Goal: Task Accomplishment & Management: Complete application form

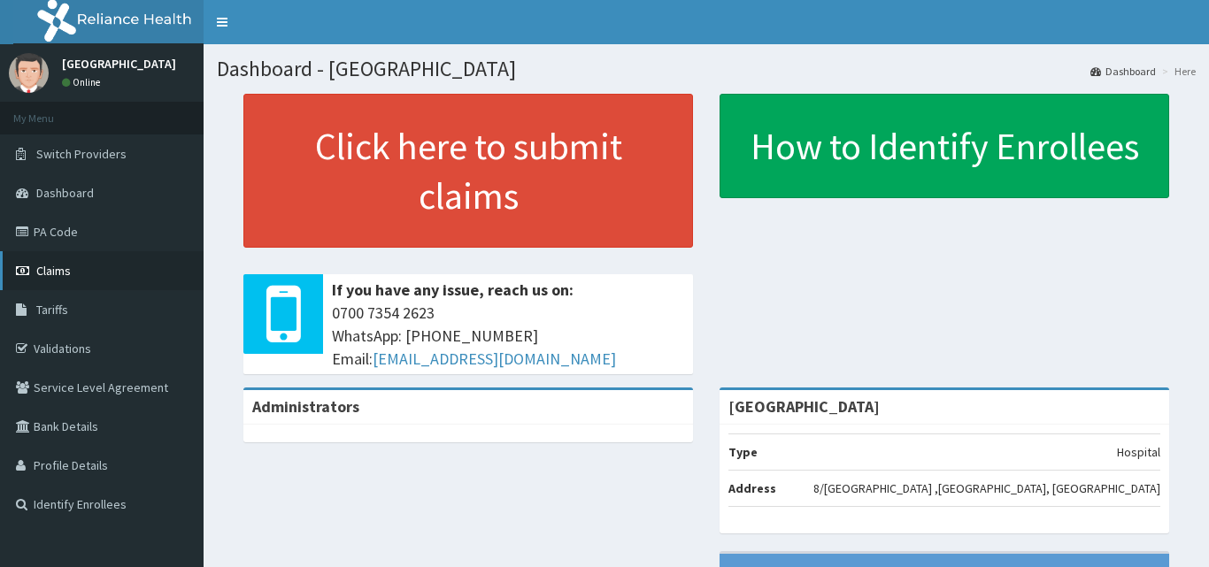
click at [59, 272] on span "Claims" at bounding box center [53, 271] width 35 height 16
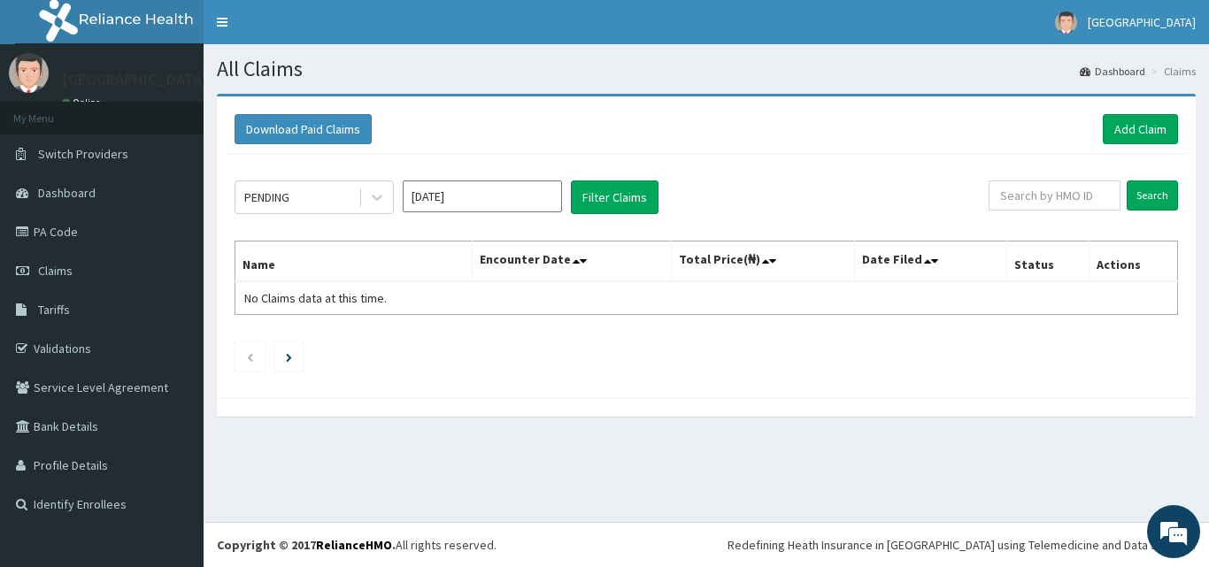
drag, startPoint x: 1138, startPoint y: 127, endPoint x: 814, endPoint y: 185, distance: 329.2
click at [814, 185] on div "PENDING Sep 2025 Filter Claims" at bounding box center [612, 198] width 754 height 34
click at [1146, 127] on link "Add Claim" at bounding box center [1140, 129] width 75 height 30
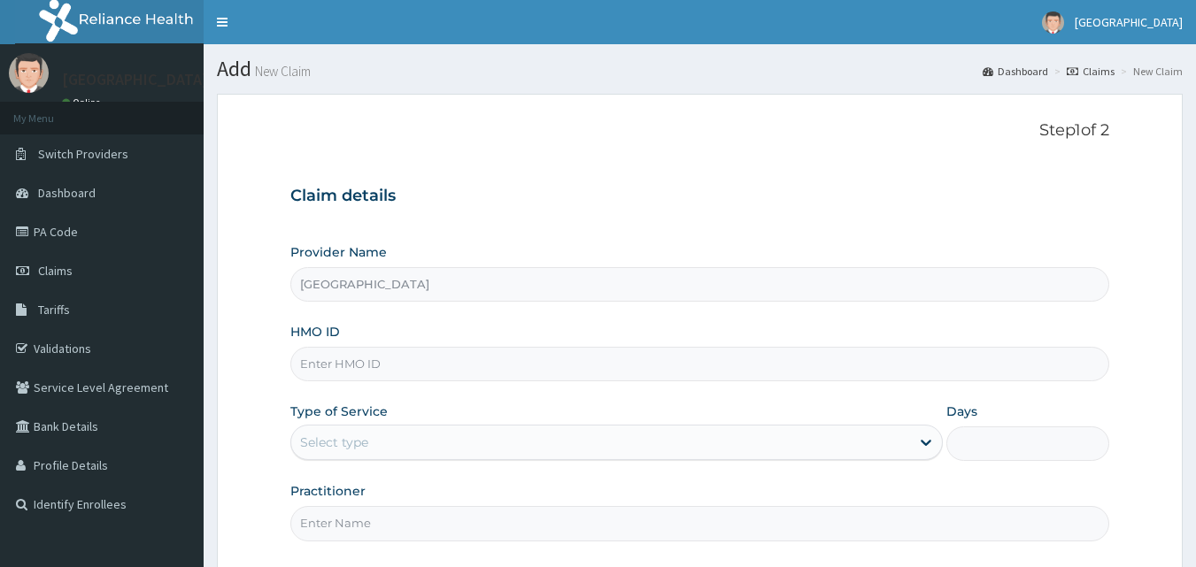
click at [373, 370] on input "HMO ID" at bounding box center [700, 364] width 820 height 35
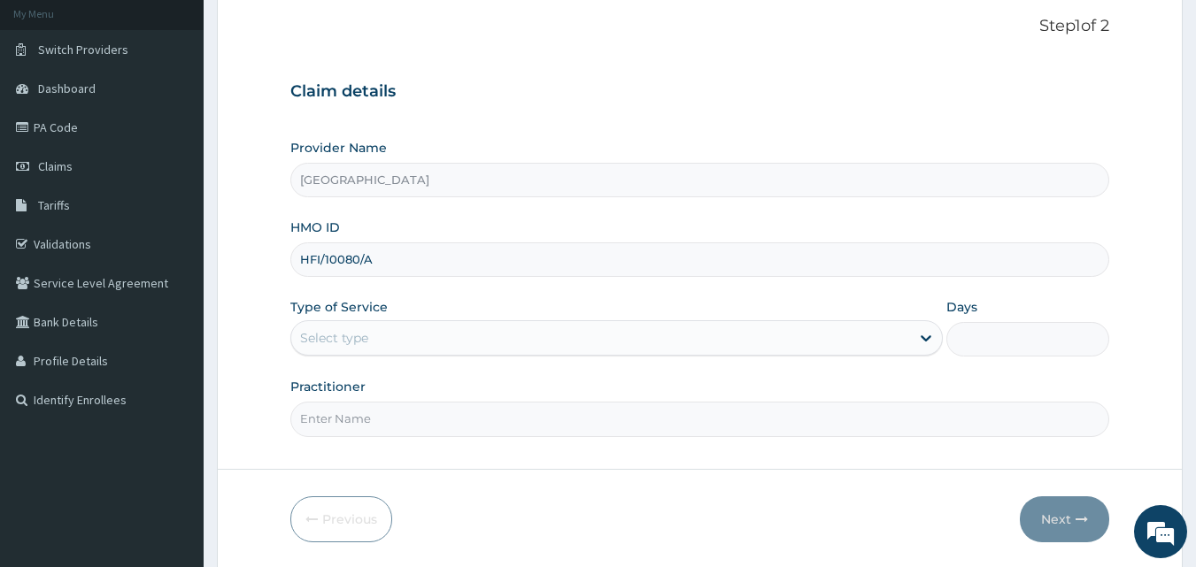
scroll to position [166, 0]
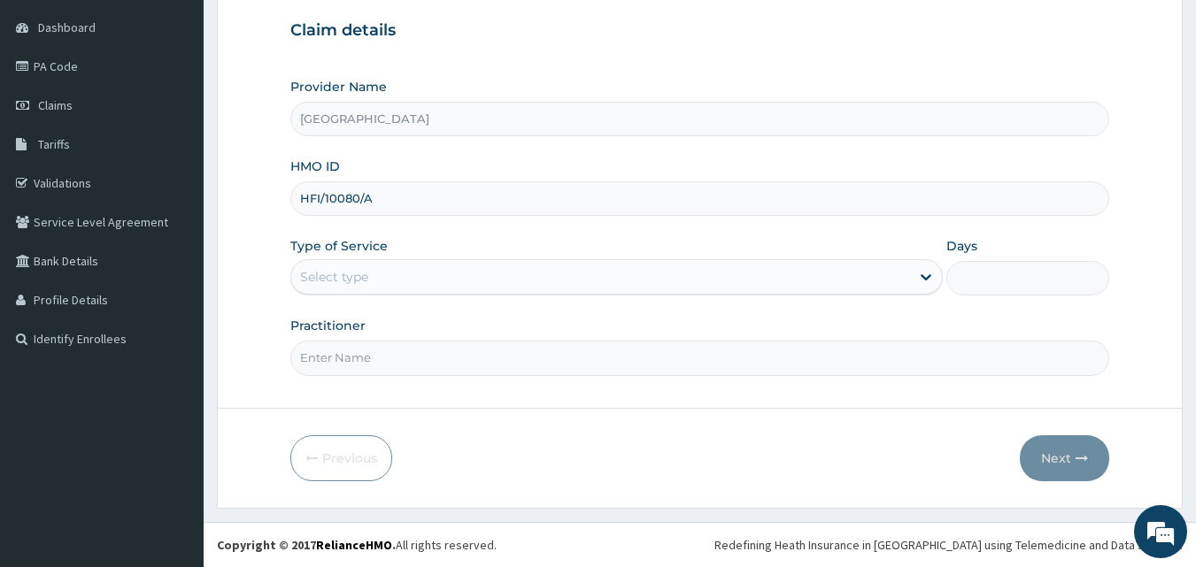
type input "HFI/10080/A"
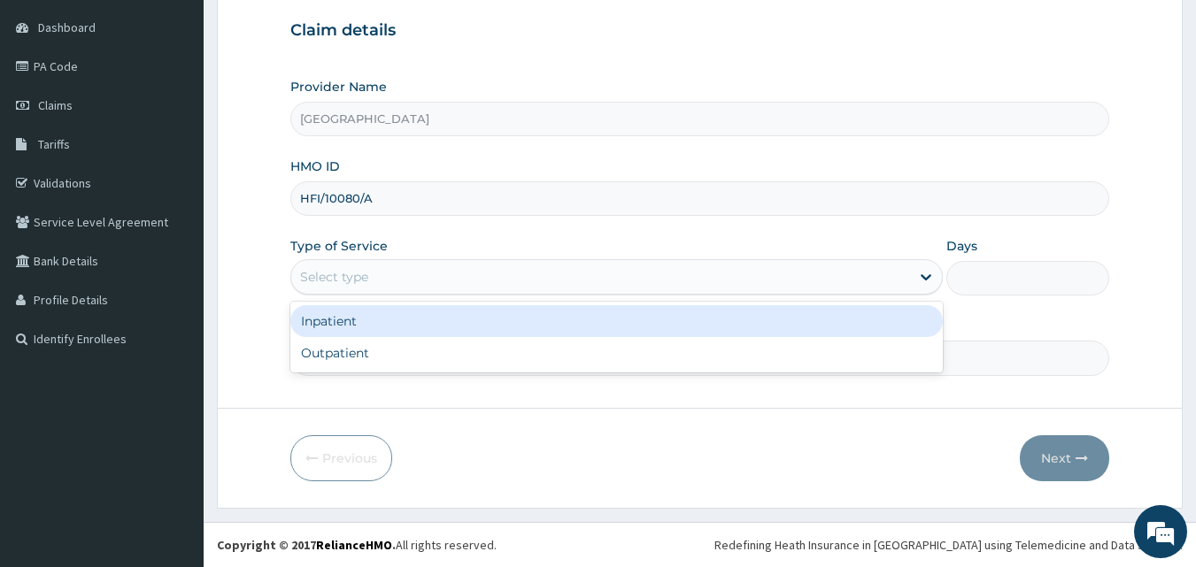
click at [503, 271] on div "Select type" at bounding box center [600, 277] width 619 height 28
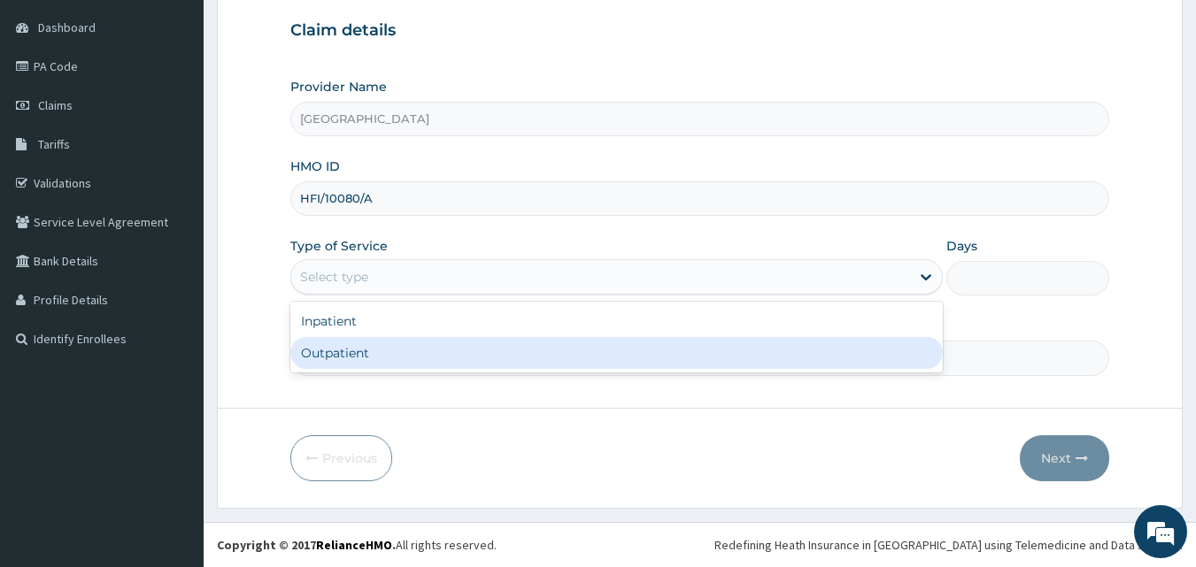
click at [381, 353] on div "Outpatient" at bounding box center [616, 353] width 652 height 32
type input "1"
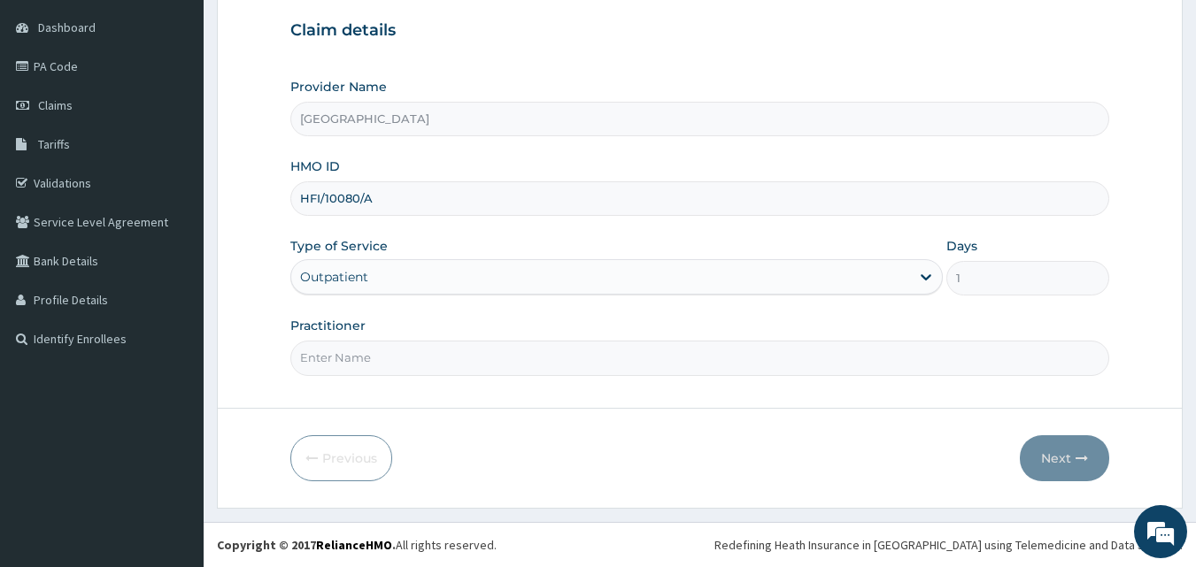
click at [394, 370] on input "Practitioner" at bounding box center [700, 358] width 820 height 35
type input "DR OGBAGO GABRIEL"
click at [1046, 451] on button "Next" at bounding box center [1064, 459] width 89 height 46
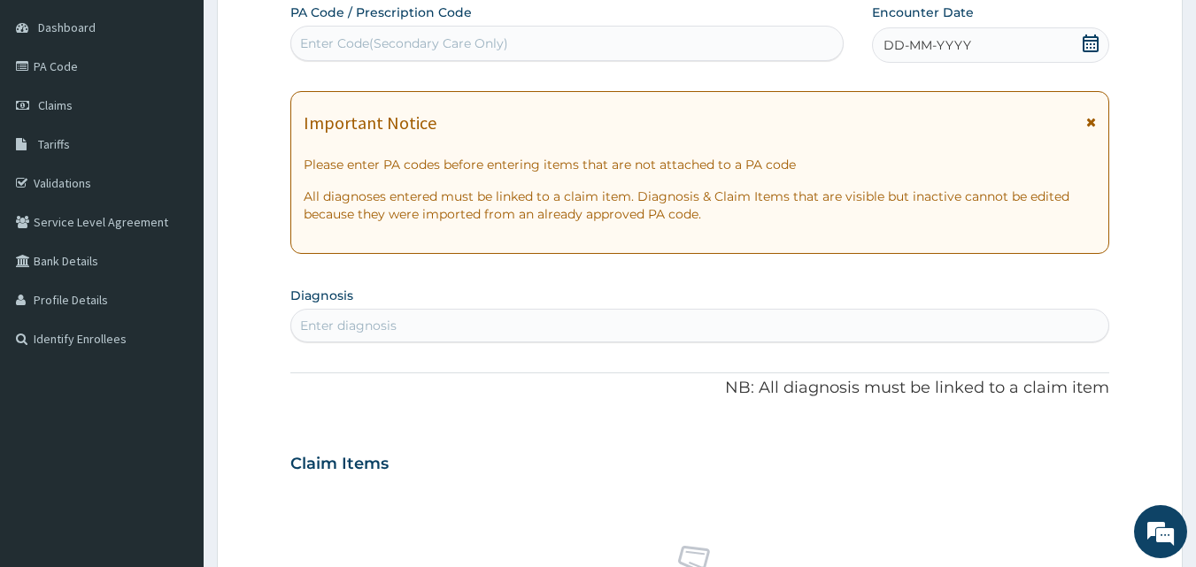
click at [1086, 42] on icon at bounding box center [1091, 44] width 18 height 18
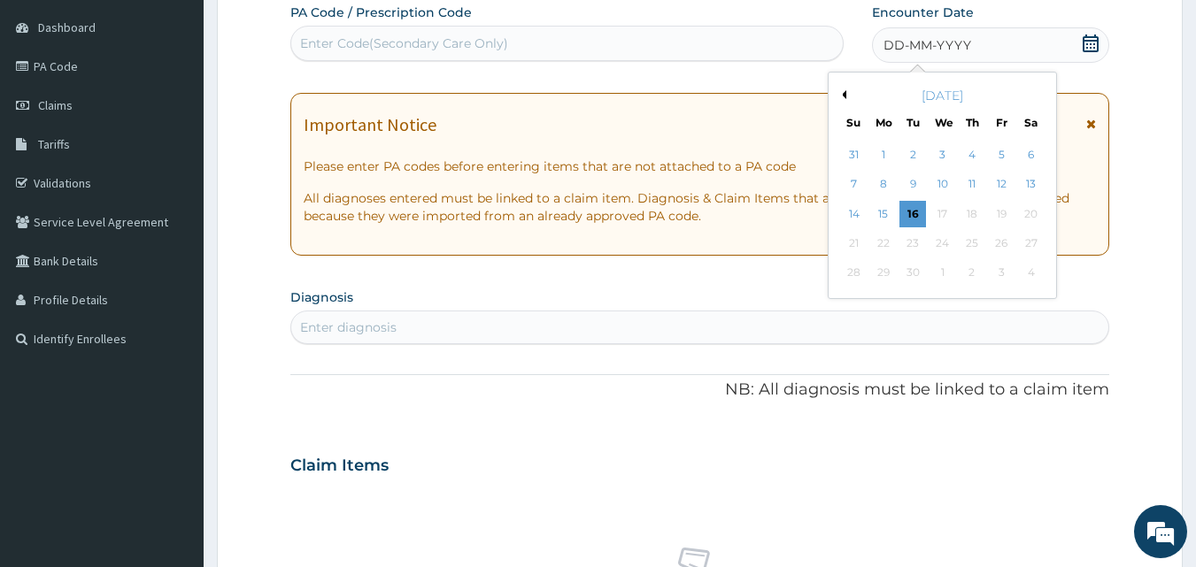
click at [844, 92] on button "Previous Month" at bounding box center [841, 94] width 9 height 9
click at [971, 273] on div "28" at bounding box center [972, 273] width 27 height 27
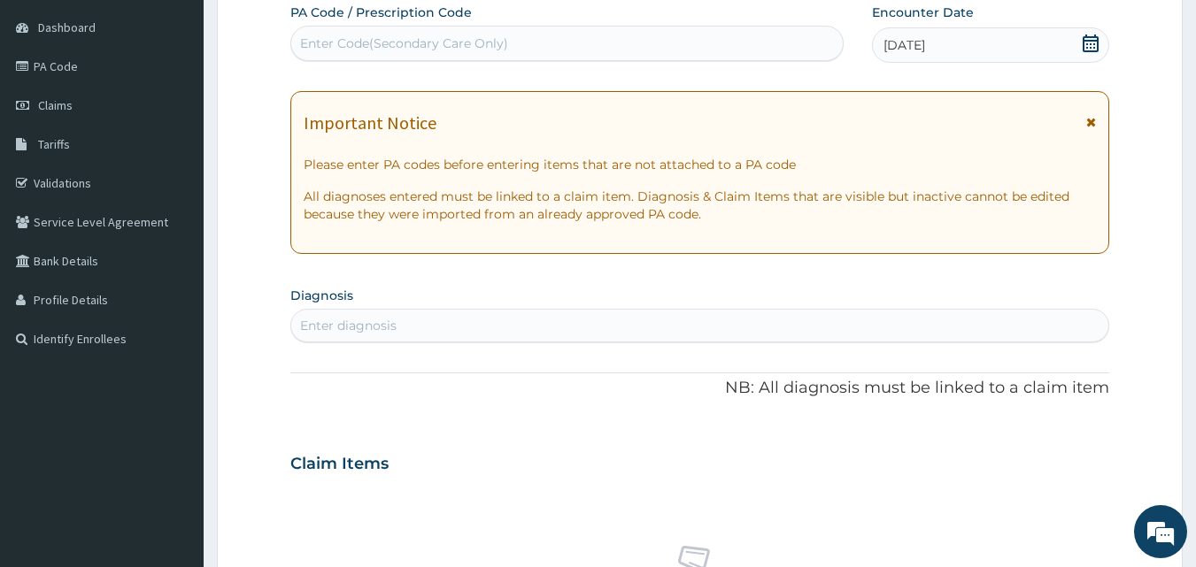
click at [369, 323] on div "Enter diagnosis" at bounding box center [348, 326] width 96 height 18
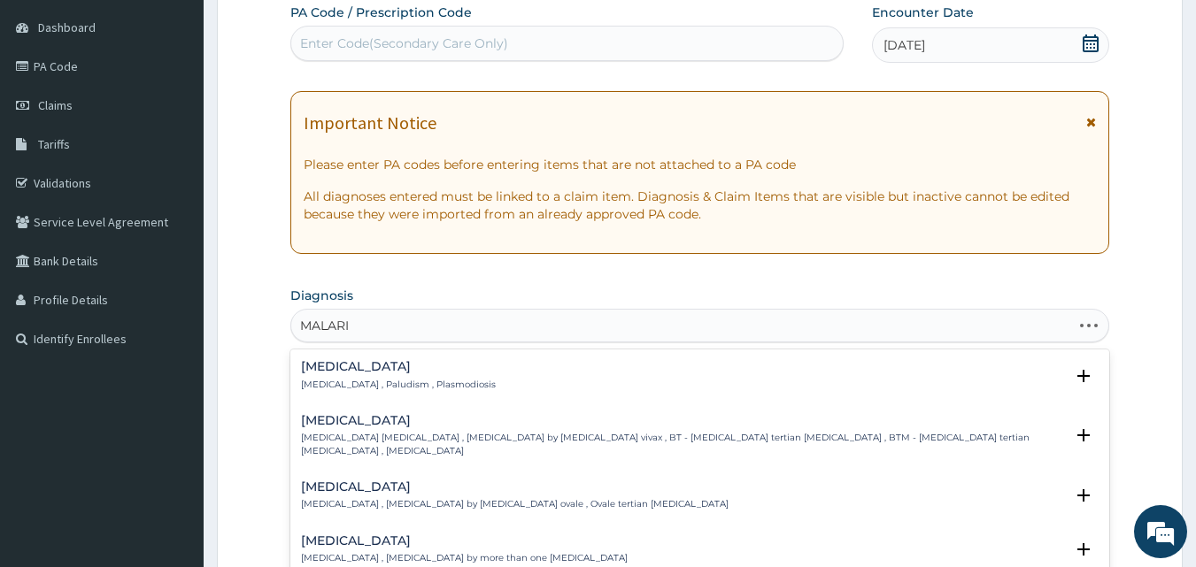
type input "MALARIA"
click at [343, 363] on h4 "[MEDICAL_DATA]" at bounding box center [398, 366] width 195 height 13
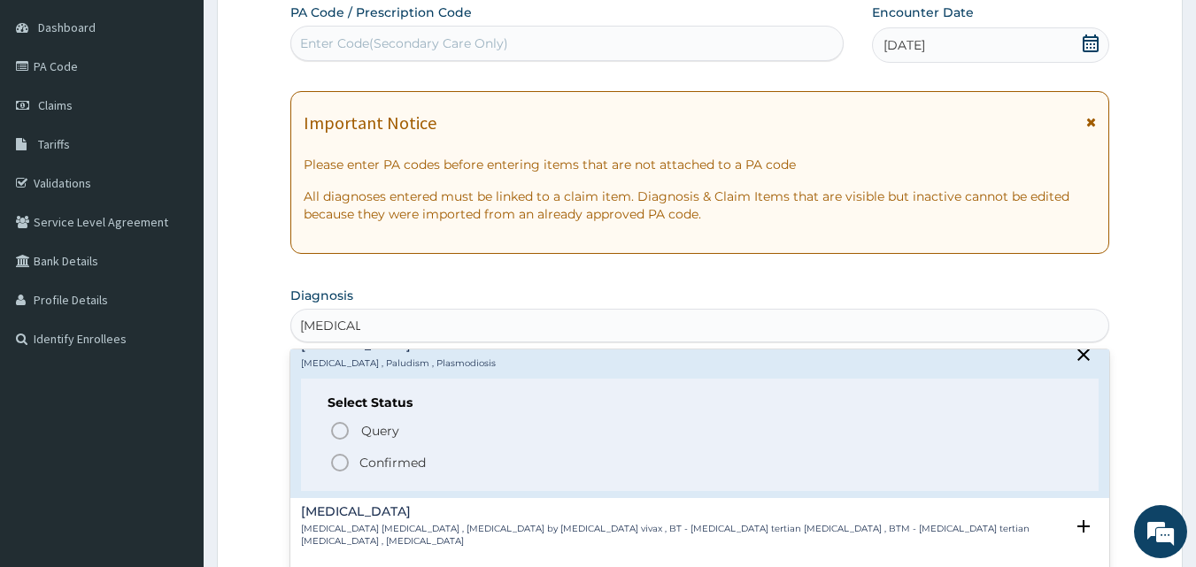
scroll to position [0, 0]
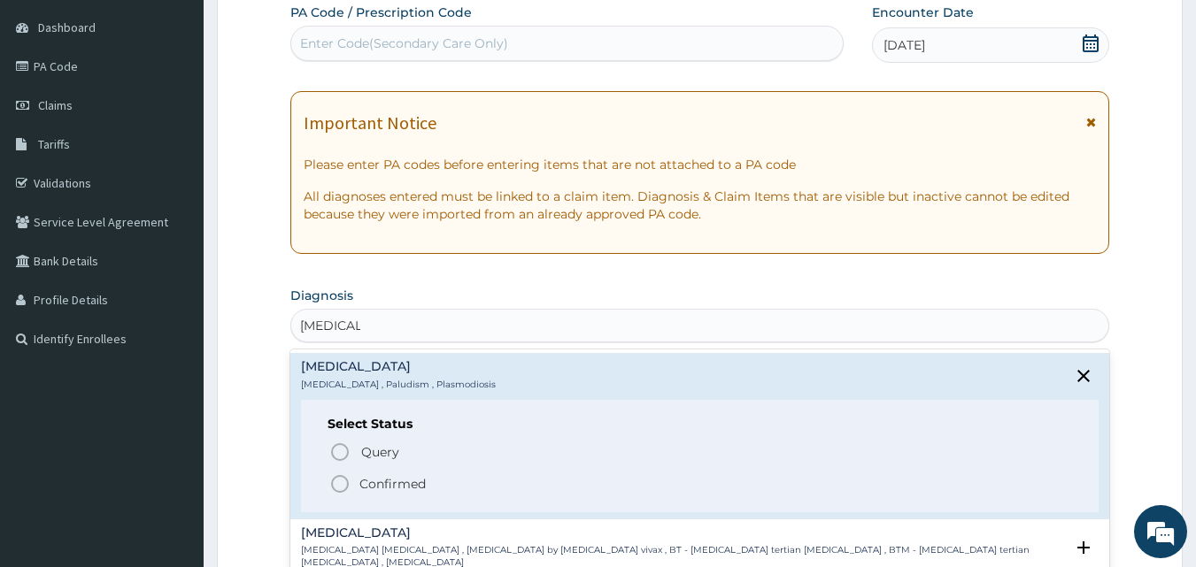
click at [336, 483] on icon "status option filled" at bounding box center [339, 484] width 21 height 21
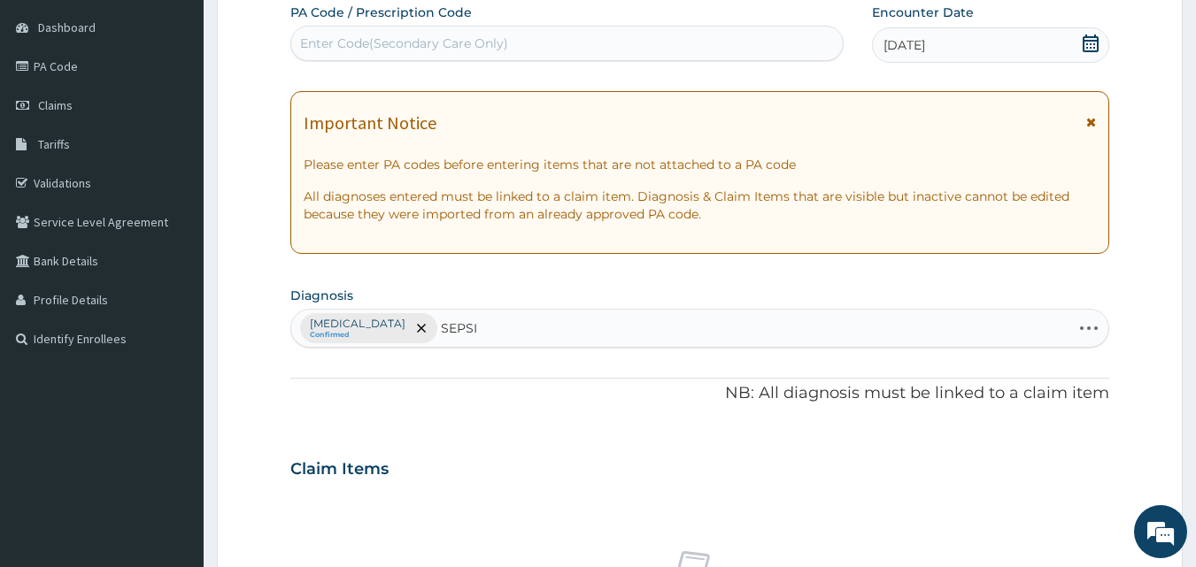
type input "SEPSIS"
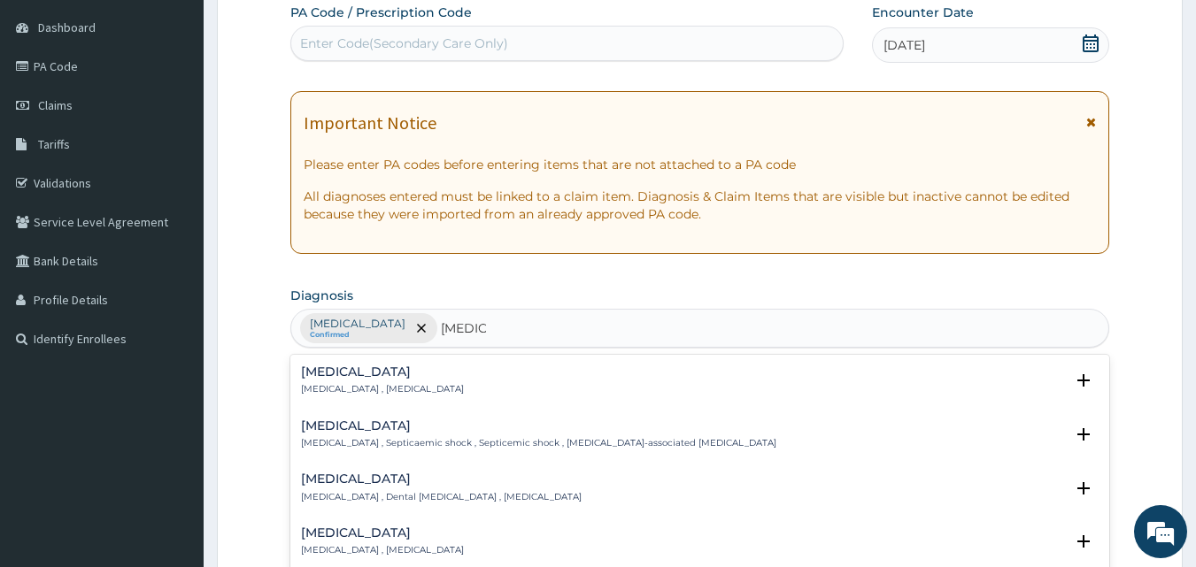
click at [312, 368] on h4 "Sepsis" at bounding box center [382, 372] width 163 height 13
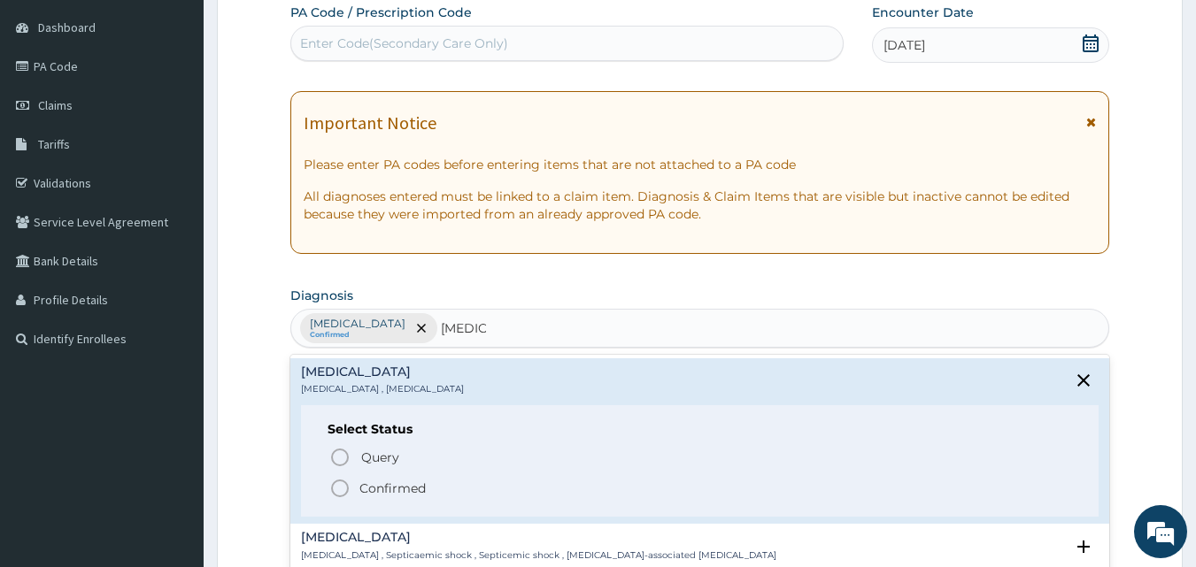
click at [339, 485] on icon "status option filled" at bounding box center [339, 488] width 21 height 21
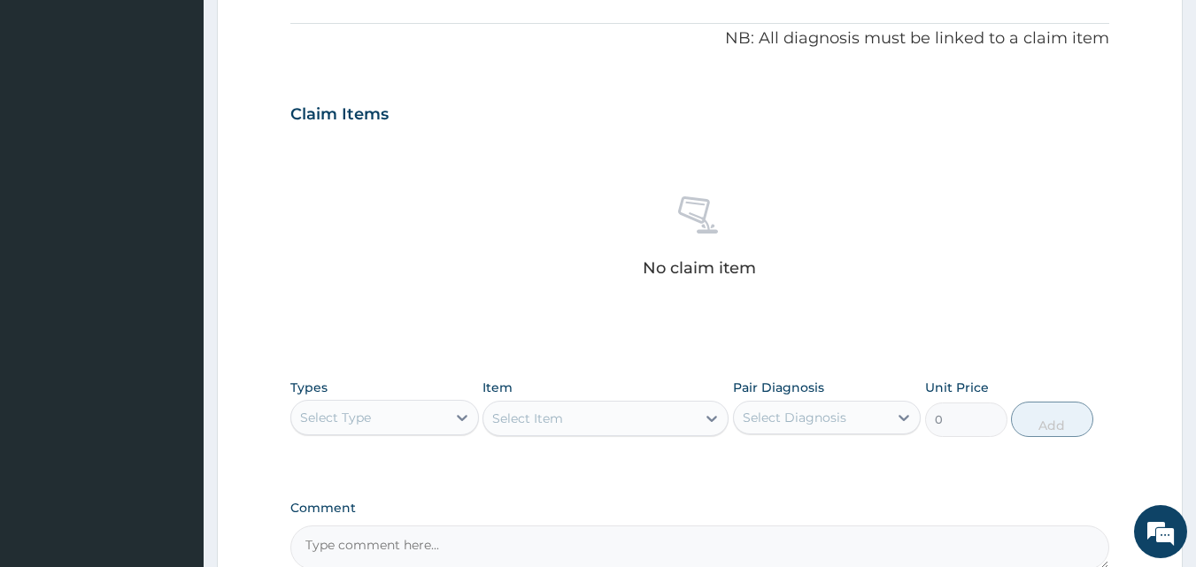
scroll to position [608, 0]
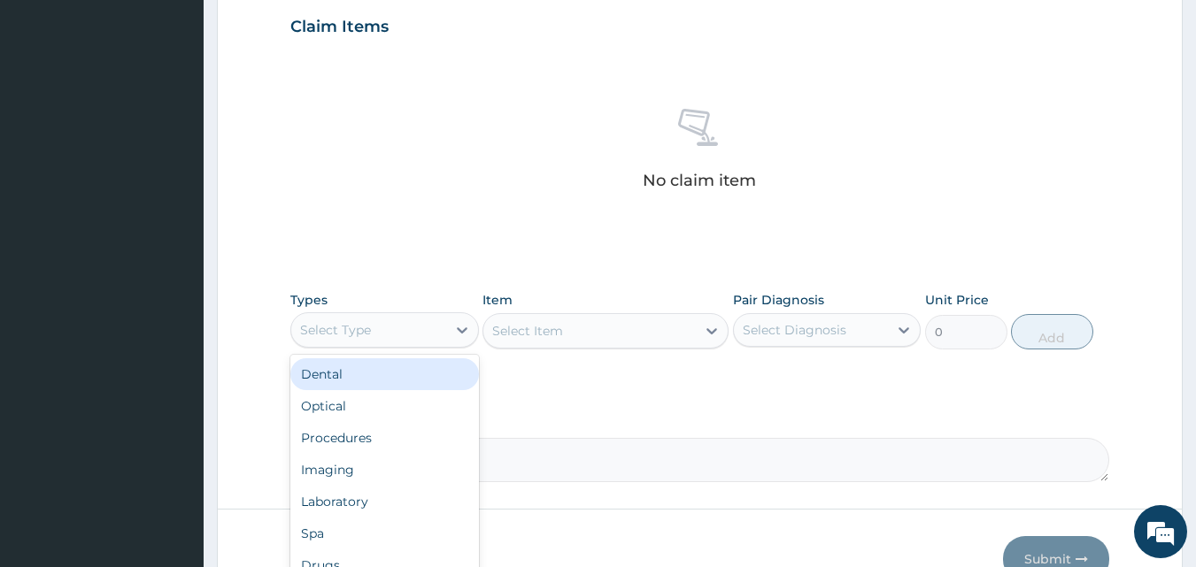
click at [432, 329] on div "Select Type" at bounding box center [368, 330] width 155 height 28
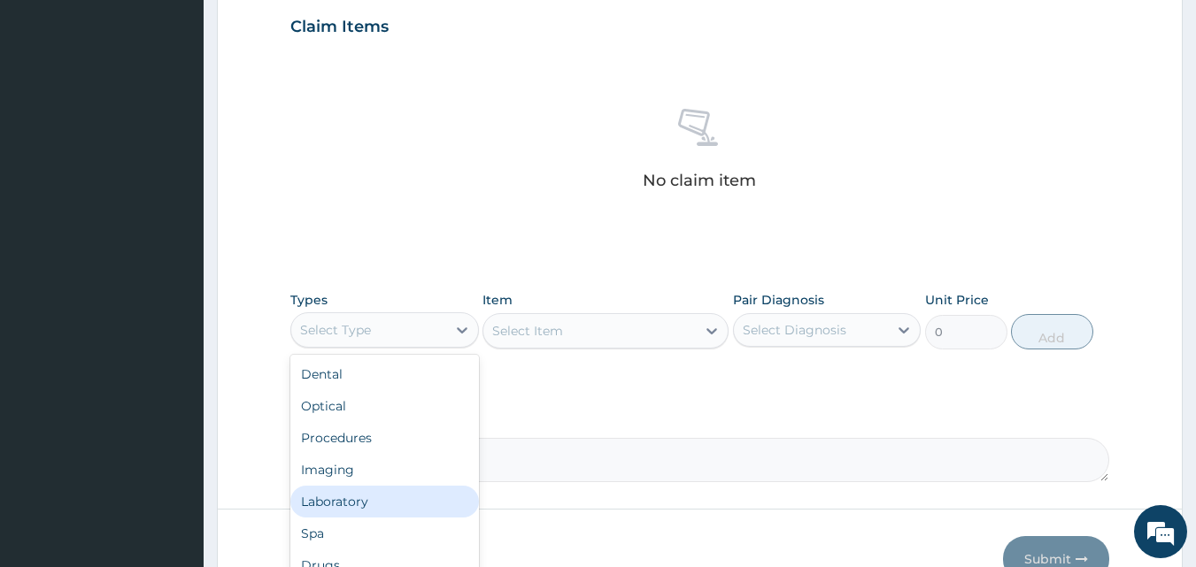
click at [355, 498] on div "Laboratory" at bounding box center [384, 502] width 189 height 32
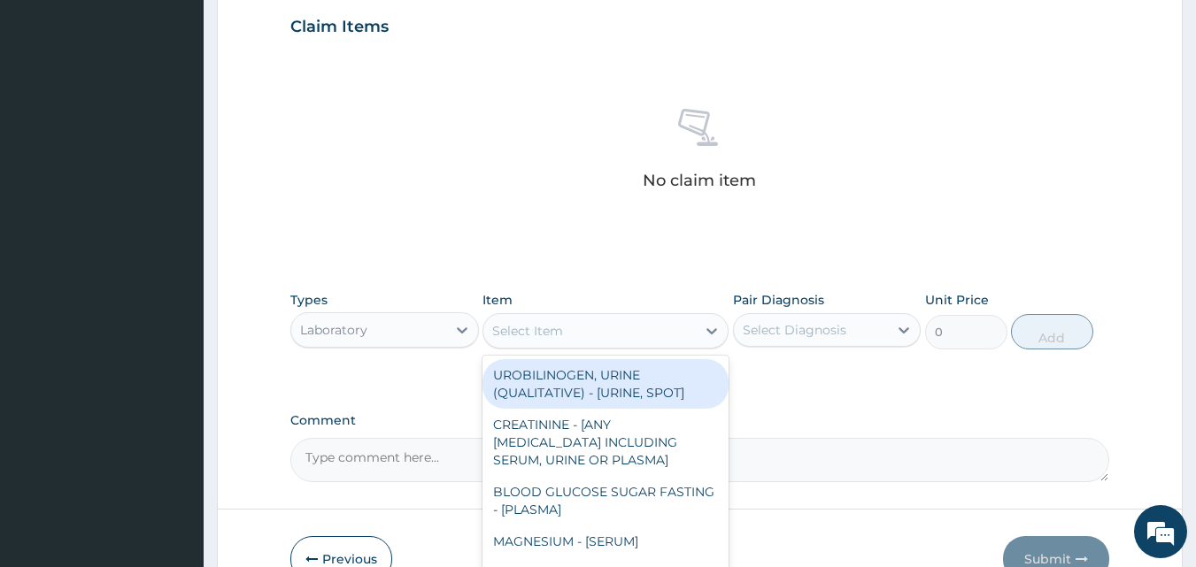
click at [674, 327] on div "Select Item" at bounding box center [589, 331] width 212 height 28
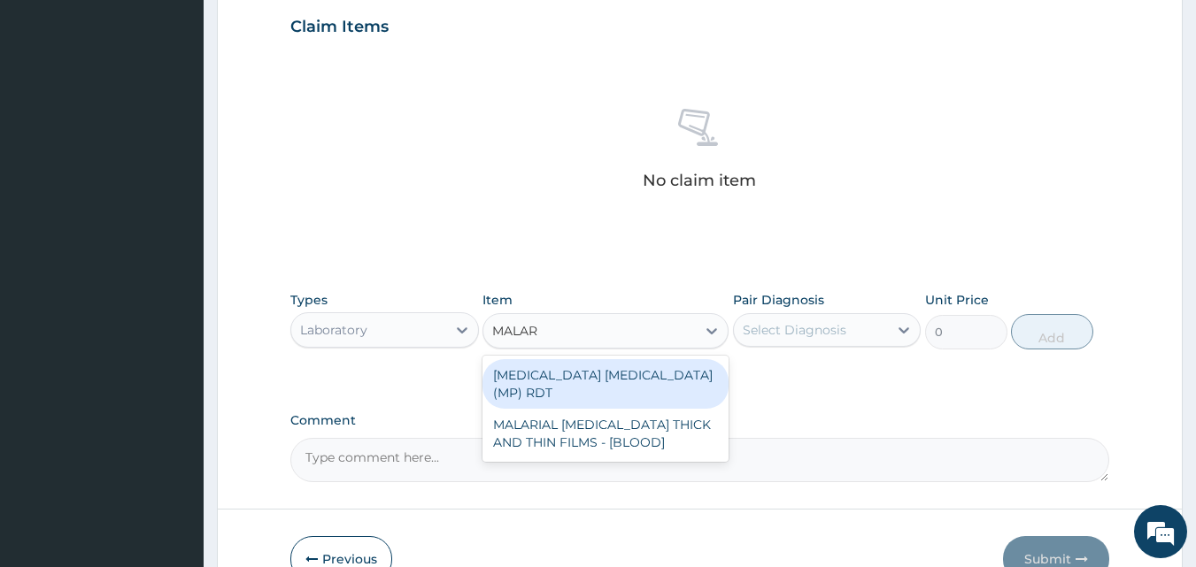
type input "MALARI"
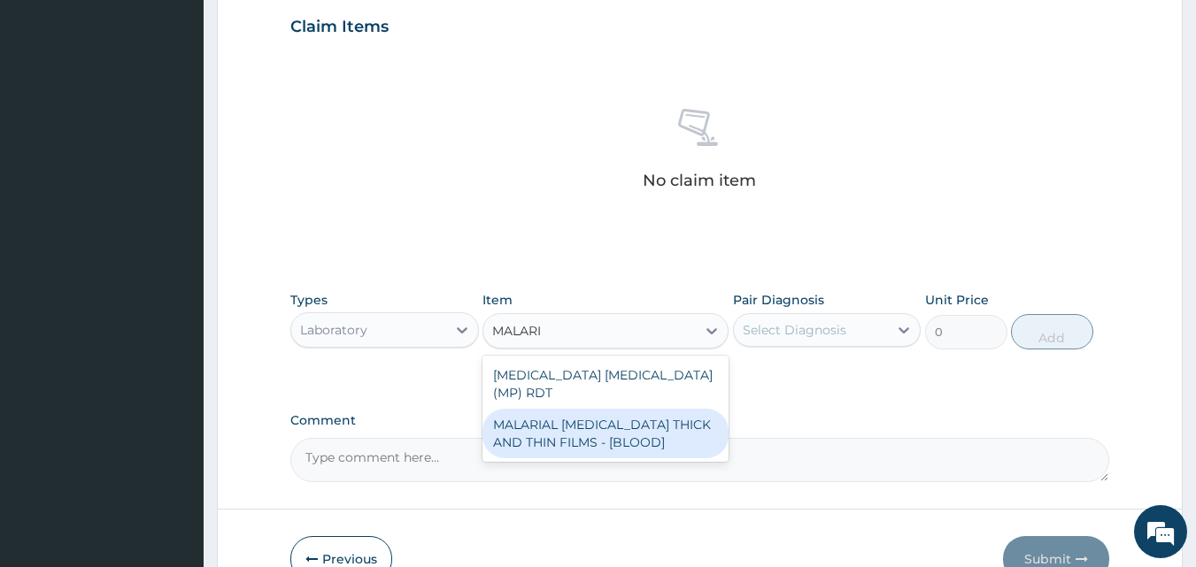
click at [595, 413] on div "MALARIAL PARASITE THICK AND THIN FILMS - [BLOOD]" at bounding box center [605, 434] width 246 height 50
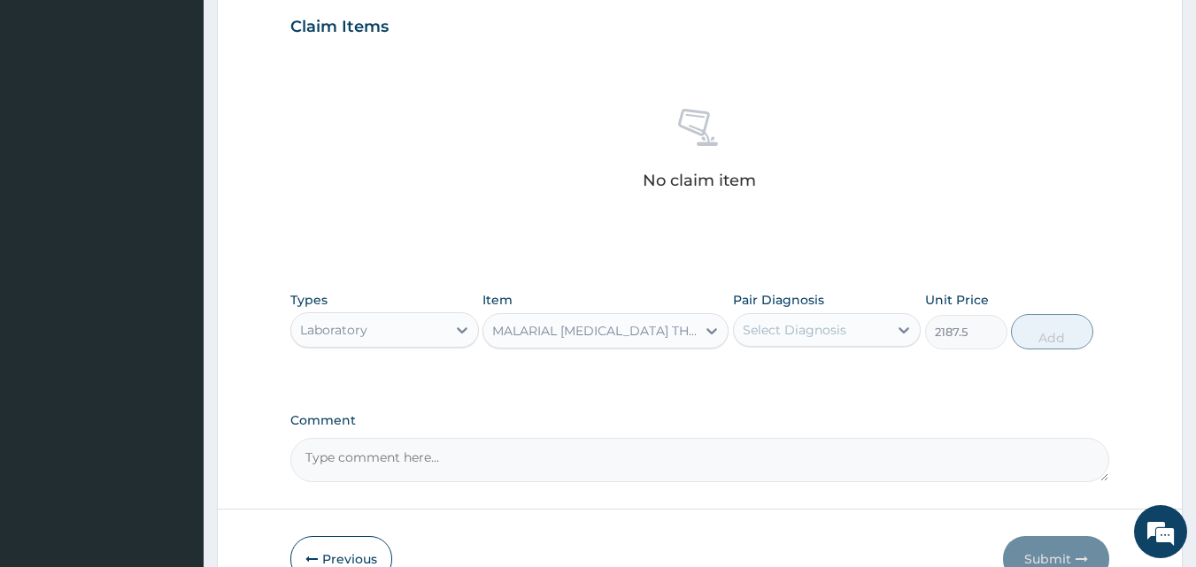
type input "2187.5"
click at [838, 334] on div "Select Diagnosis" at bounding box center [795, 330] width 104 height 18
drag, startPoint x: 787, startPoint y: 376, endPoint x: 974, endPoint y: 366, distance: 187.1
click at [806, 376] on label "Malaria" at bounding box center [817, 374] width 110 height 18
checkbox input "true"
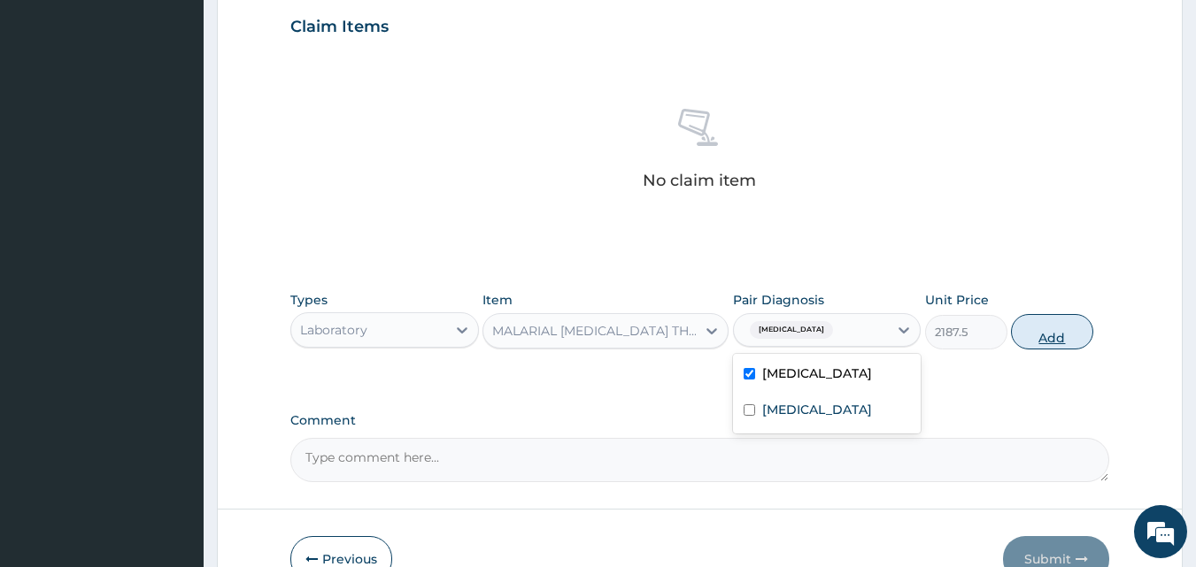
click at [1053, 330] on button "Add" at bounding box center [1052, 331] width 82 height 35
type input "0"
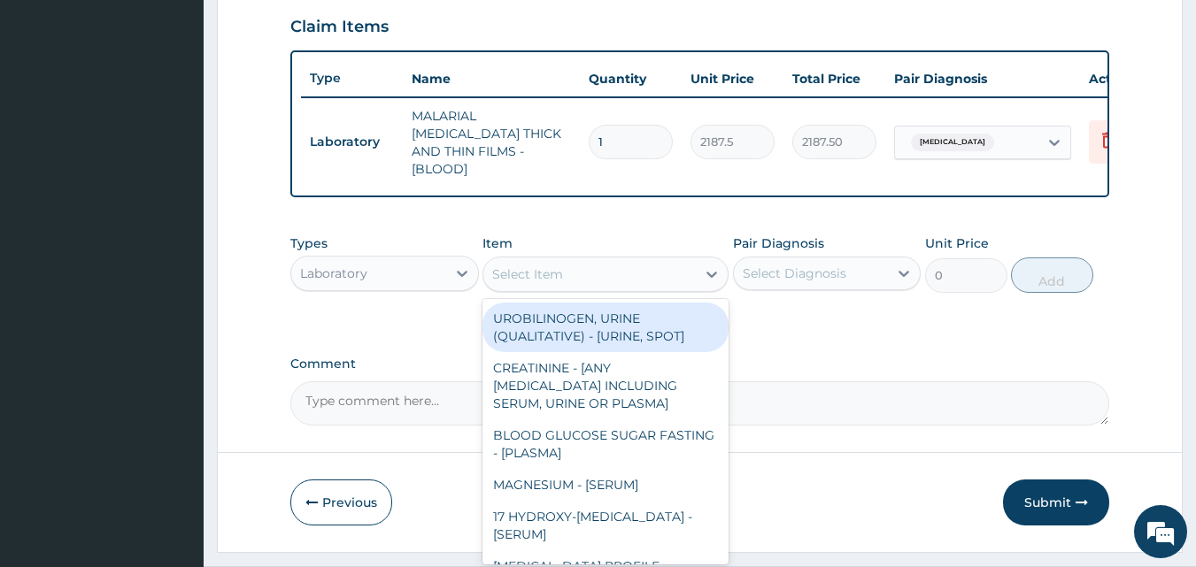
click at [634, 265] on div "Select Item" at bounding box center [589, 274] width 212 height 28
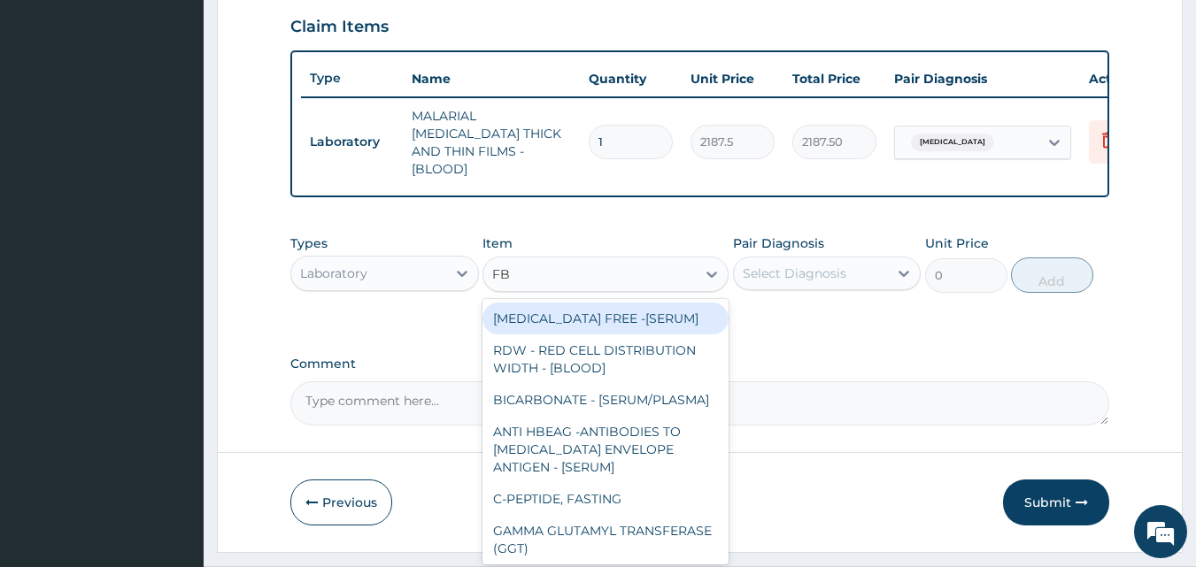
type input "FBC"
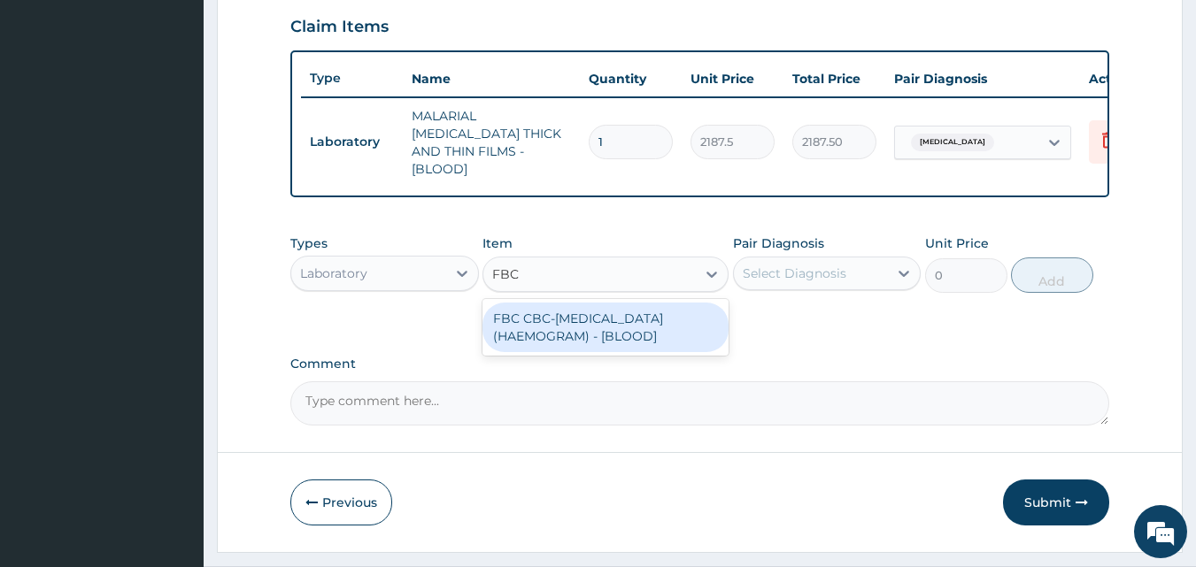
click at [613, 331] on div "FBC CBC-COMPLETE BLOOD COUNT (HAEMOGRAM) - [BLOOD]" at bounding box center [605, 328] width 246 height 50
type input "5000"
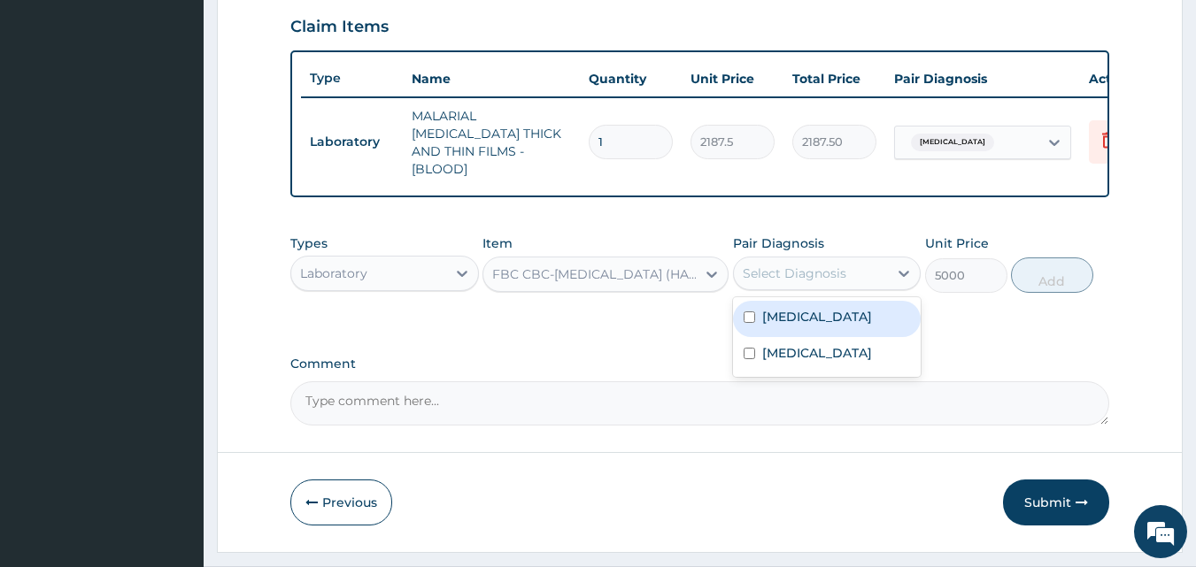
click at [833, 275] on div "Select Diagnosis" at bounding box center [795, 274] width 104 height 18
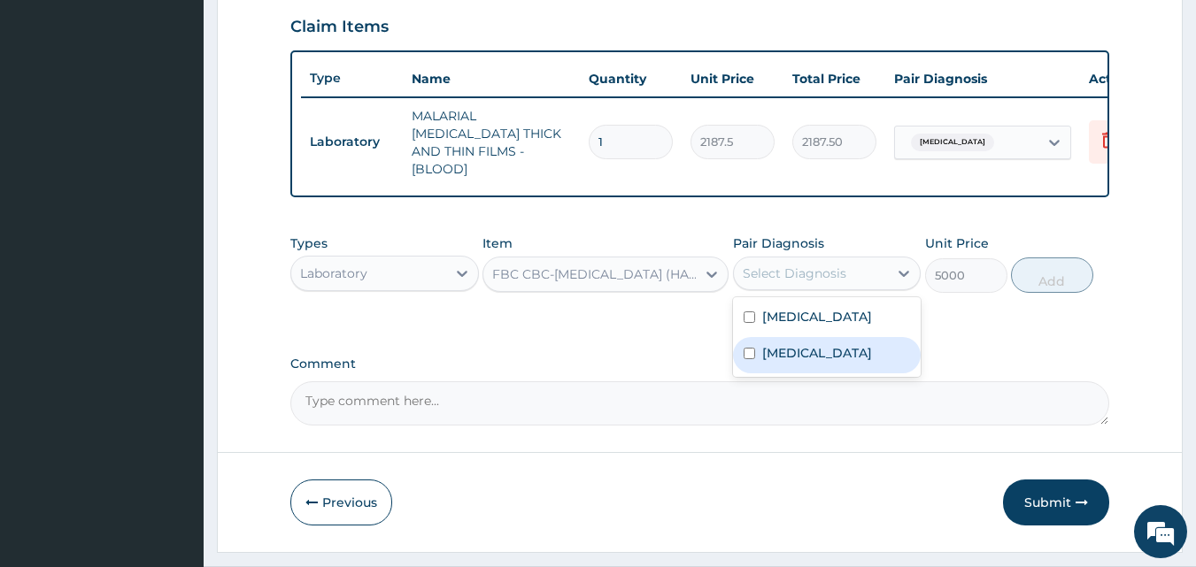
click at [781, 344] on label "Sepsis" at bounding box center [817, 353] width 110 height 18
checkbox input "true"
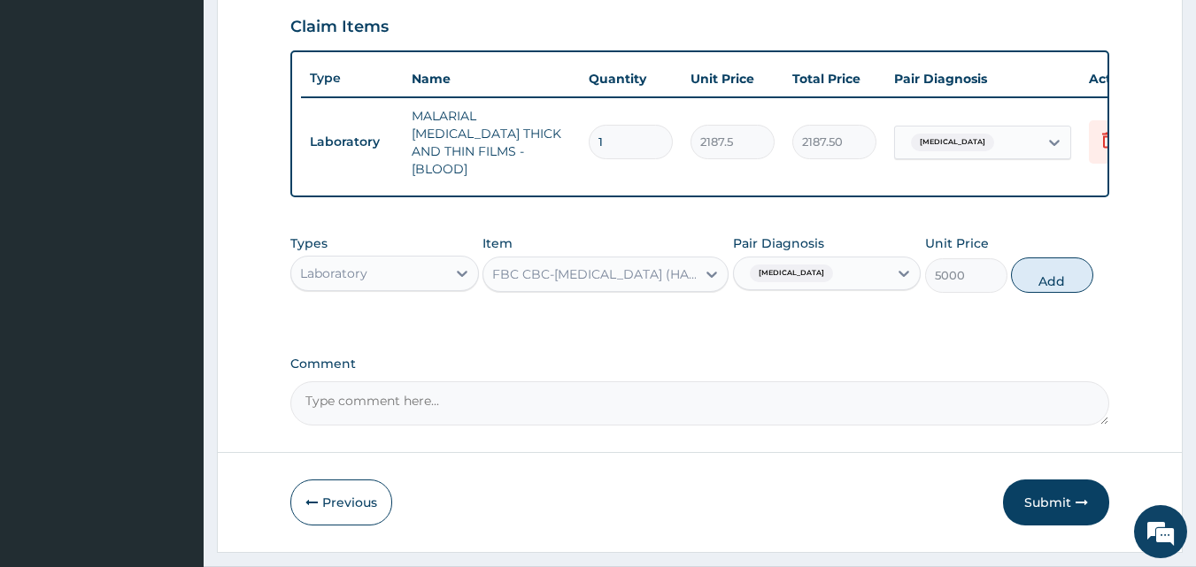
drag, startPoint x: 1065, startPoint y: 266, endPoint x: 977, endPoint y: 292, distance: 91.3
click at [1065, 267] on button "Add" at bounding box center [1052, 275] width 82 height 35
type input "0"
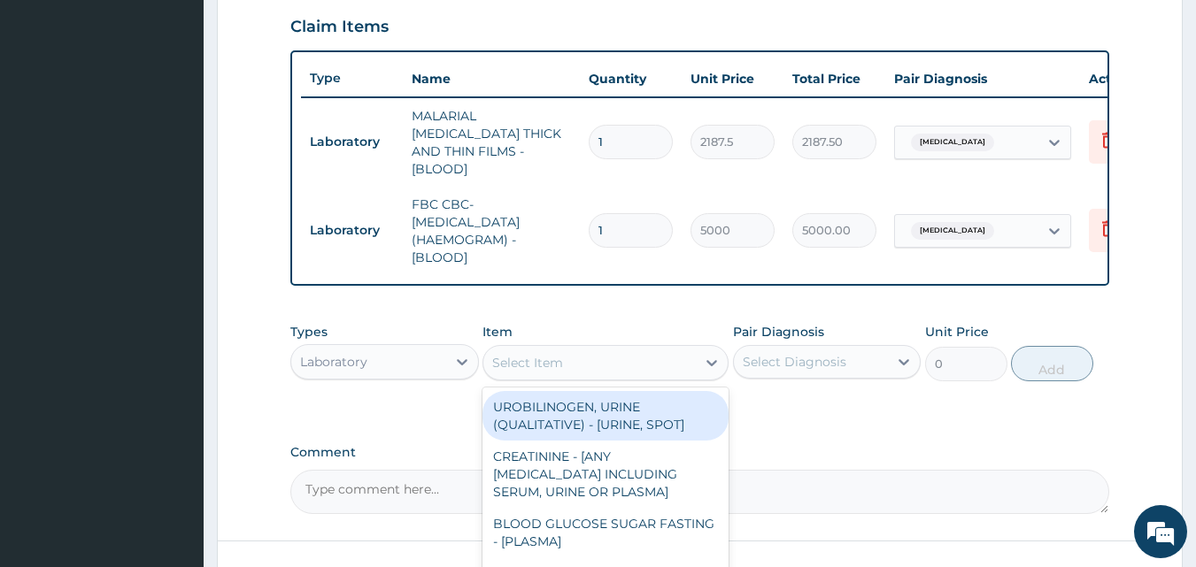
click at [693, 359] on div "Select Item" at bounding box center [589, 363] width 212 height 28
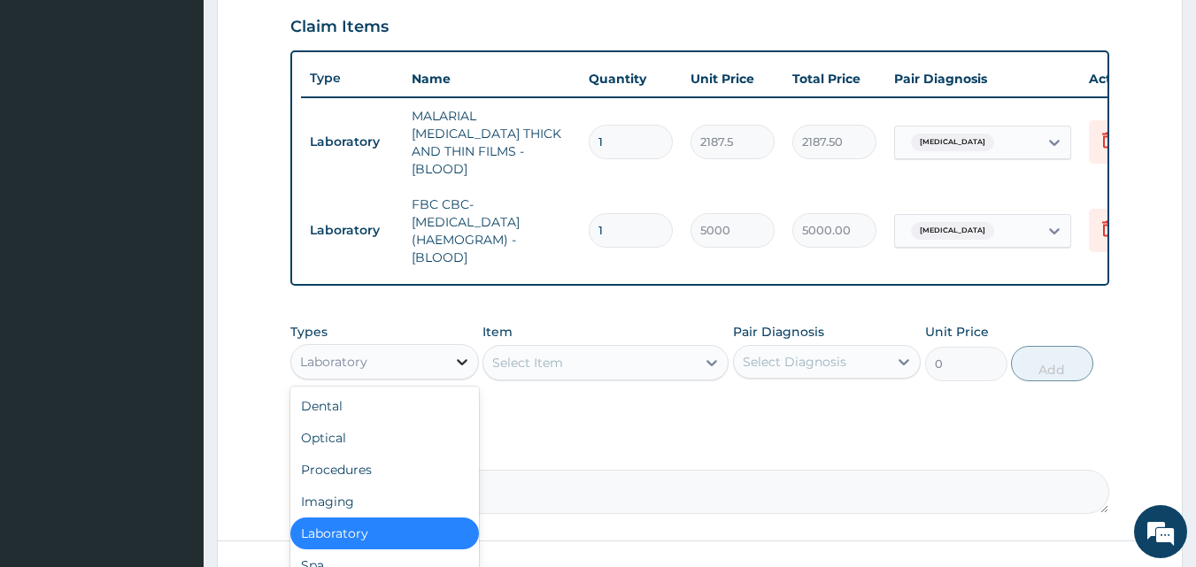
click at [459, 355] on icon at bounding box center [462, 362] width 18 height 18
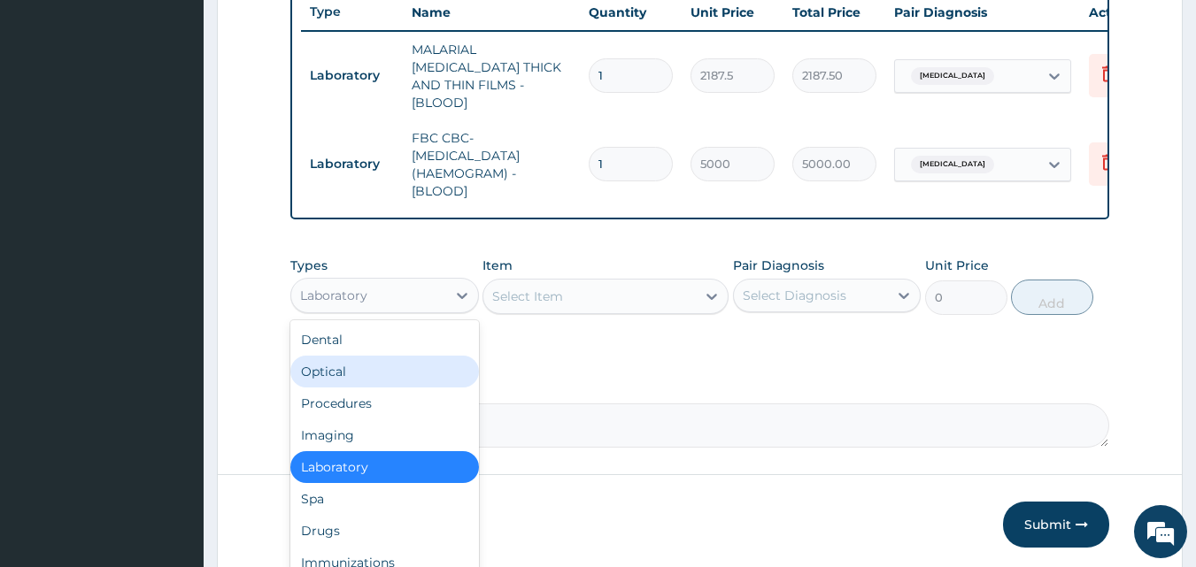
scroll to position [737, 0]
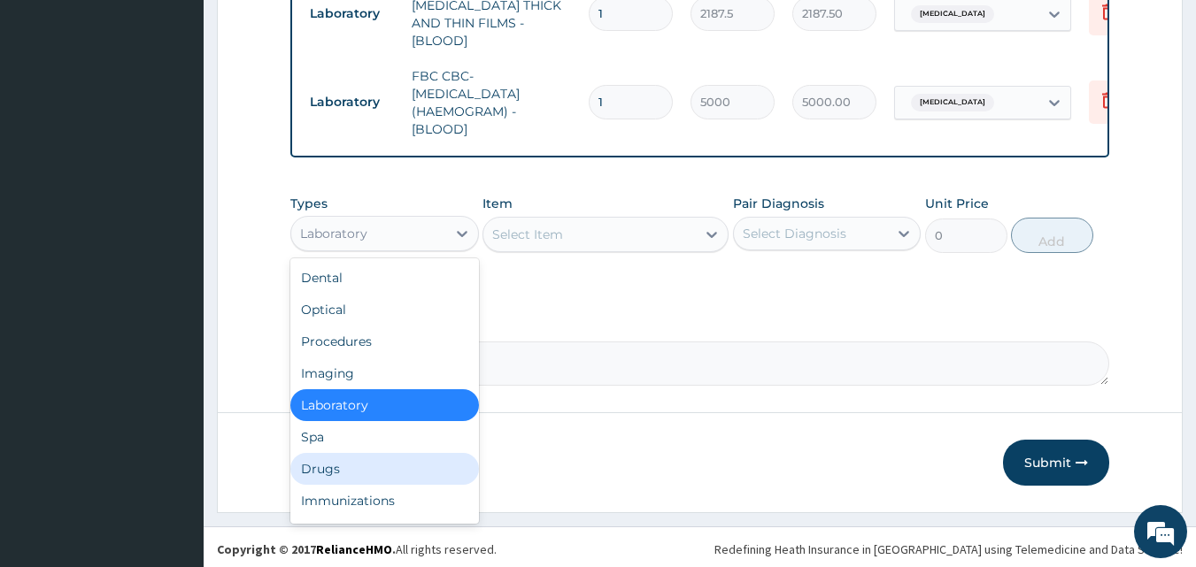
click at [315, 467] on div "Drugs" at bounding box center [384, 469] width 189 height 32
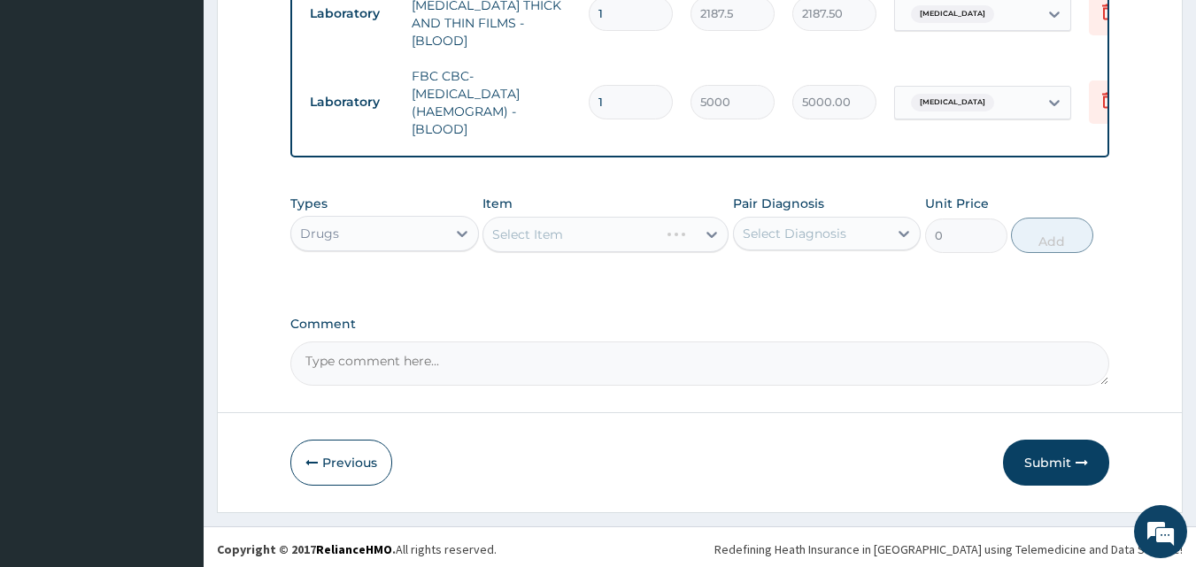
click at [436, 230] on div "Drugs" at bounding box center [368, 234] width 155 height 28
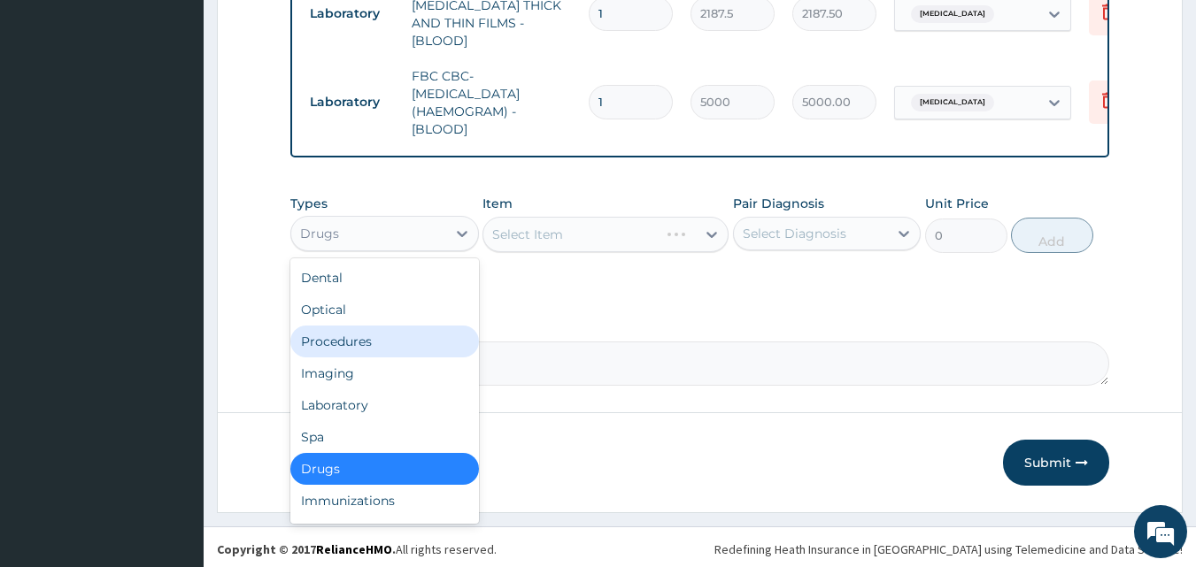
click at [391, 331] on div "Procedures" at bounding box center [384, 342] width 189 height 32
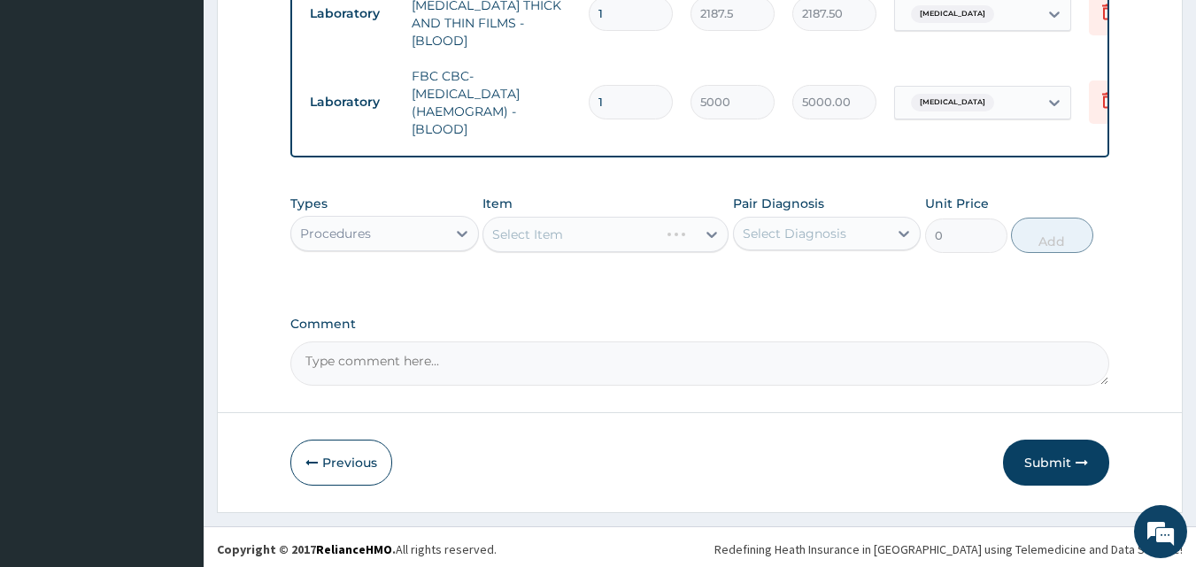
click at [706, 228] on div "Select Item" at bounding box center [605, 234] width 246 height 35
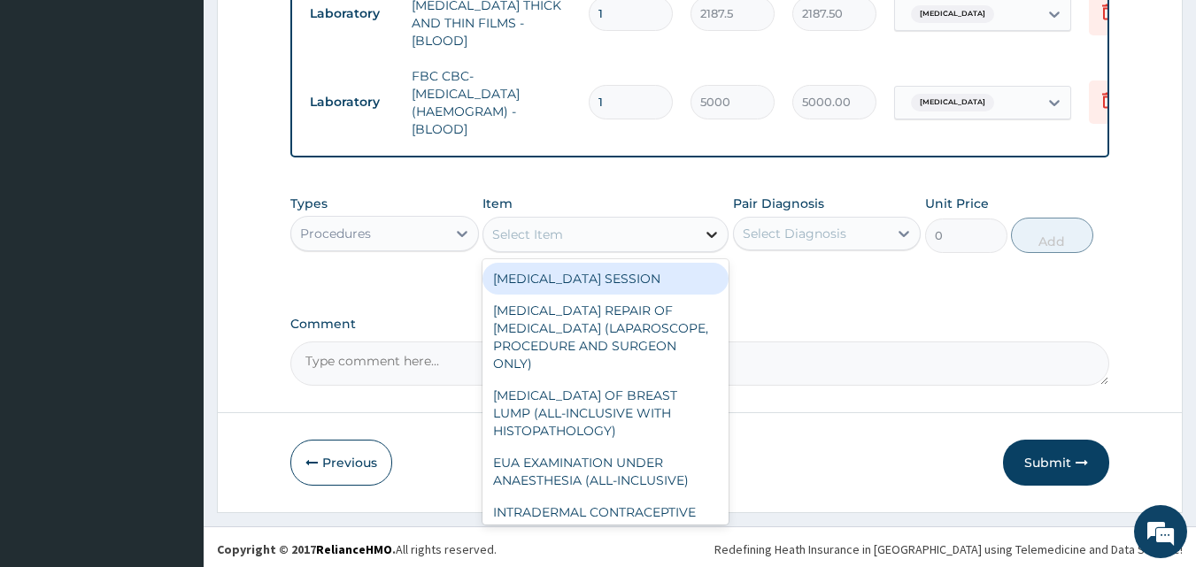
click at [705, 228] on icon at bounding box center [712, 235] width 18 height 18
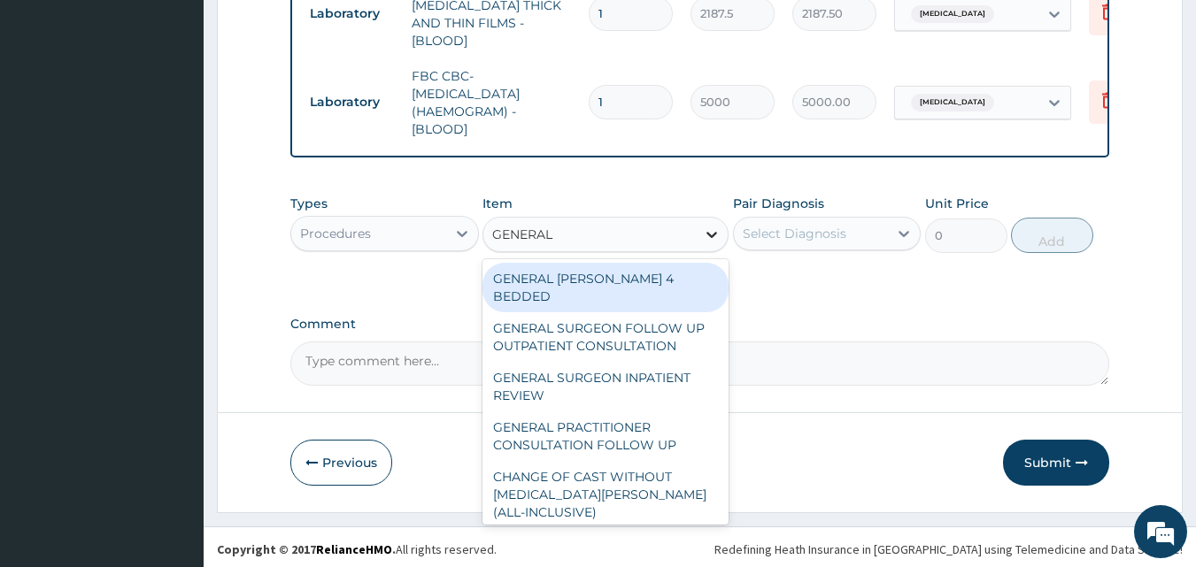
type input "GENERAL P"
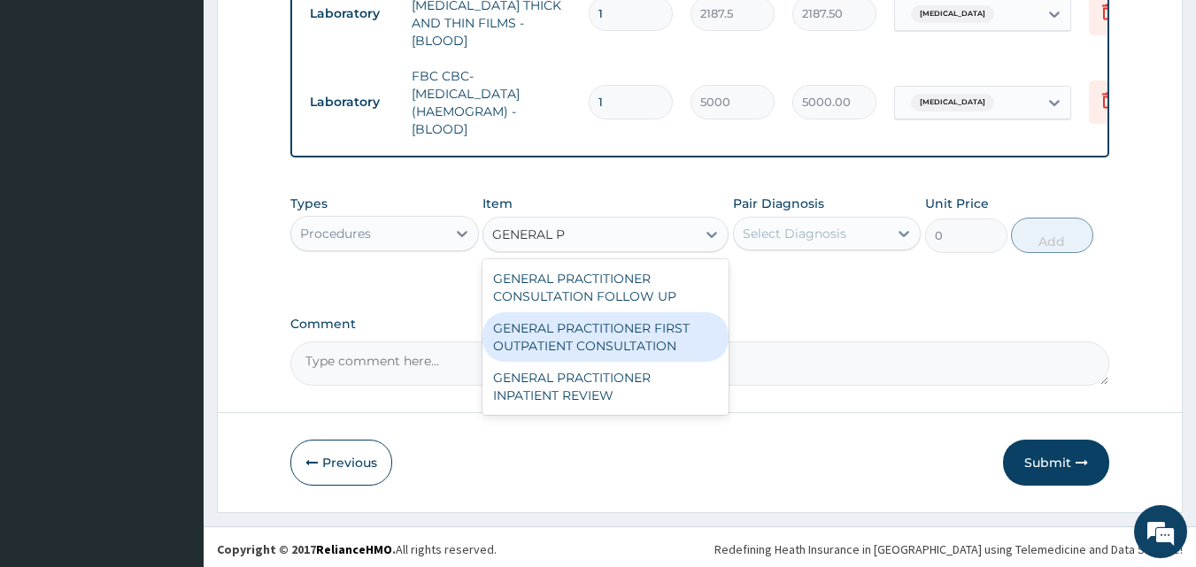
click at [598, 327] on div "GENERAL PRACTITIONER FIRST OUTPATIENT CONSULTATION" at bounding box center [605, 338] width 246 height 50
type input "3750"
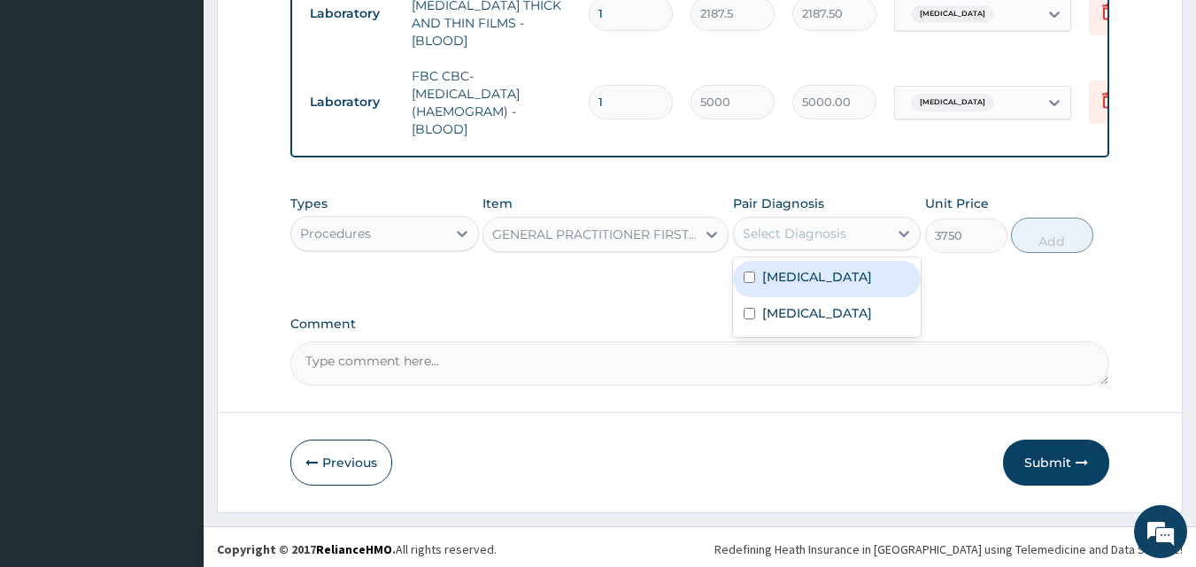
drag, startPoint x: 851, startPoint y: 226, endPoint x: 841, endPoint y: 250, distance: 25.8
click at [851, 228] on div "Select Diagnosis" at bounding box center [811, 234] width 155 height 28
click at [814, 272] on div "[MEDICAL_DATA]" at bounding box center [827, 279] width 189 height 36
checkbox input "true"
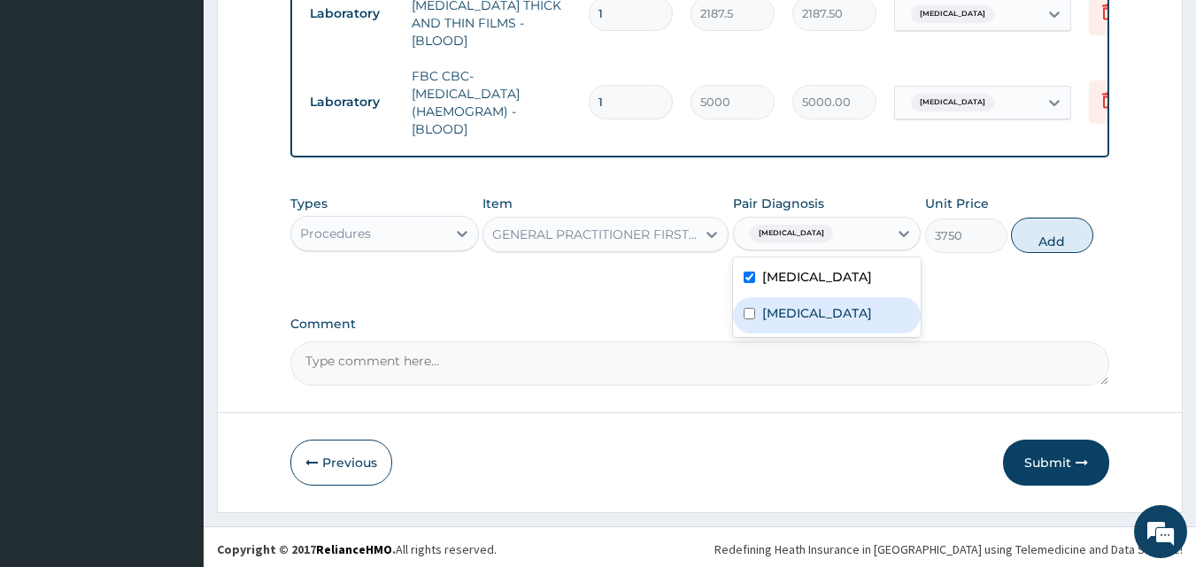
drag, startPoint x: 800, startPoint y: 312, endPoint x: 891, endPoint y: 285, distance: 94.1
click at [802, 312] on div "Sepsis" at bounding box center [827, 315] width 189 height 36
checkbox input "true"
click at [1049, 231] on button "Add" at bounding box center [1052, 235] width 82 height 35
type input "0"
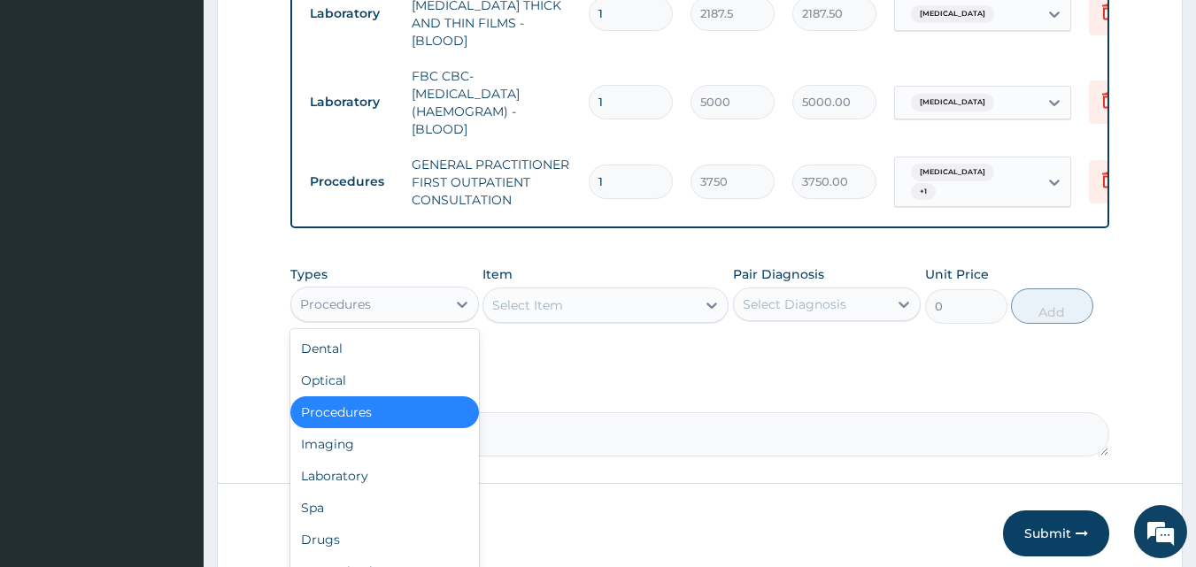
click at [429, 295] on div "Procedures" at bounding box center [368, 304] width 155 height 28
click at [327, 532] on div "Drugs" at bounding box center [384, 540] width 189 height 32
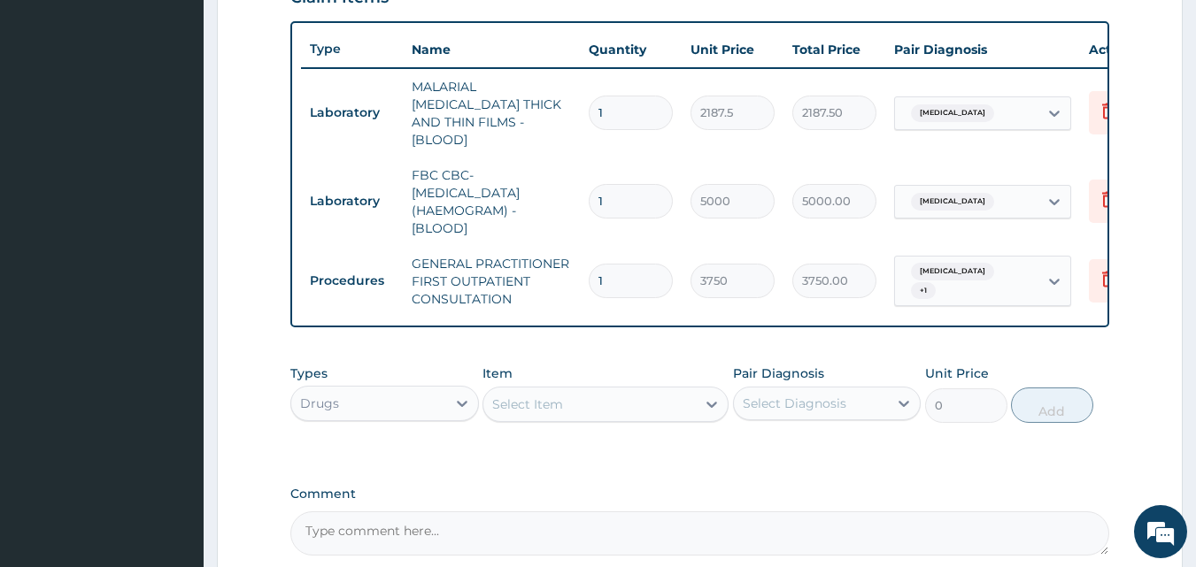
scroll to position [648, 0]
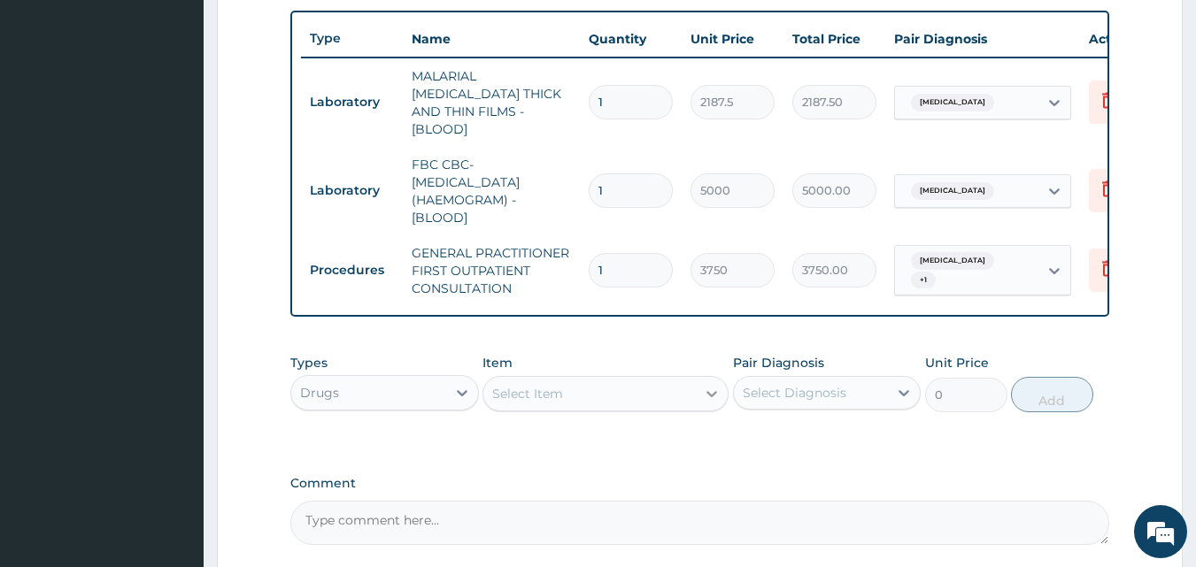
click at [703, 389] on icon at bounding box center [712, 394] width 18 height 18
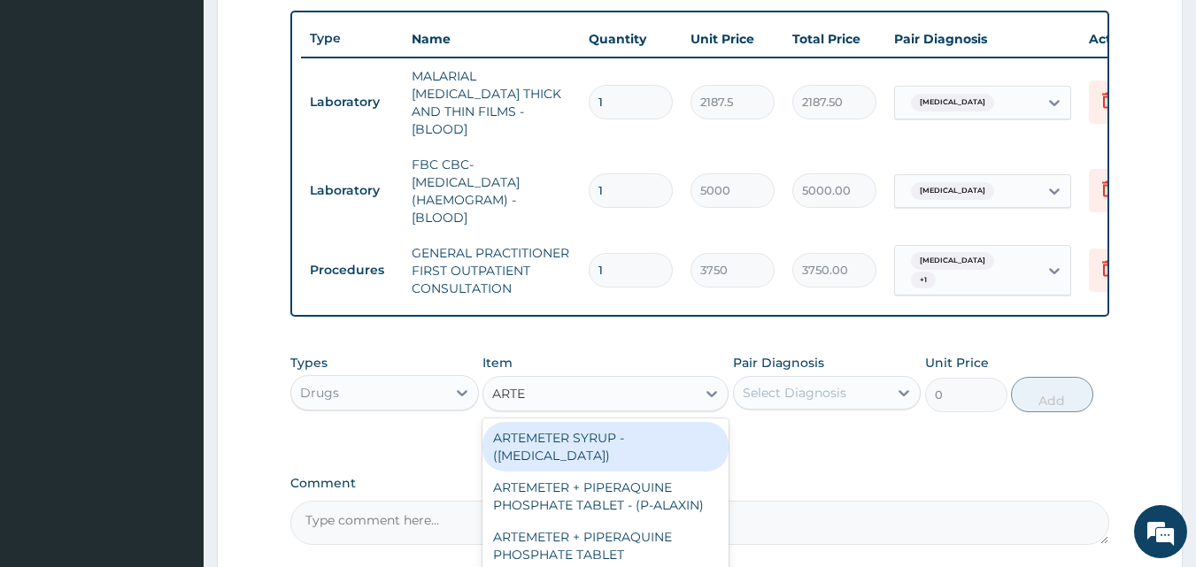
type input "ARTES"
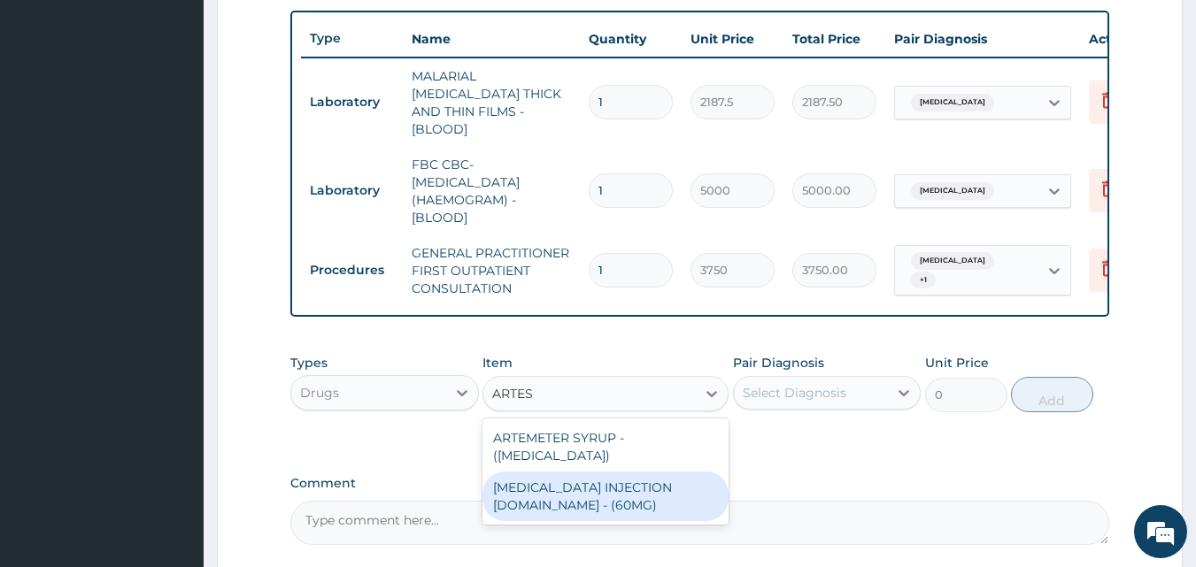
click at [553, 491] on div "[MEDICAL_DATA] INJECTION [DOMAIN_NAME] - (60MG)" at bounding box center [605, 497] width 246 height 50
type input "1596"
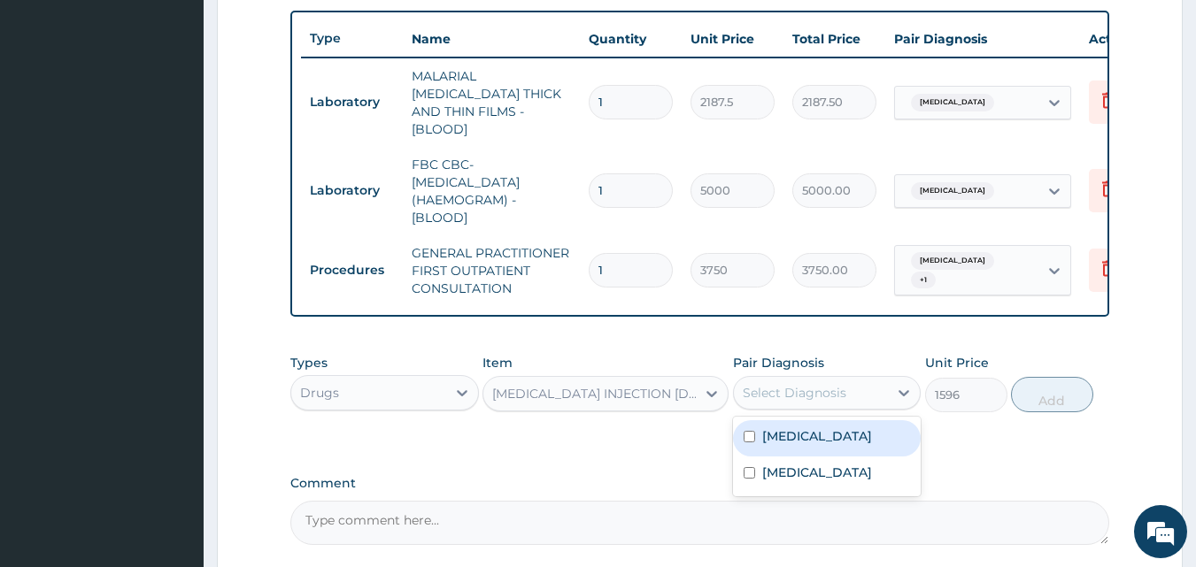
click at [797, 384] on div "Select Diagnosis" at bounding box center [795, 393] width 104 height 18
click at [798, 428] on label "[MEDICAL_DATA]" at bounding box center [817, 437] width 110 height 18
checkbox input "true"
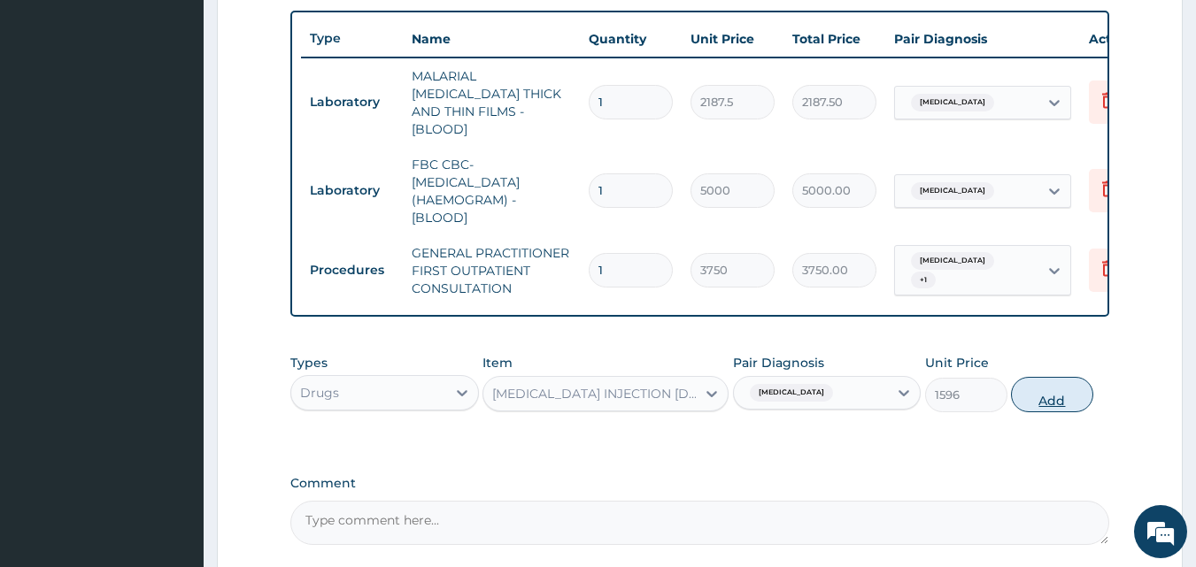
click at [1043, 391] on button "Add" at bounding box center [1052, 394] width 82 height 35
type input "0"
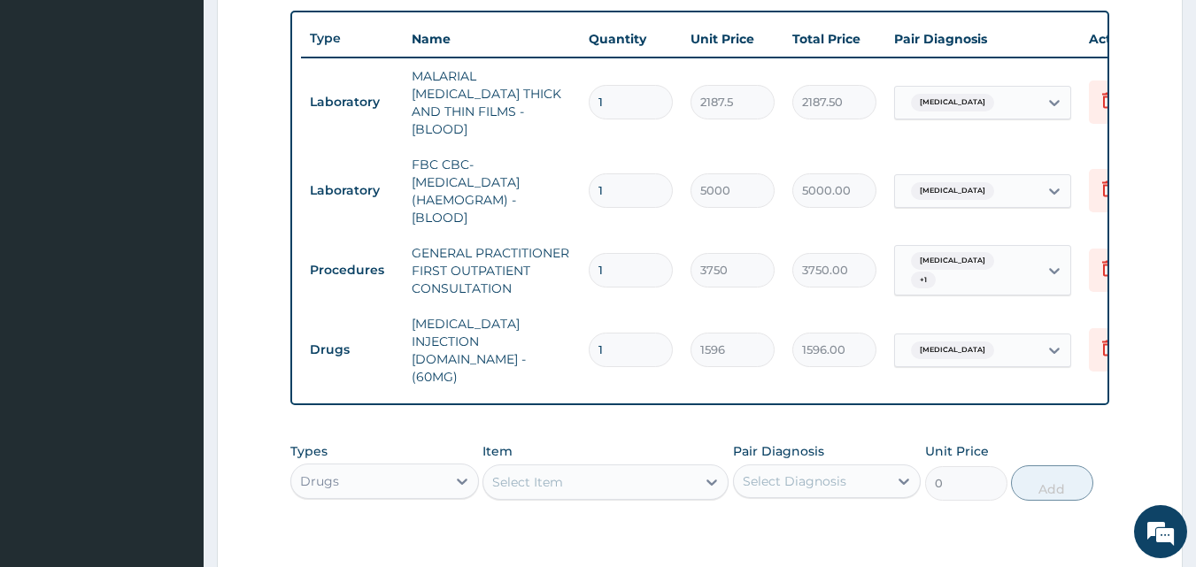
type input "0.00"
type input "6"
type input "9576.00"
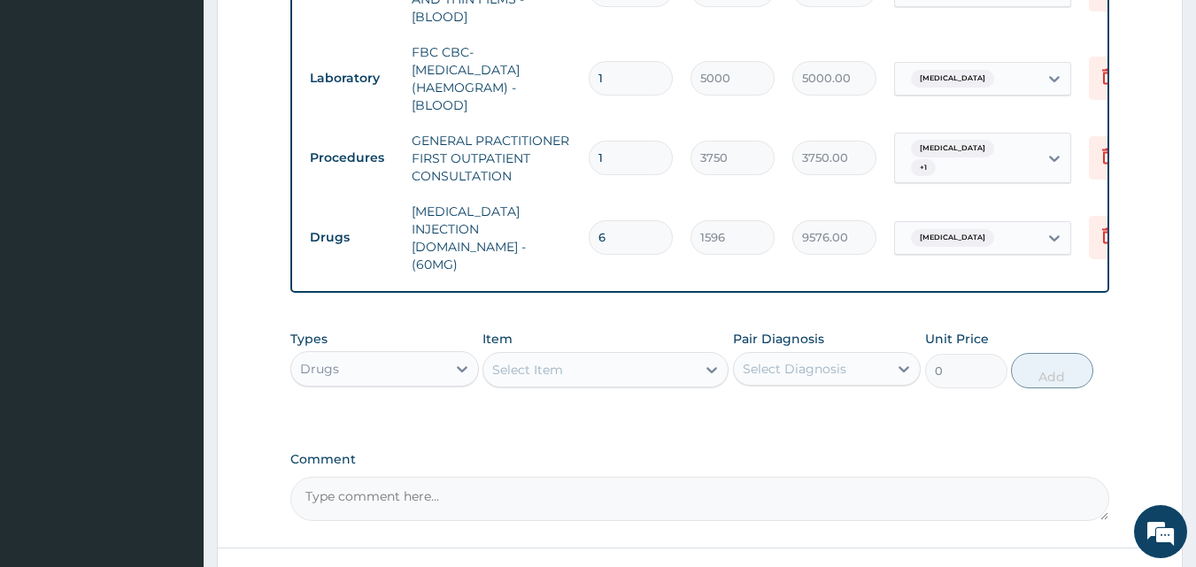
scroll to position [825, 0]
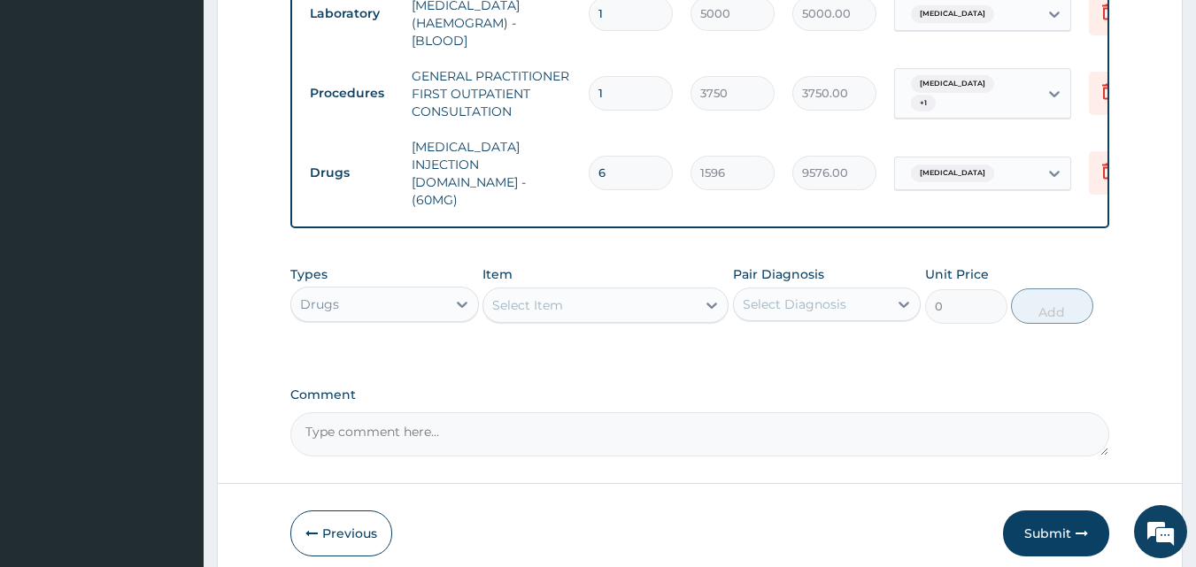
type input "6"
click at [648, 291] on div "Select Item" at bounding box center [589, 305] width 212 height 28
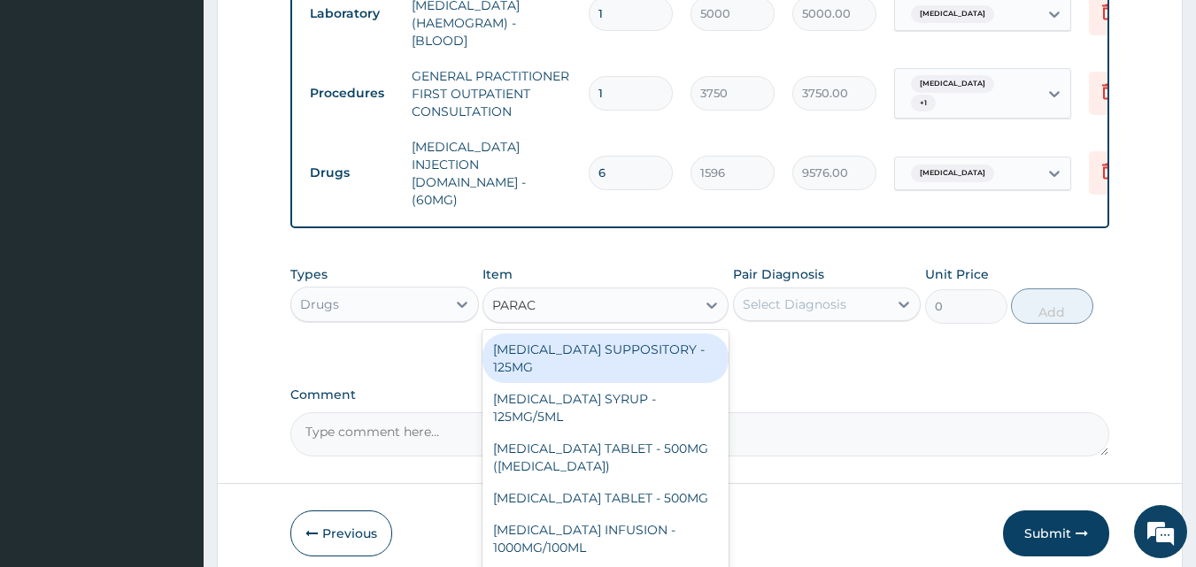
type input "PARACE"
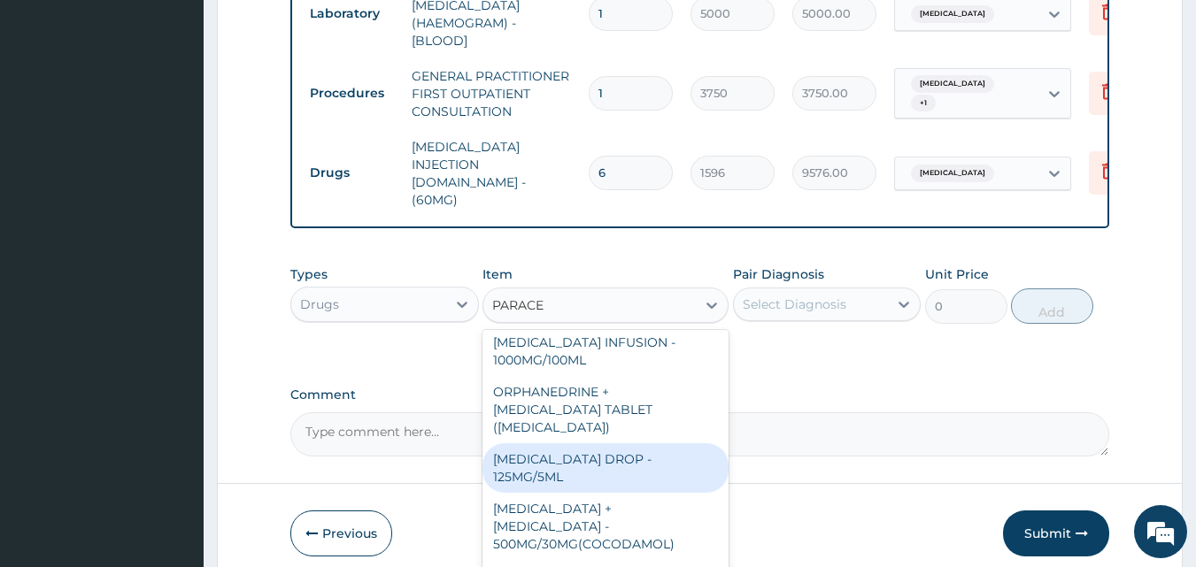
scroll to position [868, 0]
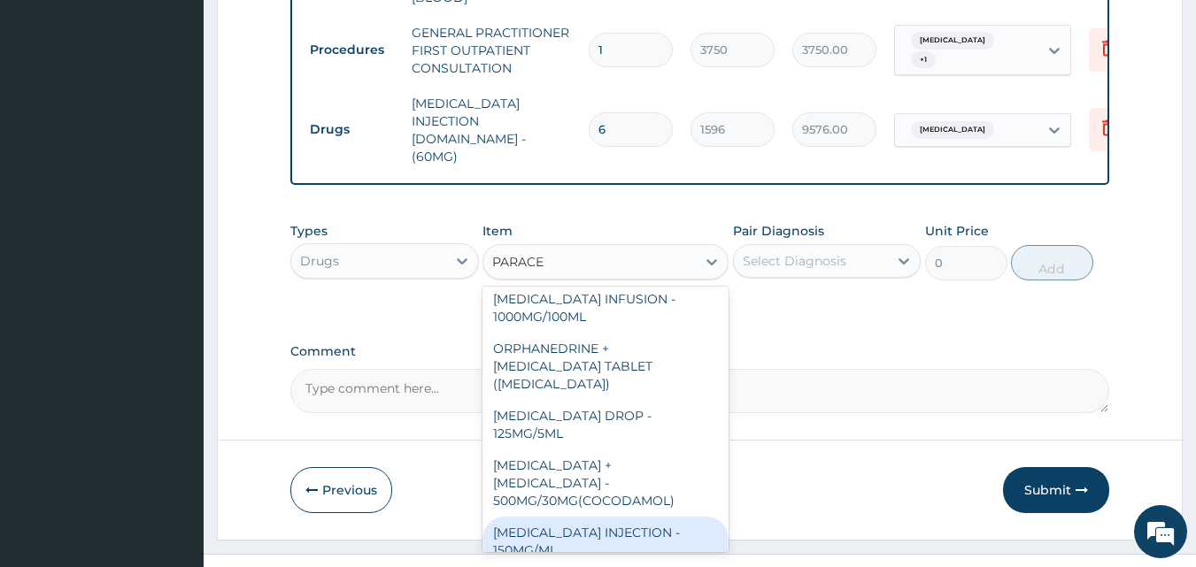
click at [528, 517] on div "[MEDICAL_DATA] INJECTION - 150MG/ML" at bounding box center [605, 542] width 246 height 50
type input "560"
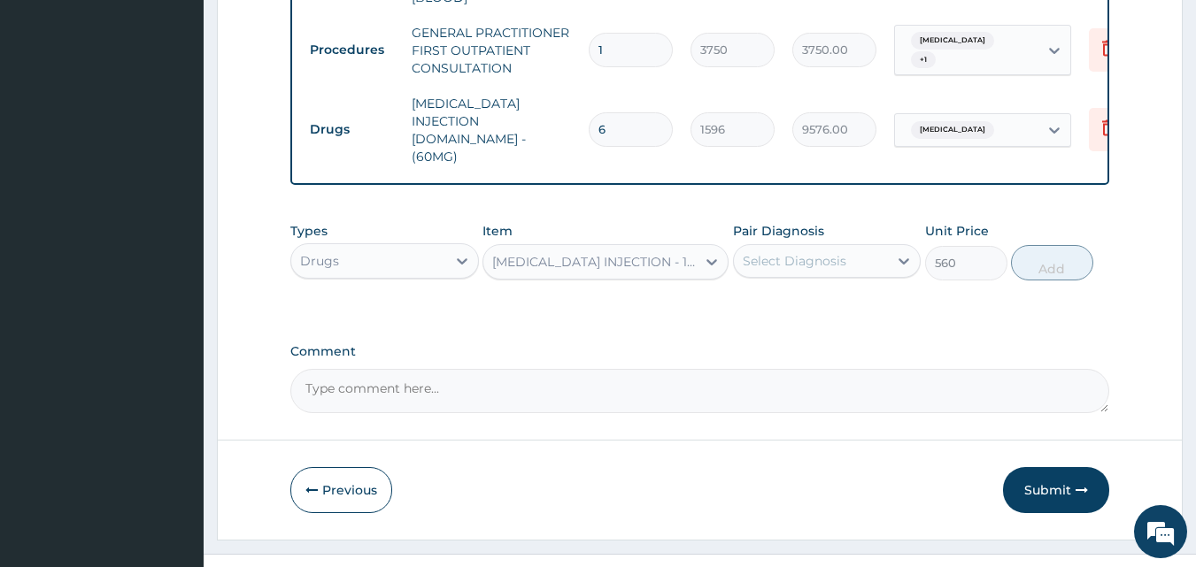
click at [840, 252] on div "Select Diagnosis" at bounding box center [795, 261] width 104 height 18
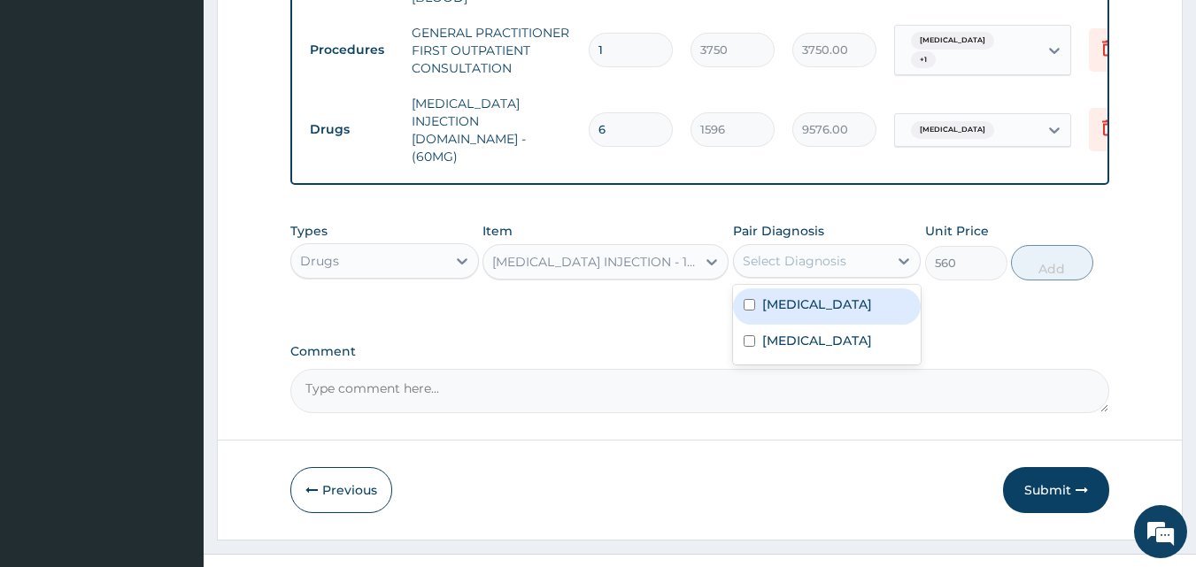
drag, startPoint x: 803, startPoint y: 271, endPoint x: 803, endPoint y: 291, distance: 20.4
click at [804, 289] on div "[MEDICAL_DATA]" at bounding box center [827, 307] width 189 height 36
checkbox input "true"
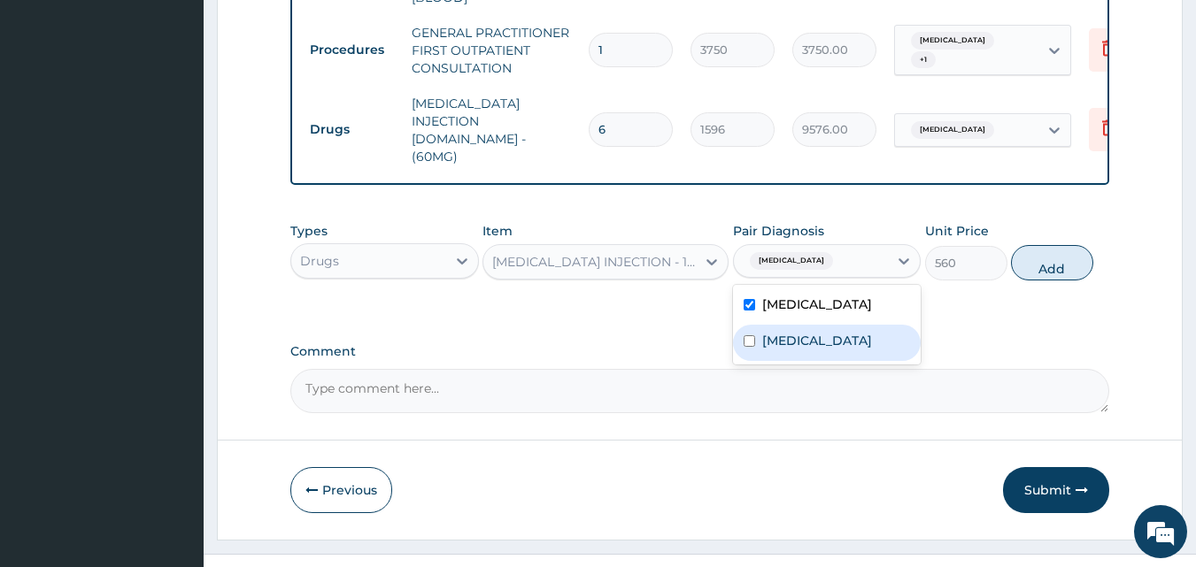
click at [799, 332] on label "Sepsis" at bounding box center [817, 341] width 110 height 18
checkbox input "true"
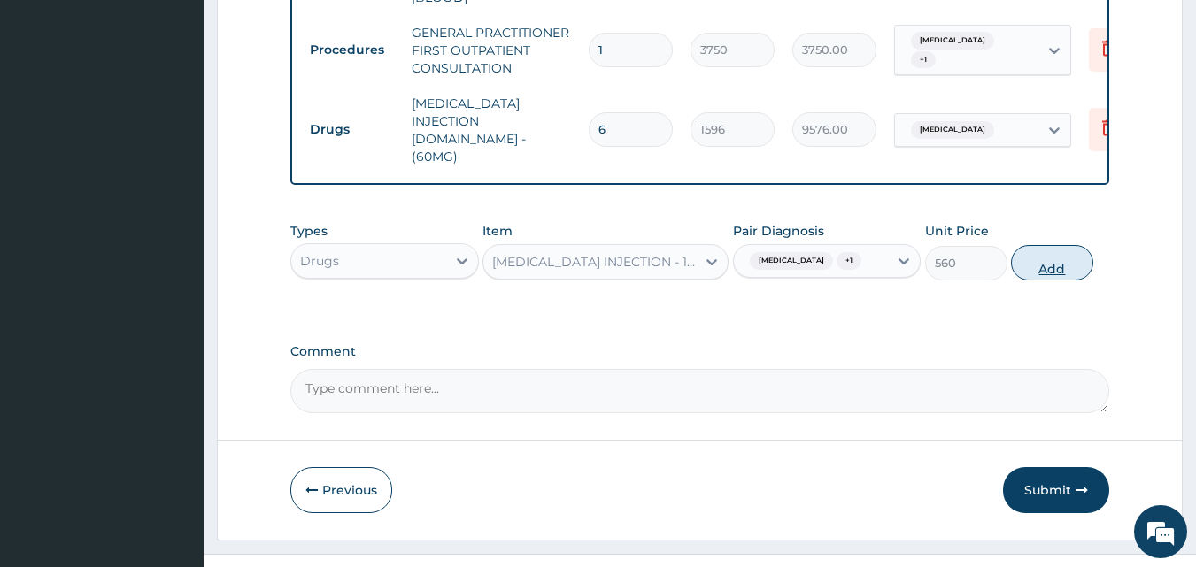
click at [1041, 245] on button "Add" at bounding box center [1052, 262] width 82 height 35
type input "0"
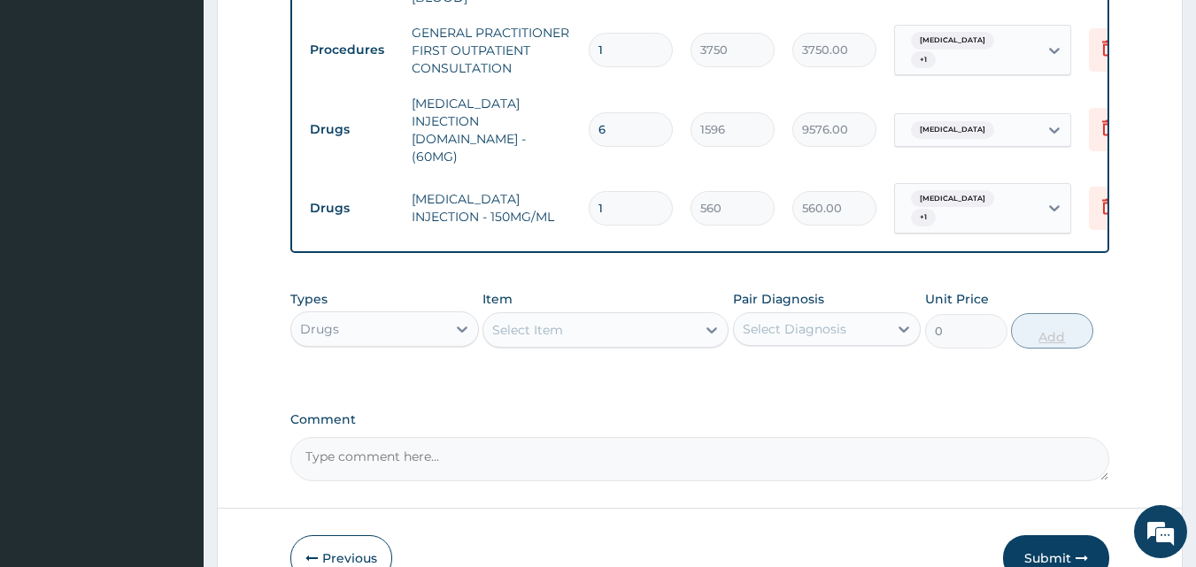
type input "0.00"
type input "4"
type input "2240.00"
type input "4"
click at [706, 321] on icon at bounding box center [712, 330] width 18 height 18
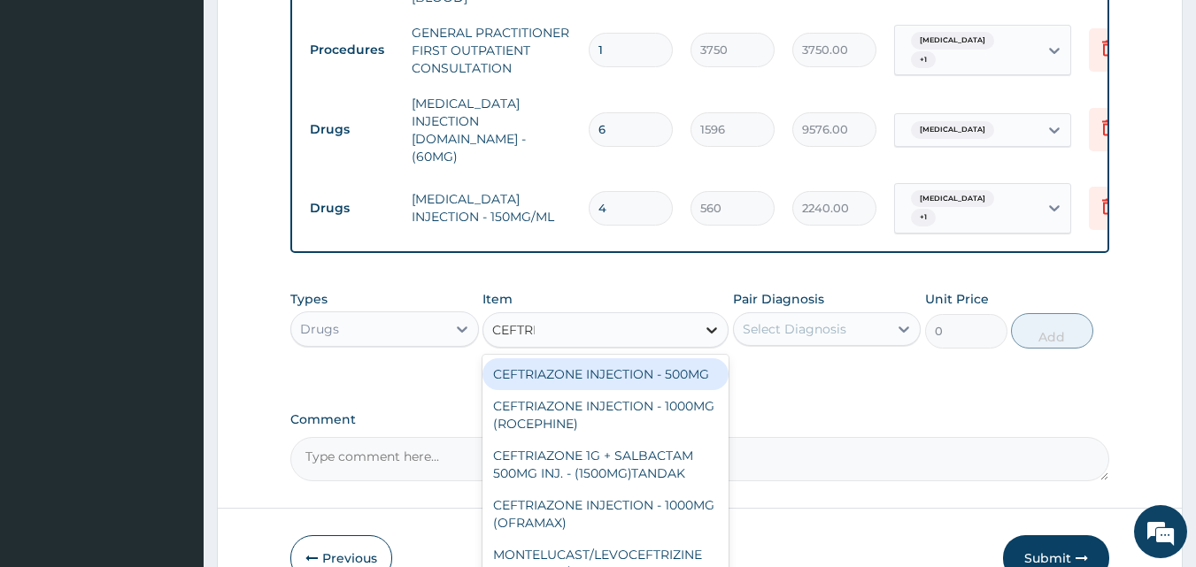
type input "CEFTRIA"
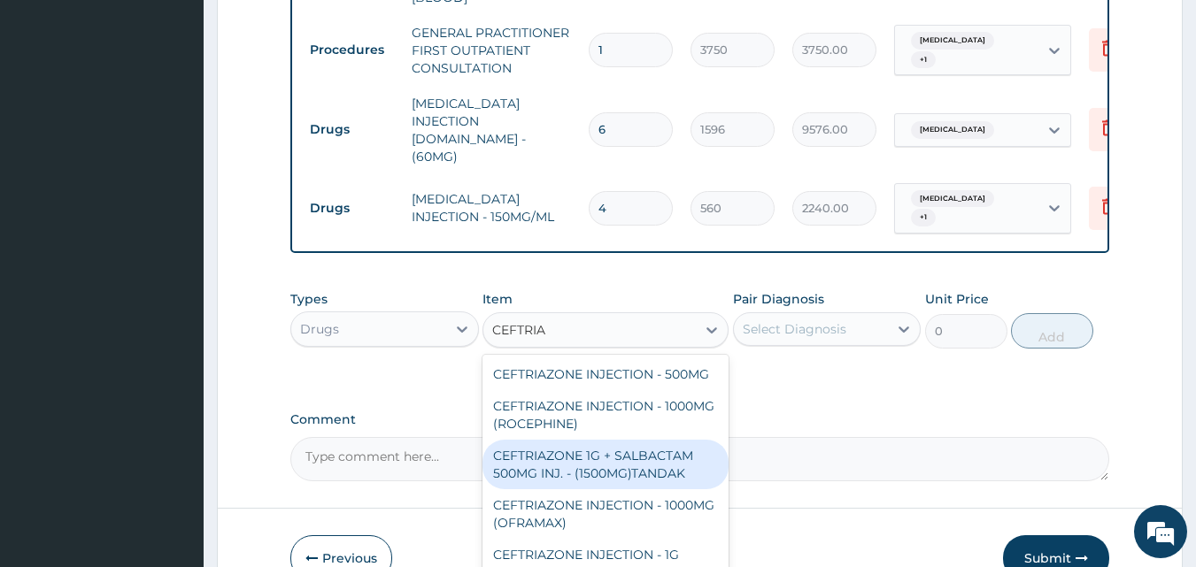
click at [590, 440] on div "CEFTRIAZONE 1G + SALBACTAM 500MG INJ. - (1500MG)TANDAK" at bounding box center [605, 465] width 246 height 50
type input "4480"
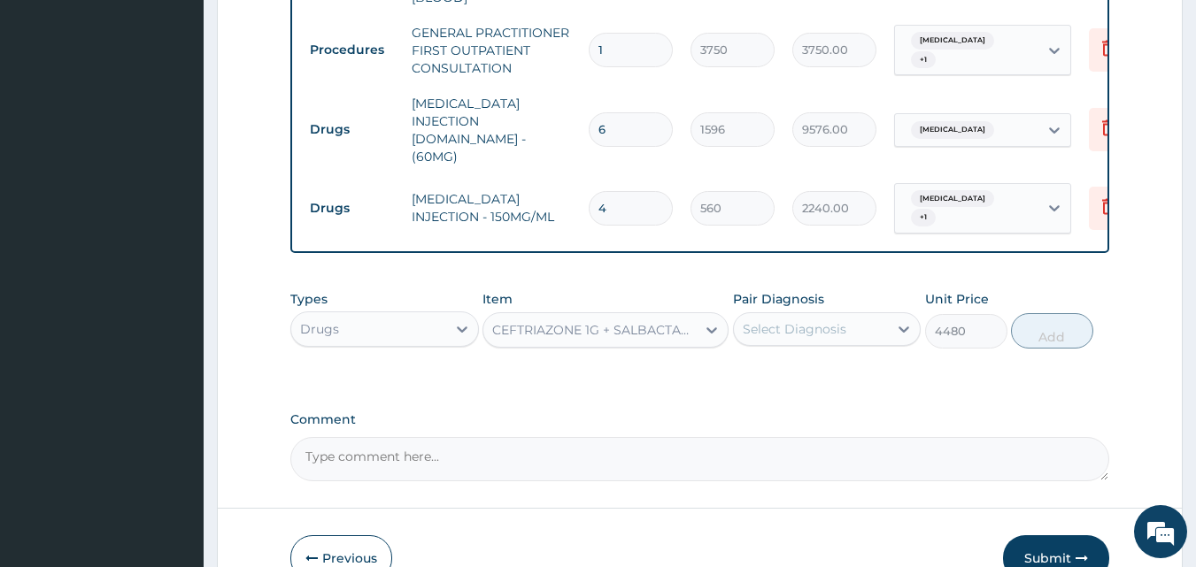
click at [780, 320] on div "Select Diagnosis" at bounding box center [795, 329] width 104 height 18
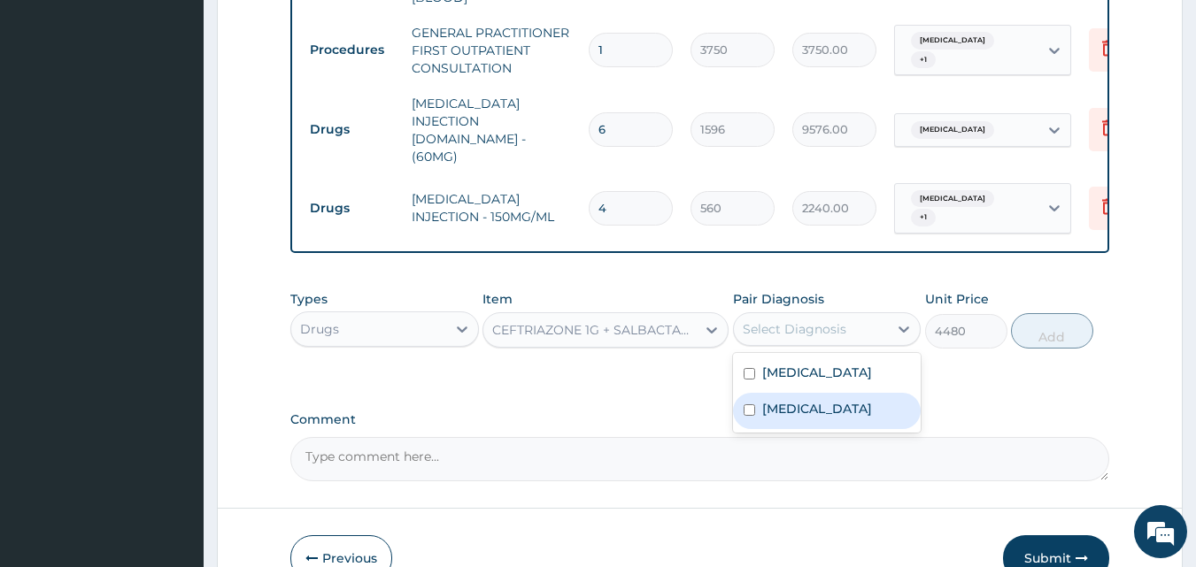
click at [783, 400] on label "Sepsis" at bounding box center [817, 409] width 110 height 18
checkbox input "true"
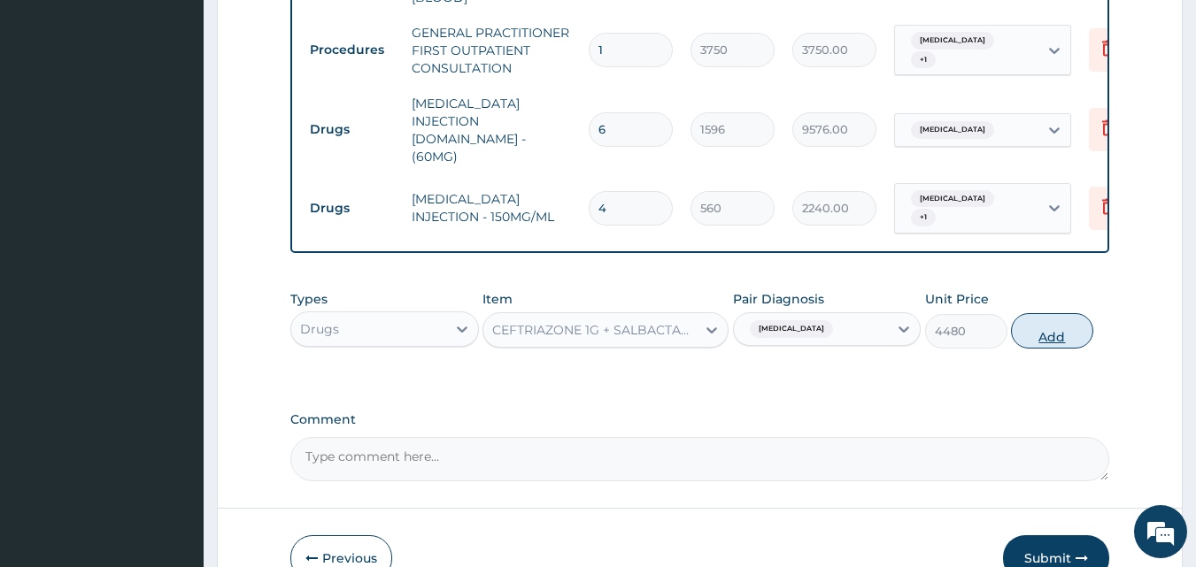
click at [1059, 313] on button "Add" at bounding box center [1052, 330] width 82 height 35
type input "0"
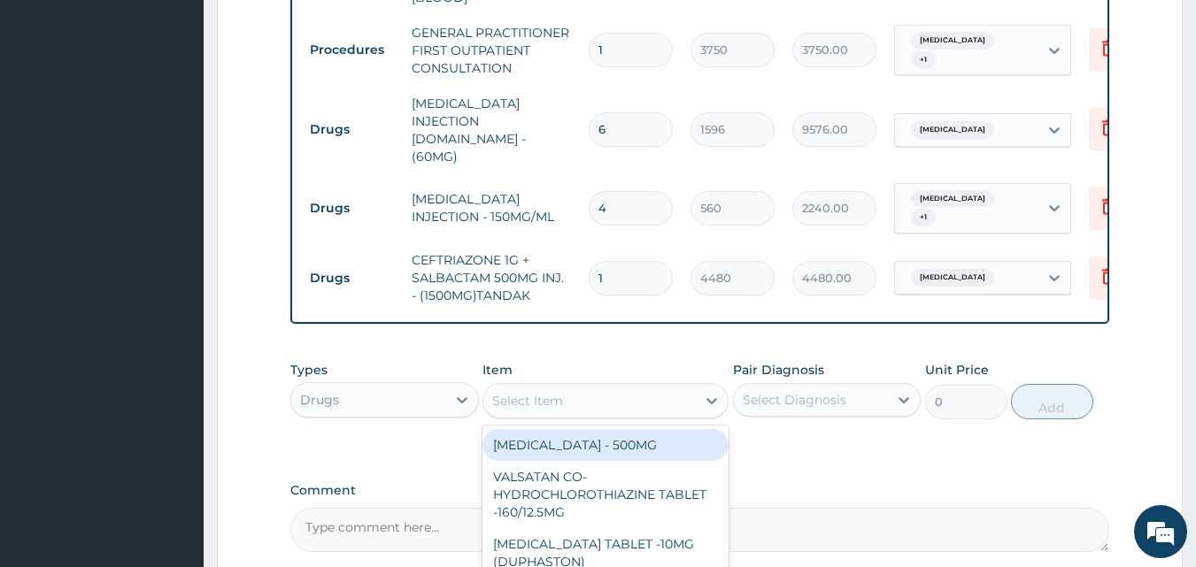
click at [668, 387] on div "Select Item" at bounding box center [589, 401] width 212 height 28
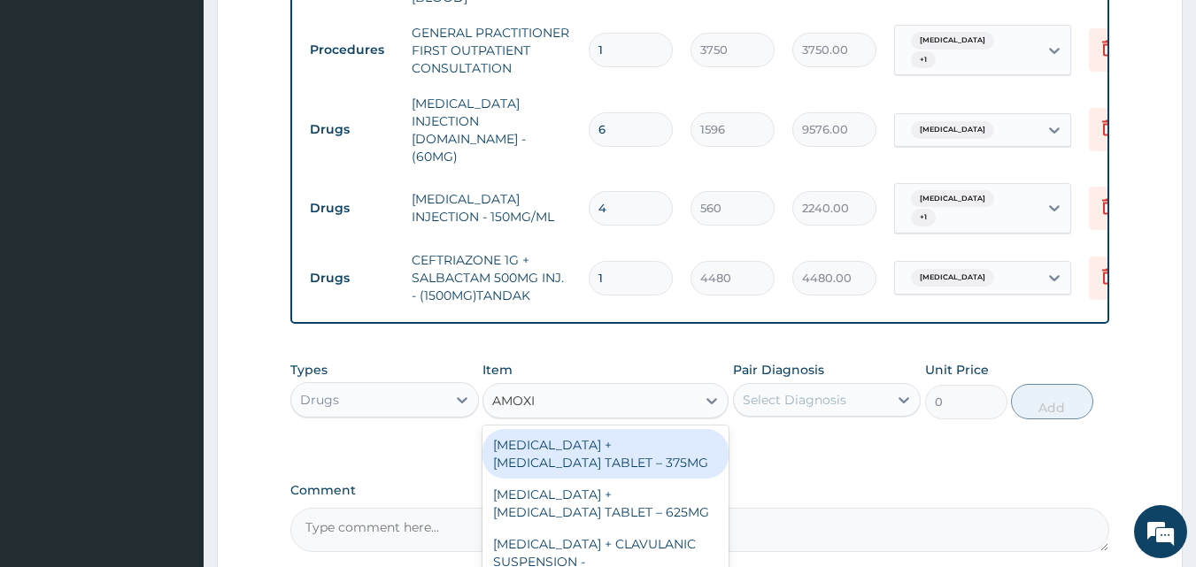
type input "AMOXIC"
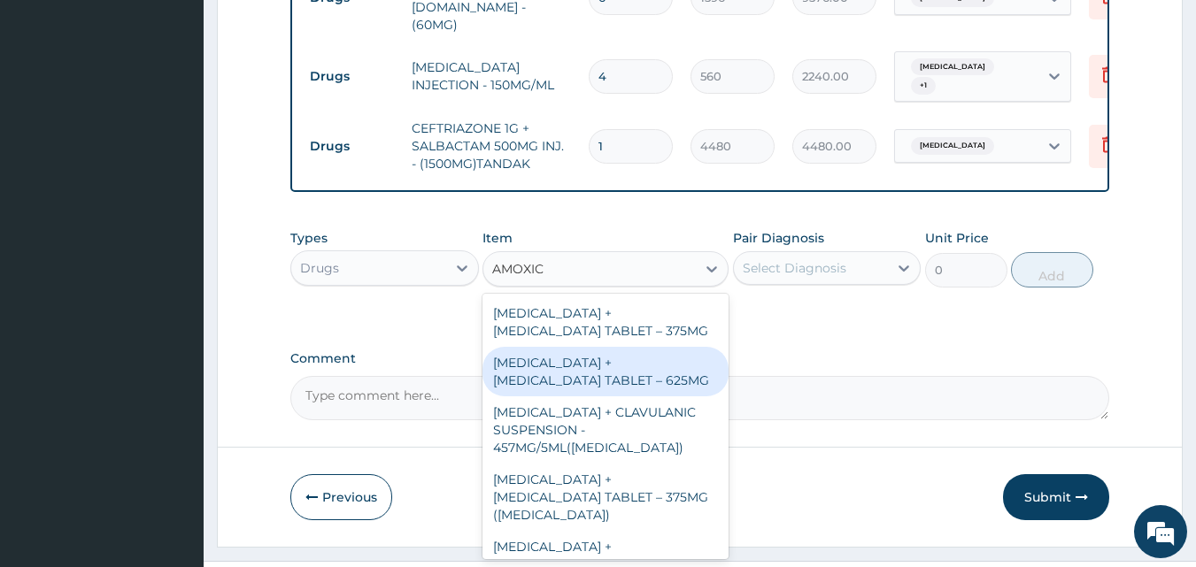
click at [531, 347] on div "[MEDICAL_DATA] + [MEDICAL_DATA] TABLET – 625MG" at bounding box center [605, 372] width 246 height 50
type input "420"
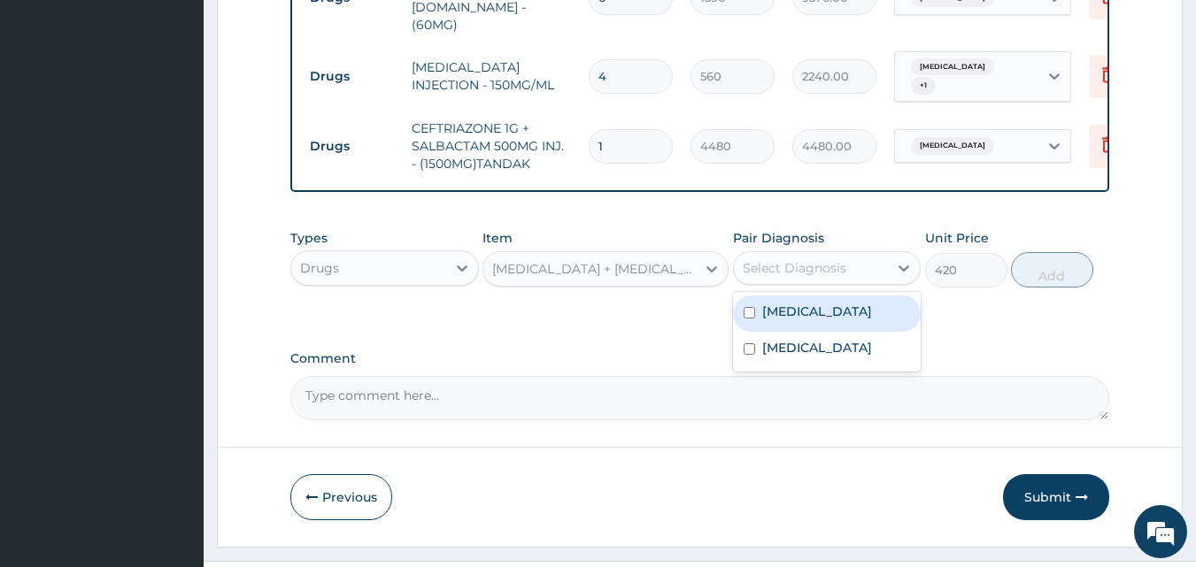
click at [784, 259] on div "Select Diagnosis" at bounding box center [795, 268] width 104 height 18
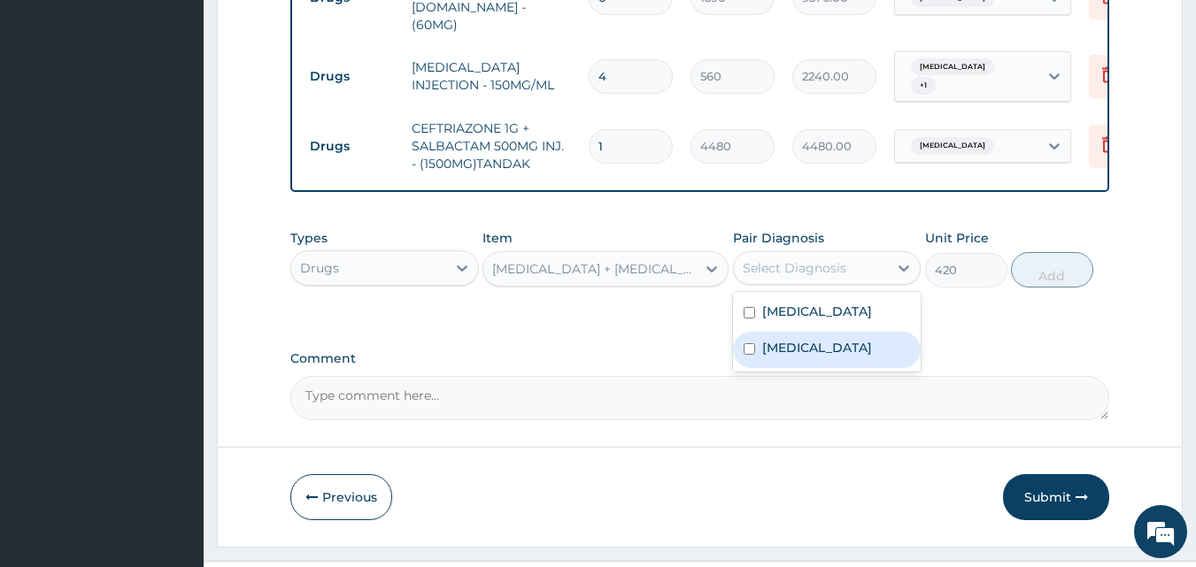
click at [778, 332] on div "Sepsis" at bounding box center [827, 350] width 189 height 36
checkbox input "true"
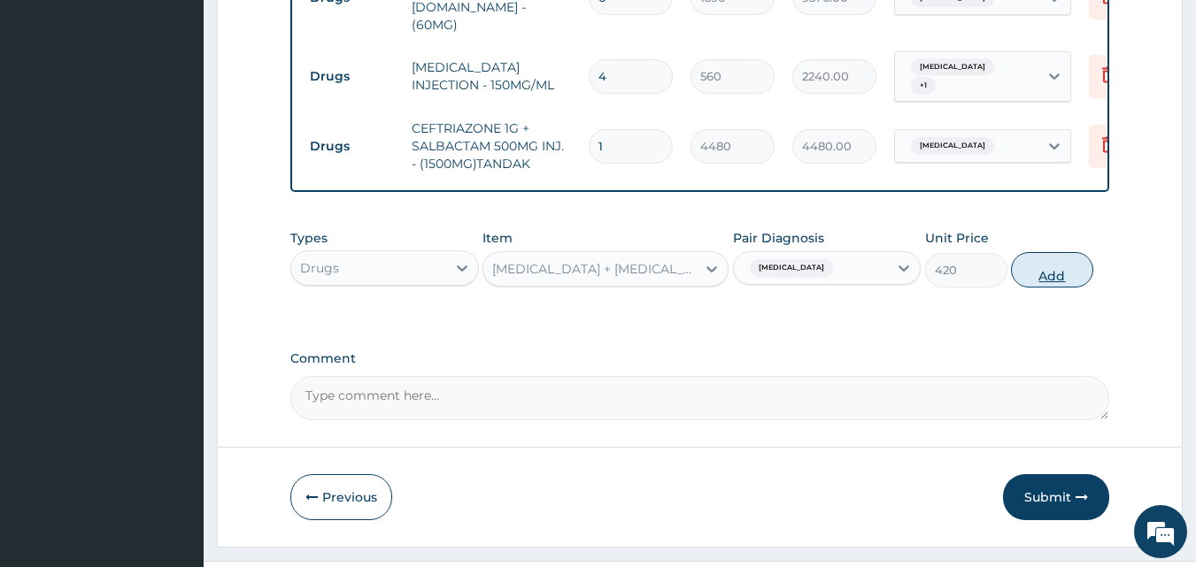
click at [1051, 252] on button "Add" at bounding box center [1052, 269] width 82 height 35
type input "0"
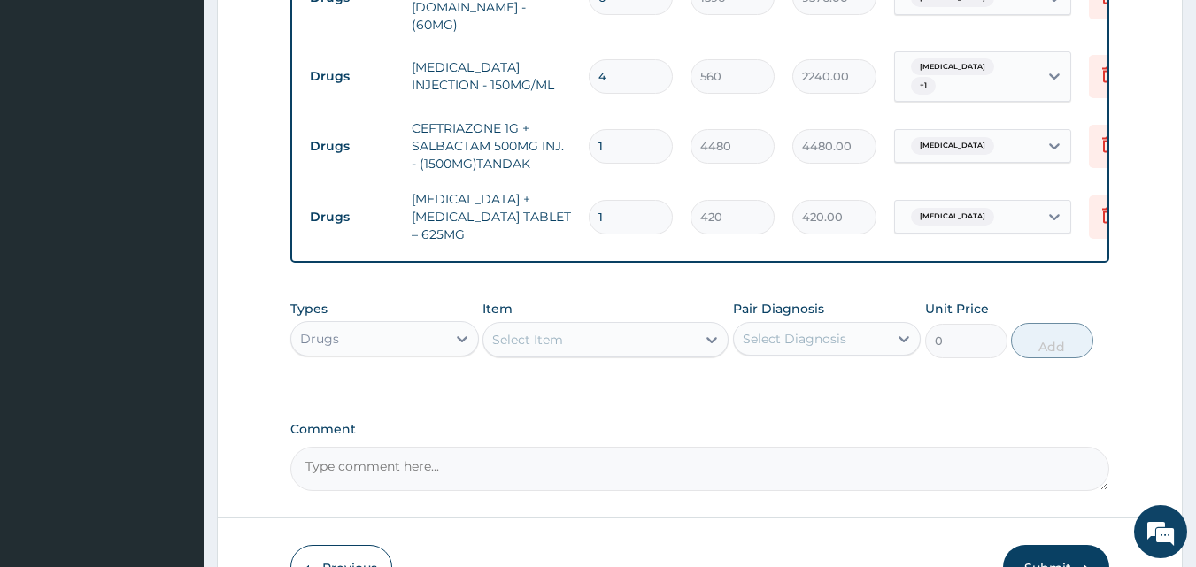
type input "14"
type input "5880.00"
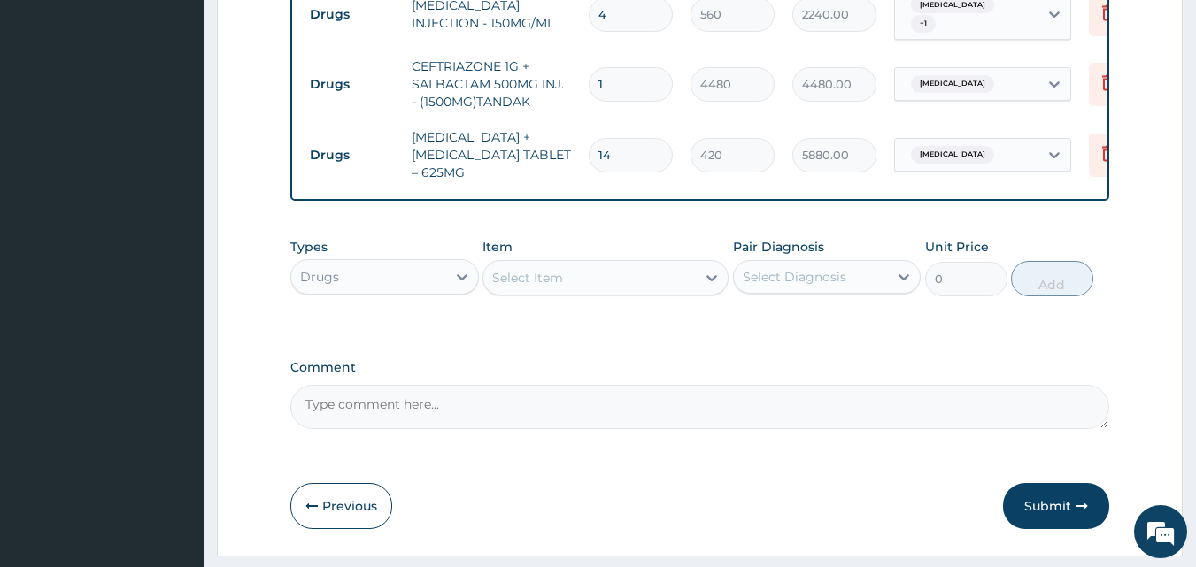
scroll to position [1071, 0]
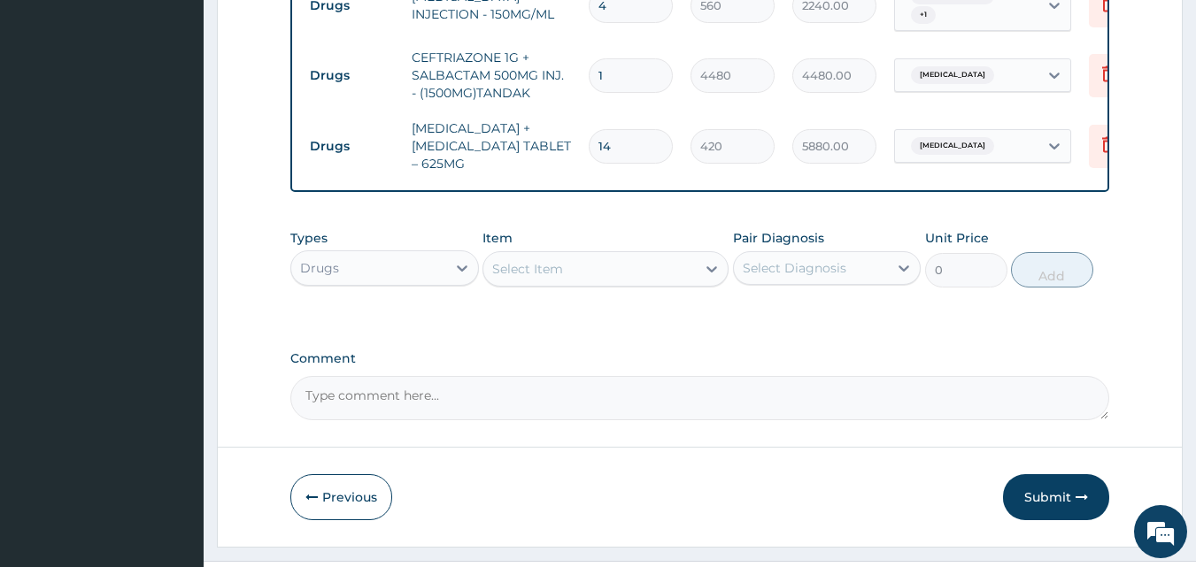
type input "14"
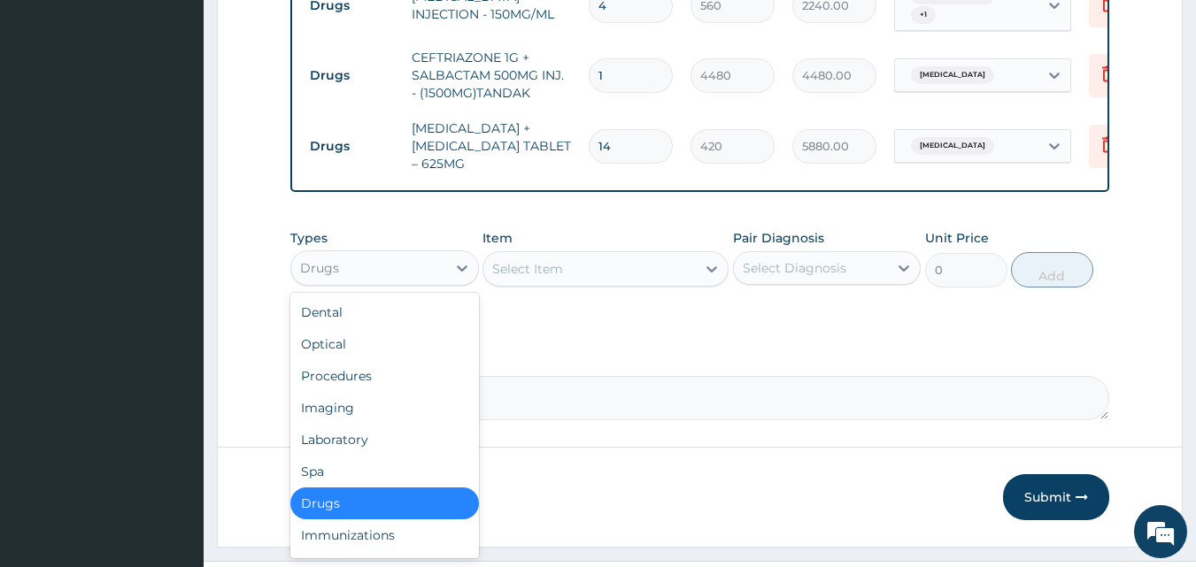
click at [441, 254] on div "Drugs" at bounding box center [368, 268] width 155 height 28
click at [343, 424] on div "Laboratory" at bounding box center [384, 440] width 189 height 32
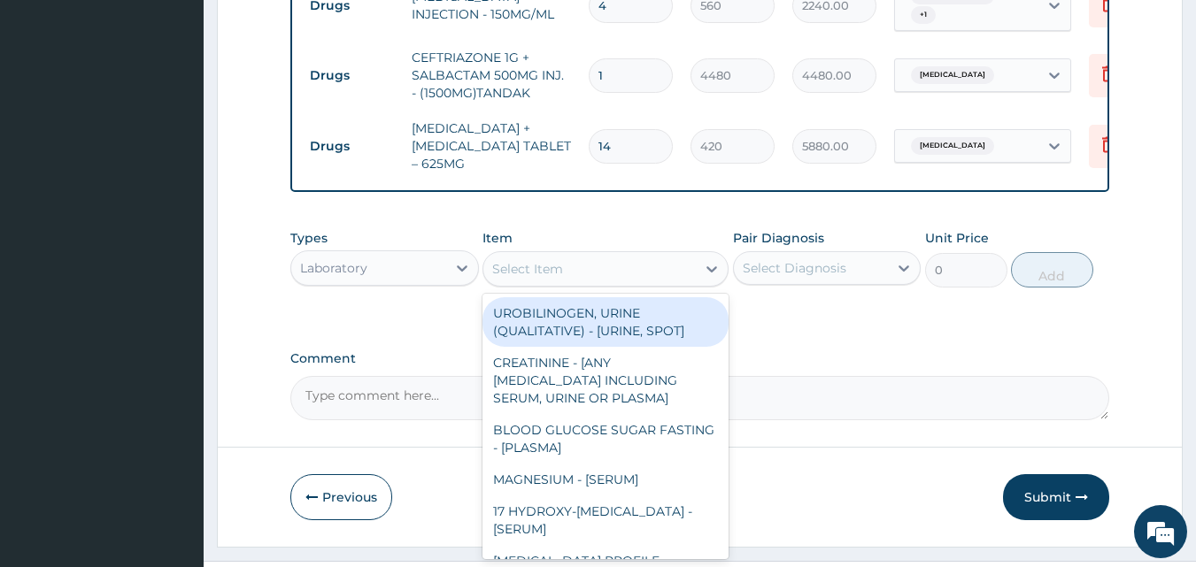
click at [703, 260] on icon at bounding box center [712, 269] width 18 height 18
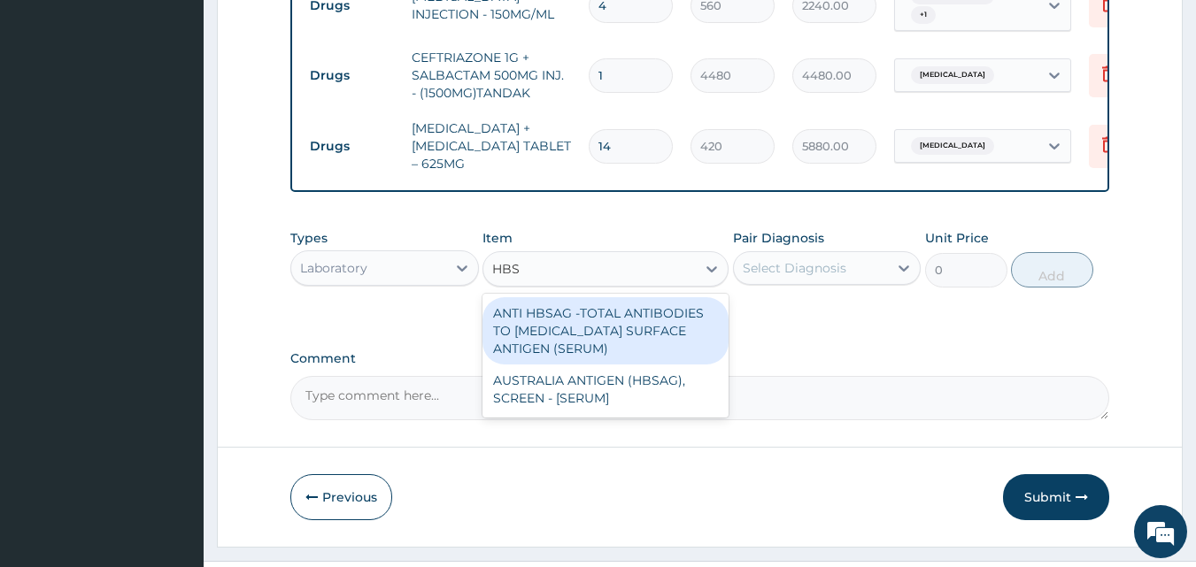
type input "HBSA"
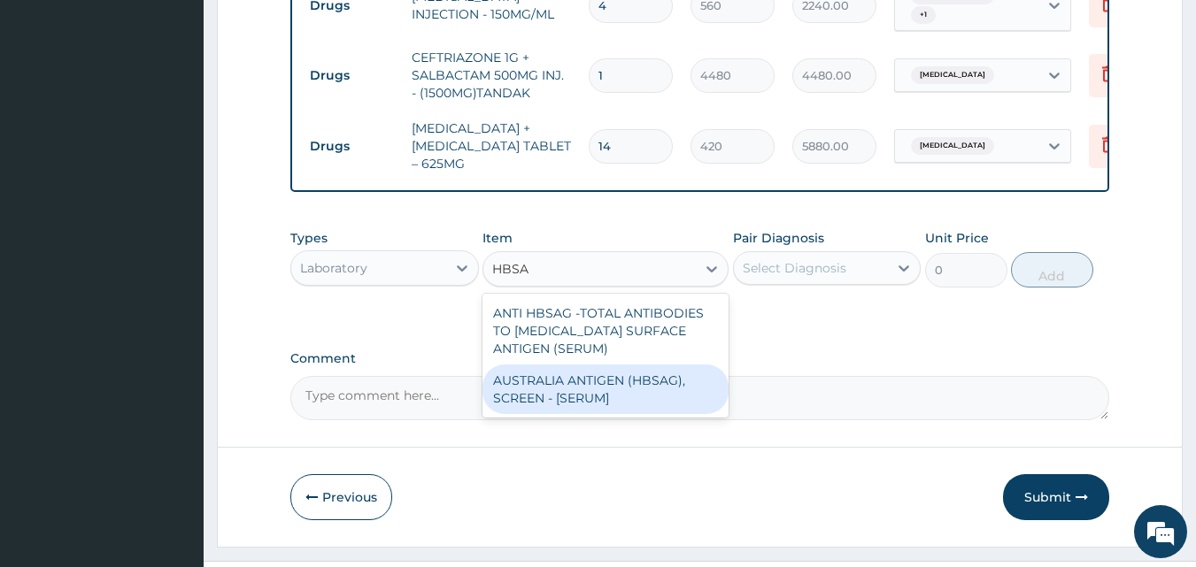
click at [597, 365] on div "AUSTRALIA ANTIGEN (HBSAG), SCREEN - [SERUM]" at bounding box center [605, 390] width 246 height 50
type input "3125"
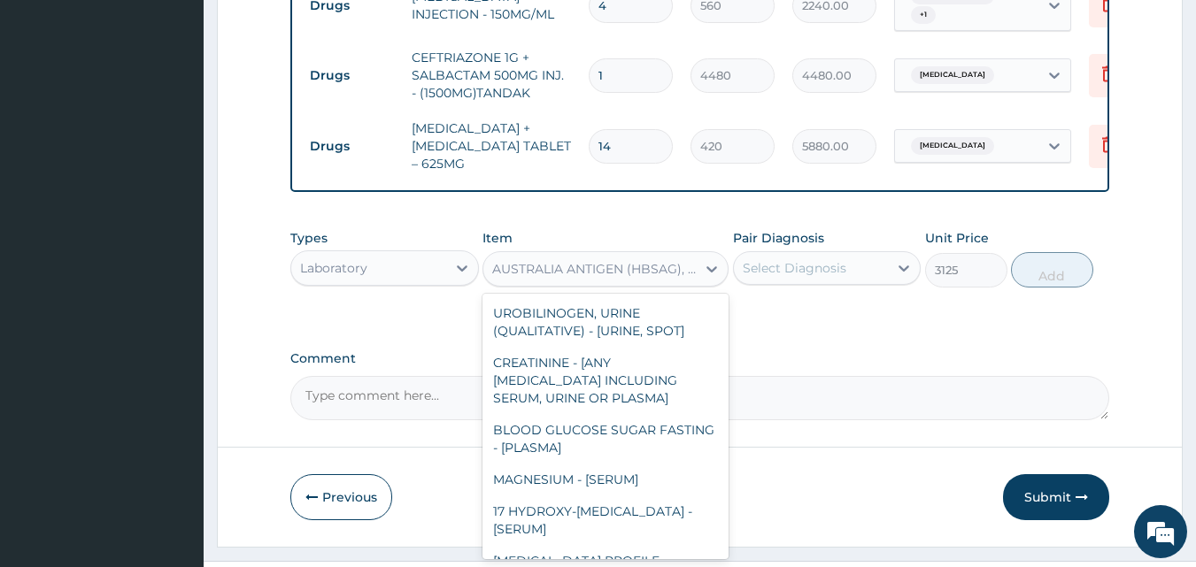
click at [635, 260] on div "AUSTRALIA ANTIGEN (HBSAG), SCREEN - [SERUM]" at bounding box center [594, 269] width 205 height 18
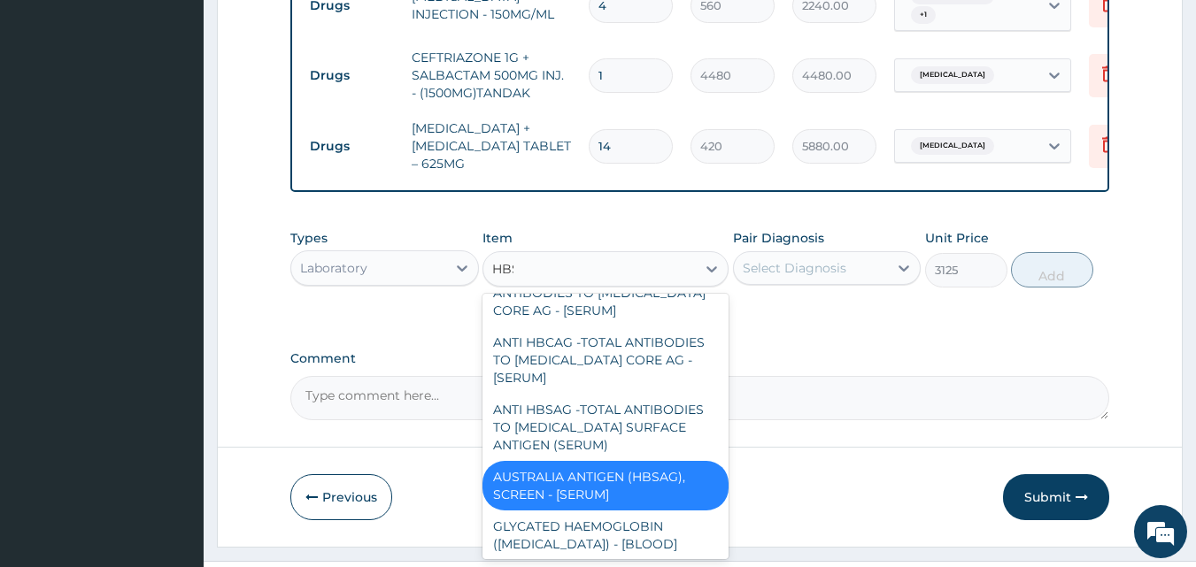
scroll to position [0, 0]
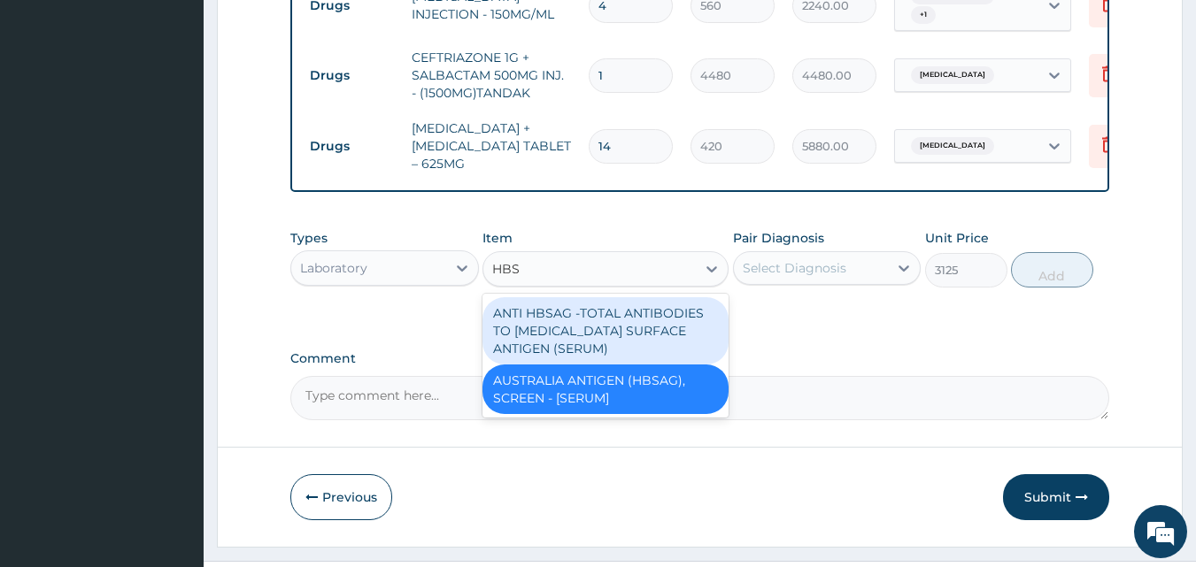
type input "HBSA"
click at [572, 297] on div "ANTI HBSAG -TOTAL ANTIBODIES TO HEPATITIS B SURFACE ANTIGEN (SERUM)" at bounding box center [605, 330] width 246 height 67
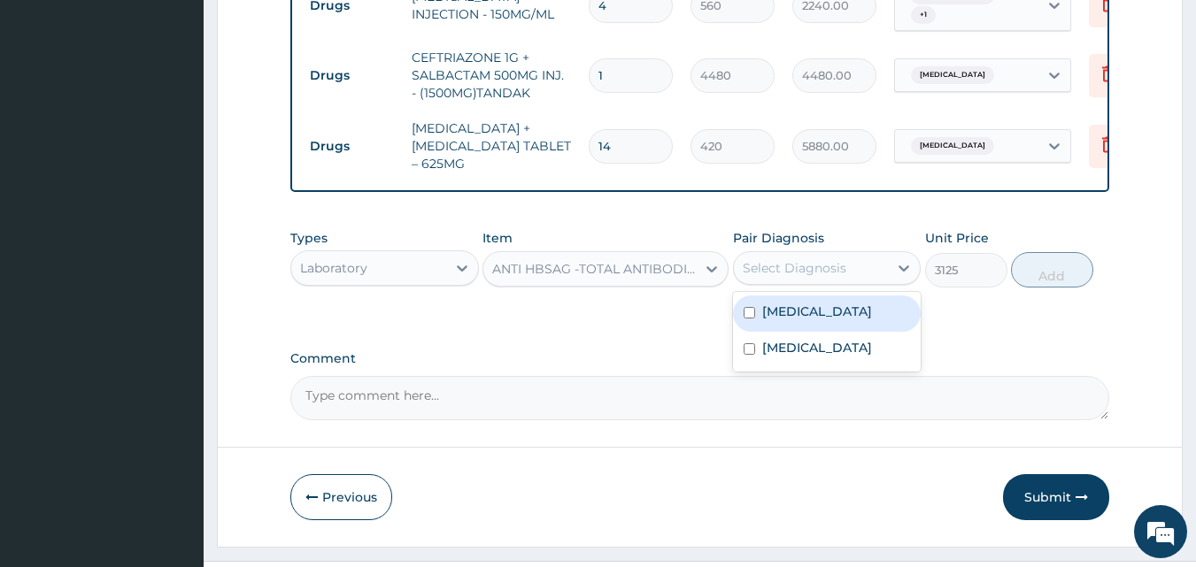
click at [843, 259] on div "Select Diagnosis" at bounding box center [795, 268] width 104 height 18
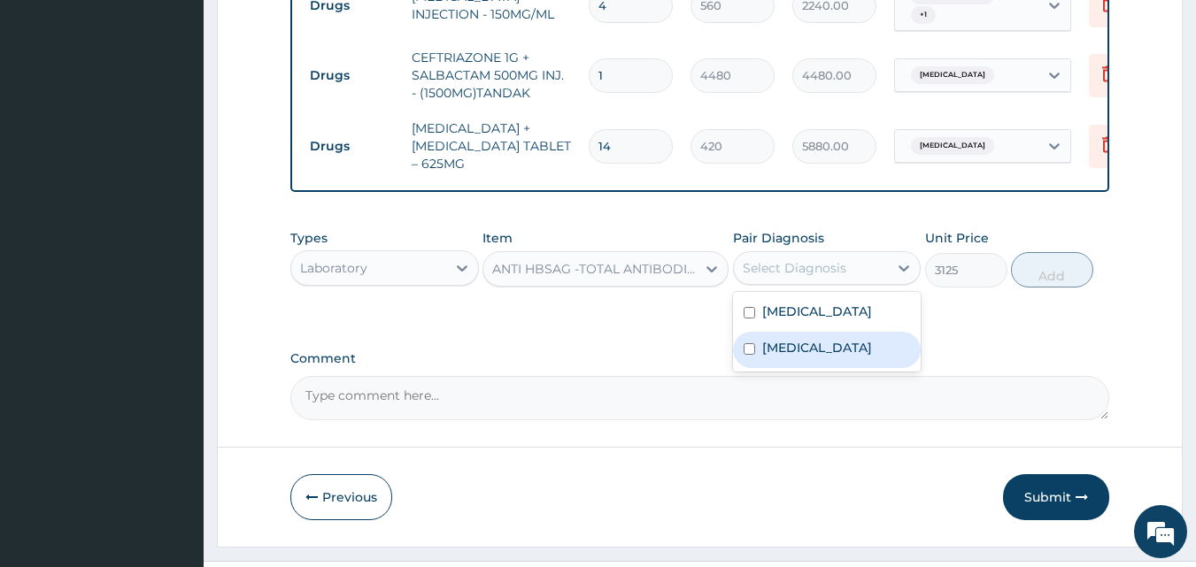
click at [795, 339] on label "Sepsis" at bounding box center [817, 348] width 110 height 18
checkbox input "true"
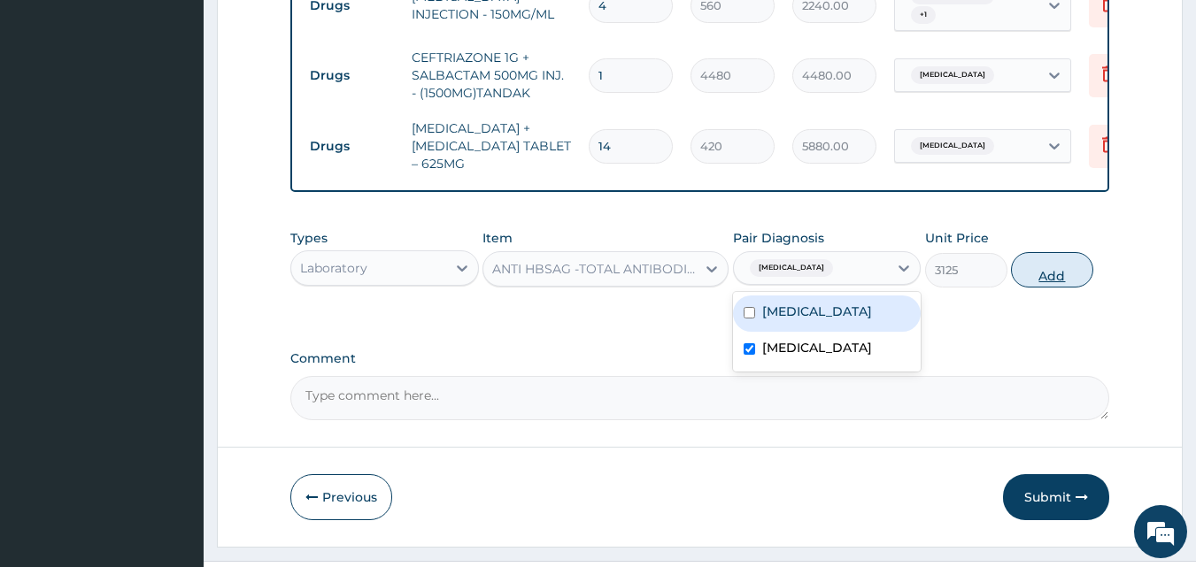
click at [1042, 252] on button "Add" at bounding box center [1052, 269] width 82 height 35
type input "0"
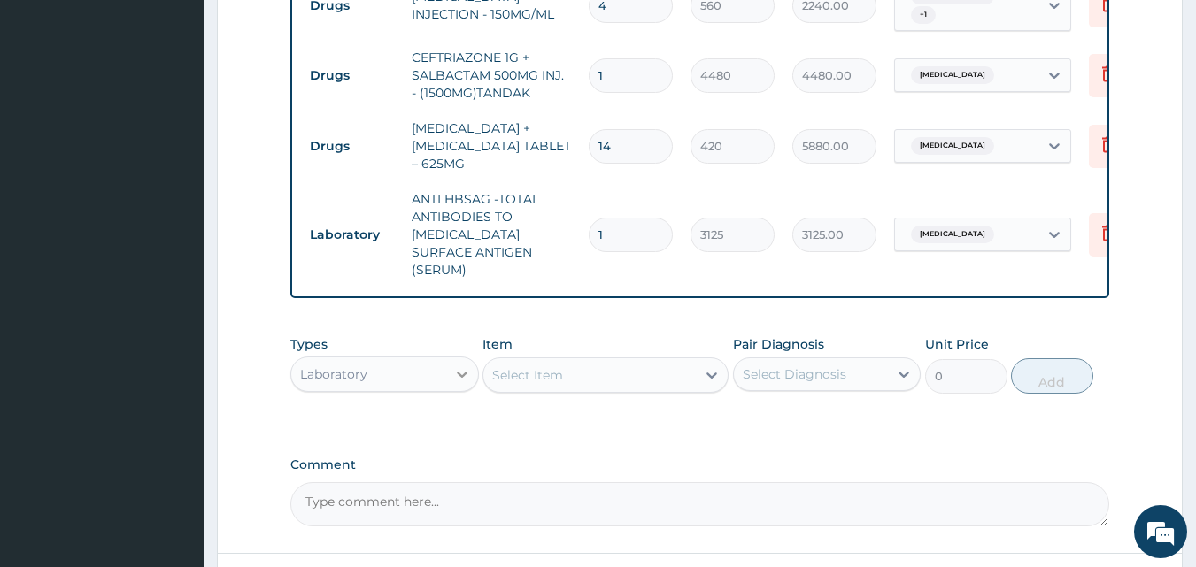
click at [455, 366] on icon at bounding box center [462, 375] width 18 height 18
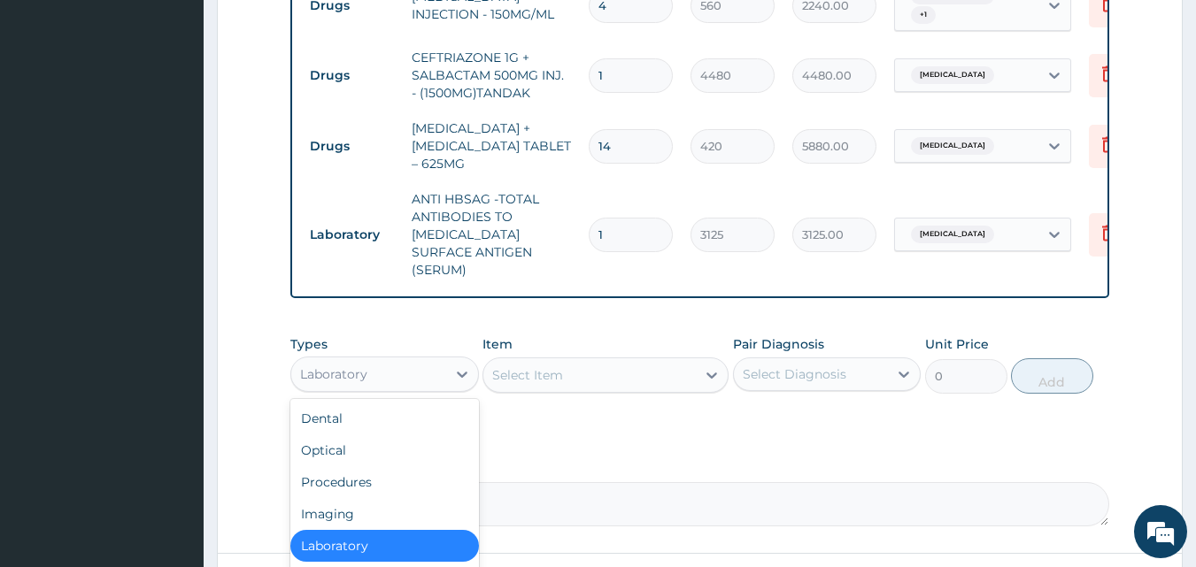
scroll to position [60, 0]
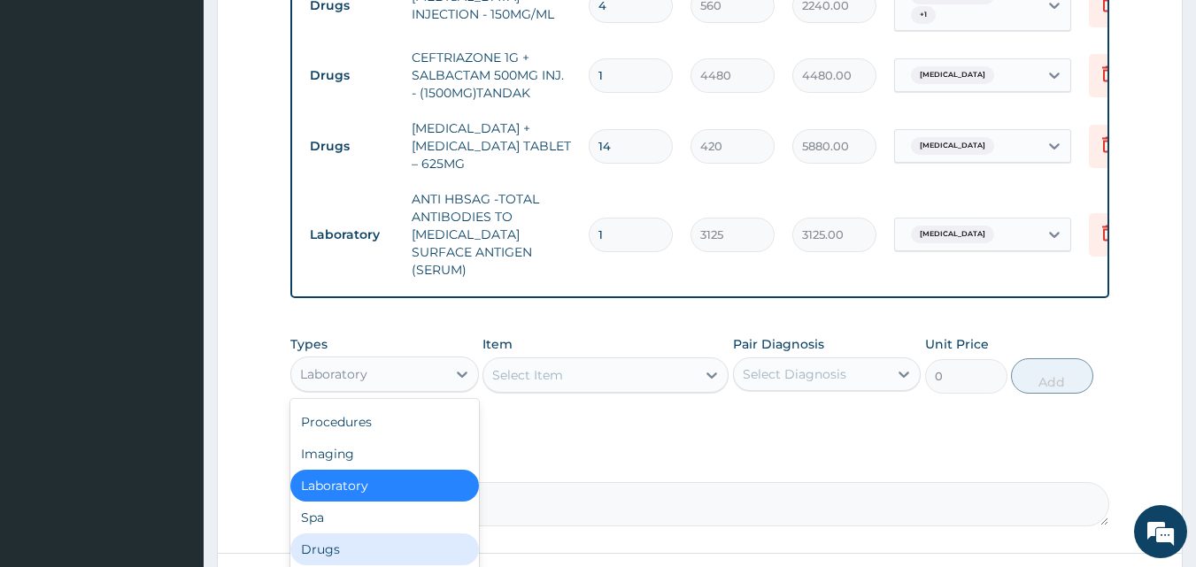
click at [341, 534] on div "Drugs" at bounding box center [384, 550] width 189 height 32
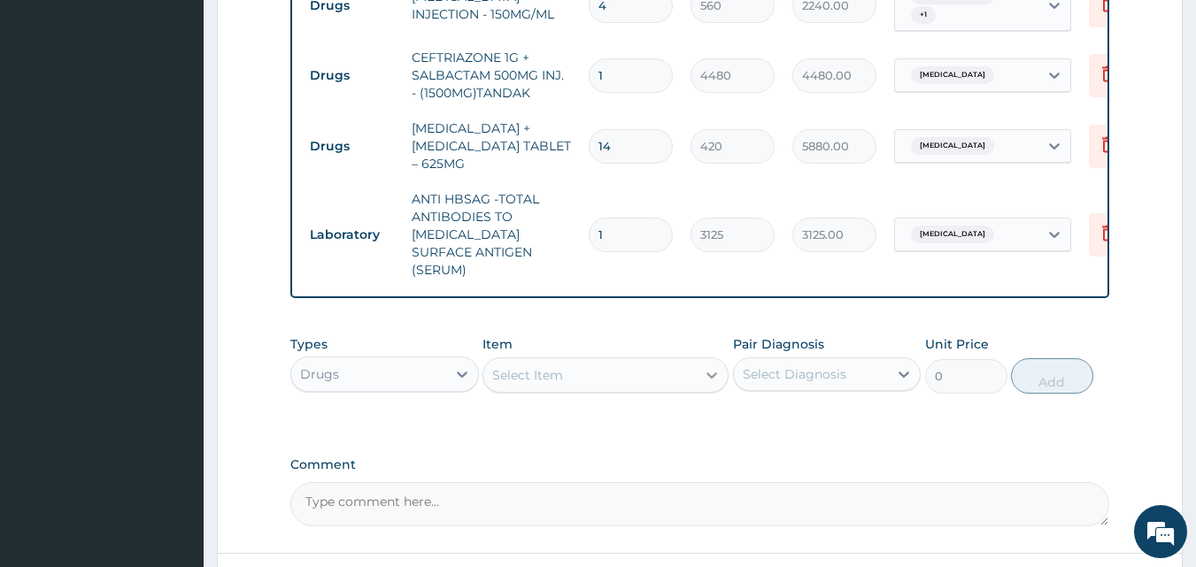
click at [718, 367] on icon at bounding box center [712, 376] width 18 height 18
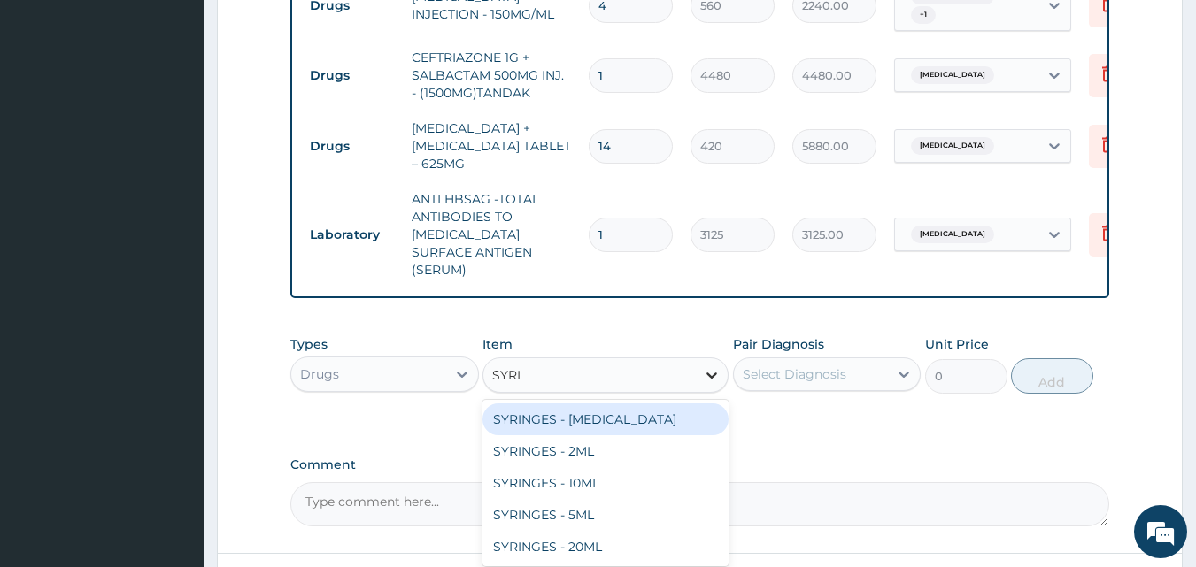
type input "SYRIN"
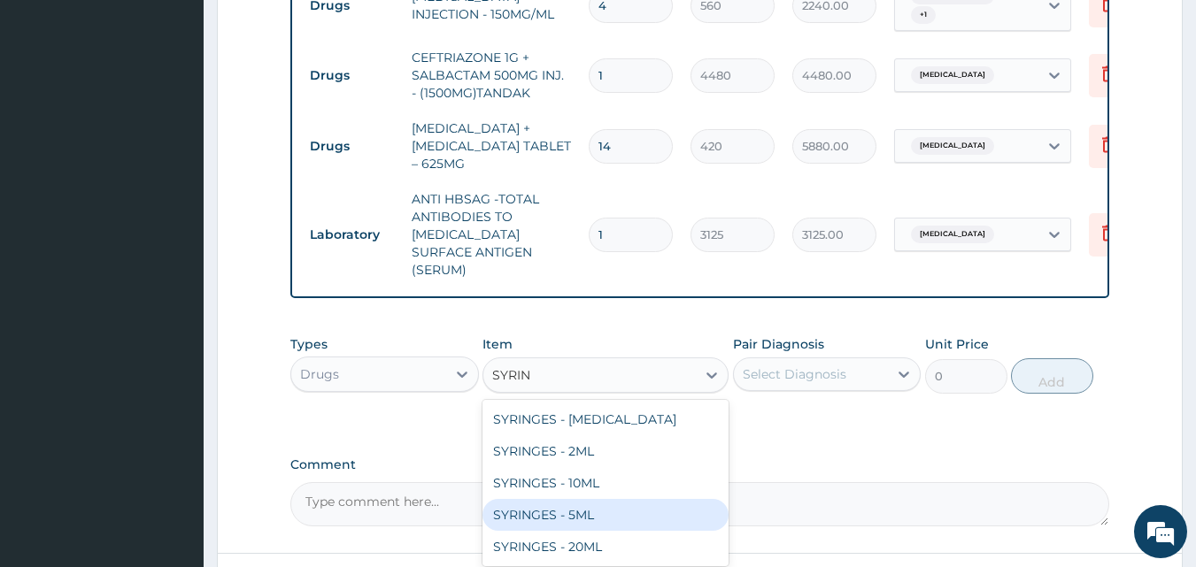
click at [556, 499] on div "SYRINGES - 5ML" at bounding box center [605, 515] width 246 height 32
type input "42"
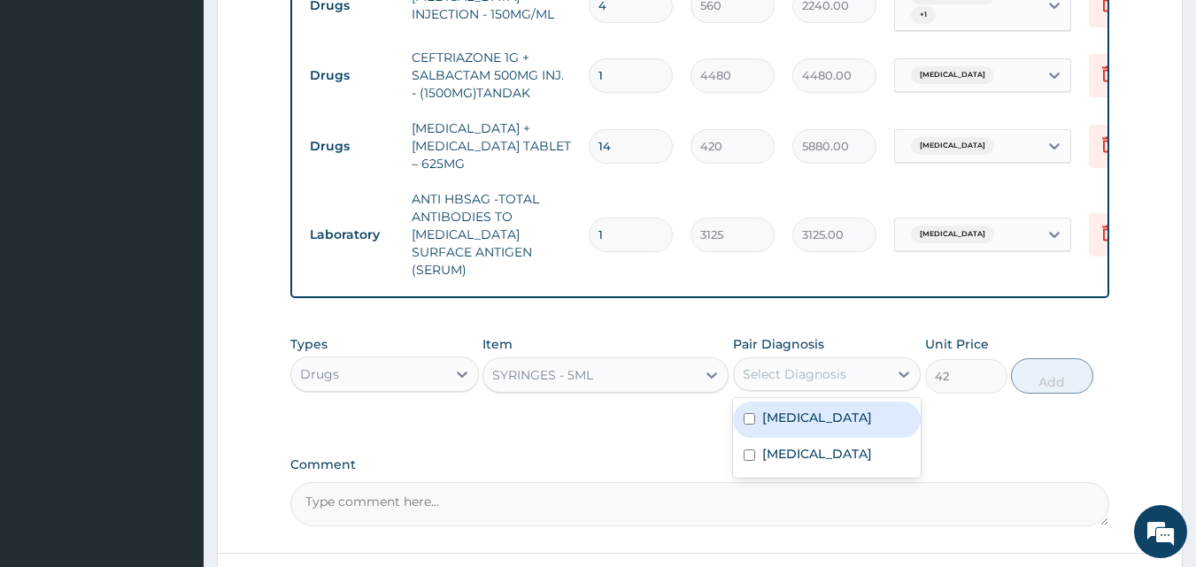
click at [848, 360] on div "Select Diagnosis" at bounding box center [811, 374] width 155 height 28
click at [825, 402] on div "[MEDICAL_DATA]" at bounding box center [827, 420] width 189 height 36
checkbox input "true"
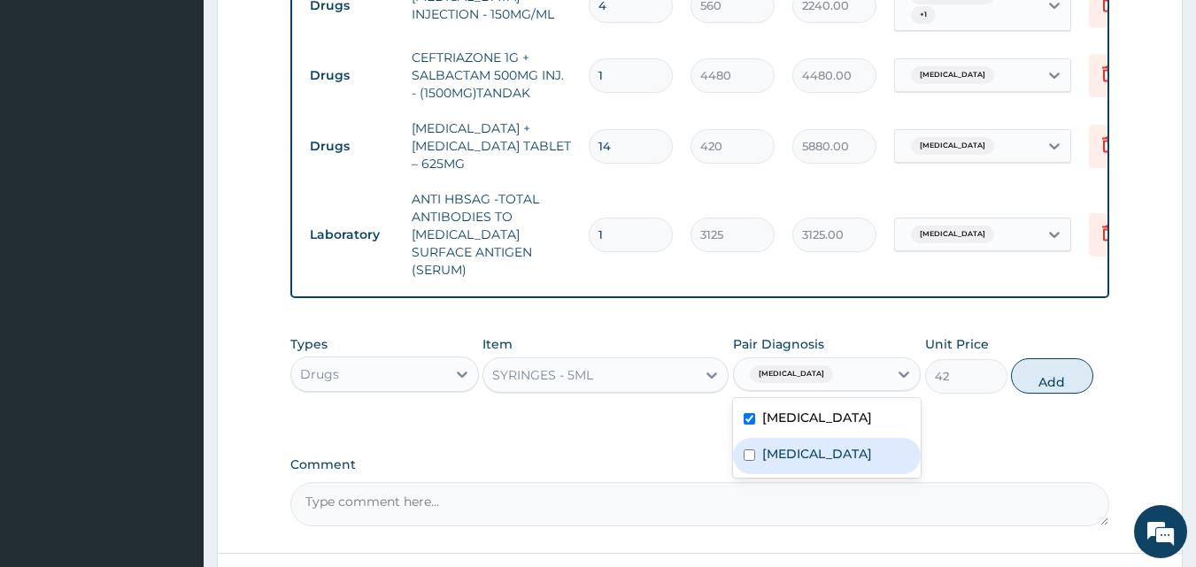
click at [818, 438] on div "Sepsis" at bounding box center [827, 456] width 189 height 36
checkbox input "true"
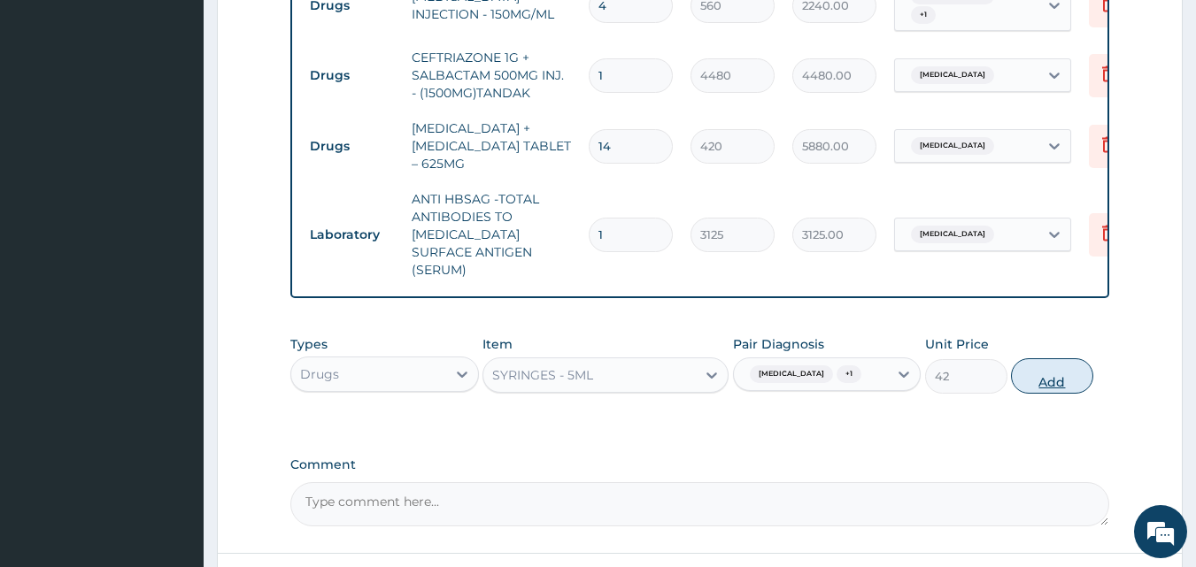
click at [1057, 359] on button "Add" at bounding box center [1052, 376] width 82 height 35
type input "0"
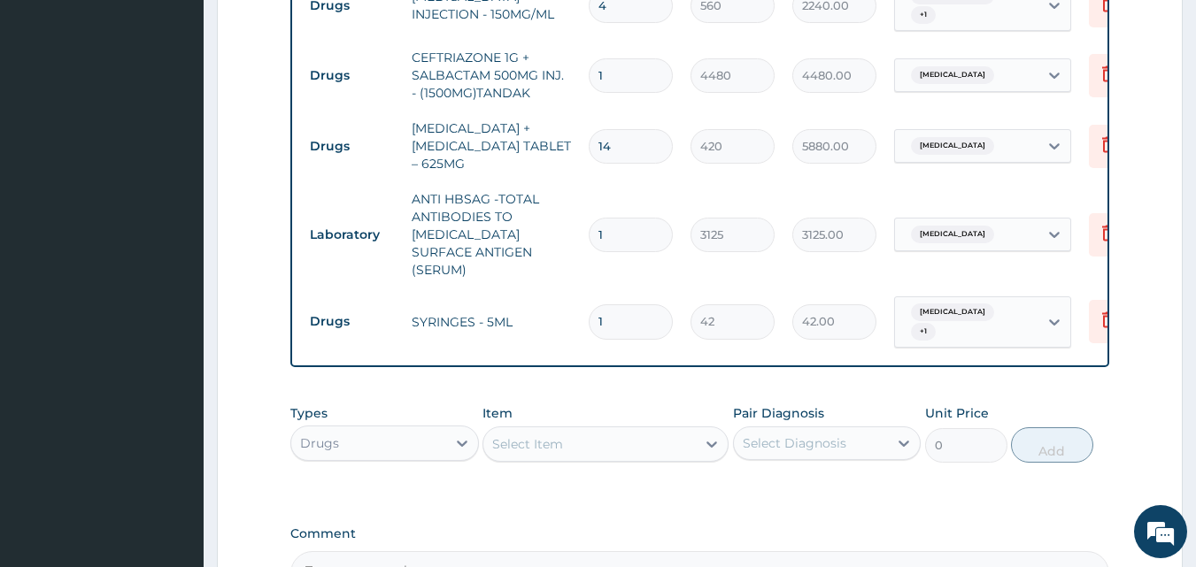
type input "0.00"
type input "6"
type input "252.00"
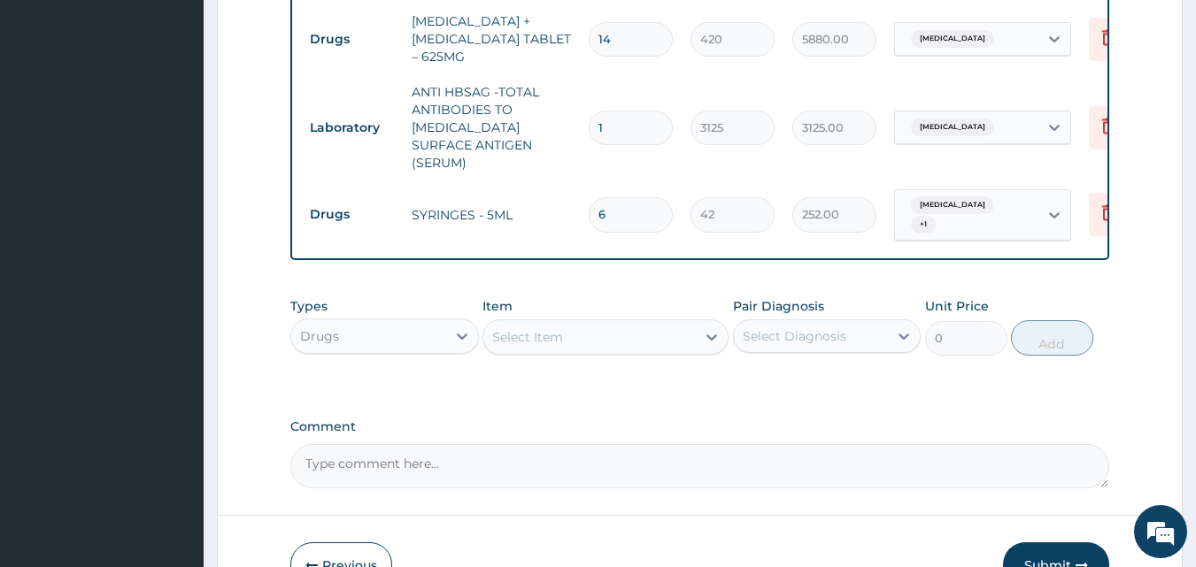
scroll to position [1221, 0]
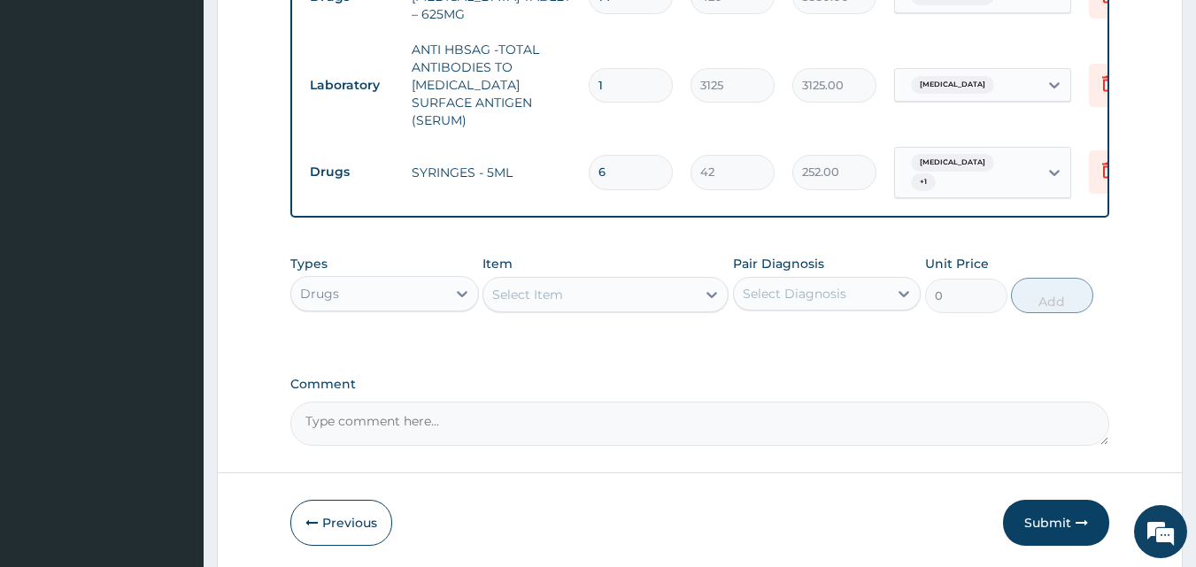
type input "6"
click at [637, 281] on div "Select Item" at bounding box center [589, 295] width 212 height 28
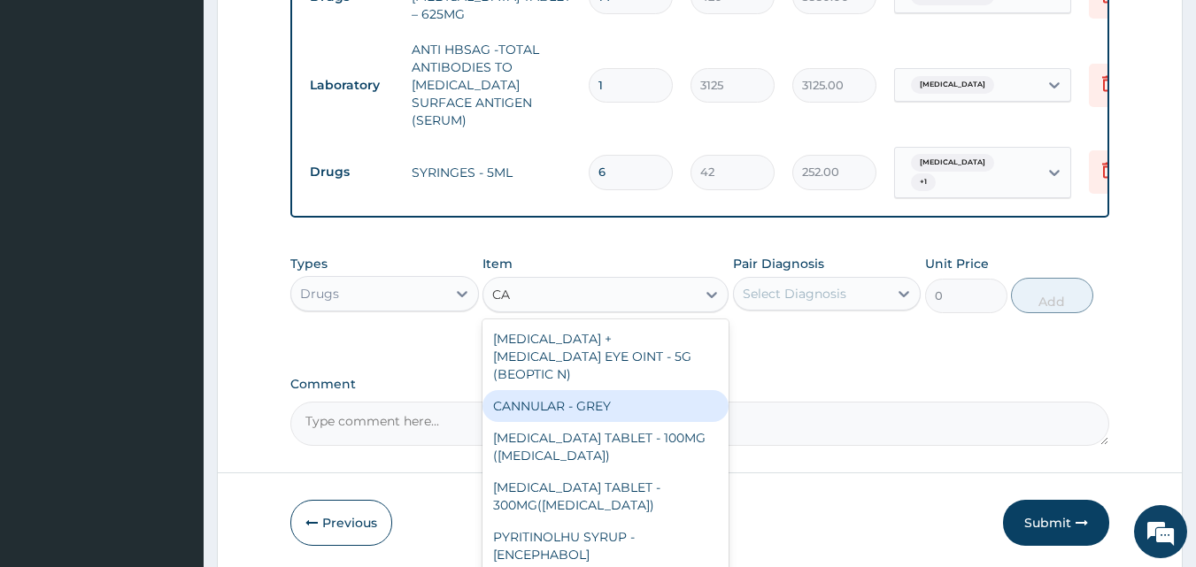
type input "CAN"
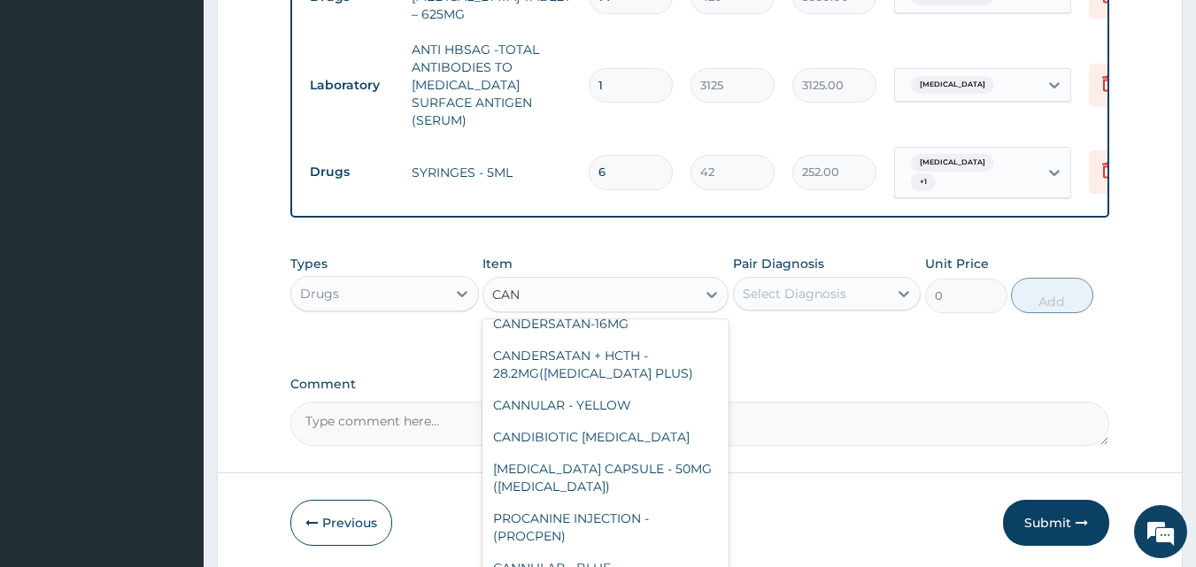
scroll to position [89, 0]
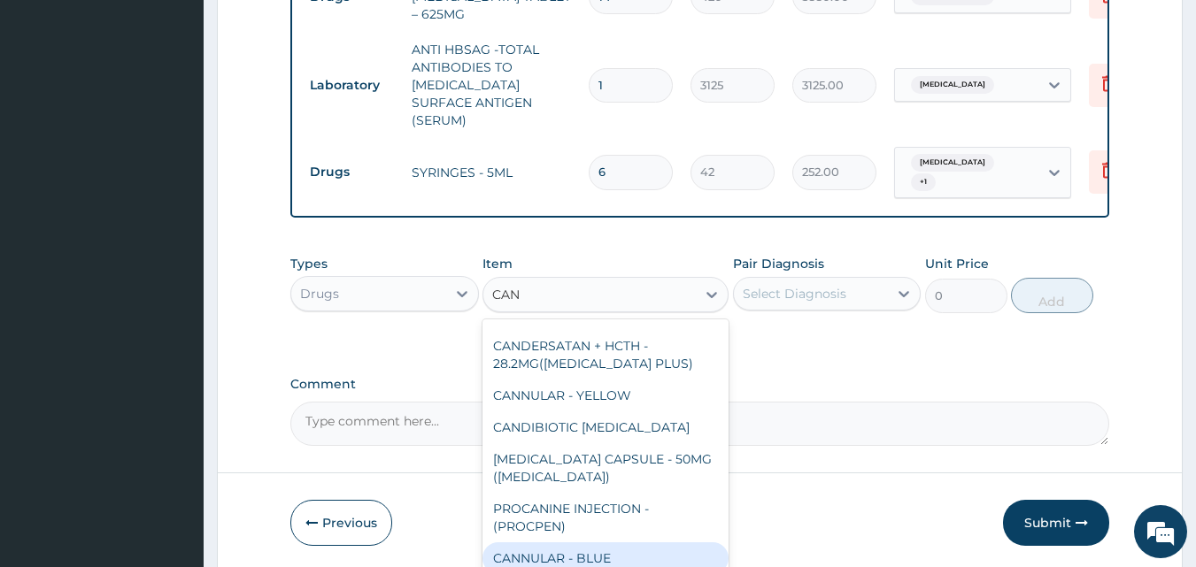
drag, startPoint x: 583, startPoint y: 486, endPoint x: 590, endPoint y: 474, distance: 13.9
click at [585, 543] on div "CANNULAR - BLUE" at bounding box center [605, 559] width 246 height 32
type input "140"
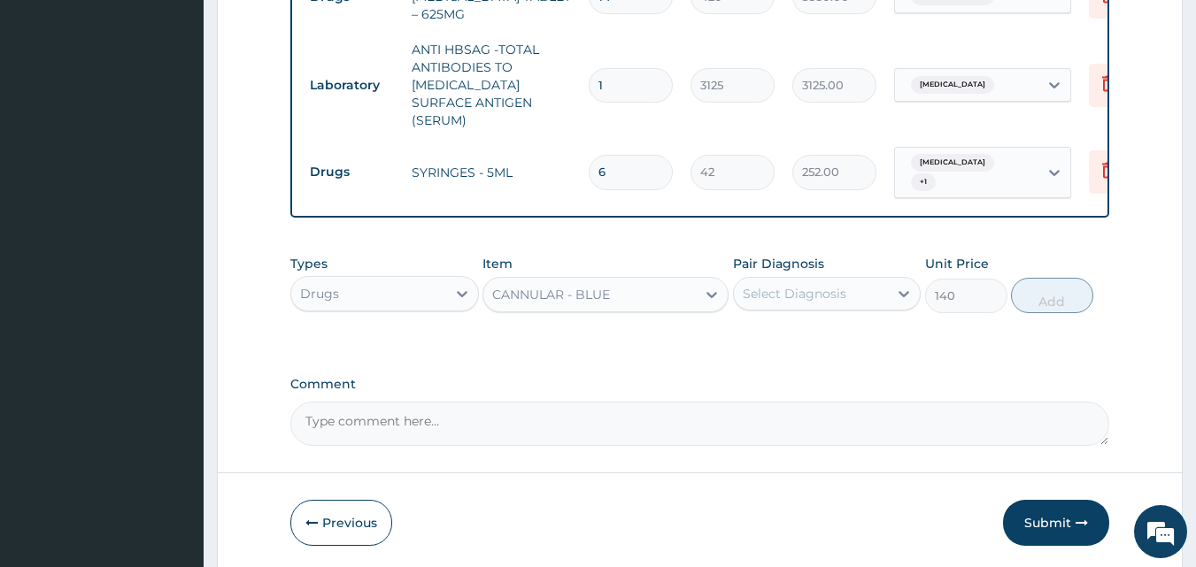
click at [819, 285] on div "Select Diagnosis" at bounding box center [795, 294] width 104 height 18
click at [784, 328] on label "[MEDICAL_DATA]" at bounding box center [817, 337] width 110 height 18
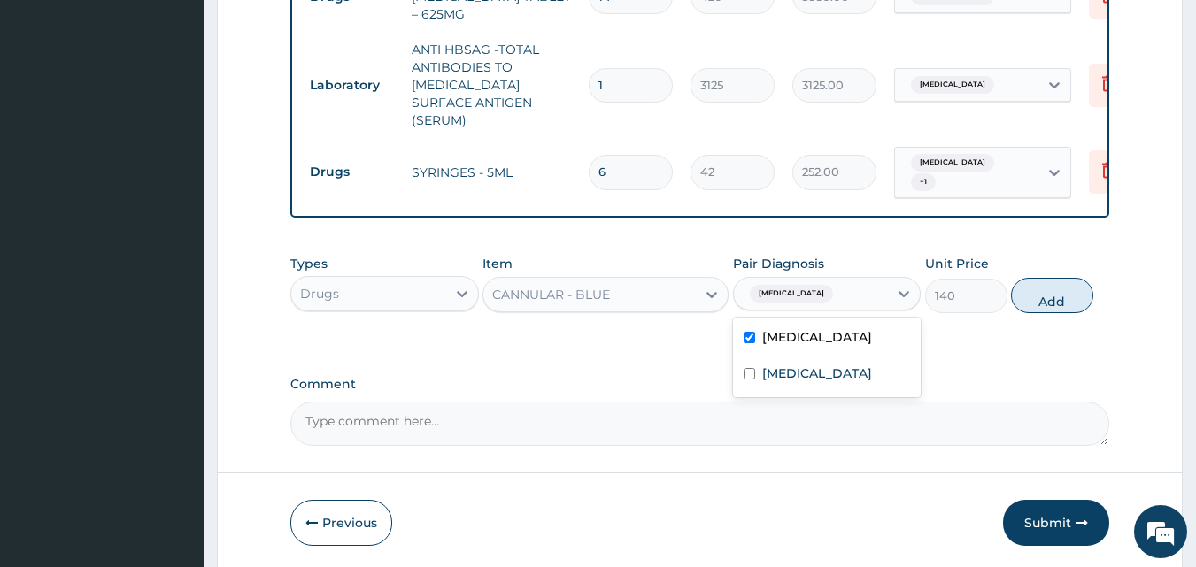
checkbox input "true"
click at [1032, 278] on button "Add" at bounding box center [1052, 295] width 82 height 35
type input "0"
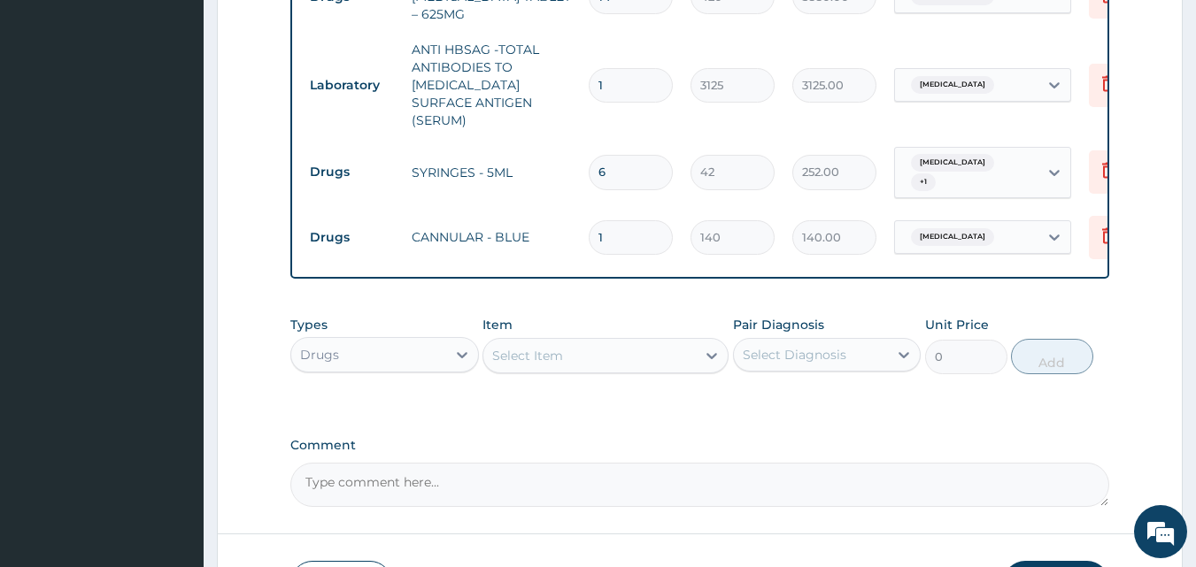
type input "0.00"
type input "2"
type input "280.00"
type input "2"
click at [350, 463] on textarea "Comment" at bounding box center [700, 485] width 820 height 44
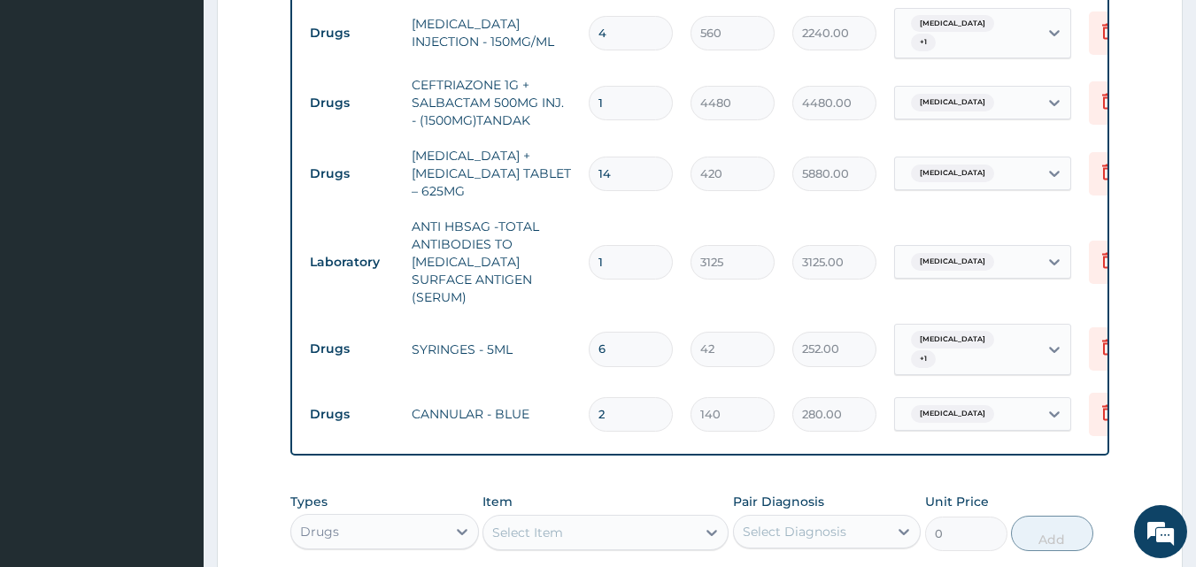
scroll to position [1282, 0]
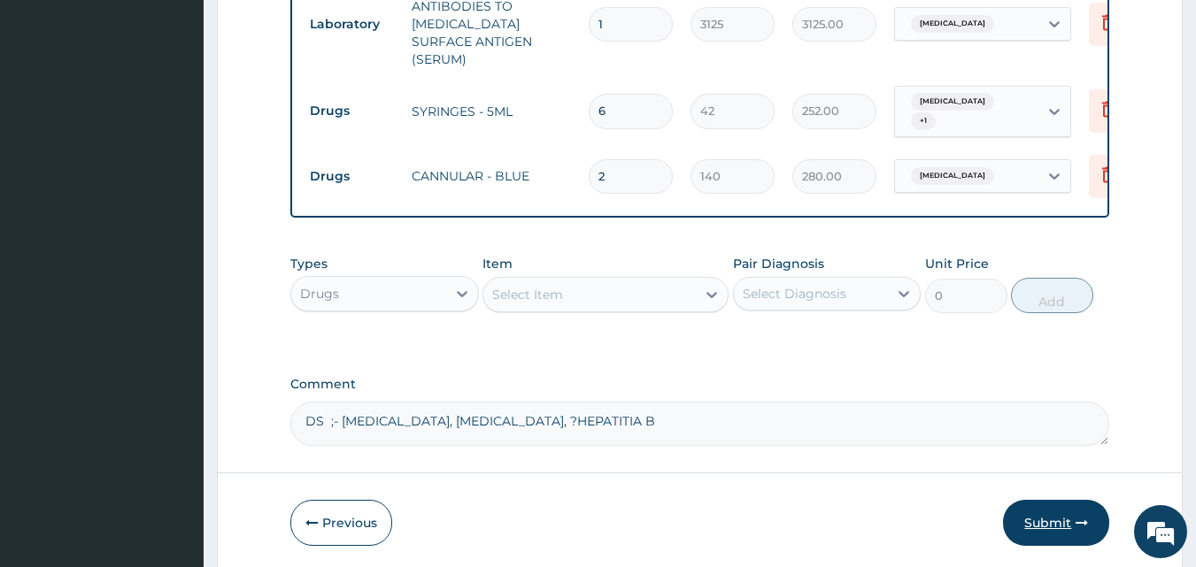
type textarea "DS ;- ACUTE MALARIA, SEPSIS, ?HEPATITIA B"
click at [1055, 500] on button "Submit" at bounding box center [1056, 523] width 106 height 46
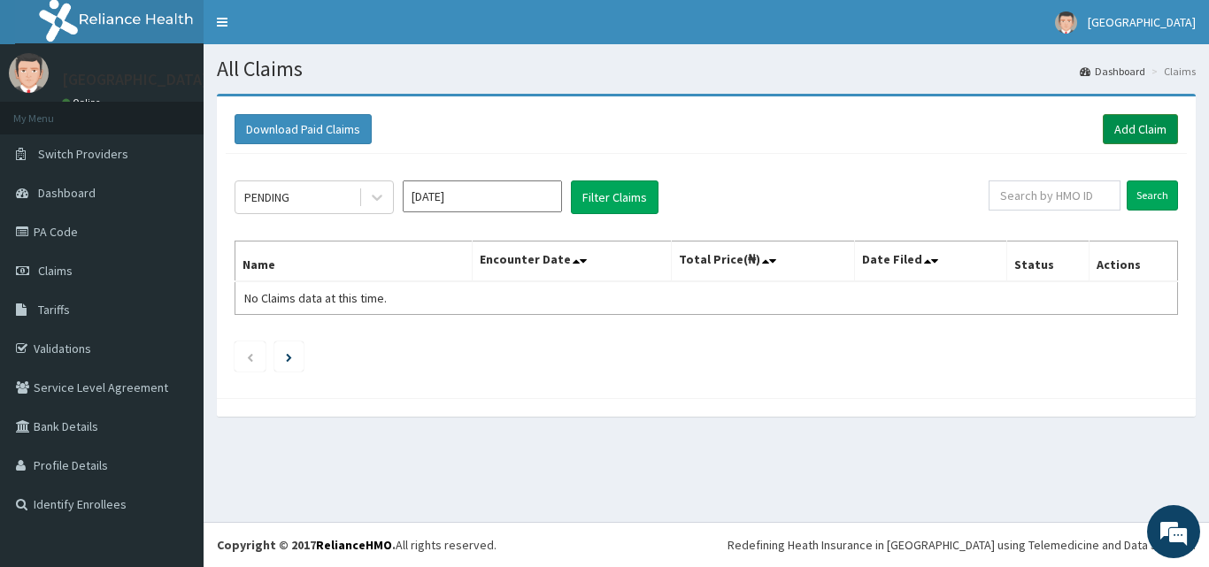
click at [1130, 130] on link "Add Claim" at bounding box center [1140, 129] width 75 height 30
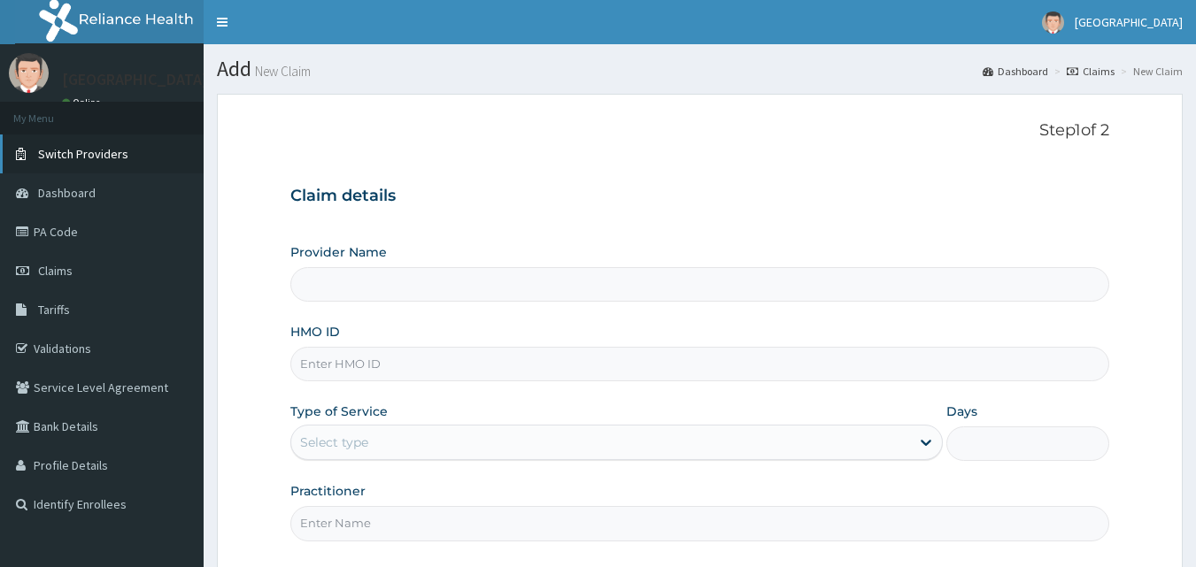
type input "KIngsmill Hospital"
click at [327, 362] on input "HMO ID" at bounding box center [700, 364] width 820 height 35
click at [342, 363] on input "HMO ID" at bounding box center [700, 364] width 820 height 35
type input "DAL/10897/A"
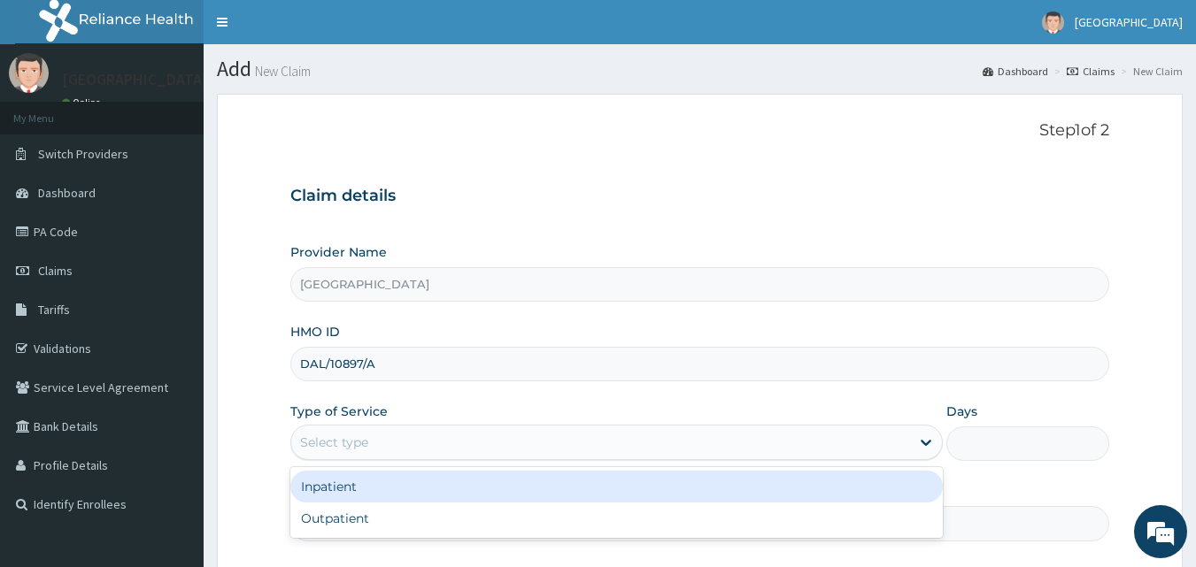
click at [393, 437] on div "Select type" at bounding box center [600, 442] width 619 height 28
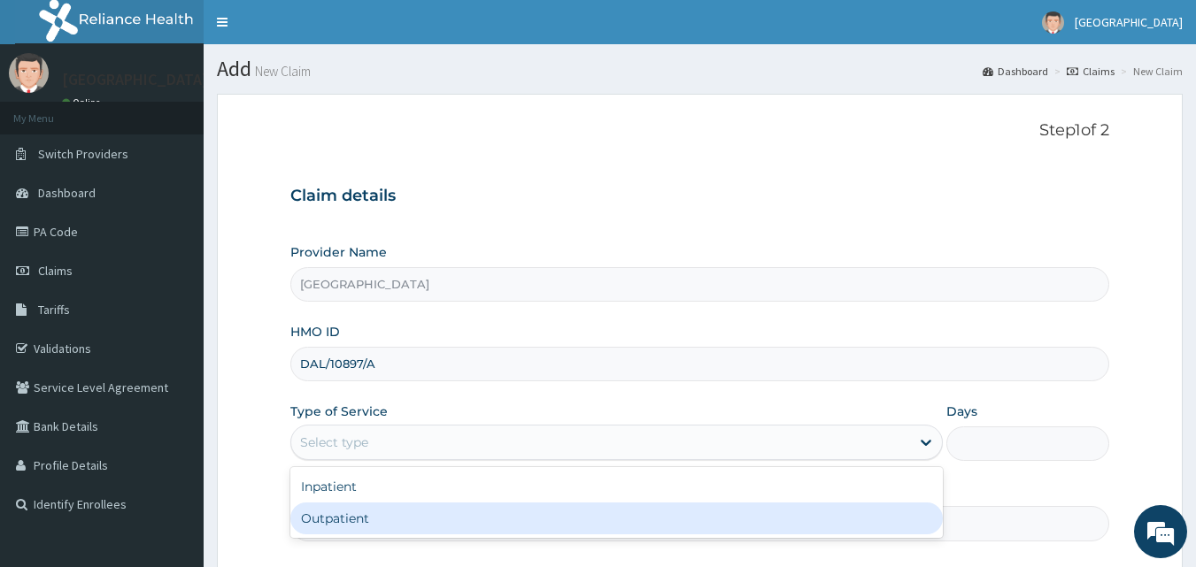
click at [356, 513] on div "Outpatient" at bounding box center [616, 519] width 652 height 32
type input "1"
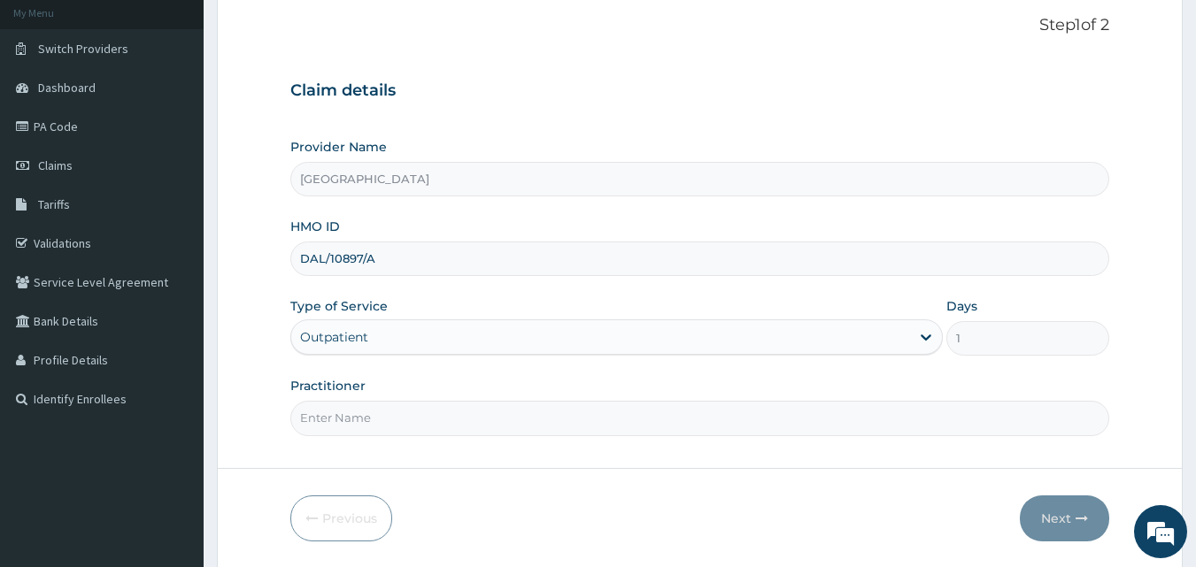
scroll to position [166, 0]
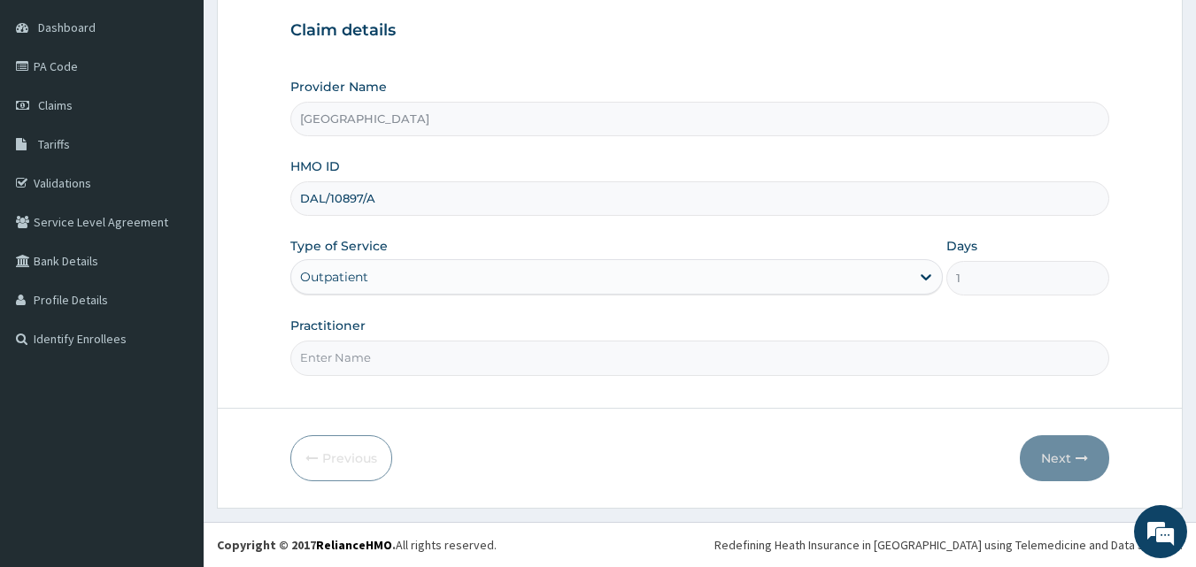
click at [431, 354] on input "Practitioner" at bounding box center [700, 358] width 820 height 35
type input "DR [PERSON_NAME]"
click at [1077, 456] on icon "button" at bounding box center [1082, 458] width 12 height 12
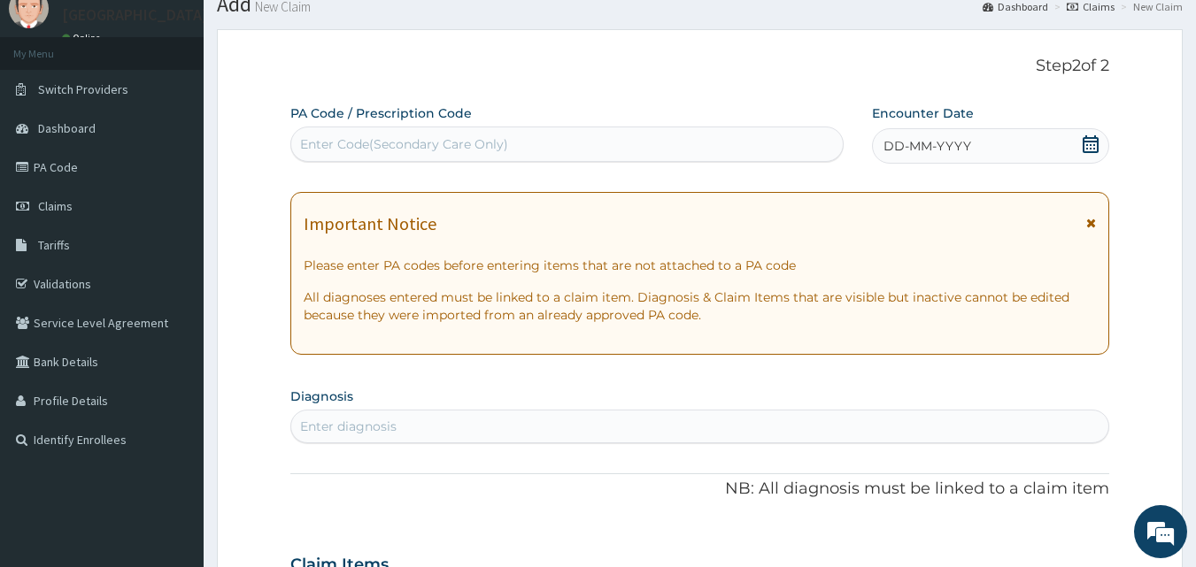
scroll to position [0, 0]
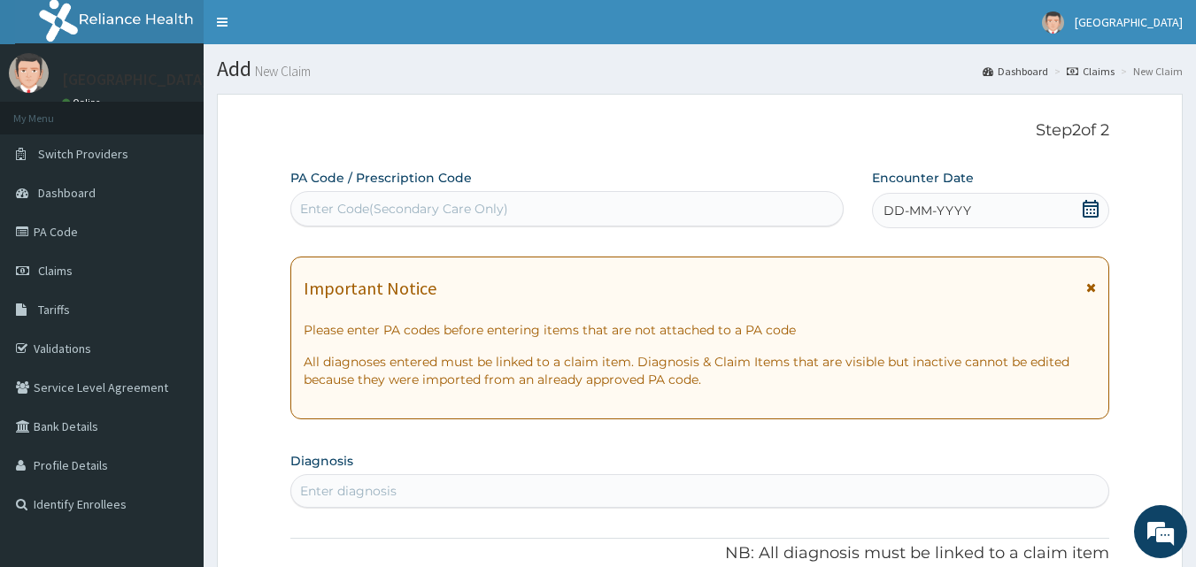
click at [1084, 206] on icon at bounding box center [1091, 209] width 16 height 18
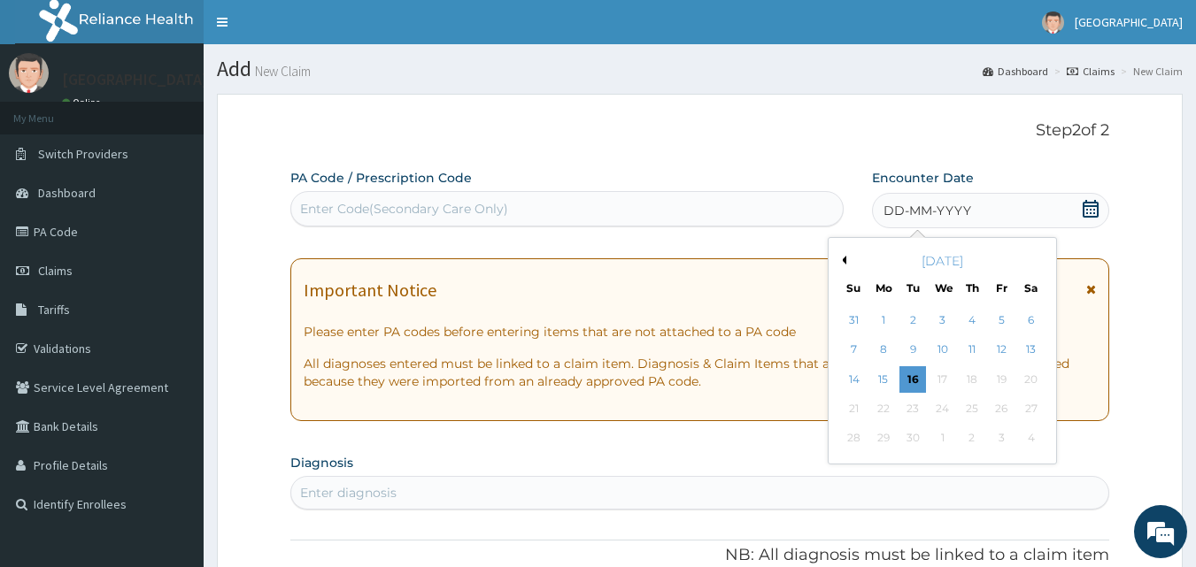
click at [844, 257] on button "Previous Month" at bounding box center [841, 260] width 9 height 9
click at [999, 437] on div "29" at bounding box center [1001, 439] width 27 height 27
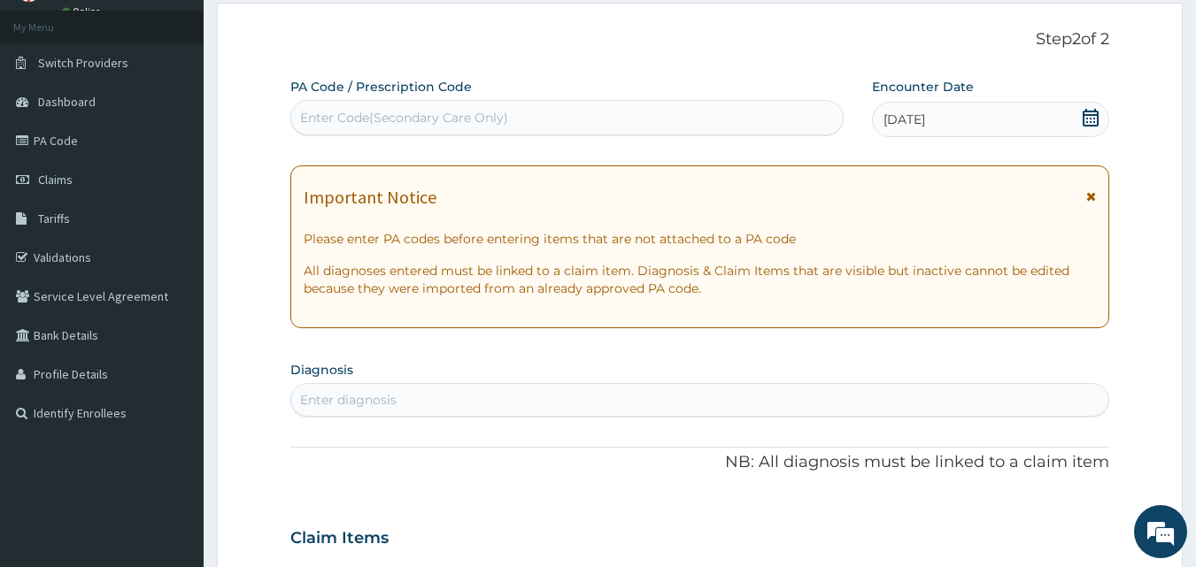
scroll to position [177, 0]
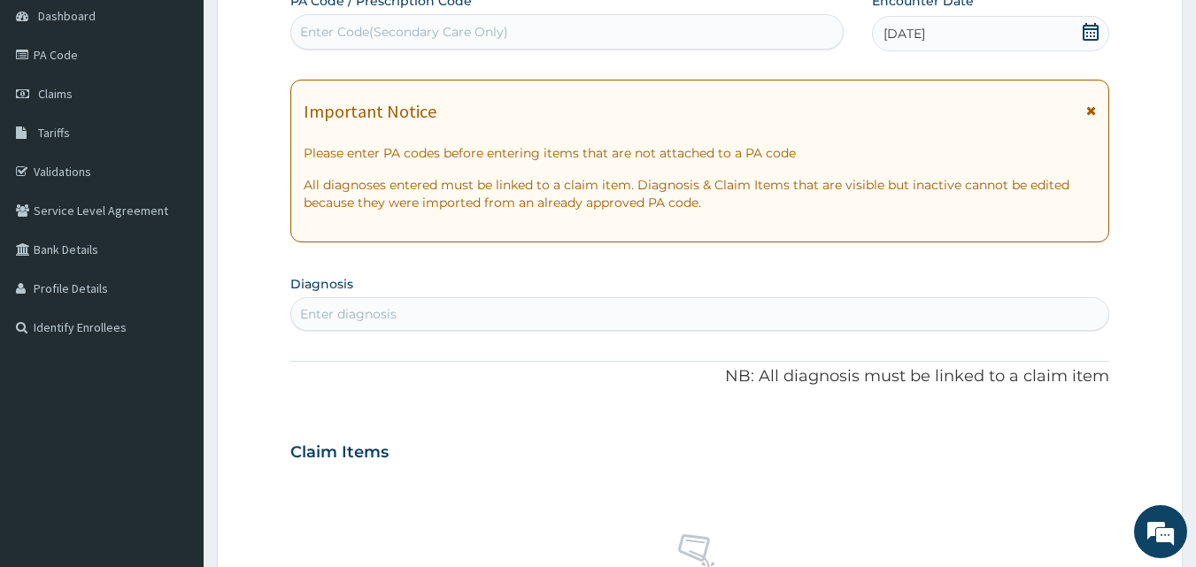
click at [365, 308] on div "Enter diagnosis" at bounding box center [348, 314] width 96 height 18
type input "R"
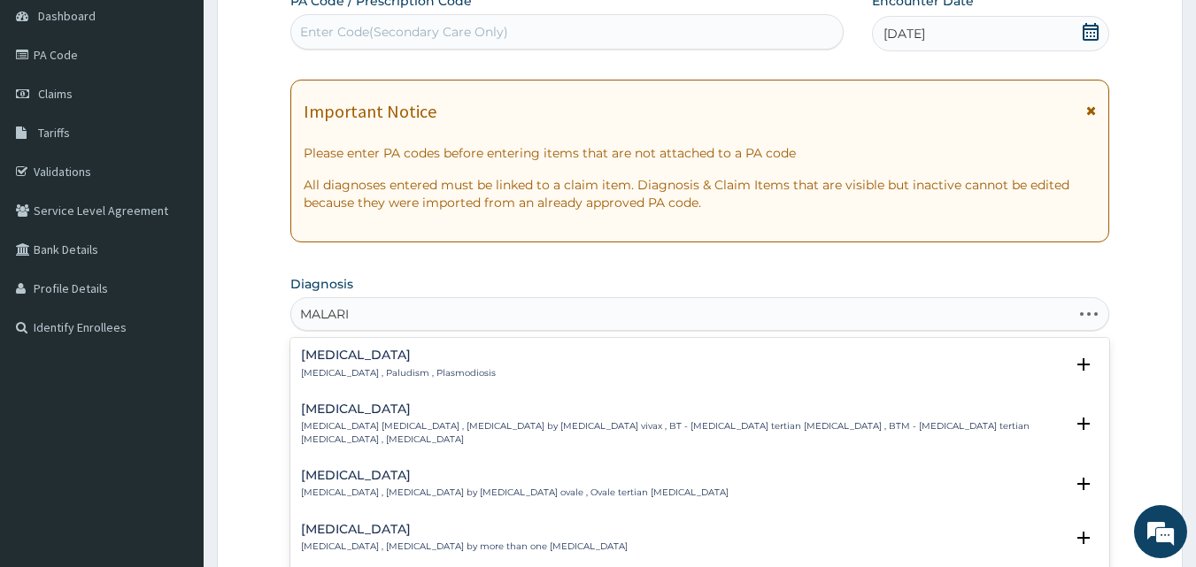
type input "MALARIA"
click at [330, 359] on h4 "Malaria" at bounding box center [398, 355] width 195 height 13
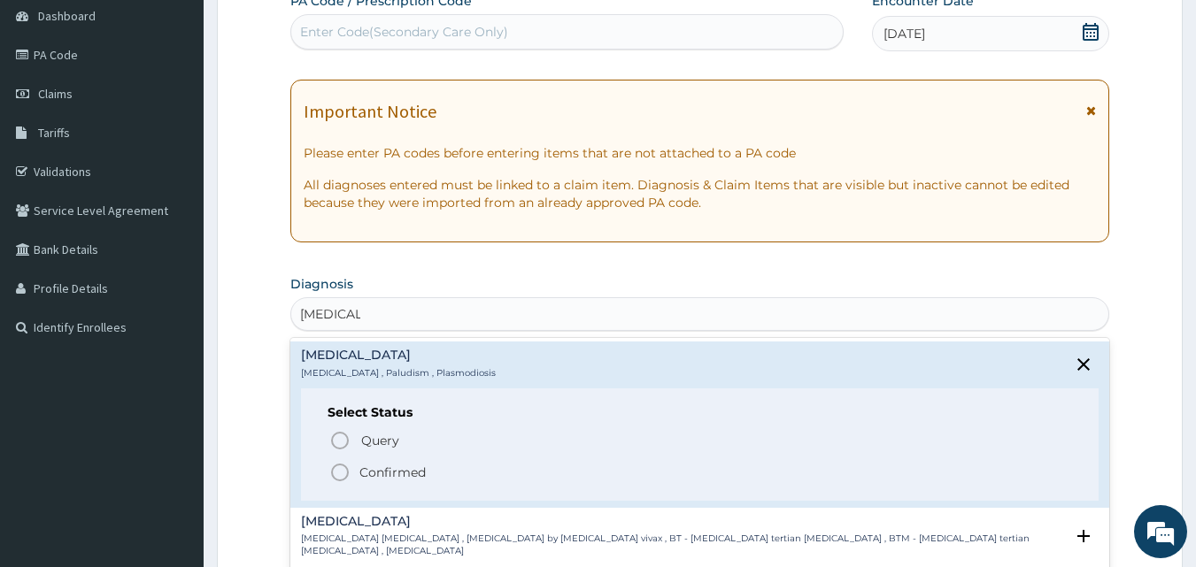
click at [343, 478] on icon "status option filled" at bounding box center [339, 472] width 21 height 21
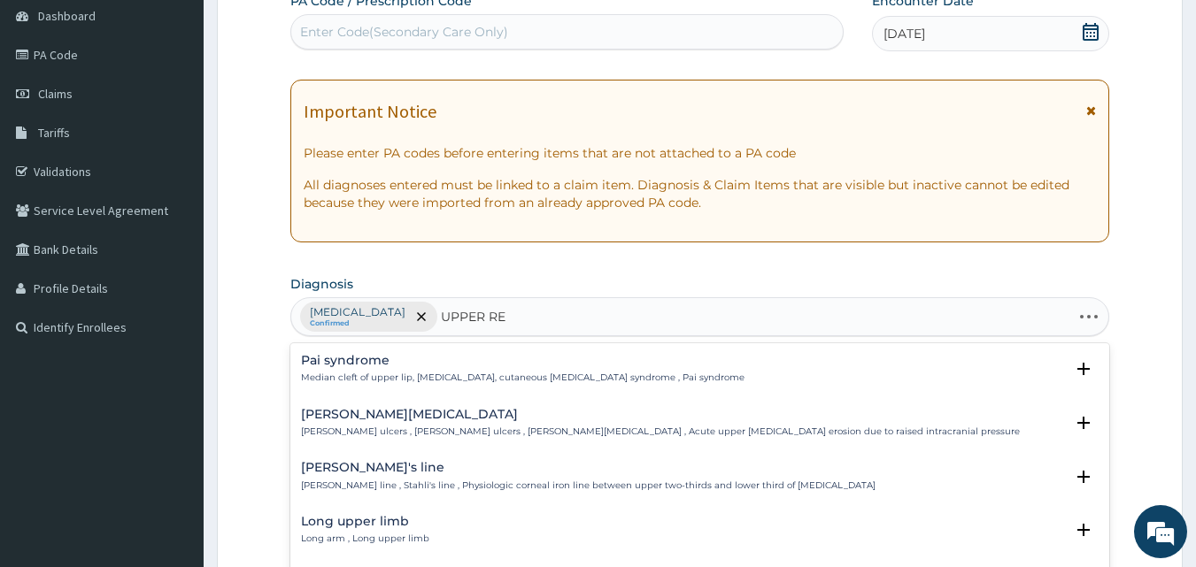
type input "UPPER RES"
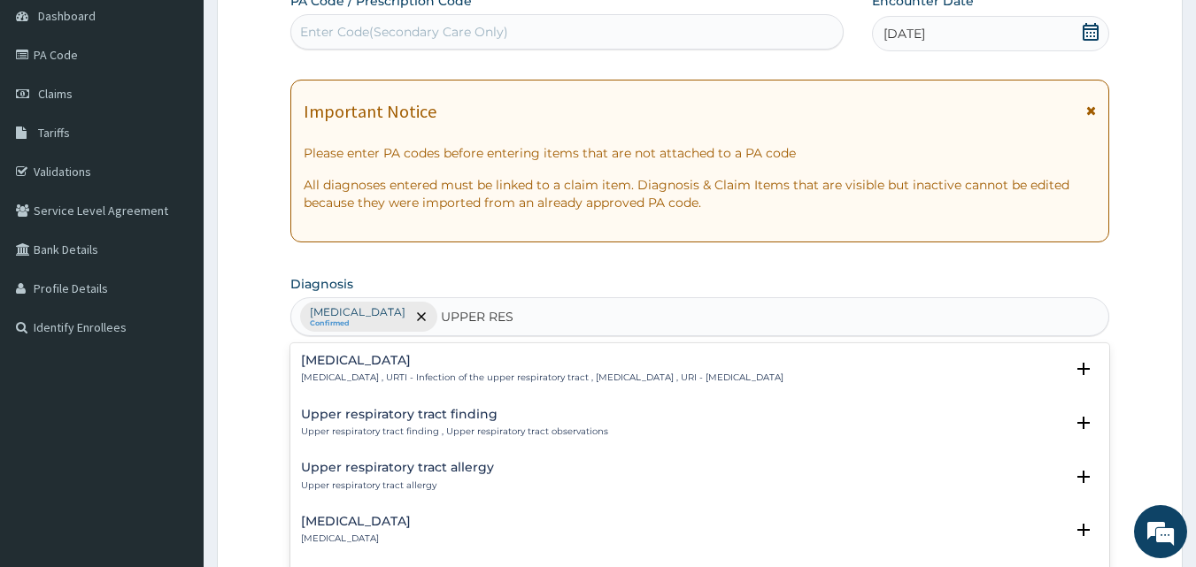
click at [367, 361] on h4 "Upper respiratory infection" at bounding box center [542, 360] width 482 height 13
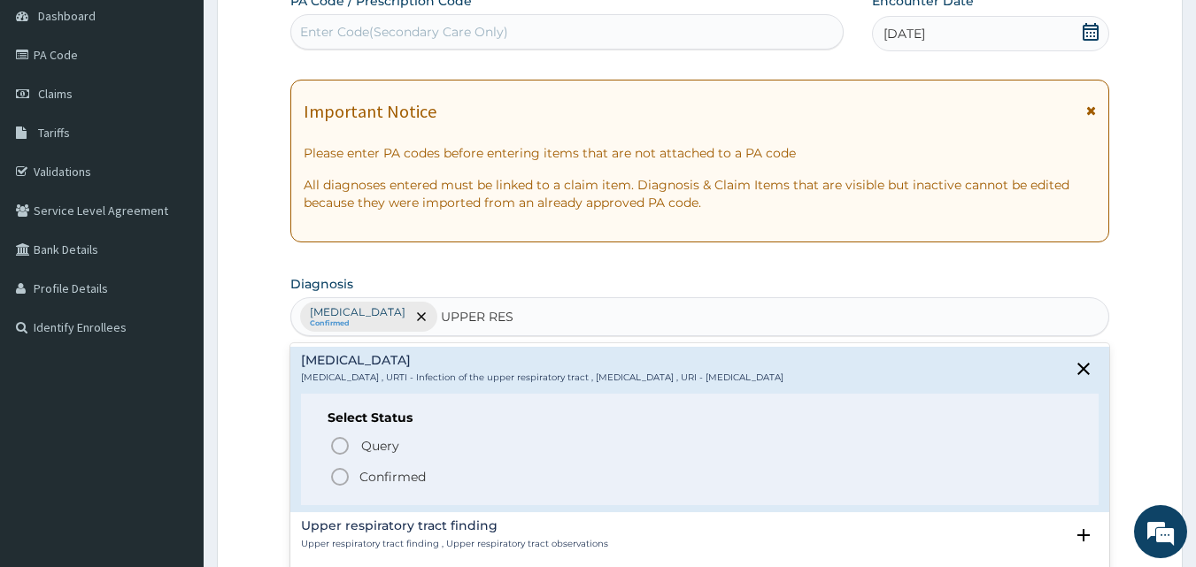
click at [339, 482] on icon "status option filled" at bounding box center [339, 477] width 21 height 21
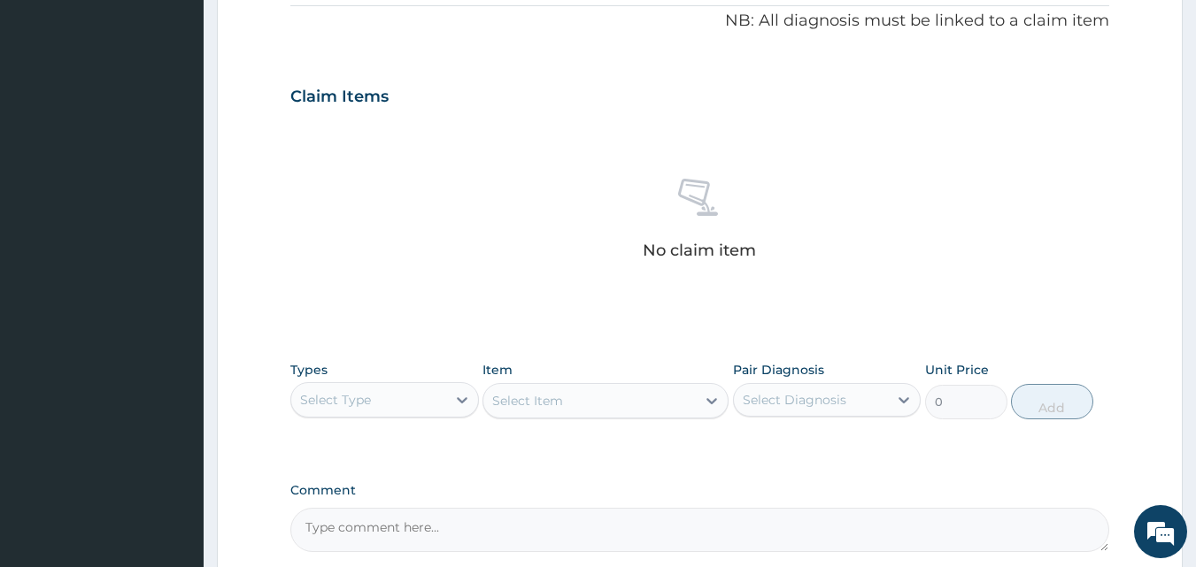
scroll to position [620, 0]
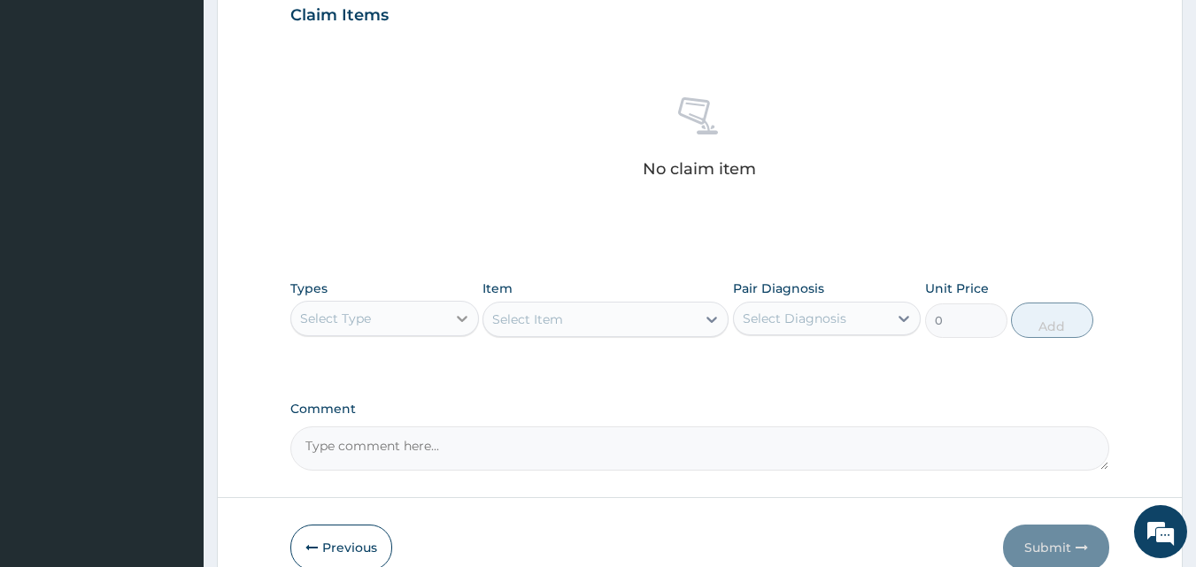
click at [459, 315] on icon at bounding box center [462, 319] width 18 height 18
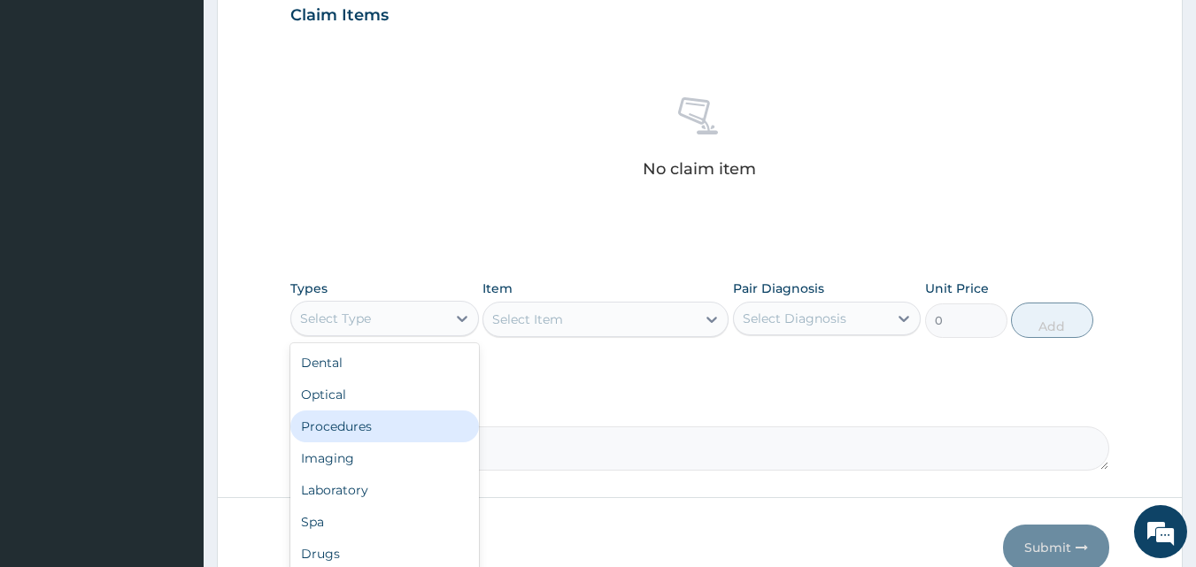
click at [375, 429] on div "Procedures" at bounding box center [384, 427] width 189 height 32
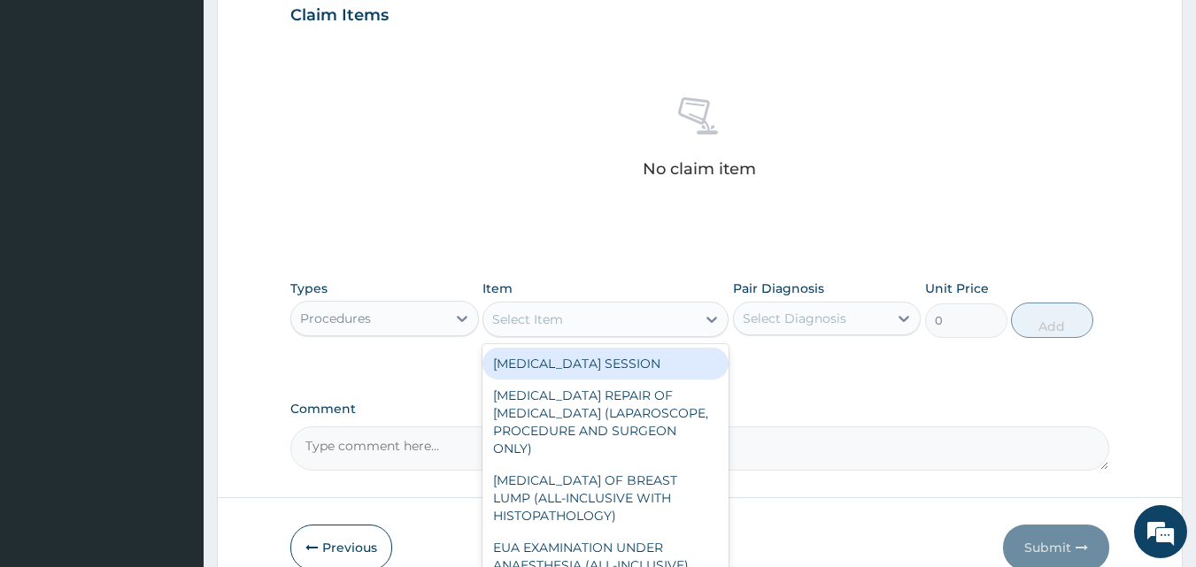
click at [703, 318] on icon at bounding box center [712, 320] width 18 height 18
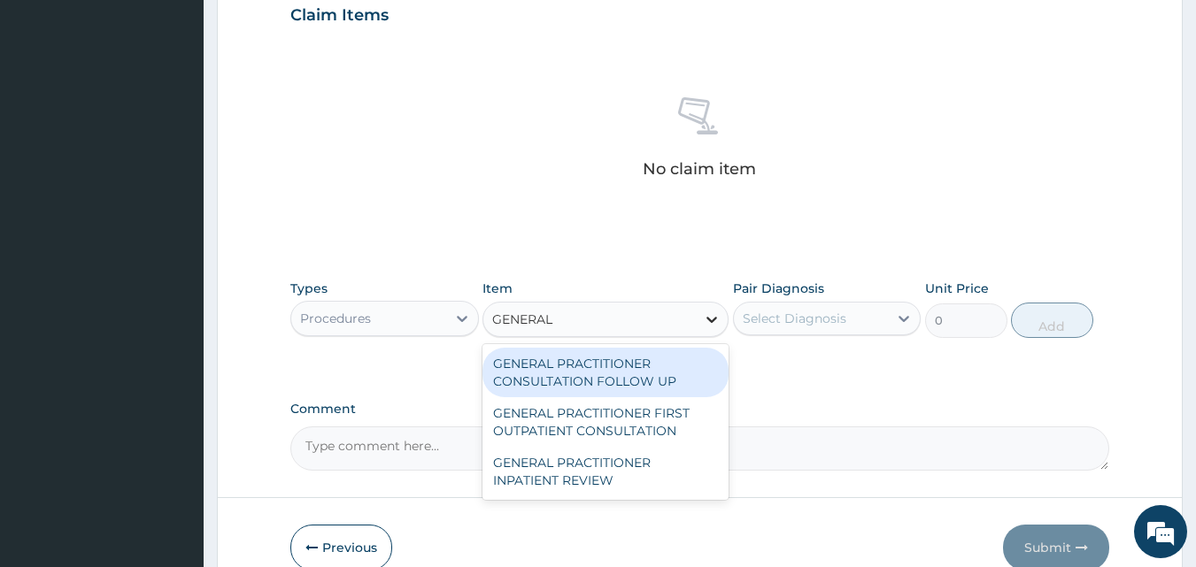
type input "GENERAL P"
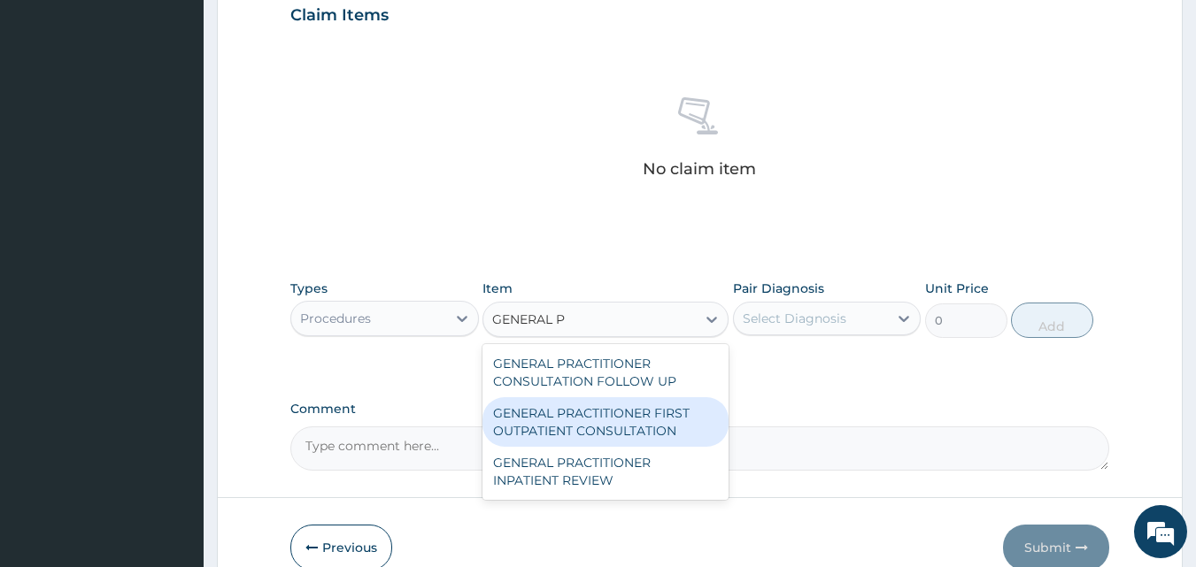
click at [616, 413] on div "GENERAL PRACTITIONER FIRST OUTPATIENT CONSULTATION" at bounding box center [605, 422] width 246 height 50
type input "3750"
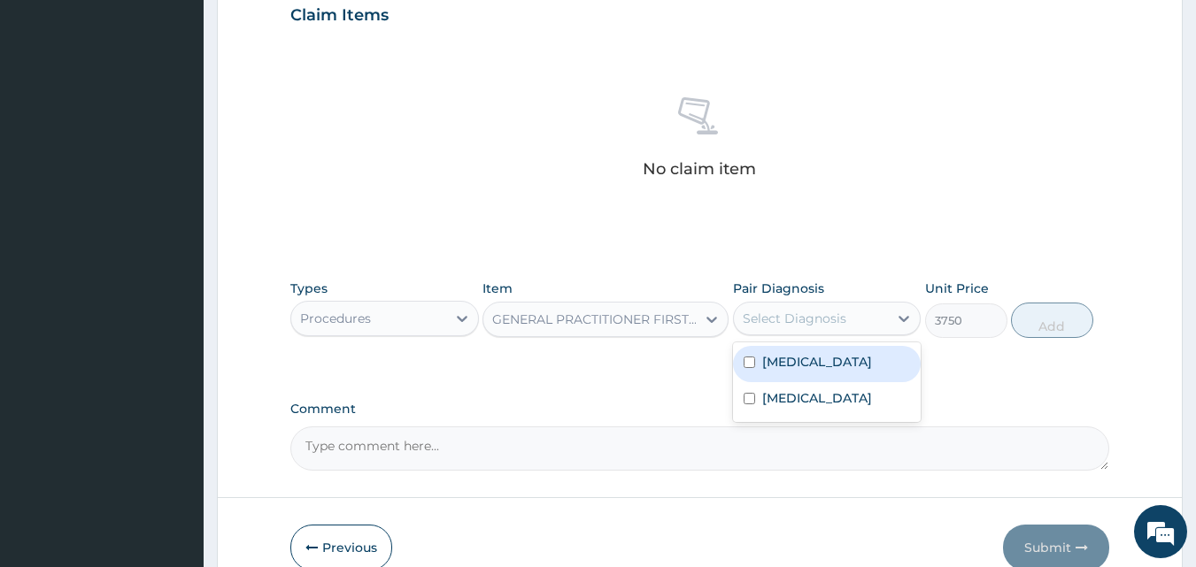
drag, startPoint x: 839, startPoint y: 310, endPoint x: 840, endPoint y: 325, distance: 15.1
click at [840, 311] on div "Select Diagnosis" at bounding box center [795, 319] width 104 height 18
click at [814, 373] on div "Malaria" at bounding box center [827, 364] width 189 height 36
checkbox input "true"
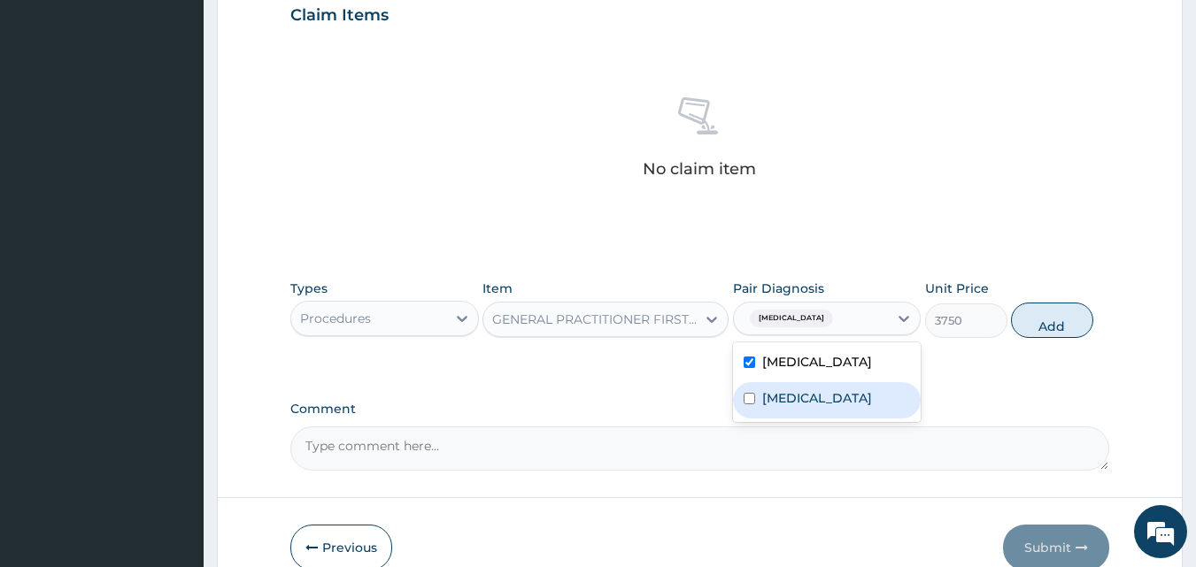
drag, startPoint x: 814, startPoint y: 404, endPoint x: 1022, endPoint y: 321, distance: 223.7
click at [815, 404] on label "Upper respiratory infection" at bounding box center [817, 399] width 110 height 18
checkbox input "true"
click at [1066, 321] on button "Add" at bounding box center [1052, 320] width 82 height 35
type input "0"
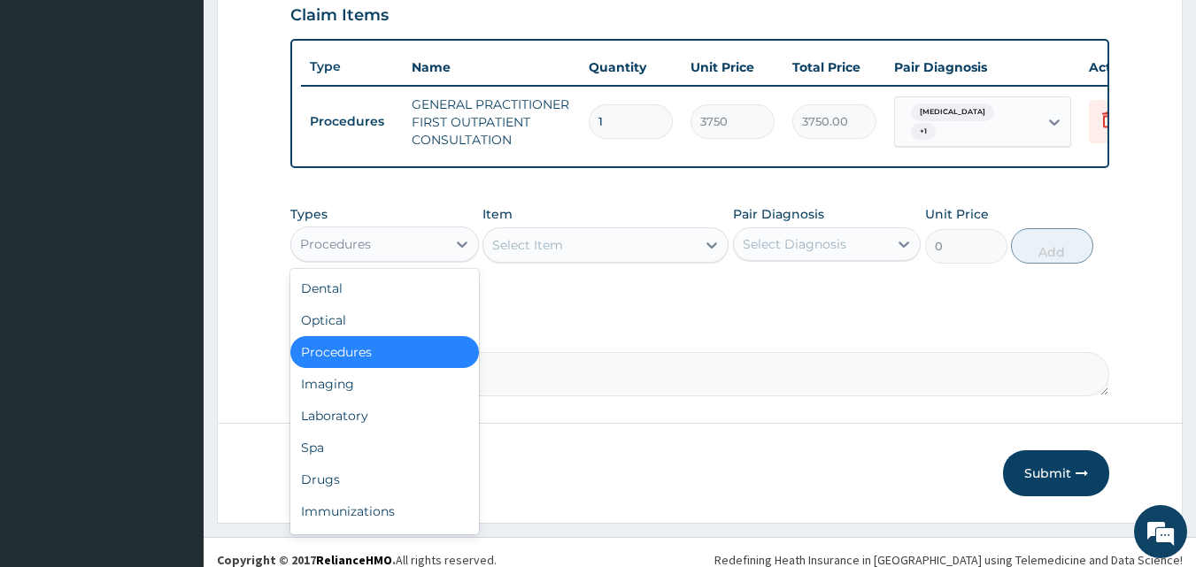
click at [434, 256] on div "Procedures" at bounding box center [368, 244] width 155 height 28
drag, startPoint x: 347, startPoint y: 489, endPoint x: 466, endPoint y: 432, distance: 131.5
click at [348, 489] on div "Drugs" at bounding box center [384, 480] width 189 height 32
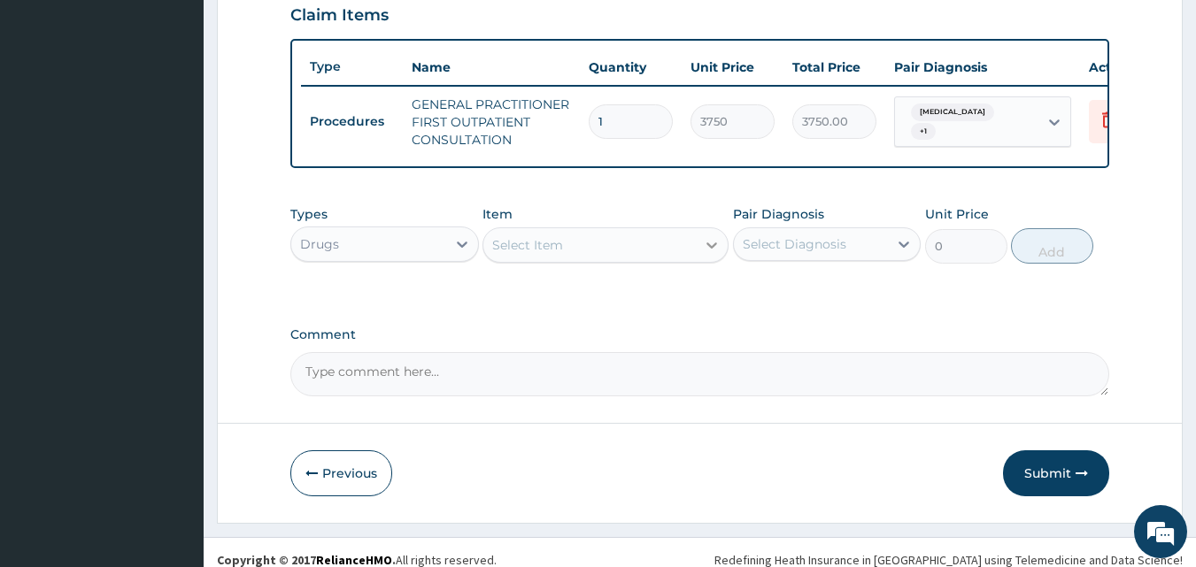
click at [701, 258] on div at bounding box center [712, 245] width 32 height 32
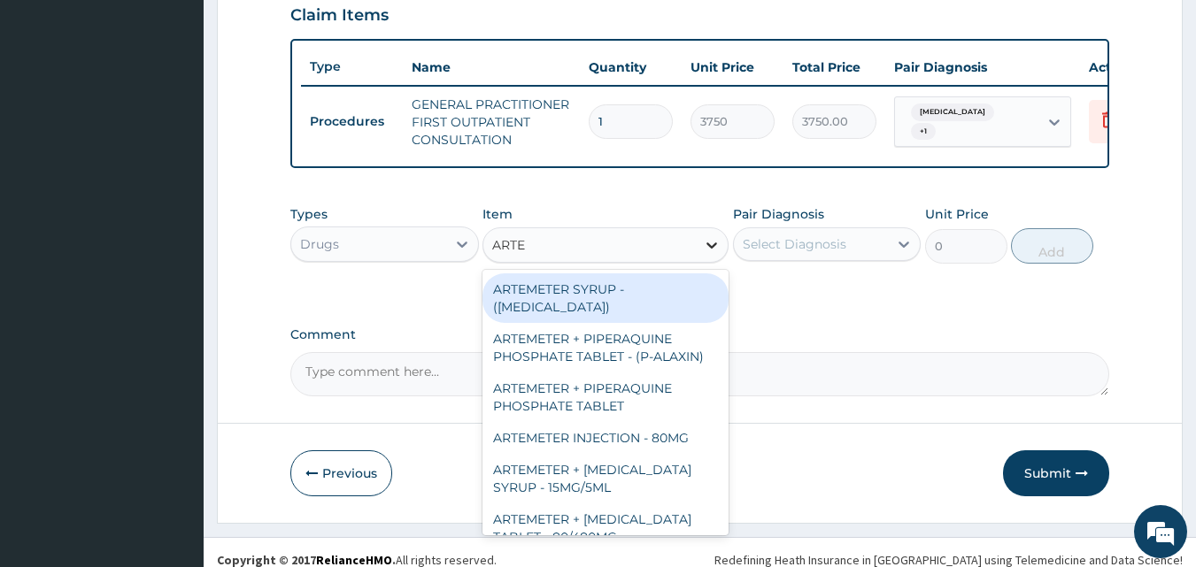
type input "ARTEM"
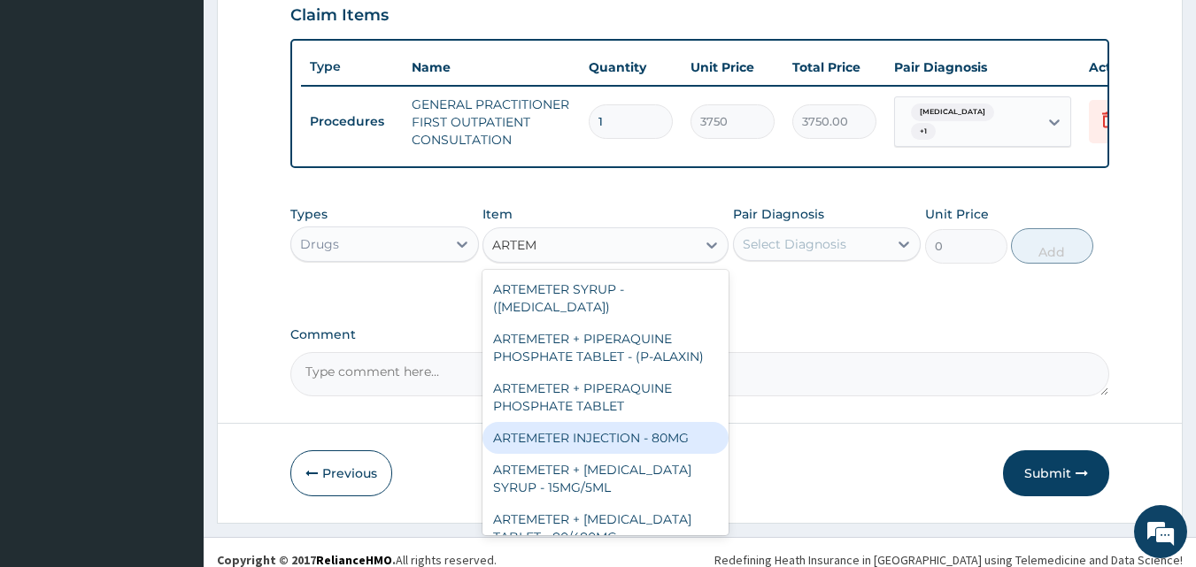
click at [657, 452] on div "ARTEMETER INJECTION - 80MG" at bounding box center [605, 438] width 246 height 32
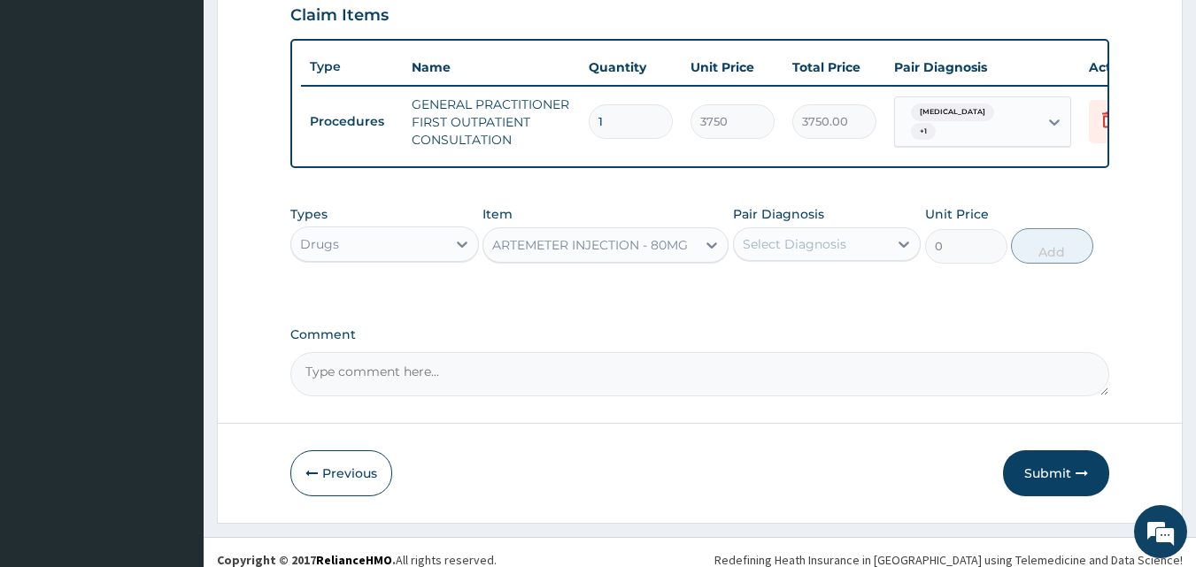
type input "475.99999999999994"
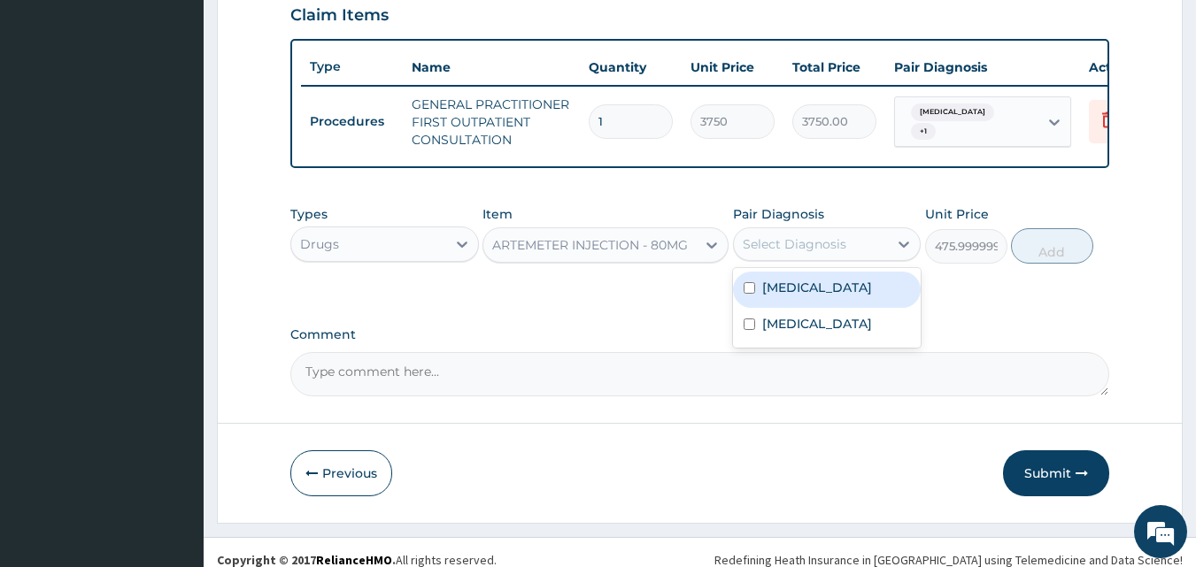
click at [830, 253] on div "Select Diagnosis" at bounding box center [795, 244] width 104 height 18
click at [813, 304] on div "Malaria" at bounding box center [827, 290] width 189 height 36
checkbox input "true"
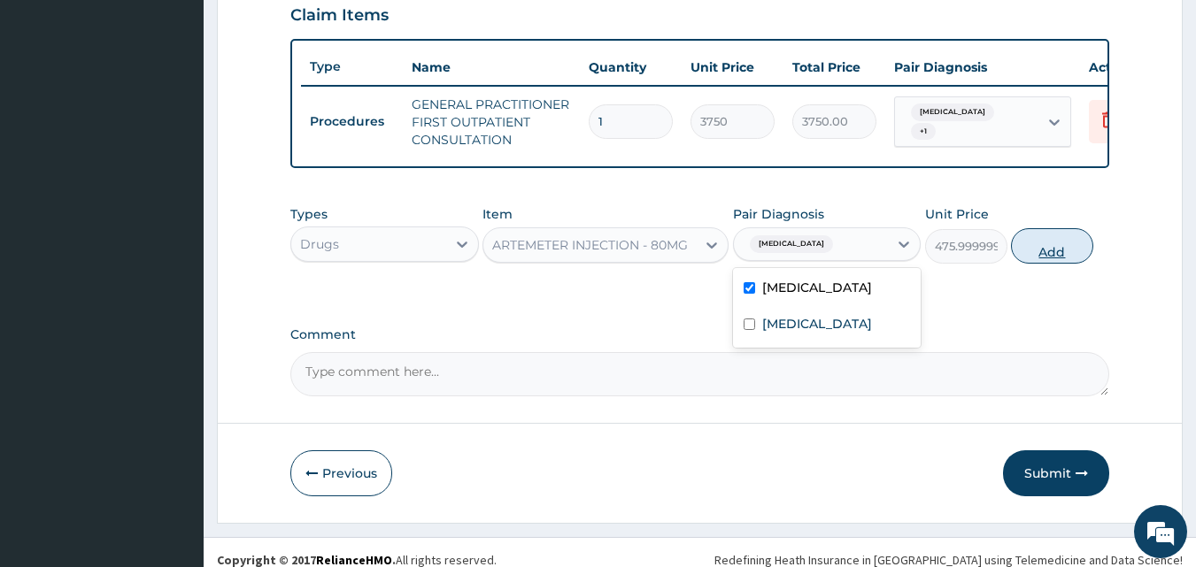
click at [1038, 260] on button "Add" at bounding box center [1052, 245] width 82 height 35
type input "0"
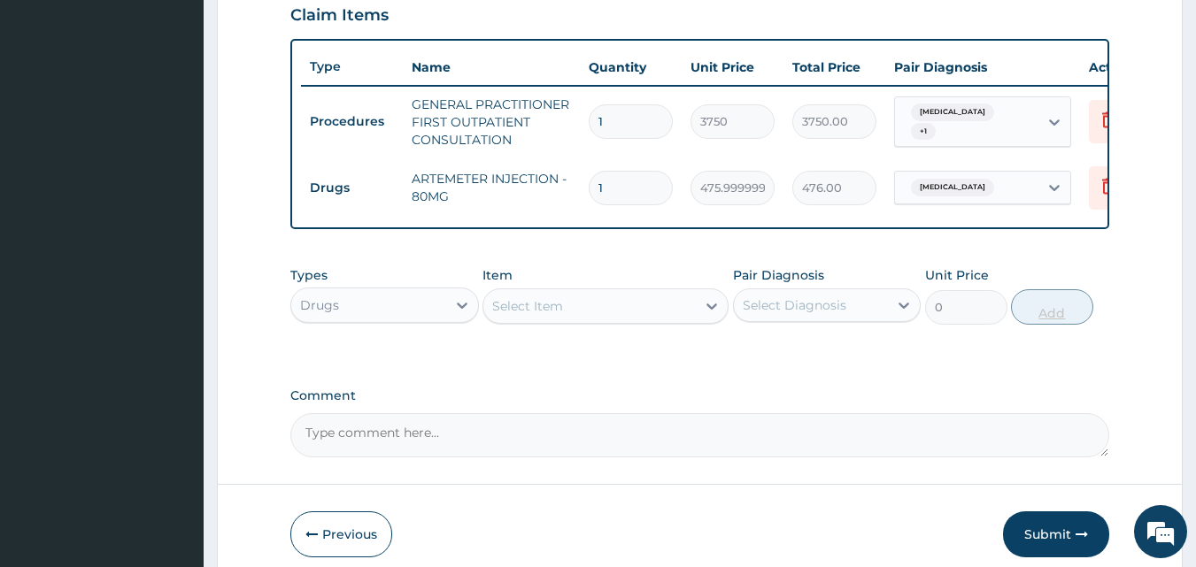
type input "0.00"
type input "2"
type input "952.00"
type input "2"
click at [692, 314] on div "Select Item" at bounding box center [589, 306] width 212 height 28
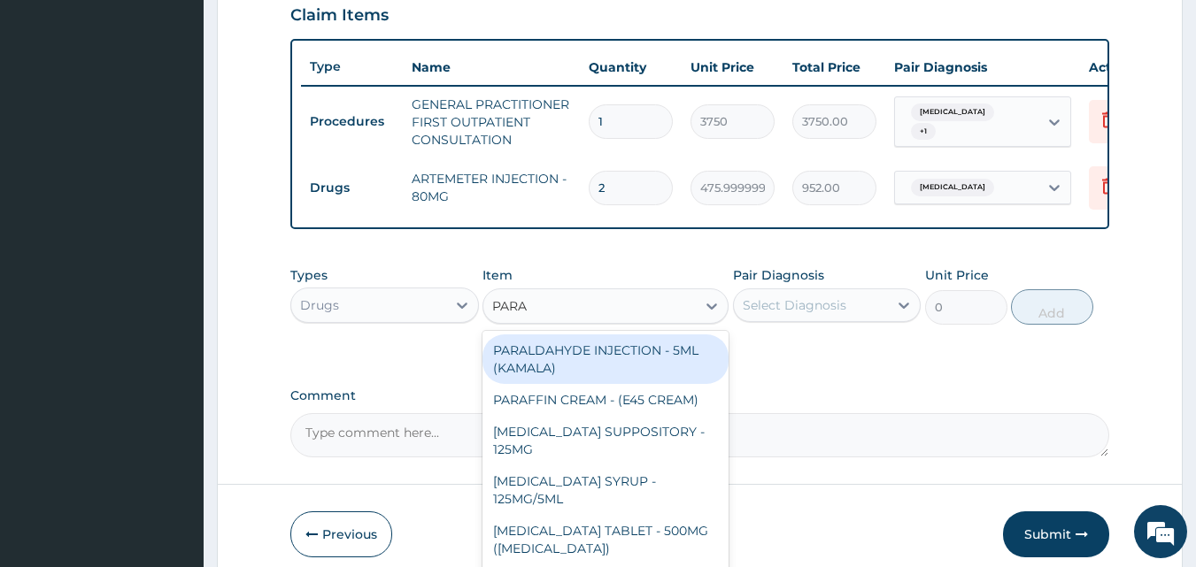
type input "PARAC"
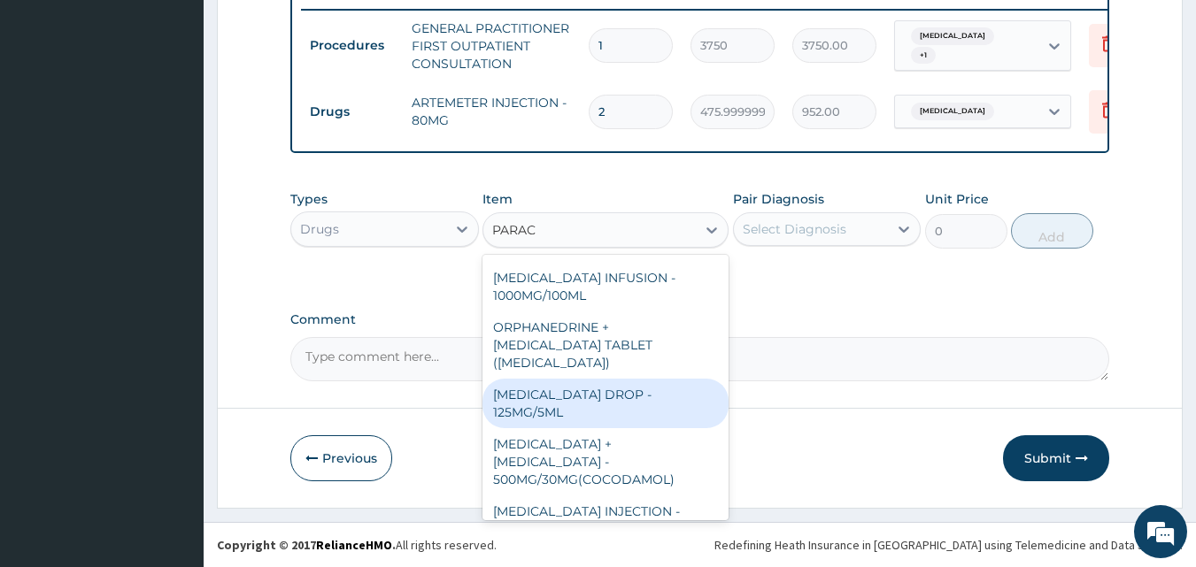
scroll to position [188, 0]
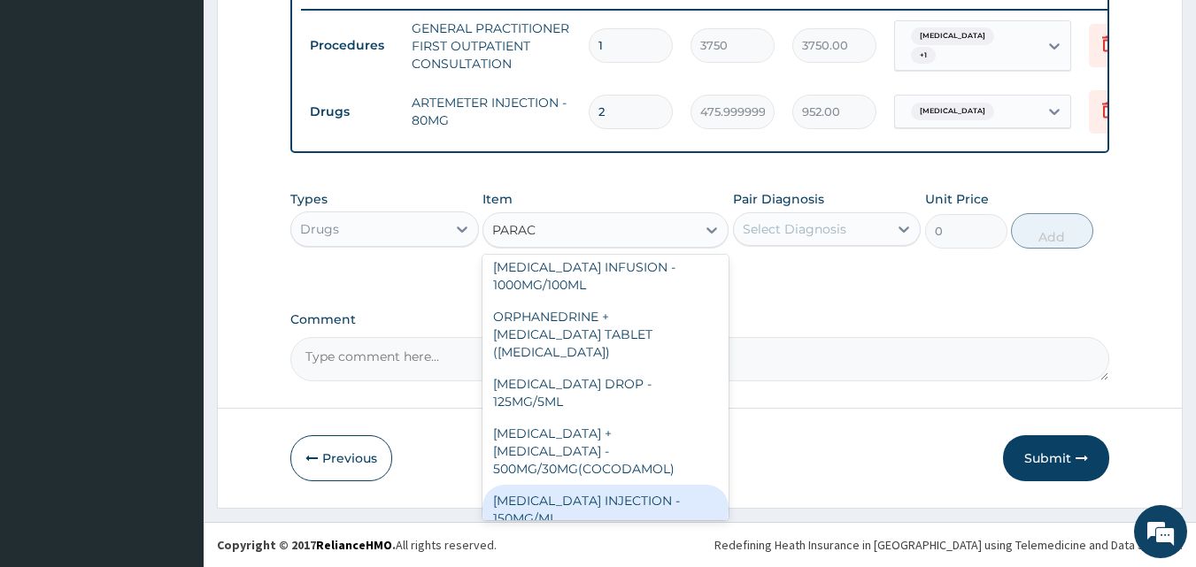
click at [580, 485] on div "PARACETAMOL INJECTION - 150MG/ML" at bounding box center [605, 510] width 246 height 50
type input "560"
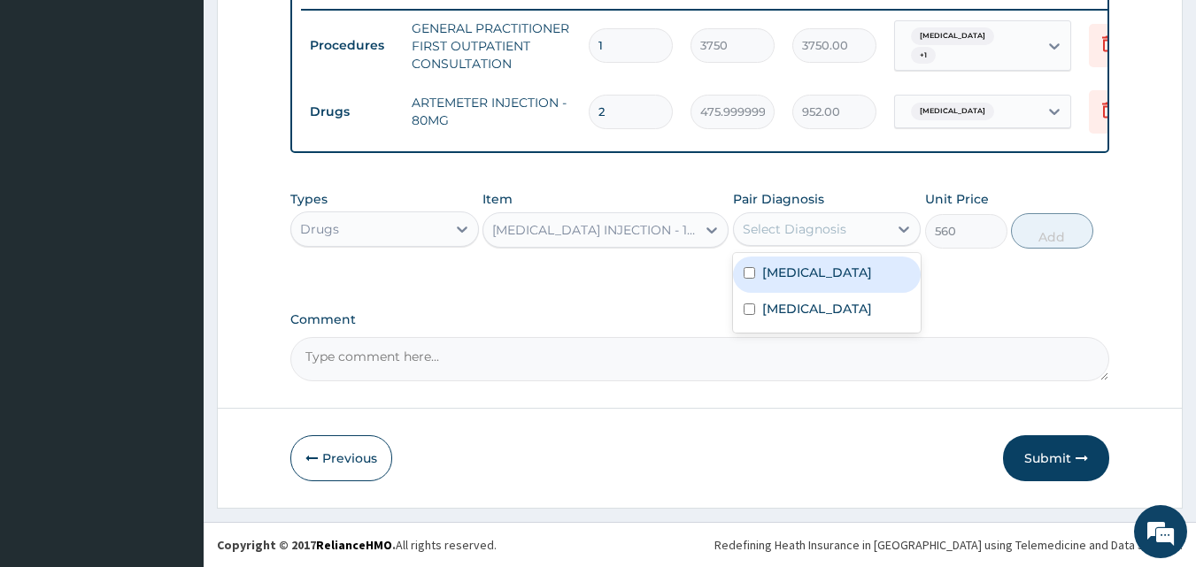
click at [888, 233] on div "Select Diagnosis" at bounding box center [827, 229] width 189 height 34
click at [814, 281] on div "Malaria" at bounding box center [827, 275] width 189 height 36
checkbox input "true"
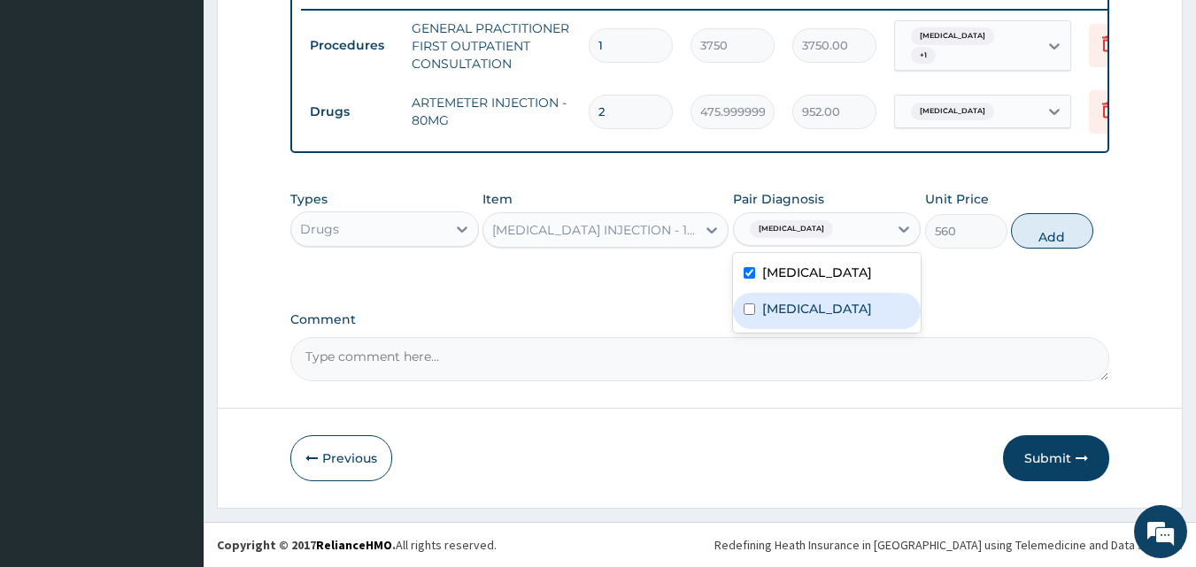
click at [809, 318] on label "Upper respiratory infection" at bounding box center [817, 309] width 110 height 18
checkbox input "true"
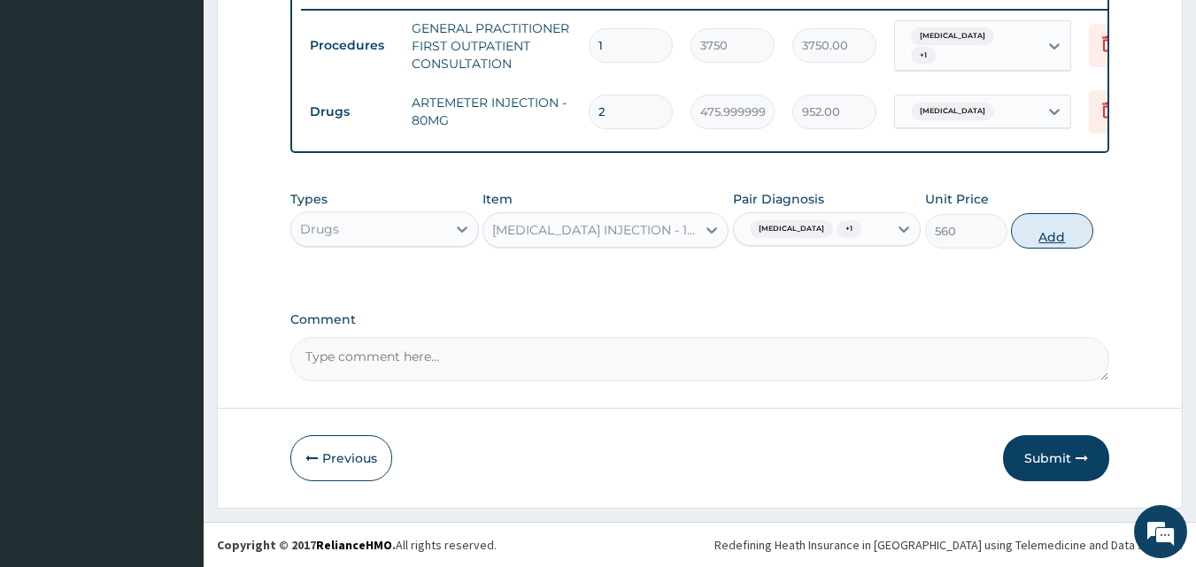
click at [1048, 215] on button "Add" at bounding box center [1052, 230] width 82 height 35
type input "0"
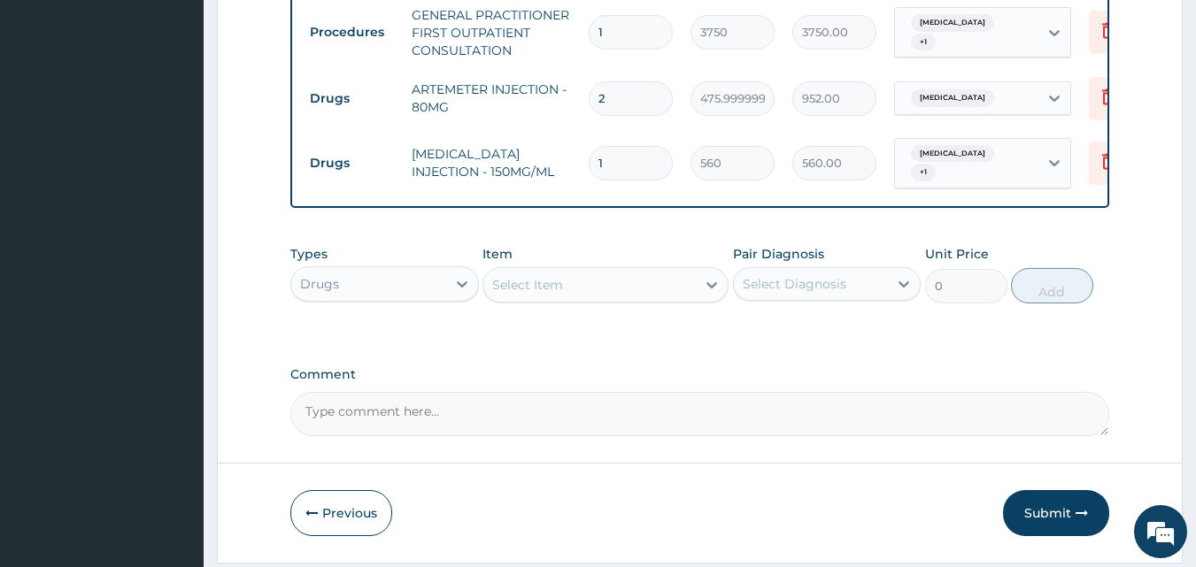
type input "0.00"
type input "4"
type input "2240.00"
type input "4"
click at [676, 295] on div "Select Item" at bounding box center [589, 285] width 212 height 28
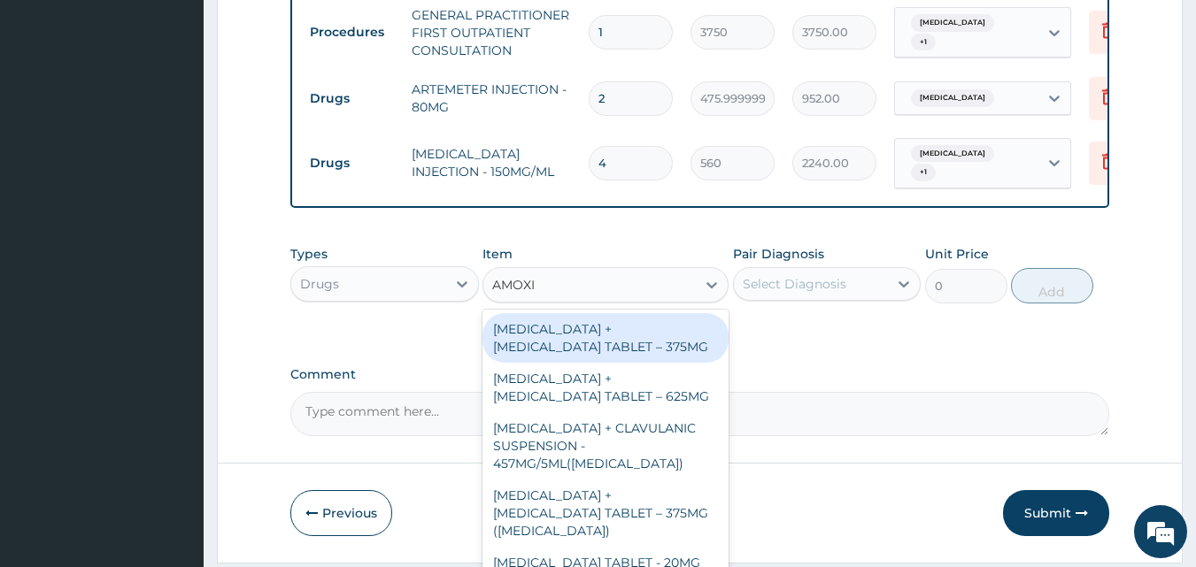
type input "AMOXIC"
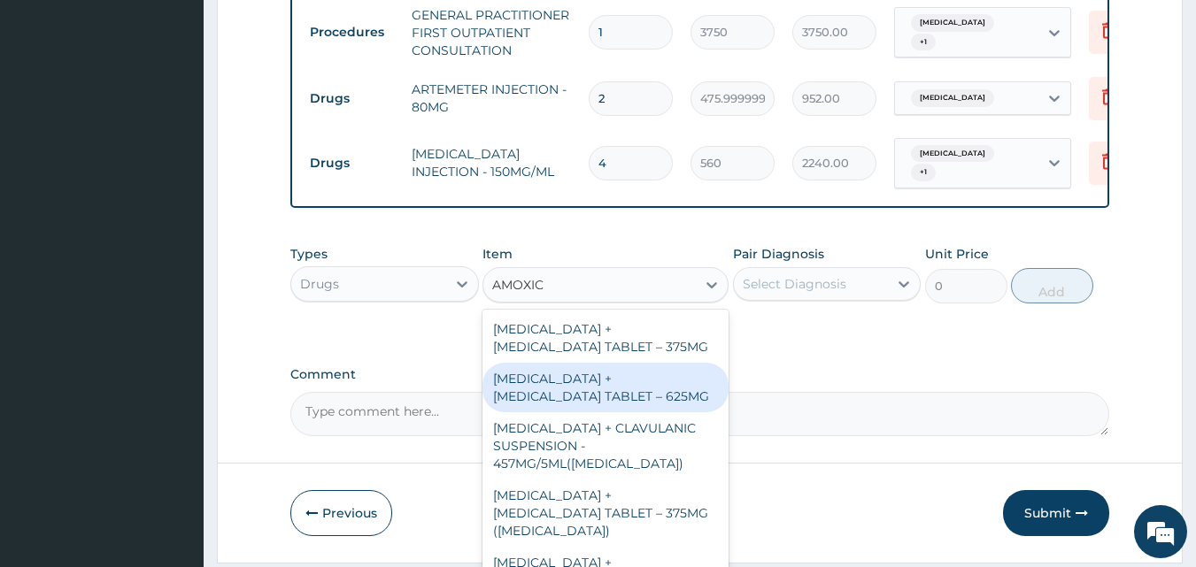
click at [615, 394] on div "[MEDICAL_DATA] + [MEDICAL_DATA] TABLET – 625MG" at bounding box center [605, 388] width 246 height 50
type input "420"
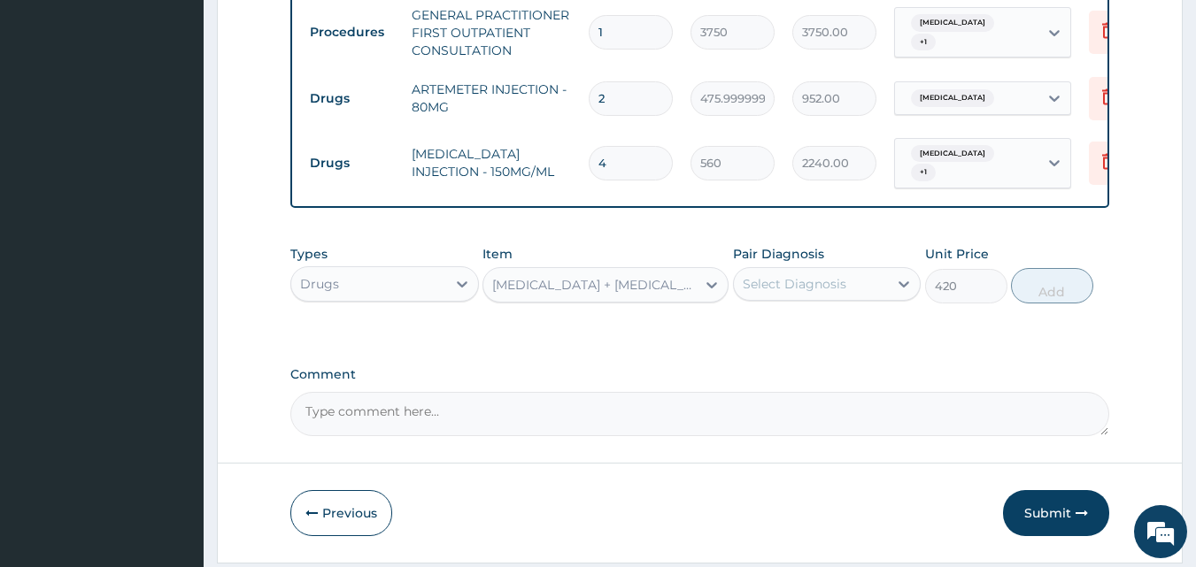
click at [848, 292] on div "Select Diagnosis" at bounding box center [811, 284] width 155 height 28
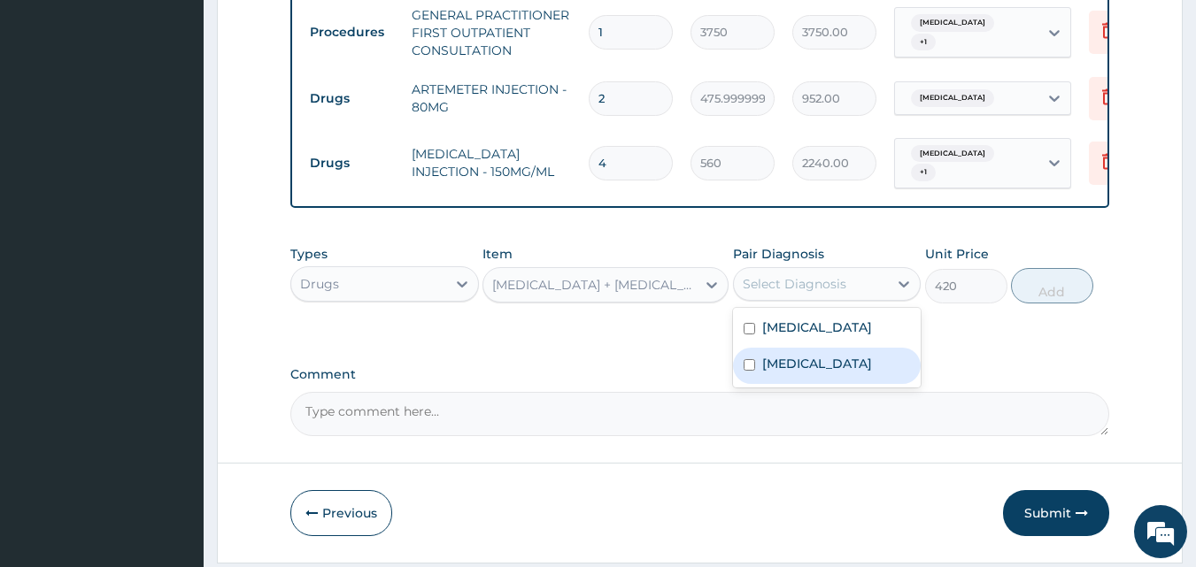
drag, startPoint x: 805, startPoint y: 370, endPoint x: 923, endPoint y: 342, distance: 122.0
click at [808, 370] on label "Upper respiratory infection" at bounding box center [817, 364] width 110 height 18
checkbox input "true"
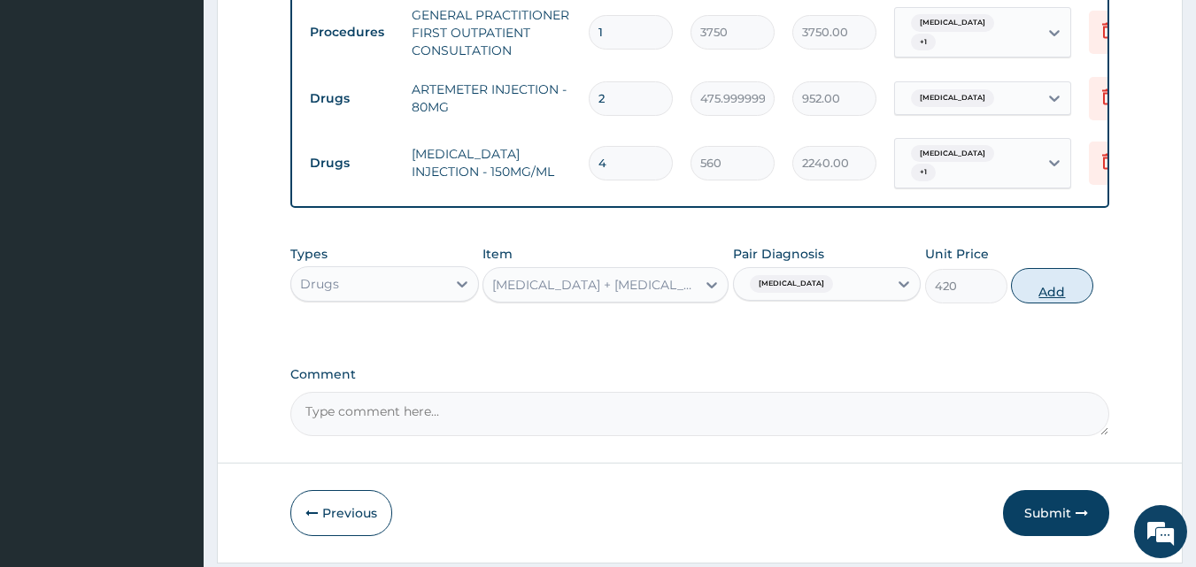
click at [1036, 294] on button "Add" at bounding box center [1052, 285] width 82 height 35
type input "0"
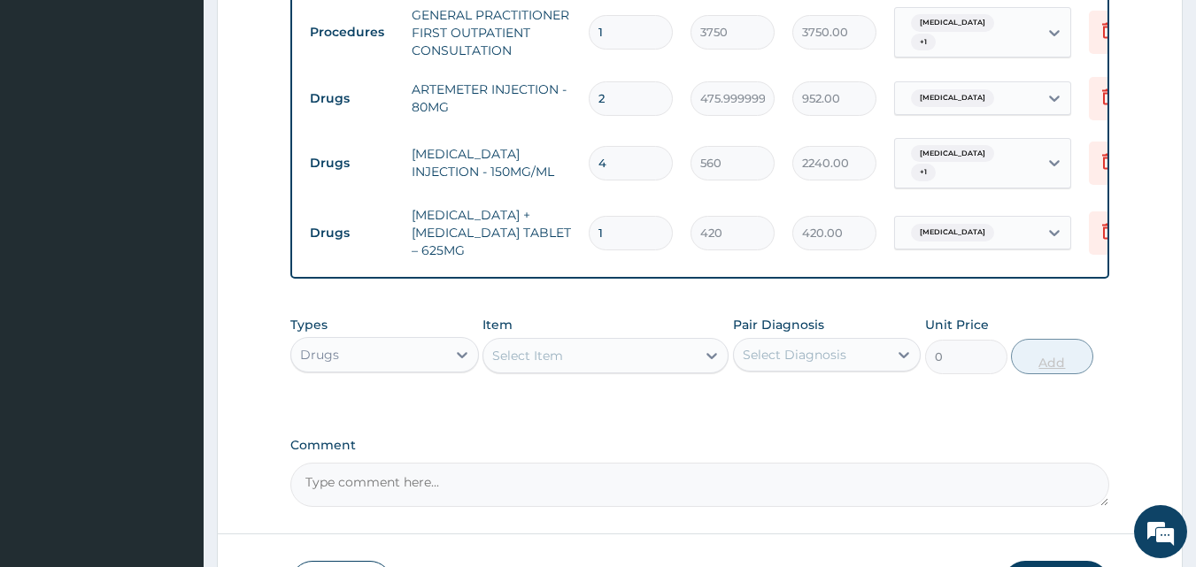
type input "14"
type input "5880.00"
type input "14"
click at [687, 369] on div "Select Item" at bounding box center [589, 356] width 212 height 28
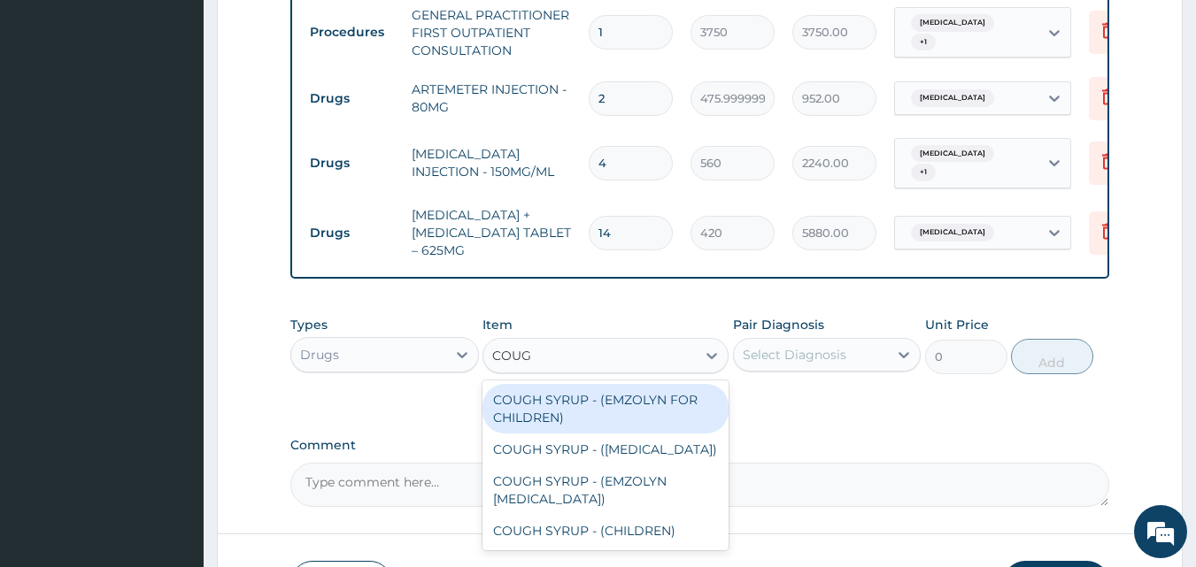
type input "COUGH"
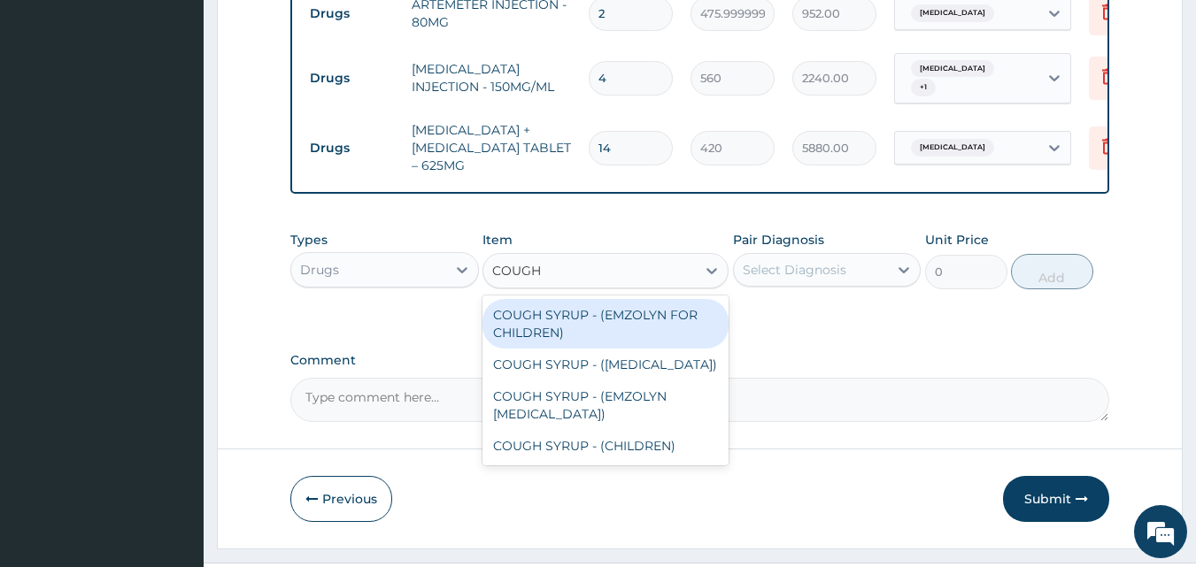
scroll to position [841, 0]
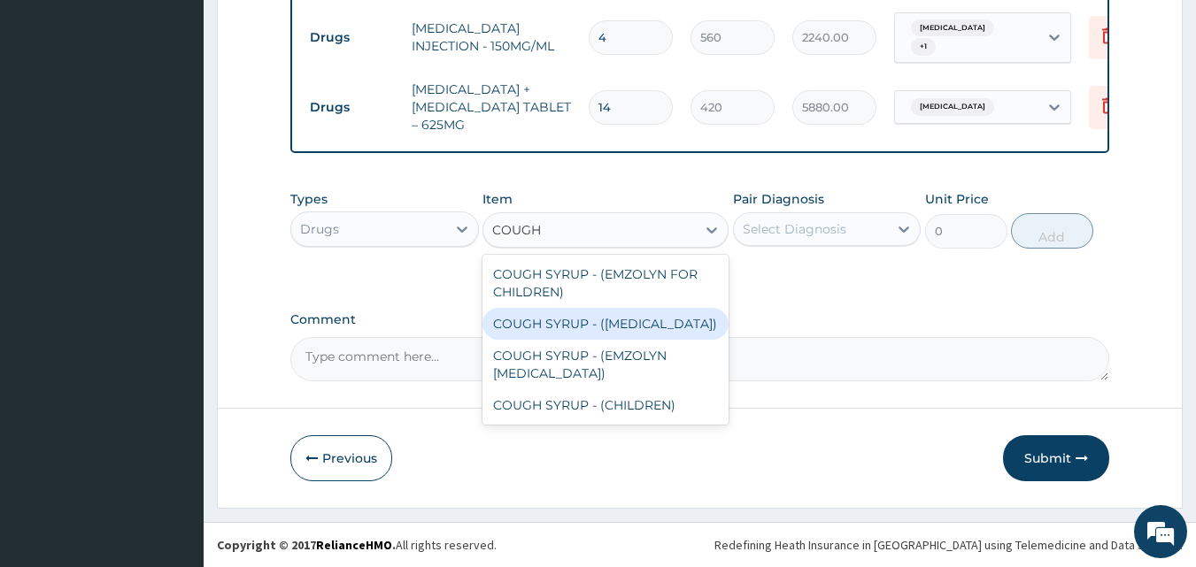
click at [669, 320] on div "COUGH SYRUP - ([MEDICAL_DATA])" at bounding box center [605, 324] width 246 height 32
type input "1120"
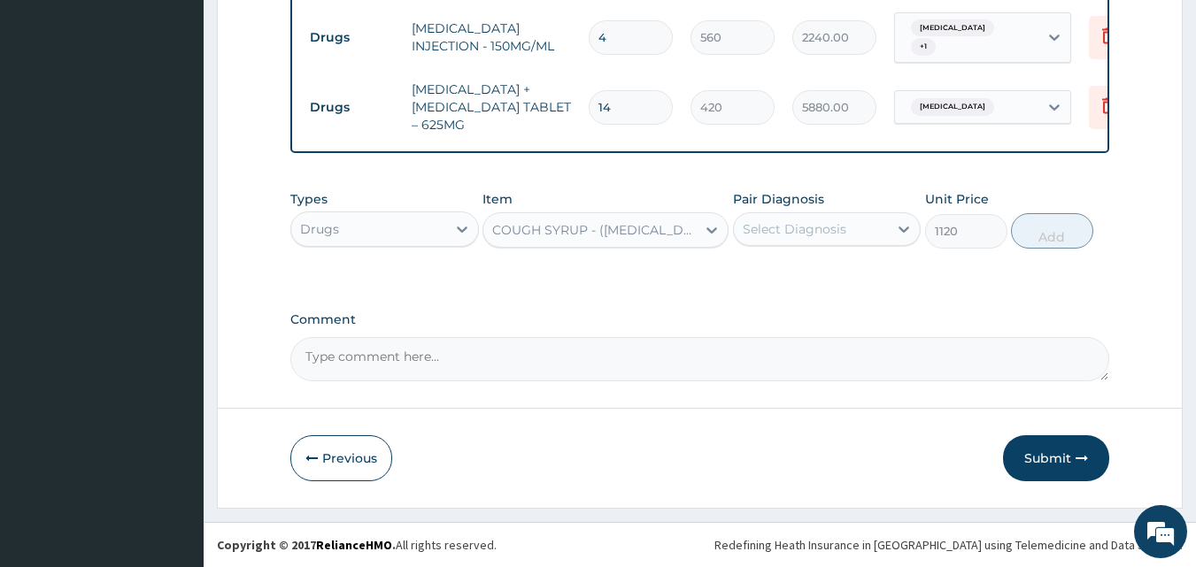
click at [842, 240] on div "Select Diagnosis" at bounding box center [811, 229] width 155 height 28
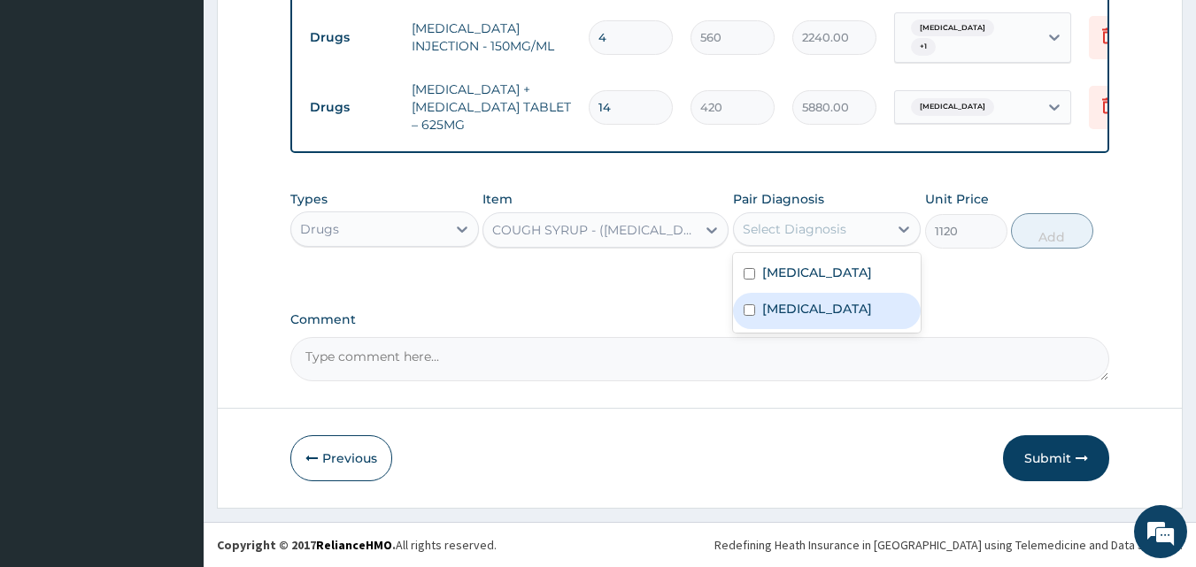
drag, startPoint x: 805, startPoint y: 320, endPoint x: 901, endPoint y: 289, distance: 101.3
click at [806, 318] on label "Upper respiratory infection" at bounding box center [817, 309] width 110 height 18
checkbox input "true"
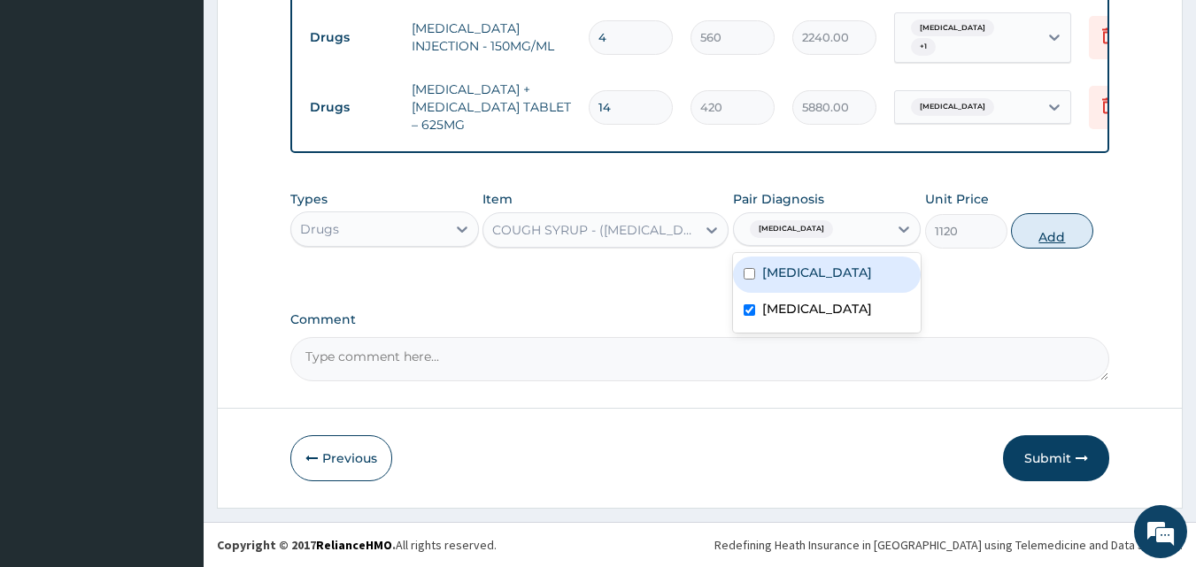
click at [1046, 227] on button "Add" at bounding box center [1052, 230] width 82 height 35
type input "0"
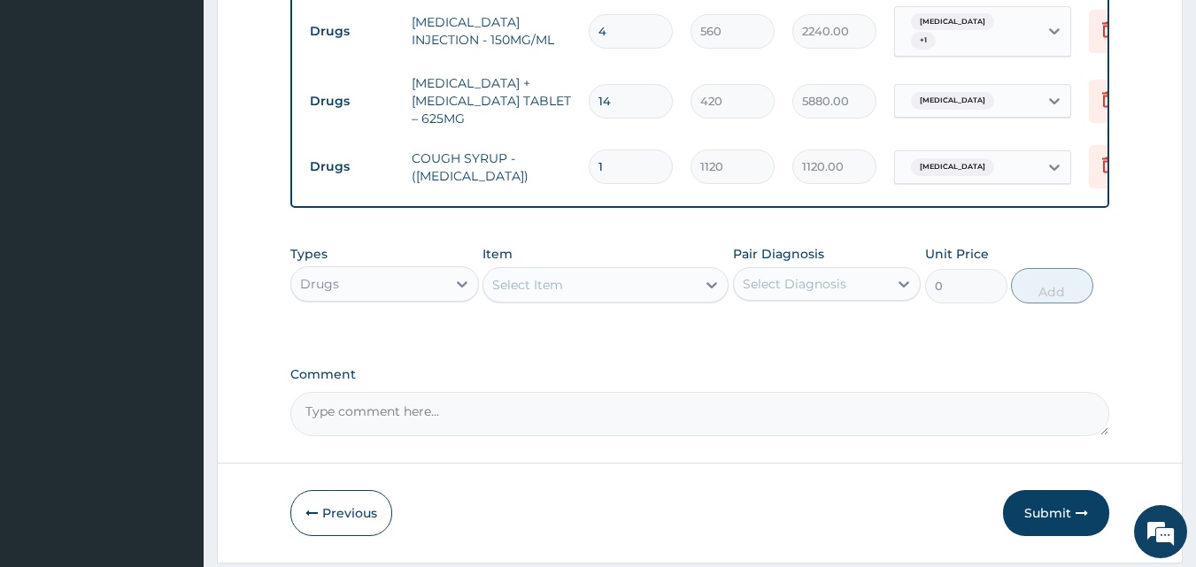
click at [648, 289] on div "Select Item" at bounding box center [589, 285] width 212 height 28
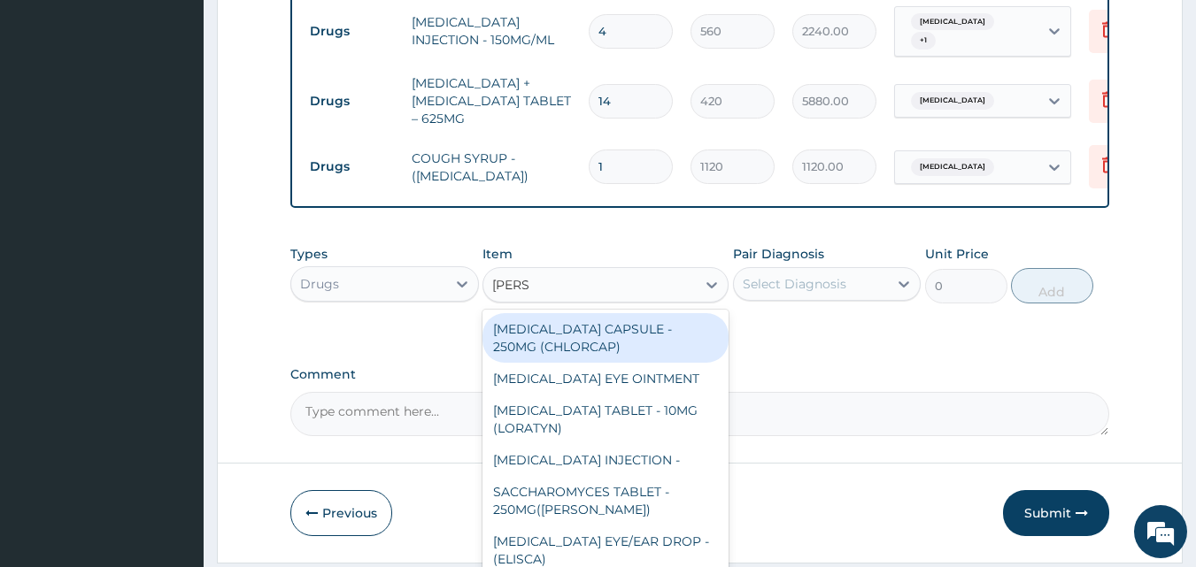
type input "LORAT"
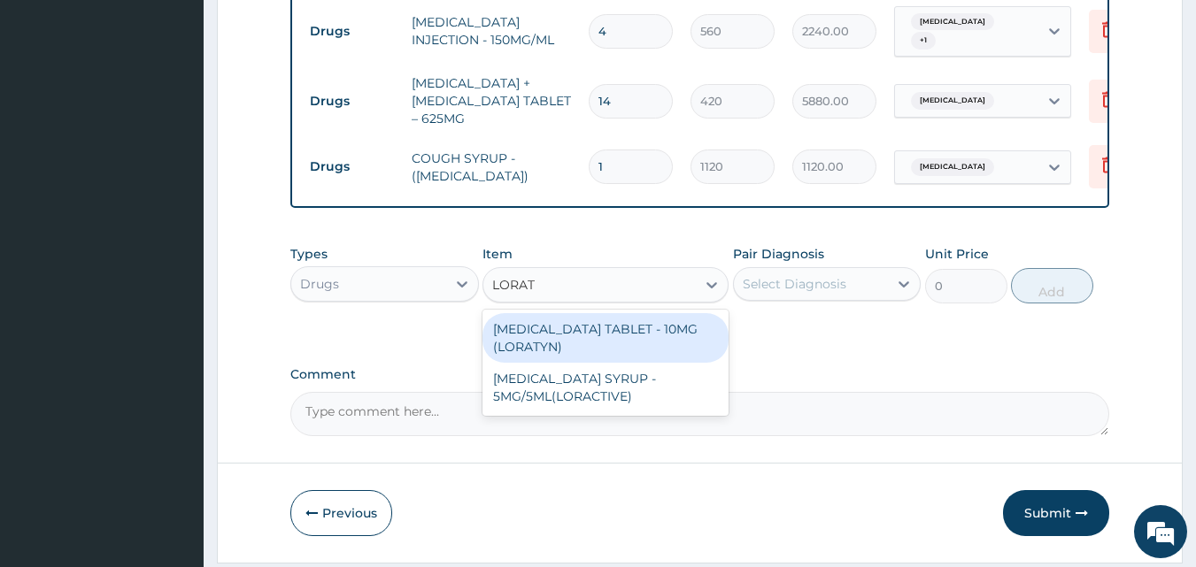
click at [612, 336] on div "[MEDICAL_DATA] TABLET - 10MG (LORATYN)" at bounding box center [605, 338] width 246 height 50
type input "98"
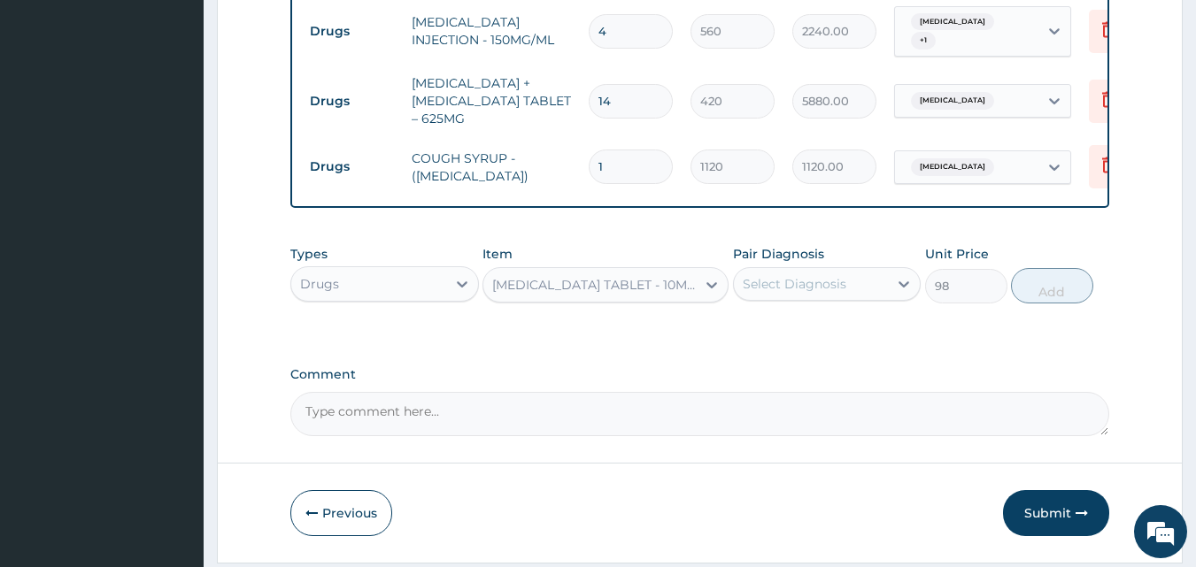
click at [840, 292] on div "Select Diagnosis" at bounding box center [795, 284] width 104 height 18
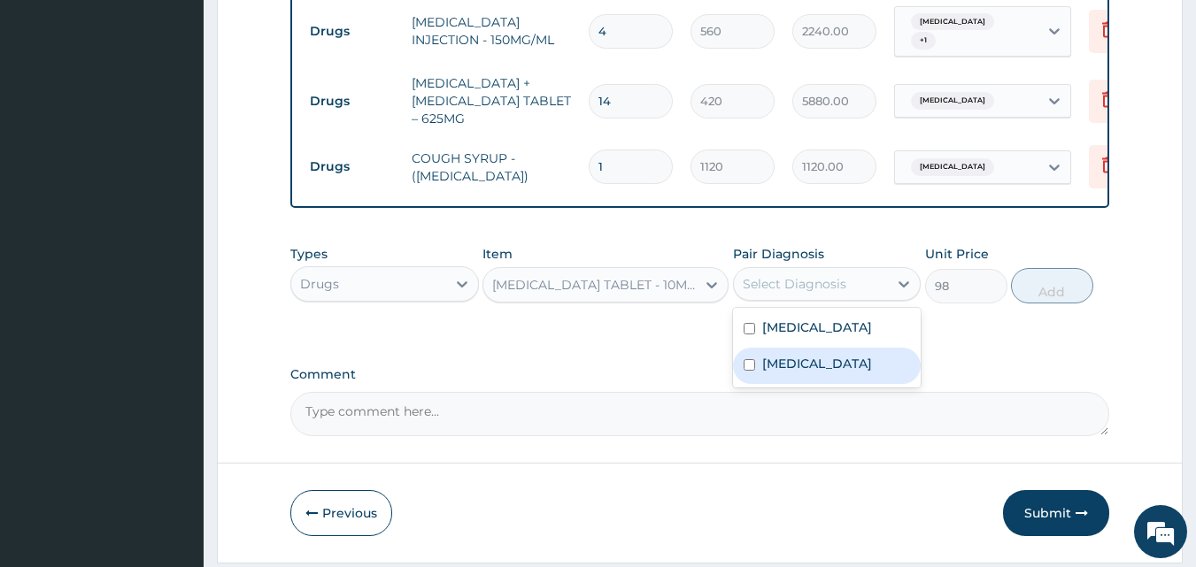
click at [835, 370] on label "Upper respiratory infection" at bounding box center [817, 364] width 110 height 18
checkbox input "true"
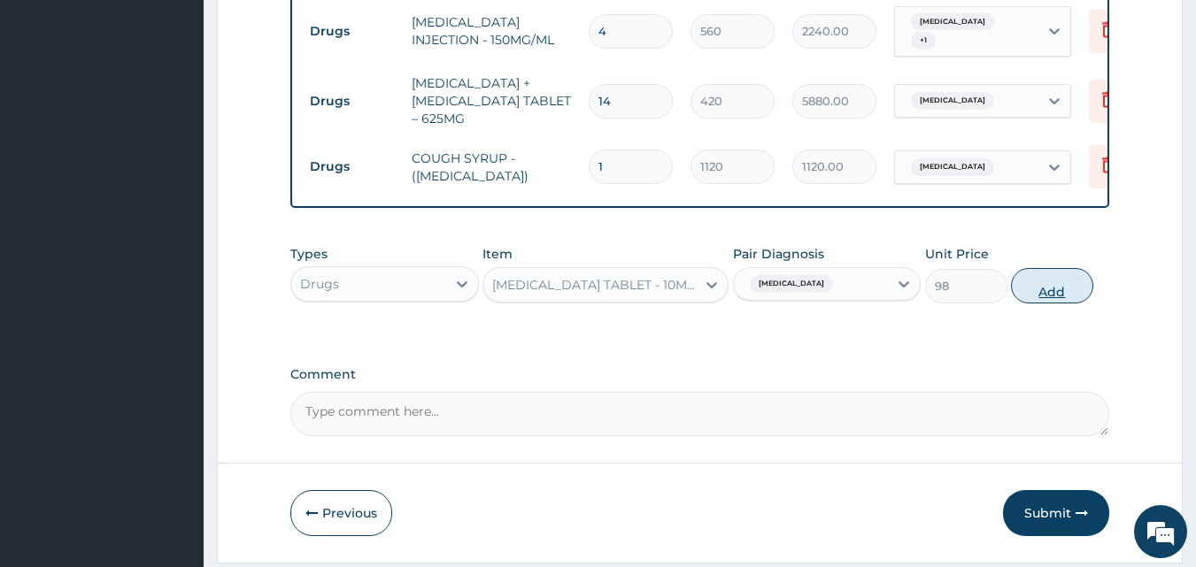
click at [1058, 284] on button "Add" at bounding box center [1052, 285] width 82 height 35
type input "0"
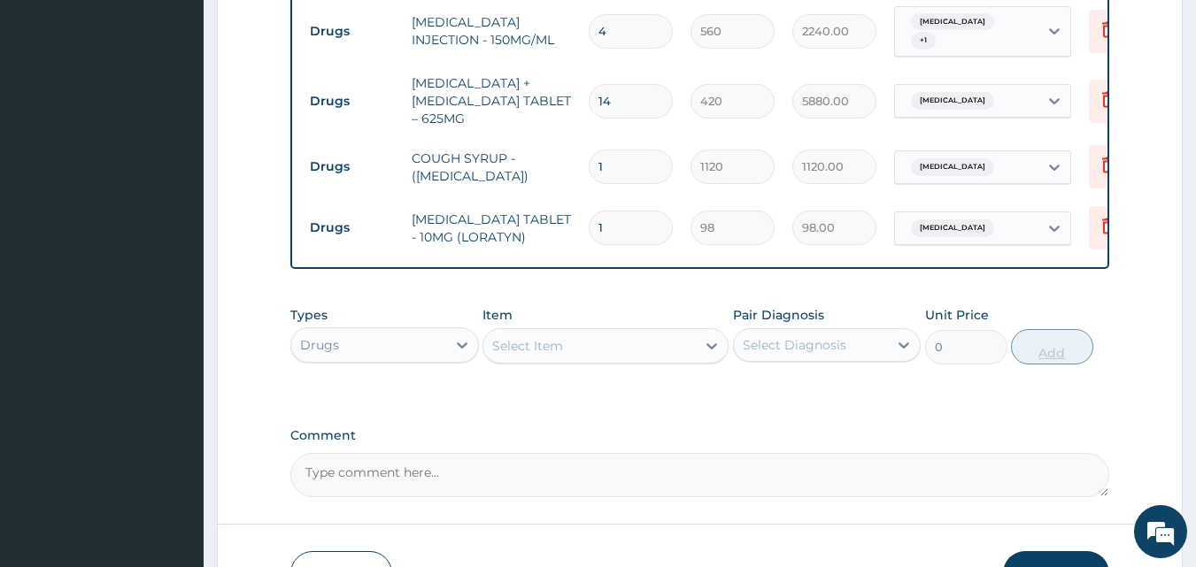
type input "10"
type input "980.00"
type input "10"
click at [695, 350] on div "Select Item" at bounding box center [589, 346] width 212 height 28
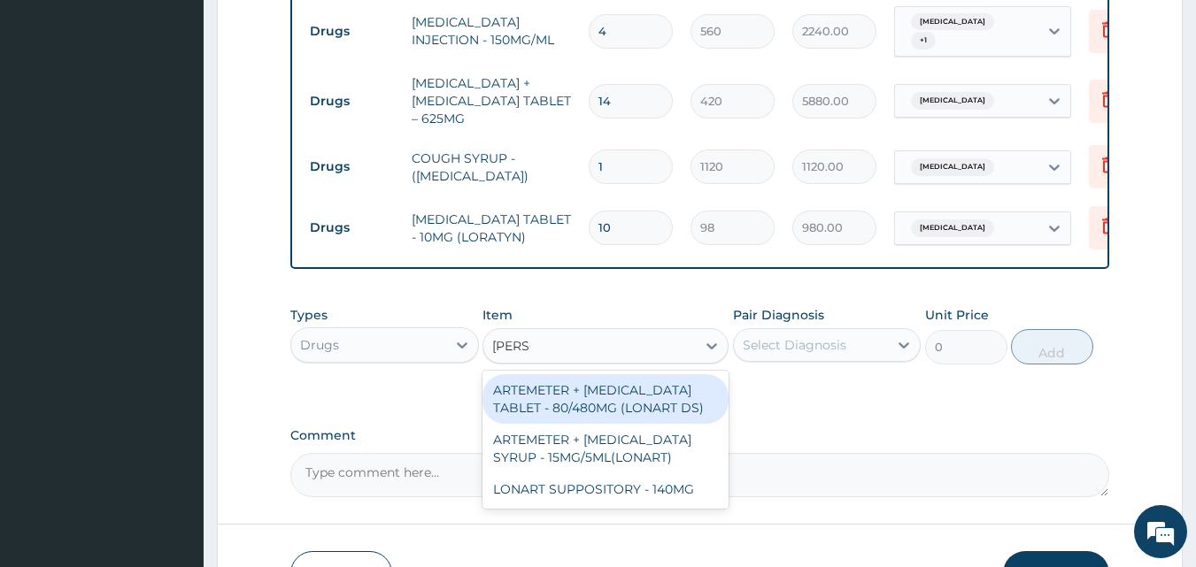
type input "LONAR"
click at [606, 404] on div "ARTEMETER + [MEDICAL_DATA] TABLET - 80/480MG (LONART DS)" at bounding box center [605, 399] width 246 height 50
type input "588"
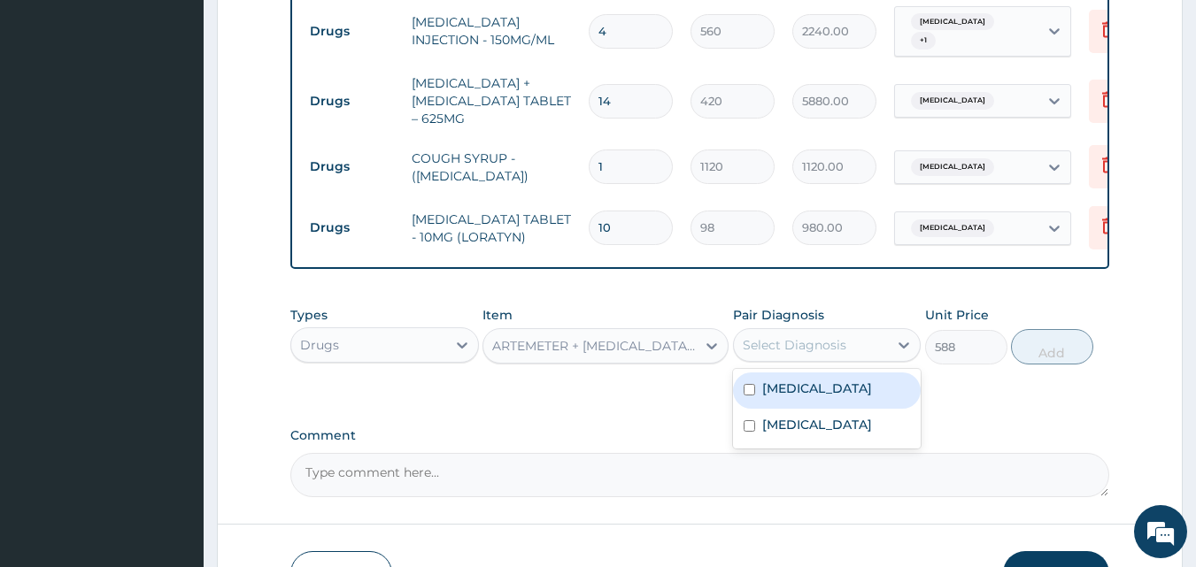
click at [813, 350] on div "Select Diagnosis" at bounding box center [795, 345] width 104 height 18
click at [804, 376] on div "Malaria Upper respiratory infection" at bounding box center [827, 409] width 189 height 80
click at [806, 388] on label "[MEDICAL_DATA]" at bounding box center [817, 389] width 110 height 18
checkbox input "true"
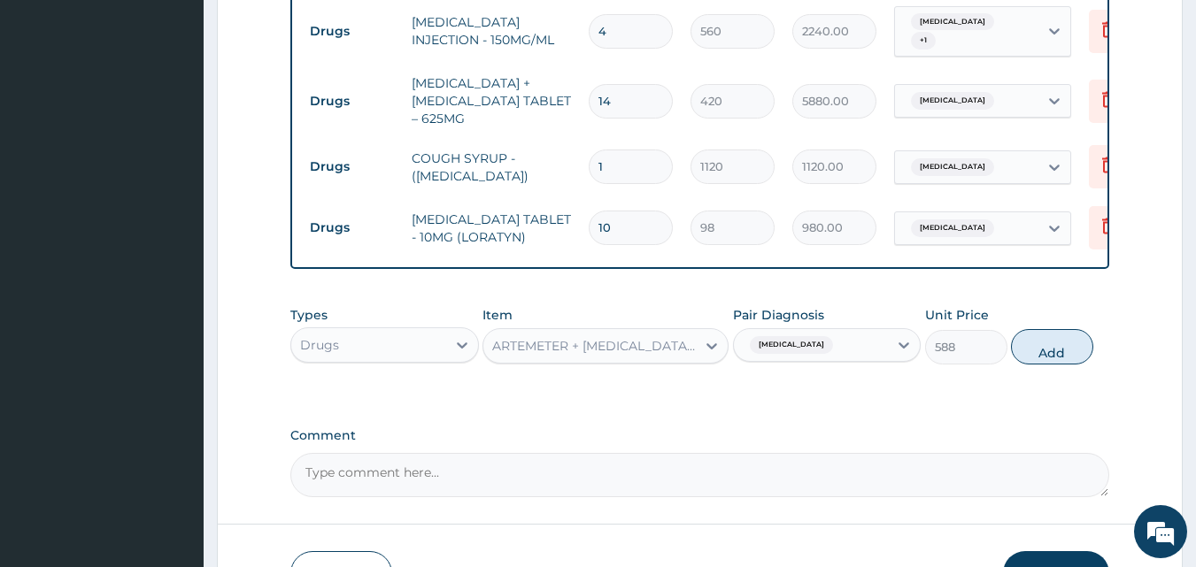
click at [1096, 348] on div "Types Drugs Item ARTEMETER + LUMEFANTRINE TABLET - 80/480MG (LONART DS) Pair Di…" at bounding box center [700, 335] width 820 height 76
click at [1073, 358] on button "Add" at bounding box center [1052, 346] width 82 height 35
type input "0"
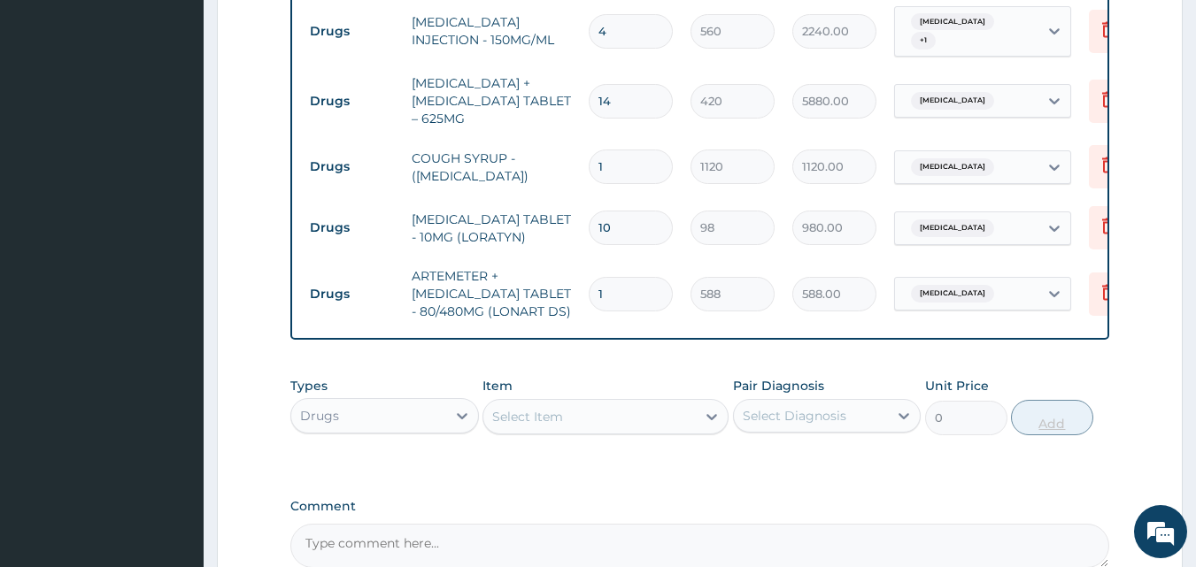
type input "0.00"
type input "6"
type input "3528.00"
type input "6"
click at [714, 424] on icon at bounding box center [712, 417] width 18 height 18
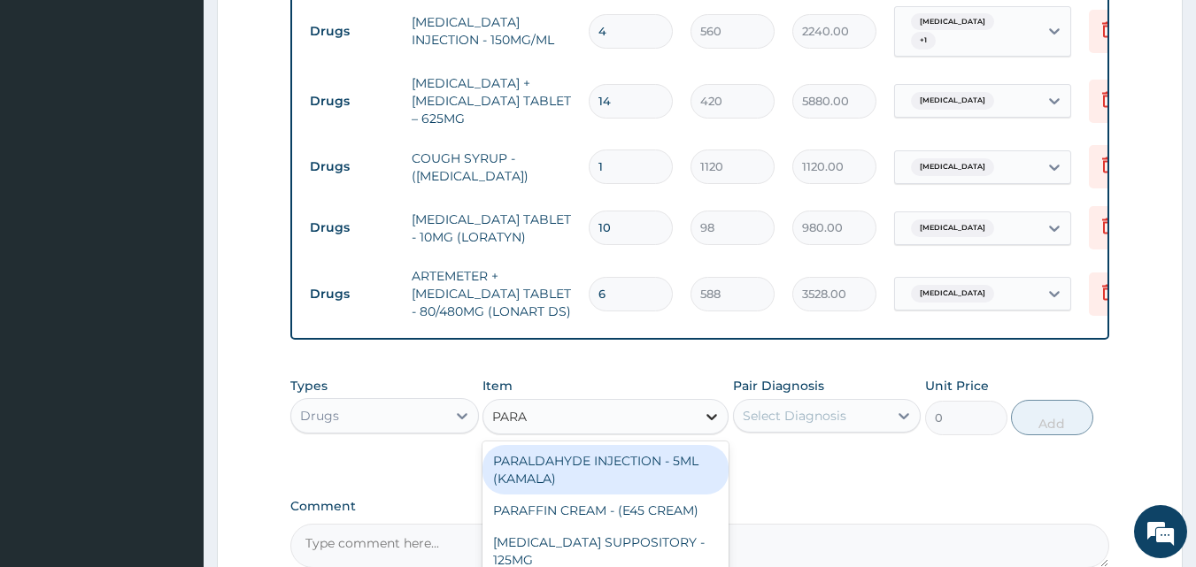
type input "PARAC"
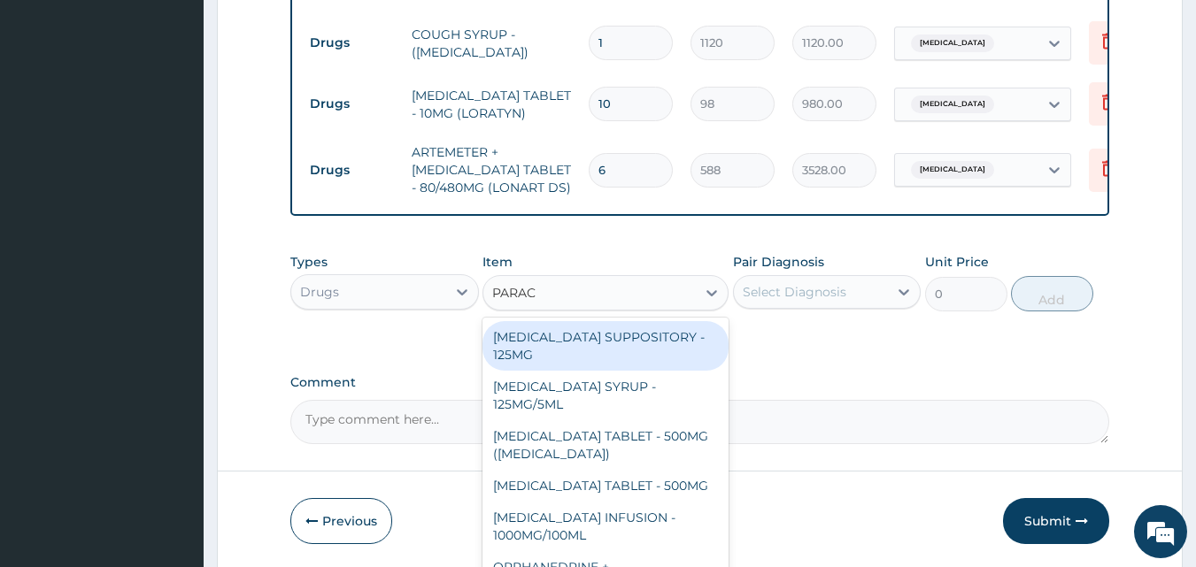
scroll to position [1034, 0]
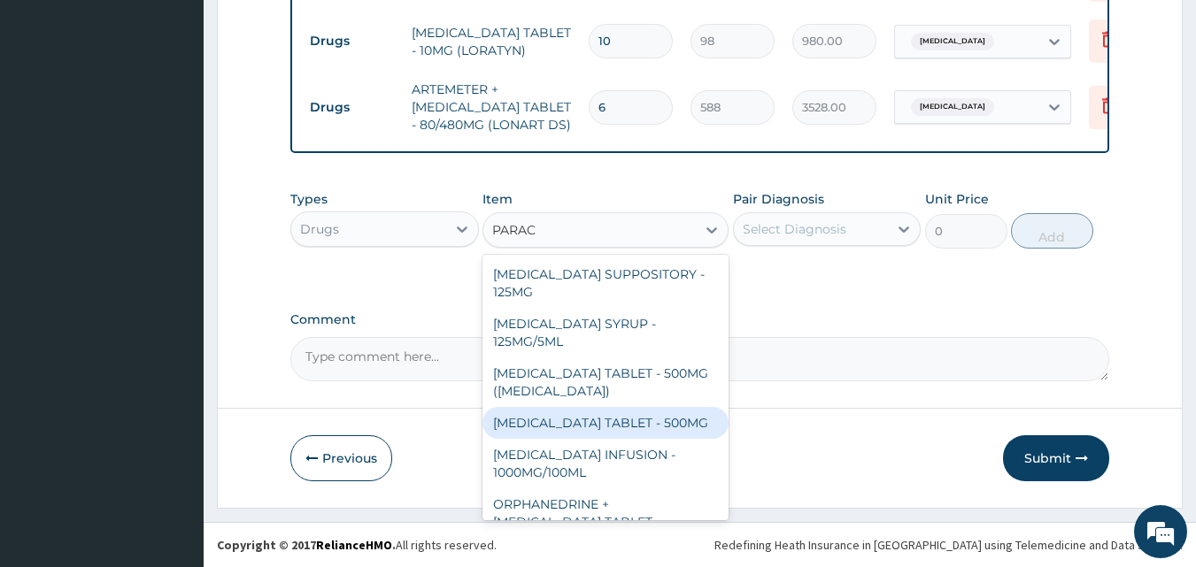
click at [621, 418] on div "[MEDICAL_DATA] TABLET - 500MG" at bounding box center [605, 423] width 246 height 32
type input "33.599999999999994"
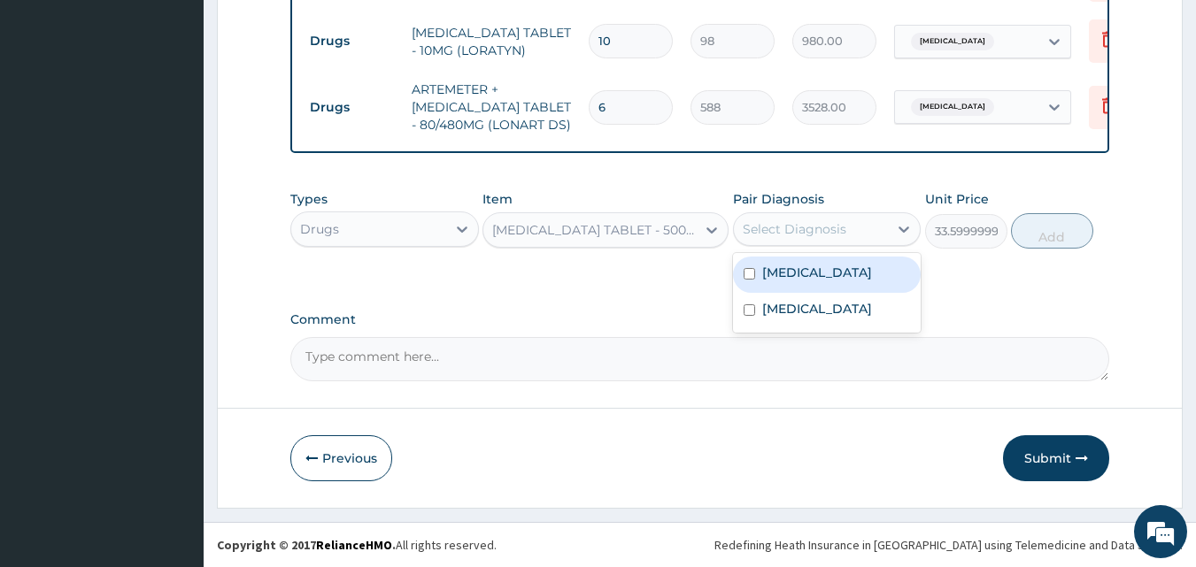
drag, startPoint x: 853, startPoint y: 224, endPoint x: 843, endPoint y: 260, distance: 37.8
click at [853, 229] on div "Select Diagnosis" at bounding box center [811, 229] width 155 height 28
click at [825, 283] on div "[MEDICAL_DATA]" at bounding box center [827, 275] width 189 height 36
checkbox input "true"
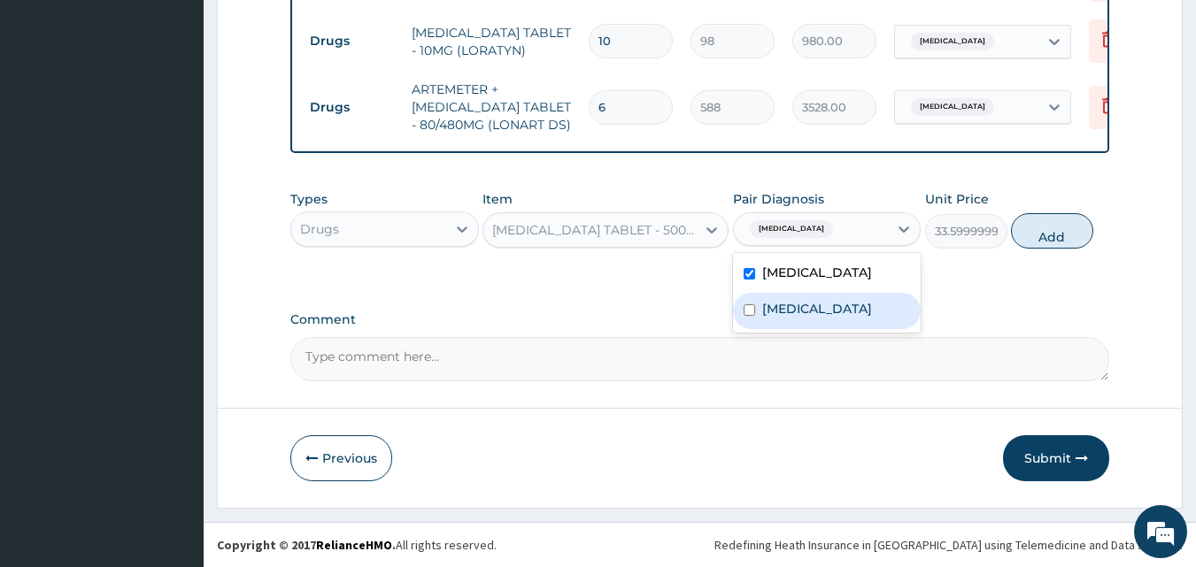
click at [828, 309] on label "Upper respiratory infection" at bounding box center [817, 309] width 110 height 18
checkbox input "true"
click at [1066, 228] on button "Add" at bounding box center [1052, 230] width 82 height 35
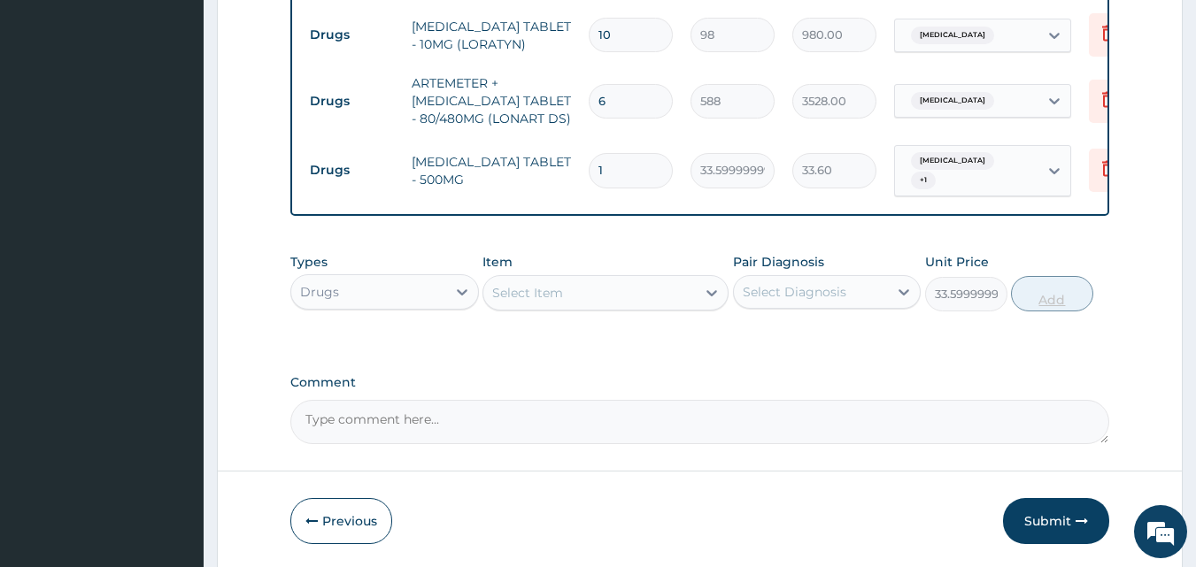
type input "0"
type input "18"
type input "604.80"
type input "18"
click at [487, 423] on textarea "Comment" at bounding box center [700, 422] width 820 height 44
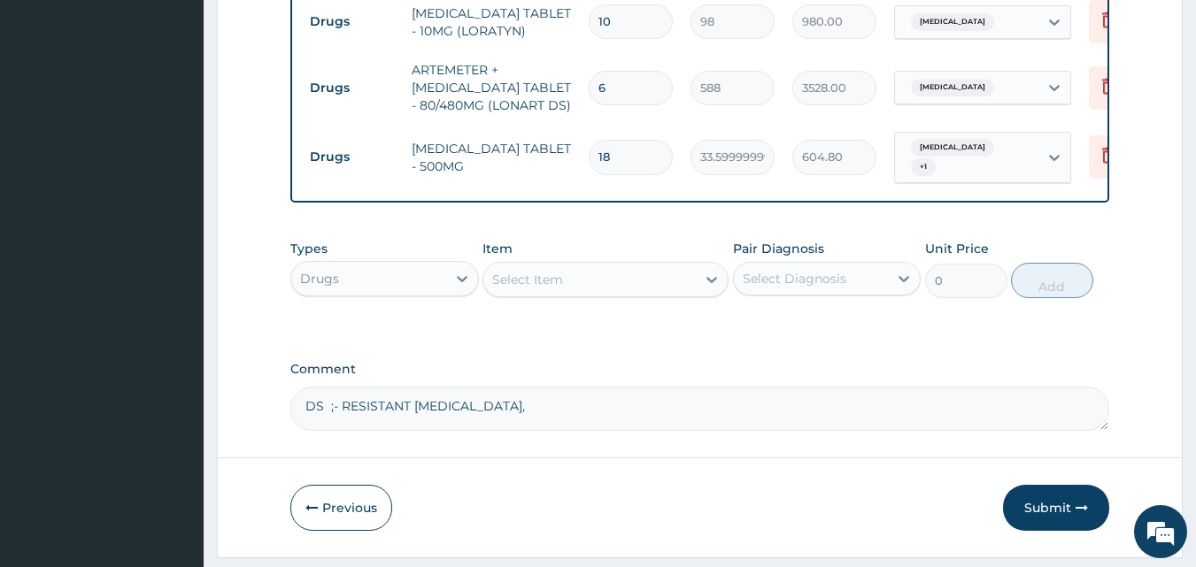
scroll to position [1095, 0]
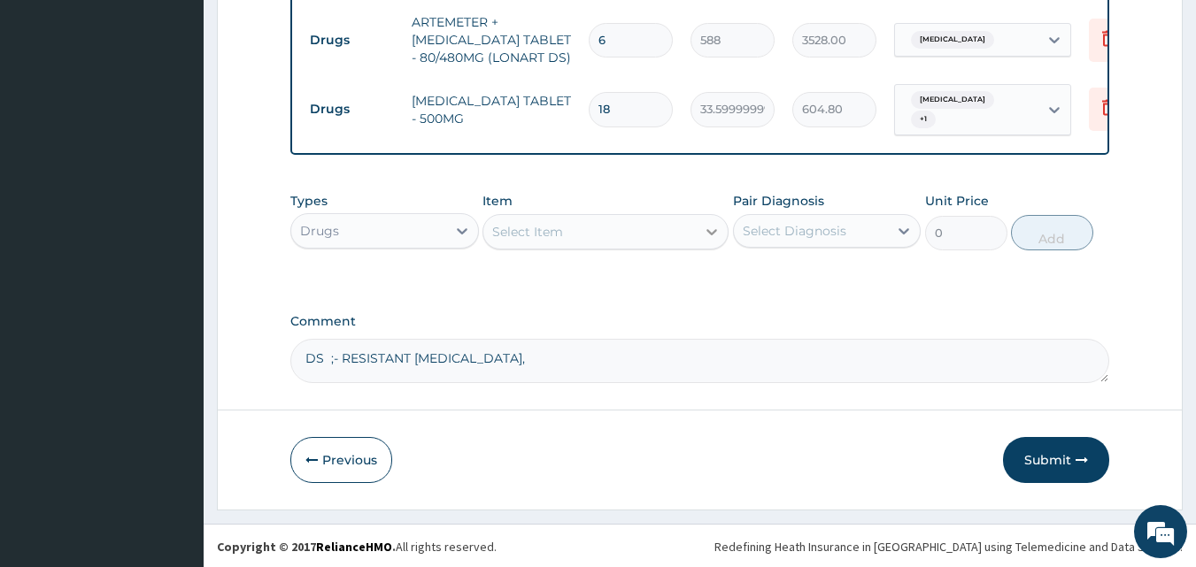
type textarea "DS ;- RESISTANT MALARIA,"
click at [712, 227] on icon at bounding box center [712, 232] width 18 height 18
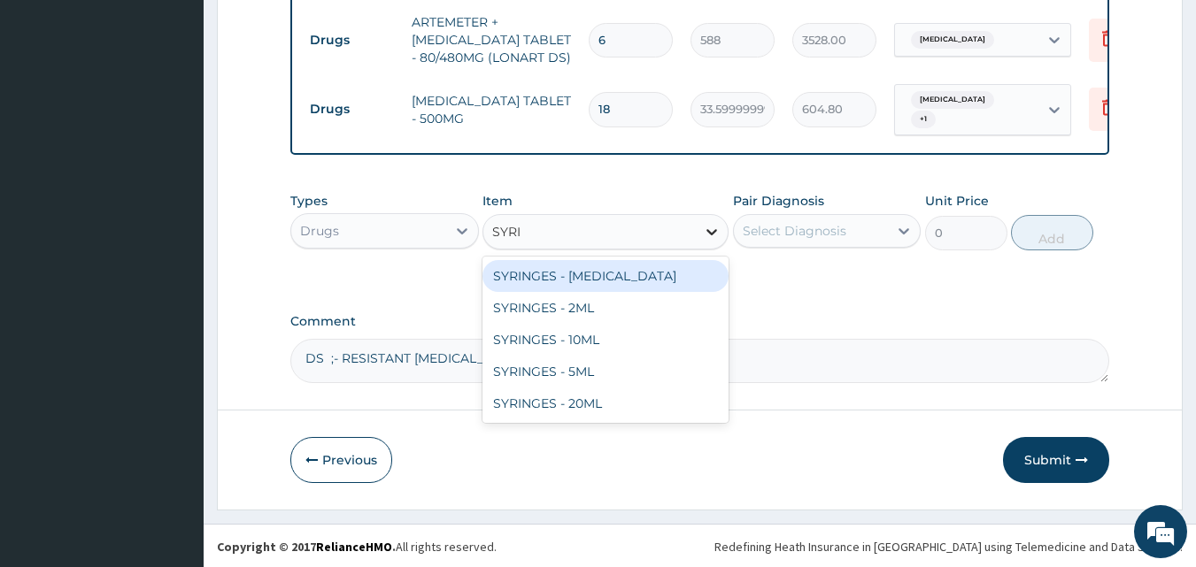
type input "SYRIN"
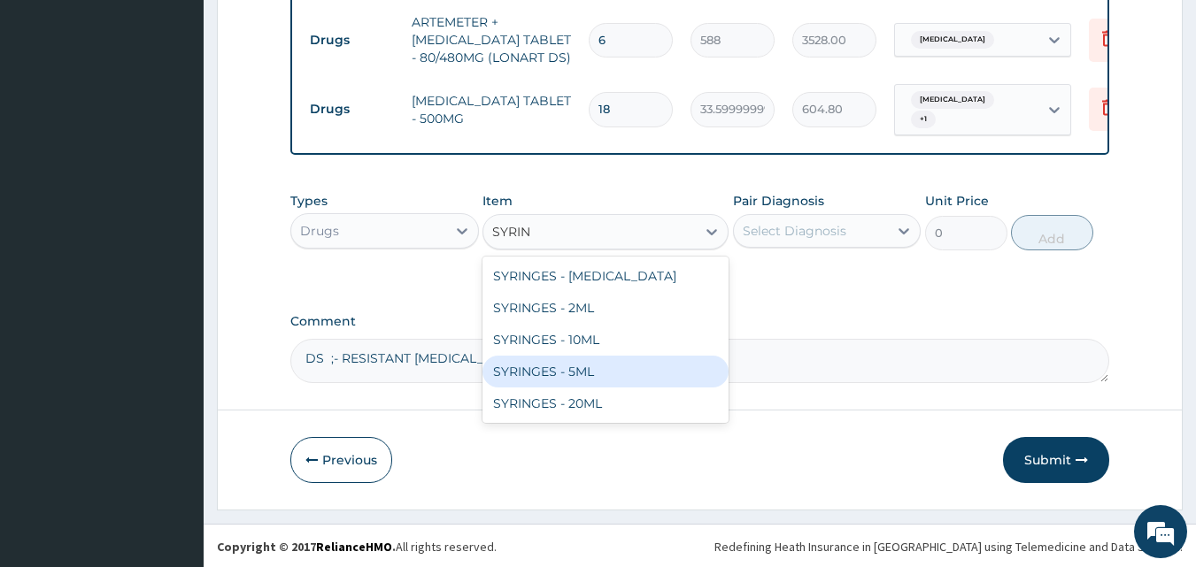
click at [579, 370] on div "SYRINGES - 5ML" at bounding box center [605, 372] width 246 height 32
type input "42"
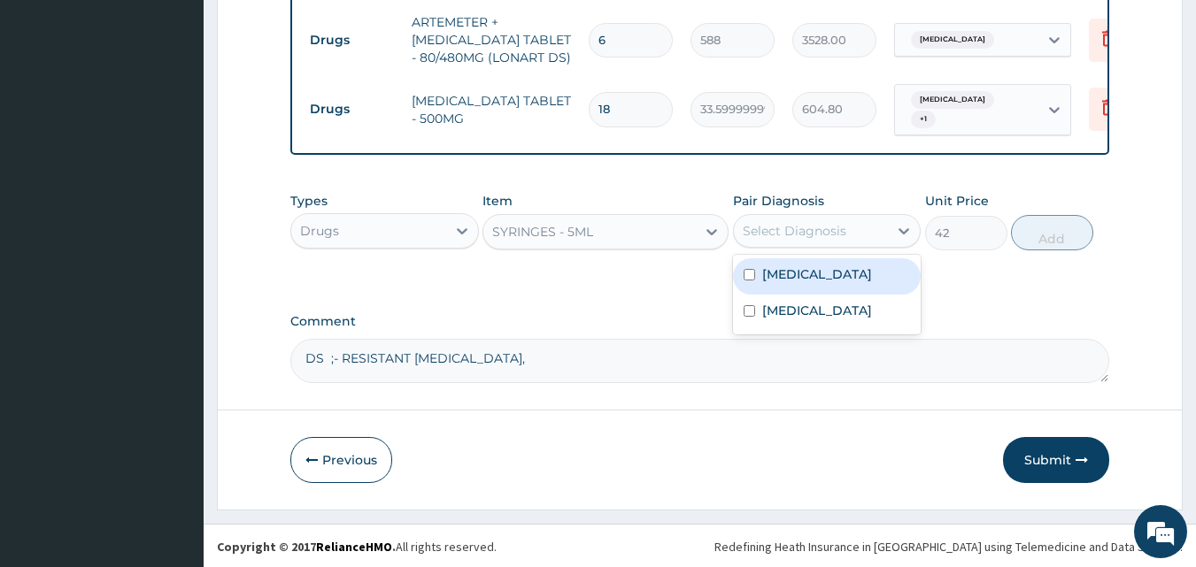
click at [843, 231] on div "Select Diagnosis" at bounding box center [795, 231] width 104 height 18
click at [812, 272] on div "[MEDICAL_DATA]" at bounding box center [827, 277] width 189 height 36
checkbox input "true"
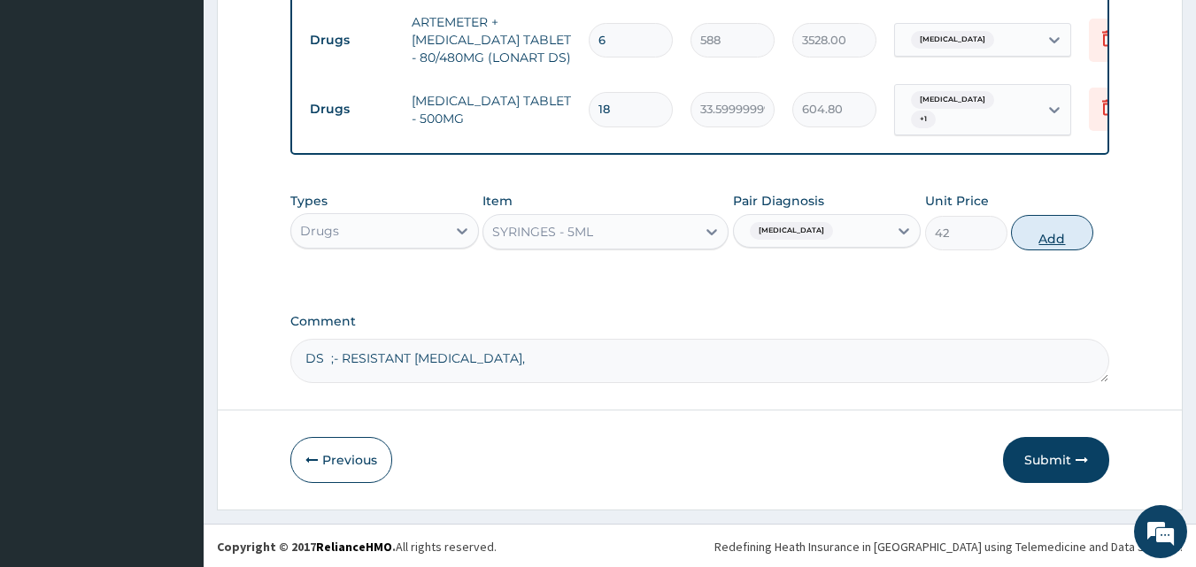
click at [1054, 238] on button "Add" at bounding box center [1052, 232] width 82 height 35
type input "0"
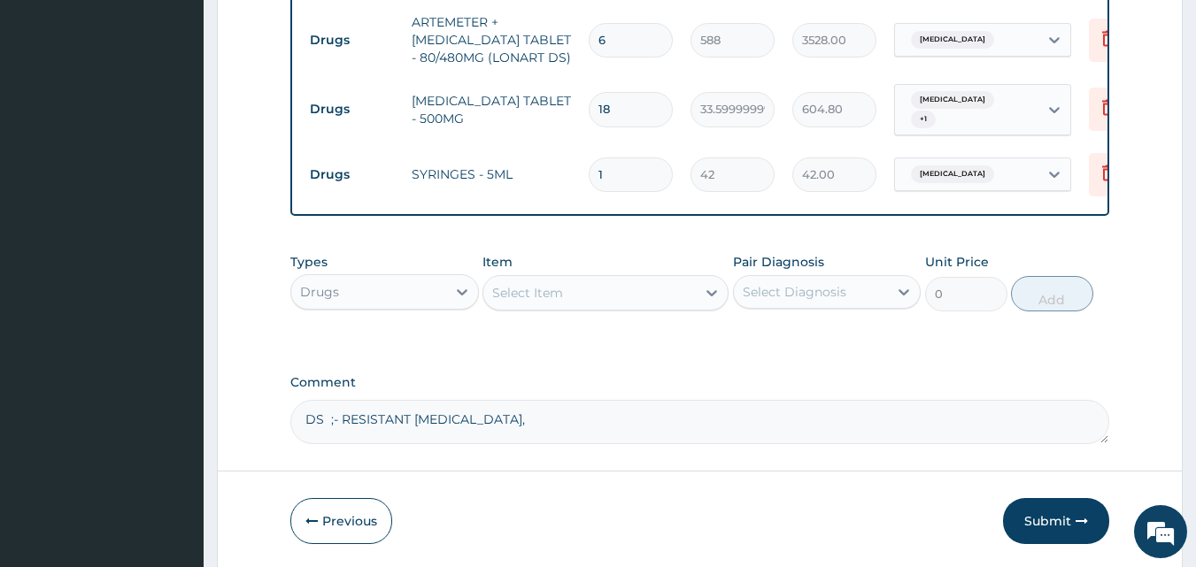
type input "0.00"
type input "2"
type input "84.00"
type input "2"
click at [1042, 519] on button "Submit" at bounding box center [1056, 521] width 106 height 46
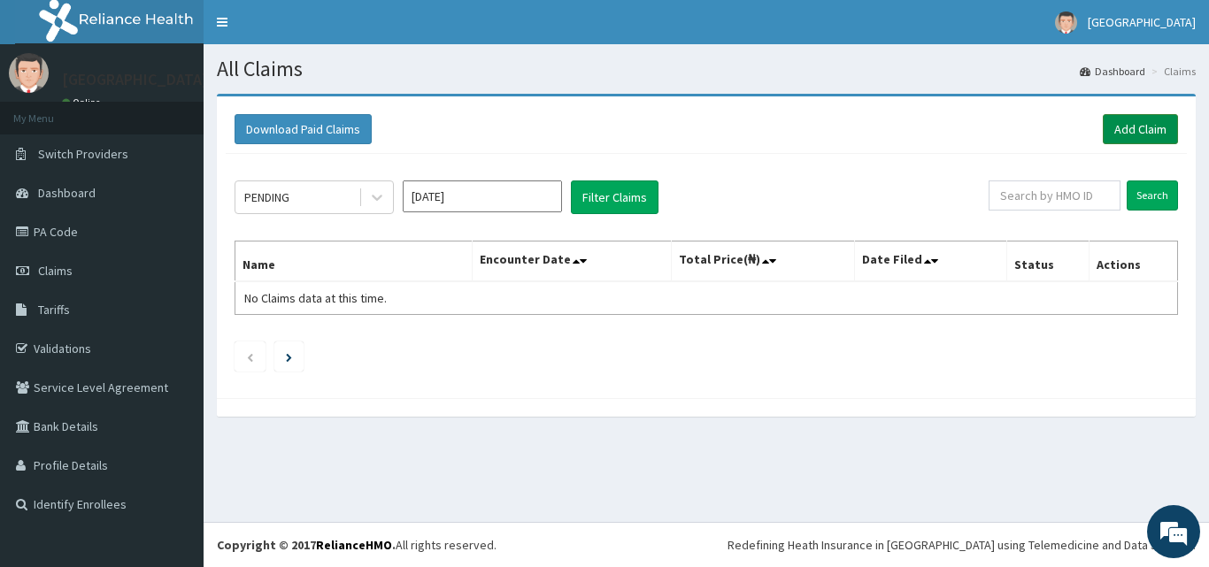
click at [1139, 125] on link "Add Claim" at bounding box center [1140, 129] width 75 height 30
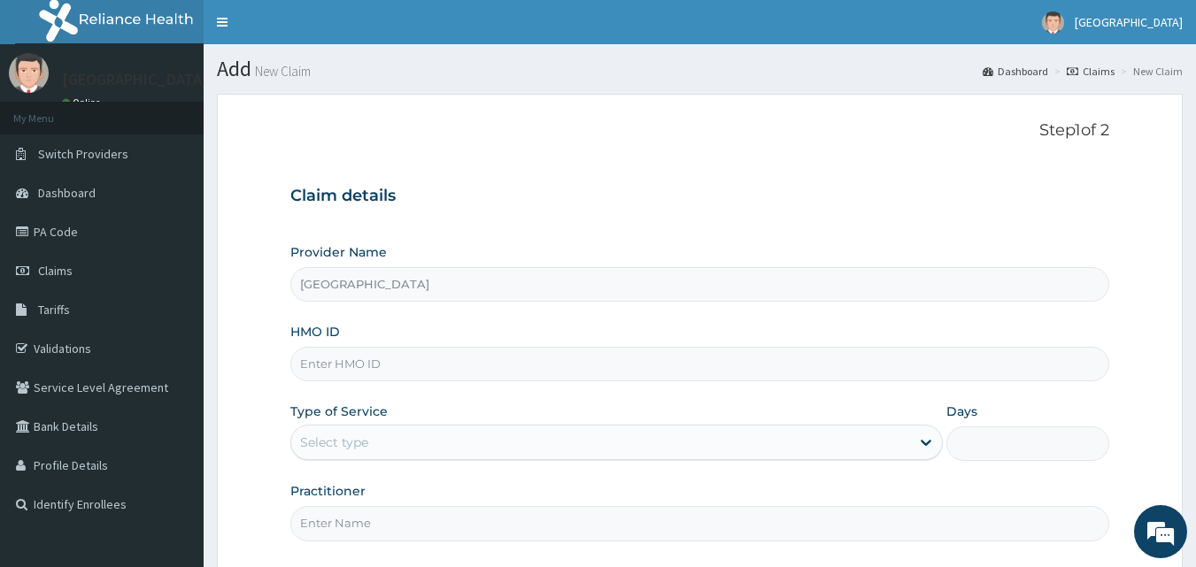
click at [436, 368] on input "HMO ID" at bounding box center [700, 364] width 820 height 35
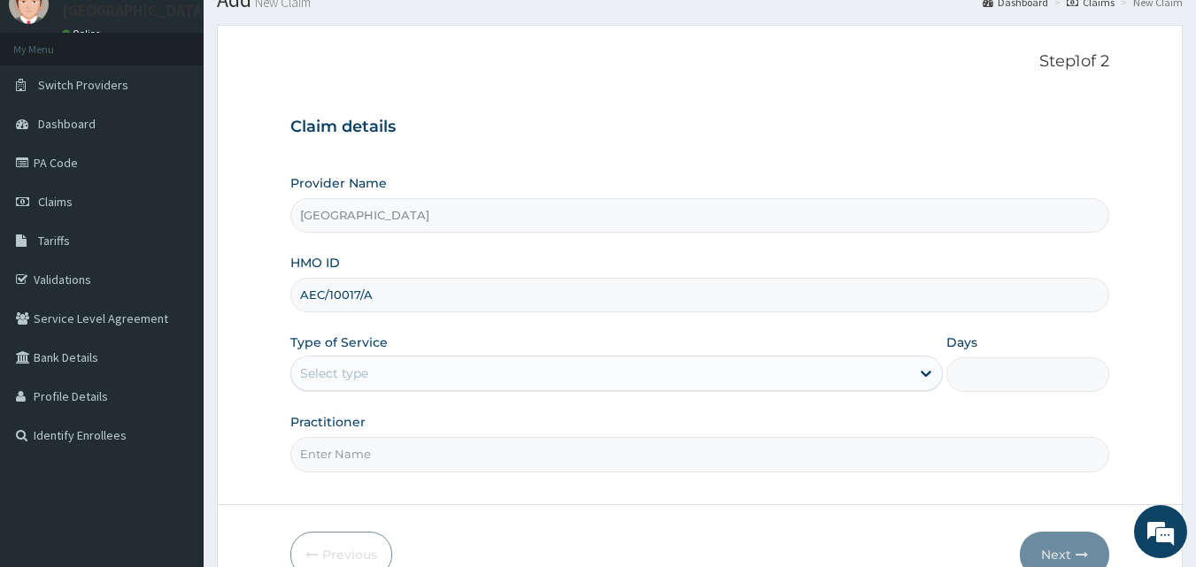
scroll to position [89, 0]
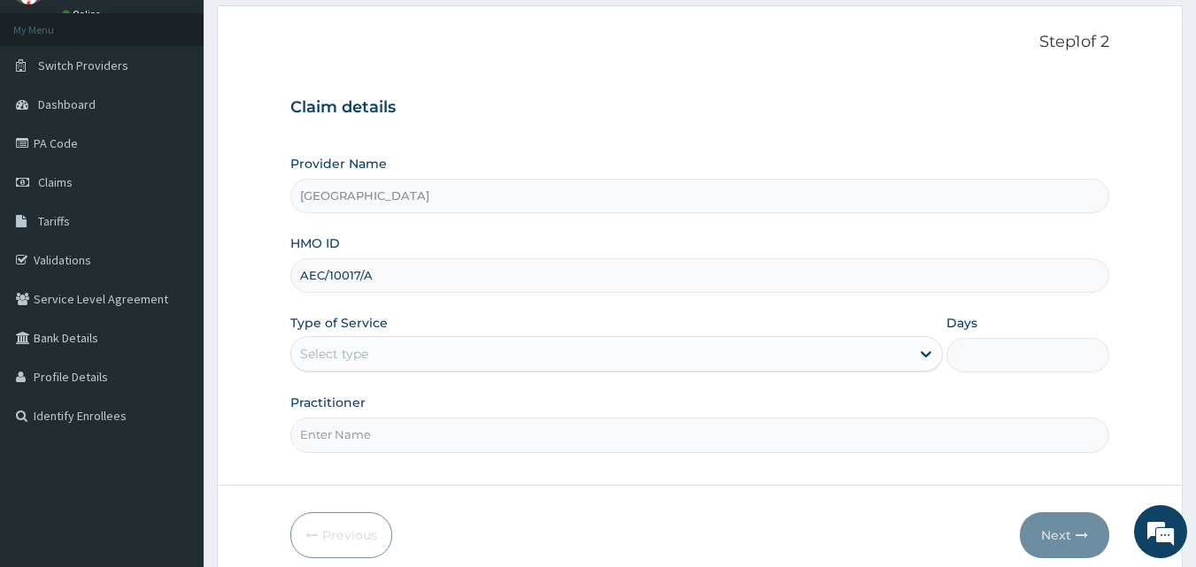
type input "AEC/10017/A"
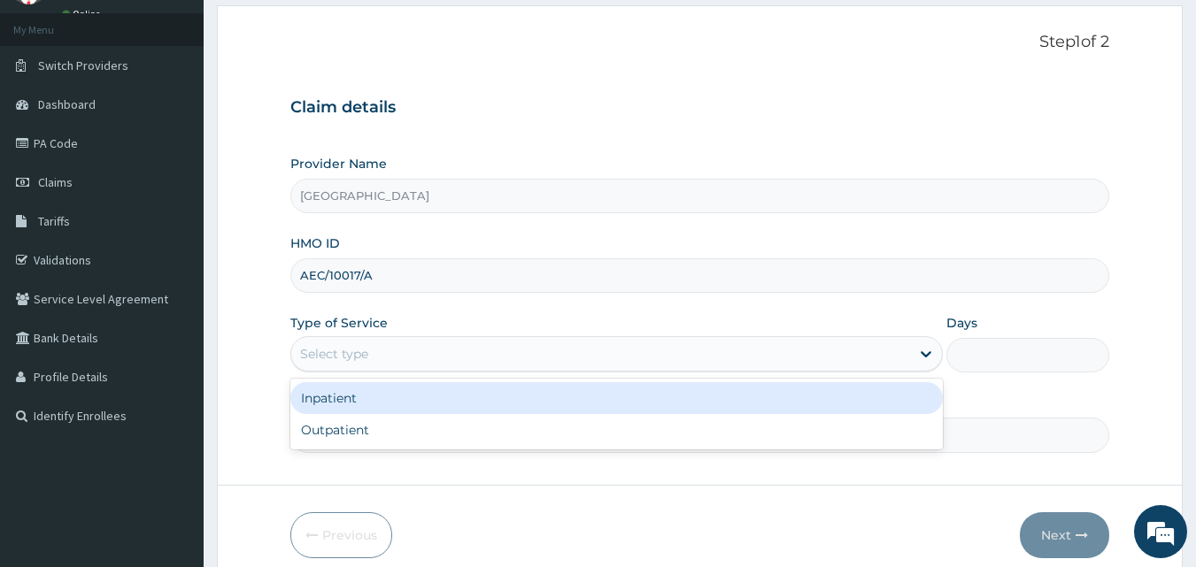
click at [493, 355] on div "Select type" at bounding box center [600, 354] width 619 height 28
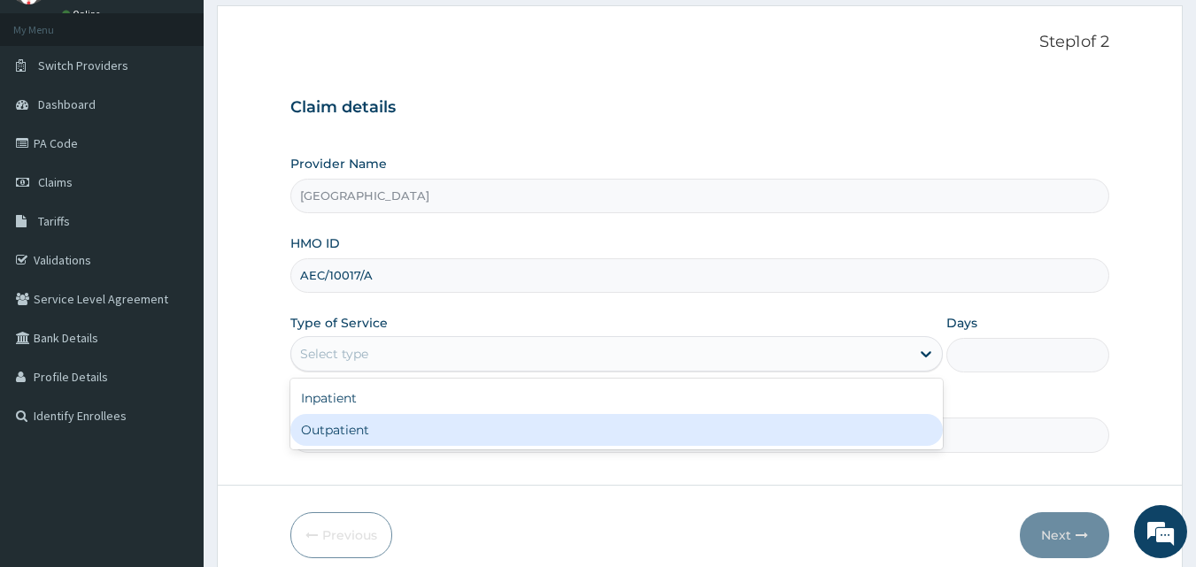
click at [394, 428] on div "Outpatient" at bounding box center [616, 430] width 652 height 32
type input "1"
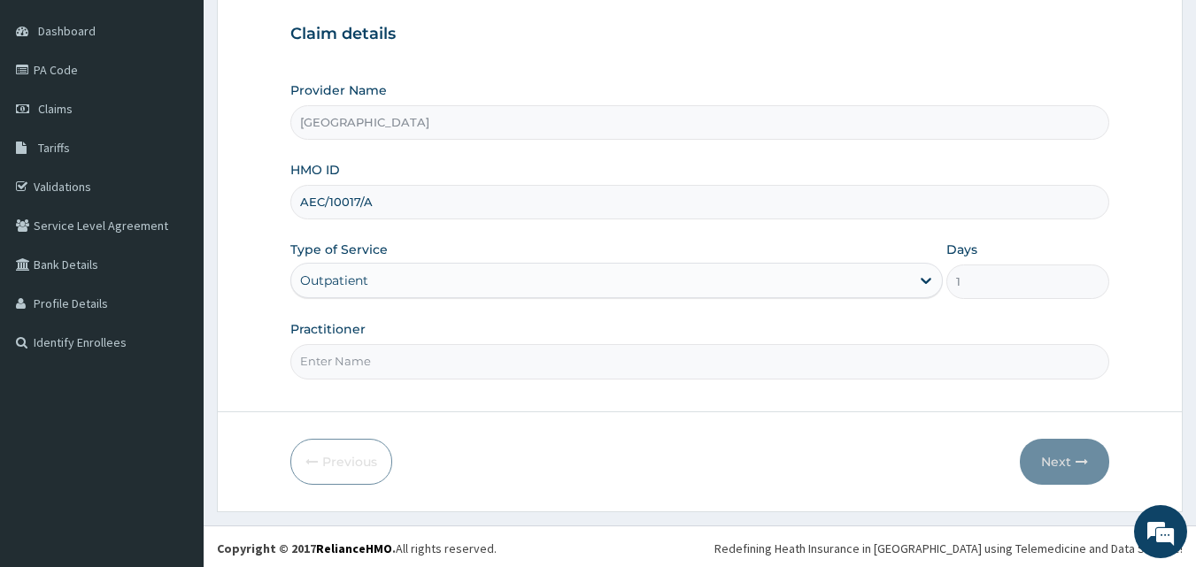
scroll to position [166, 0]
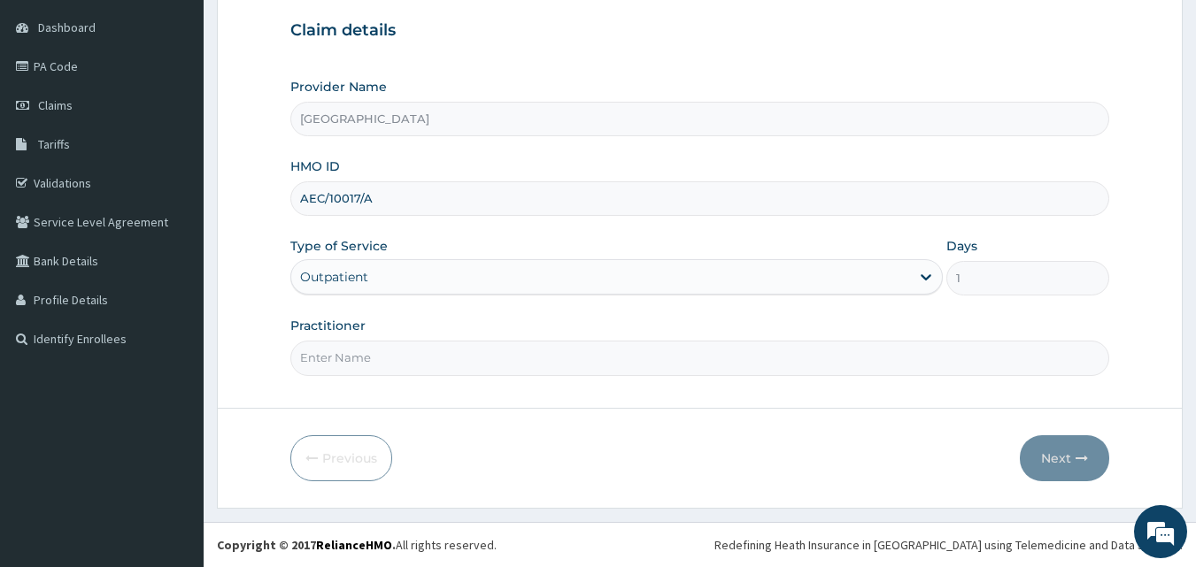
click at [518, 364] on input "Practitioner" at bounding box center [700, 358] width 820 height 35
type input "DR OGBAGO GABRIEL"
click at [1071, 458] on button "Next" at bounding box center [1064, 459] width 89 height 46
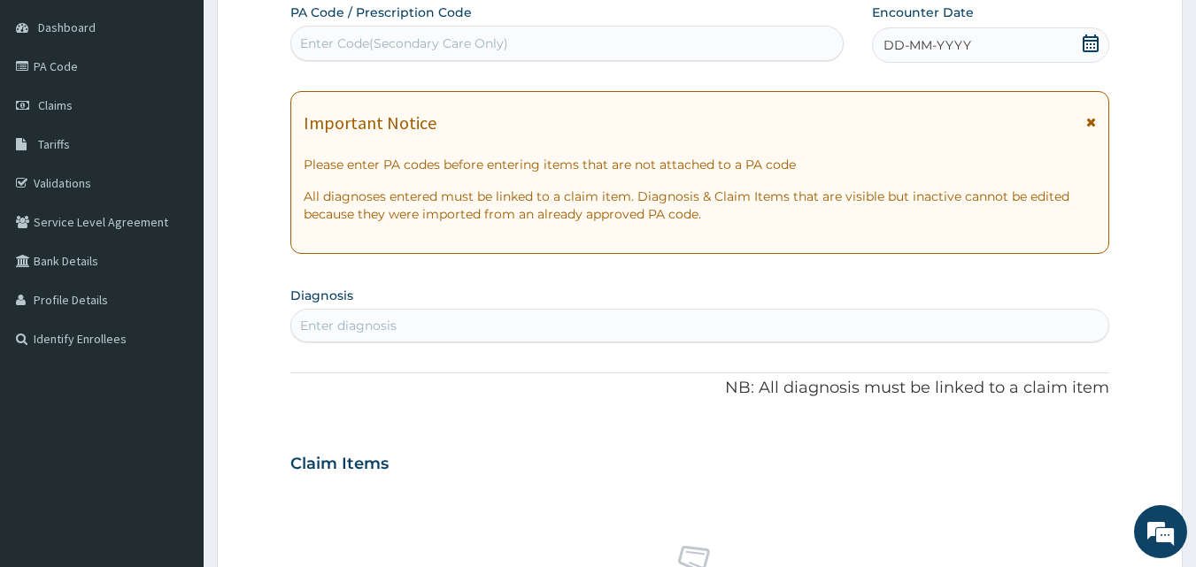
click at [1088, 42] on icon at bounding box center [1091, 44] width 18 height 18
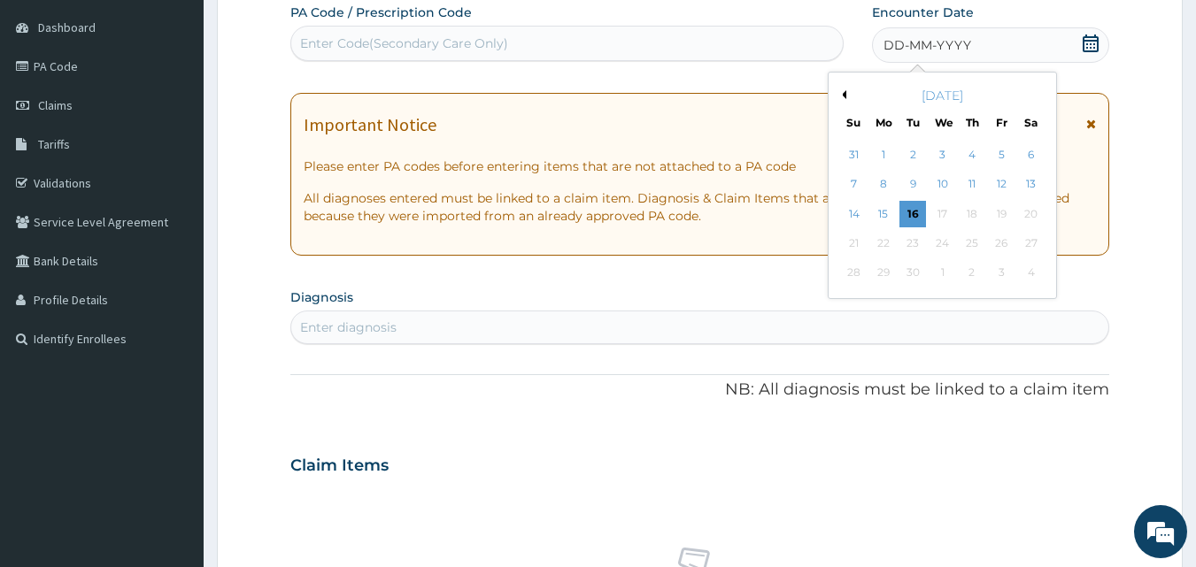
click at [845, 91] on button "Previous Month" at bounding box center [841, 94] width 9 height 9
click at [1003, 266] on div "29" at bounding box center [1001, 273] width 27 height 27
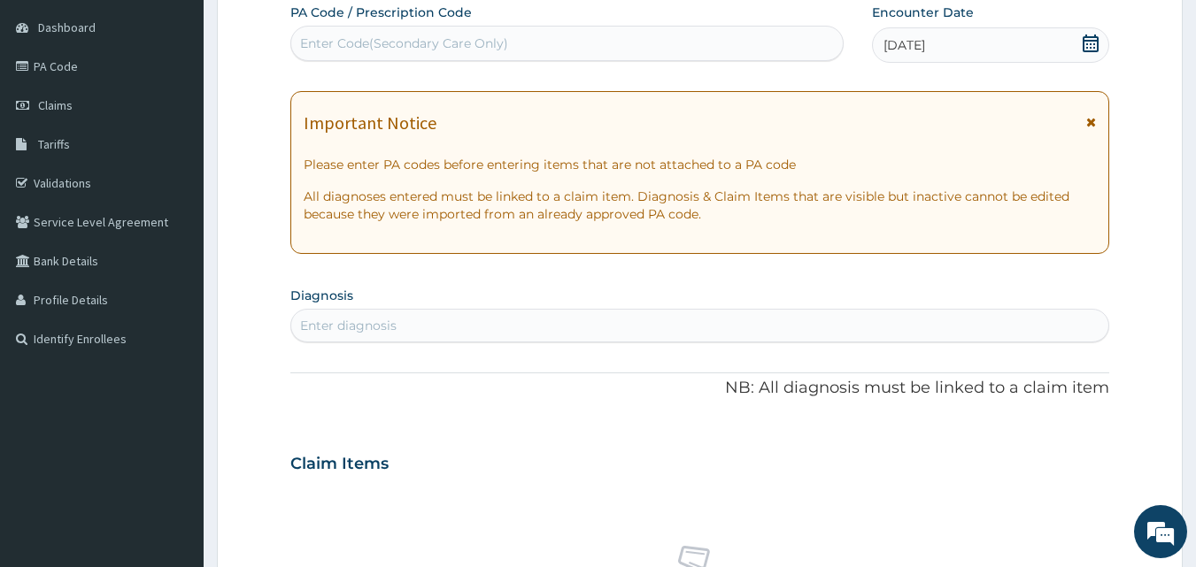
click at [381, 321] on div "Enter diagnosis" at bounding box center [348, 326] width 96 height 18
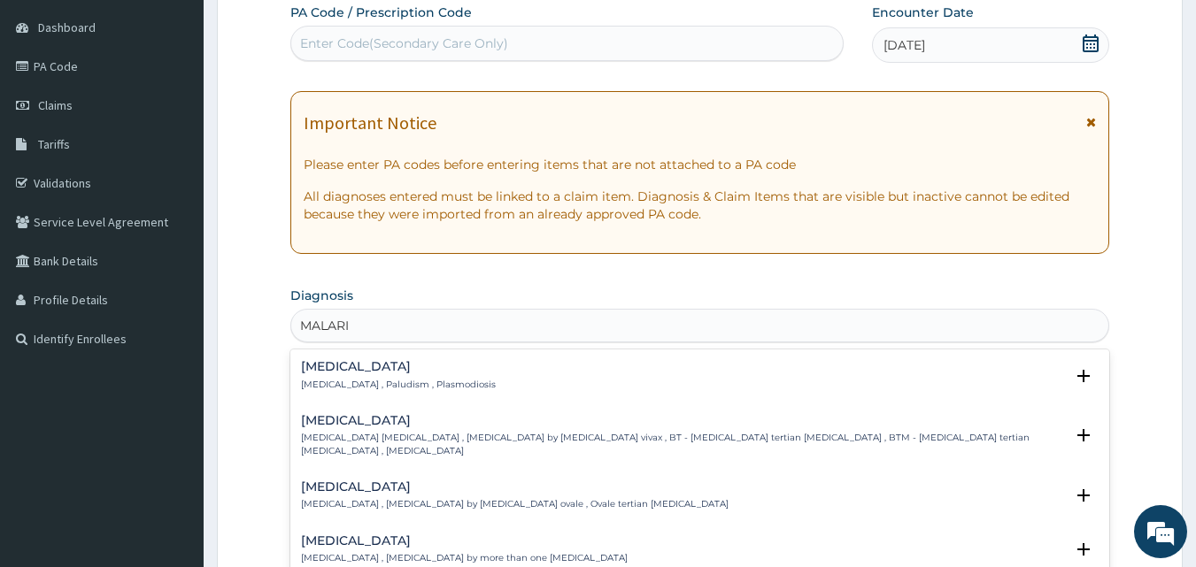
type input "MALARIA"
click at [325, 385] on p "Malaria , Paludism , Plasmodiosis" at bounding box center [398, 385] width 195 height 12
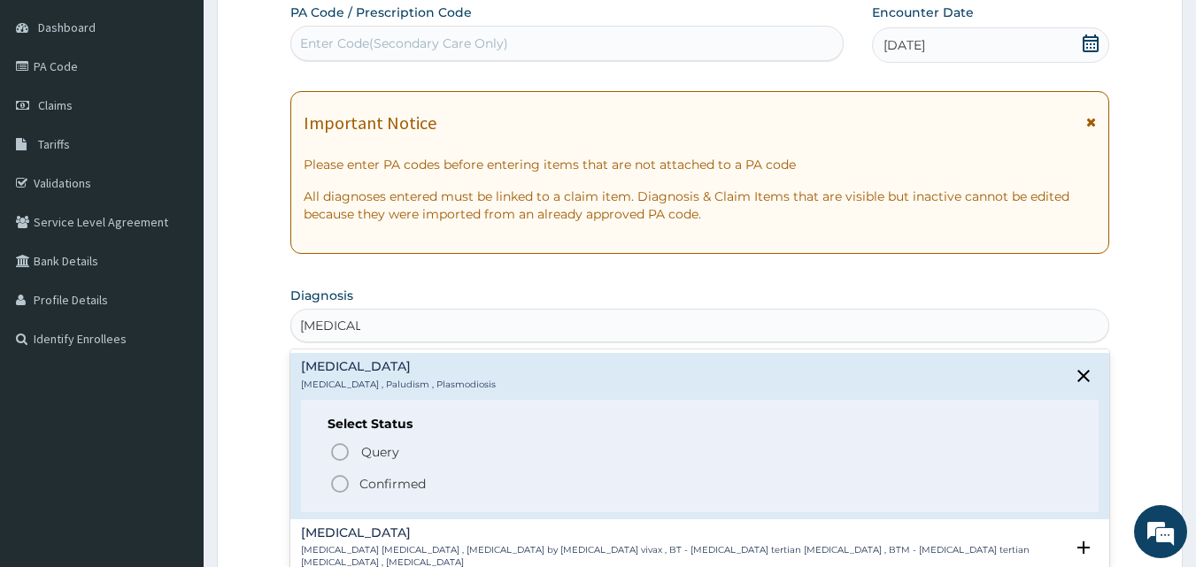
click at [340, 480] on icon "status option filled" at bounding box center [339, 484] width 21 height 21
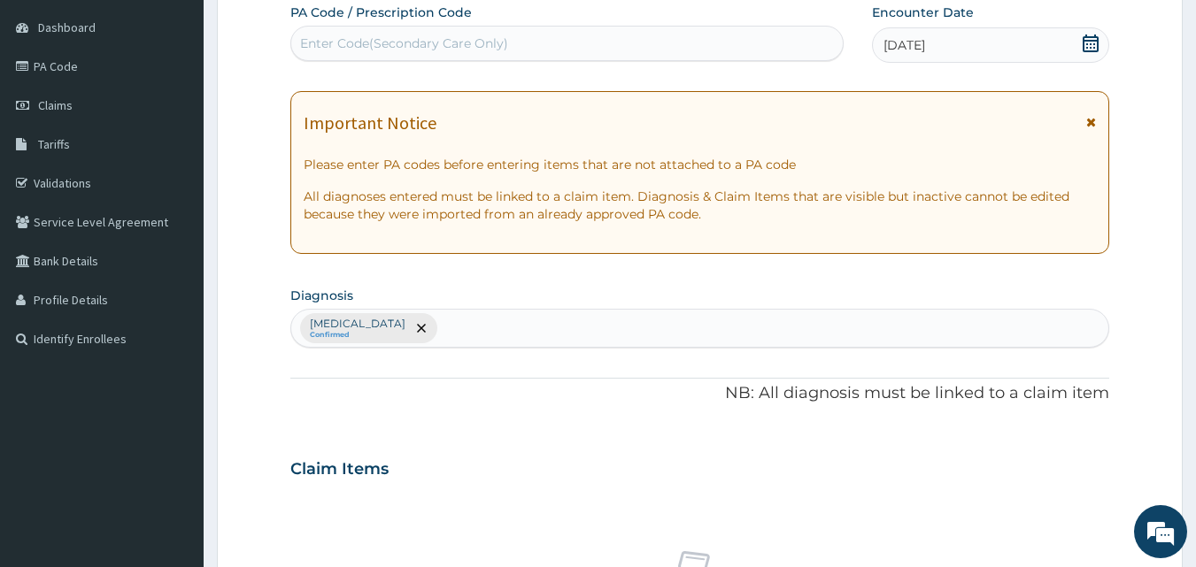
click at [441, 337] on div "Malaria Confirmed" at bounding box center [700, 328] width 818 height 37
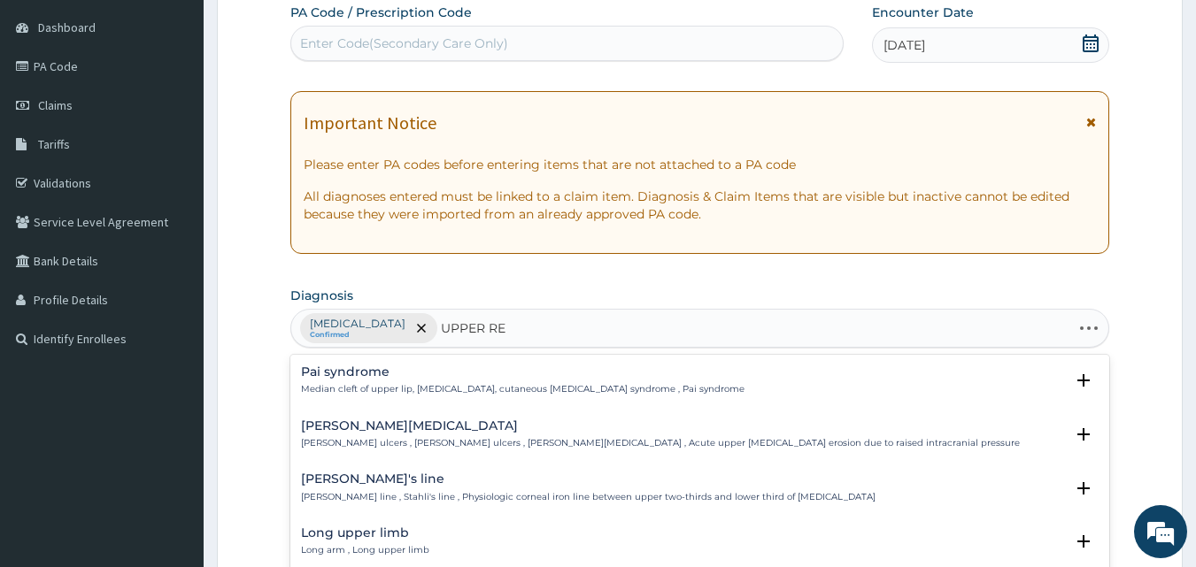
type input "UPPER RES"
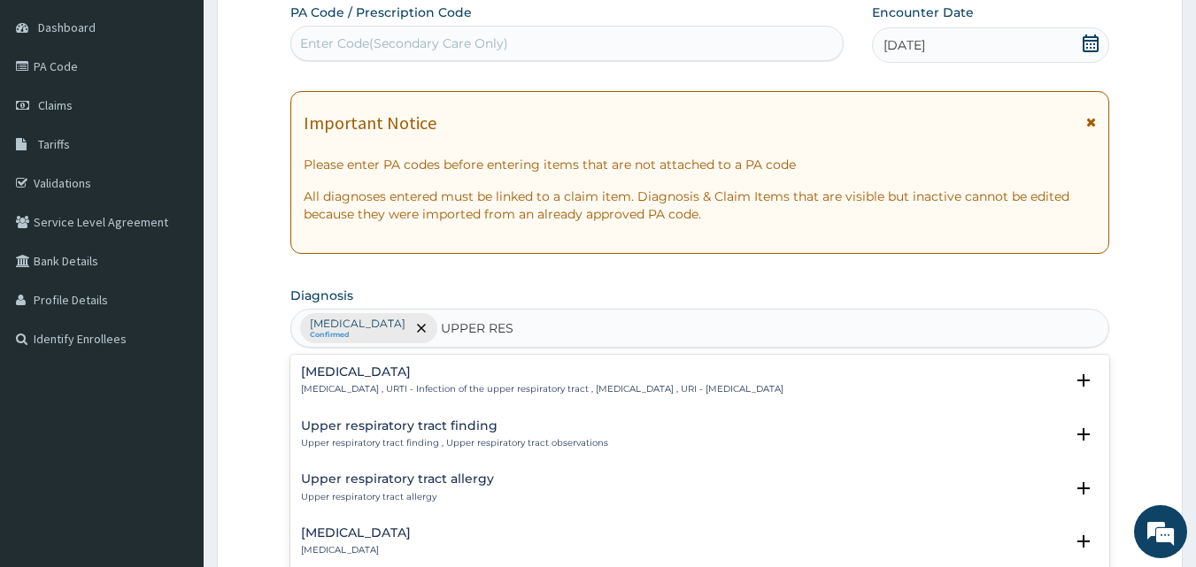
click at [353, 367] on h4 "Upper respiratory infection" at bounding box center [542, 372] width 482 height 13
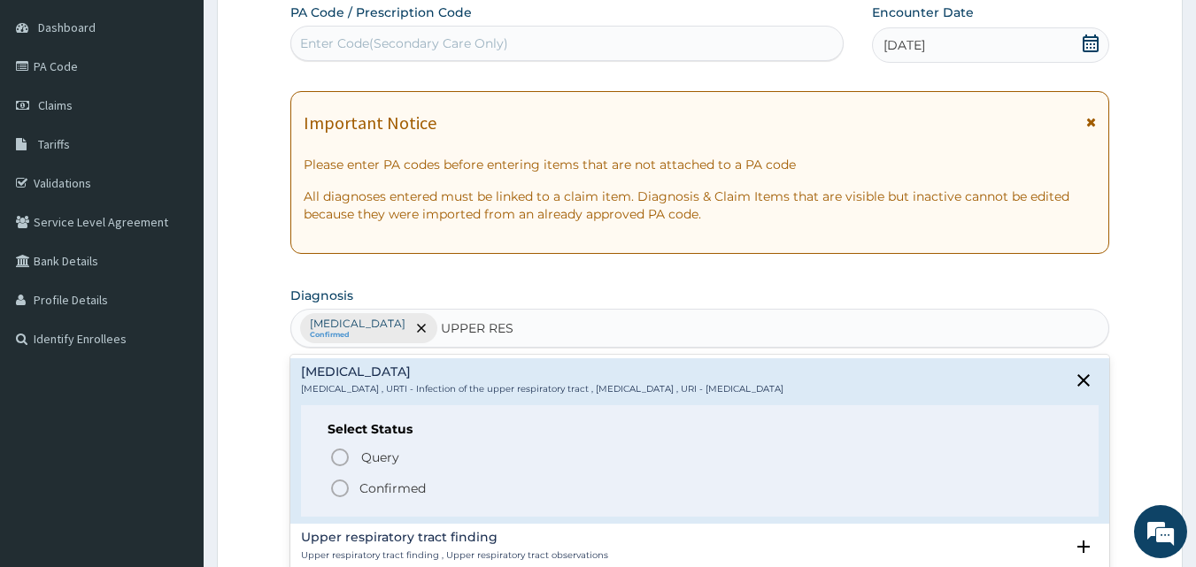
click at [337, 483] on icon "status option filled" at bounding box center [339, 488] width 21 height 21
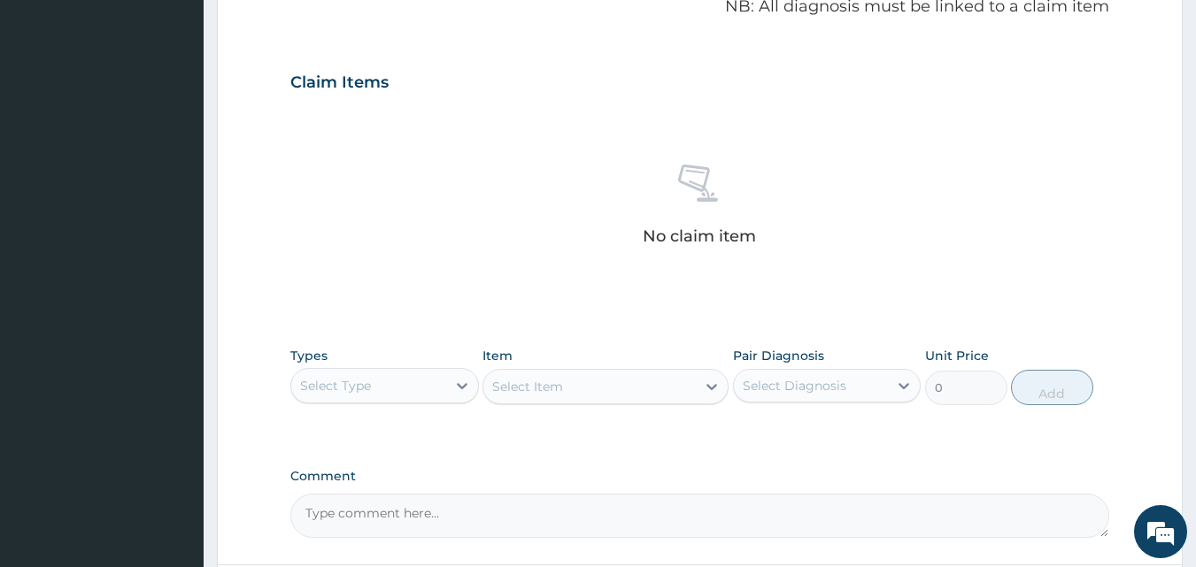
scroll to position [608, 0]
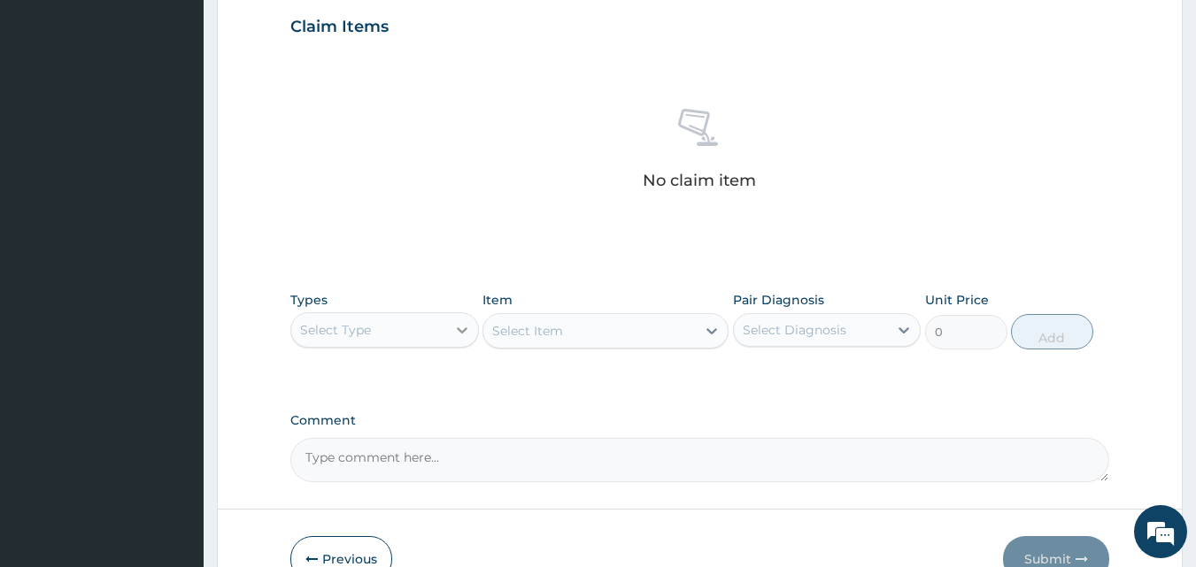
click at [449, 332] on div at bounding box center [462, 330] width 32 height 32
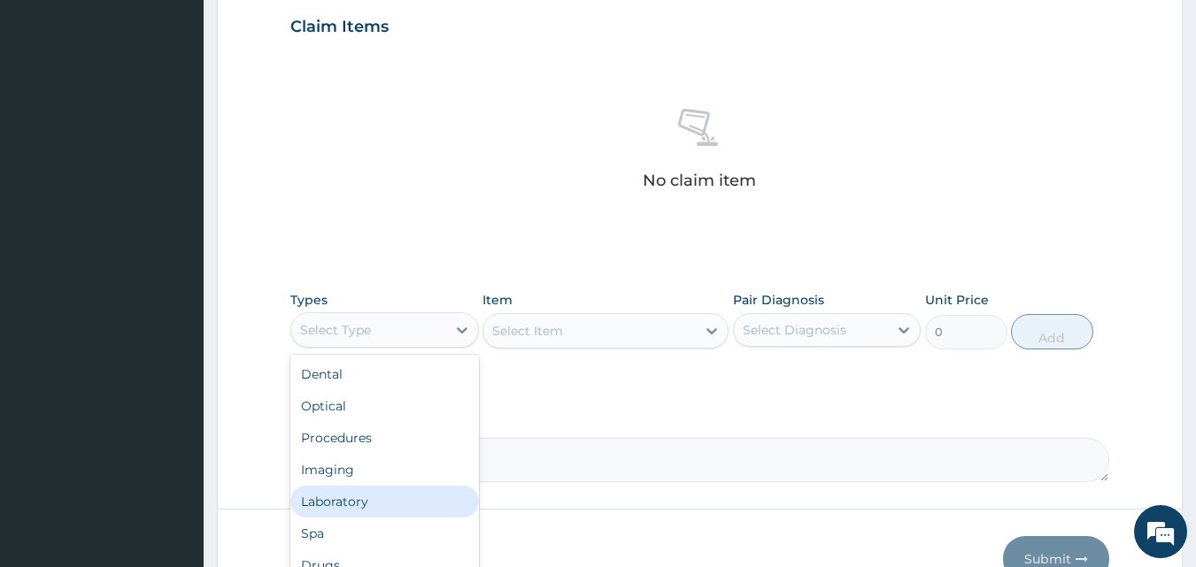
click at [357, 498] on div "Laboratory" at bounding box center [384, 502] width 189 height 32
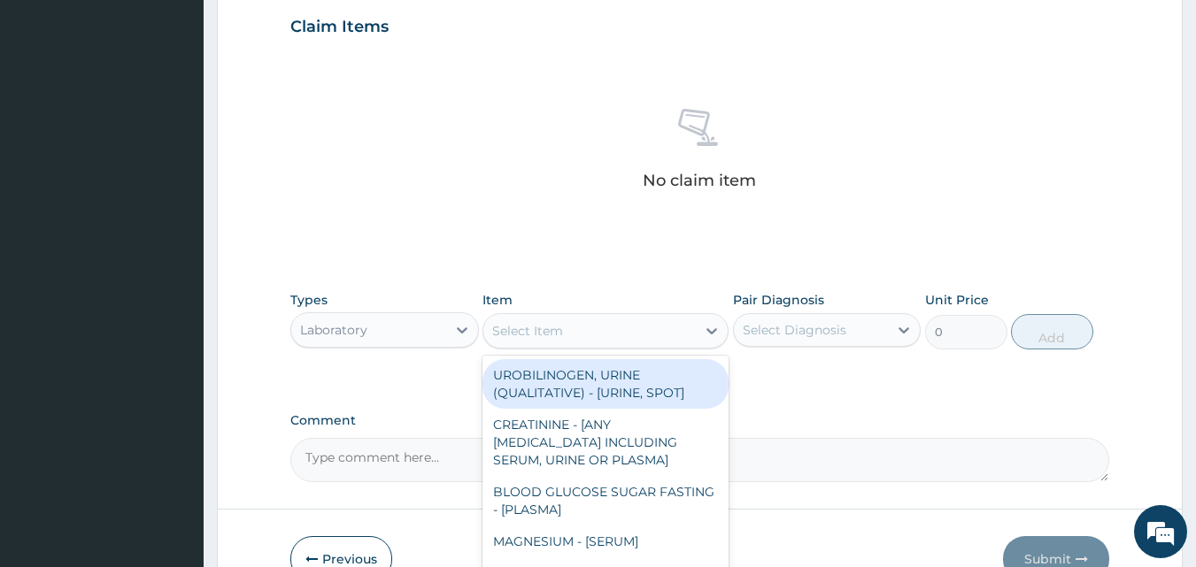
click at [708, 330] on icon at bounding box center [711, 331] width 11 height 6
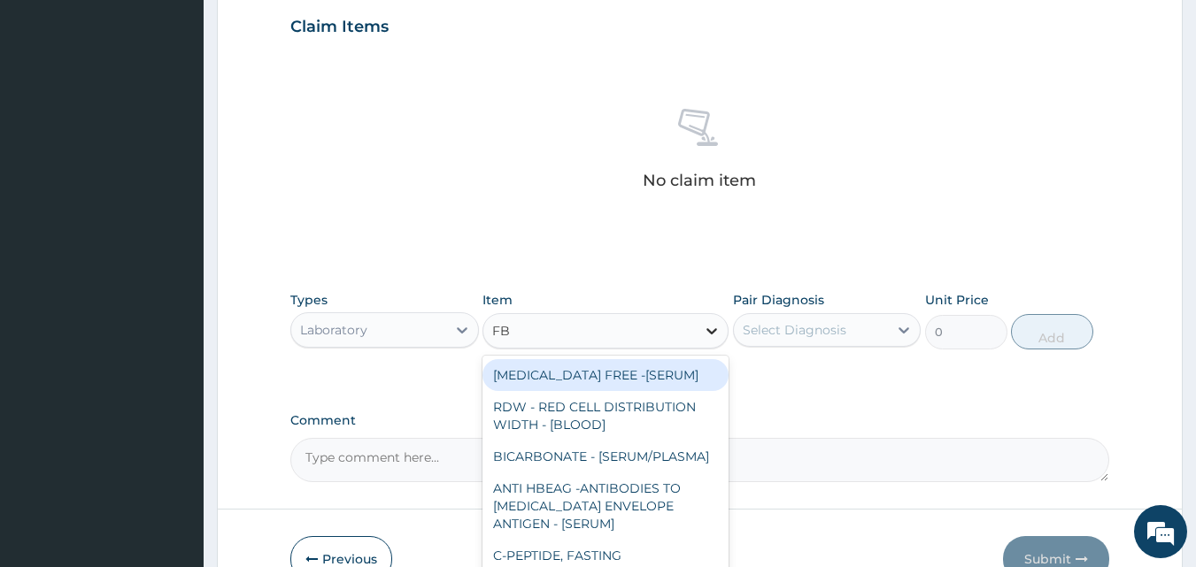
type input "FBC"
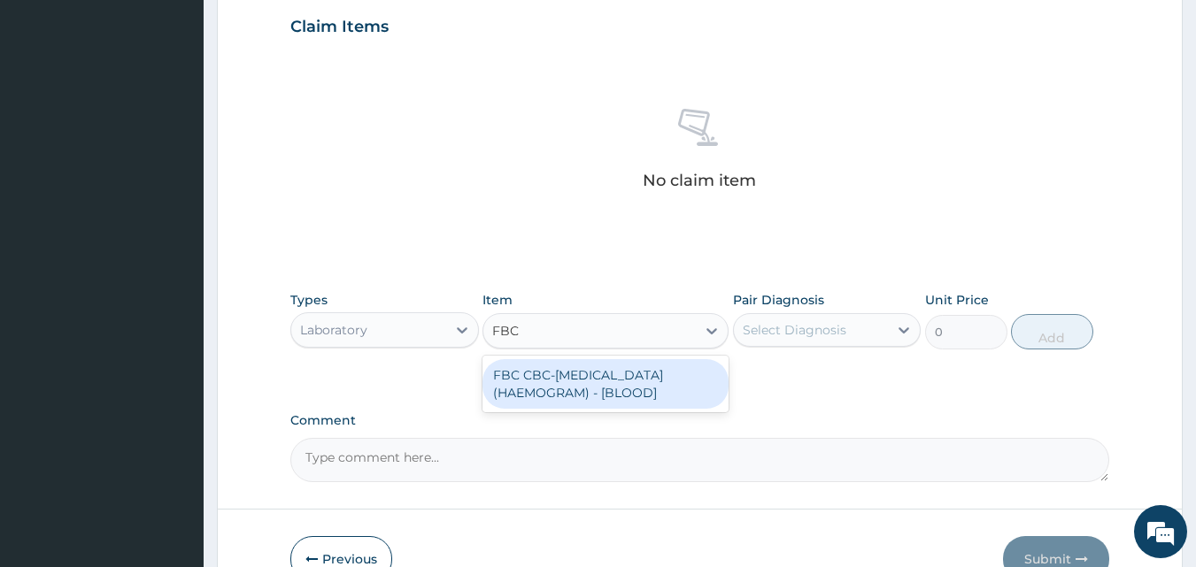
drag, startPoint x: 580, startPoint y: 383, endPoint x: 668, endPoint y: 377, distance: 88.7
click at [580, 384] on div "FBC CBC-COMPLETE BLOOD COUNT (HAEMOGRAM) - [BLOOD]" at bounding box center [605, 384] width 246 height 50
type input "5000"
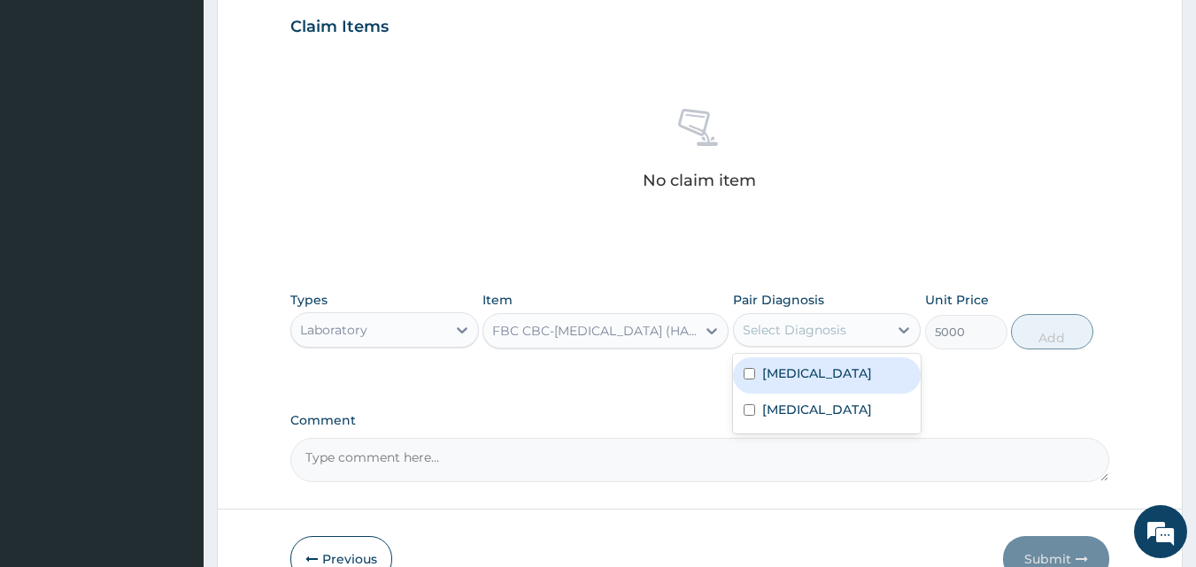
click at [806, 335] on div "Select Diagnosis" at bounding box center [795, 330] width 104 height 18
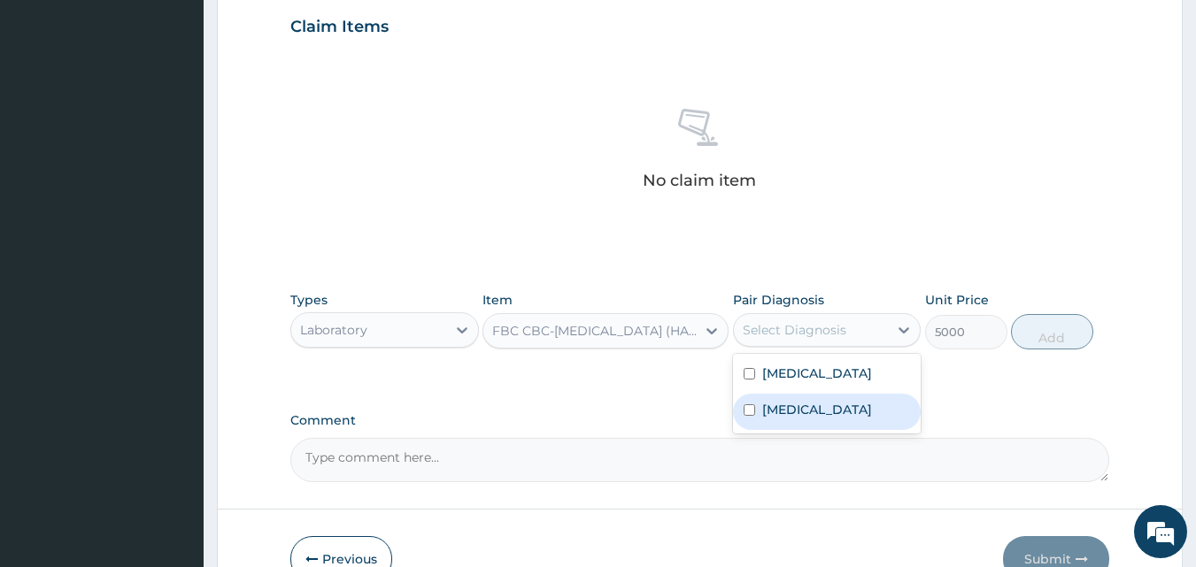
drag, startPoint x: 793, startPoint y: 422, endPoint x: 864, endPoint y: 402, distance: 73.7
click at [794, 419] on label "Upper respiratory infection" at bounding box center [817, 410] width 110 height 18
checkbox input "true"
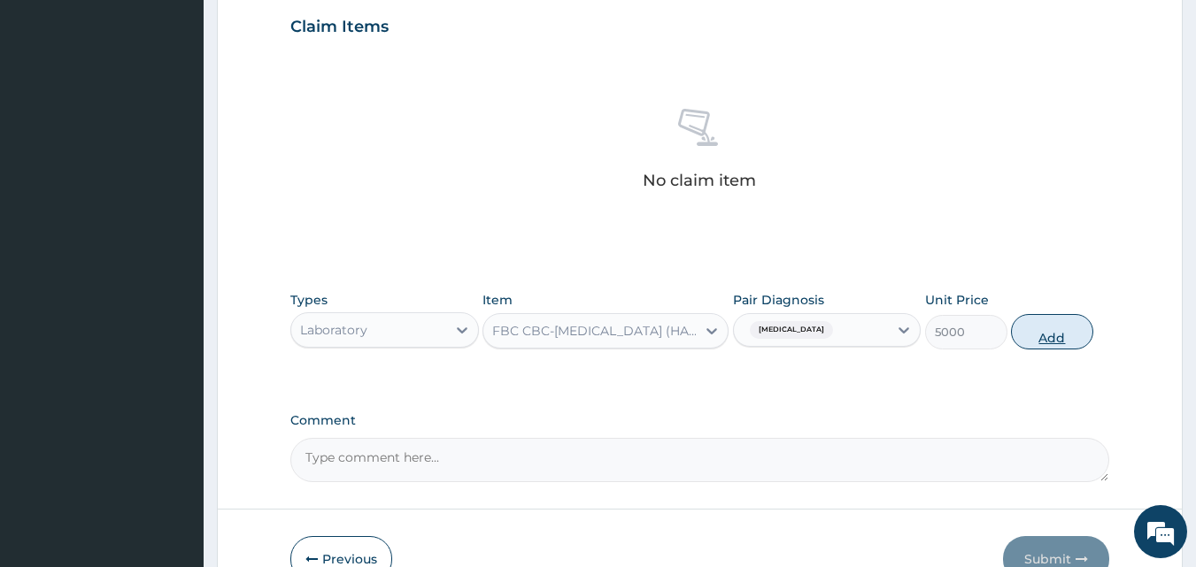
click at [1049, 333] on button "Add" at bounding box center [1052, 331] width 82 height 35
type input "0"
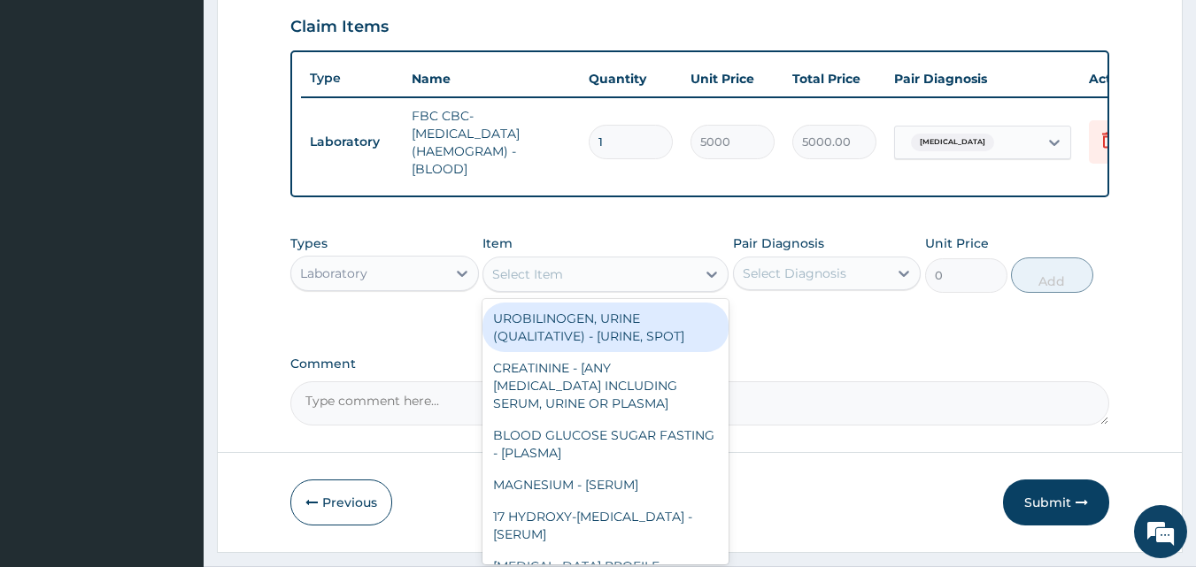
click at [682, 282] on div "Select Item" at bounding box center [589, 274] width 212 height 28
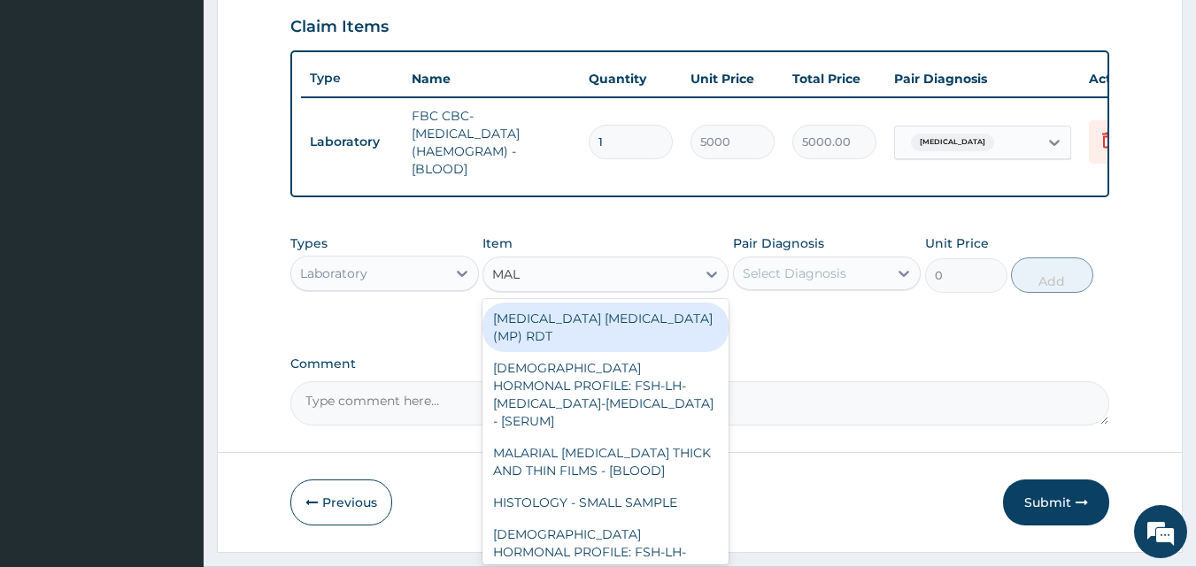
type input "MALA"
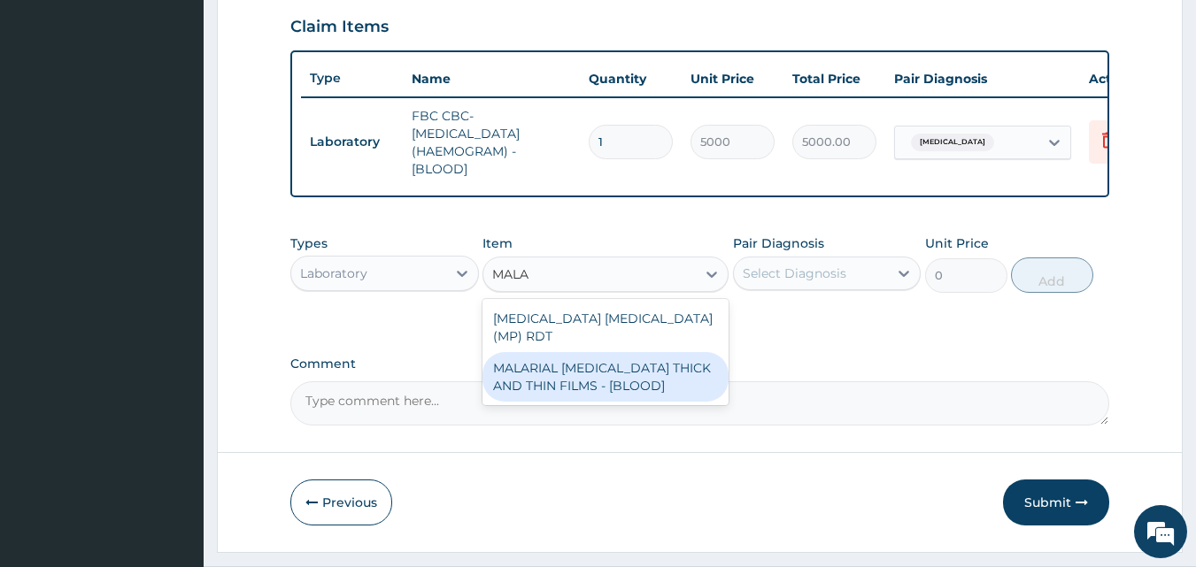
click at [625, 366] on div "MALARIAL PARASITE THICK AND THIN FILMS - [BLOOD]" at bounding box center [605, 377] width 246 height 50
type input "2187.5"
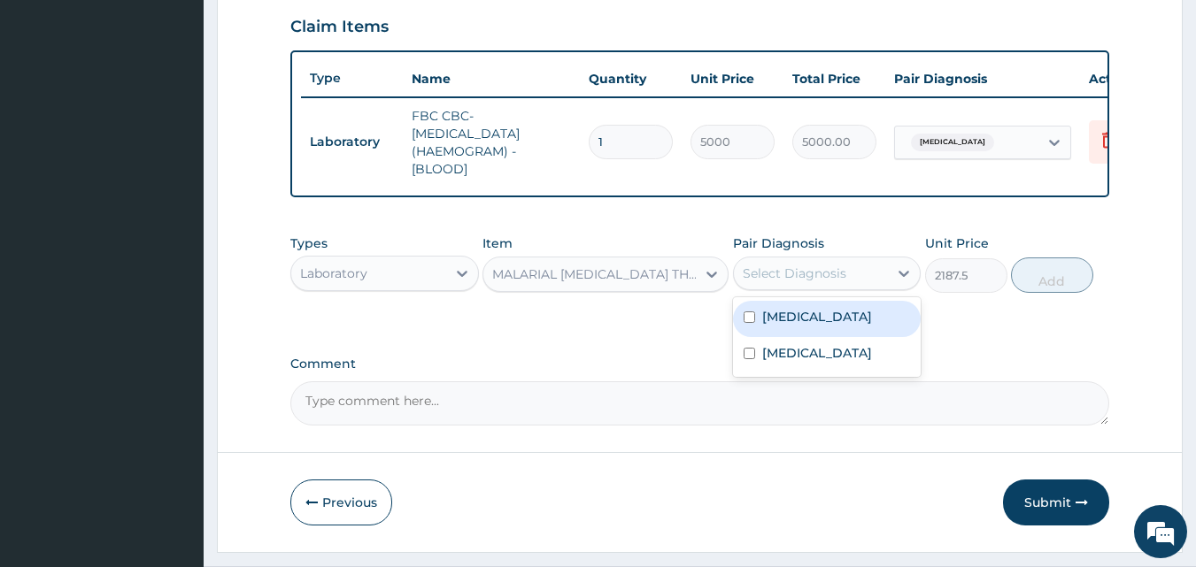
click at [796, 282] on div "Select Diagnosis" at bounding box center [795, 274] width 104 height 18
click at [800, 326] on label "Malaria" at bounding box center [817, 317] width 110 height 18
checkbox input "true"
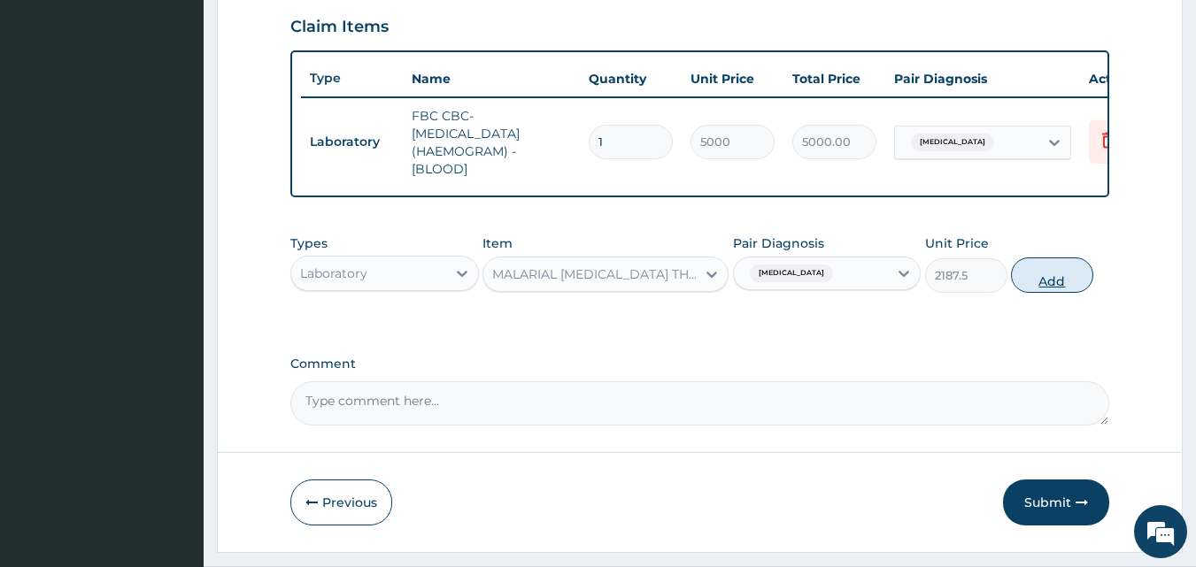
click at [1060, 289] on button "Add" at bounding box center [1052, 275] width 82 height 35
type input "0"
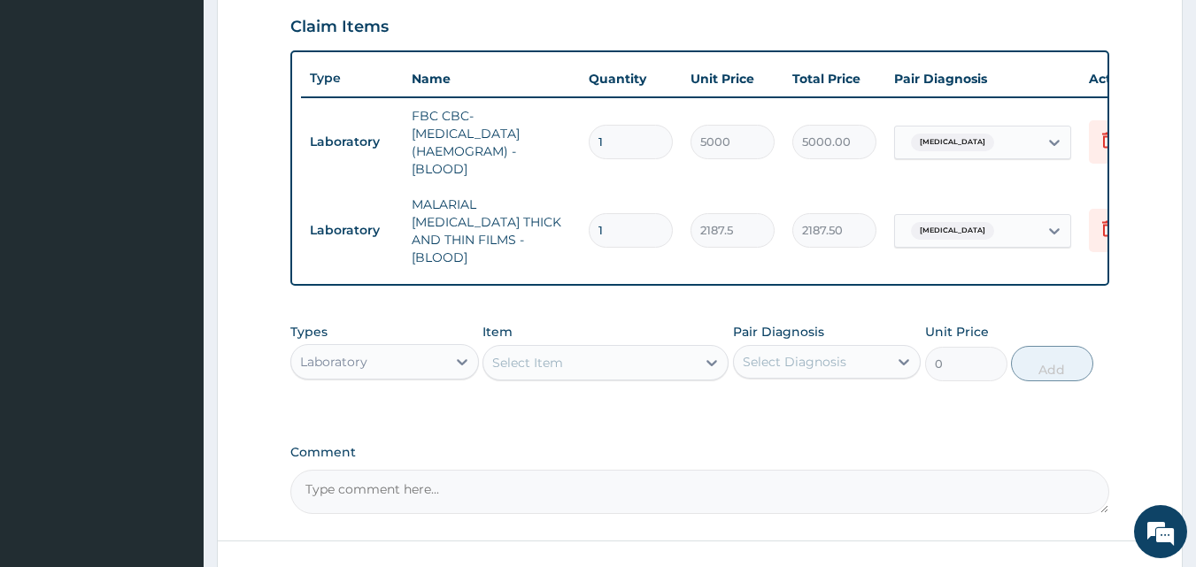
click at [427, 359] on div "Laboratory" at bounding box center [368, 362] width 155 height 28
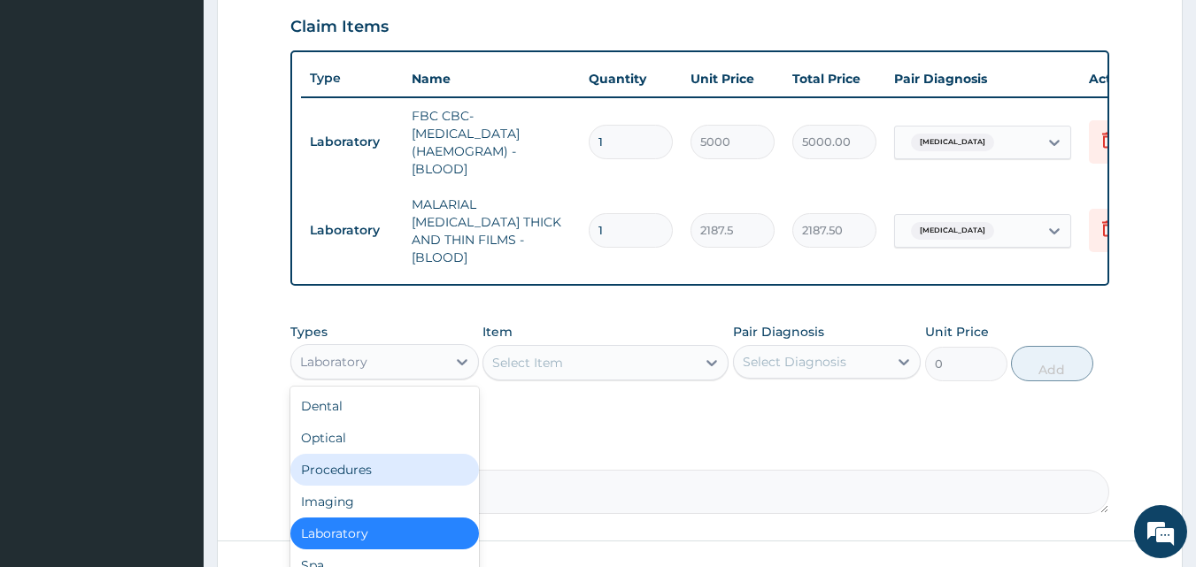
click at [373, 475] on div "Procedures" at bounding box center [384, 470] width 189 height 32
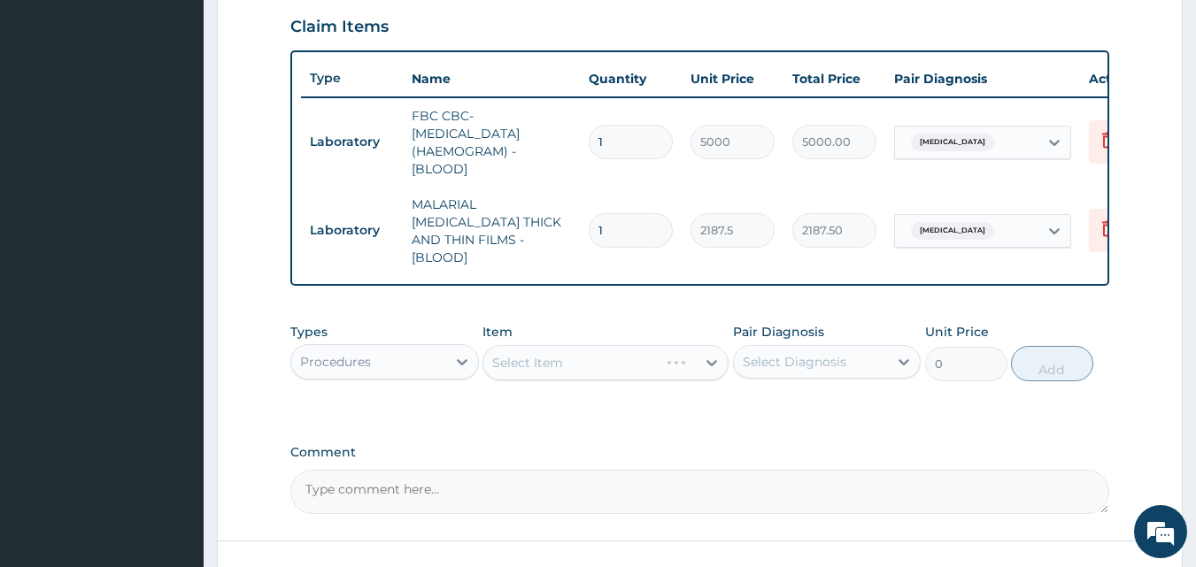
click at [710, 357] on div "Select Item" at bounding box center [605, 362] width 246 height 35
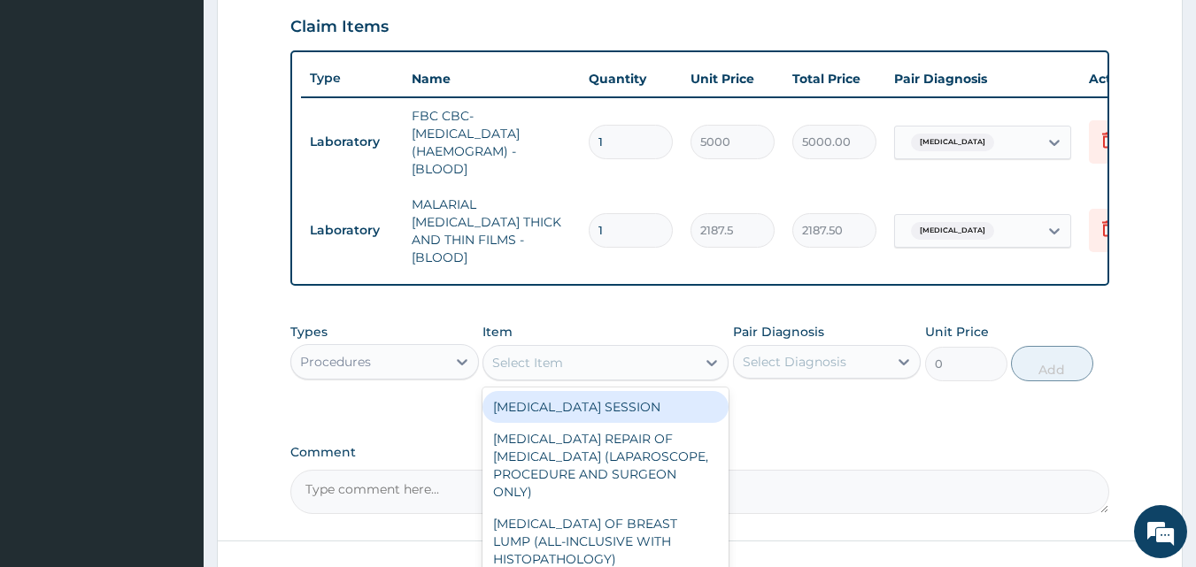
click at [710, 357] on icon at bounding box center [712, 363] width 18 height 18
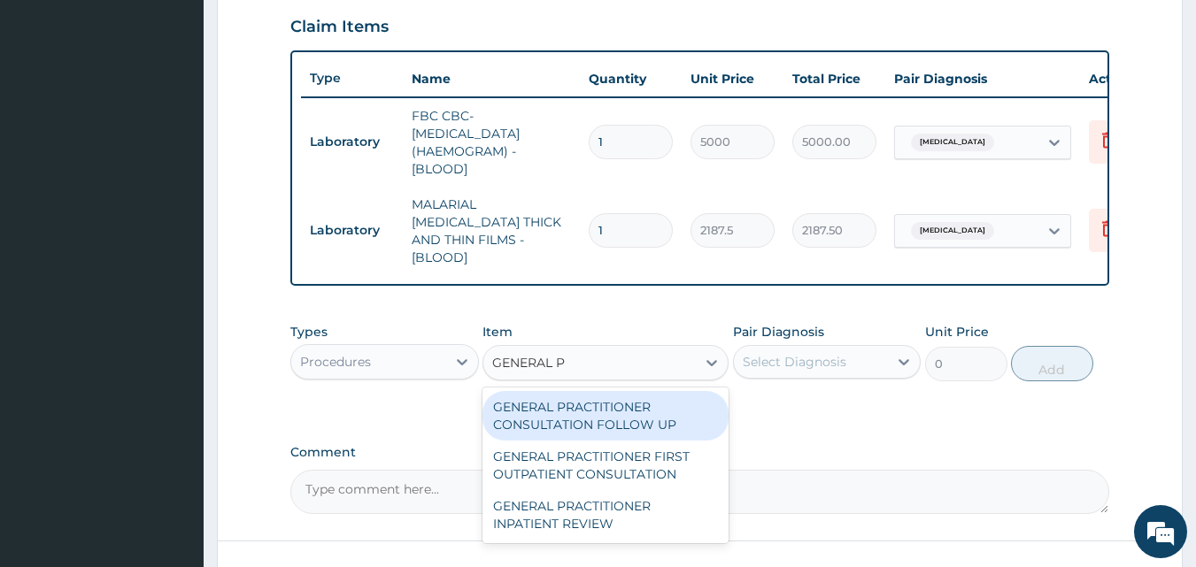
type input "GENERAL PR"
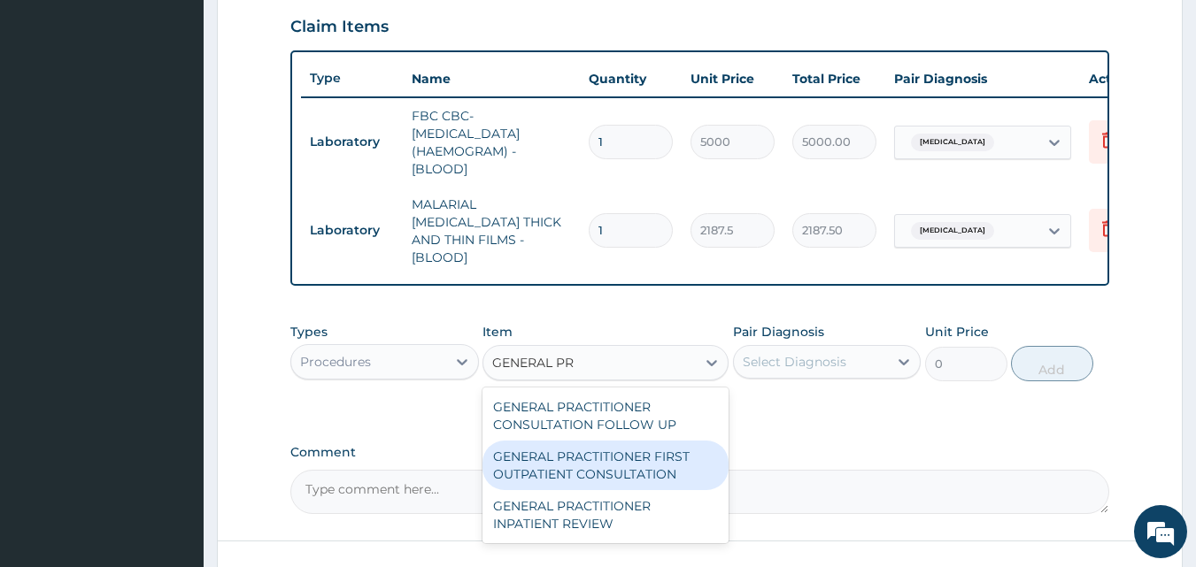
click at [652, 460] on div "GENERAL PRACTITIONER FIRST OUTPATIENT CONSULTATION" at bounding box center [605, 466] width 246 height 50
type input "3750"
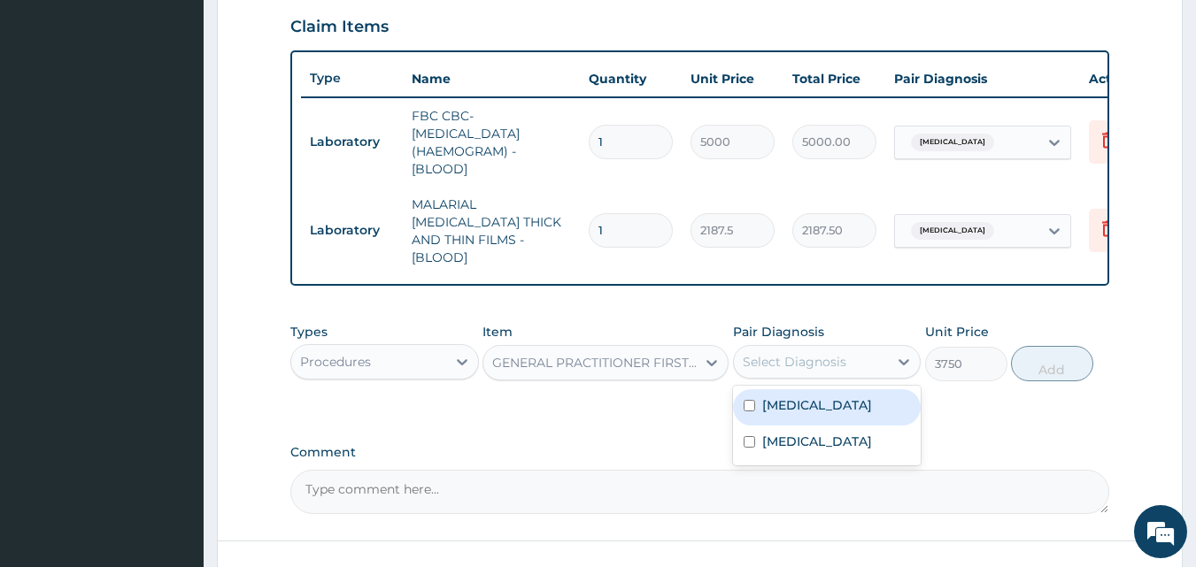
click at [837, 360] on div "Select Diagnosis" at bounding box center [795, 362] width 104 height 18
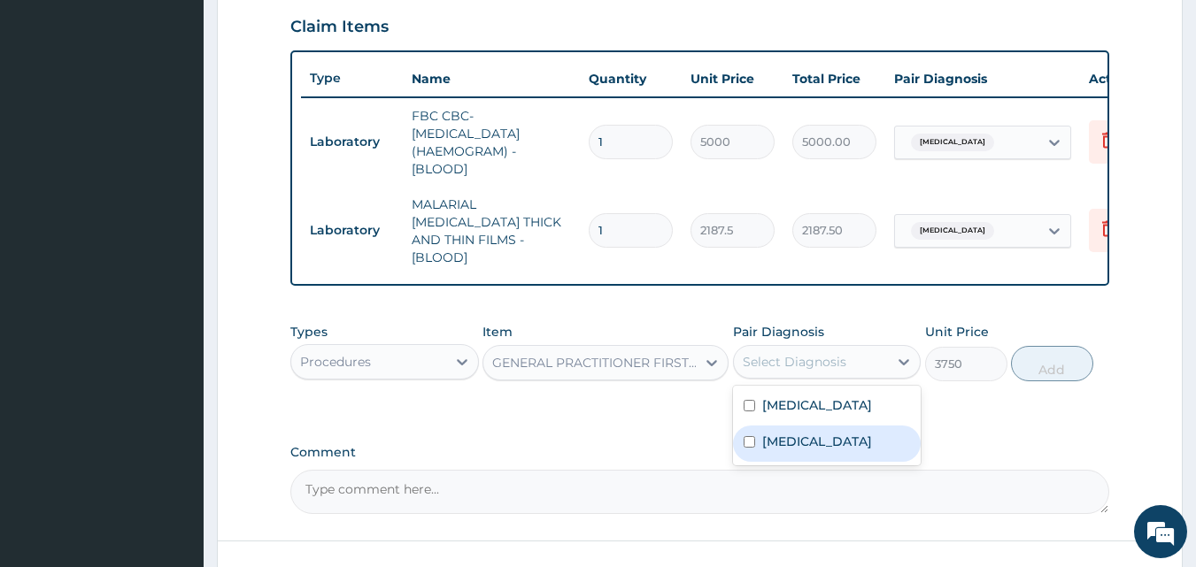
click at [796, 440] on label "[MEDICAL_DATA]" at bounding box center [817, 442] width 110 height 18
checkbox input "true"
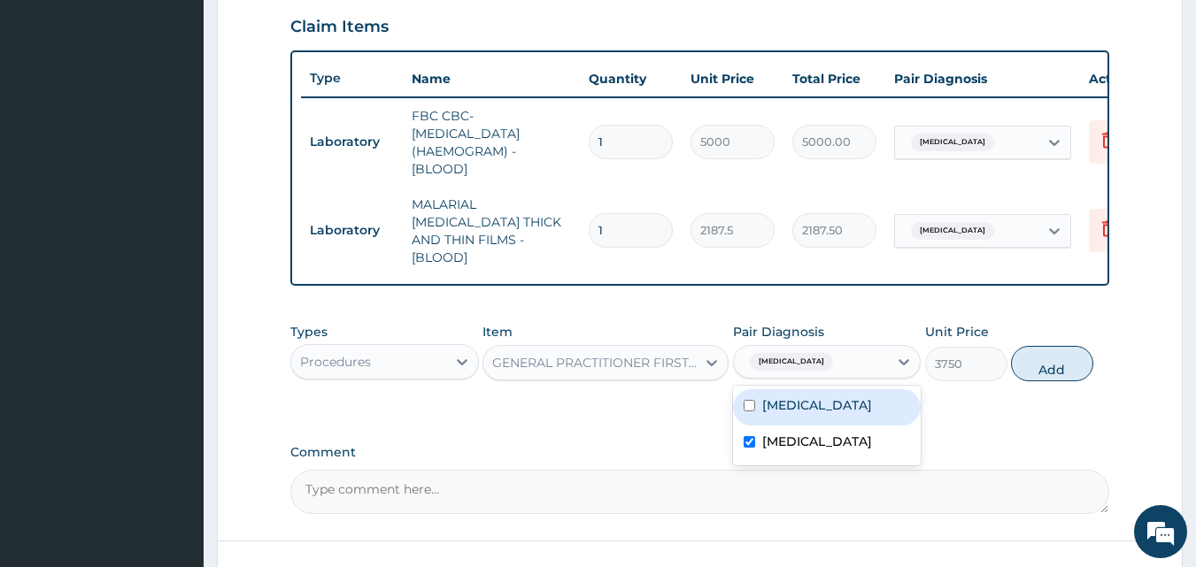
click at [817, 396] on div "Malaria" at bounding box center [827, 408] width 189 height 36
checkbox input "true"
click at [1033, 368] on button "Add" at bounding box center [1052, 363] width 82 height 35
type input "0"
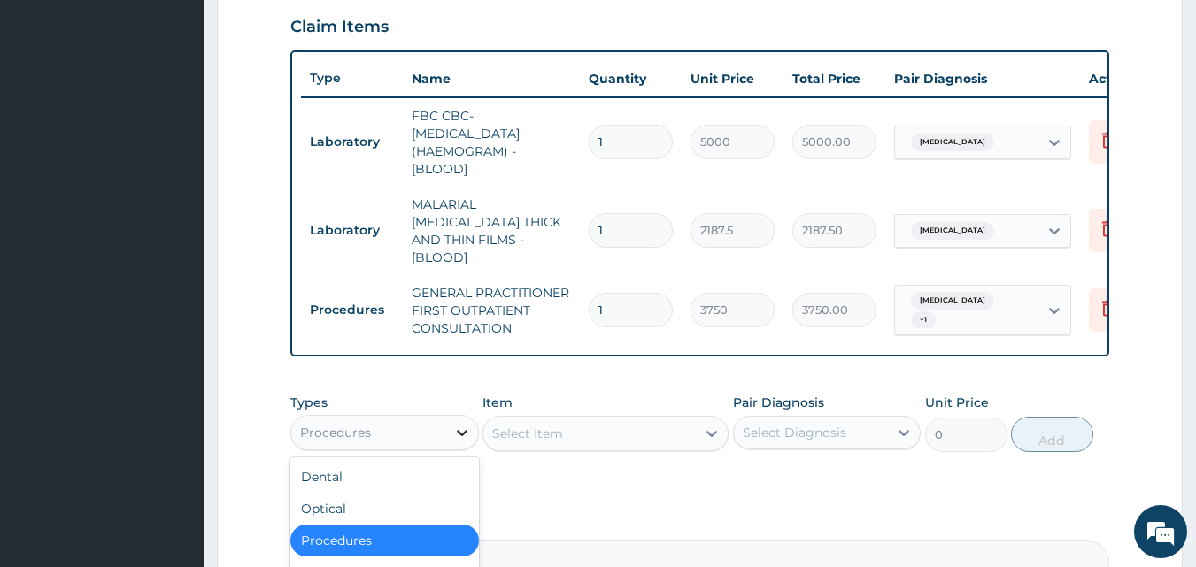
click at [457, 428] on icon at bounding box center [462, 433] width 18 height 18
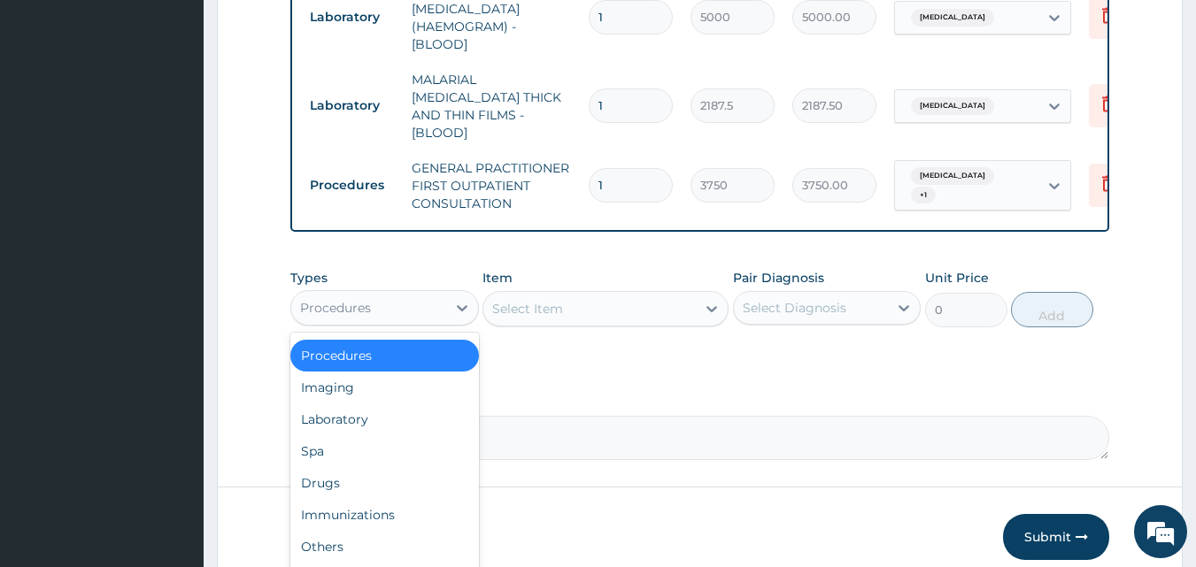
scroll to position [807, 0]
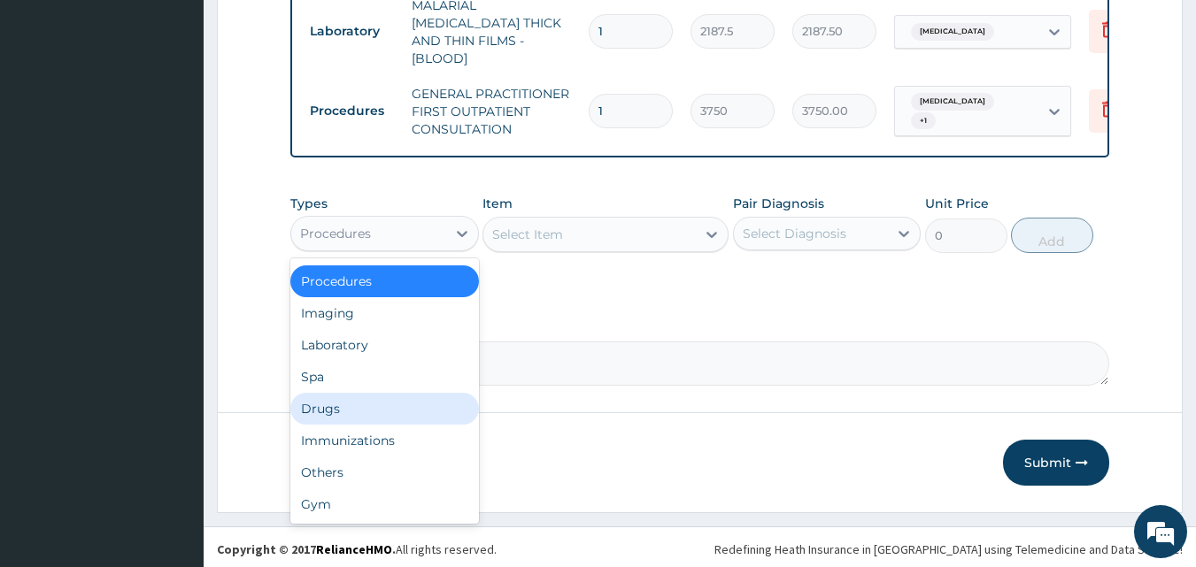
click at [366, 413] on div "Drugs" at bounding box center [384, 409] width 189 height 32
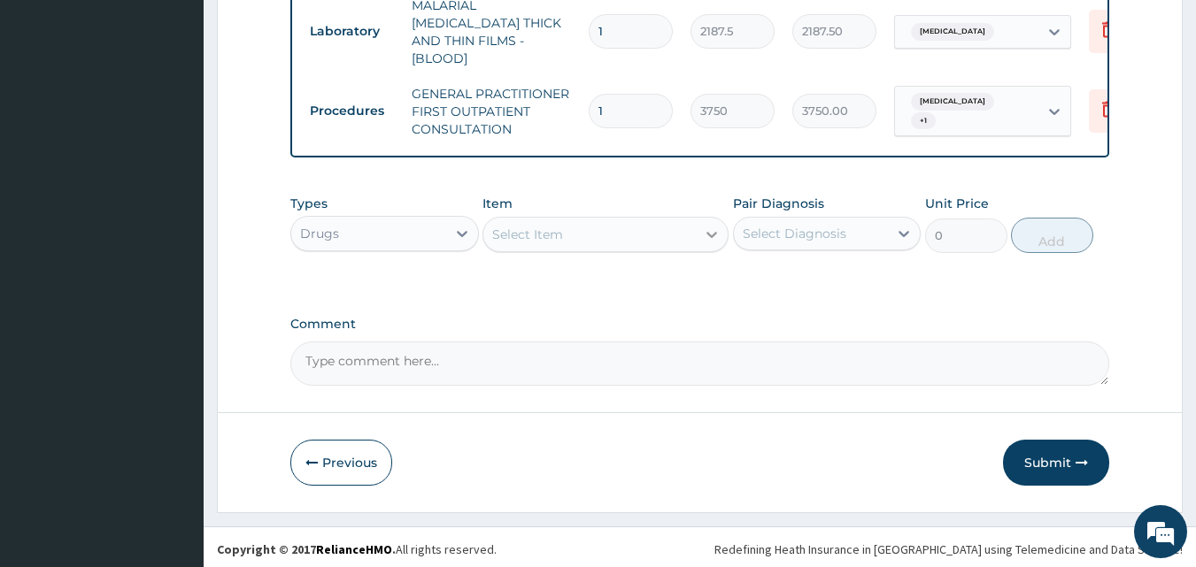
click at [708, 226] on icon at bounding box center [712, 235] width 18 height 18
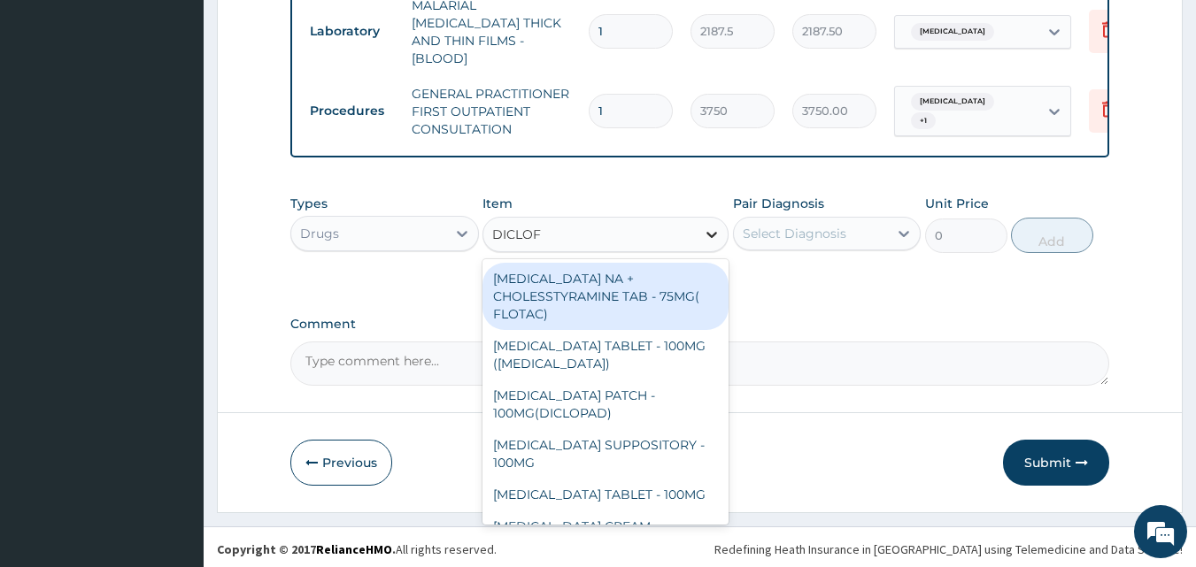
type input "DICLOFE"
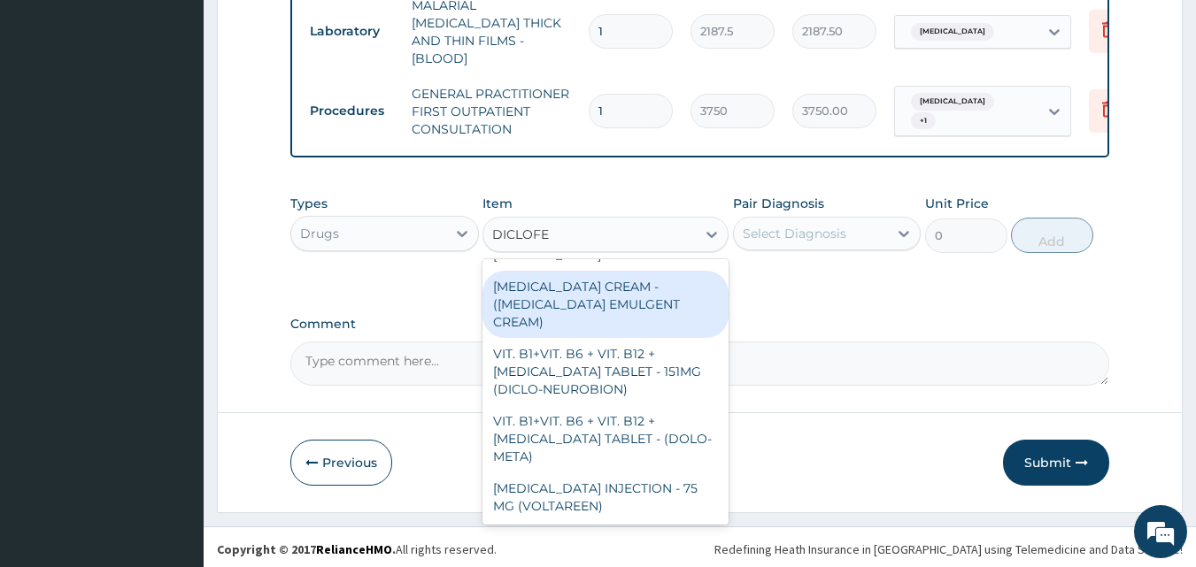
scroll to position [404, 0]
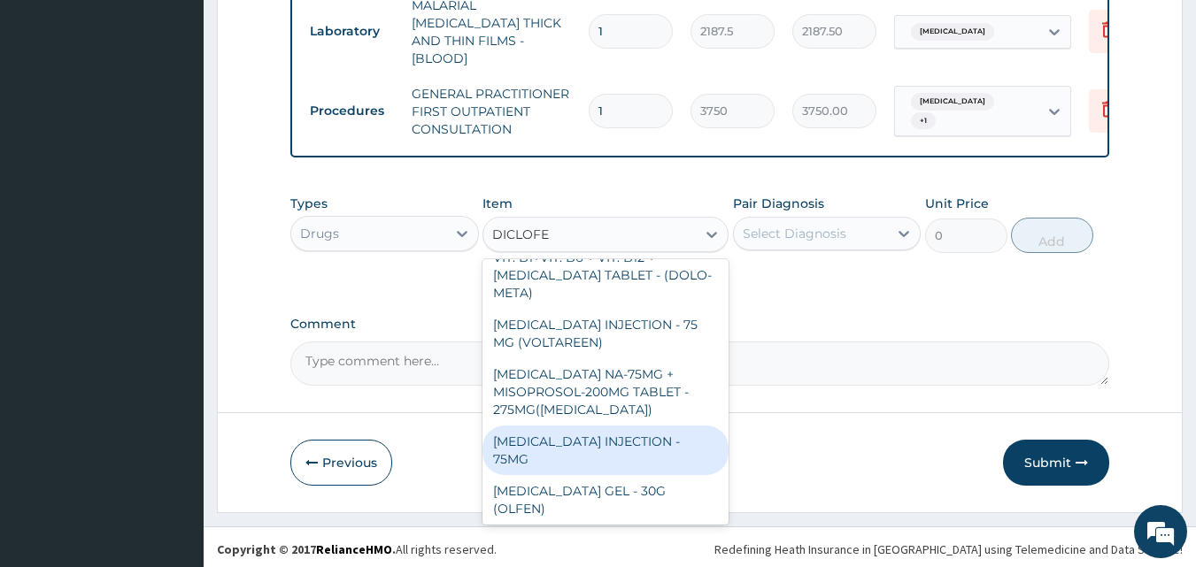
click at [633, 426] on div "[MEDICAL_DATA] INJECTION - 75MG" at bounding box center [605, 451] width 246 height 50
type input "420"
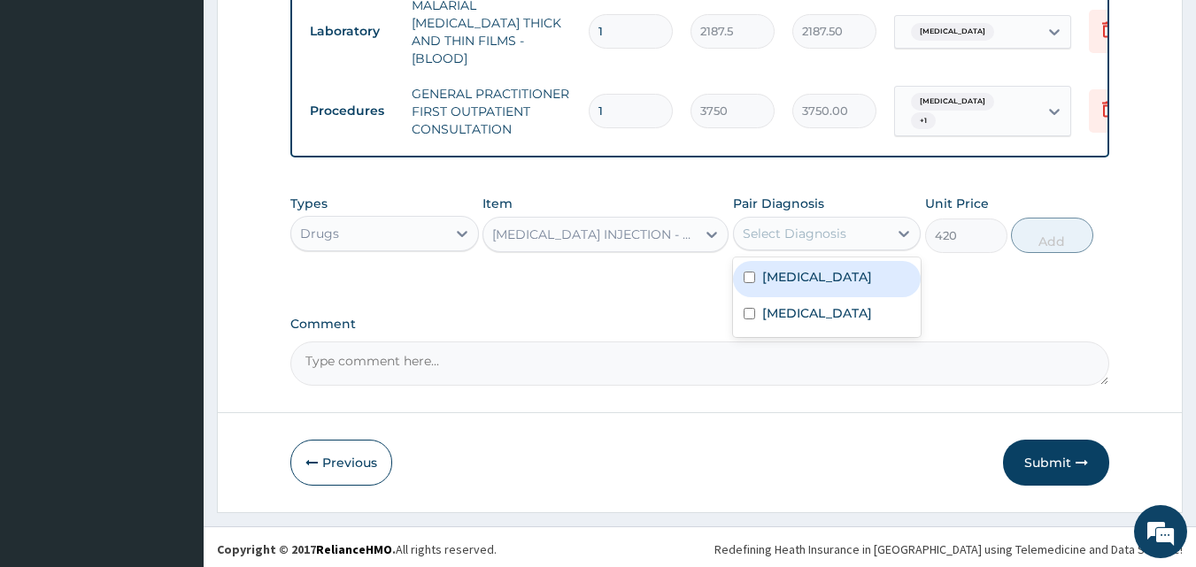
click at [808, 236] on div "Select Diagnosis" at bounding box center [795, 234] width 104 height 18
drag, startPoint x: 808, startPoint y: 281, endPoint x: 808, endPoint y: 297, distance: 15.9
click at [808, 284] on div "[MEDICAL_DATA]" at bounding box center [827, 279] width 189 height 36
checkbox input "true"
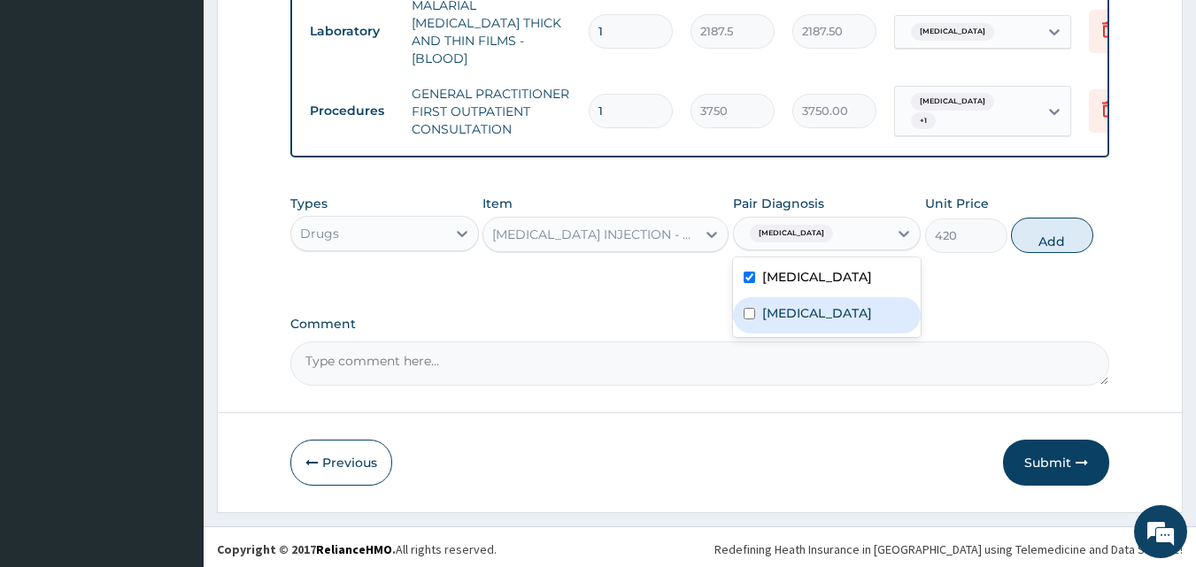
click at [807, 322] on label "[MEDICAL_DATA]" at bounding box center [817, 314] width 110 height 18
checkbox input "true"
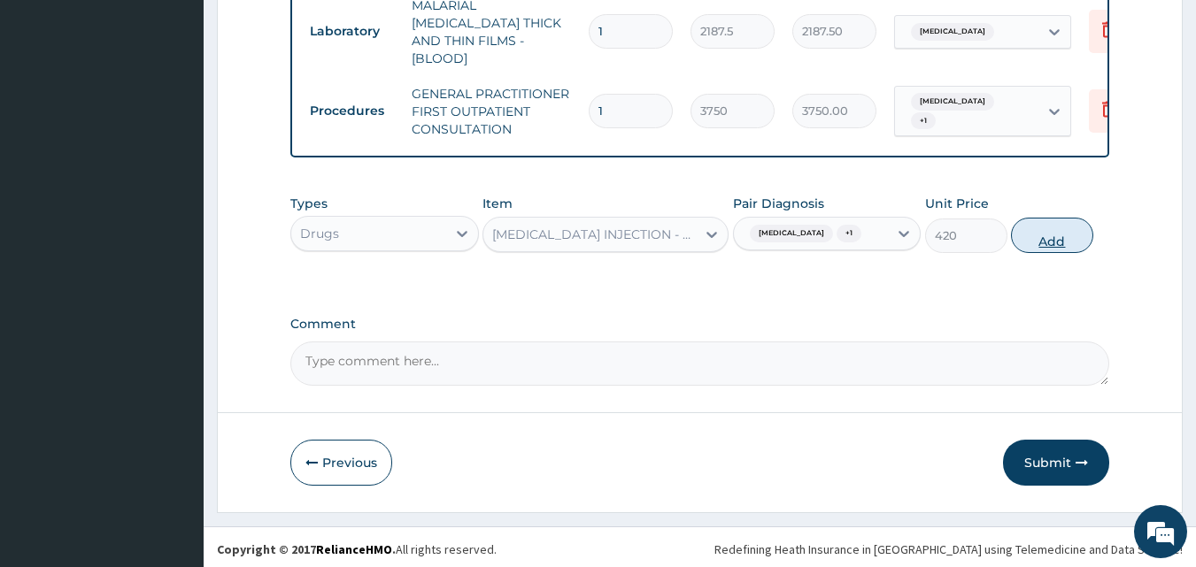
click at [1045, 230] on button "Add" at bounding box center [1052, 235] width 82 height 35
type input "0"
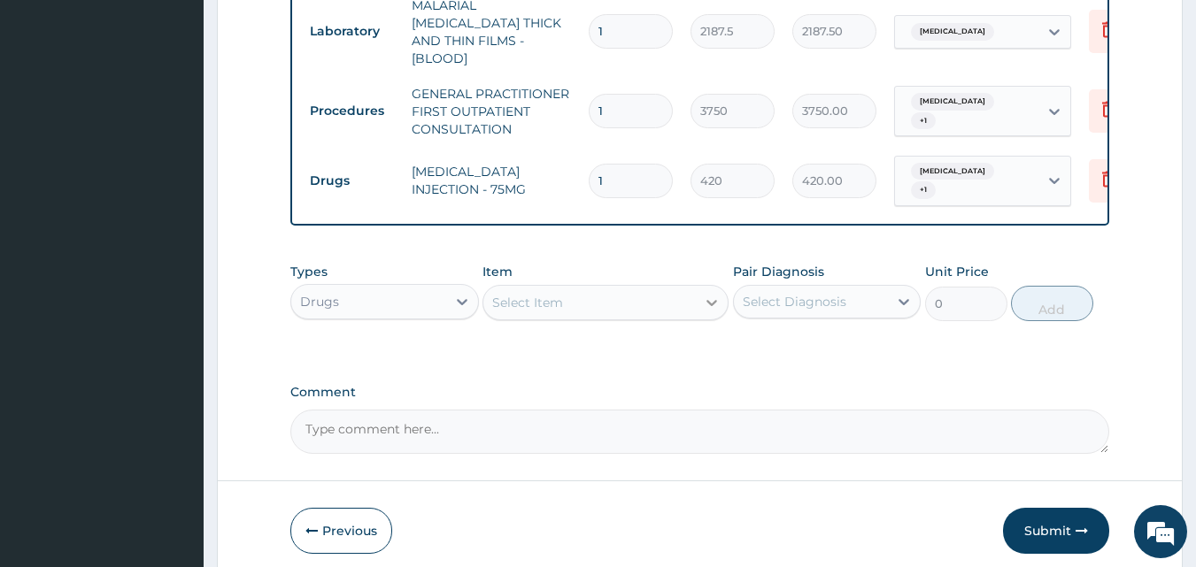
click at [699, 287] on div at bounding box center [712, 303] width 32 height 32
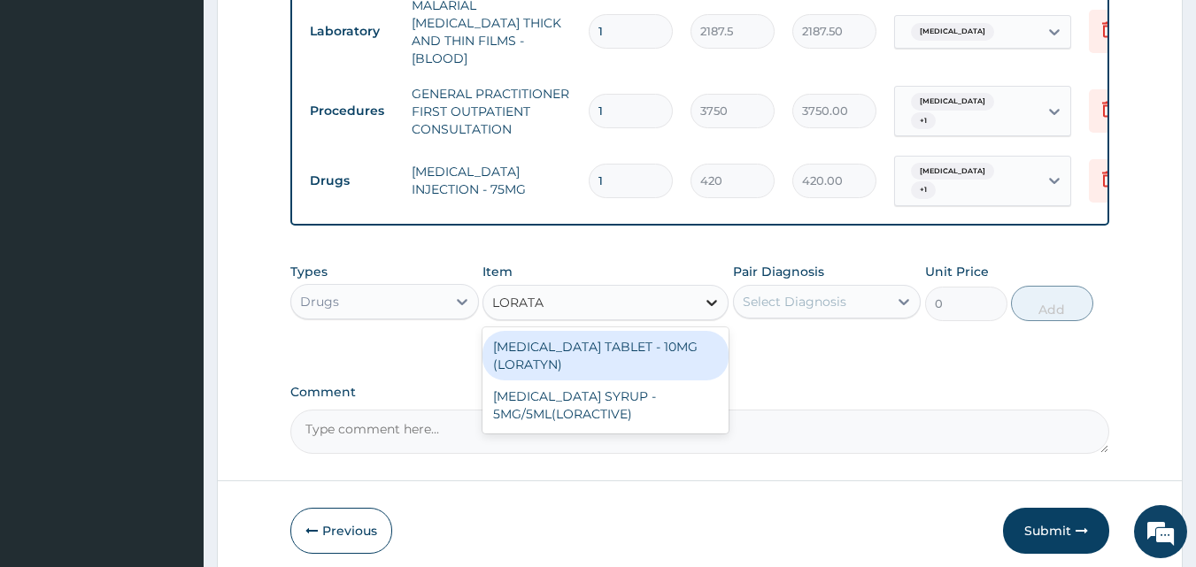
type input "LORATAD"
click at [697, 331] on div "[MEDICAL_DATA] TABLET - 10MG (LORATYN)" at bounding box center [605, 356] width 246 height 50
type input "98"
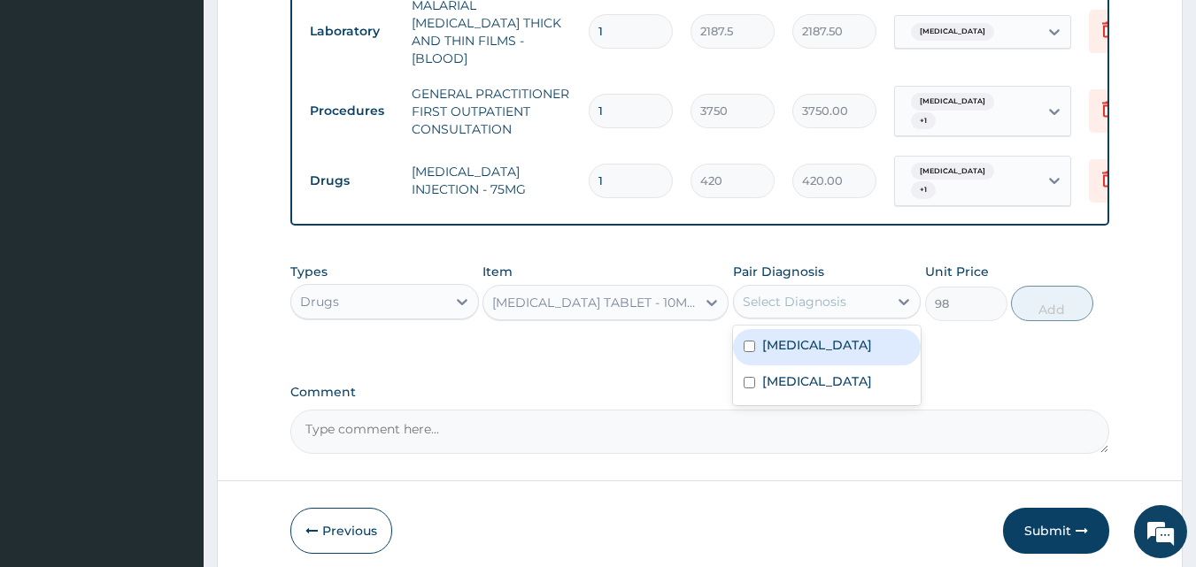
click at [831, 293] on div "Select Diagnosis" at bounding box center [795, 302] width 104 height 18
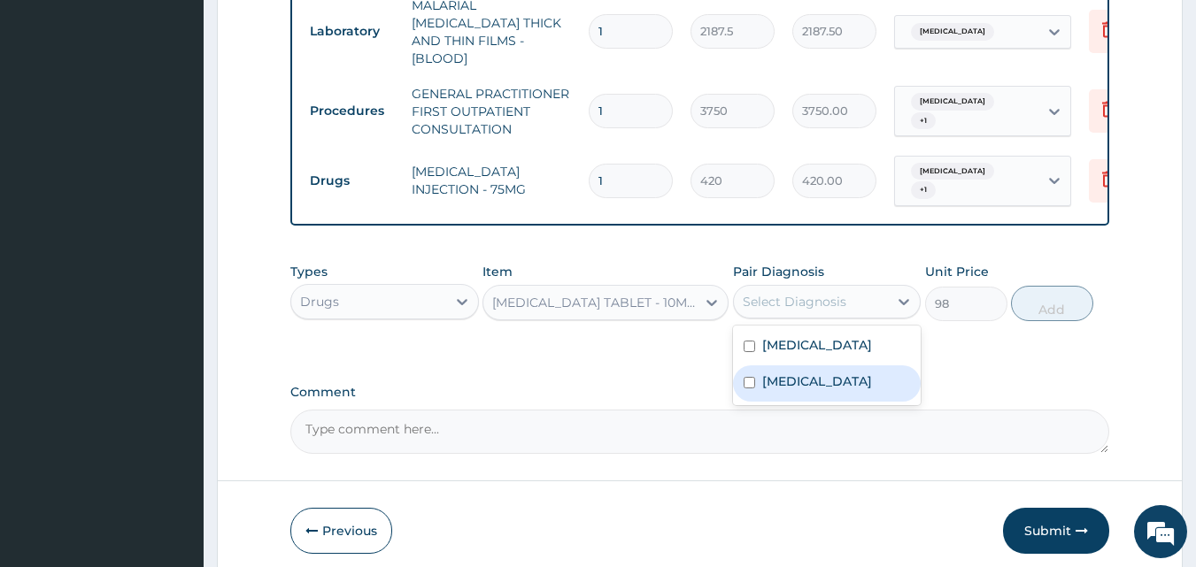
click at [806, 385] on label "[MEDICAL_DATA]" at bounding box center [817, 382] width 110 height 18
checkbox input "true"
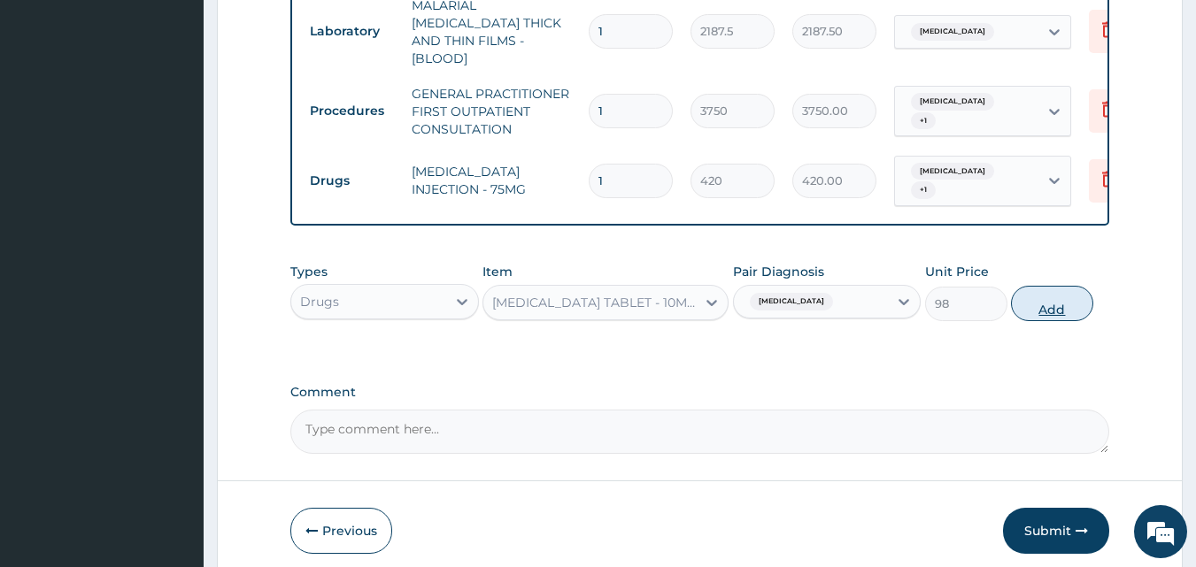
click at [1057, 300] on button "Add" at bounding box center [1052, 303] width 82 height 35
type input "0"
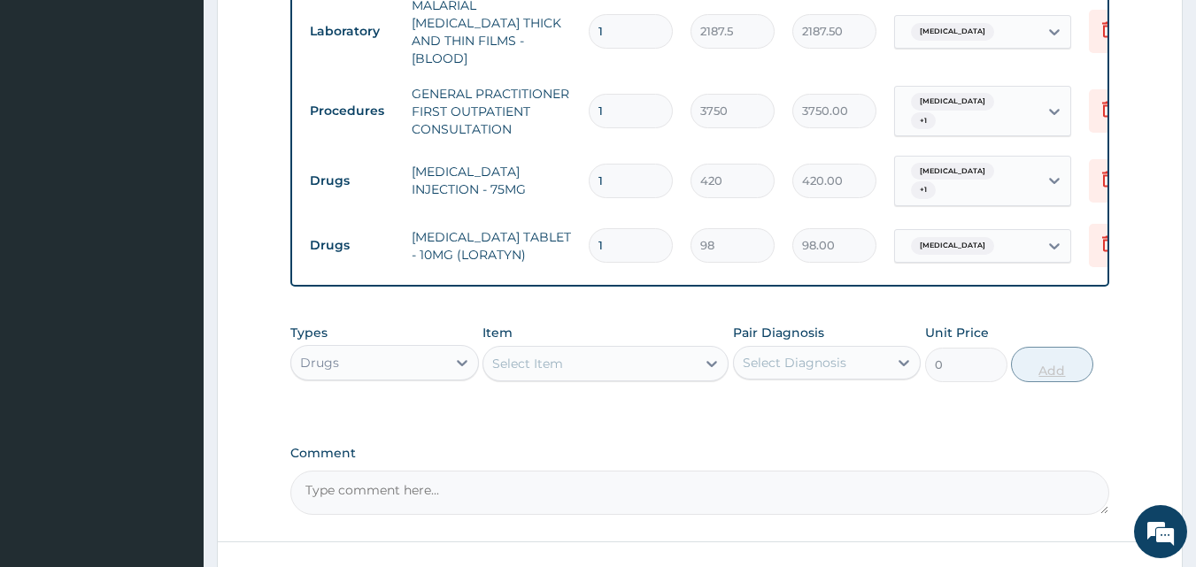
type input "10"
type input "980.00"
type input "10"
click at [713, 355] on icon at bounding box center [712, 364] width 18 height 18
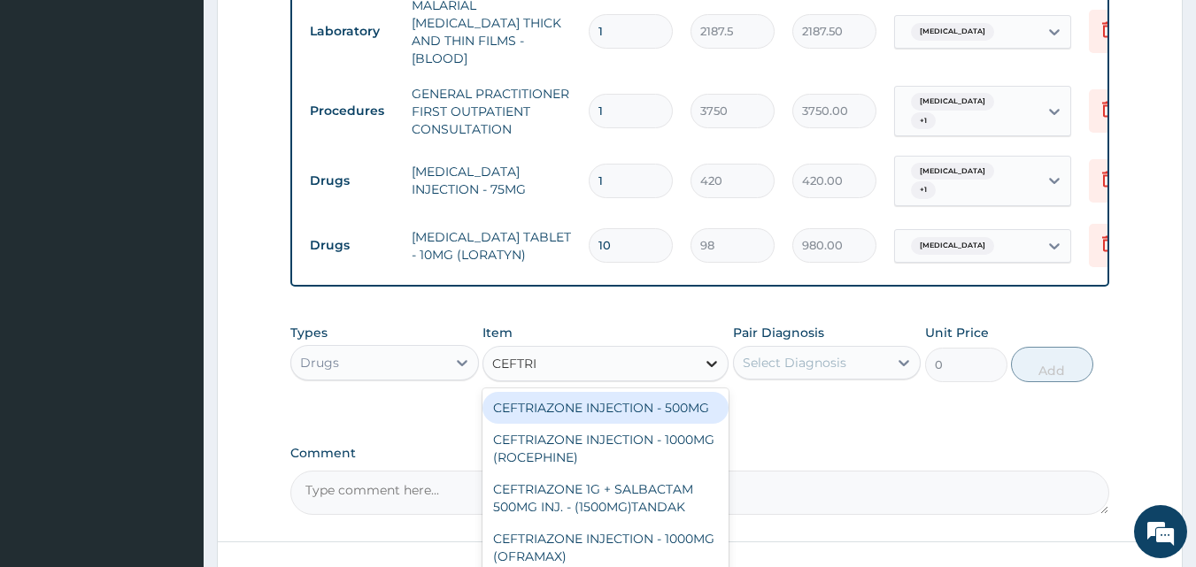
type input "CEFTRIA"
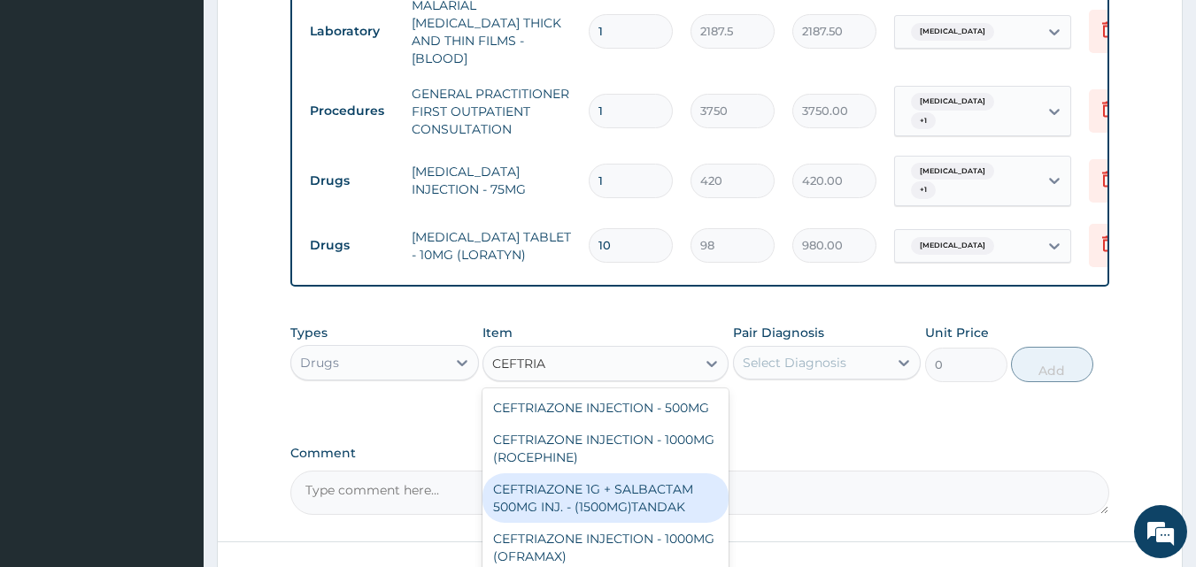
click at [657, 477] on div "CEFTRIAZONE 1G + SALBACTAM 500MG INJ. - (1500MG)TANDAK" at bounding box center [605, 499] width 246 height 50
type input "4480"
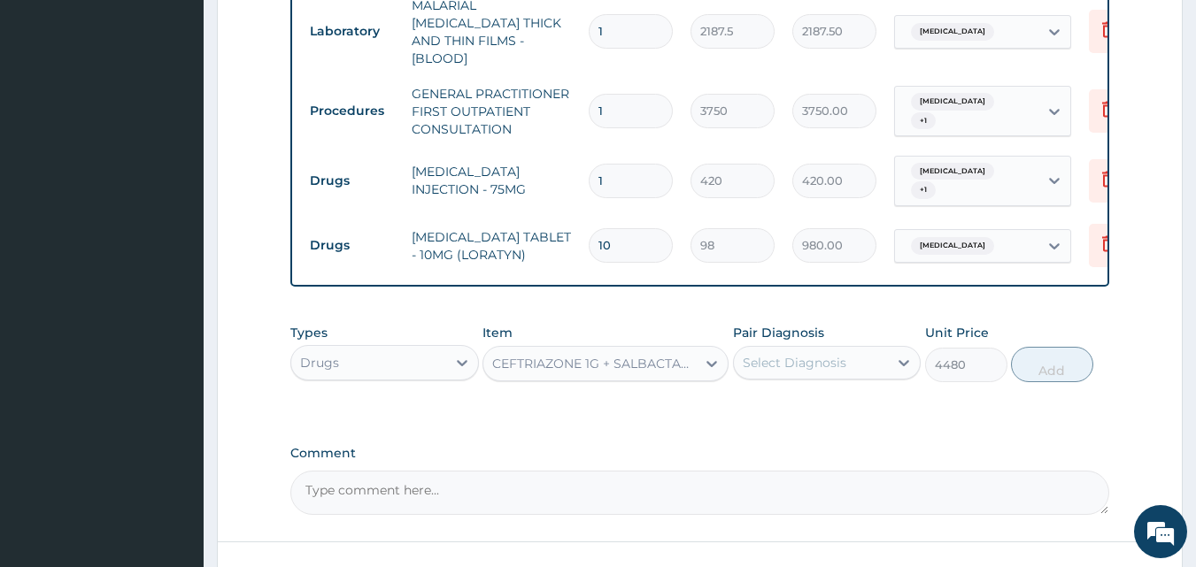
click at [842, 354] on div "Select Diagnosis" at bounding box center [795, 363] width 104 height 18
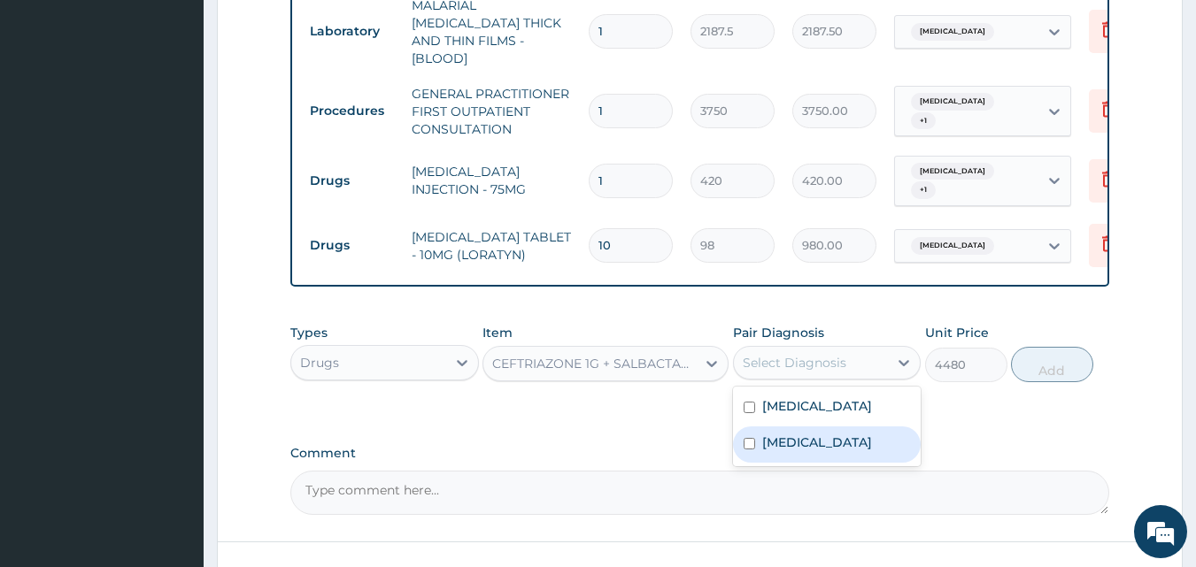
click at [812, 437] on label "[MEDICAL_DATA]" at bounding box center [817, 443] width 110 height 18
checkbox input "true"
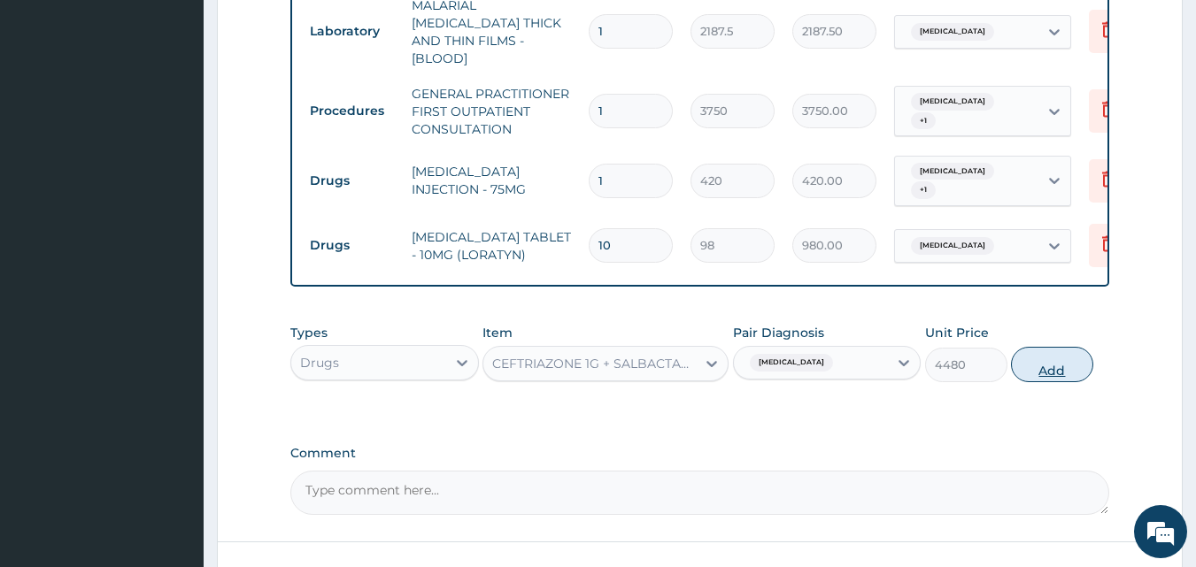
click at [1038, 351] on button "Add" at bounding box center [1052, 364] width 82 height 35
type input "0"
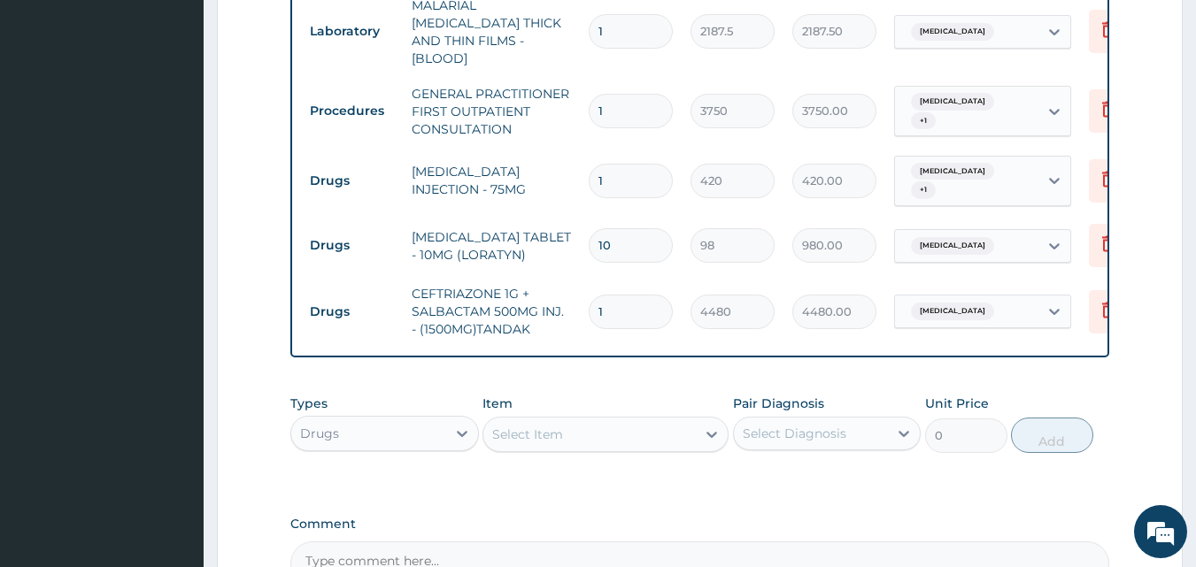
scroll to position [896, 0]
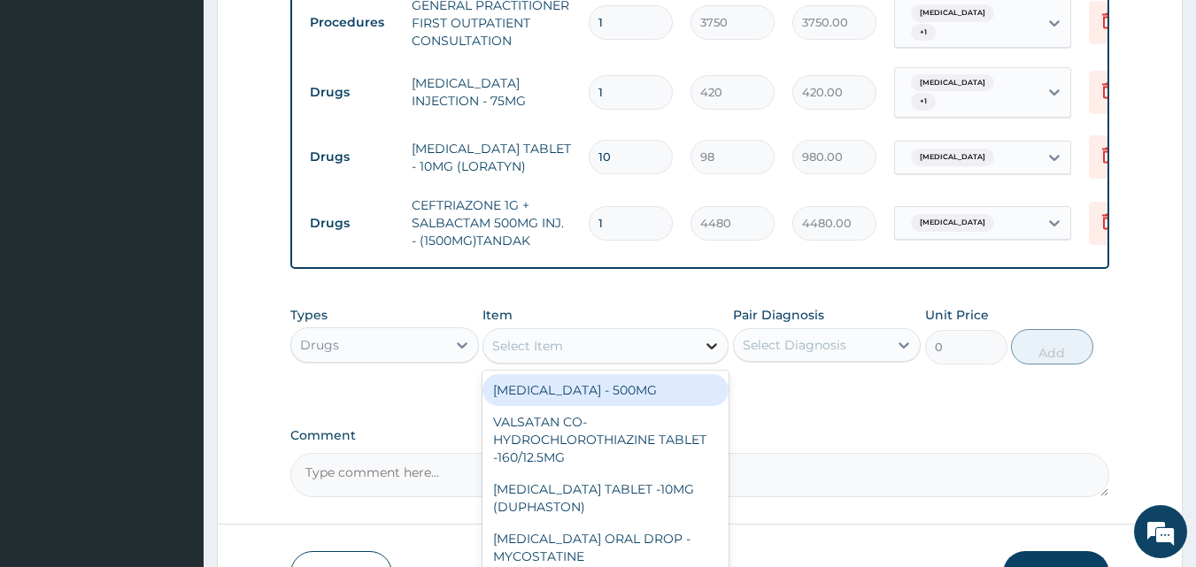
click at [715, 337] on icon at bounding box center [712, 346] width 18 height 18
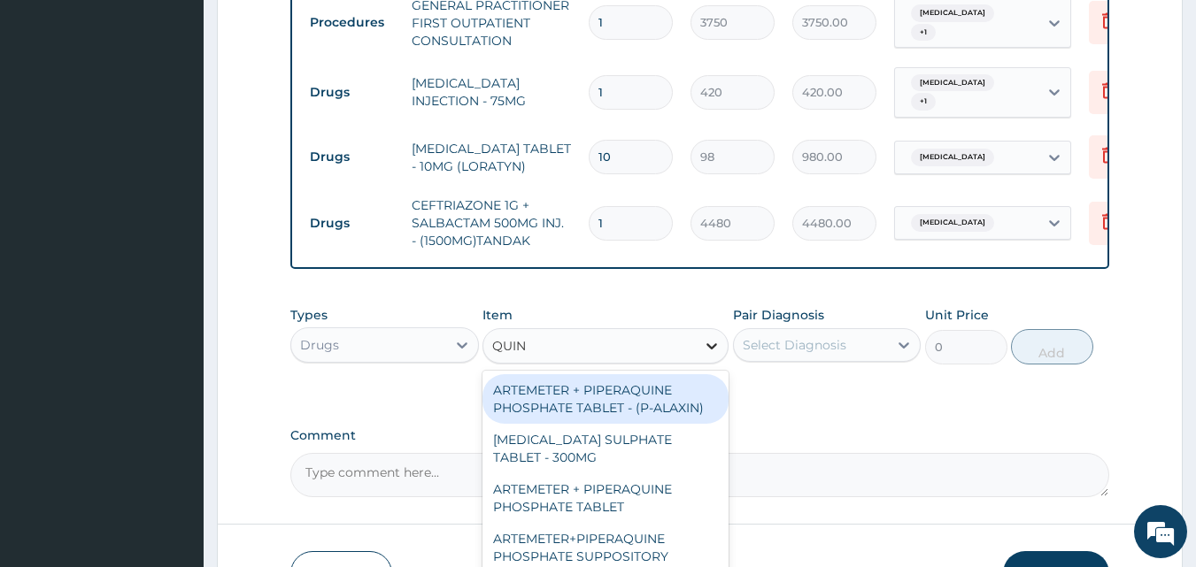
type input "QUINI"
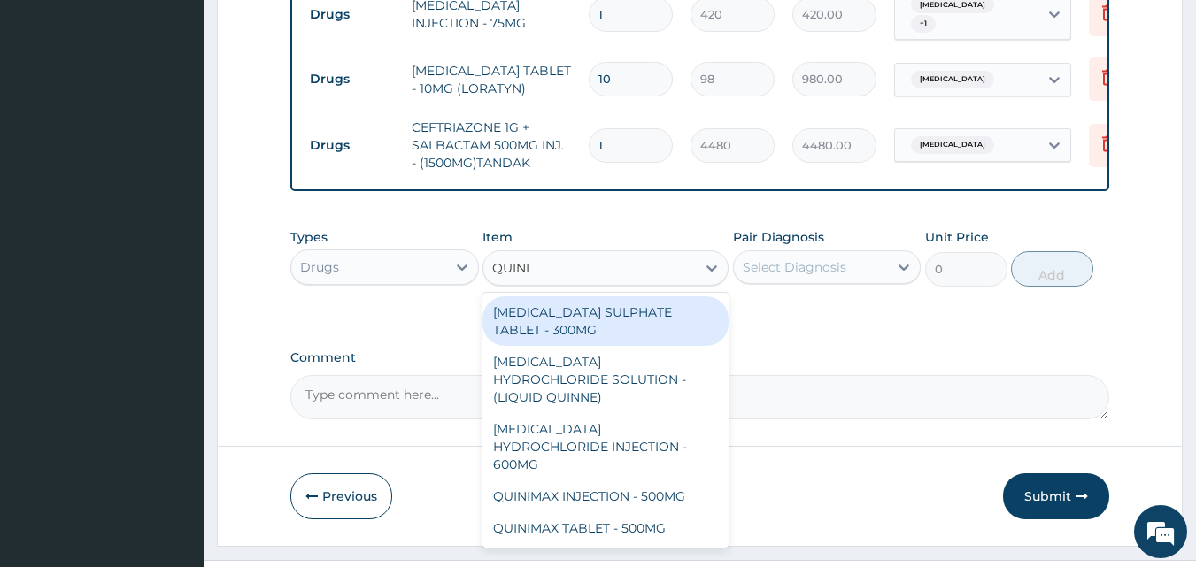
scroll to position [984, 0]
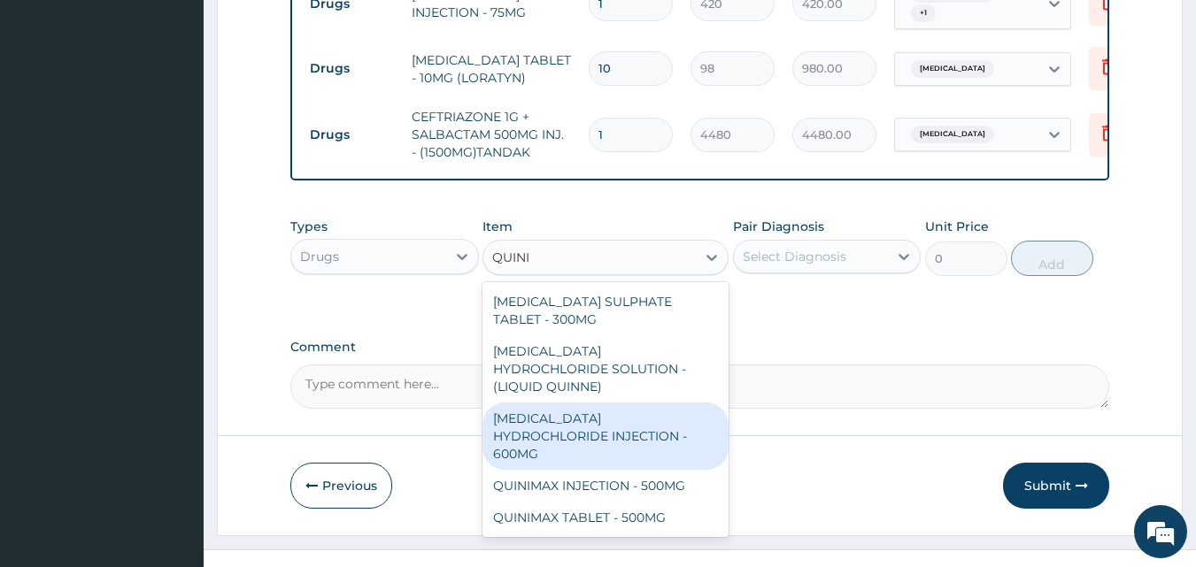
click at [638, 403] on div "[MEDICAL_DATA] HYDROCHLORIDE INJECTION - 600MG" at bounding box center [605, 436] width 246 height 67
type input "218.39999999999998"
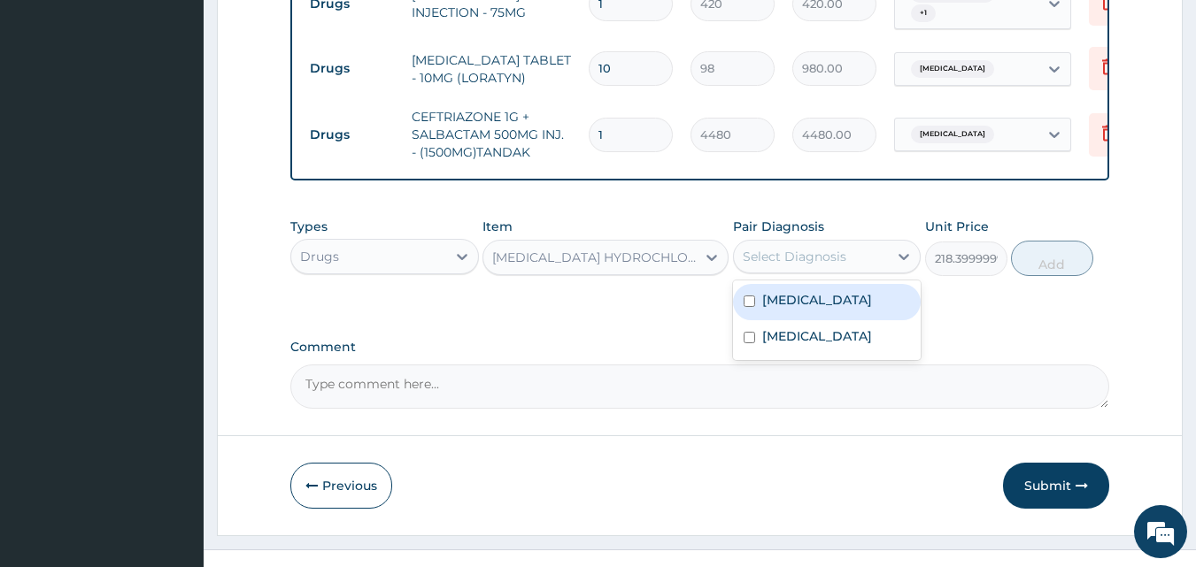
click at [827, 248] on div "Select Diagnosis" at bounding box center [795, 257] width 104 height 18
click at [806, 291] on label "[MEDICAL_DATA]" at bounding box center [817, 300] width 110 height 18
checkbox input "true"
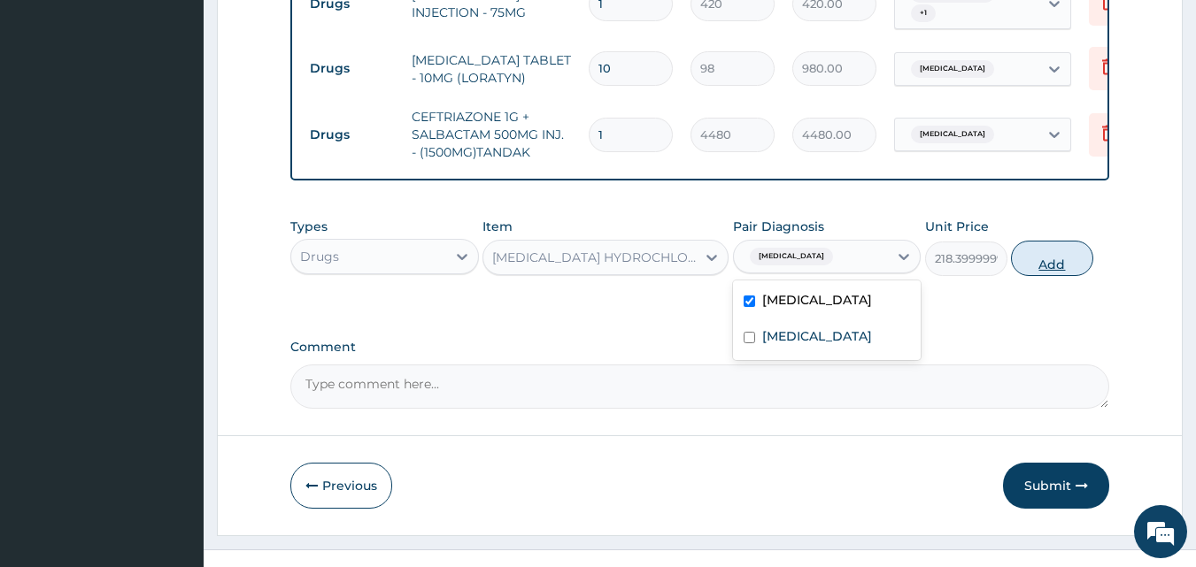
click at [1040, 250] on button "Add" at bounding box center [1052, 258] width 82 height 35
type input "0"
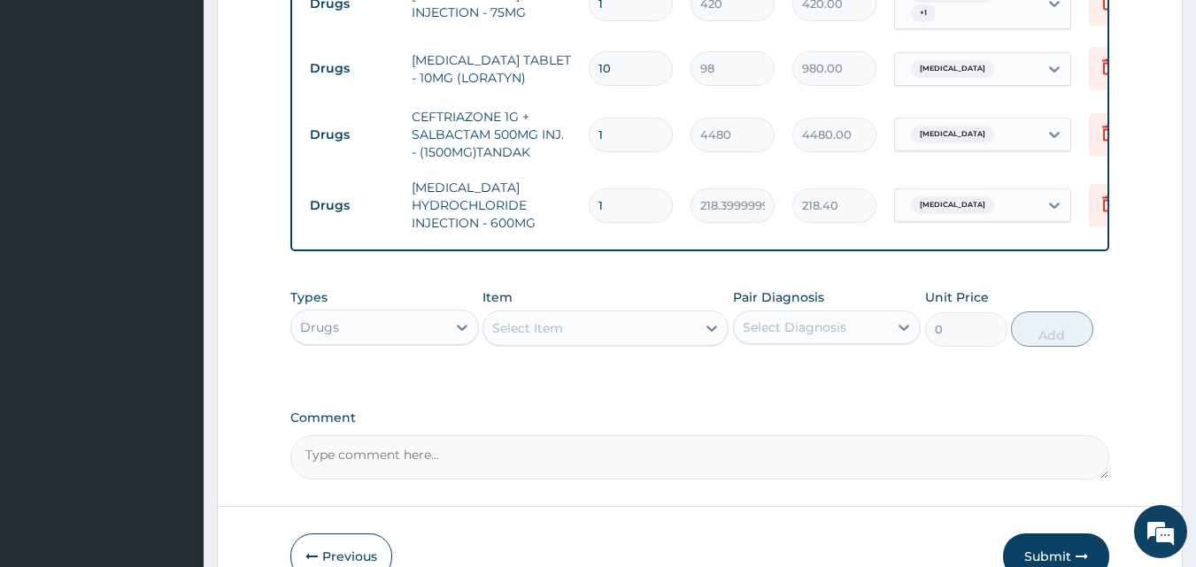
type input "0.00"
type input "2"
type input "436.80"
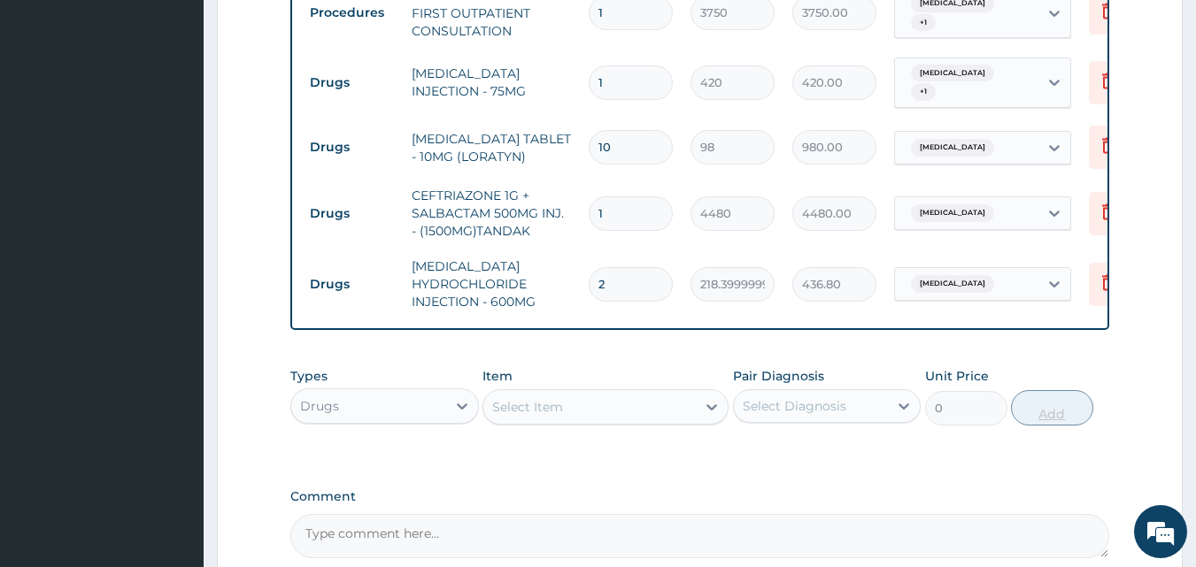
scroll to position [896, 0]
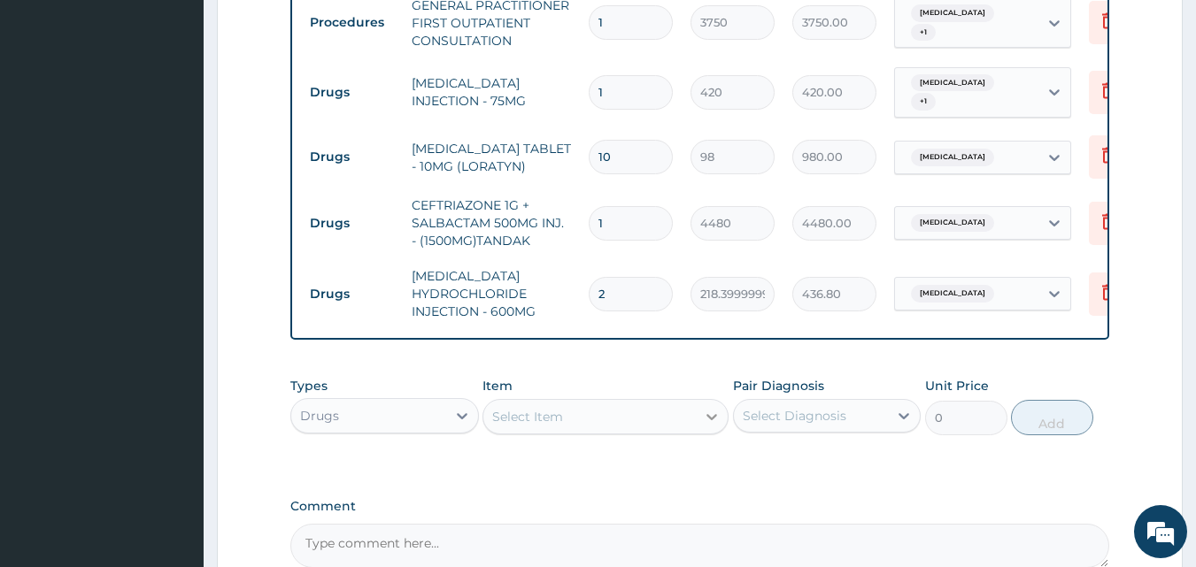
type input "2"
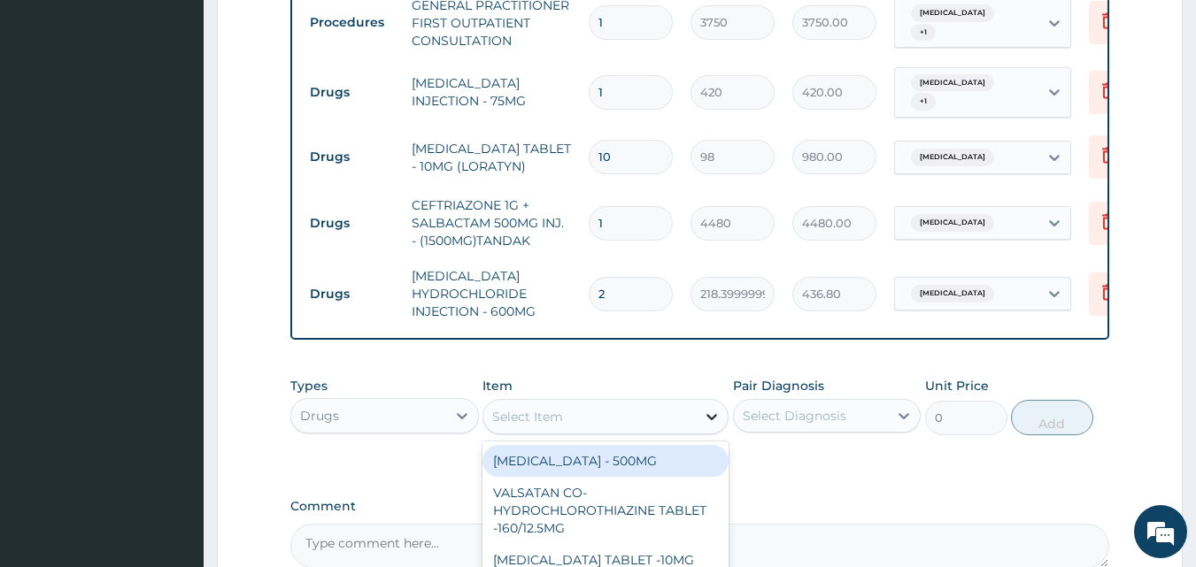
click at [704, 408] on icon at bounding box center [712, 417] width 18 height 18
type input "PARACE"
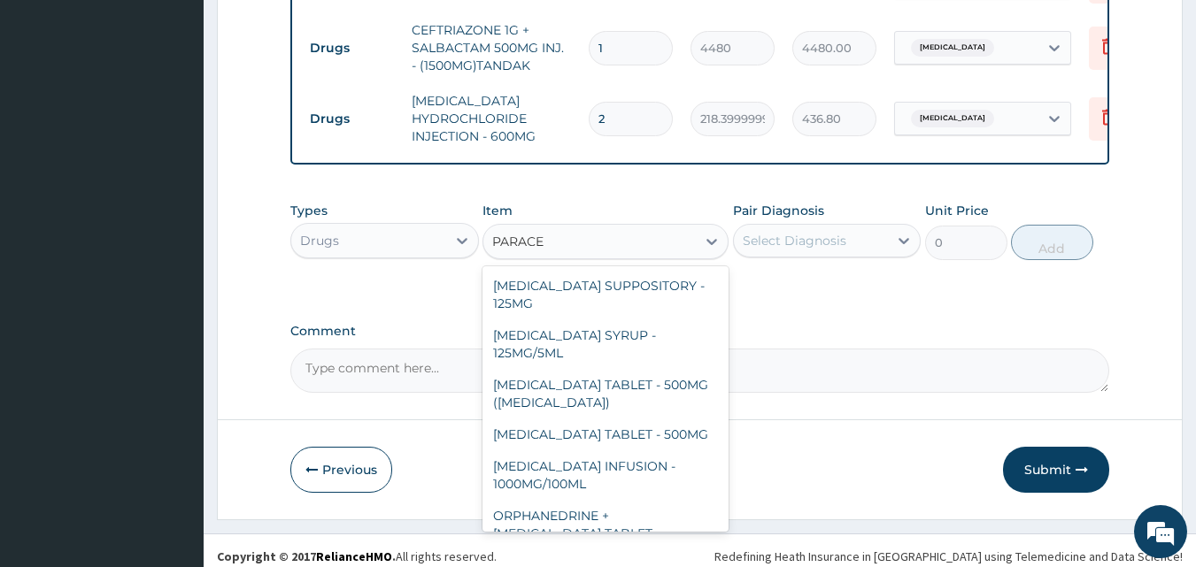
scroll to position [188, 0]
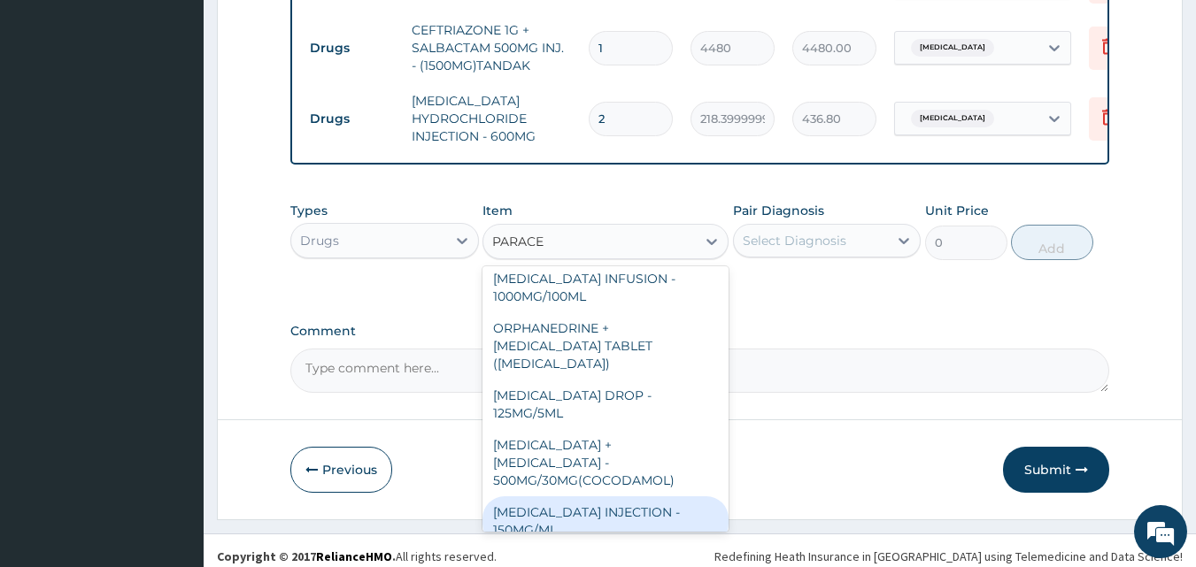
click at [639, 497] on div "[MEDICAL_DATA] INJECTION - 150MG/ML" at bounding box center [605, 522] width 246 height 50
type input "560"
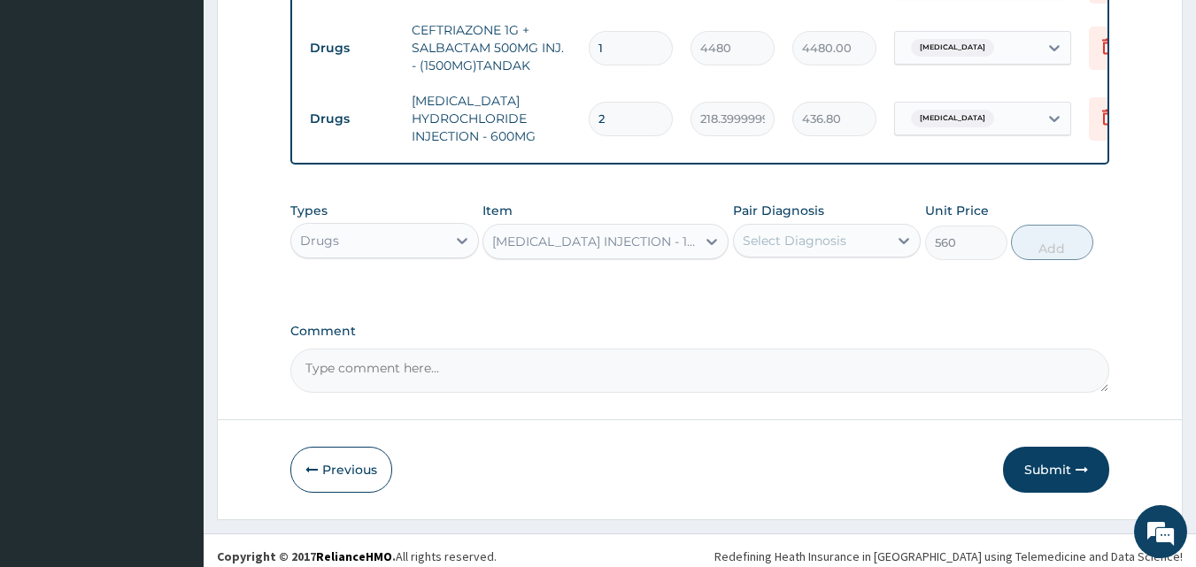
click at [886, 229] on div "Select Diagnosis" at bounding box center [811, 241] width 155 height 28
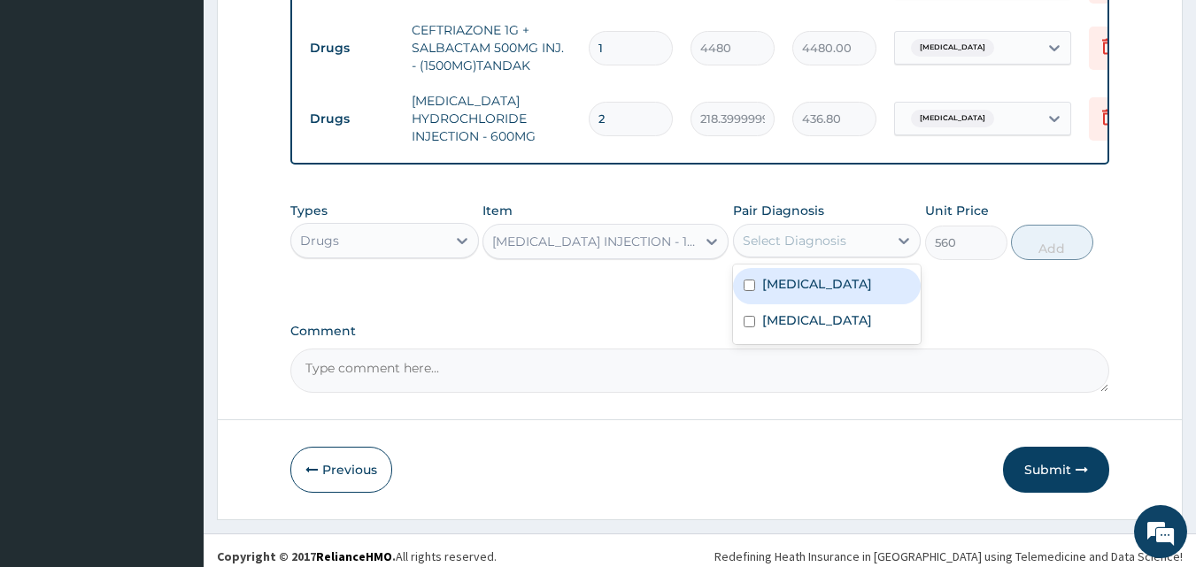
drag, startPoint x: 827, startPoint y: 260, endPoint x: 826, endPoint y: 277, distance: 16.8
click at [827, 268] on div "[MEDICAL_DATA]" at bounding box center [827, 286] width 189 height 36
checkbox input "true"
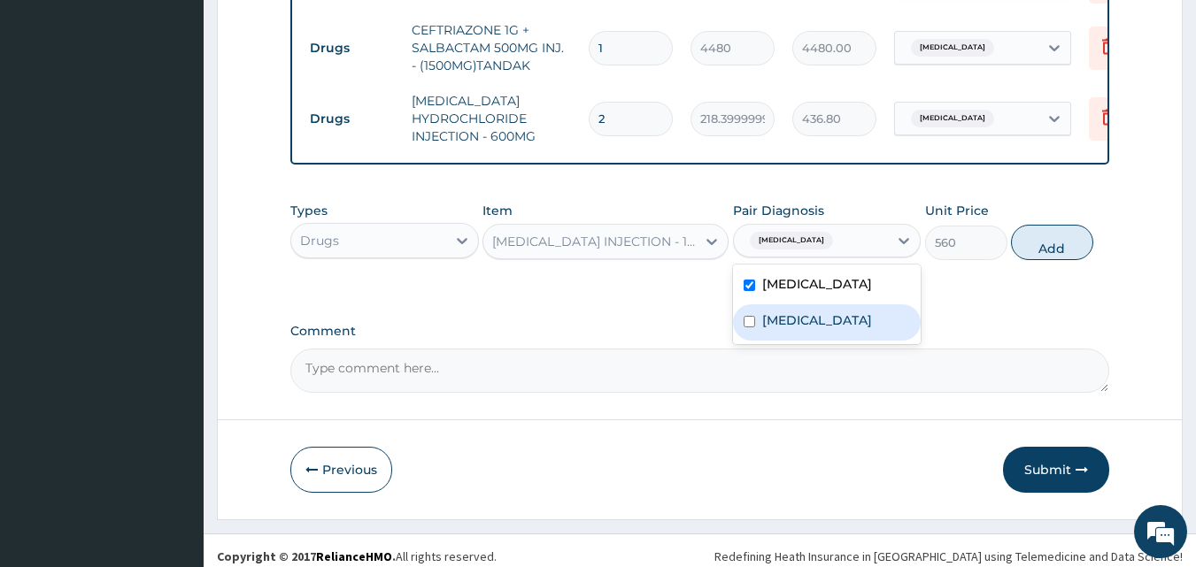
click at [822, 321] on label "[MEDICAL_DATA]" at bounding box center [817, 321] width 110 height 18
checkbox input "true"
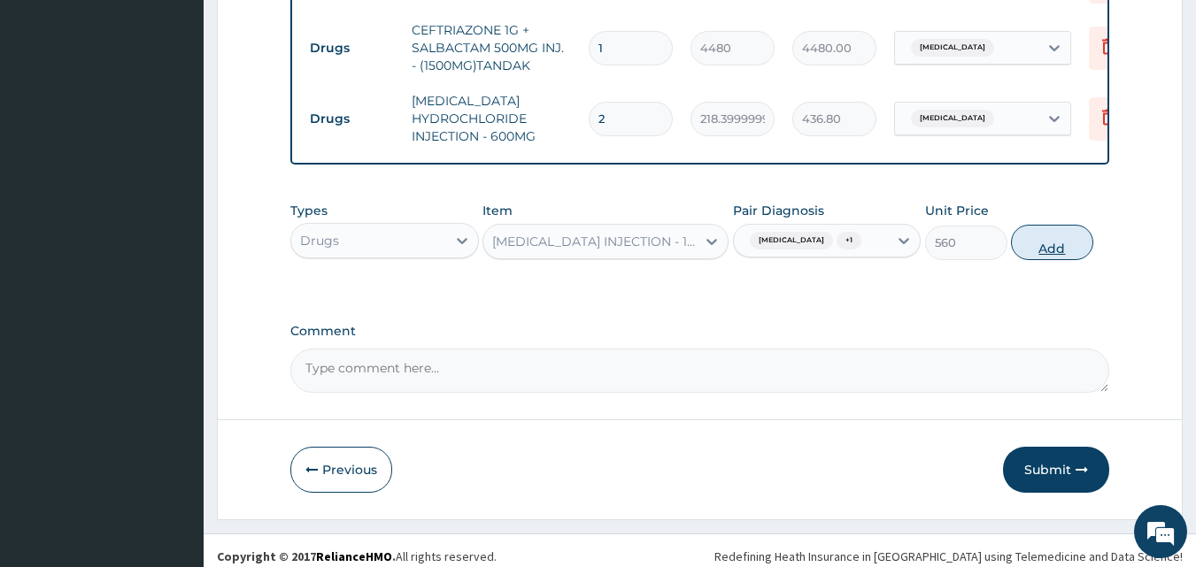
click at [1062, 231] on button "Add" at bounding box center [1052, 242] width 82 height 35
type input "0"
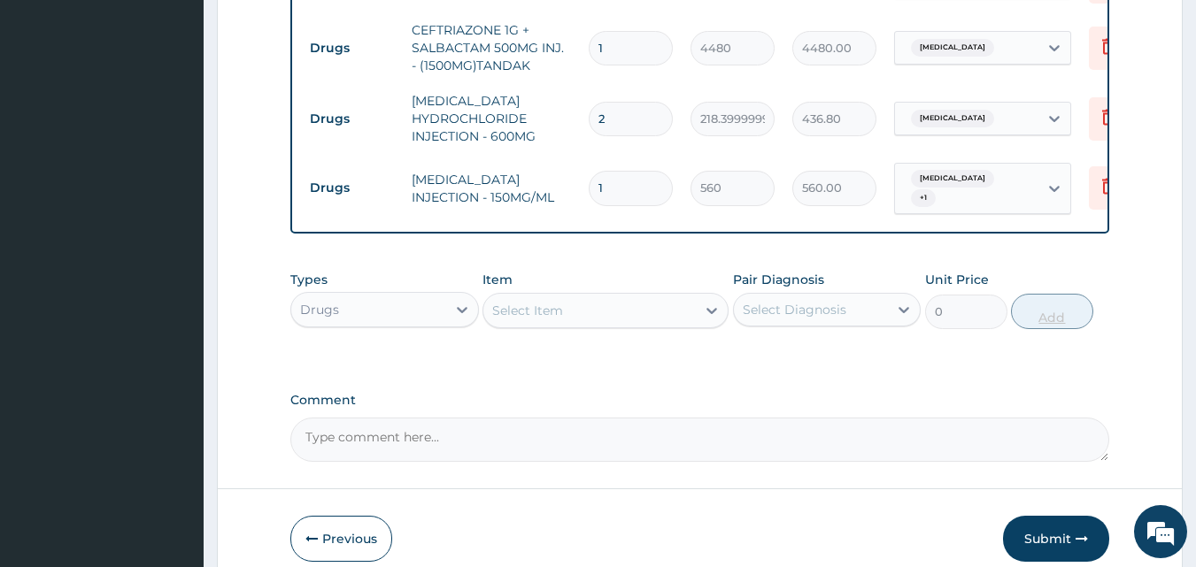
type input "0.00"
type input "4"
type input "2240.00"
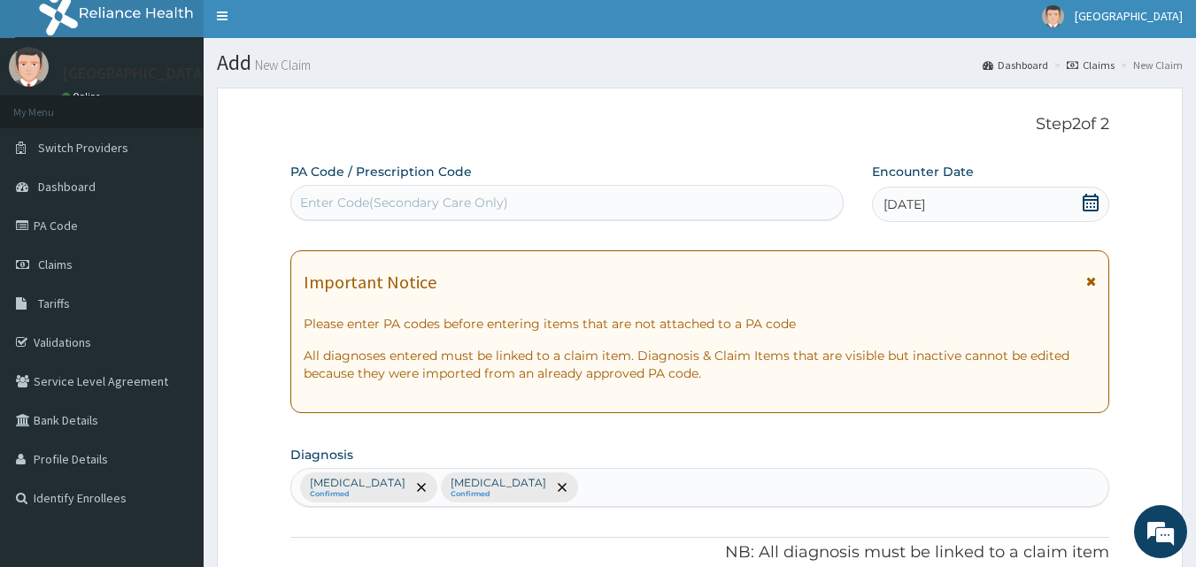
scroll to position [0, 0]
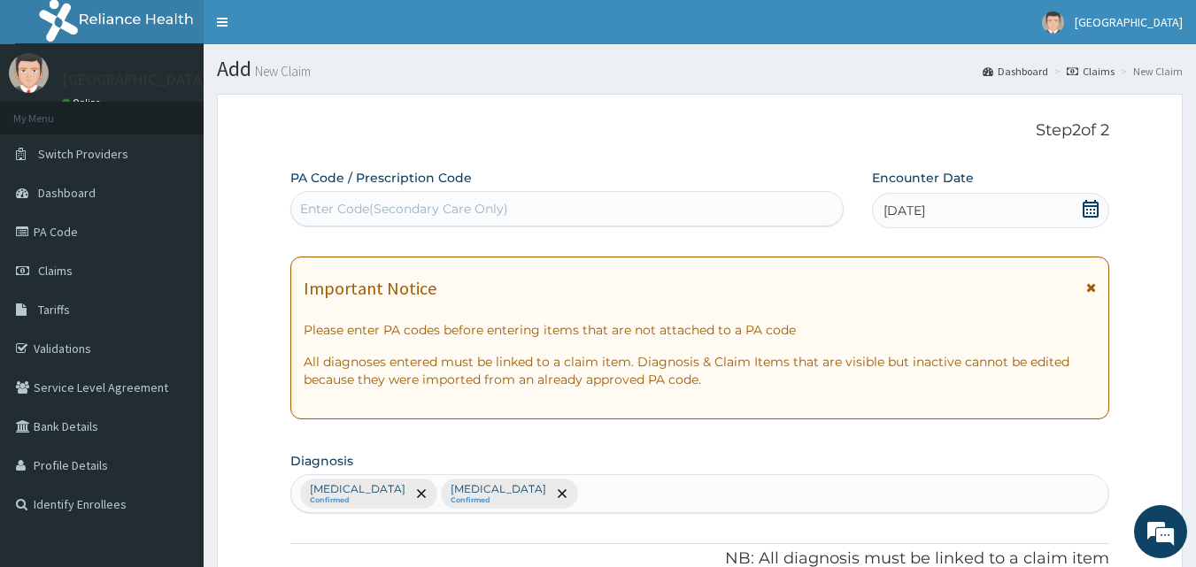
type input "4"
click at [574, 204] on div "Enter Code(Secondary Care Only)" at bounding box center [567, 209] width 552 height 28
type input "A"
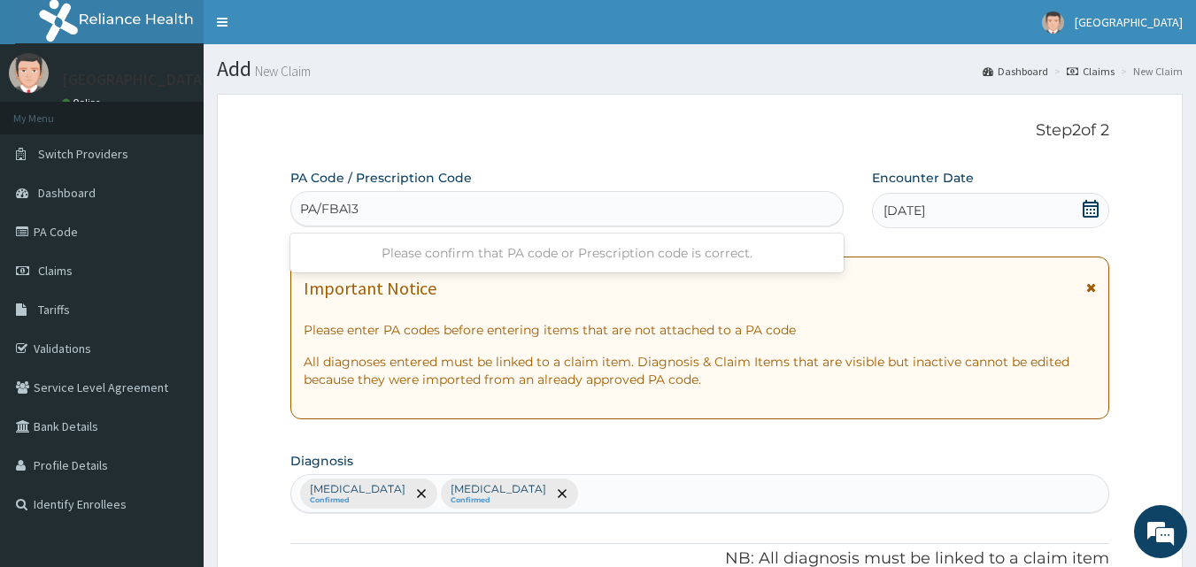
type input "PA/FBA13C"
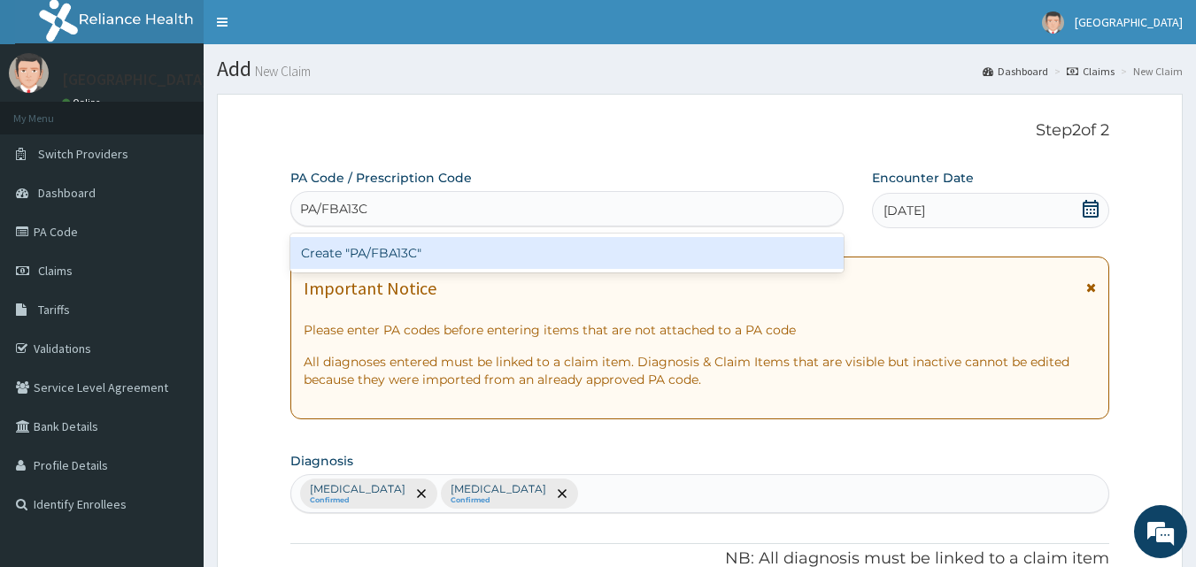
click at [502, 245] on div "Create "PA/FBA13C"" at bounding box center [567, 253] width 554 height 32
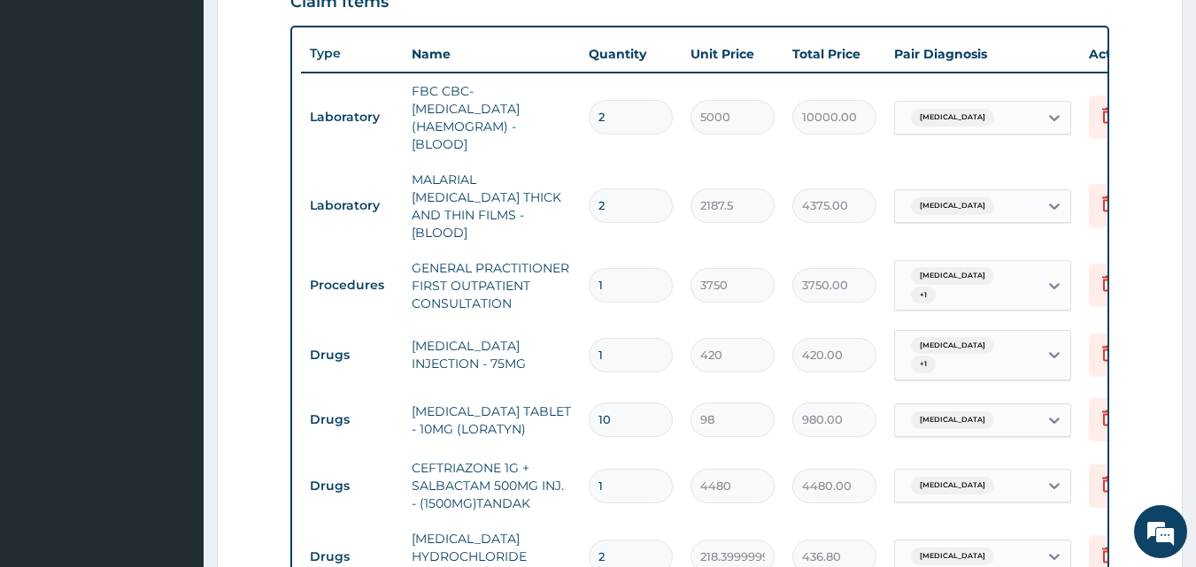
scroll to position [637, 0]
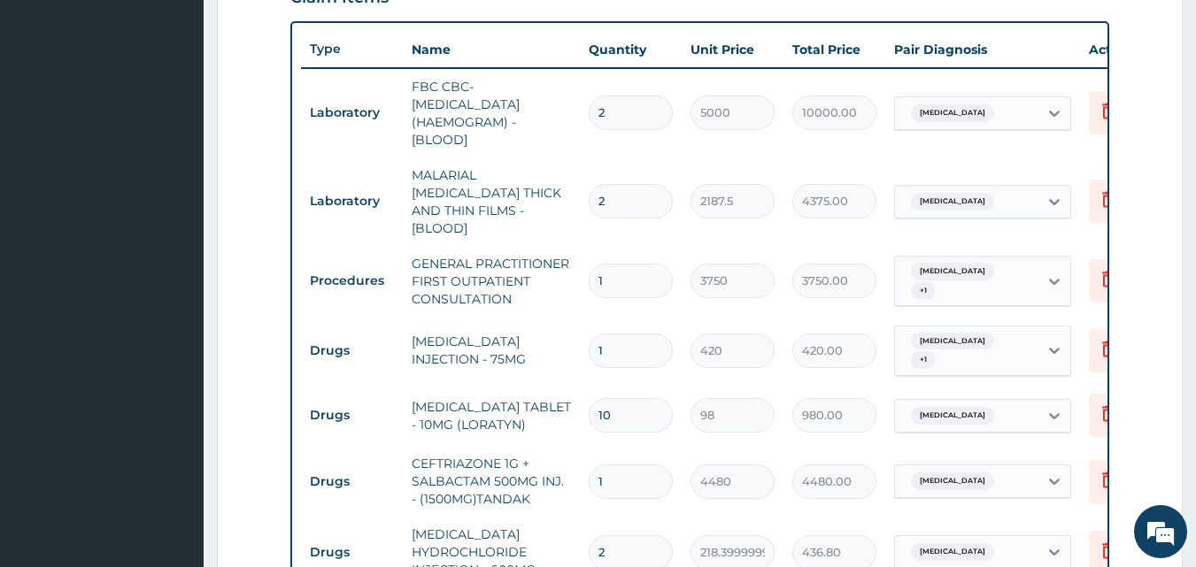
click at [617, 119] on input "2" at bounding box center [631, 113] width 84 height 35
type input "0.00"
type input "1"
type input "5000.00"
type input "1"
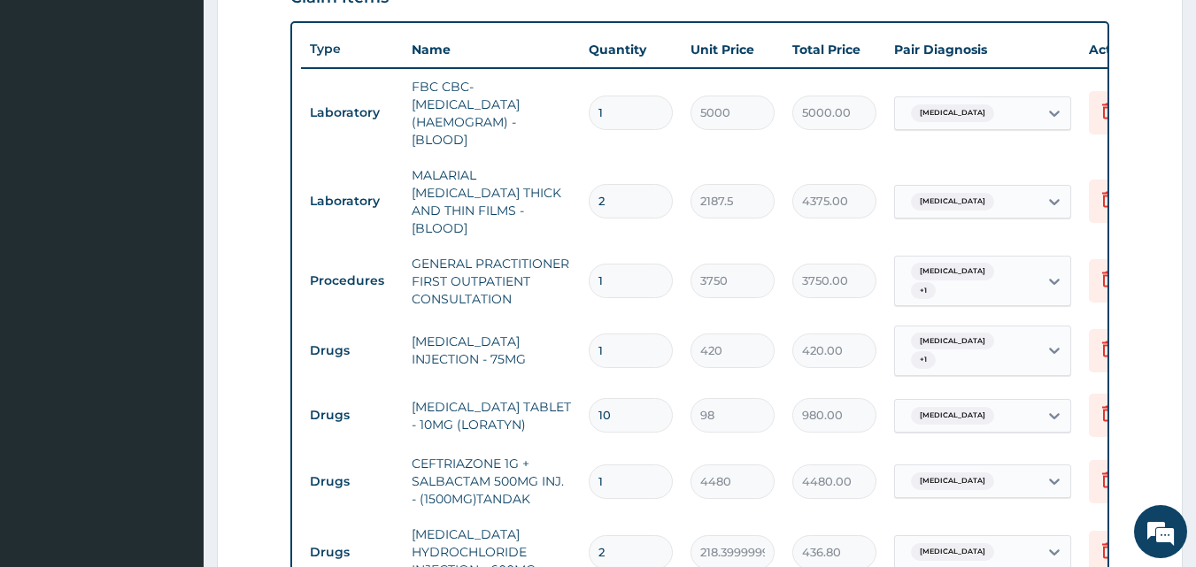
click at [611, 198] on input "2" at bounding box center [631, 201] width 84 height 35
type input "0.00"
type input "1"
type input "2187.50"
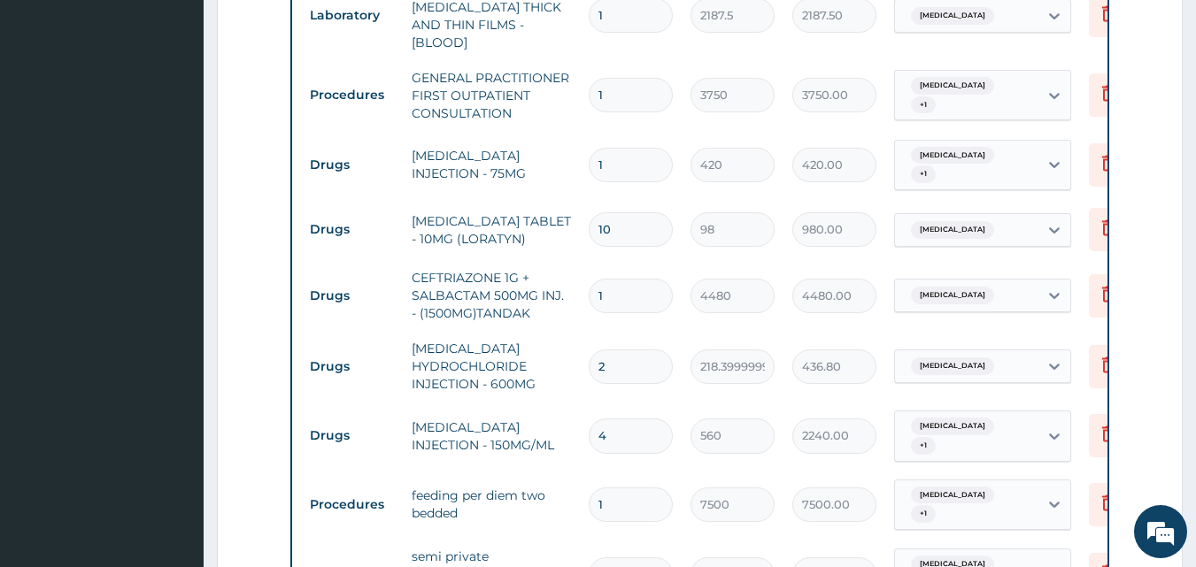
scroll to position [903, 0]
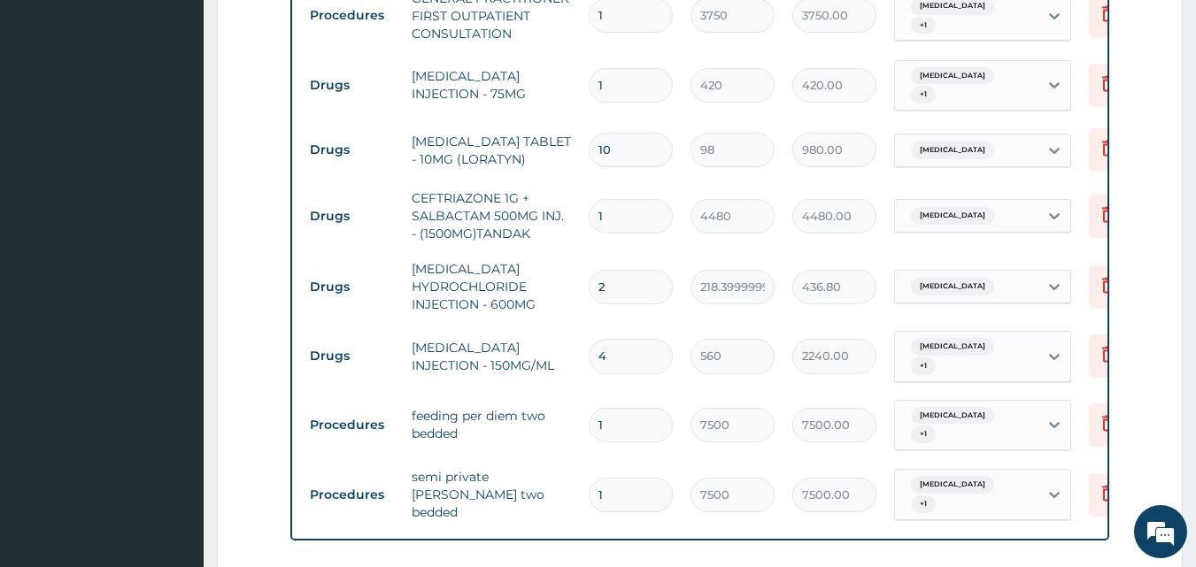
type input "1"
click at [605, 408] on input "1" at bounding box center [631, 425] width 84 height 35
type input "0.00"
type input "3"
type input "22500.00"
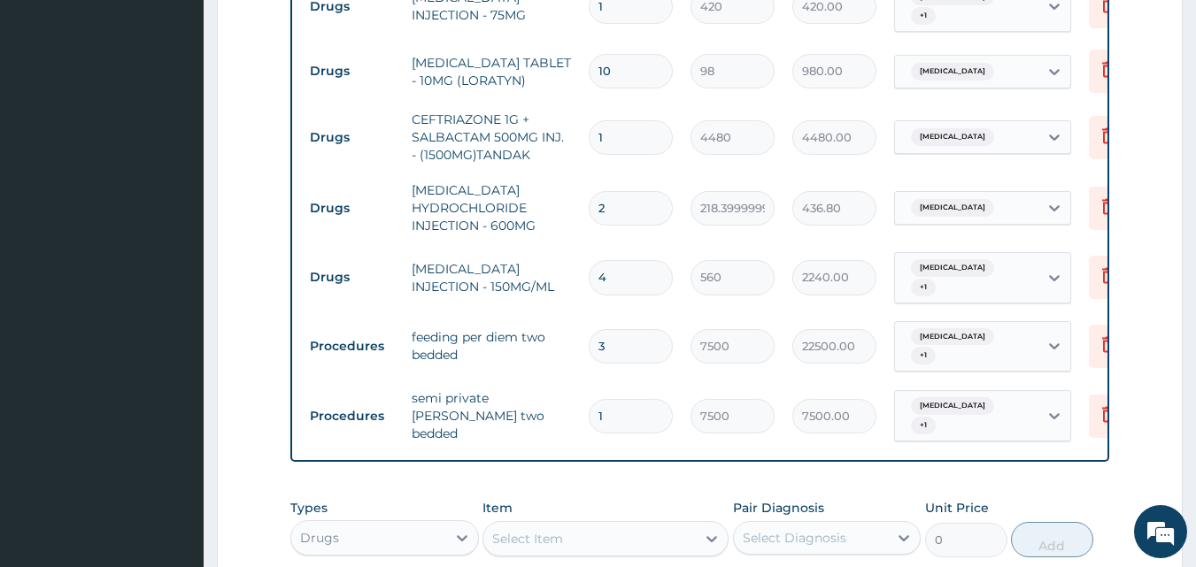
scroll to position [992, 0]
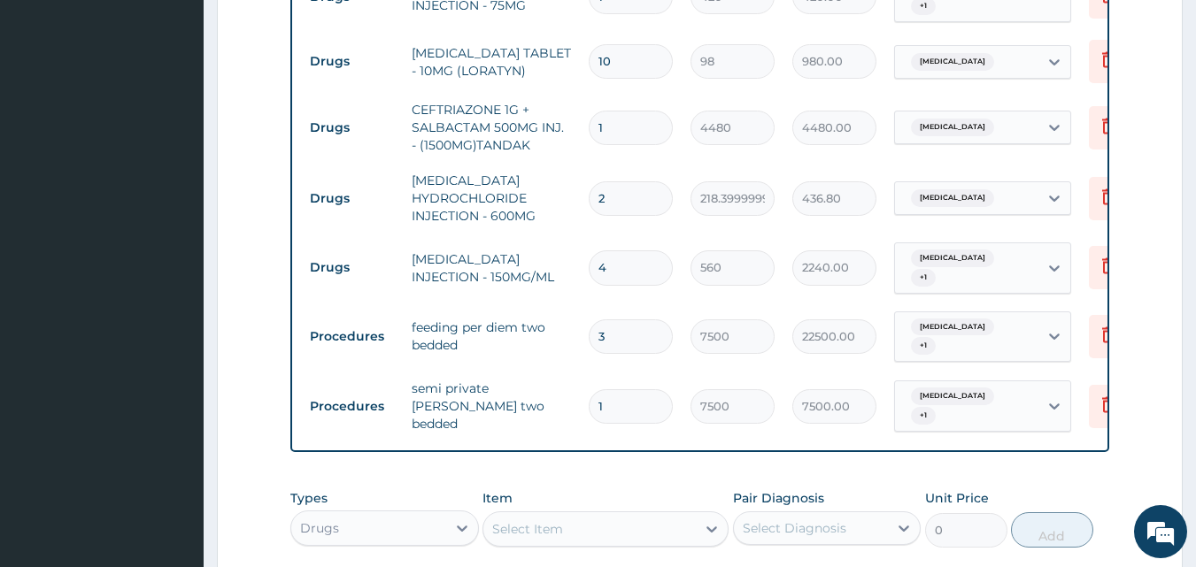
type input "3"
click at [611, 390] on input "1" at bounding box center [631, 407] width 84 height 35
type input "0.00"
type input "3"
type input "22500.00"
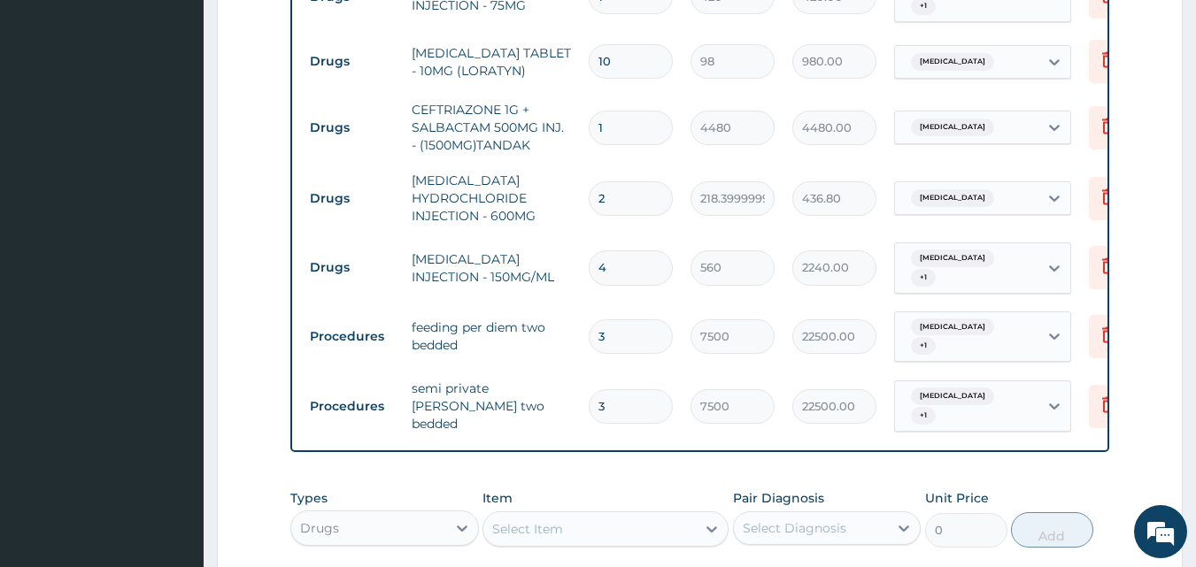
type input "1"
type input "7500.00"
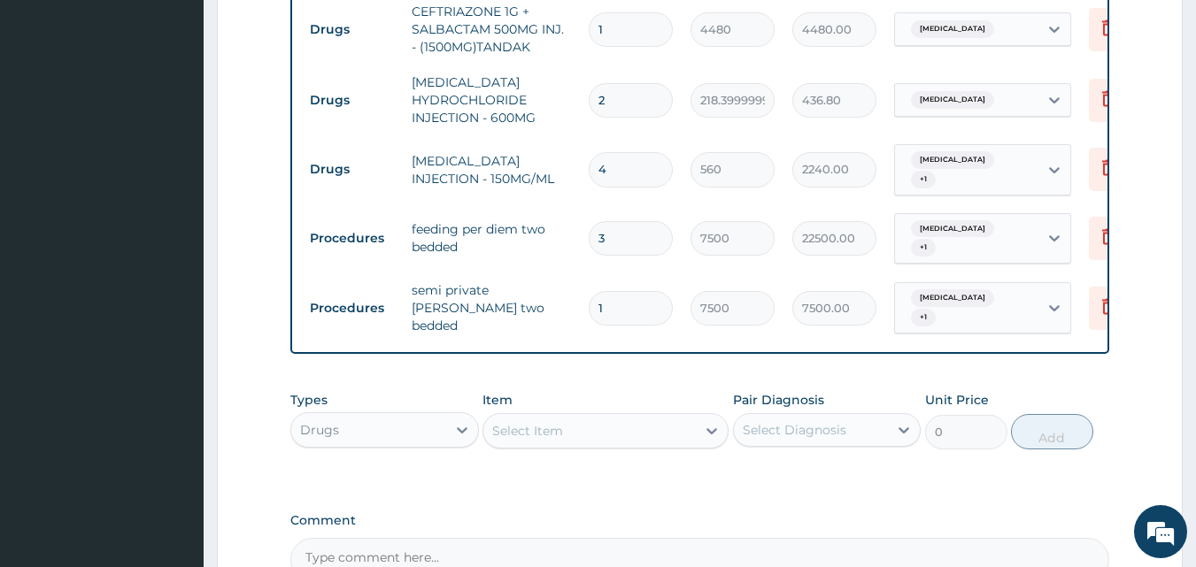
scroll to position [1080, 0]
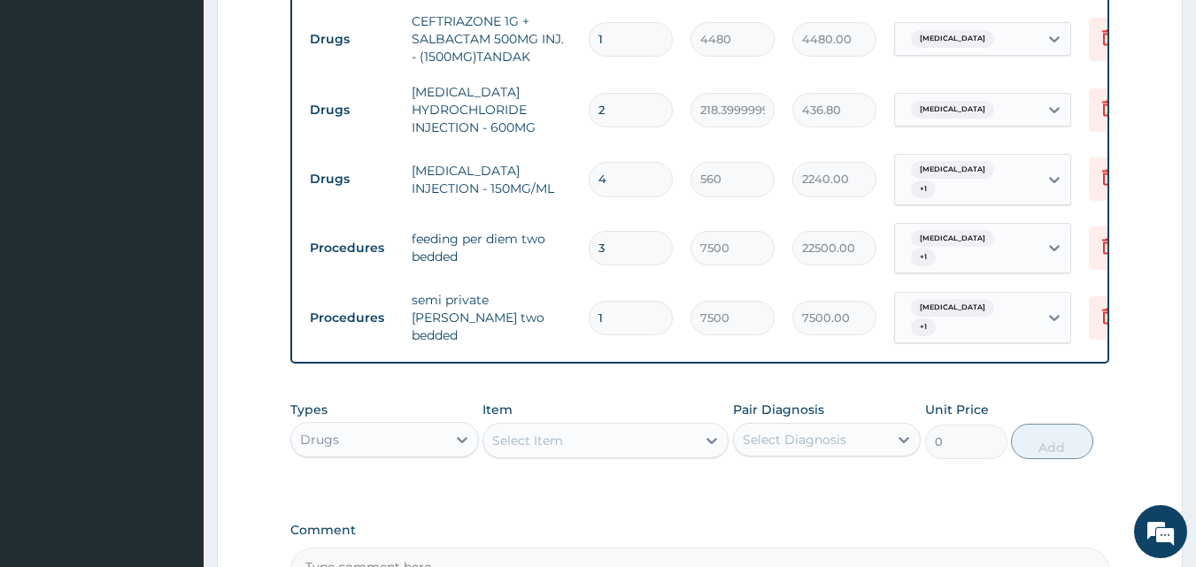
click at [444, 426] on div "Drugs" at bounding box center [368, 440] width 155 height 28
click at [346, 532] on div "Procedures" at bounding box center [384, 548] width 189 height 32
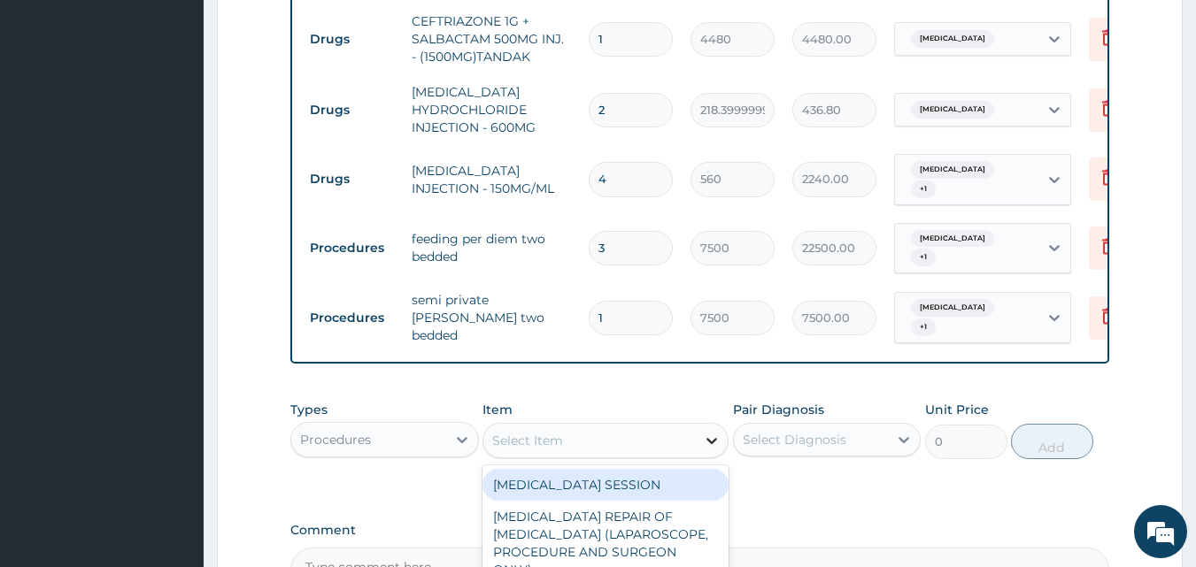
click at [699, 425] on div at bounding box center [712, 441] width 32 height 32
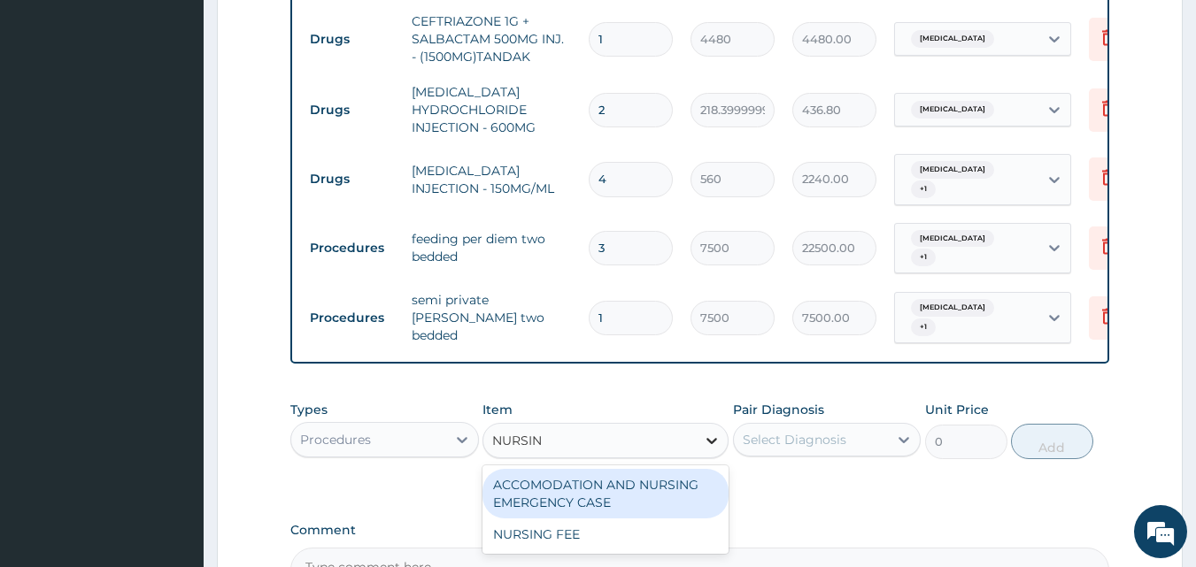
type input "NURSING"
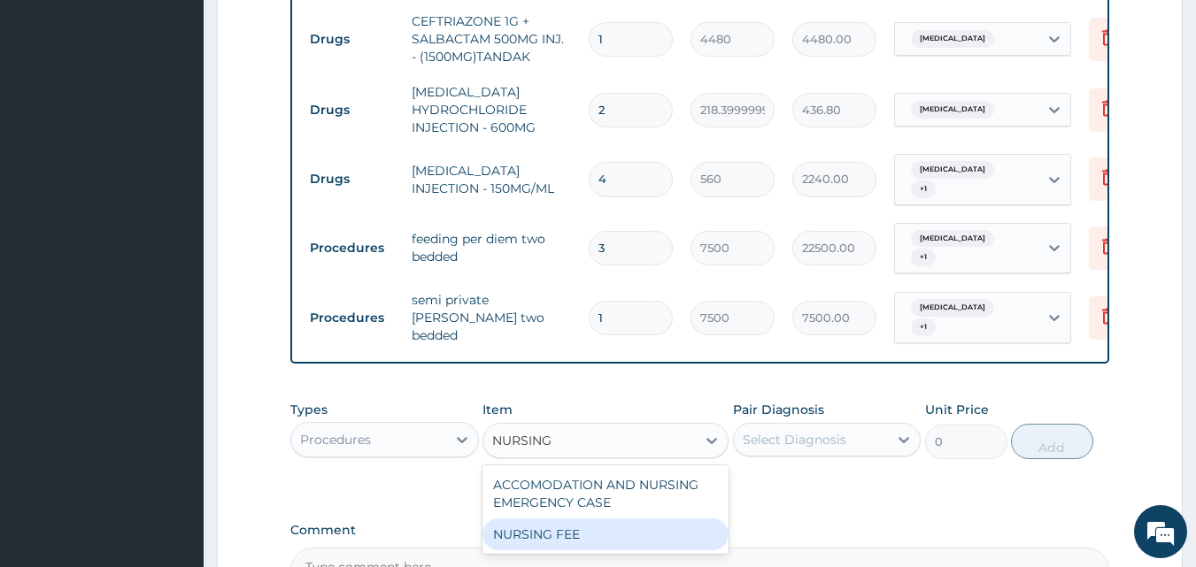
click at [575, 519] on div "NURSING FEE" at bounding box center [605, 535] width 246 height 32
type input "1875"
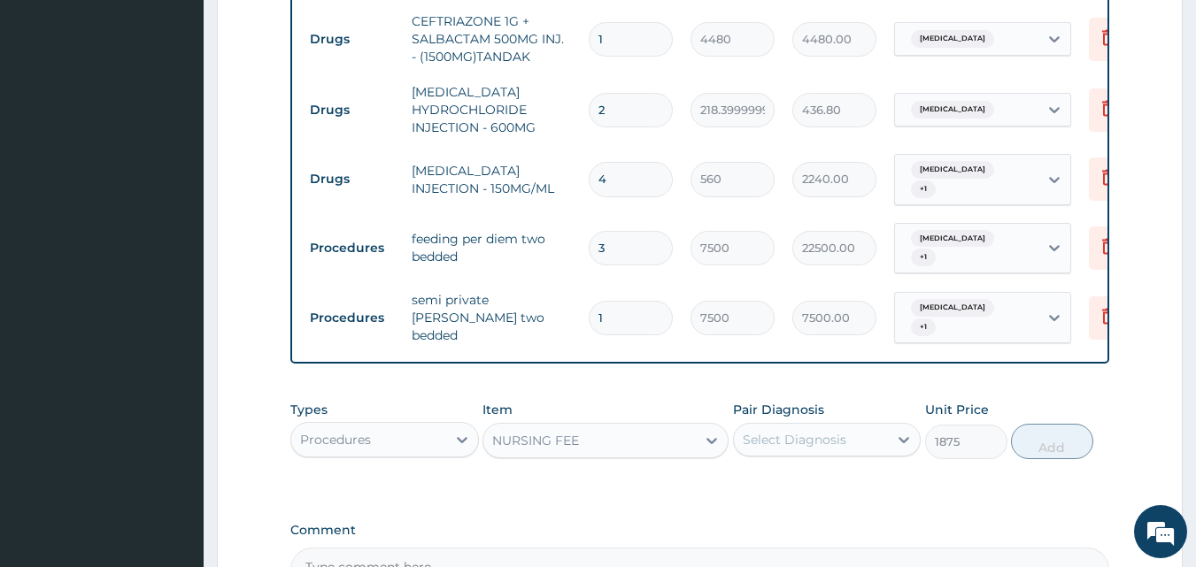
click at [821, 431] on div "Select Diagnosis" at bounding box center [795, 440] width 104 height 18
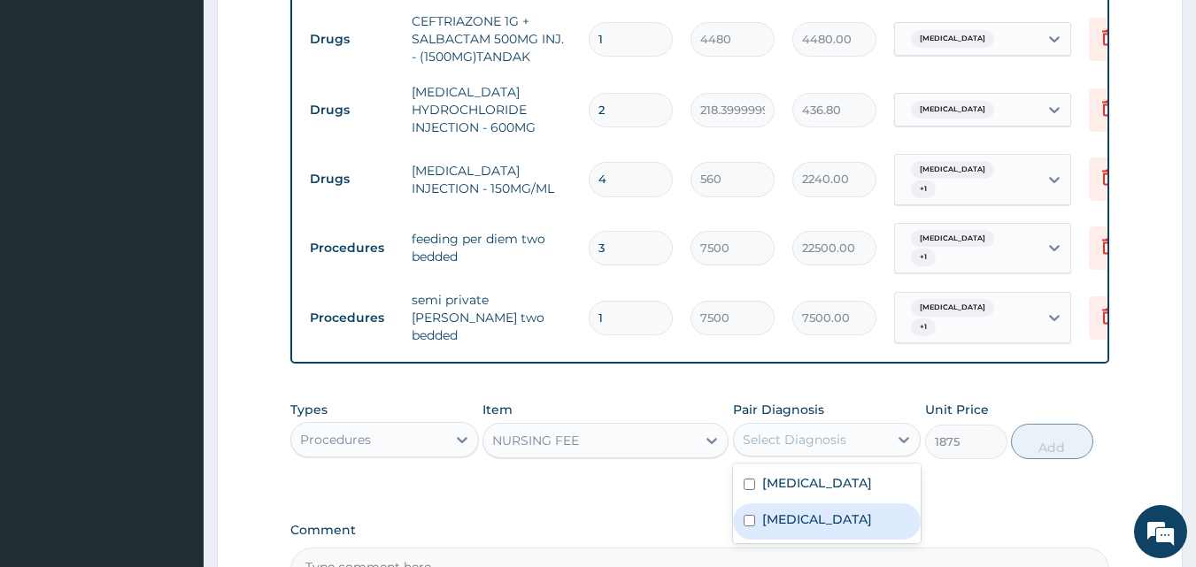
click at [797, 511] on label "[MEDICAL_DATA]" at bounding box center [817, 520] width 110 height 18
checkbox input "true"
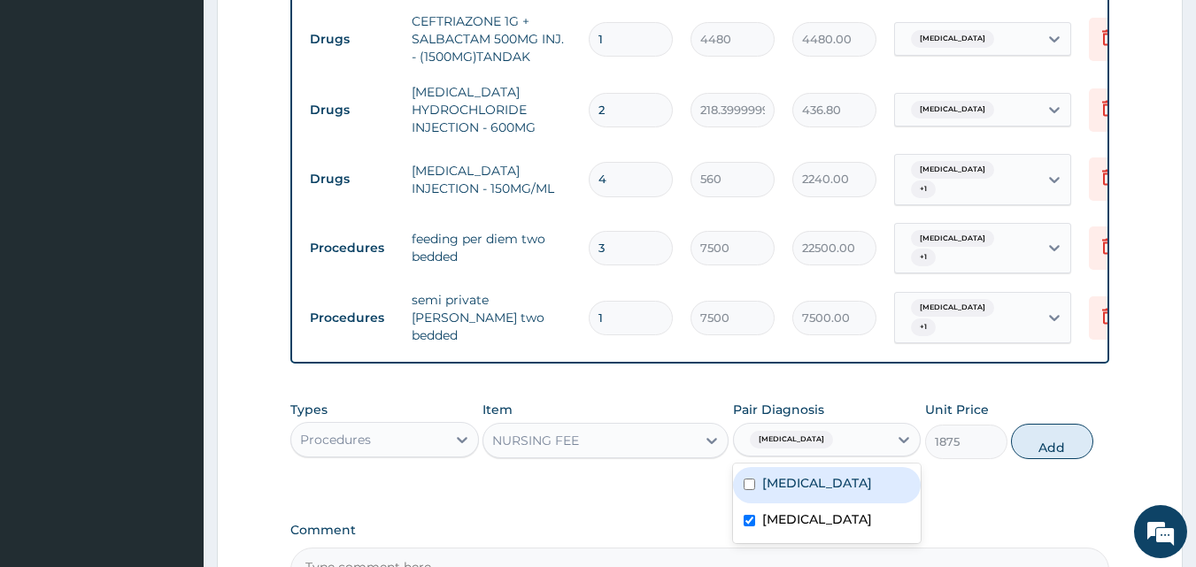
click at [797, 474] on div "[MEDICAL_DATA]" at bounding box center [827, 485] width 189 height 36
checkbox input "true"
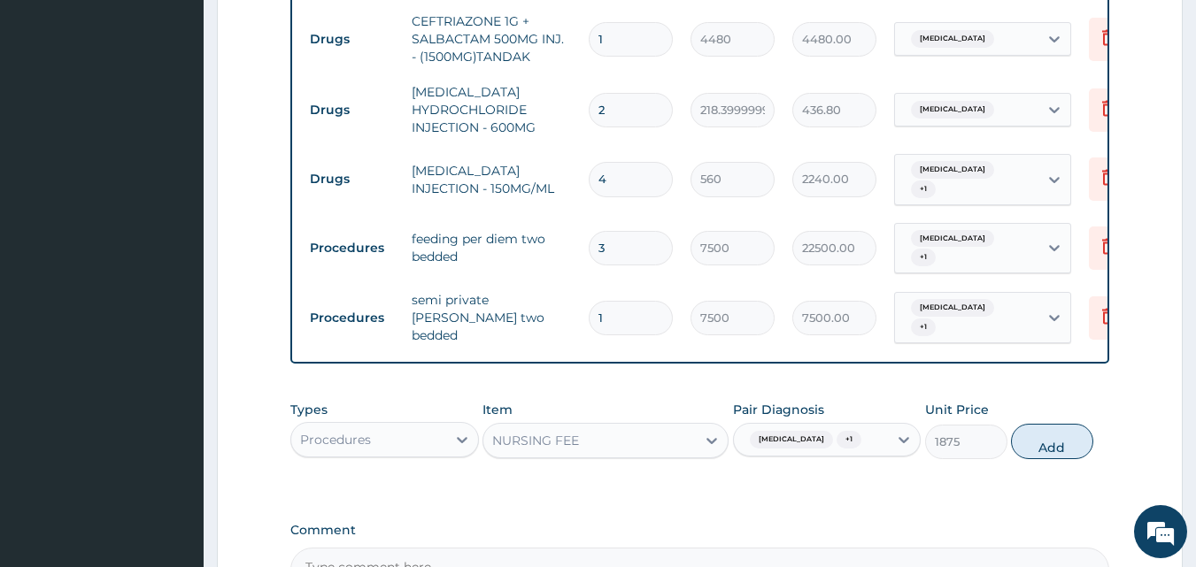
click at [1067, 431] on button "Add" at bounding box center [1052, 441] width 82 height 35
type input "0"
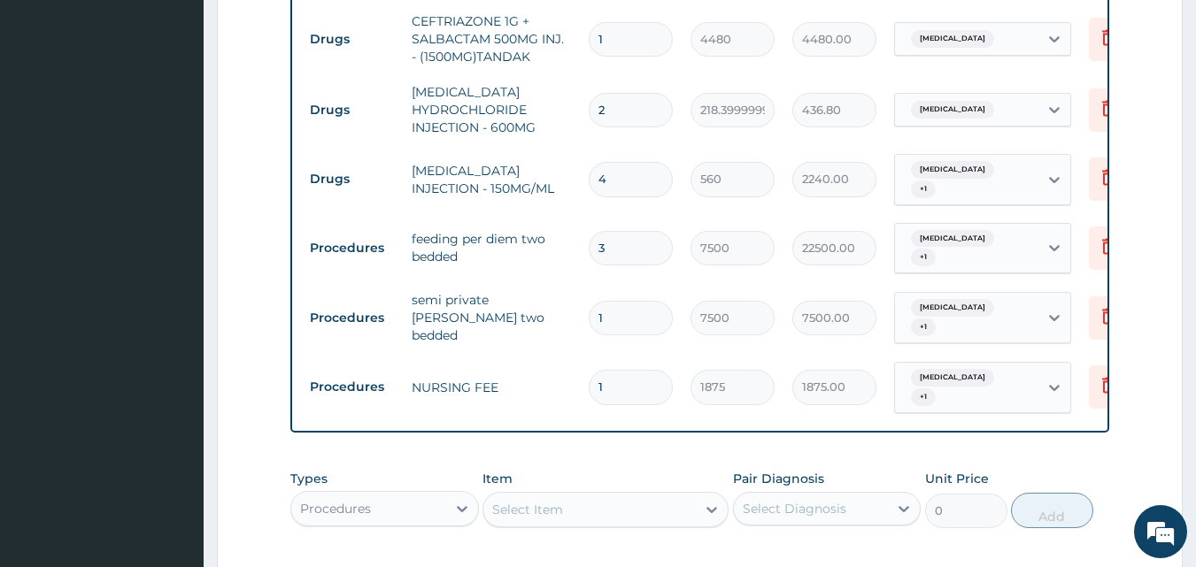
type input "0.00"
type input "3"
type input "5625.00"
type input "3"
click at [604, 301] on input "1" at bounding box center [631, 318] width 84 height 35
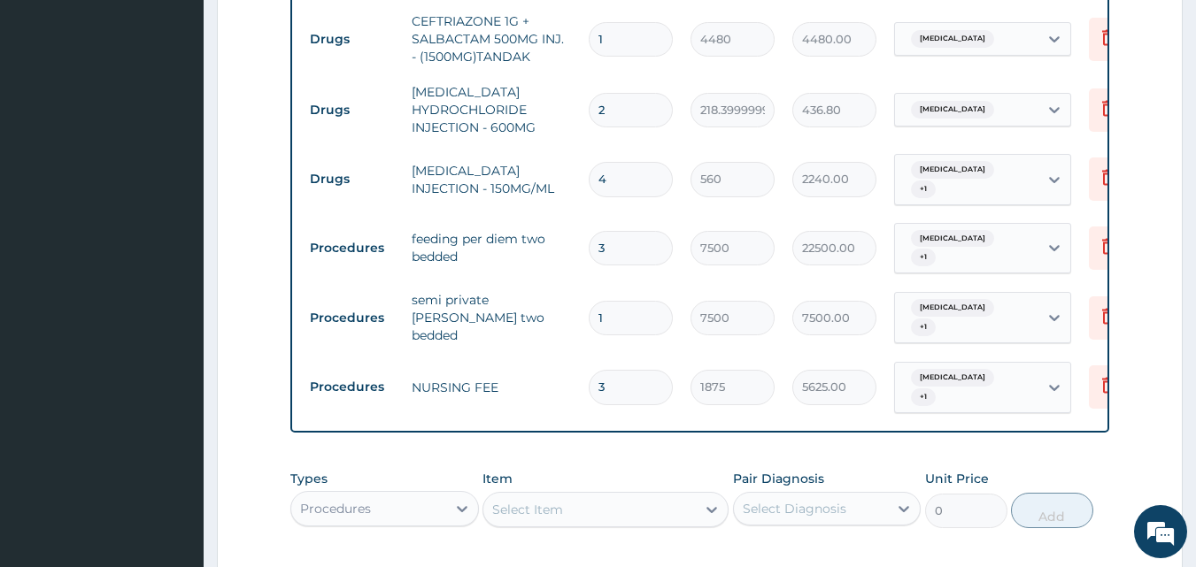
type input "0.00"
type input "3"
type input "22500.00"
type input "1"
type input "7500.00"
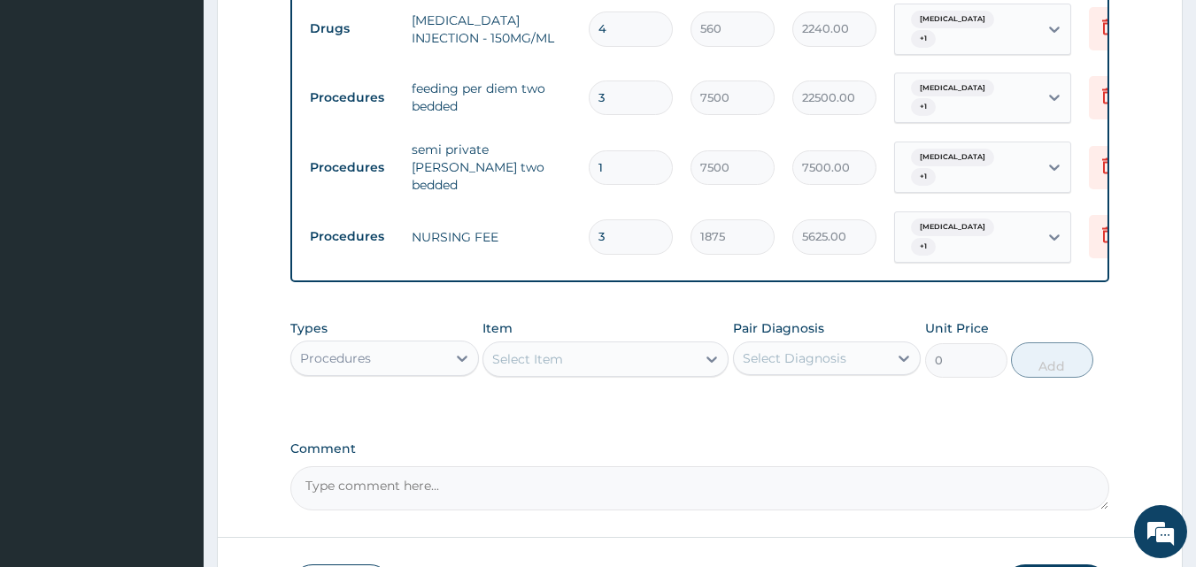
scroll to position [1257, 0]
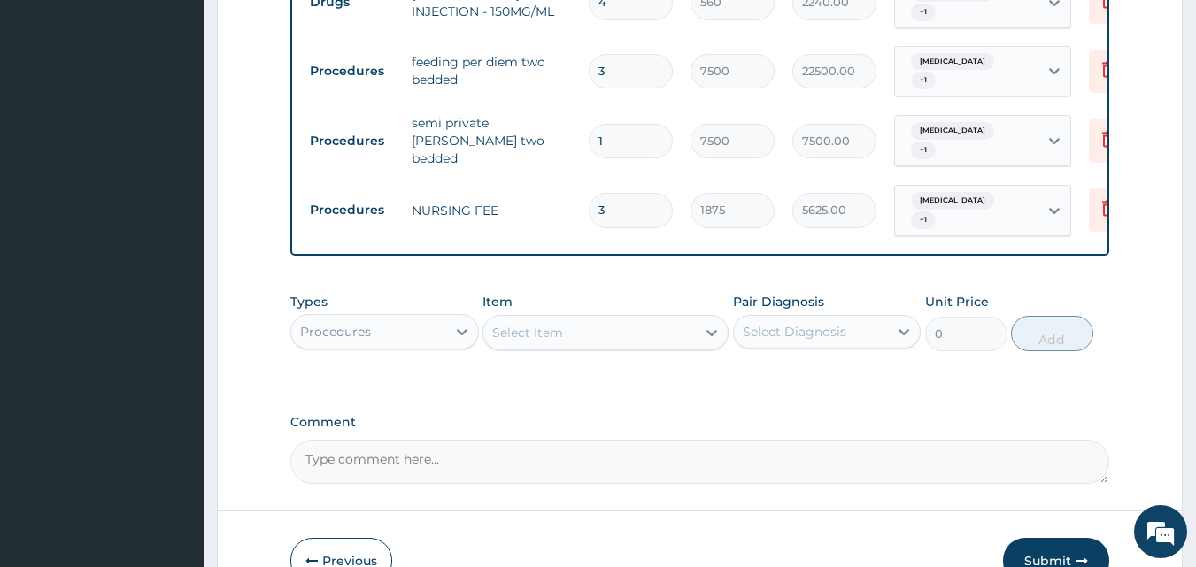
click at [654, 319] on div "Select Item" at bounding box center [589, 333] width 212 height 28
type input "DEXTRO"
click at [463, 323] on icon at bounding box center [462, 332] width 18 height 18
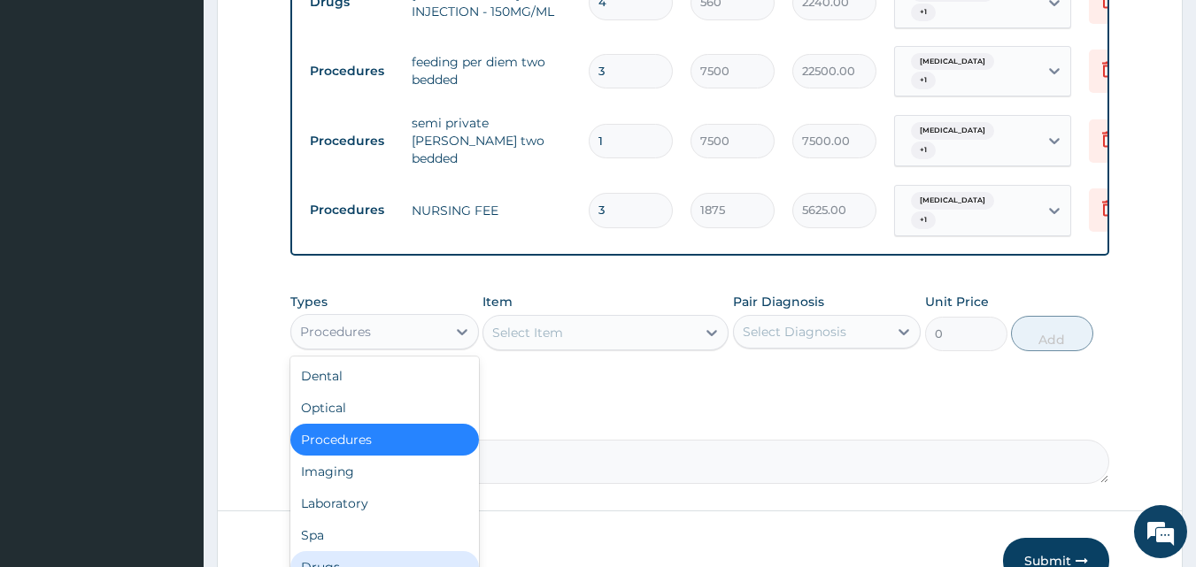
click at [348, 552] on div "Drugs" at bounding box center [384, 568] width 189 height 32
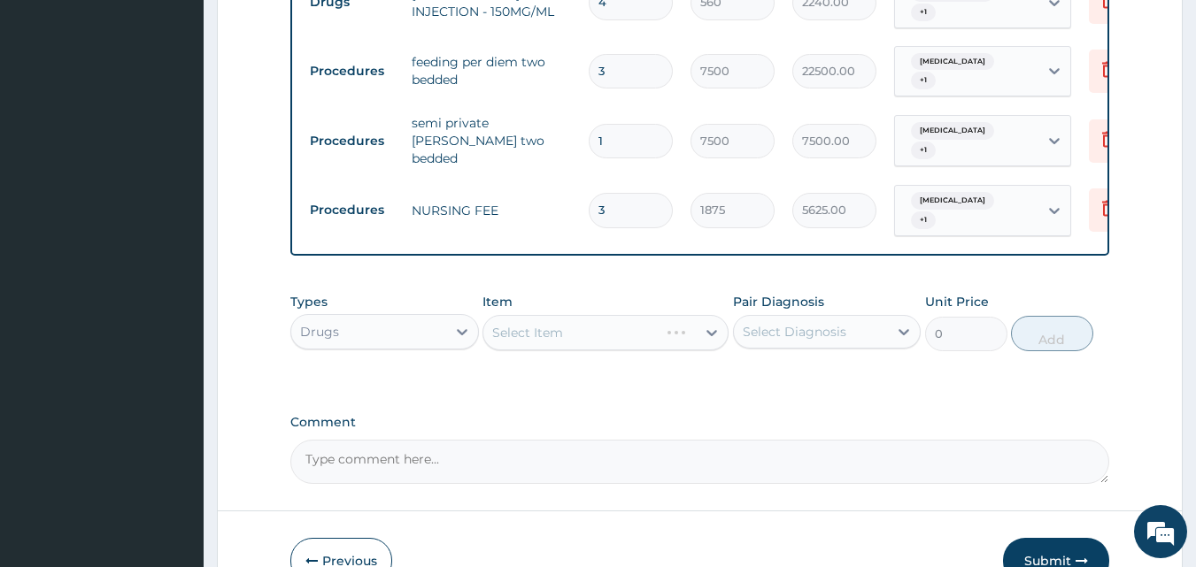
click at [692, 315] on div "Select Item" at bounding box center [605, 332] width 246 height 35
click at [695, 319] on div "Select Item" at bounding box center [589, 333] width 212 height 28
click at [512, 324] on input "DETR" at bounding box center [510, 333] width 36 height 18
type input "DEXTR"
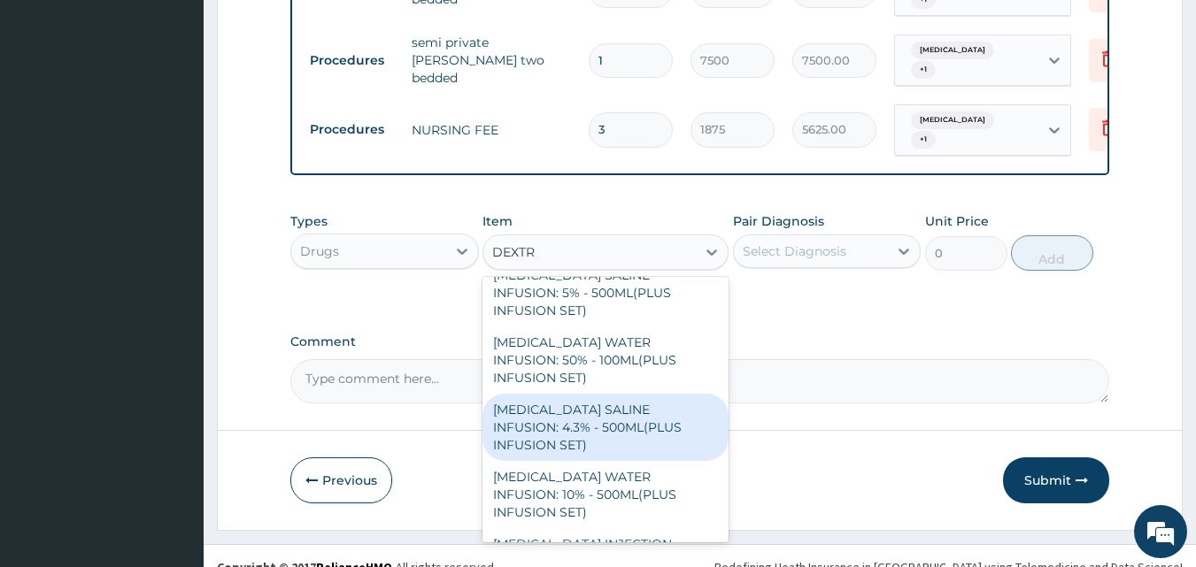
scroll to position [138, 0]
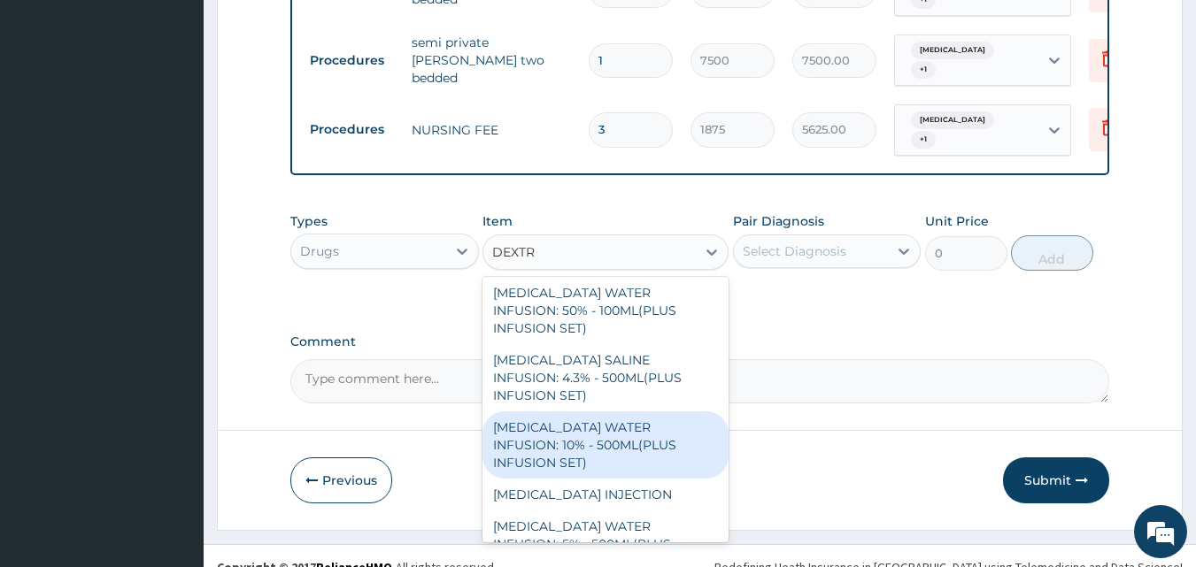
click at [609, 412] on div "[MEDICAL_DATA] WATER INFUSION: 10% - 500ML(PLUS INFUSION SET)" at bounding box center [605, 445] width 246 height 67
type input "1092"
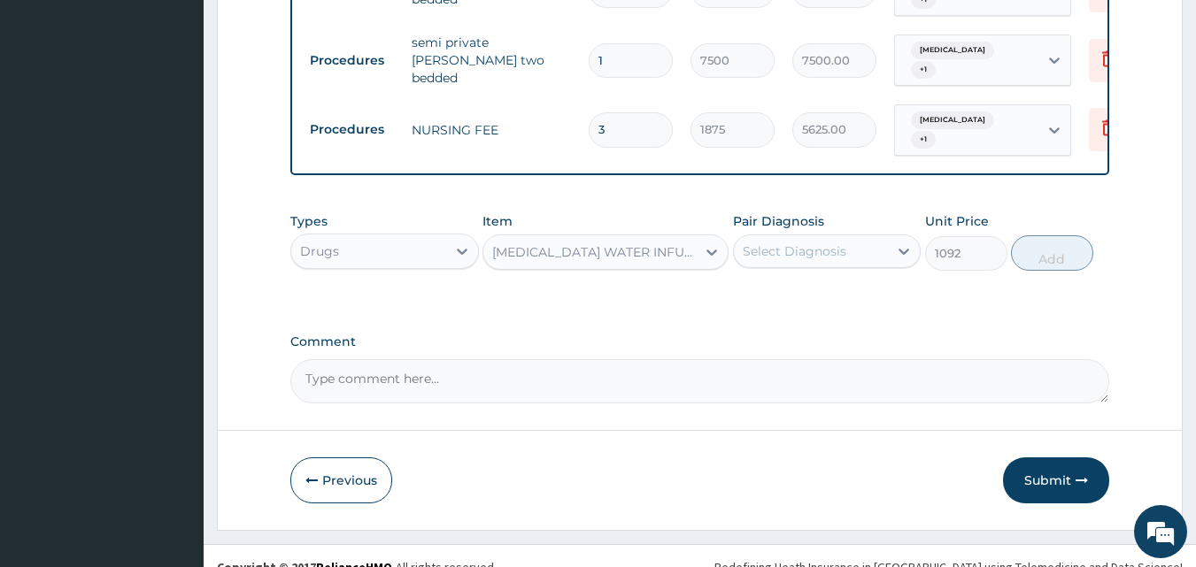
click at [817, 243] on div "Select Diagnosis" at bounding box center [795, 252] width 104 height 18
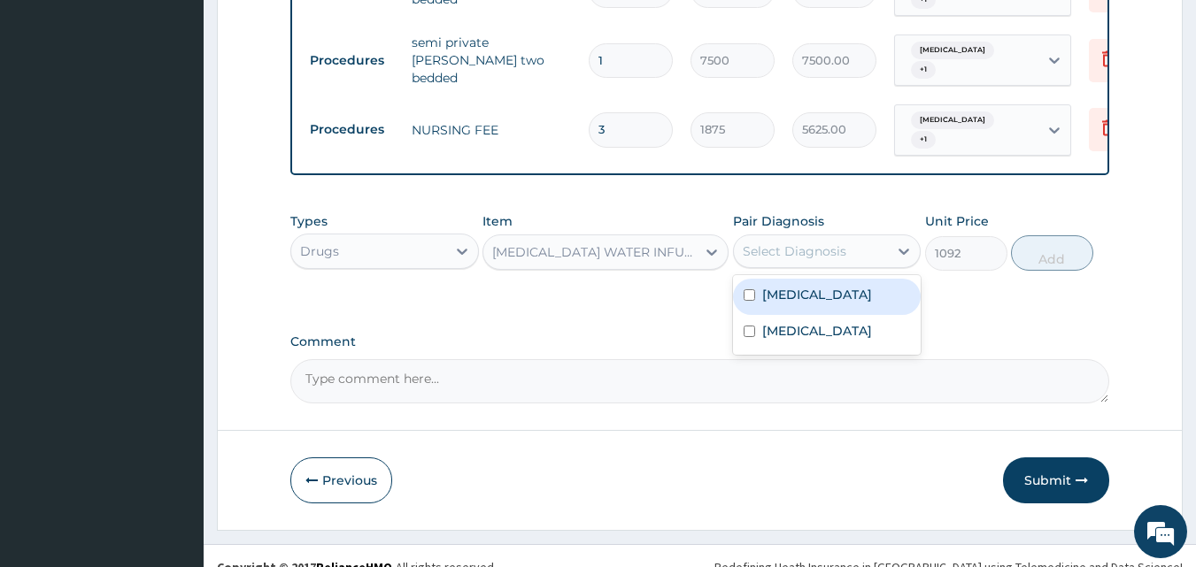
click at [796, 286] on label "[MEDICAL_DATA]" at bounding box center [817, 295] width 110 height 18
checkbox input "true"
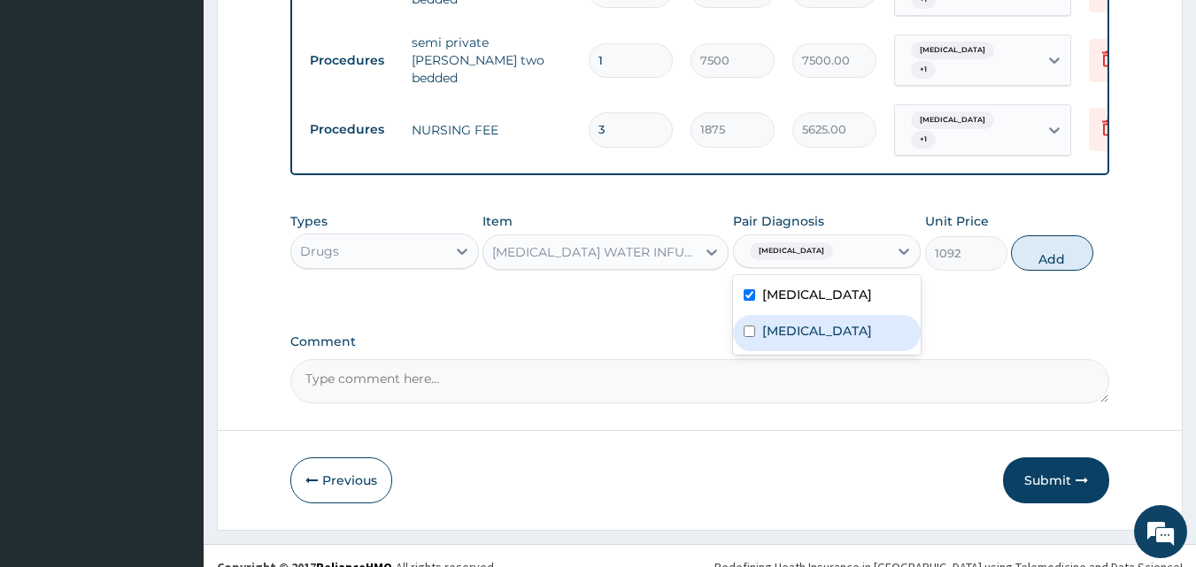
click at [796, 322] on label "[MEDICAL_DATA]" at bounding box center [817, 331] width 110 height 18
checkbox input "true"
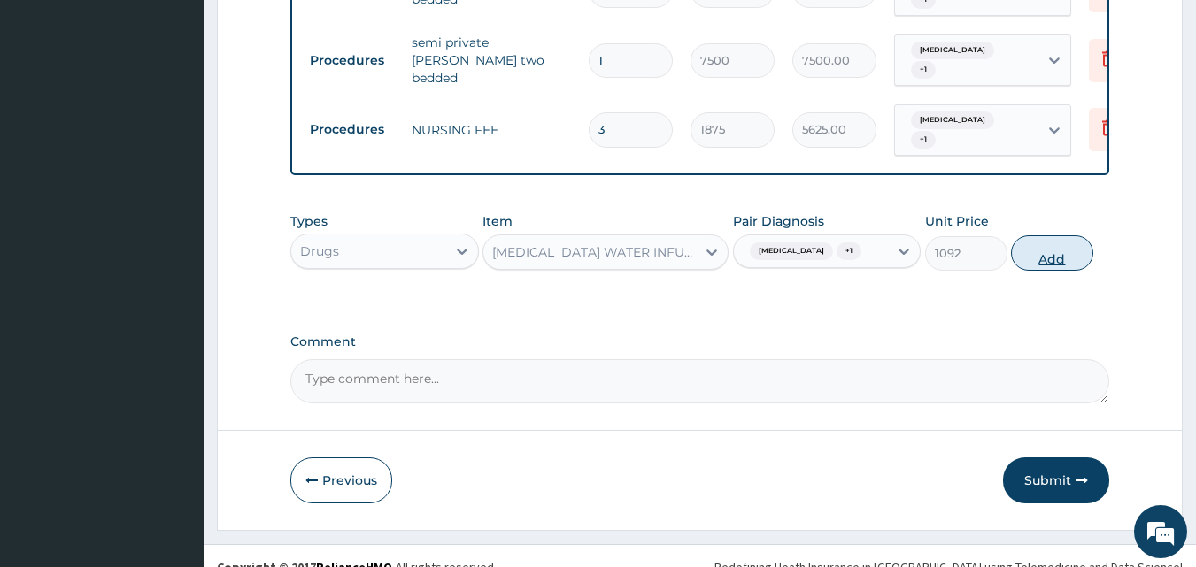
click at [1053, 235] on button "Add" at bounding box center [1052, 252] width 82 height 35
type input "0"
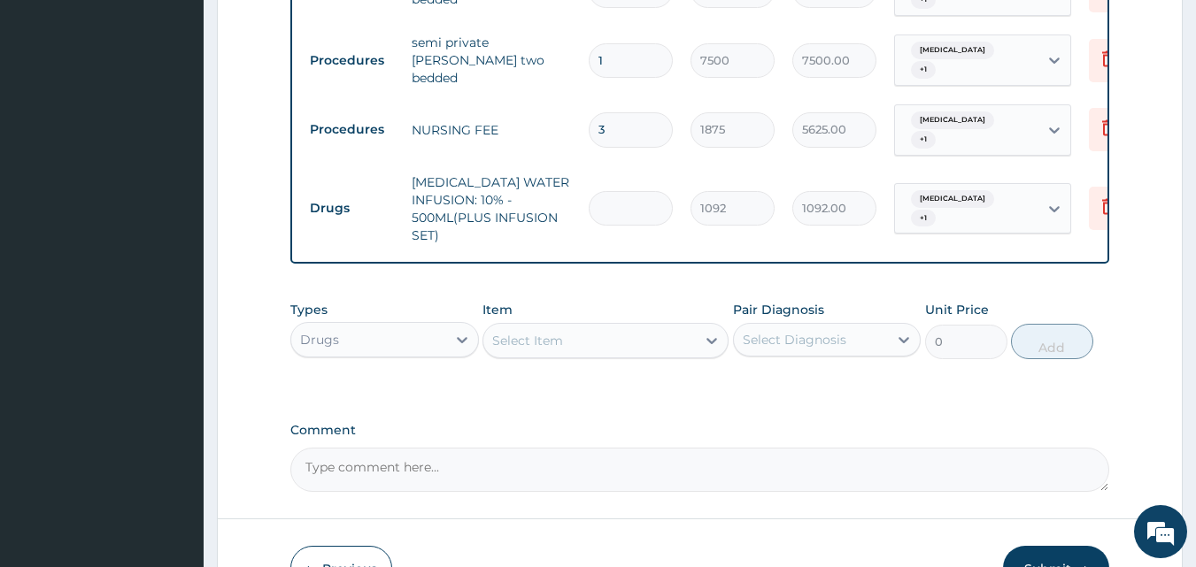
type input "0.00"
type input "3"
type input "3276.00"
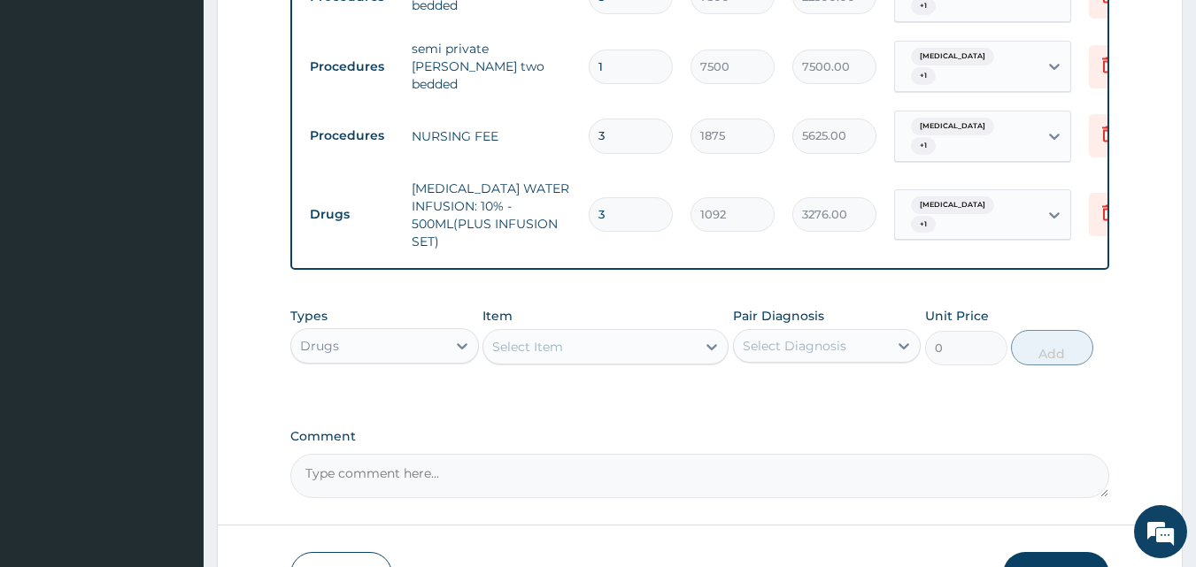
scroll to position [1338, 0]
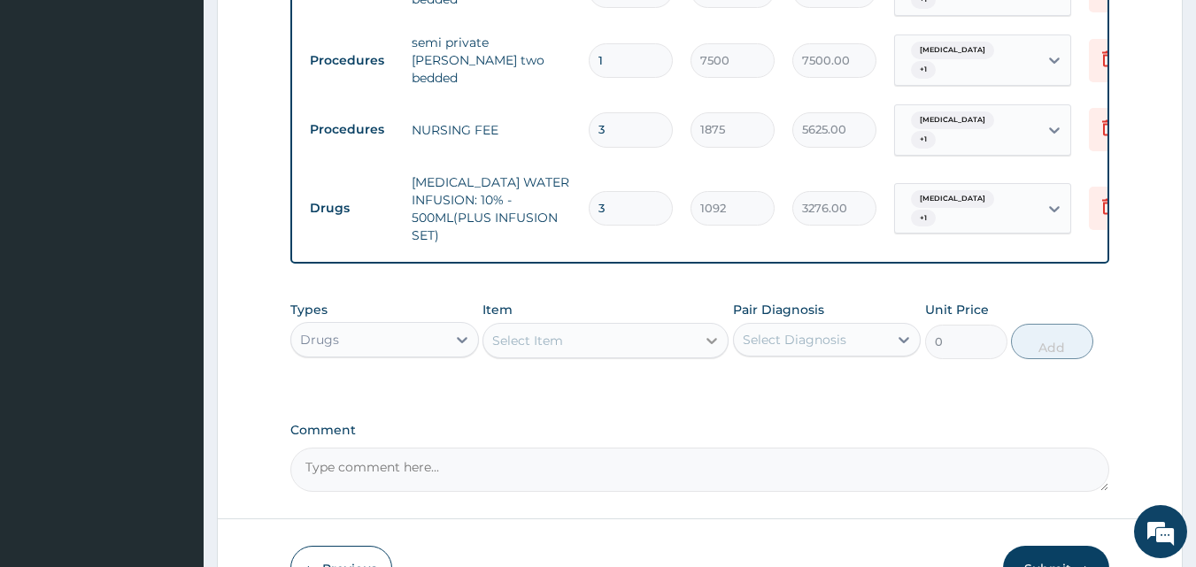
type input "3"
click at [703, 332] on icon at bounding box center [712, 341] width 18 height 18
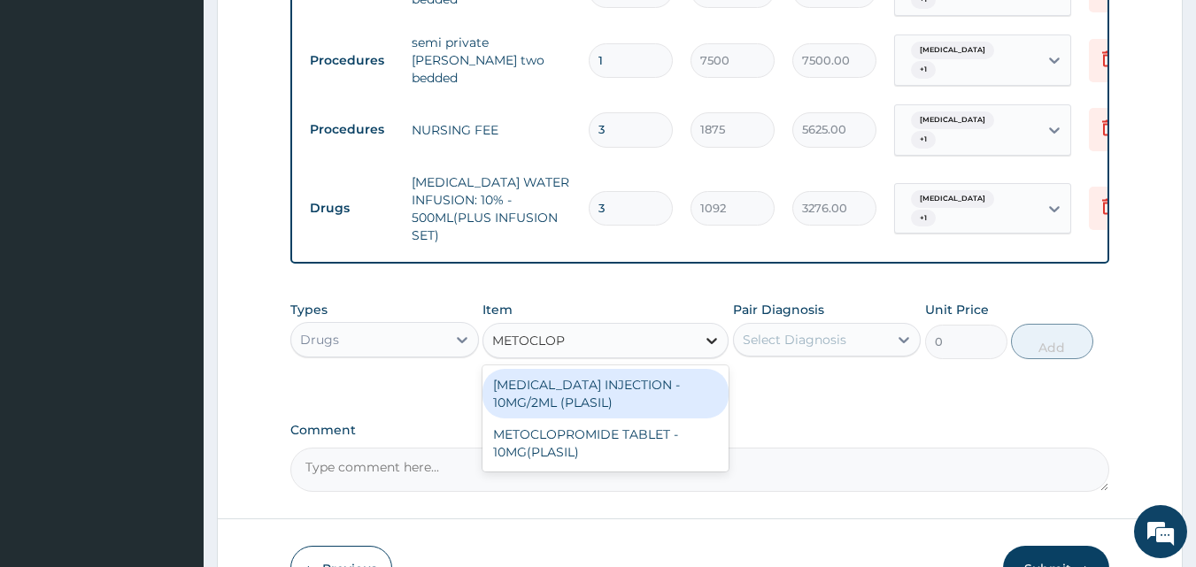
type input "METOCLOPR"
click at [652, 369] on div "[MEDICAL_DATA] INJECTION - 10MG/2ML (PLASIL)" at bounding box center [605, 394] width 246 height 50
type input "274.4"
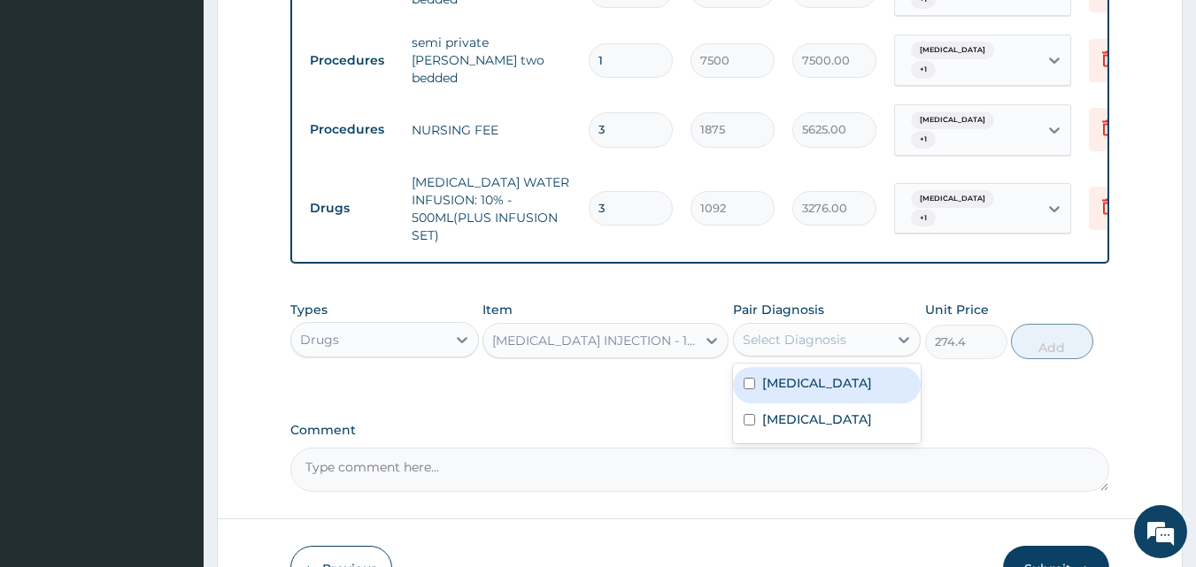
click at [876, 326] on div "Select Diagnosis" at bounding box center [811, 340] width 155 height 28
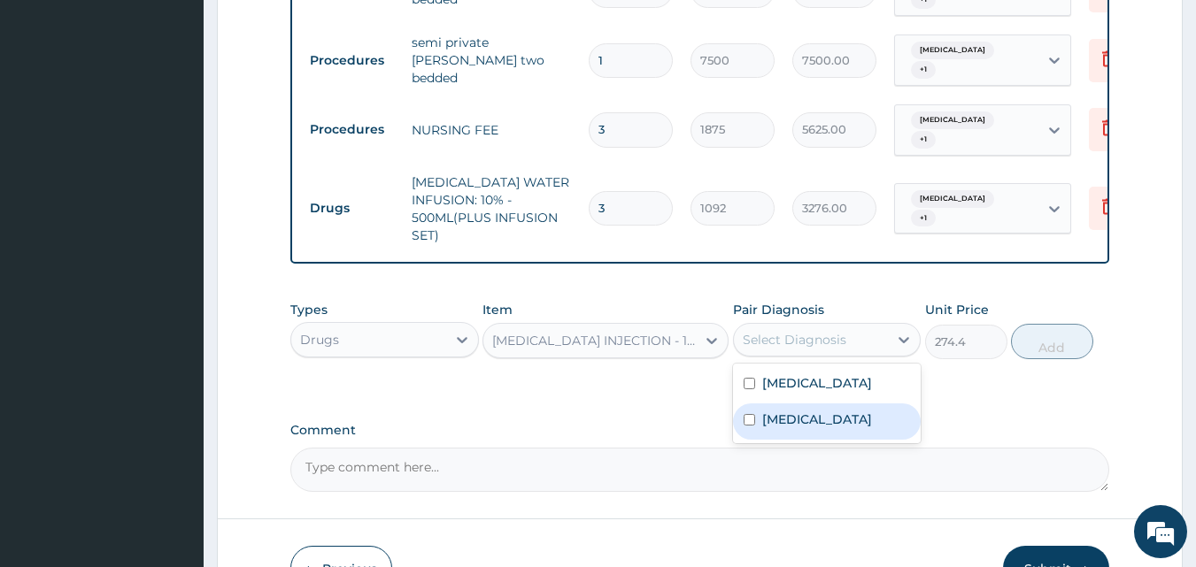
click at [814, 411] on label "Upper respiratory infection" at bounding box center [817, 420] width 110 height 18
checkbox input "true"
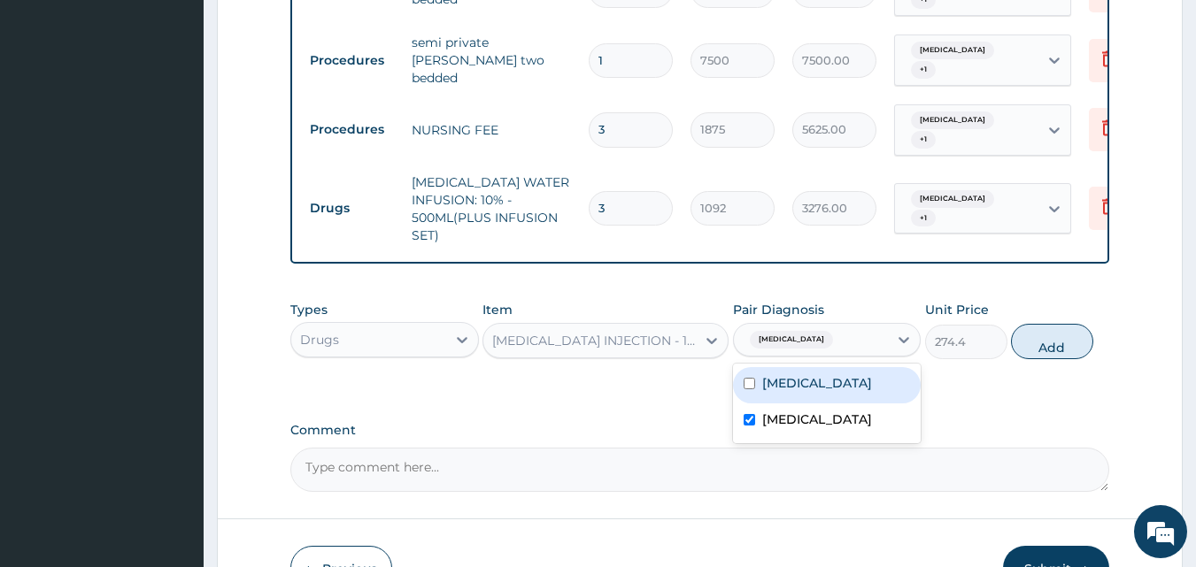
click at [815, 368] on div "[MEDICAL_DATA]" at bounding box center [827, 385] width 189 height 36
checkbox input "true"
click at [1060, 328] on button "Add" at bounding box center [1052, 341] width 82 height 35
type input "0"
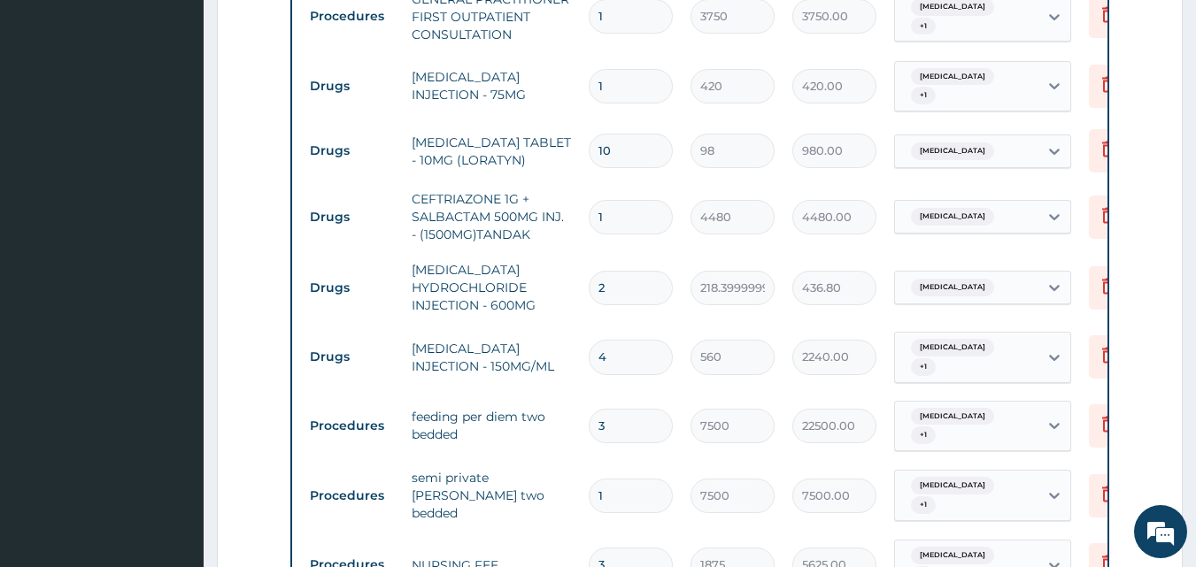
scroll to position [895, 0]
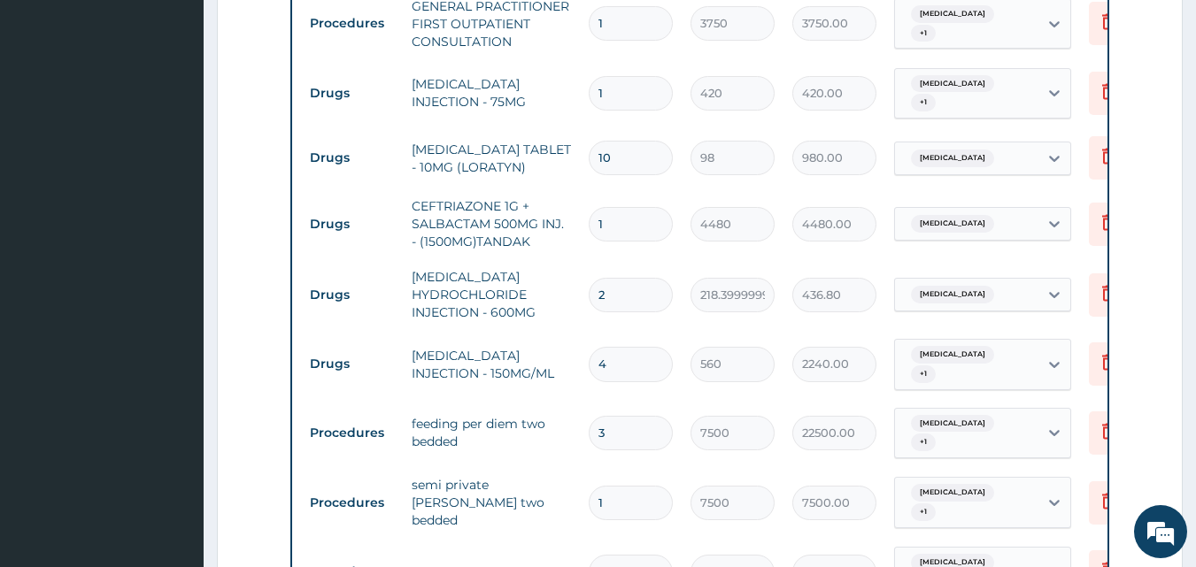
click at [616, 207] on input "1" at bounding box center [631, 224] width 84 height 35
type input "0.00"
type input "4"
type input "17920.00"
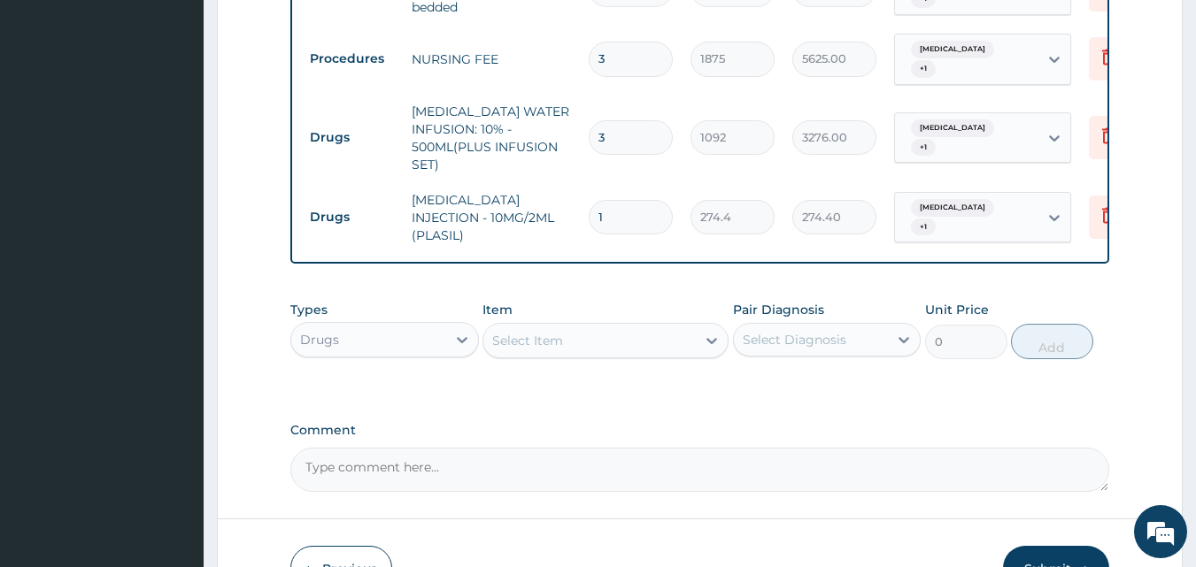
scroll to position [1320, 0]
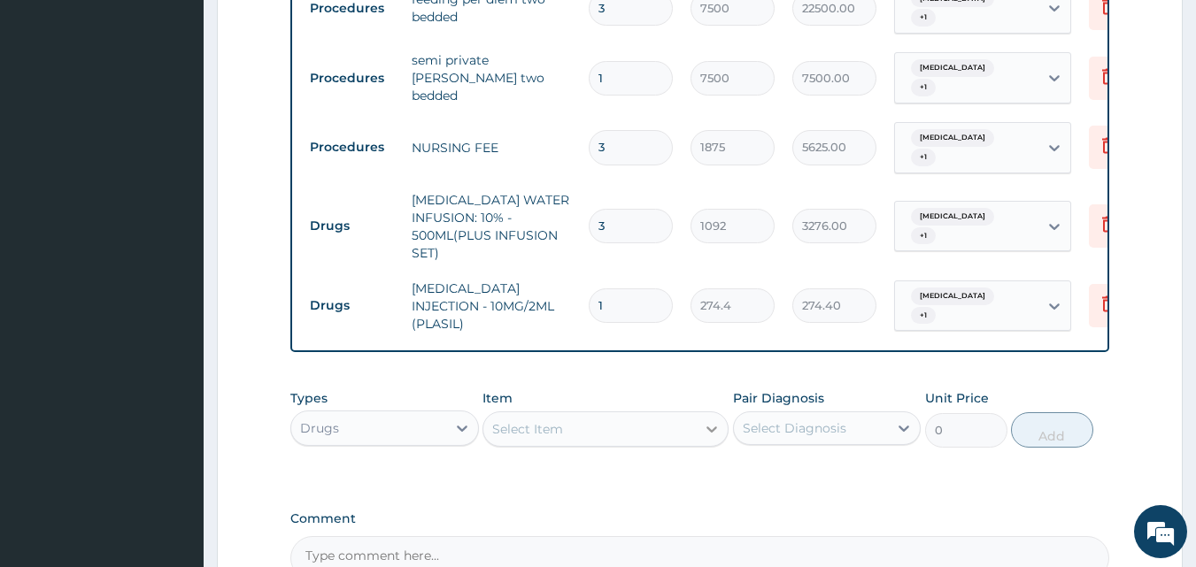
type input "4"
click at [705, 421] on icon at bounding box center [712, 430] width 18 height 18
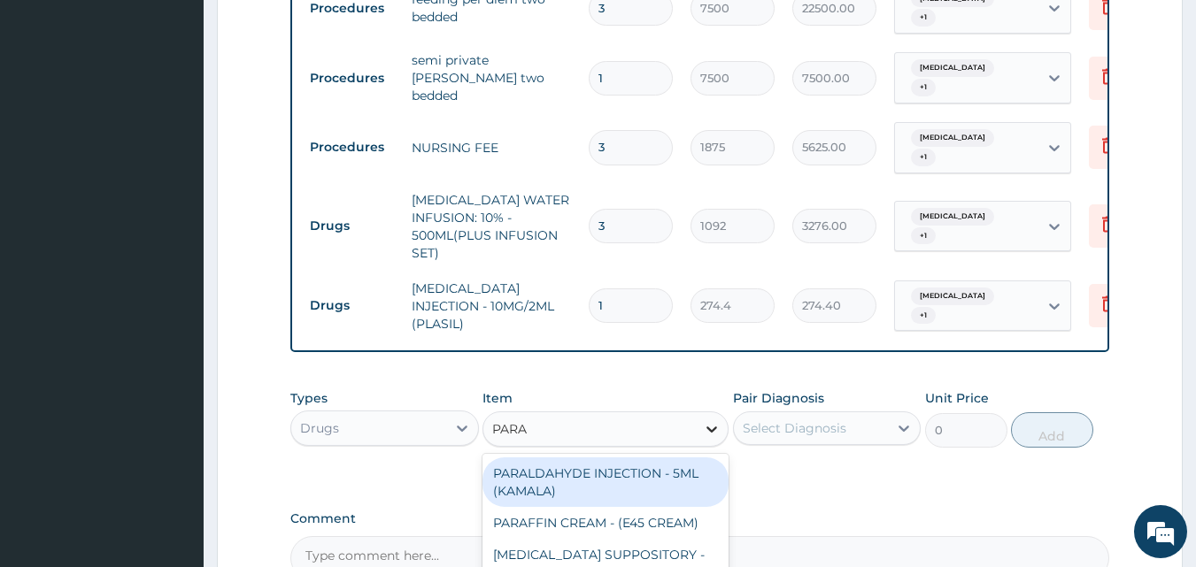
type input "PARAC"
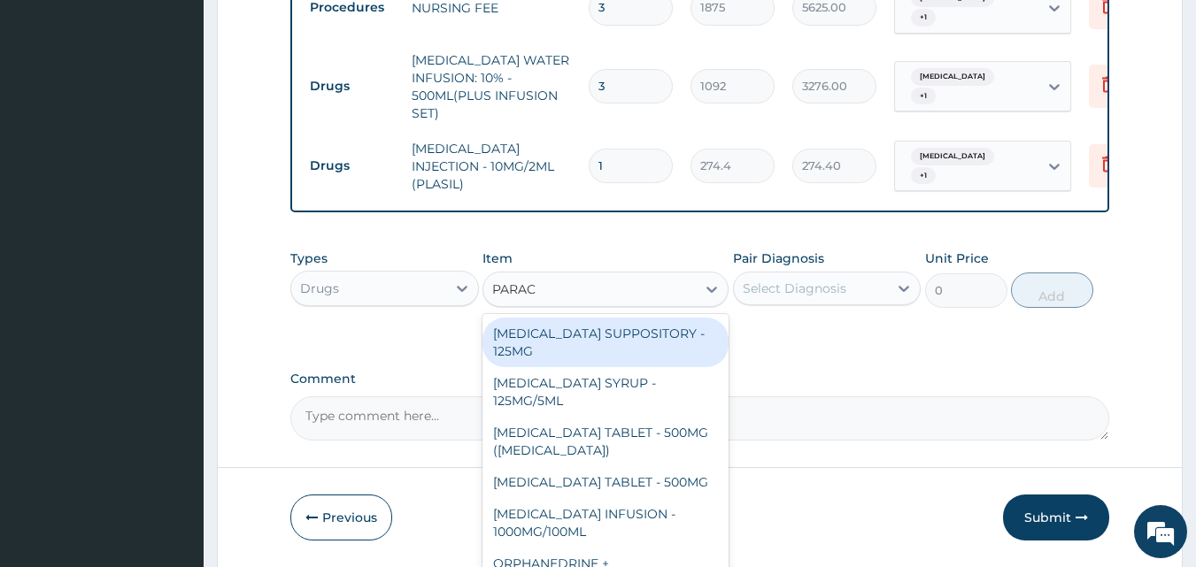
scroll to position [1497, 0]
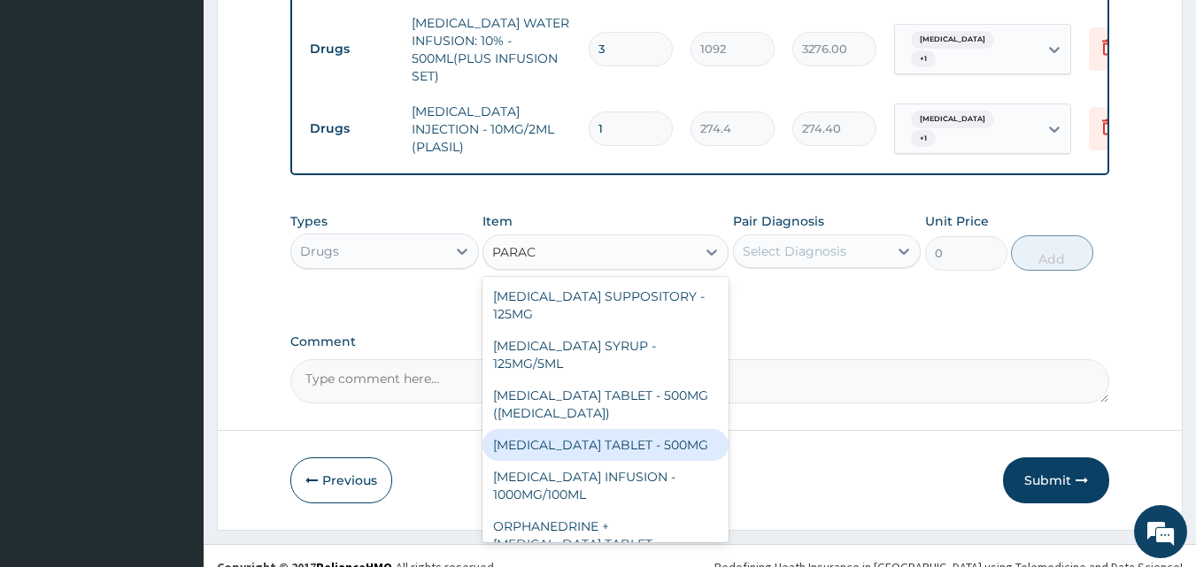
click at [577, 429] on div "[MEDICAL_DATA] TABLET - 500MG" at bounding box center [605, 445] width 246 height 32
type input "33.599999999999994"
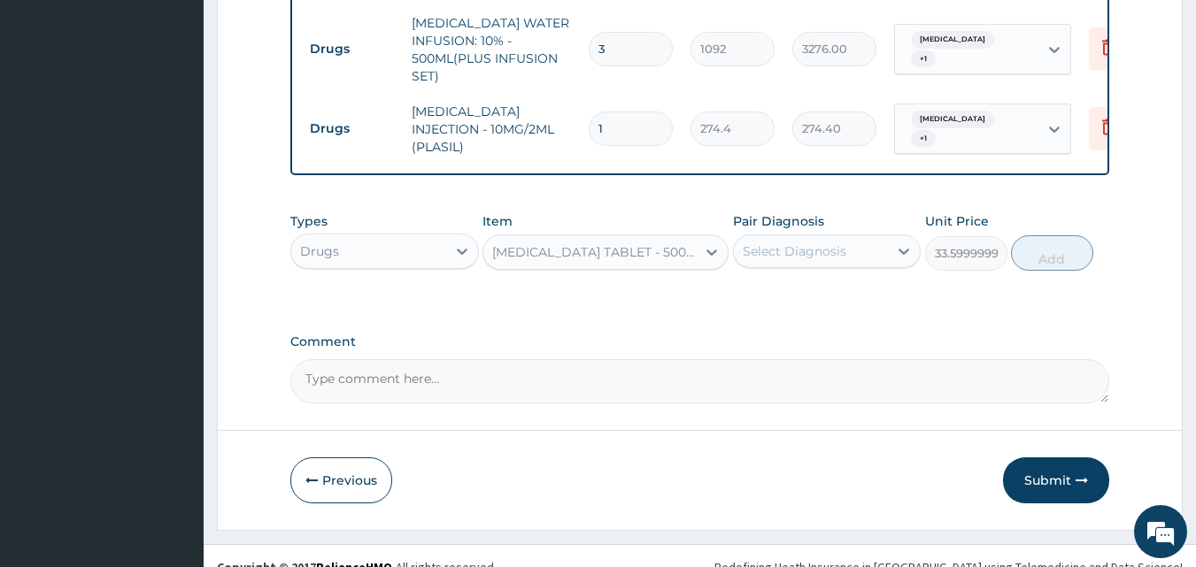
click at [806, 243] on div "Select Diagnosis" at bounding box center [795, 252] width 104 height 18
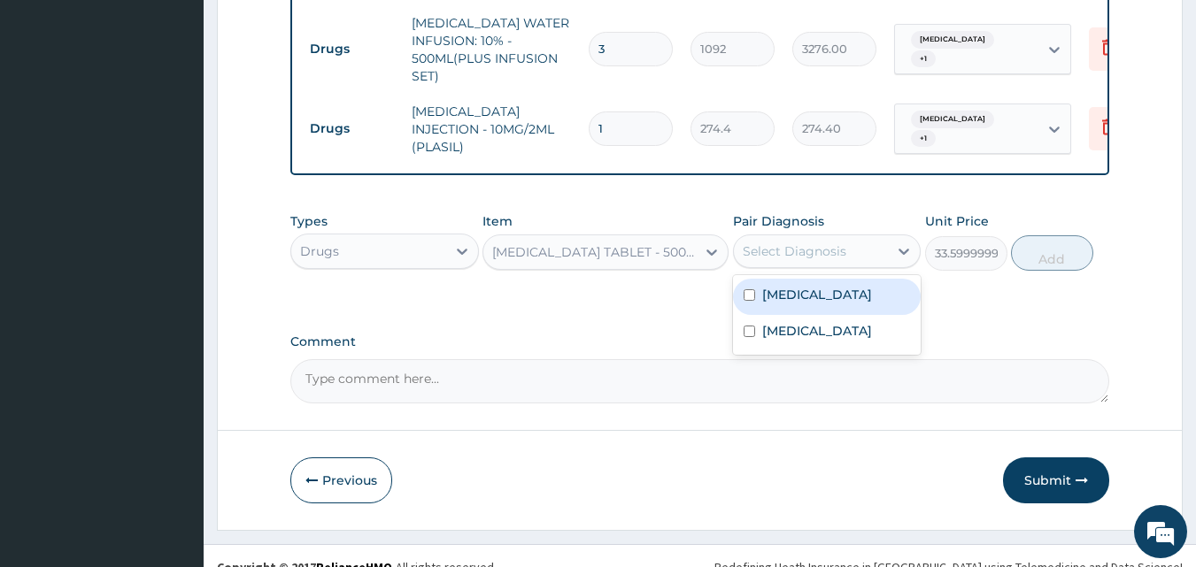
drag, startPoint x: 799, startPoint y: 276, endPoint x: 802, endPoint y: 304, distance: 27.7
click at [799, 286] on label "Malaria" at bounding box center [817, 295] width 110 height 18
checkbox input "true"
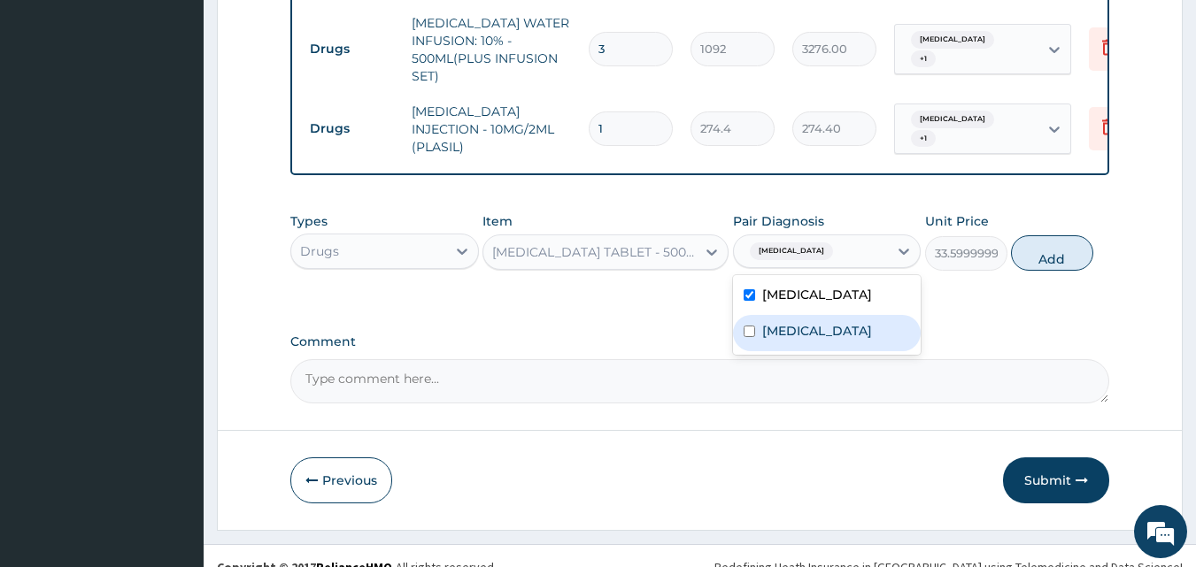
click at [802, 322] on label "Upper respiratory infection" at bounding box center [817, 331] width 110 height 18
checkbox input "true"
click at [1030, 235] on button "Add" at bounding box center [1052, 252] width 82 height 35
type input "0"
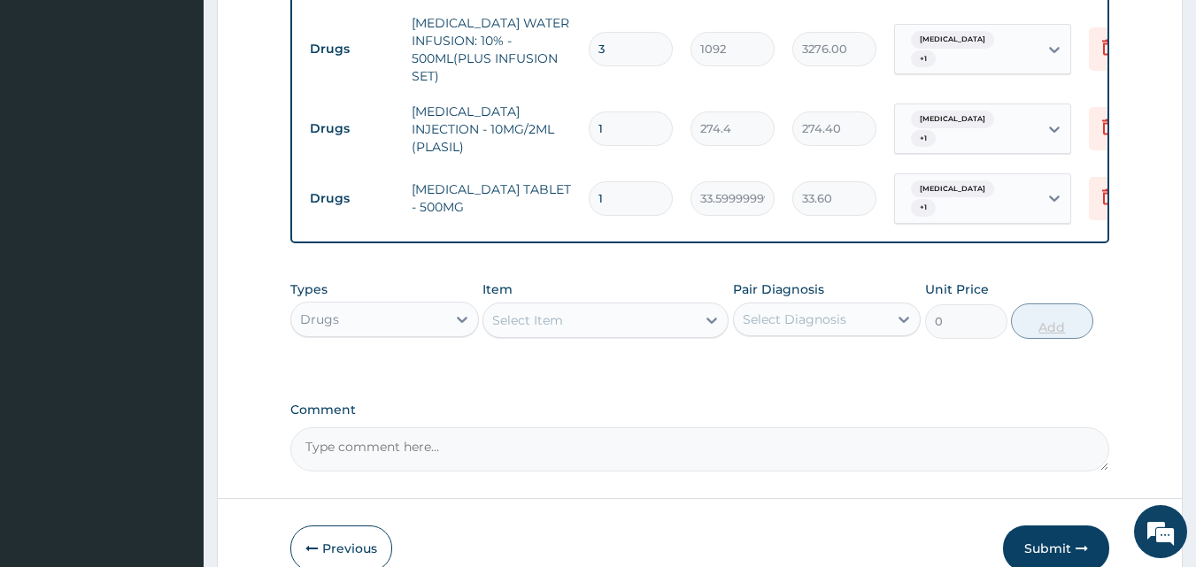
type input "18"
type input "604.80"
type input "18"
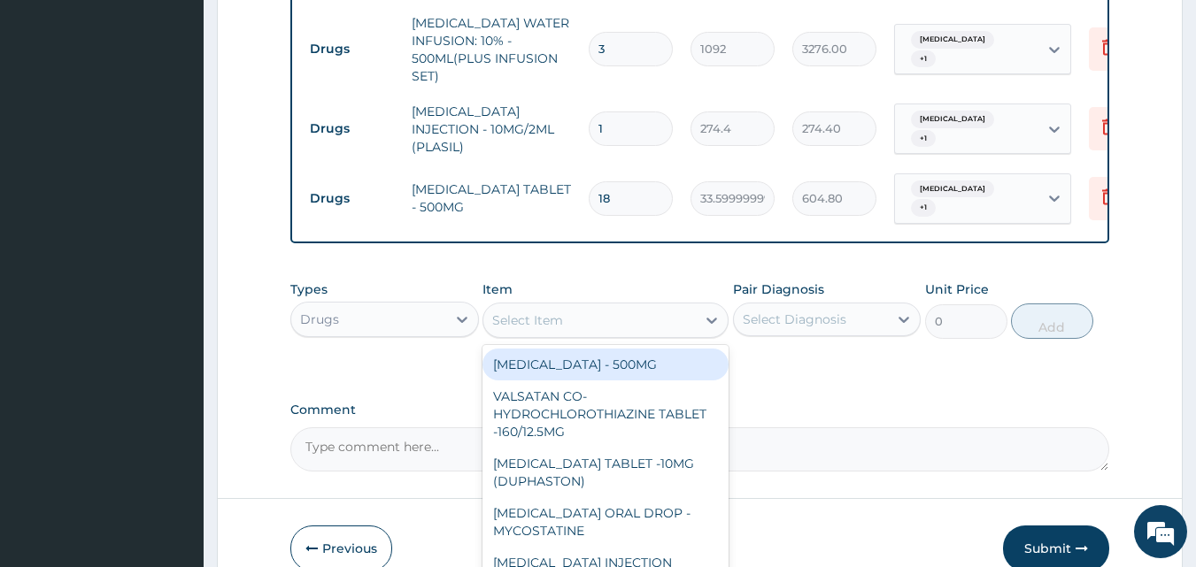
click at [681, 306] on div "Select Item" at bounding box center [589, 320] width 212 height 28
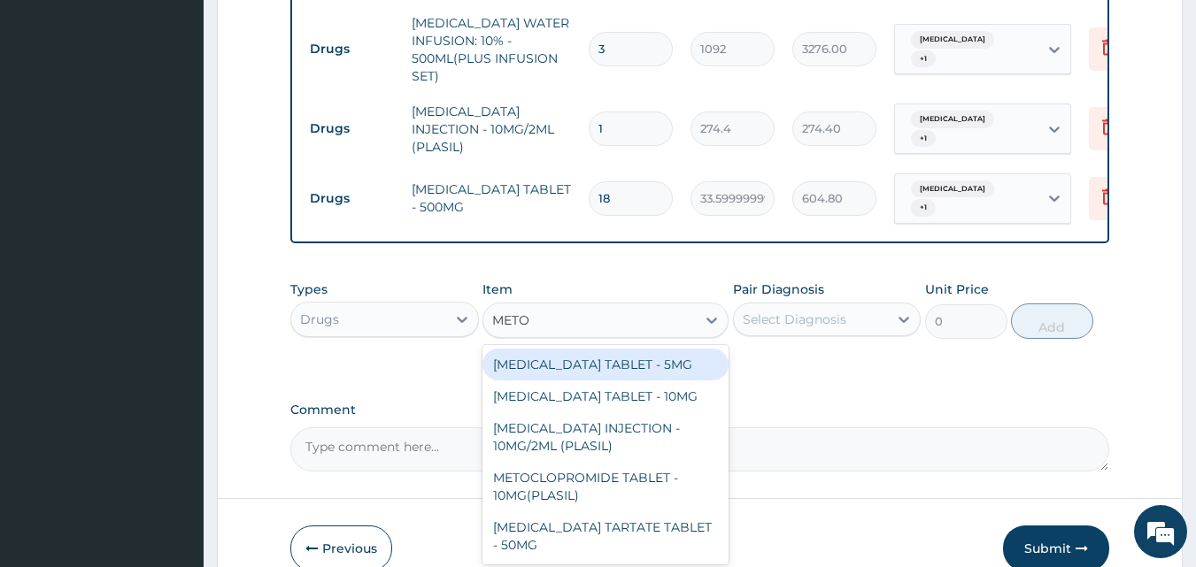
type input "METOC"
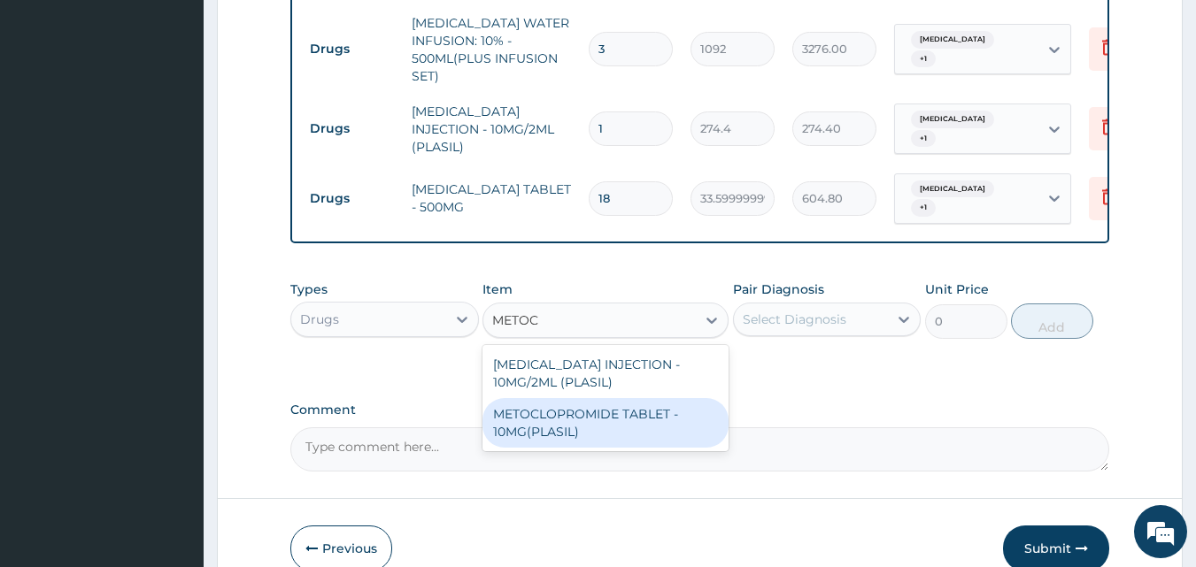
click at [625, 398] on div "METOCLOPROMIDE TABLET - 10MG(PLASIL)" at bounding box center [605, 423] width 246 height 50
type input "56"
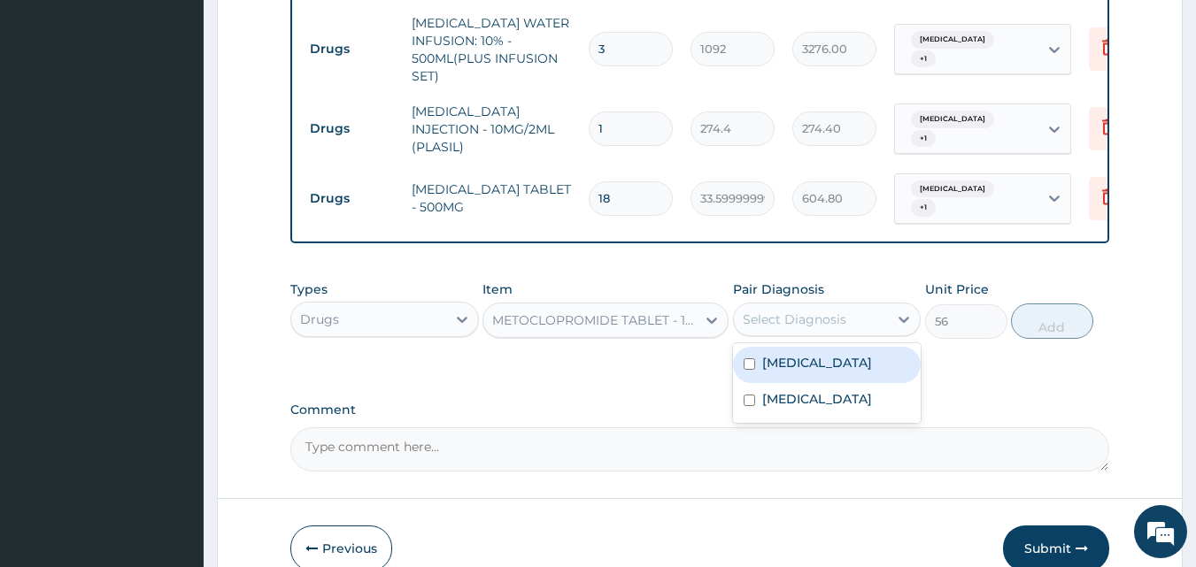
click at [880, 305] on div "Select Diagnosis" at bounding box center [811, 319] width 155 height 28
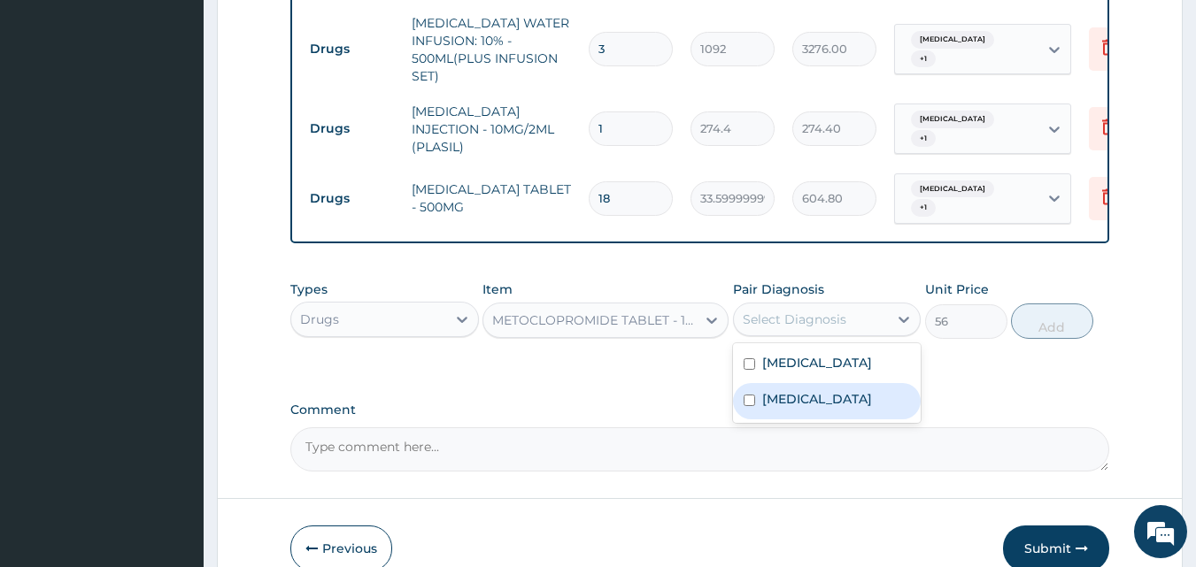
drag, startPoint x: 815, startPoint y: 380, endPoint x: 837, endPoint y: 369, distance: 24.5
click at [815, 390] on label "Upper respiratory infection" at bounding box center [817, 399] width 110 height 18
checkbox input "true"
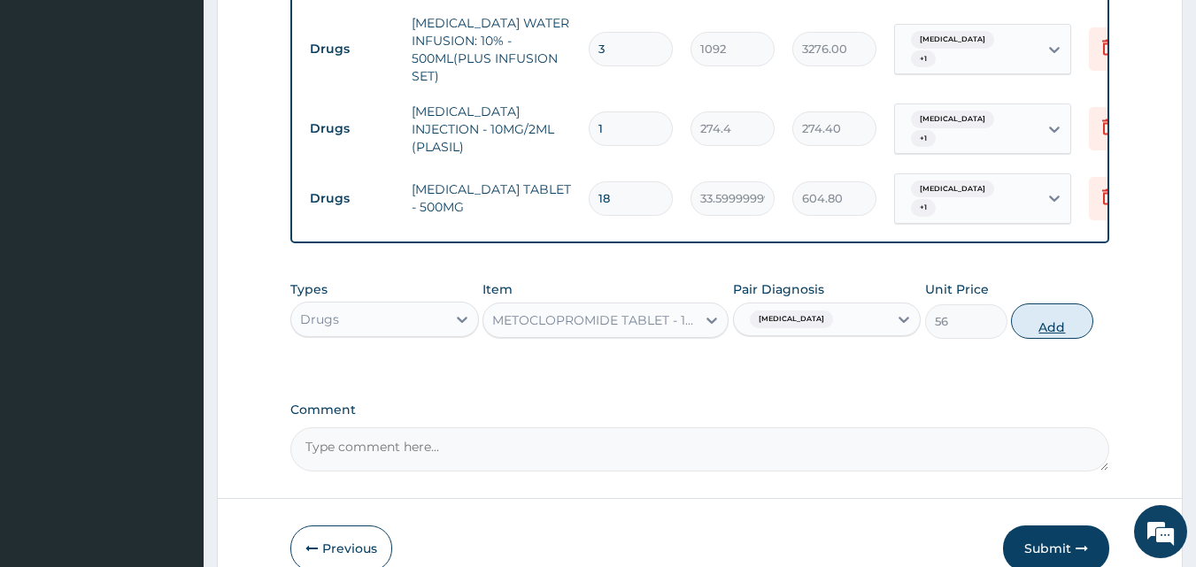
click at [1042, 304] on button "Add" at bounding box center [1052, 321] width 82 height 35
type input "0"
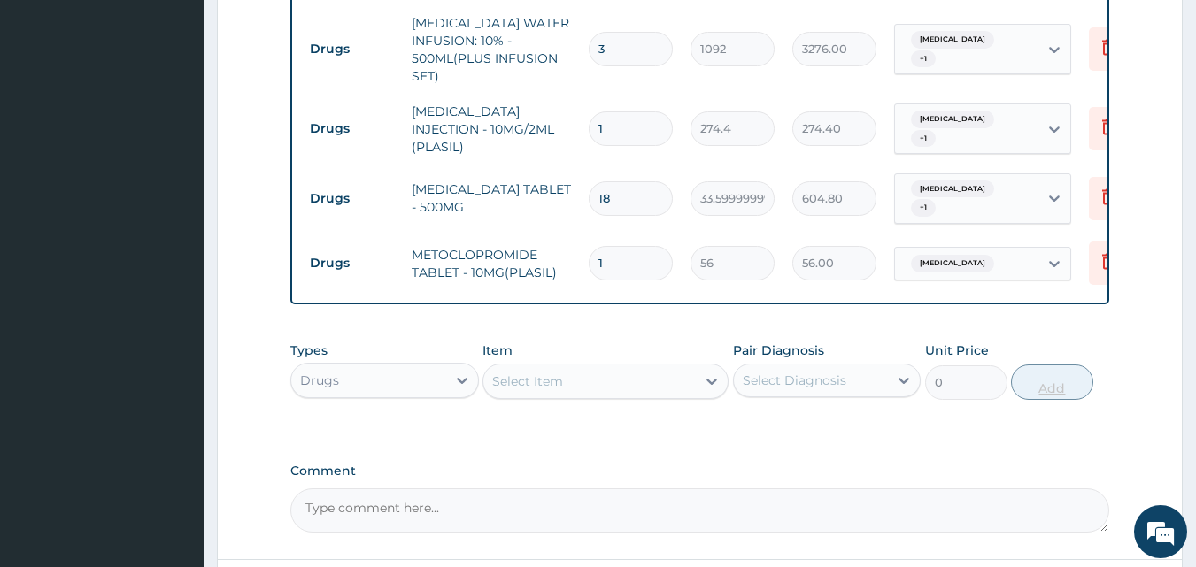
type input "0.00"
type input "6"
type input "336.00"
type input "6"
click at [703, 373] on icon at bounding box center [712, 382] width 18 height 18
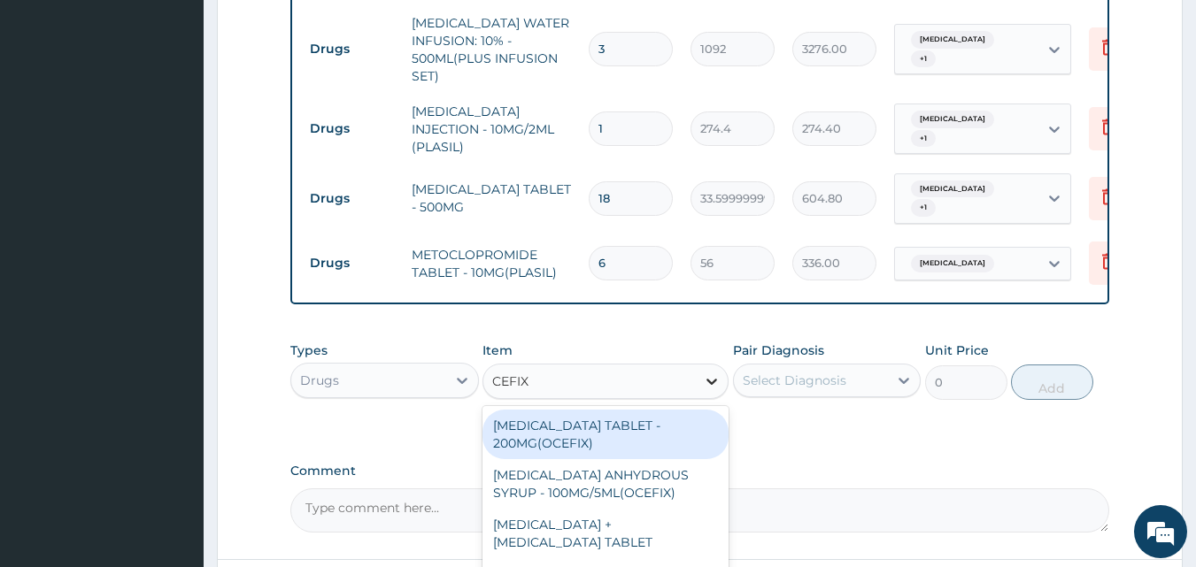
type input "CEFIXI"
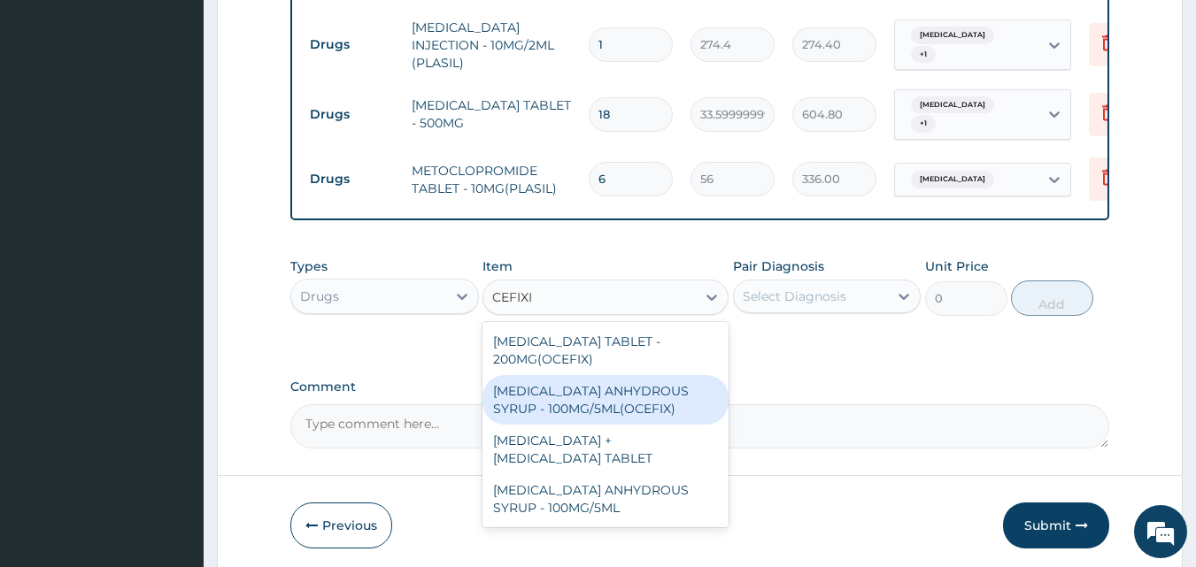
scroll to position [1619, 0]
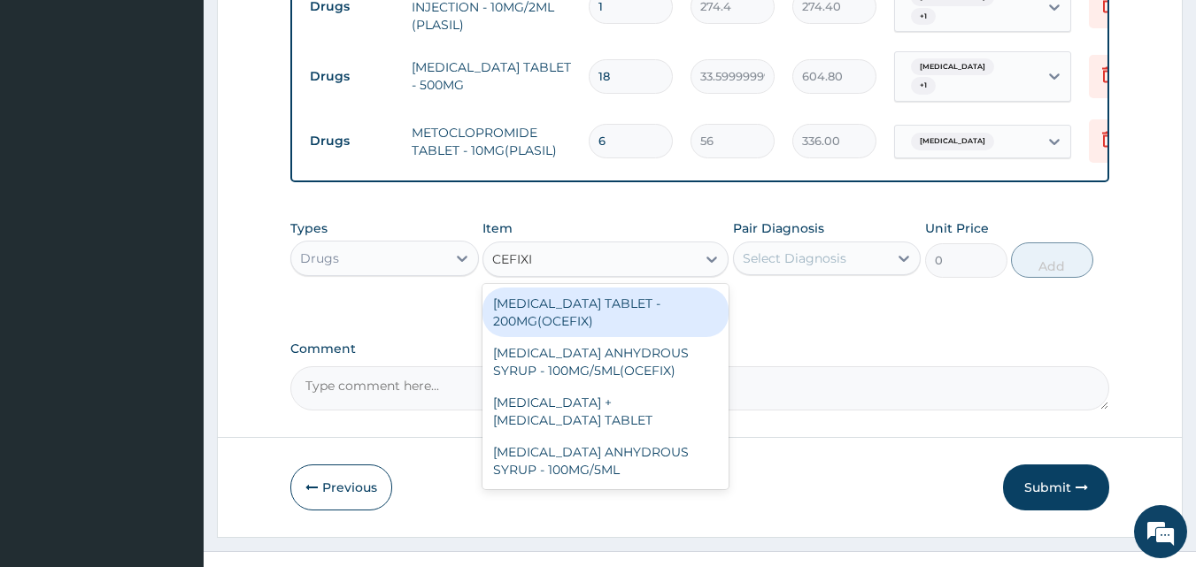
click at [660, 288] on div "[MEDICAL_DATA] TABLET - 200MG(OCEFIX)" at bounding box center [605, 313] width 246 height 50
type input "224"
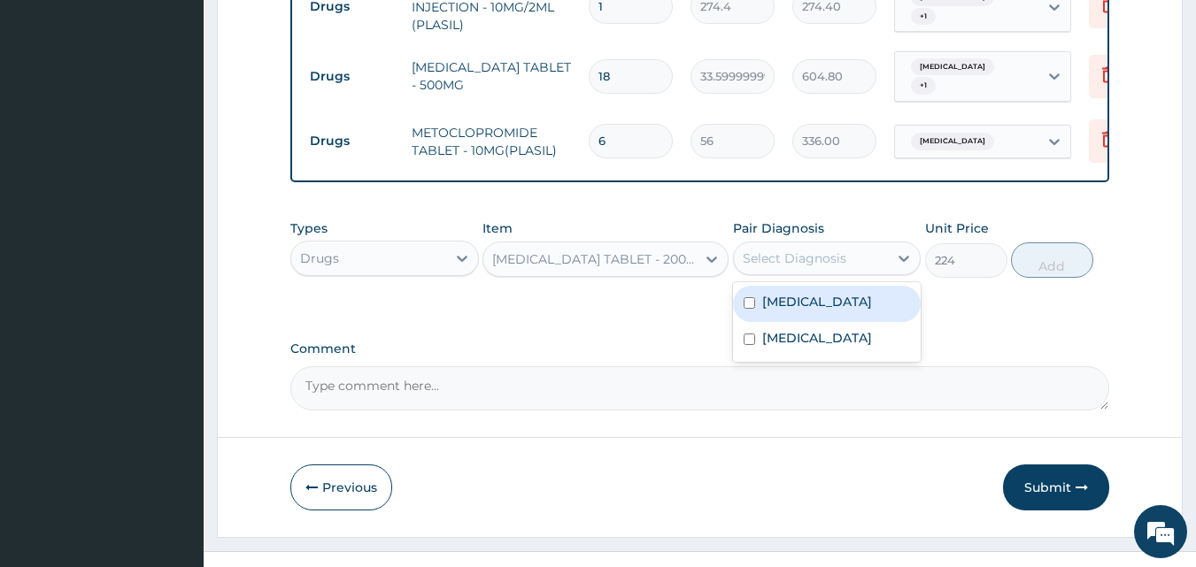
click at [821, 250] on div "Select Diagnosis" at bounding box center [795, 259] width 104 height 18
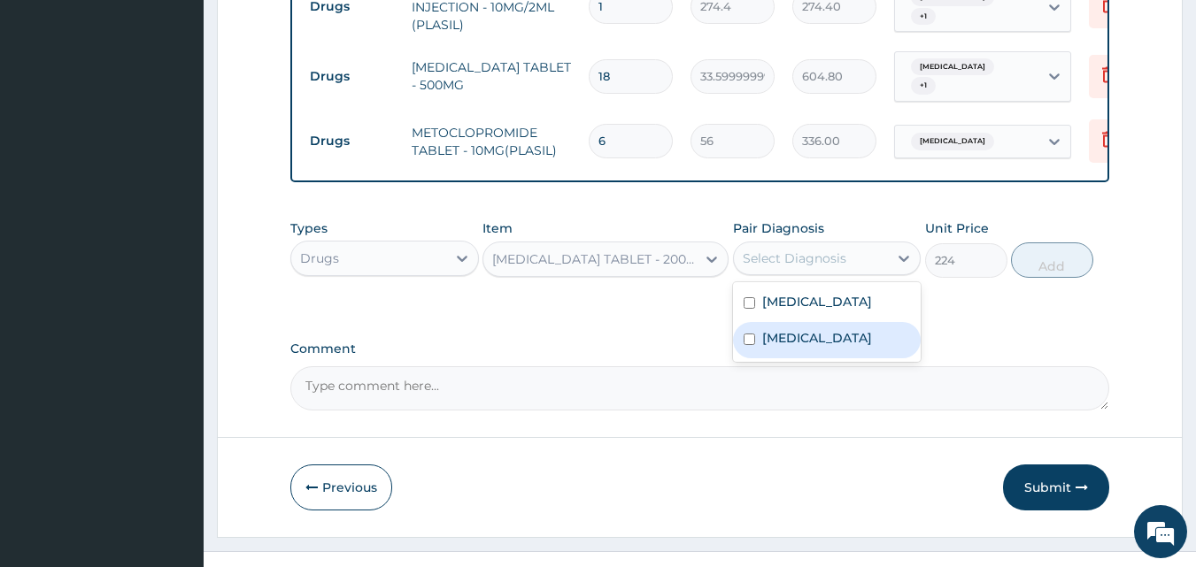
click at [821, 329] on label "Upper respiratory infection" at bounding box center [817, 338] width 110 height 18
checkbox input "true"
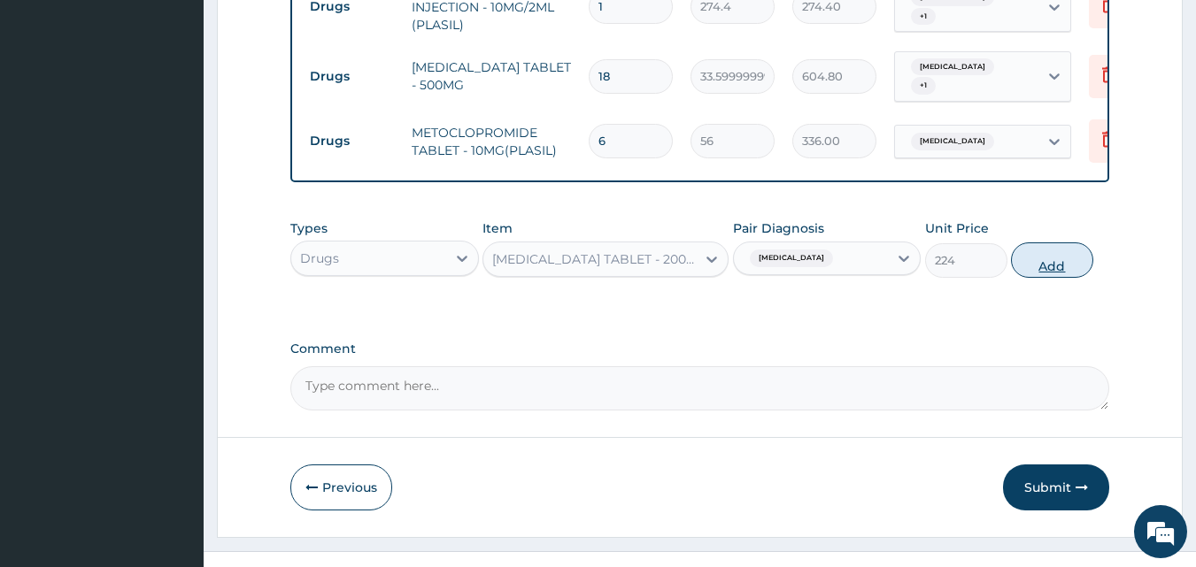
click at [1067, 243] on button "Add" at bounding box center [1052, 260] width 82 height 35
type input "0"
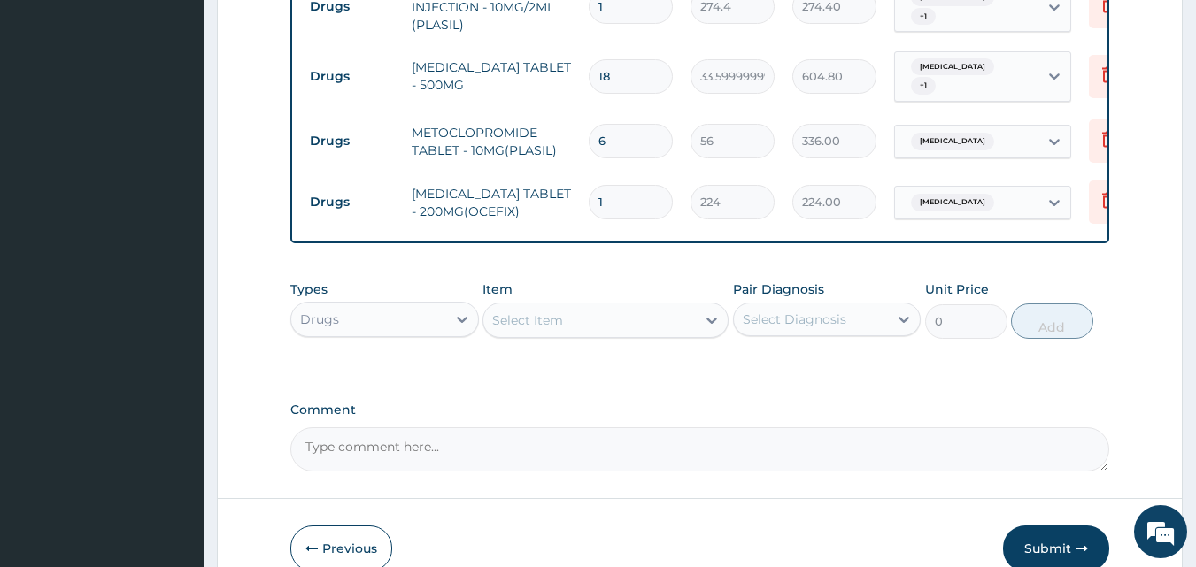
type input "0.00"
type input "2"
type input "448.00"
type input "20"
type input "4480.00"
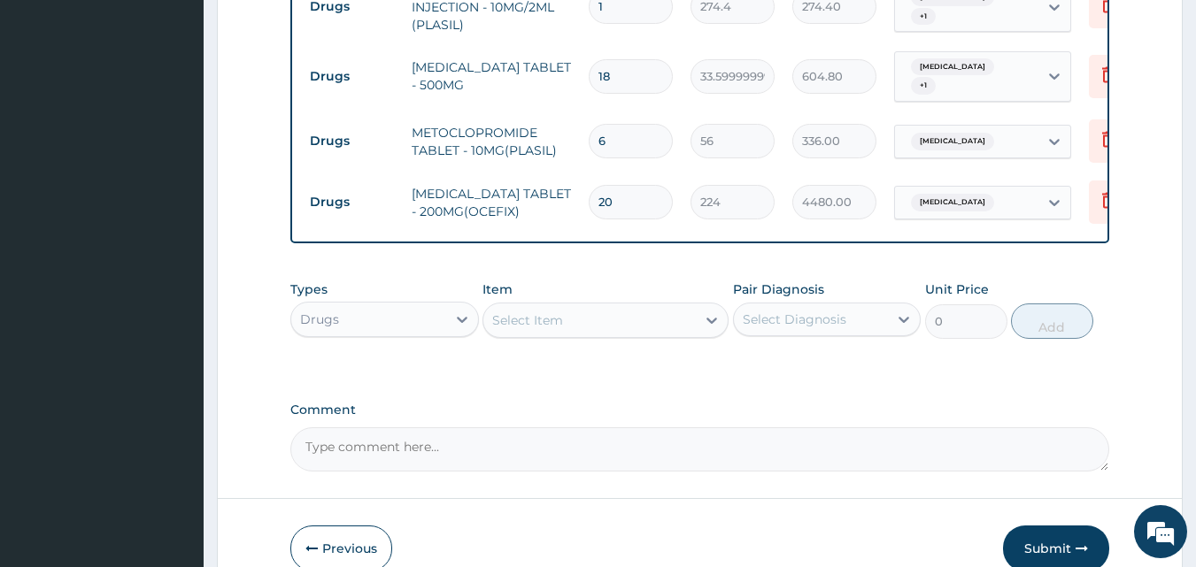
type input "20"
click at [663, 306] on div "Select Item" at bounding box center [589, 320] width 212 height 28
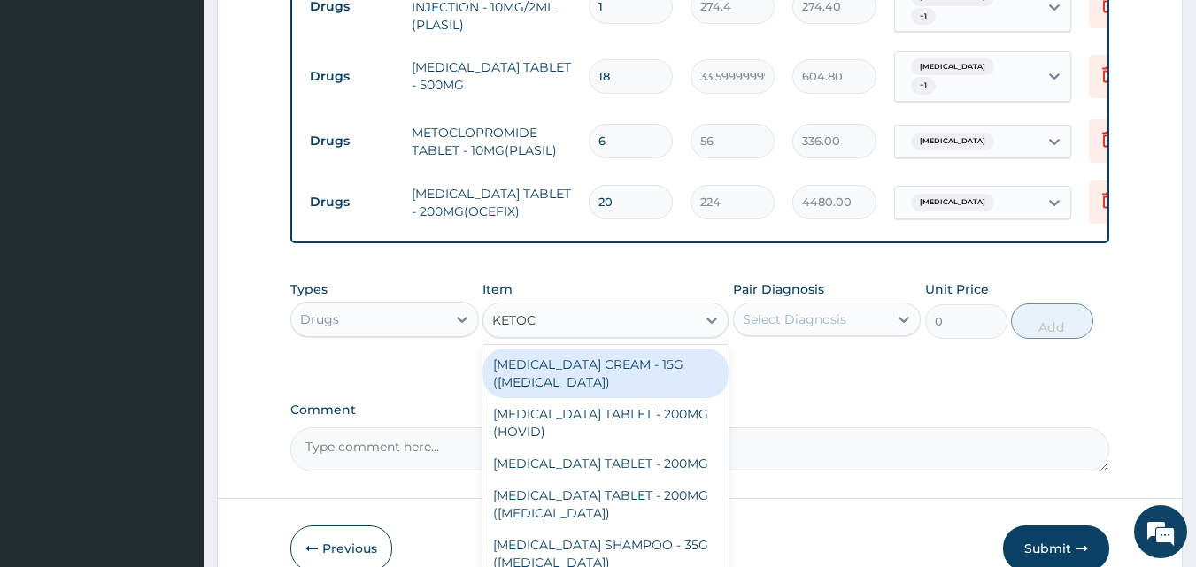
type input "KETOCO"
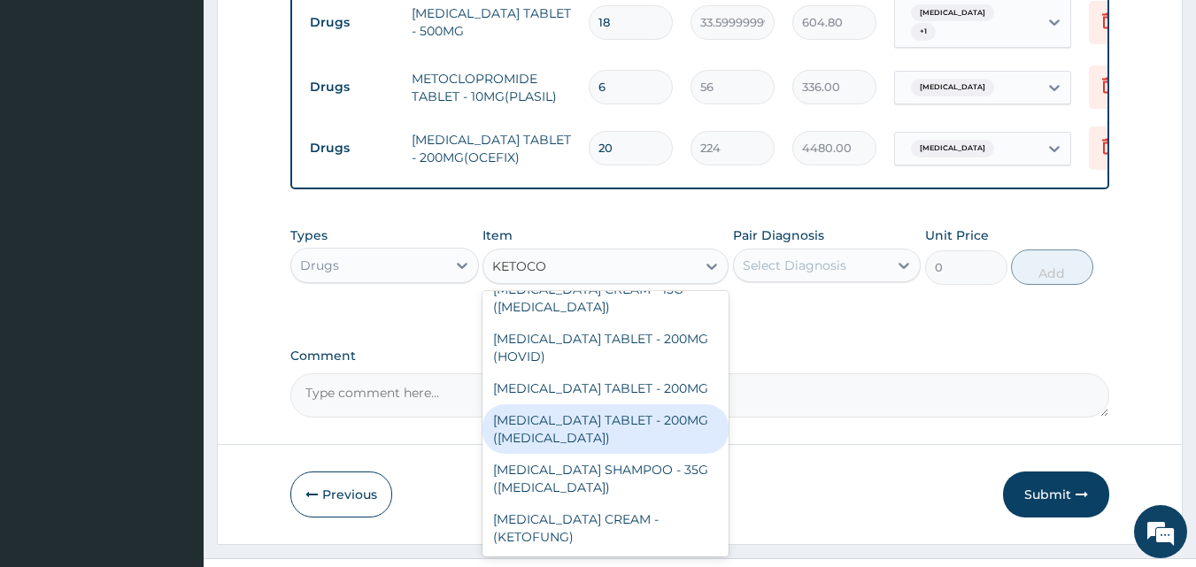
scroll to position [1680, 0]
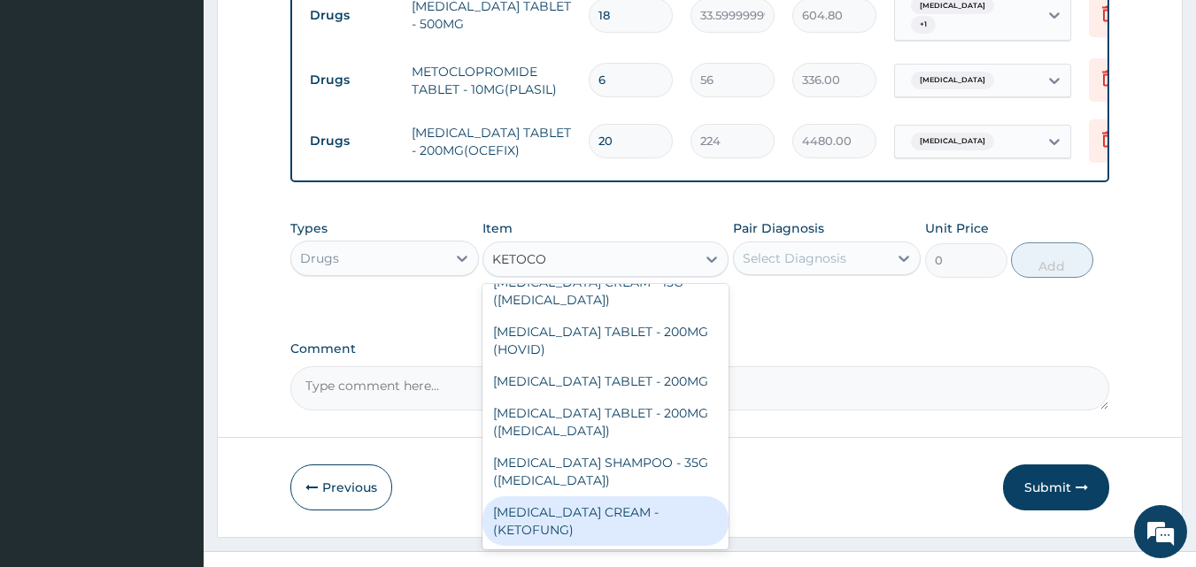
click at [602, 497] on div "[MEDICAL_DATA] CREAM - (KETOFUNG)" at bounding box center [605, 522] width 246 height 50
type input "1680"
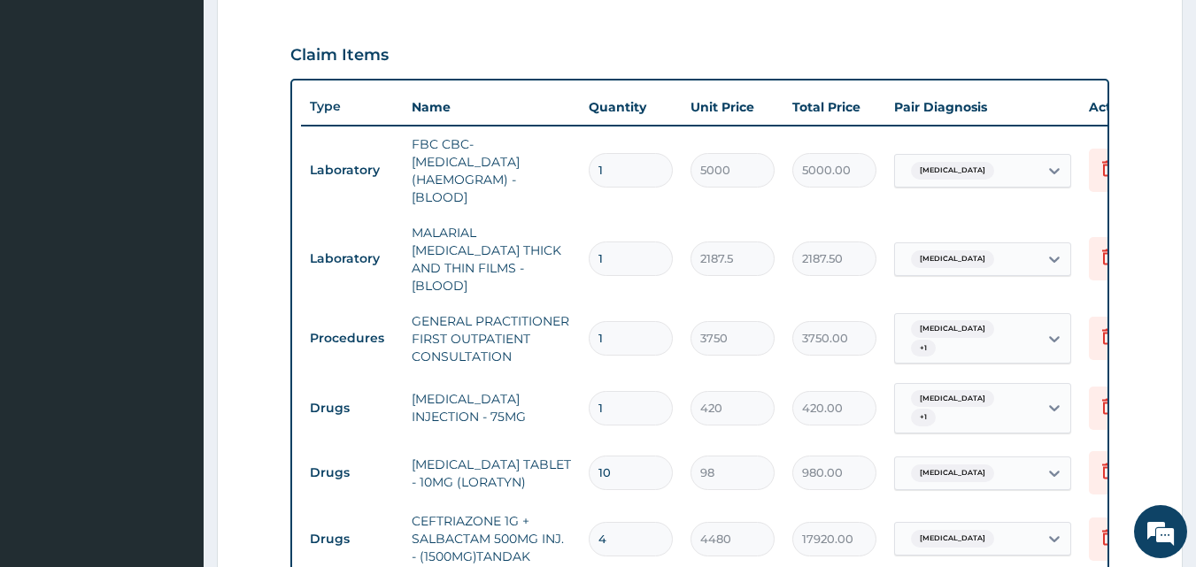
scroll to position [441, 0]
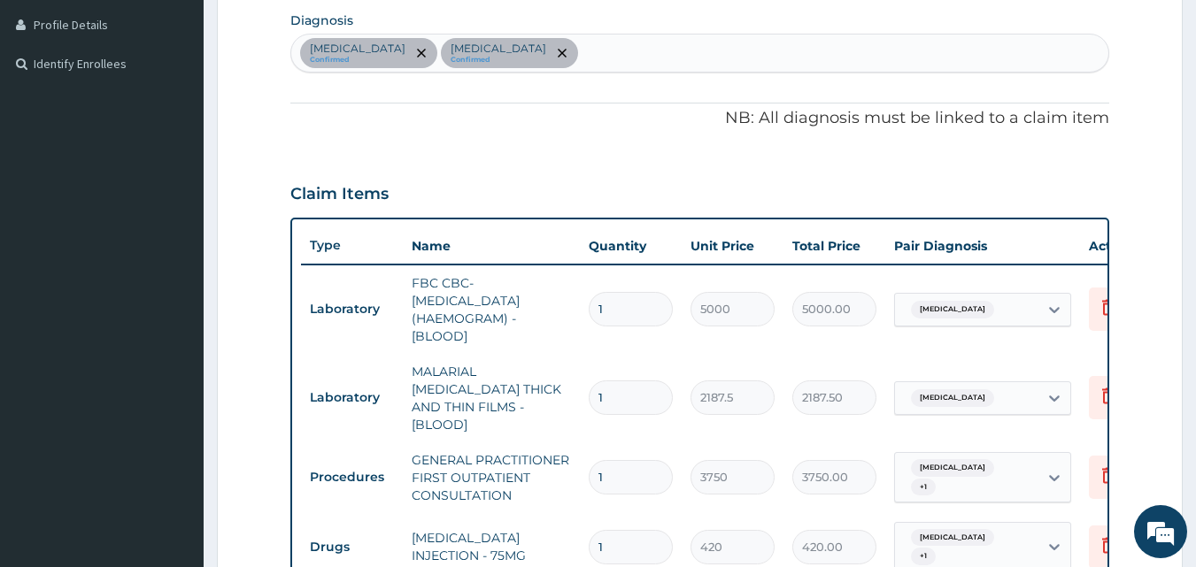
click at [636, 57] on div "Malaria Confirmed Upper respiratory infection Confirmed" at bounding box center [700, 53] width 818 height 37
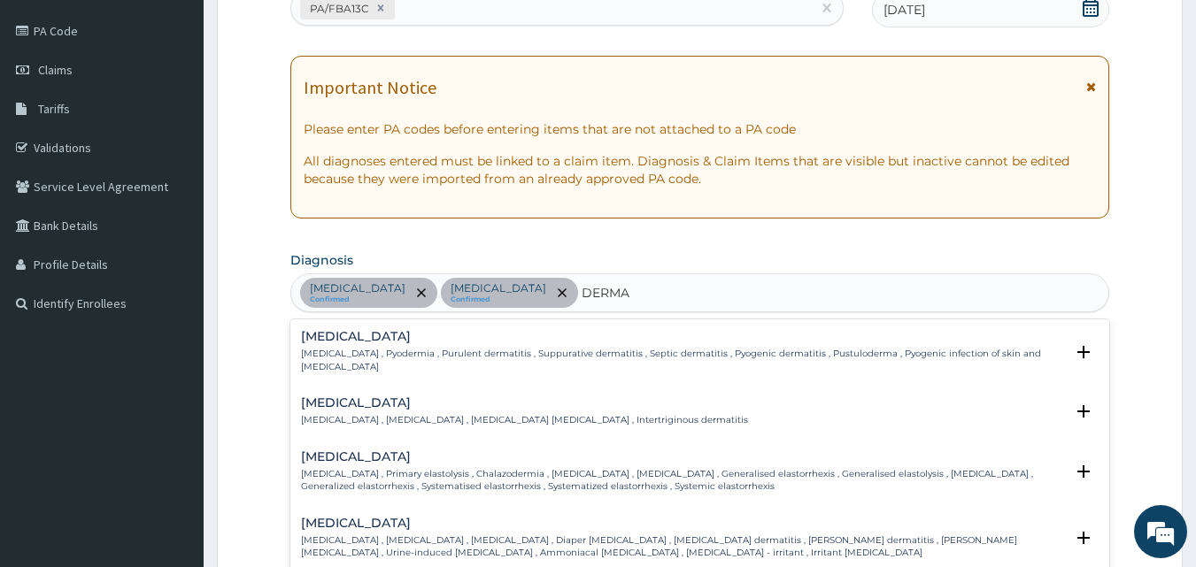
scroll to position [175, 0]
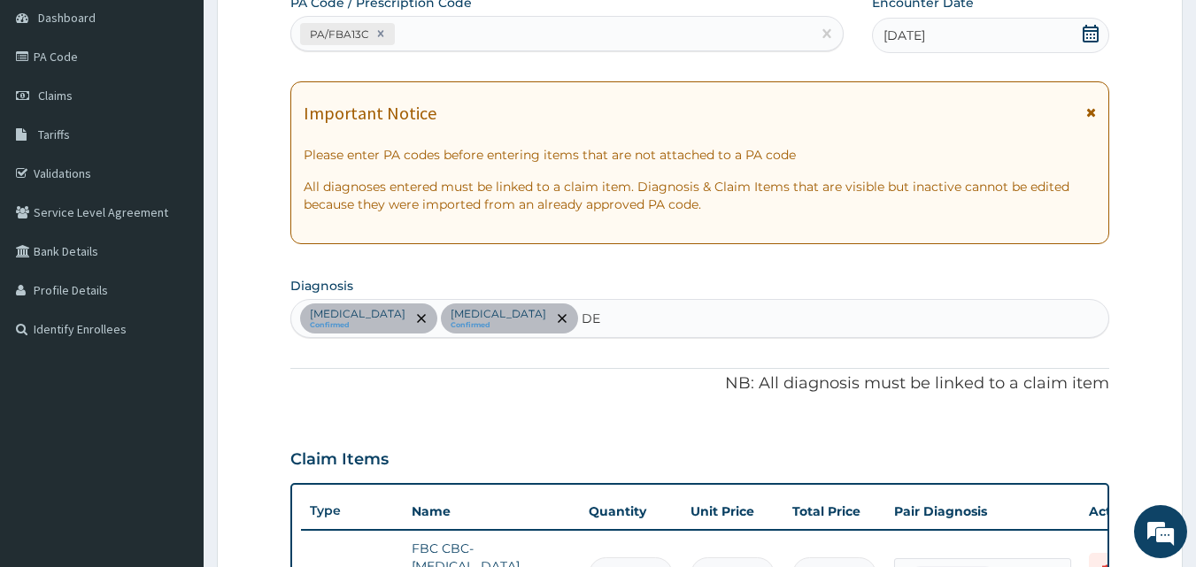
type input "D"
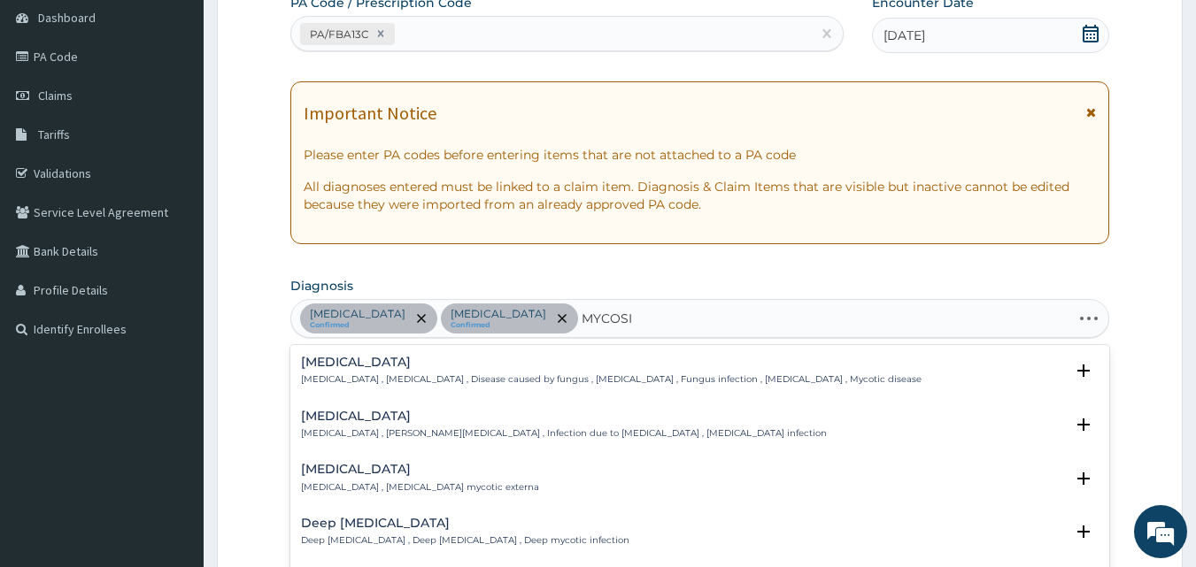
type input "MYCOSIS"
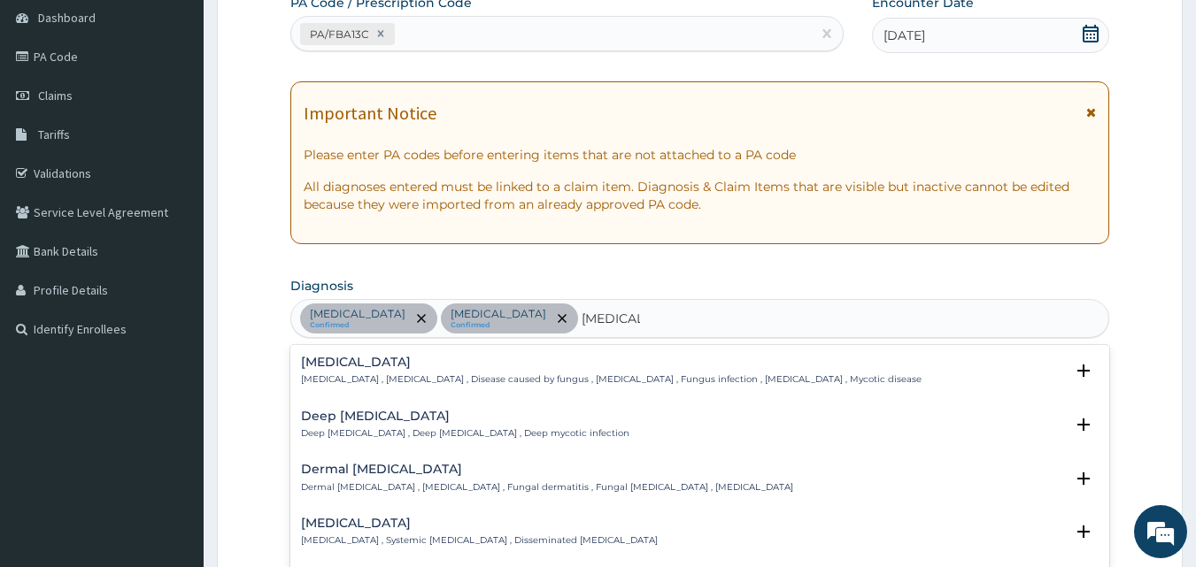
click at [351, 363] on h4 "Mycosis" at bounding box center [611, 362] width 621 height 13
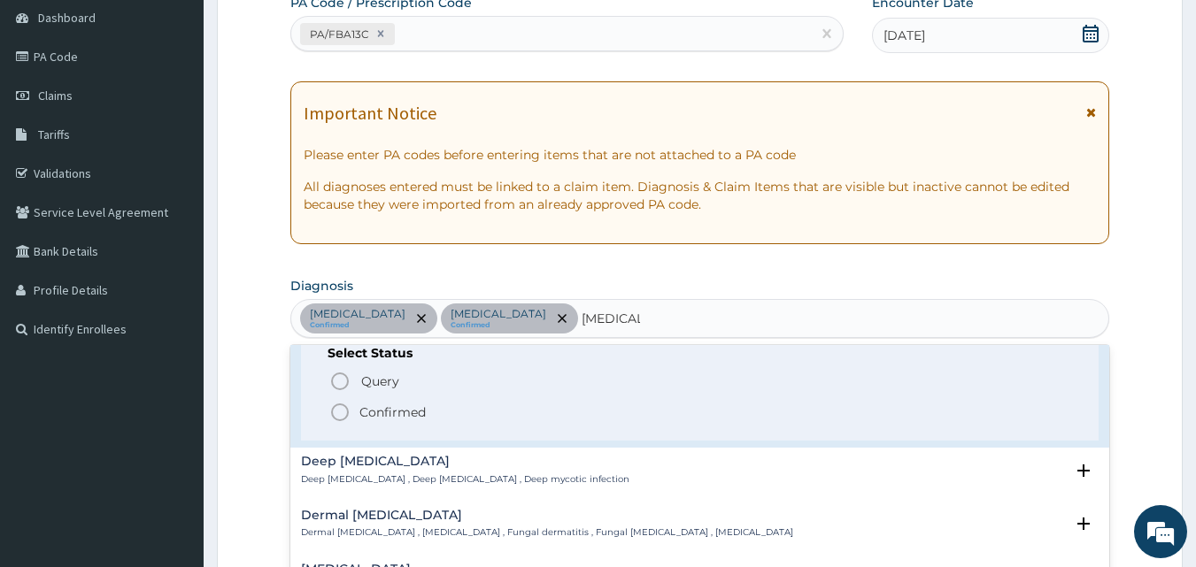
scroll to position [0, 0]
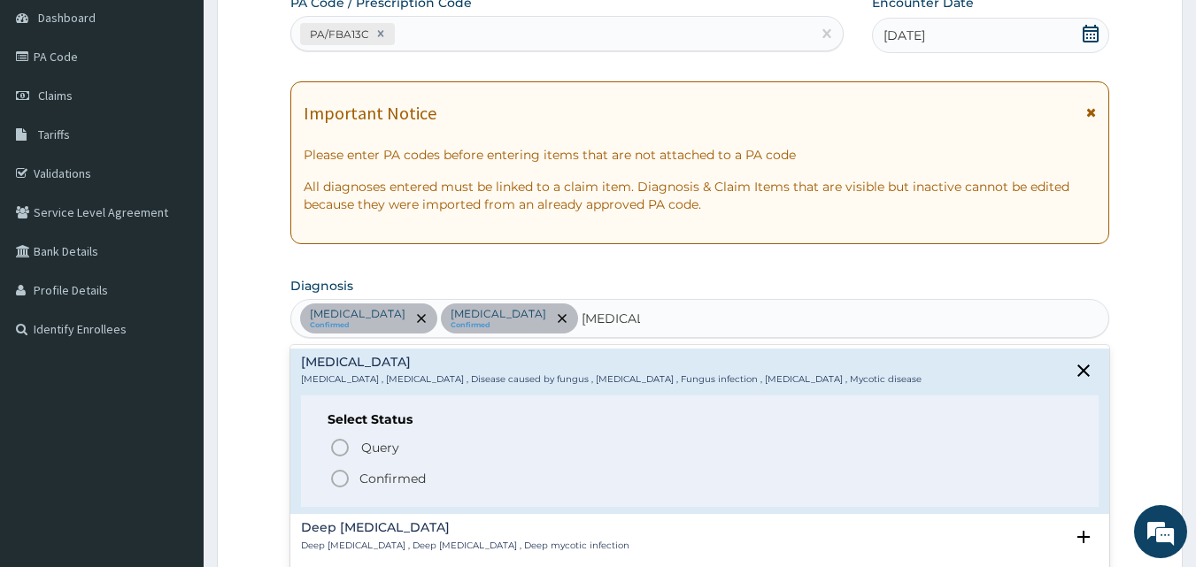
click at [336, 479] on icon "status option filled" at bounding box center [339, 478] width 21 height 21
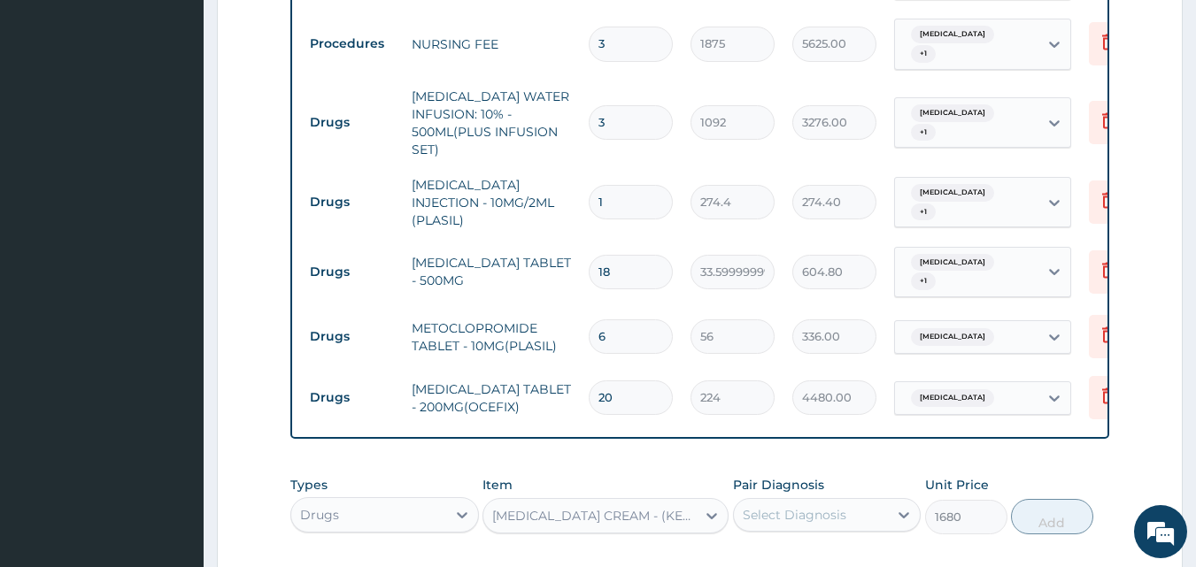
scroll to position [1592, 0]
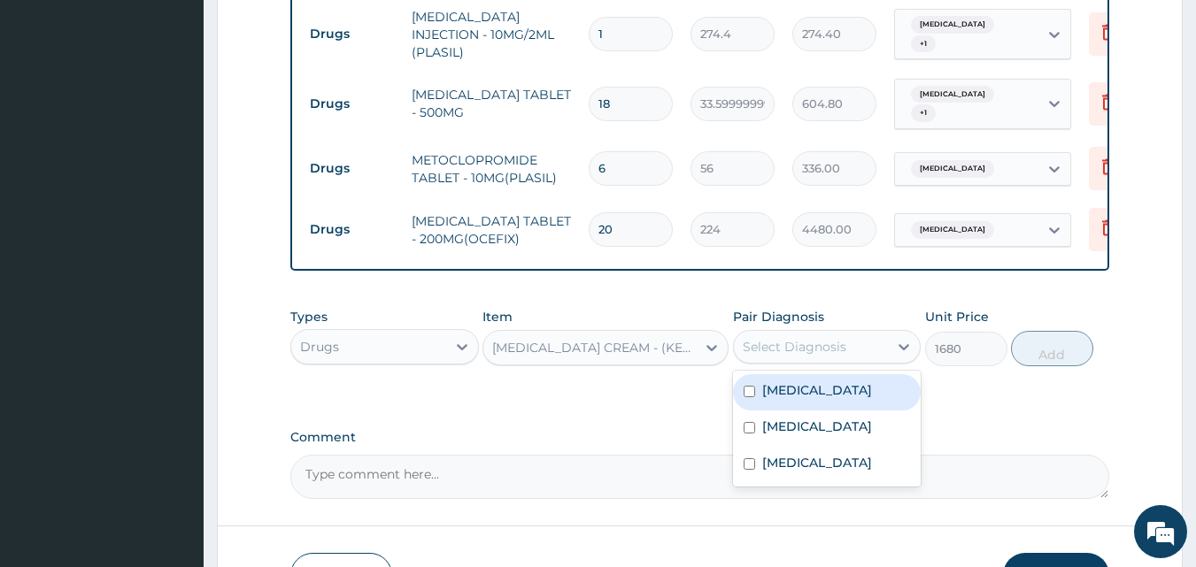
click at [881, 333] on div "Select Diagnosis" at bounding box center [811, 347] width 155 height 28
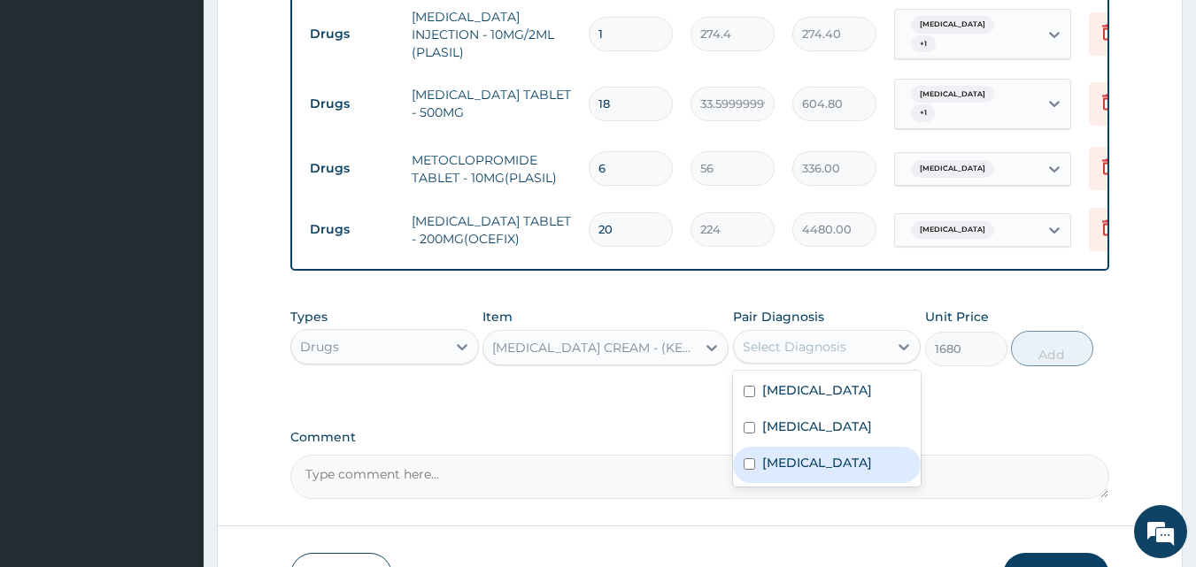
click at [817, 449] on div "Mycosis" at bounding box center [827, 465] width 189 height 36
checkbox input "true"
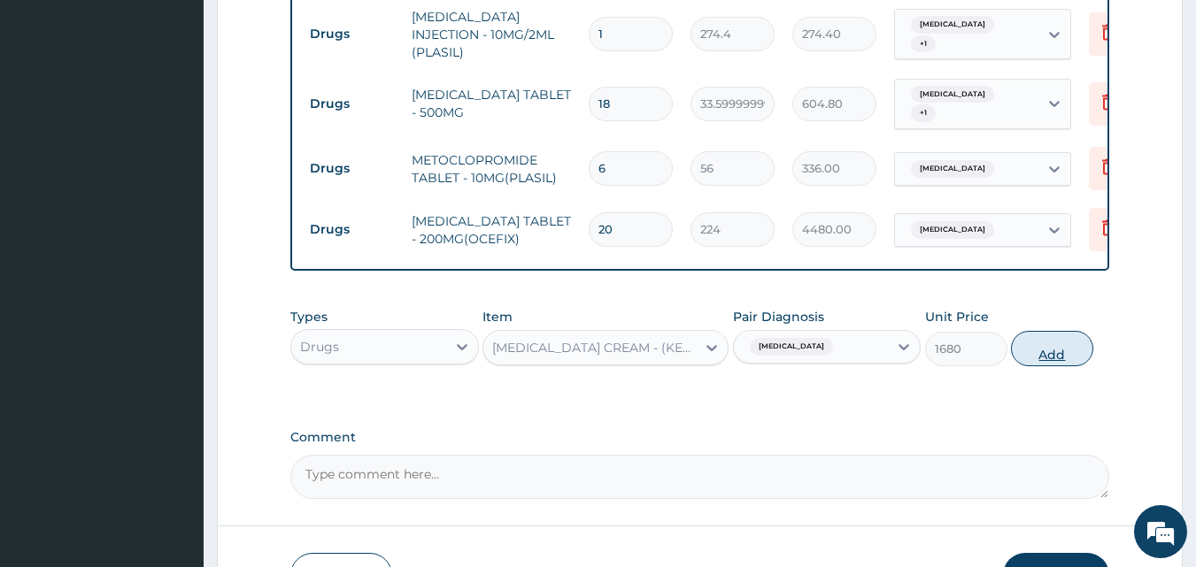
click at [1070, 331] on button "Add" at bounding box center [1052, 348] width 82 height 35
type input "0"
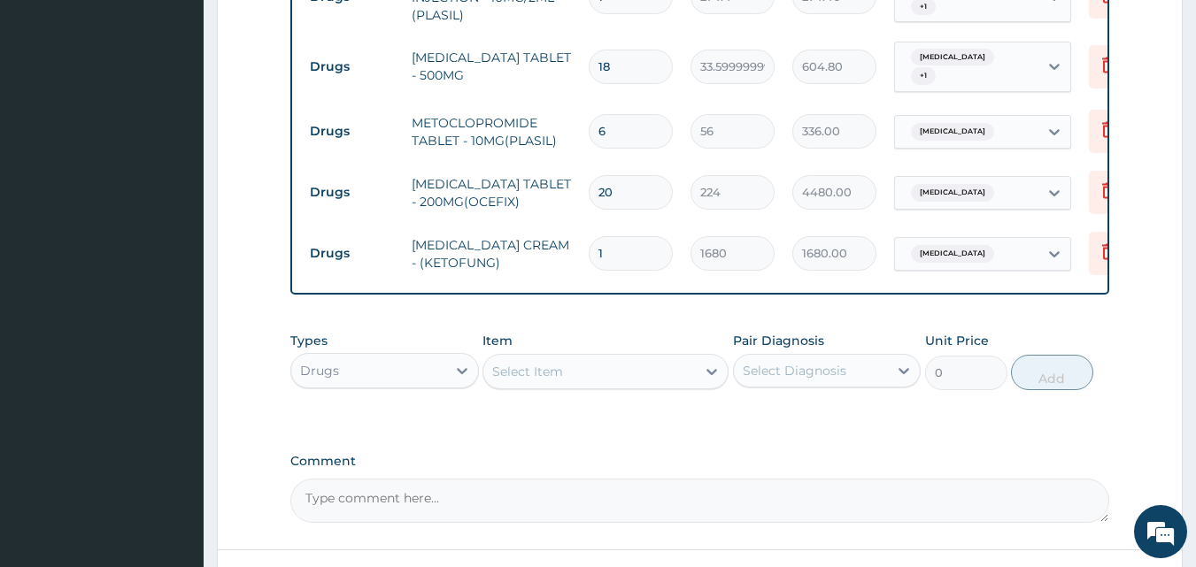
scroll to position [1741, 0]
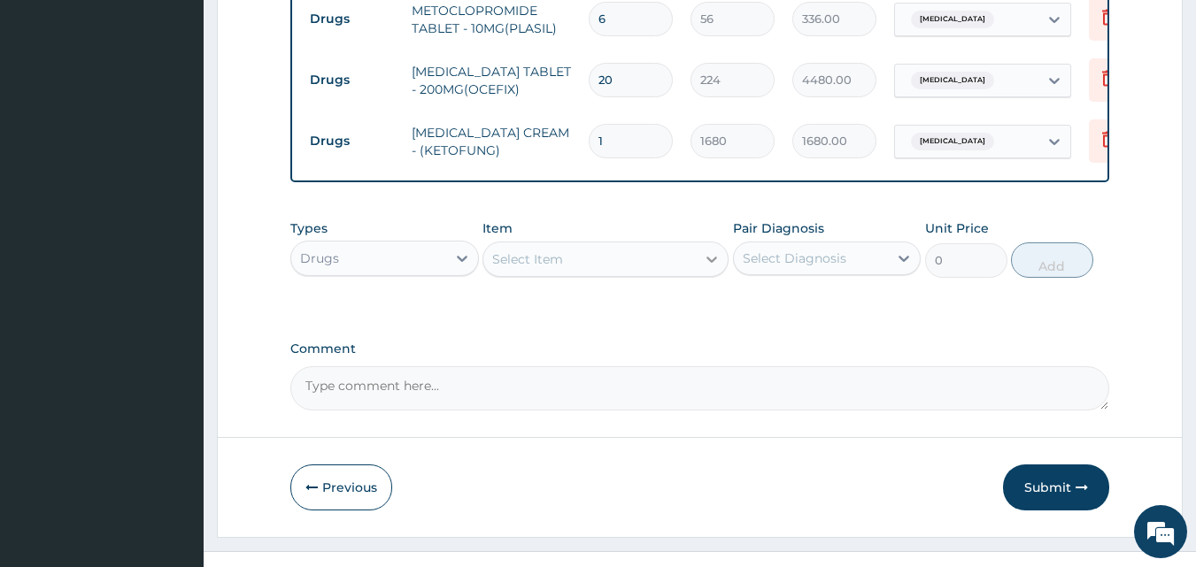
click at [703, 251] on icon at bounding box center [712, 260] width 18 height 18
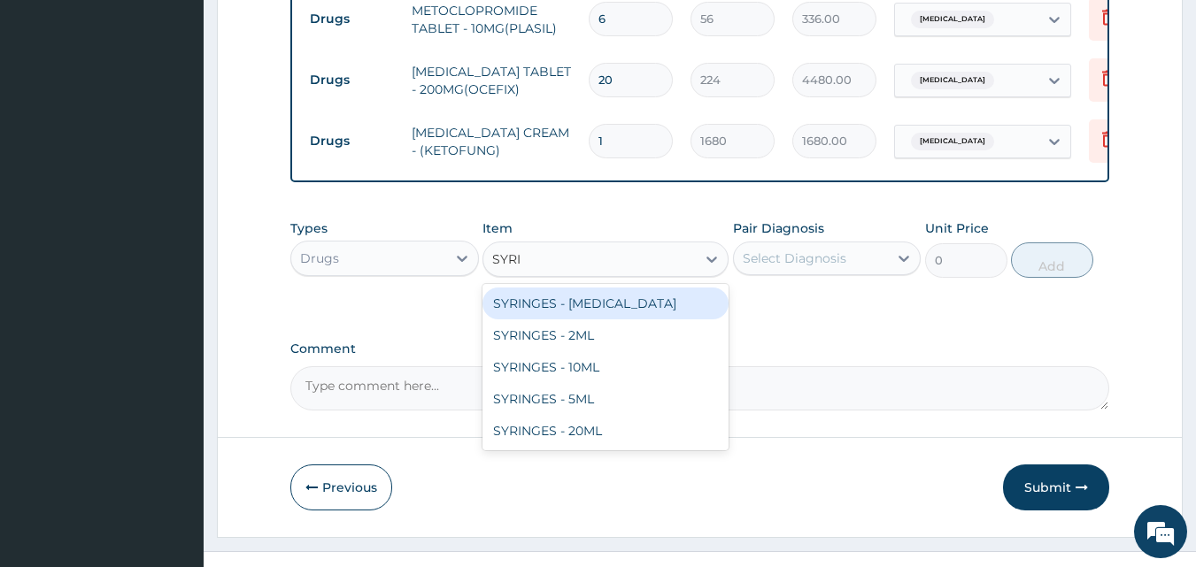
type input "SYRIN"
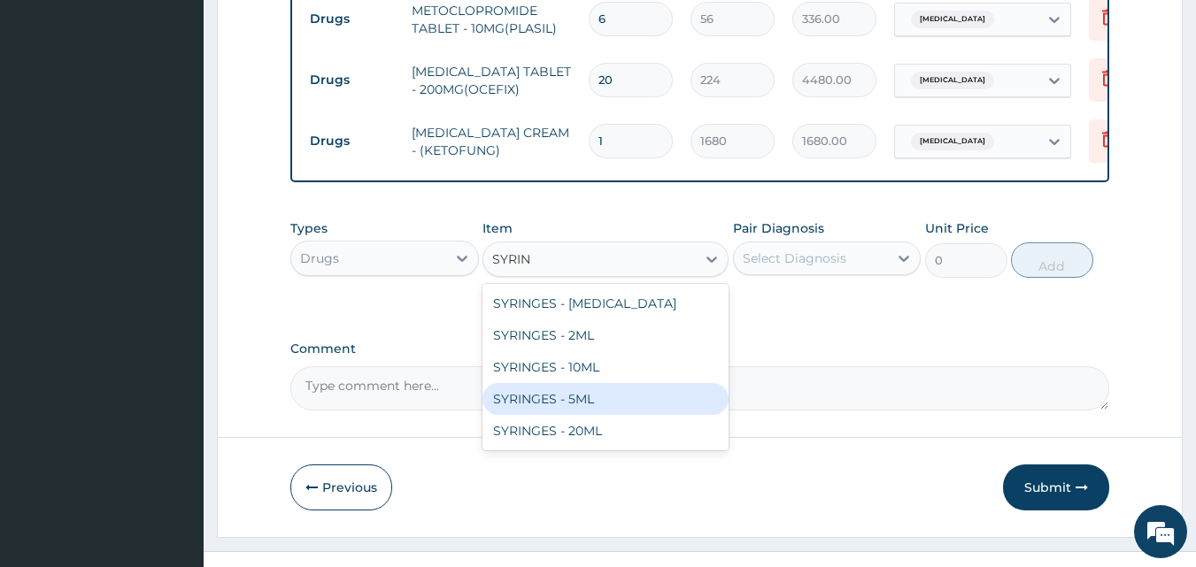
click at [586, 383] on div "SYRINGES - 5ML" at bounding box center [605, 399] width 246 height 32
type input "42"
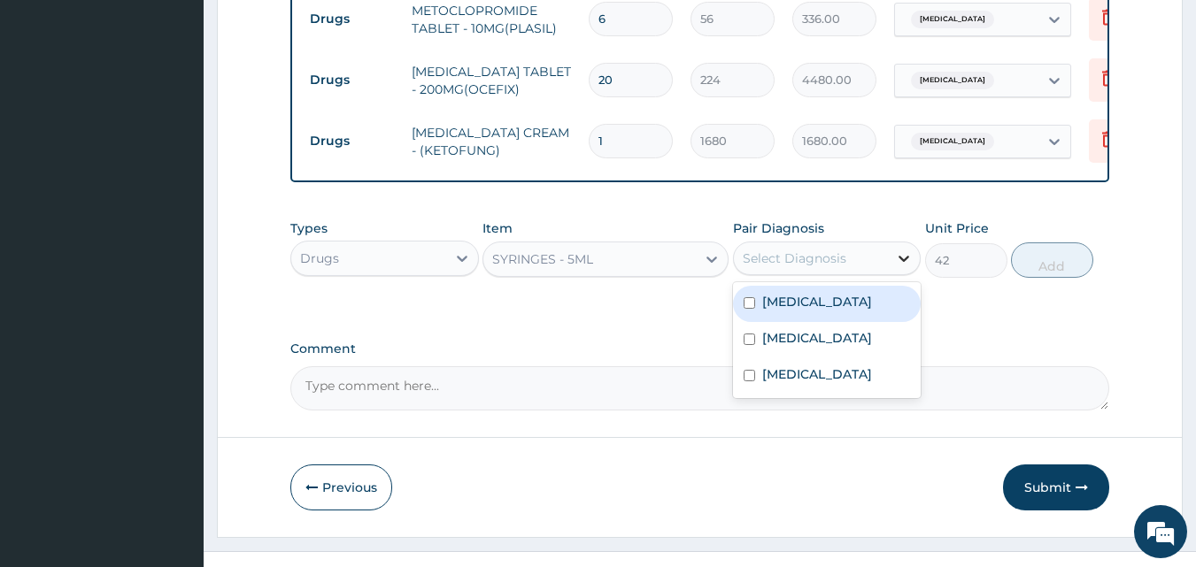
click at [890, 243] on div at bounding box center [904, 259] width 32 height 32
click at [796, 293] on label "Malaria" at bounding box center [817, 302] width 110 height 18
checkbox input "true"
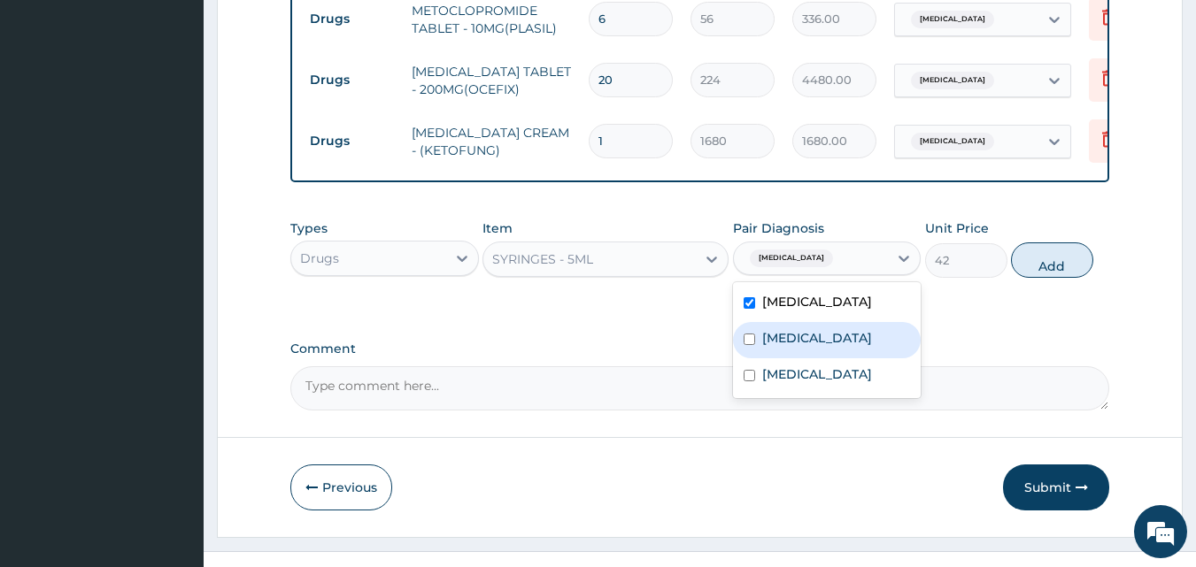
click at [796, 329] on label "[MEDICAL_DATA]" at bounding box center [817, 338] width 110 height 18
checkbox input "true"
click at [1041, 243] on button "Add" at bounding box center [1052, 260] width 82 height 35
type input "0"
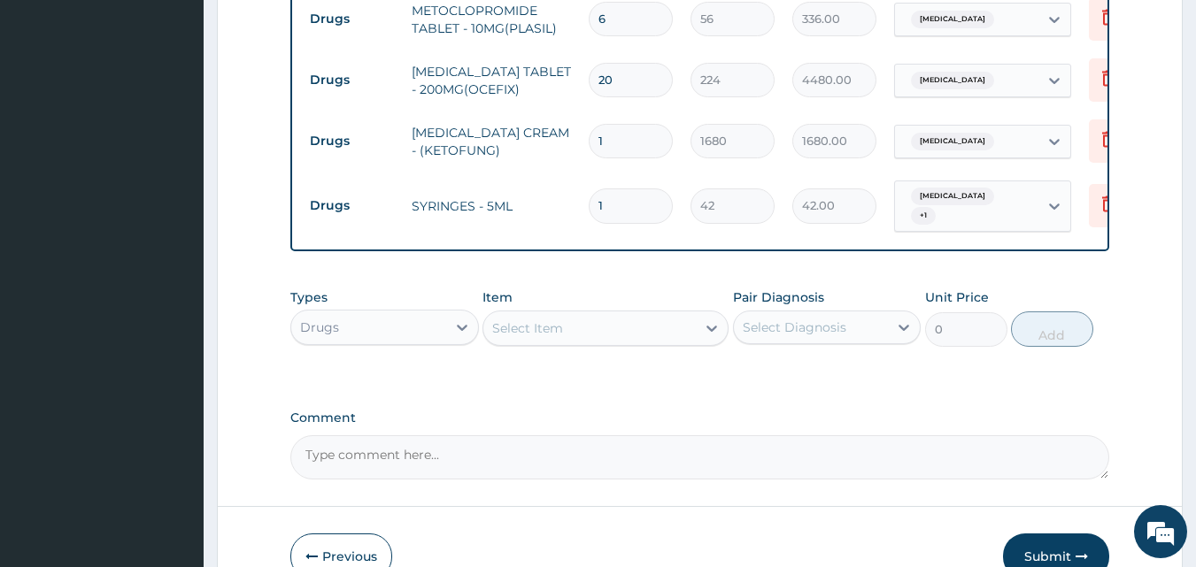
type input "0.00"
type input "2"
type input "84.00"
type input "20"
type input "840.00"
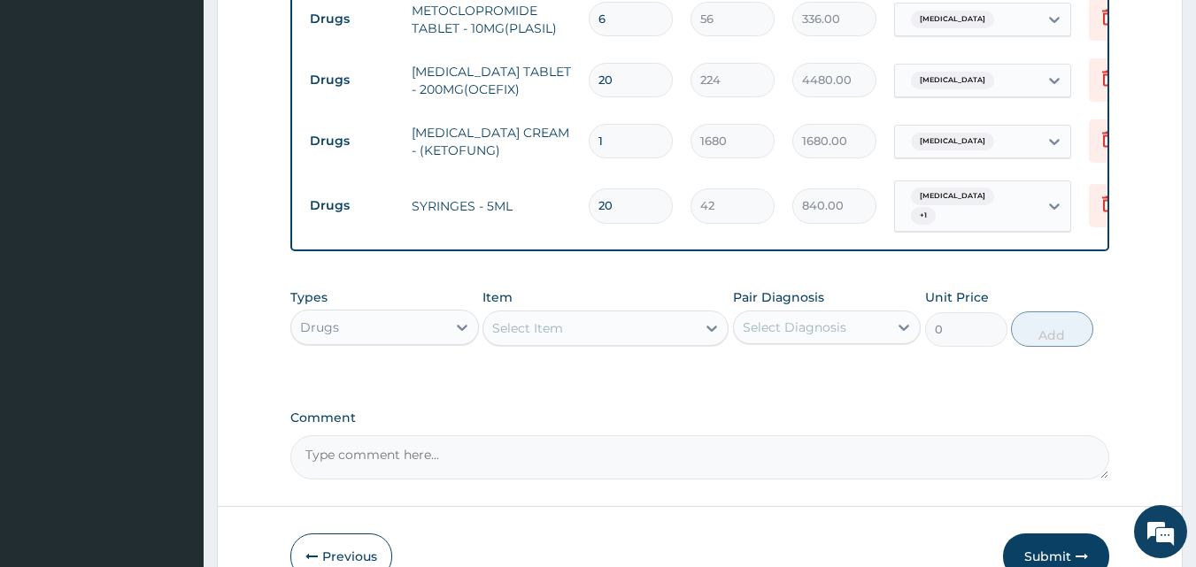
type input "20"
click at [475, 436] on textarea "Comment" at bounding box center [700, 458] width 820 height 44
type textarea "DS ;- ACUTE MALARIA, URTI, DERMATOMYCOSIS"
click at [707, 326] on icon at bounding box center [711, 329] width 11 height 6
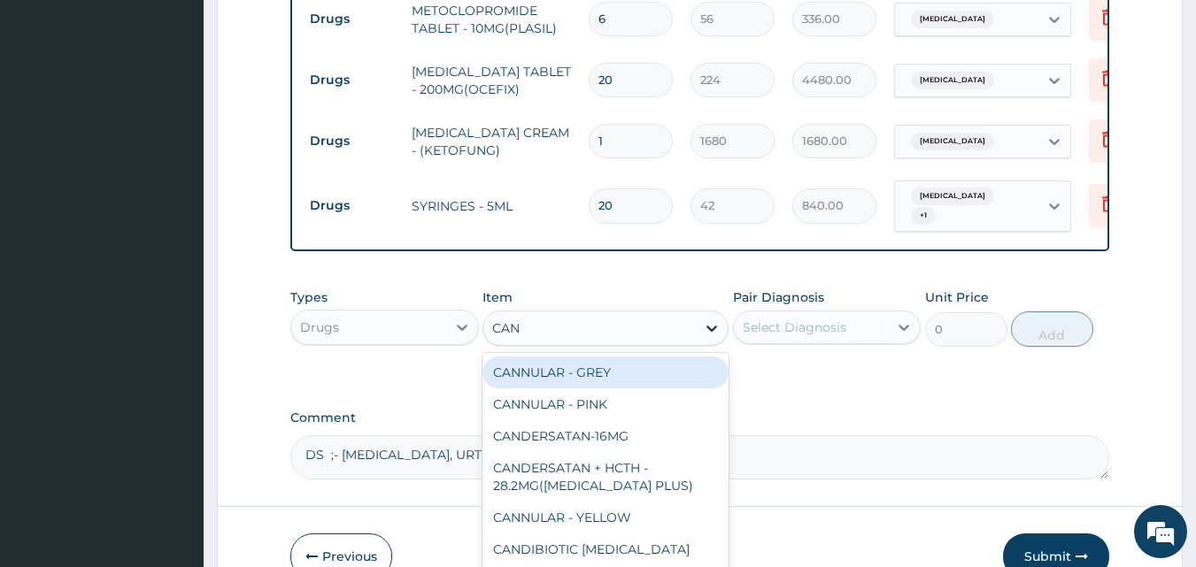
type input "CANN"
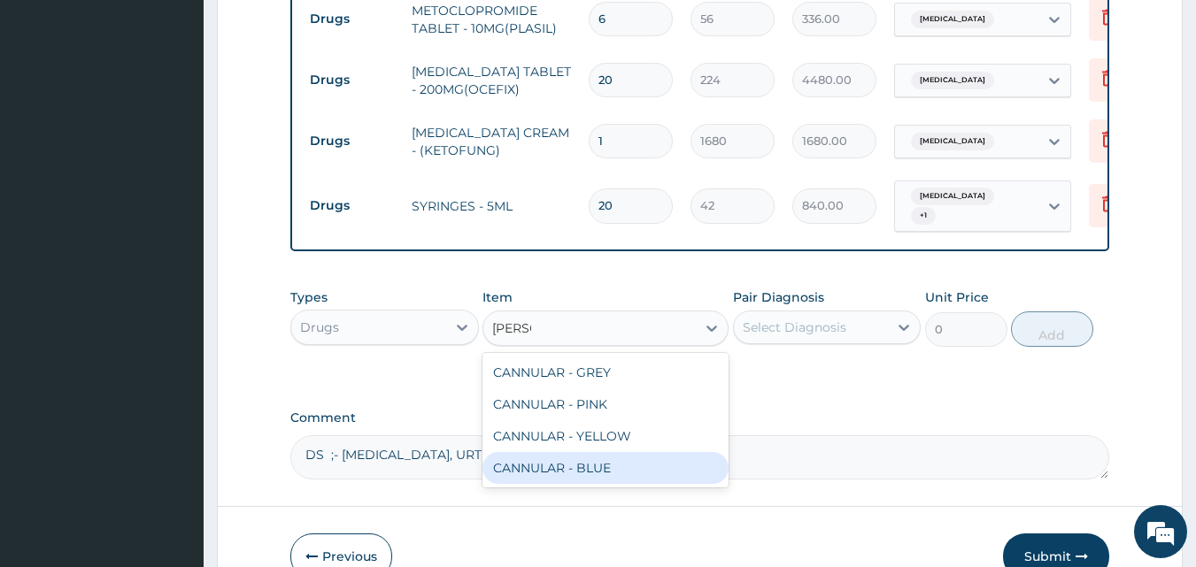
click at [594, 452] on div "CANNULAR - BLUE" at bounding box center [605, 468] width 246 height 32
type input "140"
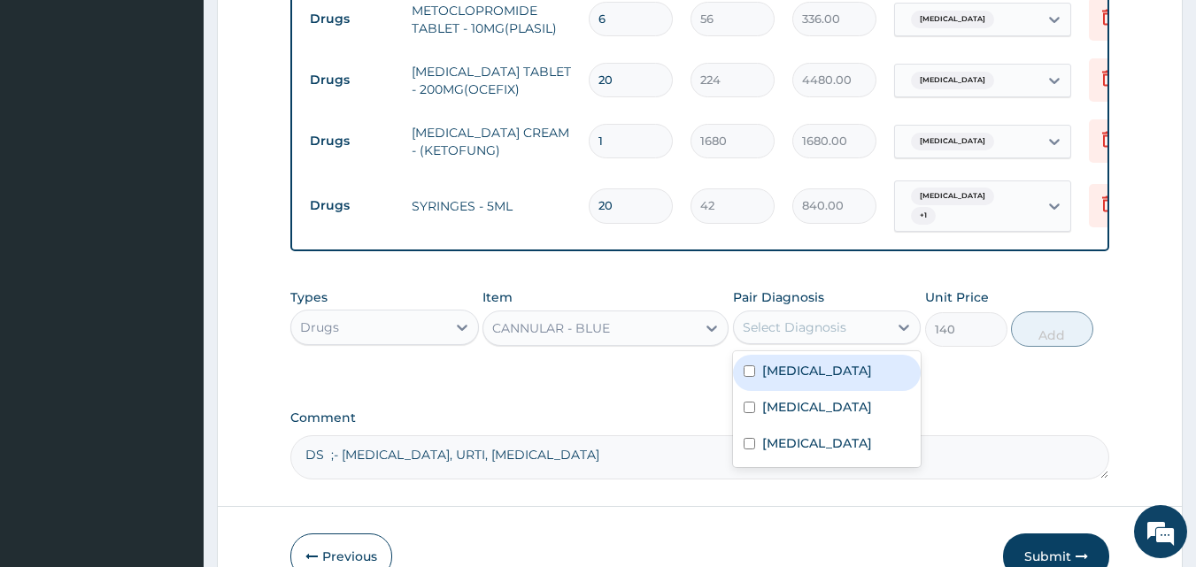
click at [868, 313] on div "Select Diagnosis" at bounding box center [811, 327] width 155 height 28
click at [820, 355] on div "[MEDICAL_DATA]" at bounding box center [827, 373] width 189 height 36
checkbox input "true"
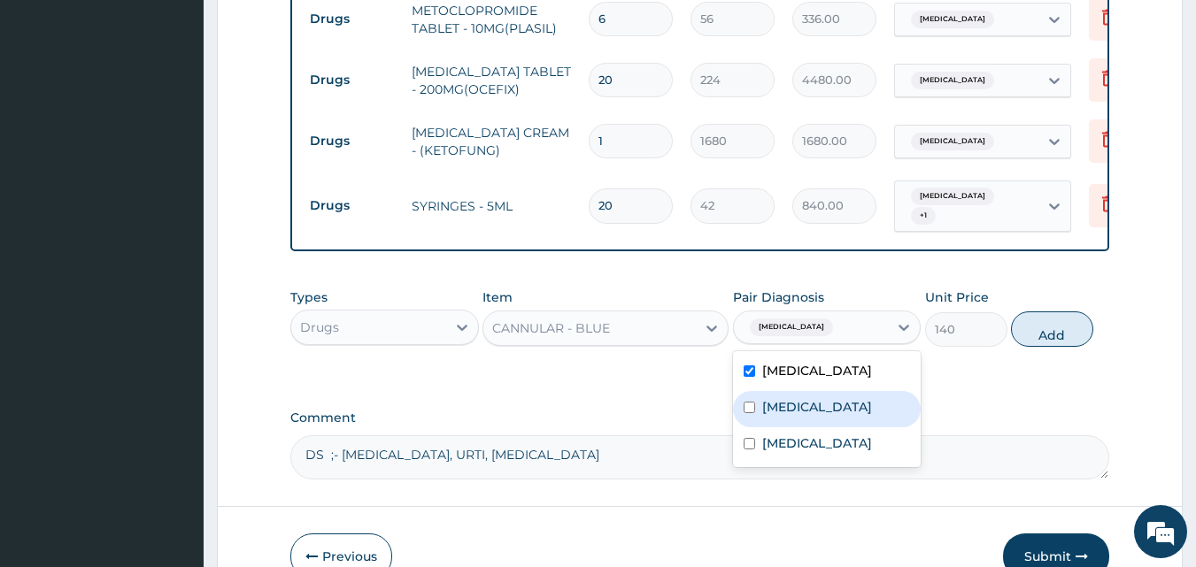
click at [827, 398] on label "Upper respiratory infection" at bounding box center [817, 407] width 110 height 18
checkbox input "true"
click at [1037, 312] on button "Add" at bounding box center [1052, 329] width 82 height 35
type input "0"
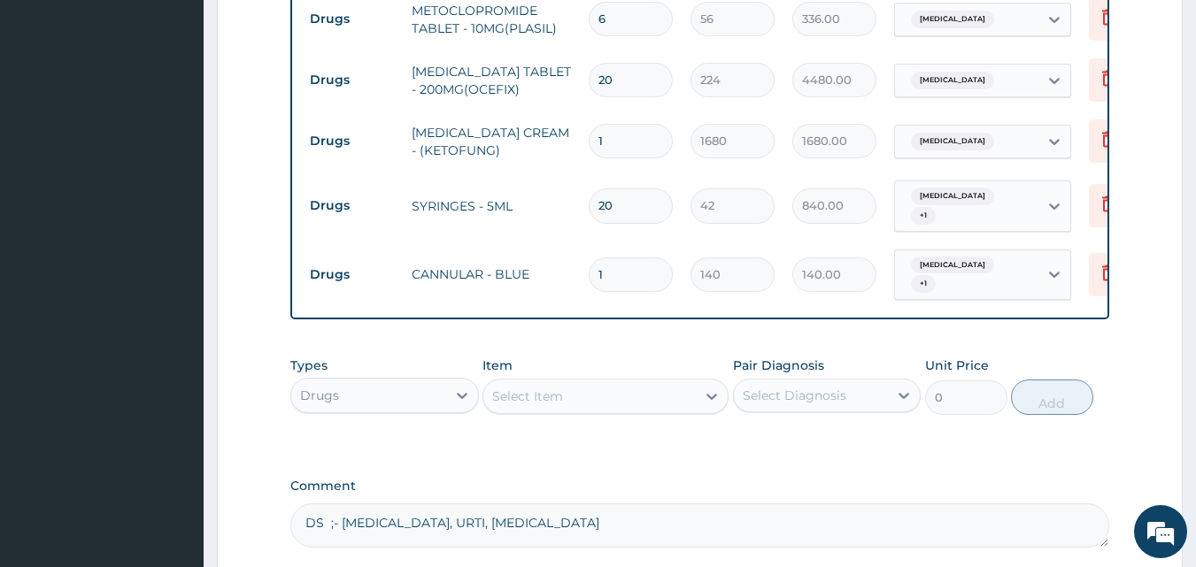
type input "0.00"
type input "2"
type input "280.00"
type input "2"
click at [701, 381] on div at bounding box center [712, 397] width 32 height 32
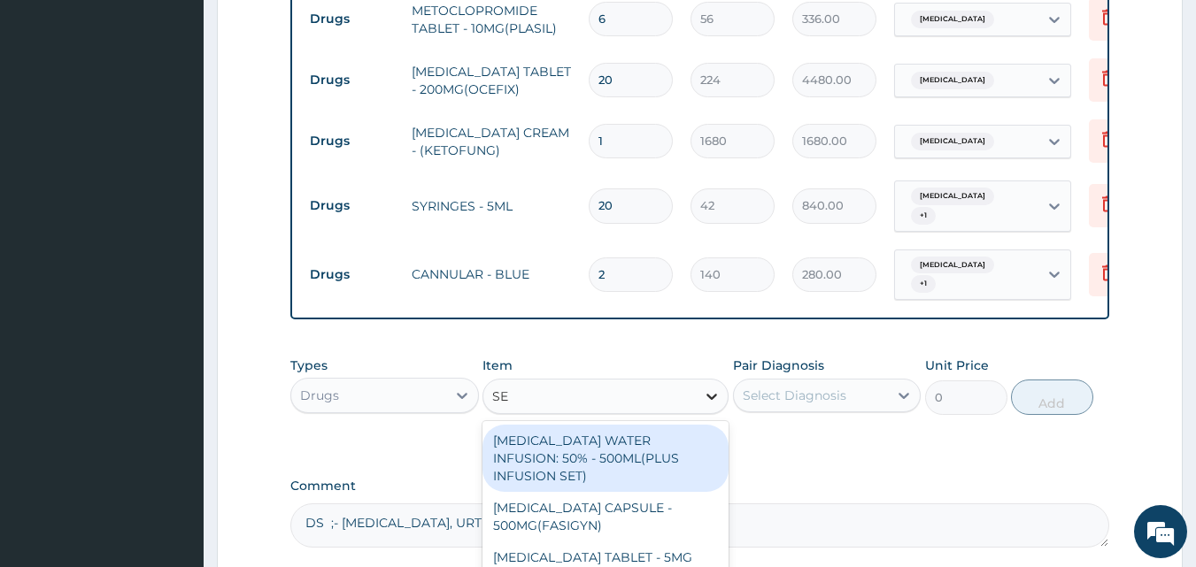
type input "SET"
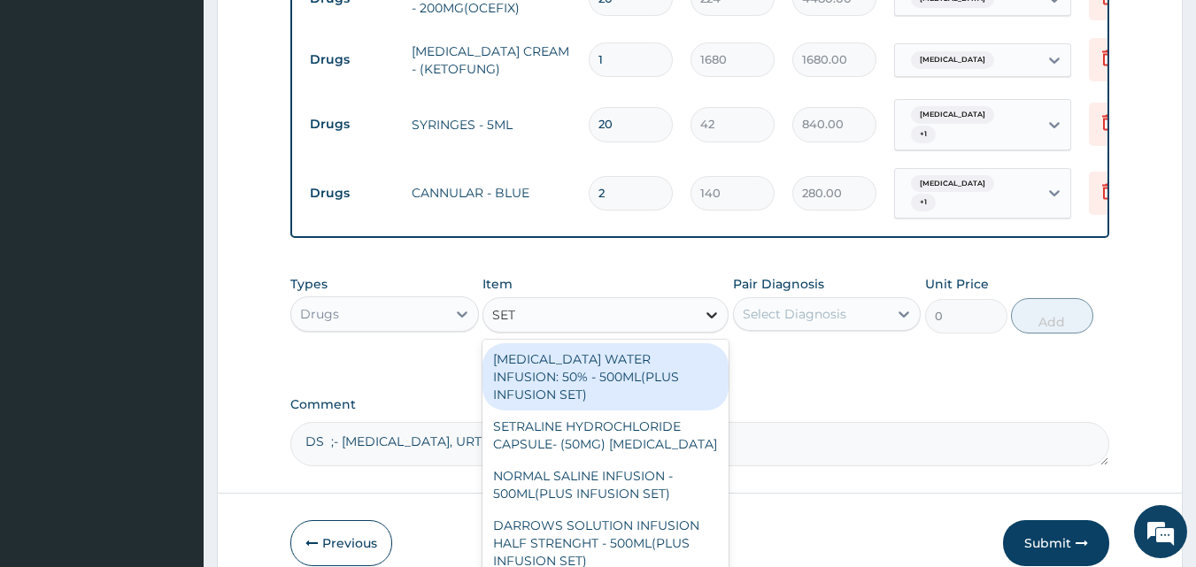
scroll to position [1864, 0]
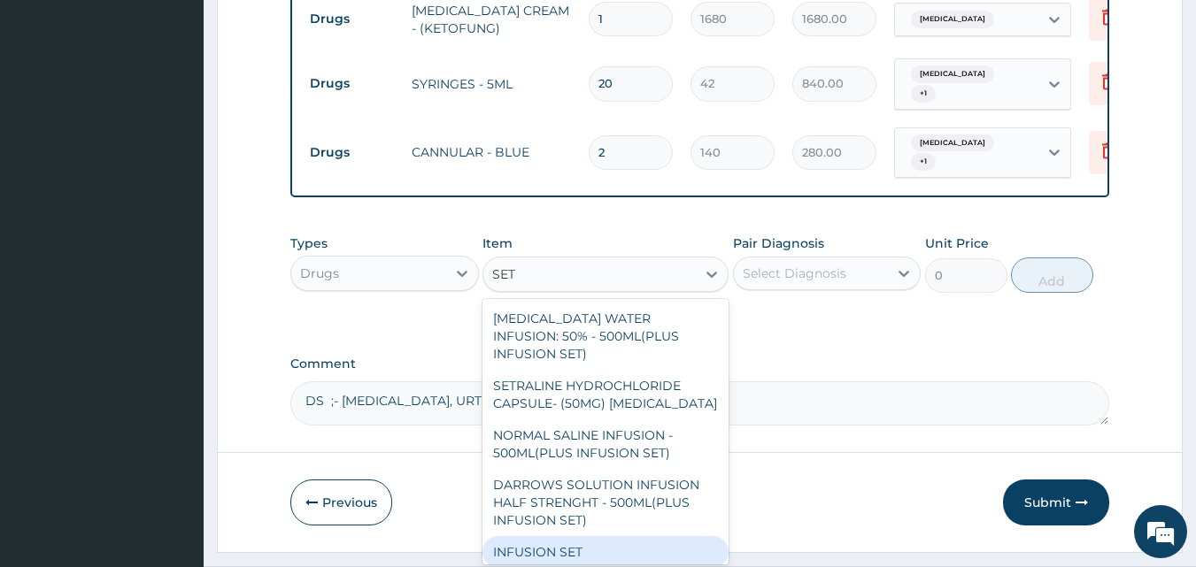
click at [601, 536] on div "INFUSION SET" at bounding box center [605, 552] width 246 height 32
type input "140"
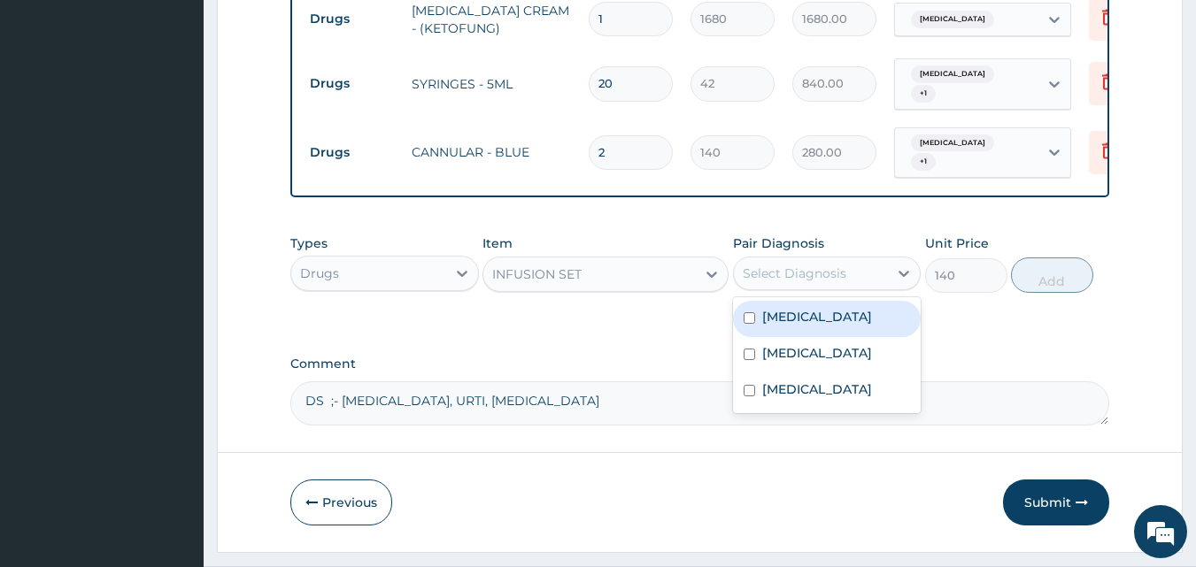
click at [851, 259] on div "Select Diagnosis" at bounding box center [811, 273] width 155 height 28
click at [797, 308] on label "[MEDICAL_DATA]" at bounding box center [817, 317] width 110 height 18
checkbox input "true"
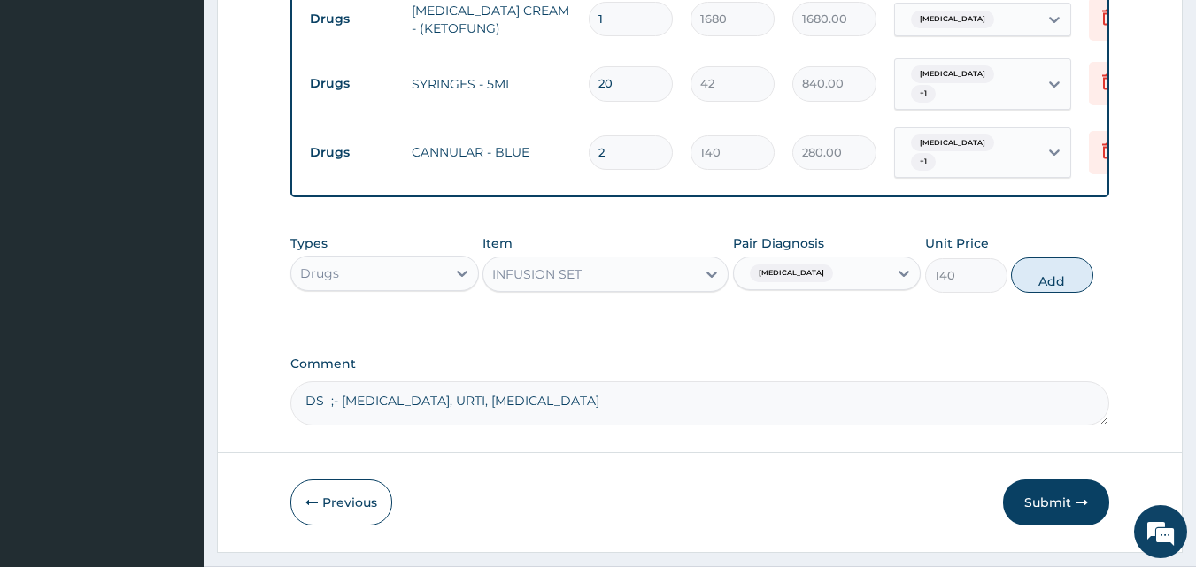
click at [1045, 258] on button "Add" at bounding box center [1052, 275] width 82 height 35
type input "0"
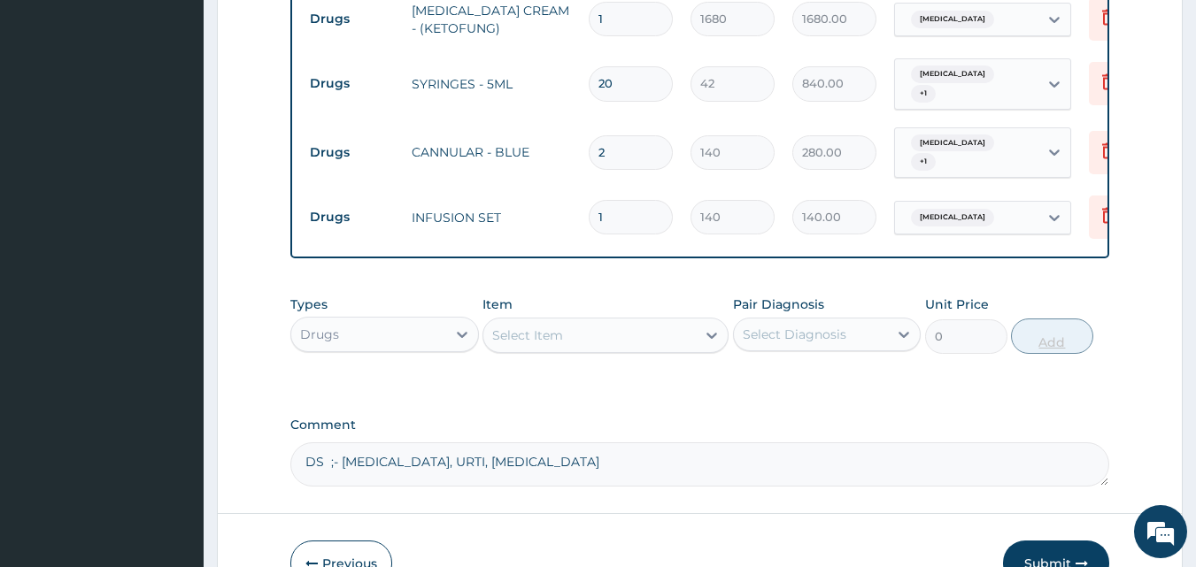
type input "0.00"
type input "2"
type input "280.00"
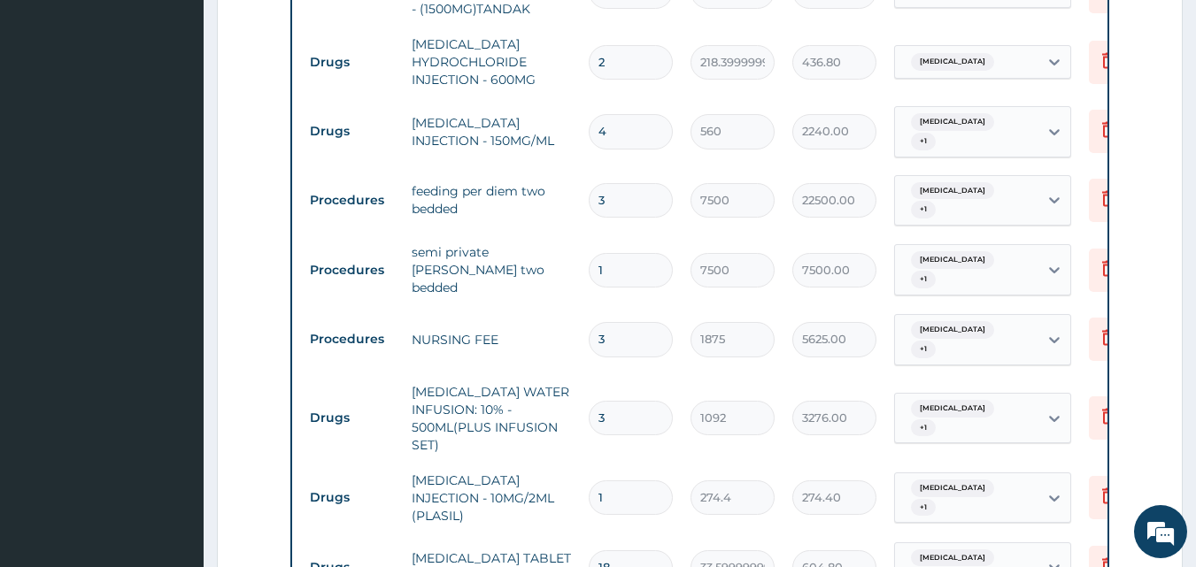
scroll to position [1067, 0]
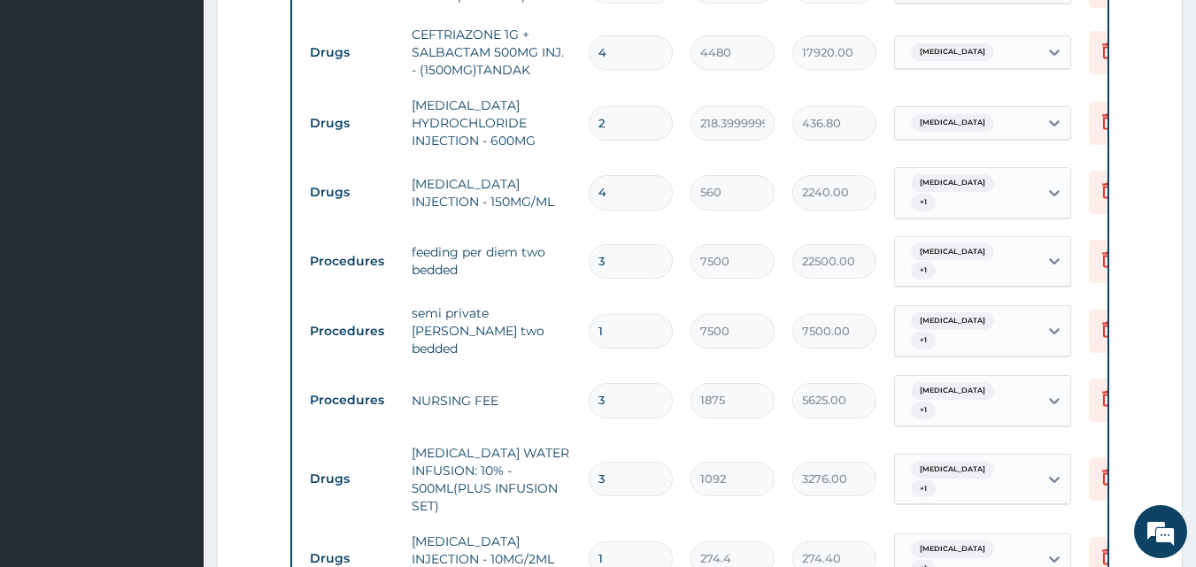
type input "2"
click at [608, 314] on input "1" at bounding box center [631, 331] width 84 height 35
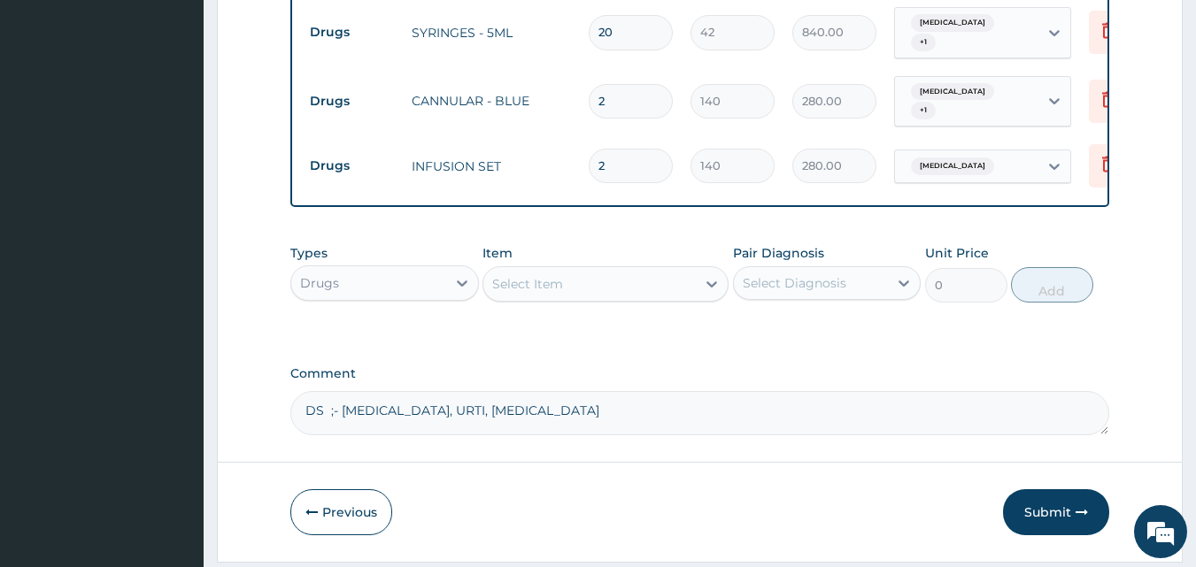
scroll to position [1925, 0]
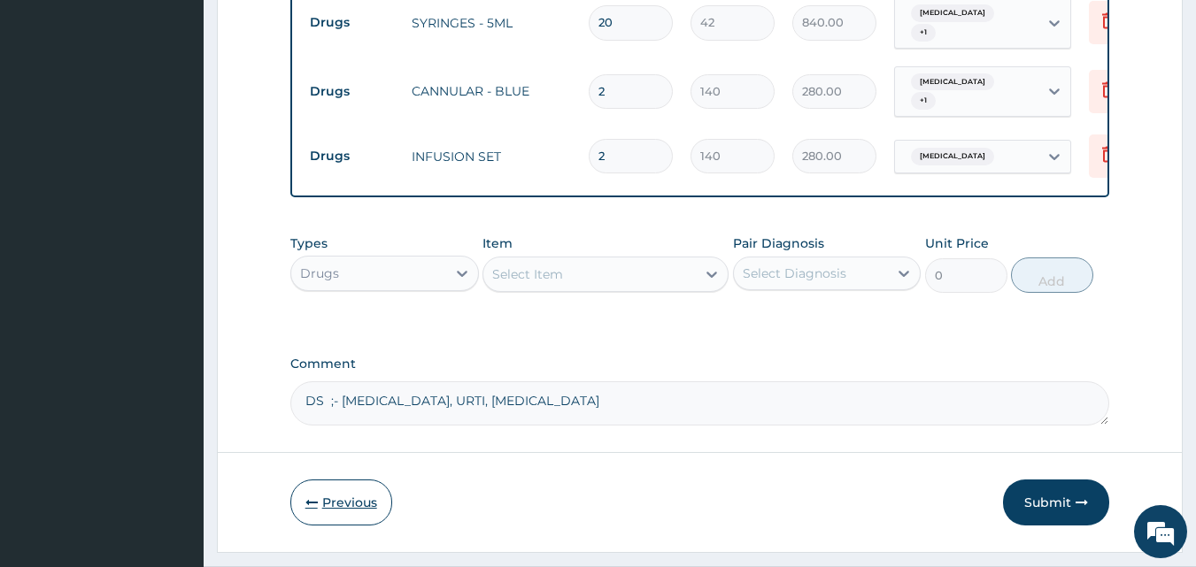
click at [320, 480] on button "Previous" at bounding box center [341, 503] width 102 height 46
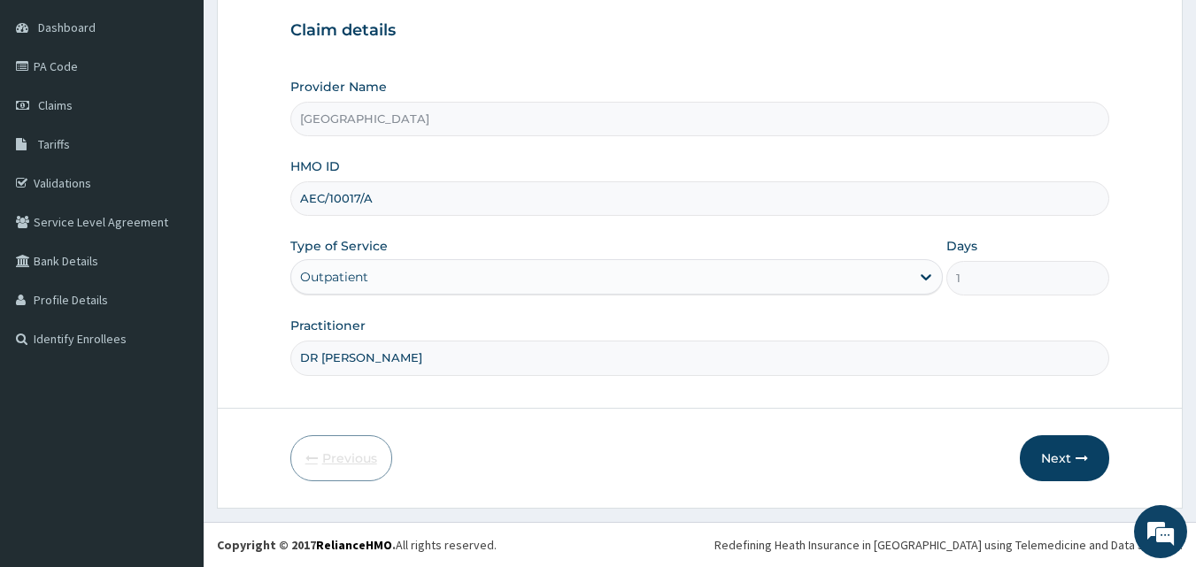
scroll to position [166, 0]
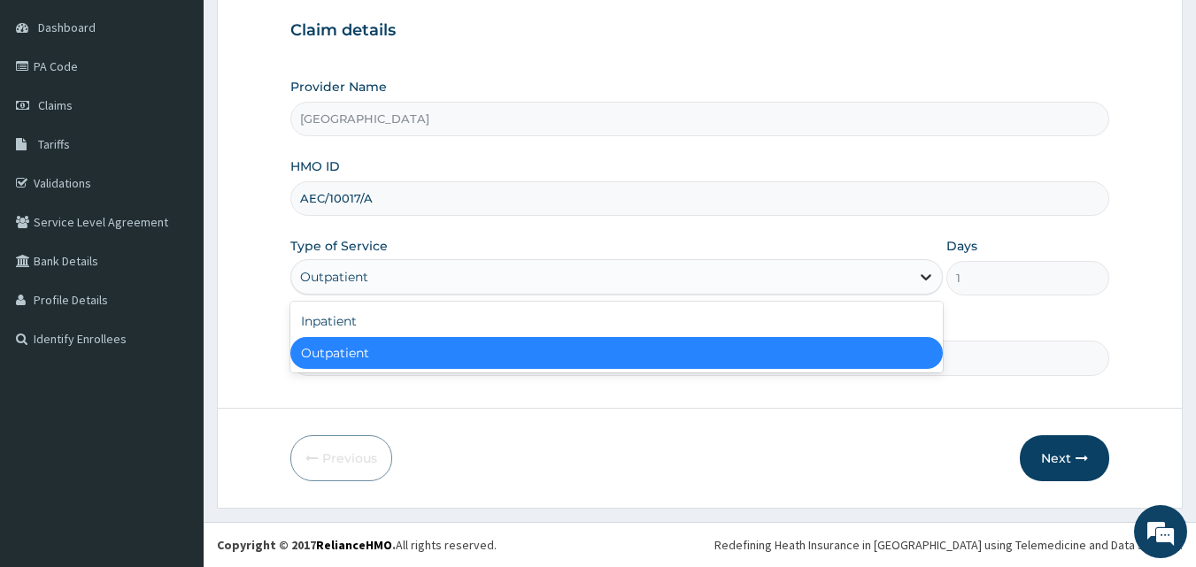
click at [910, 276] on div at bounding box center [926, 277] width 32 height 32
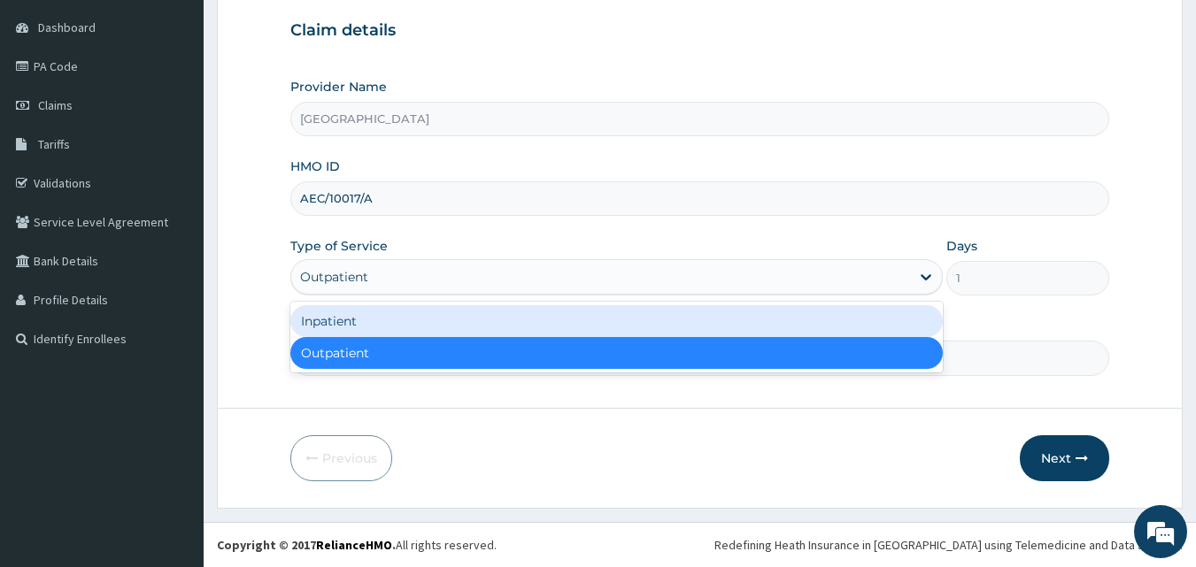
click at [667, 335] on div "Inpatient" at bounding box center [616, 321] width 652 height 32
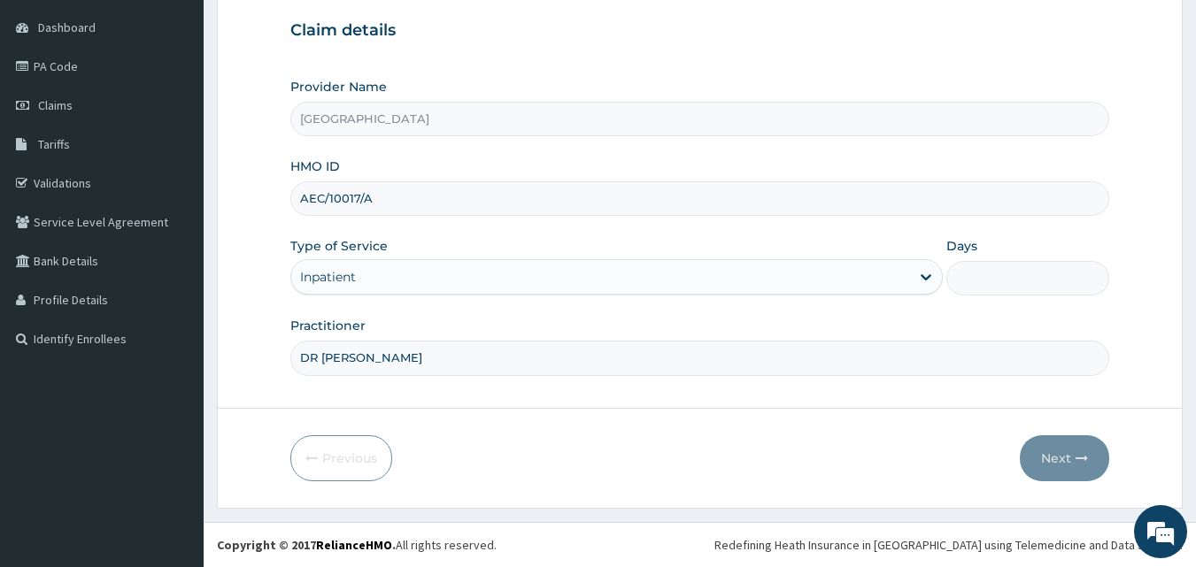
click at [1013, 283] on input "Days" at bounding box center [1027, 278] width 163 height 35
click at [1069, 459] on button "Next" at bounding box center [1064, 459] width 89 height 46
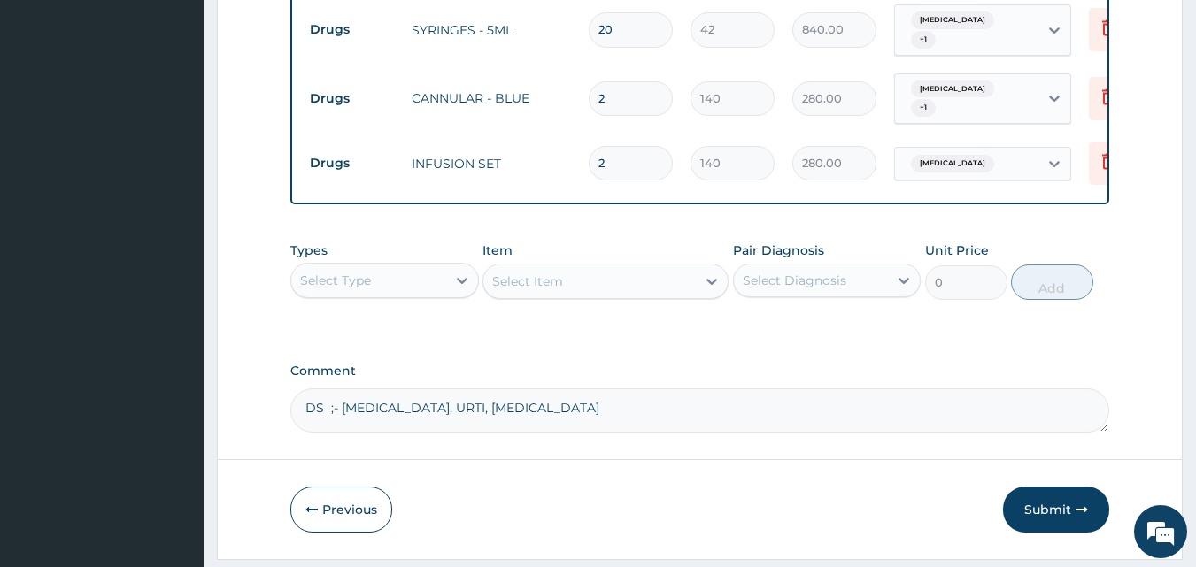
scroll to position [1925, 0]
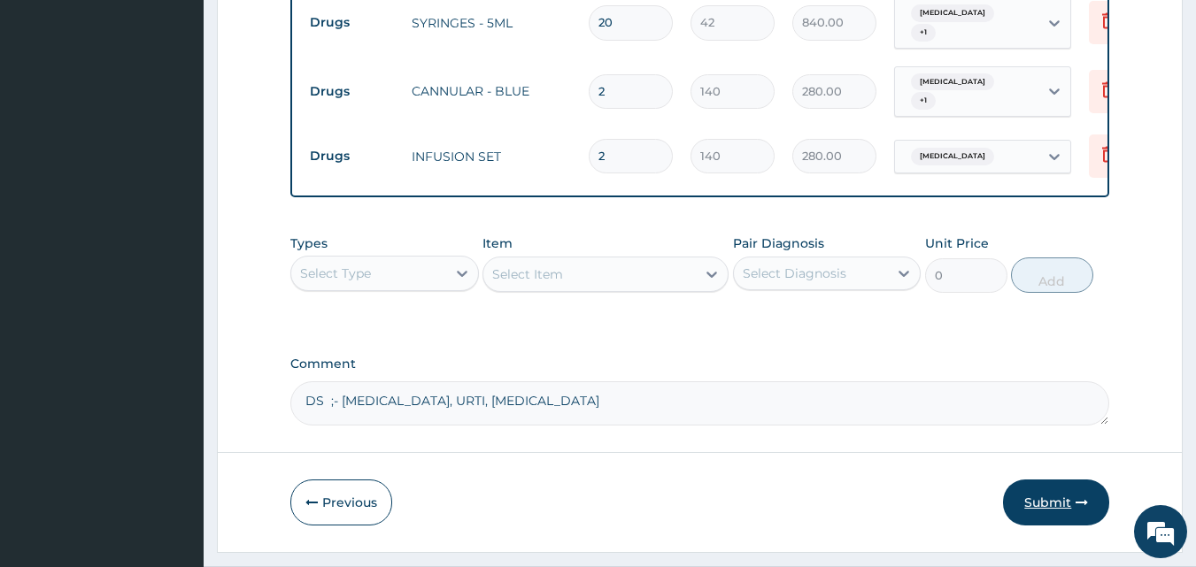
click at [1035, 480] on button "Submit" at bounding box center [1056, 503] width 106 height 46
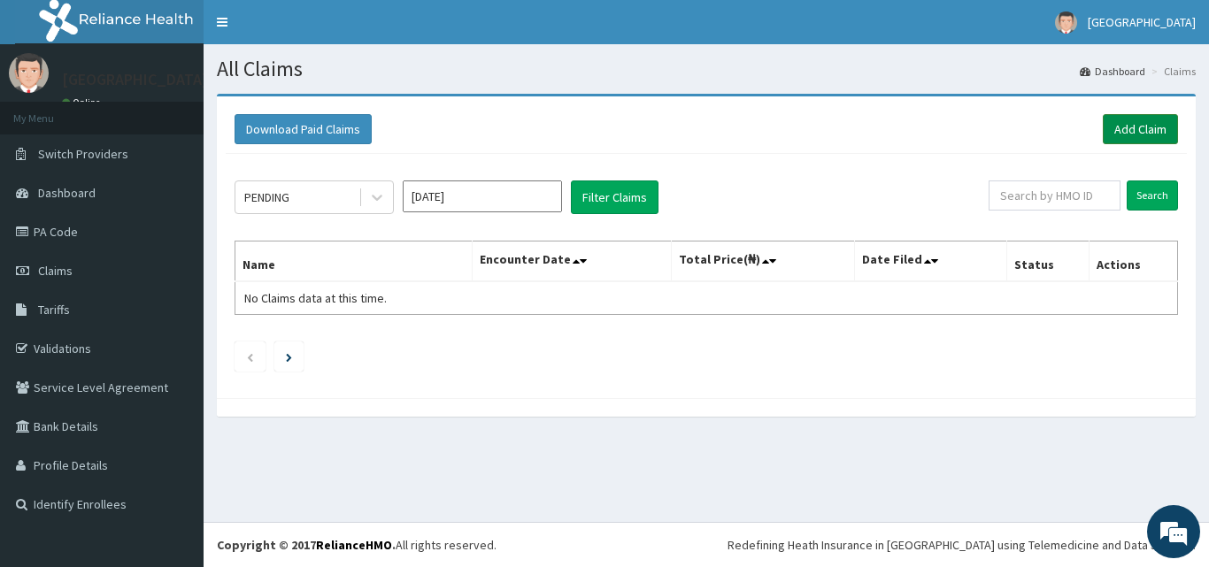
click at [1134, 123] on link "Add Claim" at bounding box center [1140, 129] width 75 height 30
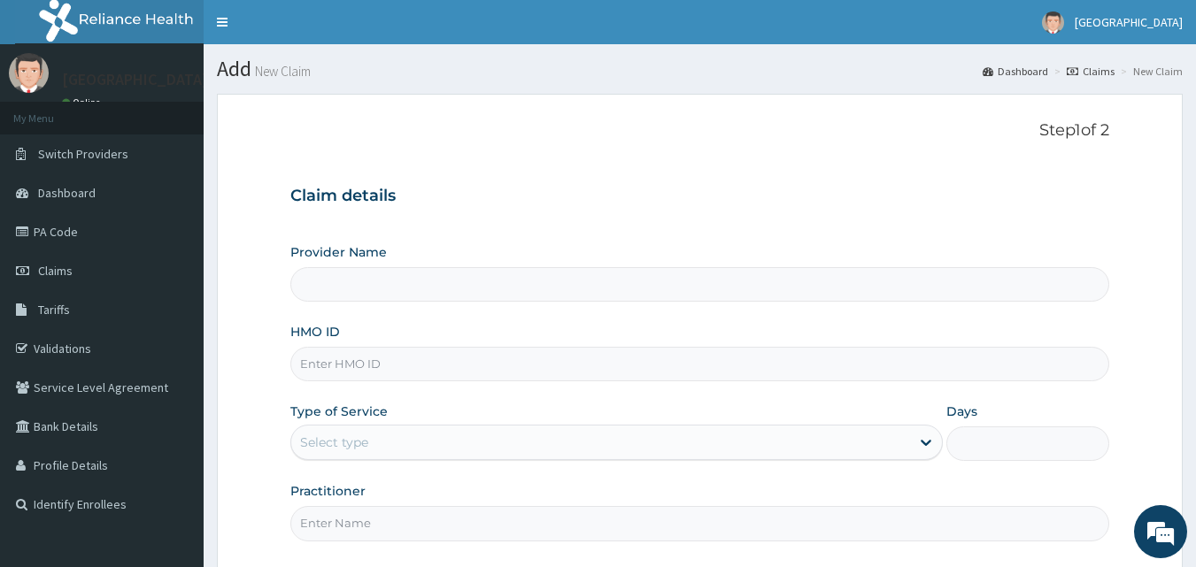
click at [406, 367] on input "HMO ID" at bounding box center [700, 364] width 820 height 35
type input "[GEOGRAPHIC_DATA]"
type input "WTC/10074/A"
click at [397, 445] on div "Select type" at bounding box center [600, 442] width 619 height 28
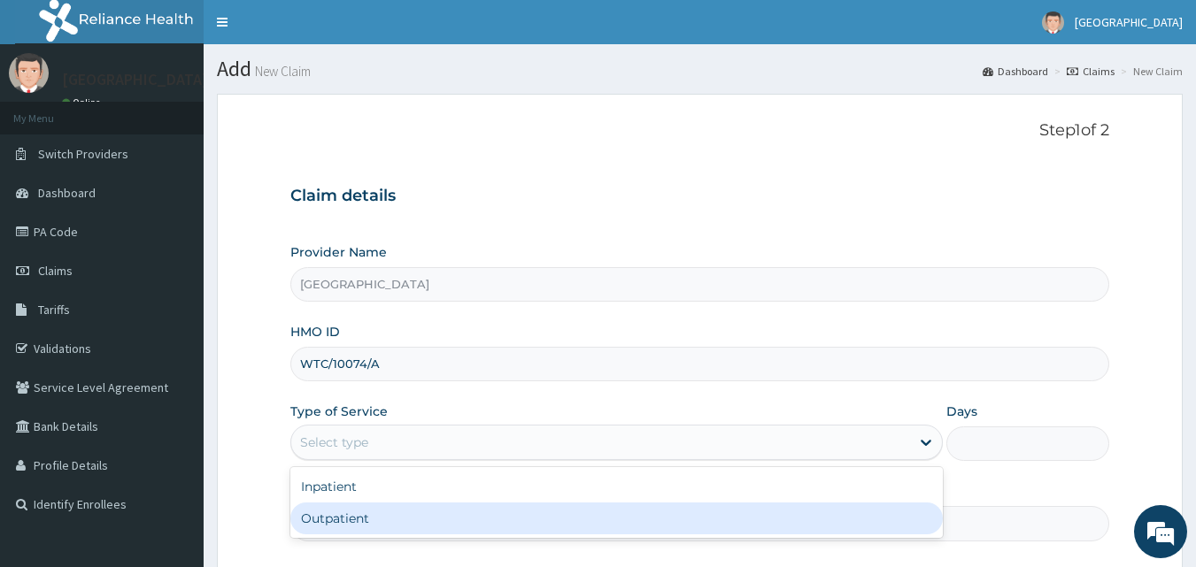
click at [370, 523] on div "Outpatient" at bounding box center [616, 519] width 652 height 32
type input "1"
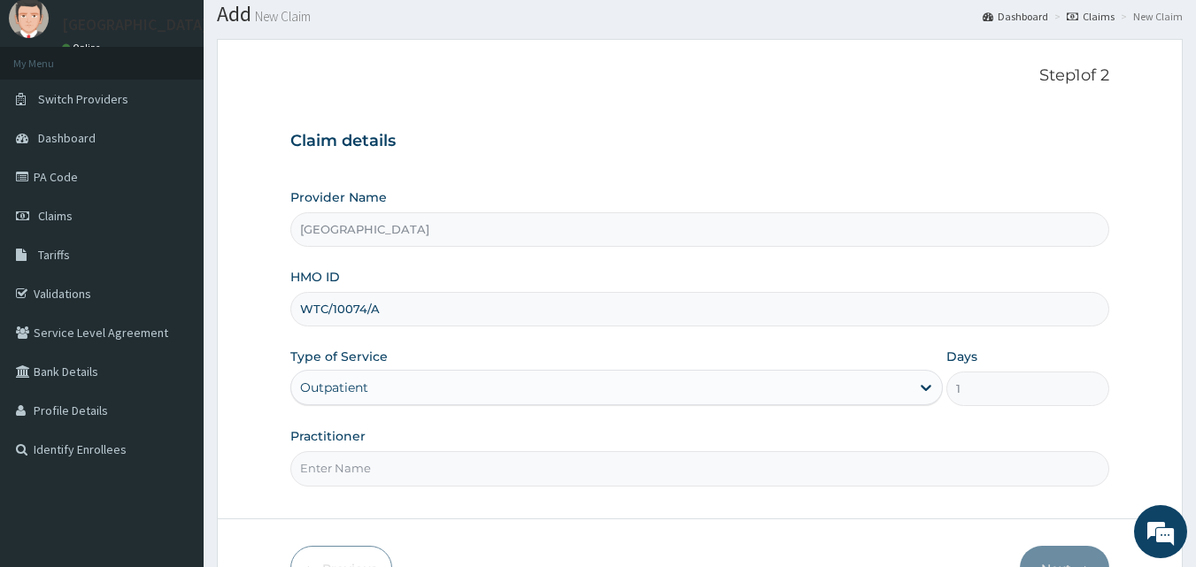
scroll to position [166, 0]
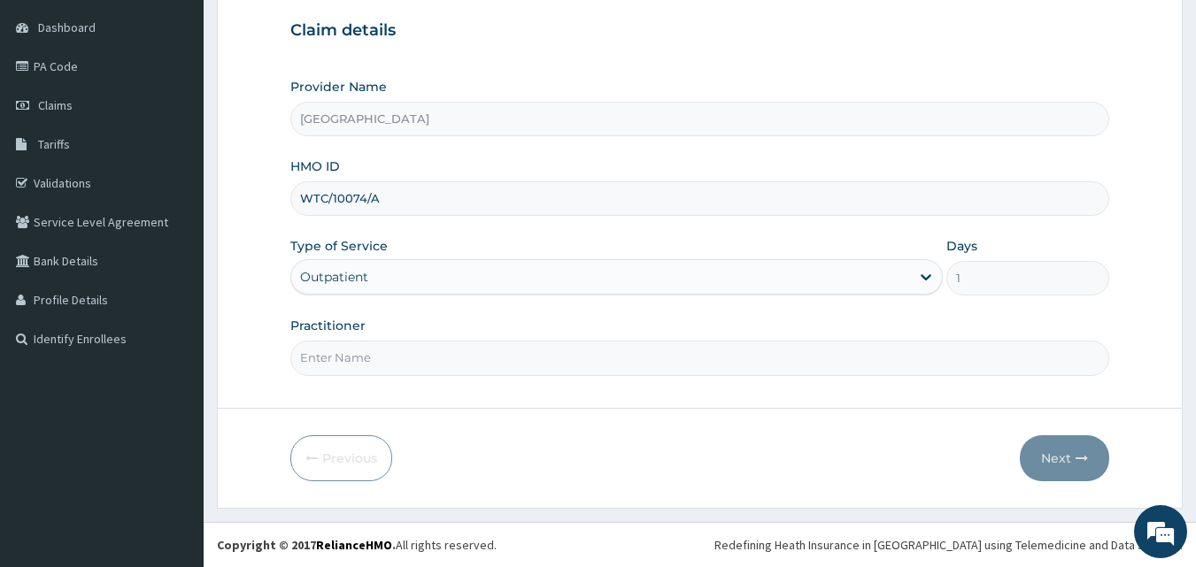
click at [526, 368] on input "Practitioner" at bounding box center [700, 358] width 820 height 35
type input "DR. [PERSON_NAME]"
click at [1064, 456] on button "Next" at bounding box center [1064, 459] width 89 height 46
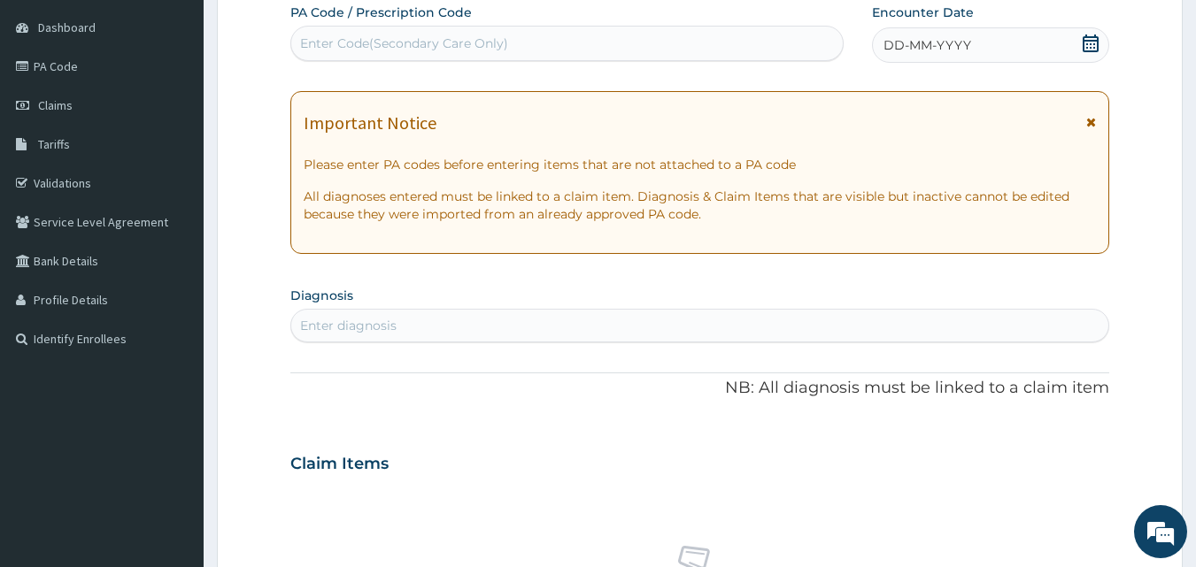
click at [1086, 41] on icon at bounding box center [1091, 44] width 16 height 18
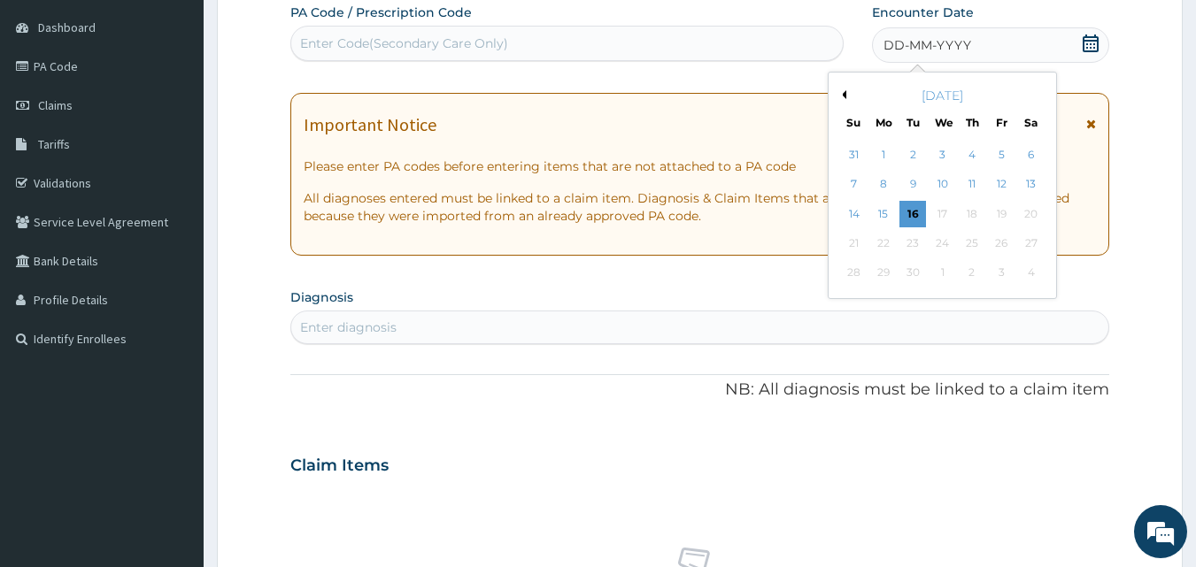
click at [845, 96] on button "Previous Month" at bounding box center [841, 94] width 9 height 9
click at [1001, 273] on div "29" at bounding box center [1001, 273] width 27 height 27
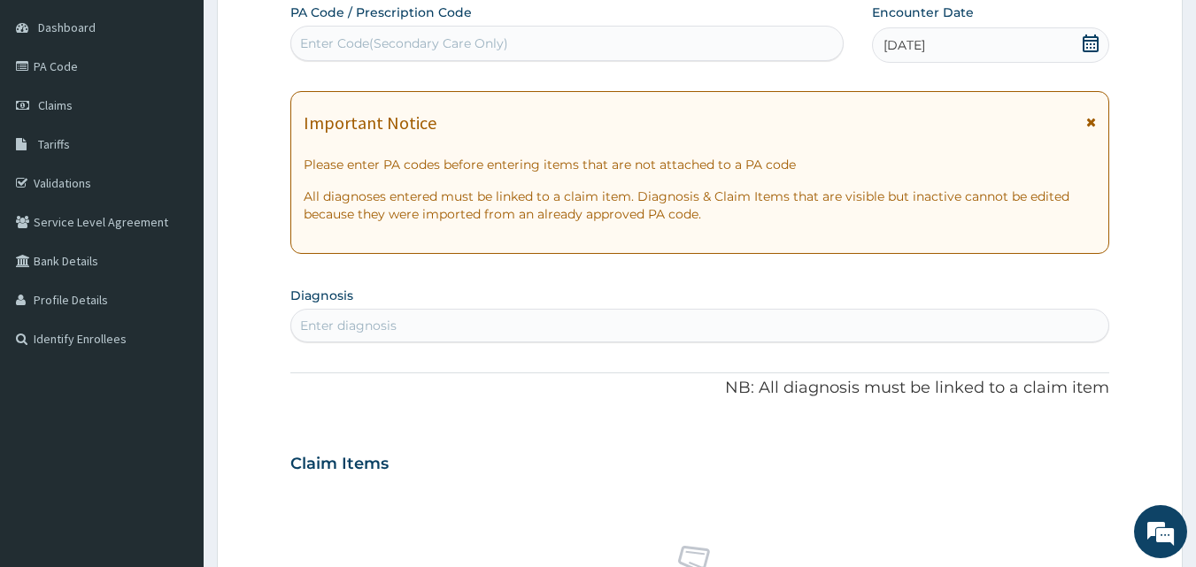
click at [454, 318] on div "Enter diagnosis" at bounding box center [700, 326] width 818 height 28
type input "MALAR"
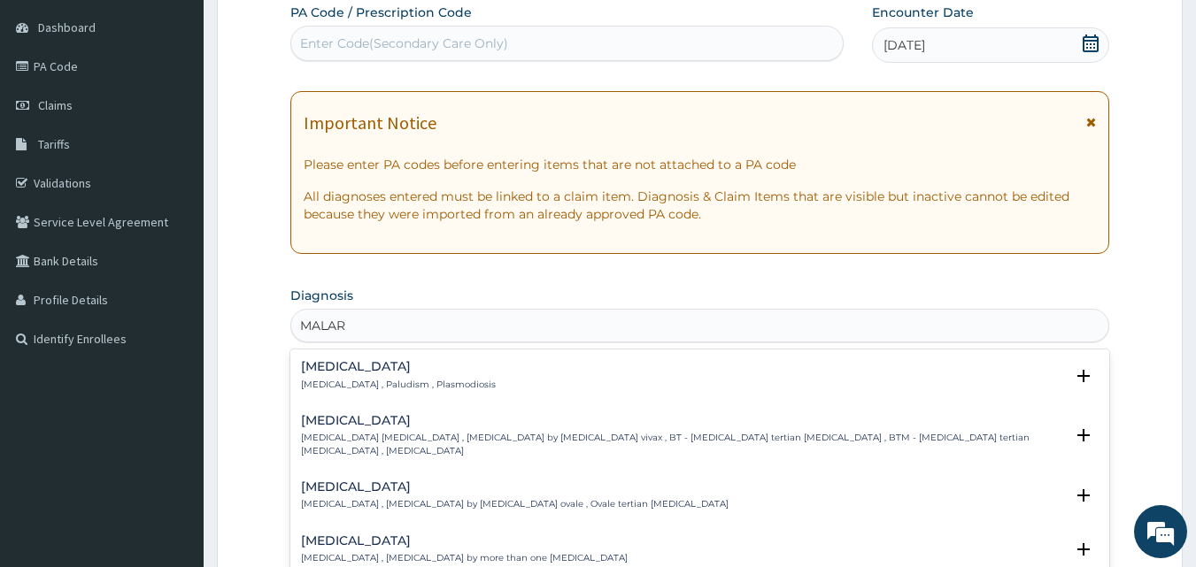
click at [341, 369] on h4 "Malaria" at bounding box center [398, 366] width 195 height 13
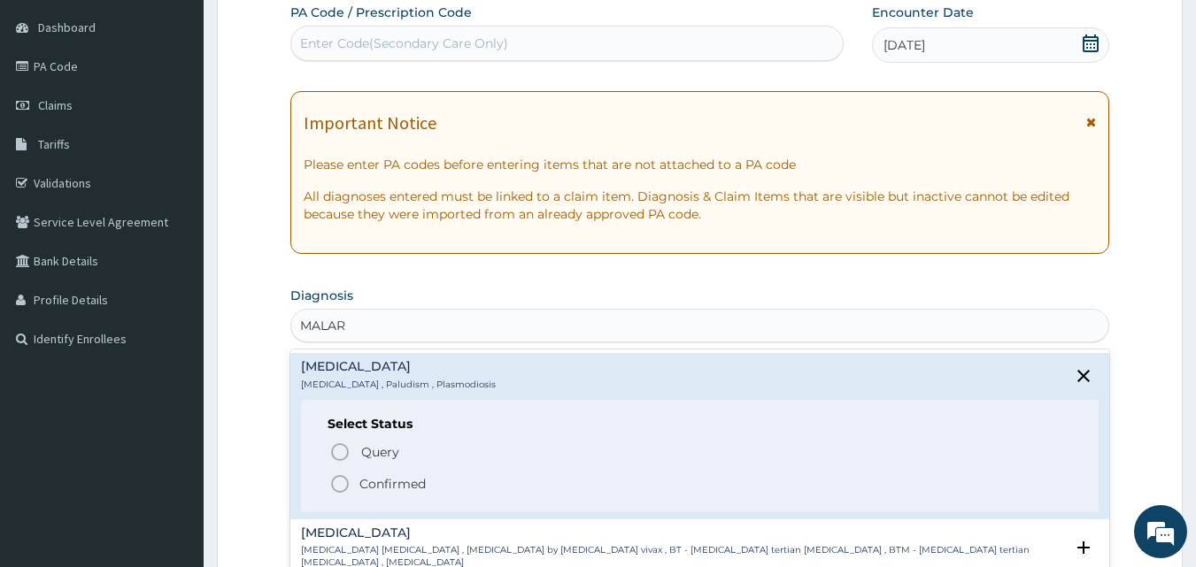
click at [338, 483] on icon "status option filled" at bounding box center [339, 484] width 21 height 21
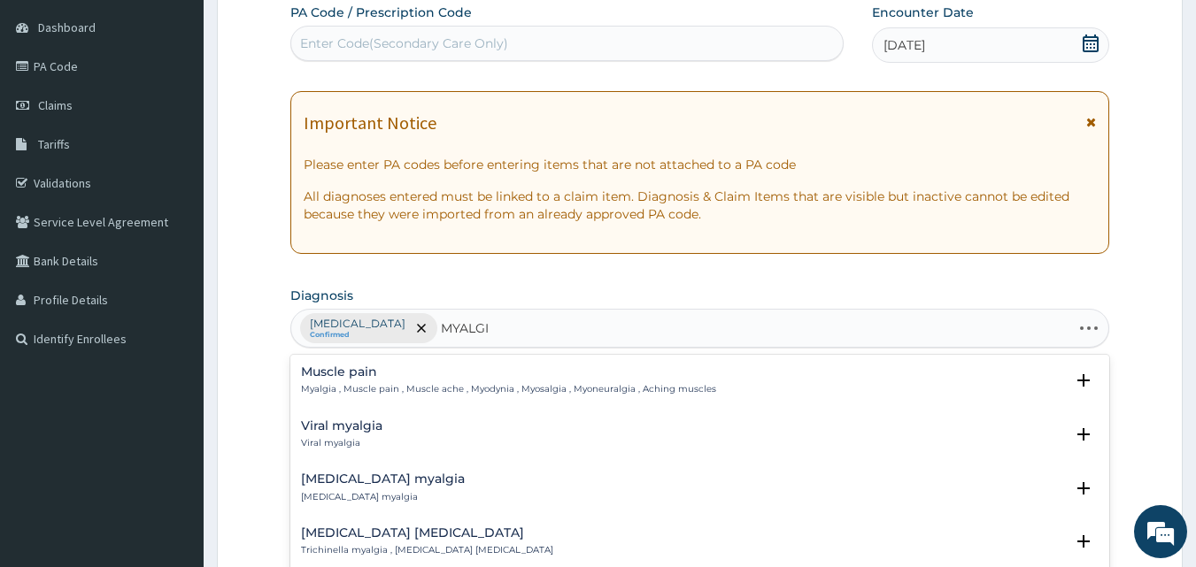
type input "MYALGIA"
click at [352, 380] on div "Muscle pain Myalgia , Muscle pain , Muscle ache , Myodynia , Myosalgia , Myoneu…" at bounding box center [508, 381] width 415 height 31
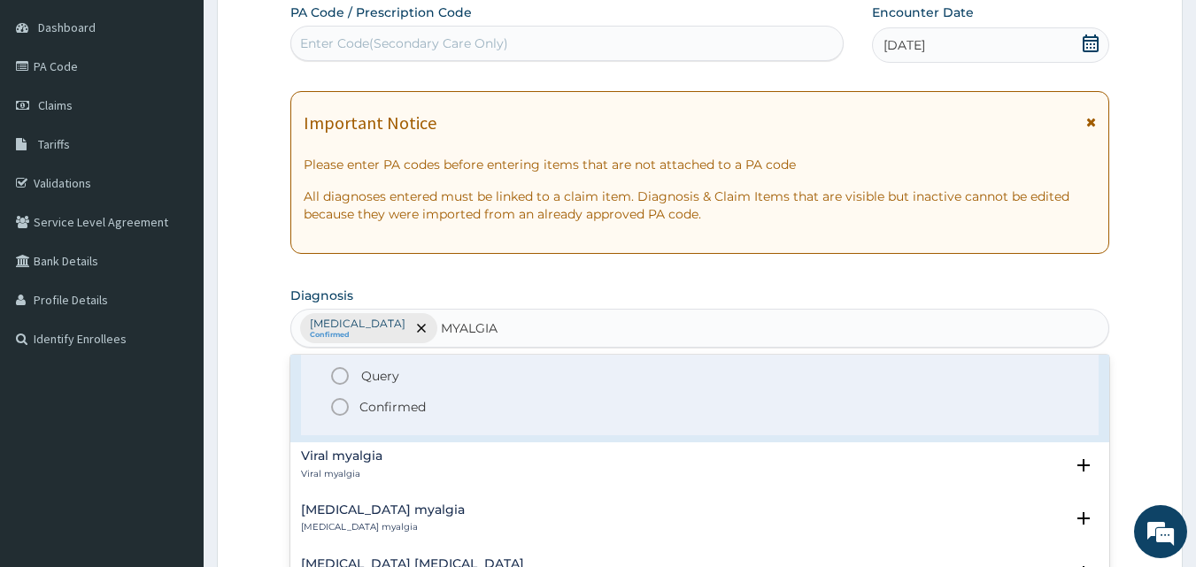
scroll to position [89, 0]
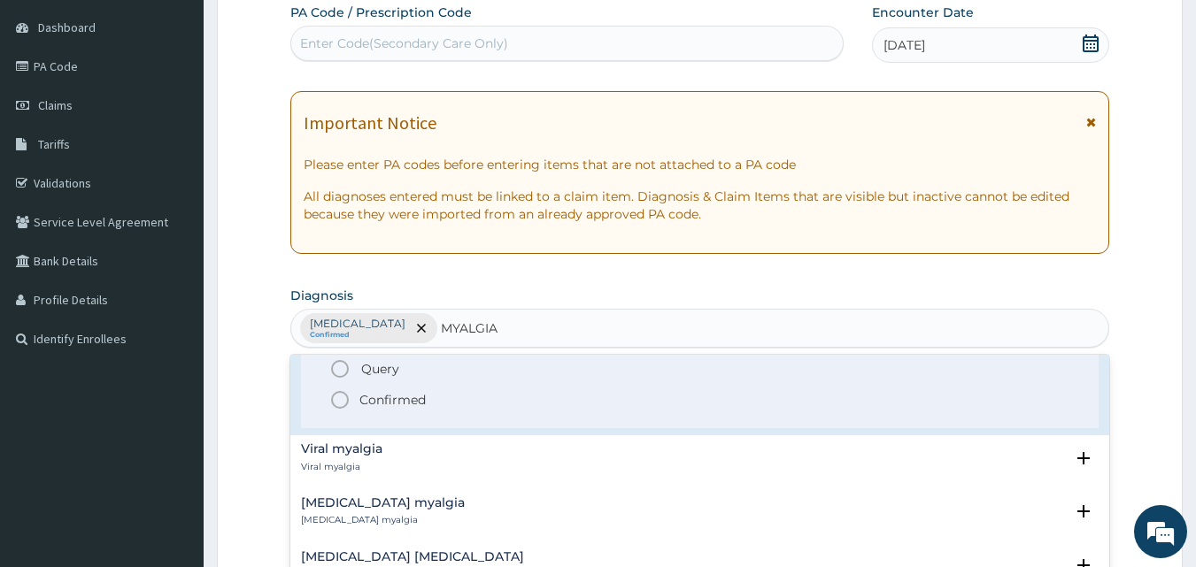
click at [340, 399] on icon "status option filled" at bounding box center [339, 400] width 21 height 21
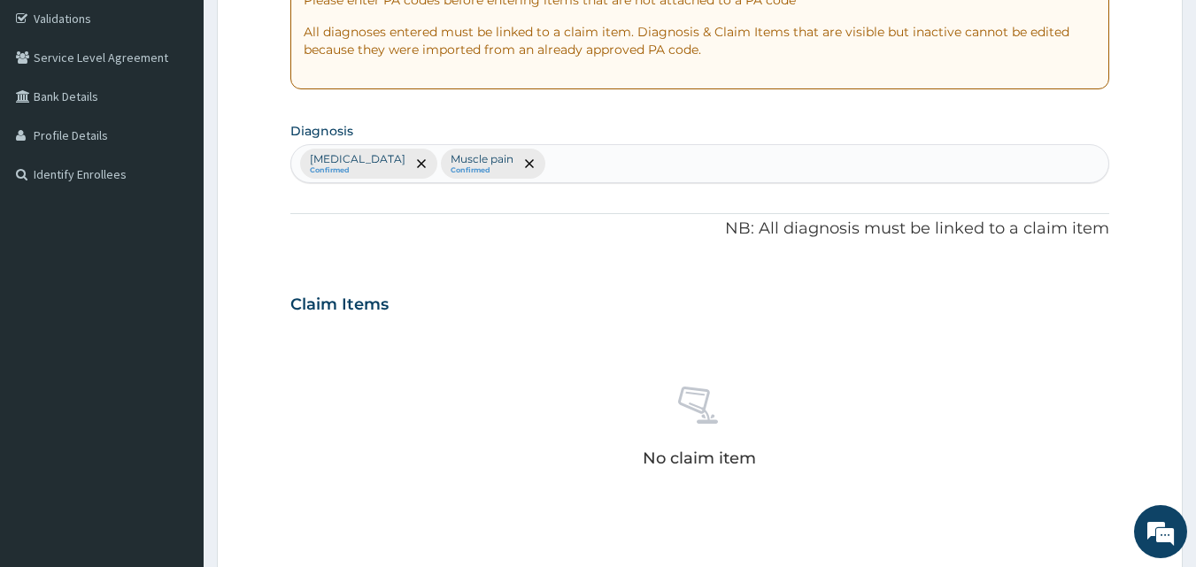
scroll to position [343, 0]
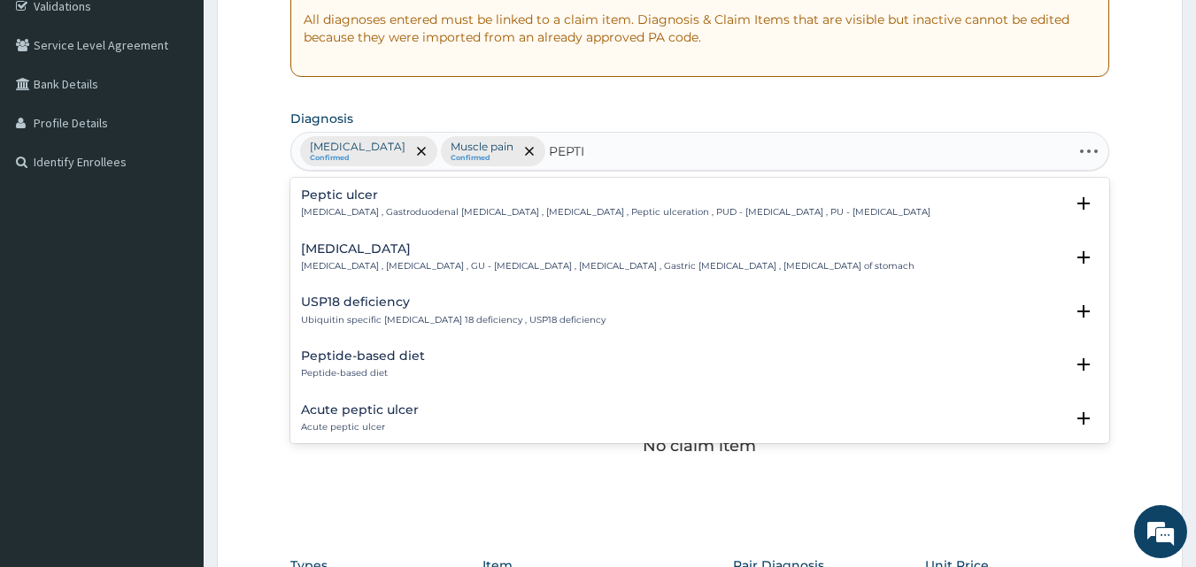
type input "PEPTIC"
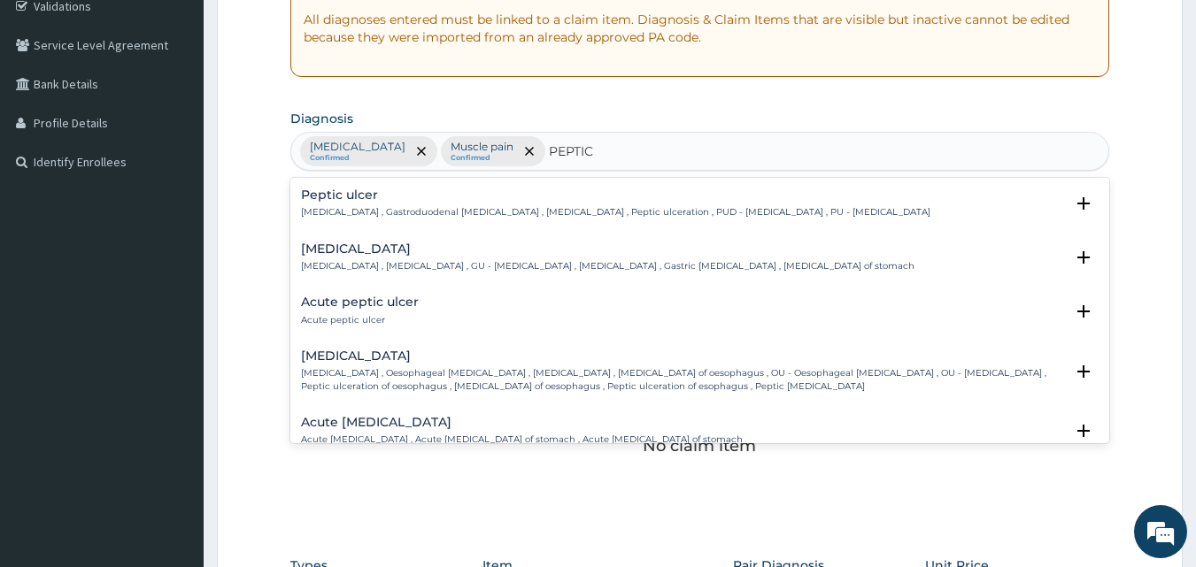
click at [336, 204] on div "Peptic ulcer Peptic ulcer , Gastroduodenal ulcer , Peptic ulcer disease , Pepti…" at bounding box center [615, 204] width 629 height 31
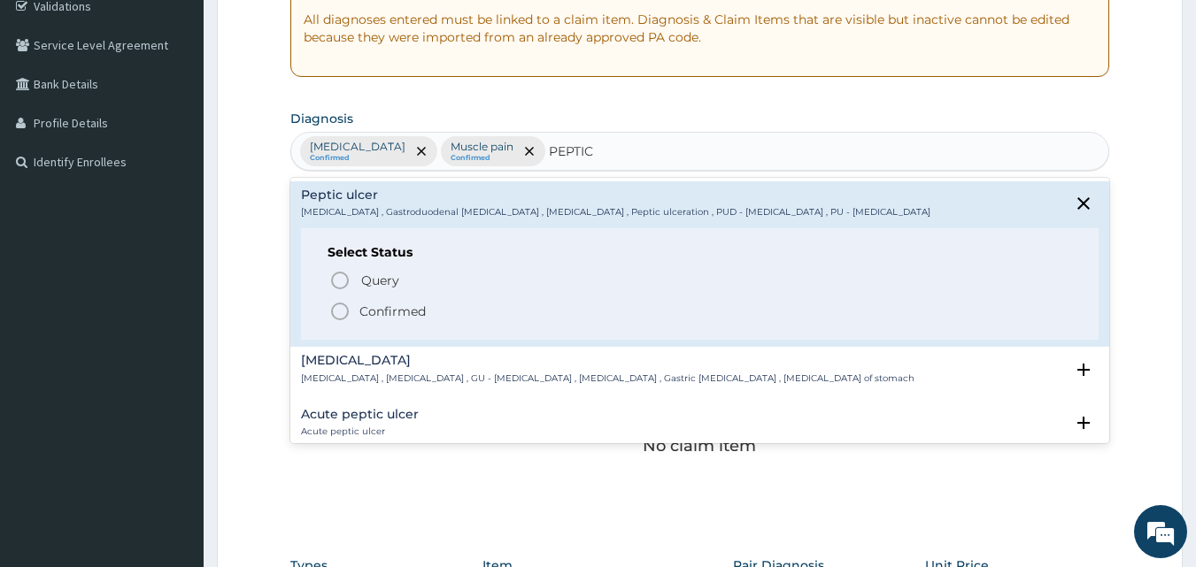
click at [338, 310] on icon "status option filled" at bounding box center [339, 311] width 21 height 21
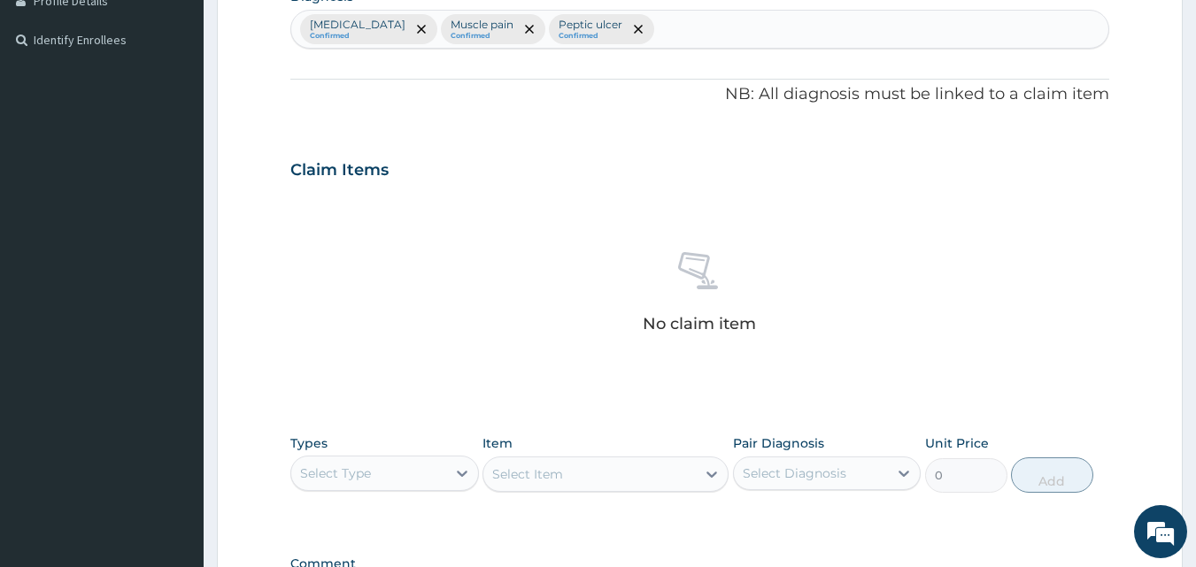
scroll to position [697, 0]
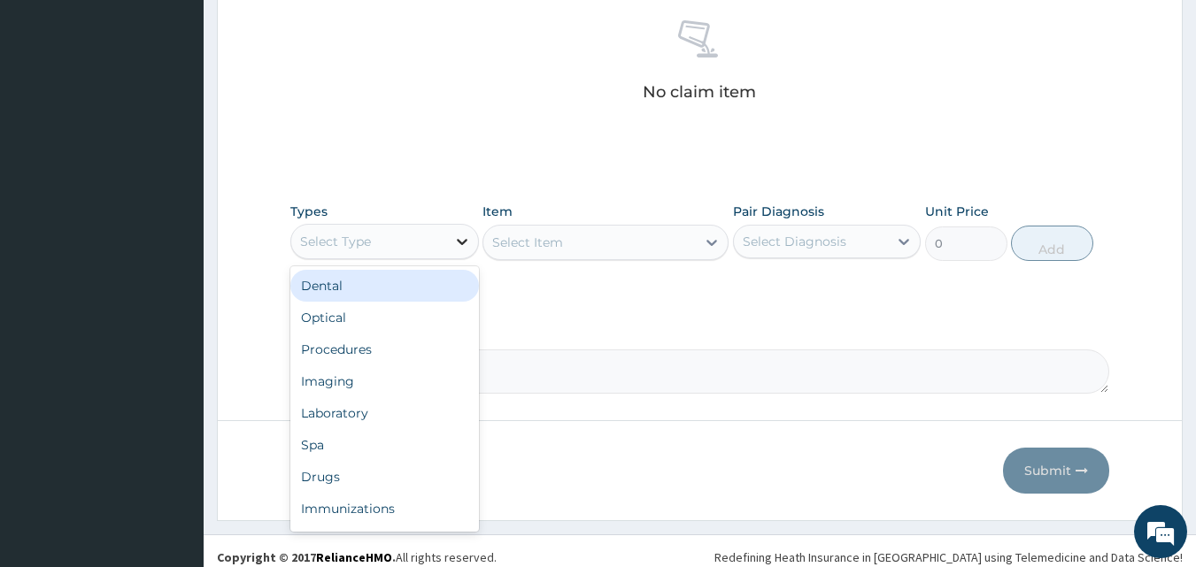
click at [450, 243] on div at bounding box center [462, 242] width 32 height 32
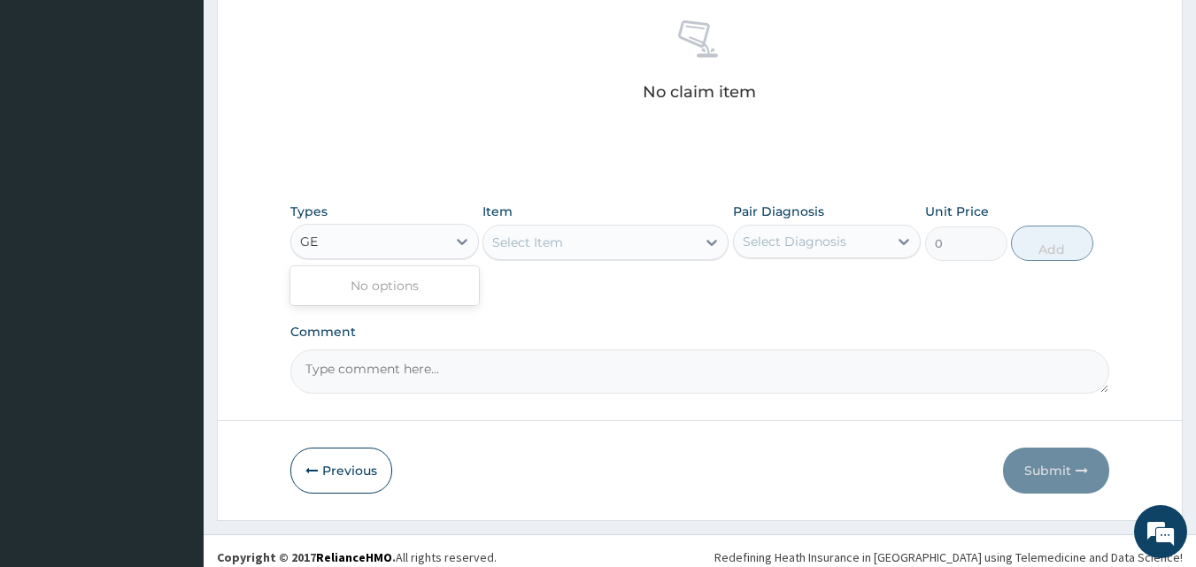
type input "G"
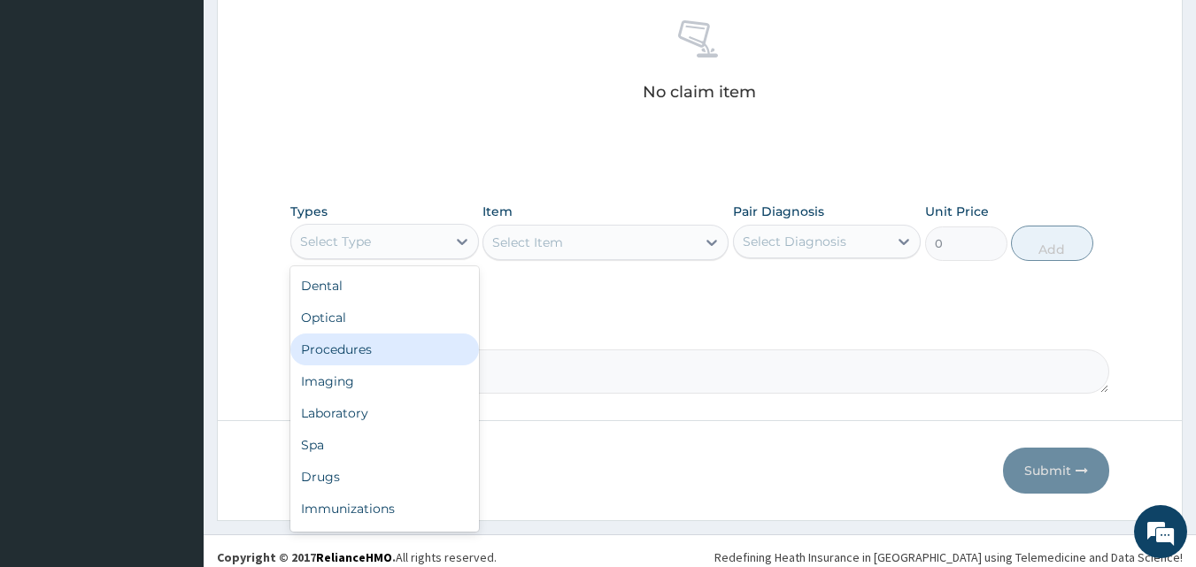
click at [354, 348] on div "Procedures" at bounding box center [384, 350] width 189 height 32
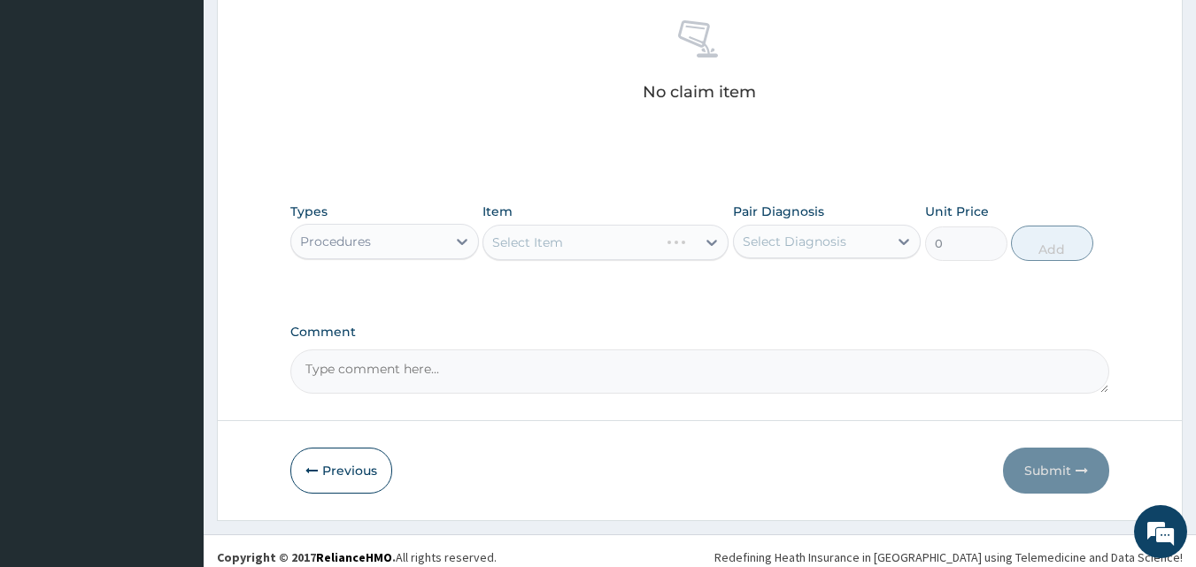
click at [691, 242] on div "Select Item" at bounding box center [605, 242] width 246 height 35
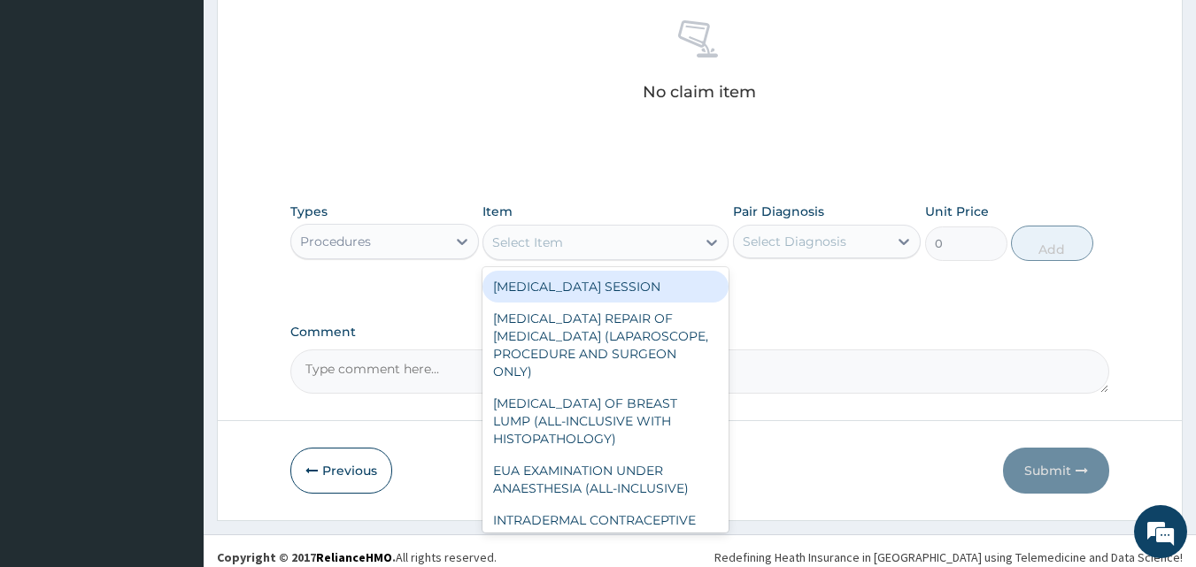
click at [690, 243] on div "Select Item" at bounding box center [589, 242] width 212 height 28
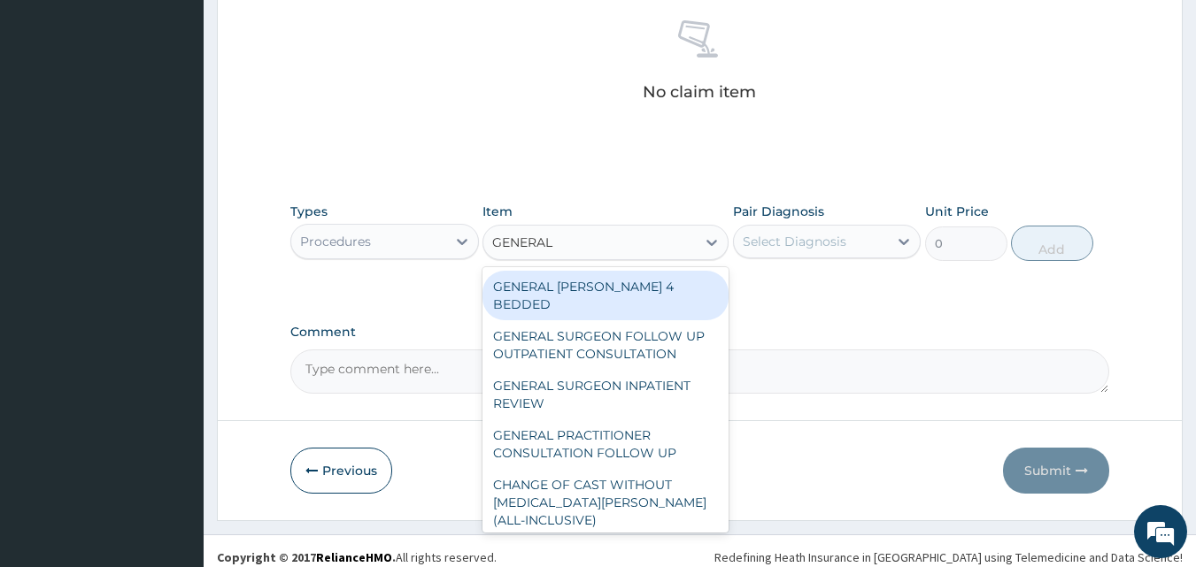
type input "GENERAL P"
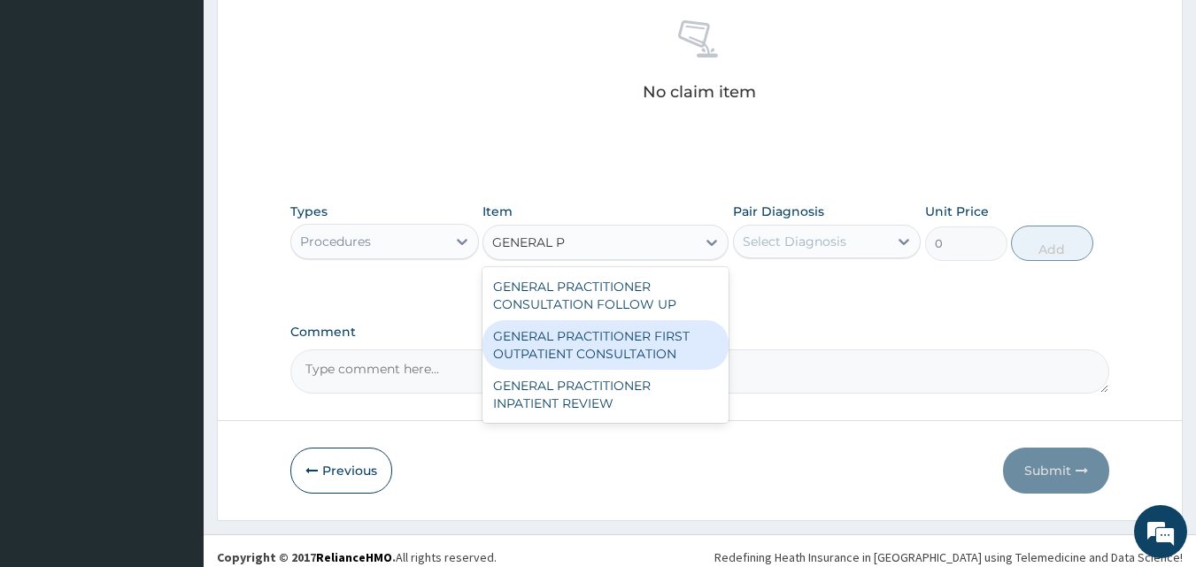
click at [641, 327] on div "GENERAL PRACTITIONER FIRST OUTPATIENT CONSULTATION" at bounding box center [605, 345] width 246 height 50
type input "3750"
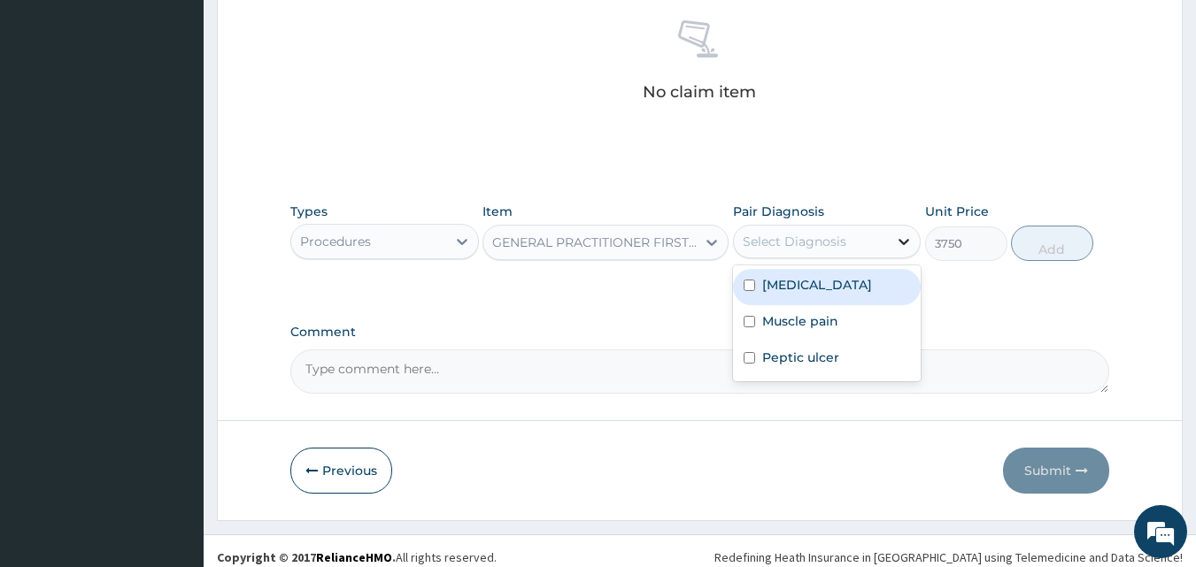
click at [891, 236] on div at bounding box center [904, 242] width 32 height 32
drag, startPoint x: 821, startPoint y: 285, endPoint x: 822, endPoint y: 311, distance: 25.7
click at [822, 289] on div "[MEDICAL_DATA]" at bounding box center [827, 287] width 189 height 36
checkbox input "true"
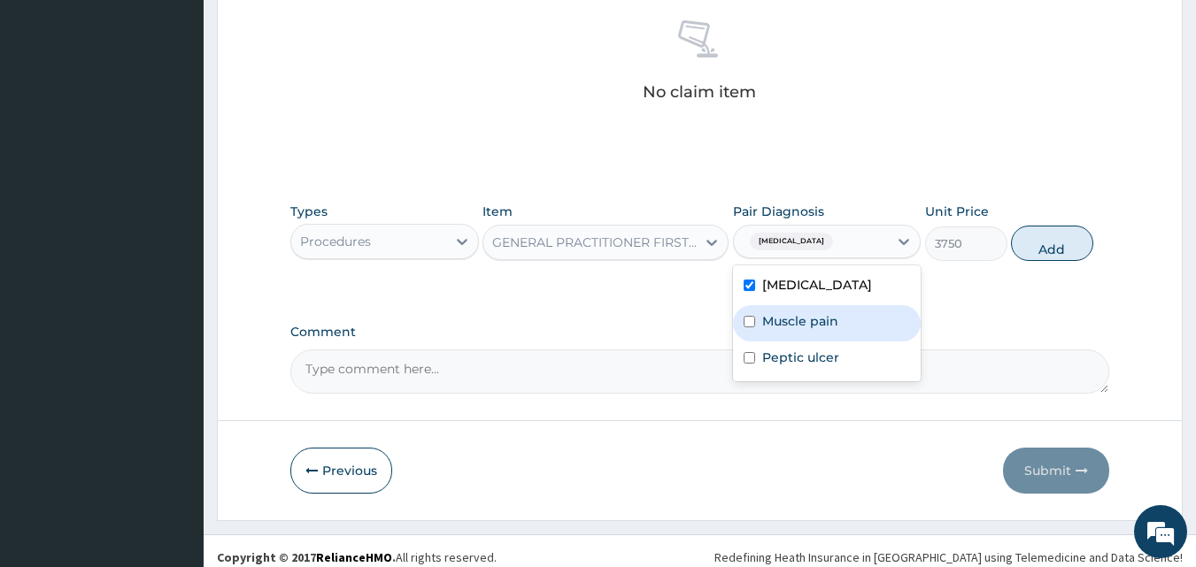
click at [822, 315] on label "Muscle pain" at bounding box center [800, 322] width 76 height 18
checkbox input "true"
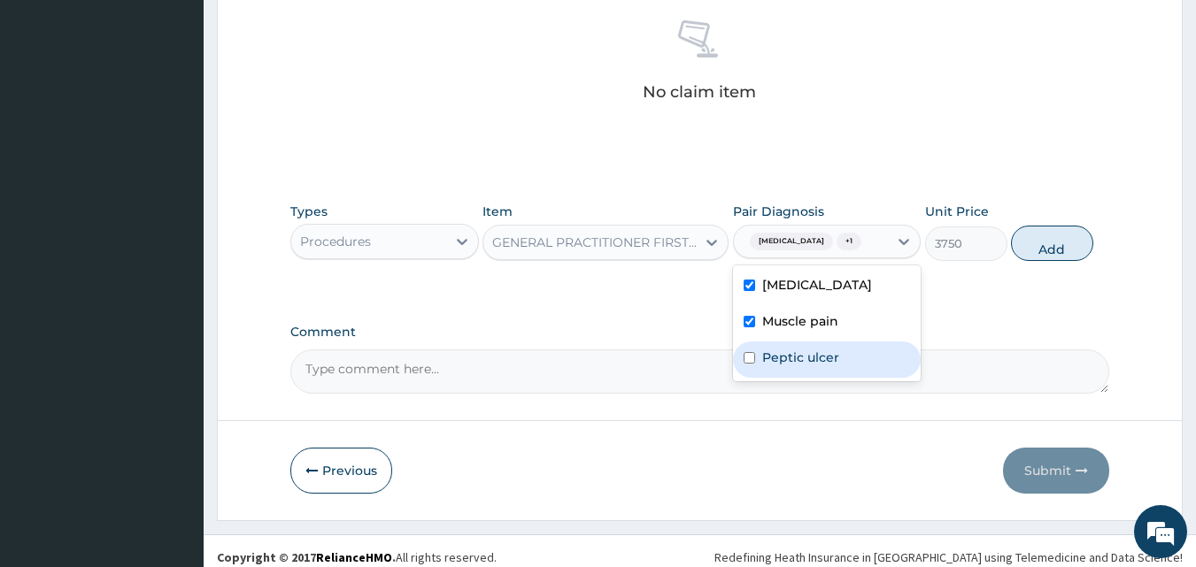
click at [811, 360] on label "Peptic ulcer" at bounding box center [800, 358] width 77 height 18
checkbox input "true"
click at [1041, 241] on button "Add" at bounding box center [1052, 243] width 82 height 35
type input "0"
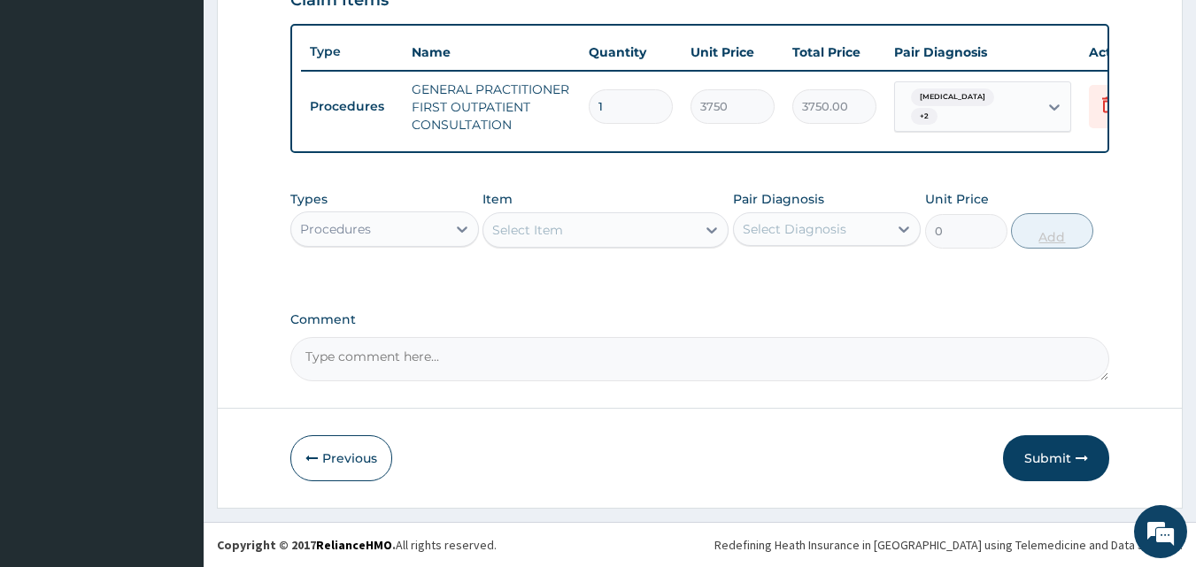
scroll to position [648, 0]
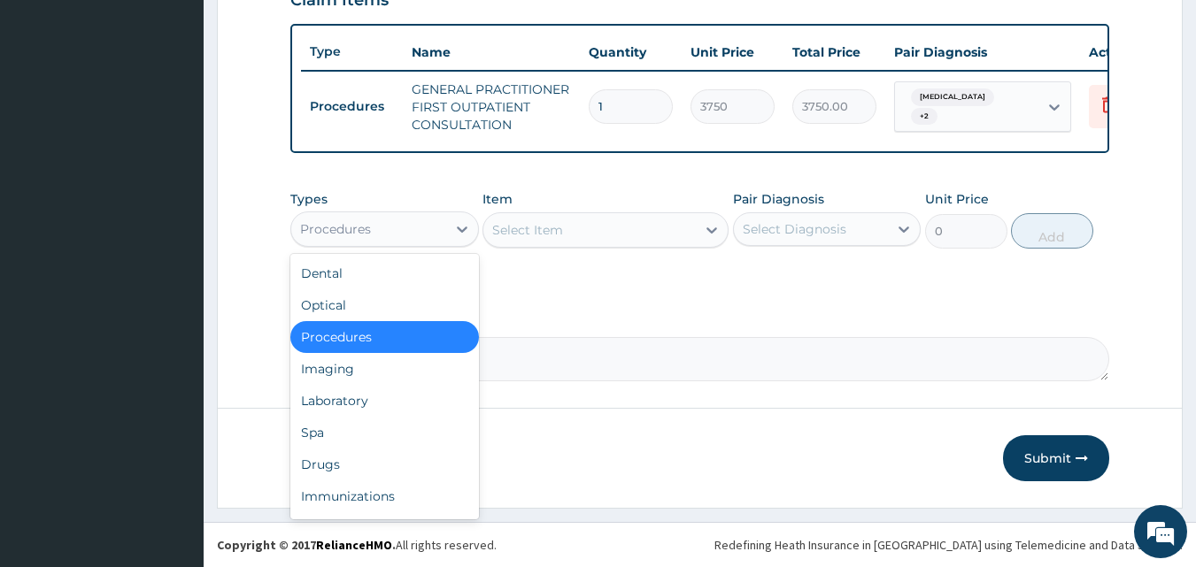
click at [431, 220] on div "Procedures" at bounding box center [368, 229] width 155 height 28
click at [374, 466] on div "Drugs" at bounding box center [384, 465] width 189 height 32
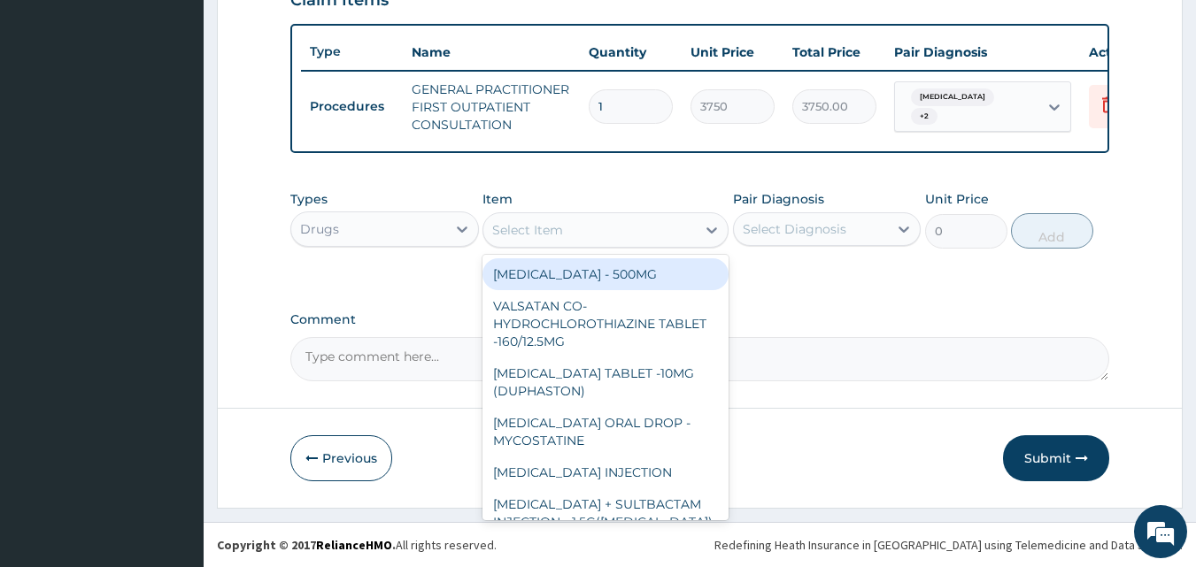
click at [689, 228] on div "Select Item" at bounding box center [589, 230] width 212 height 28
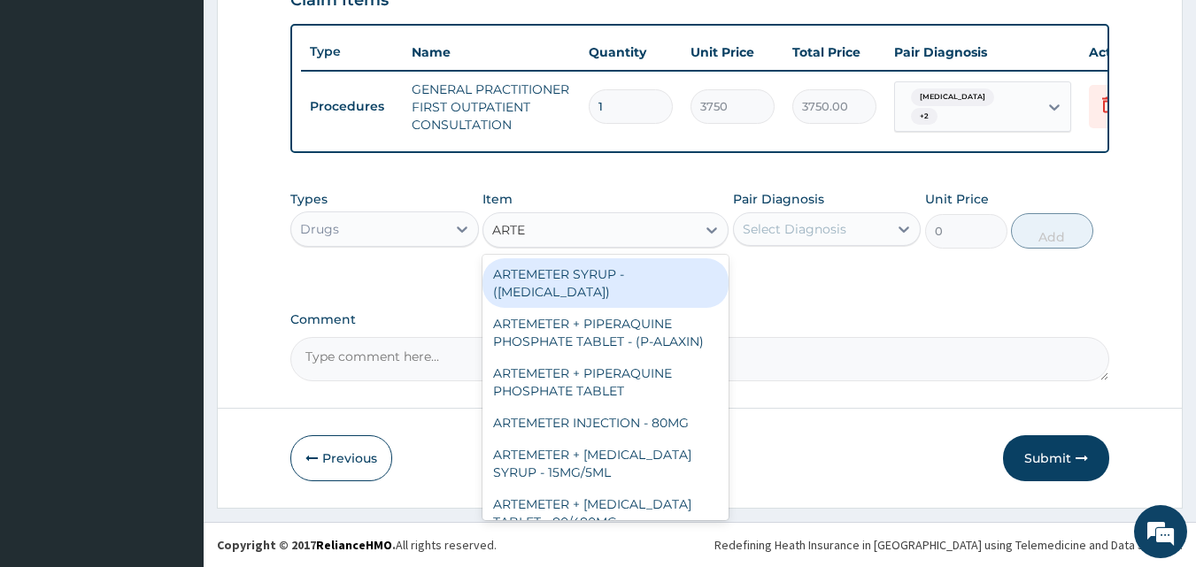
type input "ARTEM"
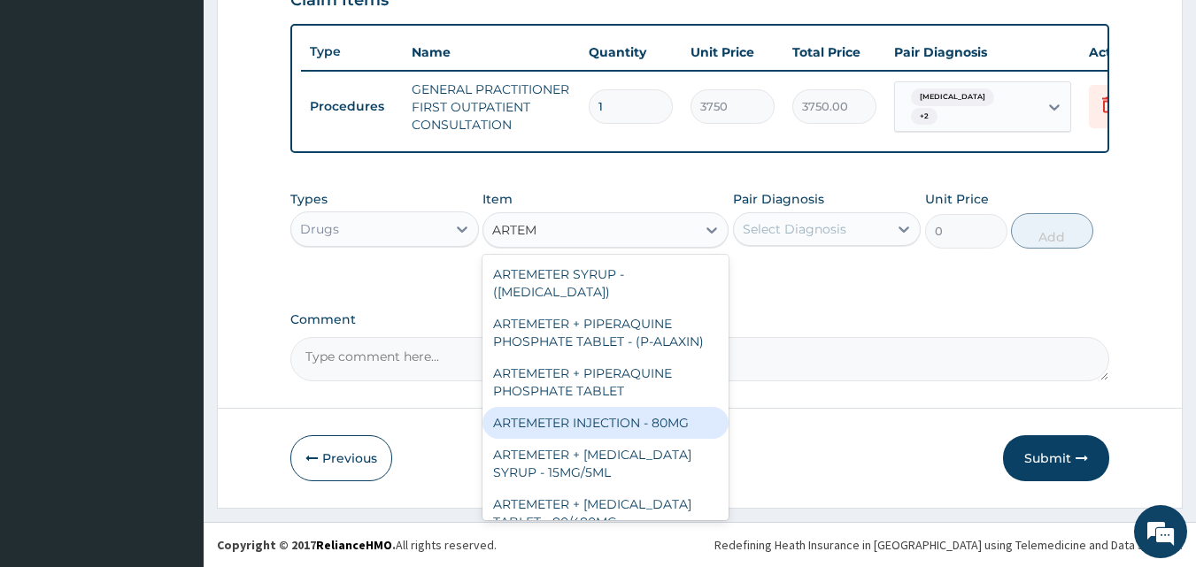
drag, startPoint x: 632, startPoint y: 427, endPoint x: 698, endPoint y: 358, distance: 95.8
click at [633, 423] on div "ARTEMETER INJECTION - 80MG" at bounding box center [605, 423] width 246 height 32
type input "475.99999999999994"
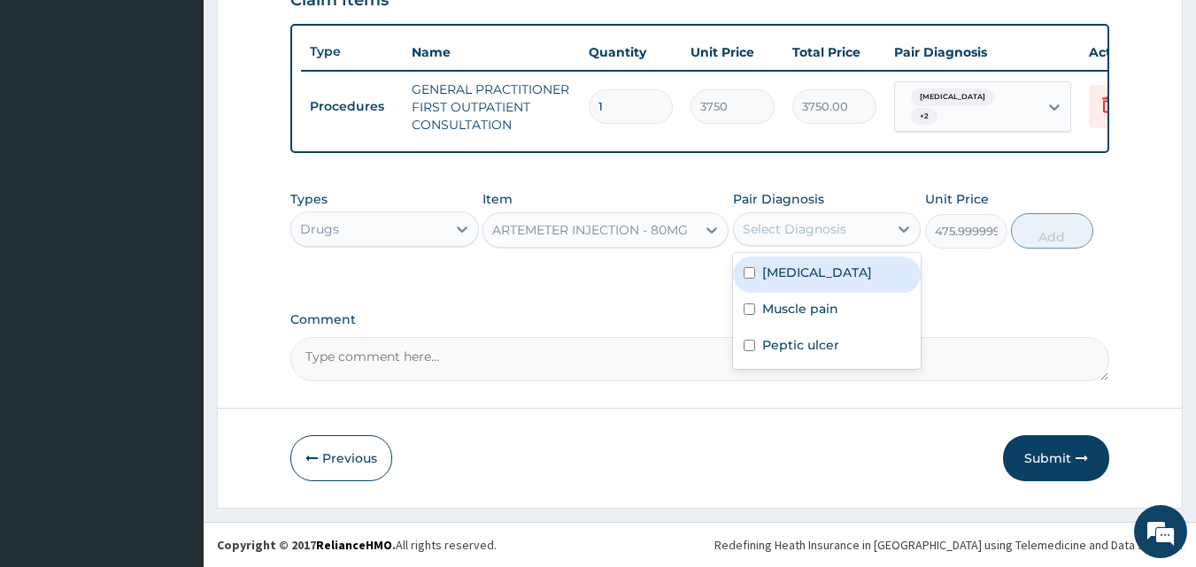
click at [830, 225] on div "Select Diagnosis" at bounding box center [795, 229] width 104 height 18
click at [803, 261] on div "[MEDICAL_DATA]" at bounding box center [827, 275] width 189 height 36
checkbox input "true"
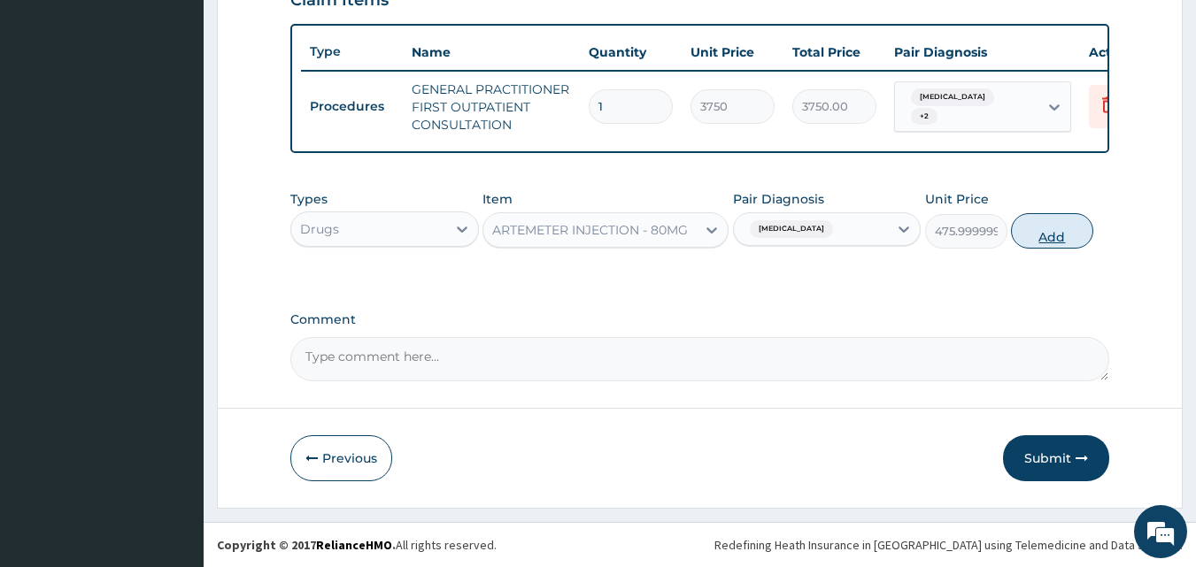
click at [1043, 225] on button "Add" at bounding box center [1052, 230] width 82 height 35
type input "0"
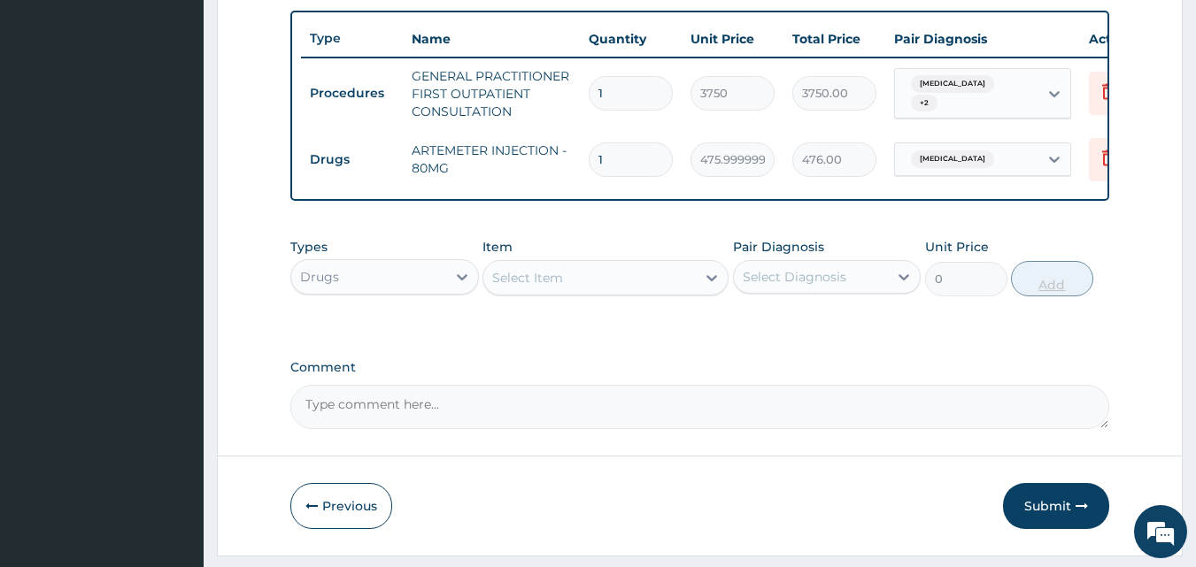
type input "0.00"
type input "2"
type input "952.00"
type input "2"
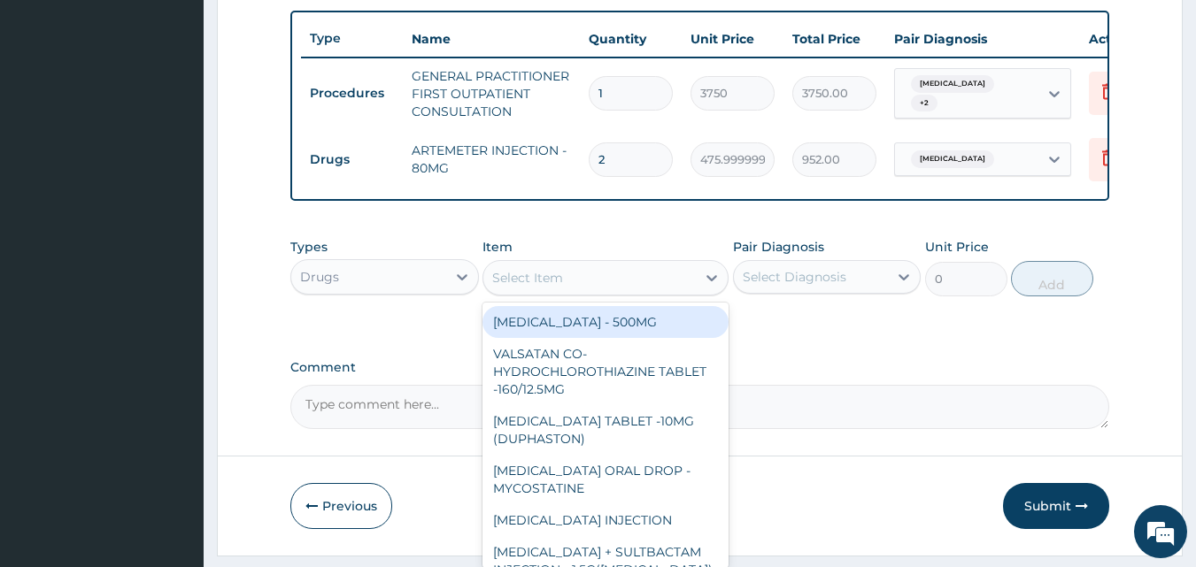
click at [691, 283] on div "Select Item" at bounding box center [589, 278] width 212 height 28
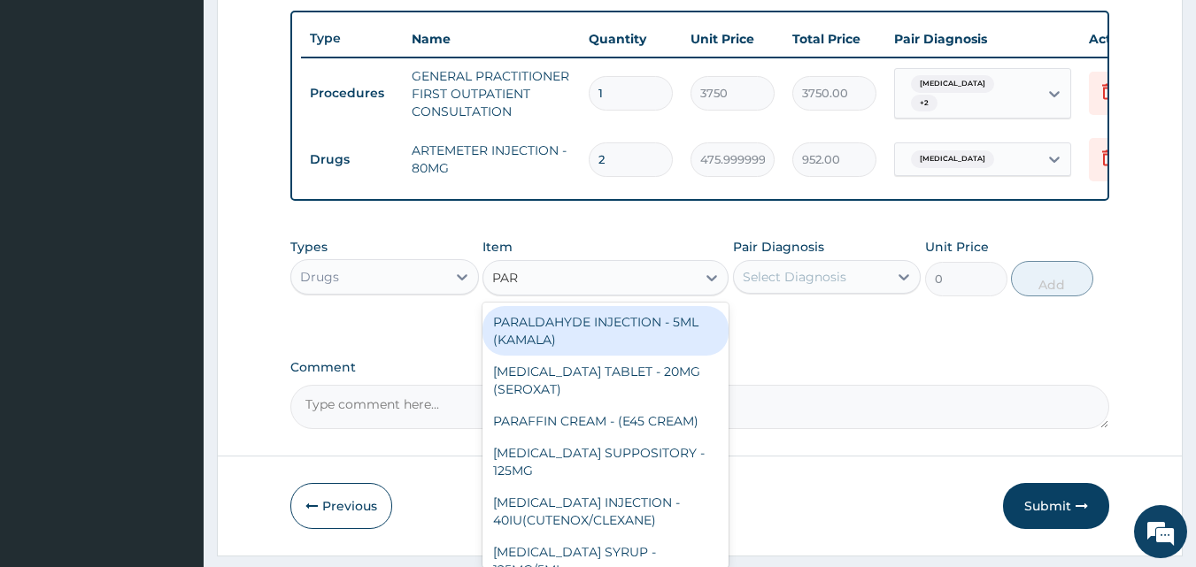
type input "PARA"
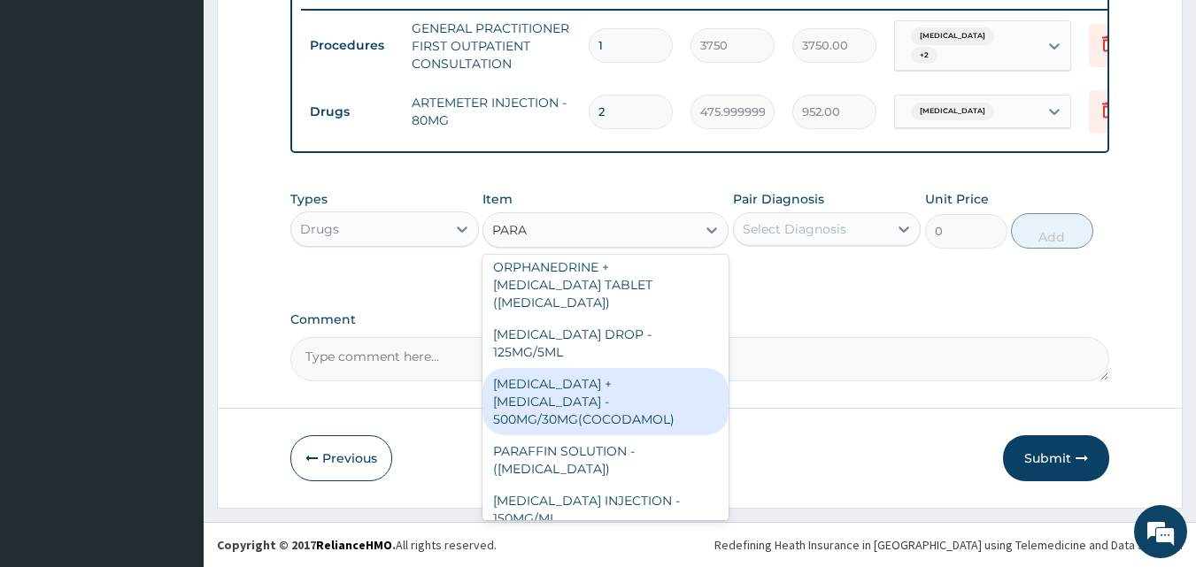
scroll to position [709, 0]
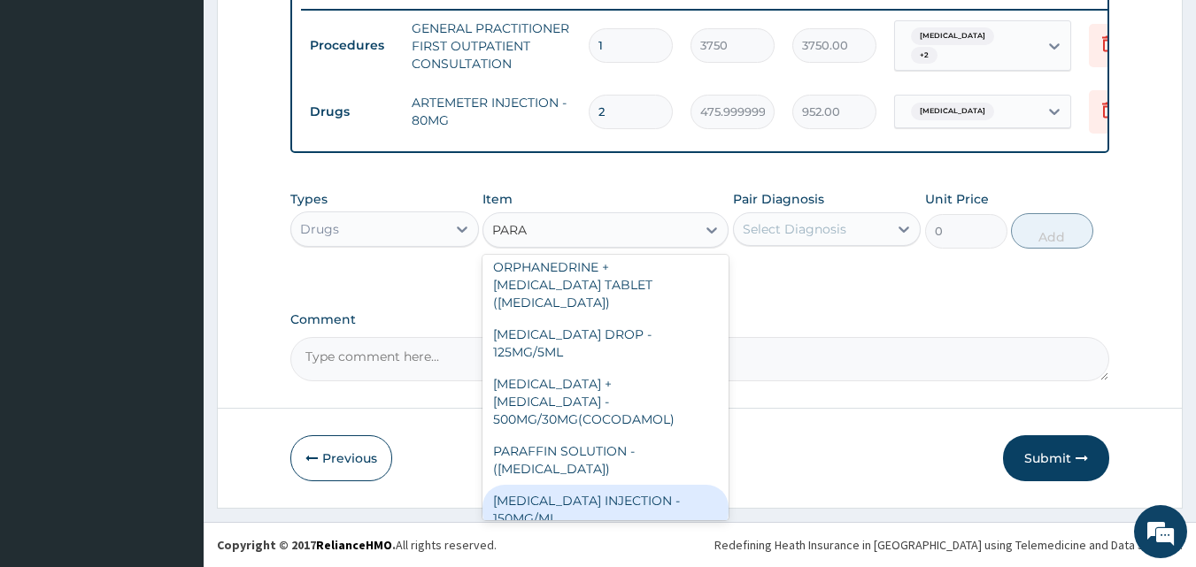
click at [552, 485] on div "[MEDICAL_DATA] INJECTION - 150MG/ML" at bounding box center [605, 510] width 246 height 50
type input "560"
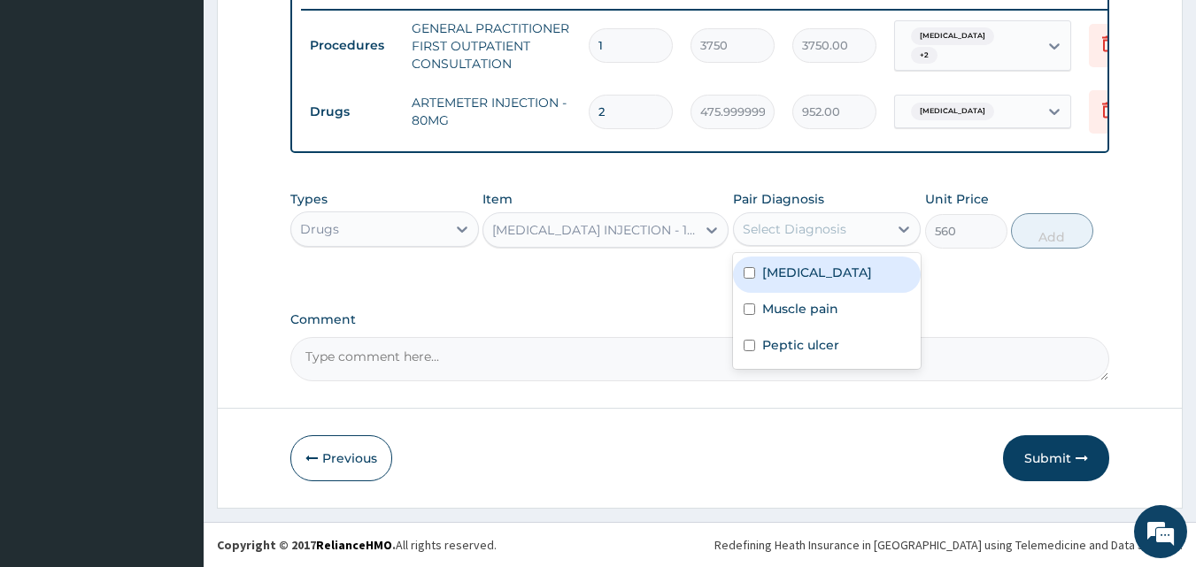
click at [828, 221] on div "Select Diagnosis" at bounding box center [795, 229] width 104 height 18
click at [803, 271] on label "[MEDICAL_DATA]" at bounding box center [817, 273] width 110 height 18
checkbox input "true"
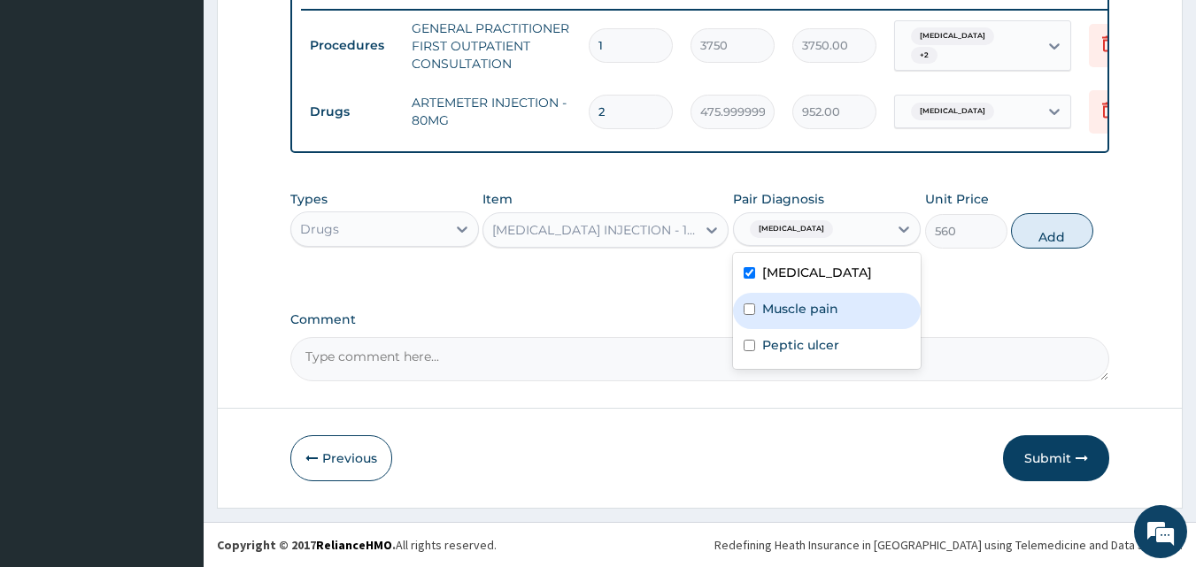
drag, startPoint x: 801, startPoint y: 294, endPoint x: 801, endPoint y: 319, distance: 24.8
click at [801, 297] on div "Muscle pain" at bounding box center [827, 311] width 189 height 36
checkbox input "true"
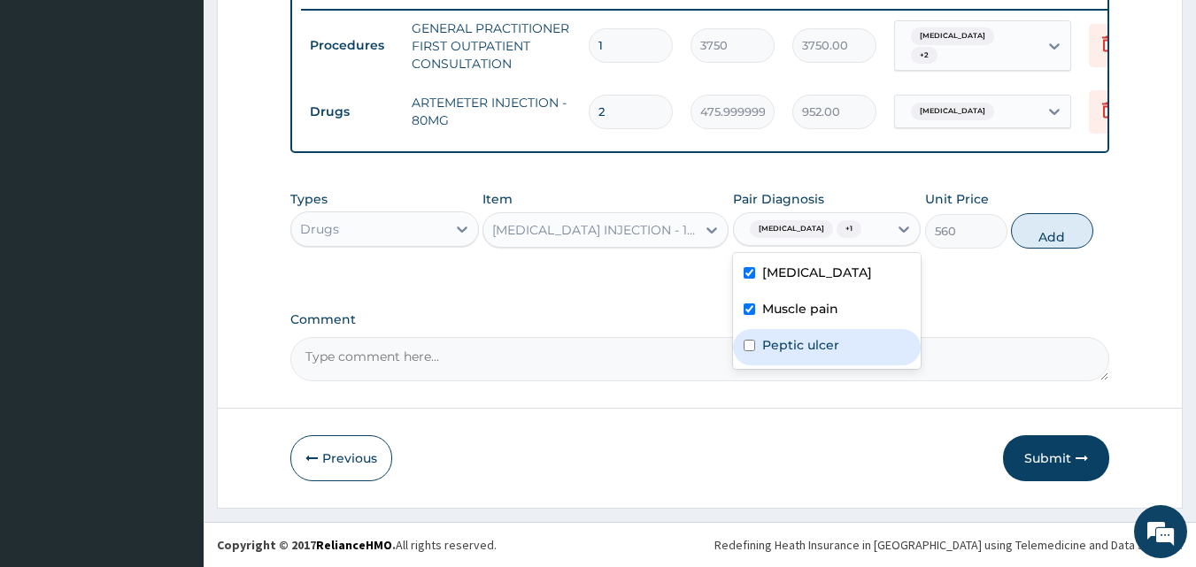
click at [801, 342] on label "Peptic ulcer" at bounding box center [800, 345] width 77 height 18
checkbox input "true"
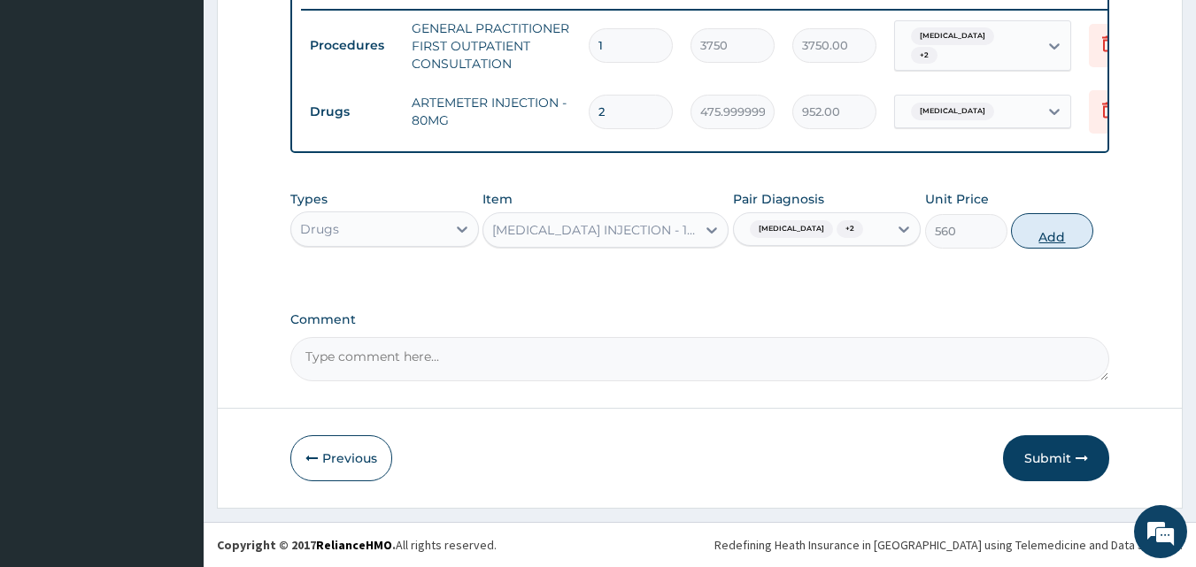
click at [1030, 228] on button "Add" at bounding box center [1052, 230] width 82 height 35
type input "0"
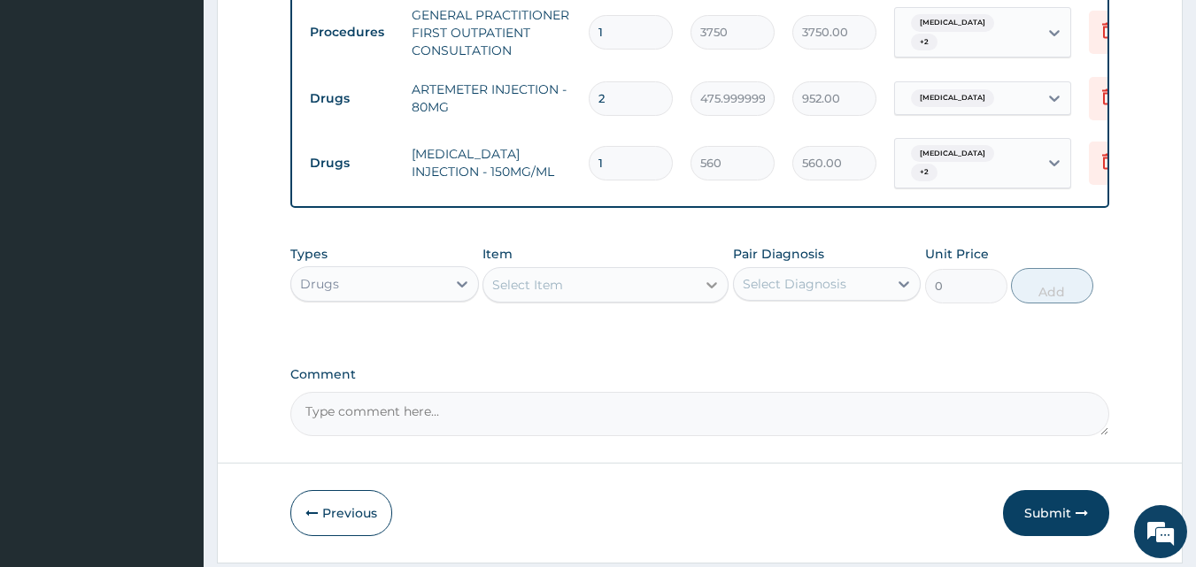
click at [698, 286] on div at bounding box center [712, 285] width 32 height 32
click at [616, 161] on input "1" at bounding box center [631, 163] width 84 height 35
type input "0.00"
type input "4"
type input "2240.00"
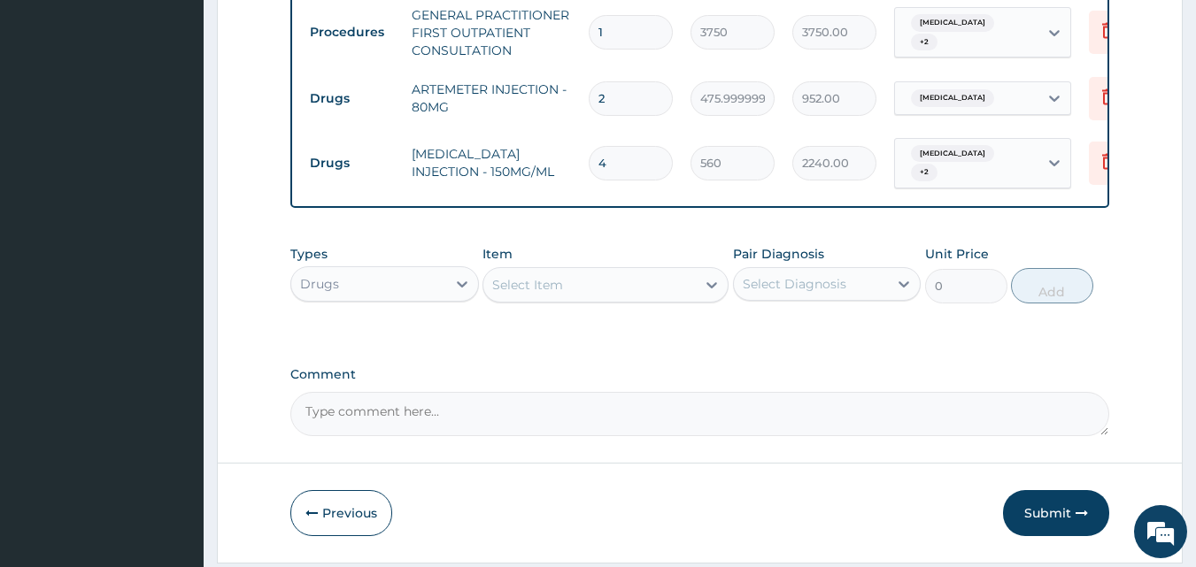
type input "4"
click at [637, 291] on div "Select Item" at bounding box center [589, 285] width 212 height 28
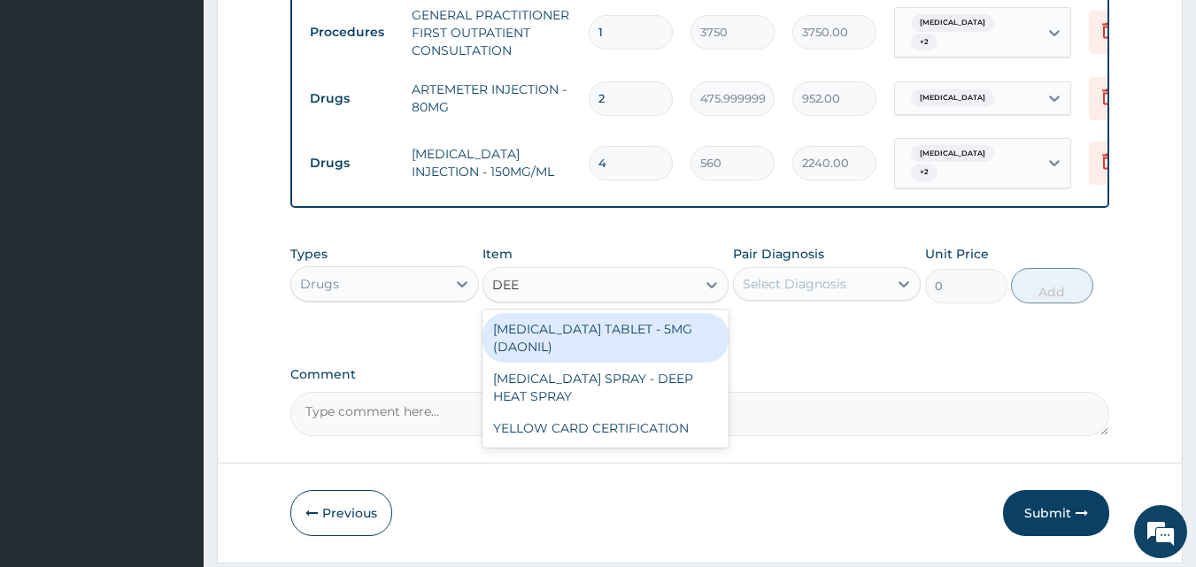
type input "DEEP"
click at [625, 332] on div "[MEDICAL_DATA] SPRAY - DEEP HEAT SPRAY" at bounding box center [605, 338] width 246 height 50
type input "3639.9999999999995"
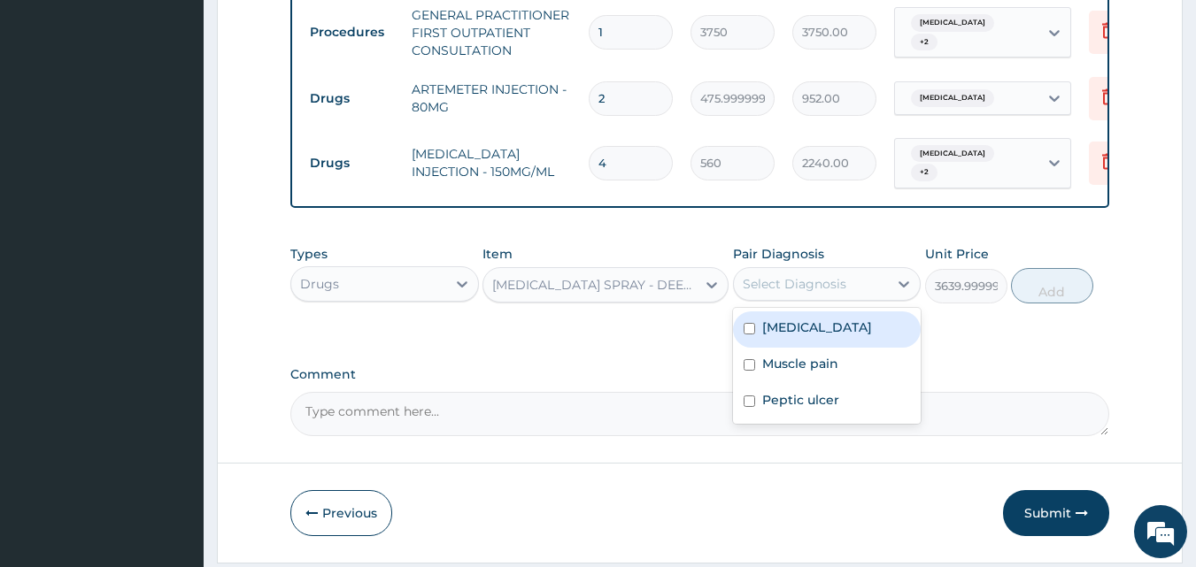
click at [797, 293] on div "Select Diagnosis" at bounding box center [795, 284] width 104 height 18
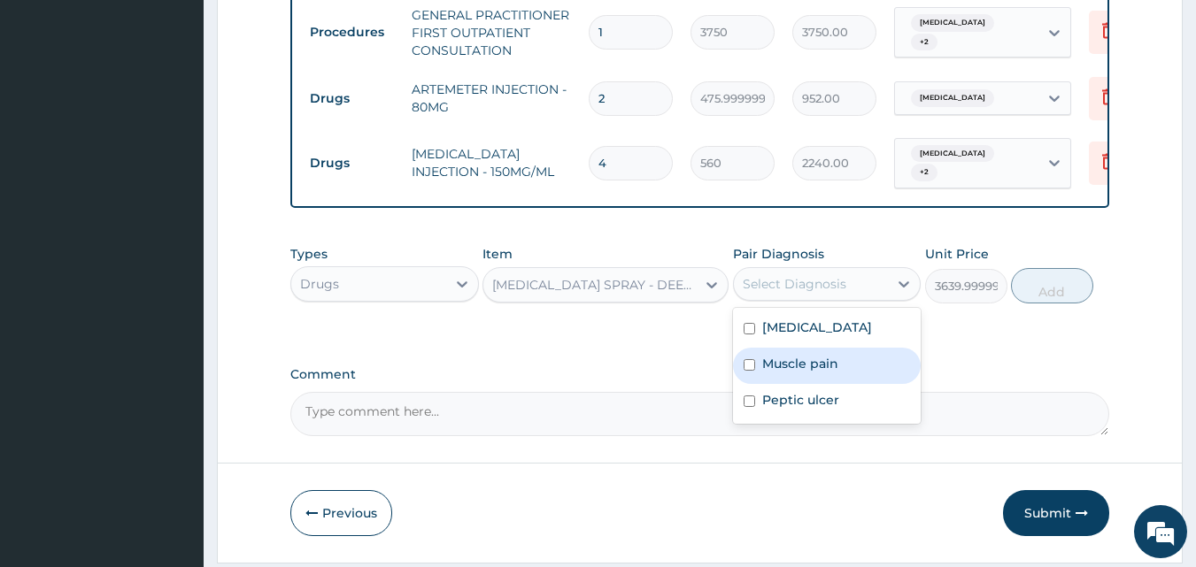
drag, startPoint x: 791, startPoint y: 366, endPoint x: 863, endPoint y: 348, distance: 73.9
click at [792, 364] on label "Muscle pain" at bounding box center [800, 364] width 76 height 18
checkbox input "true"
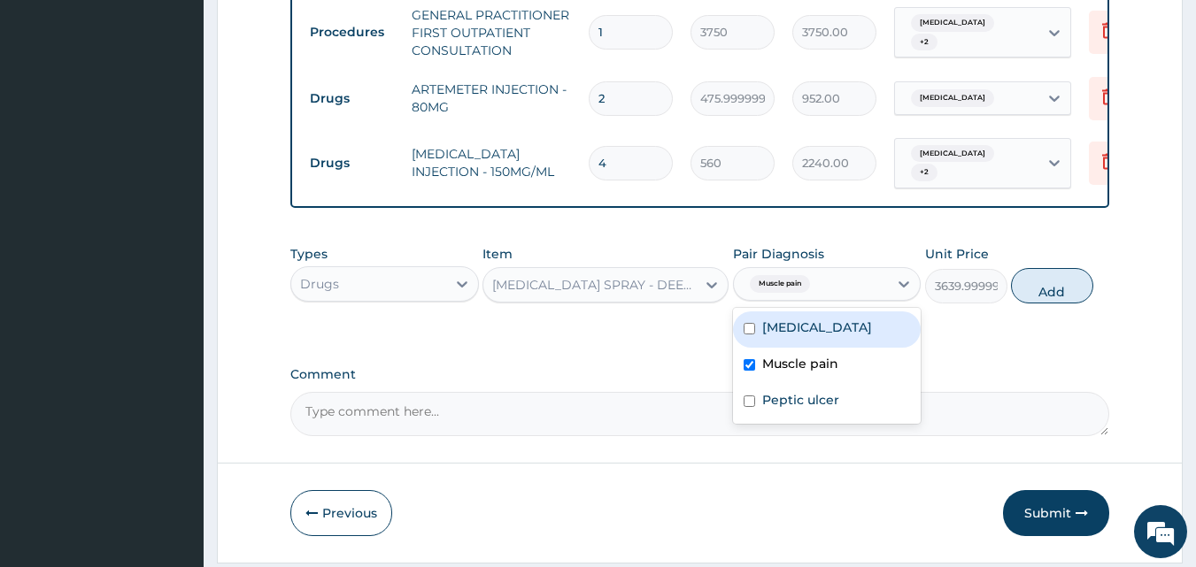
click at [1045, 285] on button "Add" at bounding box center [1052, 285] width 82 height 35
type input "0"
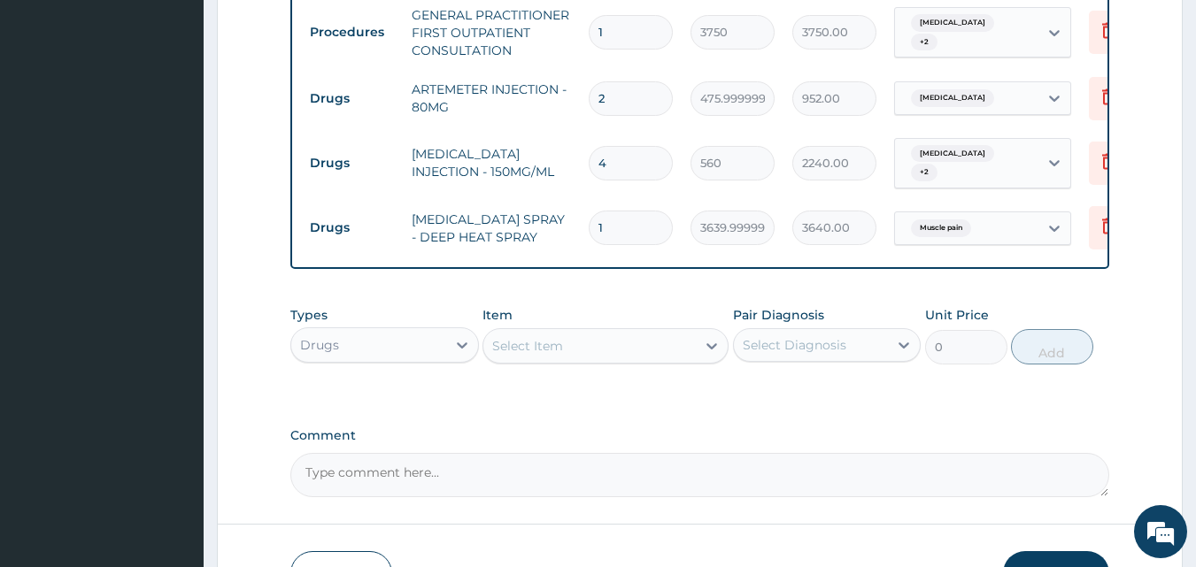
click at [660, 355] on div "Select Item" at bounding box center [589, 346] width 212 height 28
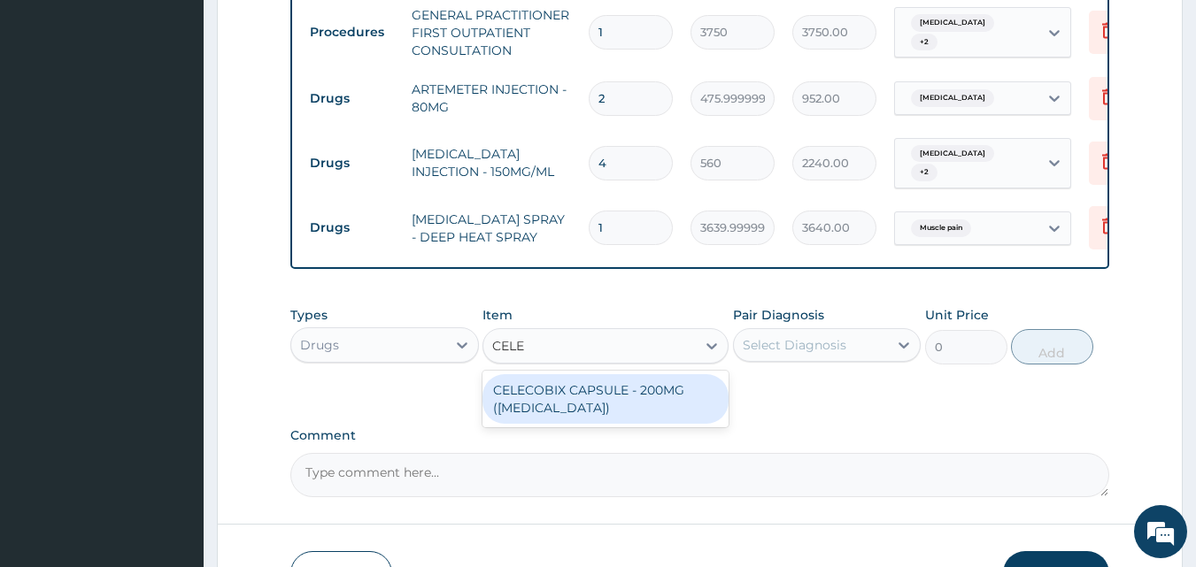
type input "CELEC"
drag, startPoint x: 616, startPoint y: 401, endPoint x: 667, endPoint y: 393, distance: 51.1
click at [617, 401] on div "CELECOBIX CAPSULE - 200MG ([MEDICAL_DATA])" at bounding box center [605, 399] width 246 height 50
type input "224"
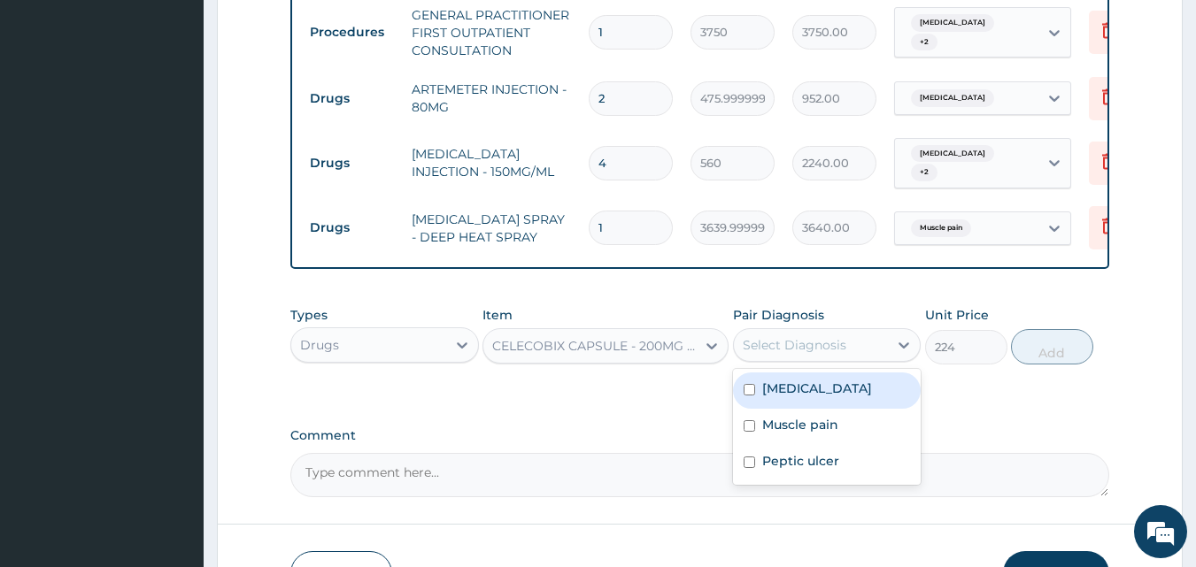
click at [818, 354] on div "Select Diagnosis" at bounding box center [795, 345] width 104 height 18
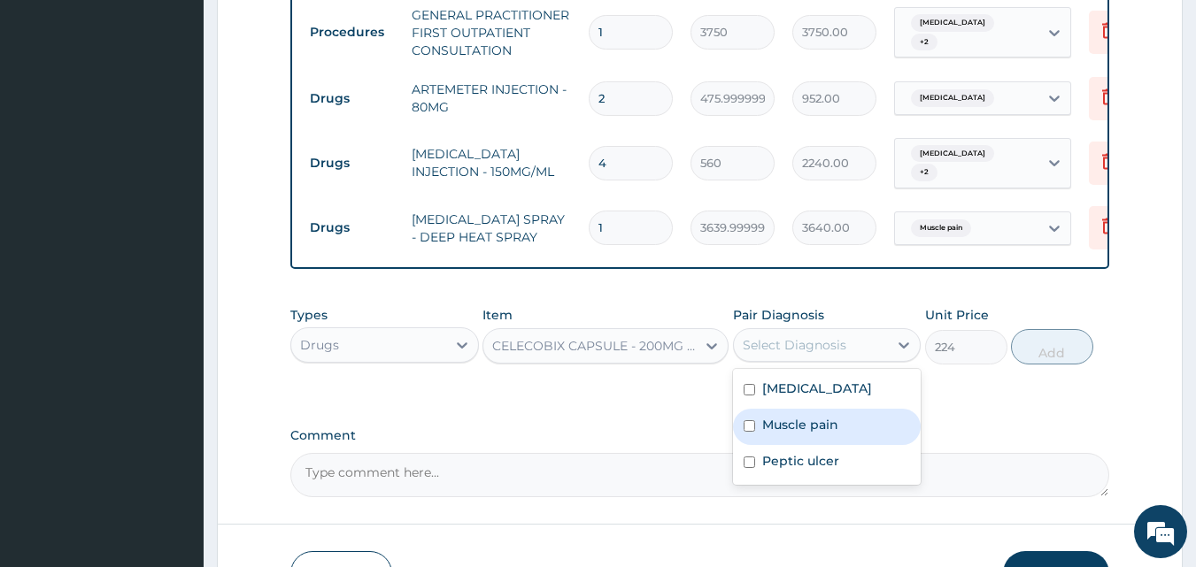
click at [801, 434] on label "Muscle pain" at bounding box center [800, 425] width 76 height 18
checkbox input "true"
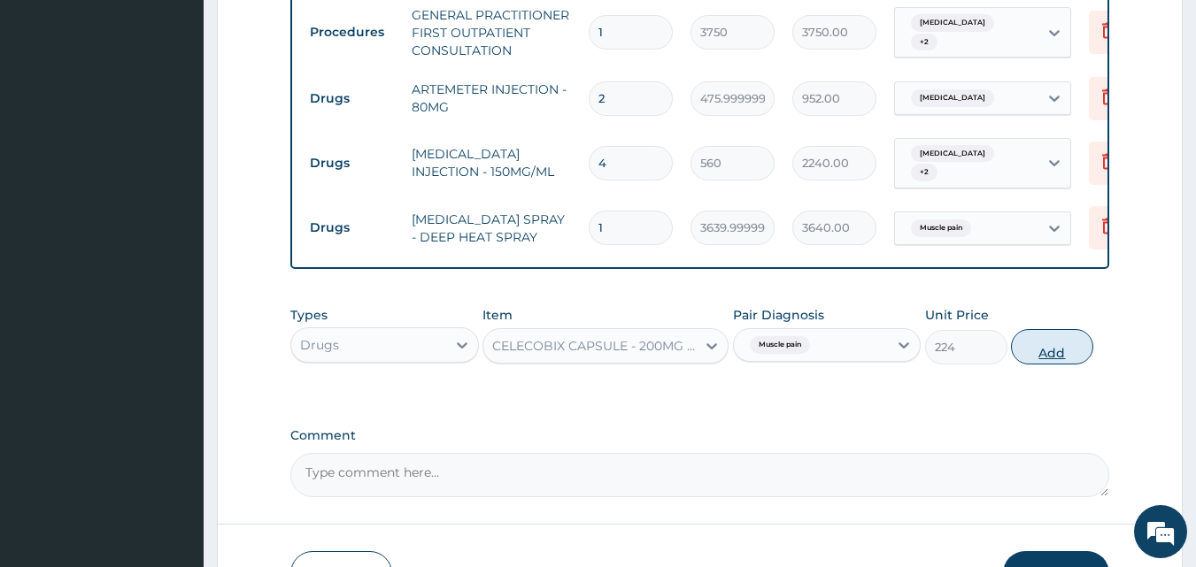
click at [1051, 360] on button "Add" at bounding box center [1052, 346] width 82 height 35
type input "0"
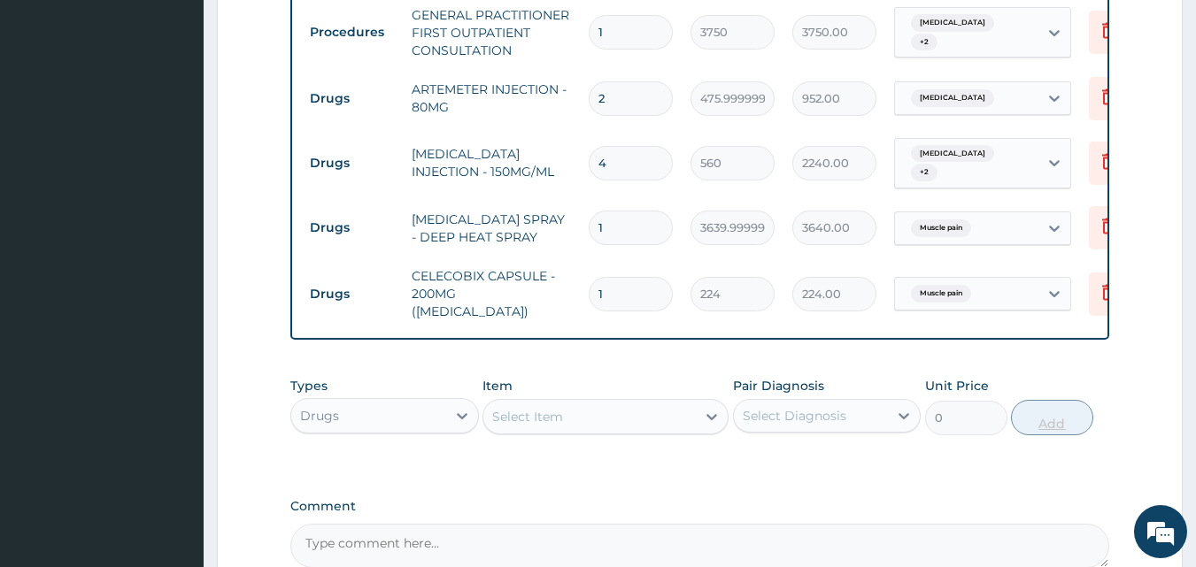
type input "10"
type input "2240.00"
type input "10"
click at [707, 420] on icon at bounding box center [712, 417] width 18 height 18
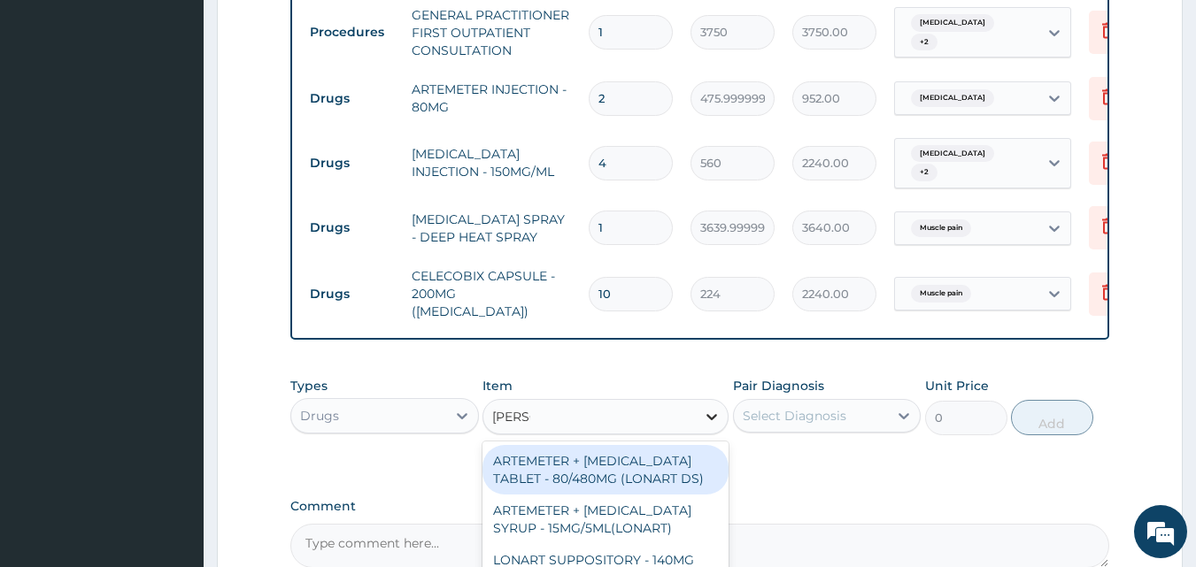
type input "LONAR"
click at [609, 475] on div "ARTEMETER + [MEDICAL_DATA] TABLET - 80/480MG (LONART DS)" at bounding box center [605, 470] width 246 height 50
type input "588"
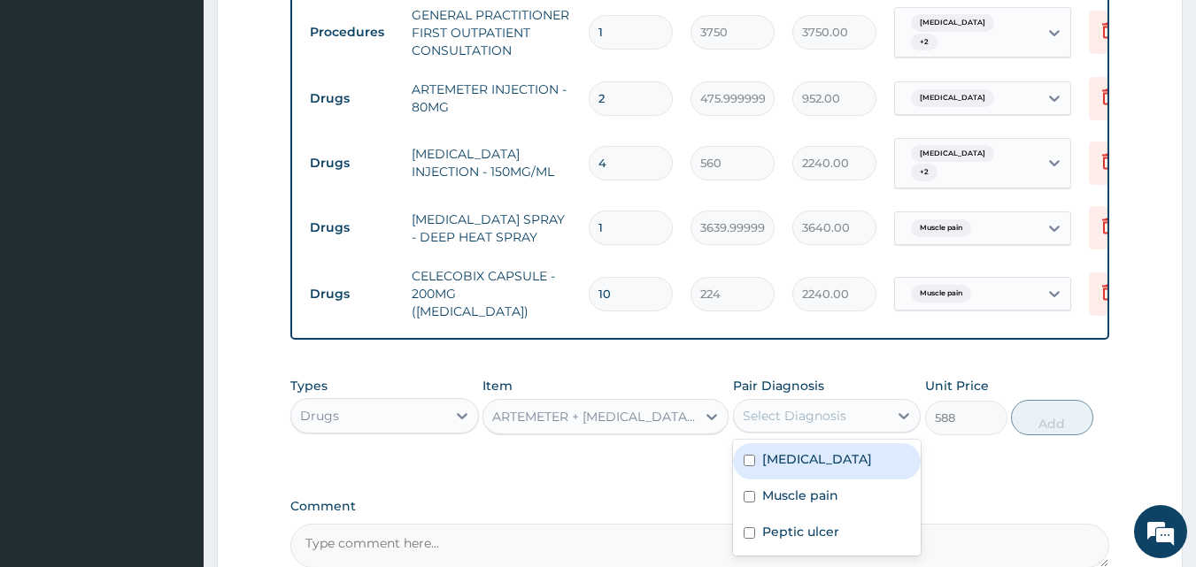
click at [783, 420] on div "Select Diagnosis" at bounding box center [795, 416] width 104 height 18
click at [773, 461] on label "Malaria" at bounding box center [817, 460] width 110 height 18
checkbox input "true"
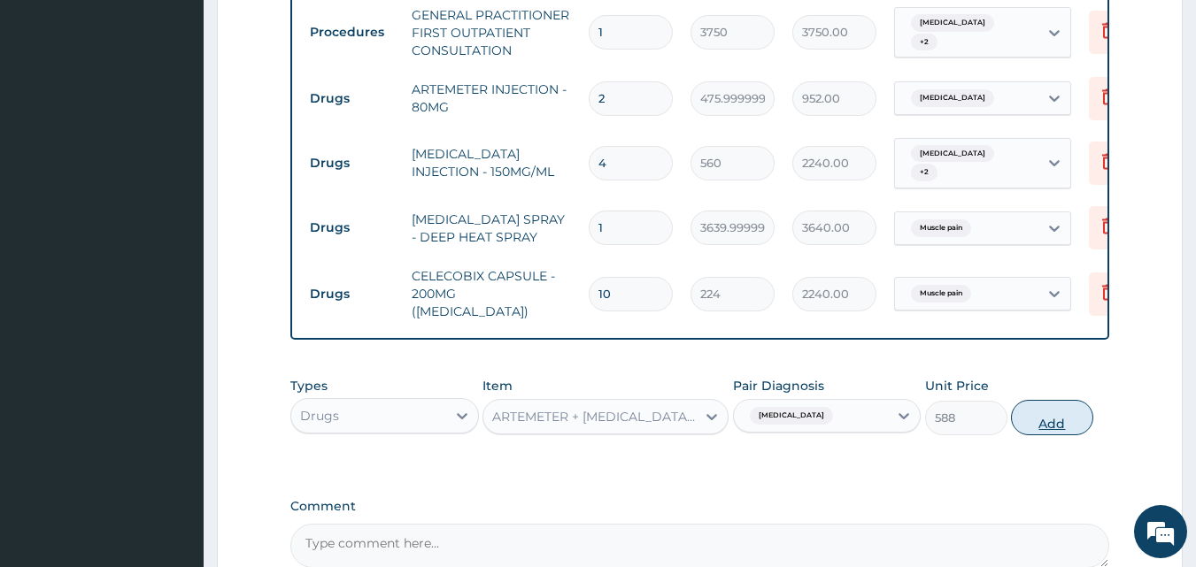
click at [1035, 420] on button "Add" at bounding box center [1052, 417] width 82 height 35
type input "0"
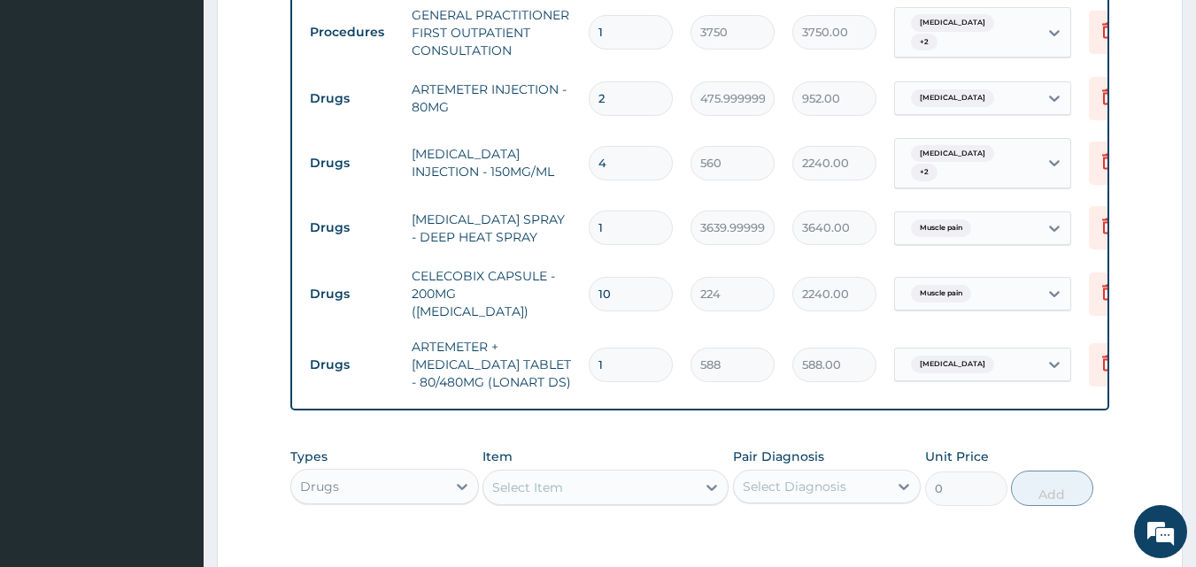
type input "0.00"
type input "6"
type input "3528.00"
type input "6"
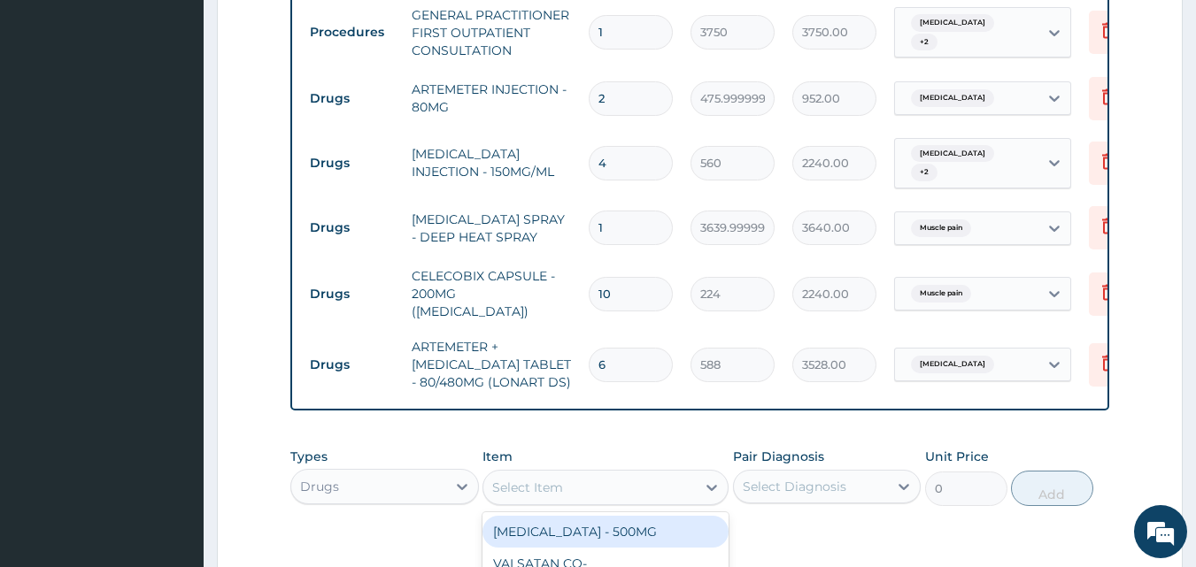
click at [695, 495] on div "Select Item" at bounding box center [589, 488] width 212 height 28
type input "GEST"
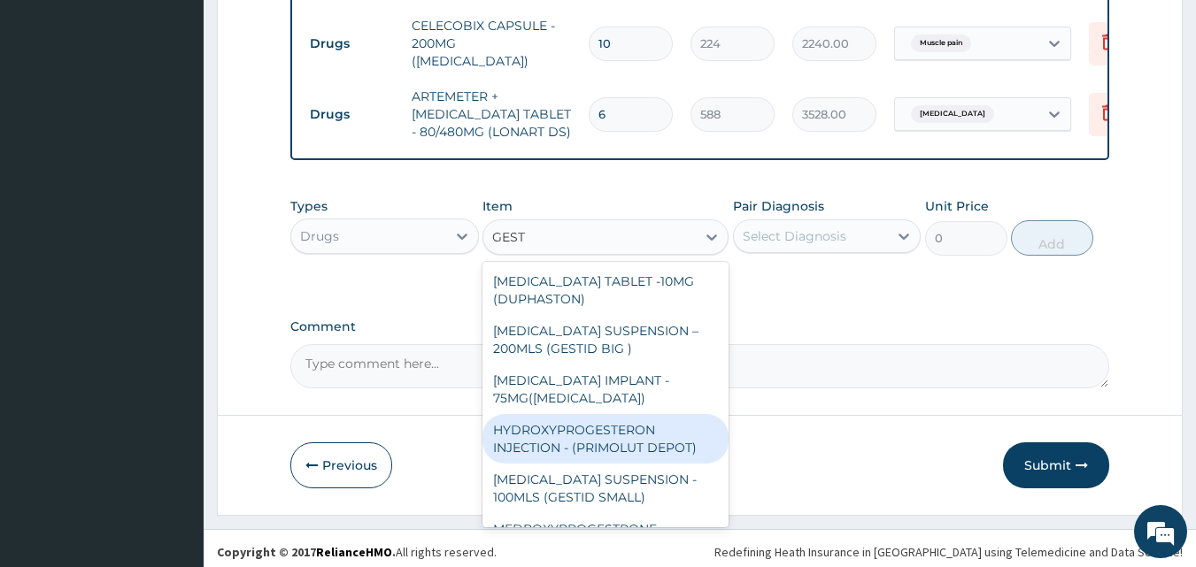
scroll to position [973, 0]
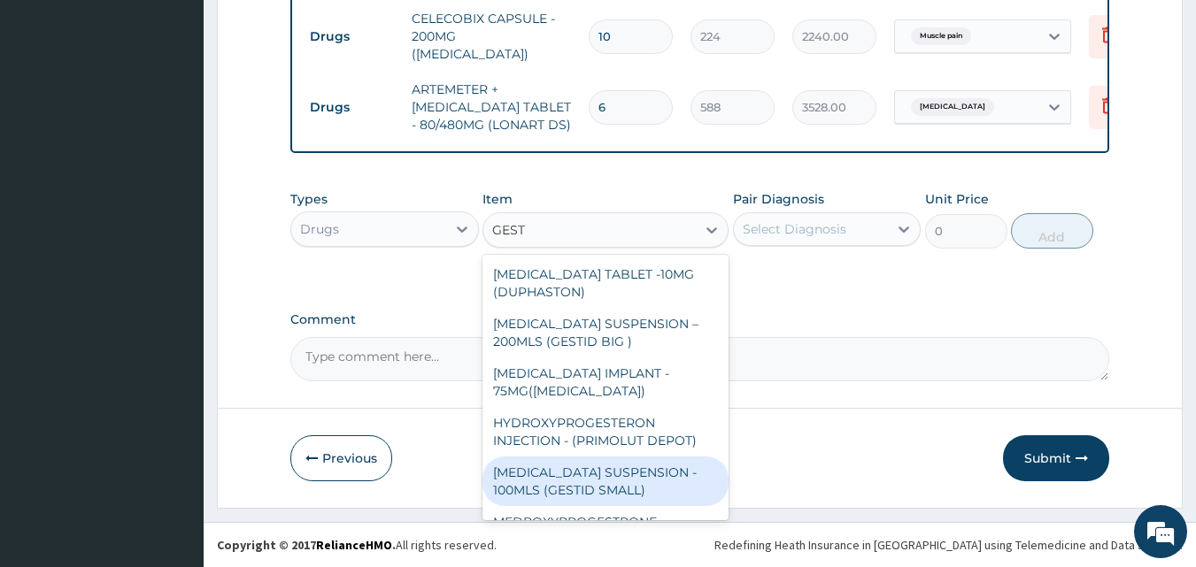
click at [631, 469] on div "[MEDICAL_DATA] SUSPENSION - 100MLS (GESTID SMALL)" at bounding box center [605, 482] width 246 height 50
type input "1120"
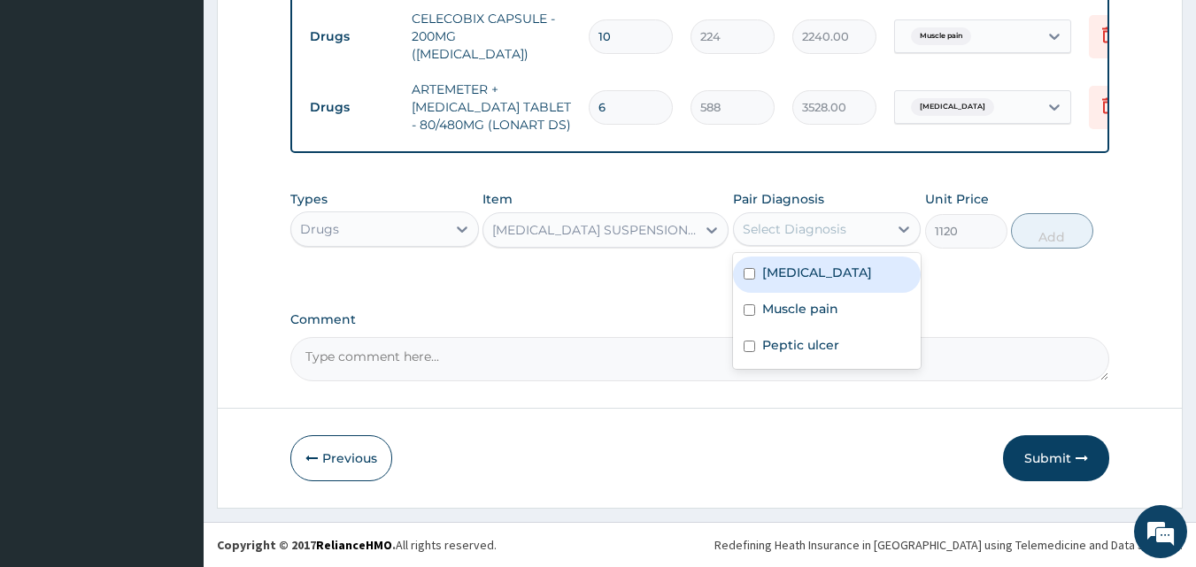
click at [852, 230] on div "Select Diagnosis" at bounding box center [811, 229] width 155 height 28
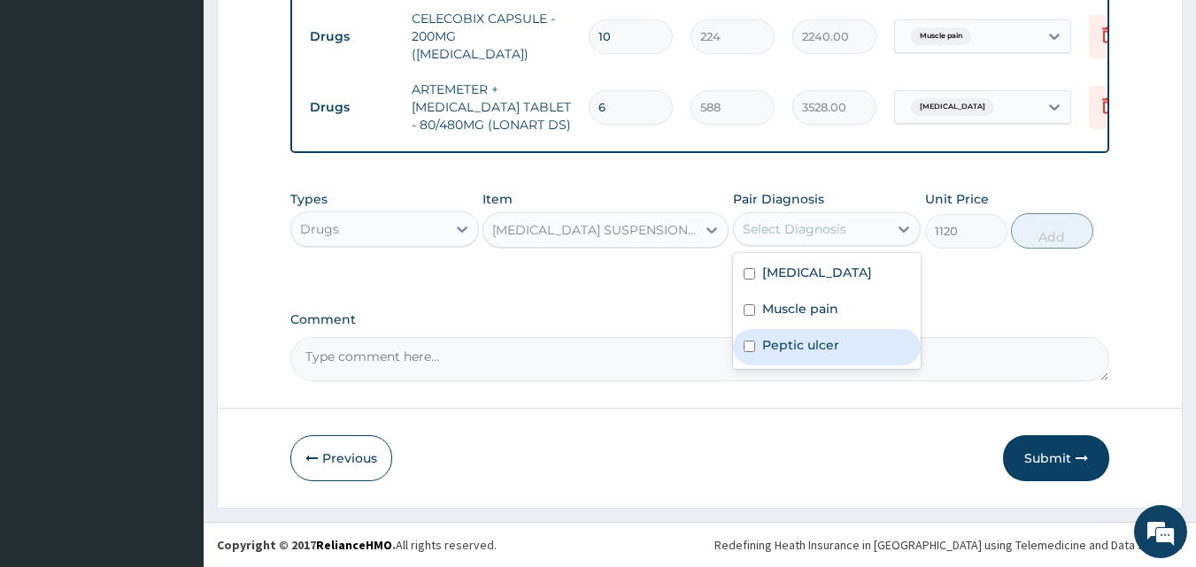
click at [788, 342] on label "Peptic ulcer" at bounding box center [800, 345] width 77 height 18
checkbox input "true"
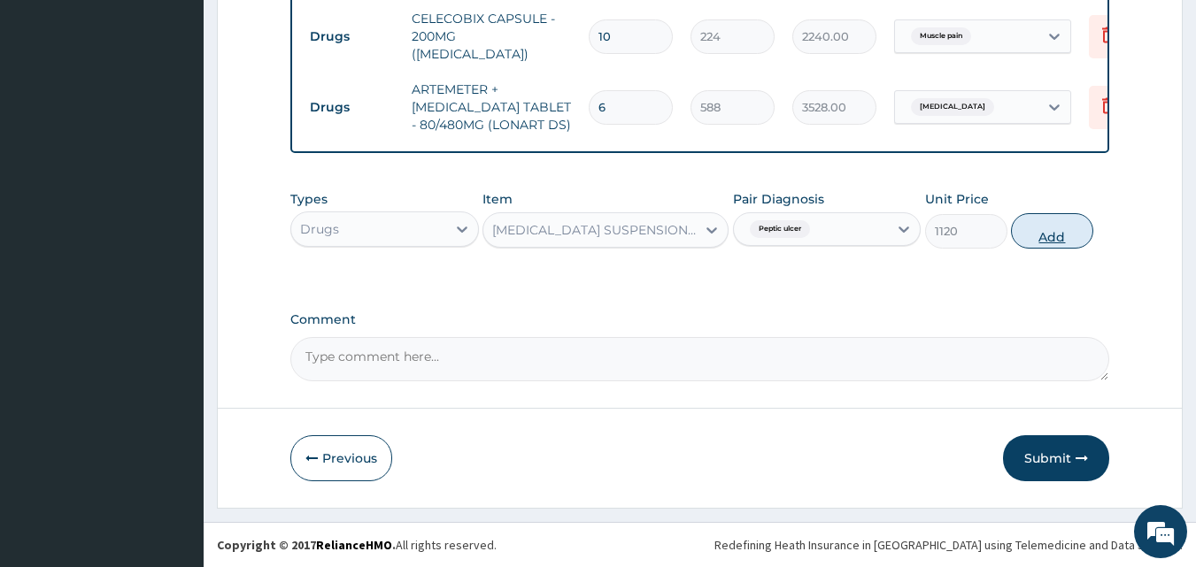
click at [1061, 235] on button "Add" at bounding box center [1052, 230] width 82 height 35
type input "0"
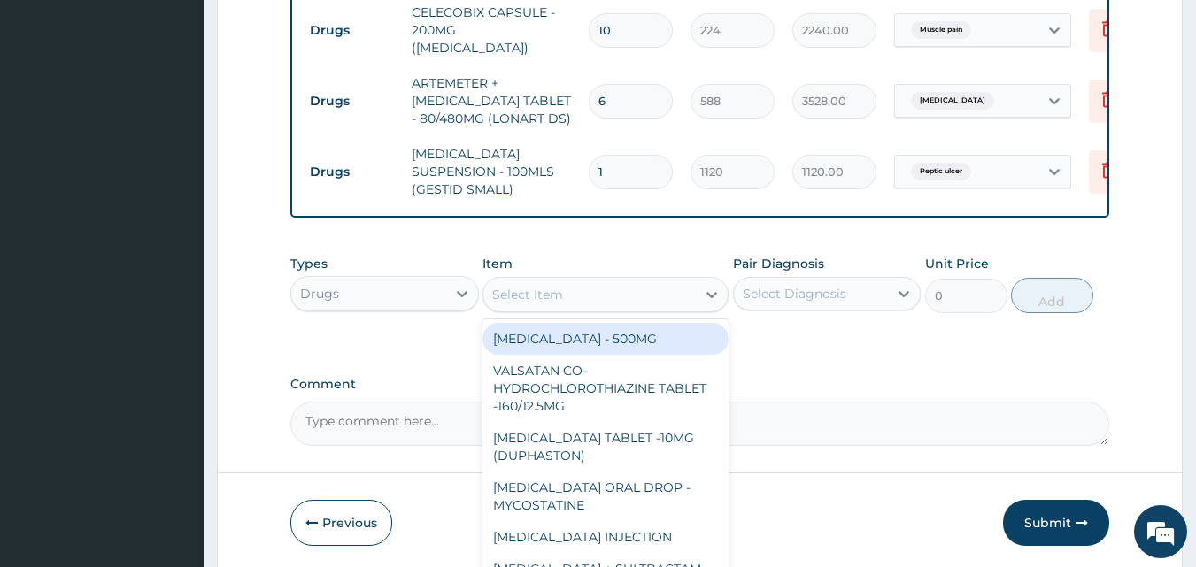
click at [683, 285] on div "Select Item" at bounding box center [589, 295] width 212 height 28
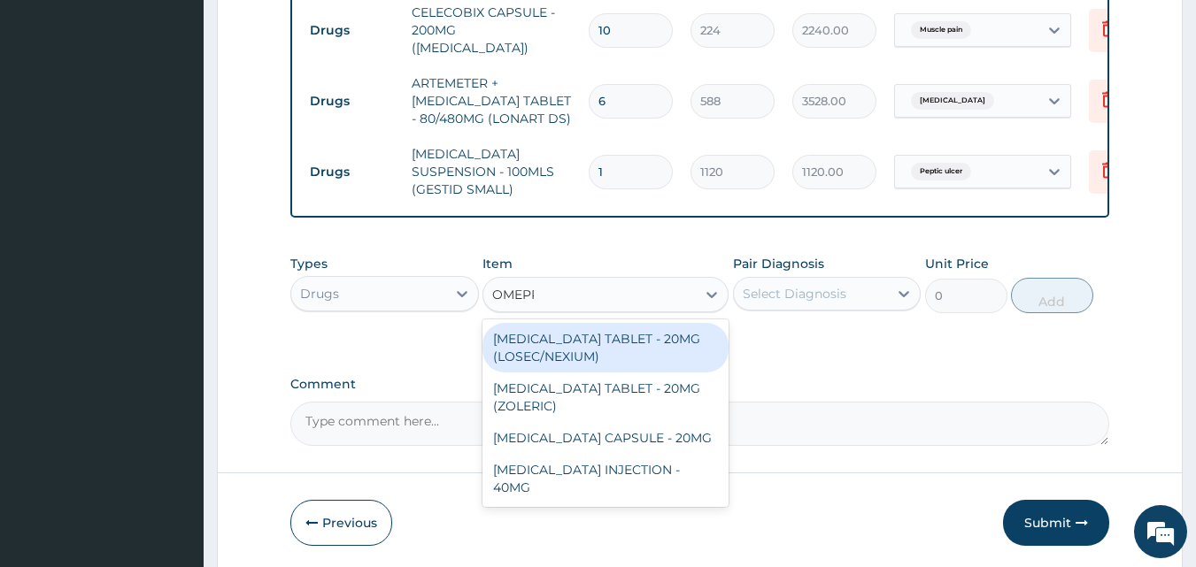
type input "OMEPRA"
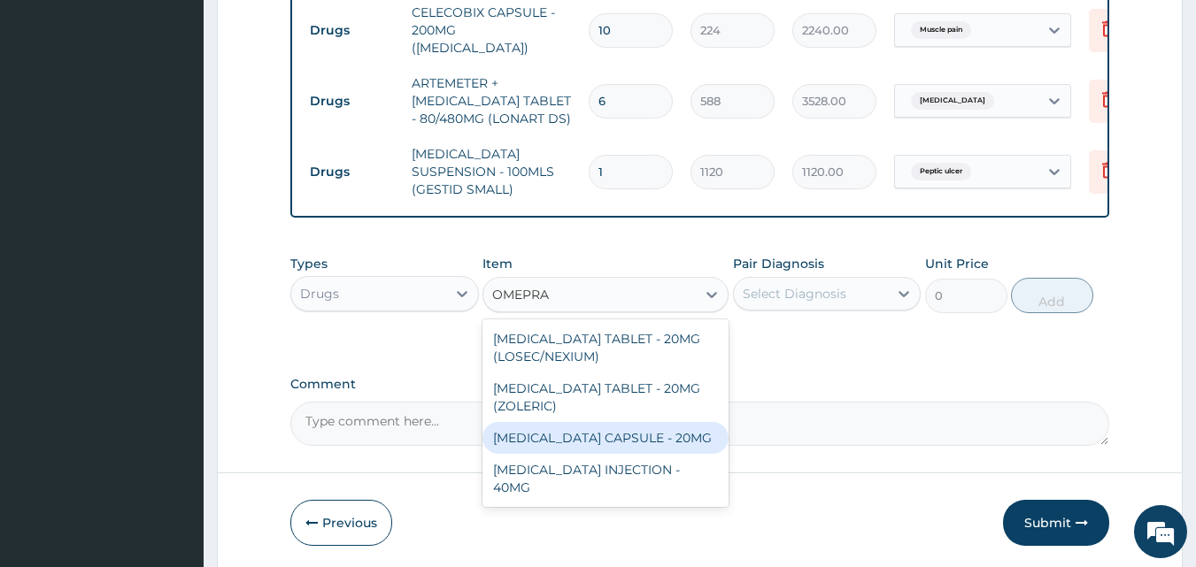
click at [637, 428] on div "[MEDICAL_DATA] CAPSULE - 20MG" at bounding box center [605, 438] width 246 height 32
type input "140"
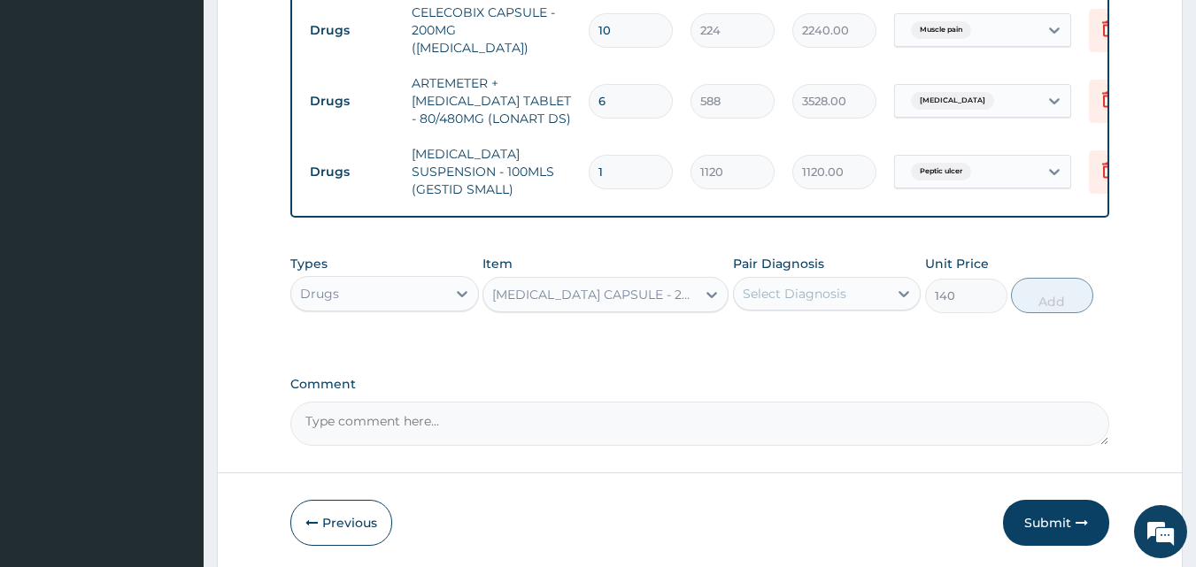
click at [871, 285] on div "Select Diagnosis" at bounding box center [811, 294] width 155 height 28
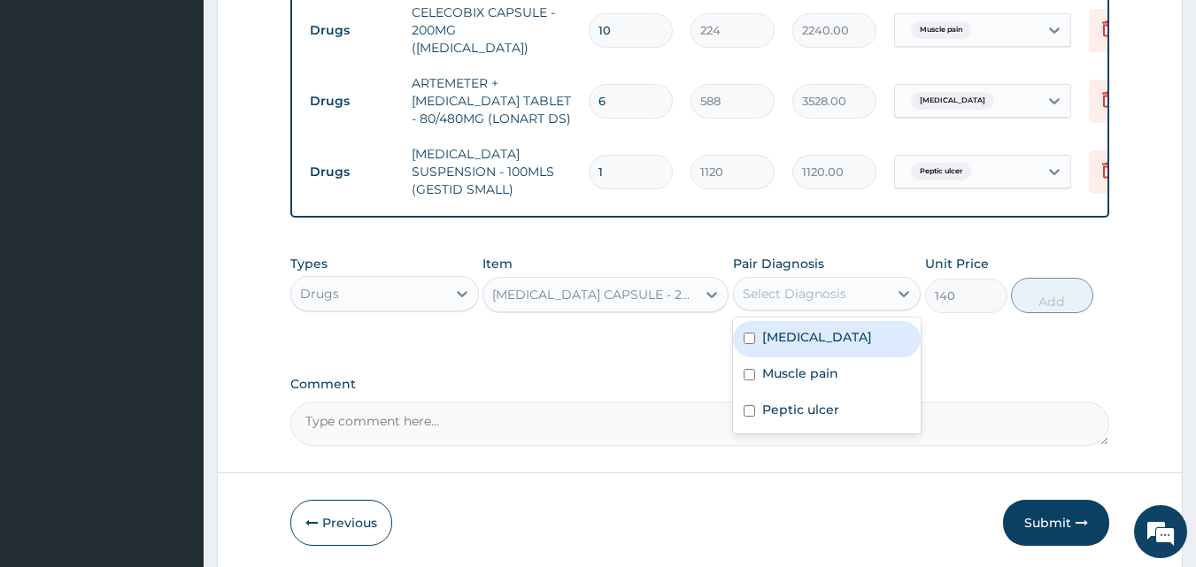
click at [574, 288] on div "OMEPRAZOLE CAPSULE - 20MG" at bounding box center [594, 295] width 205 height 18
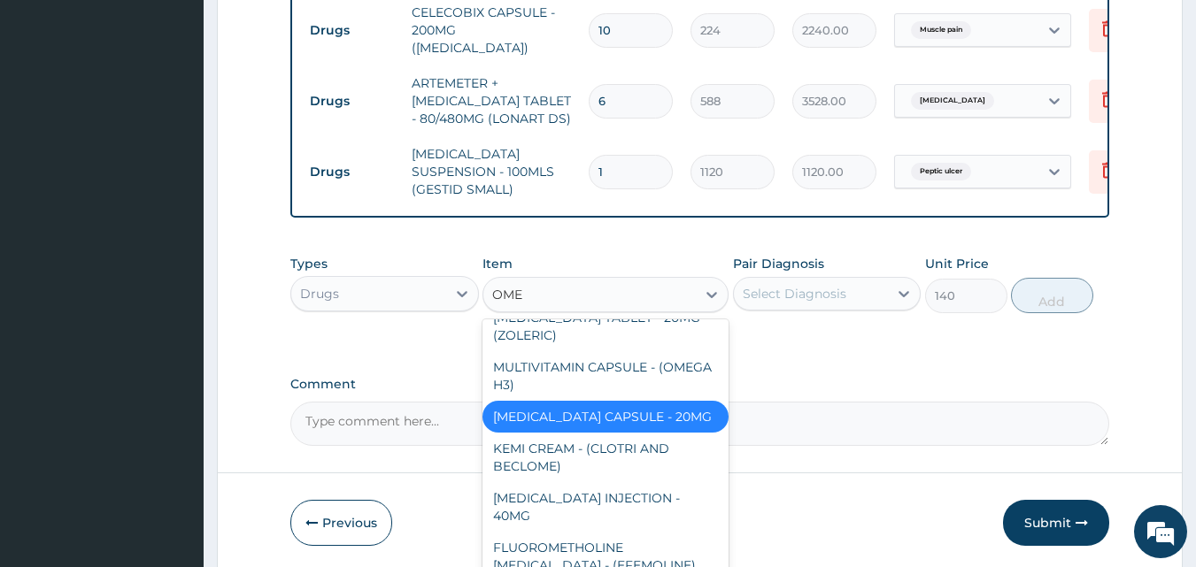
scroll to position [588, 0]
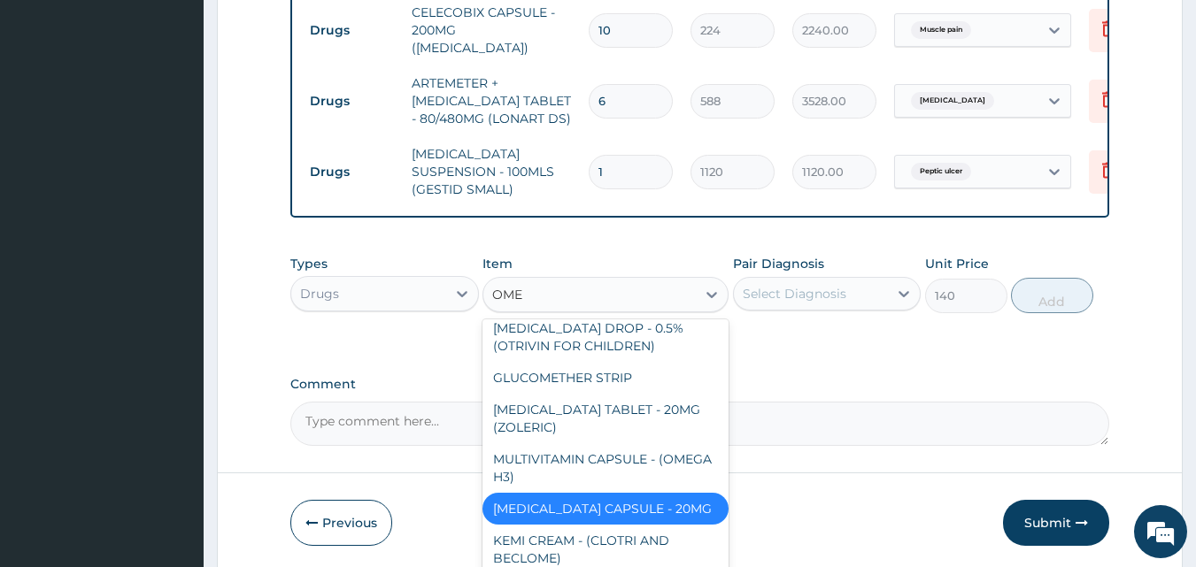
type input "OMEP"
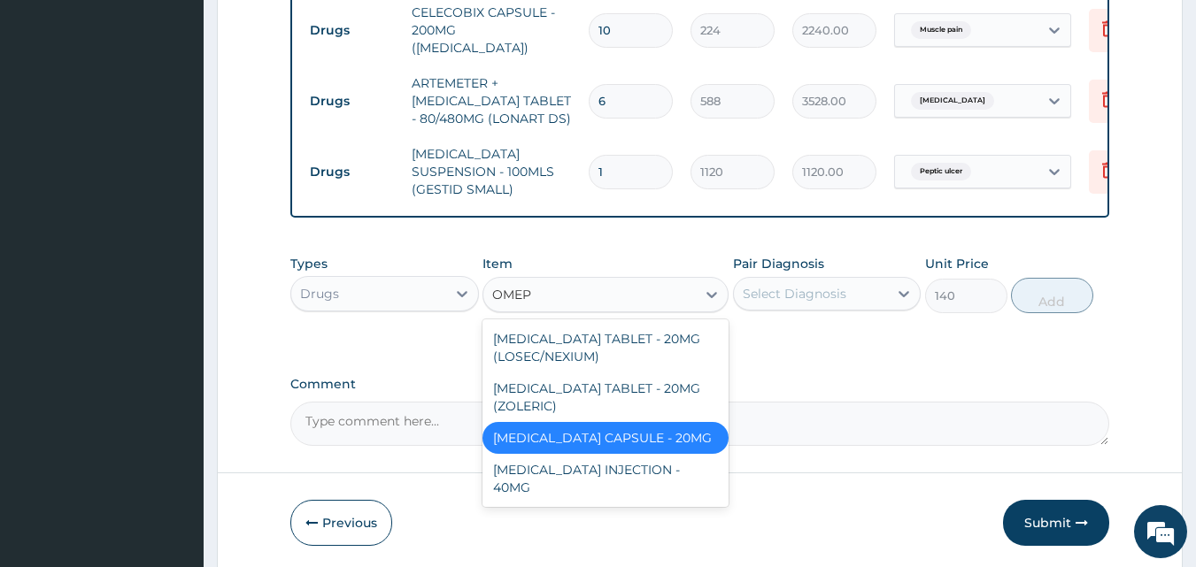
click at [648, 422] on div "[MEDICAL_DATA] CAPSULE - 20MG" at bounding box center [605, 438] width 246 height 32
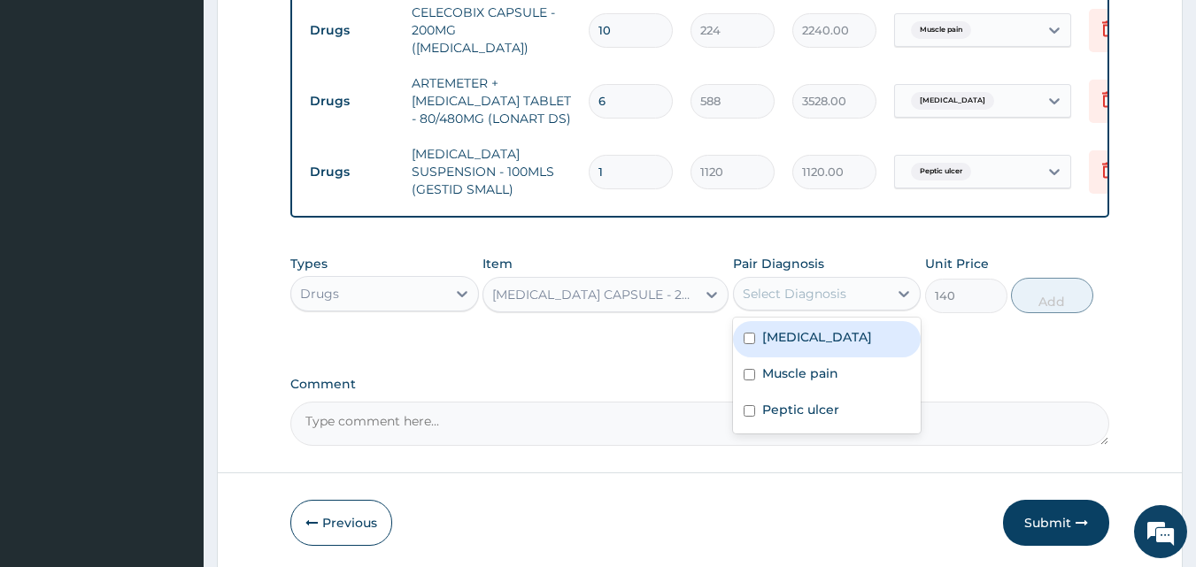
click at [869, 286] on div "Select Diagnosis" at bounding box center [811, 294] width 155 height 28
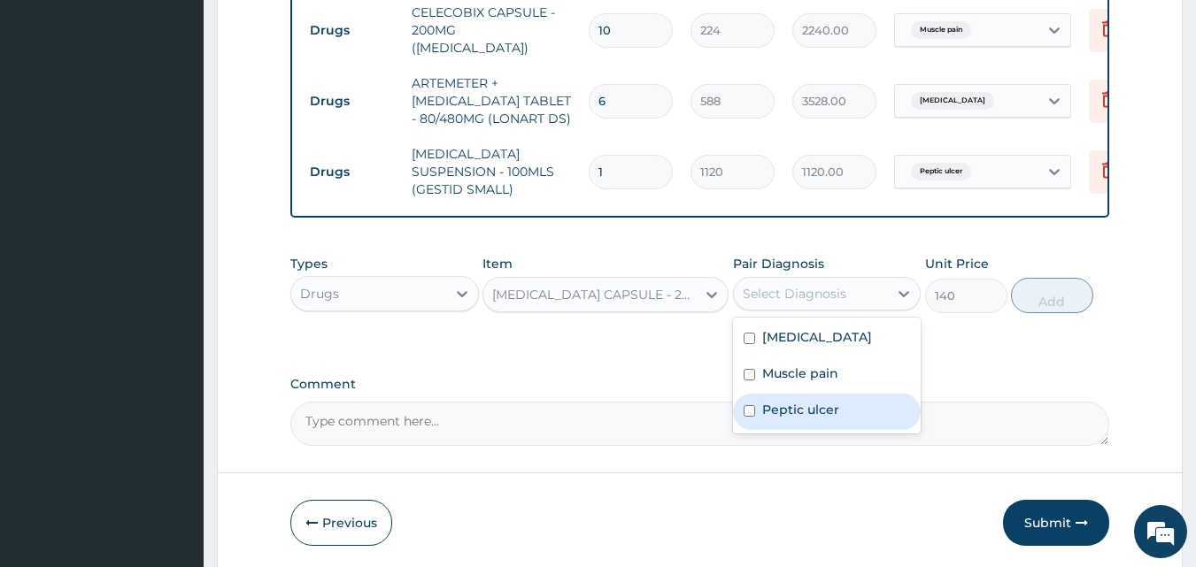
click at [822, 408] on label "Peptic ulcer" at bounding box center [800, 410] width 77 height 18
checkbox input "true"
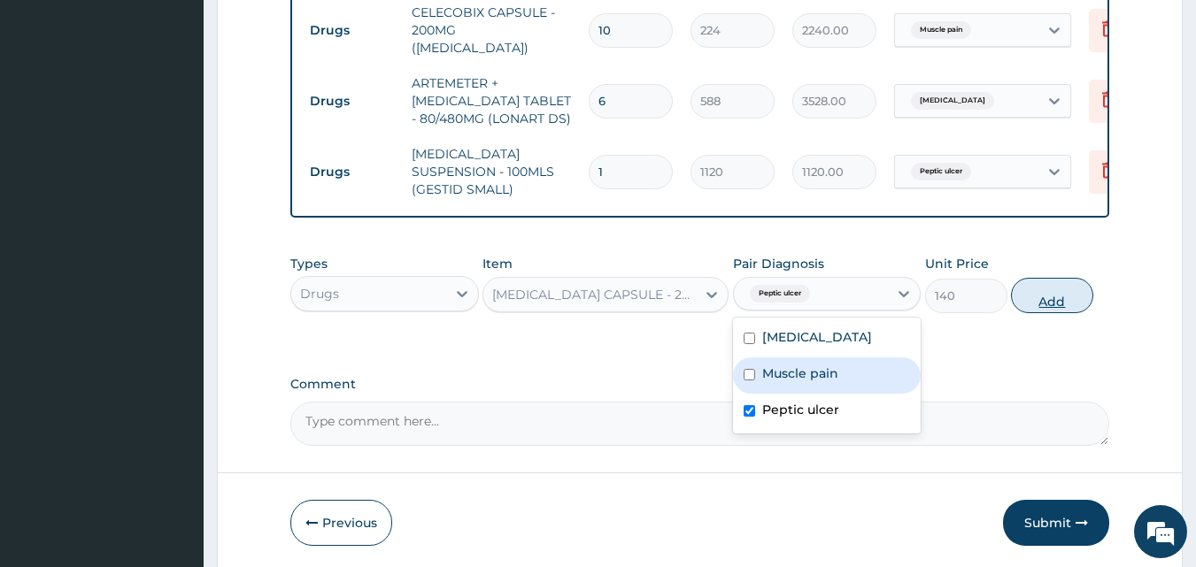
click at [1053, 286] on button "Add" at bounding box center [1052, 295] width 82 height 35
type input "0"
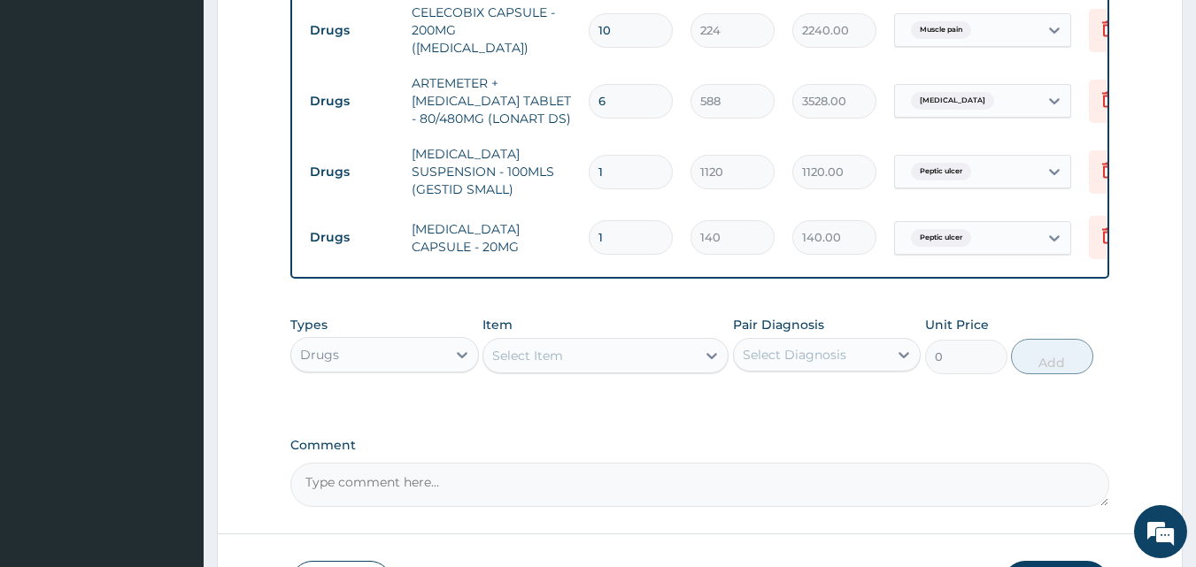
type input "14"
type input "1960.00"
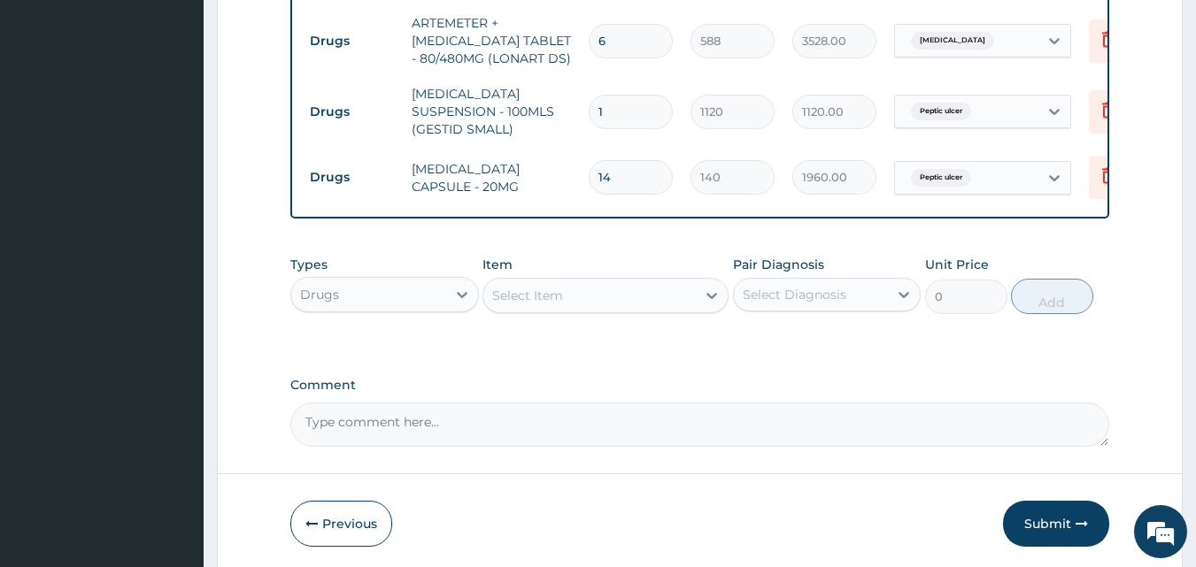
scroll to position [1061, 0]
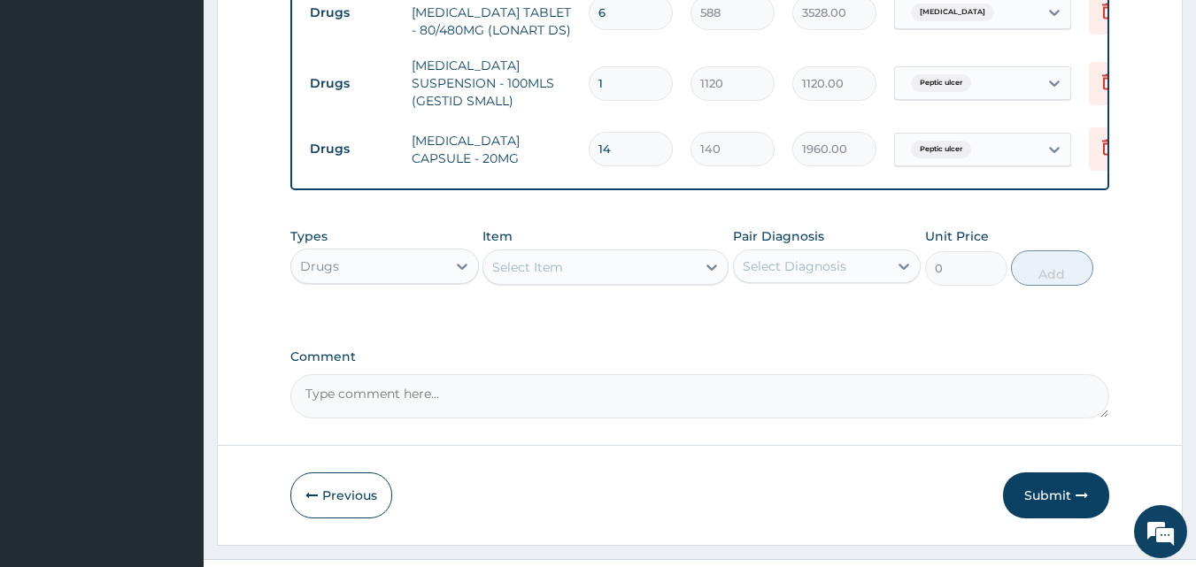
type input "14"
click at [441, 387] on textarea "Comment" at bounding box center [700, 396] width 820 height 44
type textarea "DS ;- ACUTE MALARIA WITH MYALGIA, PUDX"
click at [1040, 489] on button "Submit" at bounding box center [1056, 496] width 106 height 46
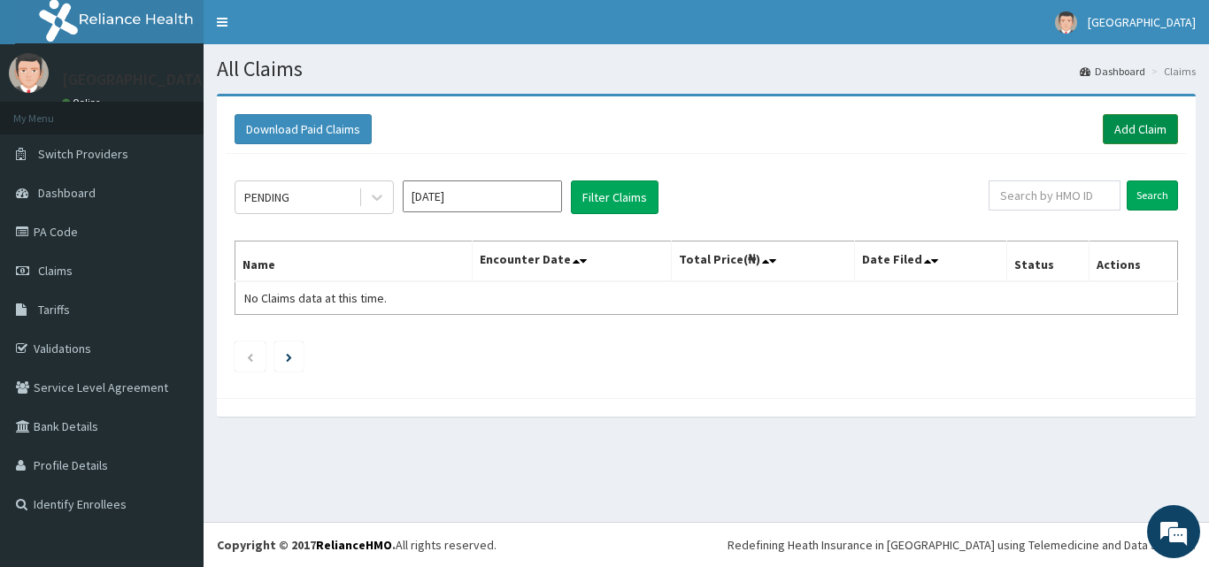
click at [1130, 132] on link "Add Claim" at bounding box center [1140, 129] width 75 height 30
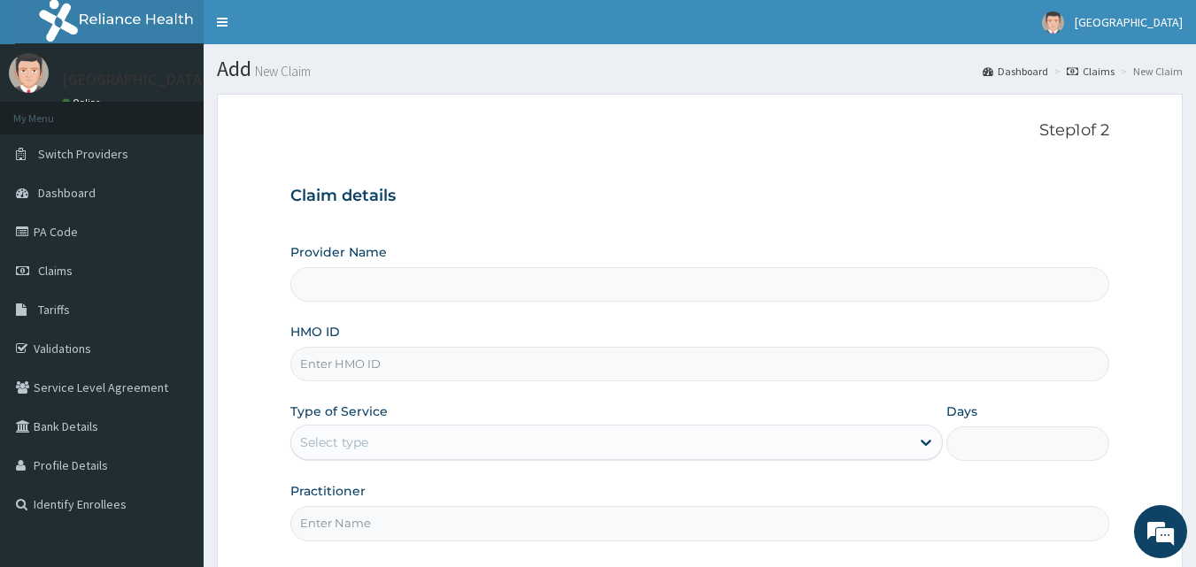
type input "[GEOGRAPHIC_DATA]"
drag, startPoint x: 337, startPoint y: 357, endPoint x: 320, endPoint y: 366, distance: 19.0
click at [320, 366] on input "HMO ID" at bounding box center [700, 364] width 820 height 35
type input "ELN/10199/C"
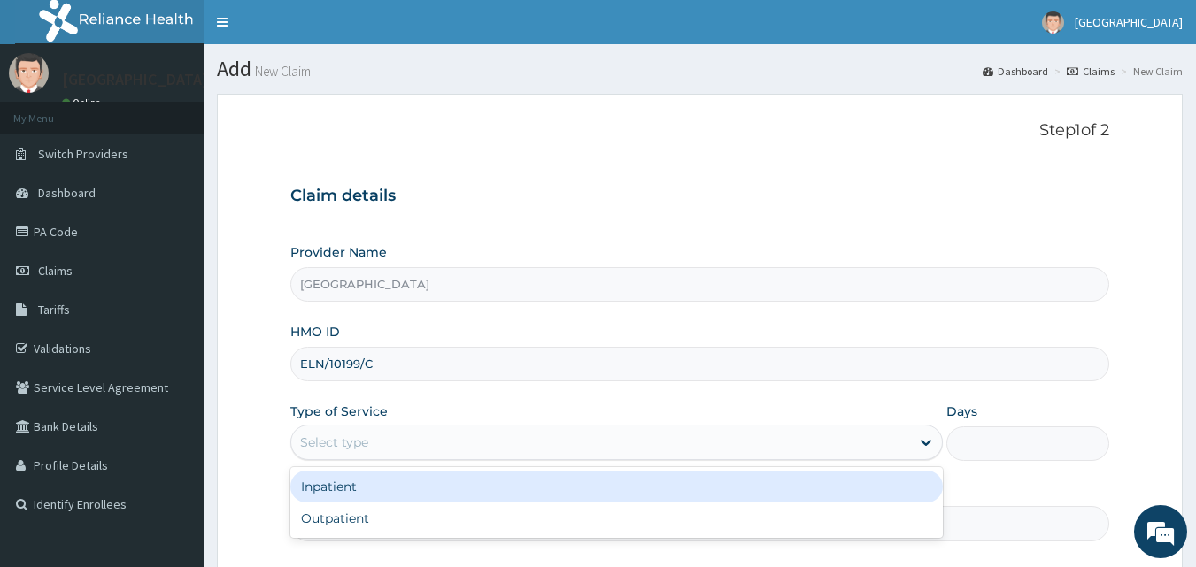
click at [435, 446] on div "Select type" at bounding box center [600, 442] width 619 height 28
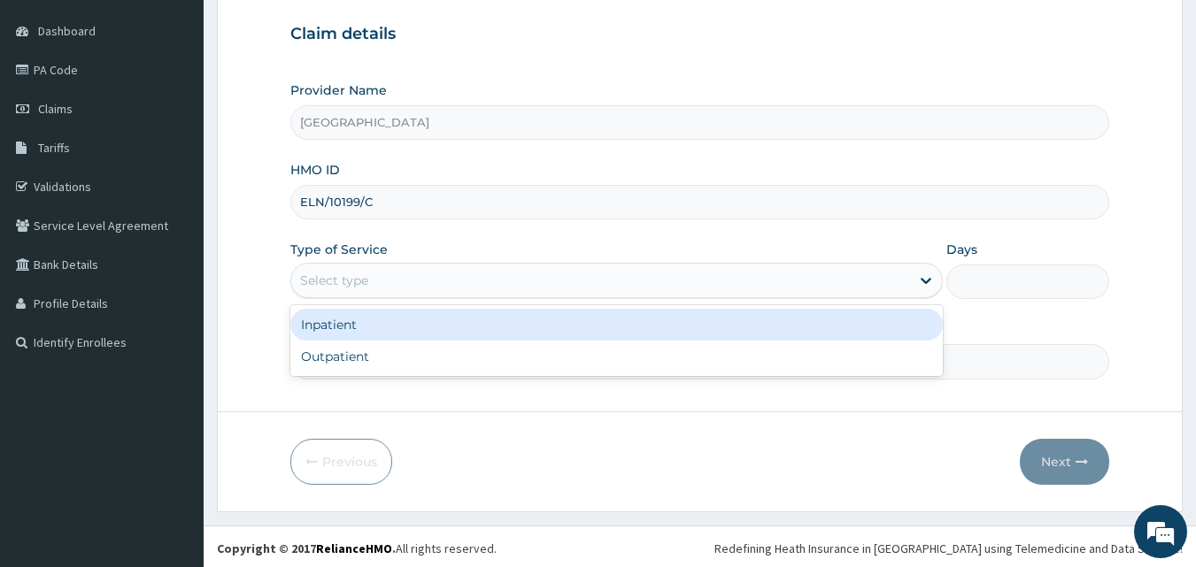
scroll to position [166, 0]
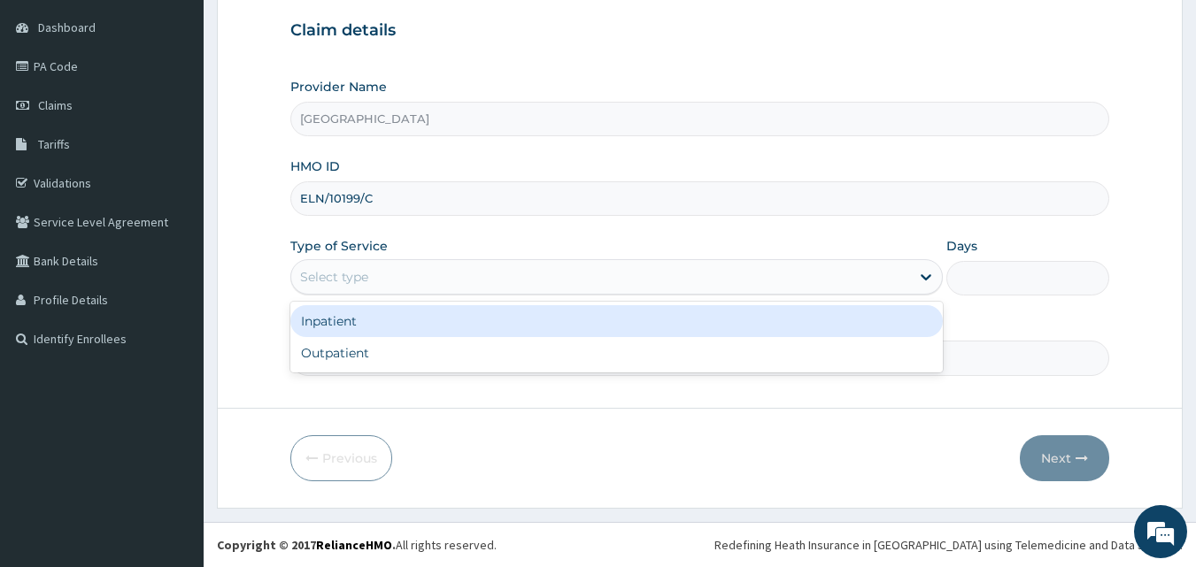
click at [400, 267] on div "Select type" at bounding box center [600, 277] width 619 height 28
click at [398, 289] on div "Select type" at bounding box center [600, 277] width 619 height 28
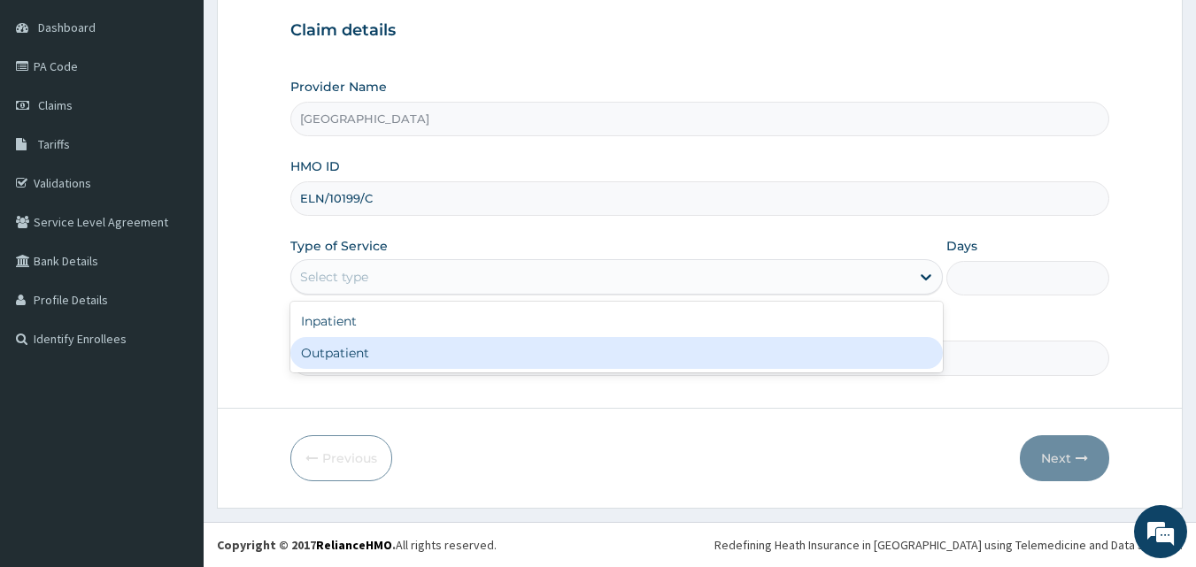
click at [348, 358] on div "Outpatient" at bounding box center [616, 353] width 652 height 32
type input "1"
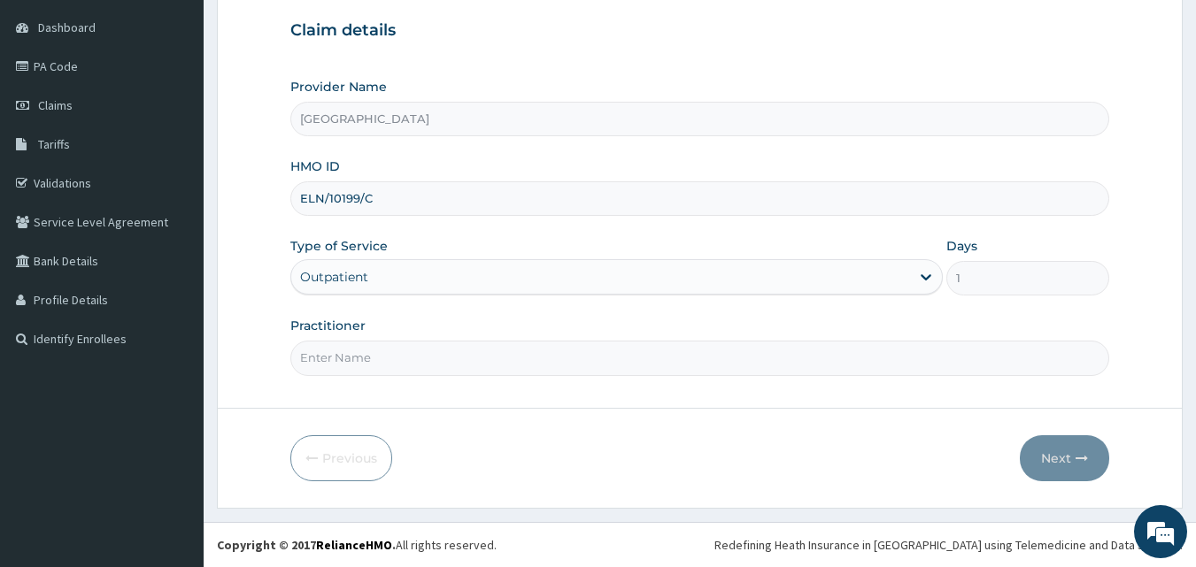
click at [380, 350] on input "Practitioner" at bounding box center [700, 358] width 820 height 35
type input "DR. [PERSON_NAME]"
click at [1072, 448] on button "Next" at bounding box center [1064, 459] width 89 height 46
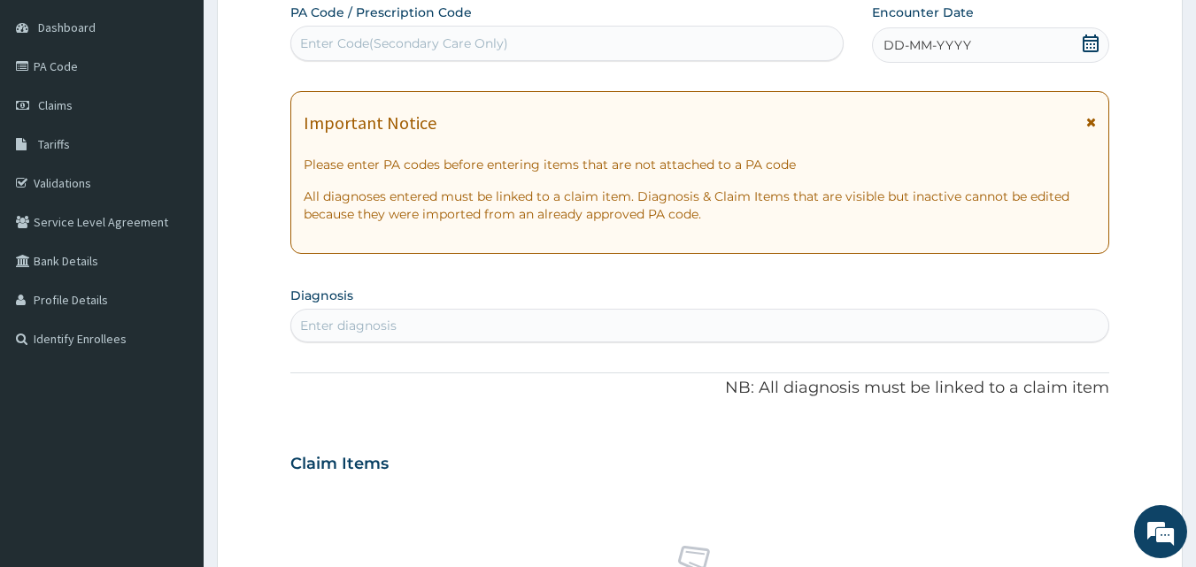
click at [1087, 39] on icon at bounding box center [1091, 44] width 18 height 18
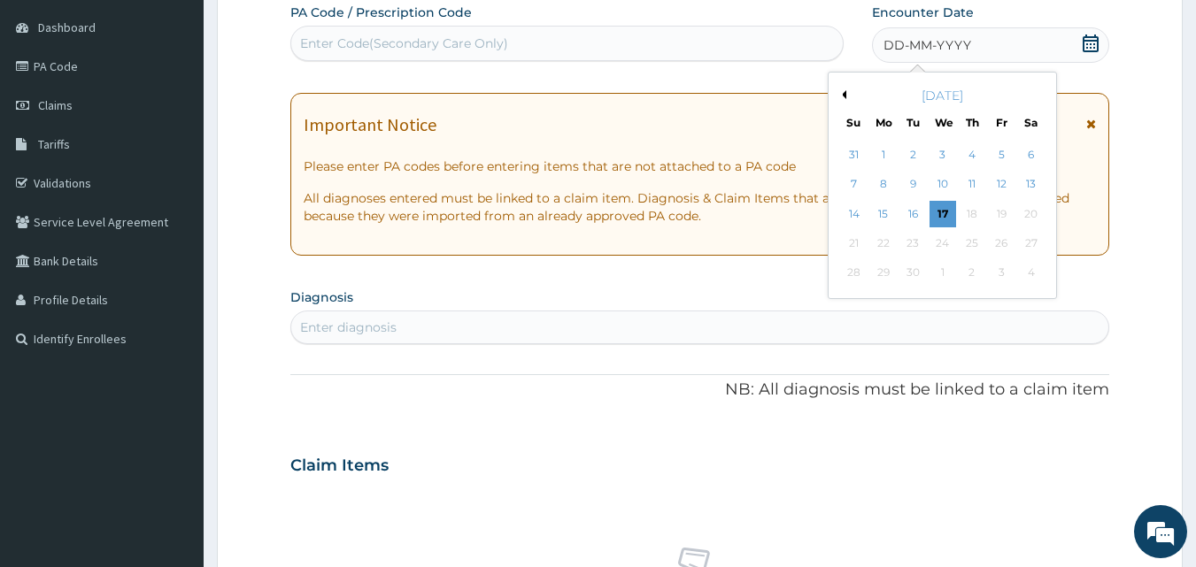
click at [845, 93] on button "Previous Month" at bounding box center [841, 94] width 9 height 9
click at [1032, 269] on div "30" at bounding box center [1031, 273] width 27 height 27
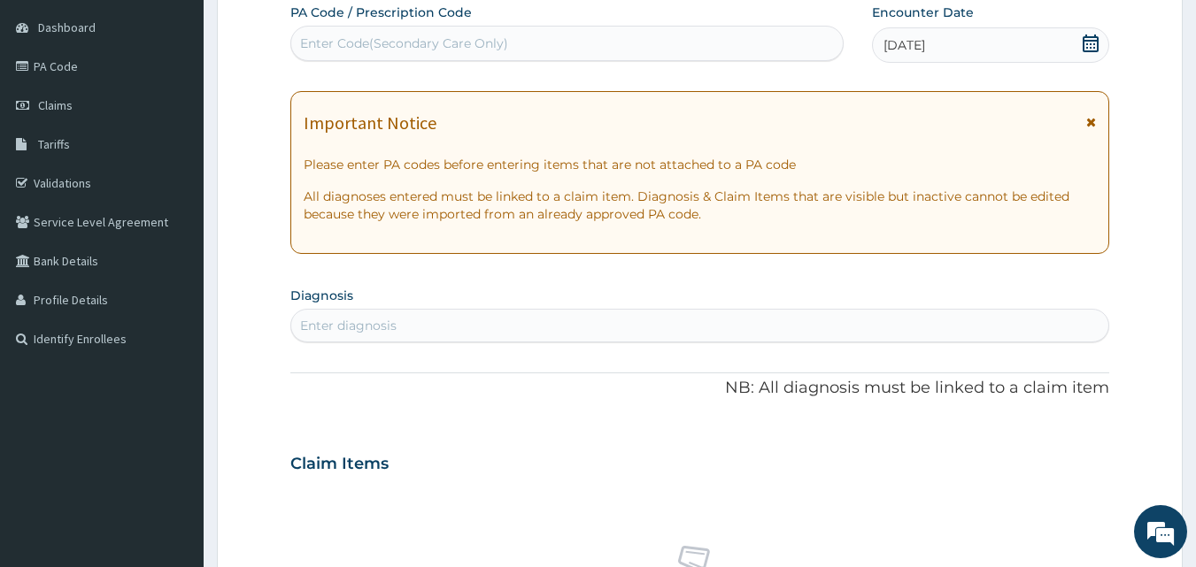
click at [438, 319] on div "Enter diagnosis" at bounding box center [700, 326] width 818 height 28
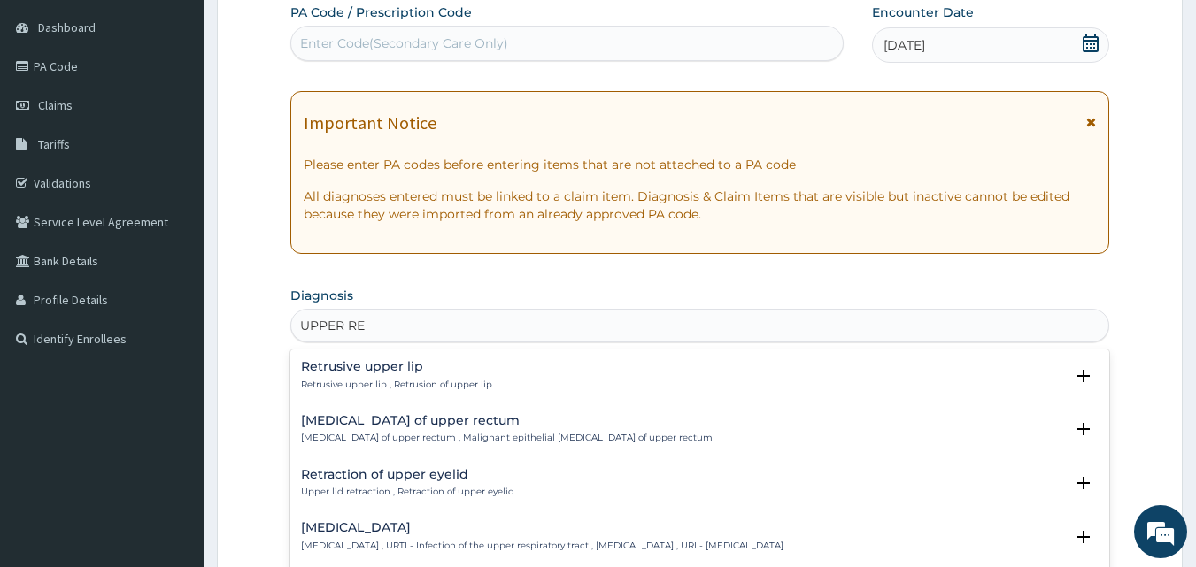
type input "UPPER RES"
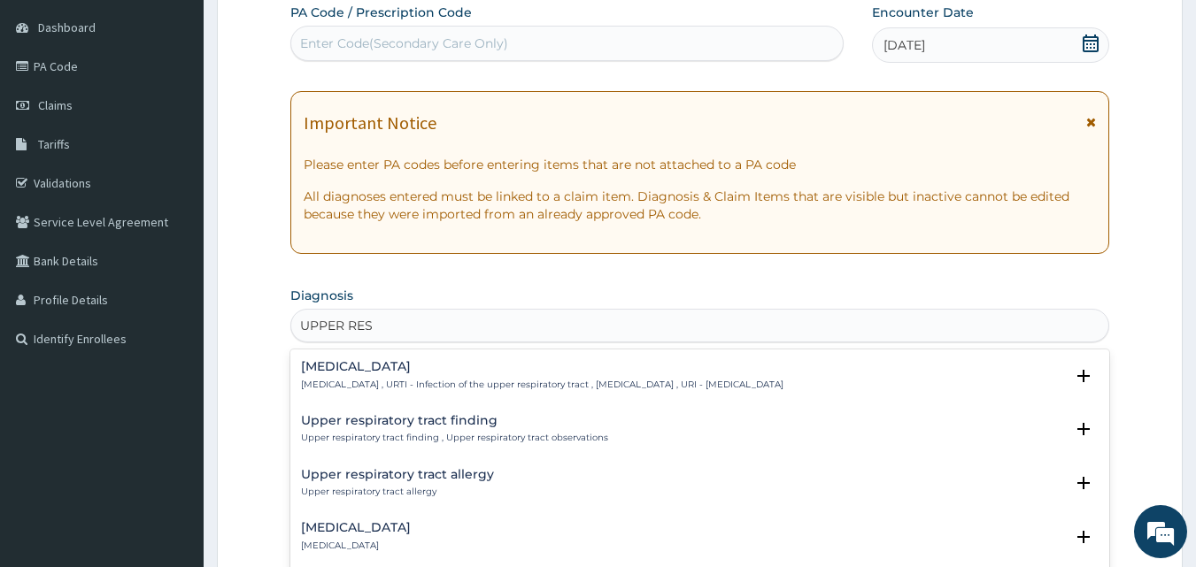
click at [422, 365] on h4 "[MEDICAL_DATA]" at bounding box center [542, 366] width 482 height 13
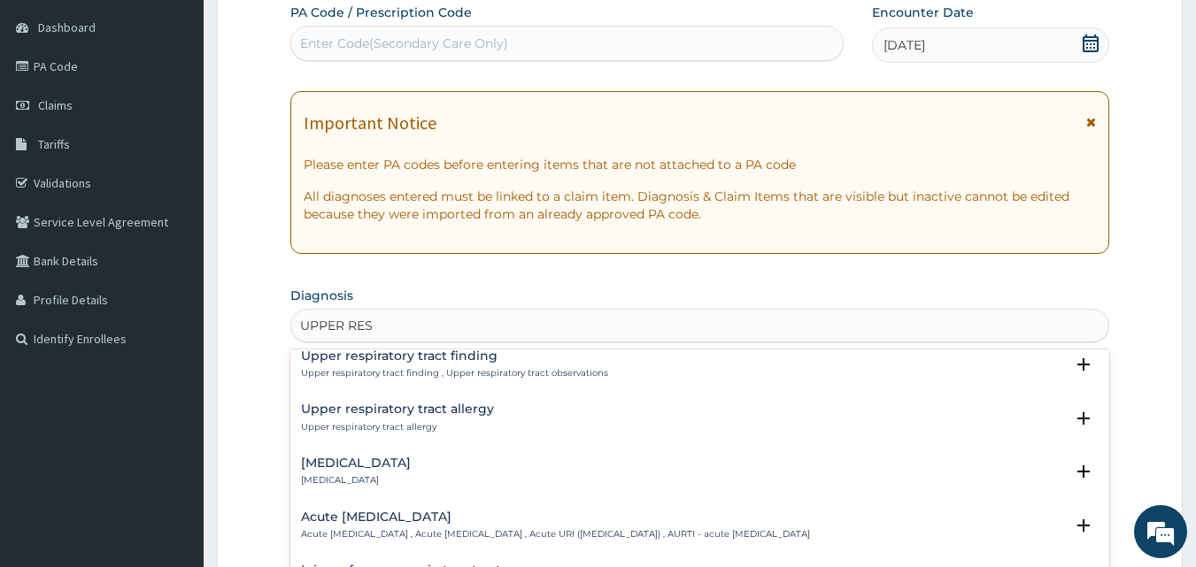
scroll to position [89, 0]
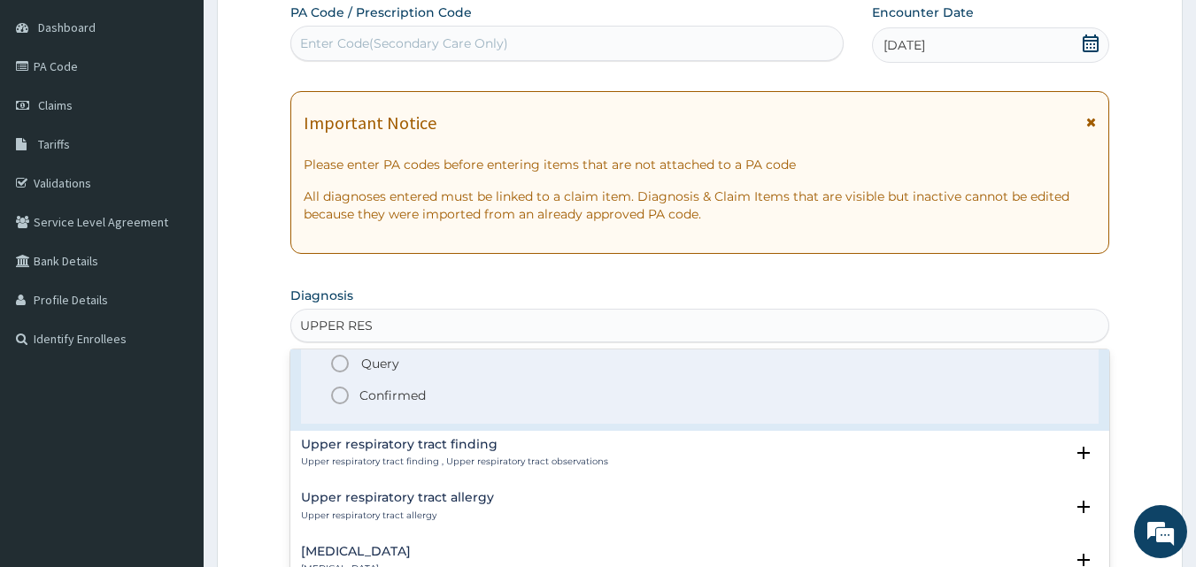
click at [336, 397] on icon "status option filled" at bounding box center [339, 395] width 21 height 21
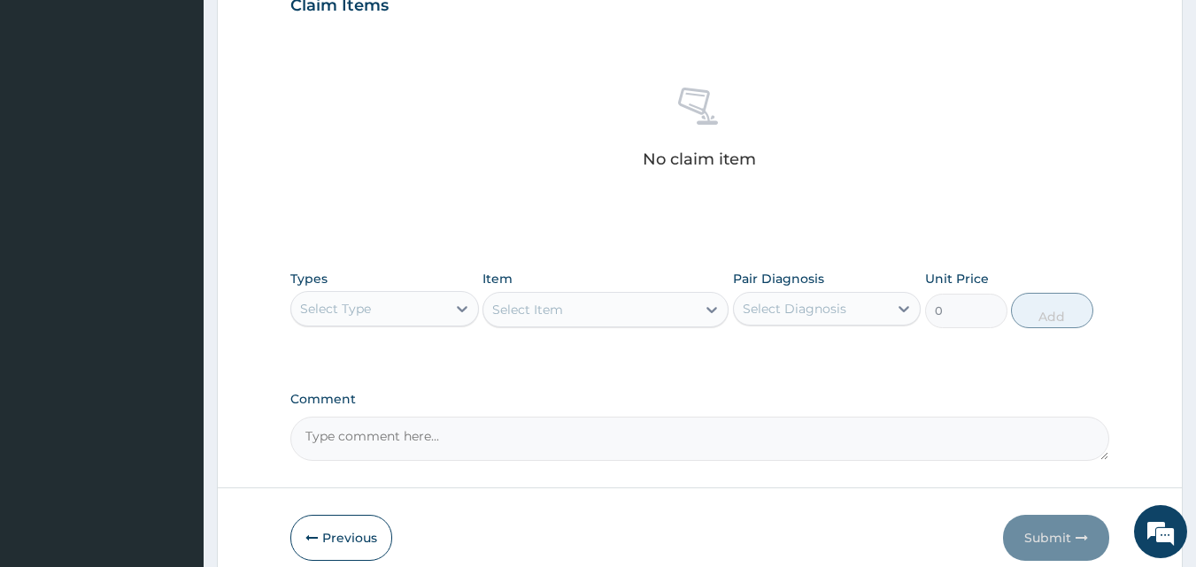
scroll to position [709, 0]
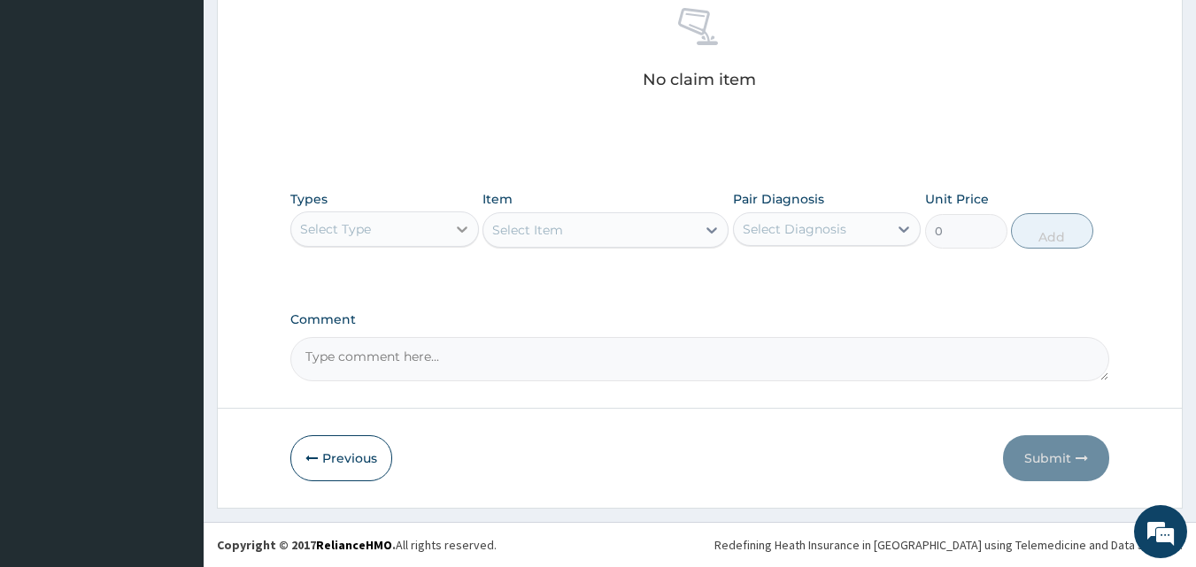
click at [460, 234] on icon at bounding box center [462, 229] width 18 height 18
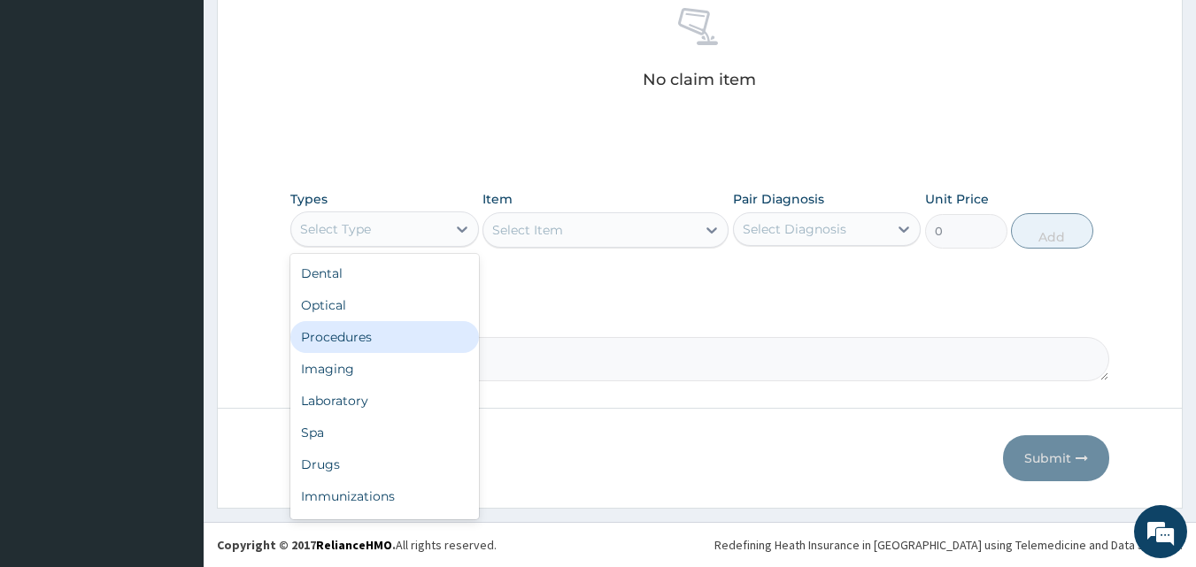
click at [366, 335] on div "Procedures" at bounding box center [384, 337] width 189 height 32
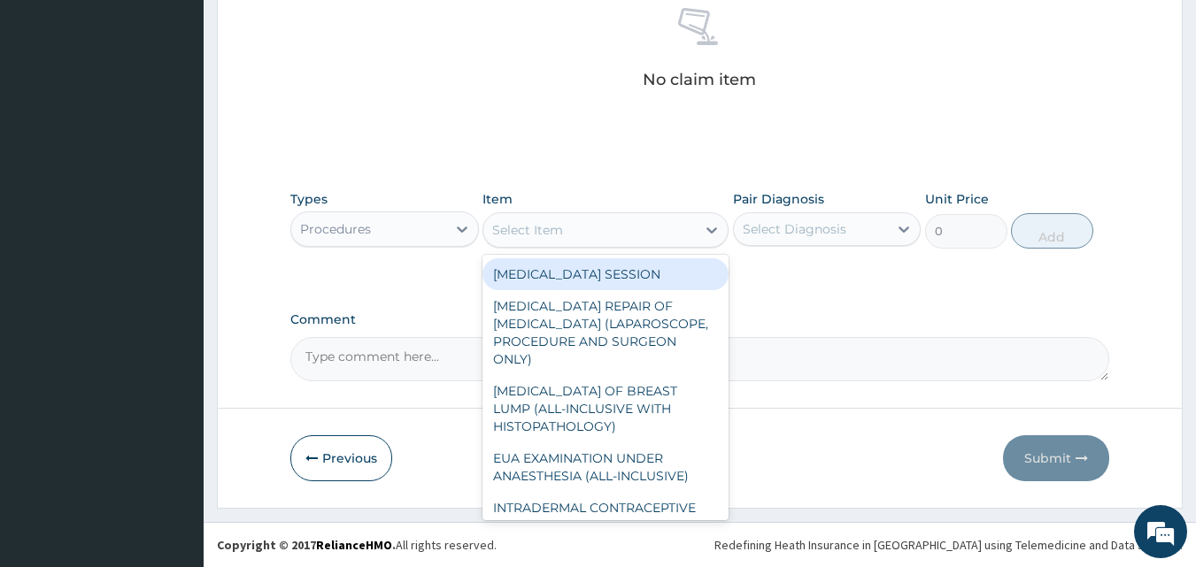
click at [699, 231] on div at bounding box center [712, 230] width 32 height 32
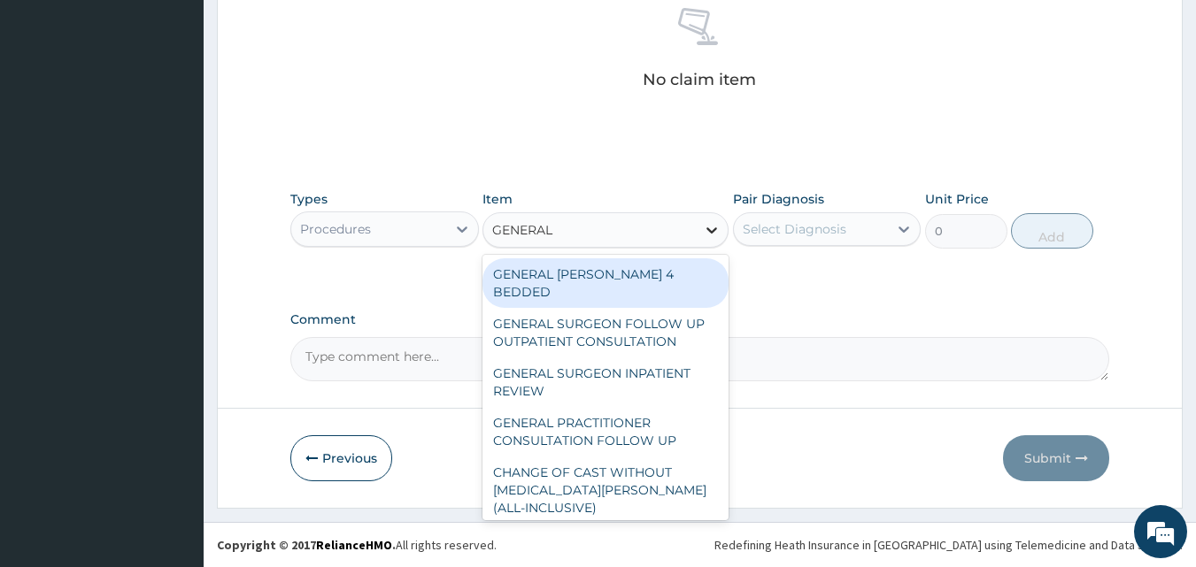
type input "GENERAL P"
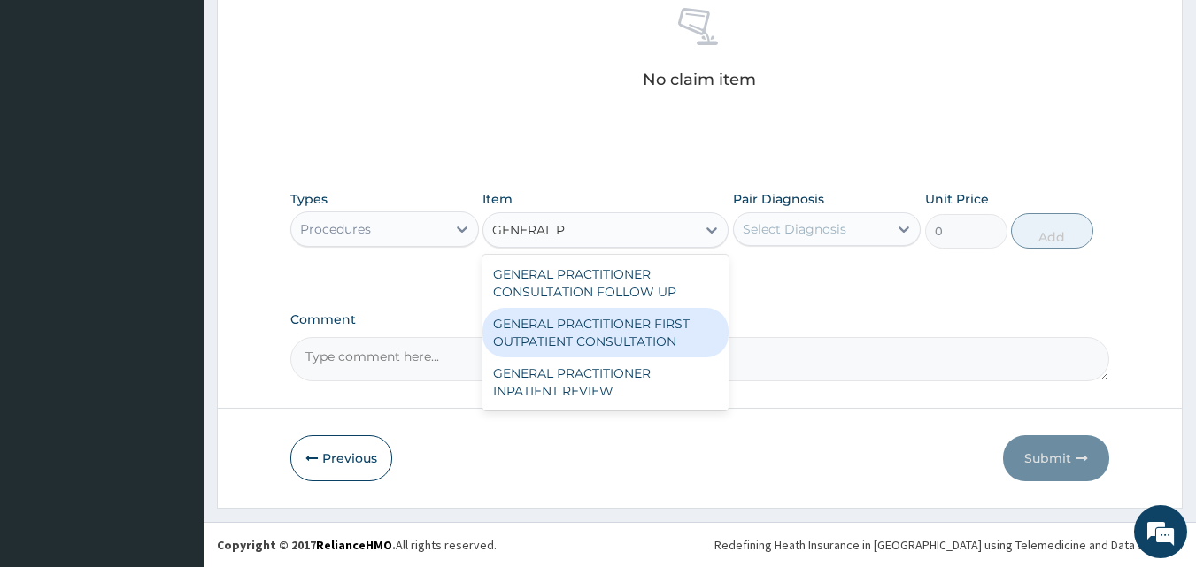
click at [637, 331] on div "GENERAL PRACTITIONER FIRST OUTPATIENT CONSULTATION" at bounding box center [605, 333] width 246 height 50
type input "3750"
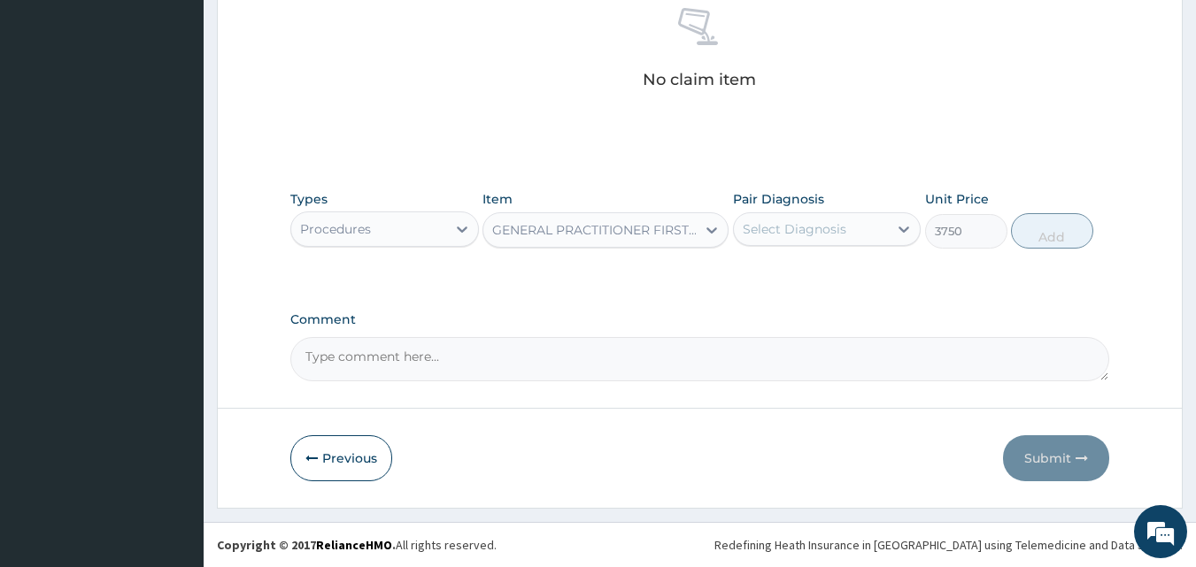
click at [838, 221] on div "Select Diagnosis" at bounding box center [795, 229] width 104 height 18
click at [822, 282] on label "[MEDICAL_DATA]" at bounding box center [817, 273] width 110 height 18
checkbox input "true"
click at [1056, 231] on button "Add" at bounding box center [1052, 230] width 82 height 35
type input "0"
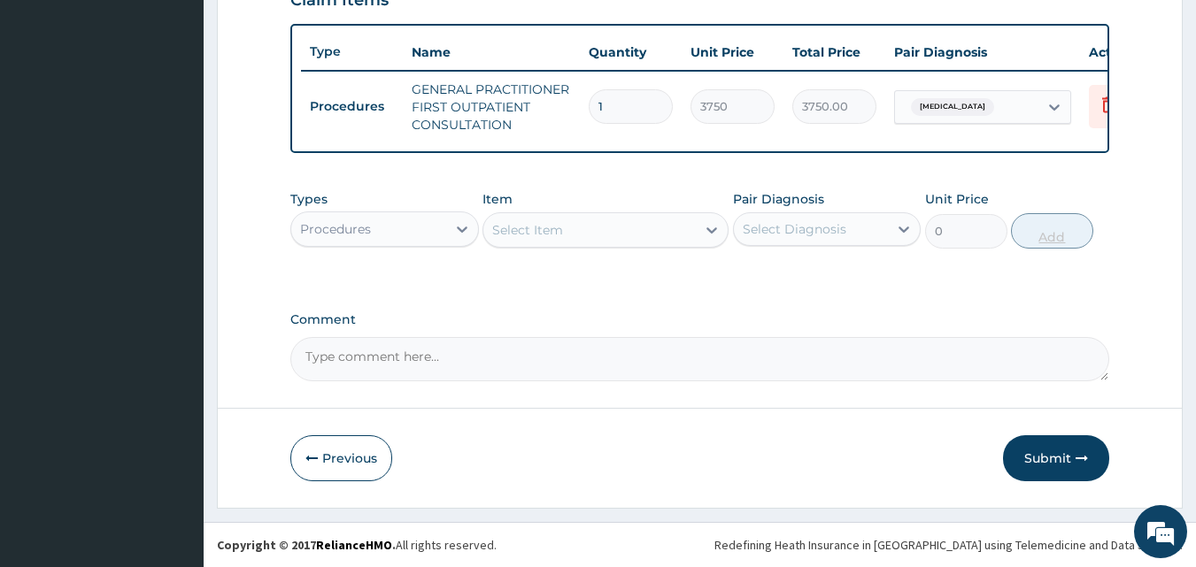
scroll to position [648, 0]
click at [437, 224] on div "Procedures" at bounding box center [368, 229] width 155 height 28
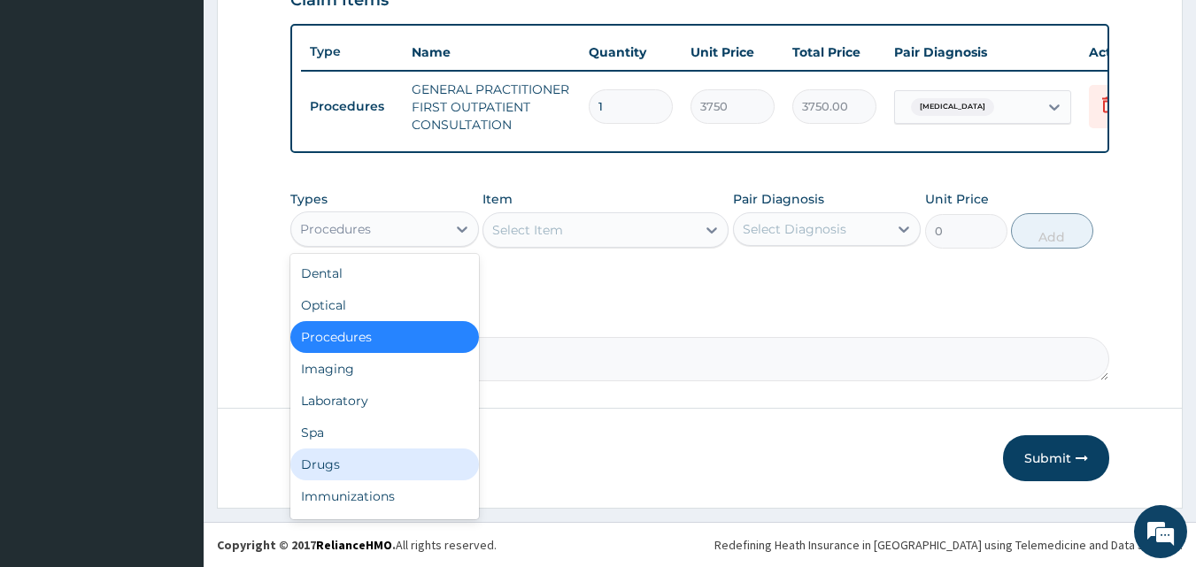
click at [353, 461] on div "Drugs" at bounding box center [384, 465] width 189 height 32
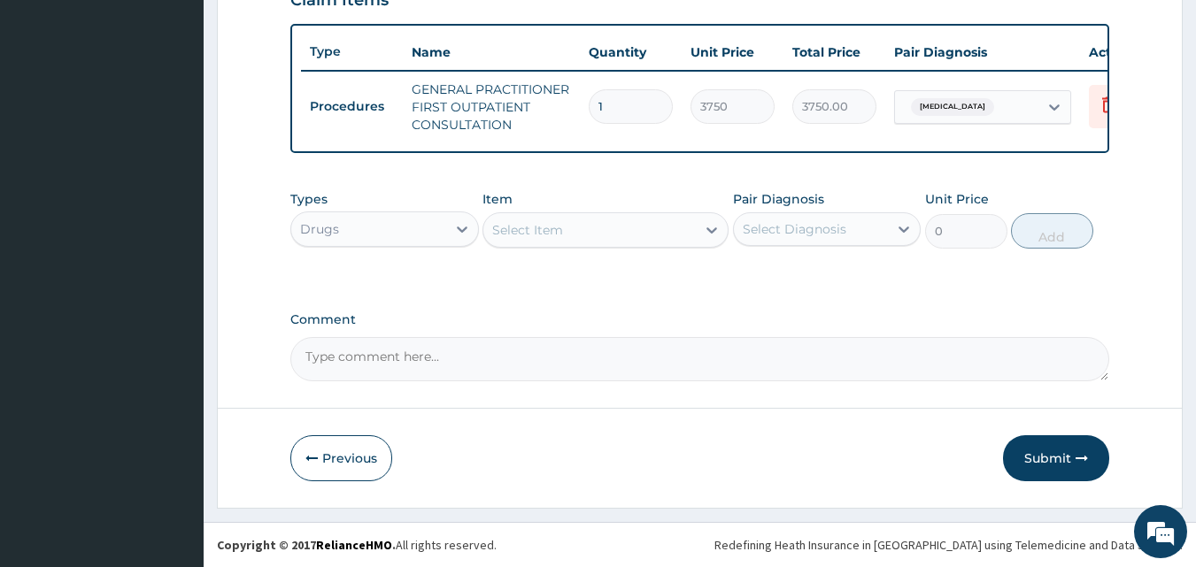
click at [710, 228] on icon at bounding box center [712, 230] width 18 height 18
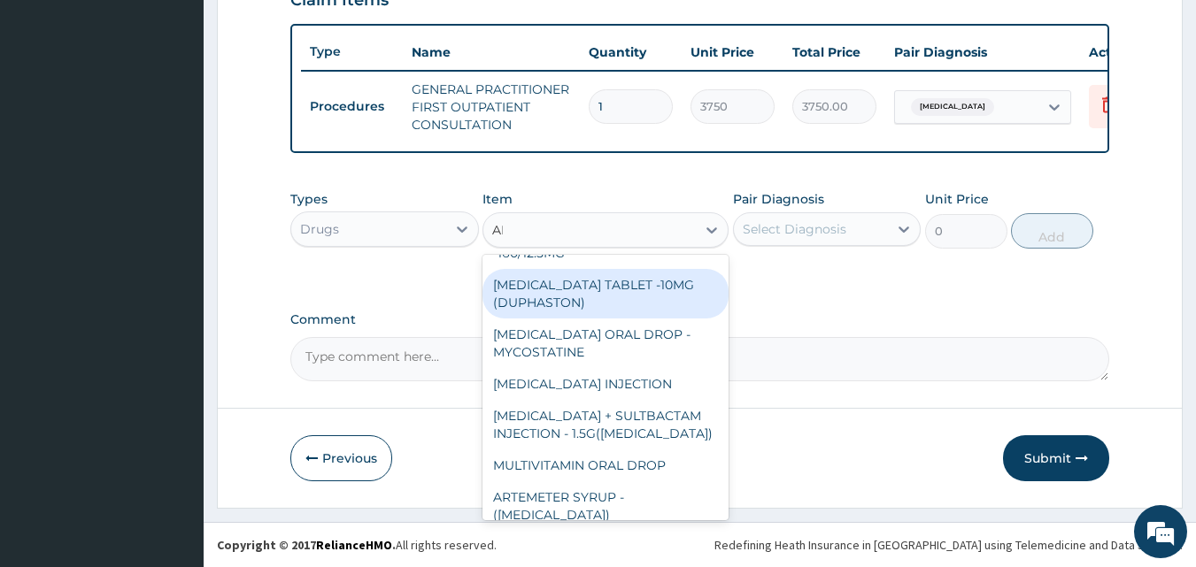
scroll to position [0, 0]
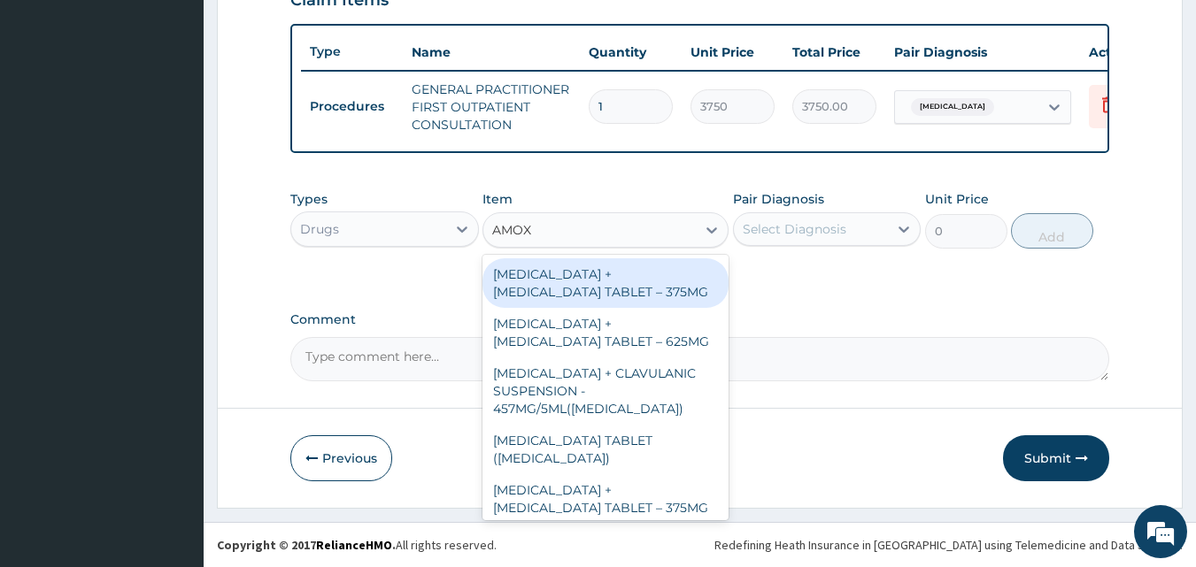
type input "AMOXI"
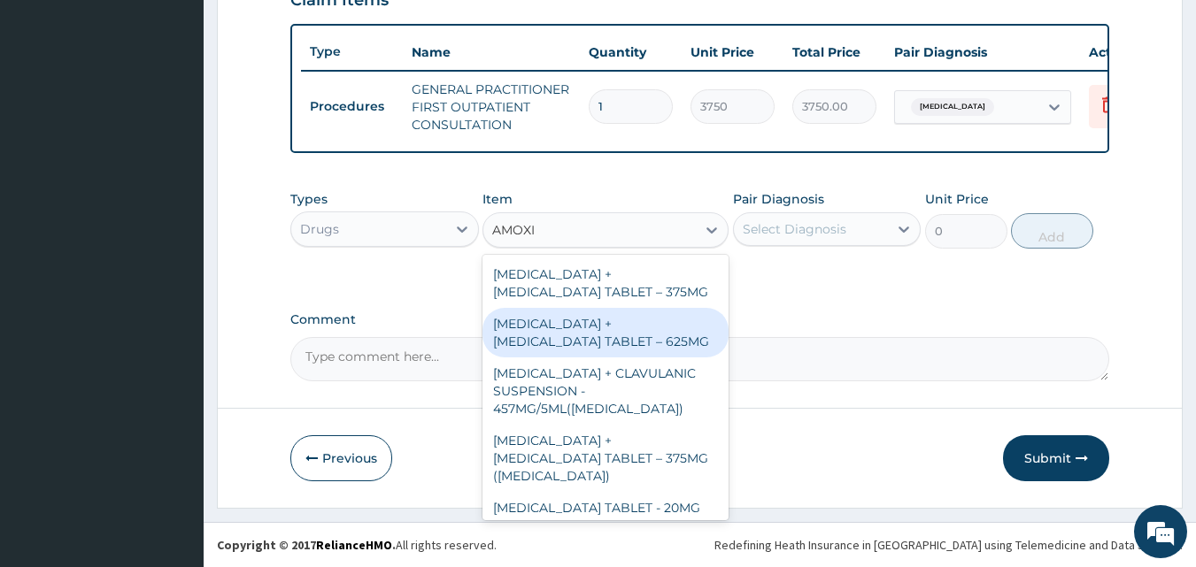
click at [607, 331] on div "[MEDICAL_DATA] + [MEDICAL_DATA] TABLET – 625MG" at bounding box center [605, 333] width 246 height 50
type input "420"
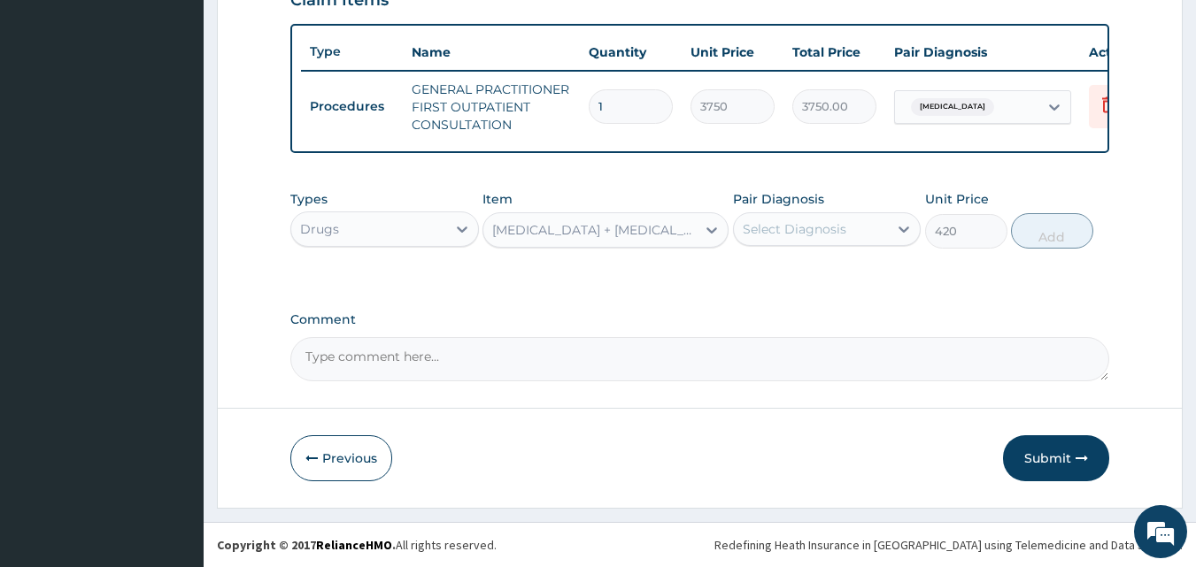
click at [830, 230] on div "Select Diagnosis" at bounding box center [795, 229] width 104 height 18
click at [814, 282] on label "[MEDICAL_DATA]" at bounding box center [817, 273] width 110 height 18
checkbox input "true"
click at [1046, 226] on button "Add" at bounding box center [1052, 230] width 82 height 35
type input "0"
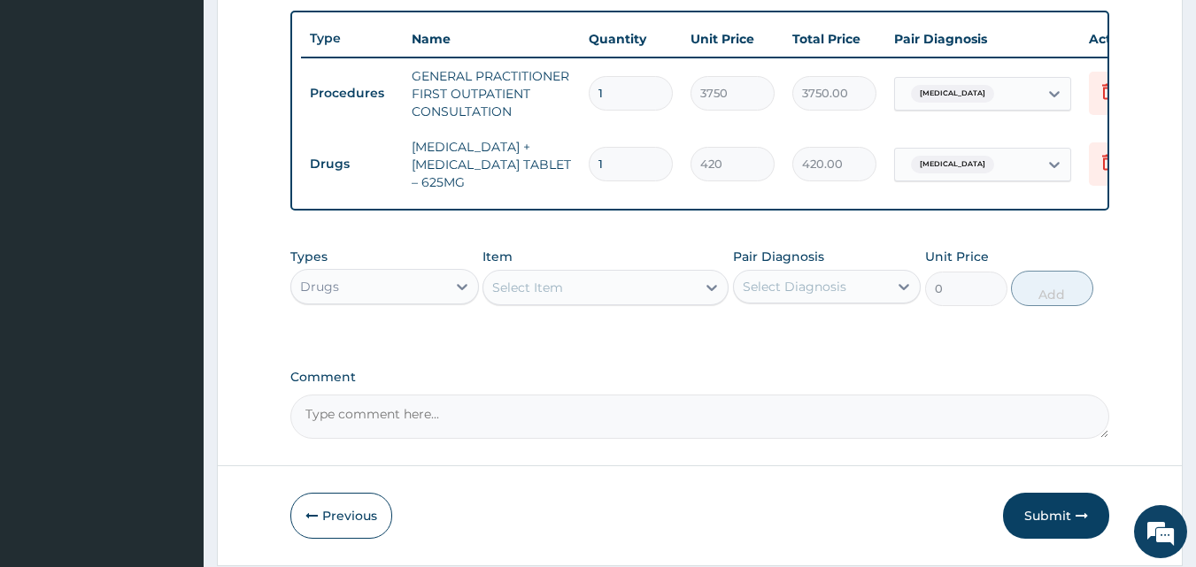
type input "14"
type input "5880.00"
type input "14"
click at [683, 295] on div "Select Item" at bounding box center [589, 288] width 212 height 28
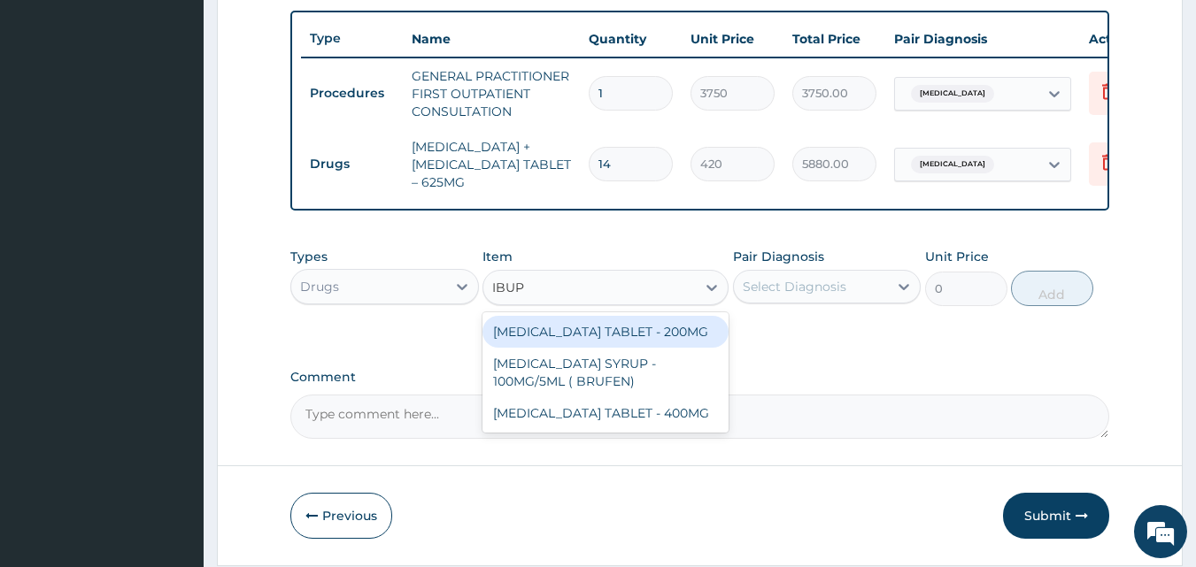
type input "IBUPR"
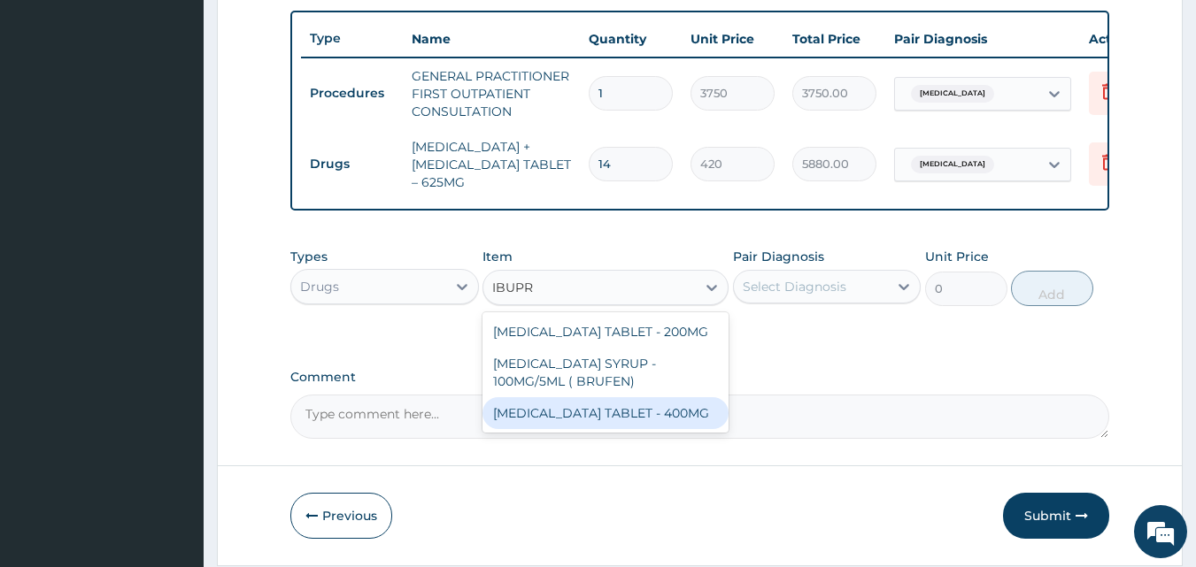
click at [563, 428] on div "[MEDICAL_DATA] TABLET - 400MG" at bounding box center [605, 413] width 246 height 32
type input "560"
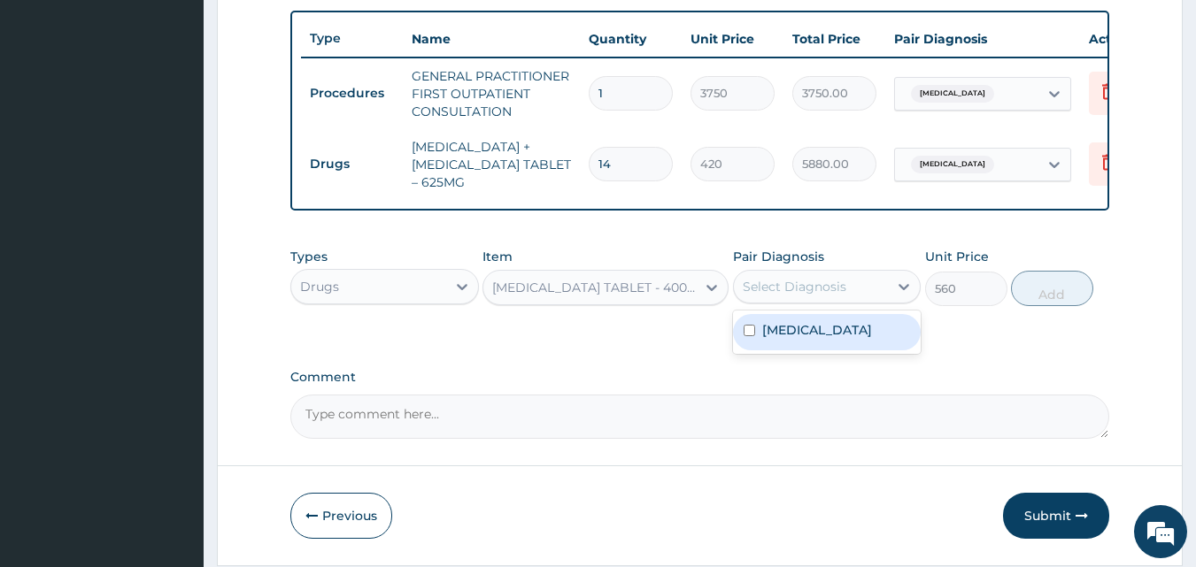
click at [804, 296] on div "Select Diagnosis" at bounding box center [795, 287] width 104 height 18
click at [788, 339] on label "[MEDICAL_DATA]" at bounding box center [817, 330] width 110 height 18
checkbox input "true"
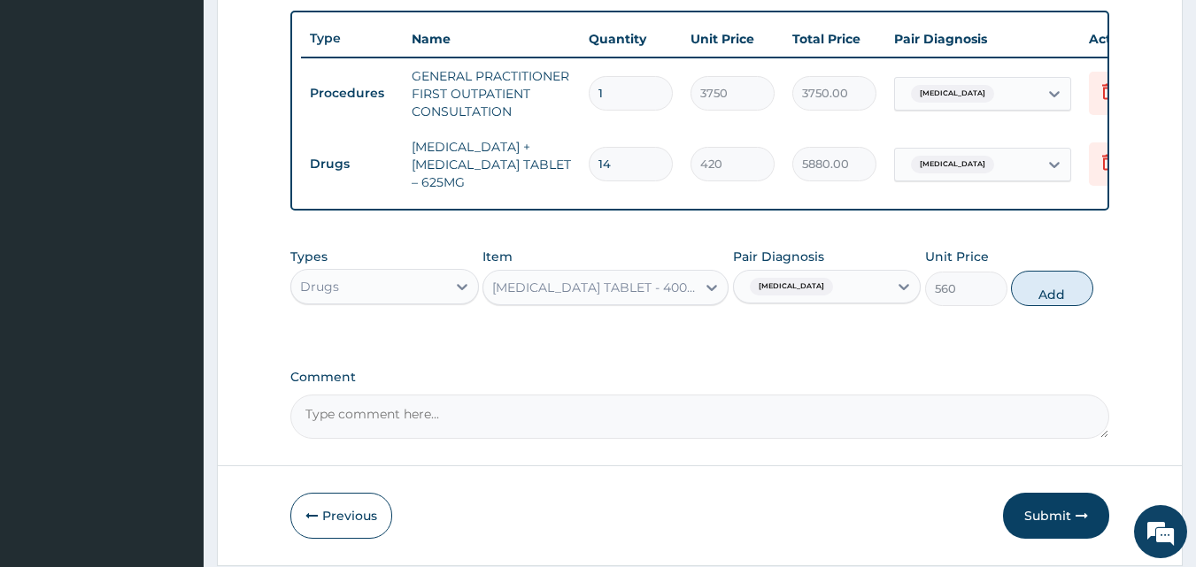
click at [1030, 303] on button "Add" at bounding box center [1052, 288] width 82 height 35
type input "0"
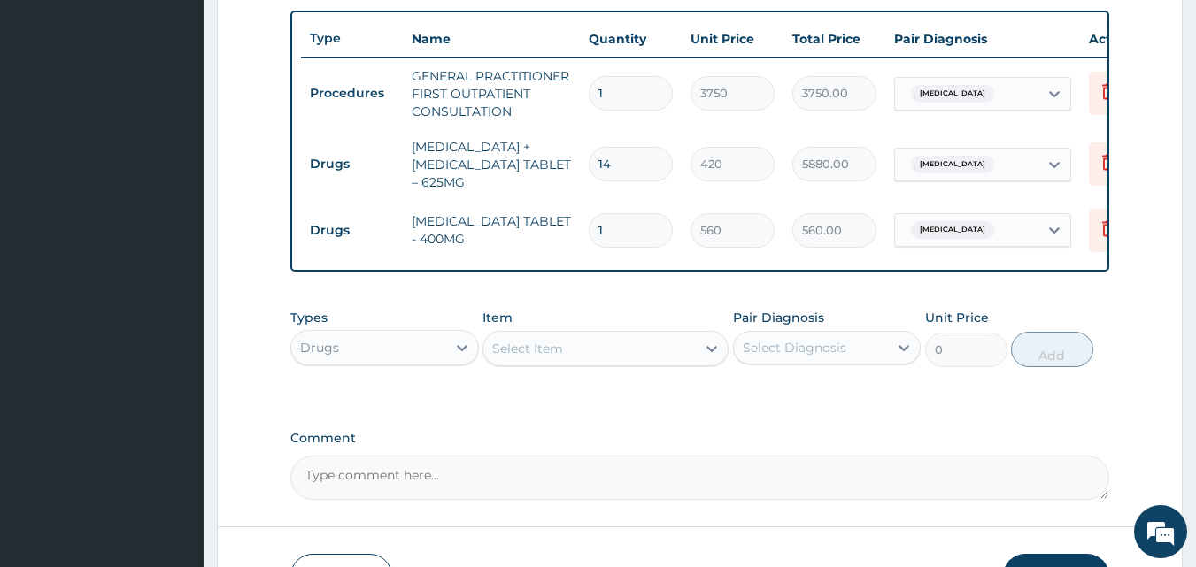
type input "10"
type input "5600.00"
type input "10"
click at [685, 360] on div "Select Item" at bounding box center [589, 349] width 212 height 28
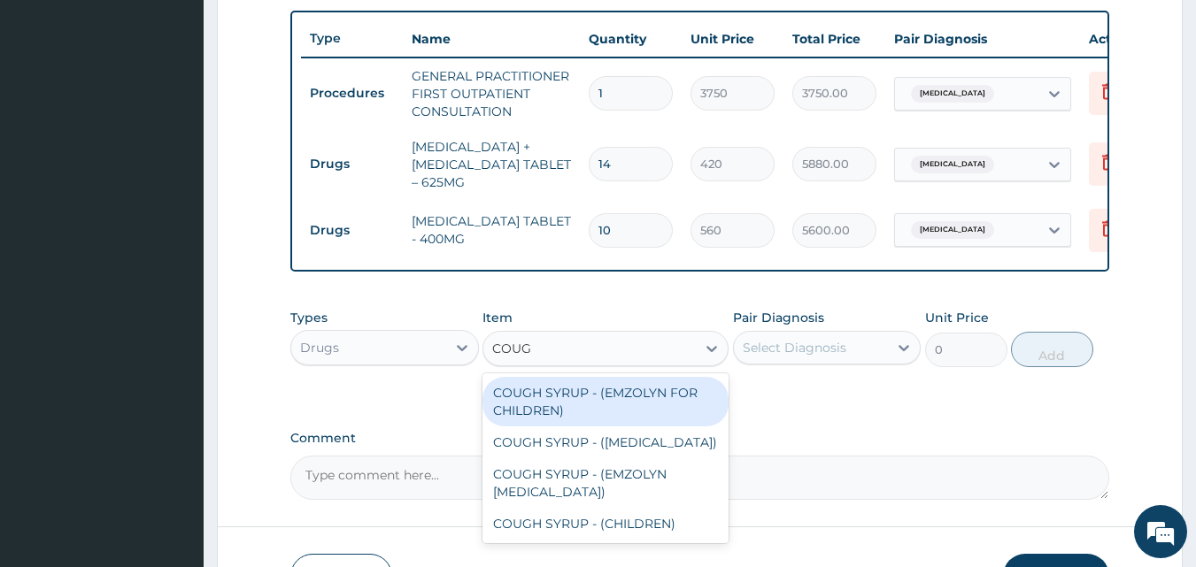
type input "COUGH"
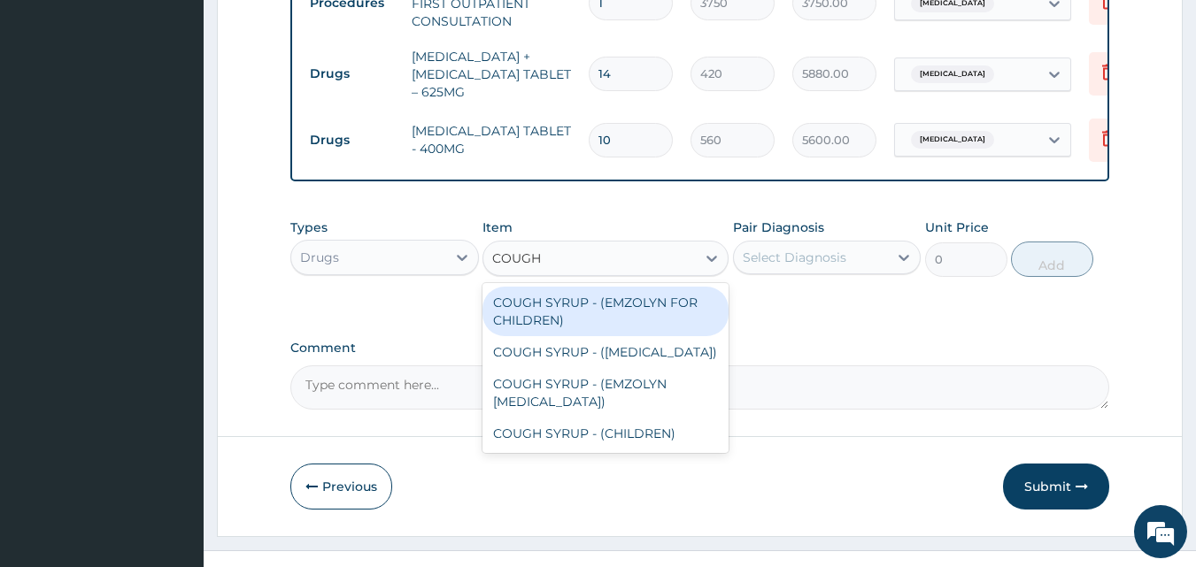
scroll to position [780, 0]
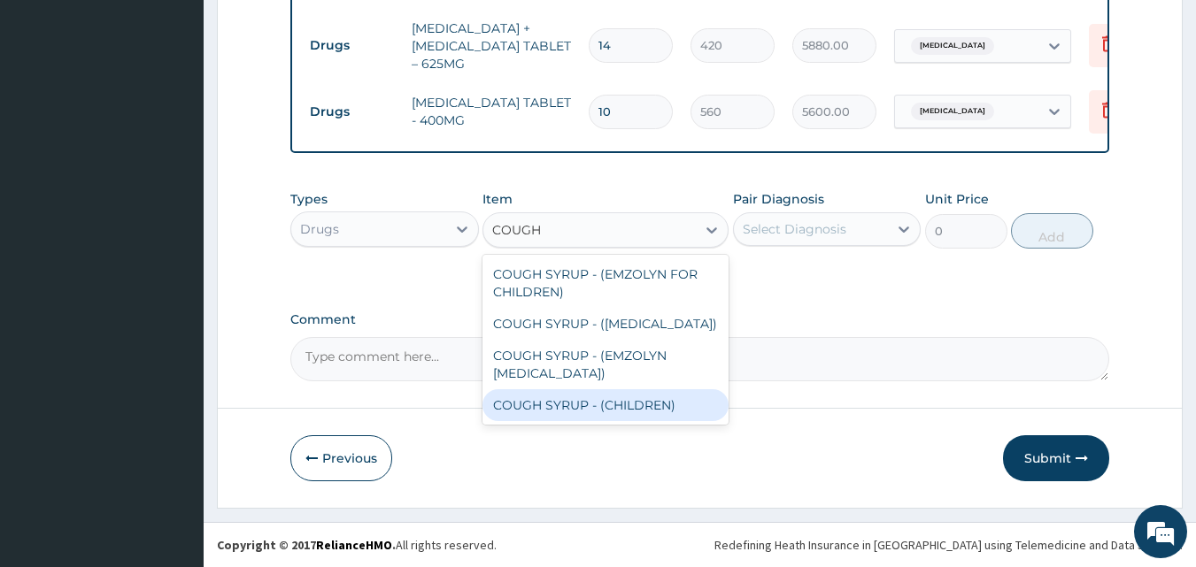
click at [604, 402] on div "COUGH SYRUP - (CHILDREN)" at bounding box center [605, 406] width 246 height 32
type input "1120"
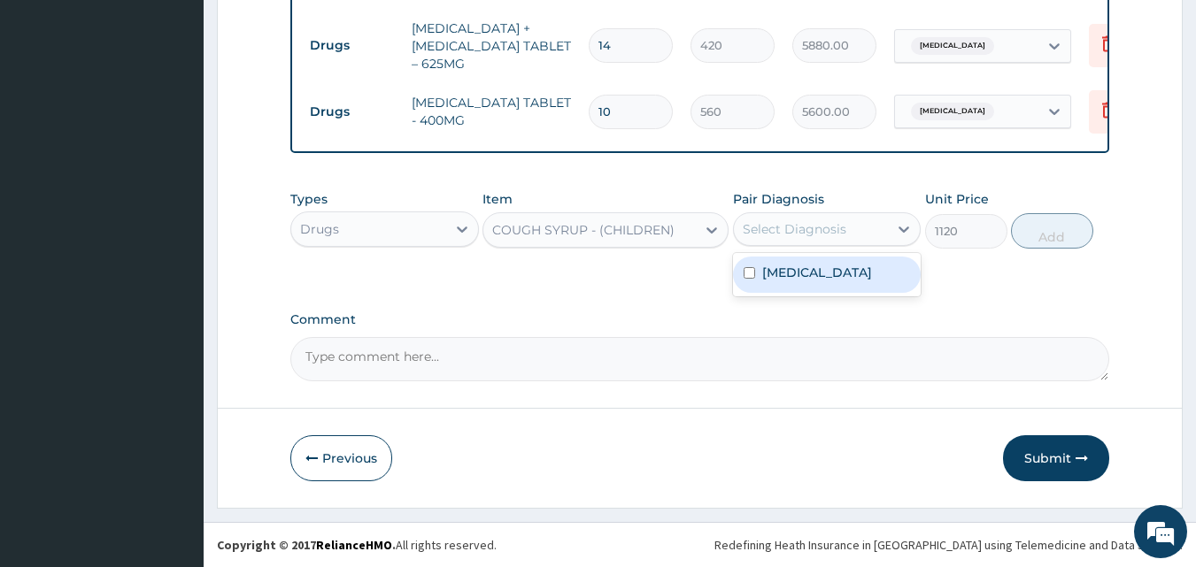
click at [882, 228] on div "Select Diagnosis" at bounding box center [811, 229] width 155 height 28
click at [816, 282] on label "[MEDICAL_DATA]" at bounding box center [817, 273] width 110 height 18
checkbox input "true"
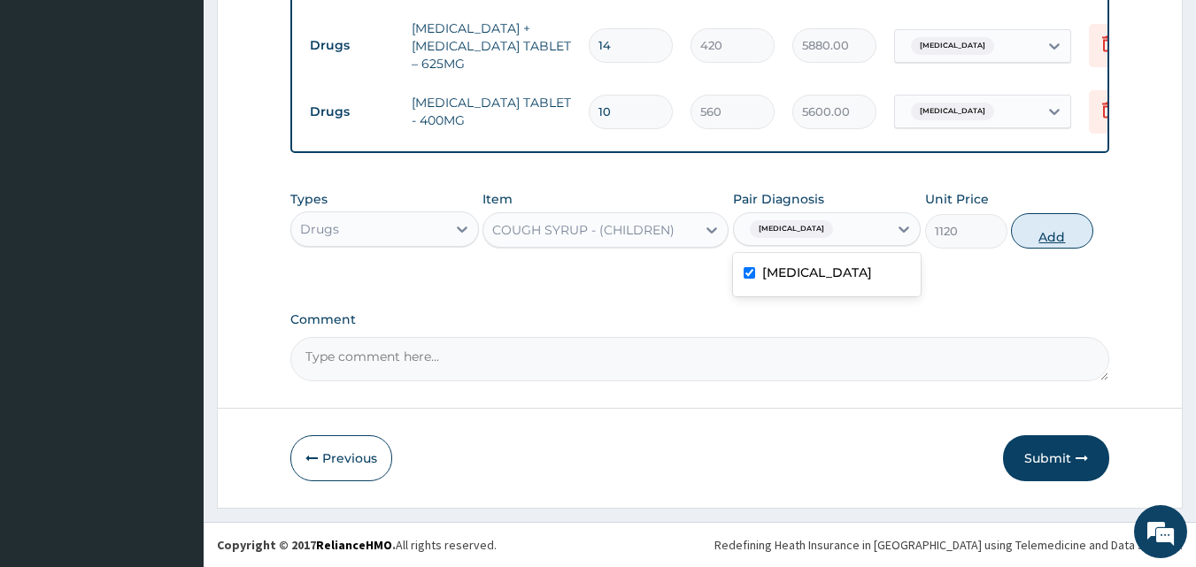
click at [1050, 224] on button "Add" at bounding box center [1052, 230] width 82 height 35
type input "0"
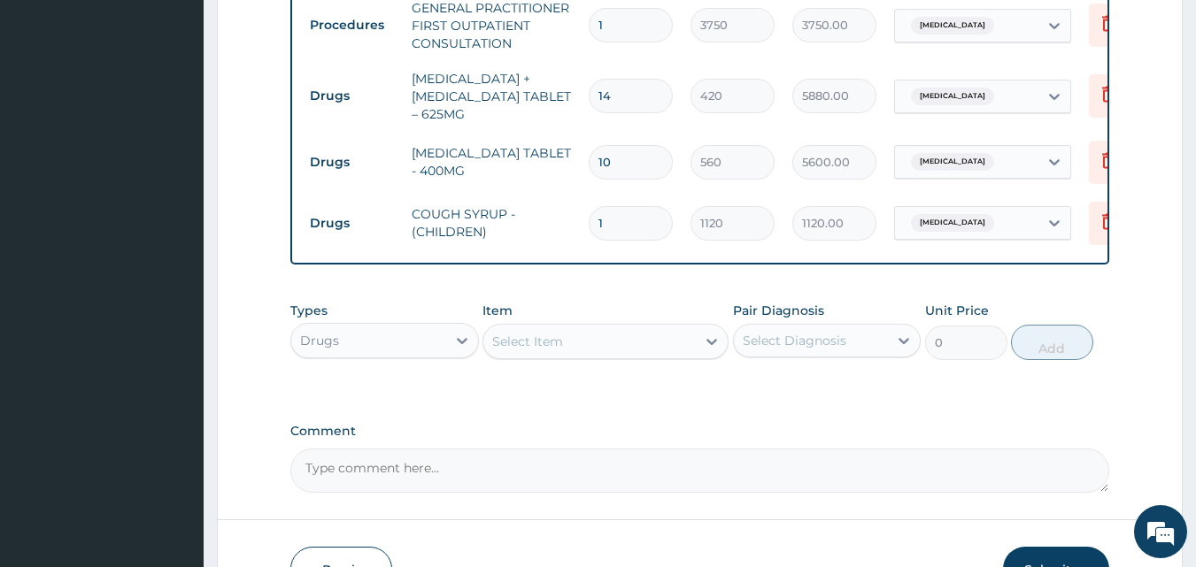
scroll to position [841, 0]
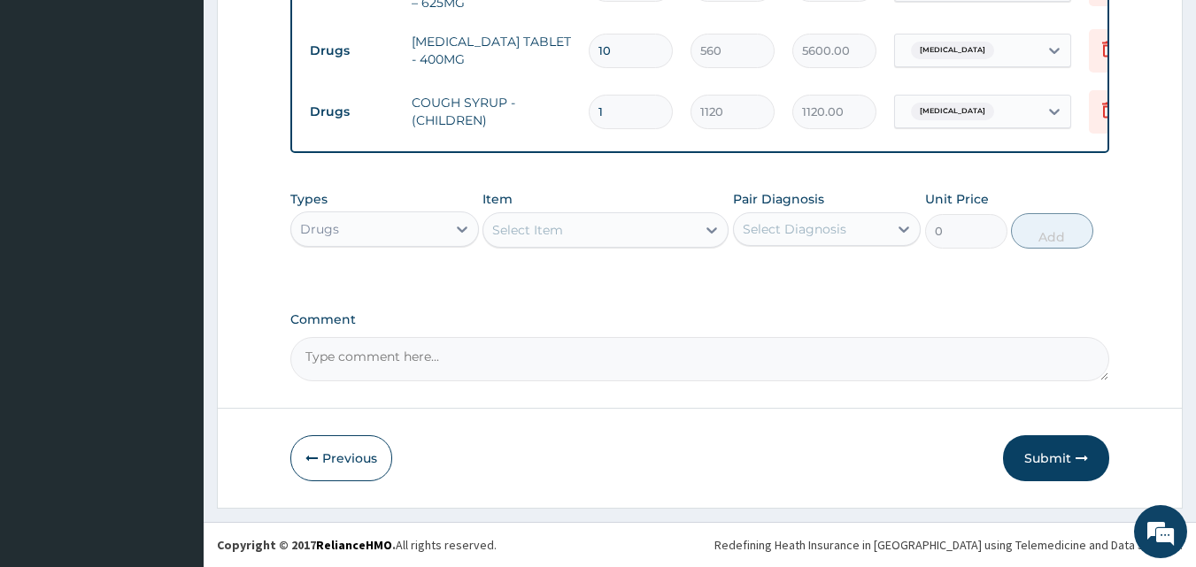
click at [390, 349] on textarea "Comment" at bounding box center [700, 359] width 820 height 44
type textarea "DS ;- URTI"
click at [1028, 454] on button "Submit" at bounding box center [1056, 459] width 106 height 46
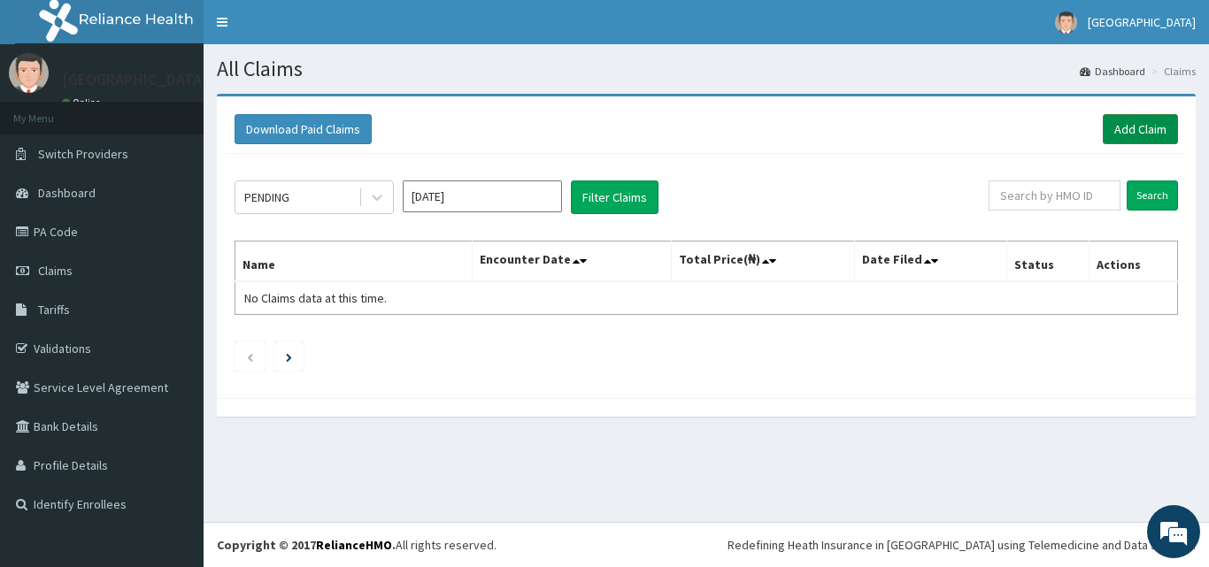
click at [1124, 127] on link "Add Claim" at bounding box center [1140, 129] width 75 height 30
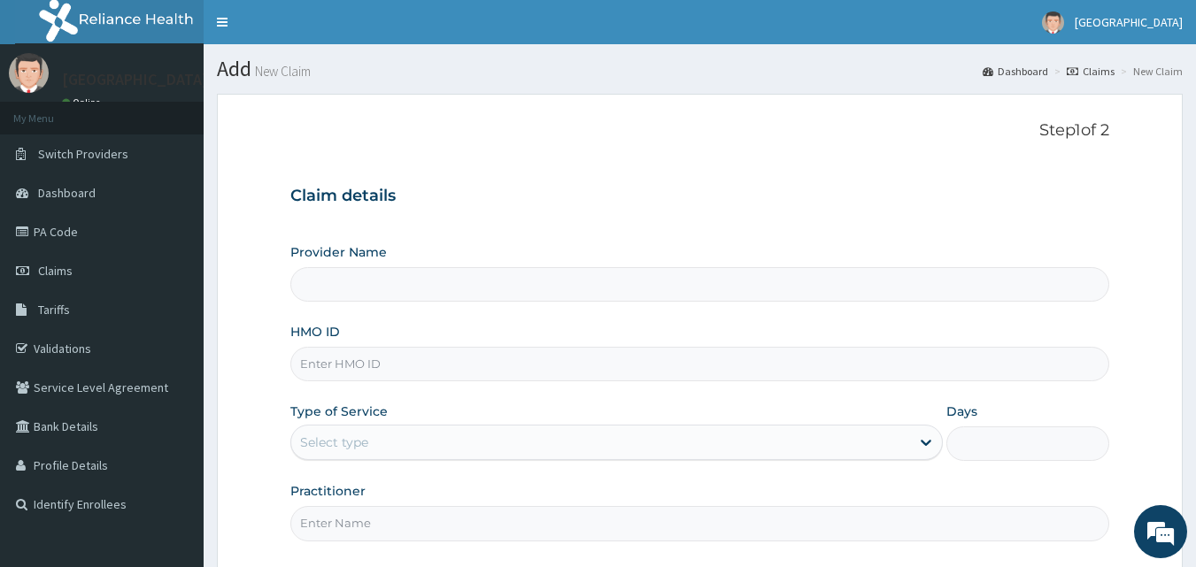
type input "[GEOGRAPHIC_DATA]"
click at [359, 367] on input "HMO ID" at bounding box center [700, 364] width 820 height 35
type input "ELN/10199/E"
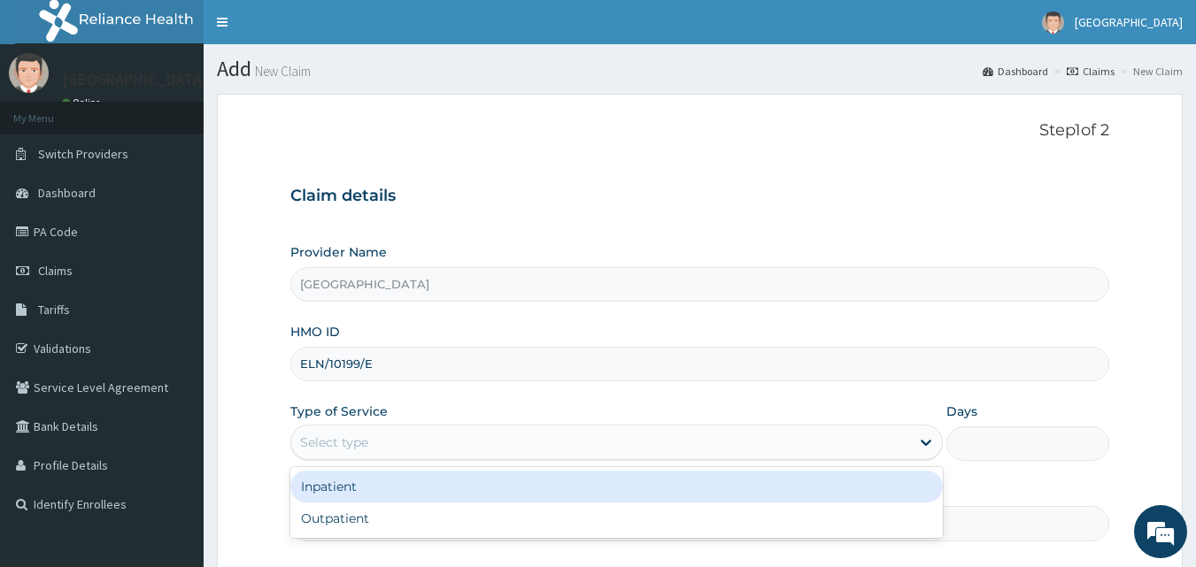
click at [360, 435] on div "Select type" at bounding box center [334, 443] width 68 height 18
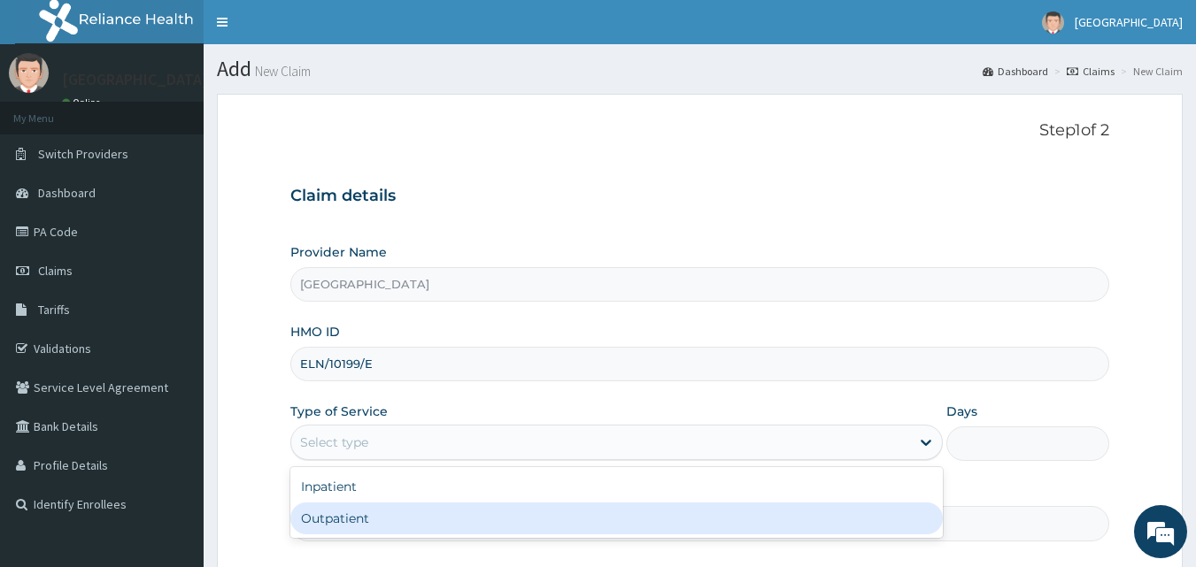
click at [328, 521] on div "Outpatient" at bounding box center [616, 519] width 652 height 32
type input "1"
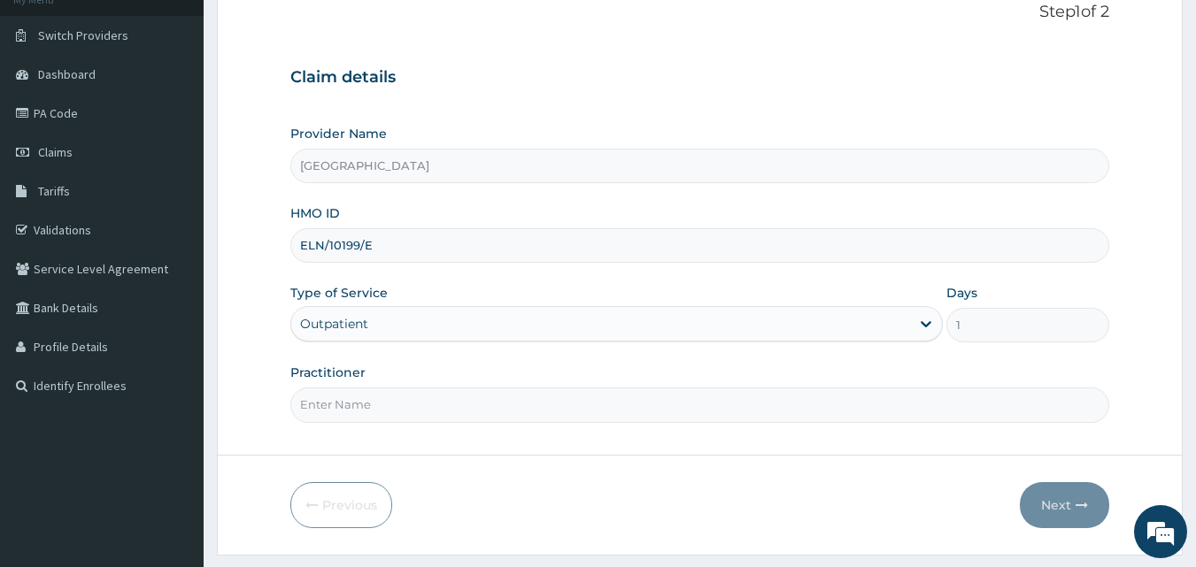
scroll to position [166, 0]
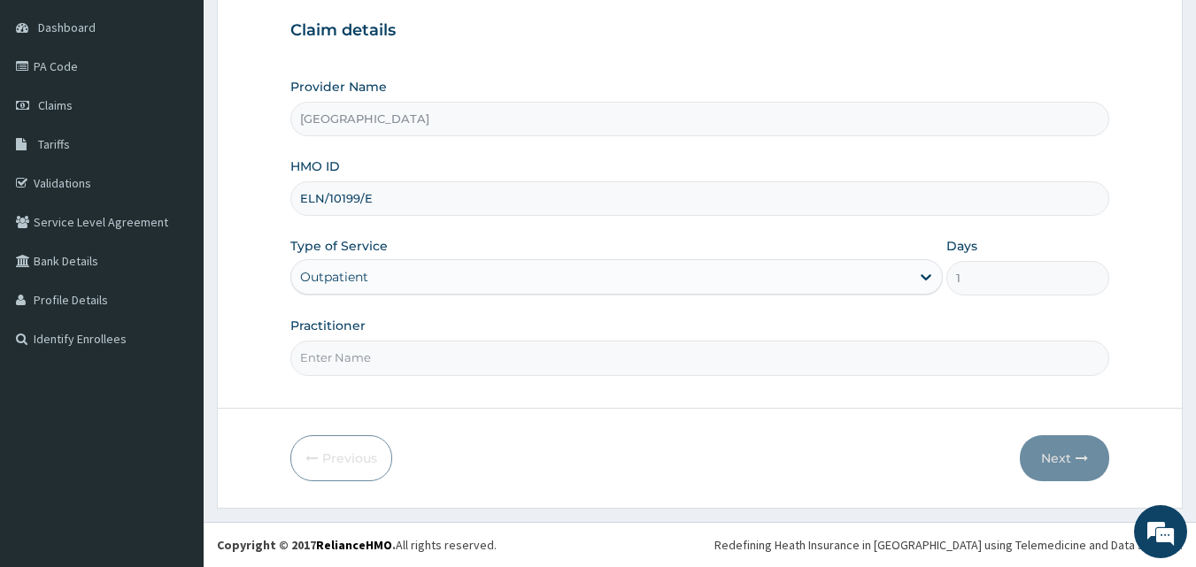
click at [369, 366] on input "Practitioner" at bounding box center [700, 358] width 820 height 35
type input "DR. [PERSON_NAME]"
click at [1065, 456] on button "Next" at bounding box center [1064, 459] width 89 height 46
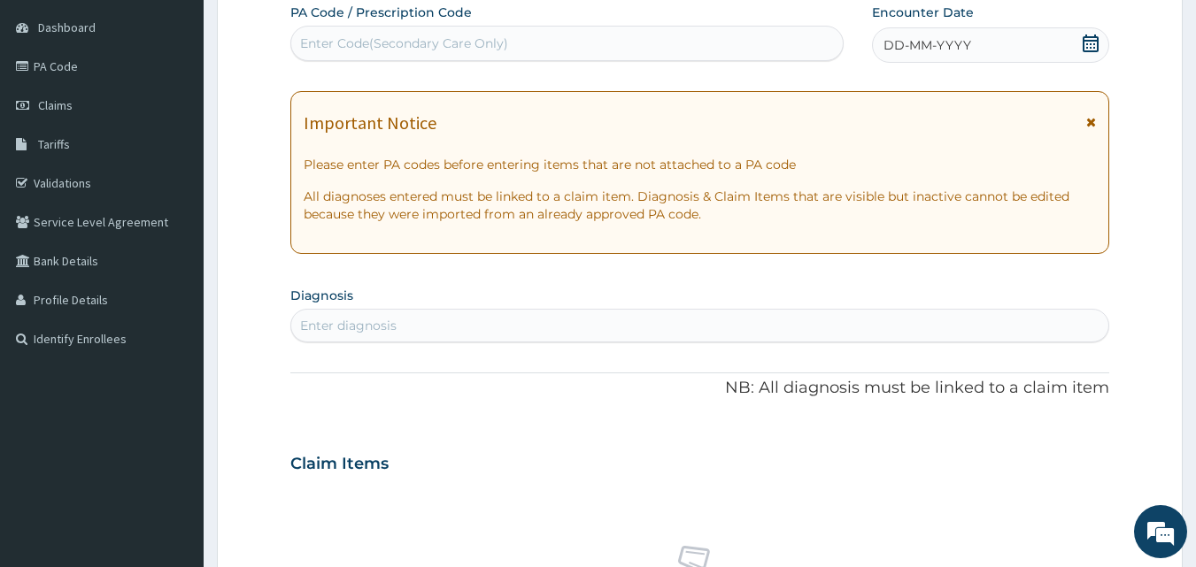
click at [1090, 40] on icon at bounding box center [1091, 44] width 16 height 18
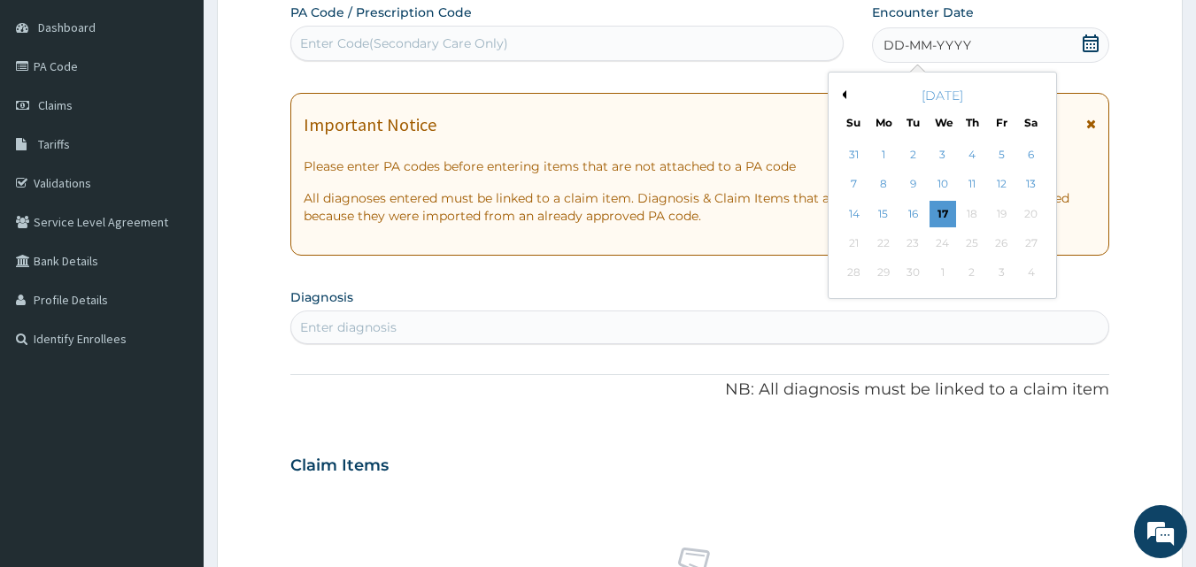
click at [844, 94] on button "Previous Month" at bounding box center [841, 94] width 9 height 9
click at [1032, 272] on div "30" at bounding box center [1031, 273] width 27 height 27
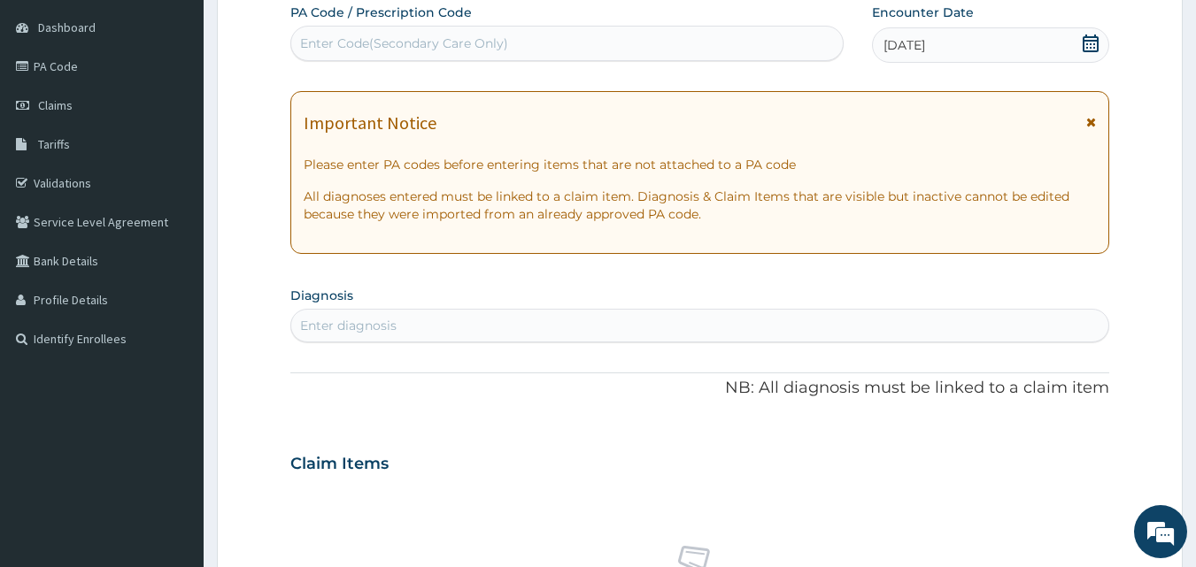
click at [359, 317] on div "Enter diagnosis" at bounding box center [348, 326] width 96 height 18
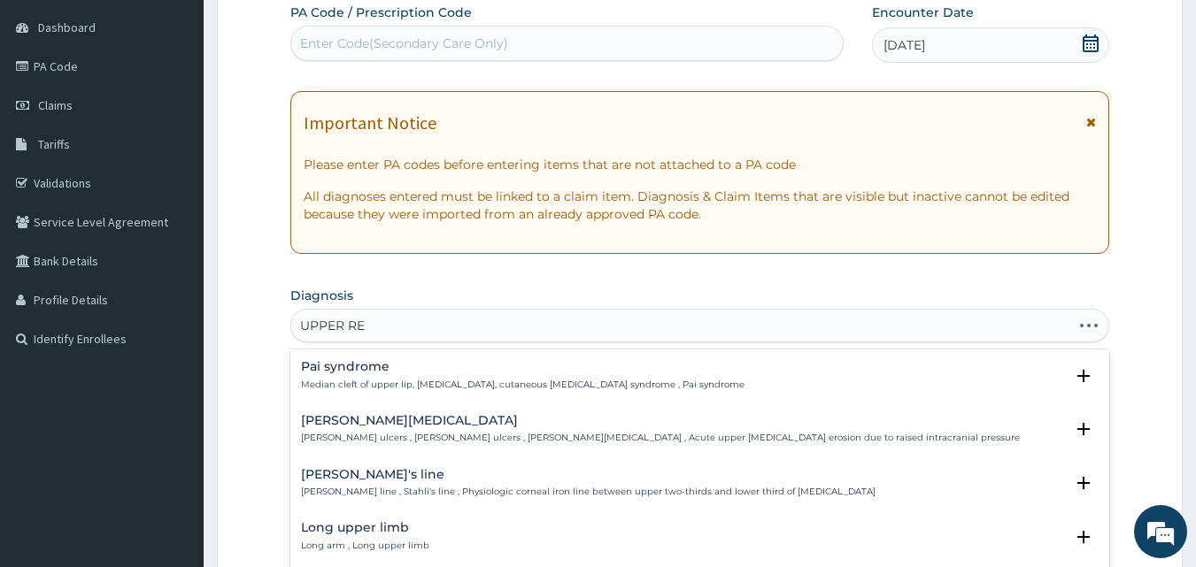
type input "UPPER RES"
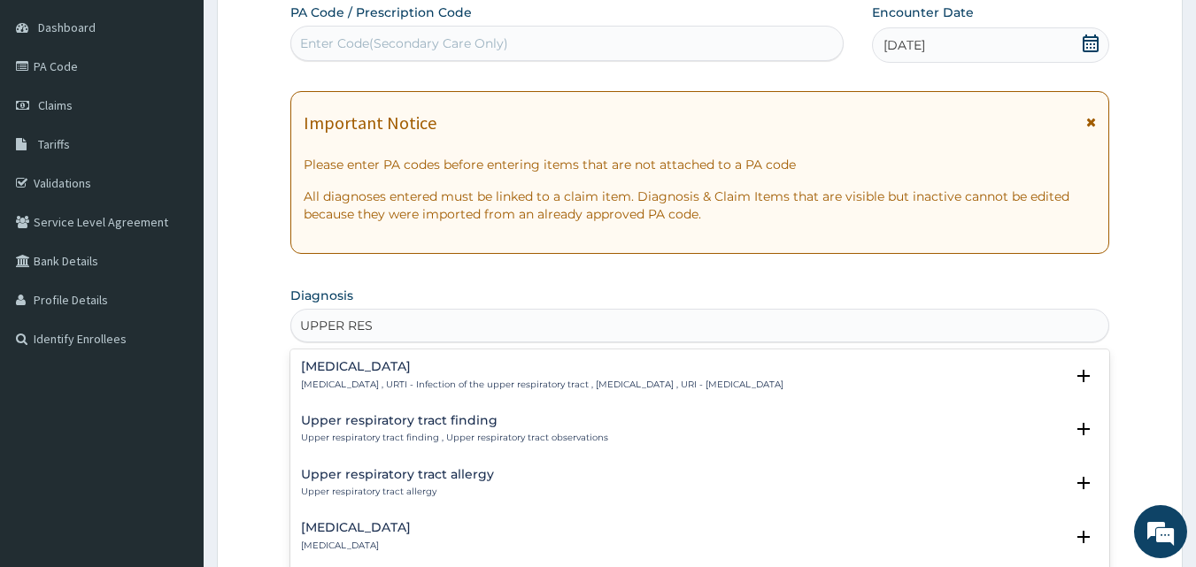
click at [336, 366] on h4 "[MEDICAL_DATA]" at bounding box center [542, 366] width 482 height 13
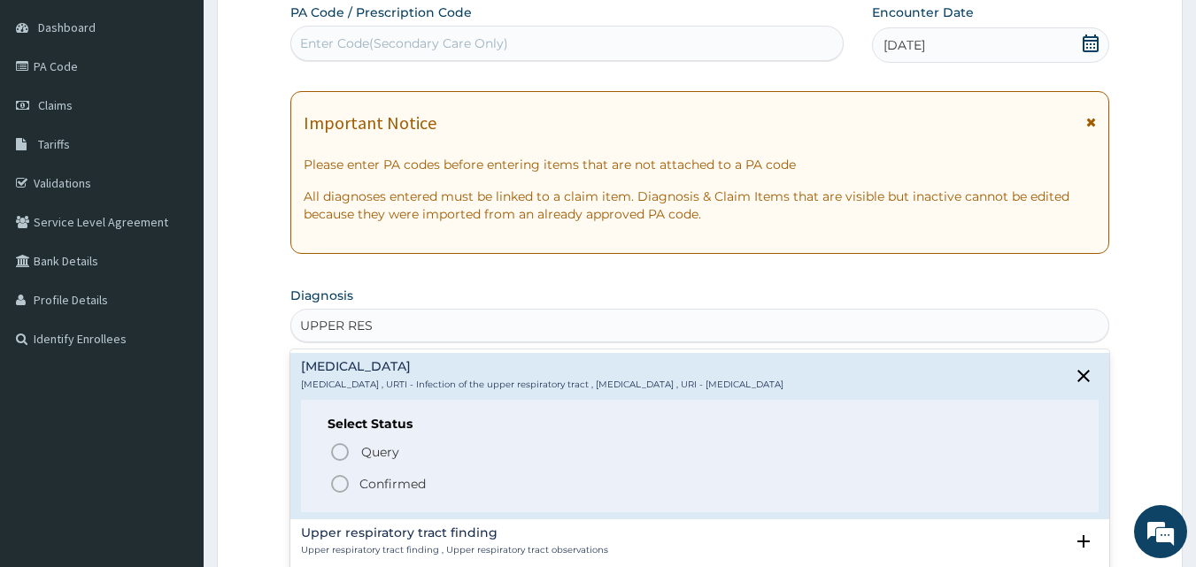
click at [336, 478] on icon "status option filled" at bounding box center [339, 484] width 21 height 21
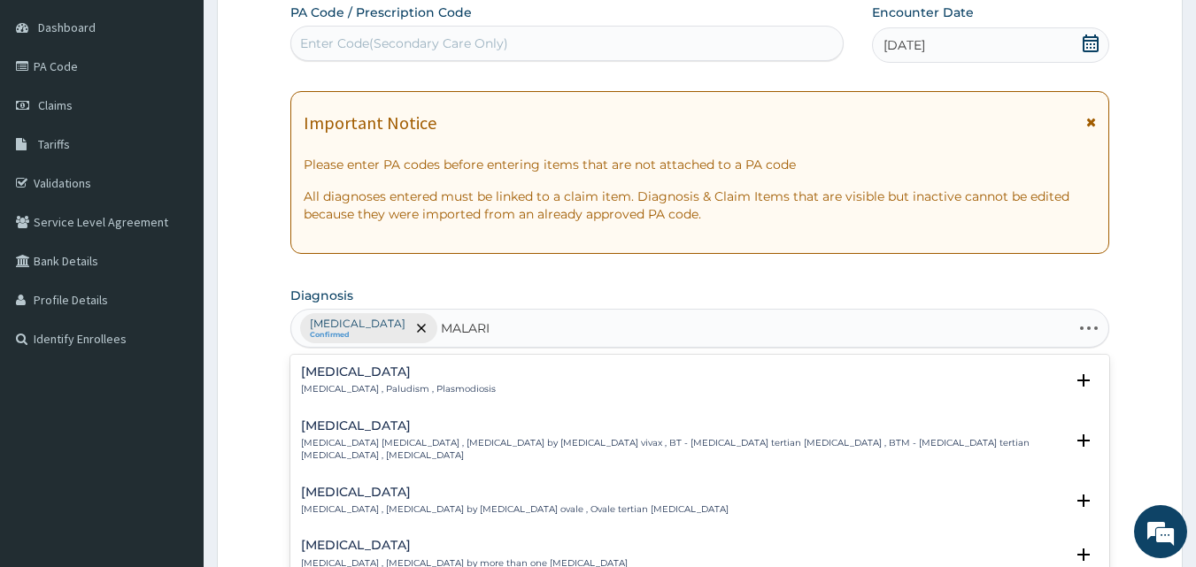
type input "[MEDICAL_DATA]"
click at [315, 367] on h4 "[MEDICAL_DATA]" at bounding box center [398, 372] width 195 height 13
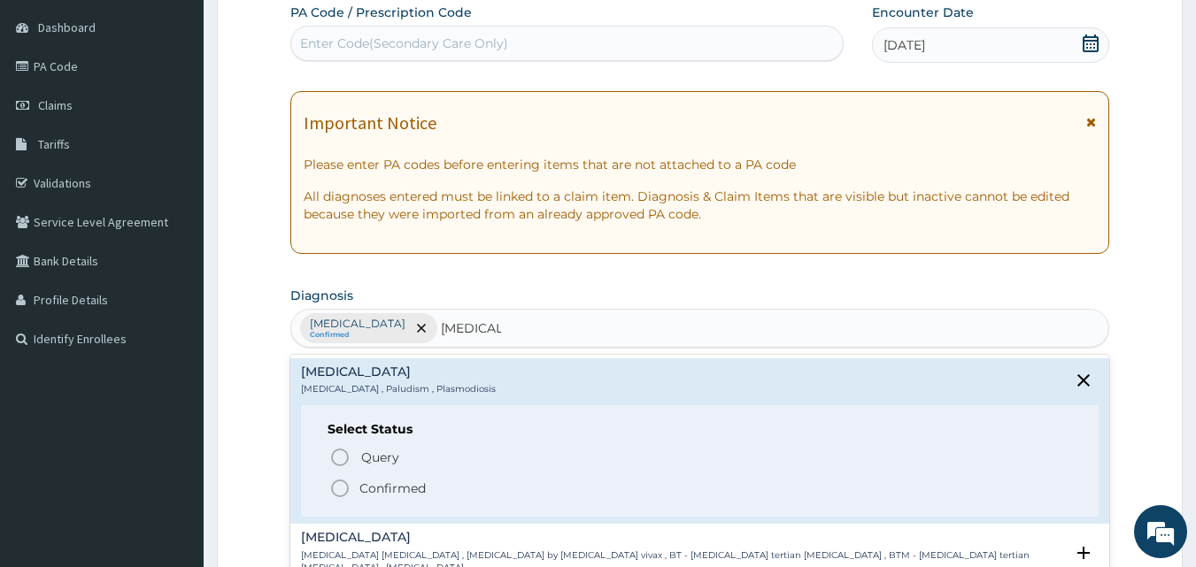
click at [342, 482] on circle "status option filled" at bounding box center [340, 489] width 16 height 16
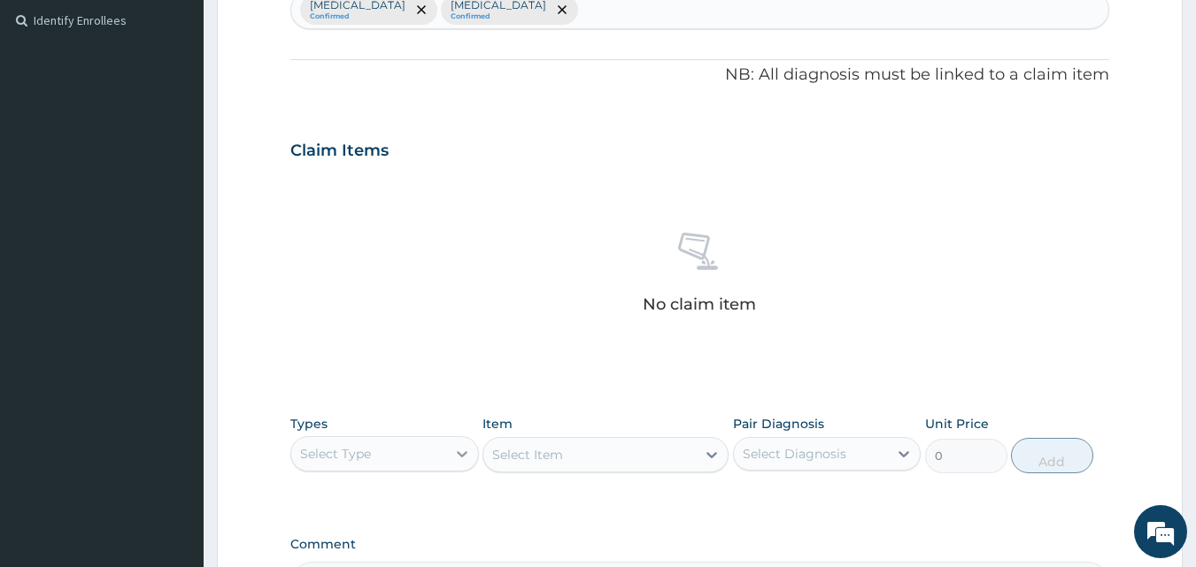
scroll to position [608, 0]
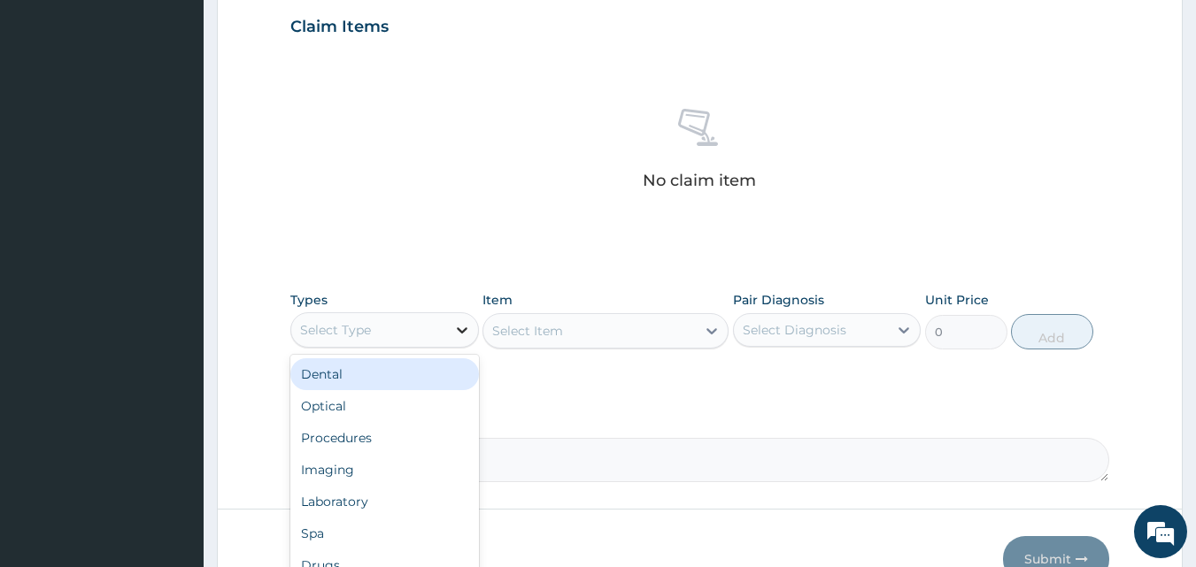
click at [446, 329] on div at bounding box center [462, 330] width 32 height 32
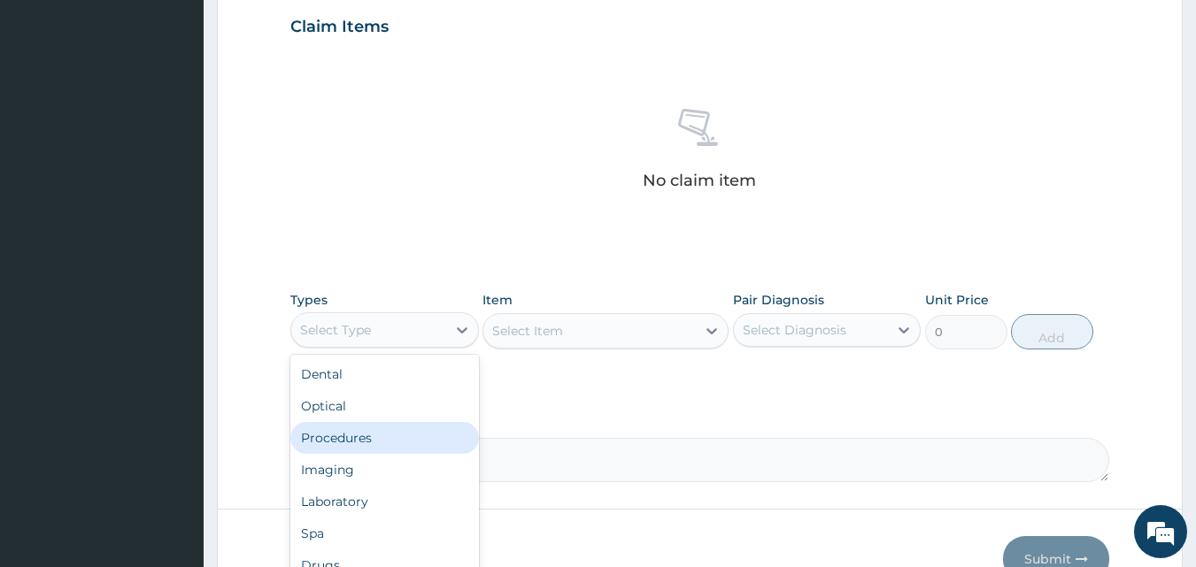
click at [365, 439] on div "Procedures" at bounding box center [384, 438] width 189 height 32
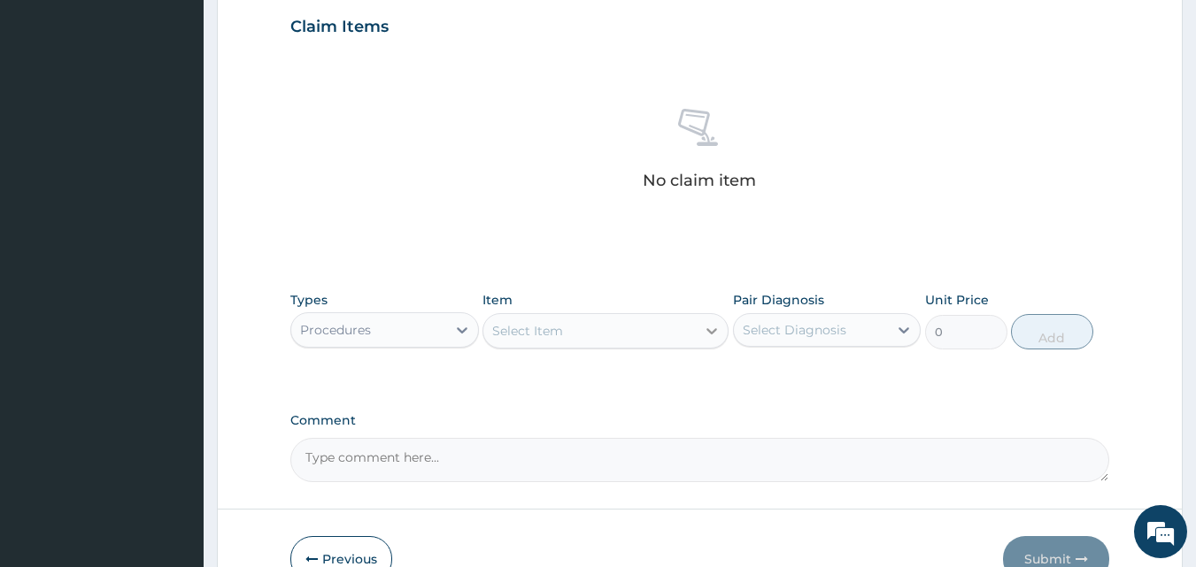
click at [697, 330] on div at bounding box center [712, 331] width 32 height 32
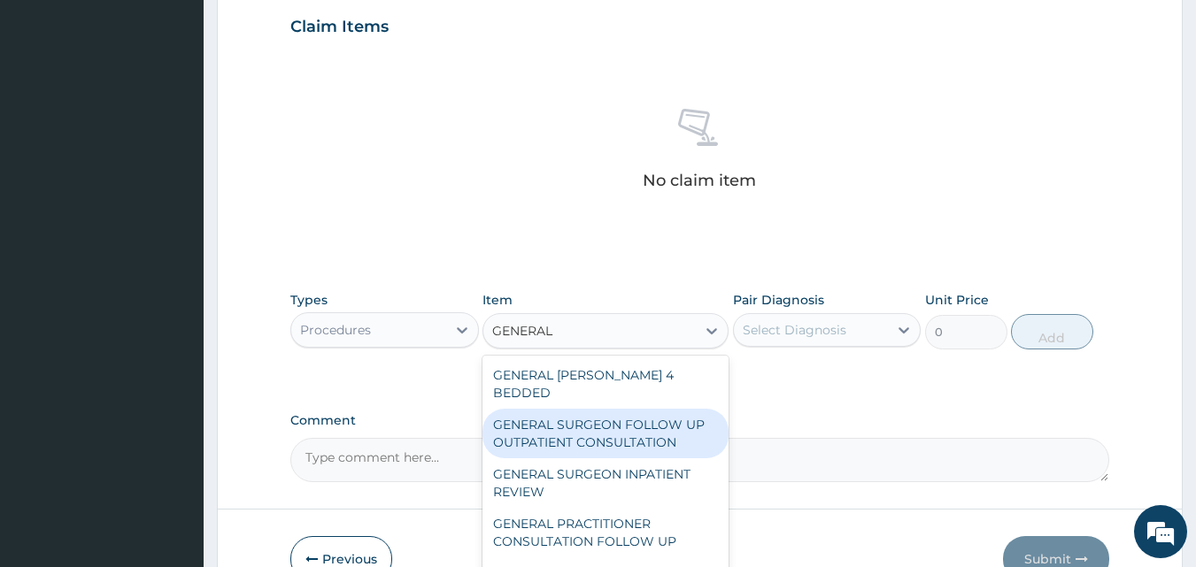
type input "GENERAL P"
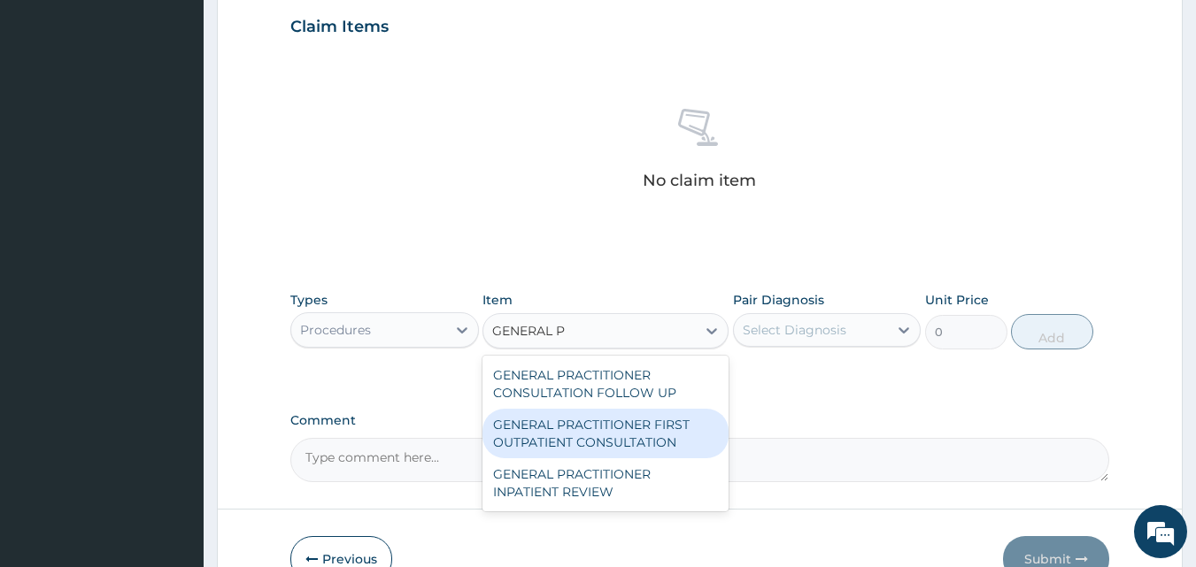
click at [567, 415] on div "GENERAL PRACTITIONER FIRST OUTPATIENT CONSULTATION" at bounding box center [605, 434] width 246 height 50
type input "3750"
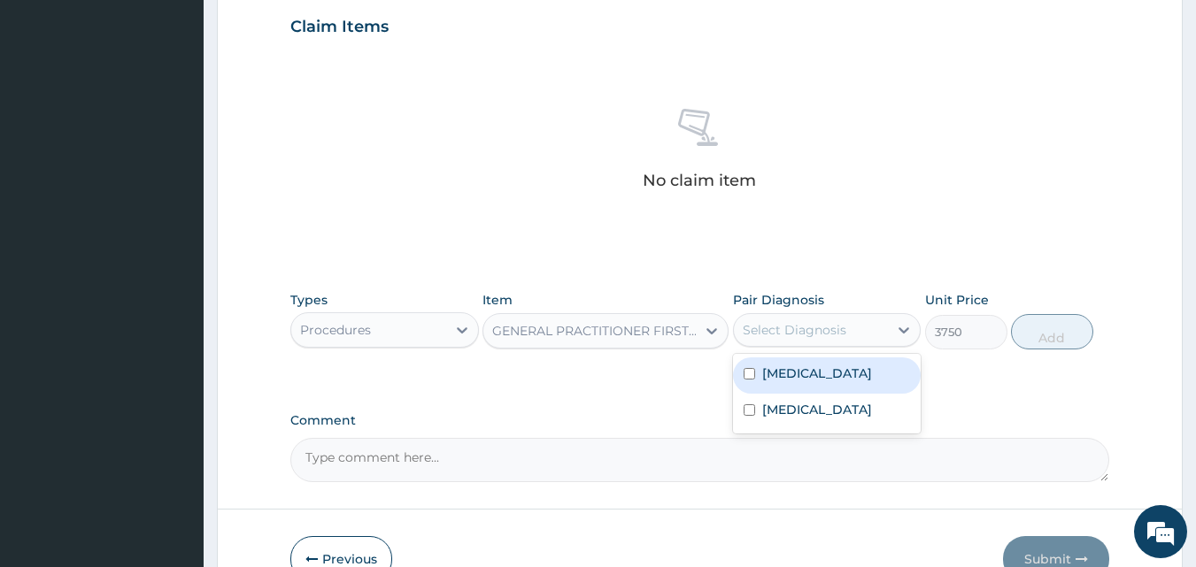
drag, startPoint x: 784, startPoint y: 326, endPoint x: 796, endPoint y: 336, distance: 15.7
click at [786, 326] on div "Select Diagnosis" at bounding box center [795, 330] width 104 height 18
click at [803, 368] on label "[MEDICAL_DATA]" at bounding box center [817, 374] width 110 height 18
checkbox input "true"
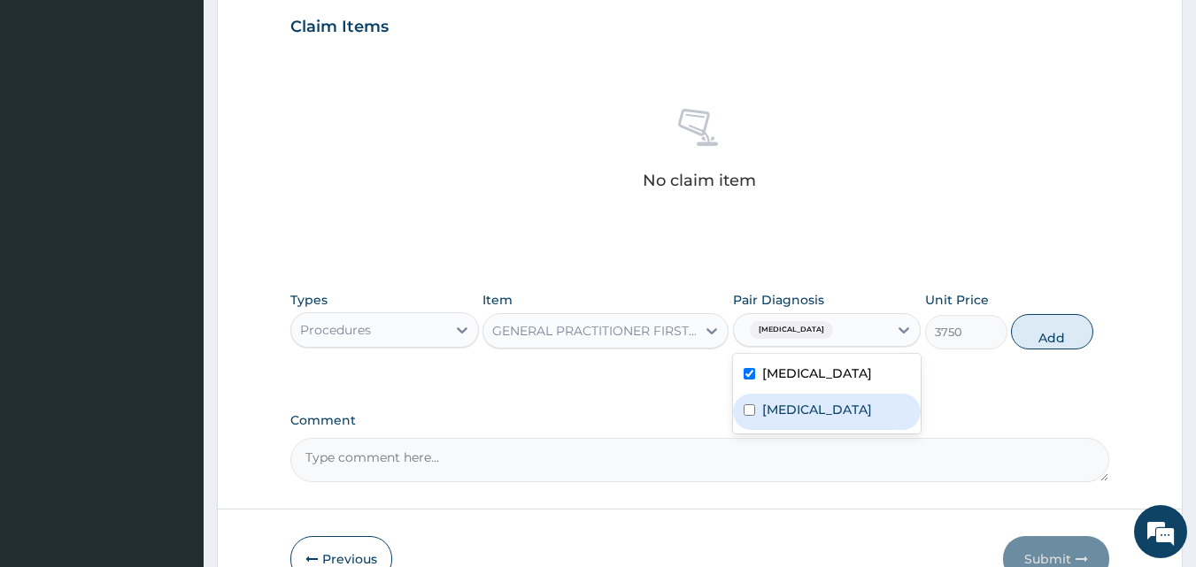
click at [791, 414] on div "[MEDICAL_DATA]" at bounding box center [827, 412] width 189 height 36
checkbox input "true"
click at [1027, 346] on button "Add" at bounding box center [1052, 331] width 82 height 35
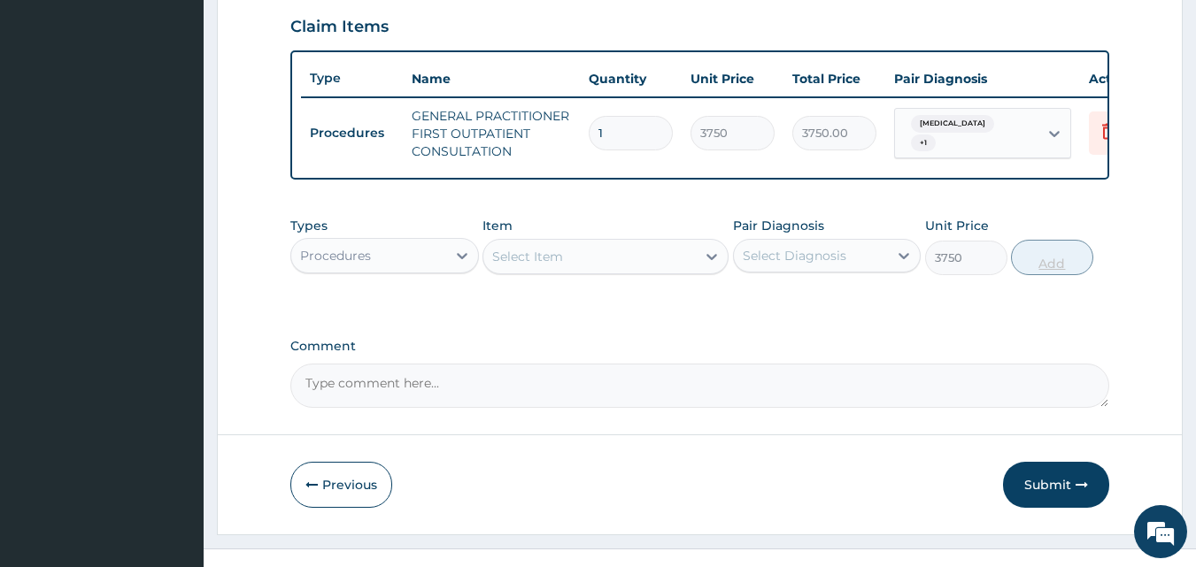
type input "0"
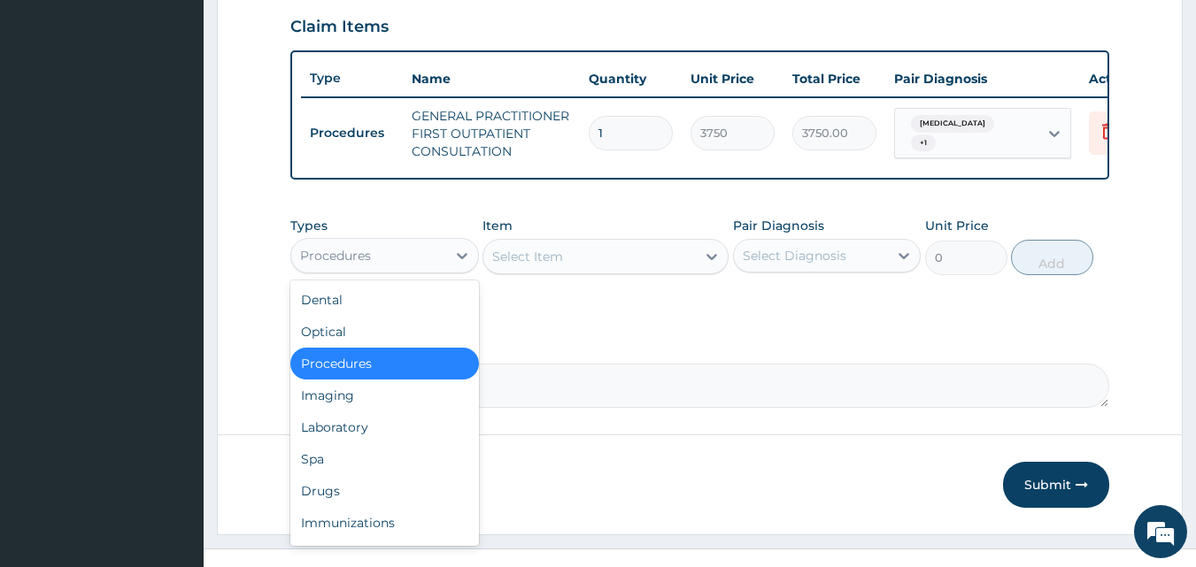
click at [438, 261] on div "Procedures" at bounding box center [368, 256] width 155 height 28
click at [327, 507] on div "Drugs" at bounding box center [384, 491] width 189 height 32
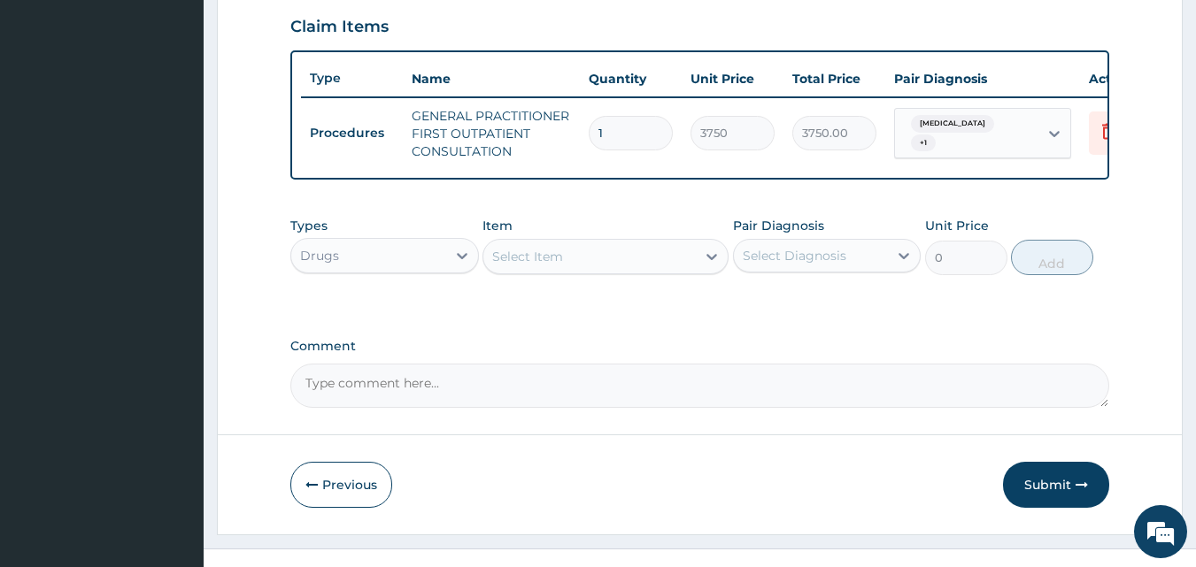
click at [657, 261] on div "Select Item" at bounding box center [589, 257] width 212 height 28
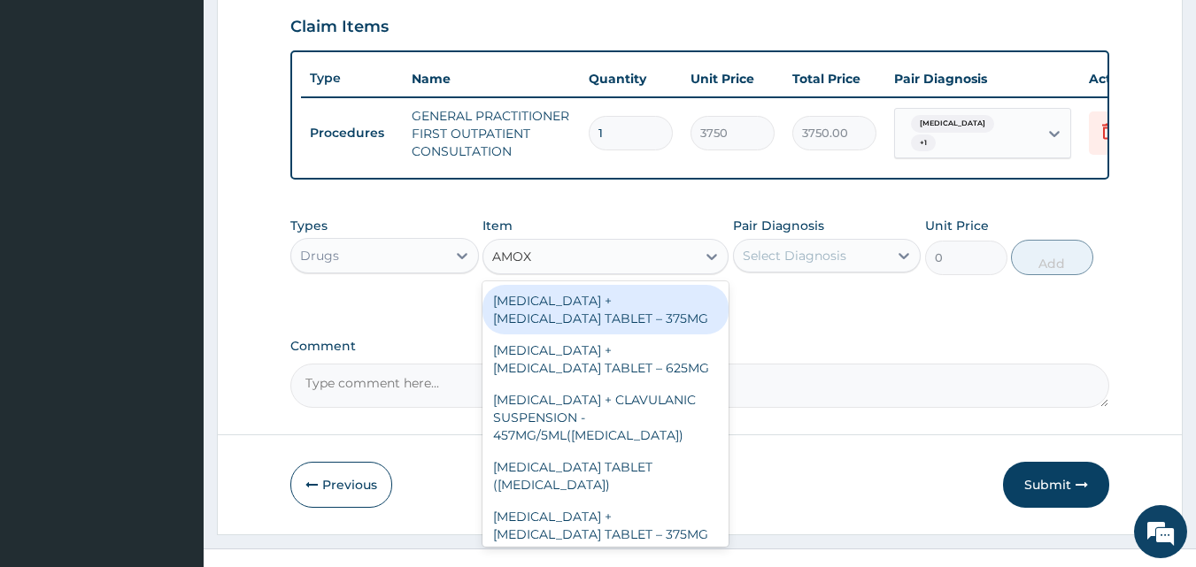
type input "AMOXI"
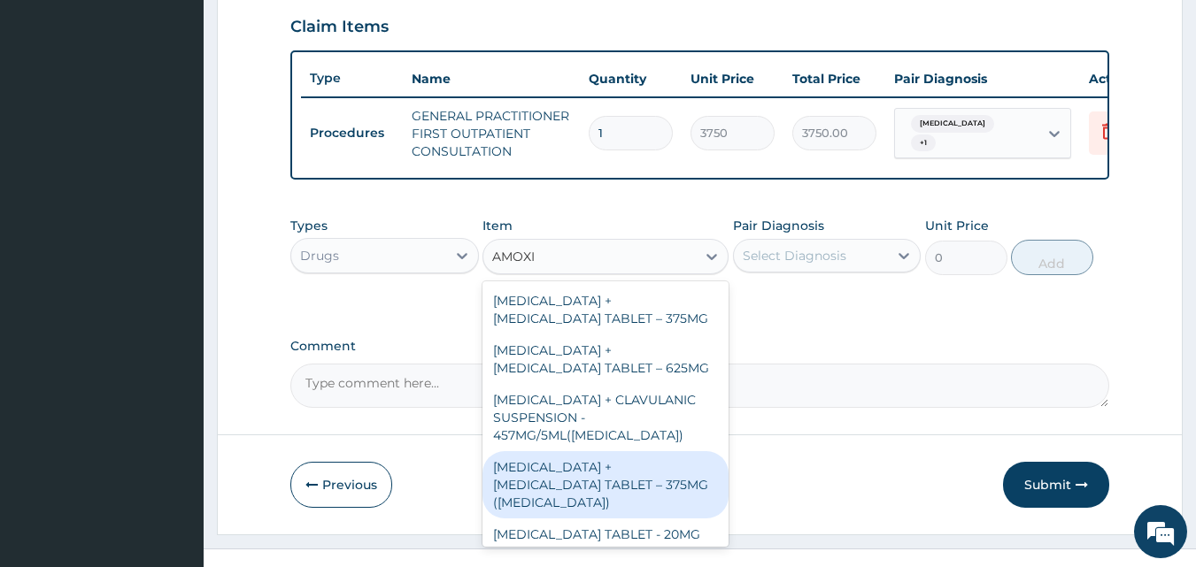
click at [558, 486] on div "[MEDICAL_DATA] + [MEDICAL_DATA] TABLET – 375MG ([MEDICAL_DATA])" at bounding box center [605, 484] width 246 height 67
type input "1120"
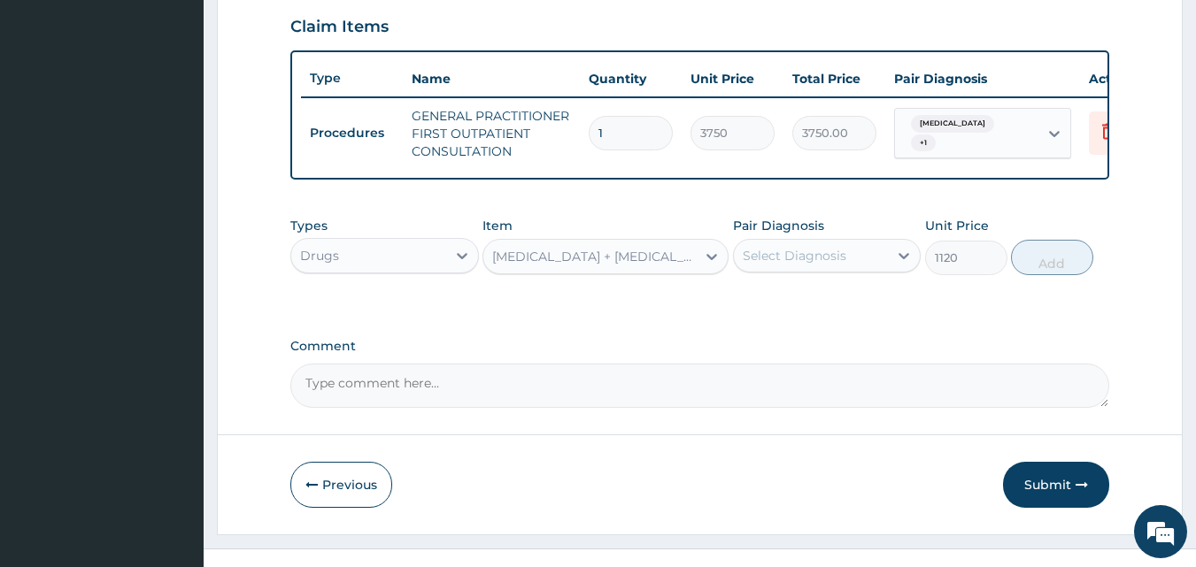
click at [806, 270] on div "Select Diagnosis" at bounding box center [811, 256] width 155 height 28
click at [802, 308] on label "[MEDICAL_DATA]" at bounding box center [817, 299] width 110 height 18
checkbox input "true"
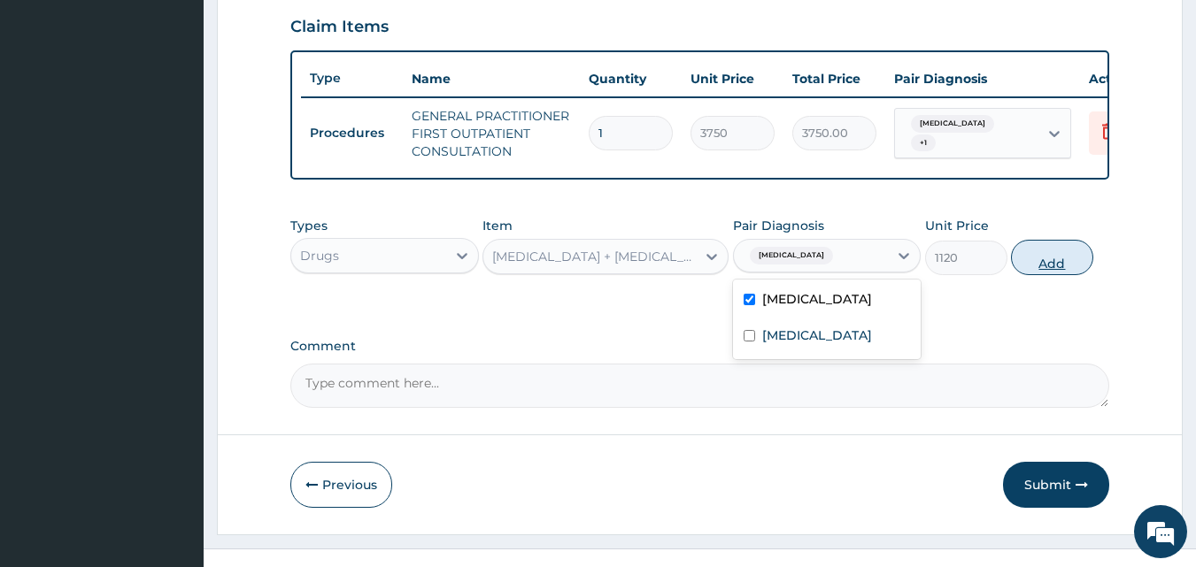
click at [1043, 275] on button "Add" at bounding box center [1052, 257] width 82 height 35
type input "0"
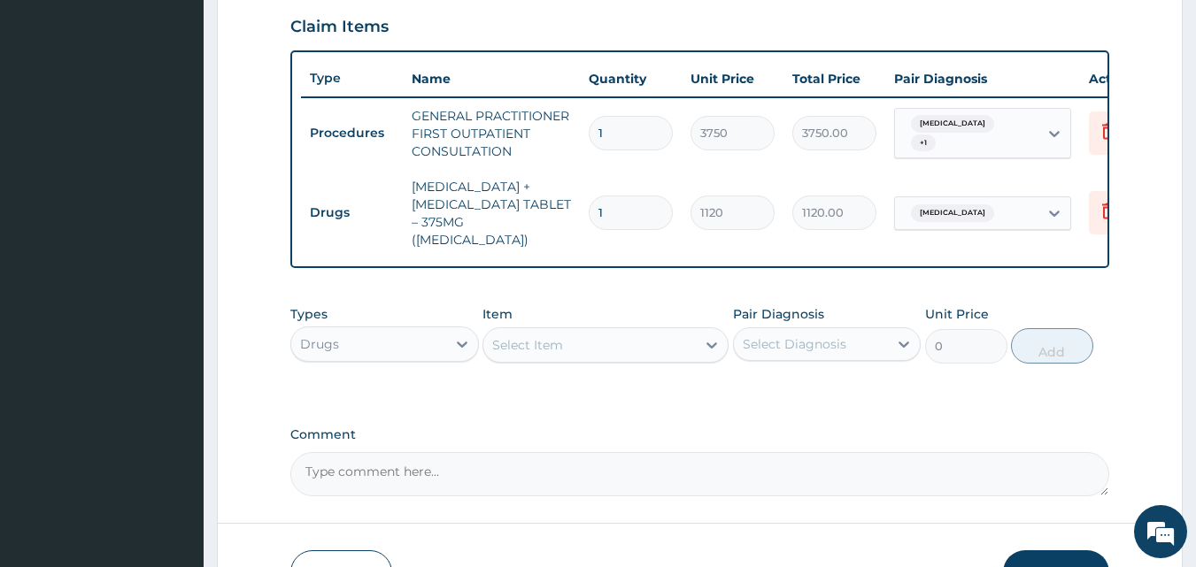
type input "14"
type input "15680.00"
type input "14"
click at [616, 359] on div "Select Item" at bounding box center [589, 345] width 212 height 28
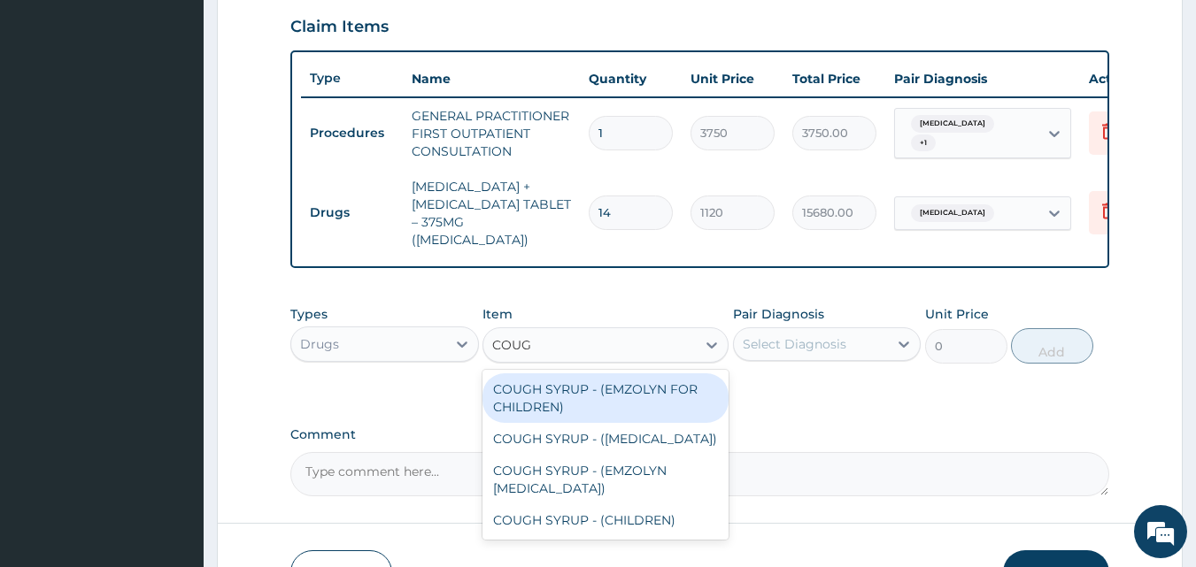
type input "COUGH"
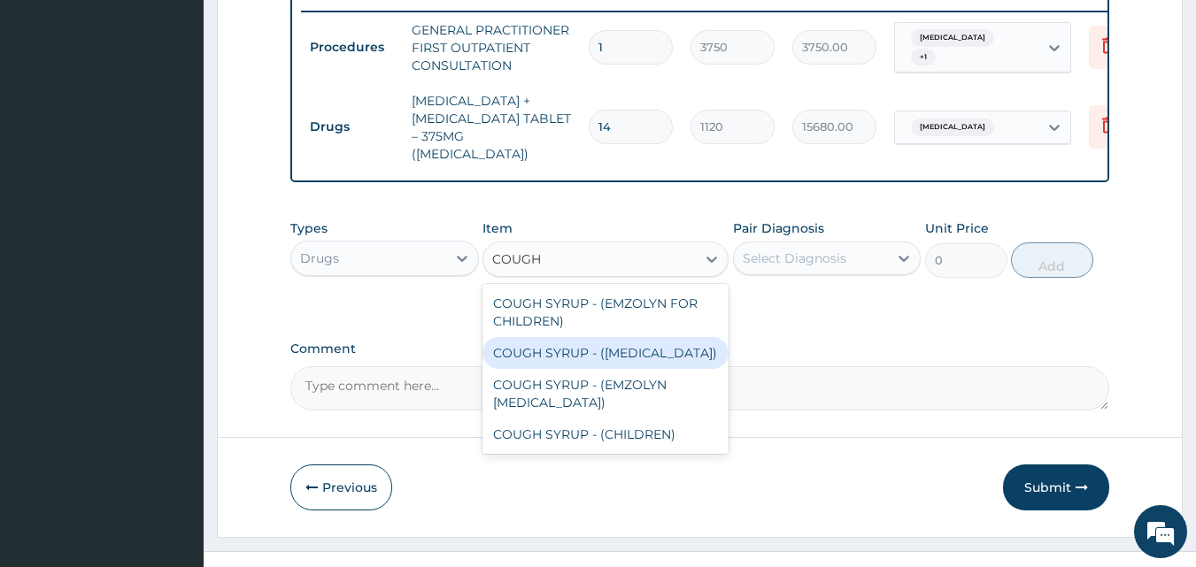
scroll to position [737, 0]
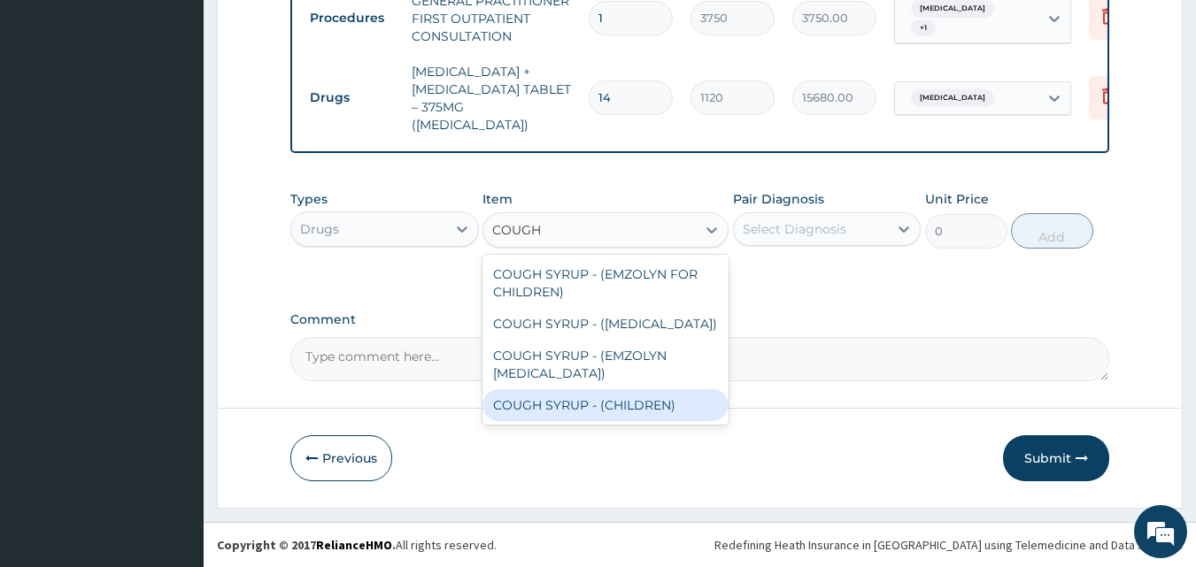
click at [634, 406] on div "COUGH SYRUP - (CHILDREN)" at bounding box center [605, 406] width 246 height 32
type input "1120"
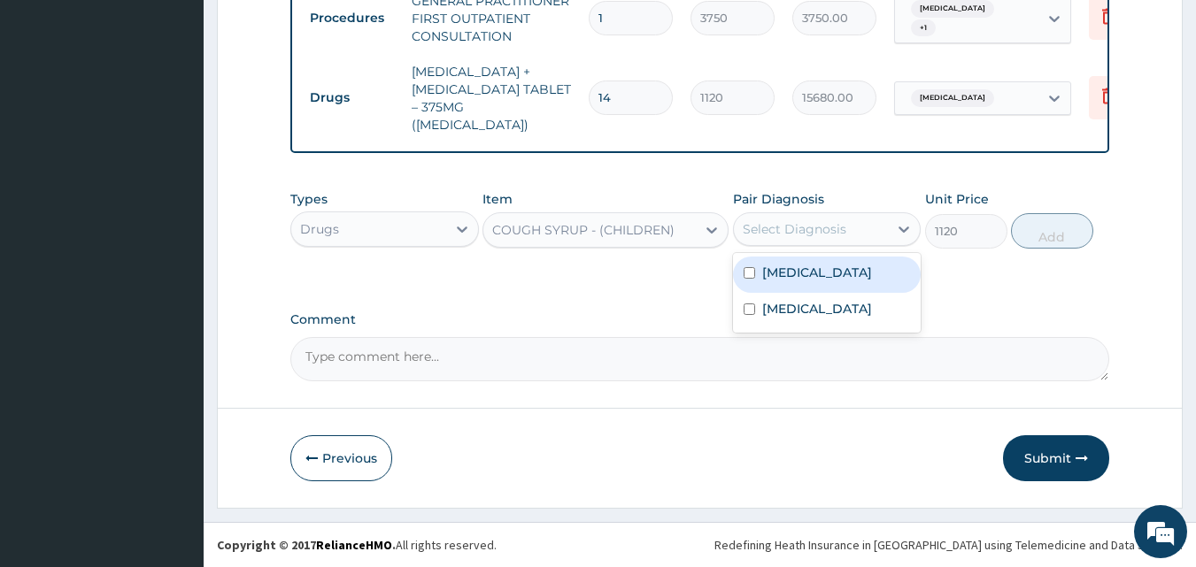
drag, startPoint x: 841, startPoint y: 230, endPoint x: 847, endPoint y: 244, distance: 15.5
click at [842, 229] on div "Select Diagnosis" at bounding box center [795, 229] width 104 height 18
click at [845, 276] on label "[MEDICAL_DATA]" at bounding box center [817, 273] width 110 height 18
checkbox input "true"
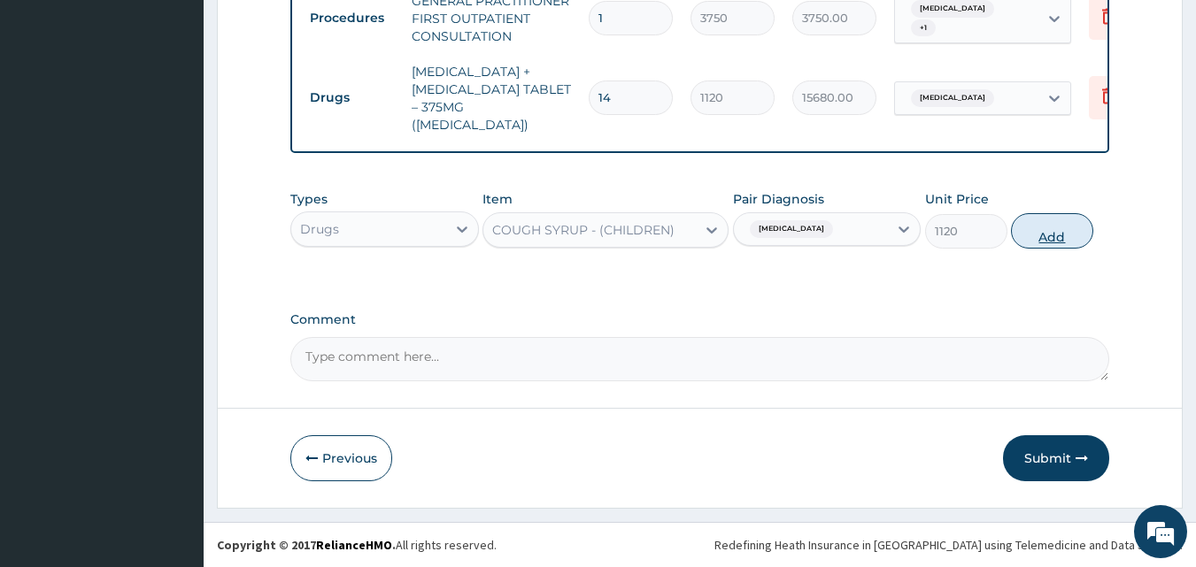
click at [1048, 227] on button "Add" at bounding box center [1052, 230] width 82 height 35
type input "0"
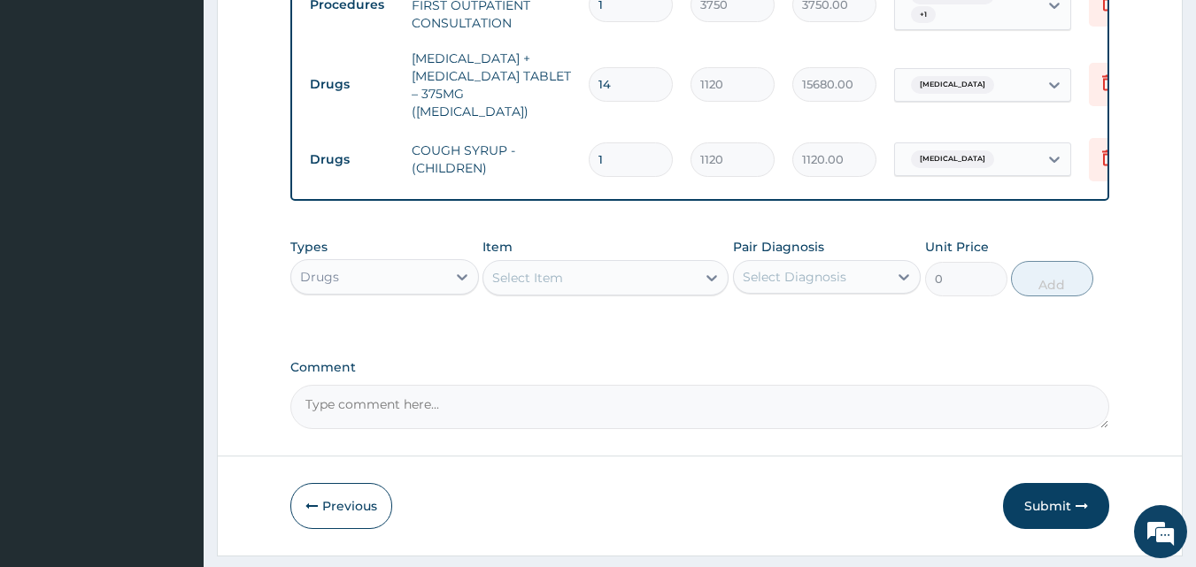
click at [570, 292] on div "Select Item" at bounding box center [589, 278] width 212 height 28
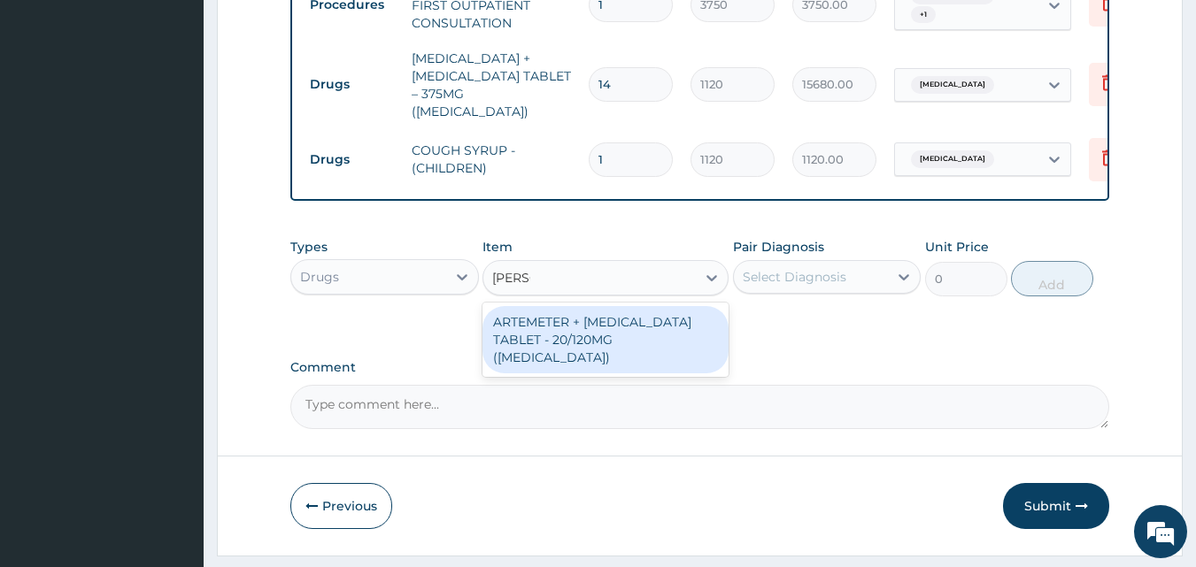
type input "COART"
click at [566, 347] on div "ARTEMETER + [MEDICAL_DATA] TABLET - 20/120MG ([MEDICAL_DATA])" at bounding box center [605, 339] width 246 height 67
type input "210"
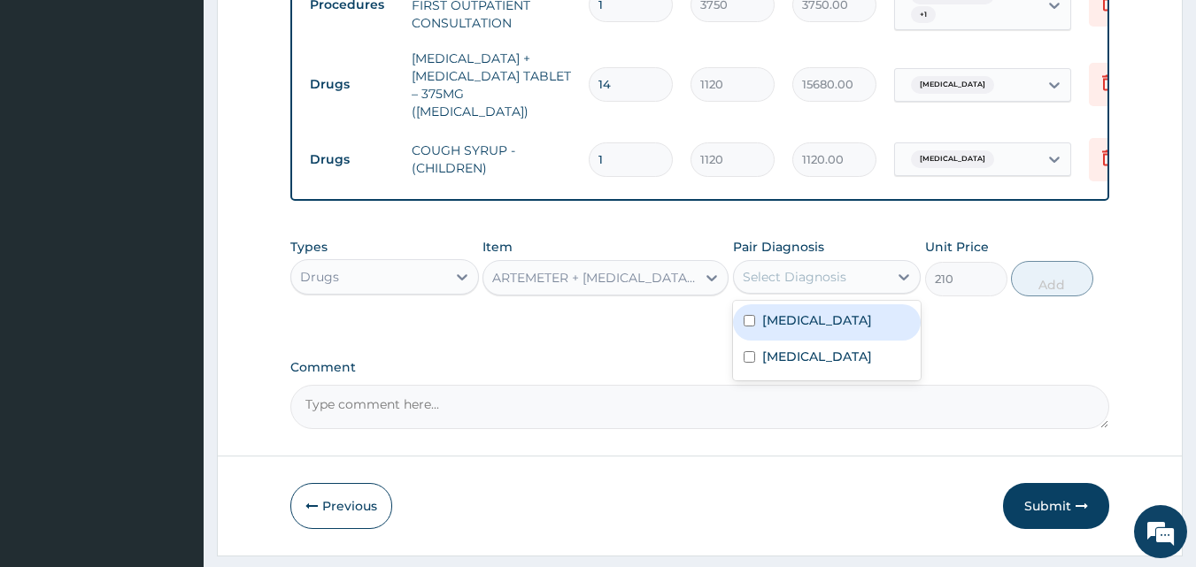
click at [782, 286] on div "Select Diagnosis" at bounding box center [795, 277] width 104 height 18
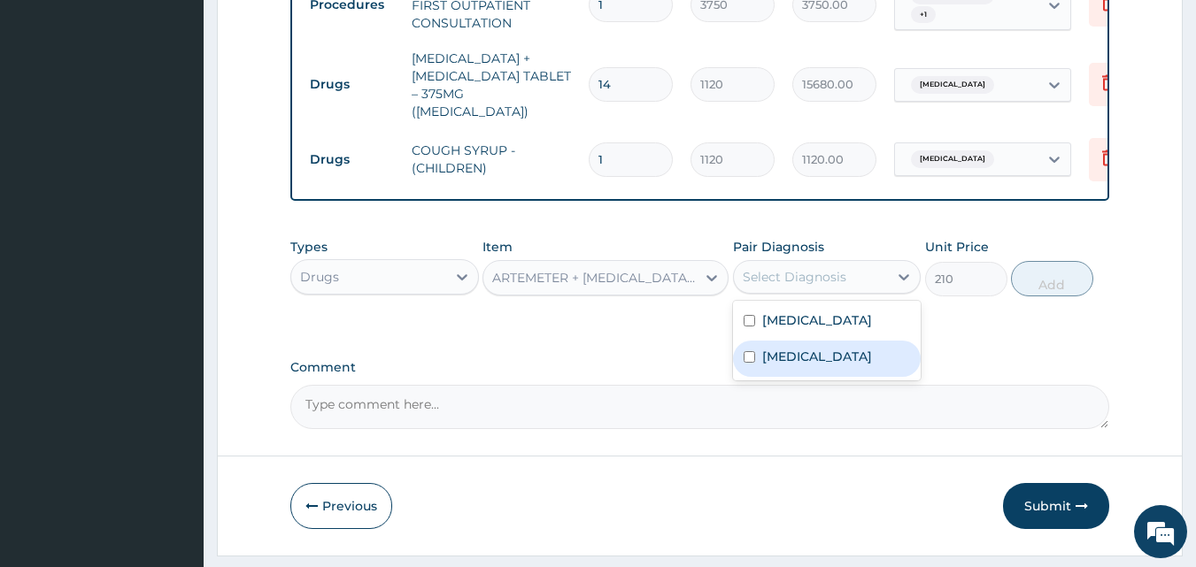
click at [808, 377] on div "[MEDICAL_DATA]" at bounding box center [827, 359] width 189 height 36
checkbox input "true"
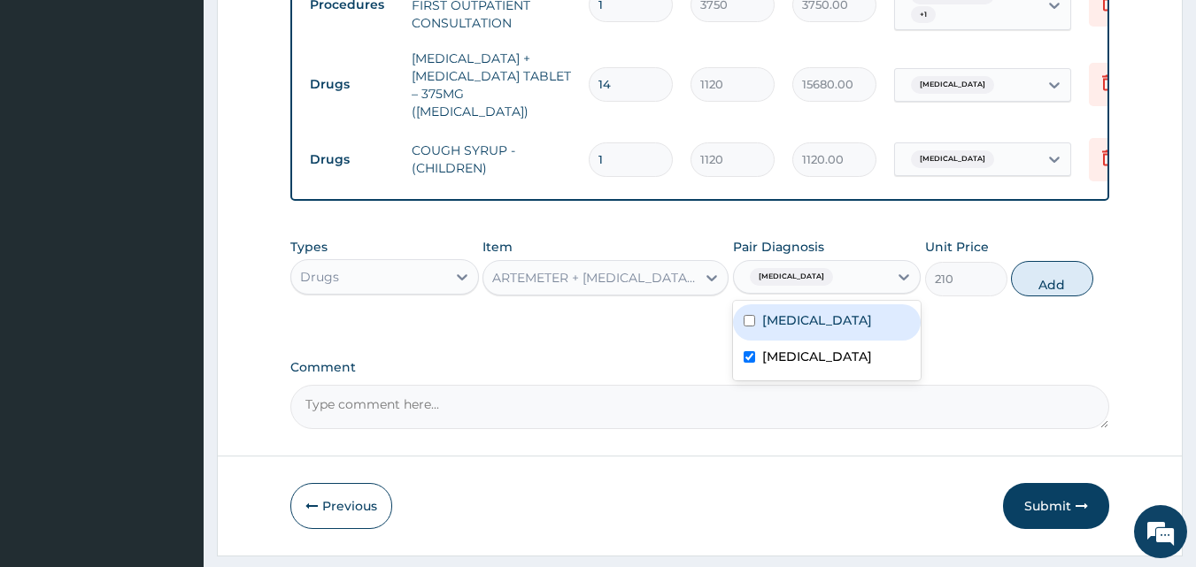
click at [1037, 290] on button "Add" at bounding box center [1052, 278] width 82 height 35
type input "0"
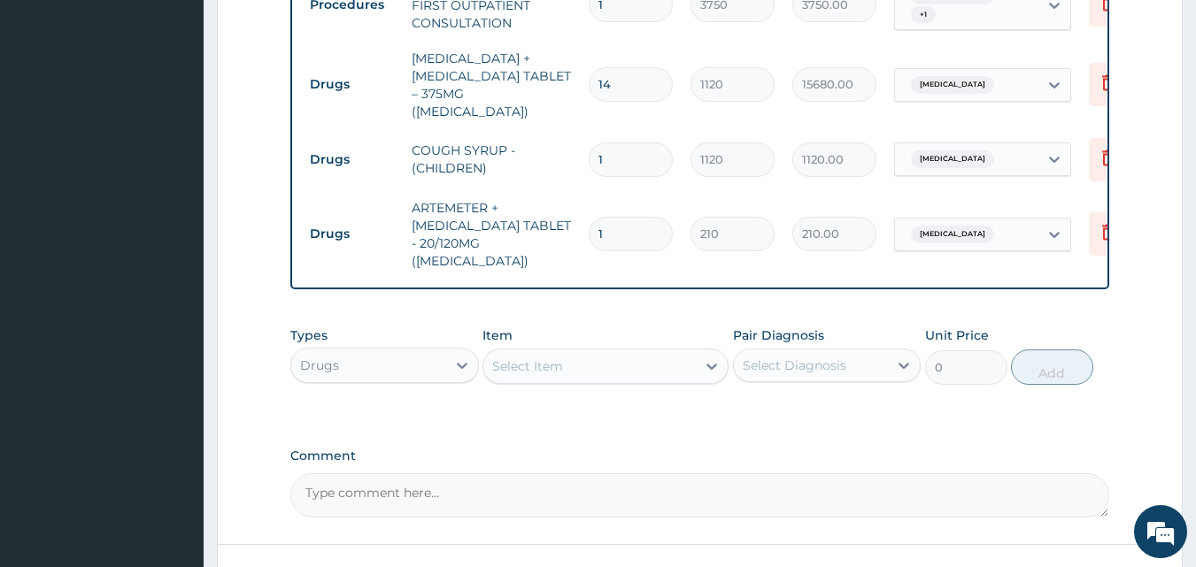
type input "18"
type input "3780.00"
type input "18"
click at [694, 359] on div "Select Item" at bounding box center [605, 366] width 246 height 35
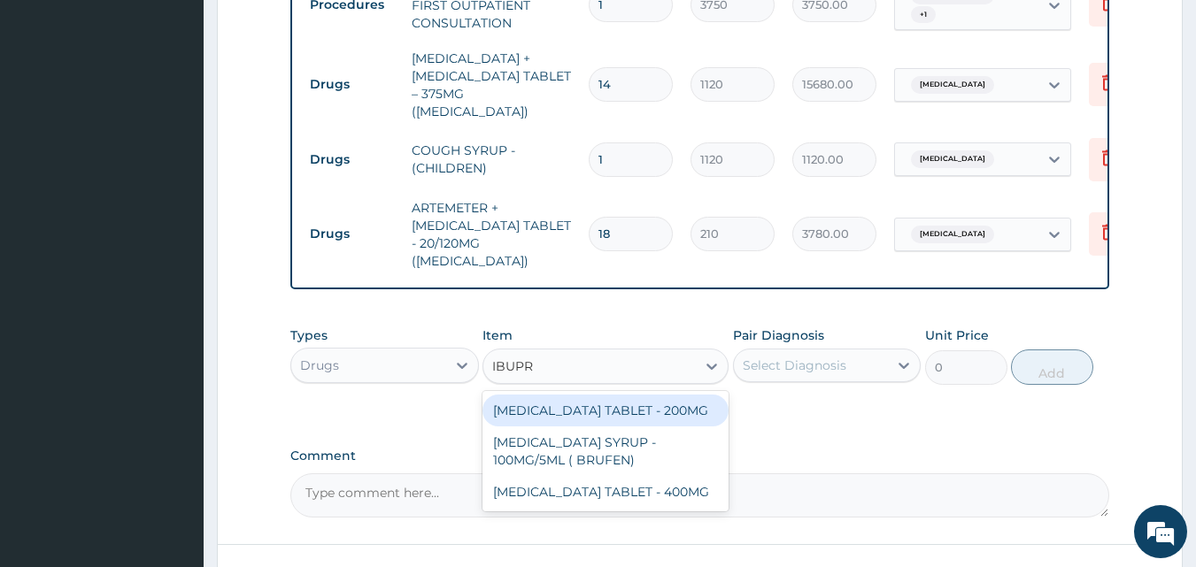
type input "IBUPRO"
click at [598, 407] on div "[MEDICAL_DATA] TABLET - 200MG" at bounding box center [605, 411] width 246 height 32
type input "672"
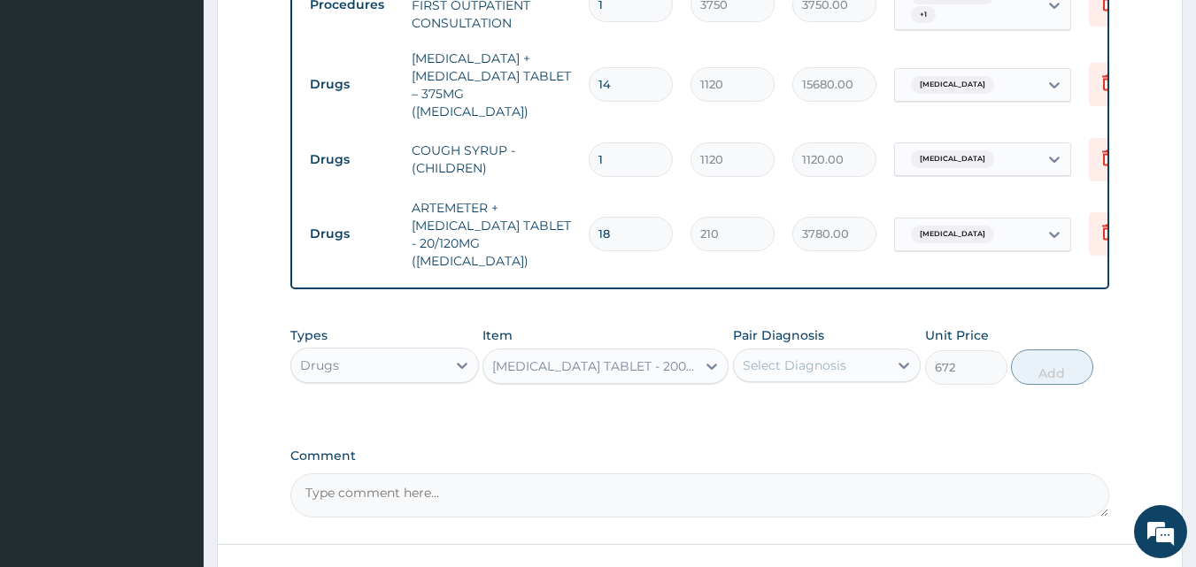
drag, startPoint x: 791, startPoint y: 362, endPoint x: 801, endPoint y: 365, distance: 10.1
click at [799, 363] on div "Select Diagnosis" at bounding box center [795, 366] width 104 height 18
drag, startPoint x: 830, startPoint y: 421, endPoint x: 832, endPoint y: 443, distance: 22.3
click at [831, 418] on label "[MEDICAL_DATA]" at bounding box center [817, 409] width 110 height 18
checkbox input "true"
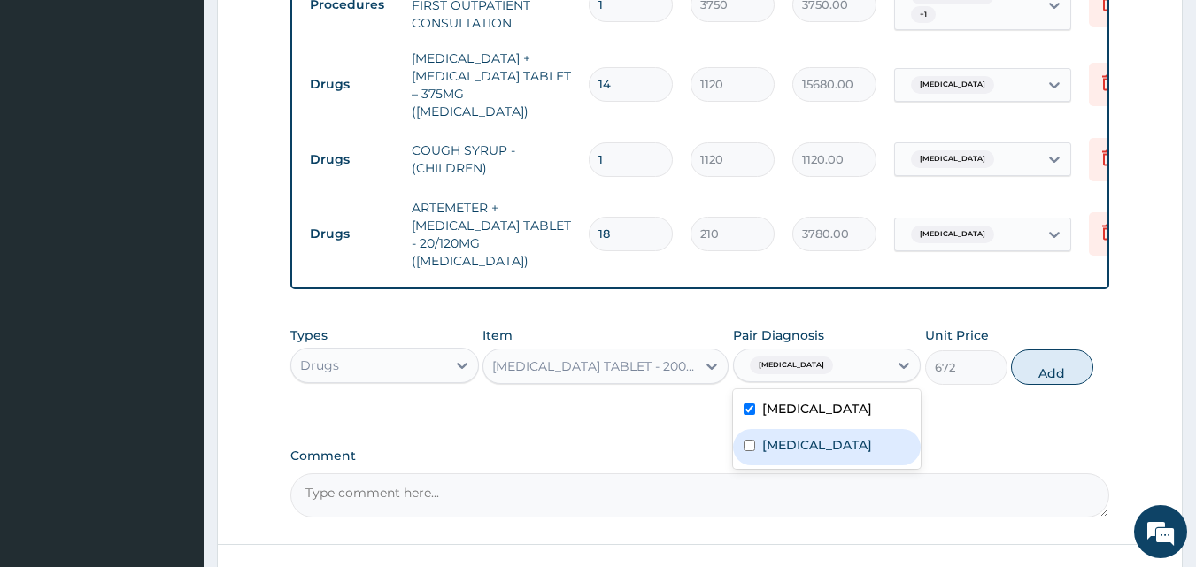
click at [833, 457] on div "[MEDICAL_DATA]" at bounding box center [827, 447] width 189 height 36
checkbox input "true"
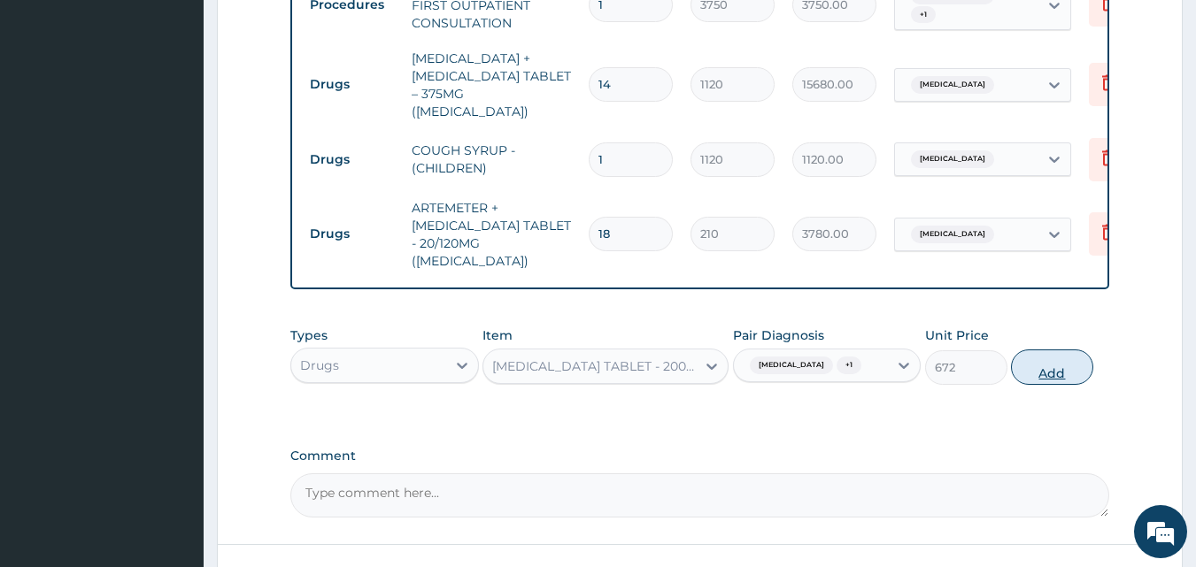
click at [1031, 377] on button "Add" at bounding box center [1052, 367] width 82 height 35
type input "0"
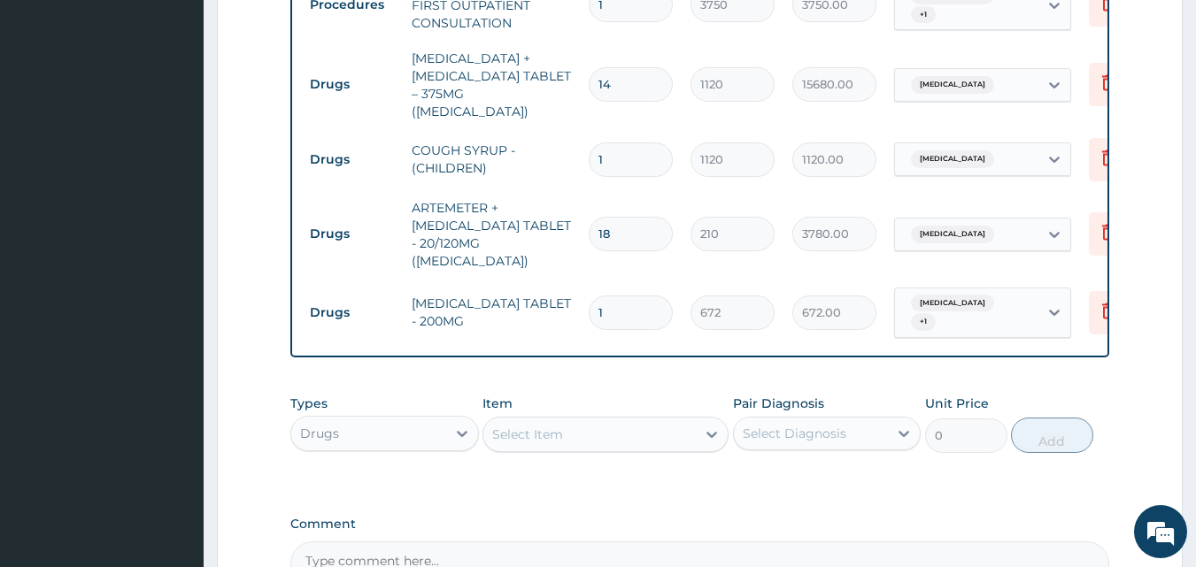
type input "11"
type input "7392.00"
type input "110"
type input "73920.00"
type input "11"
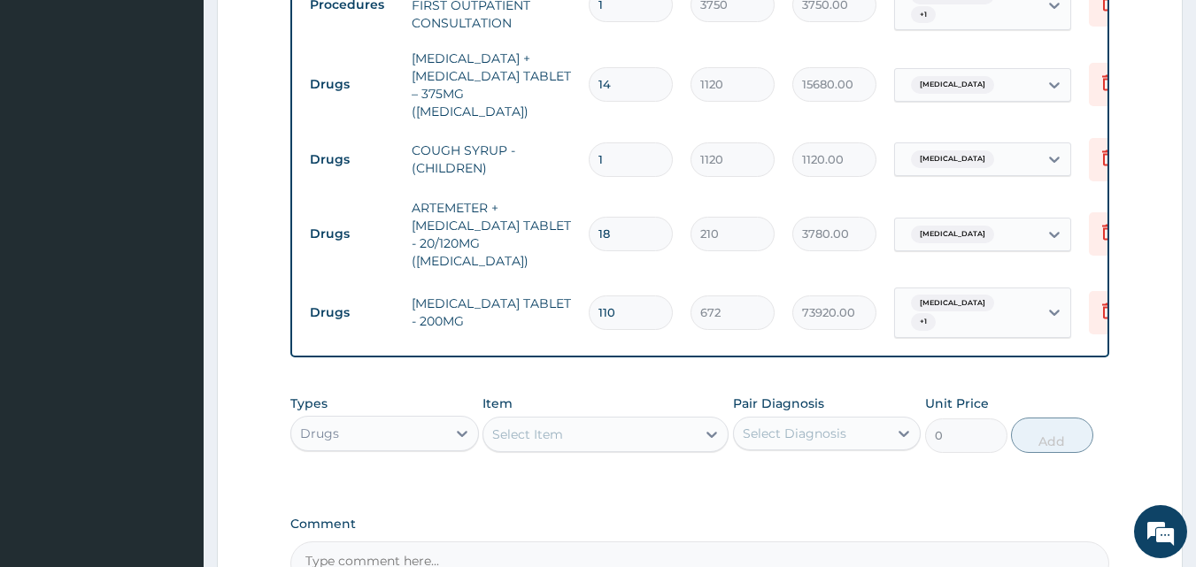
type input "7392.00"
type input "1"
type input "672.00"
type input "10"
type input "6720.00"
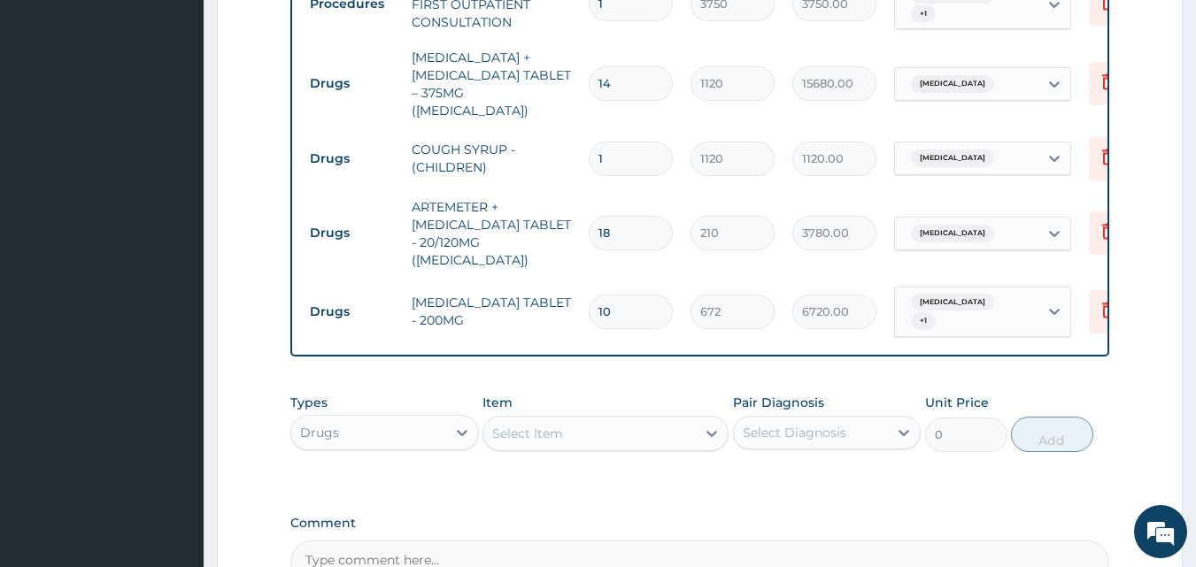
scroll to position [825, 0]
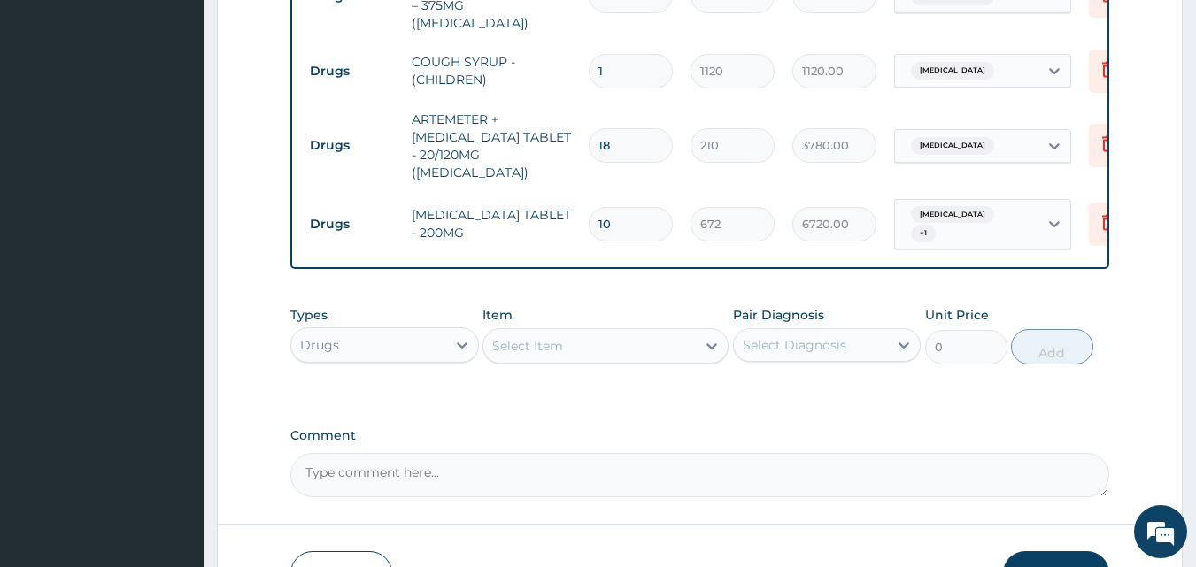
type input "10"
click at [365, 466] on textarea "Comment" at bounding box center [700, 475] width 820 height 44
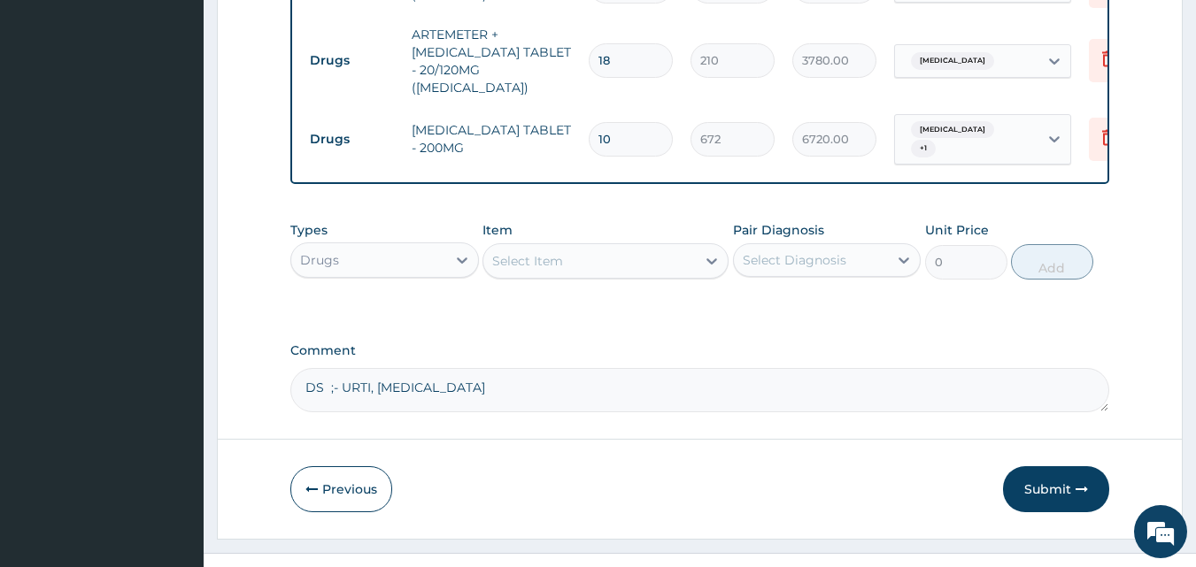
scroll to position [937, 0]
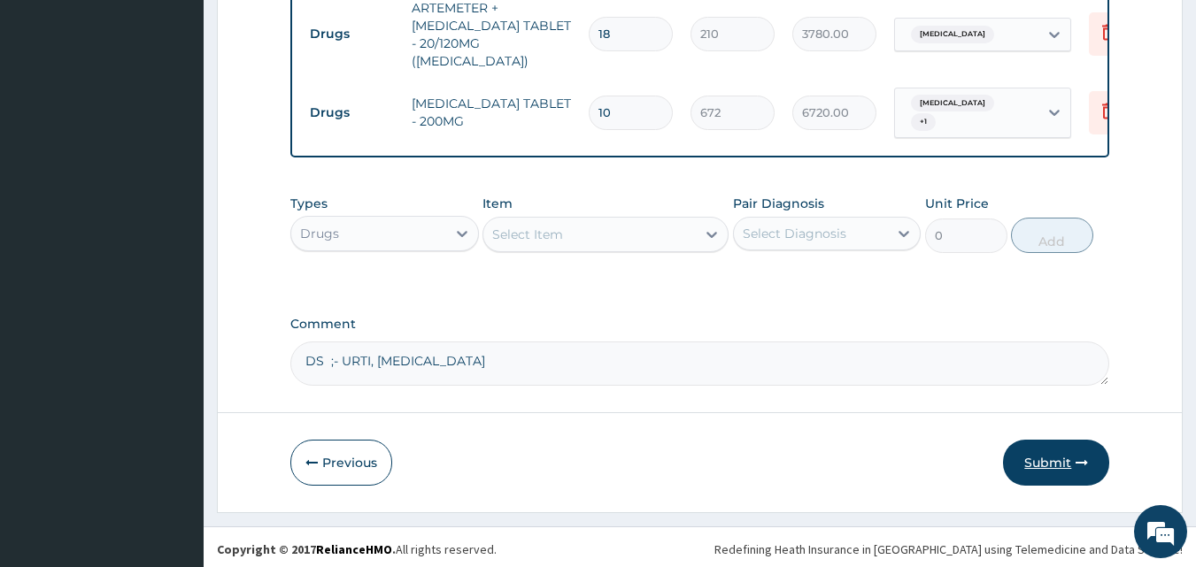
type textarea "DS ;- URTI, MALARIA"
click at [1055, 457] on button "Submit" at bounding box center [1056, 463] width 106 height 46
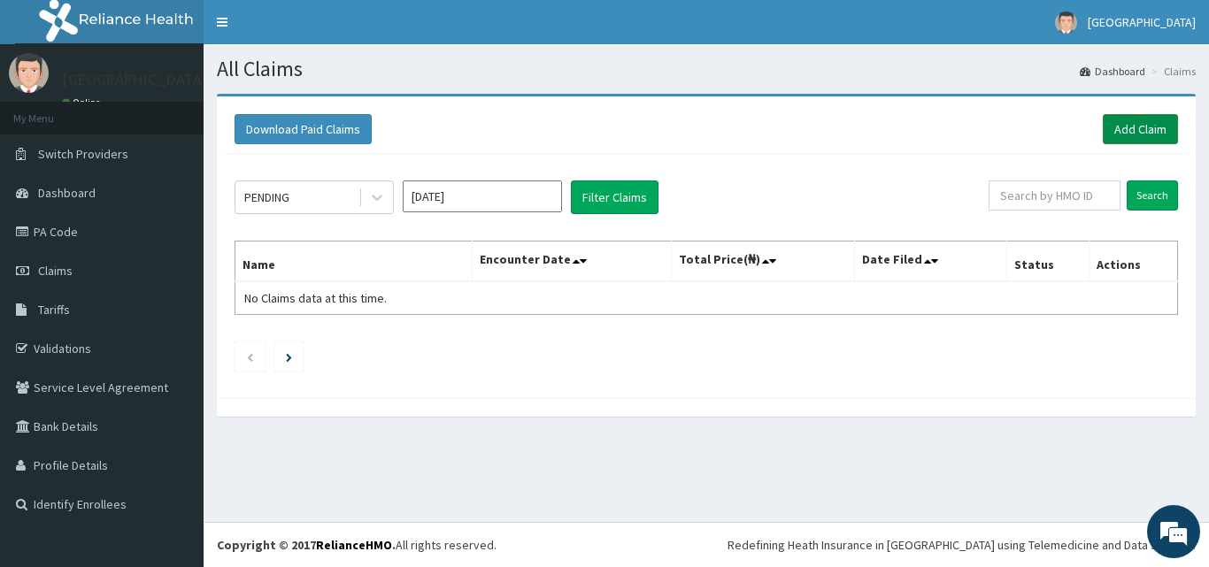
click at [1127, 130] on link "Add Claim" at bounding box center [1140, 129] width 75 height 30
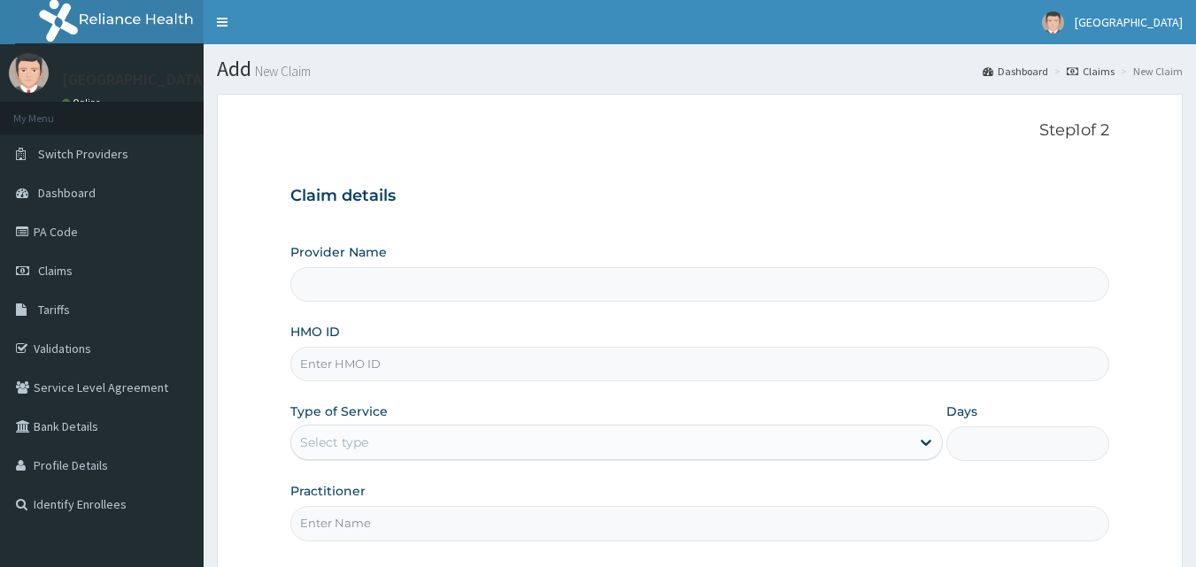
click at [386, 361] on input "HMO ID" at bounding box center [700, 364] width 820 height 35
type input "[GEOGRAPHIC_DATA]"
type input "ELN/10199/F"
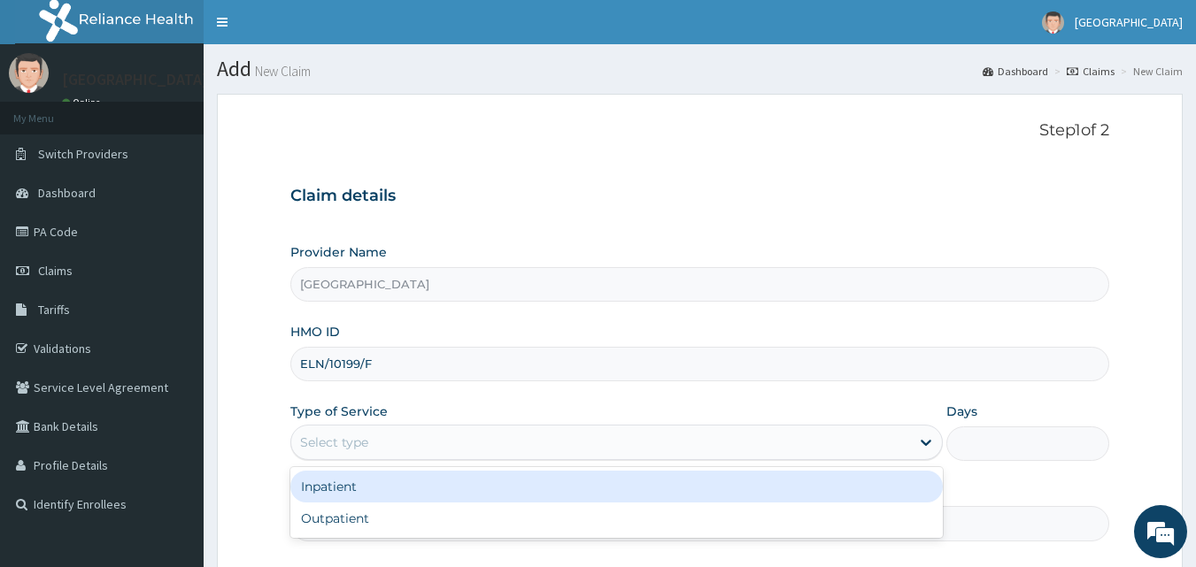
click at [343, 433] on div "Select type" at bounding box center [600, 442] width 619 height 28
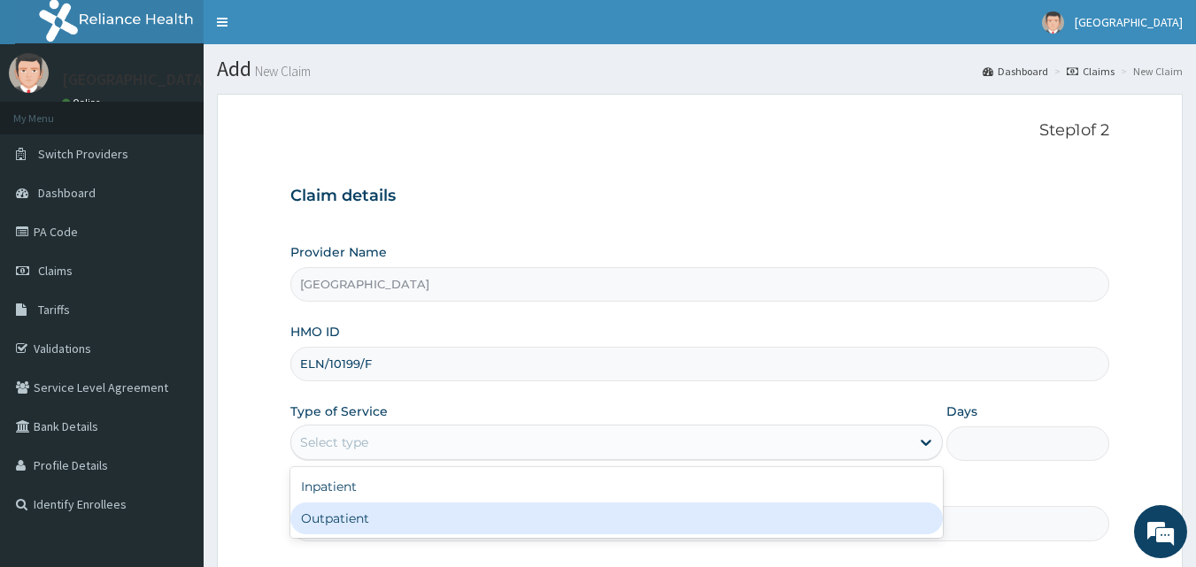
click at [336, 518] on div "Outpatient" at bounding box center [616, 519] width 652 height 32
type input "1"
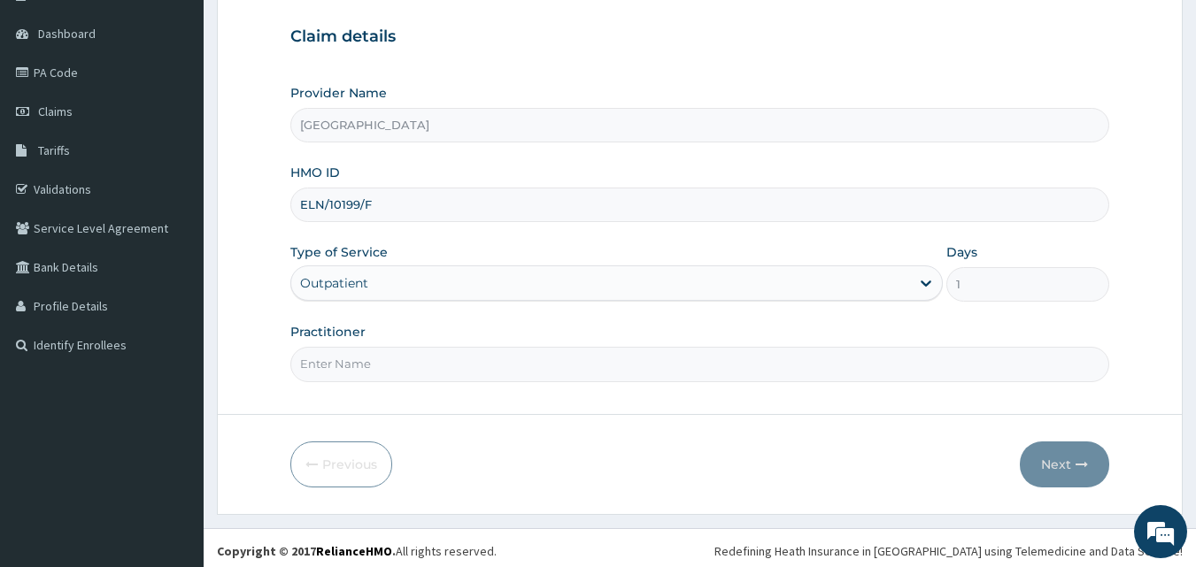
scroll to position [166, 0]
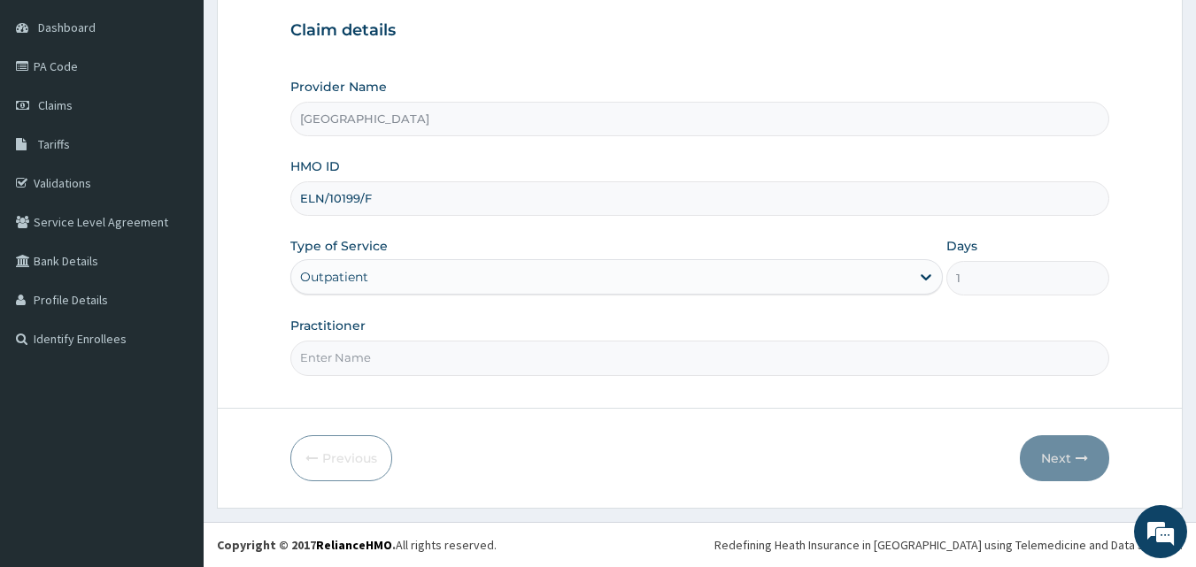
click at [451, 358] on input "Practitioner" at bounding box center [700, 358] width 820 height 35
type input "DR. [PERSON_NAME]"
click at [1049, 449] on button "Next" at bounding box center [1064, 459] width 89 height 46
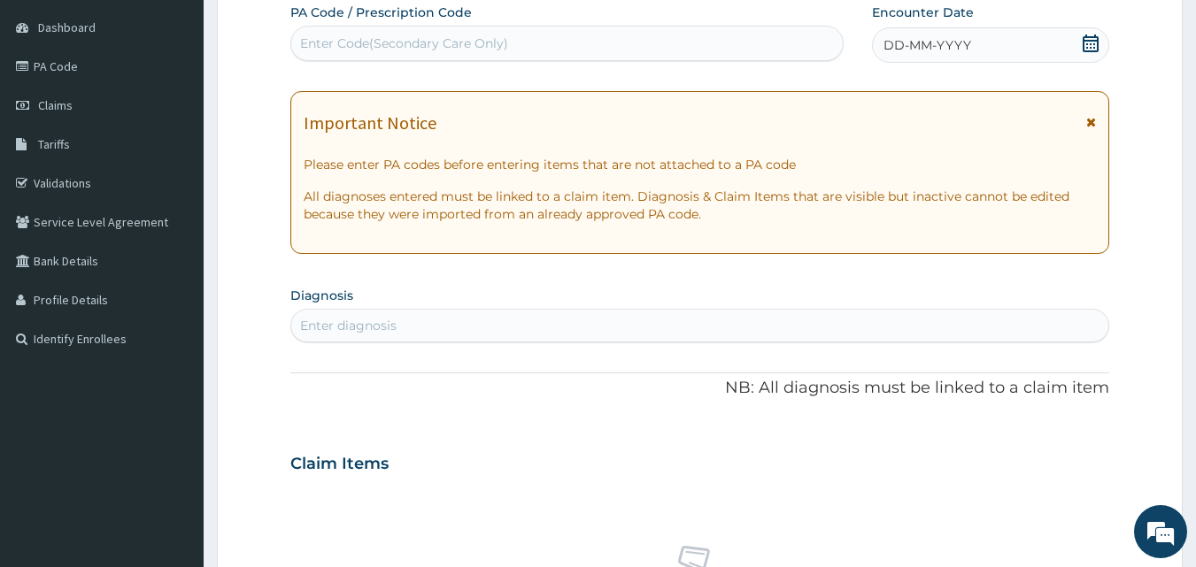
click at [1086, 42] on icon at bounding box center [1091, 44] width 18 height 18
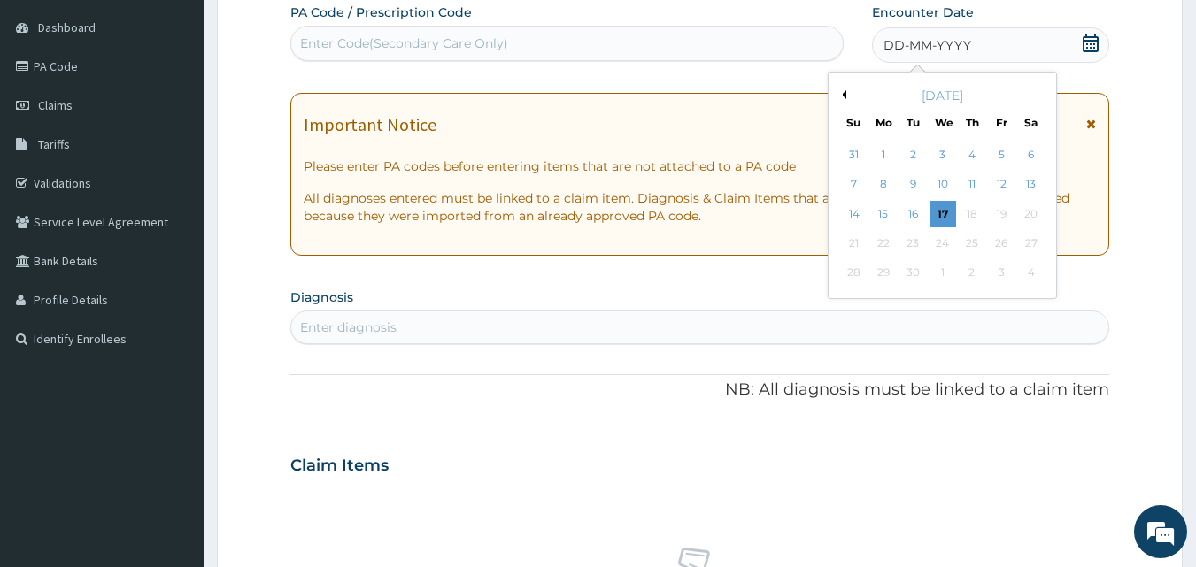
click at [845, 94] on button "Previous Month" at bounding box center [841, 94] width 9 height 9
click at [1032, 270] on div "30" at bounding box center [1031, 273] width 27 height 27
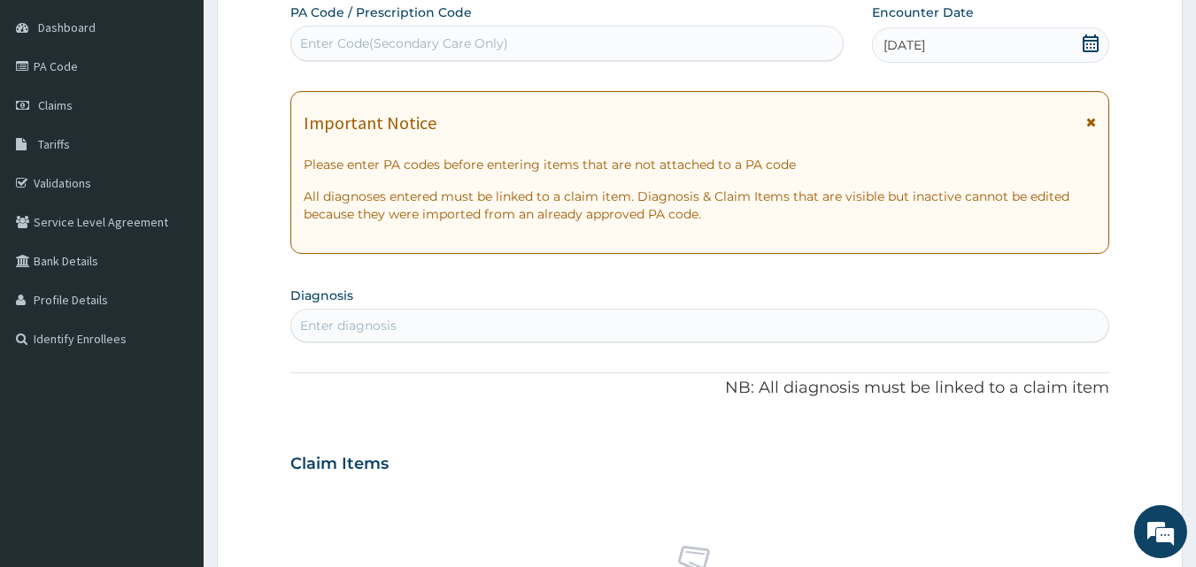
click at [316, 328] on div "Enter diagnosis" at bounding box center [348, 326] width 96 height 18
type input "UPPER RES"
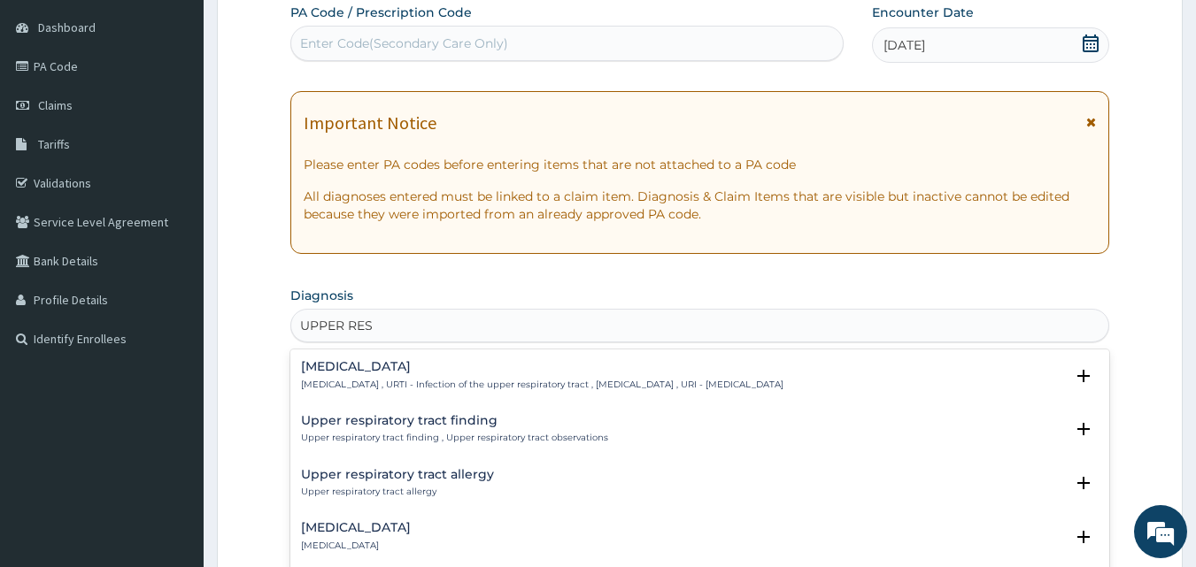
click at [353, 365] on h4 "[MEDICAL_DATA]" at bounding box center [542, 366] width 482 height 13
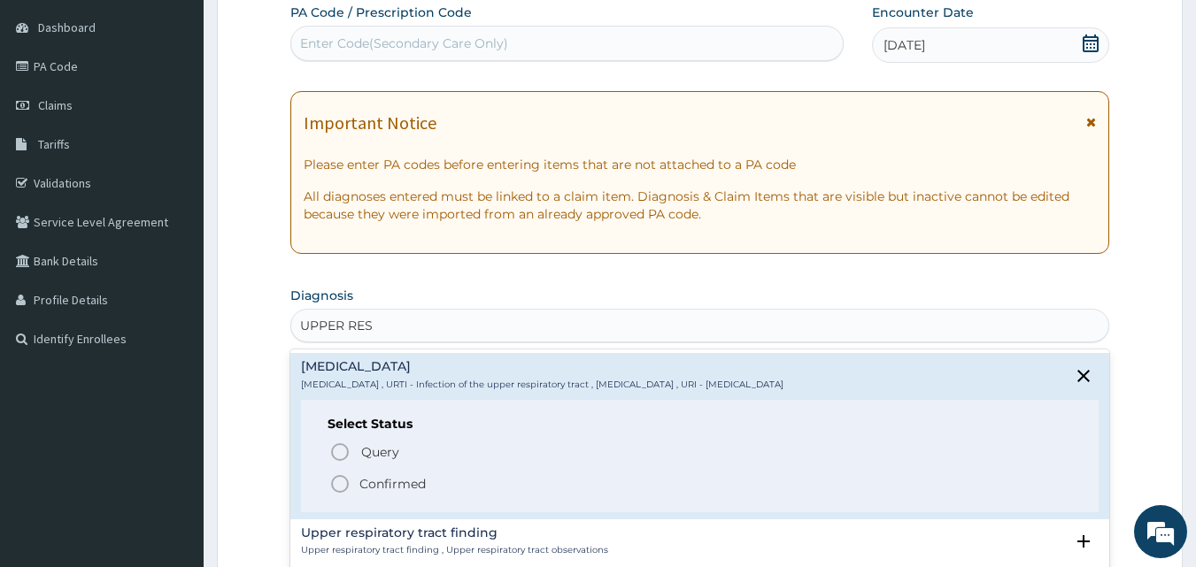
click at [335, 484] on icon "status option filled" at bounding box center [339, 484] width 21 height 21
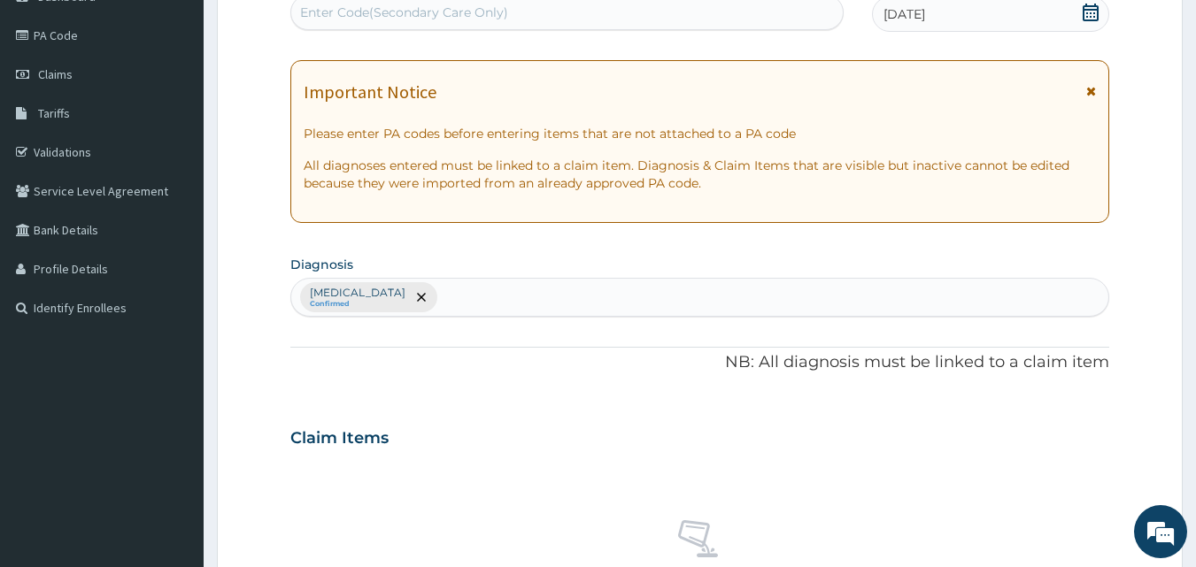
scroll to position [254, 0]
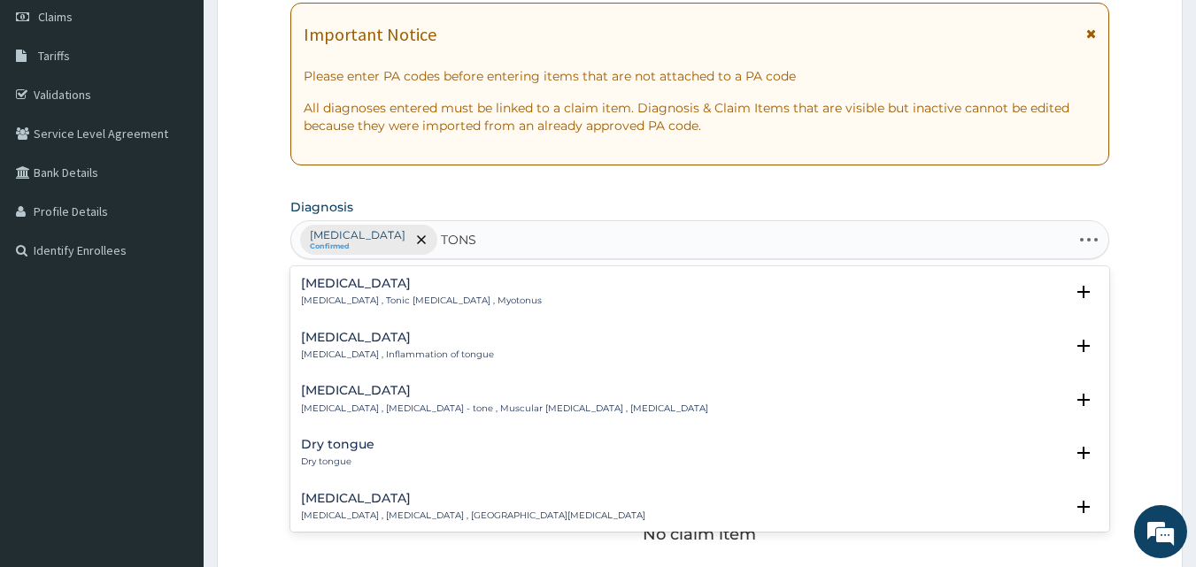
type input "TONSI"
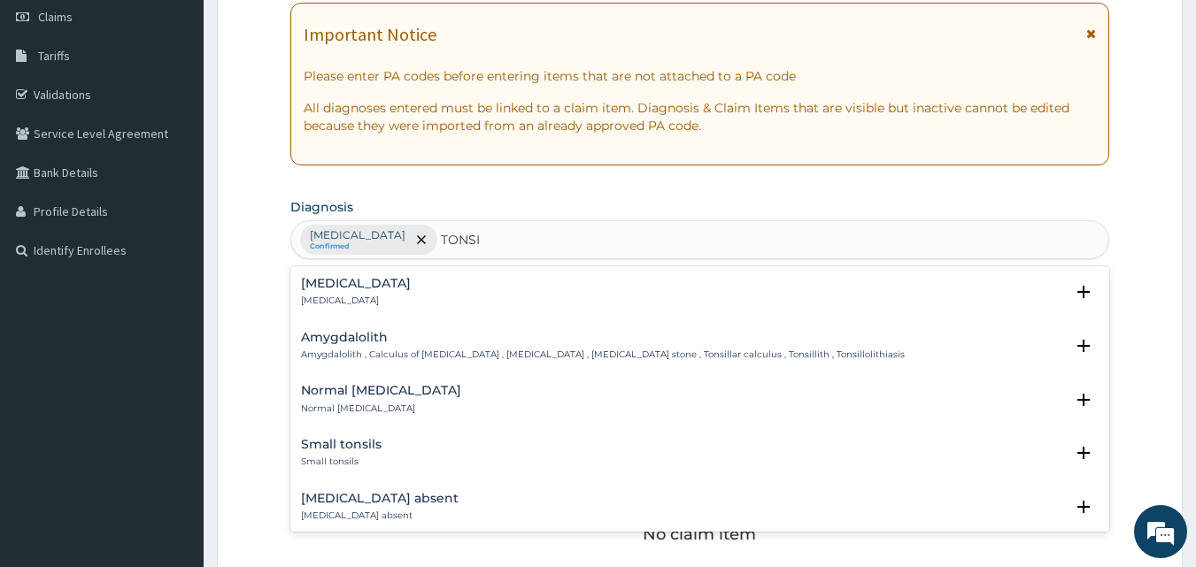
click at [305, 286] on h4 "[MEDICAL_DATA]" at bounding box center [356, 283] width 110 height 13
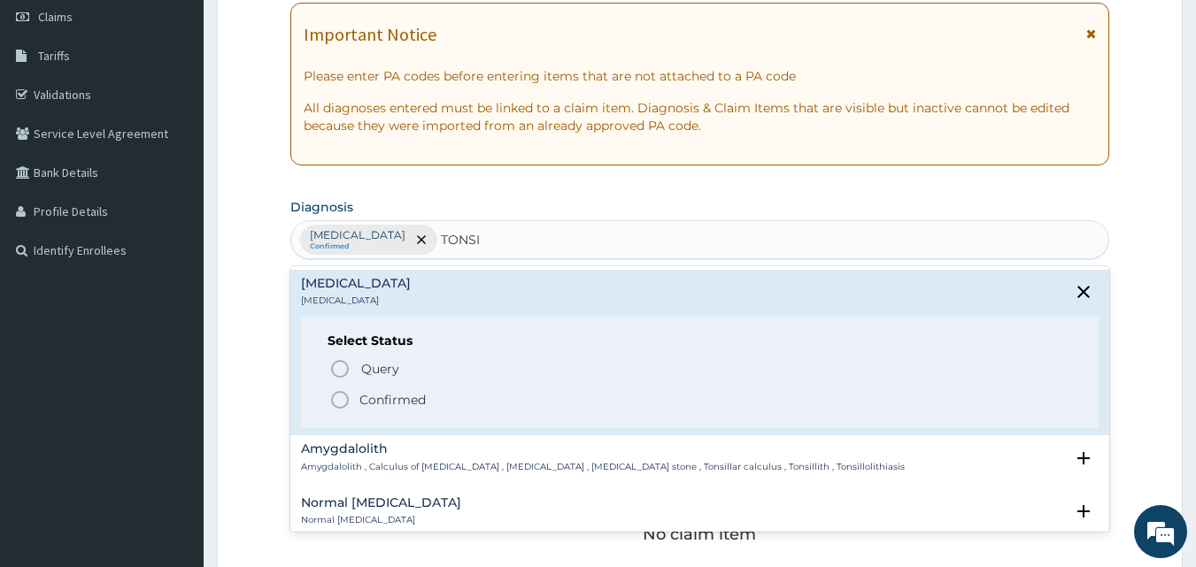
click at [336, 398] on icon "status option filled" at bounding box center [339, 400] width 21 height 21
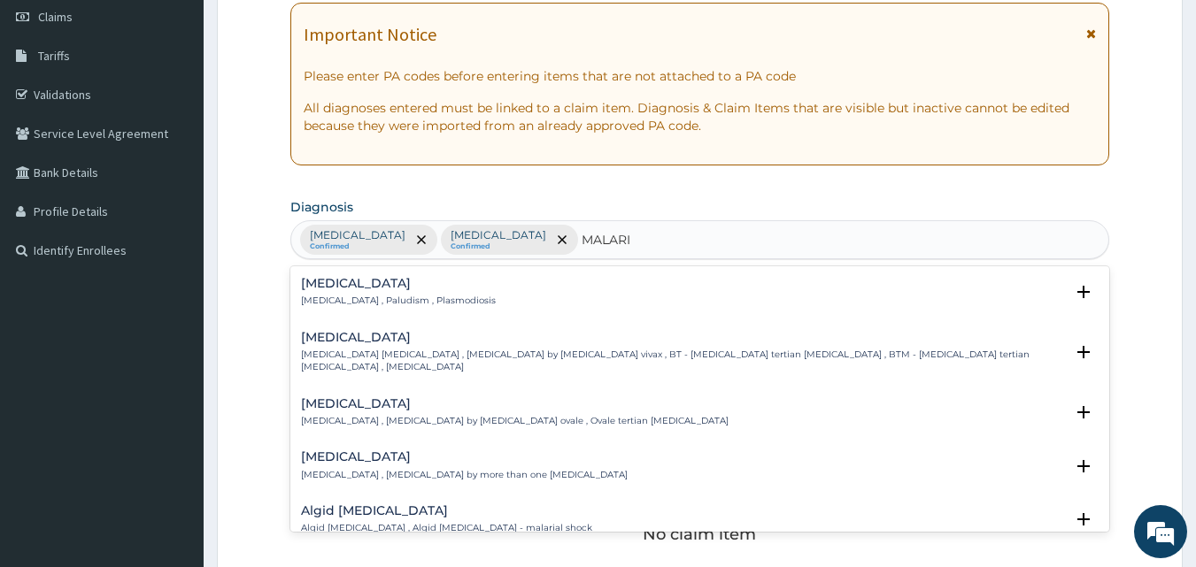
type input "[MEDICAL_DATA]"
click at [347, 283] on h4 "[MEDICAL_DATA]" at bounding box center [398, 283] width 195 height 13
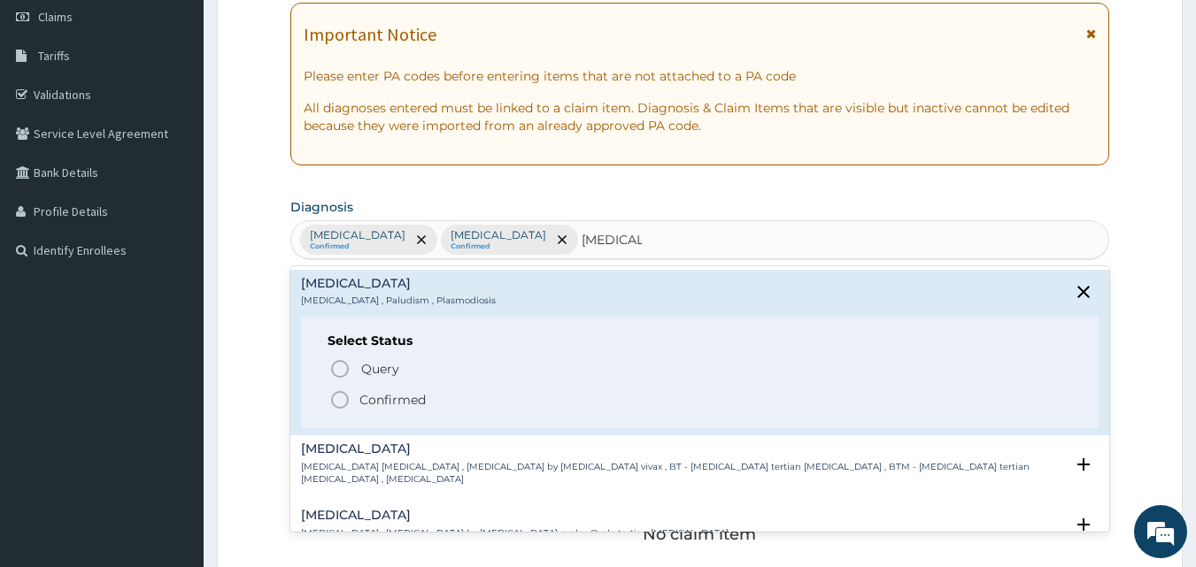
click at [340, 396] on icon "status option filled" at bounding box center [339, 400] width 21 height 21
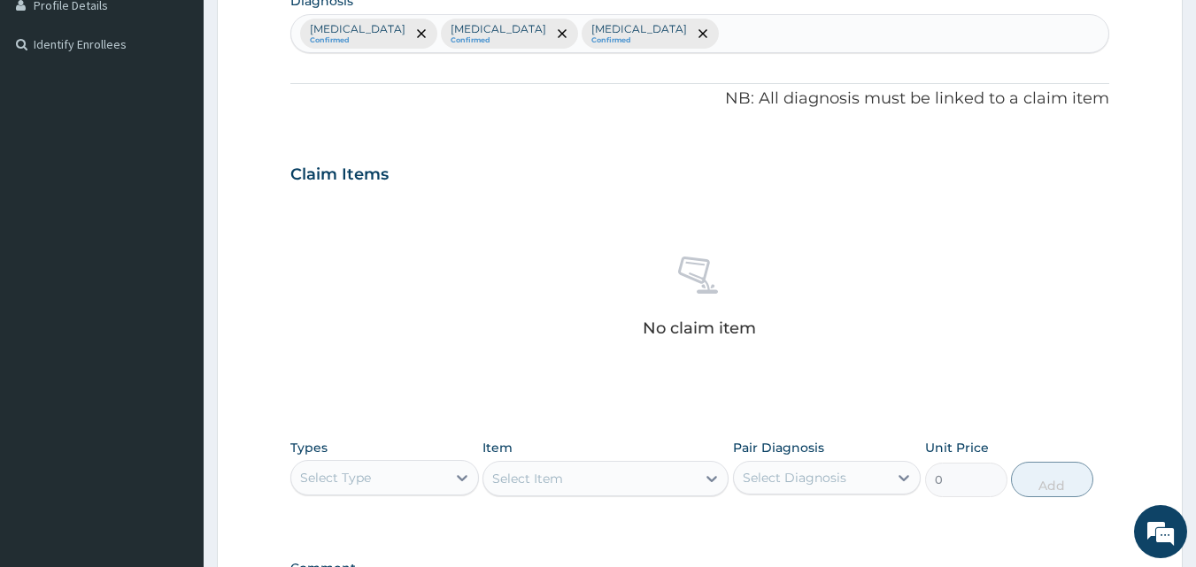
scroll to position [608, 0]
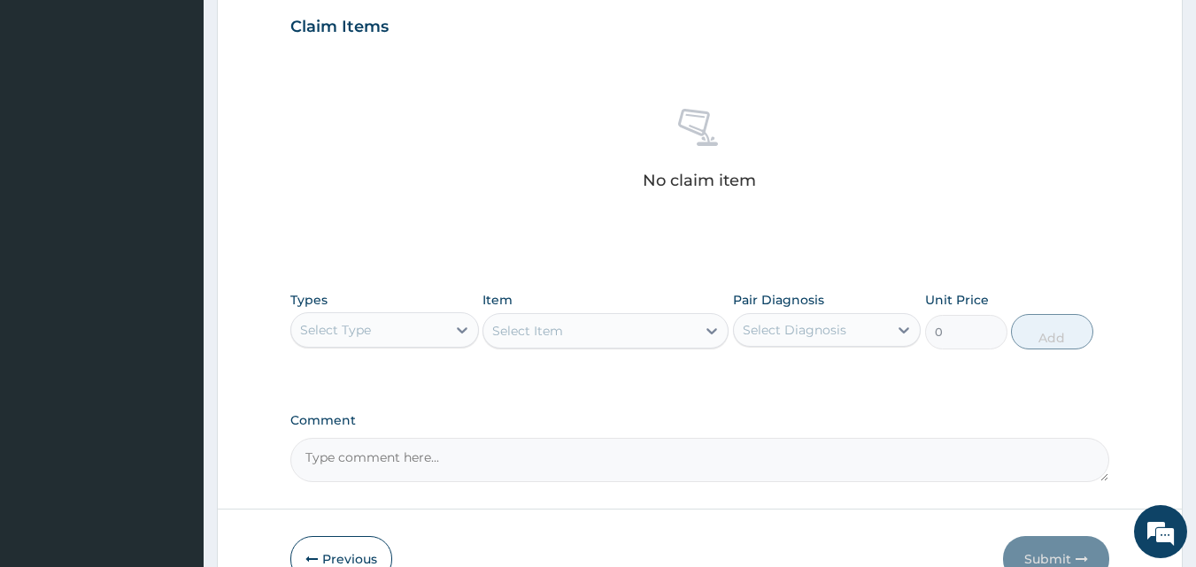
click at [399, 329] on div "Select Type" at bounding box center [368, 330] width 155 height 28
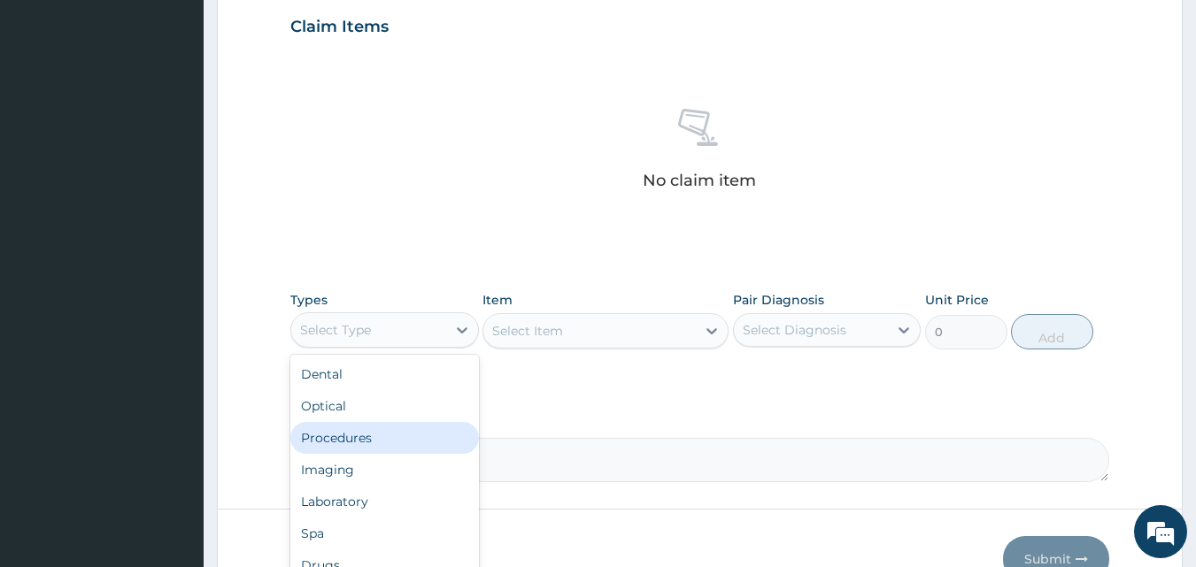
click at [371, 432] on div "Procedures" at bounding box center [384, 438] width 189 height 32
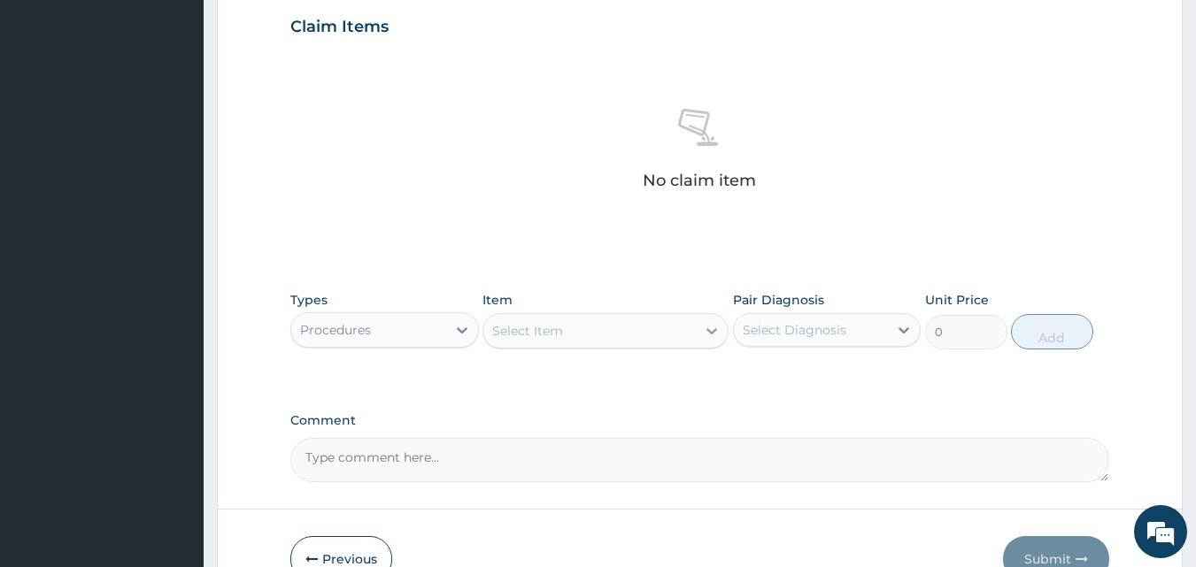
click at [701, 331] on div at bounding box center [712, 331] width 32 height 32
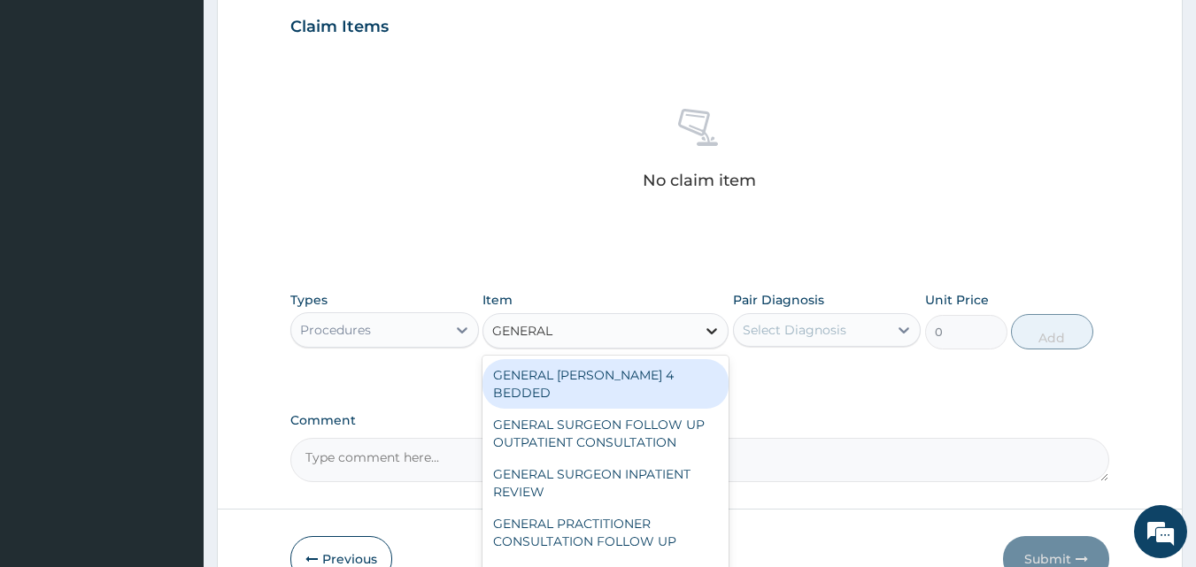
type input "GENERAL P"
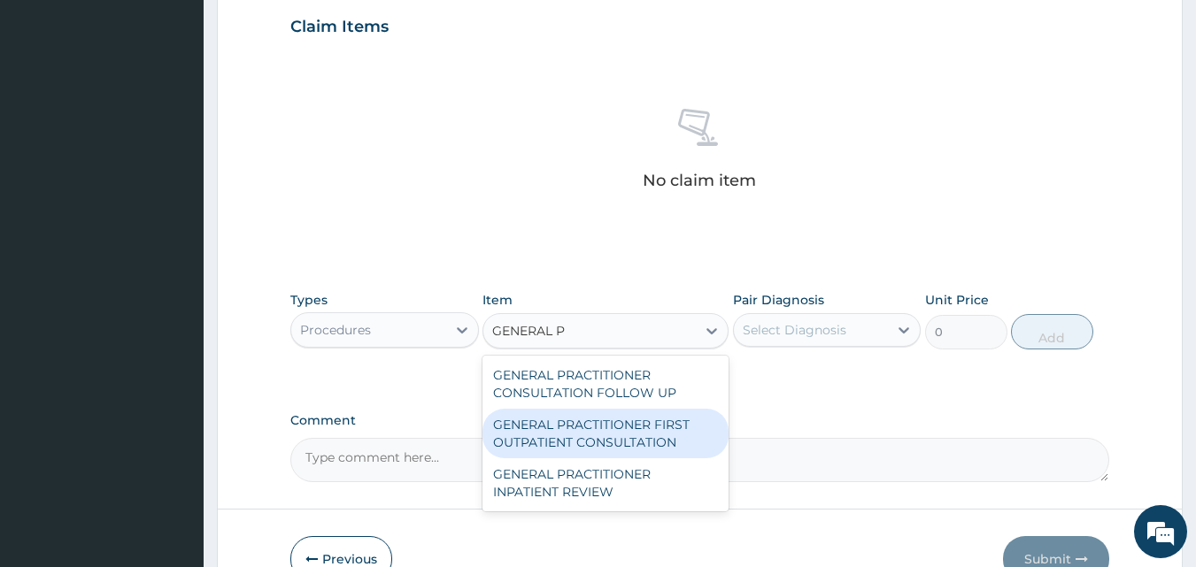
click at [598, 437] on div "GENERAL PRACTITIONER FIRST OUTPATIENT CONSULTATION" at bounding box center [605, 434] width 246 height 50
type input "3750"
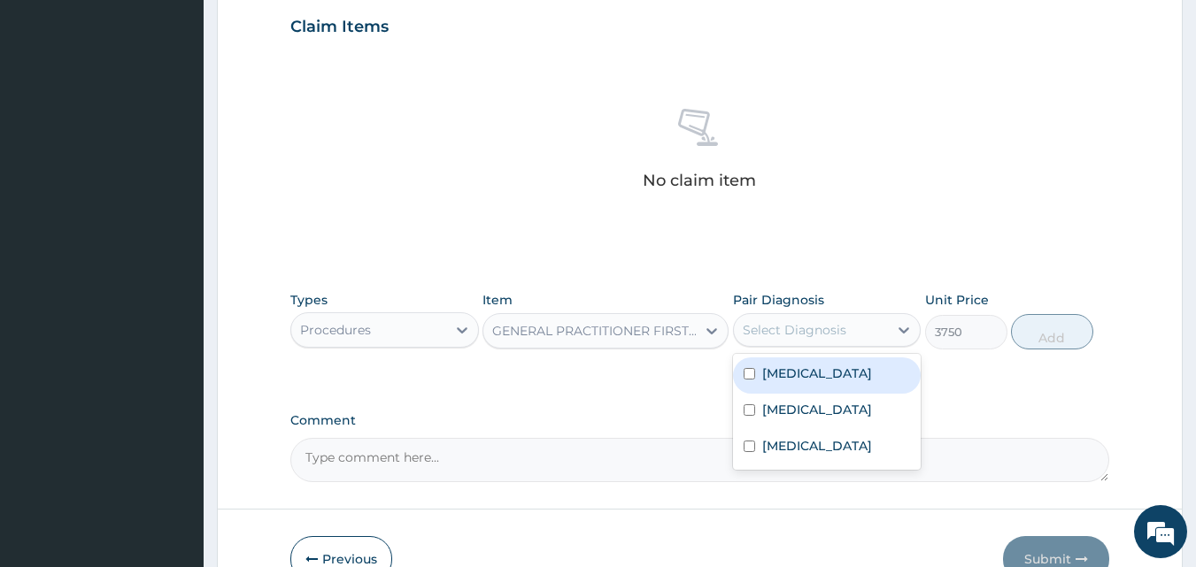
click at [758, 321] on div "Select Diagnosis" at bounding box center [795, 330] width 104 height 18
drag, startPoint x: 784, startPoint y: 382, endPoint x: 784, endPoint y: 428, distance: 46.0
click at [784, 382] on label "[MEDICAL_DATA]" at bounding box center [817, 374] width 110 height 18
checkbox input "true"
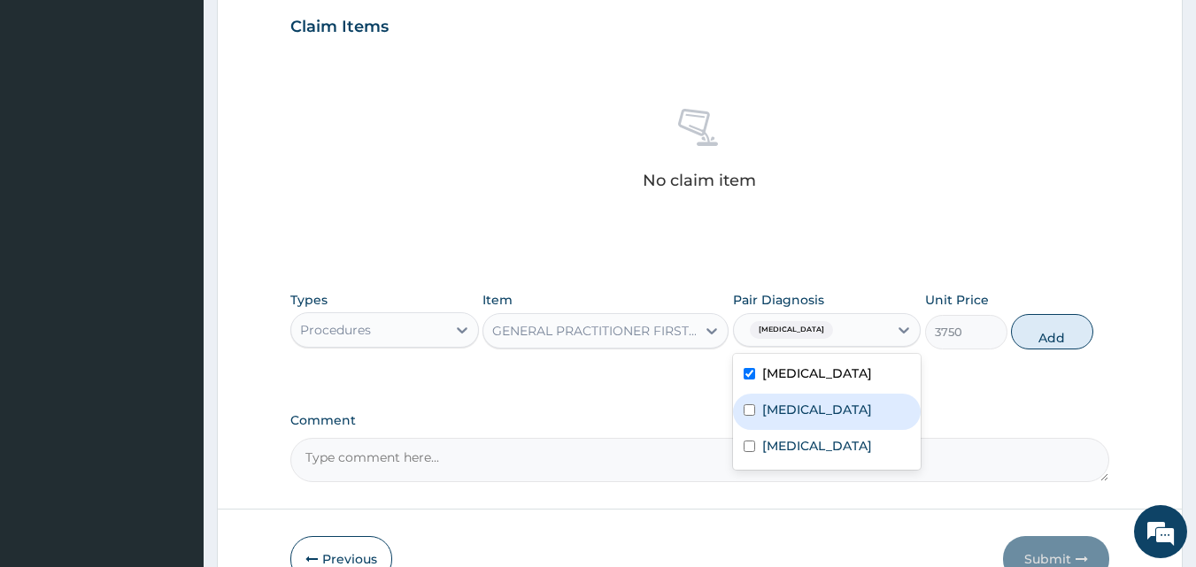
drag, startPoint x: 785, startPoint y: 431, endPoint x: 791, endPoint y: 461, distance: 30.6
click at [785, 419] on label "[MEDICAL_DATA]" at bounding box center [817, 410] width 110 height 18
checkbox input "true"
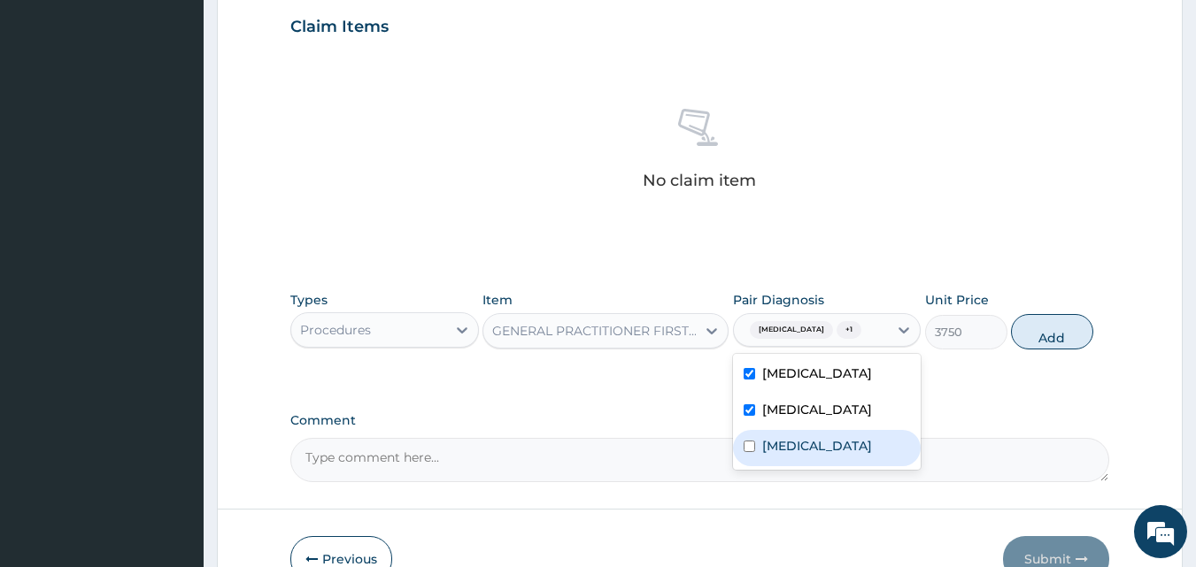
click at [792, 466] on div "[MEDICAL_DATA]" at bounding box center [827, 448] width 189 height 36
checkbox input "true"
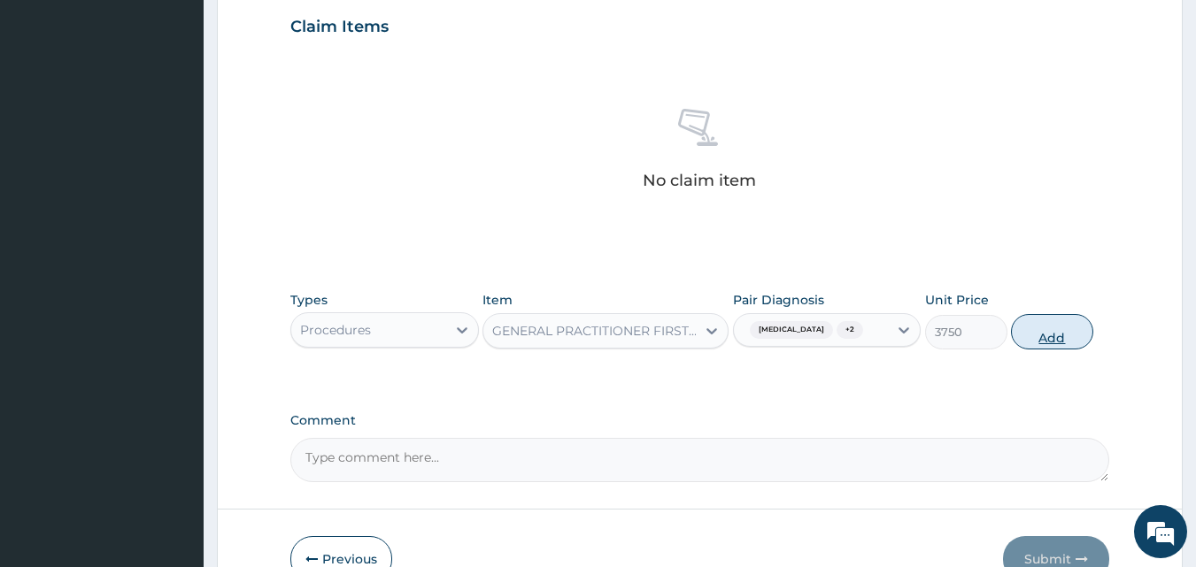
click at [1035, 342] on button "Add" at bounding box center [1052, 331] width 82 height 35
type input "0"
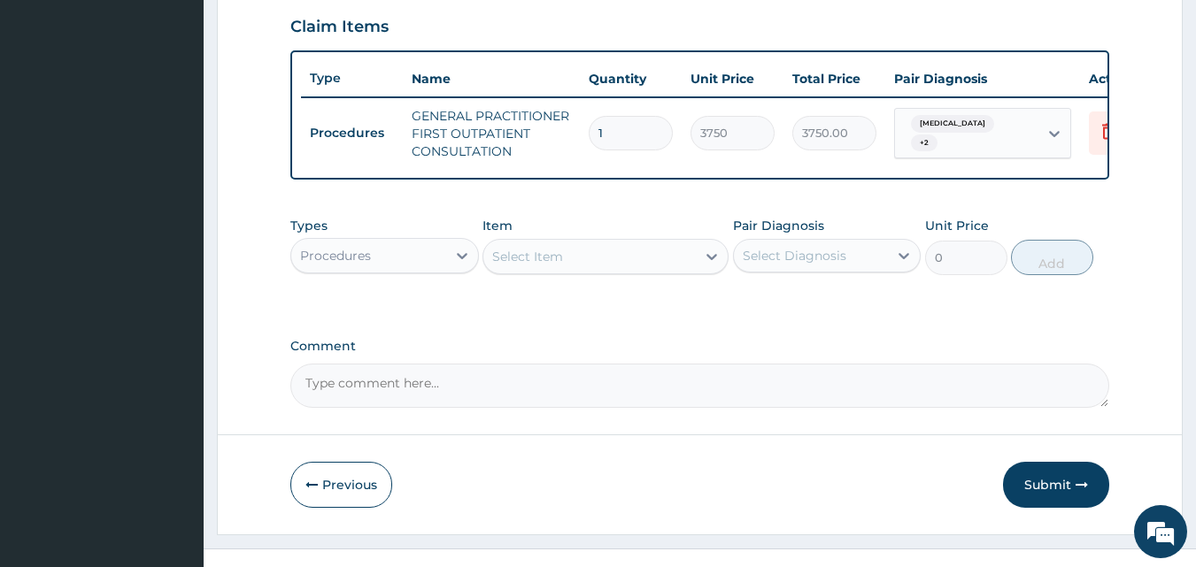
click at [444, 266] on div "Procedures" at bounding box center [368, 256] width 155 height 28
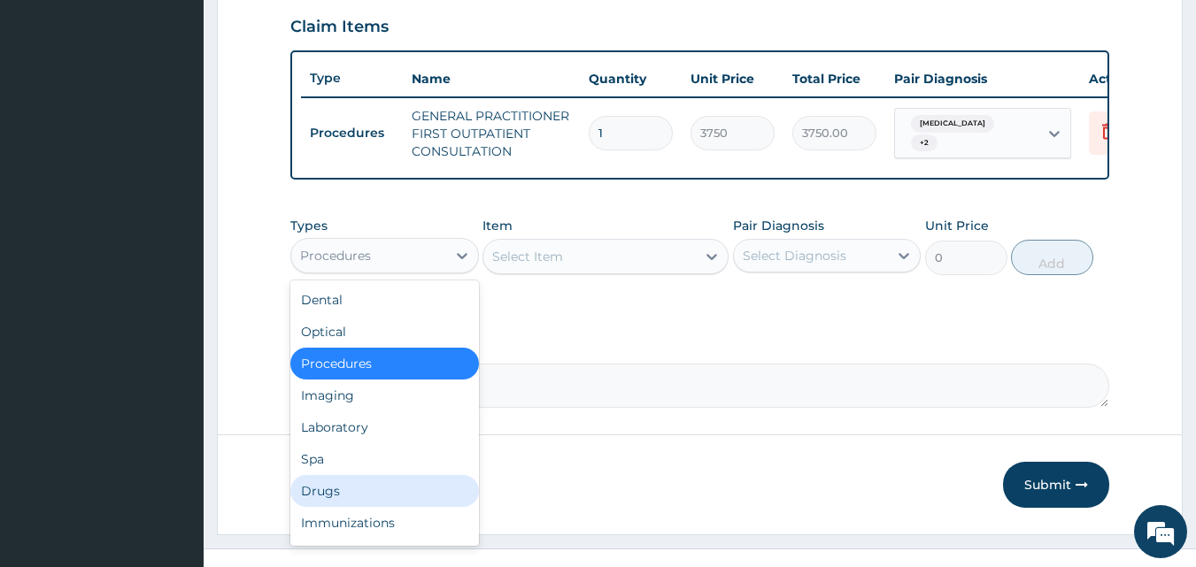
click at [341, 501] on div "Drugs" at bounding box center [384, 491] width 189 height 32
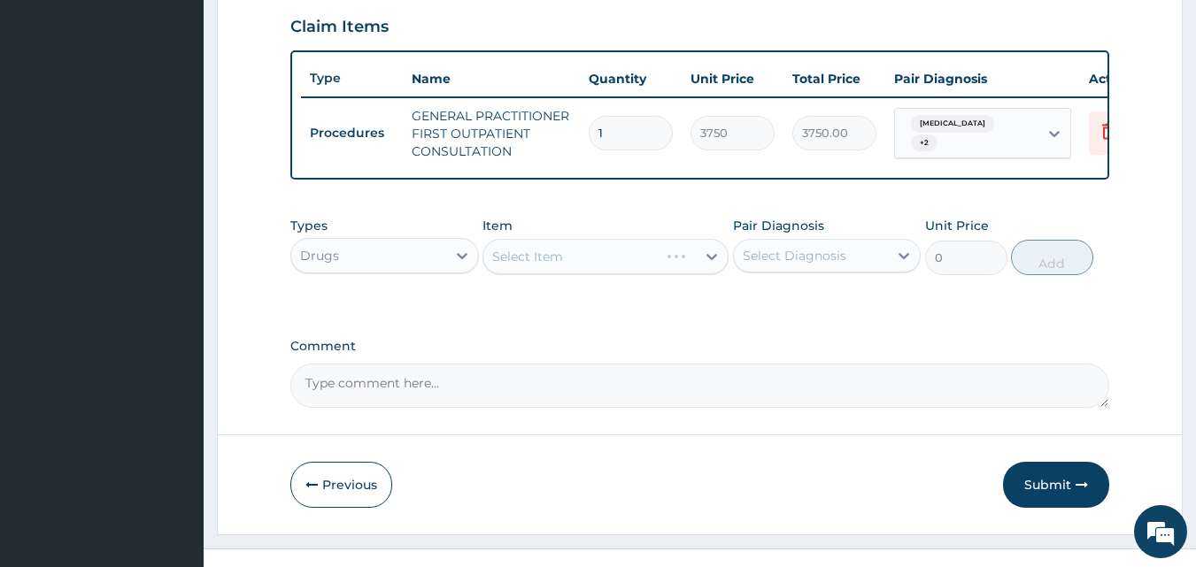
click at [697, 267] on div "Select Item" at bounding box center [605, 256] width 246 height 35
click at [693, 262] on div "Select Item" at bounding box center [605, 256] width 246 height 35
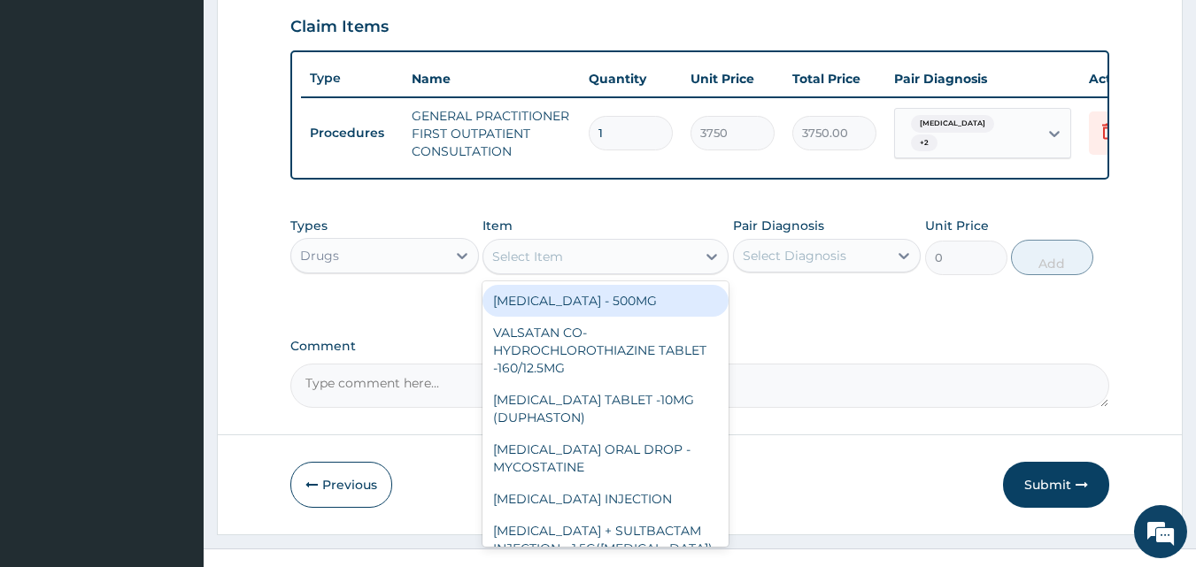
click at [698, 268] on div at bounding box center [712, 257] width 32 height 32
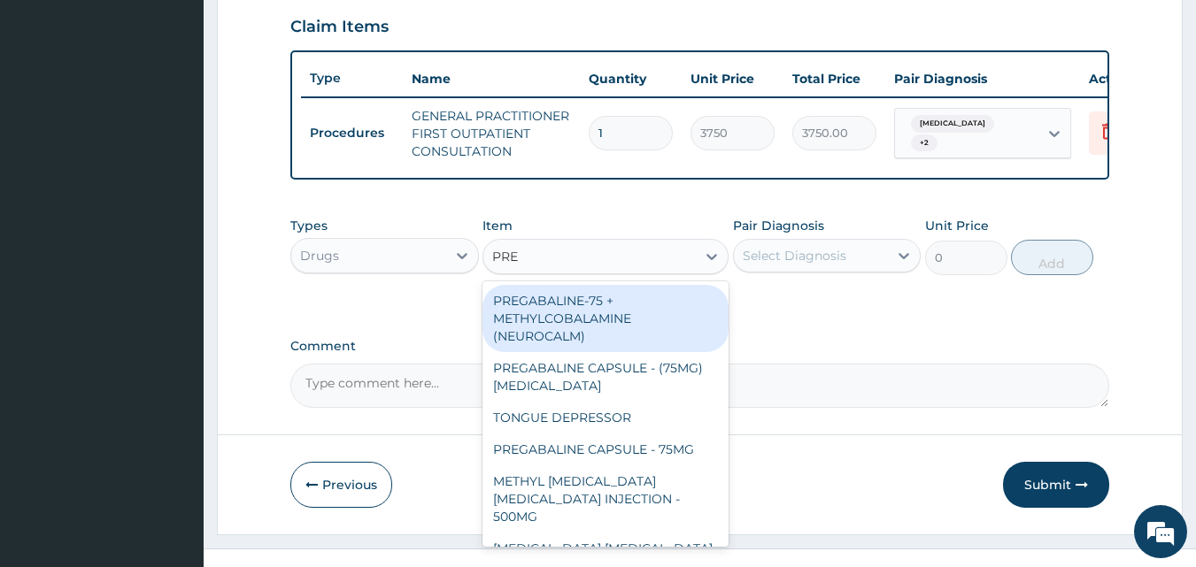
type input "PRED"
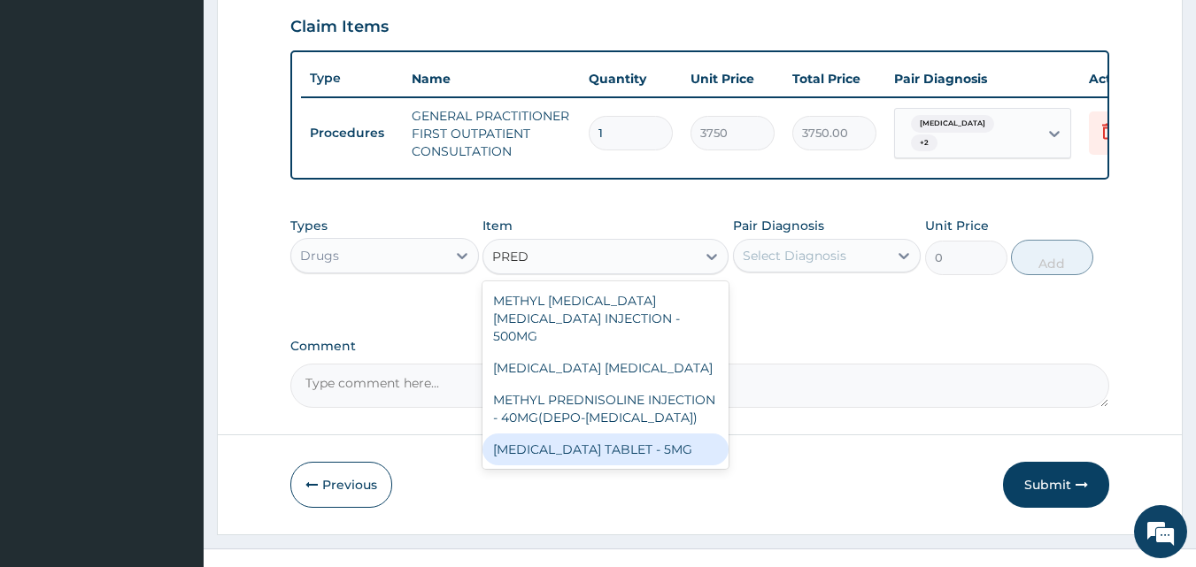
click at [624, 450] on div "[MEDICAL_DATA] TABLET - 5MG" at bounding box center [605, 450] width 246 height 32
type input "42"
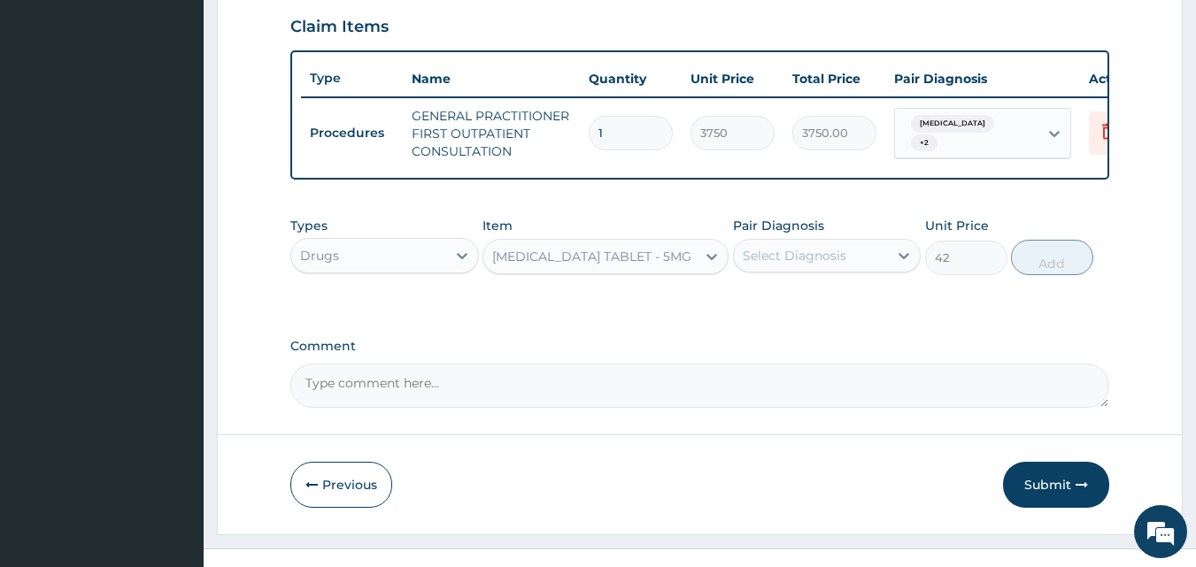
click at [845, 265] on div "Select Diagnosis" at bounding box center [811, 256] width 155 height 28
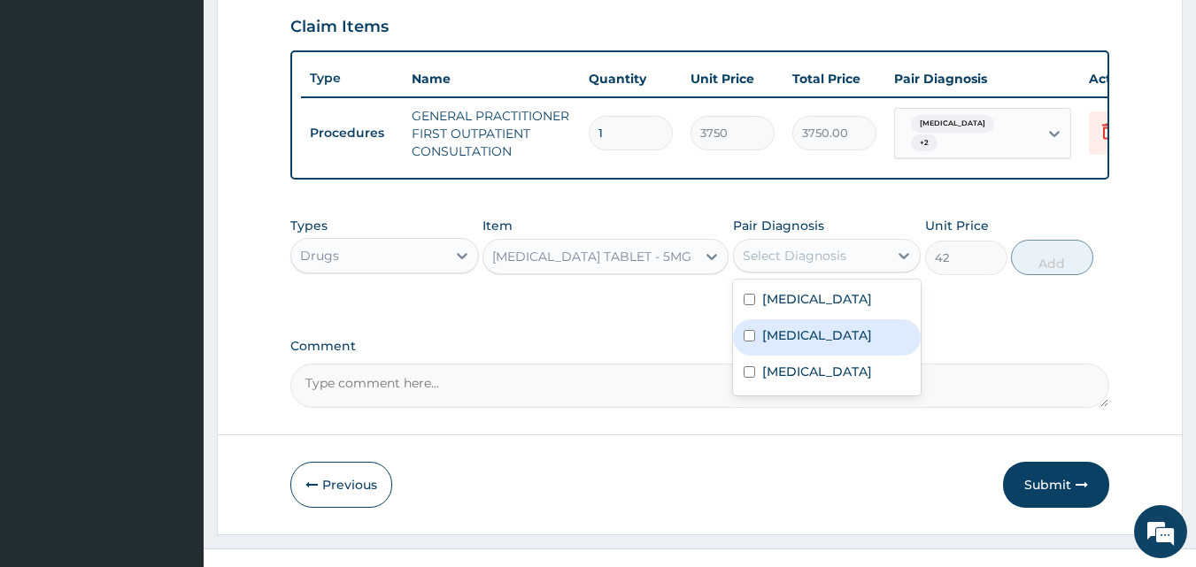
click at [805, 344] on label "[MEDICAL_DATA]" at bounding box center [817, 336] width 110 height 18
checkbox input "true"
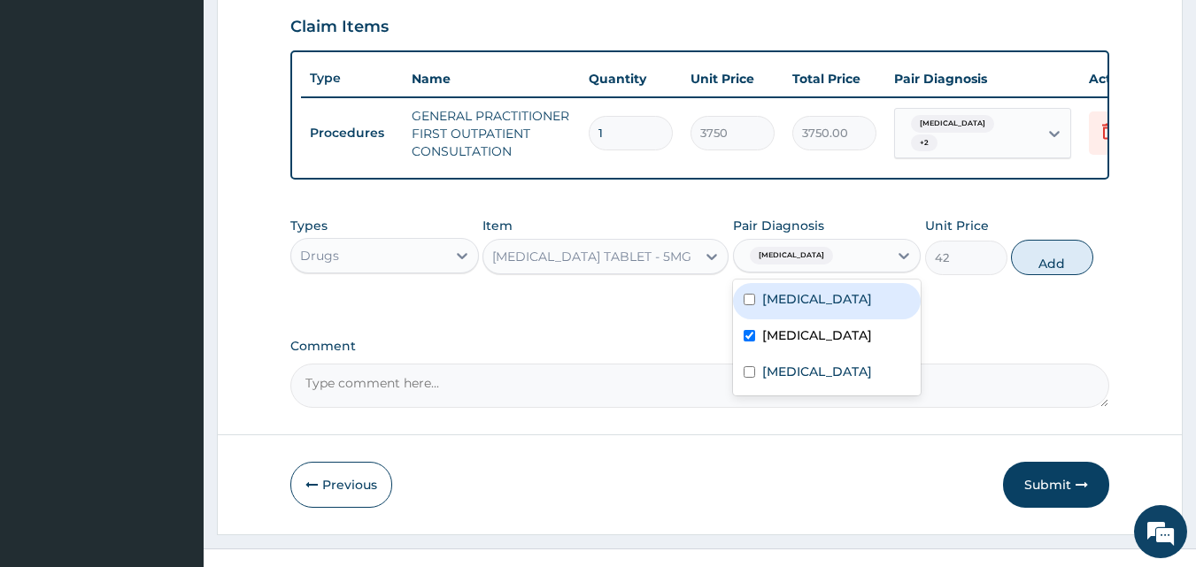
click at [799, 308] on label "[MEDICAL_DATA]" at bounding box center [817, 299] width 110 height 18
checkbox input "true"
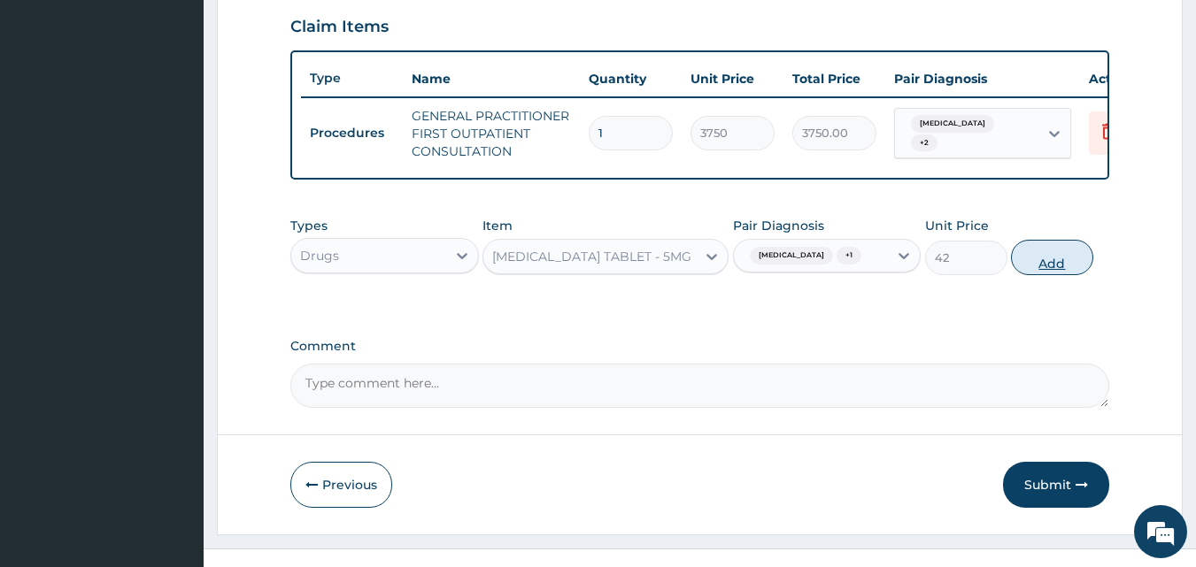
click at [1023, 273] on button "Add" at bounding box center [1052, 257] width 82 height 35
type input "0"
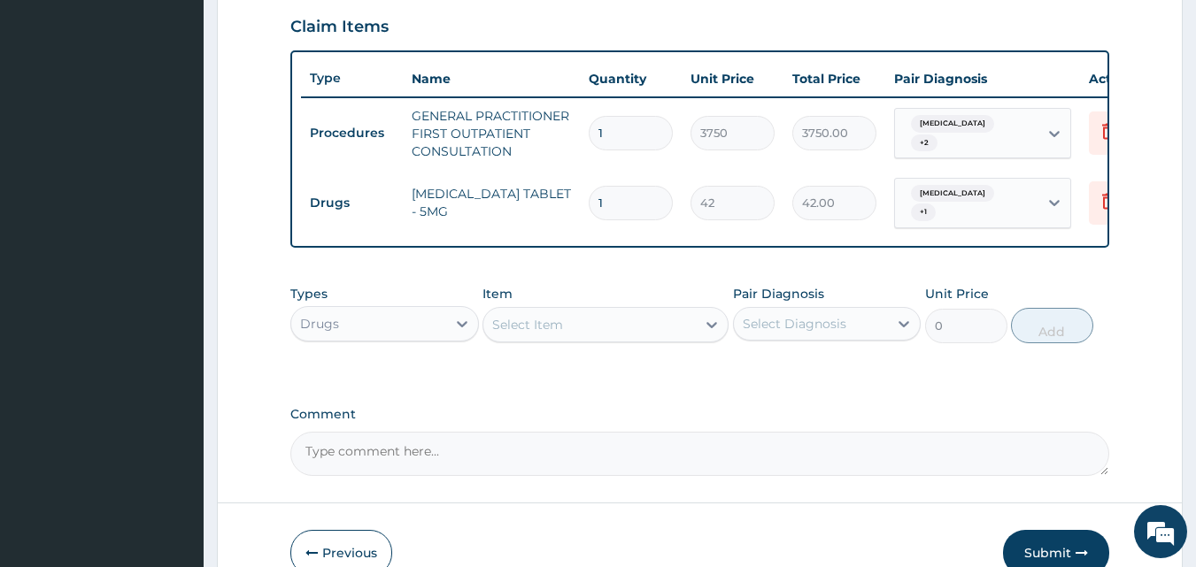
type input "0.00"
type input "7"
type input "294.00"
type input "0.00"
type input "5"
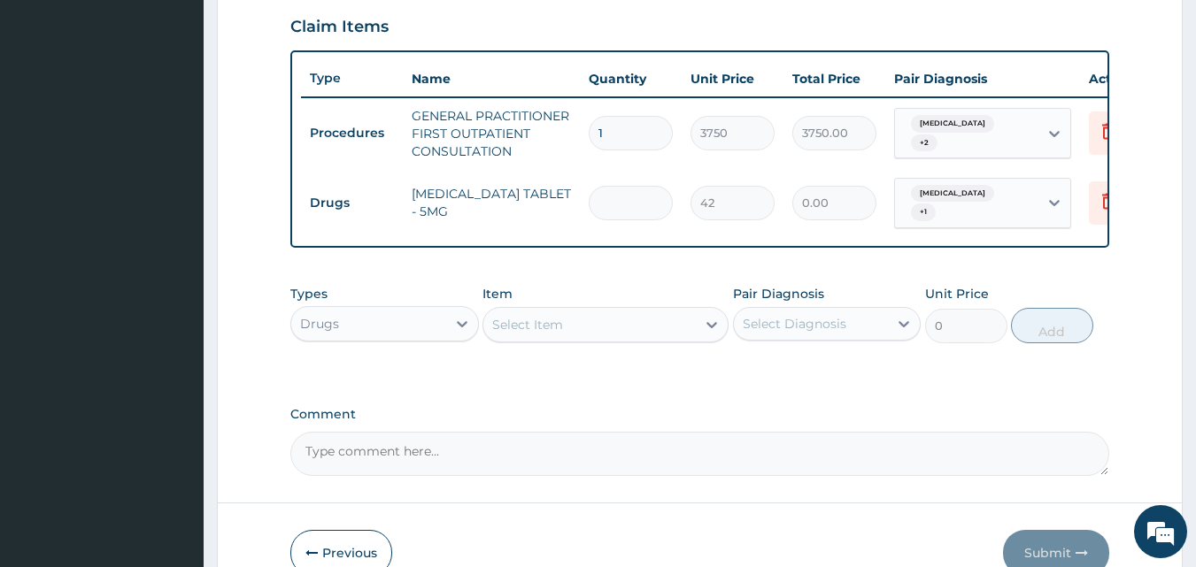
type input "210.00"
type input "5"
click at [688, 323] on div "Select Item" at bounding box center [589, 325] width 212 height 28
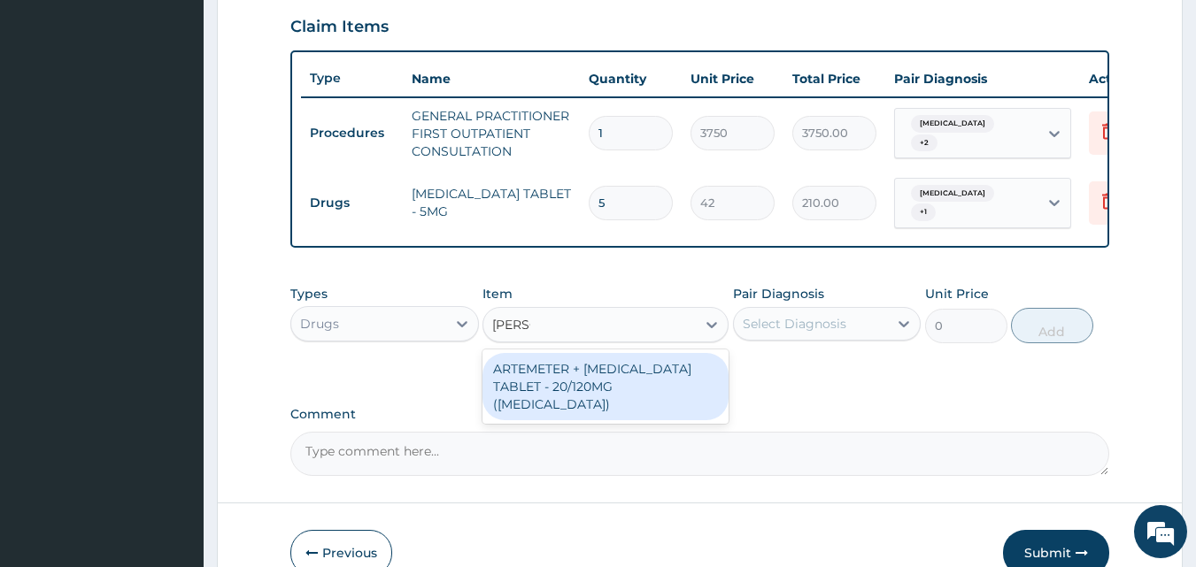
type input "COART"
click at [660, 384] on div "ARTEMETER + LUMEFANTRINE TABLET - 20/120MG (COARTEM)" at bounding box center [605, 386] width 246 height 67
type input "210"
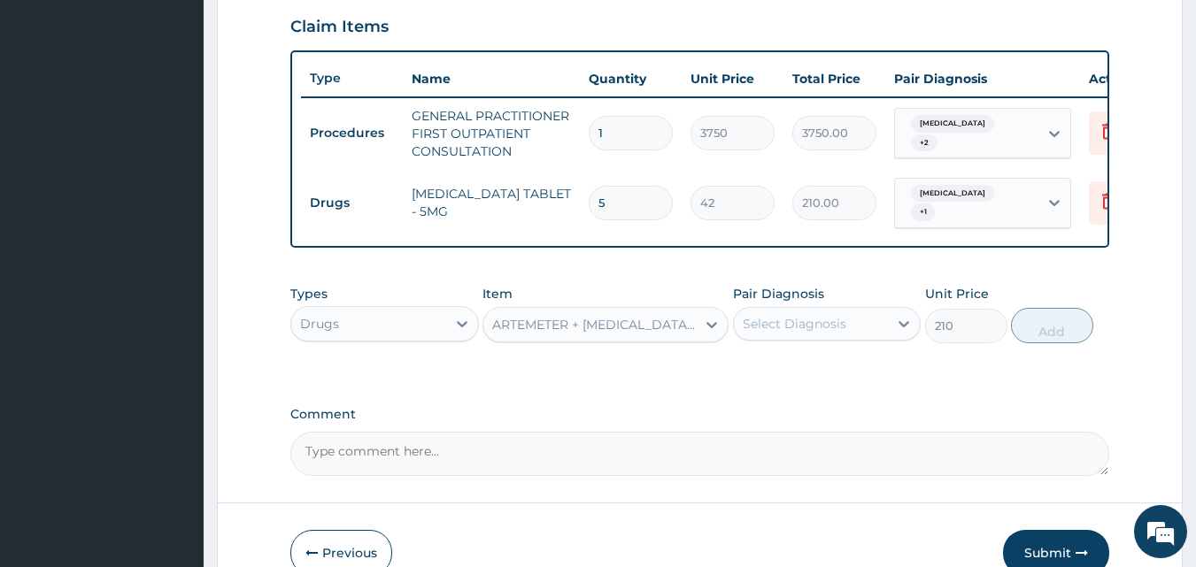
click at [799, 328] on div "Select Diagnosis" at bounding box center [795, 324] width 104 height 18
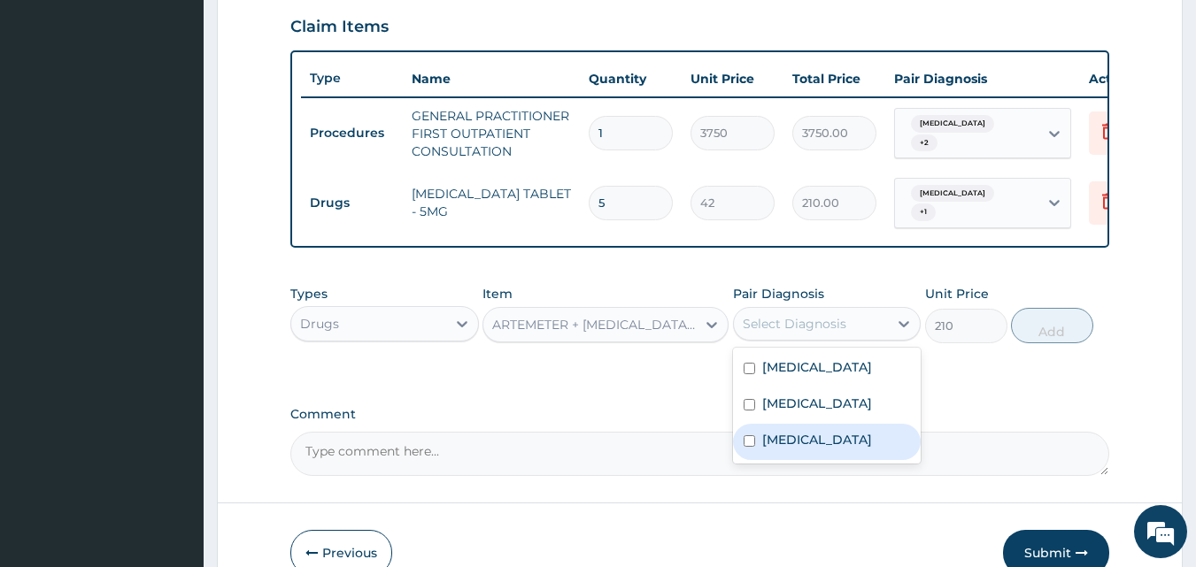
click at [776, 449] on label "Malaria" at bounding box center [817, 440] width 110 height 18
checkbox input "true"
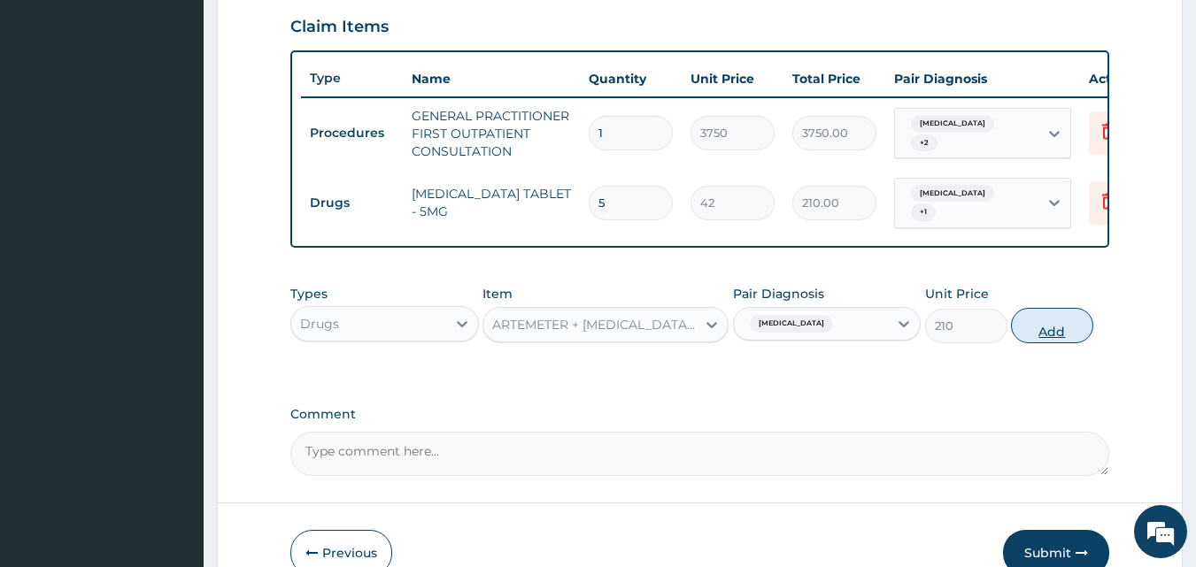
click at [1030, 331] on button "Add" at bounding box center [1052, 325] width 82 height 35
type input "0"
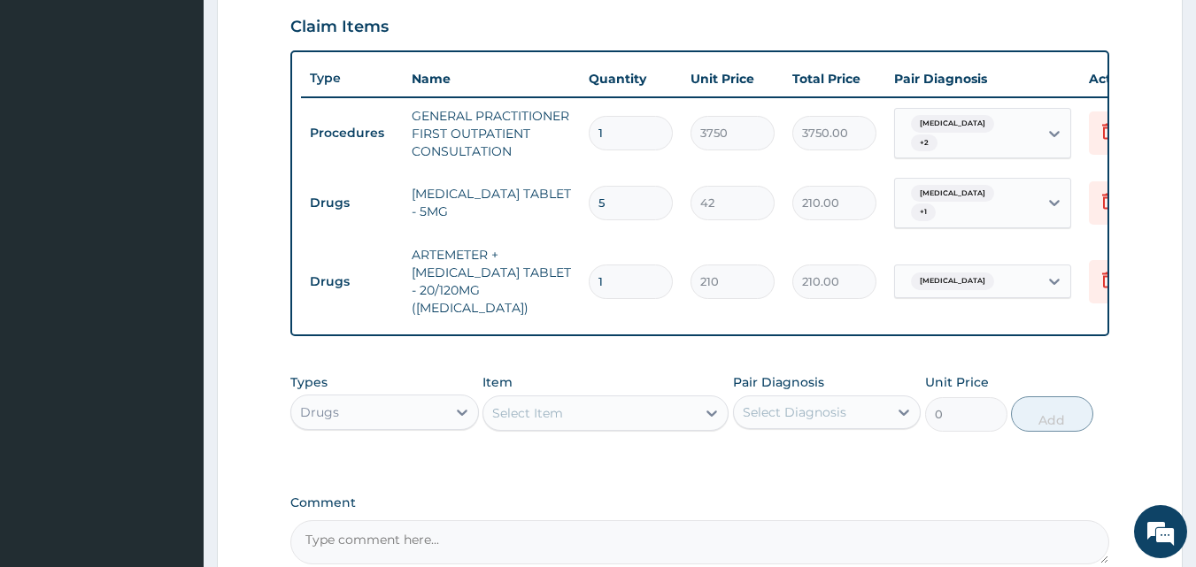
type input "12"
type input "2520.00"
type input "12"
click at [691, 399] on div "Select Item" at bounding box center [589, 413] width 212 height 28
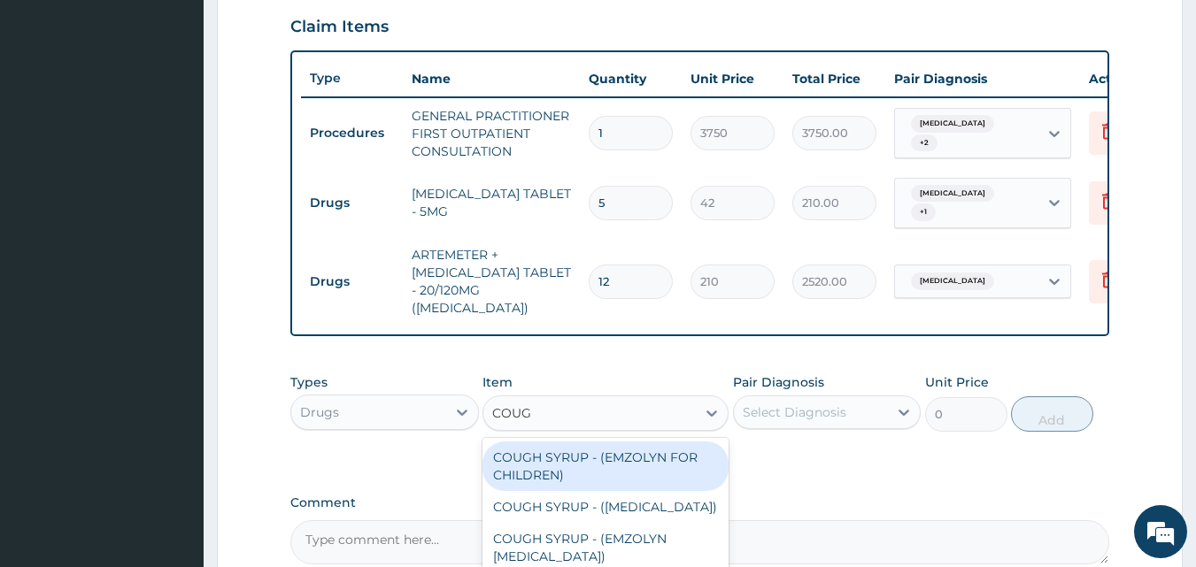
type input "COUGH"
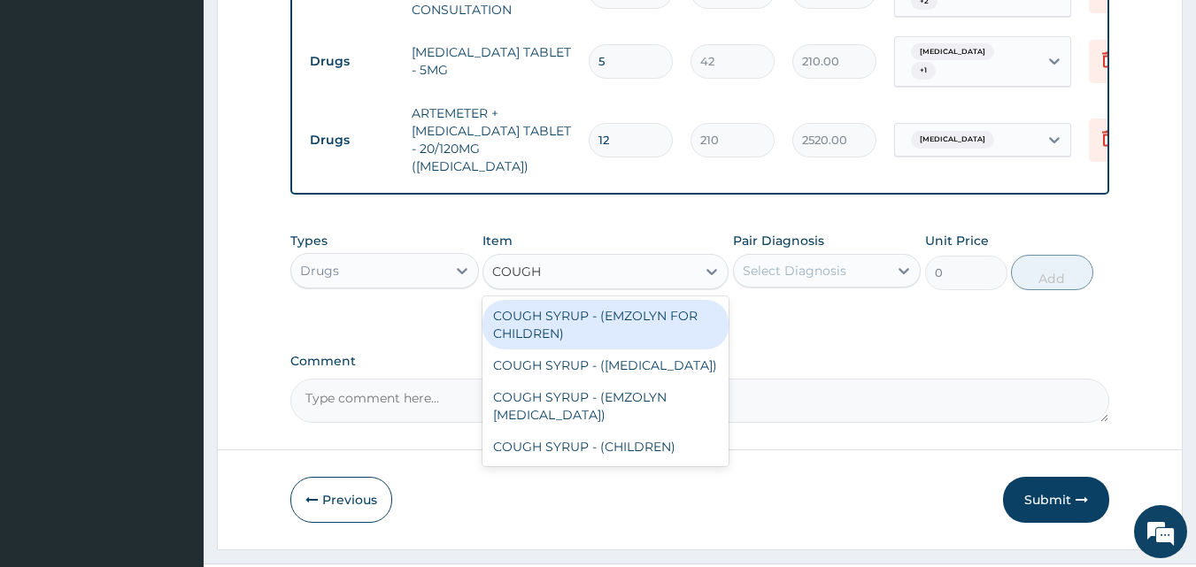
scroll to position [780, 0]
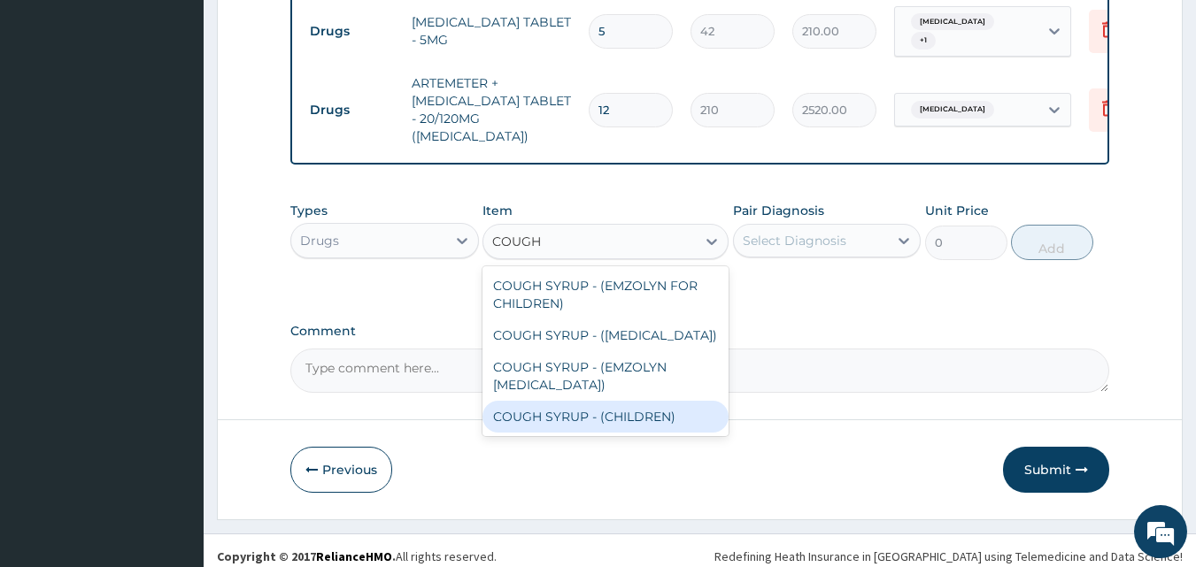
click at [650, 402] on div "COUGH SYRUP - (CHILDREN)" at bounding box center [605, 417] width 246 height 32
type input "1120"
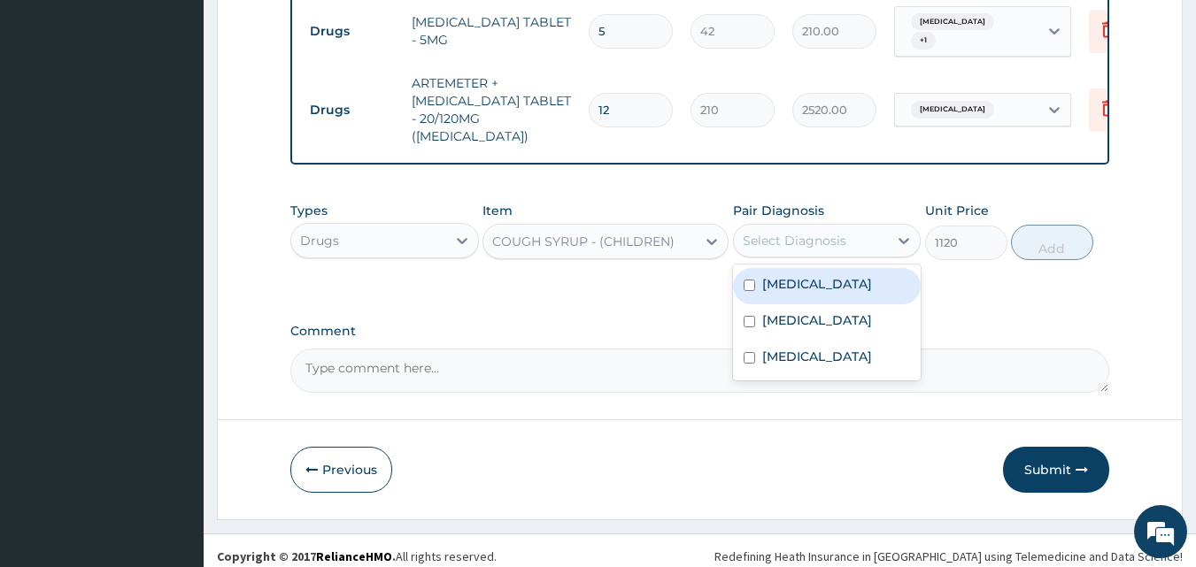
click at [841, 232] on div "Select Diagnosis" at bounding box center [795, 241] width 104 height 18
click at [815, 275] on label "Upper respiratory infection" at bounding box center [817, 284] width 110 height 18
checkbox input "true"
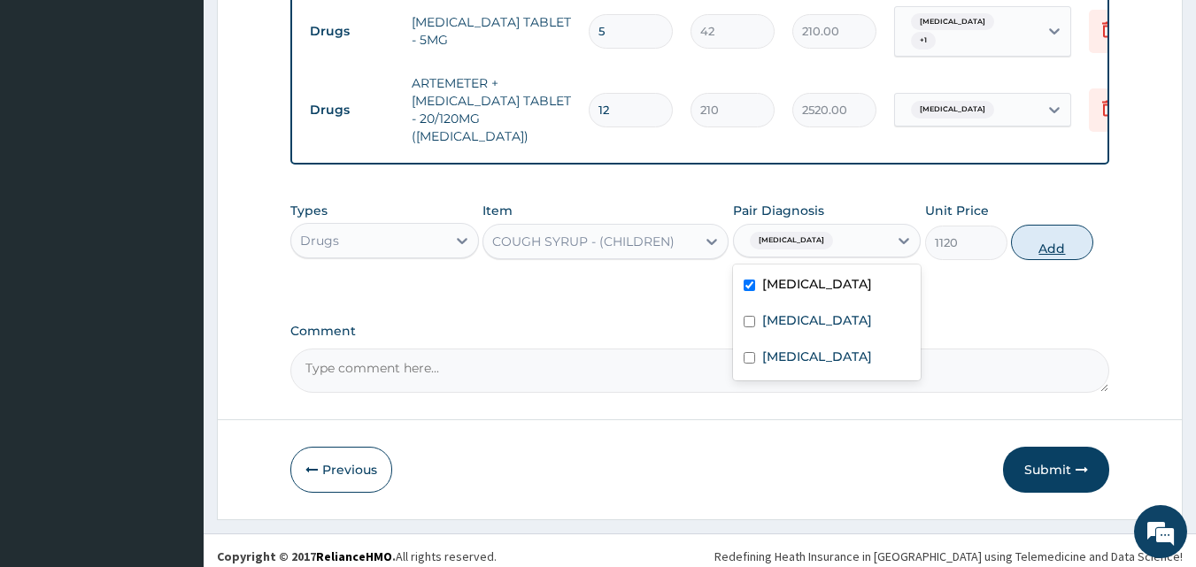
click at [1052, 228] on button "Add" at bounding box center [1052, 242] width 82 height 35
type input "0"
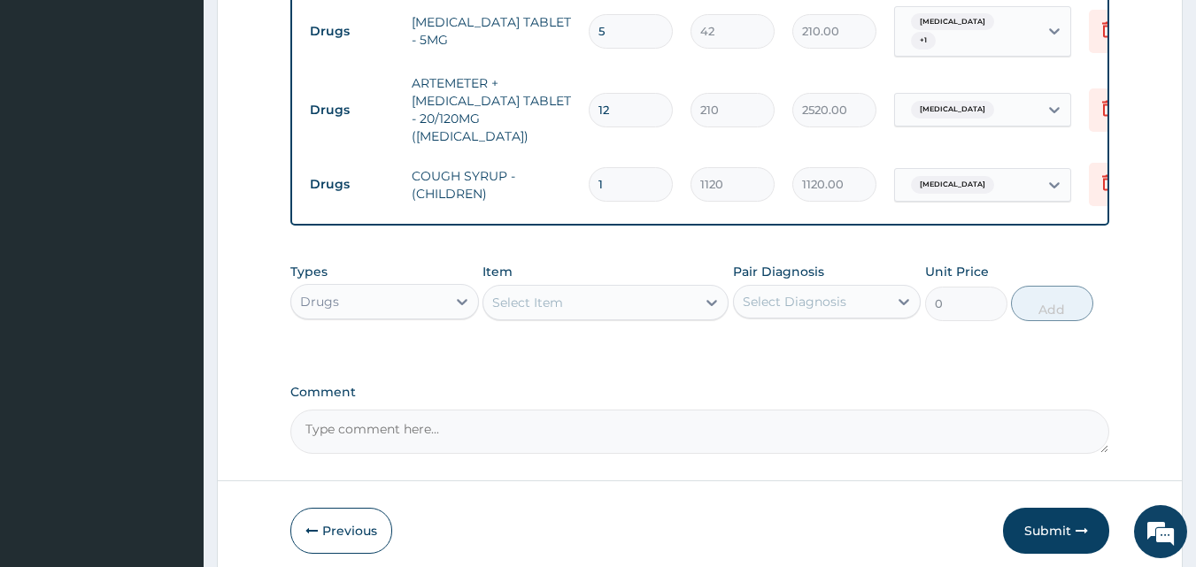
click at [623, 294] on div "Select Item" at bounding box center [589, 303] width 212 height 28
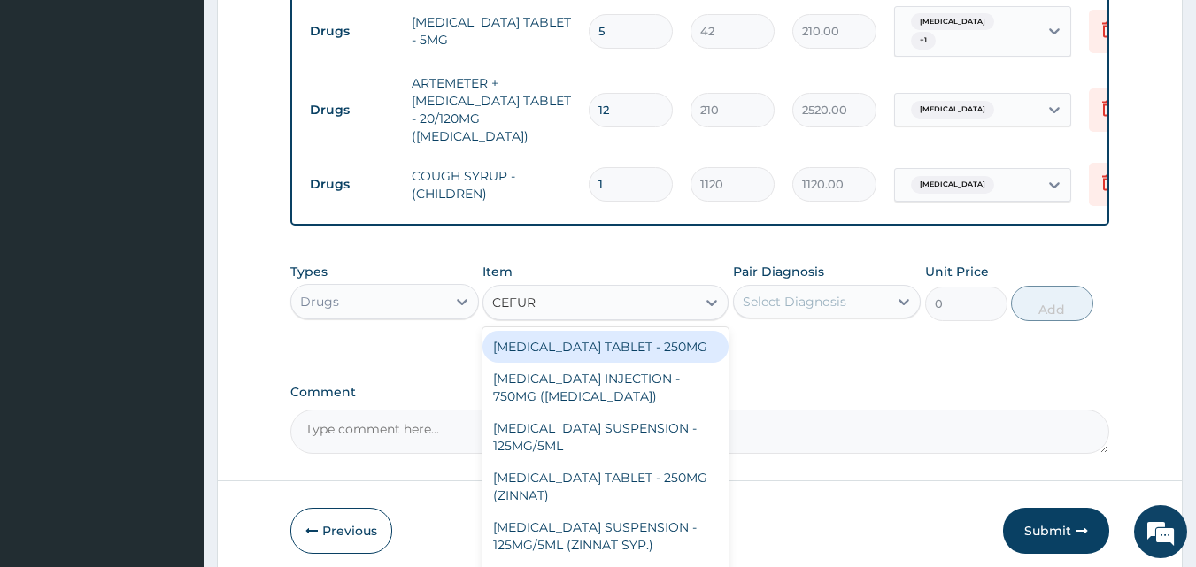
type input "CEFURO"
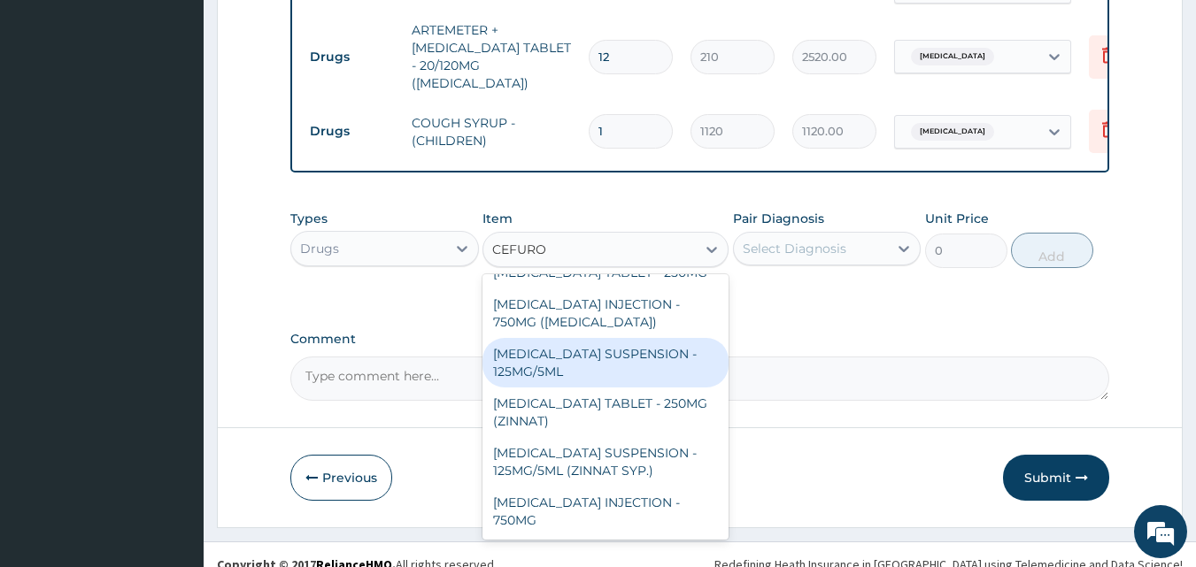
scroll to position [841, 0]
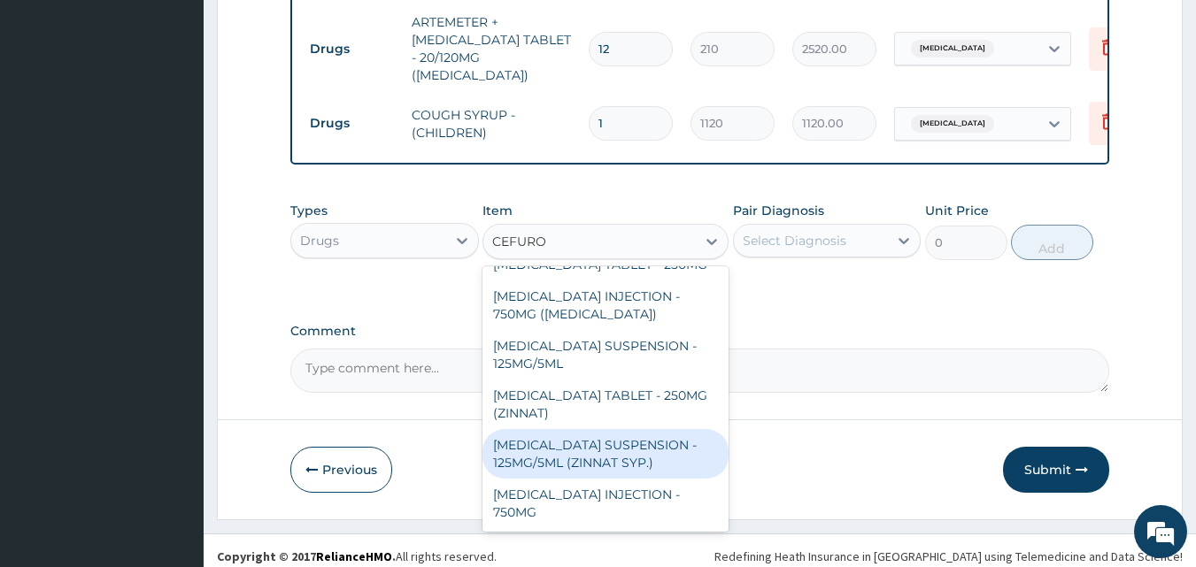
click at [559, 445] on div "[MEDICAL_DATA] SUSPENSION - 125MG/5ML (ZINNAT SYP.)" at bounding box center [605, 454] width 246 height 50
type input "14559.999999999998"
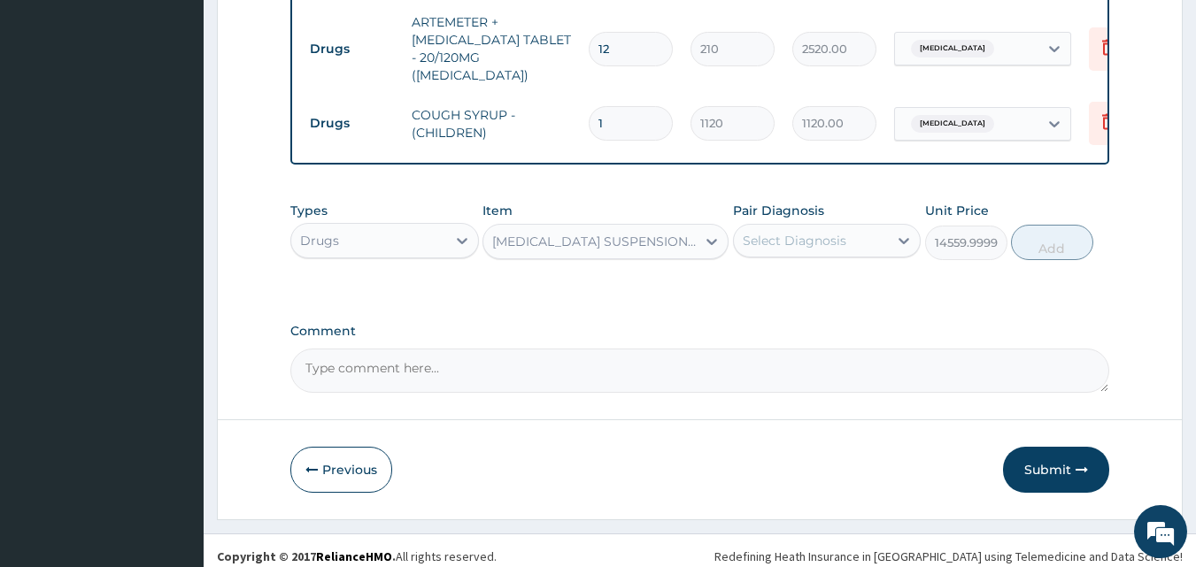
click at [857, 228] on div "Select Diagnosis" at bounding box center [811, 241] width 155 height 28
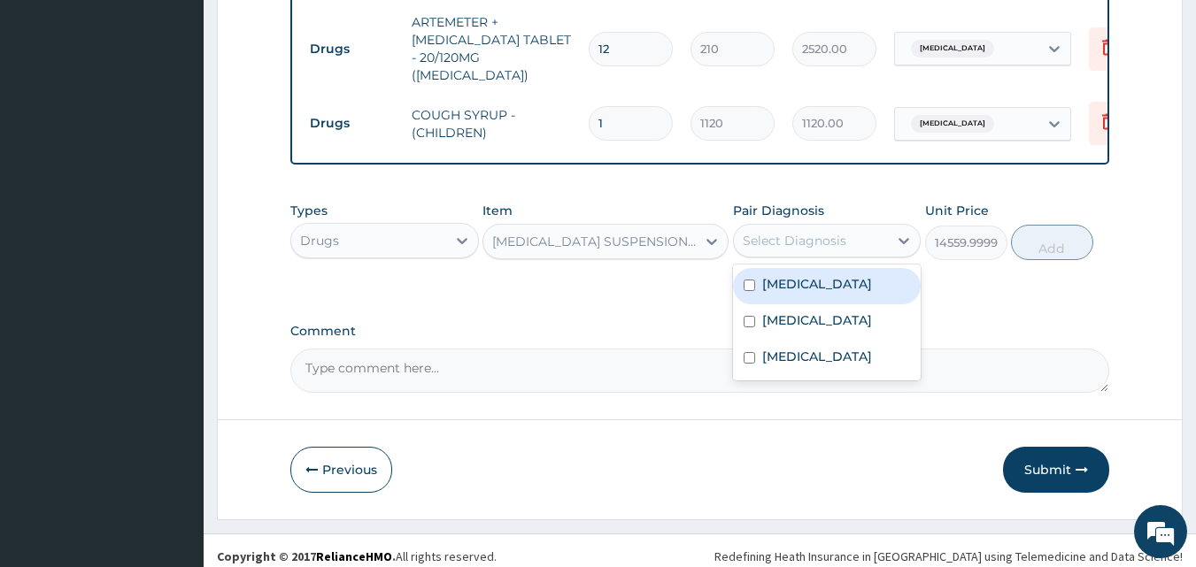
click at [799, 293] on label "Upper respiratory infection" at bounding box center [817, 284] width 110 height 18
checkbox input "true"
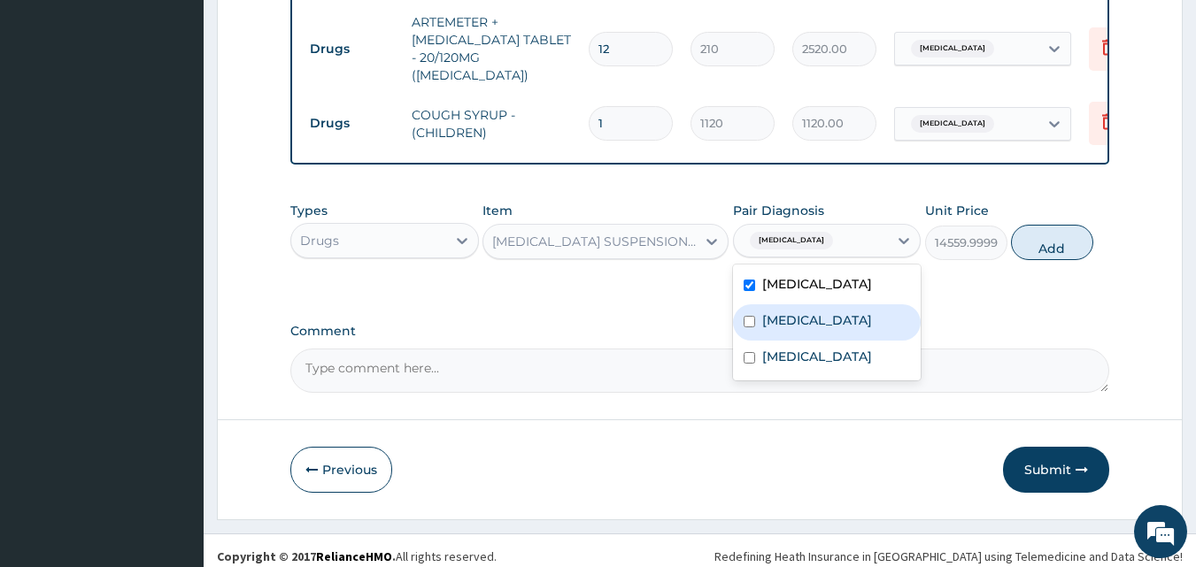
drag, startPoint x: 797, startPoint y: 327, endPoint x: 828, endPoint y: 293, distance: 45.7
click at [796, 320] on label "Tonsillitis" at bounding box center [817, 321] width 110 height 18
checkbox input "true"
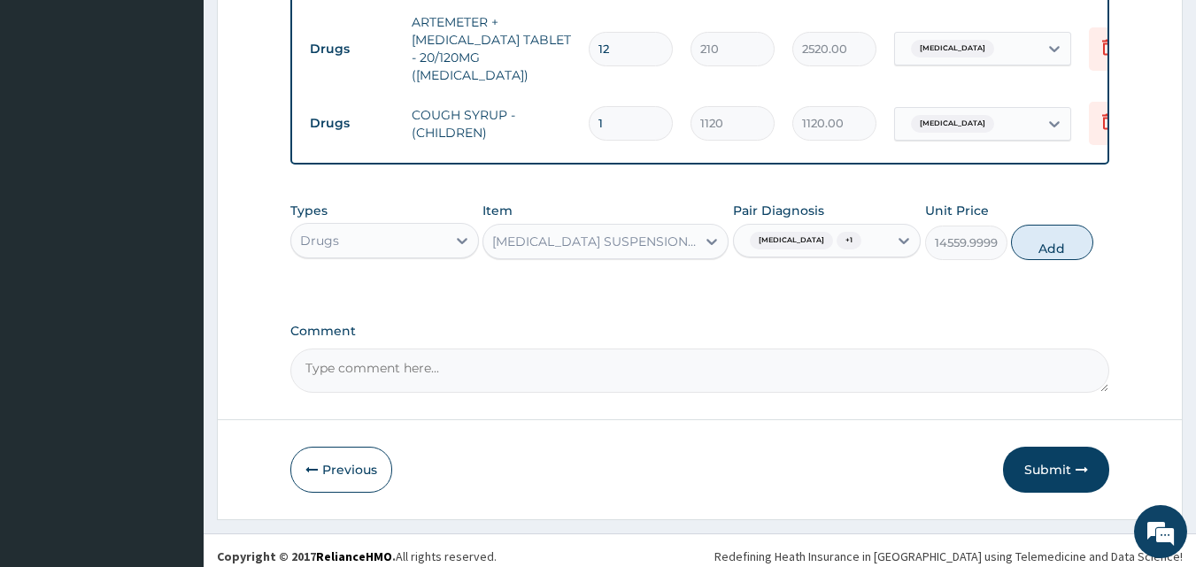
click at [1057, 239] on button "Add" at bounding box center [1052, 242] width 82 height 35
type input "0"
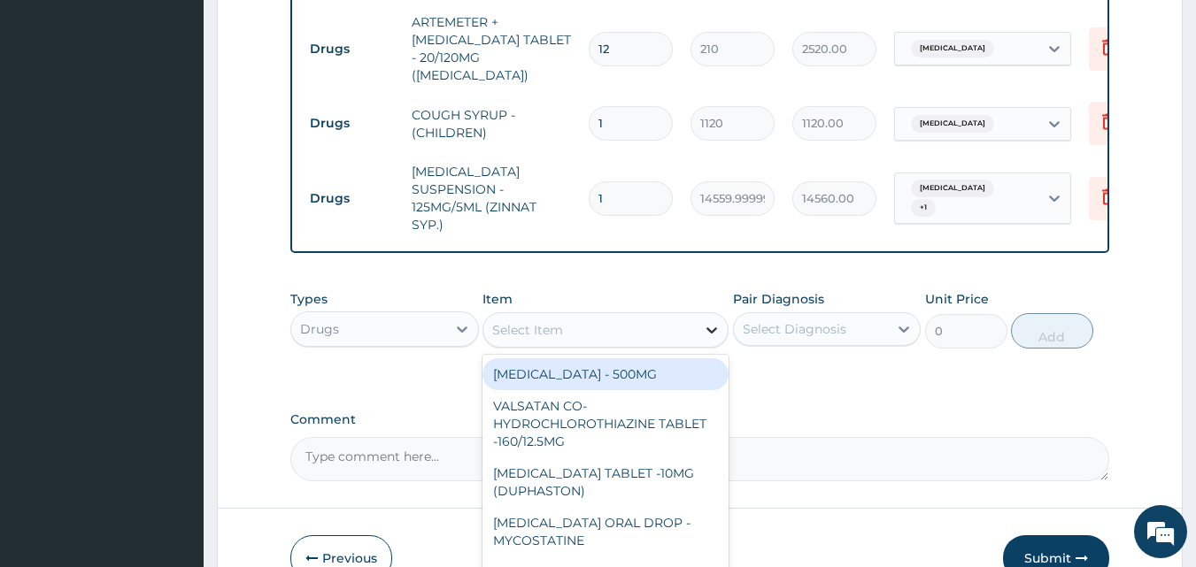
click at [711, 321] on icon at bounding box center [712, 330] width 18 height 18
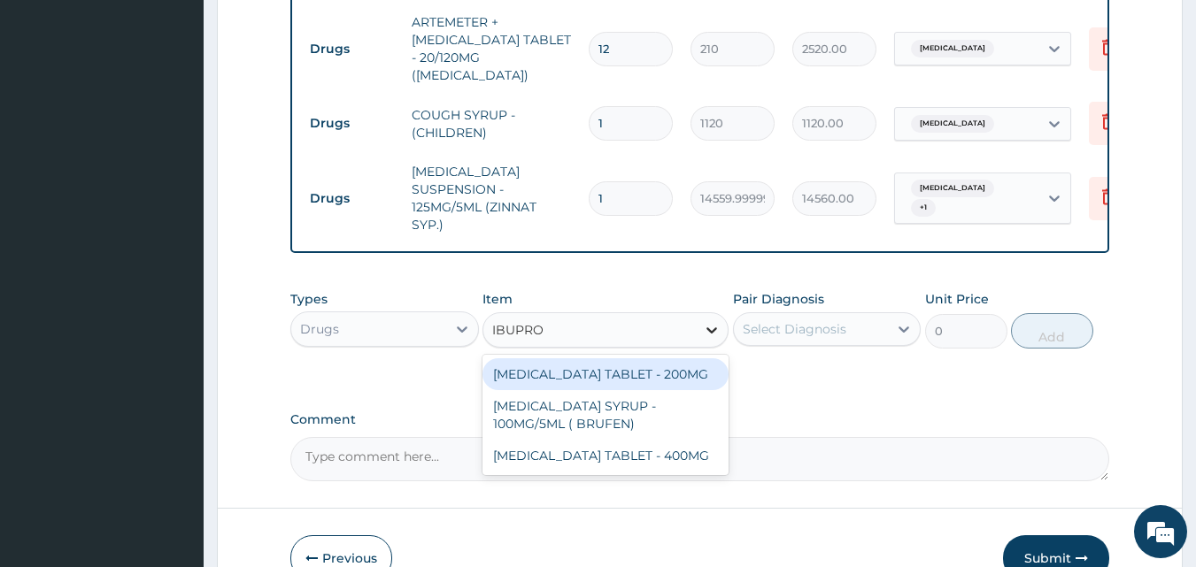
type input "IBUPROF"
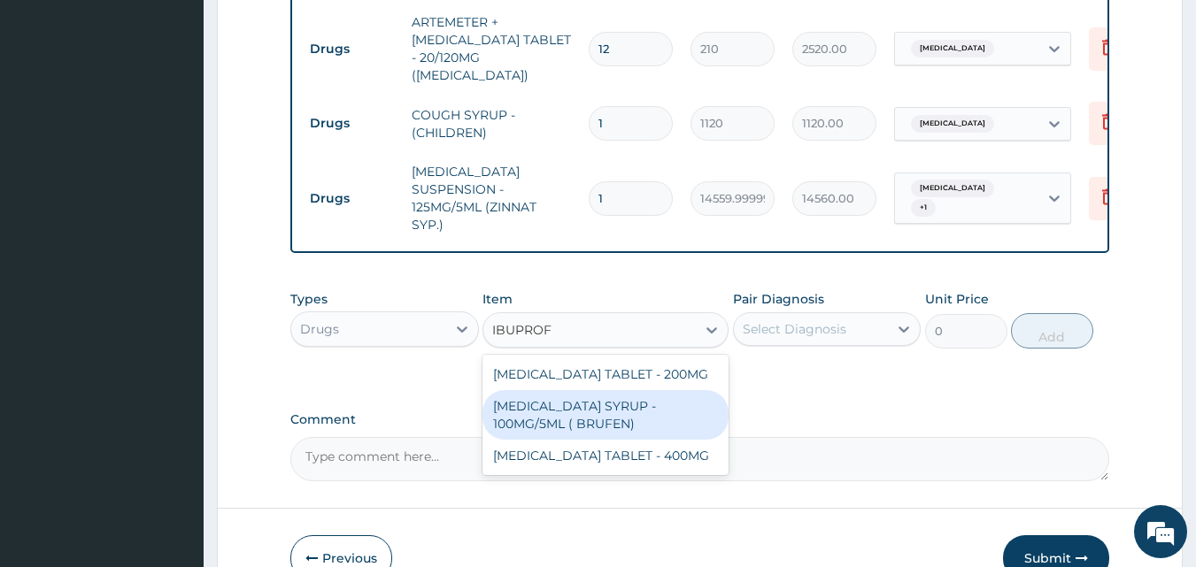
click at [602, 390] on div "[MEDICAL_DATA] SYRUP - 100MG/5ML ( BRUFEN)" at bounding box center [605, 415] width 246 height 50
type input "475.99999999999994"
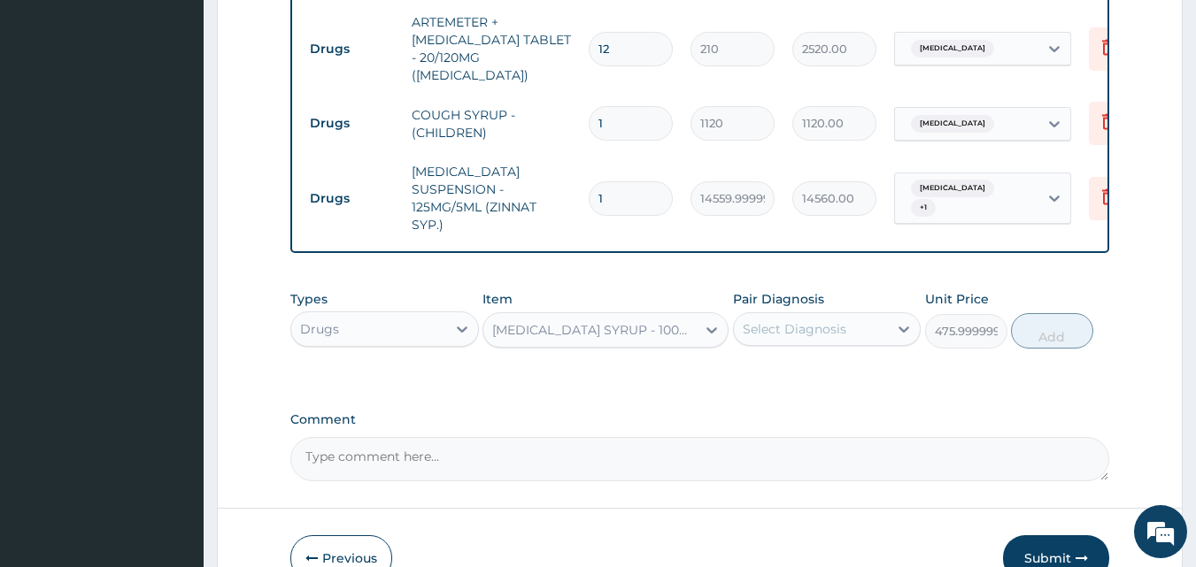
click at [755, 320] on div "Select Diagnosis" at bounding box center [795, 329] width 104 height 18
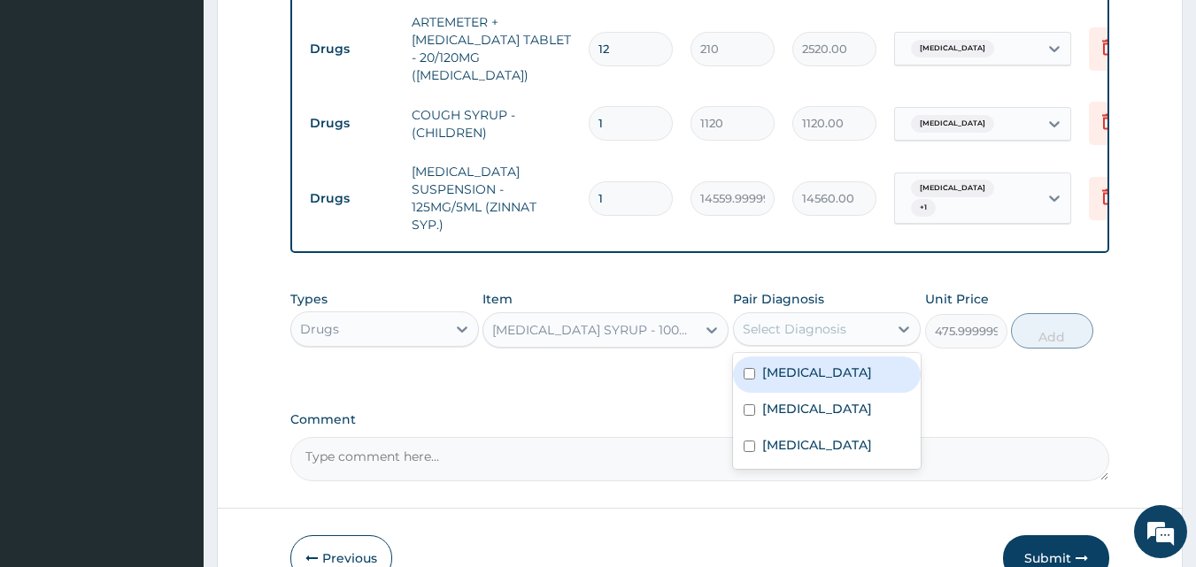
drag, startPoint x: 790, startPoint y: 351, endPoint x: 795, endPoint y: 367, distance: 16.8
click at [791, 364] on label "Upper respiratory infection" at bounding box center [817, 373] width 110 height 18
checkbox input "true"
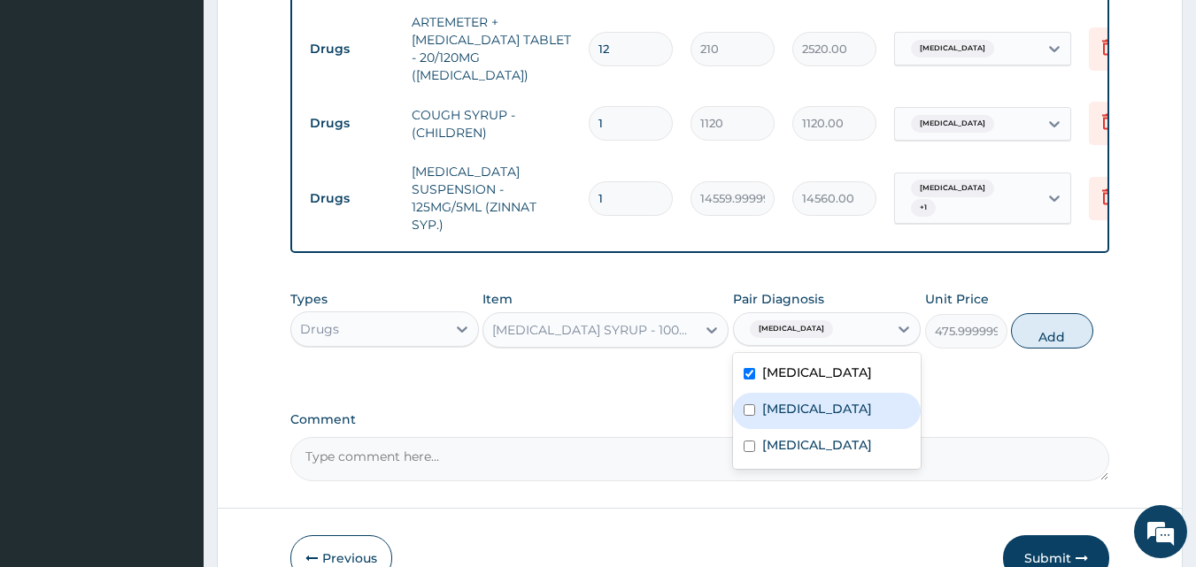
click at [791, 404] on label "Tonsillitis" at bounding box center [817, 409] width 110 height 18
checkbox input "true"
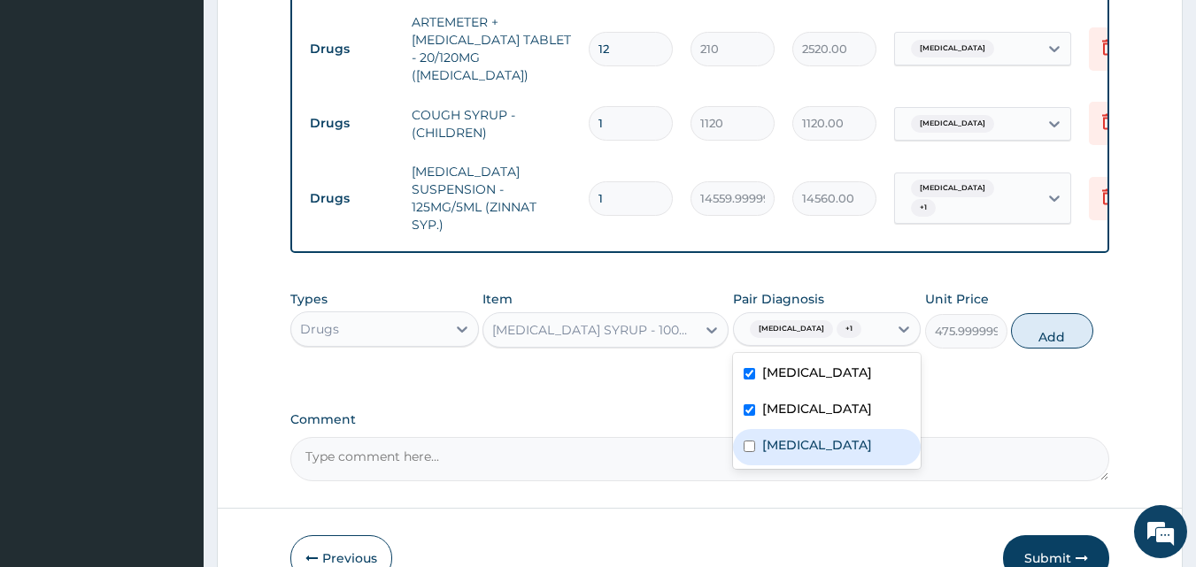
click at [796, 442] on div "[MEDICAL_DATA]" at bounding box center [827, 447] width 189 height 36
checkbox input "true"
click at [1053, 313] on button "Add" at bounding box center [1052, 330] width 82 height 35
type input "0"
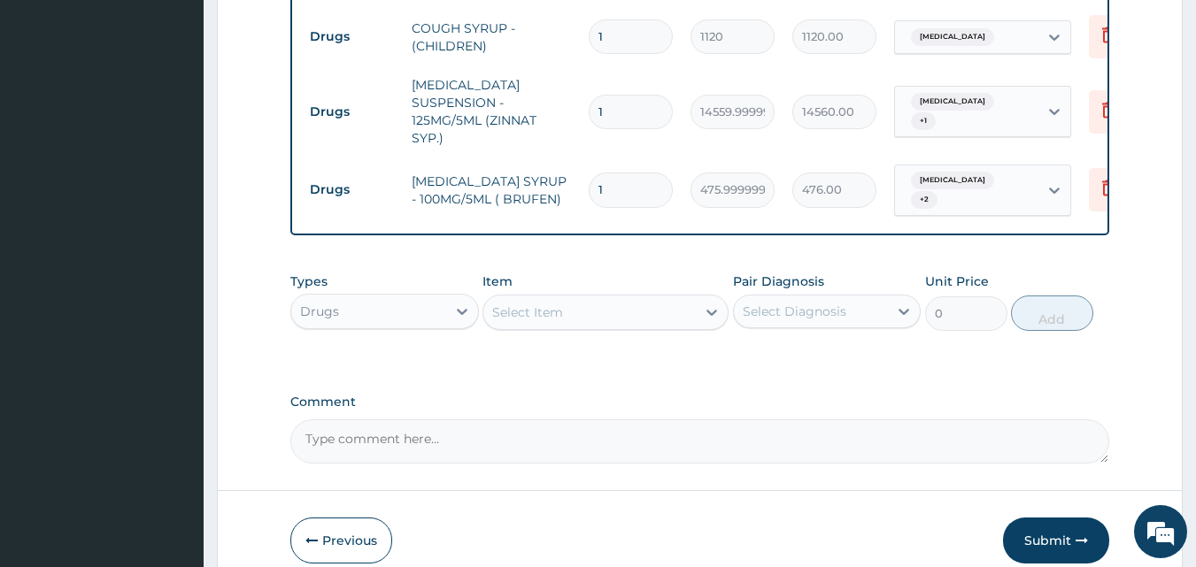
scroll to position [930, 0]
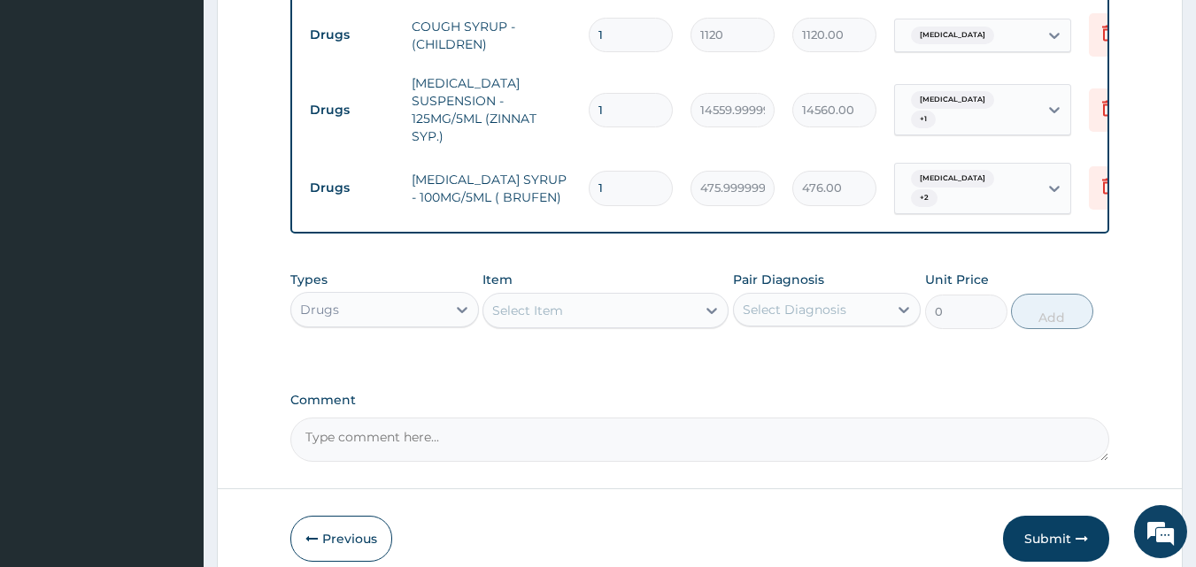
click at [472, 418] on textarea "Comment" at bounding box center [700, 440] width 820 height 44
type textarea "DS ;- URTI WITH TONSILITIS, MALARIA"
click at [1053, 516] on button "Submit" at bounding box center [1056, 539] width 106 height 46
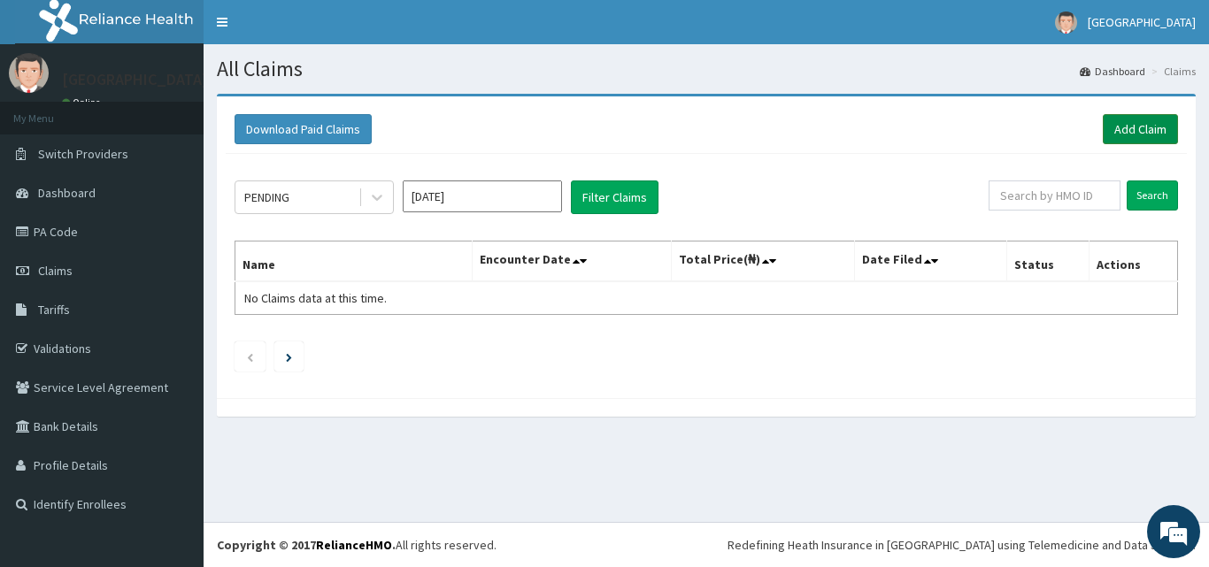
click at [1130, 124] on link "Add Claim" at bounding box center [1140, 129] width 75 height 30
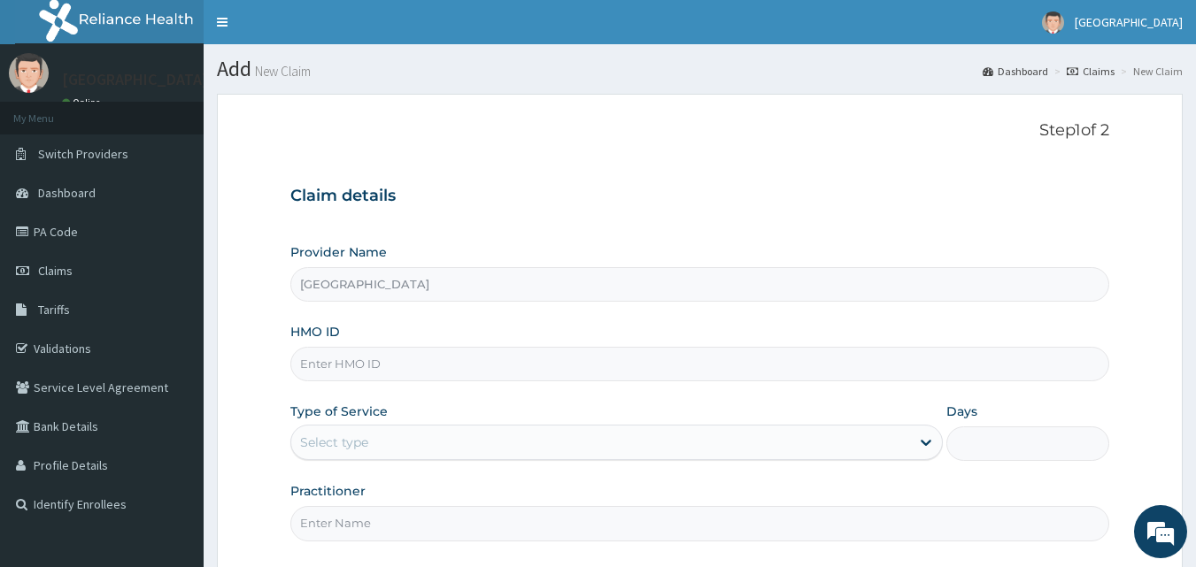
click at [339, 371] on input "HMO ID" at bounding box center [700, 364] width 820 height 35
type input "ELN/10136/A"
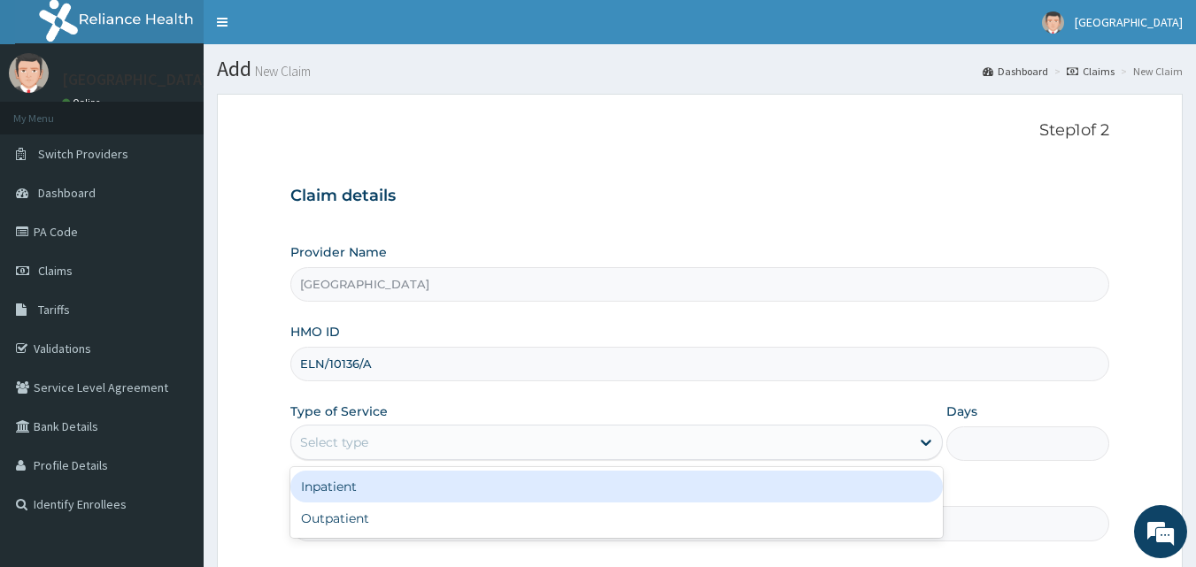
click at [378, 431] on div "Select type" at bounding box center [600, 442] width 619 height 28
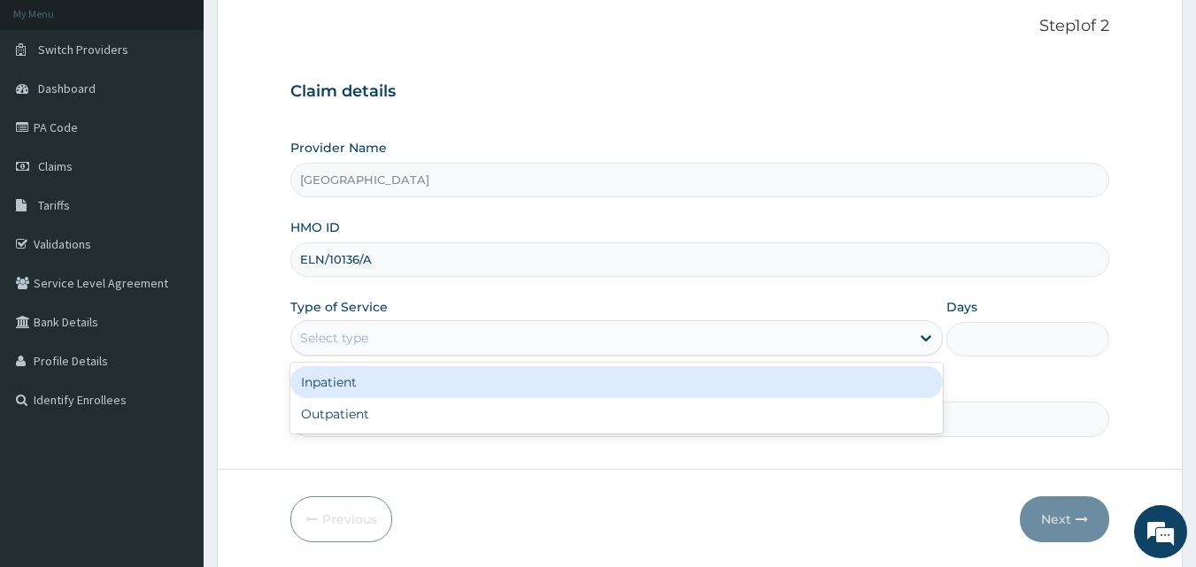
scroll to position [166, 0]
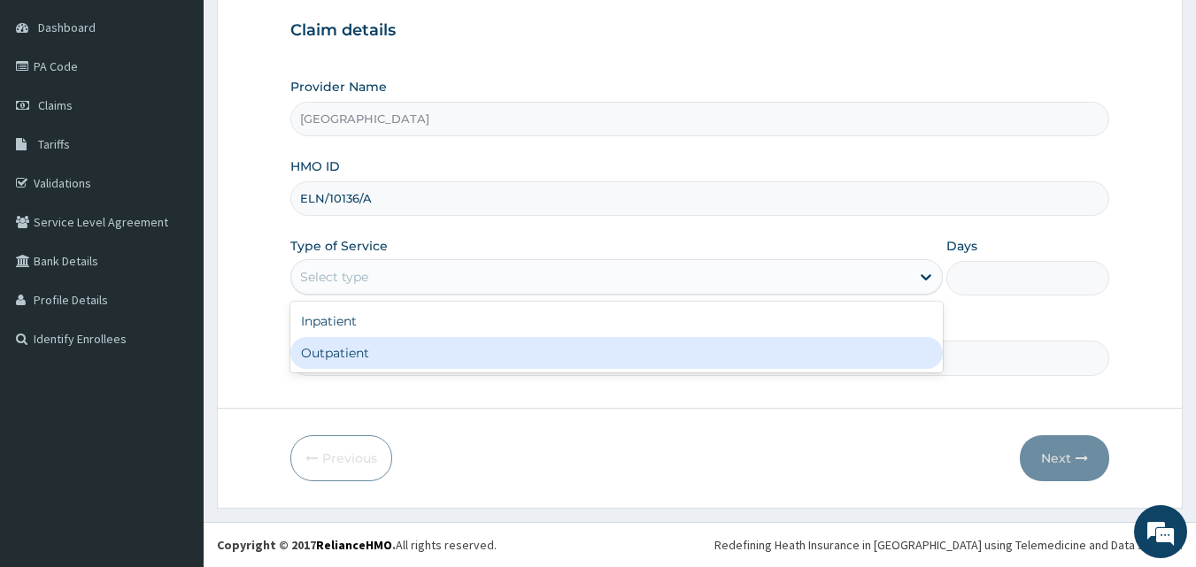
click at [382, 353] on div "Outpatient" at bounding box center [616, 353] width 652 height 32
type input "1"
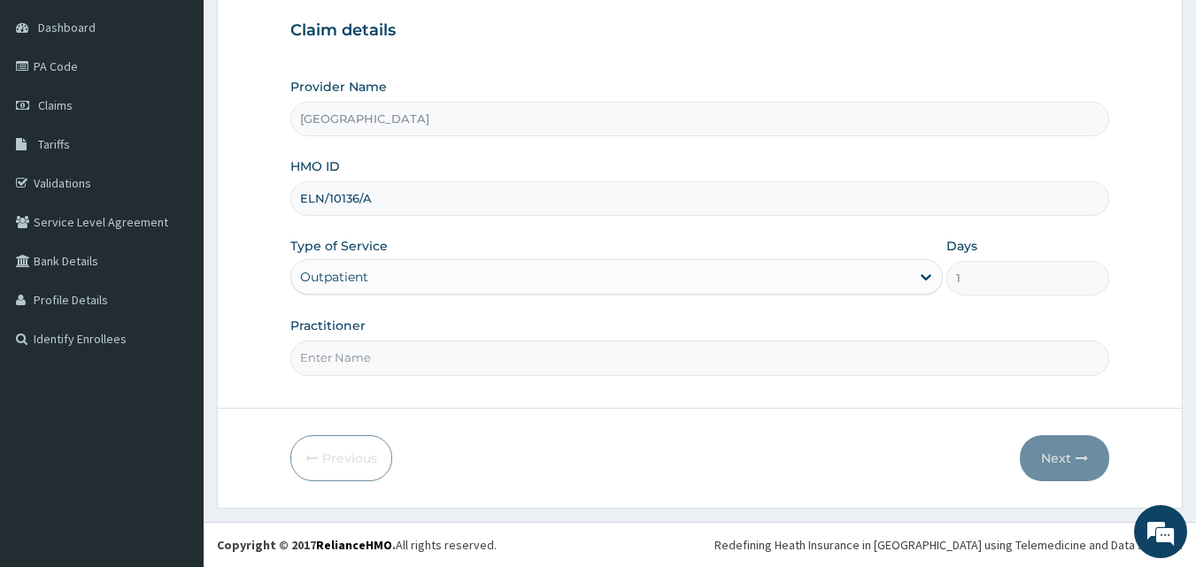
click at [385, 375] on input "Practitioner" at bounding box center [700, 358] width 820 height 35
type input "DR. [PERSON_NAME]"
click at [1064, 452] on button "Next" at bounding box center [1064, 459] width 89 height 46
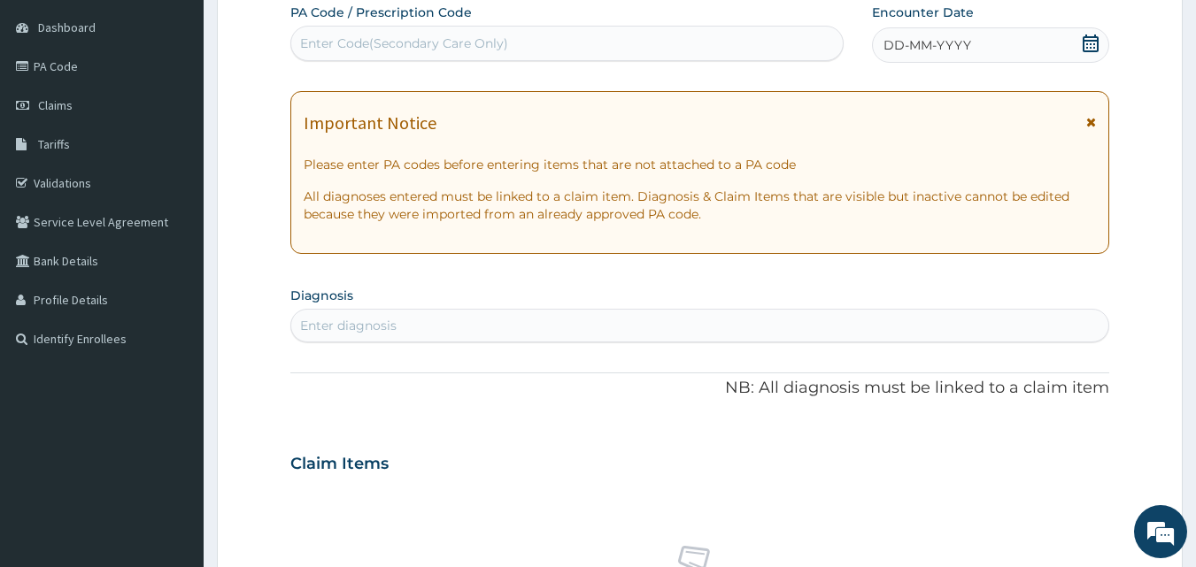
click at [1084, 42] on icon at bounding box center [1091, 44] width 16 height 18
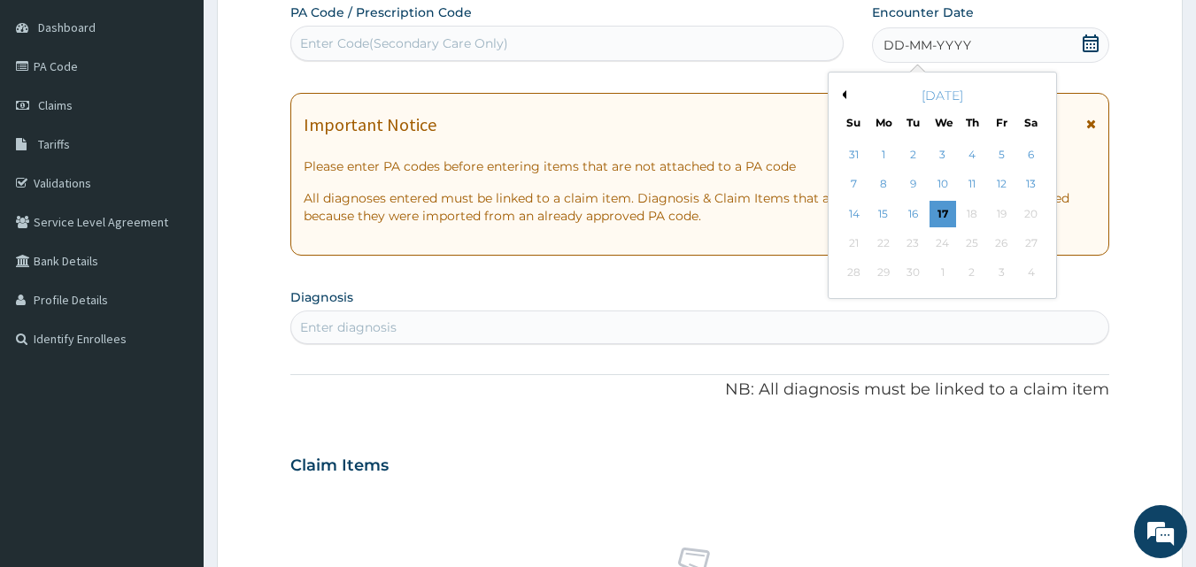
click at [845, 92] on button "Previous Month" at bounding box center [841, 94] width 9 height 9
click at [1030, 275] on div "30" at bounding box center [1031, 273] width 27 height 27
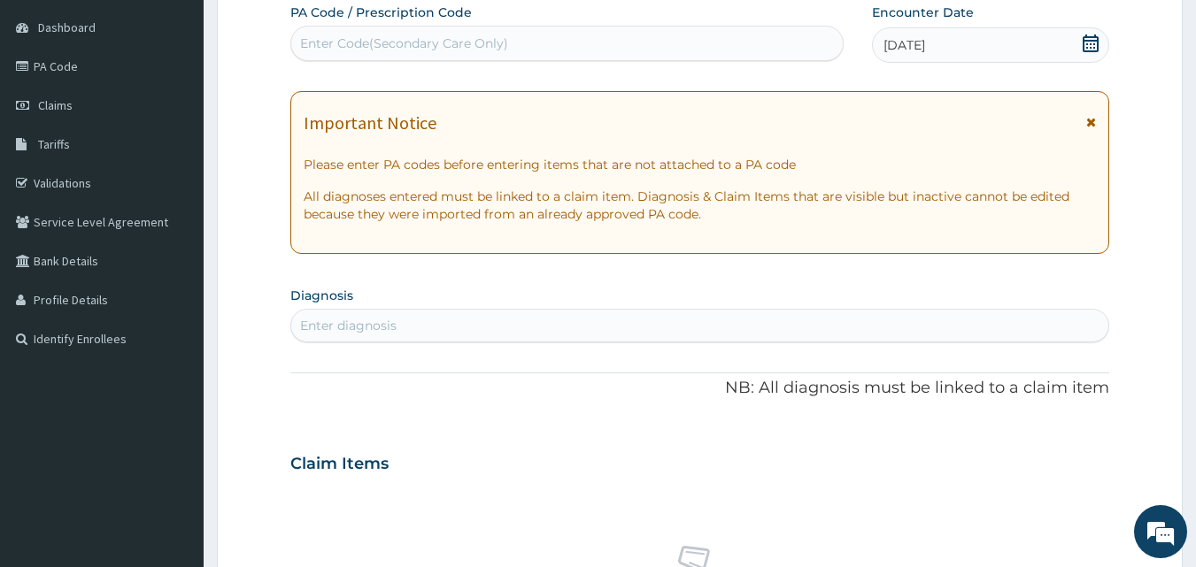
click at [373, 319] on div "Enter diagnosis" at bounding box center [348, 326] width 96 height 18
type input "SINUS"
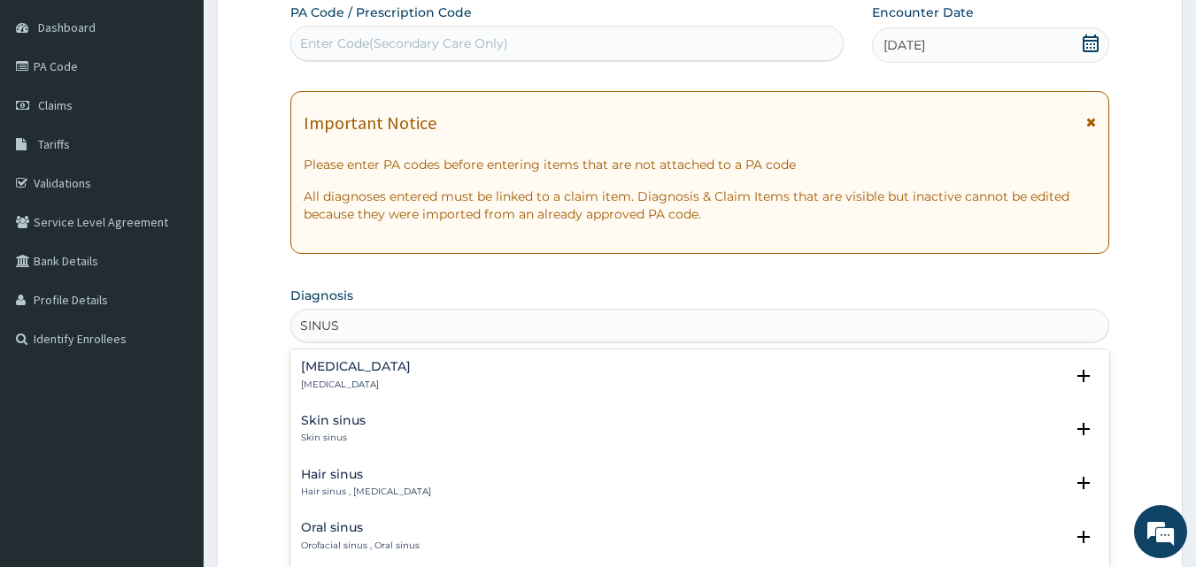
click at [336, 360] on h4 "Sinusitis" at bounding box center [356, 366] width 110 height 13
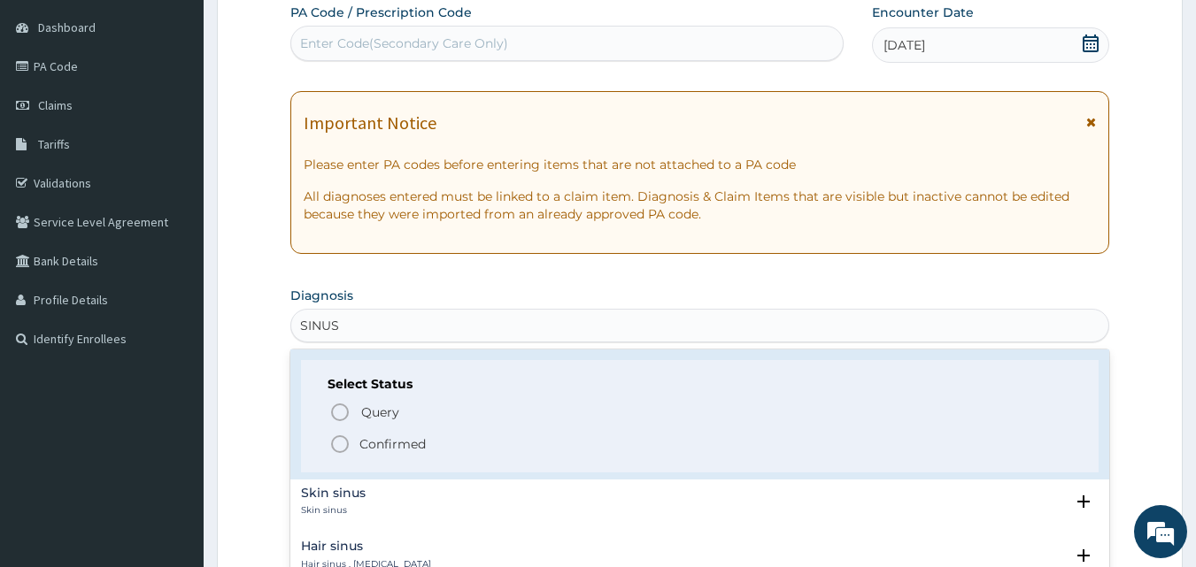
scroll to position [0, 0]
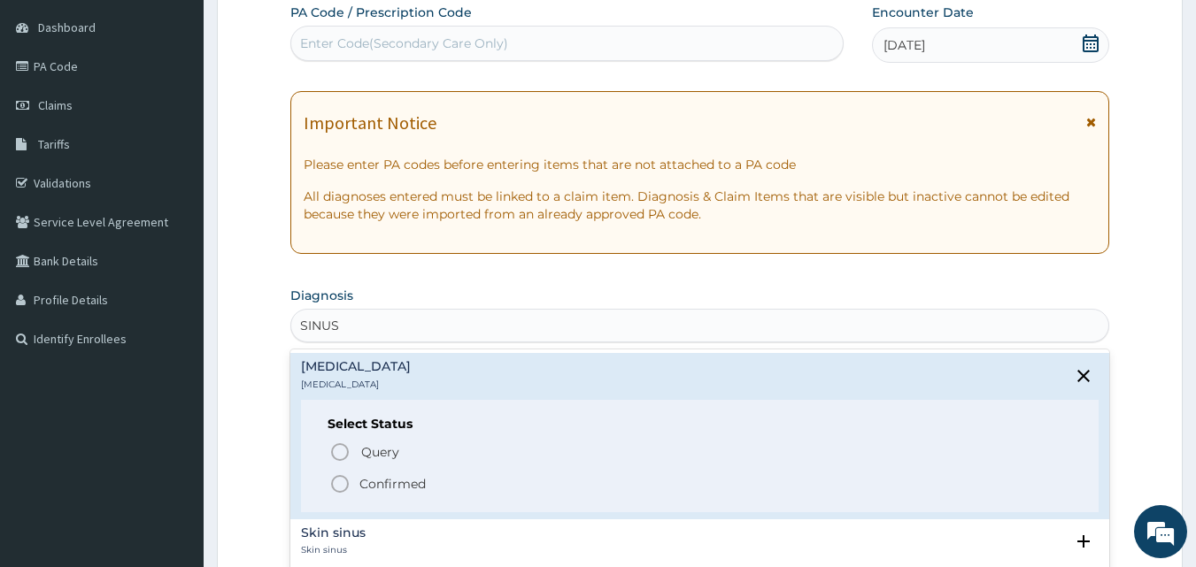
click at [338, 482] on icon "status option filled" at bounding box center [339, 484] width 21 height 21
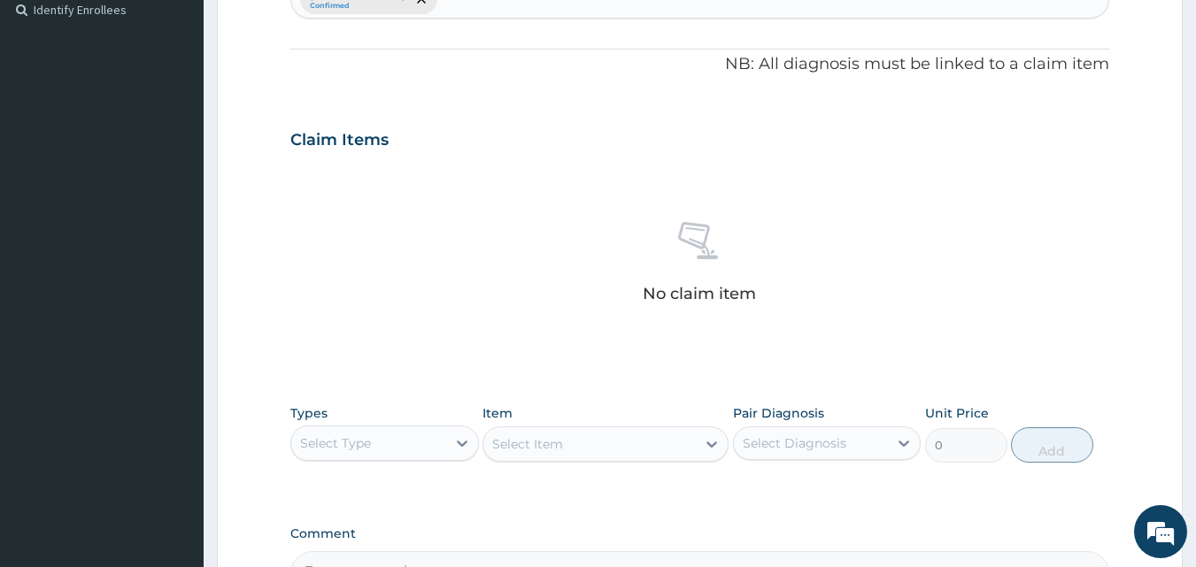
scroll to position [520, 0]
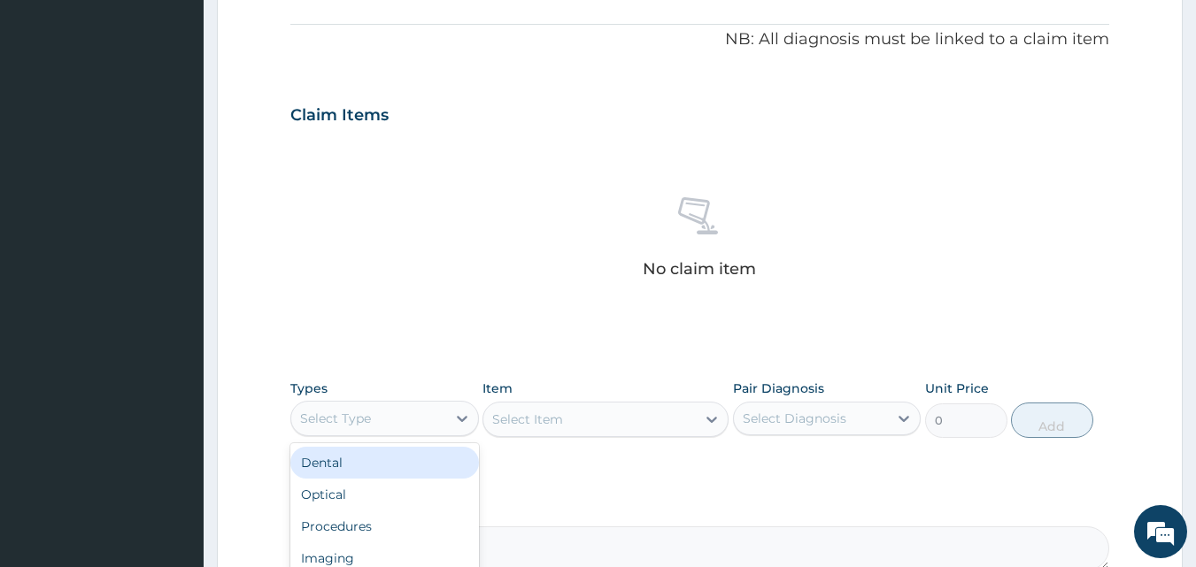
click at [436, 418] on div "Select Type" at bounding box center [368, 419] width 155 height 28
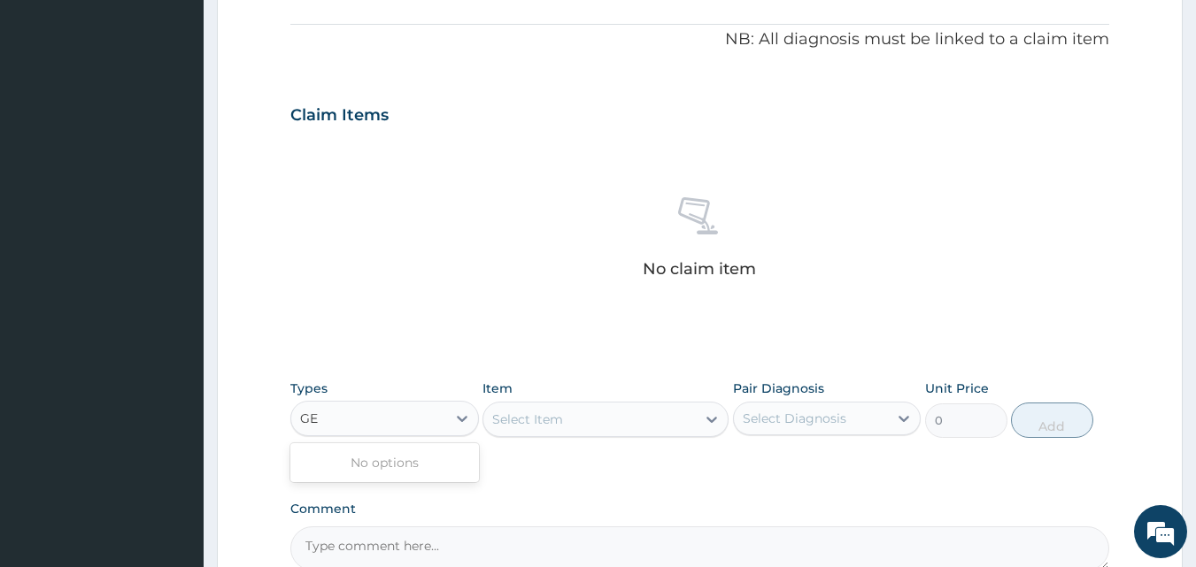
type input "G"
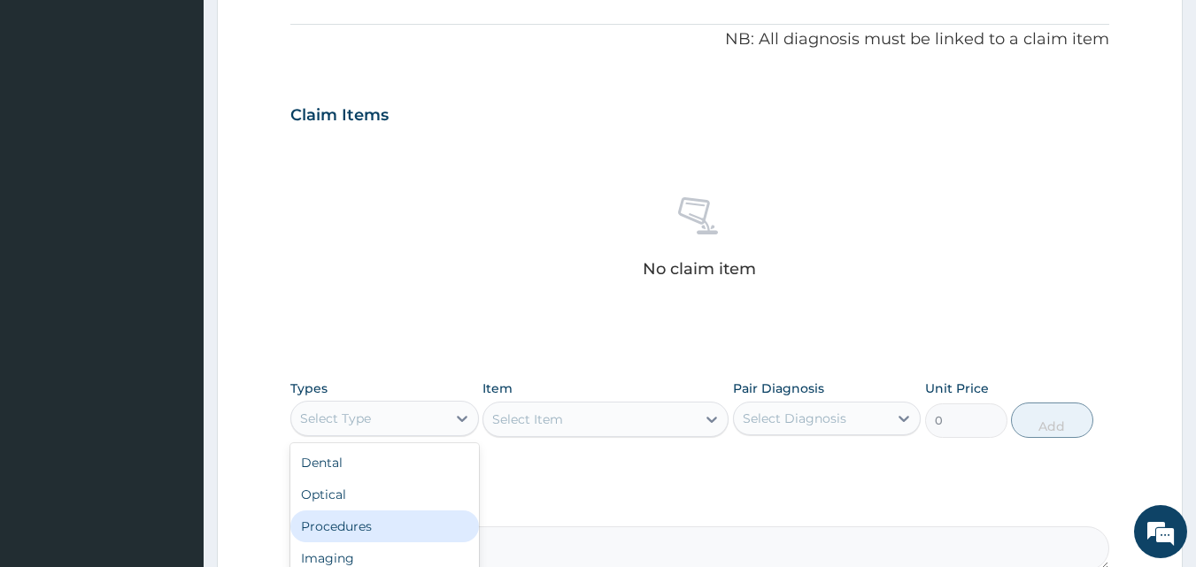
click at [344, 523] on div "Procedures" at bounding box center [384, 527] width 189 height 32
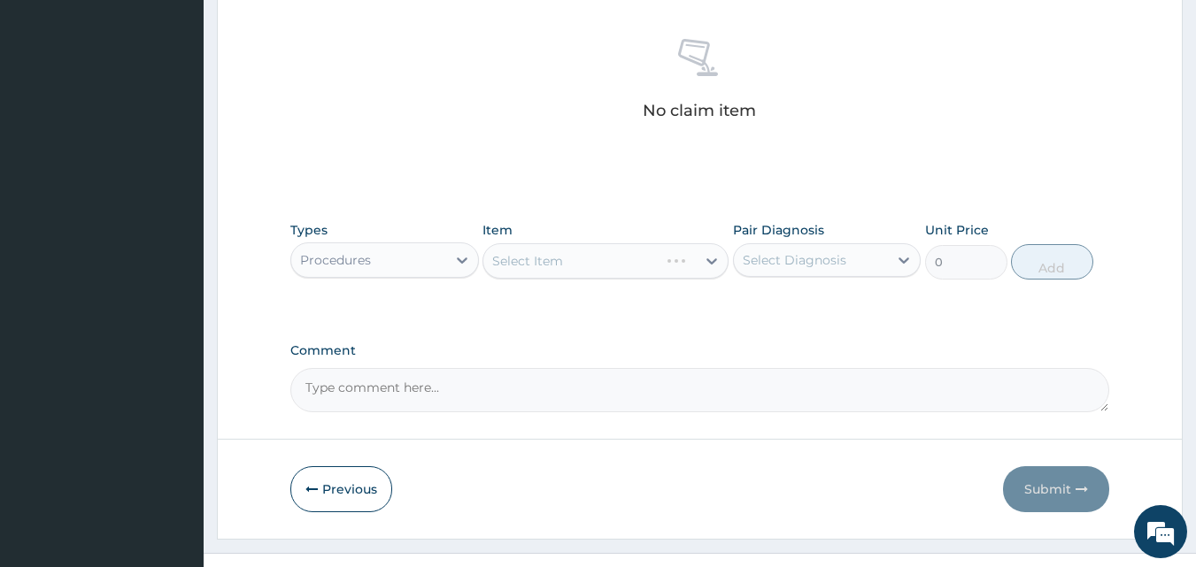
scroll to position [697, 0]
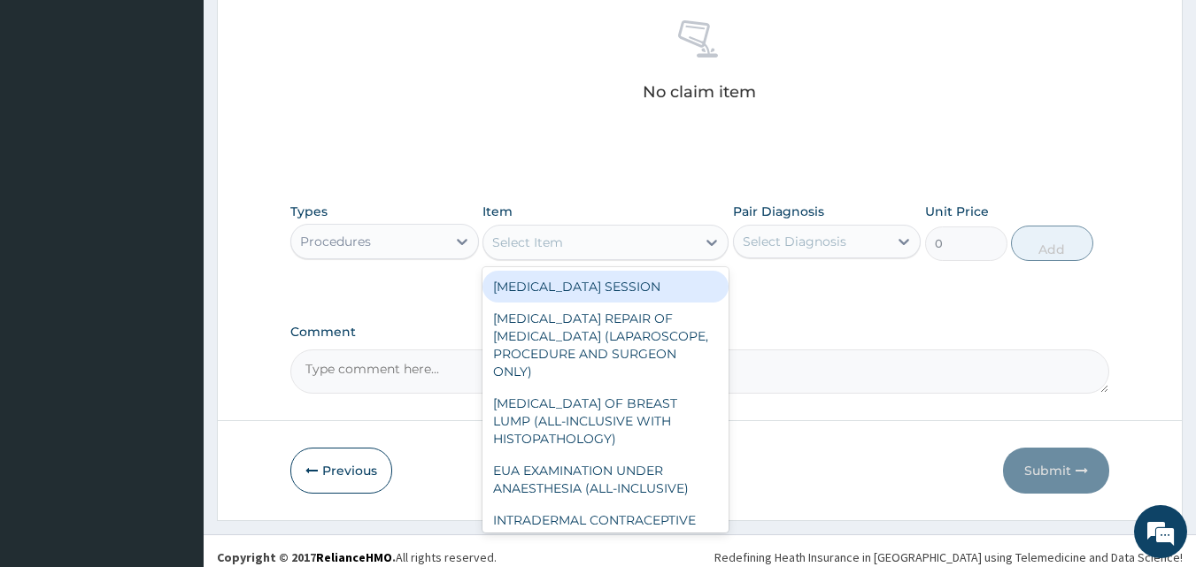
click at [692, 236] on div "Select Item" at bounding box center [589, 242] width 212 height 28
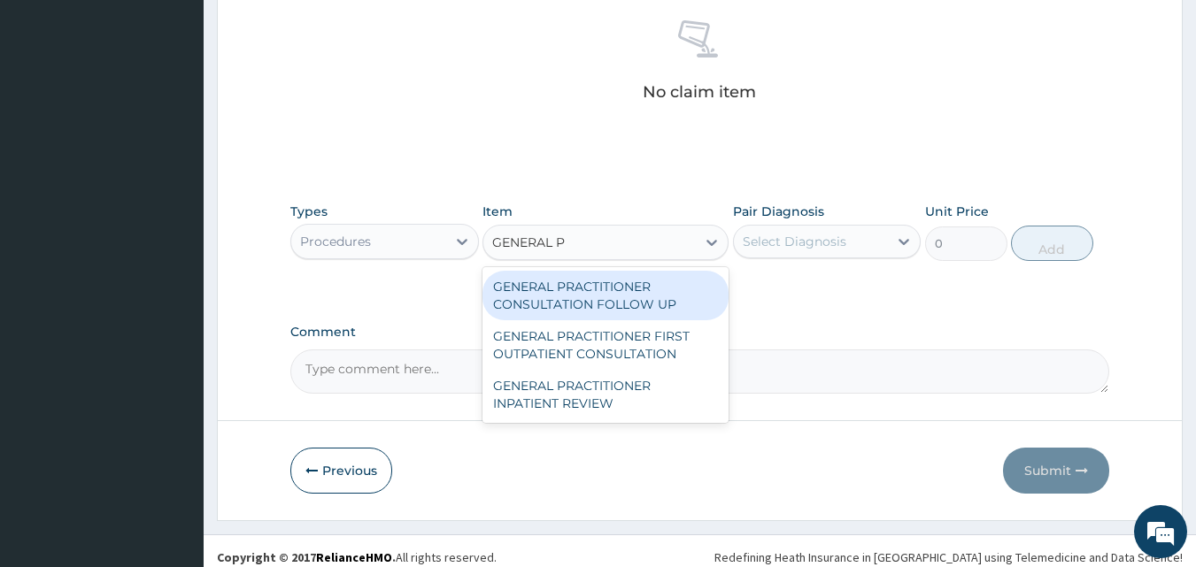
type input "GENERAL PR"
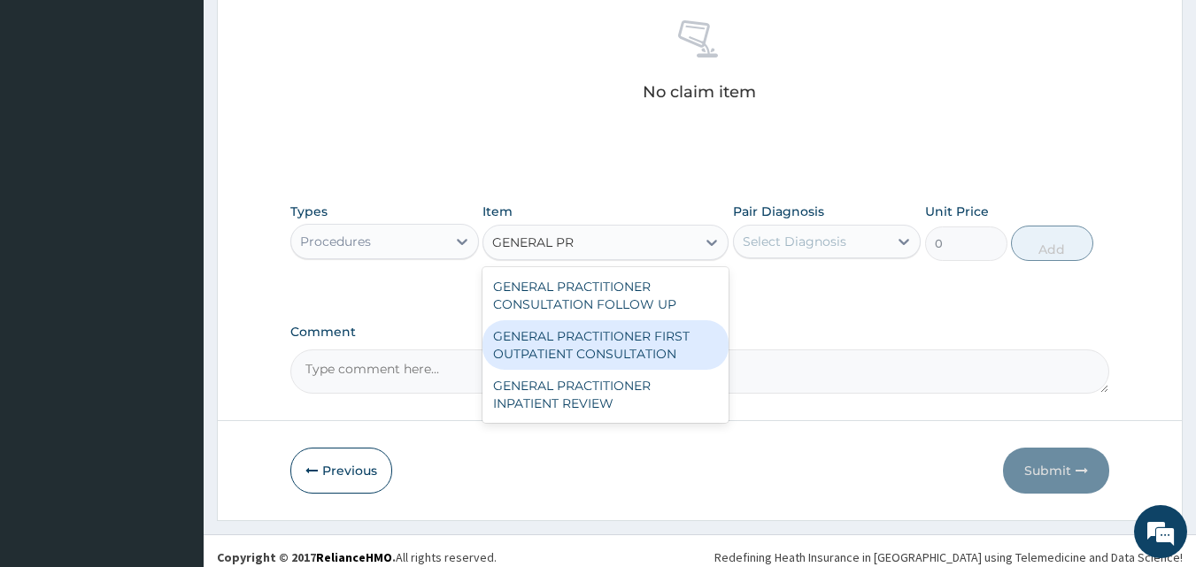
click at [628, 342] on div "GENERAL PRACTITIONER FIRST OUTPATIENT CONSULTATION" at bounding box center [605, 345] width 246 height 50
type input "3750"
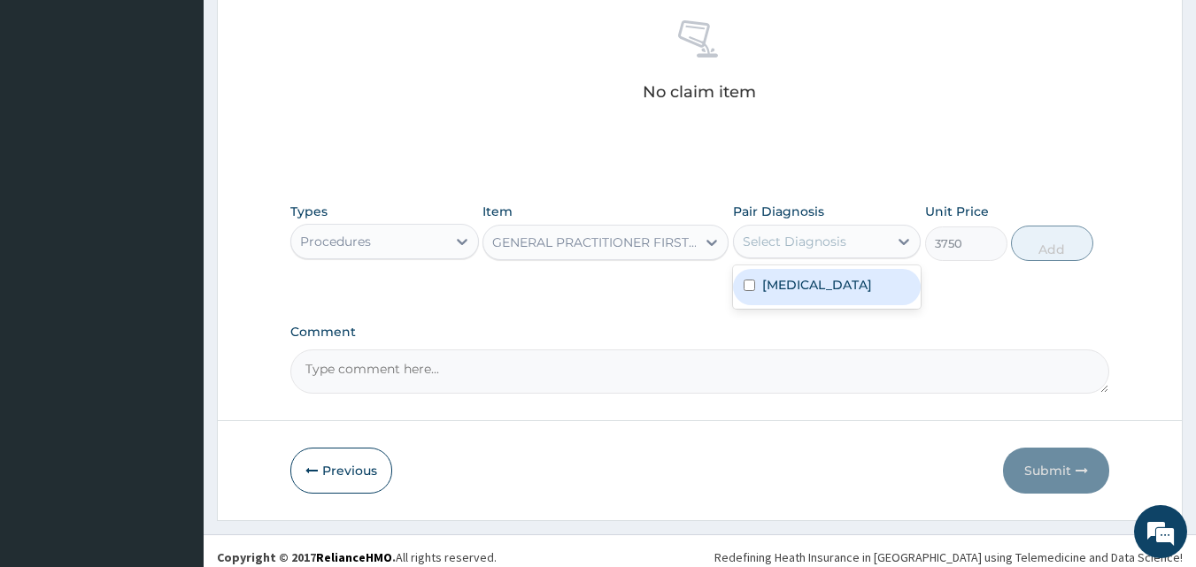
click at [817, 243] on div "Select Diagnosis" at bounding box center [795, 242] width 104 height 18
click at [783, 288] on label "Sinusitis" at bounding box center [817, 285] width 110 height 18
checkbox input "true"
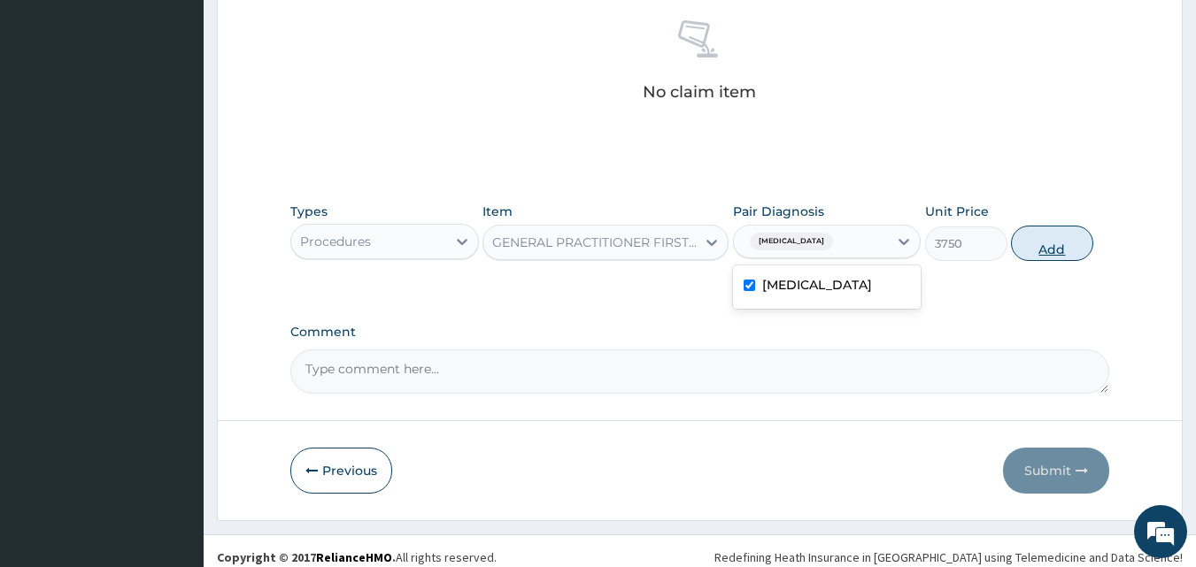
click at [1035, 241] on button "Add" at bounding box center [1052, 243] width 82 height 35
type input "0"
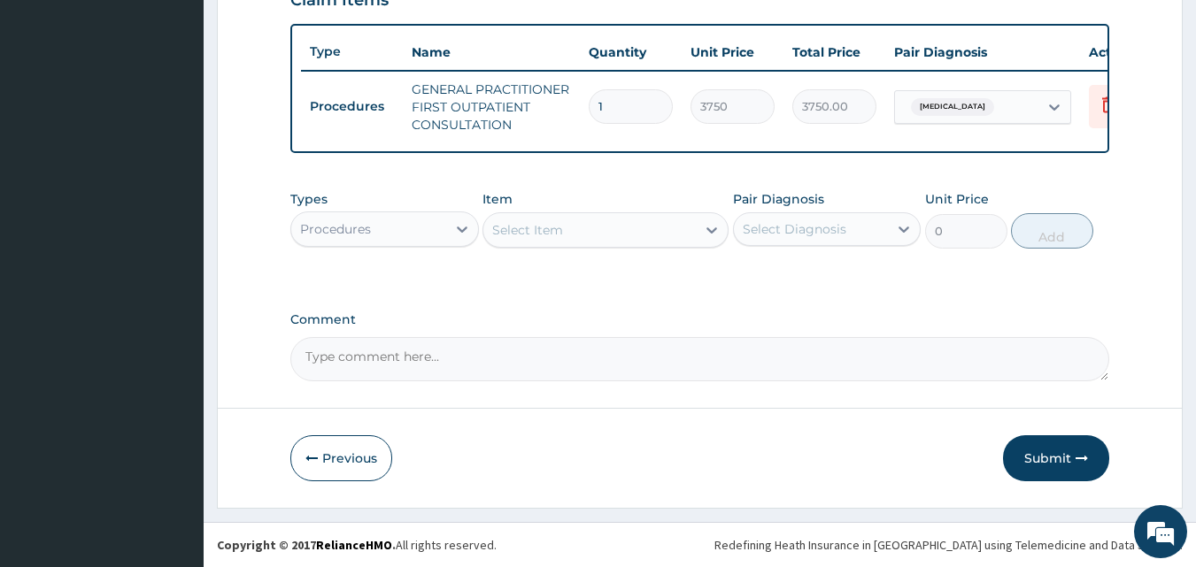
scroll to position [648, 0]
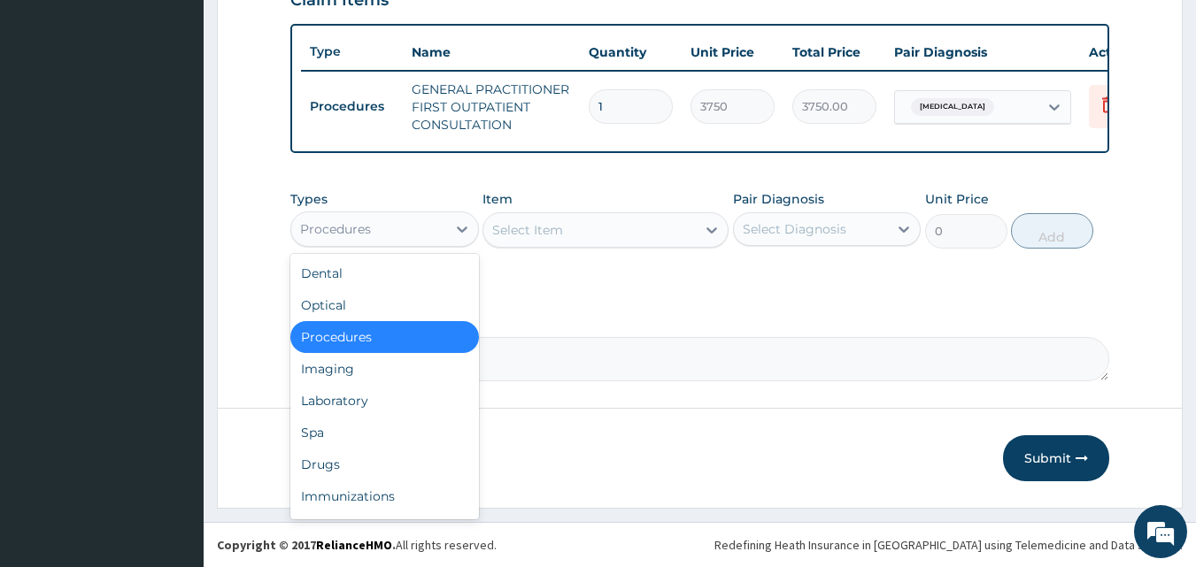
click at [433, 227] on div "Procedures" at bounding box center [368, 229] width 155 height 28
click at [355, 394] on div "Laboratory" at bounding box center [384, 401] width 189 height 32
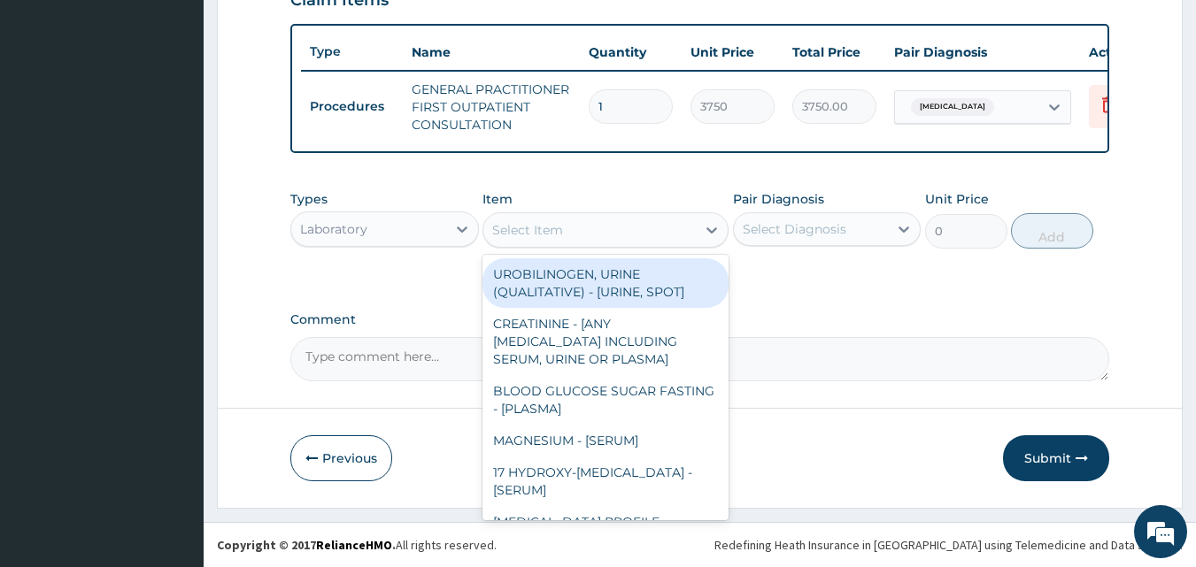
click at [654, 229] on div "Select Item" at bounding box center [589, 230] width 212 height 28
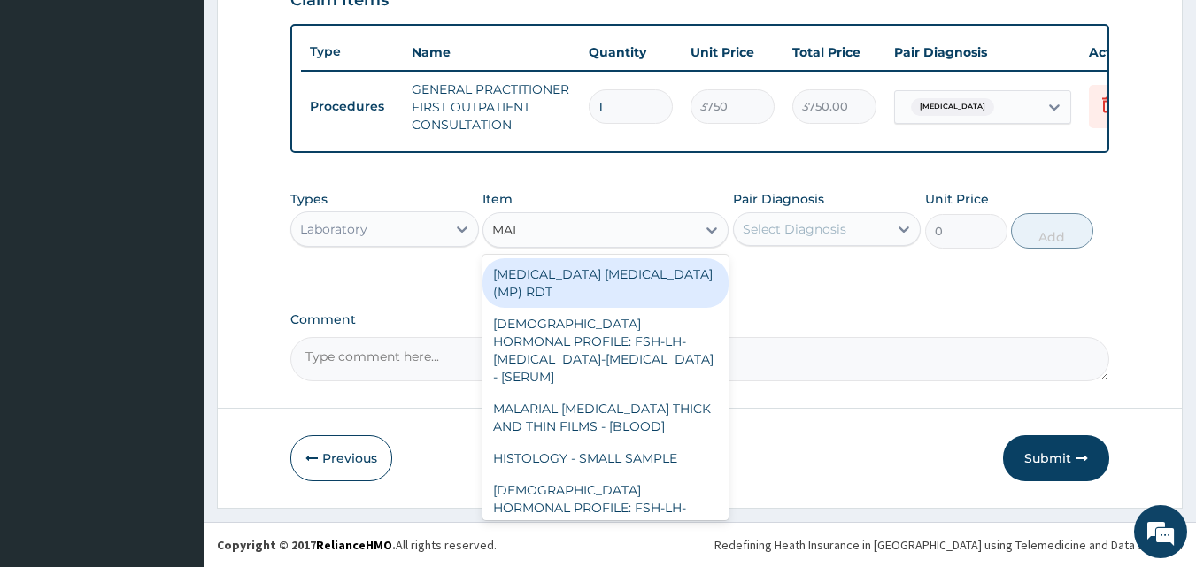
type input "MALA"
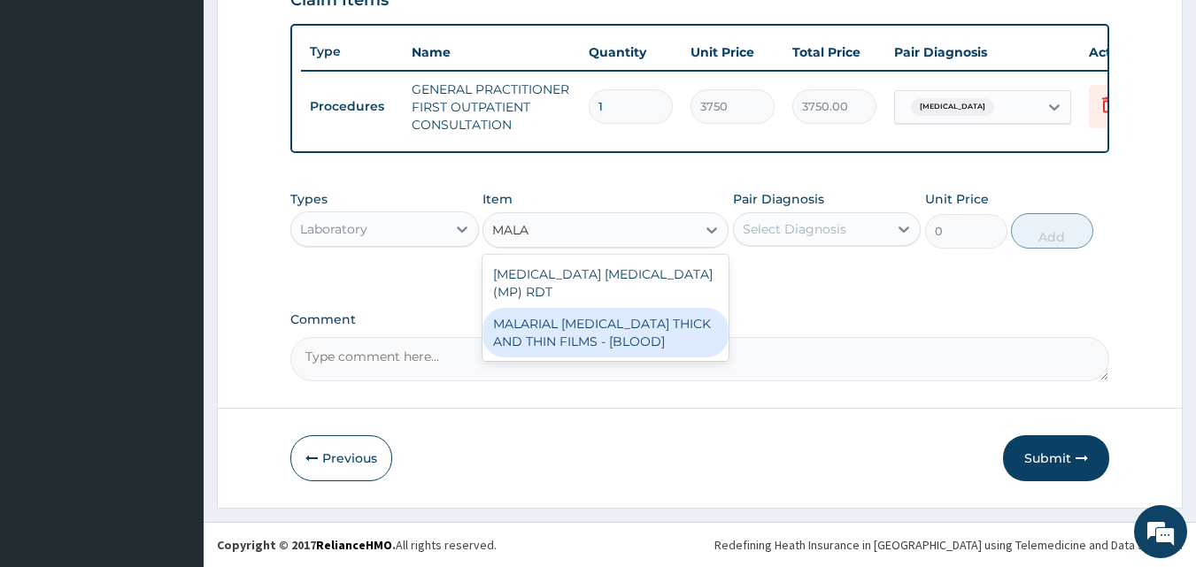
click at [587, 311] on div "MALARIAL PARASITE THICK AND THIN FILMS - [BLOOD]" at bounding box center [605, 333] width 246 height 50
type input "2187.5"
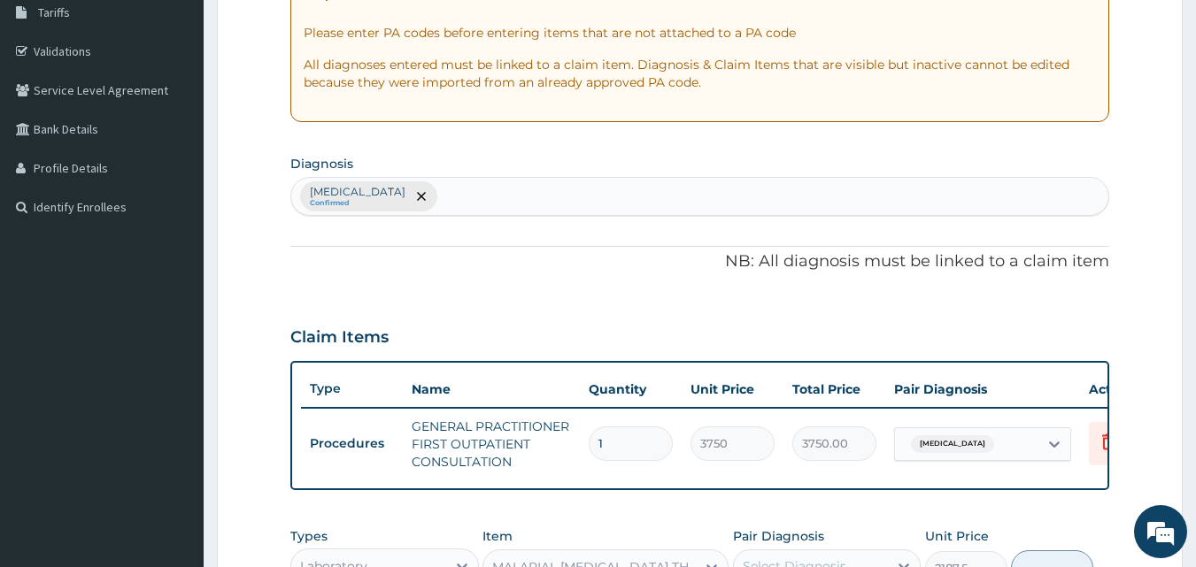
scroll to position [294, 0]
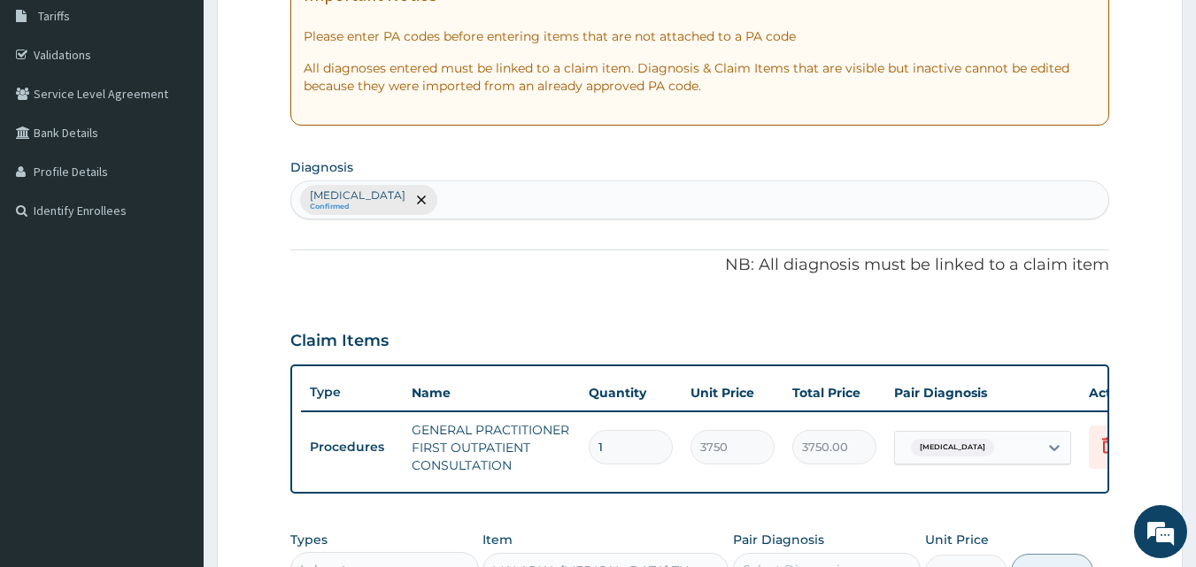
click at [415, 203] on div "Sinusitis Confirmed" at bounding box center [700, 199] width 818 height 37
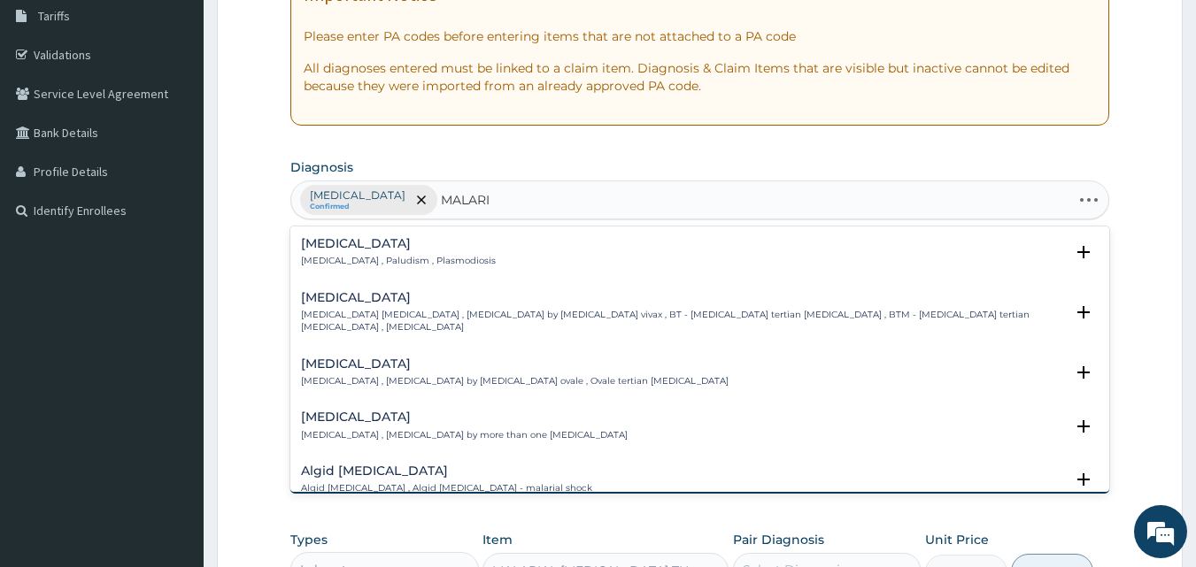
type input "MALARIA"
click at [337, 248] on h4 "Malaria" at bounding box center [398, 243] width 195 height 13
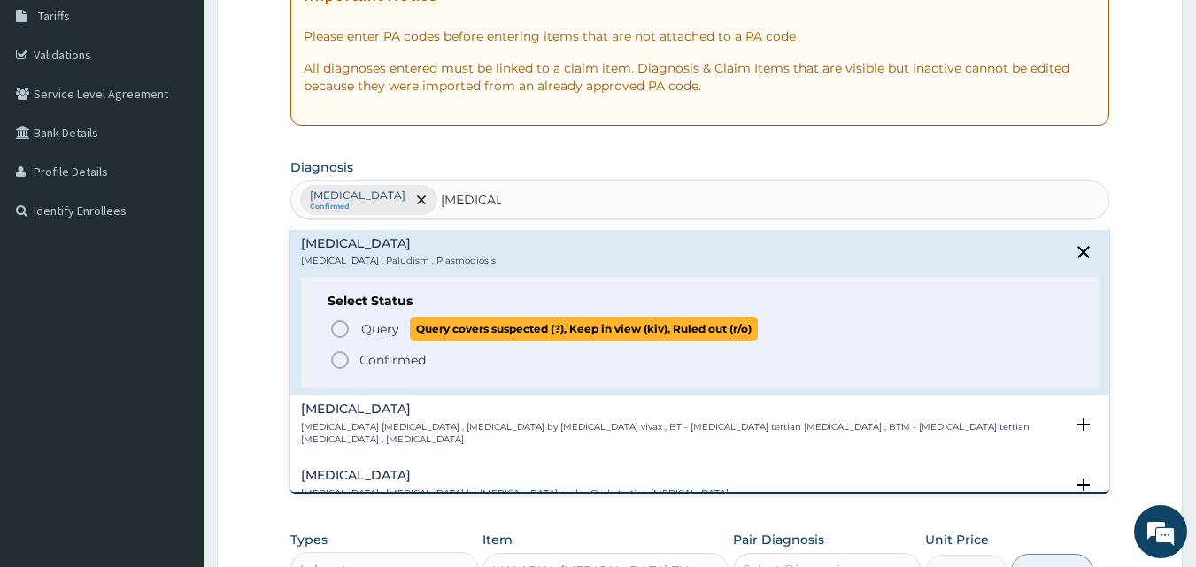
click at [337, 333] on icon "status option query" at bounding box center [339, 329] width 21 height 21
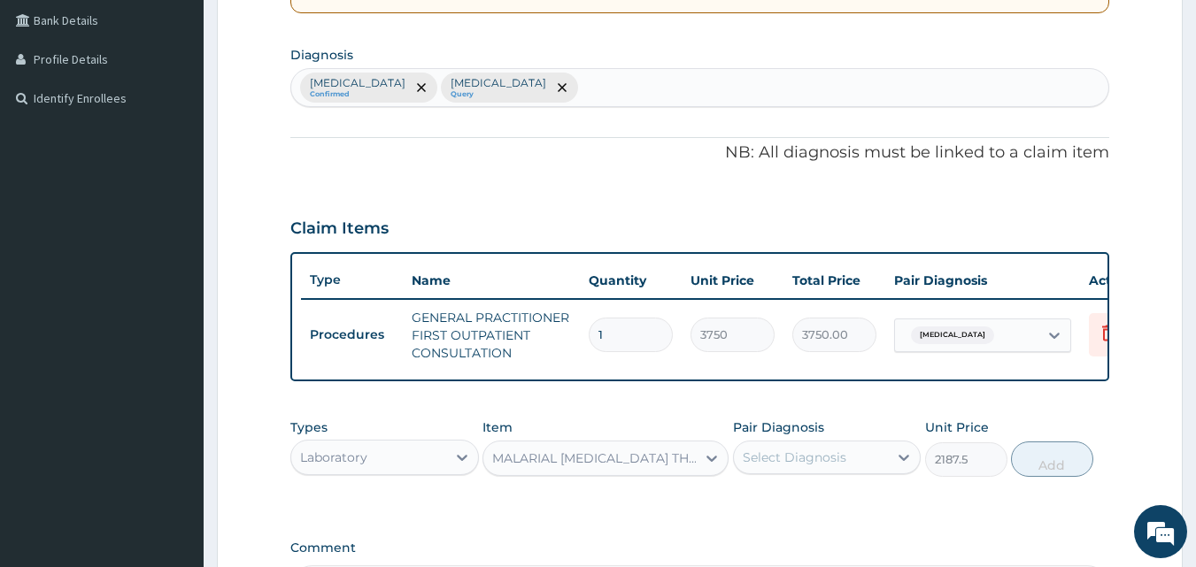
scroll to position [559, 0]
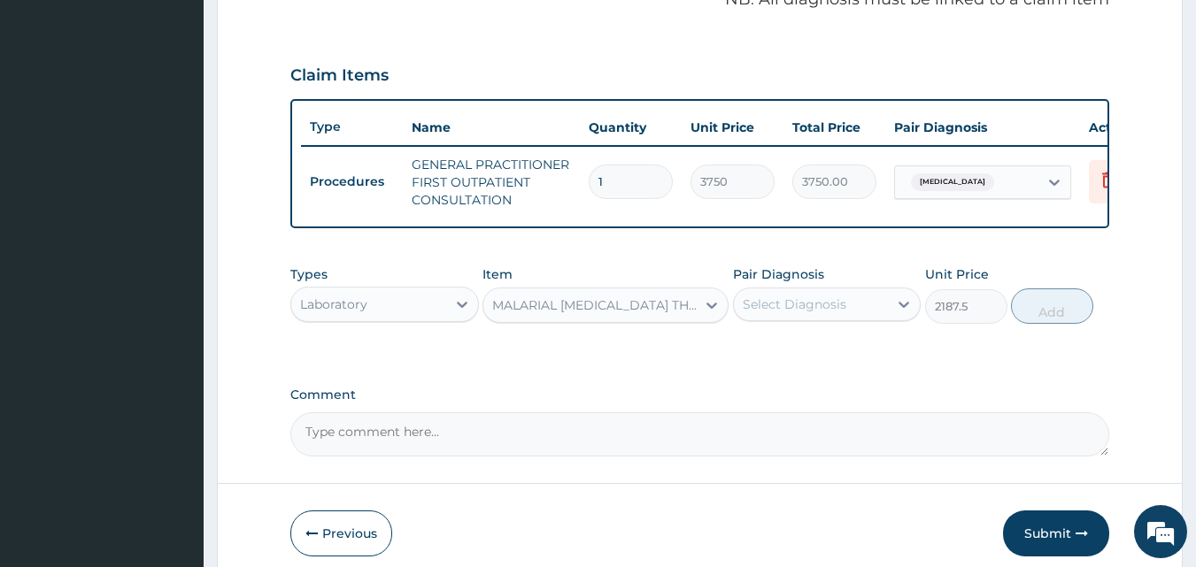
click at [828, 313] on div "Select Diagnosis" at bounding box center [795, 305] width 104 height 18
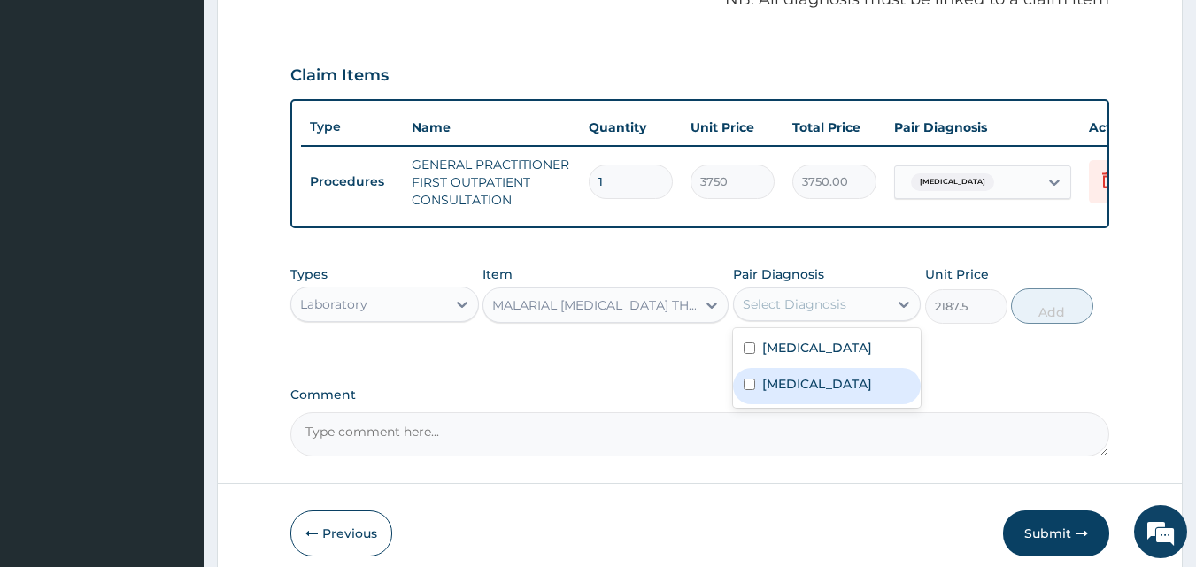
click at [802, 393] on label "[MEDICAL_DATA]" at bounding box center [817, 384] width 110 height 18
checkbox input "true"
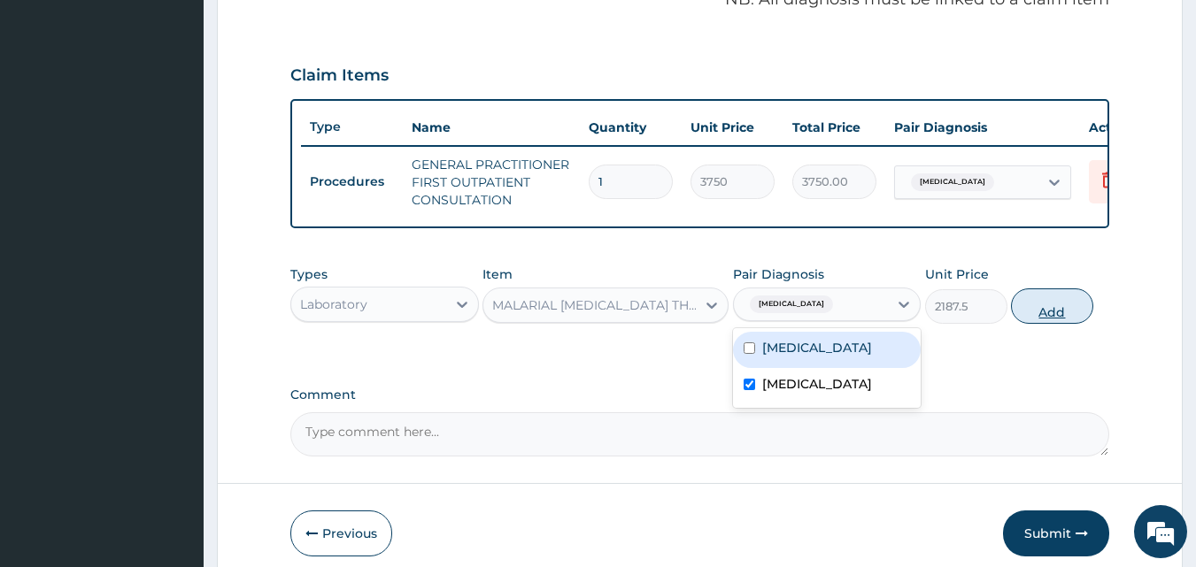
click at [1030, 324] on button "Add" at bounding box center [1052, 306] width 82 height 35
type input "0"
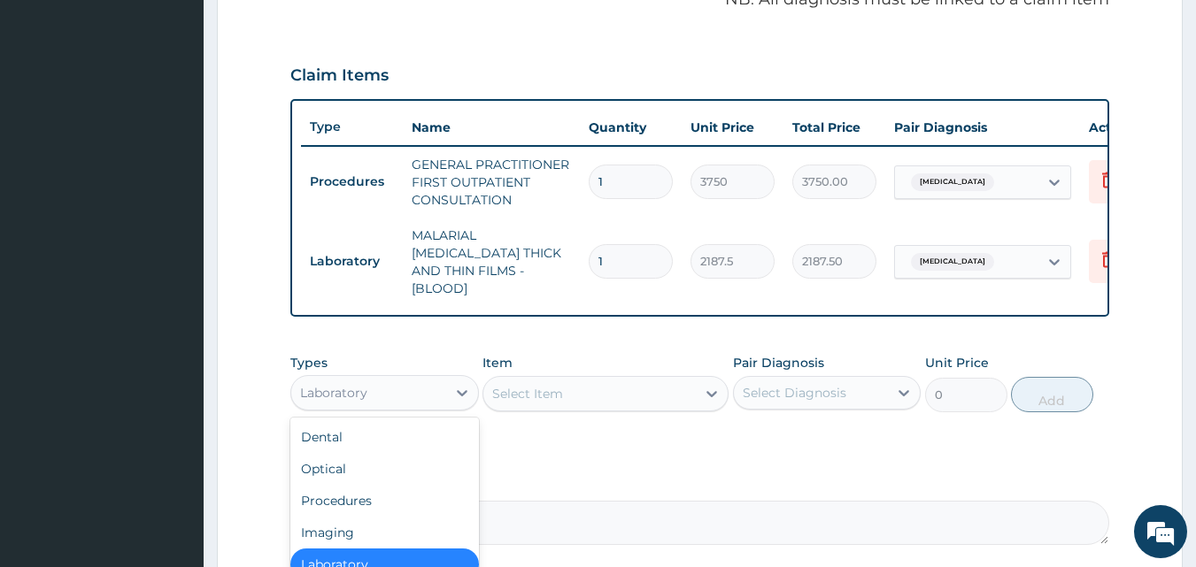
click at [374, 385] on div "Laboratory" at bounding box center [368, 393] width 155 height 28
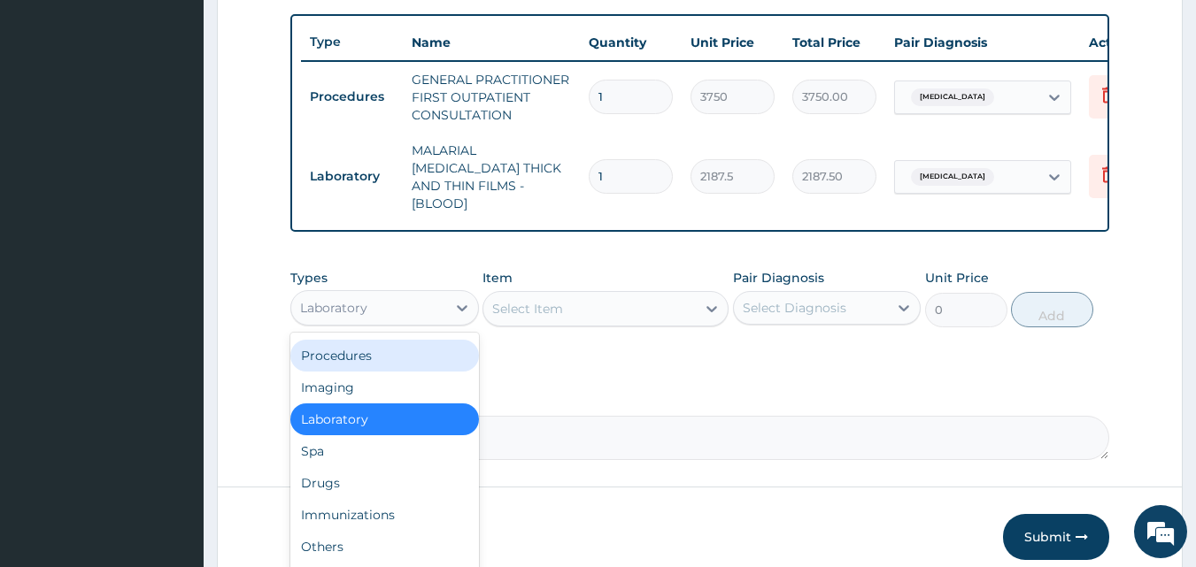
scroll to position [719, 0]
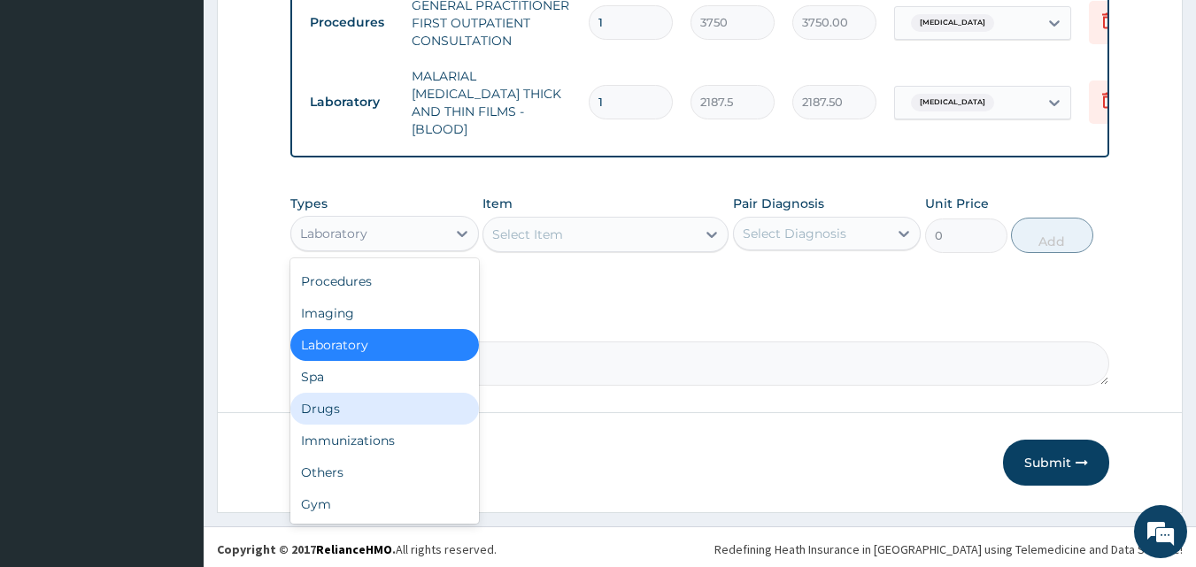
click at [340, 407] on div "Drugs" at bounding box center [384, 409] width 189 height 32
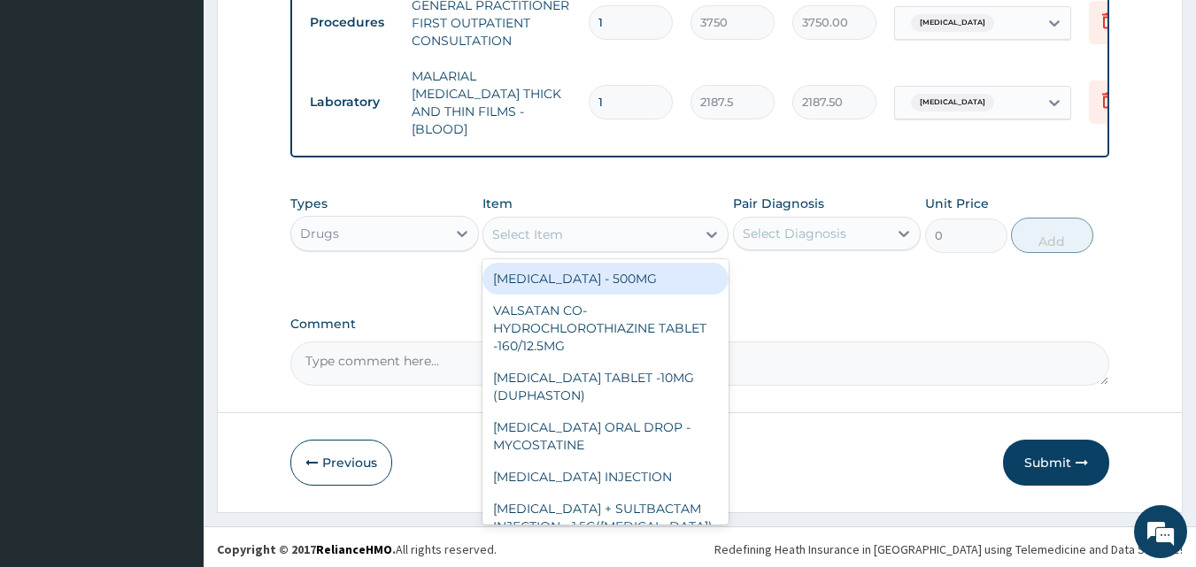
click at [696, 228] on div at bounding box center [712, 235] width 32 height 32
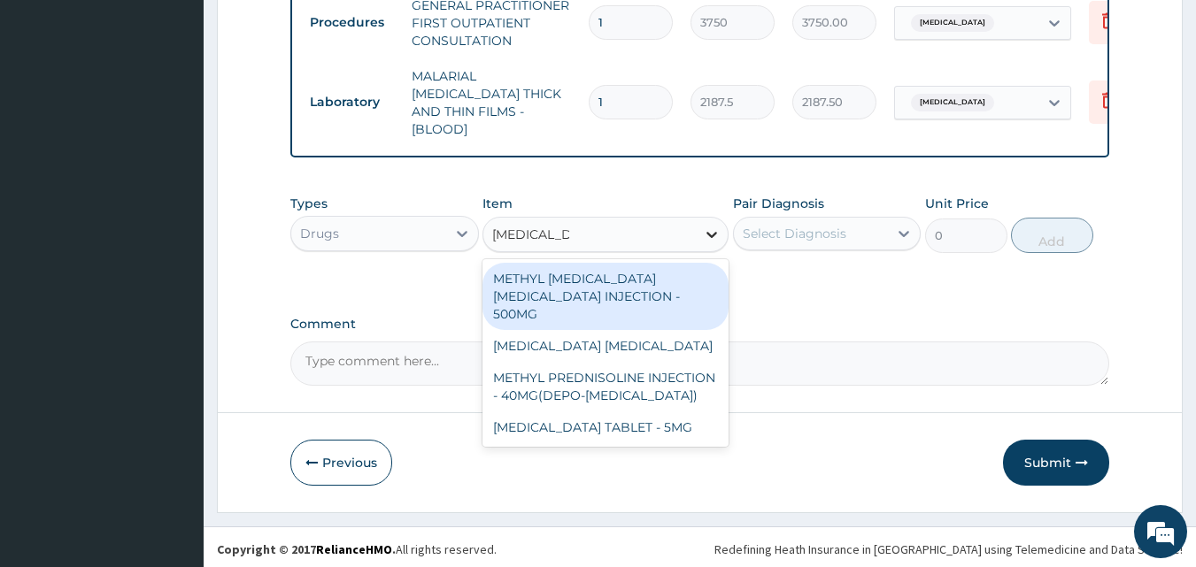
type input "PREDNISOLO"
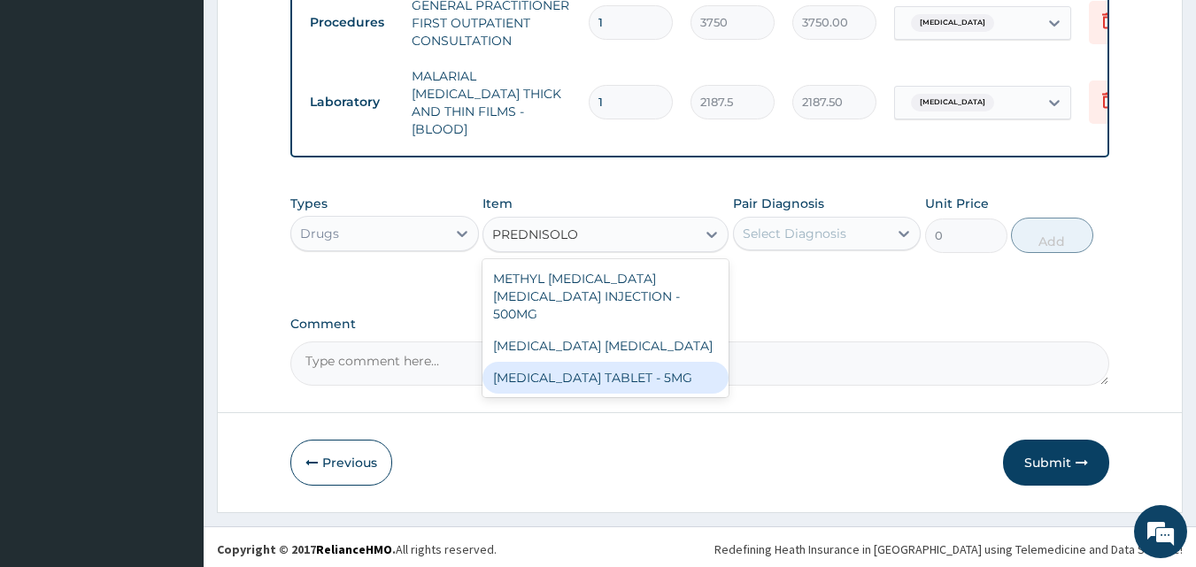
click at [642, 362] on div "PREDNISOLONE TABLET - 5MG" at bounding box center [605, 378] width 246 height 32
type input "42"
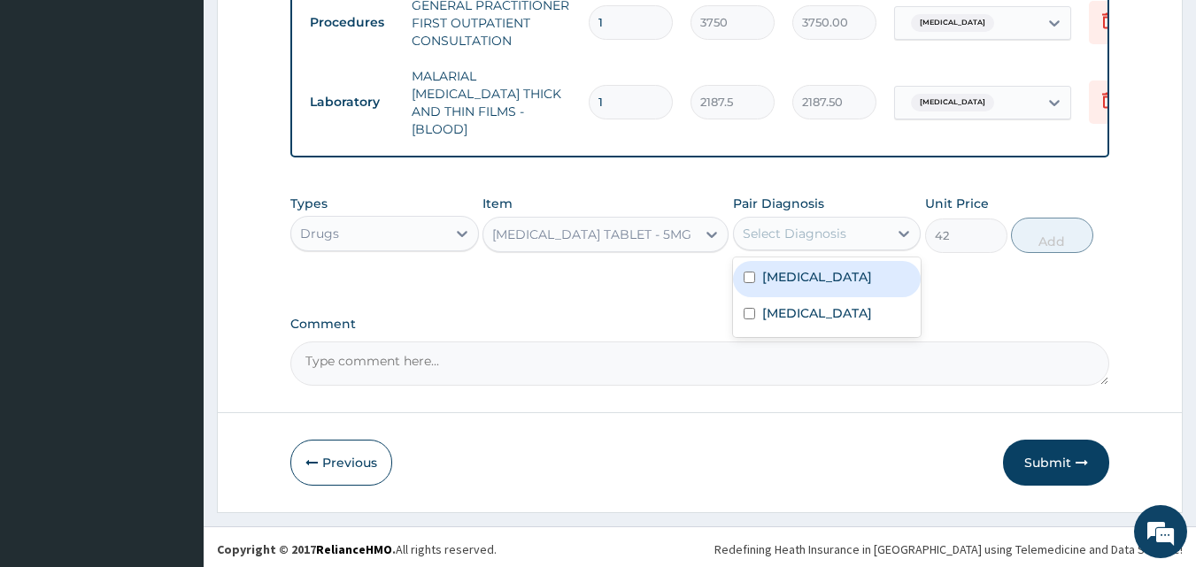
click at [789, 228] on div "Select Diagnosis" at bounding box center [795, 234] width 104 height 18
click at [780, 269] on label "Sinusitis" at bounding box center [817, 277] width 110 height 18
checkbox input "true"
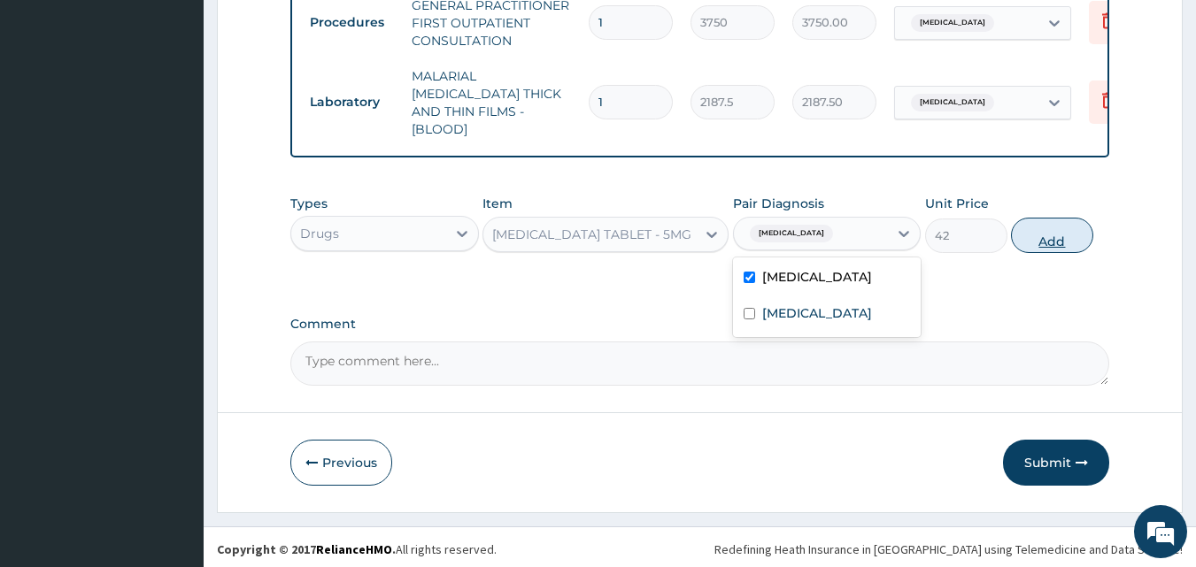
click at [1038, 236] on button "Add" at bounding box center [1052, 235] width 82 height 35
type input "0"
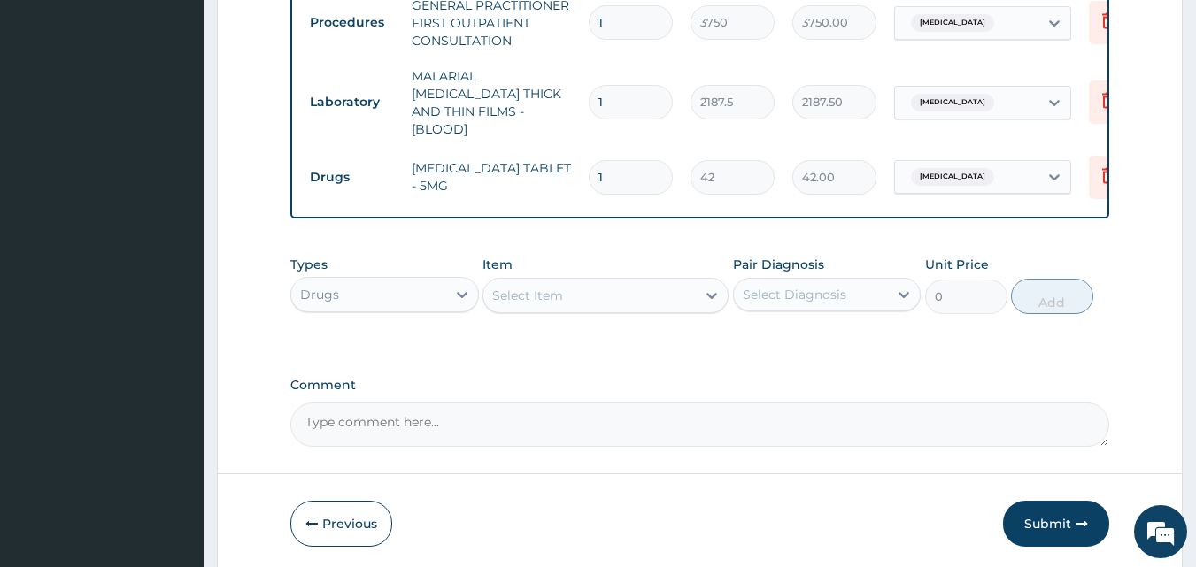
type input "12"
type input "504.00"
type input "12"
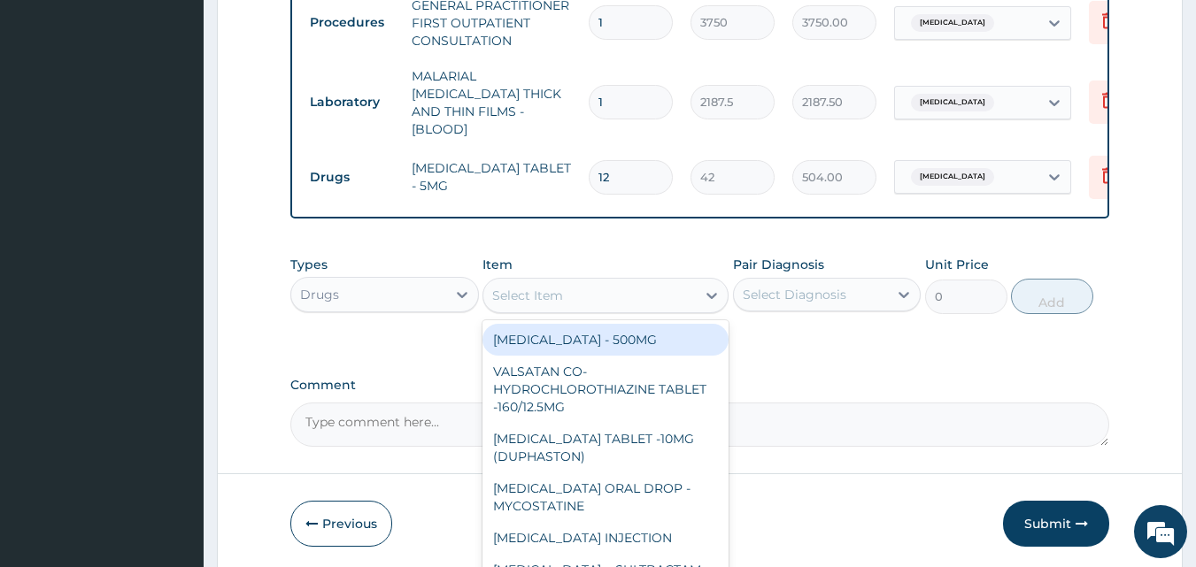
click at [691, 284] on div "Select Item" at bounding box center [589, 296] width 212 height 28
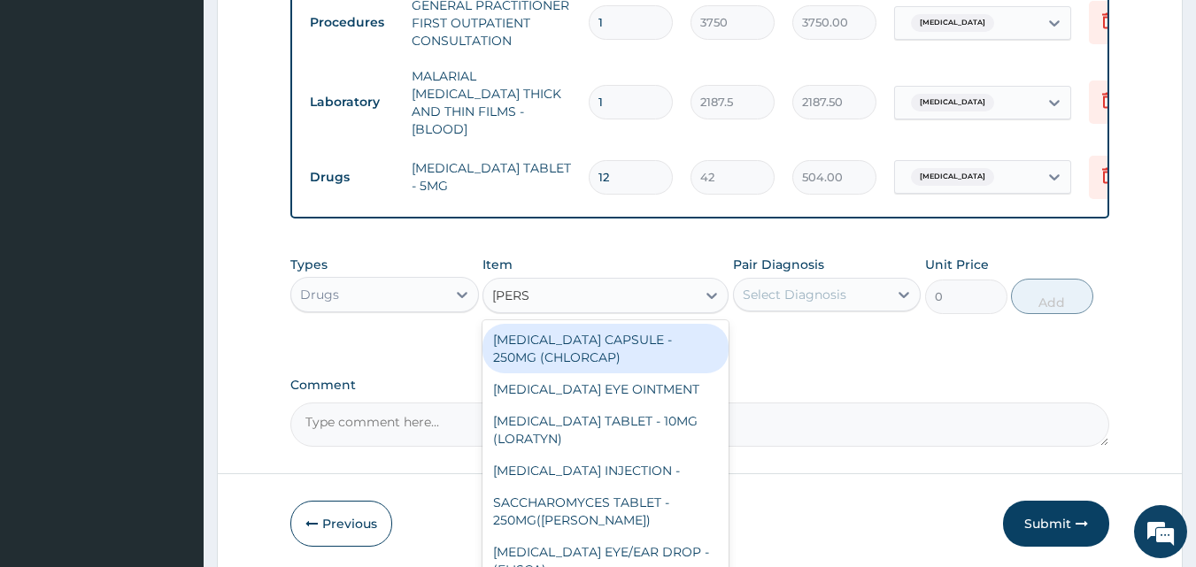
type input "LORAT"
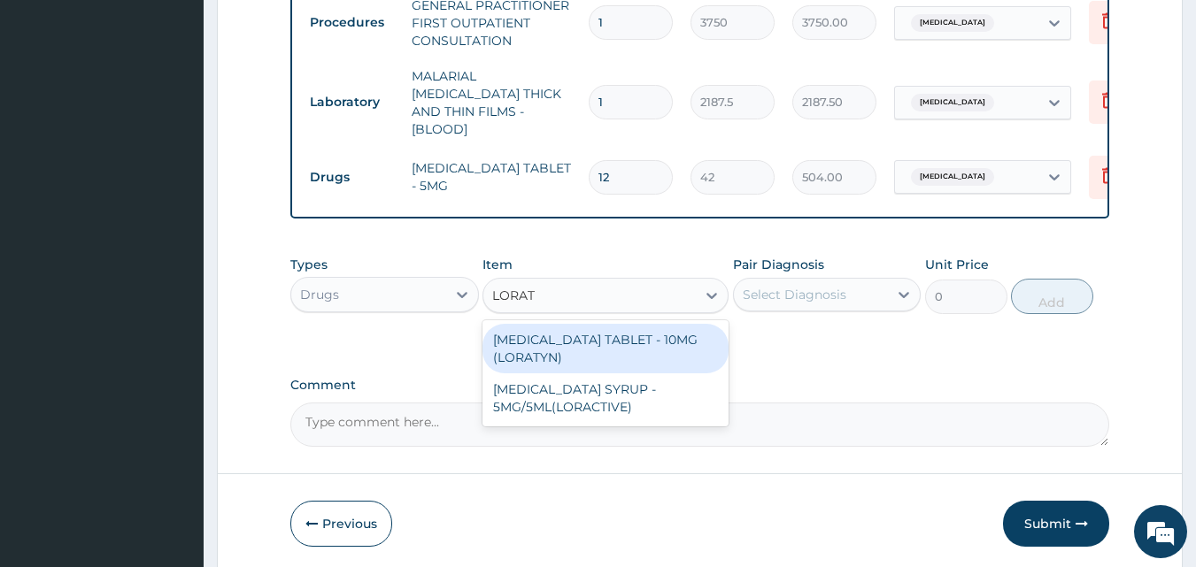
click at [596, 336] on div "[MEDICAL_DATA] TABLET - 10MG (LORATYN)" at bounding box center [605, 349] width 246 height 50
type input "98"
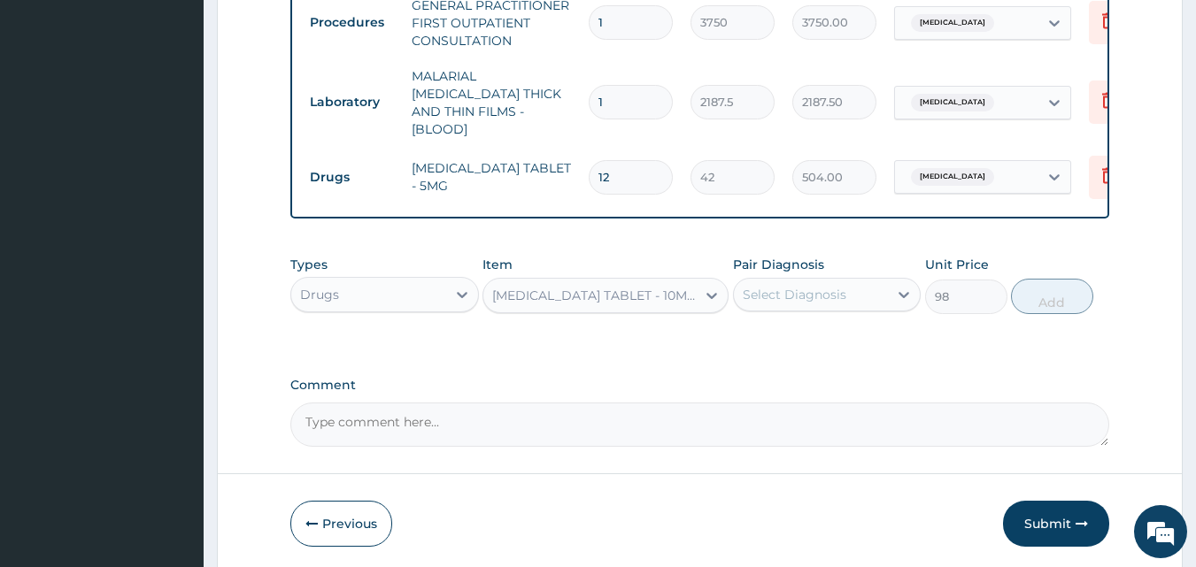
click at [806, 286] on div "Select Diagnosis" at bounding box center [795, 295] width 104 height 18
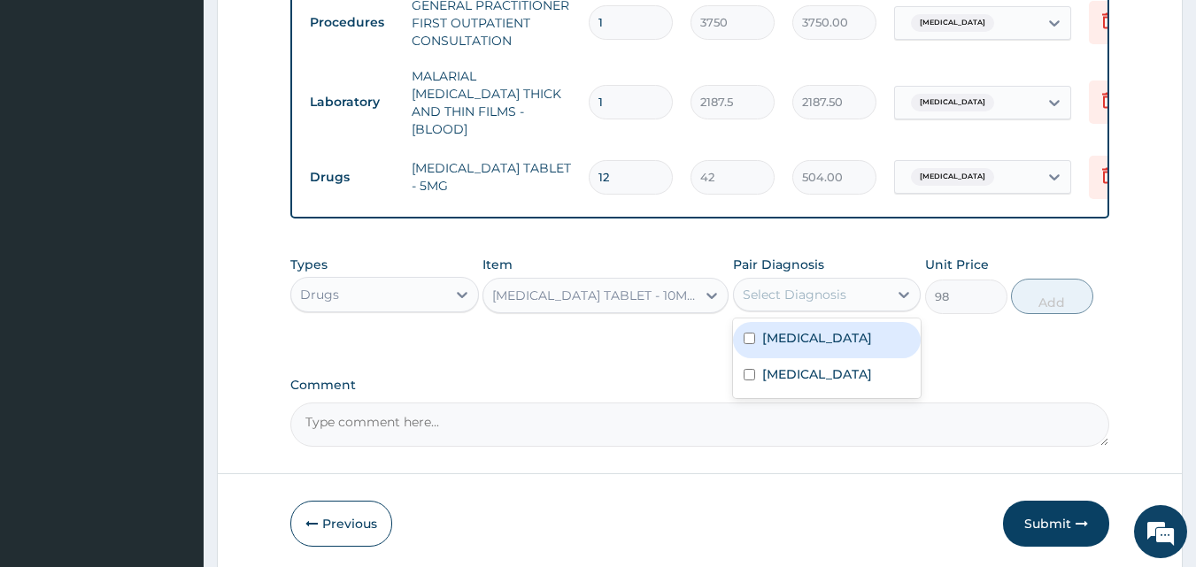
drag, startPoint x: 807, startPoint y: 334, endPoint x: 890, endPoint y: 313, distance: 84.8
click at [809, 334] on label "Sinusitis" at bounding box center [817, 338] width 110 height 18
checkbox input "true"
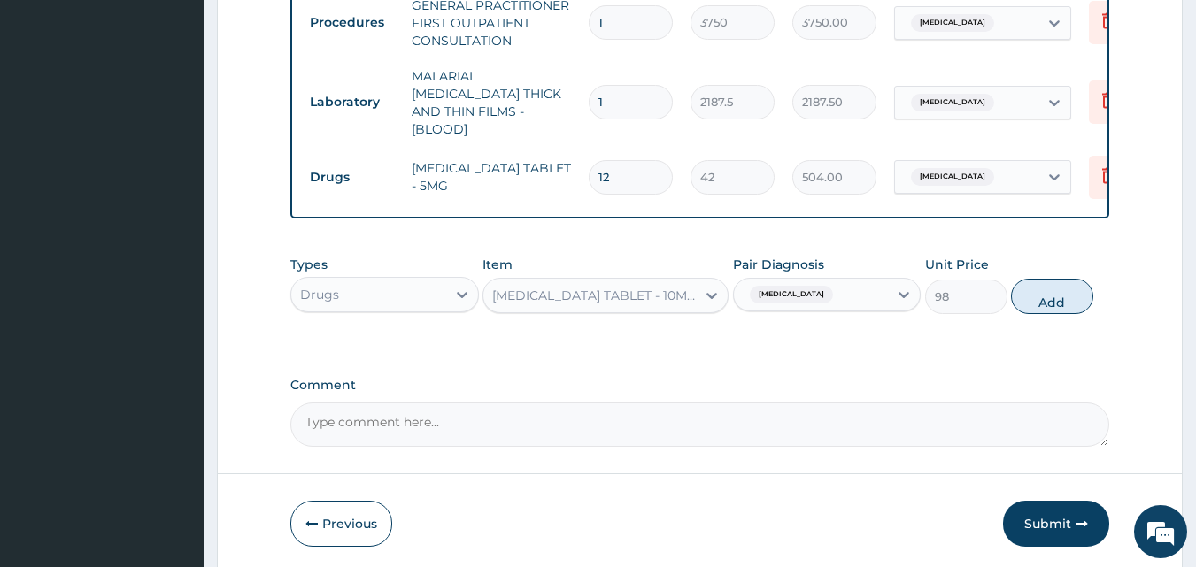
click at [1026, 291] on button "Add" at bounding box center [1052, 296] width 82 height 35
type input "0"
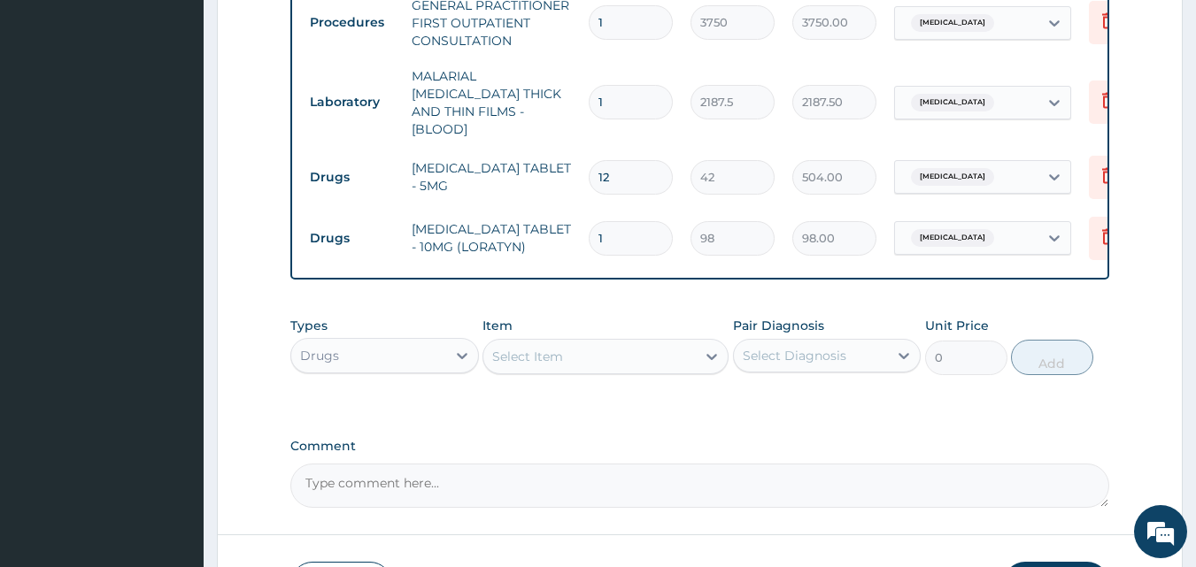
type input "10"
type input "980.00"
type input "10"
click at [707, 354] on icon at bounding box center [712, 357] width 18 height 18
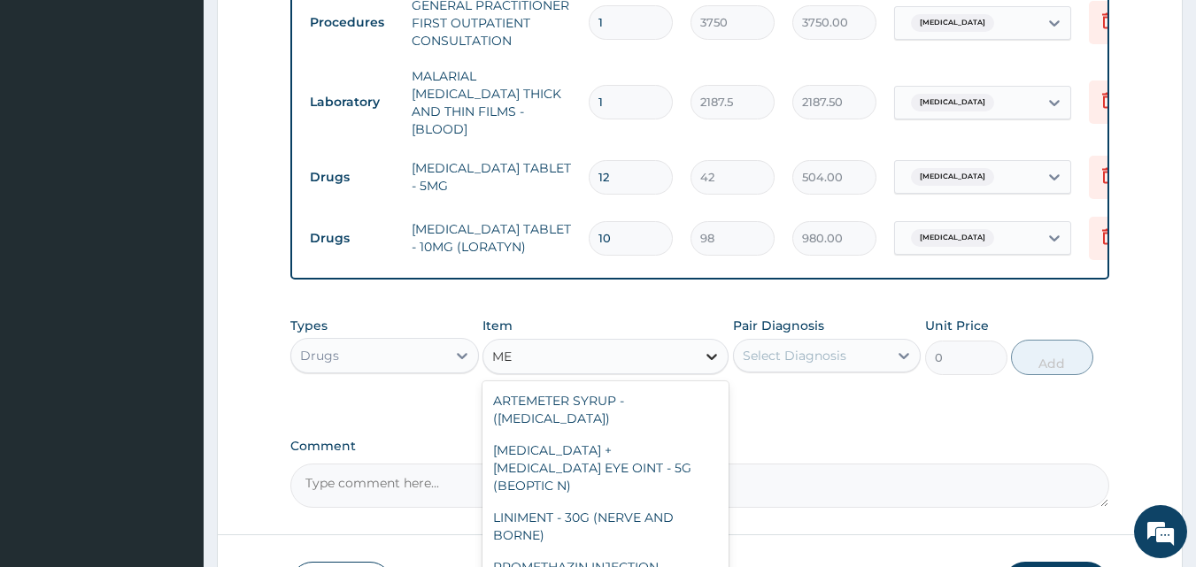
type input "M"
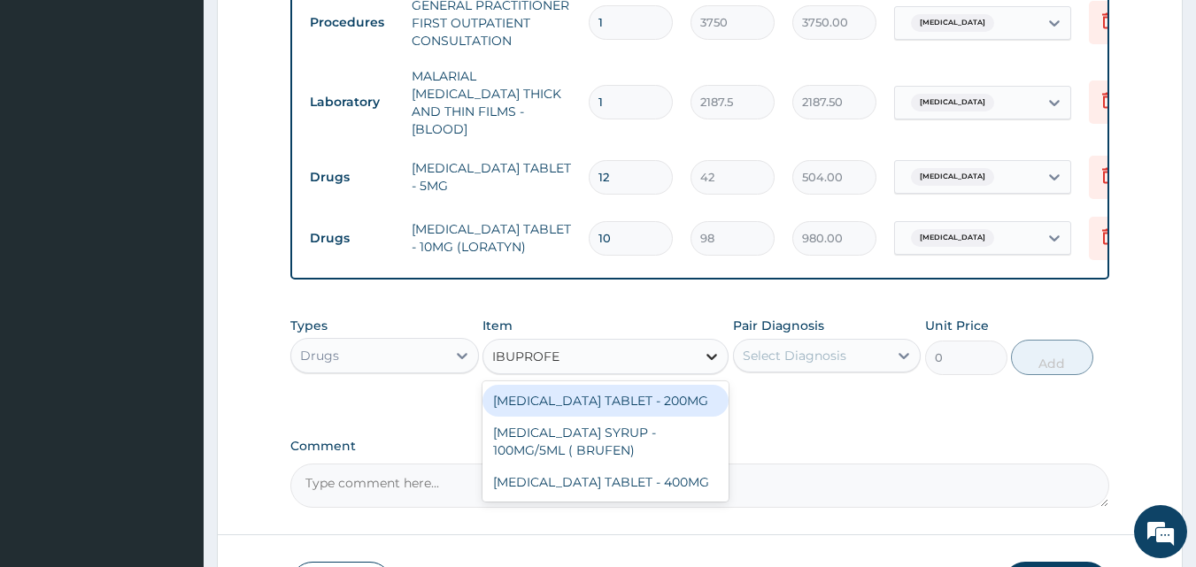
type input "IBUPROFEN"
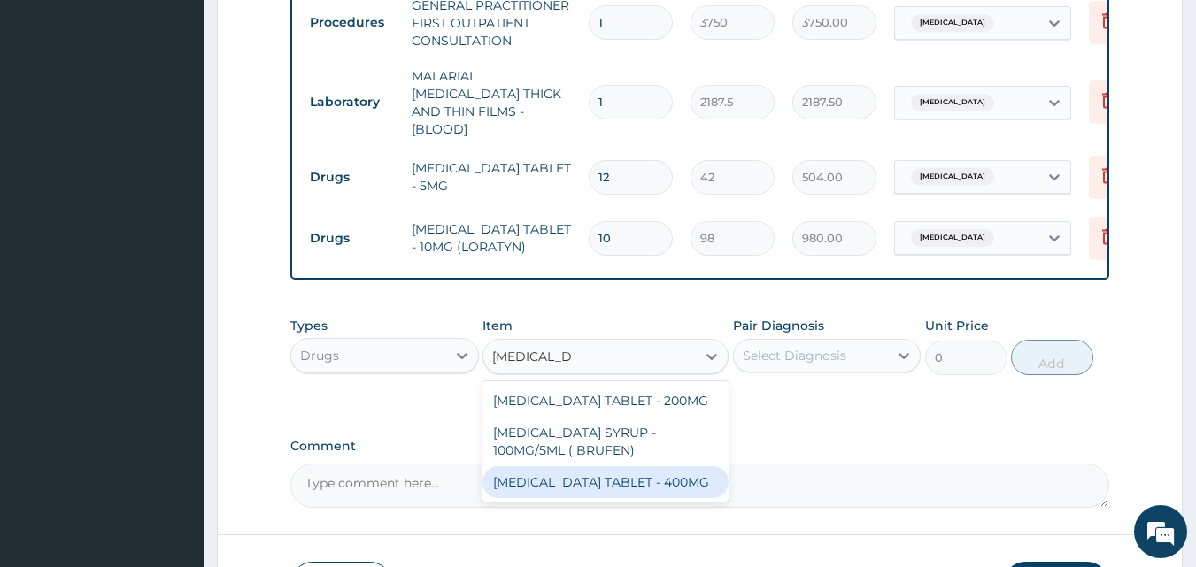
click at [623, 478] on div "[MEDICAL_DATA] TABLET - 400MG" at bounding box center [605, 483] width 246 height 32
type input "560"
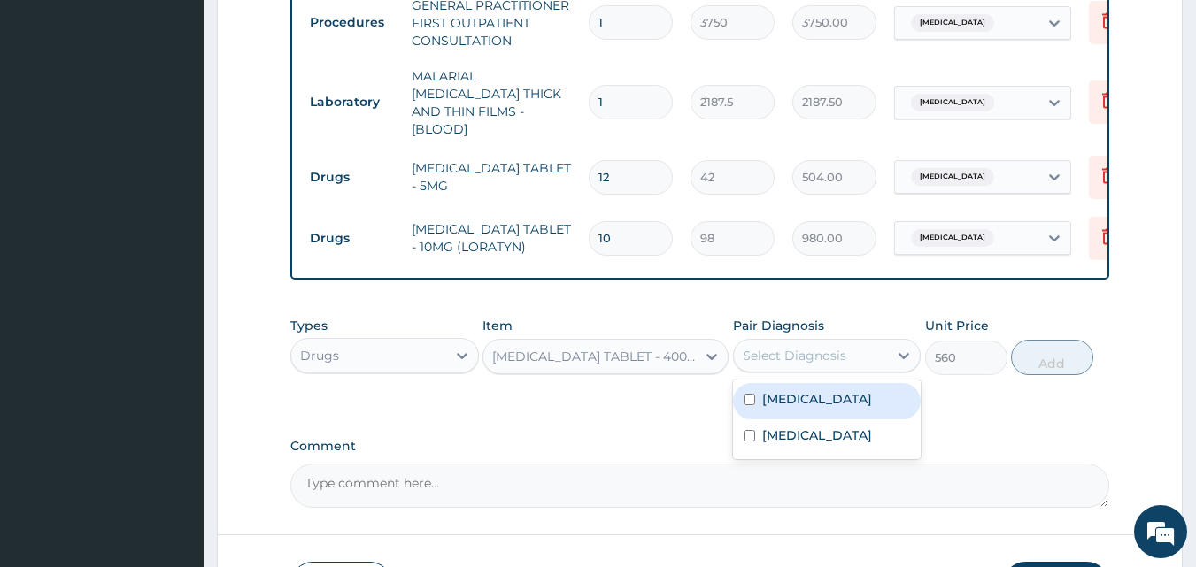
drag, startPoint x: 808, startPoint y: 343, endPoint x: 813, endPoint y: 371, distance: 27.8
click at [810, 349] on div "Select Diagnosis" at bounding box center [795, 356] width 104 height 18
click at [793, 397] on label "Sinusitis" at bounding box center [817, 399] width 110 height 18
checkbox input "true"
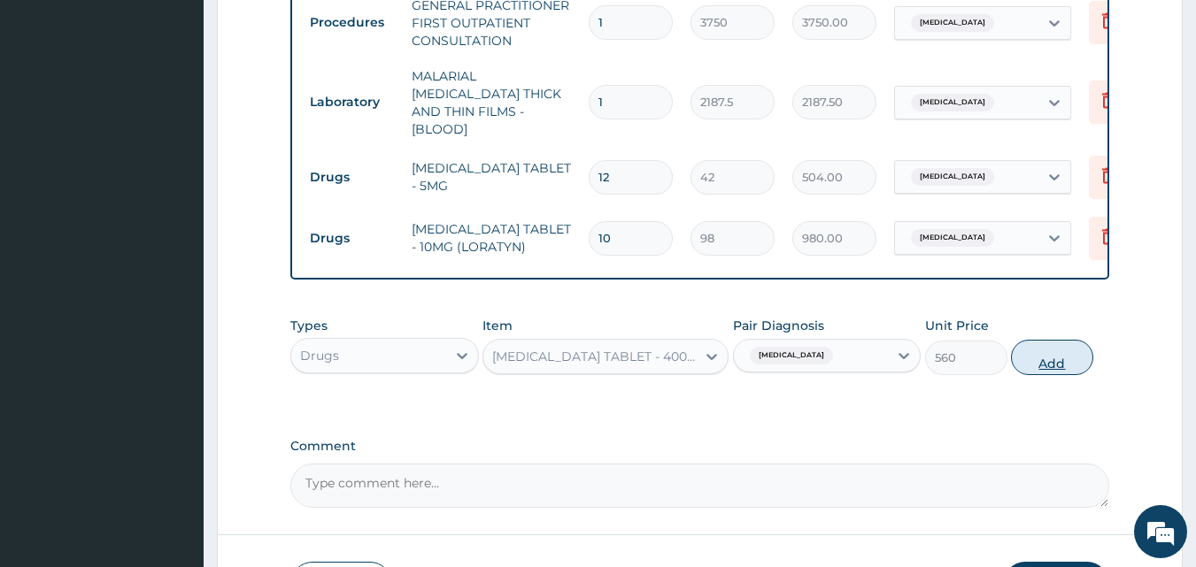
click at [1053, 347] on button "Add" at bounding box center [1052, 357] width 82 height 35
type input "0"
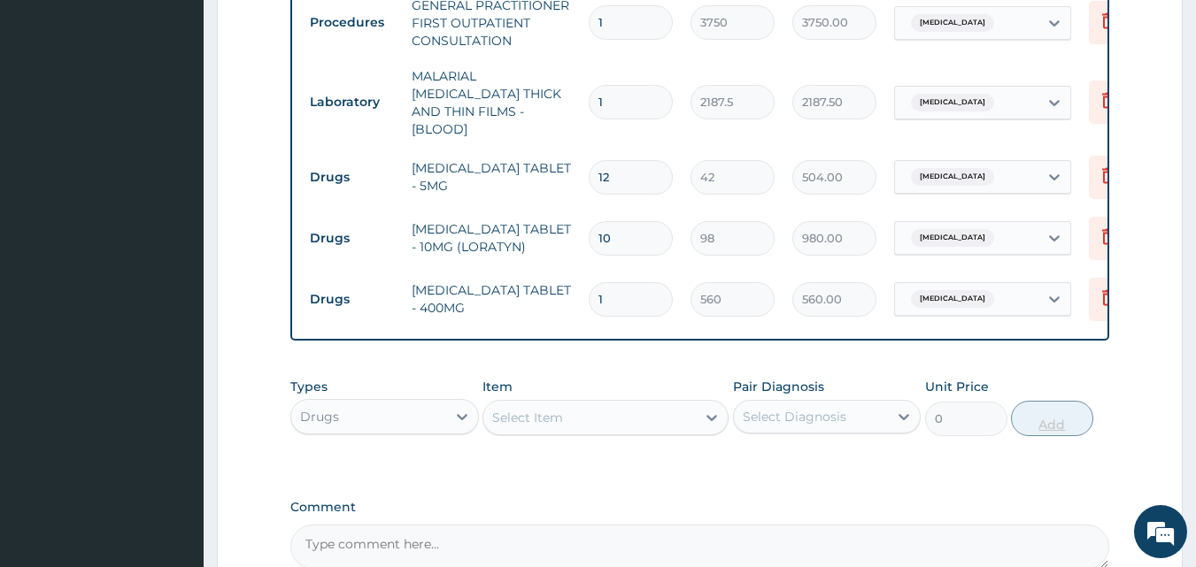
type input "10"
type input "5600.00"
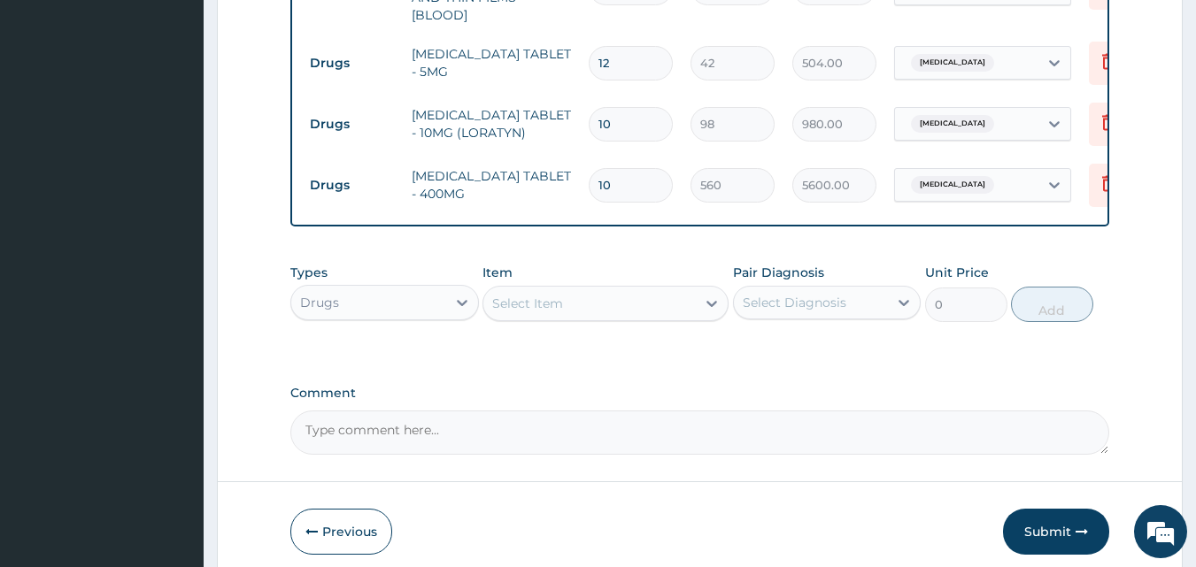
scroll to position [896, 0]
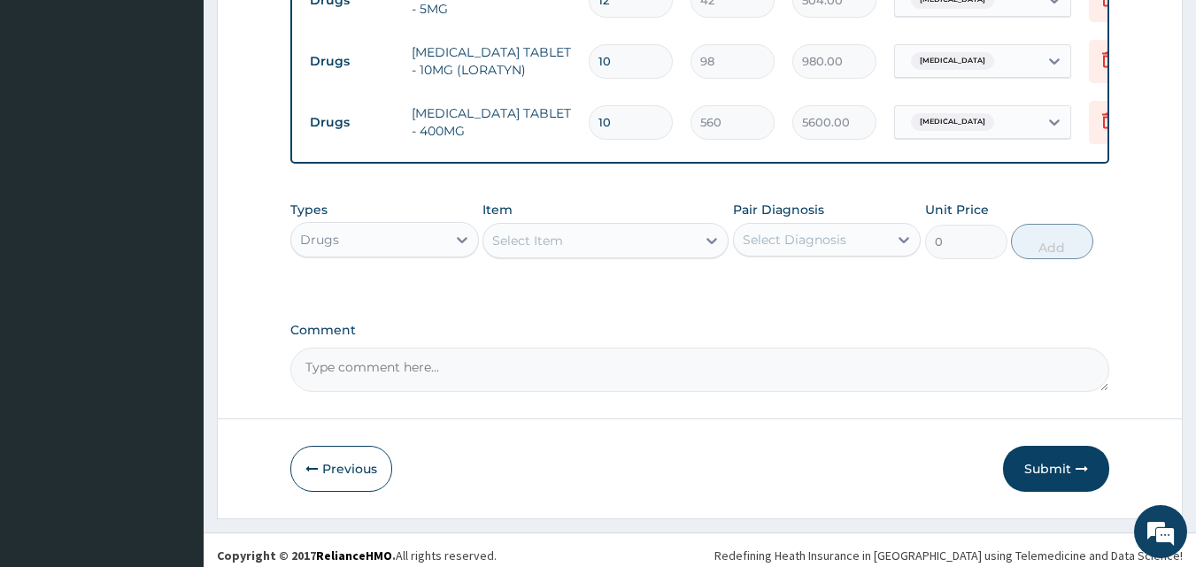
type input "10"
click at [413, 367] on textarea "Comment" at bounding box center [700, 370] width 820 height 44
type textarea "DS ;- SINUSITIS, ? RESISTANT MALARIA"
click at [1026, 459] on button "Submit" at bounding box center [1056, 469] width 106 height 46
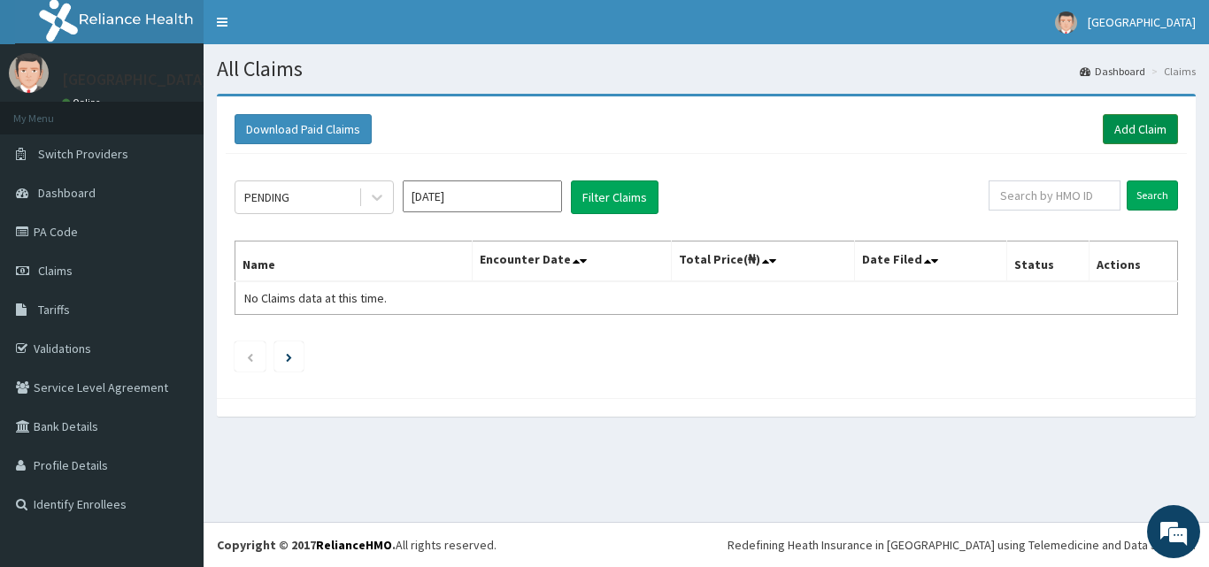
click at [1127, 126] on link "Add Claim" at bounding box center [1140, 129] width 75 height 30
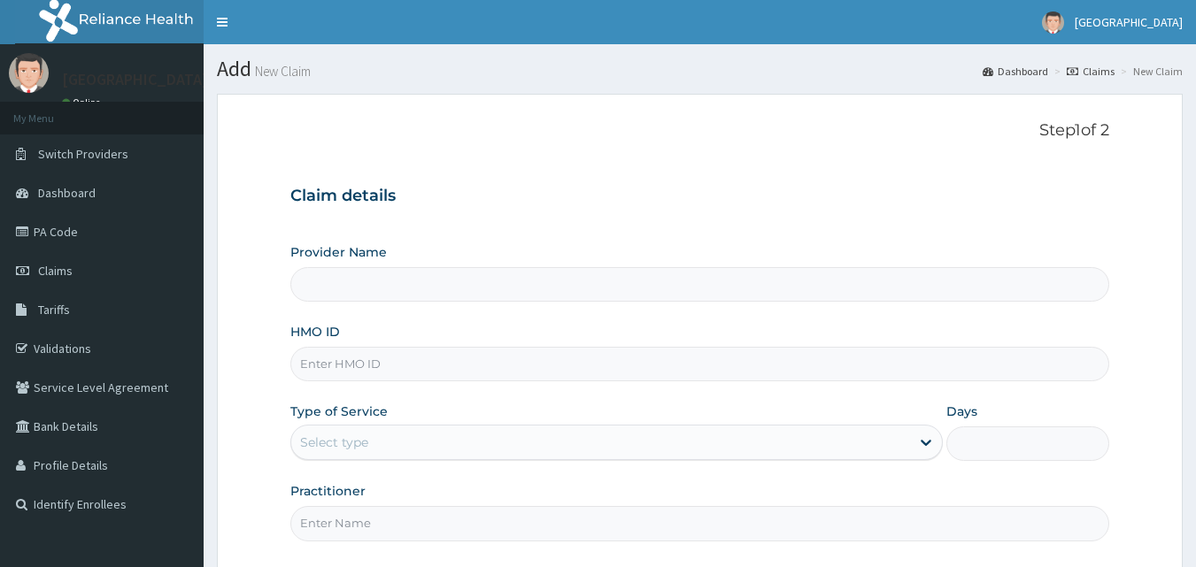
drag, startPoint x: 320, startPoint y: 373, endPoint x: 313, endPoint y: 363, distance: 12.6
click at [317, 368] on input "HMO ID" at bounding box center [700, 364] width 820 height 35
type input "HF"
type input "[GEOGRAPHIC_DATA]"
type input "HFI/10029/A"
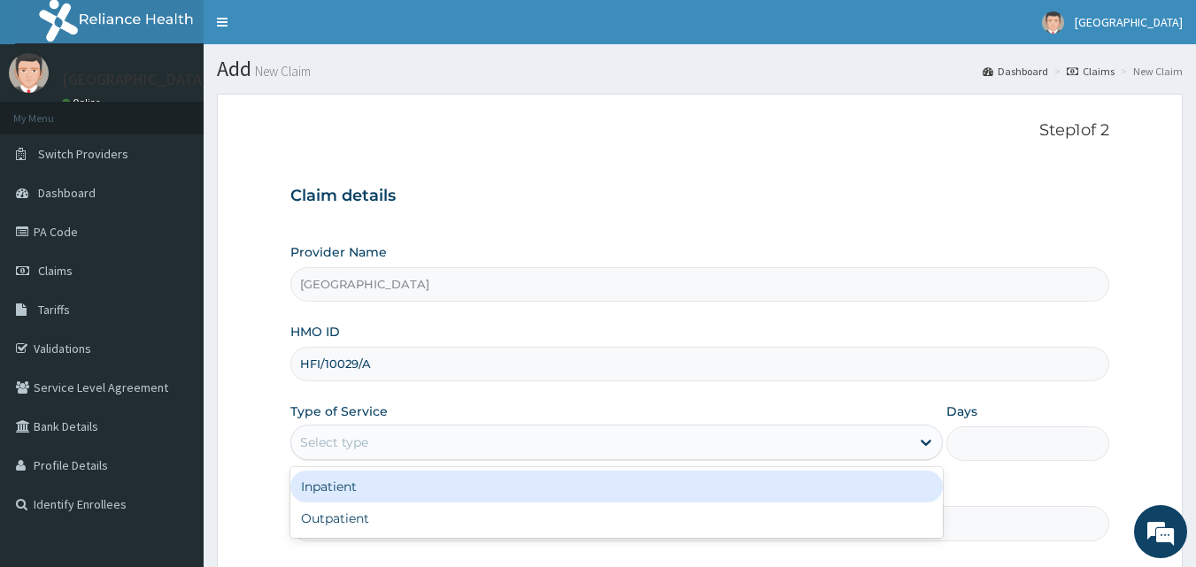
click at [394, 444] on div "Select type" at bounding box center [600, 442] width 619 height 28
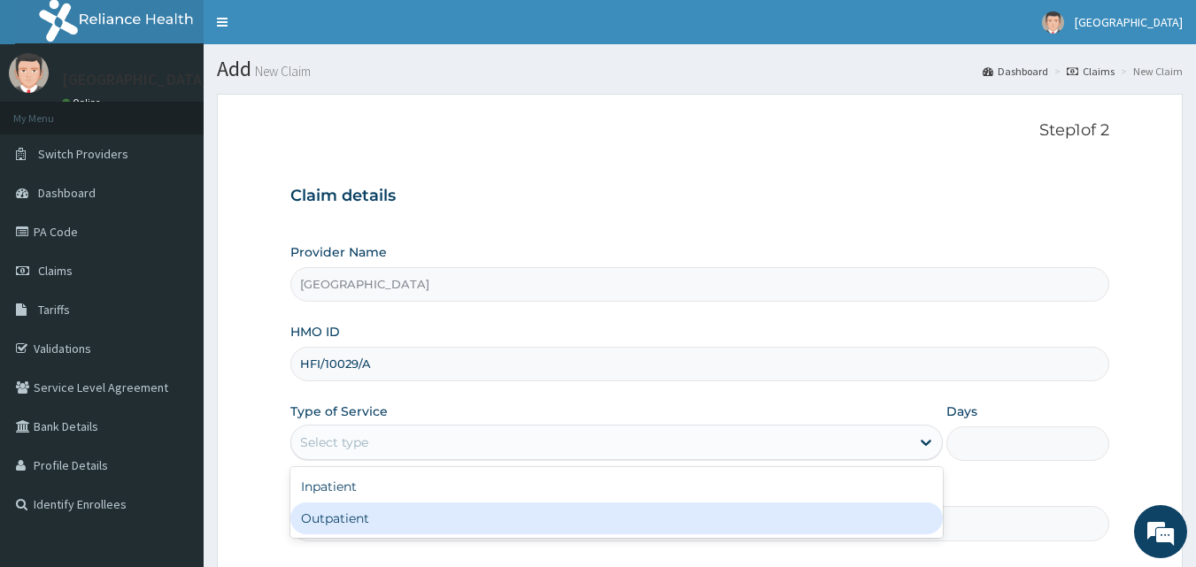
click at [357, 513] on div "Outpatient" at bounding box center [616, 519] width 652 height 32
type input "1"
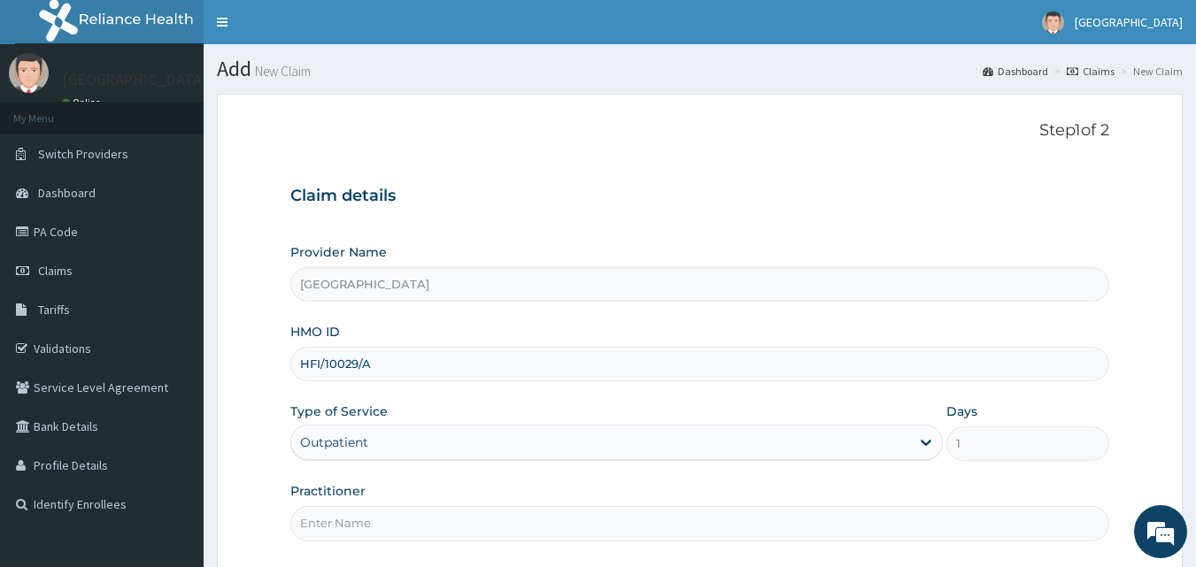
scroll to position [166, 0]
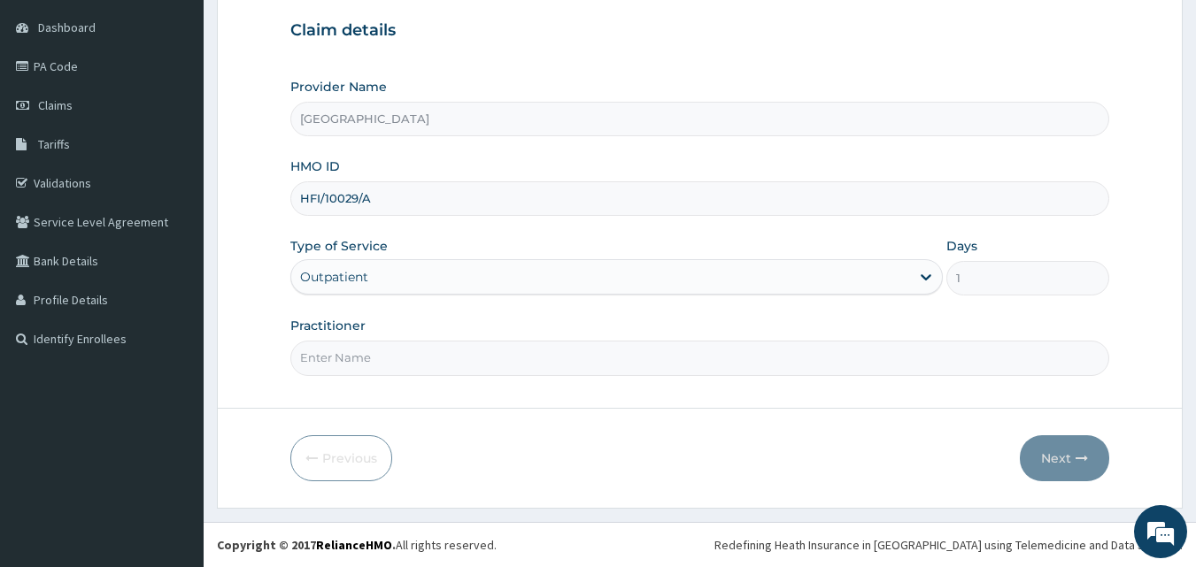
click at [415, 359] on input "Practitioner" at bounding box center [700, 358] width 820 height 35
type input "DR. [PERSON_NAME]"
click at [1083, 451] on button "Next" at bounding box center [1064, 459] width 89 height 46
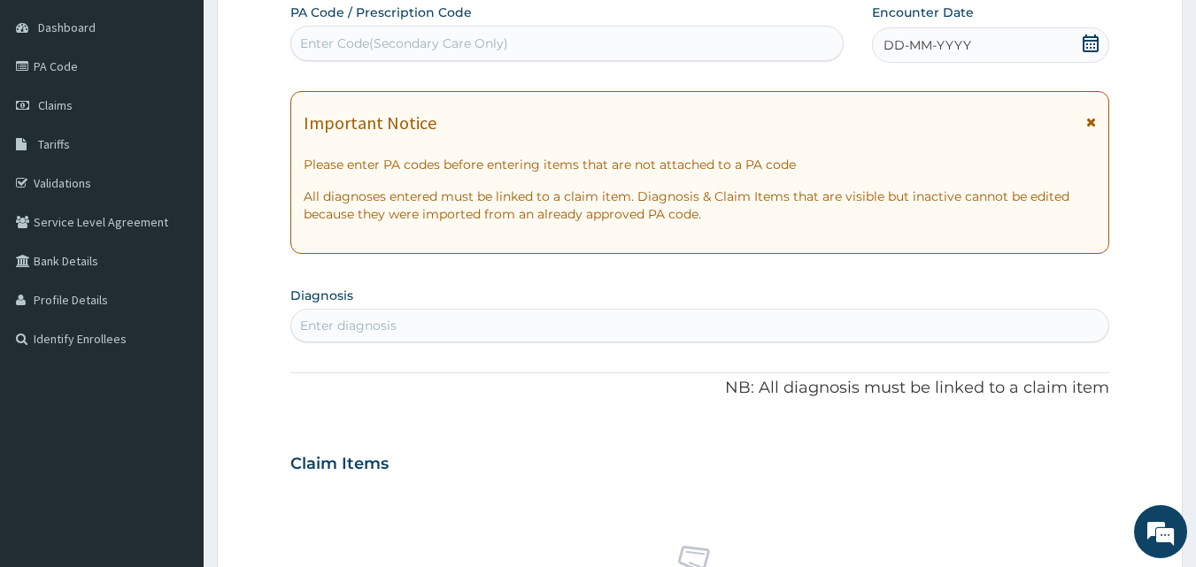
click at [1090, 47] on icon at bounding box center [1091, 44] width 18 height 18
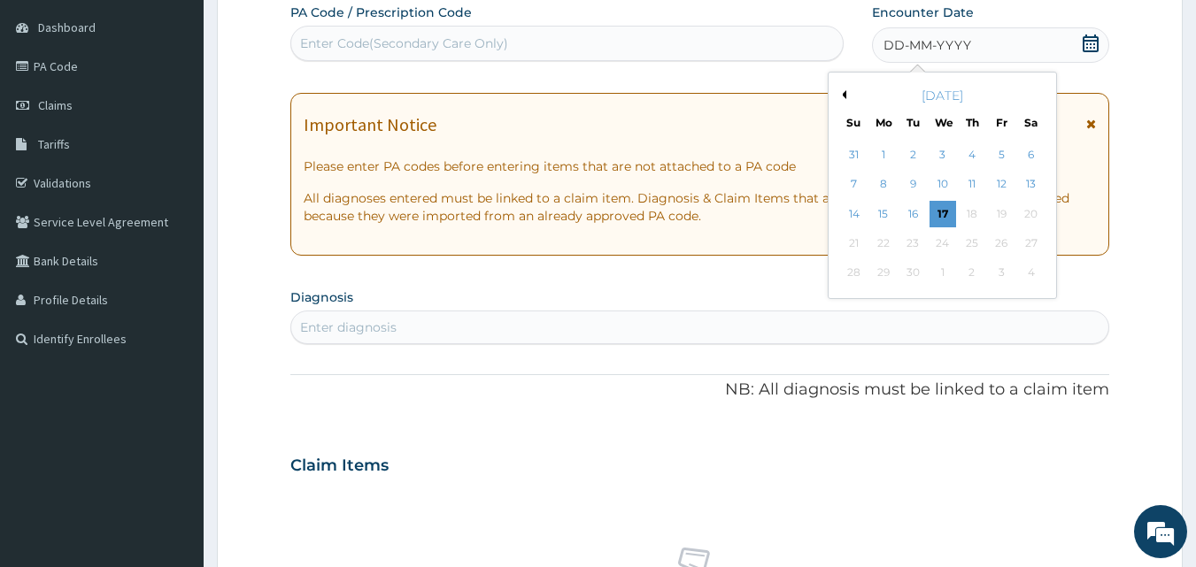
click at [846, 93] on div "[DATE]" at bounding box center [942, 96] width 213 height 18
click at [845, 92] on button "Previous Month" at bounding box center [841, 94] width 9 height 9
click at [1029, 269] on div "30" at bounding box center [1031, 273] width 27 height 27
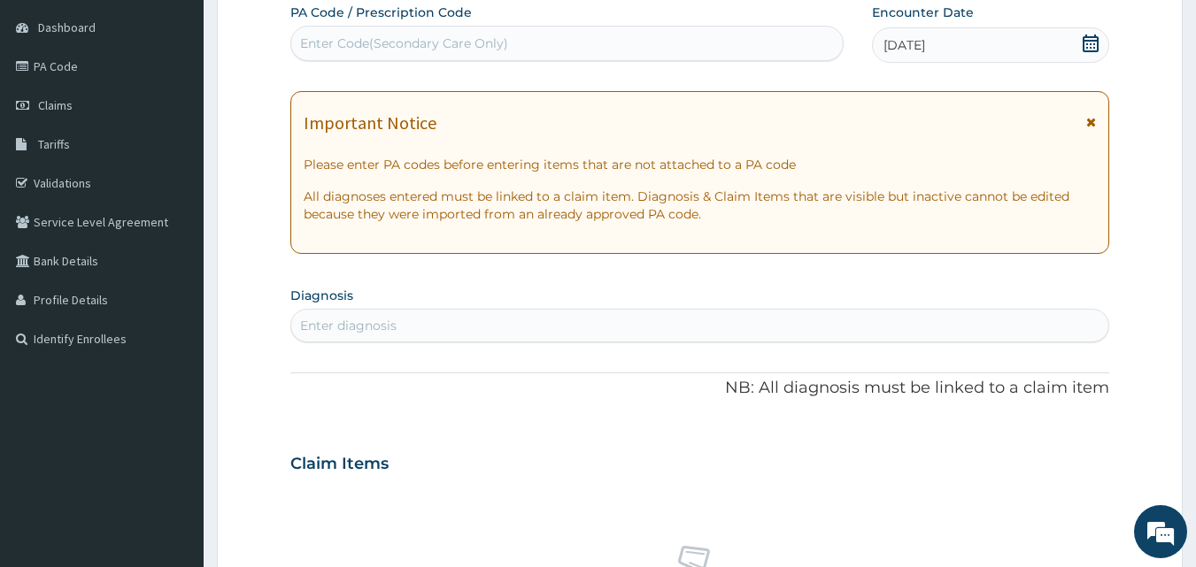
click at [328, 318] on div "Enter diagnosis" at bounding box center [348, 326] width 96 height 18
type input "RHIN"
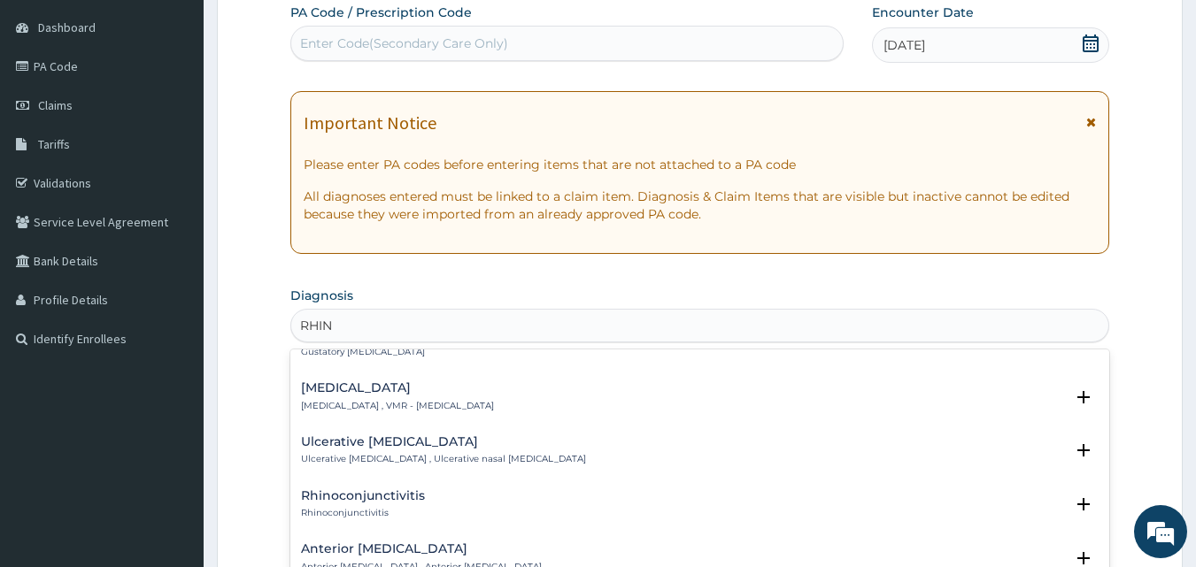
scroll to position [1328, 0]
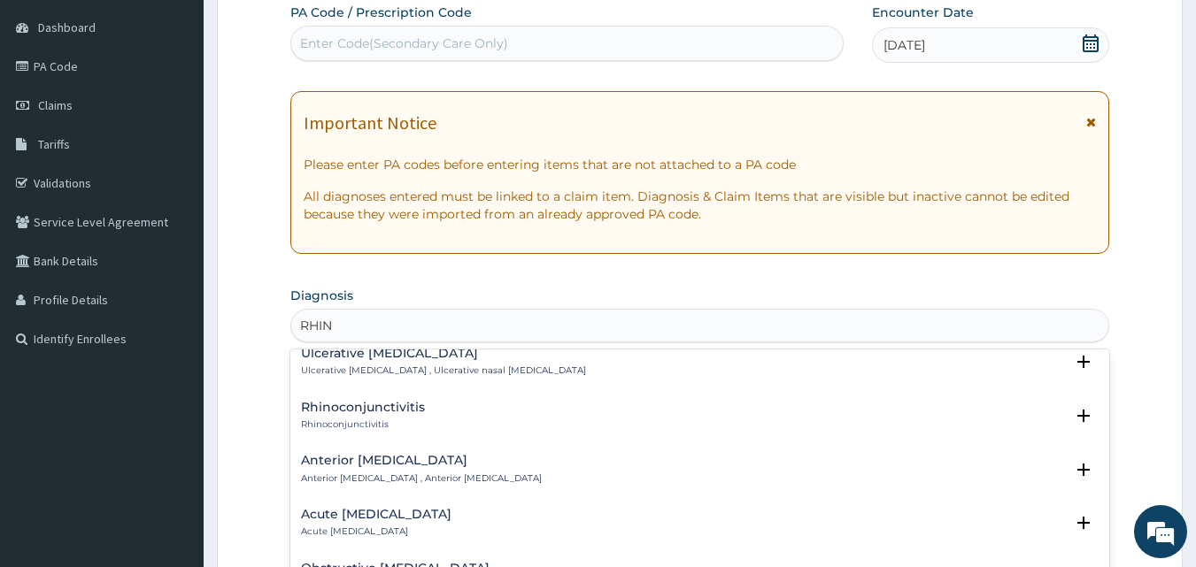
click at [384, 508] on h4 "Acute [MEDICAL_DATA]" at bounding box center [376, 514] width 150 height 13
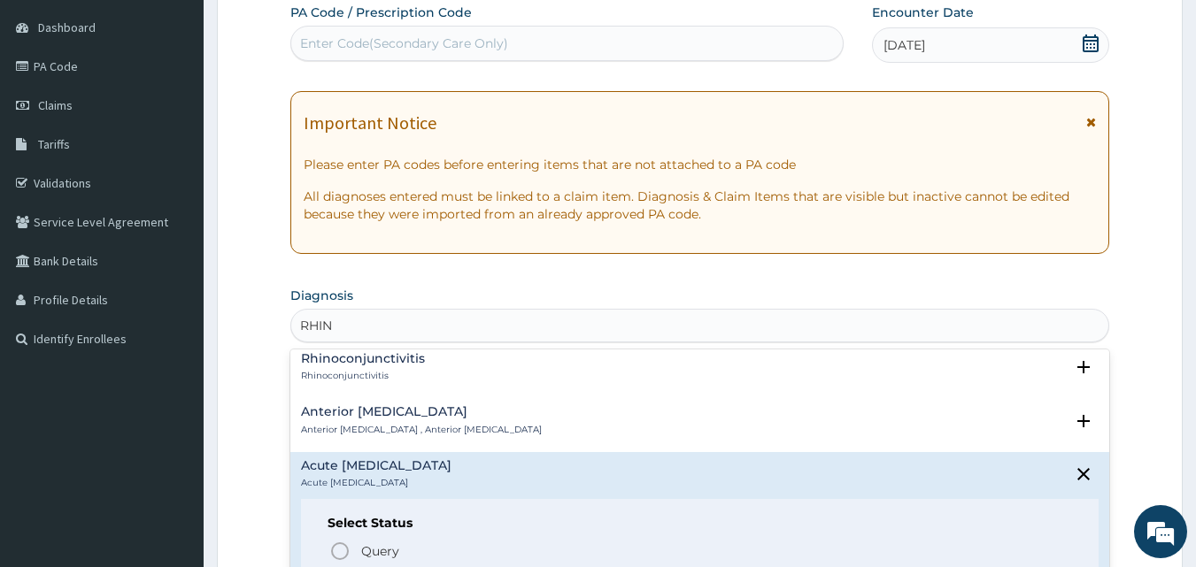
scroll to position [1505, 0]
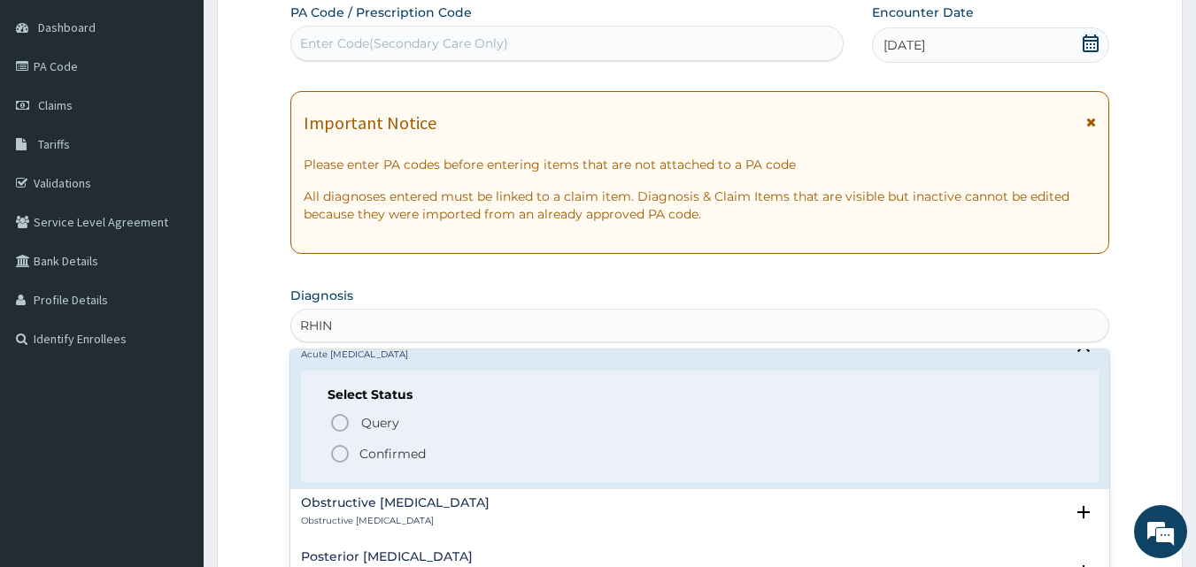
click at [339, 444] on icon "status option filled" at bounding box center [339, 454] width 21 height 21
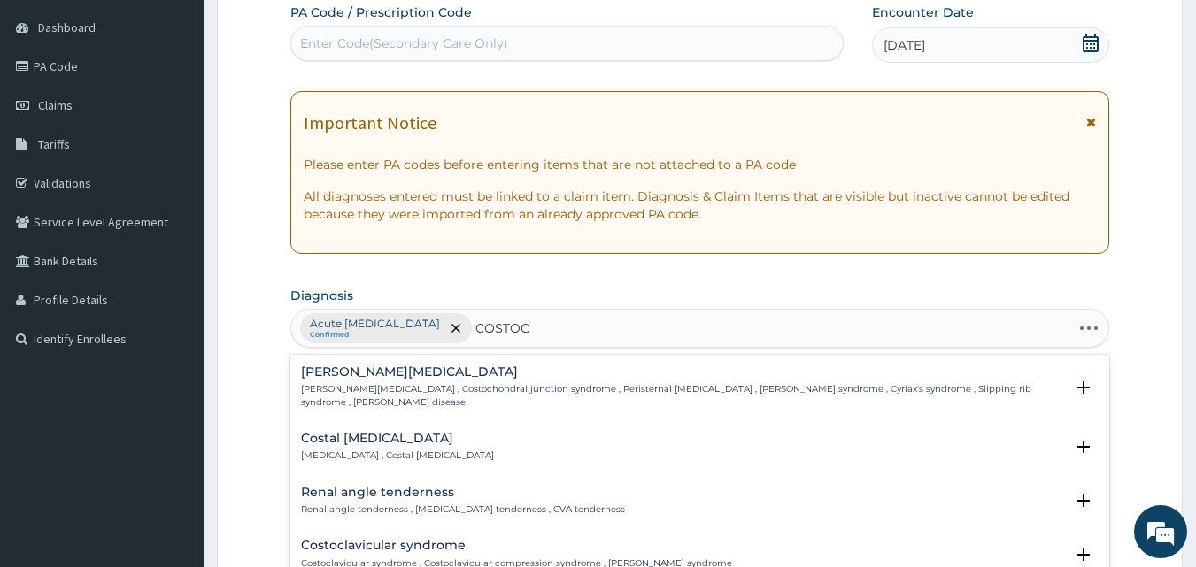
type input "COSTOCH"
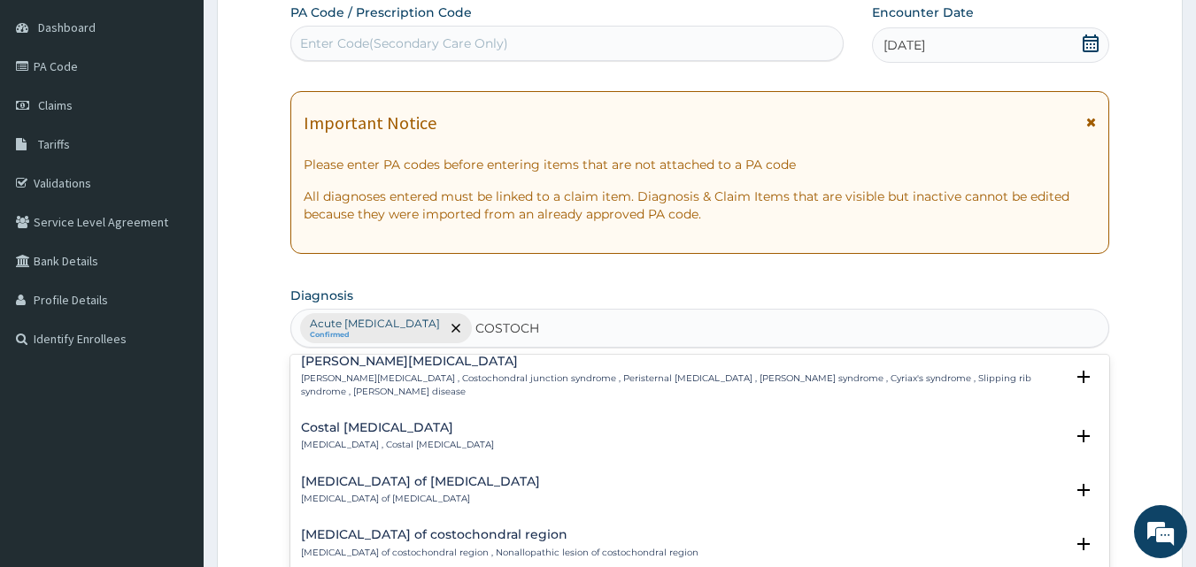
scroll to position [0, 0]
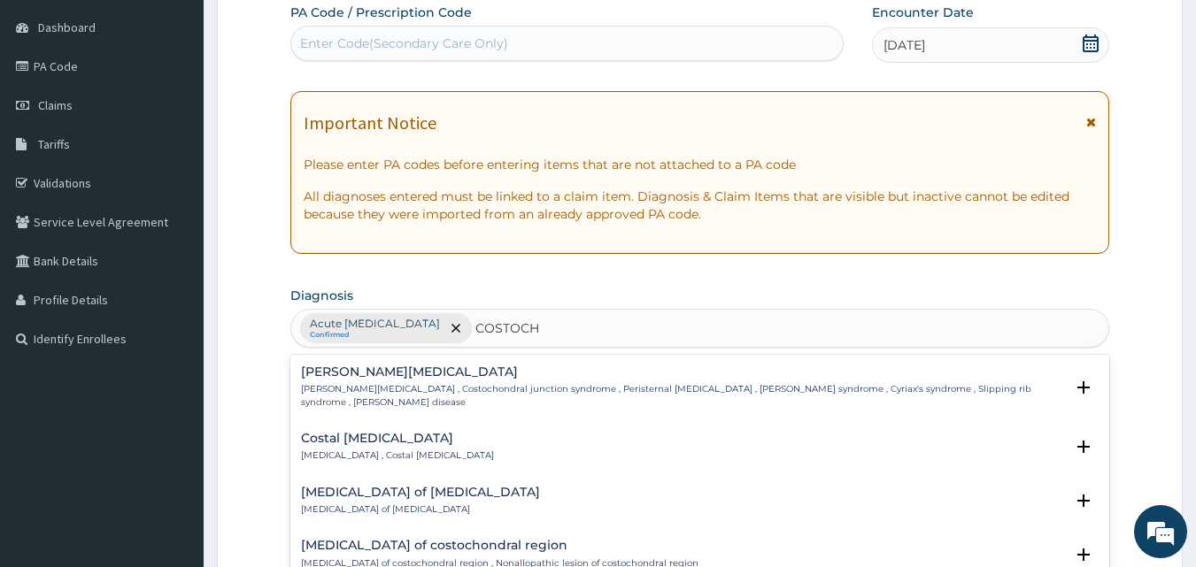
click at [391, 432] on h4 "Costal [MEDICAL_DATA]" at bounding box center [397, 438] width 193 height 13
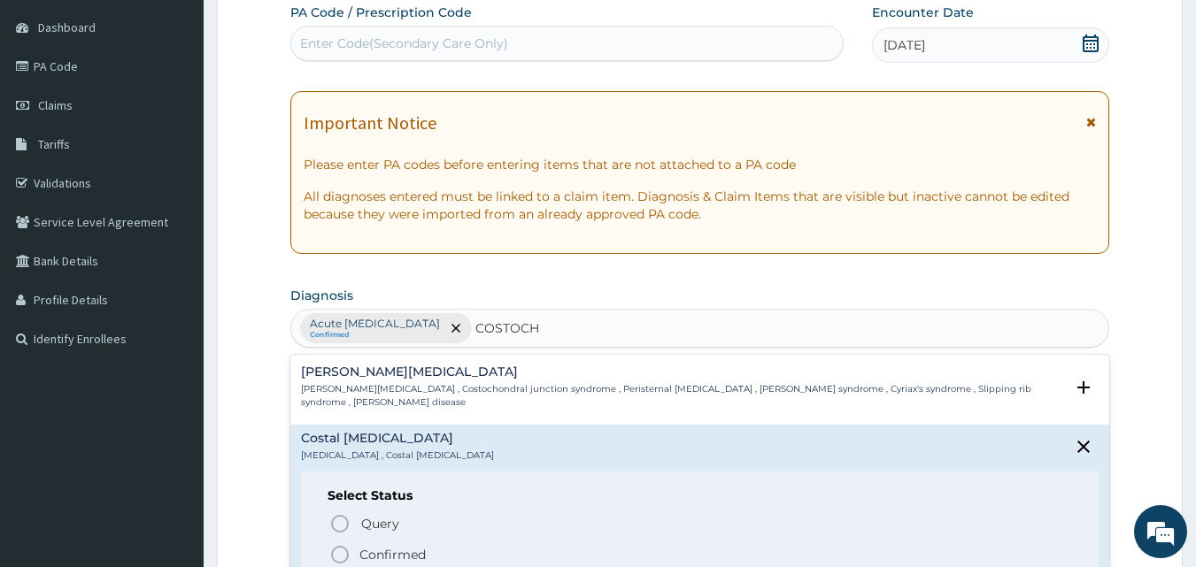
click at [341, 547] on circle "status option filled" at bounding box center [340, 555] width 16 height 16
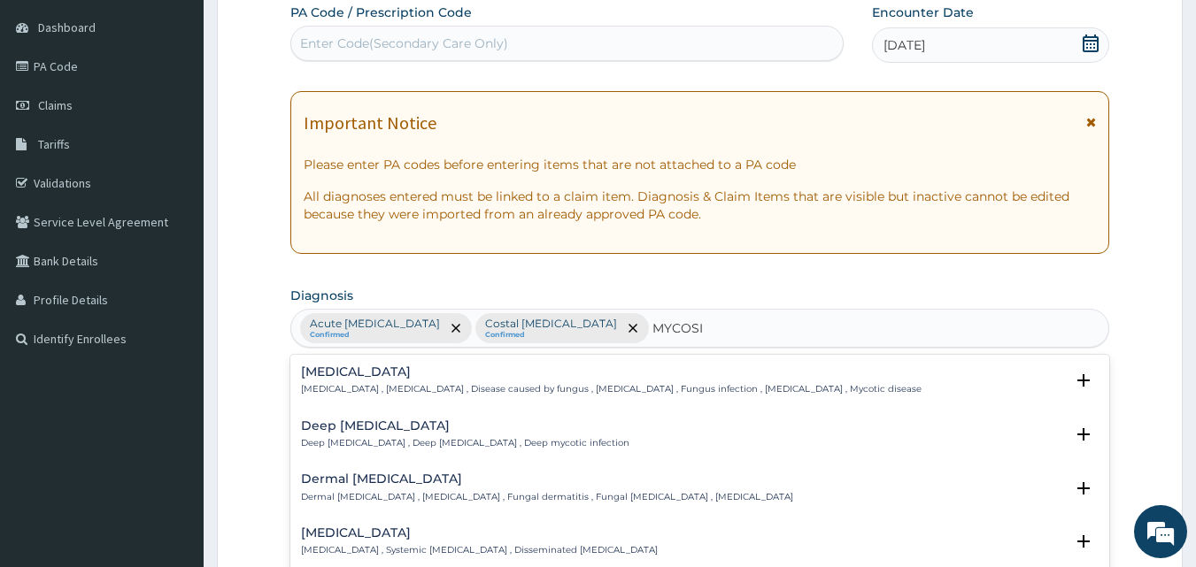
type input "[MEDICAL_DATA]"
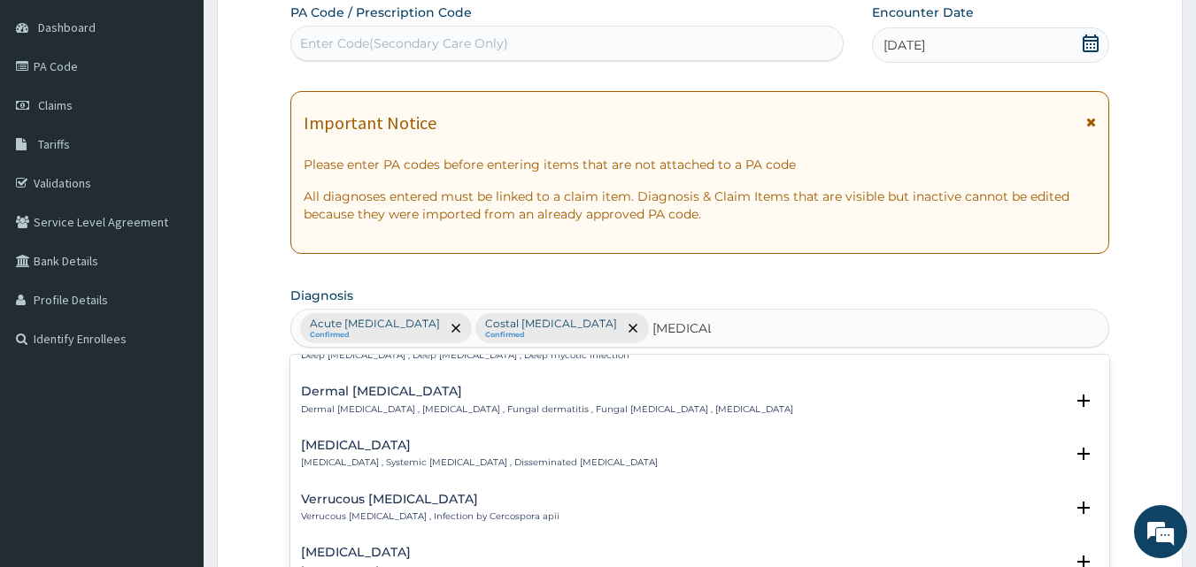
scroll to position [89, 0]
click at [387, 387] on h4 "Dermal [MEDICAL_DATA]" at bounding box center [547, 390] width 492 height 13
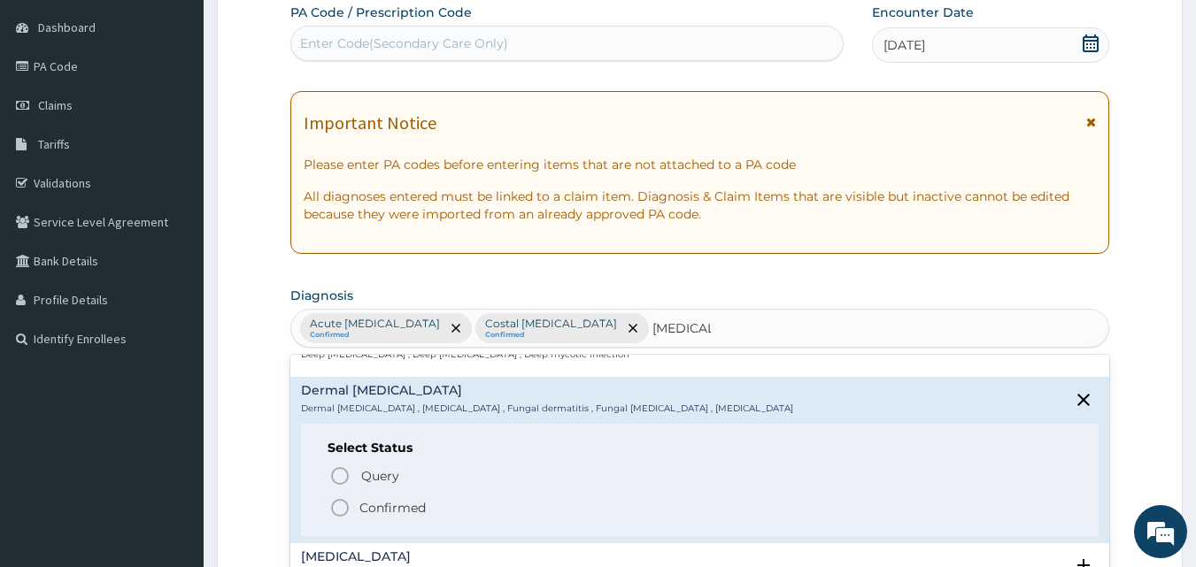
click at [336, 511] on icon "status option filled" at bounding box center [339, 508] width 21 height 21
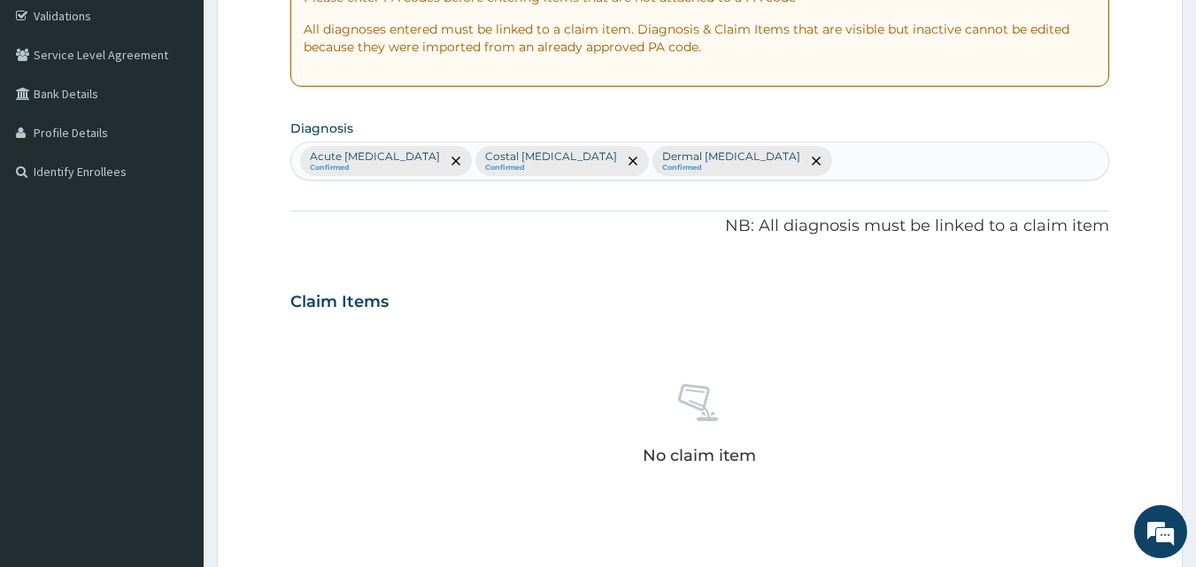
scroll to position [520, 0]
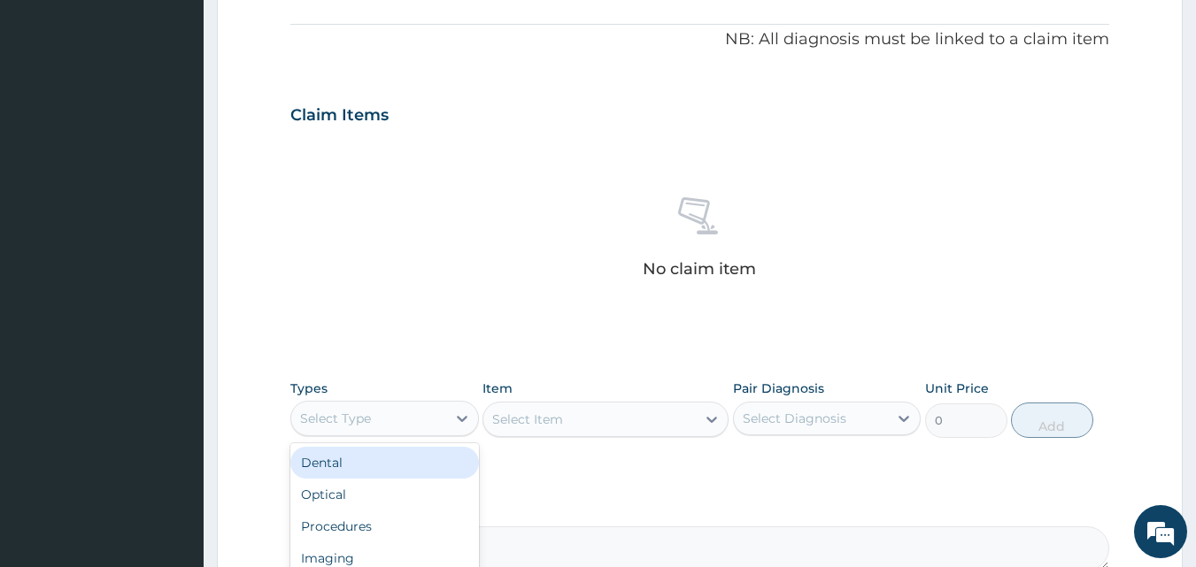
click at [423, 414] on div "Select Type" at bounding box center [368, 419] width 155 height 28
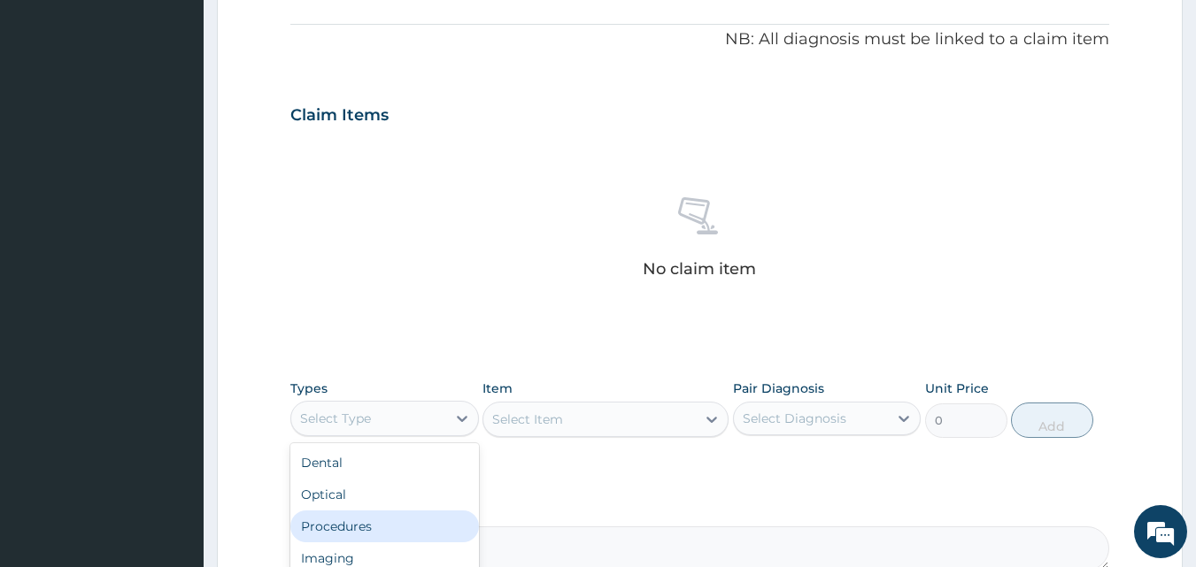
click at [375, 522] on div "Procedures" at bounding box center [384, 527] width 189 height 32
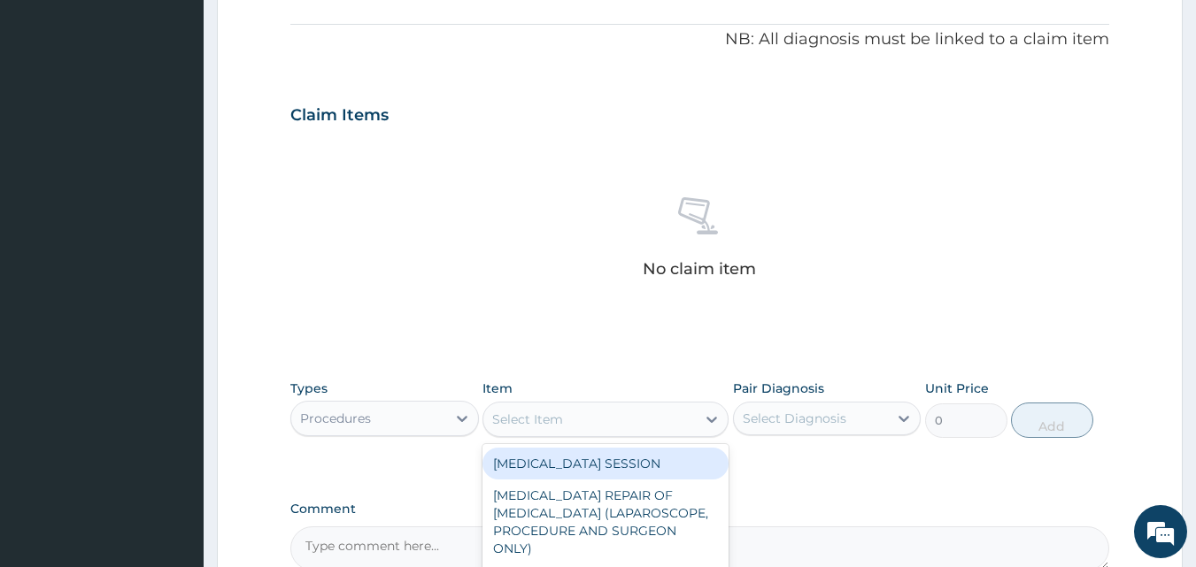
click at [704, 418] on icon at bounding box center [712, 420] width 18 height 18
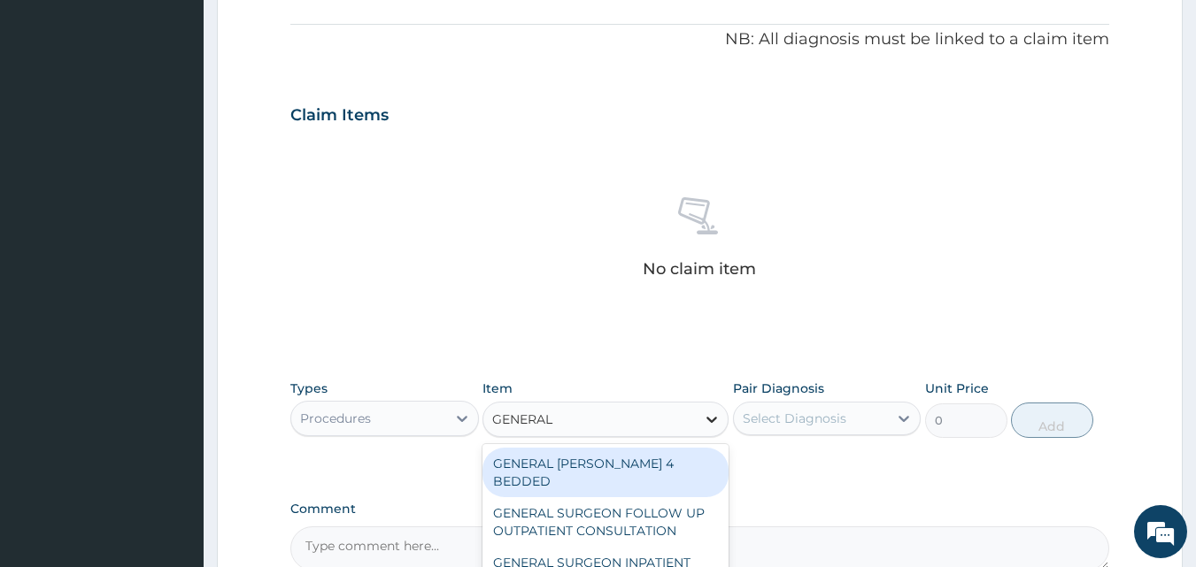
type input "GENERAL P"
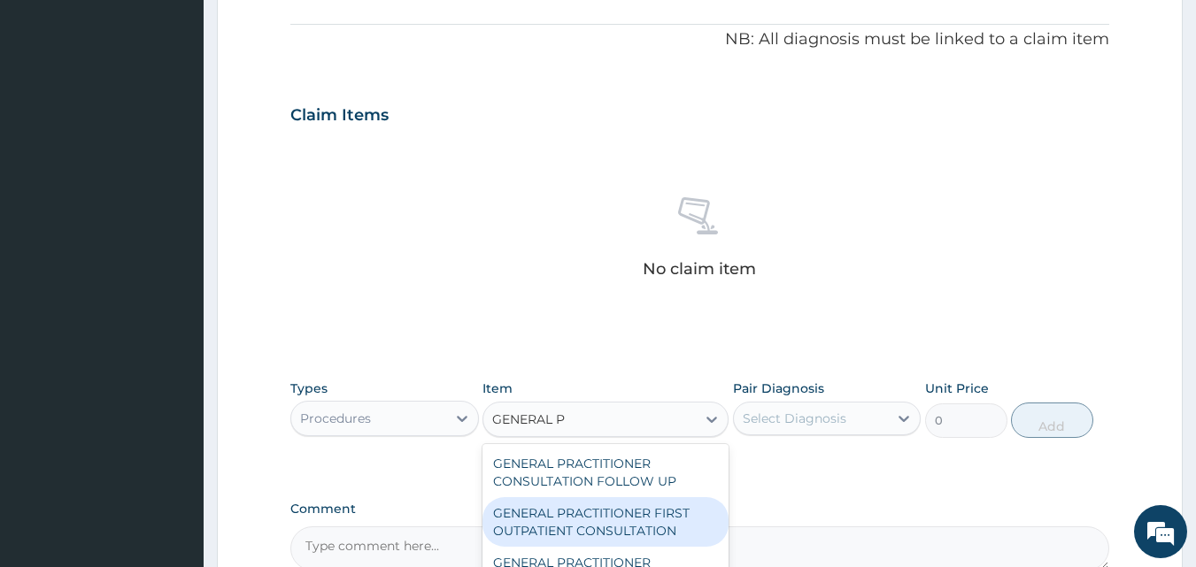
click at [634, 521] on div "GENERAL PRACTITIONER FIRST OUTPATIENT CONSULTATION" at bounding box center [605, 523] width 246 height 50
type input "3750"
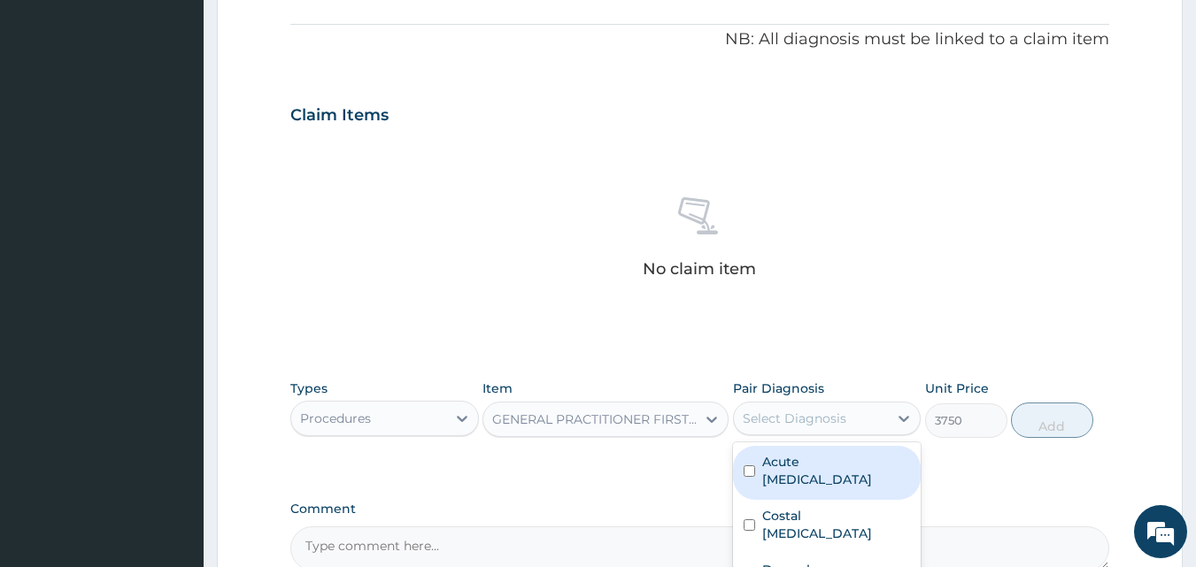
click at [824, 420] on div "Select Diagnosis" at bounding box center [795, 419] width 104 height 18
click at [801, 467] on label "Acute [MEDICAL_DATA]" at bounding box center [836, 470] width 149 height 35
checkbox input "true"
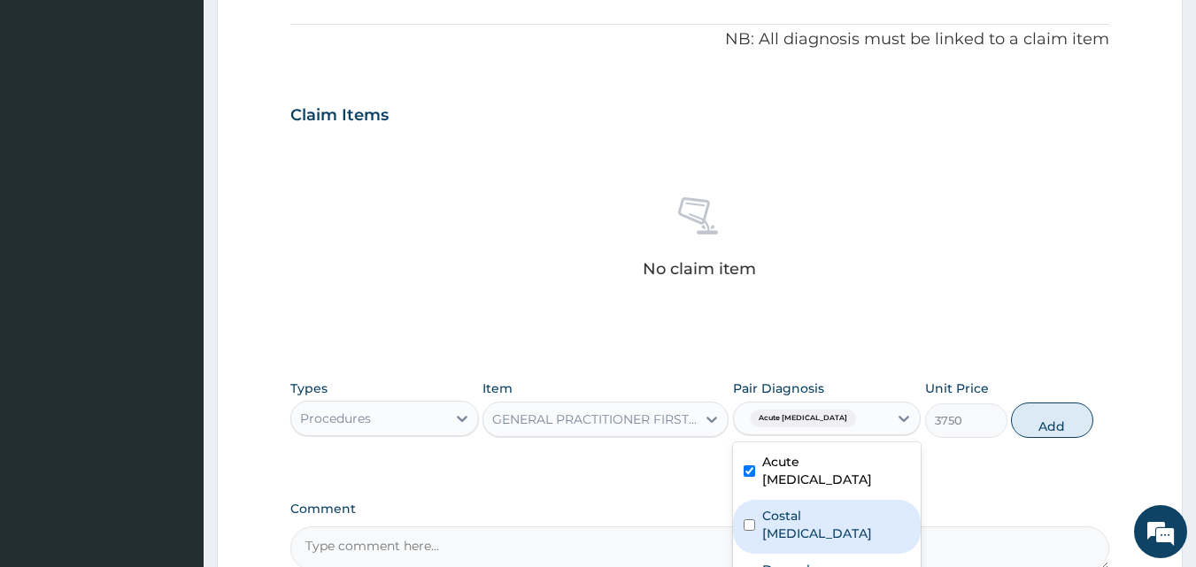
click at [794, 507] on label "Costal [MEDICAL_DATA]" at bounding box center [836, 524] width 149 height 35
checkbox input "true"
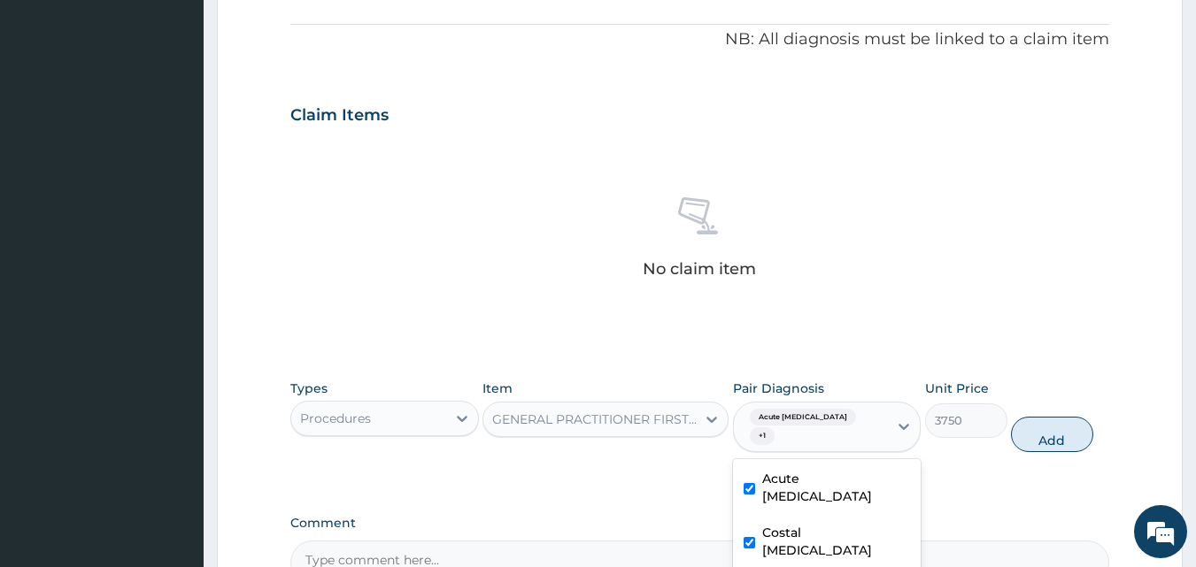
checkbox input "true"
click at [1054, 423] on button "Add" at bounding box center [1052, 434] width 82 height 35
type input "0"
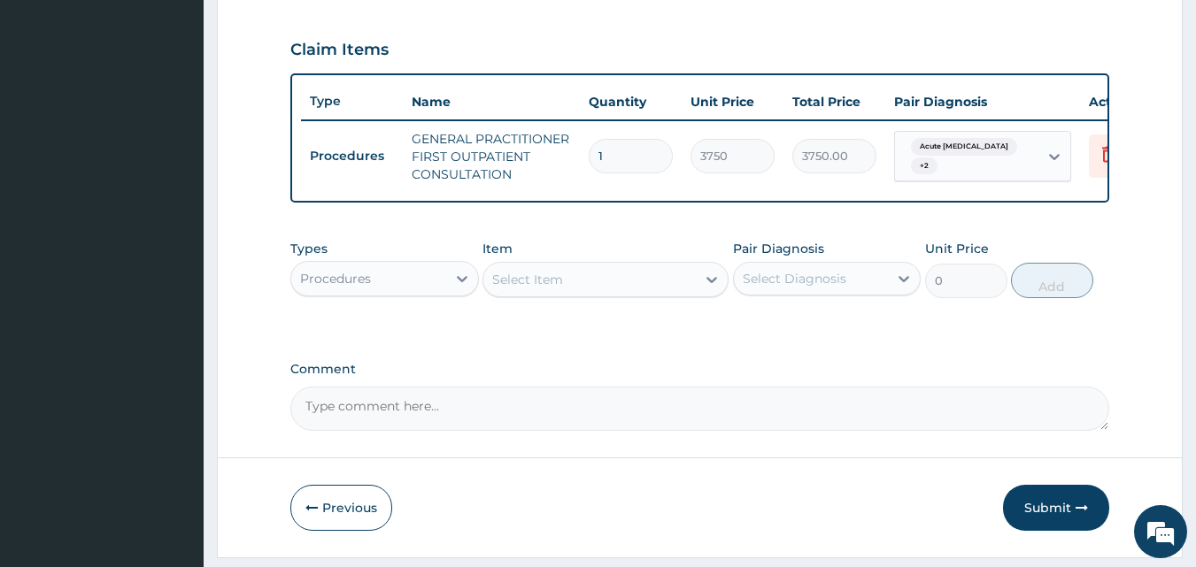
scroll to position [648, 0]
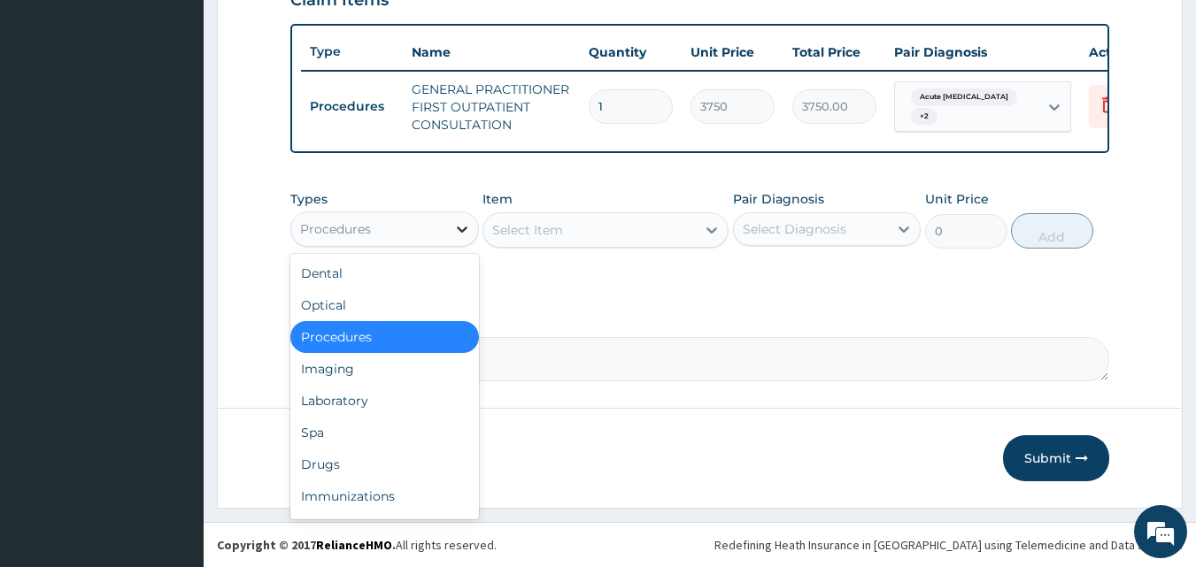
click at [457, 225] on icon at bounding box center [462, 229] width 18 height 18
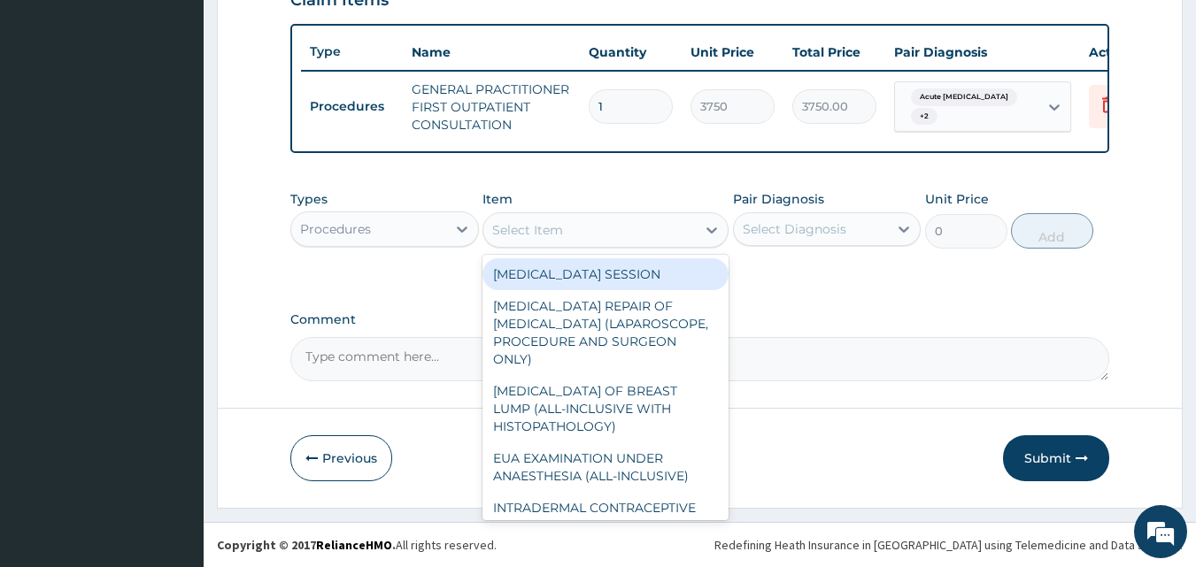
click at [682, 228] on div "Select Item" at bounding box center [589, 230] width 212 height 28
click at [464, 221] on icon at bounding box center [462, 229] width 18 height 18
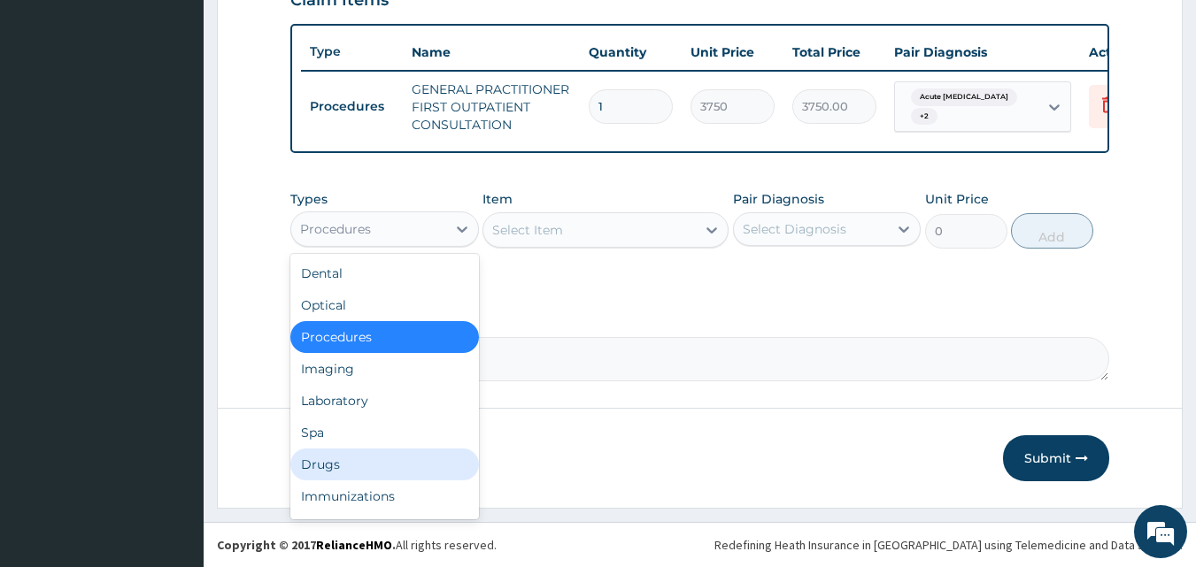
drag, startPoint x: 321, startPoint y: 460, endPoint x: 356, endPoint y: 447, distance: 37.0
click at [323, 460] on div "Drugs" at bounding box center [384, 465] width 189 height 32
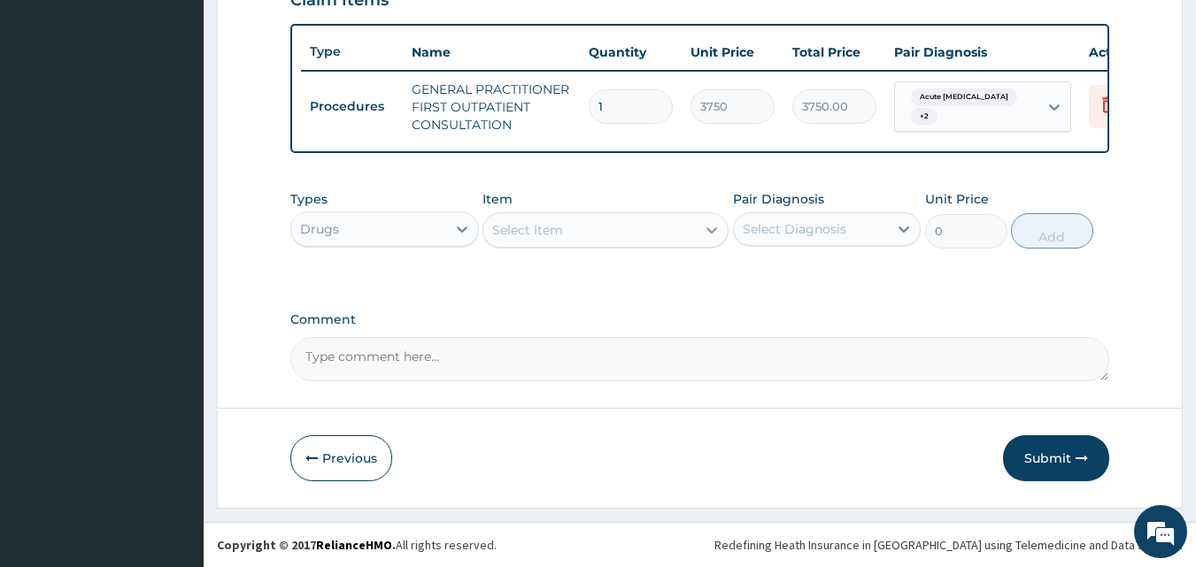
click at [703, 228] on icon at bounding box center [712, 230] width 18 height 18
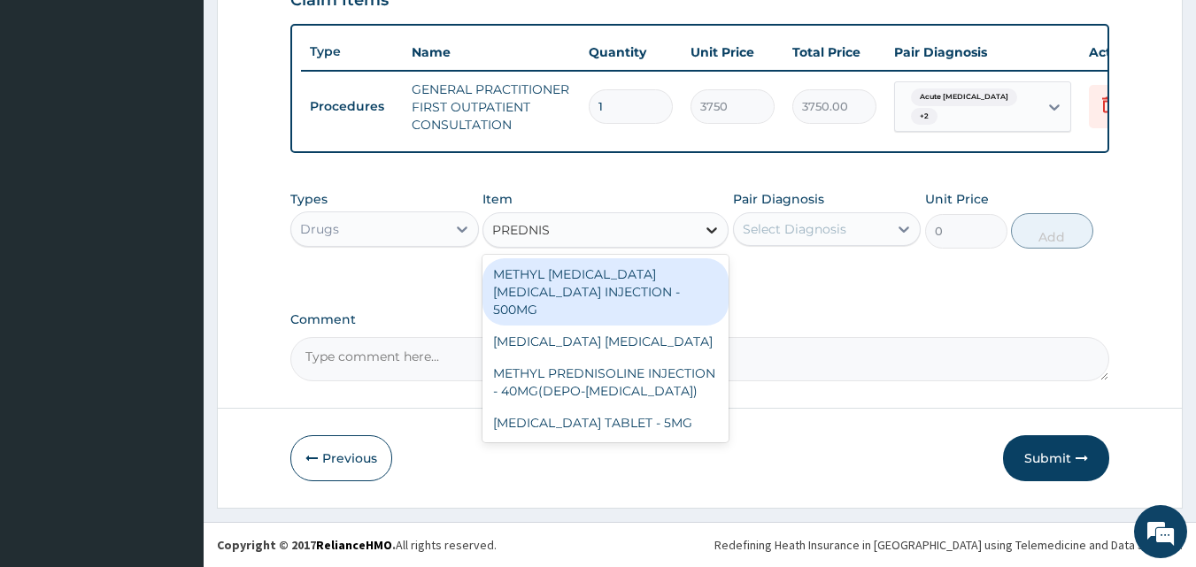
type input "PREDNISO"
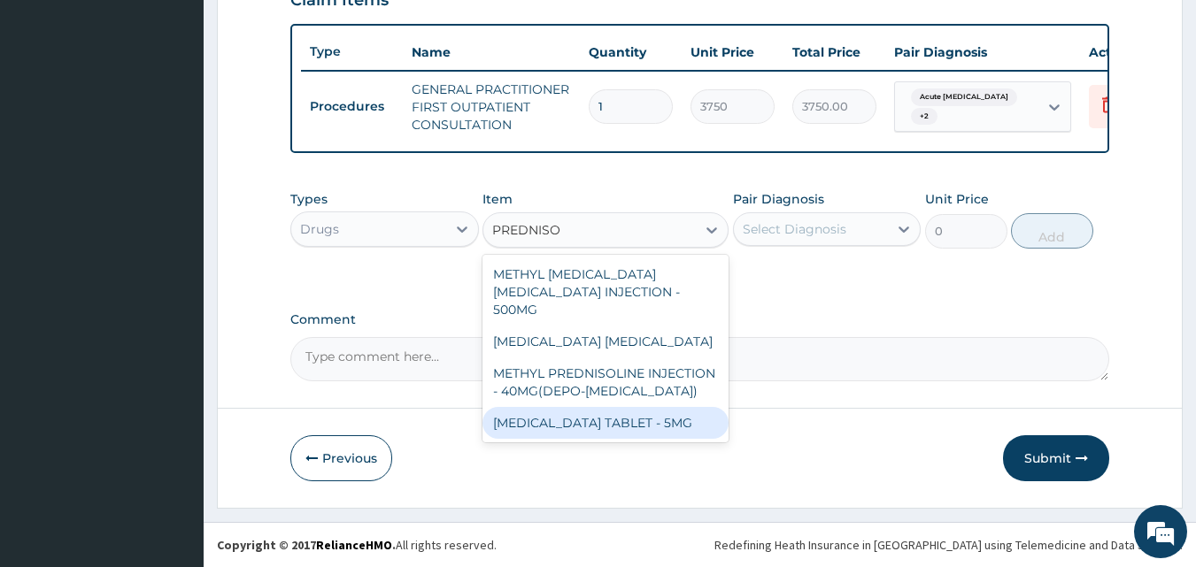
click at [582, 407] on div "[MEDICAL_DATA] TABLET - 5MG" at bounding box center [605, 423] width 246 height 32
type input "42"
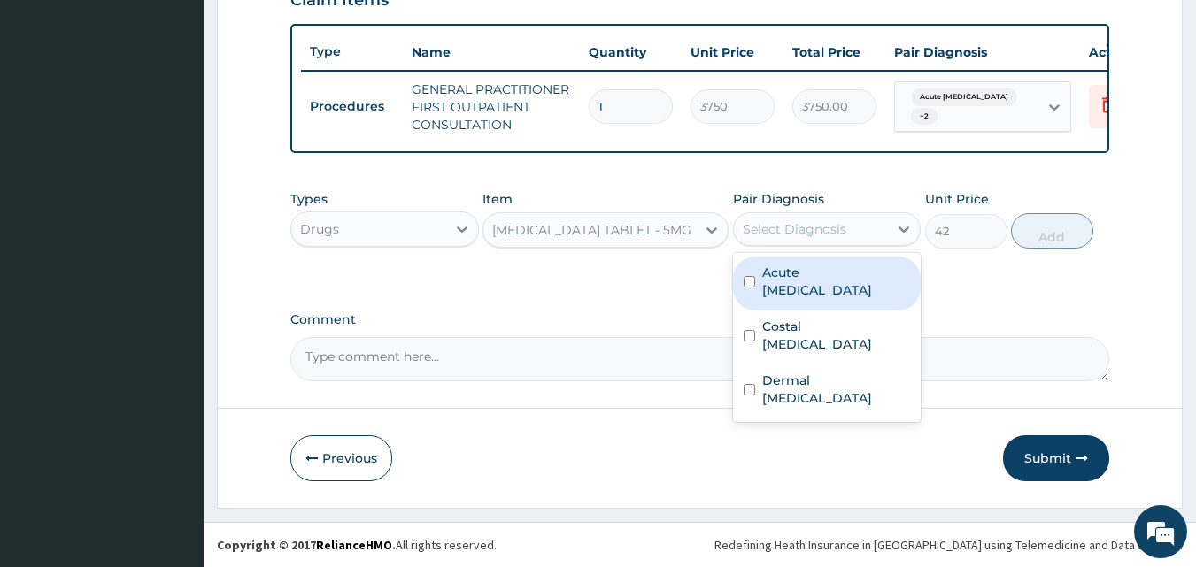
click at [851, 228] on div "Select Diagnosis" at bounding box center [811, 229] width 155 height 28
click at [810, 273] on label "Acute [MEDICAL_DATA]" at bounding box center [836, 281] width 149 height 35
checkbox input "true"
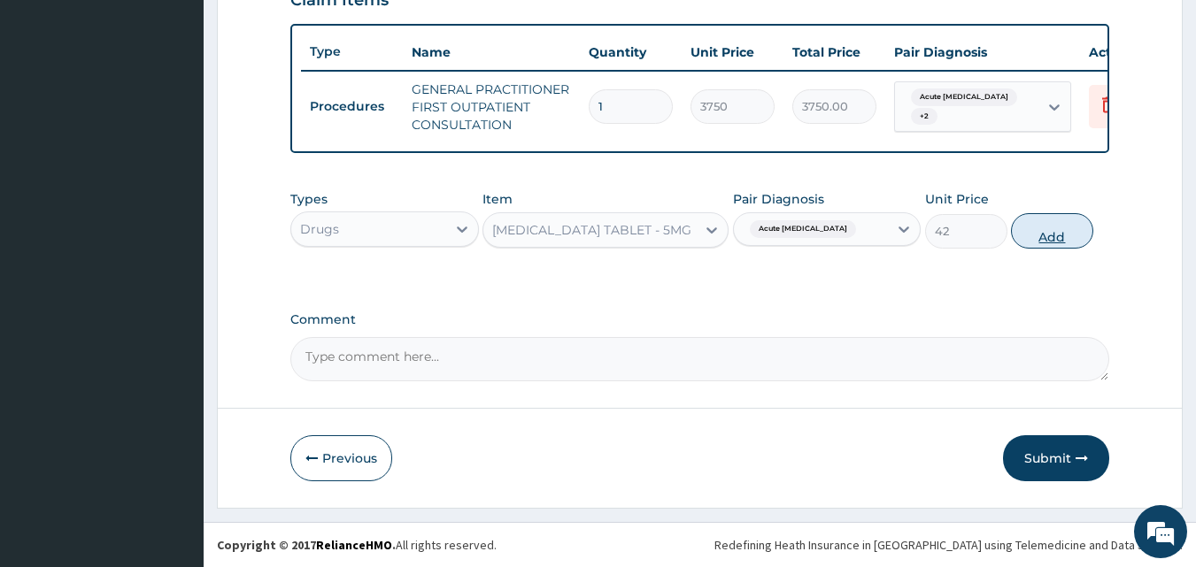
click at [1059, 228] on button "Add" at bounding box center [1052, 230] width 82 height 35
type input "0"
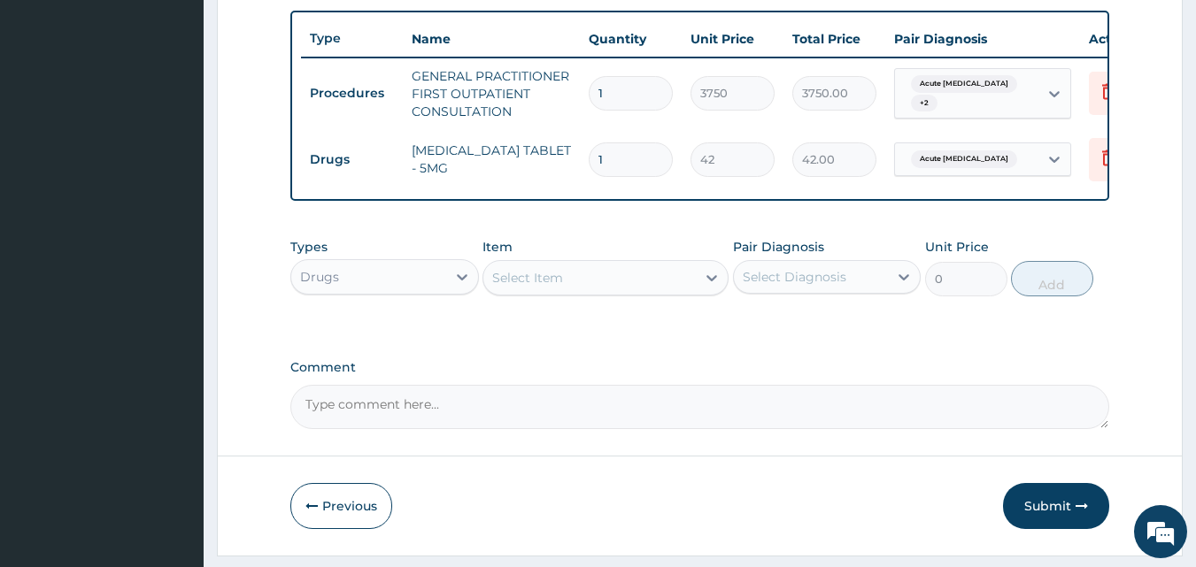
type input "12"
type input "504.00"
type input "12"
click at [700, 288] on div at bounding box center [712, 278] width 32 height 32
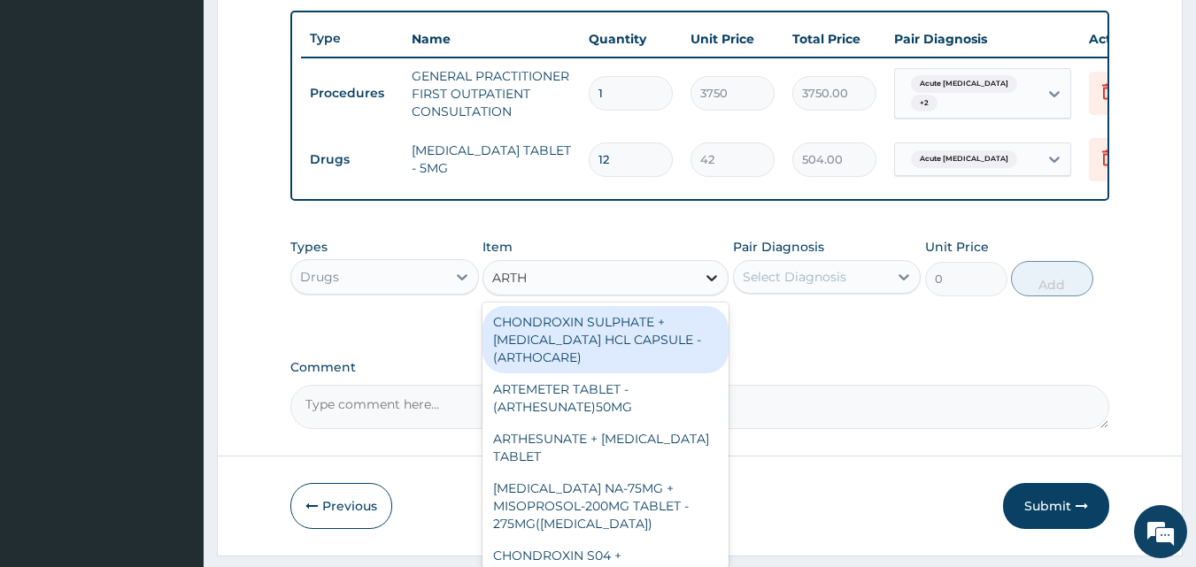
type input "ARTHR"
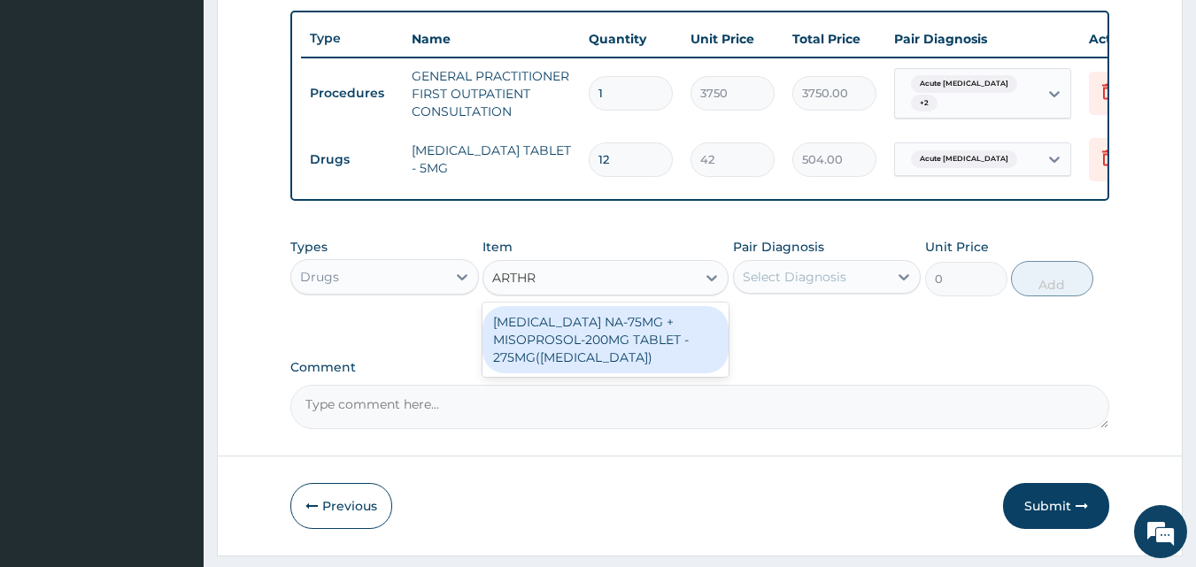
click at [583, 348] on div "[MEDICAL_DATA] NA-75MG + MISOPROSOL-200MG TABLET - 275MG([MEDICAL_DATA])" at bounding box center [605, 339] width 246 height 67
type input "280"
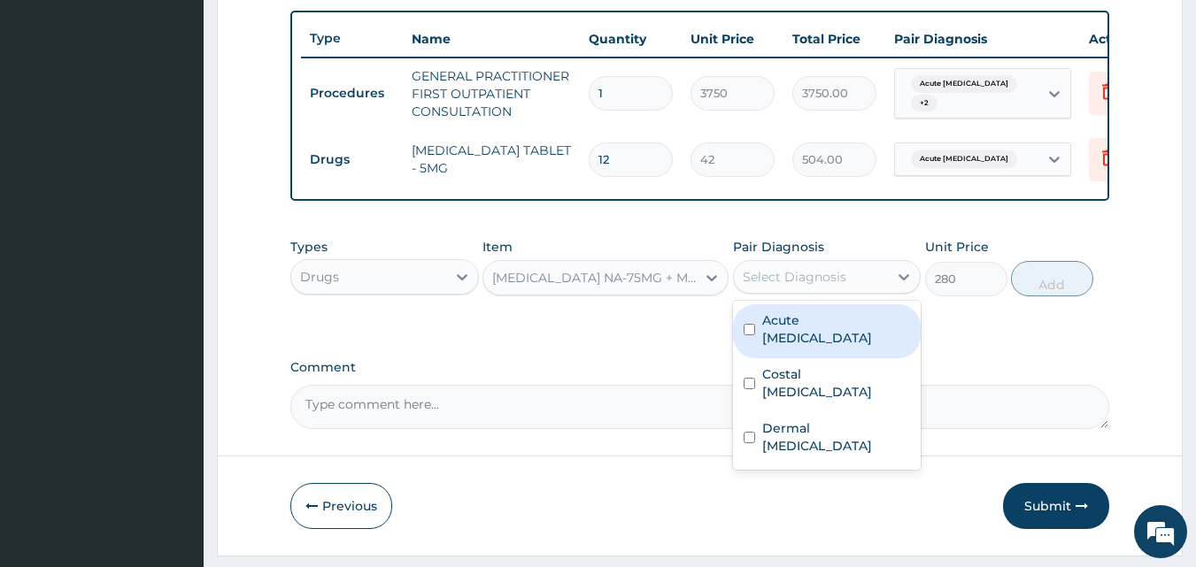
click at [849, 290] on div "Select Diagnosis" at bounding box center [811, 277] width 155 height 28
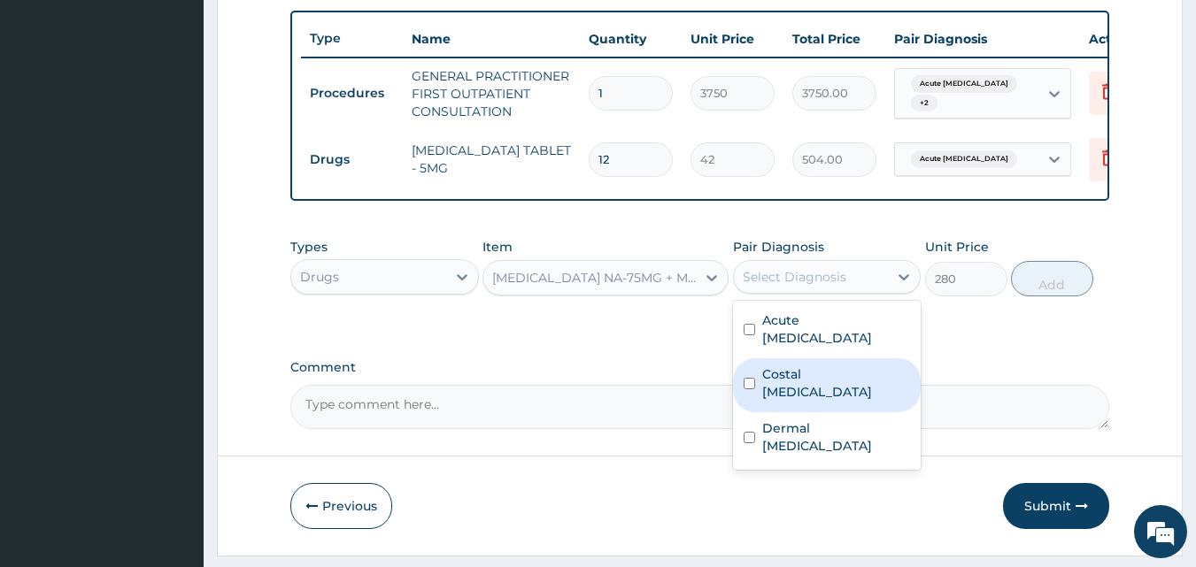
drag, startPoint x: 815, startPoint y: 367, endPoint x: 838, endPoint y: 354, distance: 26.6
click at [820, 367] on label "Costal [MEDICAL_DATA]" at bounding box center [836, 383] width 149 height 35
checkbox input "true"
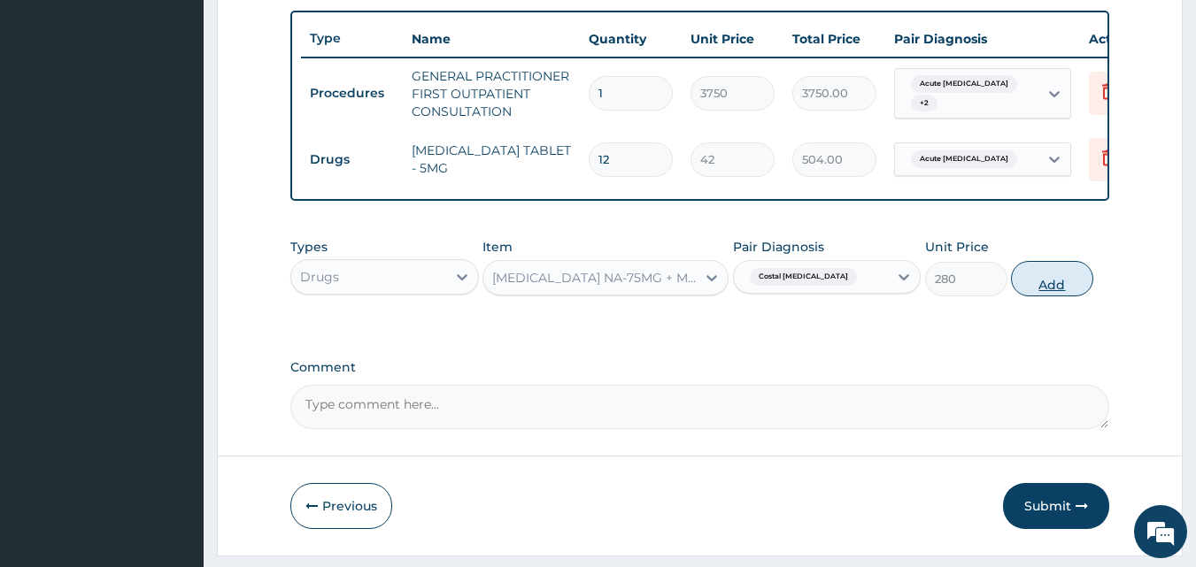
click at [1035, 294] on button "Add" at bounding box center [1052, 278] width 82 height 35
type input "0"
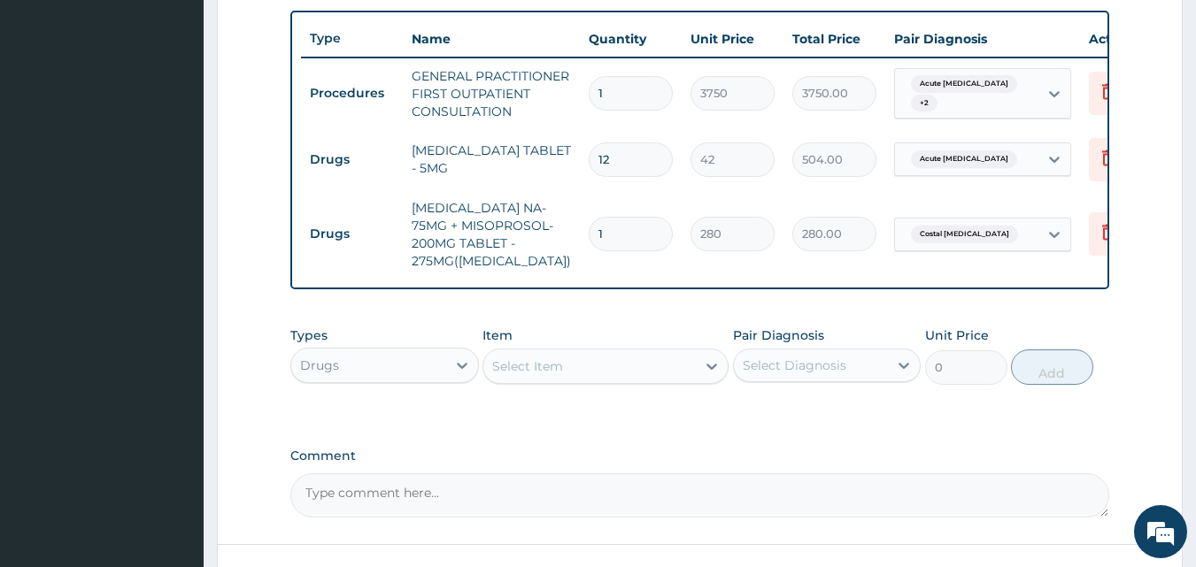
type input "10"
type input "2800.00"
type input "10"
click at [695, 375] on div "Select Item" at bounding box center [589, 366] width 212 height 28
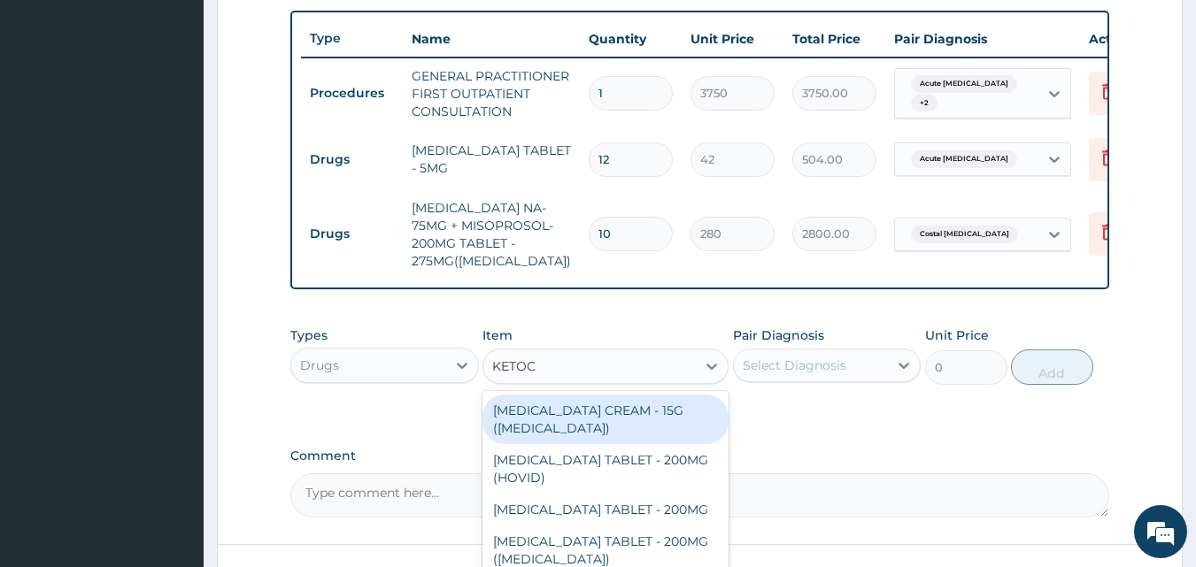
type input "KETOCO"
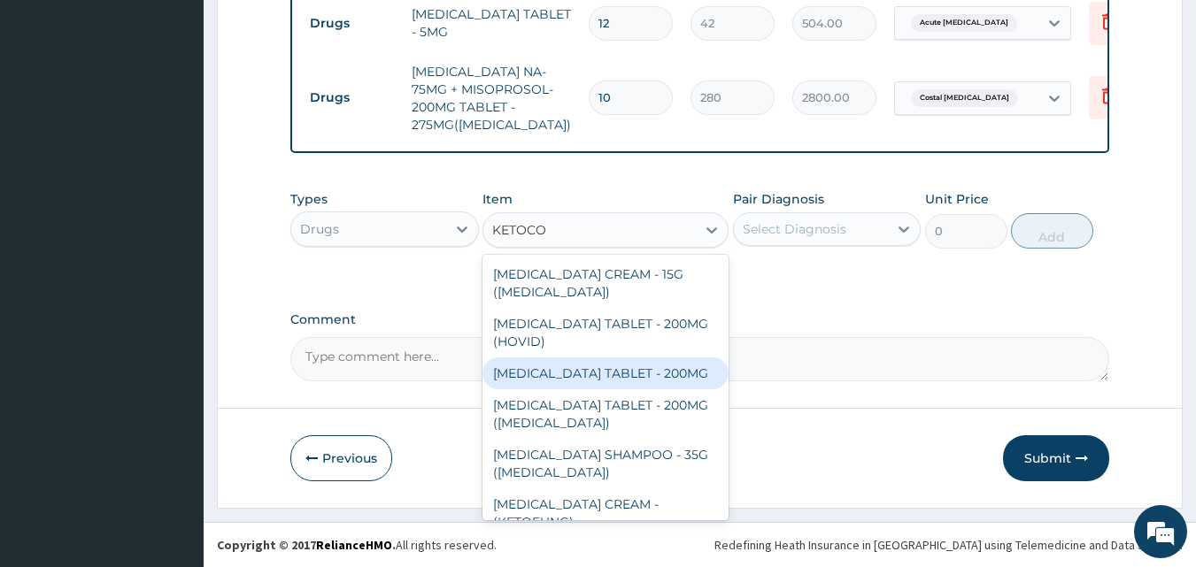
scroll to position [39, 0]
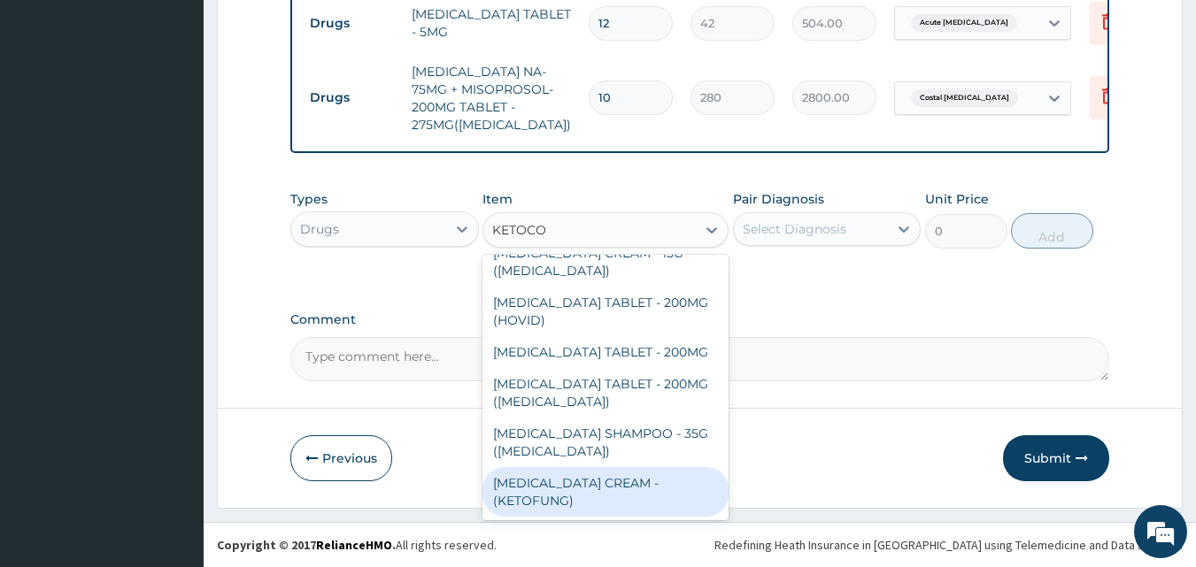
drag, startPoint x: 562, startPoint y: 487, endPoint x: 584, endPoint y: 454, distance: 39.5
click at [569, 475] on div "[MEDICAL_DATA] CREAM - (KETOFUNG)" at bounding box center [605, 492] width 246 height 50
type input "1680"
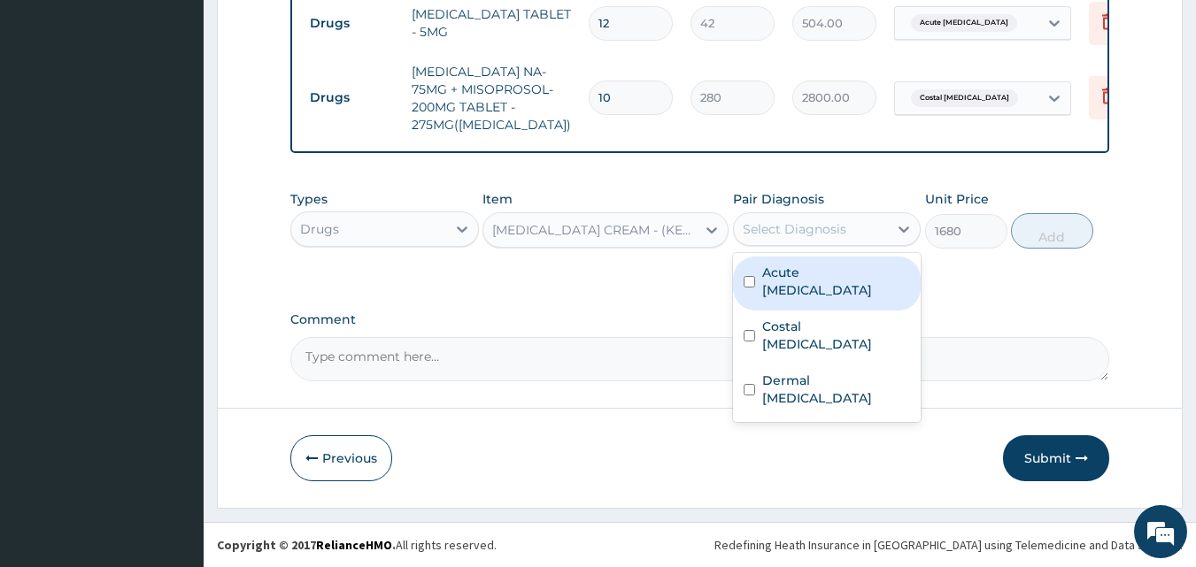
click at [820, 230] on div "Select Diagnosis" at bounding box center [795, 229] width 104 height 18
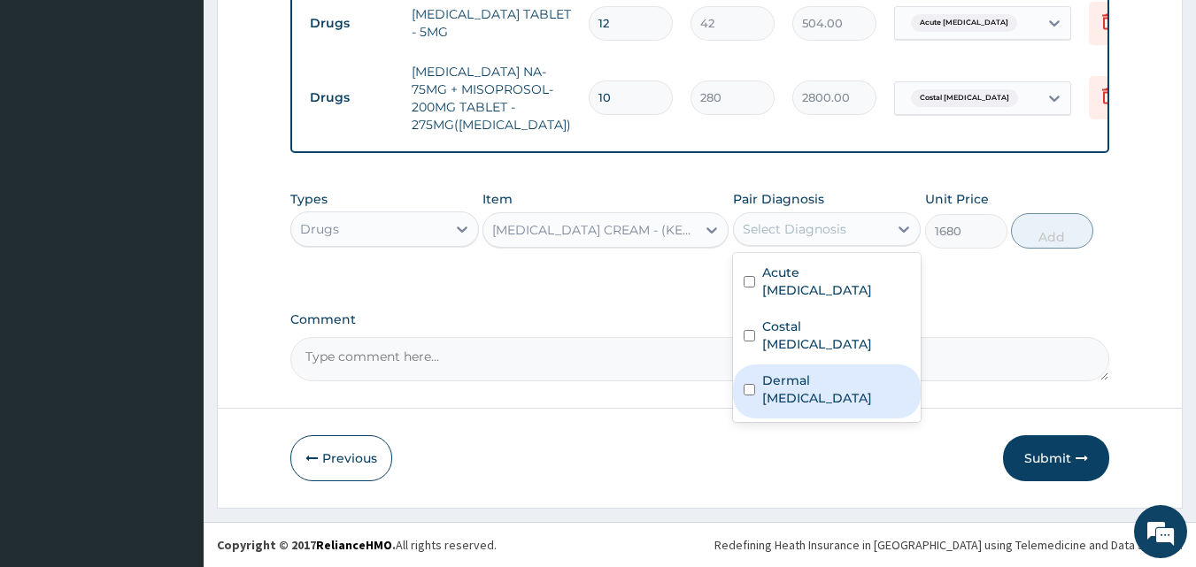
drag, startPoint x: 783, startPoint y: 338, endPoint x: 909, endPoint y: 296, distance: 132.7
click at [798, 365] on div "Dermal [MEDICAL_DATA]" at bounding box center [827, 392] width 189 height 54
checkbox input "true"
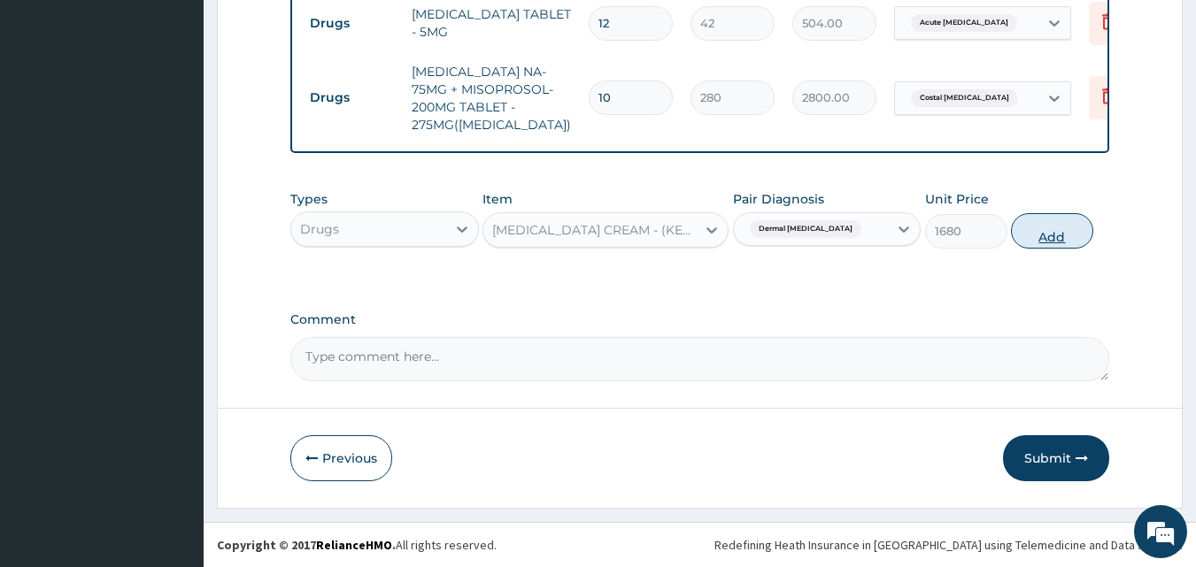
click at [1035, 231] on button "Add" at bounding box center [1052, 230] width 82 height 35
type input "0"
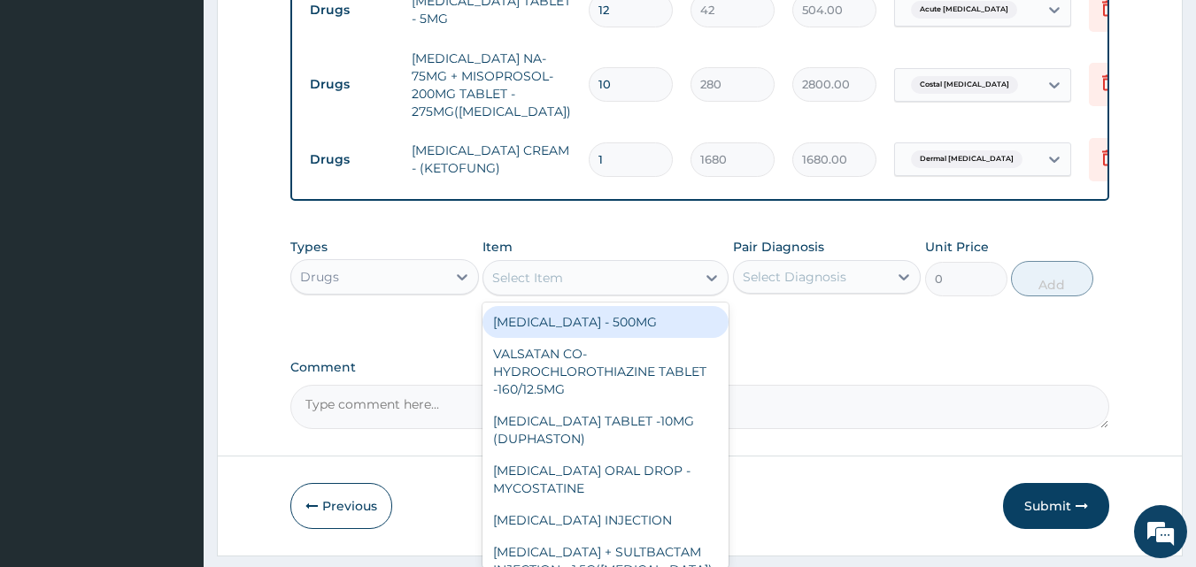
click at [667, 289] on div "Select Item" at bounding box center [589, 278] width 212 height 28
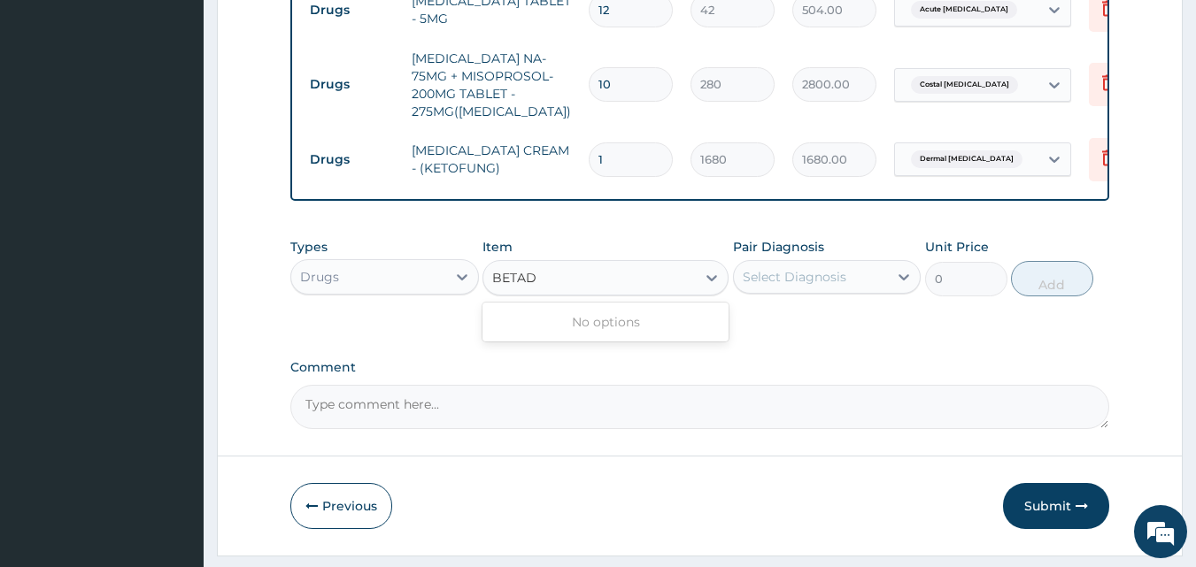
type input "BETA"
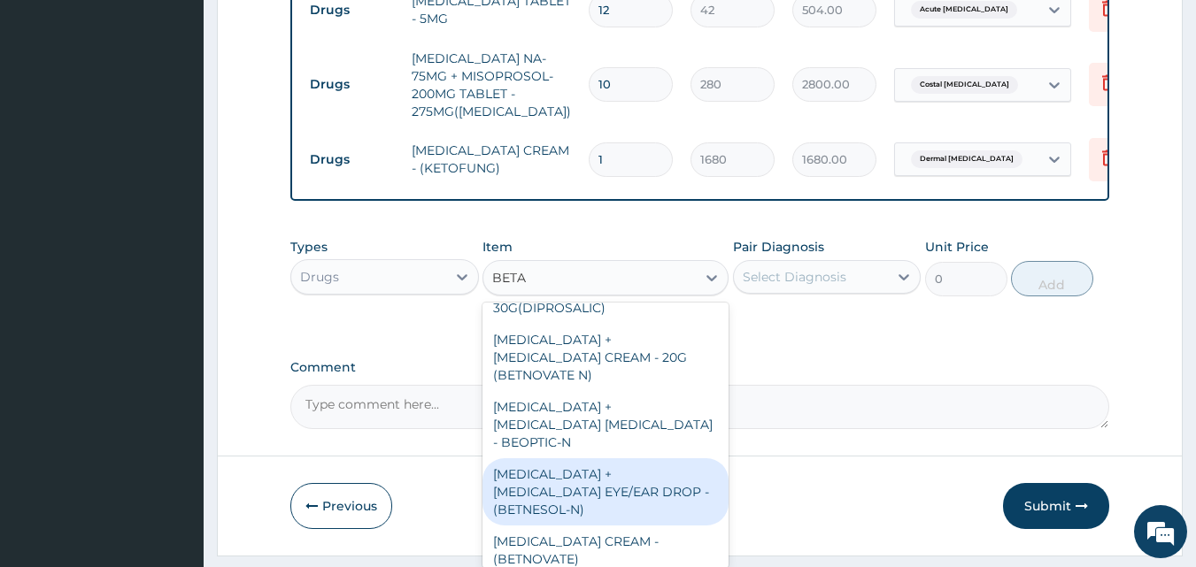
scroll to position [177, 0]
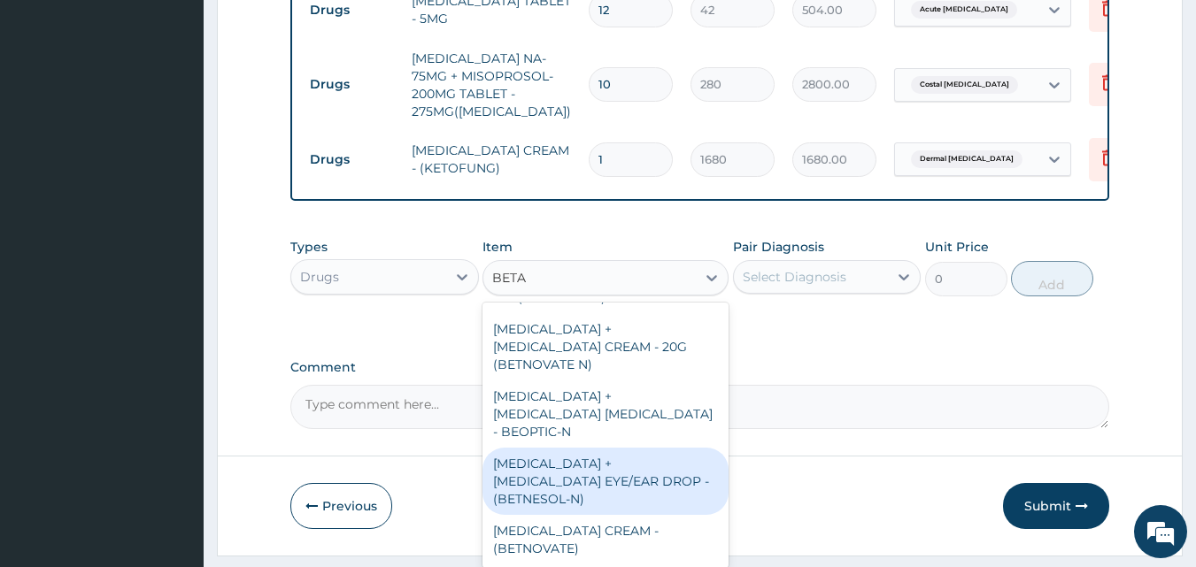
click at [585, 448] on div "[MEDICAL_DATA] + [MEDICAL_DATA] EYE/EAR DROP - (BETNESOL-N)" at bounding box center [605, 481] width 246 height 67
type input "985.5999999999999"
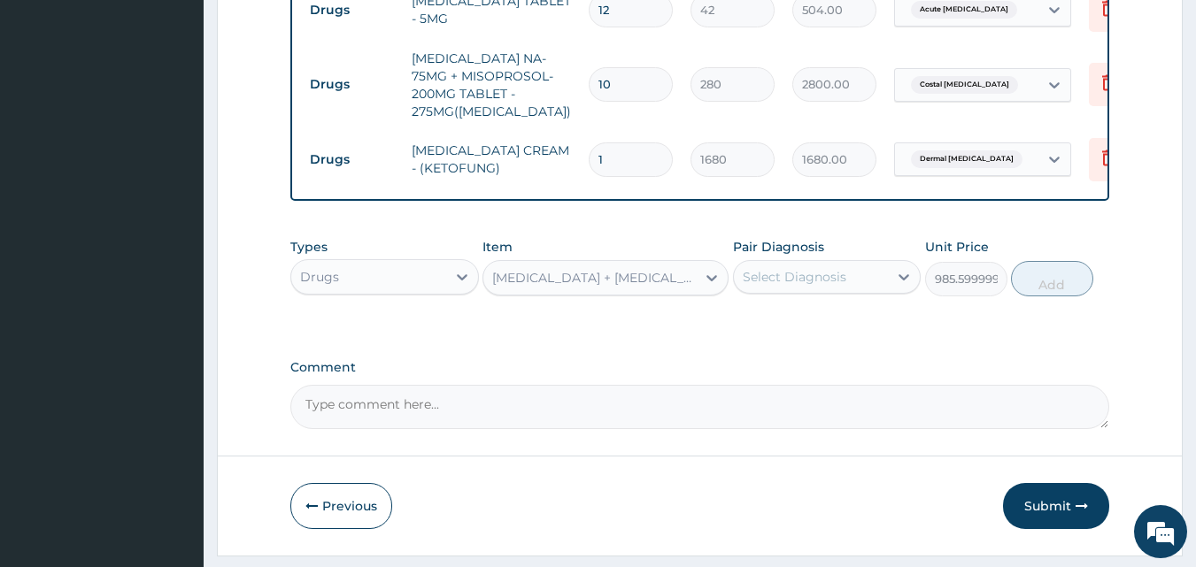
click at [617, 287] on div "[MEDICAL_DATA] + [MEDICAL_DATA] EYE/EAR DROP - (BETNESOL-N)" at bounding box center [594, 278] width 205 height 18
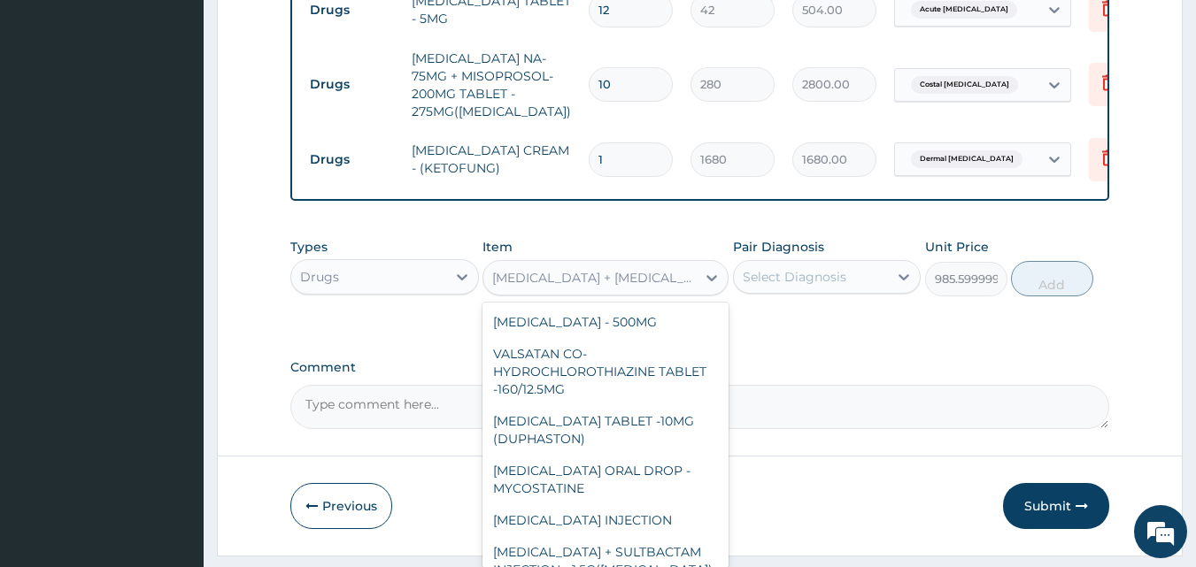
scroll to position [15920, 0]
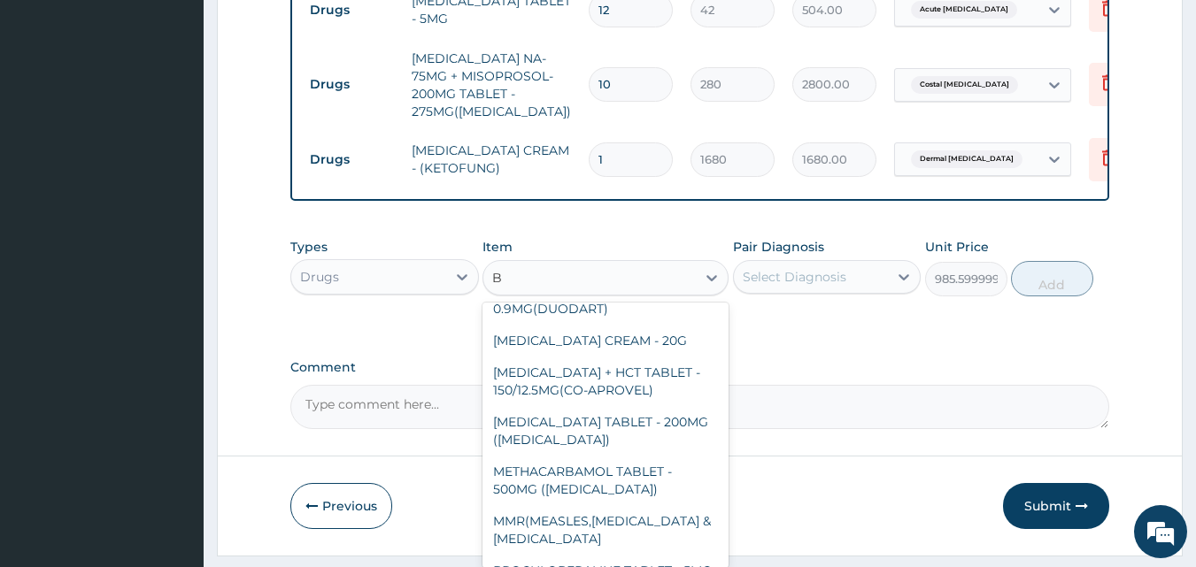
type input "BE"
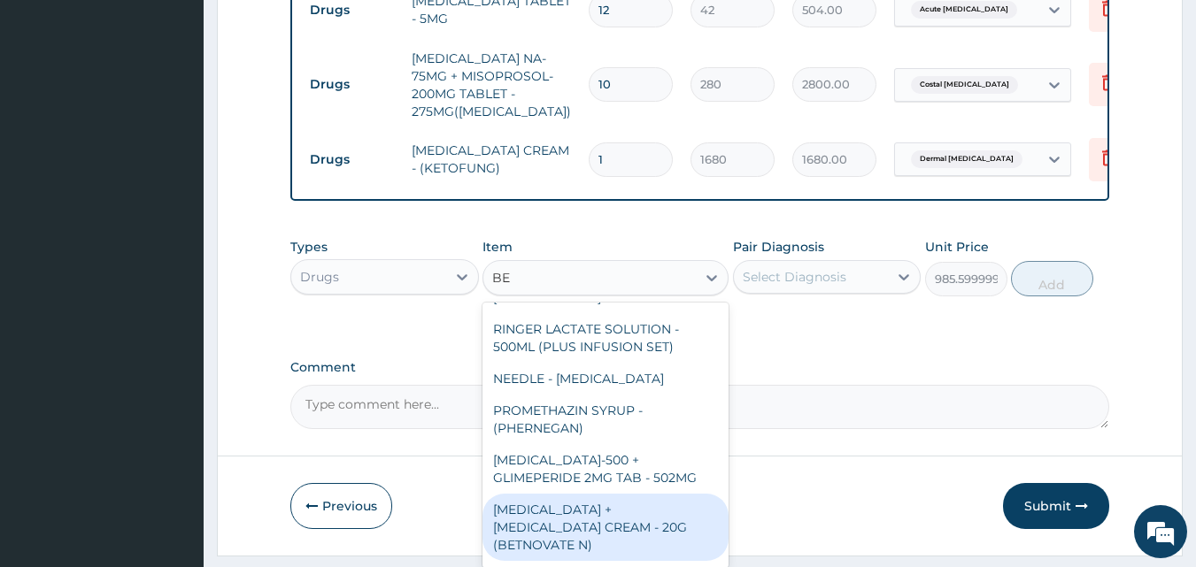
scroll to position [1943, 0]
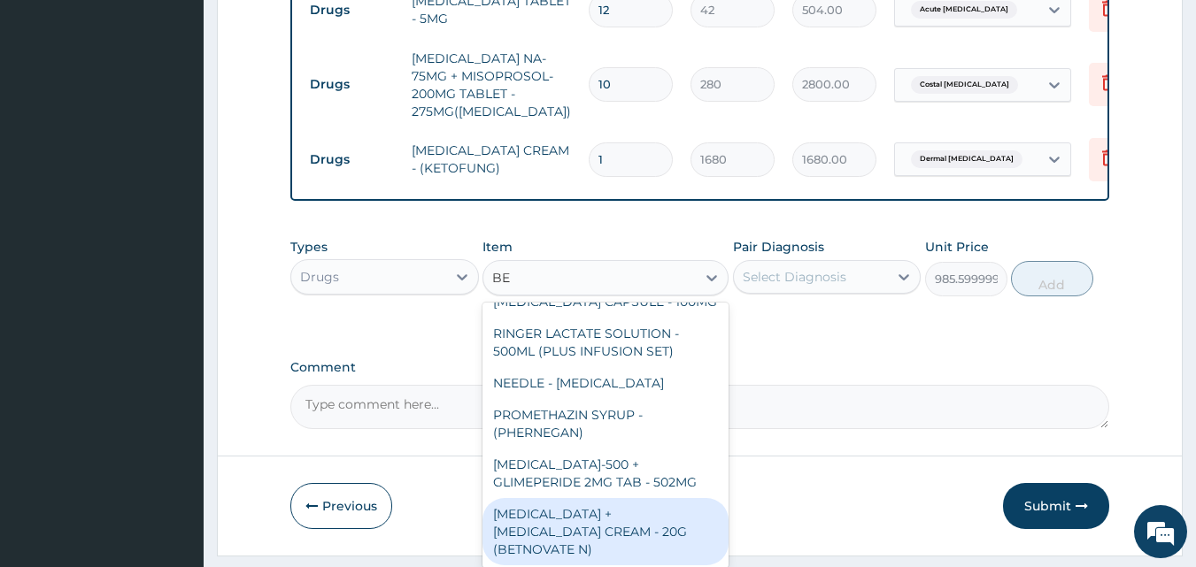
click at [579, 498] on div "[MEDICAL_DATA] + [MEDICAL_DATA] CREAM - 20G (BETNOVATE N)" at bounding box center [605, 531] width 246 height 67
type input "1680"
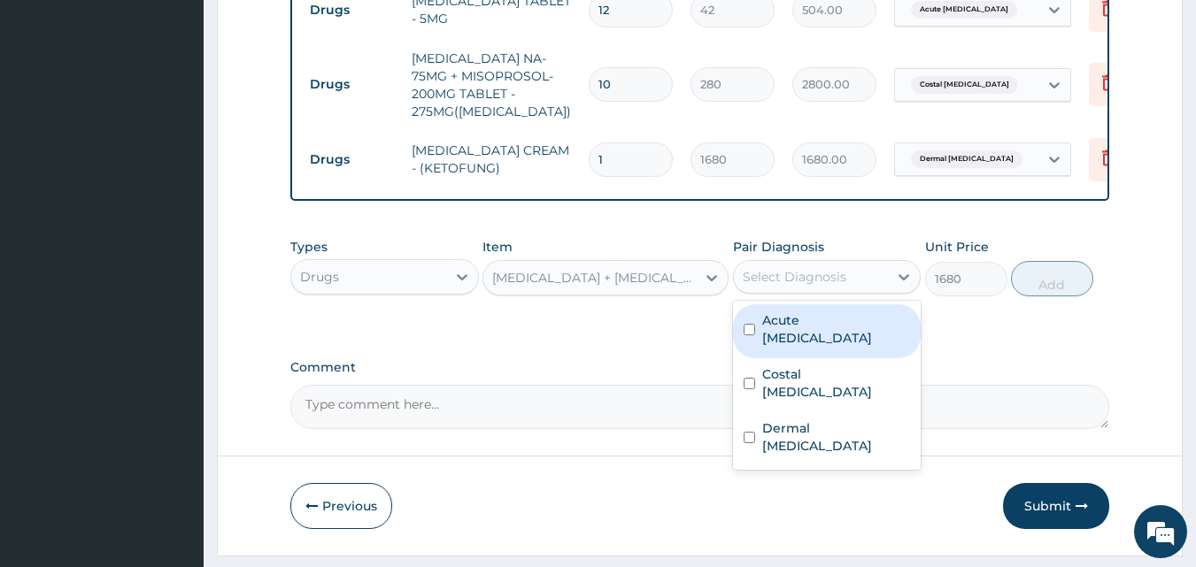
click at [823, 286] on div "Select Diagnosis" at bounding box center [795, 277] width 104 height 18
click at [822, 332] on label "Acute [MEDICAL_DATA]" at bounding box center [836, 329] width 149 height 35
checkbox input "true"
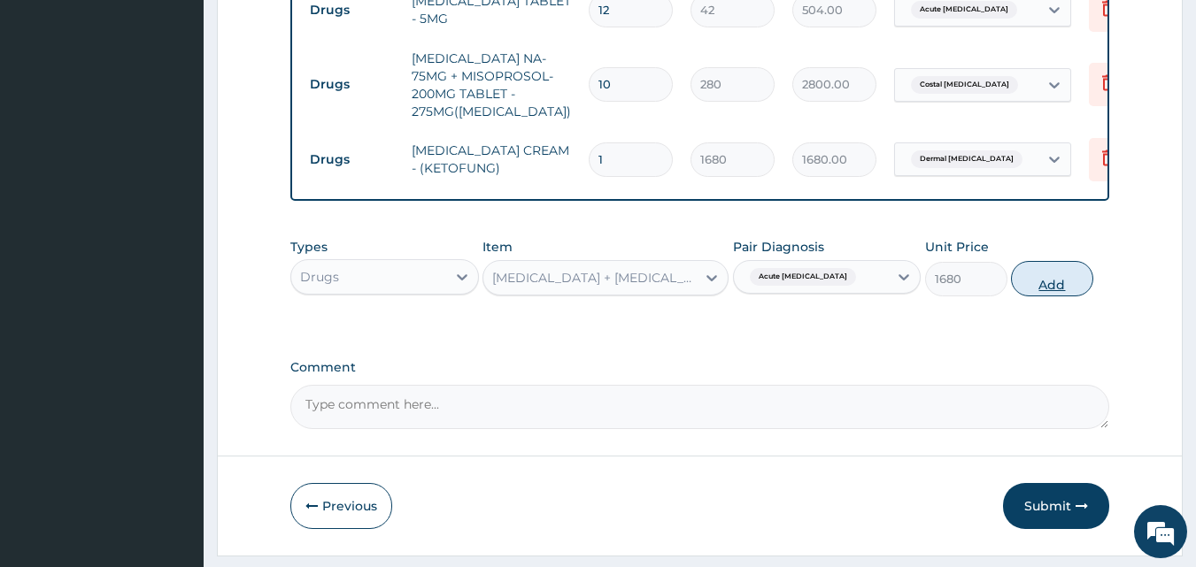
click at [1046, 297] on button "Add" at bounding box center [1052, 278] width 82 height 35
type input "0"
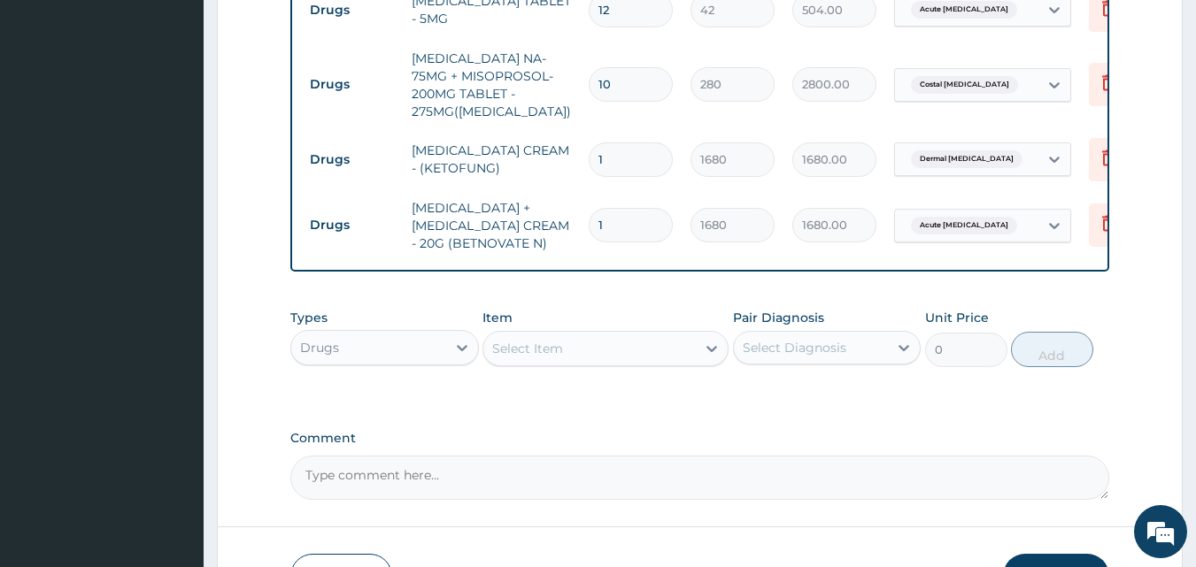
click at [635, 359] on div "Select Item" at bounding box center [589, 349] width 212 height 28
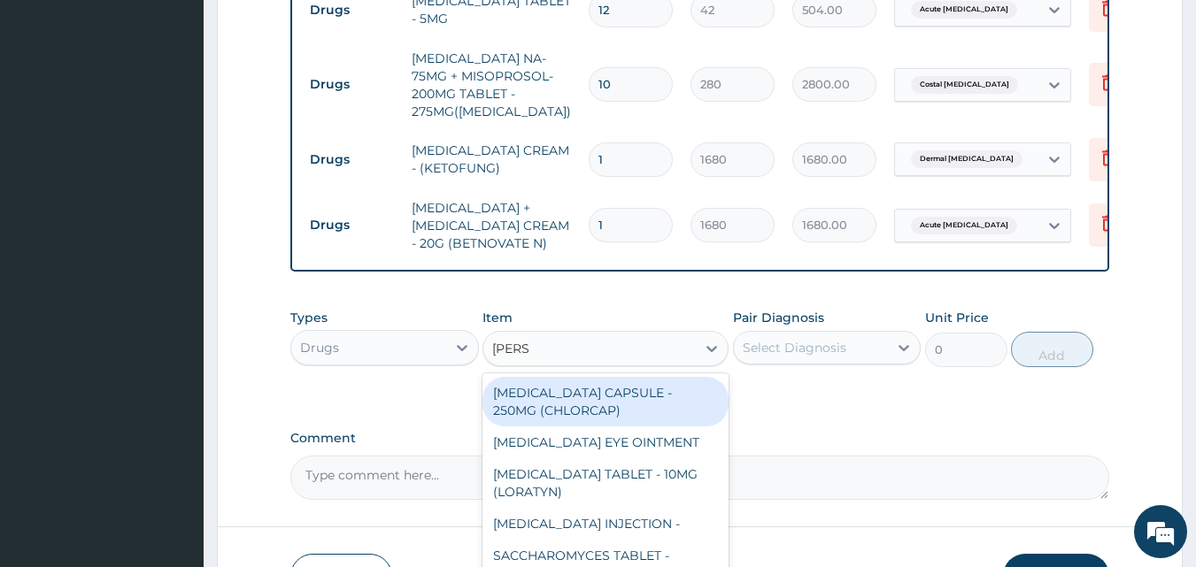
type input "LORAT"
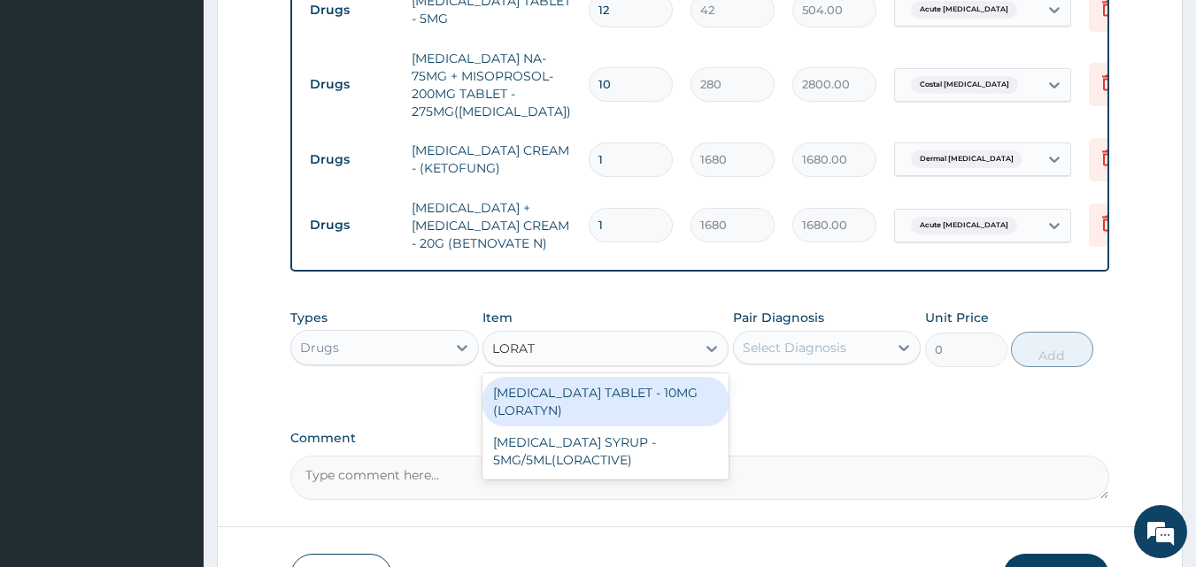
drag, startPoint x: 530, startPoint y: 424, endPoint x: 642, endPoint y: 398, distance: 114.5
click at [549, 420] on div "[MEDICAL_DATA] TABLET - 10MG (LORATYN)" at bounding box center [605, 402] width 246 height 50
type input "98"
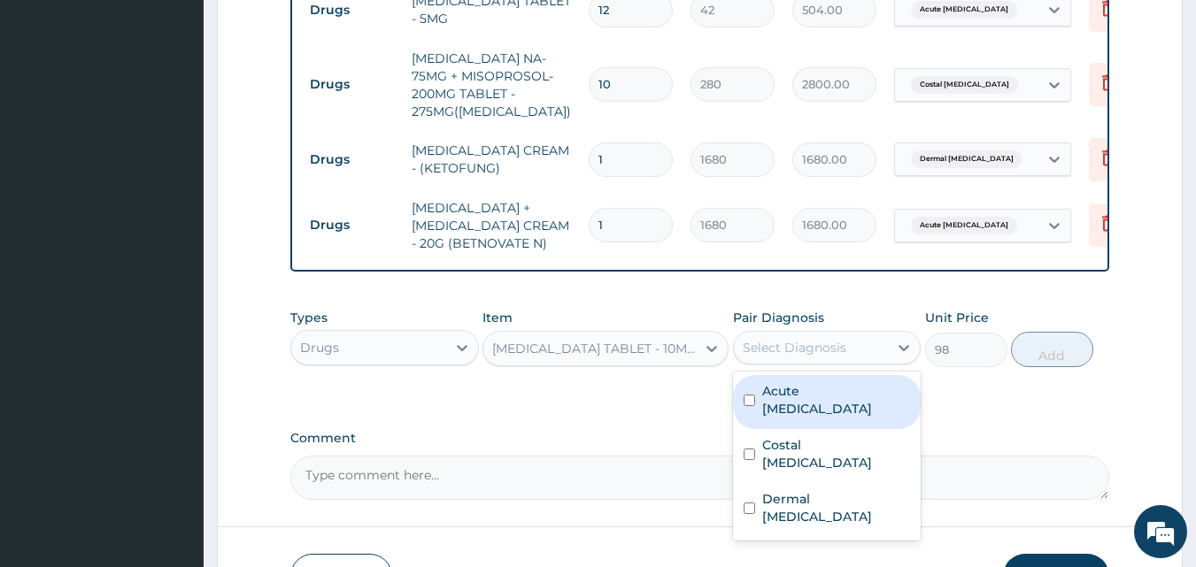
click at [804, 357] on div "Select Diagnosis" at bounding box center [795, 348] width 104 height 18
drag, startPoint x: 786, startPoint y: 411, endPoint x: 789, endPoint y: 436, distance: 25.8
click at [786, 413] on label "Acute [MEDICAL_DATA]" at bounding box center [836, 399] width 149 height 35
checkbox input "true"
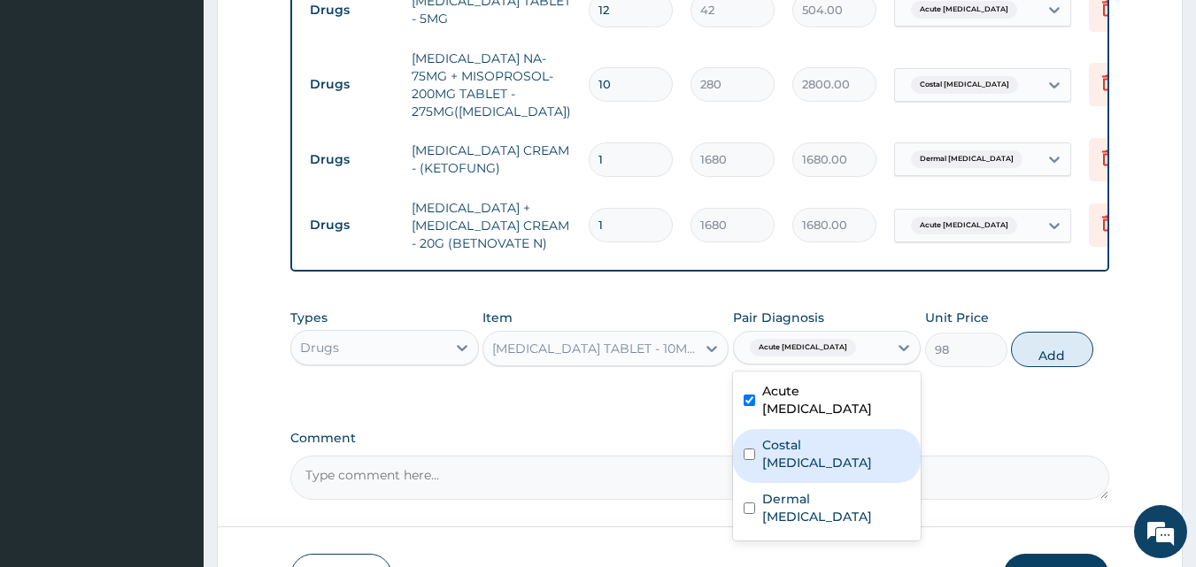
drag, startPoint x: 789, startPoint y: 445, endPoint x: 864, endPoint y: 425, distance: 78.0
click at [790, 445] on label "Costal [MEDICAL_DATA]" at bounding box center [836, 453] width 149 height 35
checkbox input "true"
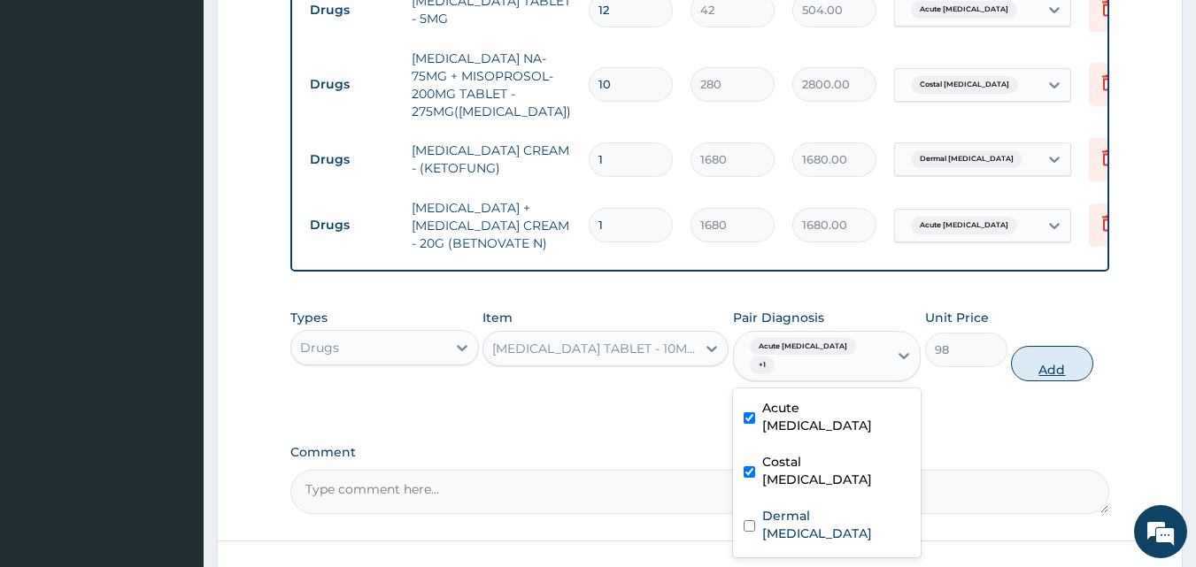
click at [1035, 361] on button "Add" at bounding box center [1052, 363] width 82 height 35
type input "0"
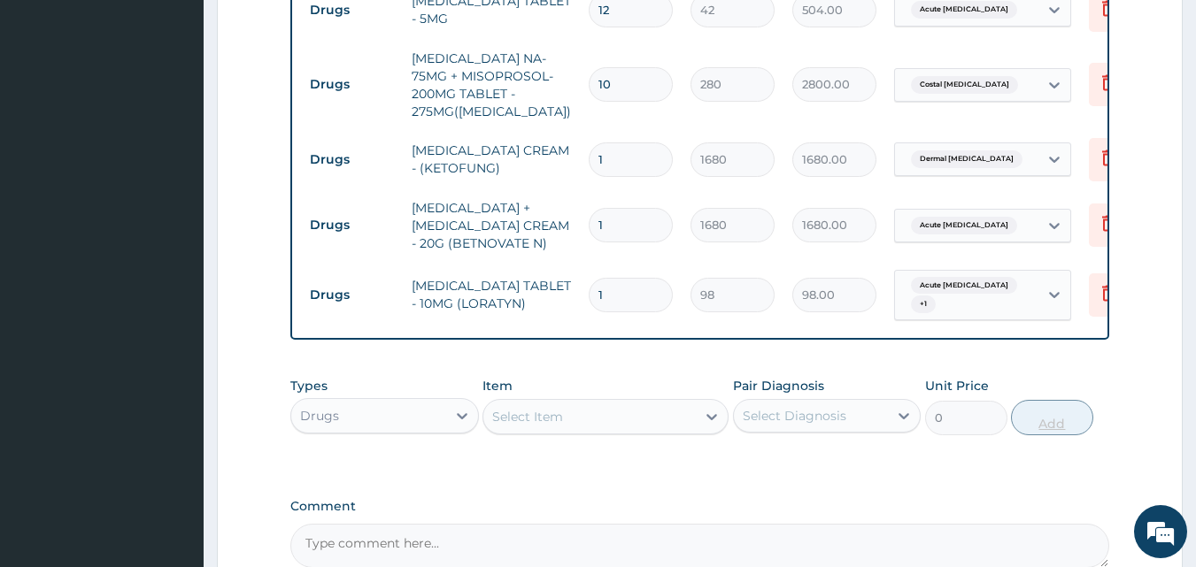
type input "10"
type input "980.00"
type input "10"
click at [661, 424] on div "Select Item" at bounding box center [589, 417] width 212 height 28
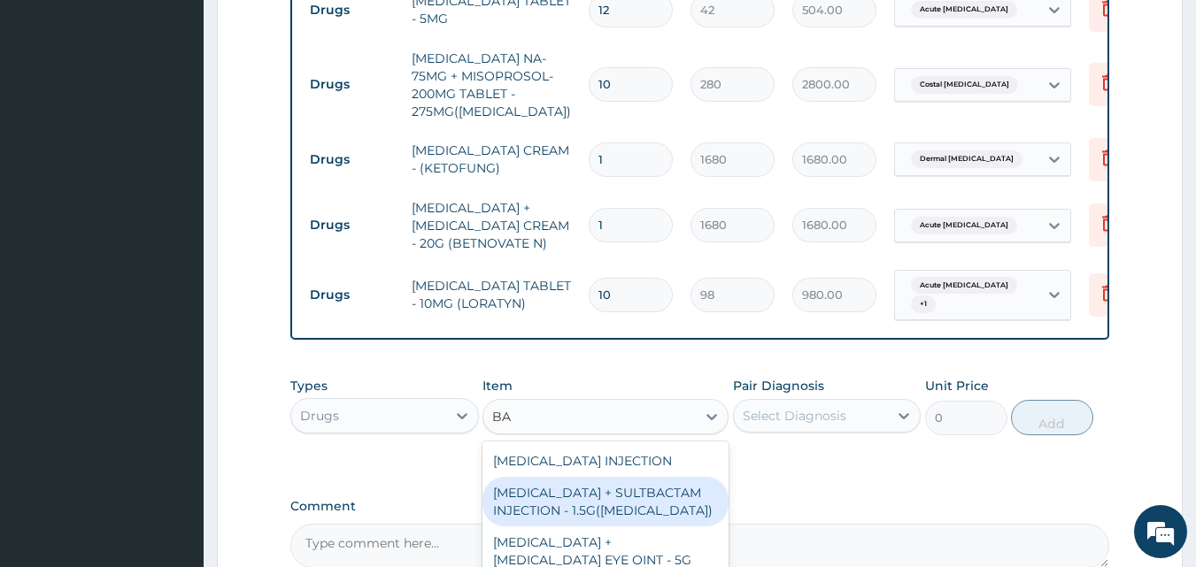
type input "B"
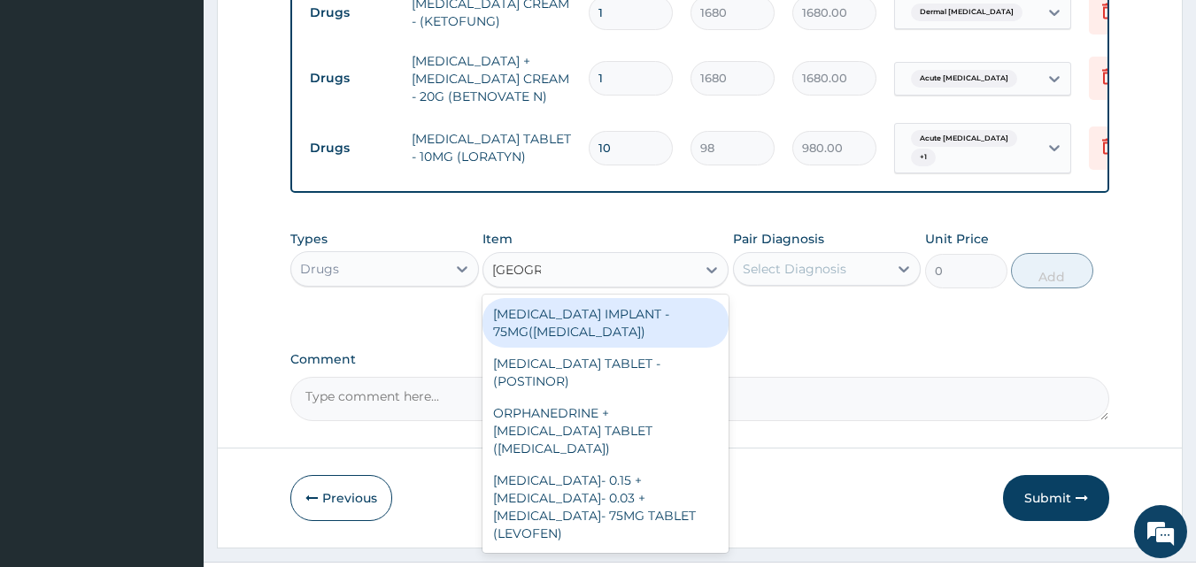
scroll to position [998, 0]
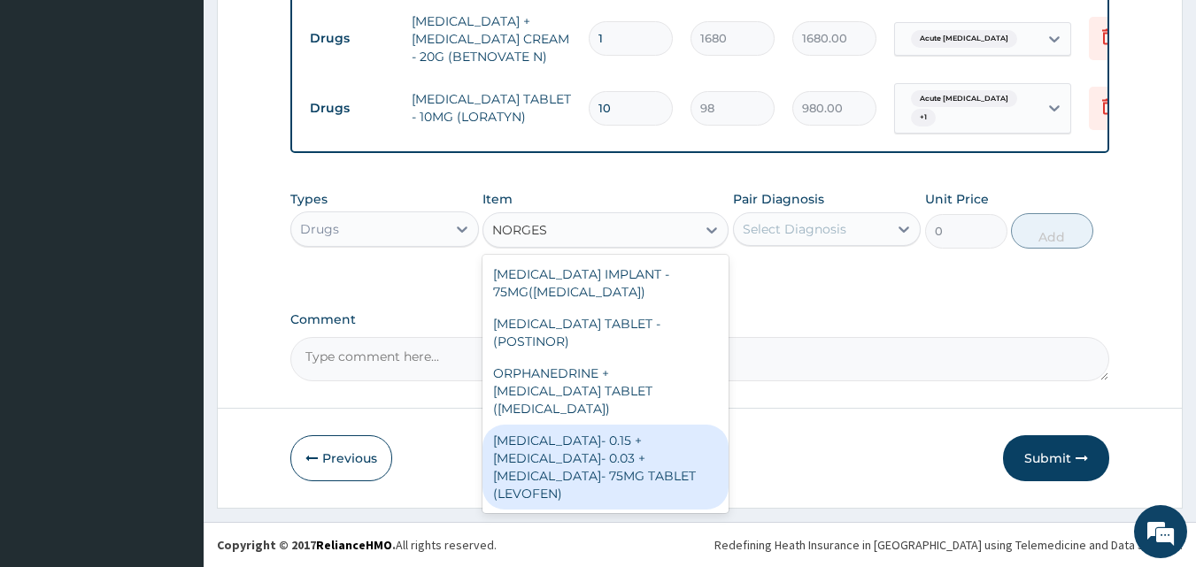
type input "NORGESI"
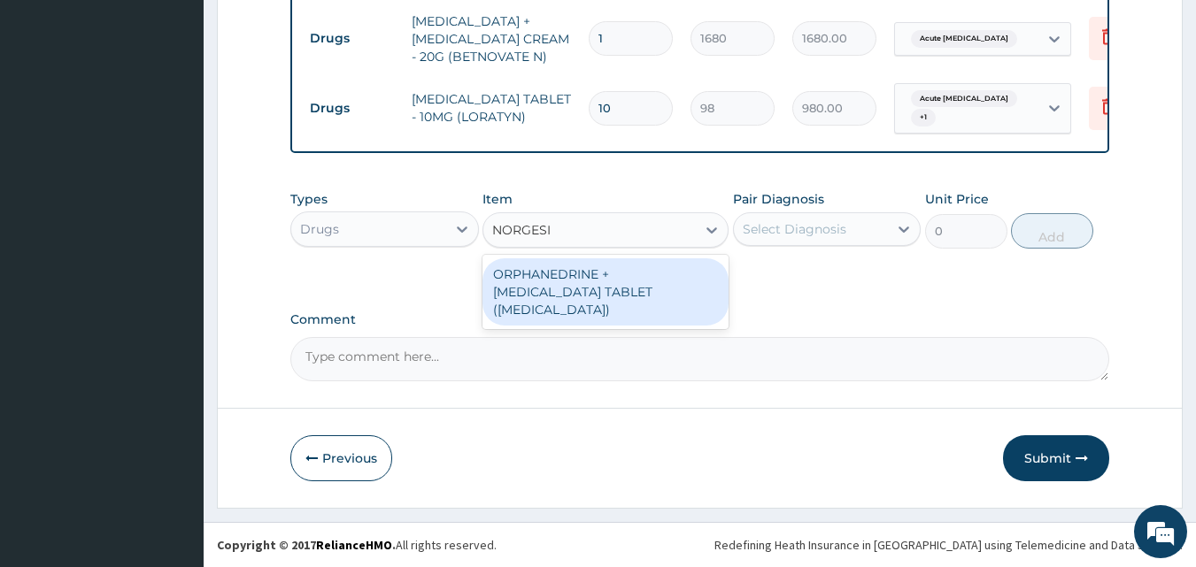
drag, startPoint x: 583, startPoint y: 281, endPoint x: 595, endPoint y: 279, distance: 11.6
click at [594, 280] on div "ORPHANEDRINE + [MEDICAL_DATA] TABLET ([MEDICAL_DATA])" at bounding box center [605, 292] width 246 height 67
type input "168"
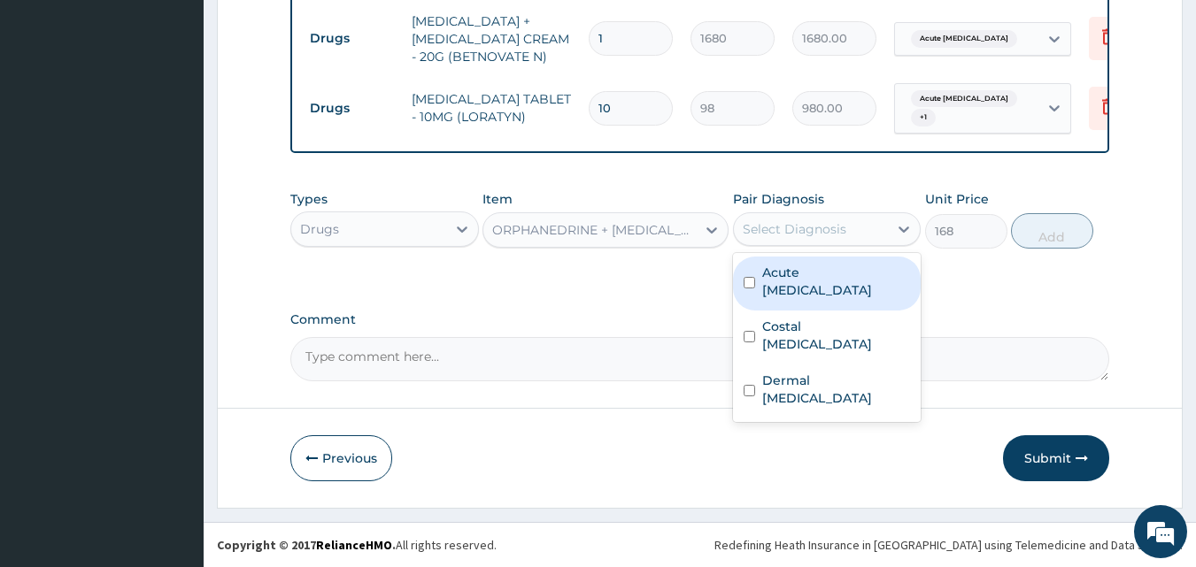
click at [830, 227] on div "Select Diagnosis" at bounding box center [795, 229] width 104 height 18
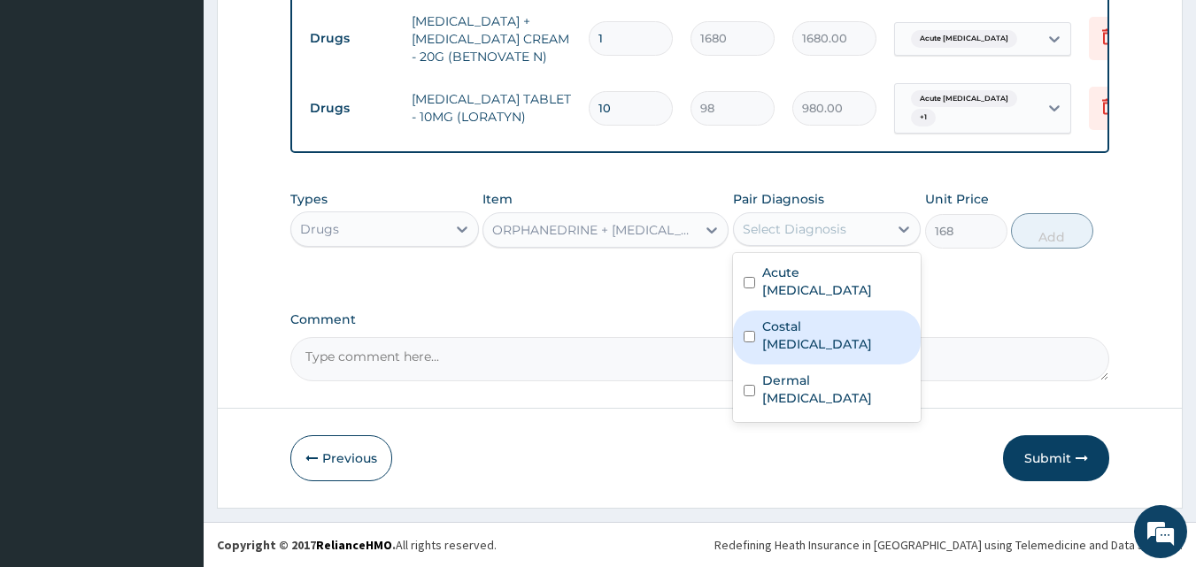
click at [806, 318] on label "Costal [MEDICAL_DATA]" at bounding box center [836, 335] width 149 height 35
checkbox input "true"
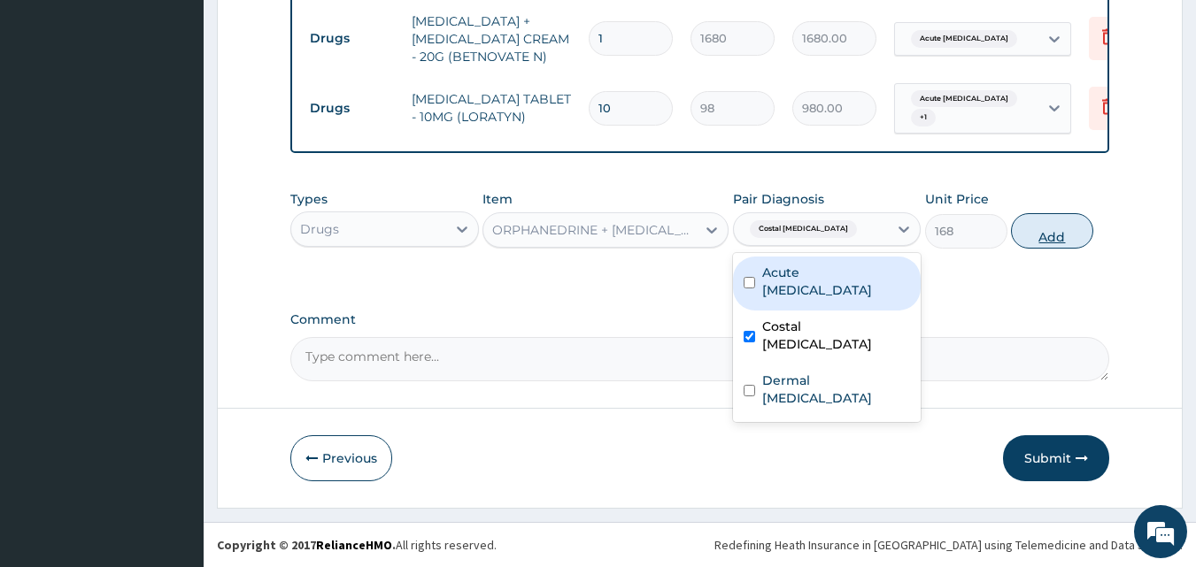
click at [1049, 231] on button "Add" at bounding box center [1052, 230] width 82 height 35
type input "0"
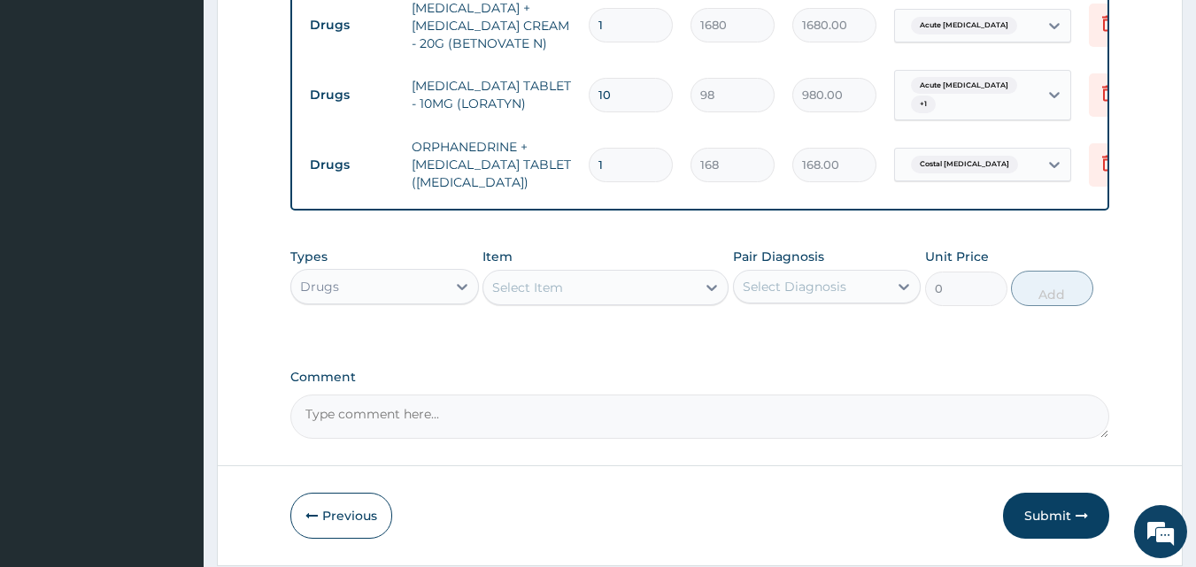
type input "10"
type input "1680.00"
type input "10"
click at [379, 439] on textarea "Comment" at bounding box center [700, 417] width 820 height 44
type textarea "S"
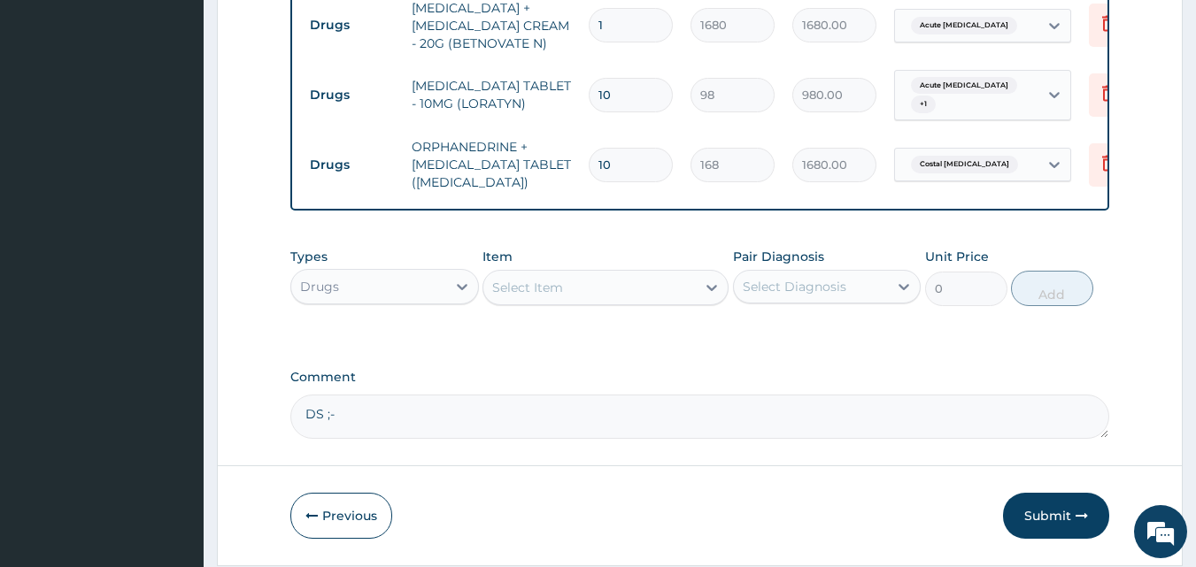
click at [343, 430] on textarea "DS ;-" at bounding box center [700, 417] width 820 height 44
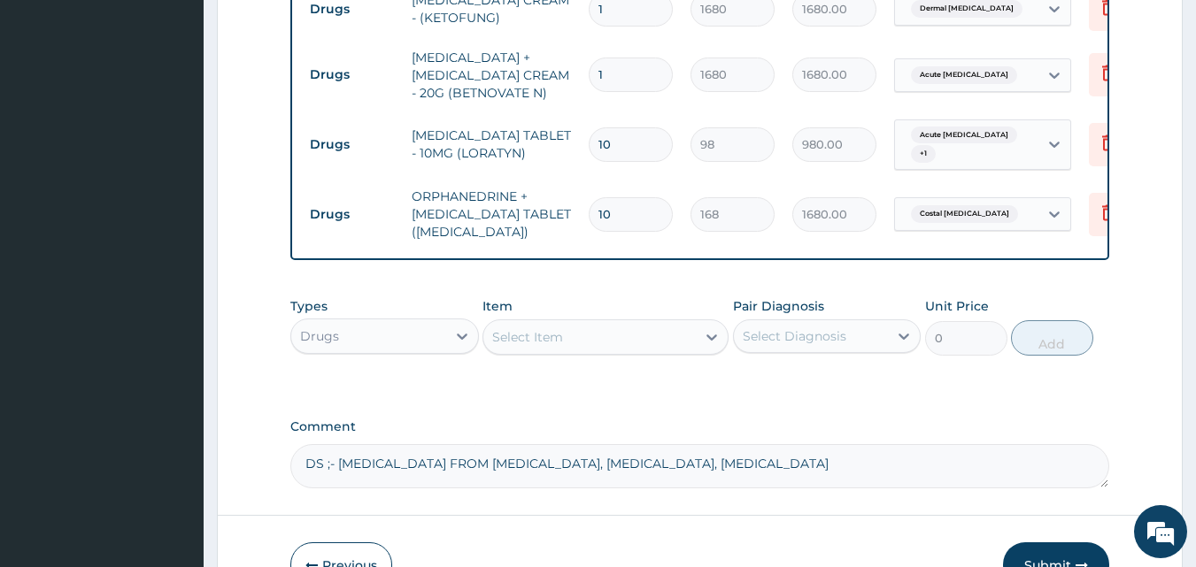
scroll to position [1069, 0]
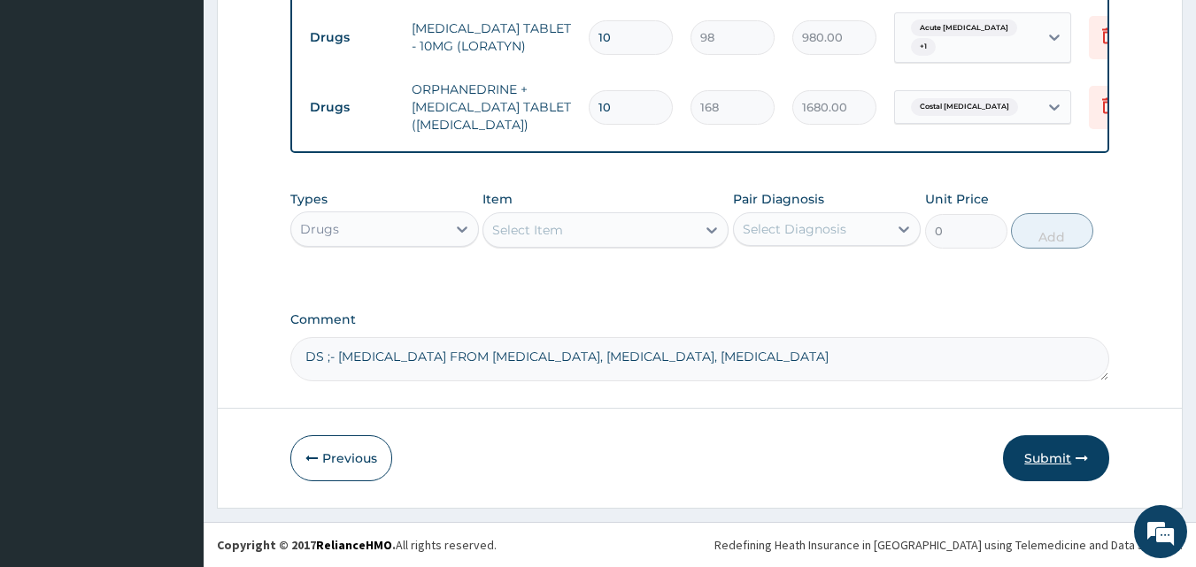
type textarea "DS ;- [MEDICAL_DATA] FROM [MEDICAL_DATA], [MEDICAL_DATA], [MEDICAL_DATA]"
click at [1044, 455] on button "Submit" at bounding box center [1056, 459] width 106 height 46
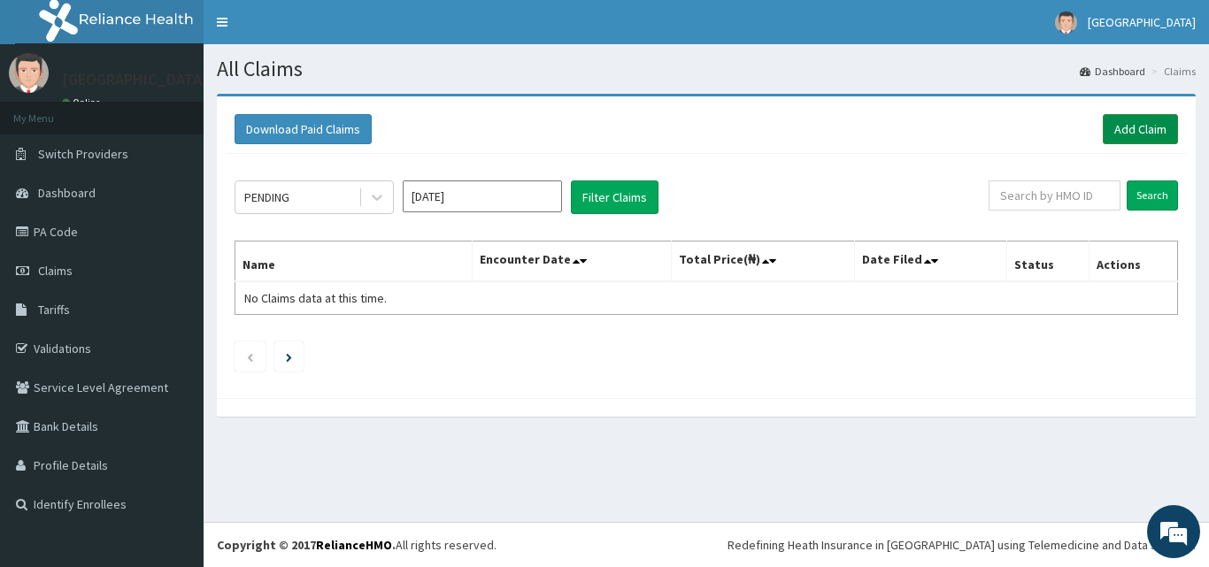
click at [1133, 125] on link "Add Claim" at bounding box center [1140, 129] width 75 height 30
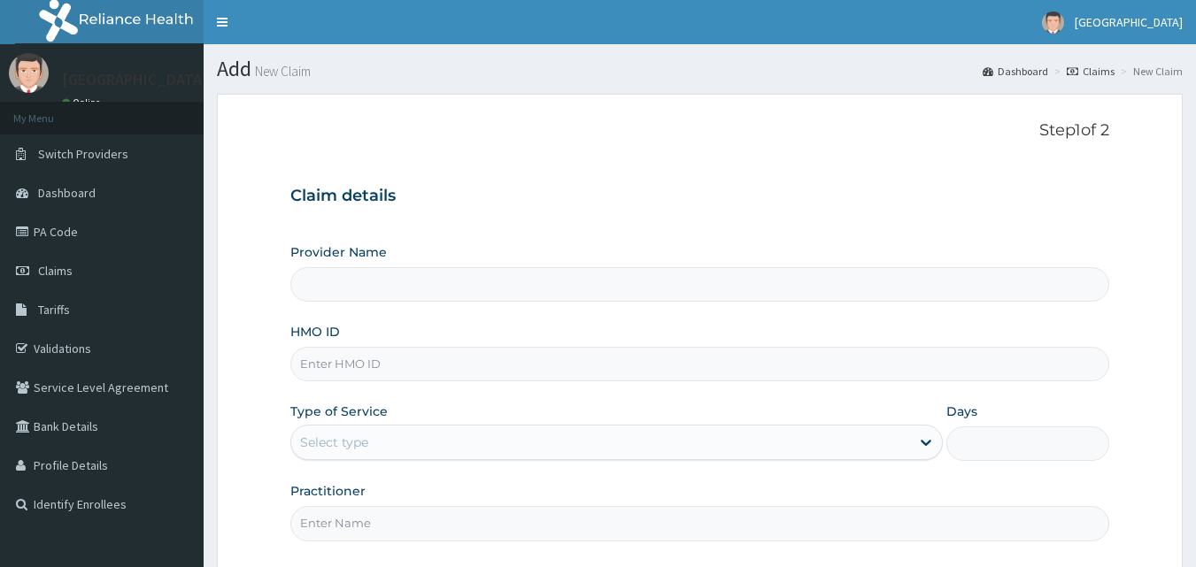
click at [347, 367] on input "HMO ID" at bounding box center [700, 364] width 820 height 35
type input "[GEOGRAPHIC_DATA]"
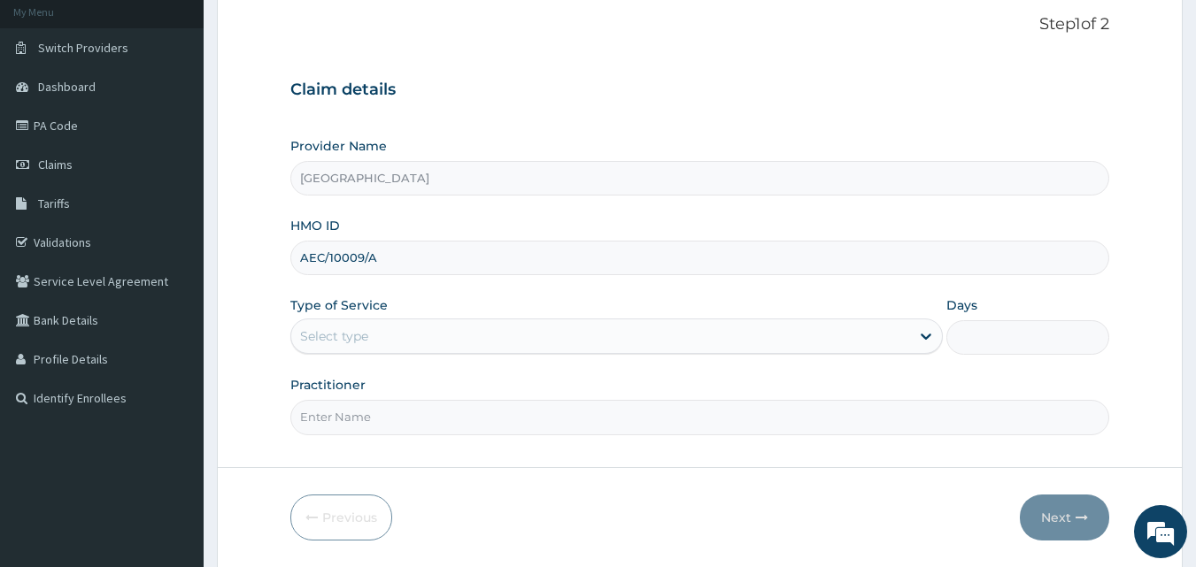
scroll to position [166, 0]
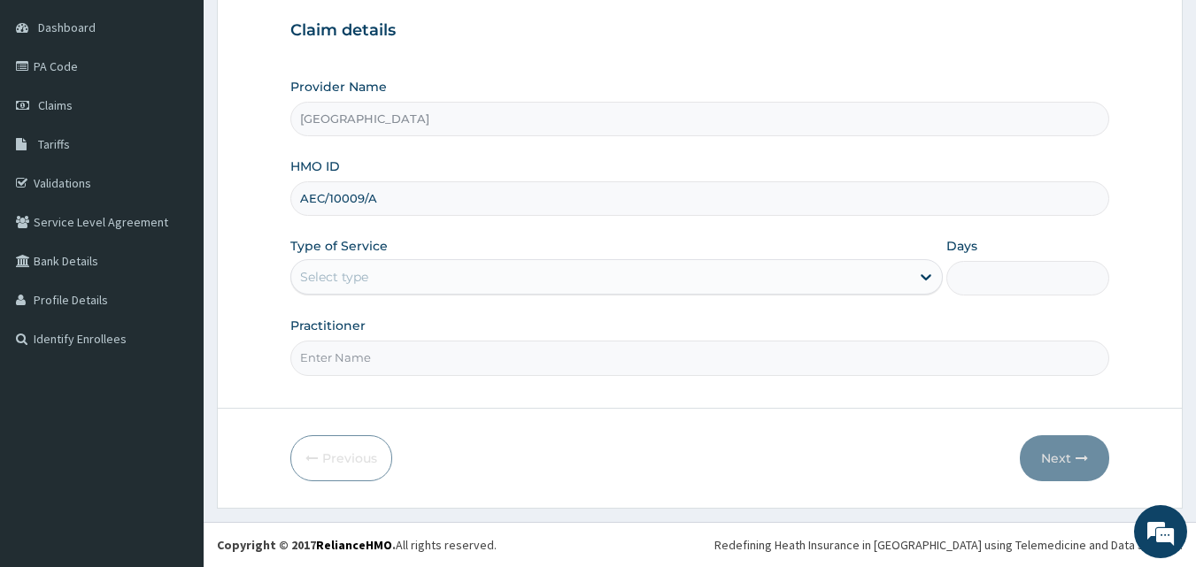
type input "AEC/10009/A"
click at [413, 270] on div "Select type" at bounding box center [600, 277] width 619 height 28
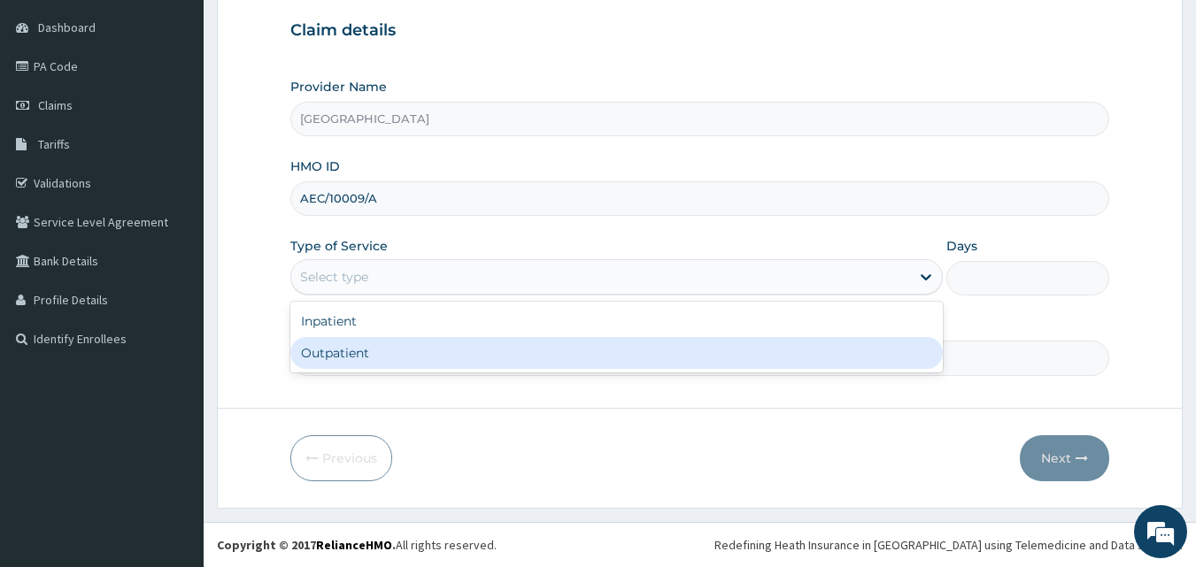
click at [341, 354] on div "Outpatient" at bounding box center [616, 353] width 652 height 32
type input "1"
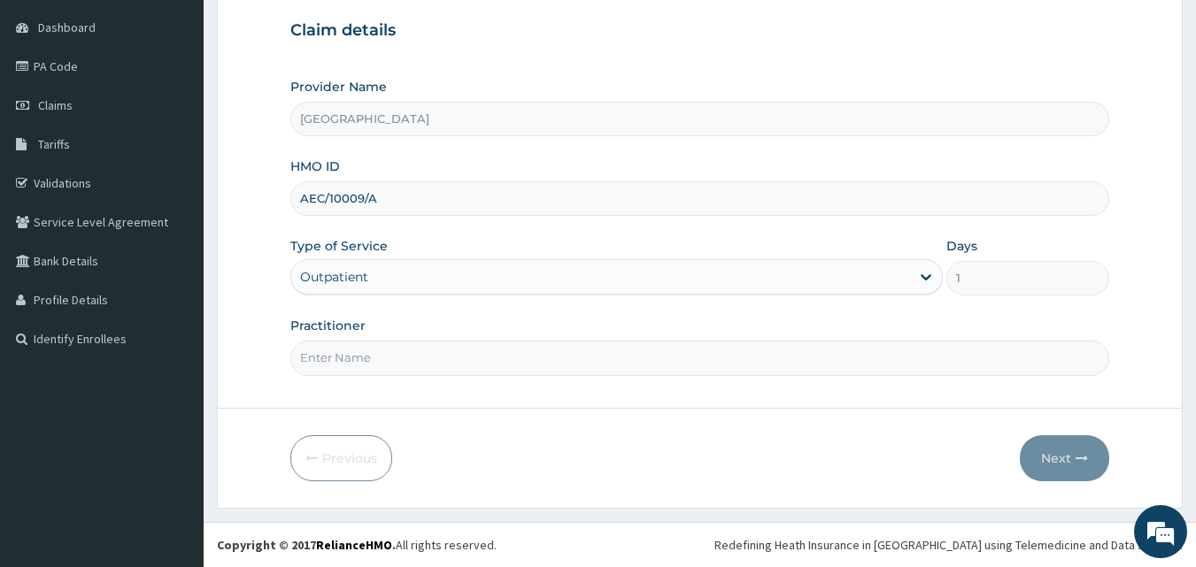
click at [346, 362] on input "Practitioner" at bounding box center [700, 358] width 820 height 35
type input "DR. [PERSON_NAME]"
click at [1041, 450] on button "Next" at bounding box center [1064, 459] width 89 height 46
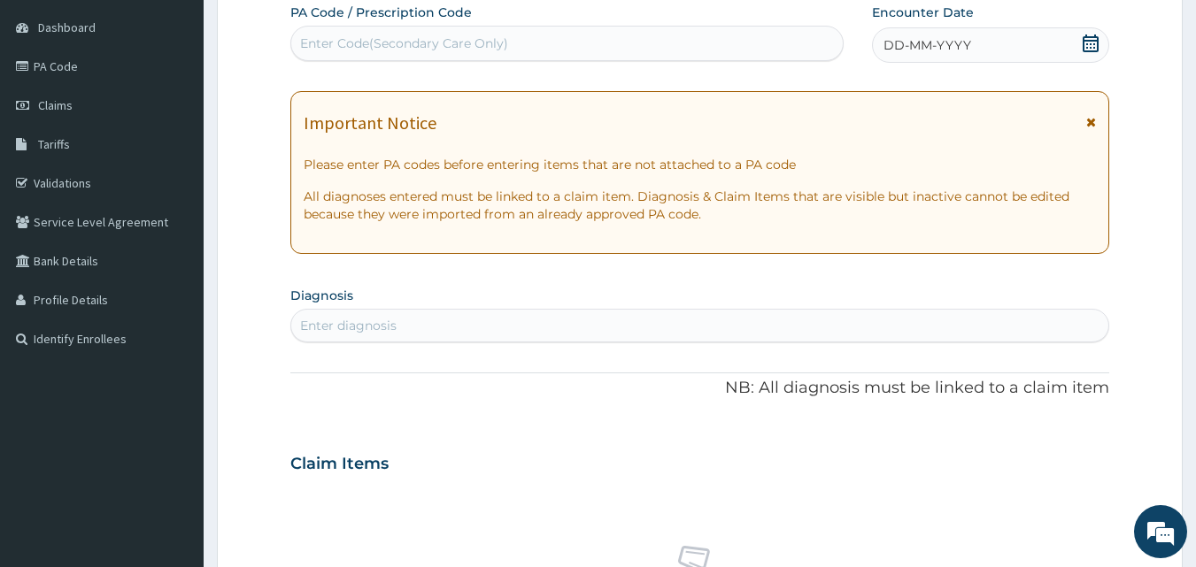
click at [1088, 42] on icon at bounding box center [1091, 44] width 18 height 18
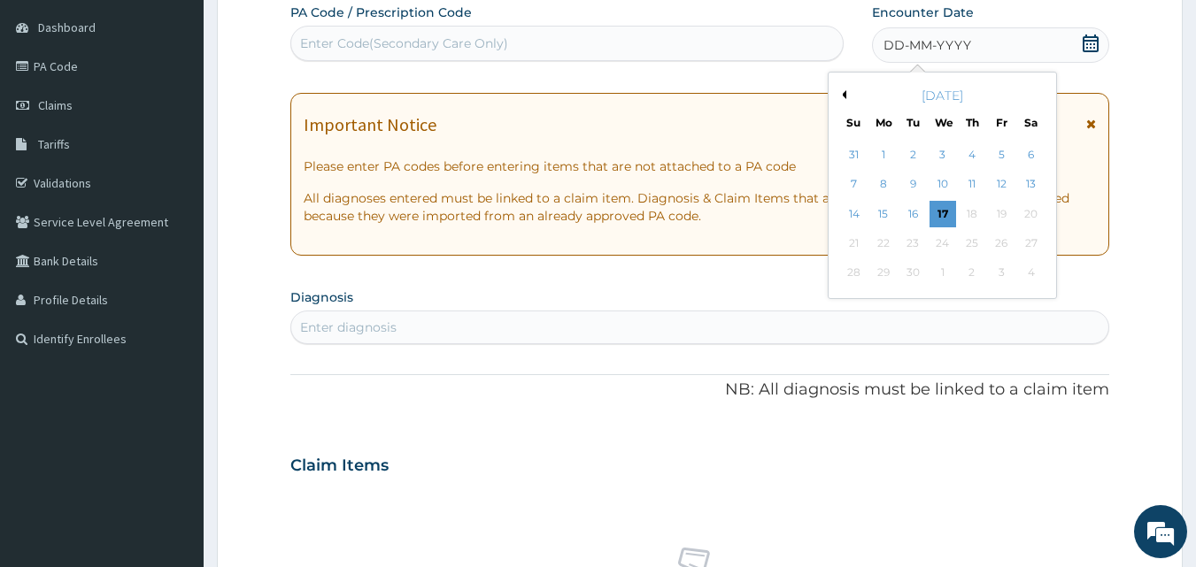
click at [846, 91] on div "[DATE]" at bounding box center [942, 96] width 213 height 18
click at [845, 94] on button "Previous Month" at bounding box center [841, 94] width 9 height 9
click at [852, 297] on div "31" at bounding box center [854, 302] width 27 height 27
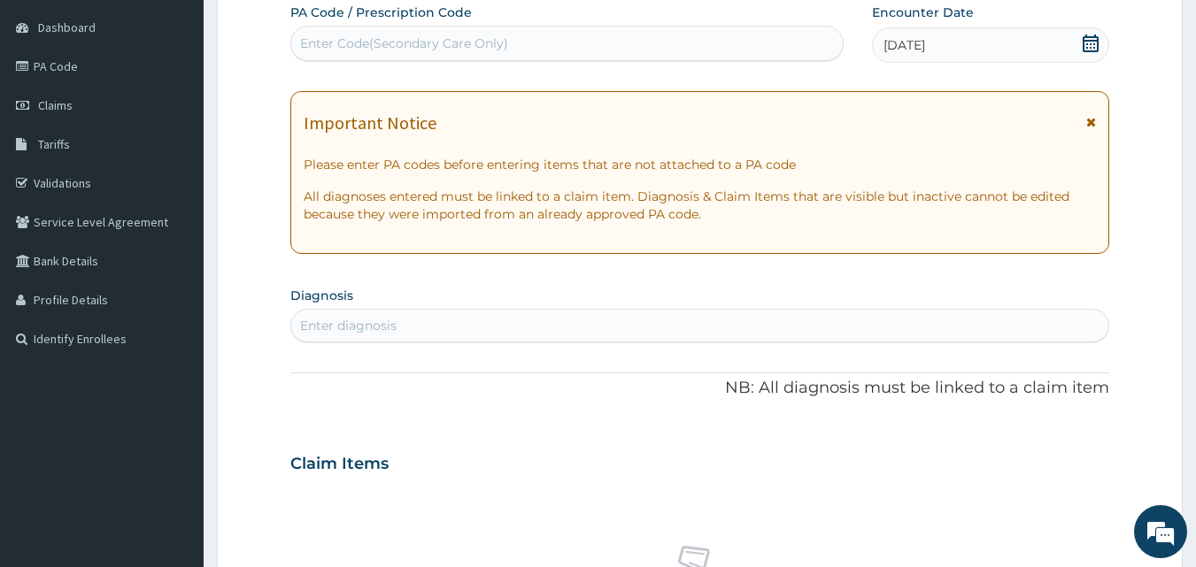
scroll to position [254, 0]
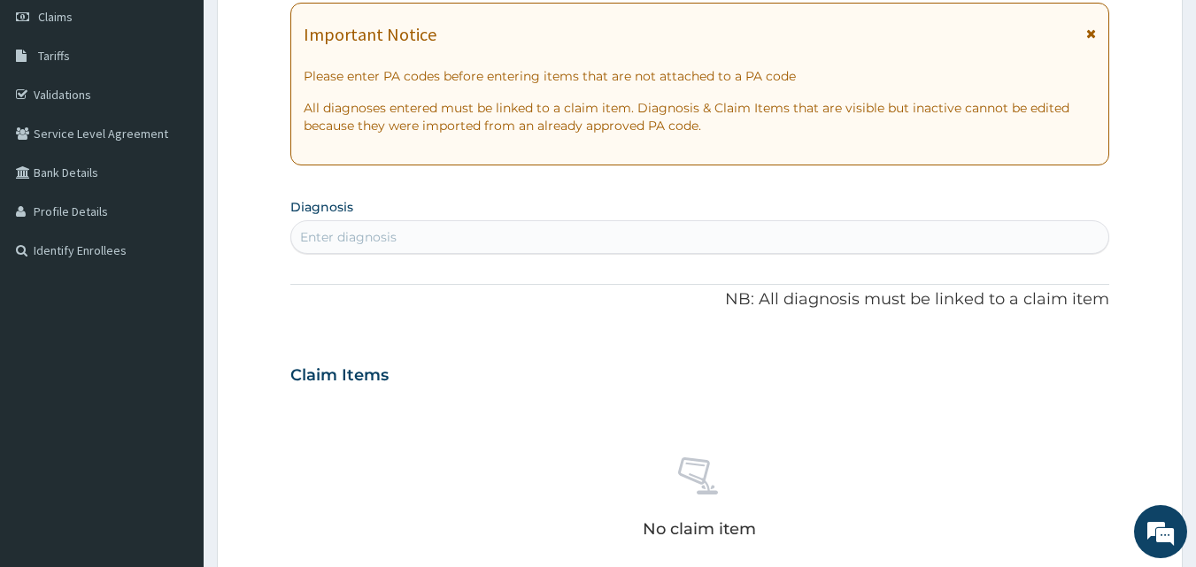
click at [335, 230] on div "Enter diagnosis" at bounding box center [348, 237] width 96 height 18
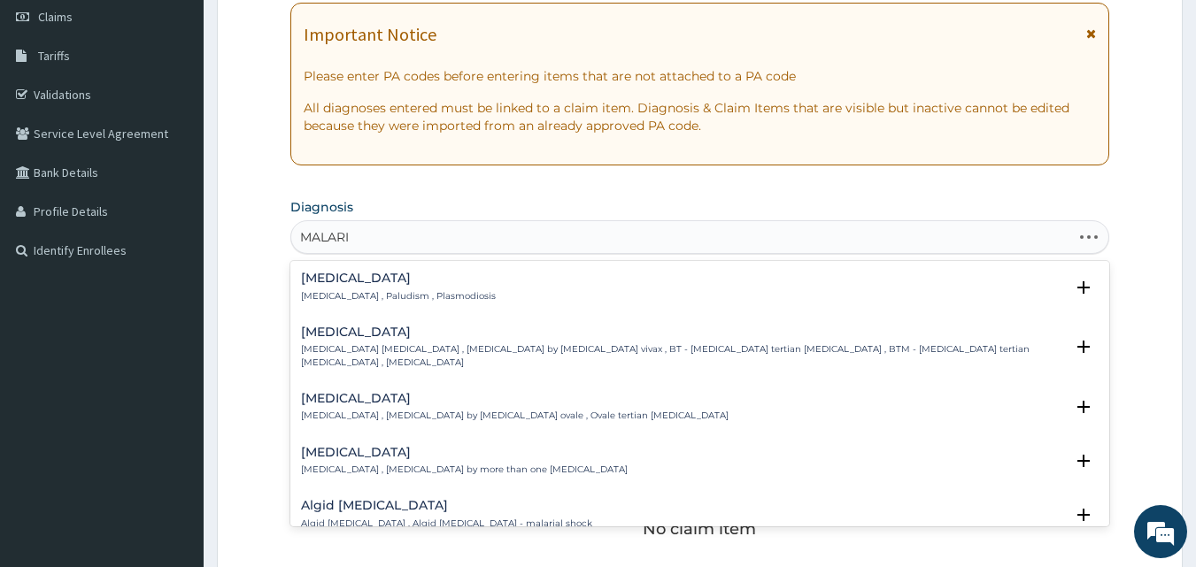
type input "[MEDICAL_DATA]"
click at [327, 282] on h4 "[MEDICAL_DATA]" at bounding box center [398, 278] width 195 height 13
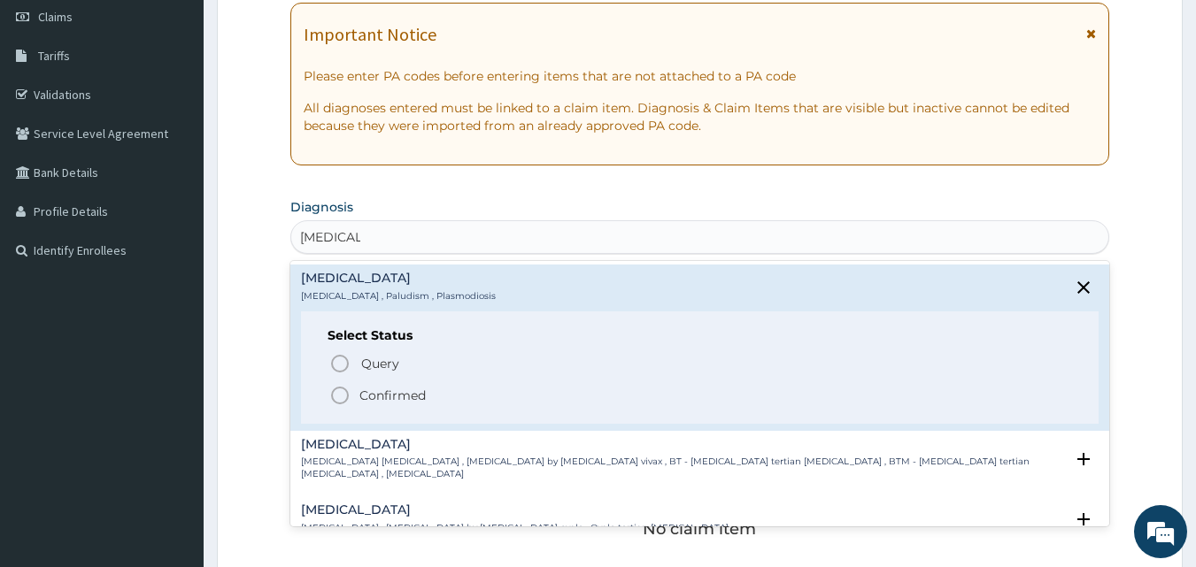
click at [332, 391] on circle "status option filled" at bounding box center [340, 396] width 16 height 16
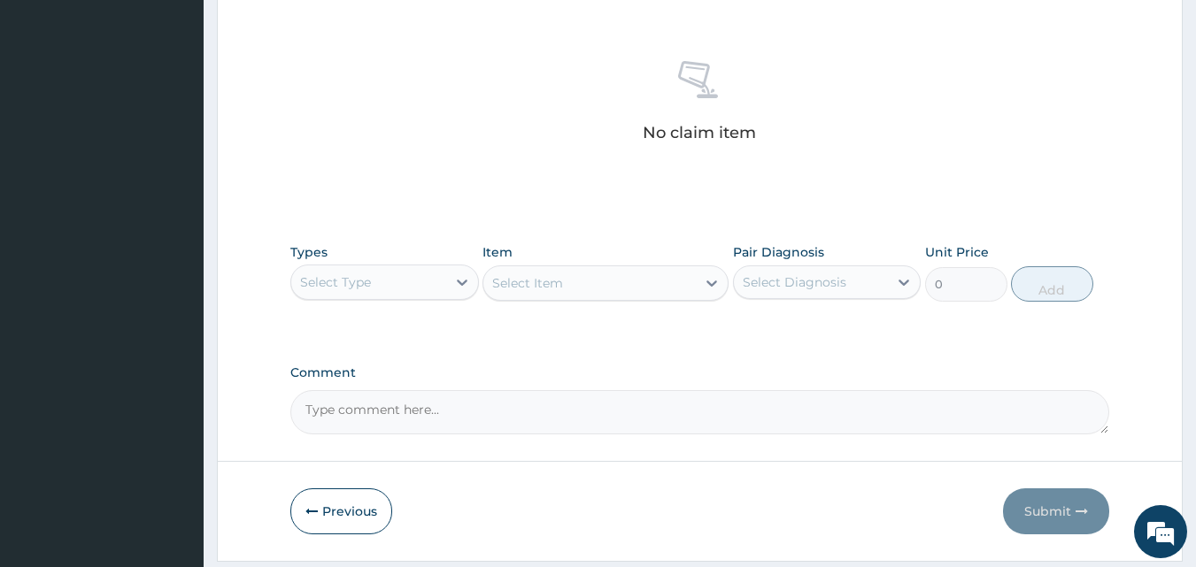
scroll to position [709, 0]
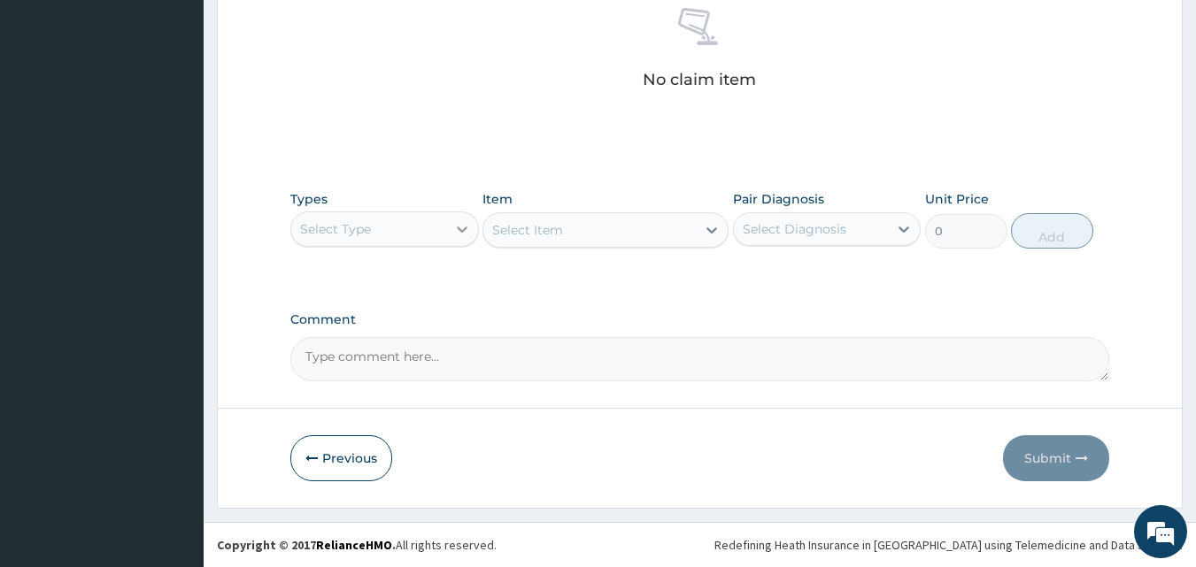
click at [450, 227] on div at bounding box center [462, 229] width 32 height 32
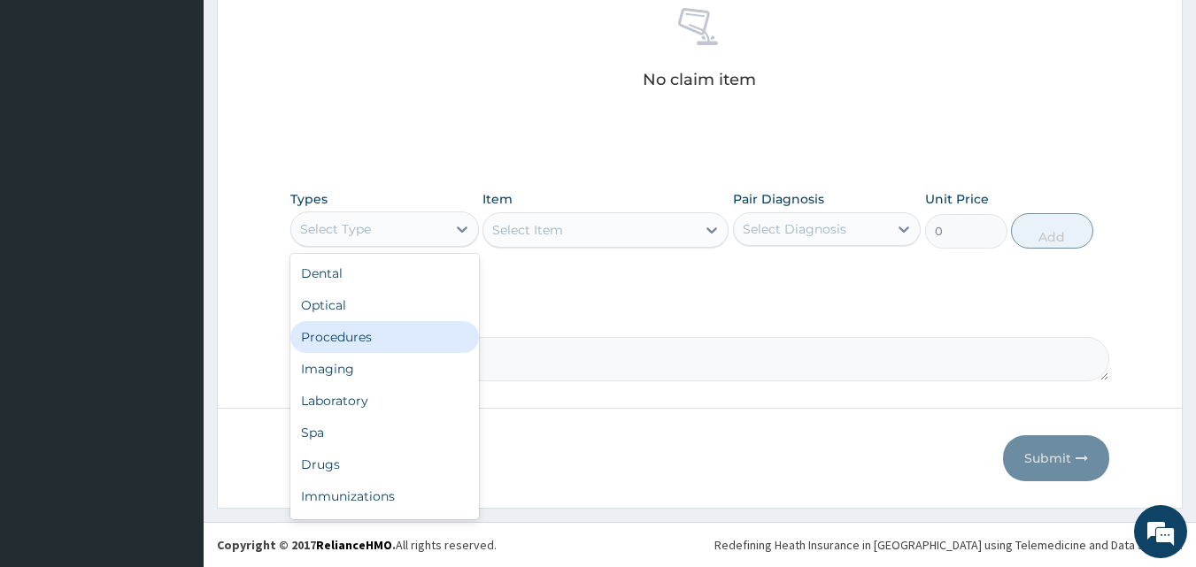
click at [383, 334] on div "Procedures" at bounding box center [384, 337] width 189 height 32
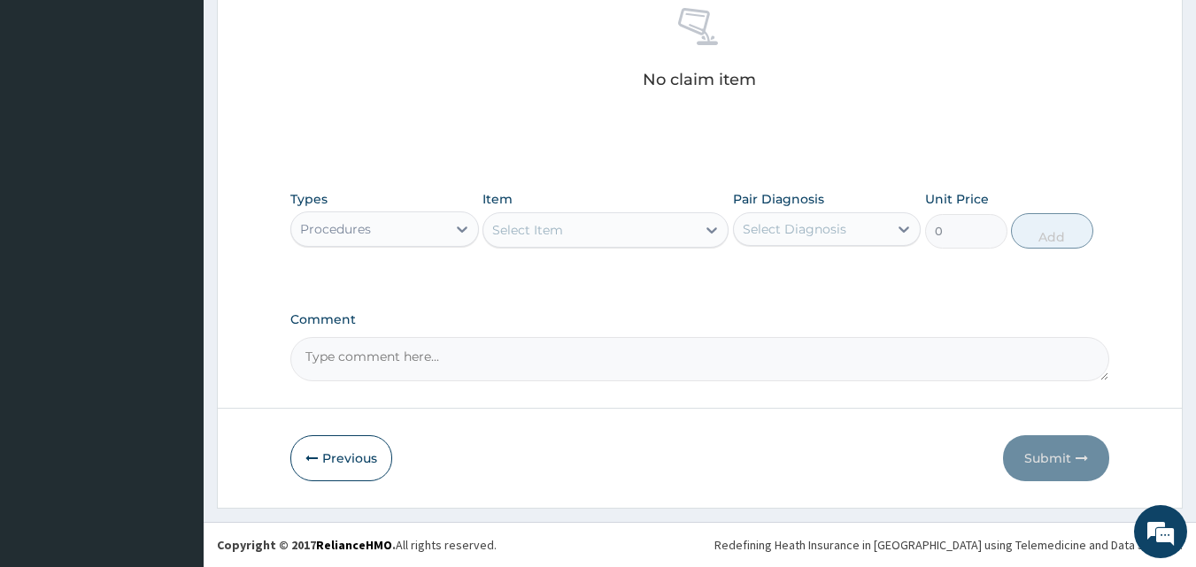
click at [698, 229] on div at bounding box center [712, 230] width 32 height 32
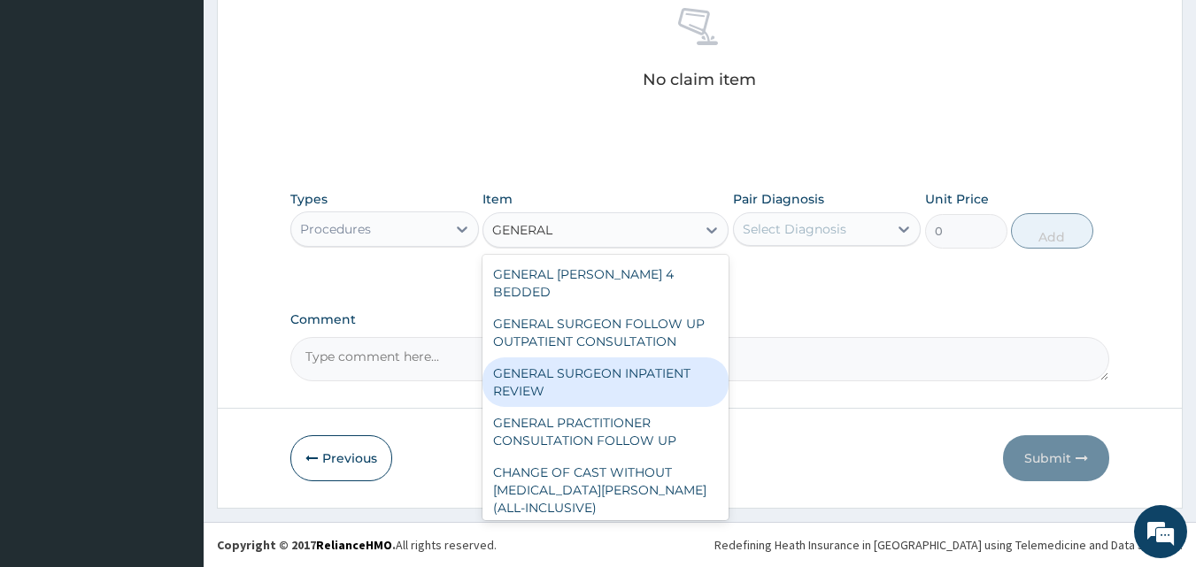
type input "GENERAL P"
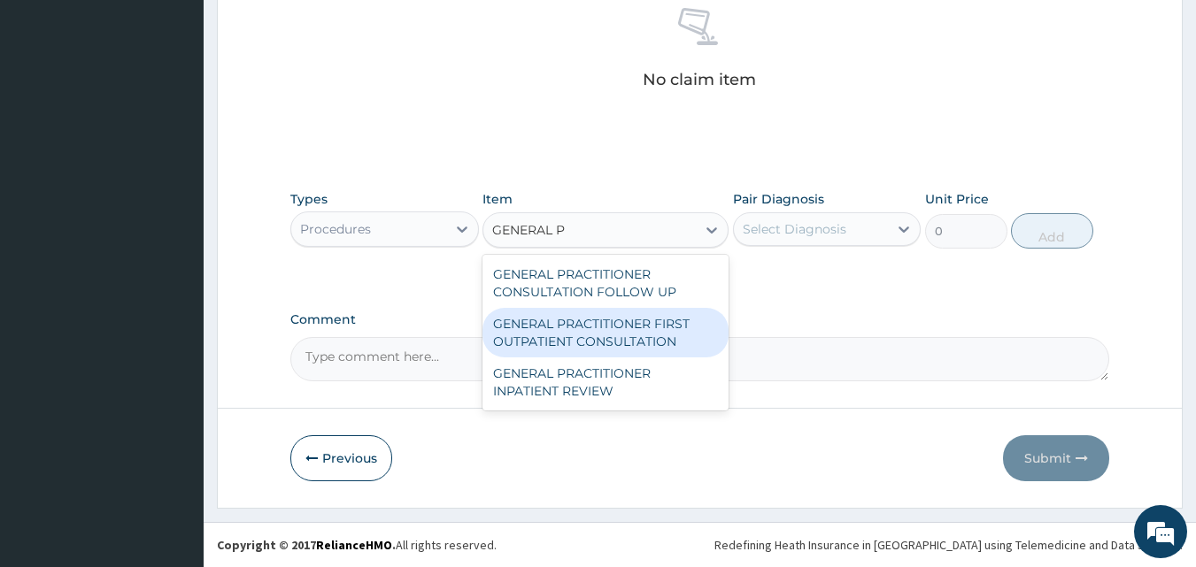
click at [562, 329] on div "GENERAL PRACTITIONER FIRST OUTPATIENT CONSULTATION" at bounding box center [605, 333] width 246 height 50
type input "3750"
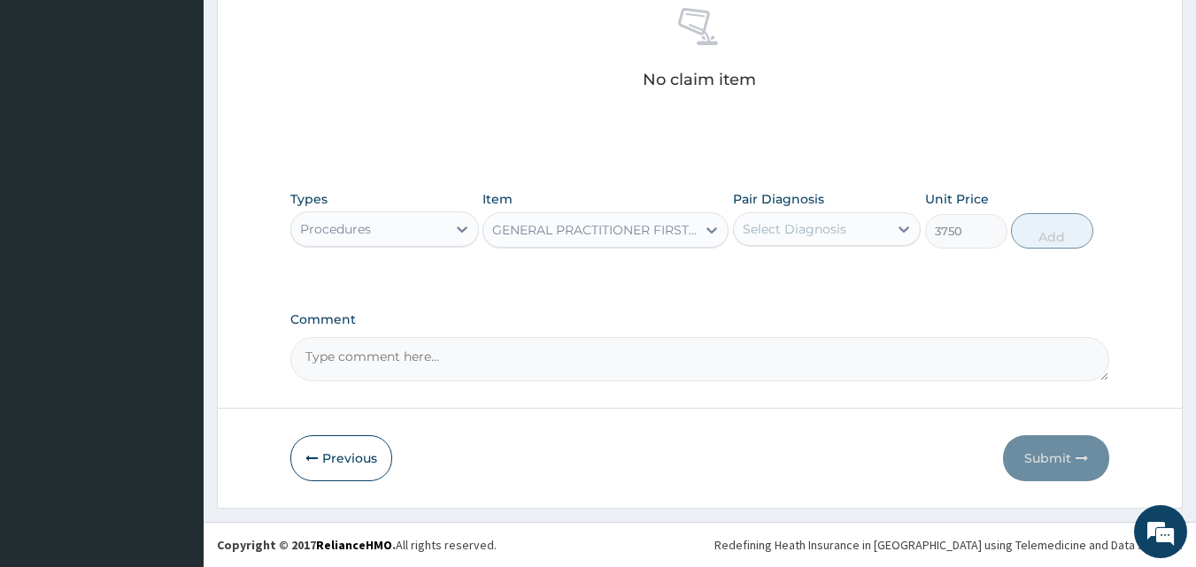
click at [852, 228] on div "Select Diagnosis" at bounding box center [811, 229] width 155 height 28
click at [794, 276] on label "[MEDICAL_DATA]" at bounding box center [817, 273] width 110 height 18
checkbox input "true"
click at [1038, 242] on button "Add" at bounding box center [1052, 230] width 82 height 35
type input "0"
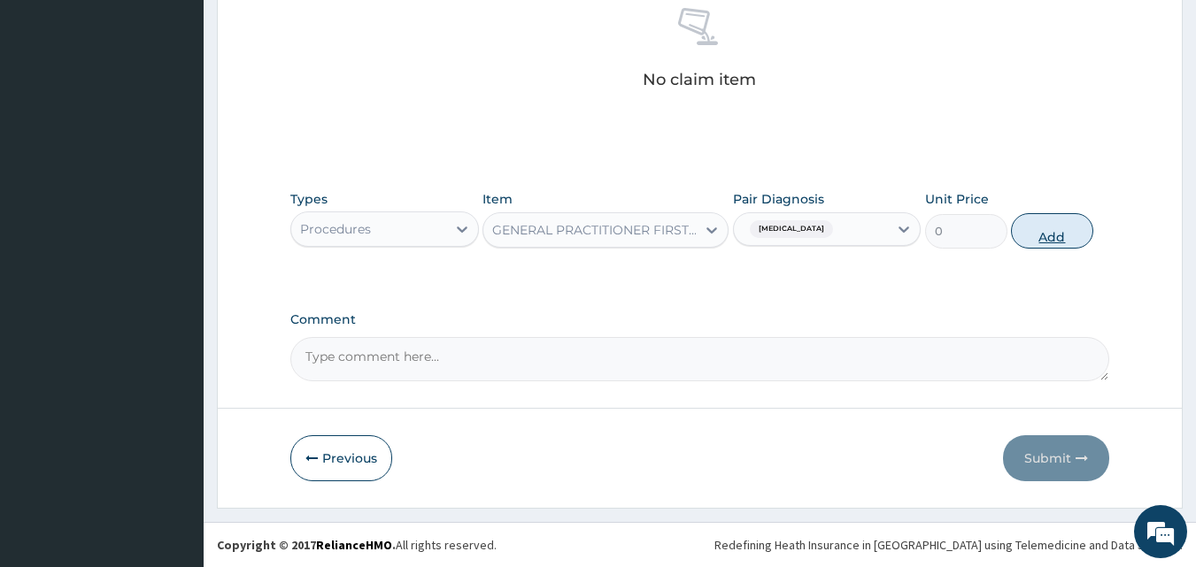
scroll to position [648, 0]
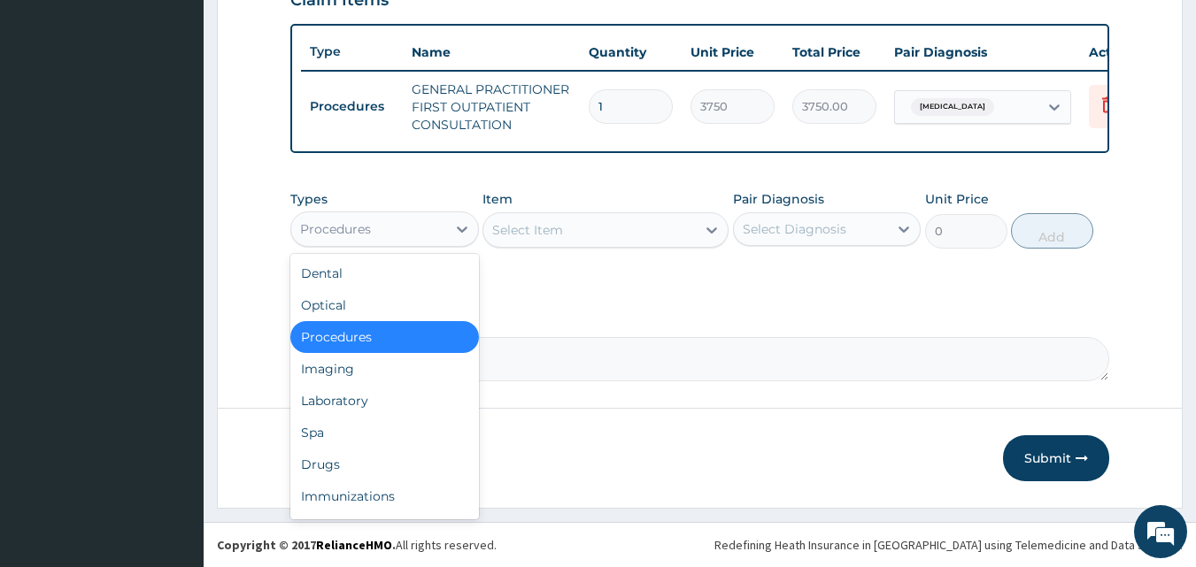
click at [432, 231] on div "Procedures" at bounding box center [368, 229] width 155 height 28
drag, startPoint x: 318, startPoint y: 466, endPoint x: 371, endPoint y: 413, distance: 75.1
click at [322, 458] on div "Drugs" at bounding box center [384, 465] width 189 height 32
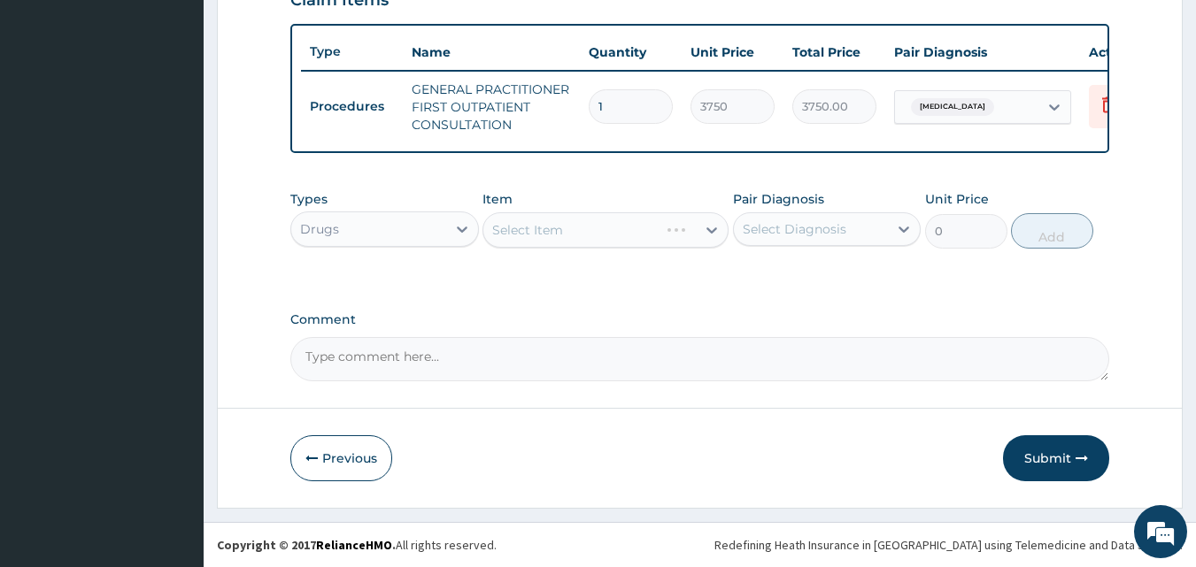
click at [642, 233] on div "Select Item" at bounding box center [605, 229] width 246 height 35
click at [667, 233] on div "Select Item" at bounding box center [605, 229] width 246 height 35
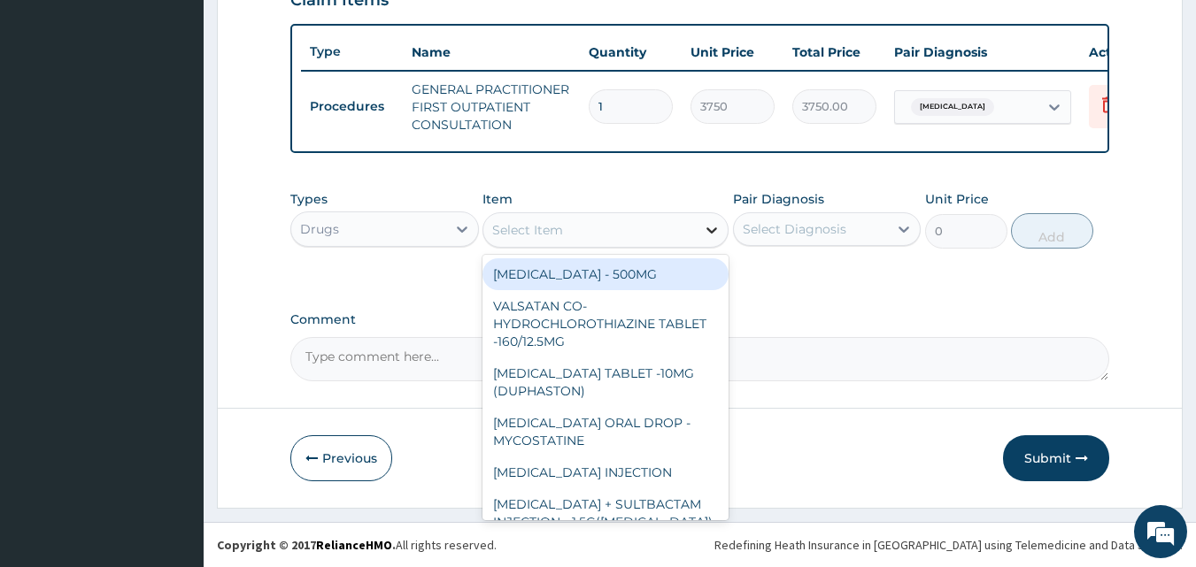
click at [703, 233] on icon at bounding box center [712, 230] width 18 height 18
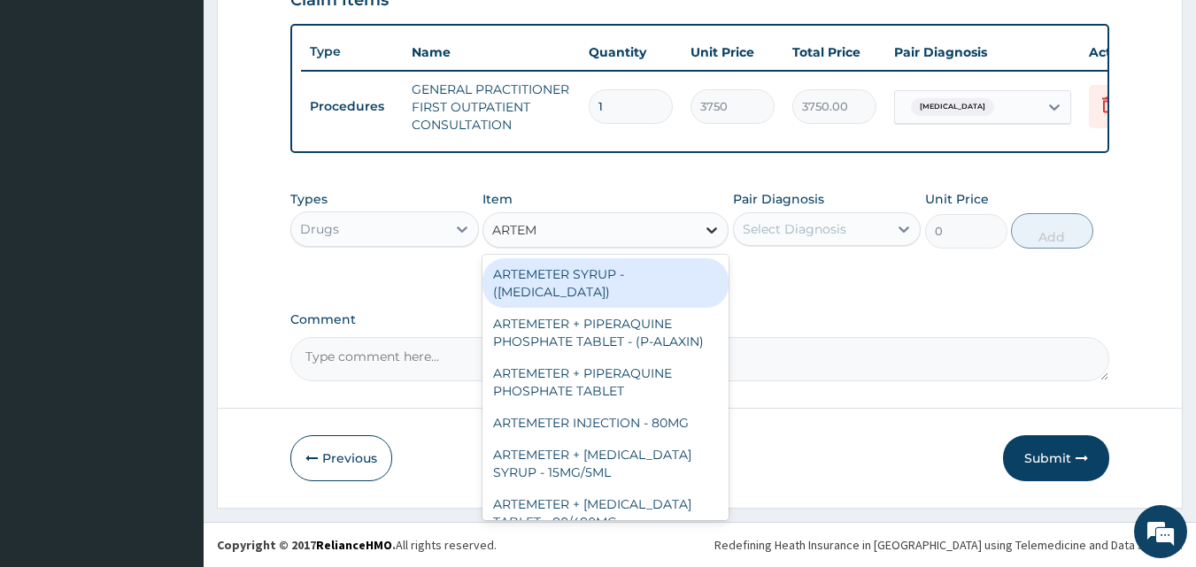
type input "ARTEME"
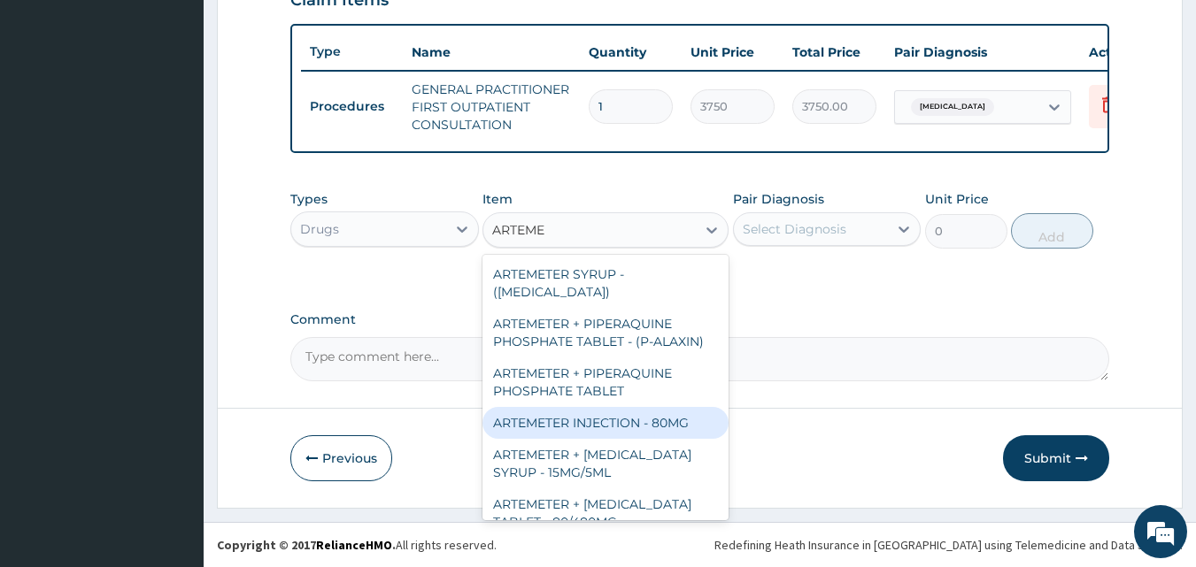
drag, startPoint x: 620, startPoint y: 421, endPoint x: 638, endPoint y: 389, distance: 37.7
click at [618, 421] on div "ARTEMETER INJECTION - 80MG" at bounding box center [605, 423] width 246 height 32
type input "475.99999999999994"
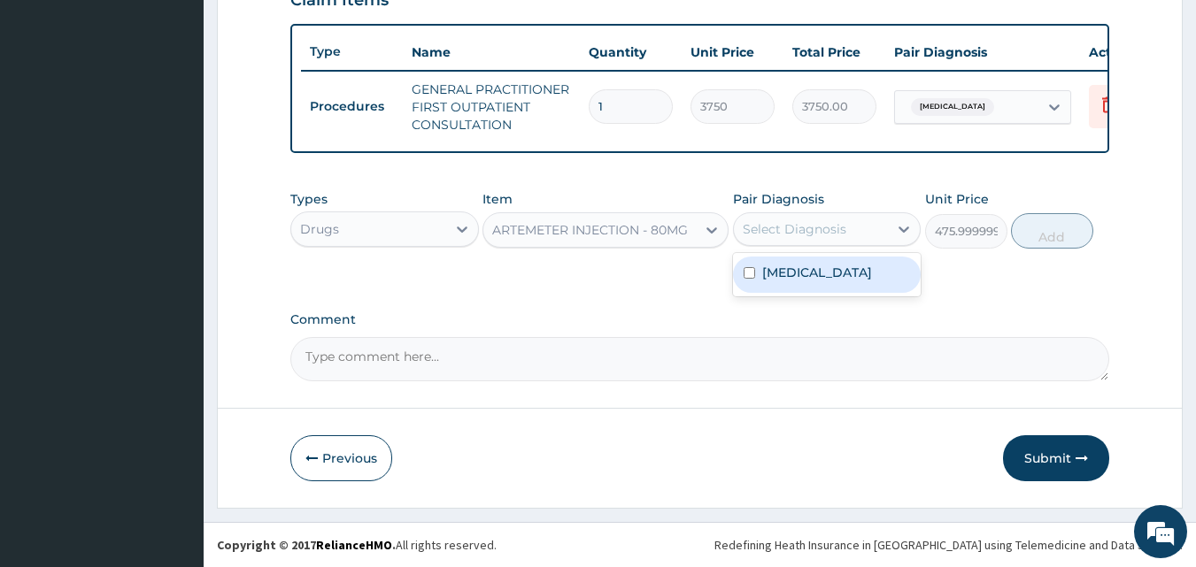
click at [837, 226] on div "Select Diagnosis" at bounding box center [795, 229] width 104 height 18
click at [810, 266] on div "[MEDICAL_DATA]" at bounding box center [827, 275] width 189 height 36
checkbox input "true"
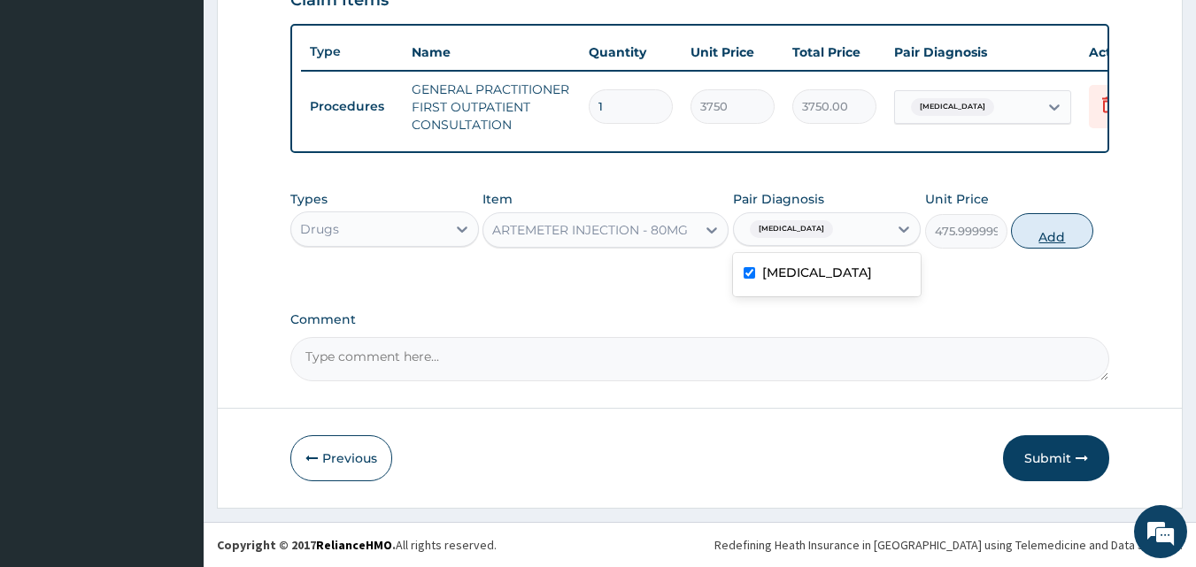
click at [1046, 235] on button "Add" at bounding box center [1052, 230] width 82 height 35
type input "0"
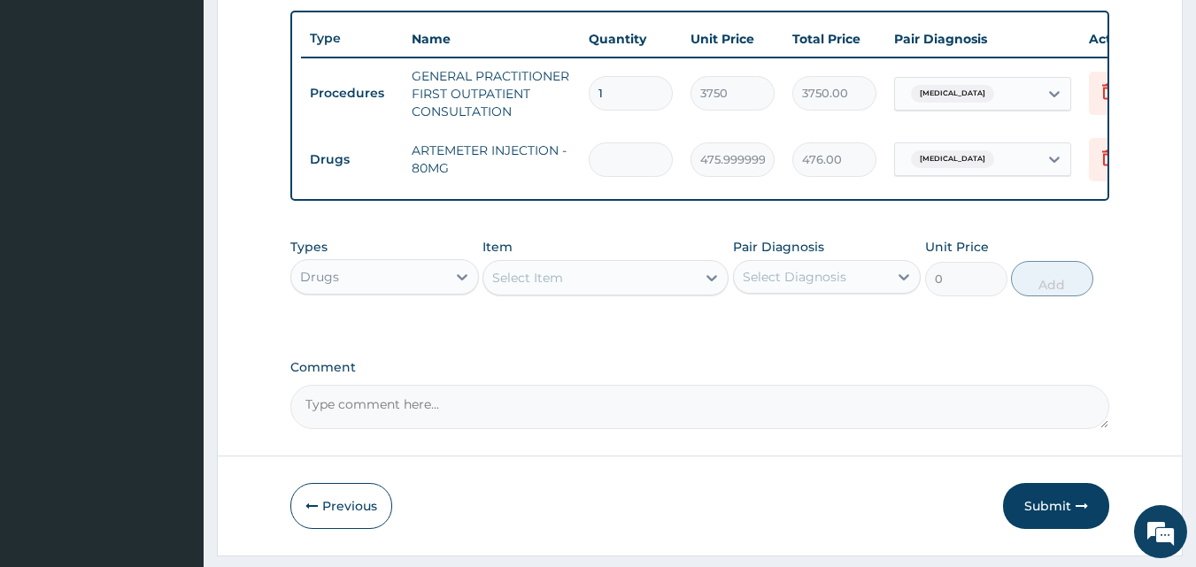
type input "0.00"
type input "2"
type input "952.00"
type input "2"
click at [627, 291] on div "Select Item" at bounding box center [589, 278] width 212 height 28
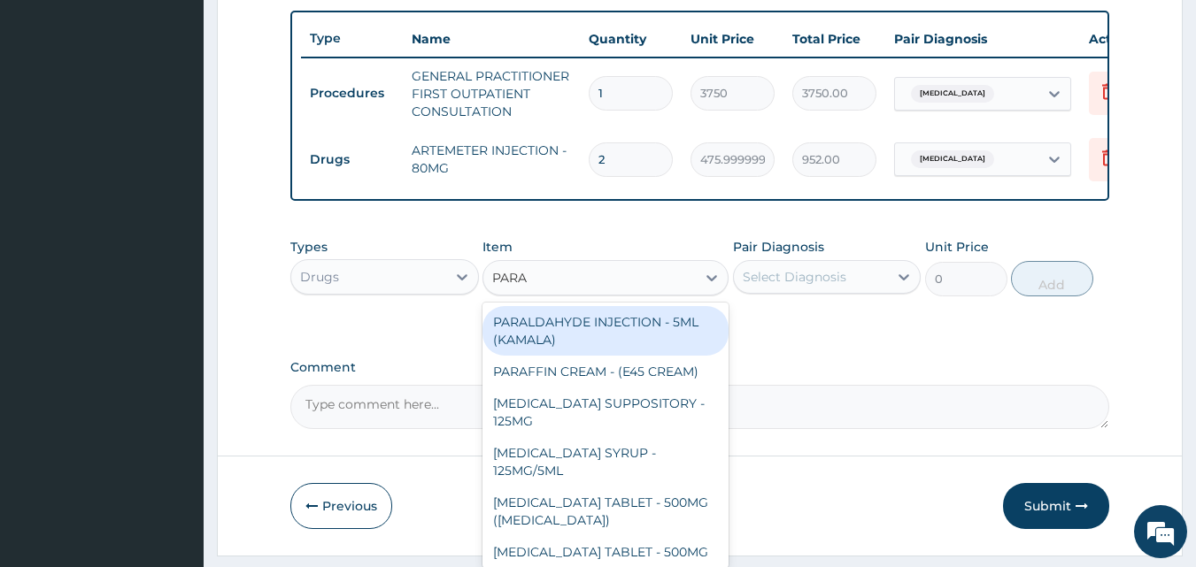
type input "PARAC"
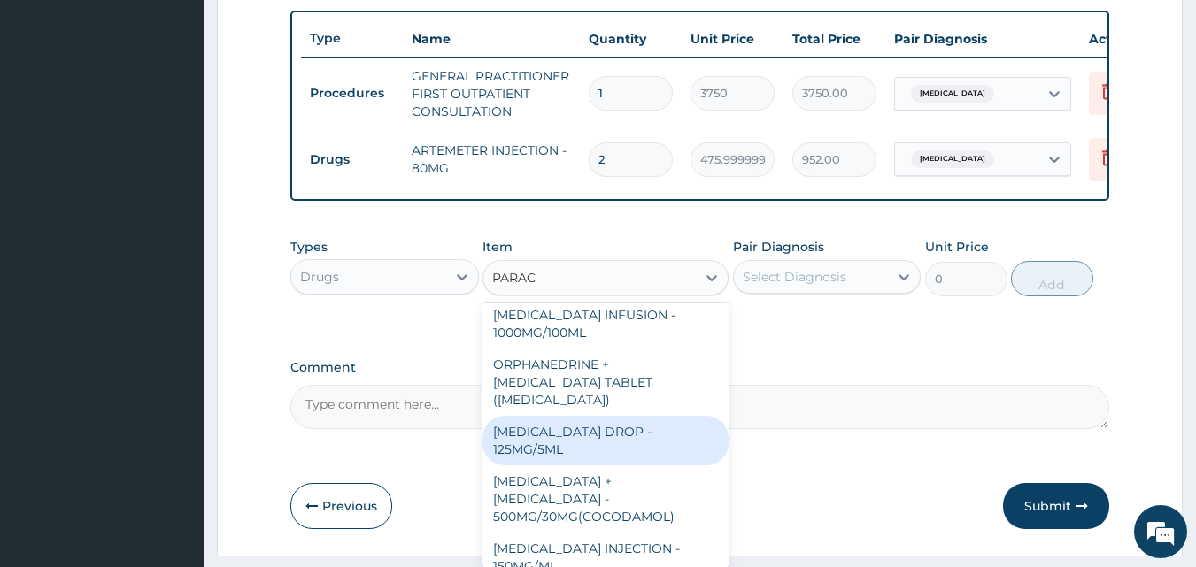
scroll to position [709, 0]
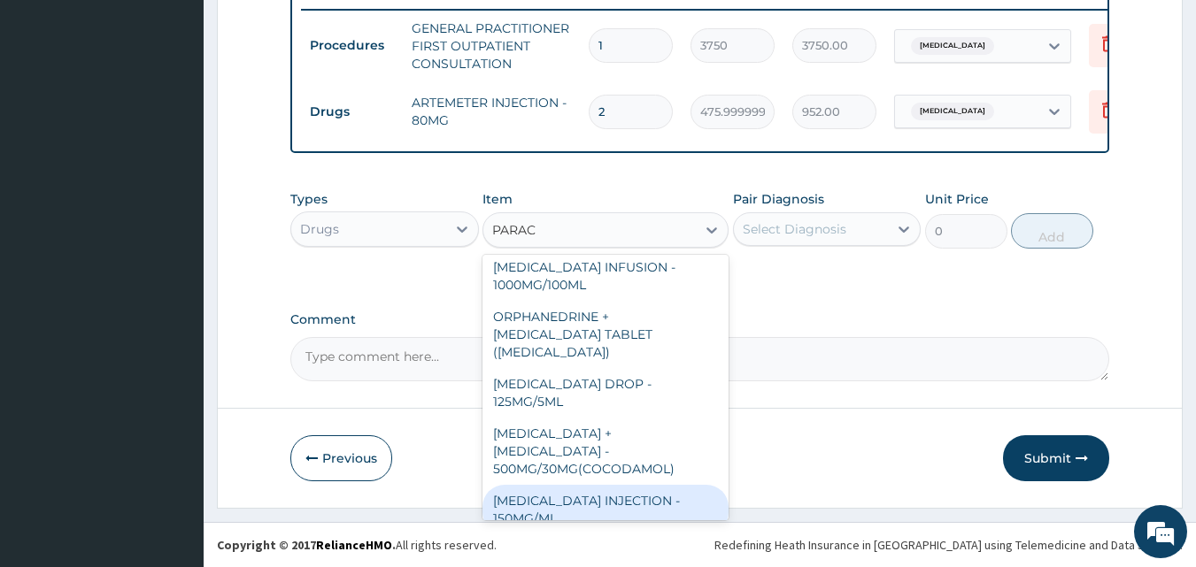
click at [531, 490] on div "[MEDICAL_DATA] INJECTION - 150MG/ML" at bounding box center [605, 510] width 246 height 50
type input "560"
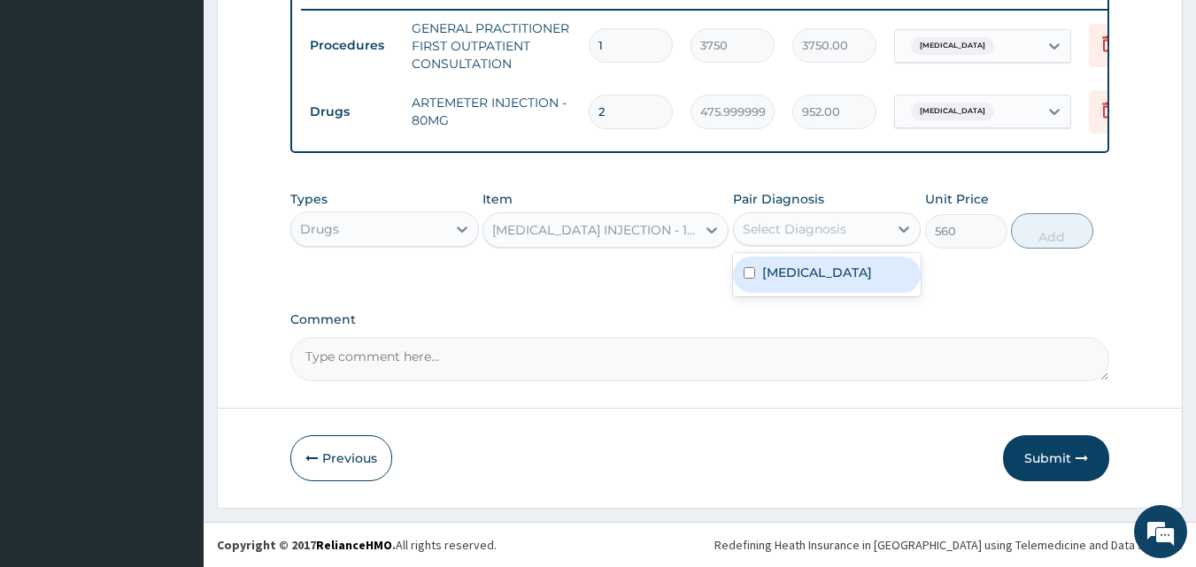
click at [784, 229] on div "Select Diagnosis" at bounding box center [795, 229] width 104 height 18
click at [771, 276] on label "[MEDICAL_DATA]" at bounding box center [817, 273] width 110 height 18
checkbox input "true"
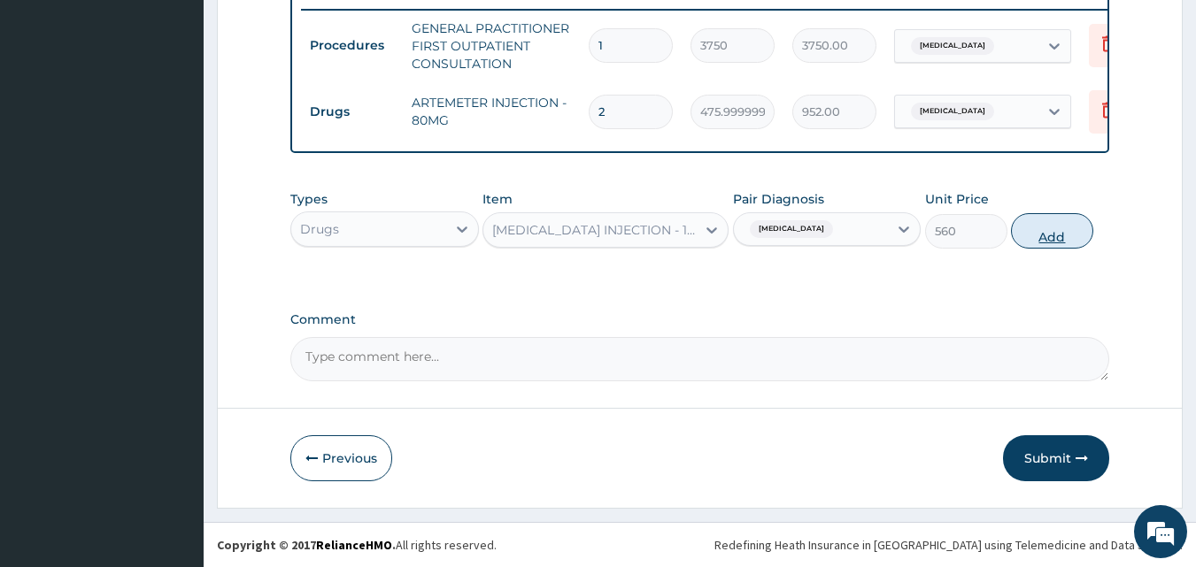
click at [1038, 237] on button "Add" at bounding box center [1052, 230] width 82 height 35
type input "0"
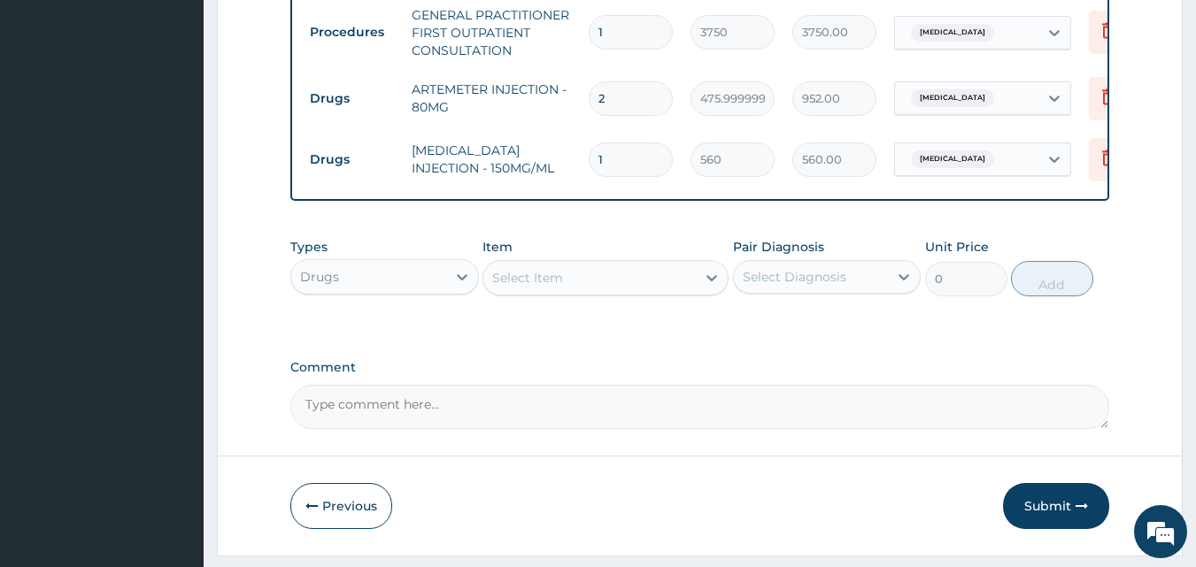
type input "0.00"
type input "2"
type input "1120.00"
type input "2"
click at [634, 97] on input "2" at bounding box center [631, 98] width 84 height 35
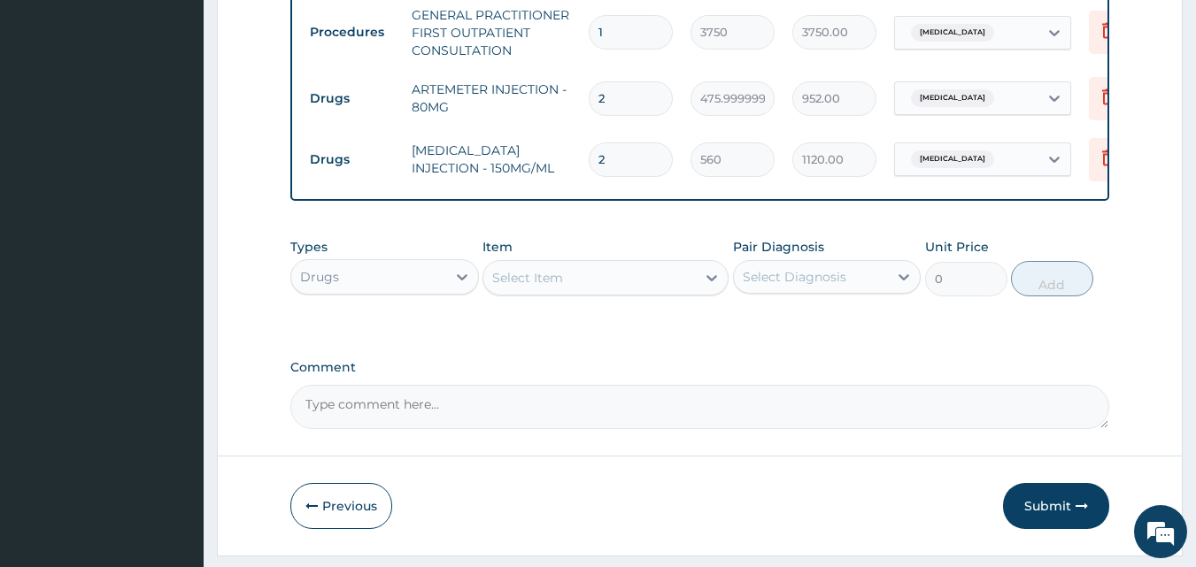
click at [689, 290] on div "Select Item" at bounding box center [589, 278] width 212 height 28
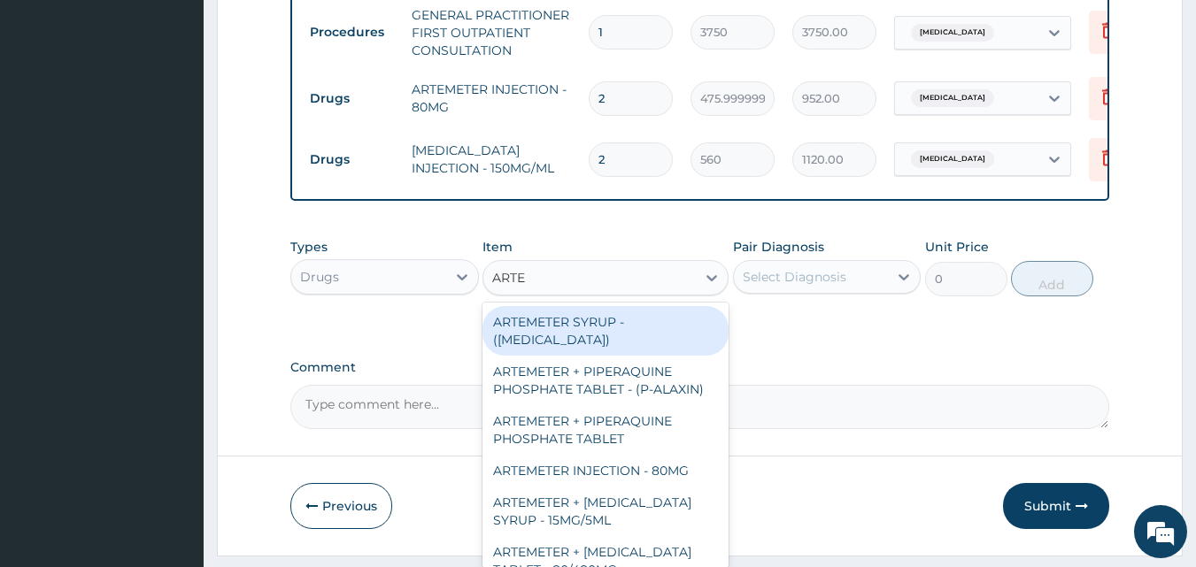
type input "ARTEM"
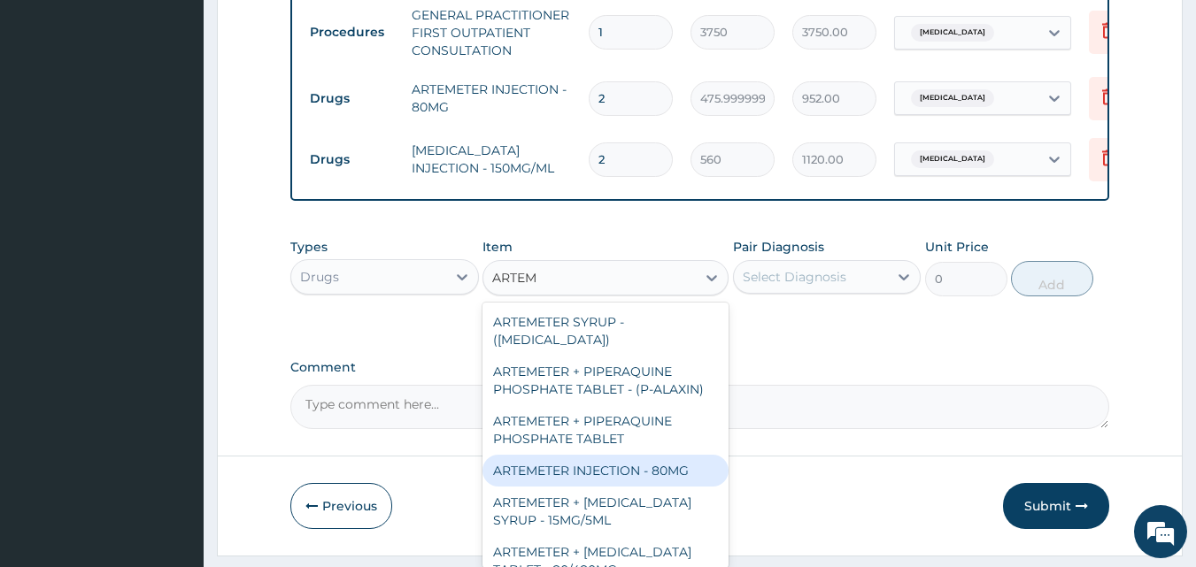
click at [585, 484] on div "ARTEMETER INJECTION - 80MG" at bounding box center [605, 471] width 246 height 32
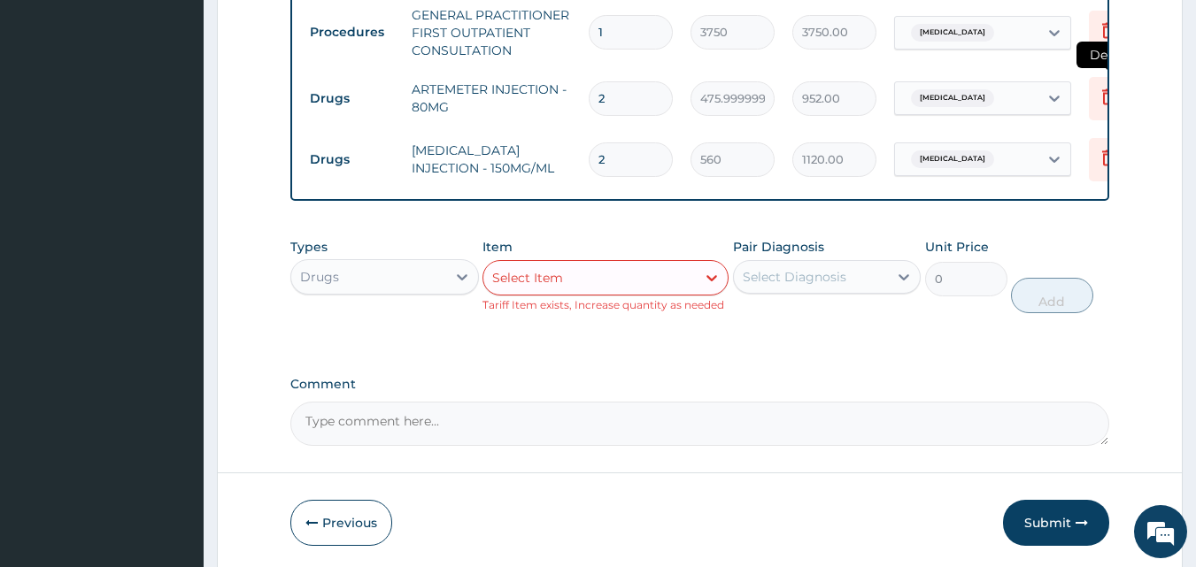
click at [1100, 99] on icon at bounding box center [1108, 96] width 21 height 21
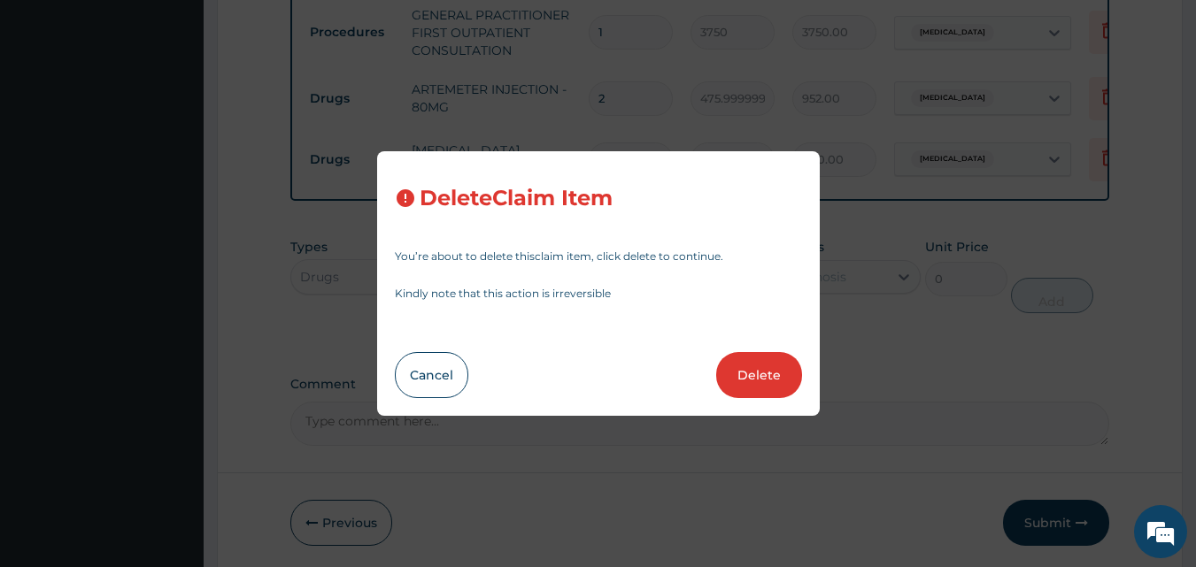
click at [862, 268] on div "Delete Claim Item You’re about to delete this claim item , click delete to cont…" at bounding box center [598, 283] width 1196 height 567
click at [416, 376] on button "Cancel" at bounding box center [431, 375] width 73 height 46
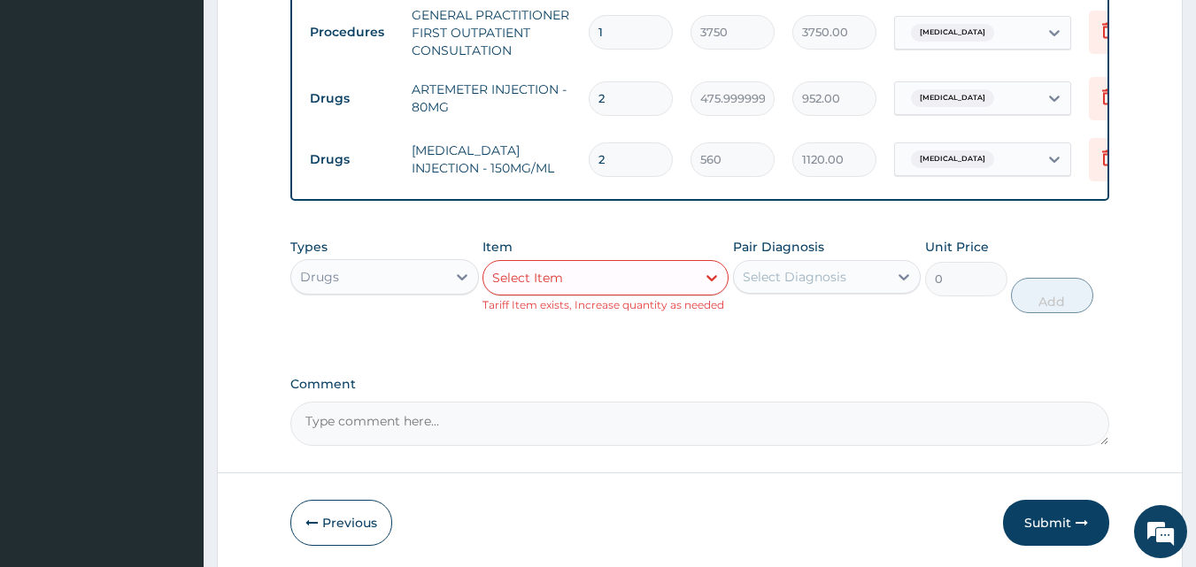
click at [609, 102] on input "2" at bounding box center [631, 98] width 84 height 35
type input "0.00"
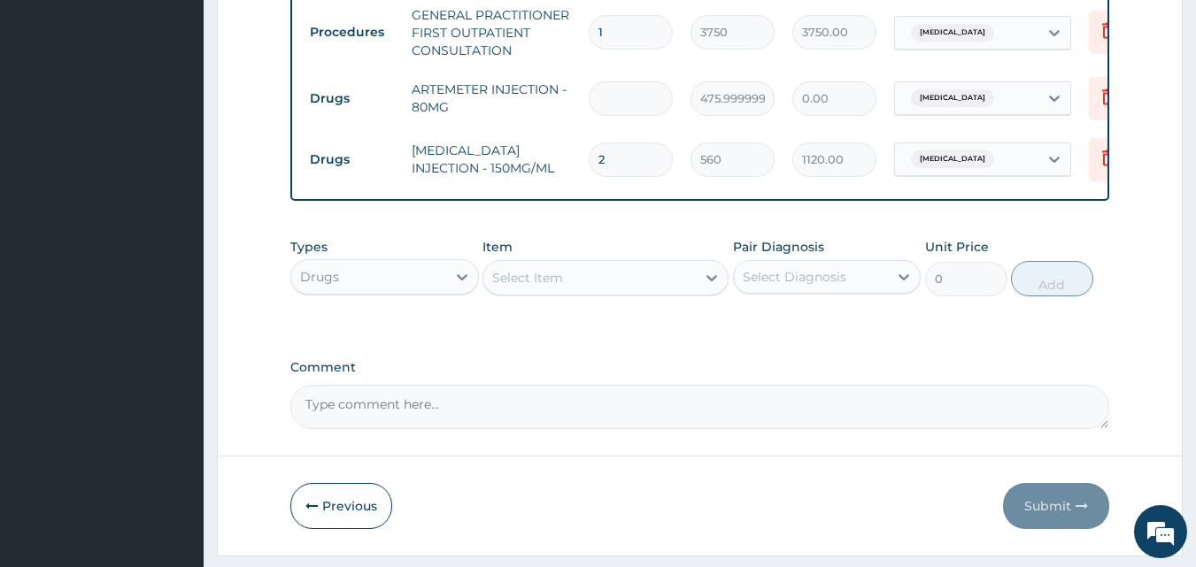
type input "1"
type input "476.00"
type input "1"
click at [696, 288] on div at bounding box center [712, 278] width 32 height 32
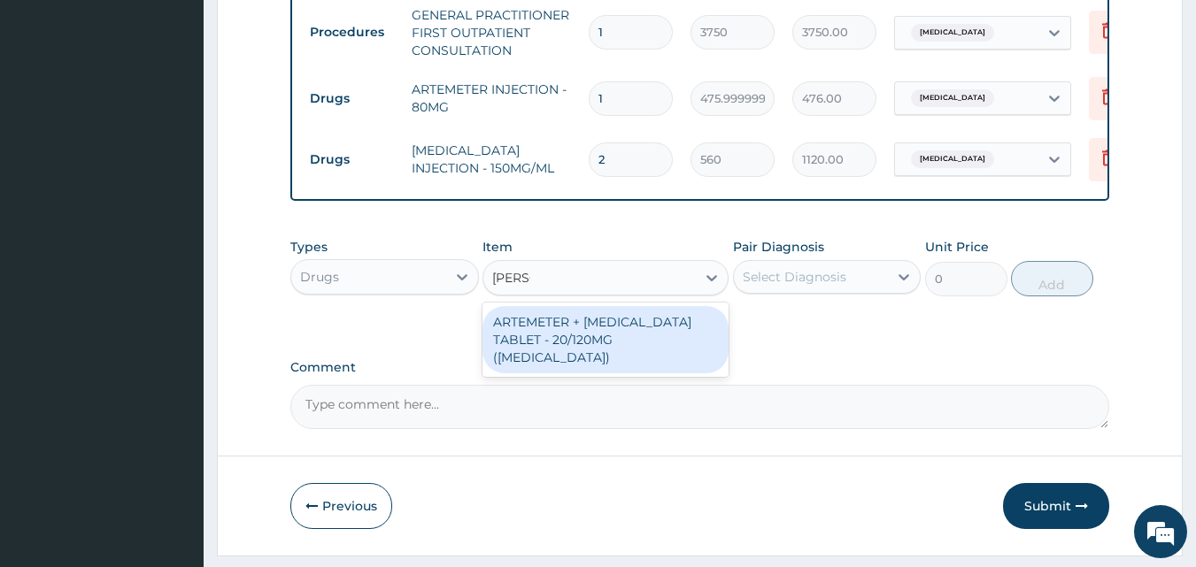
type input "COART"
click at [626, 351] on div "ARTEMETER + [MEDICAL_DATA] TABLET - 20/120MG ([MEDICAL_DATA])" at bounding box center [605, 339] width 246 height 67
type input "210"
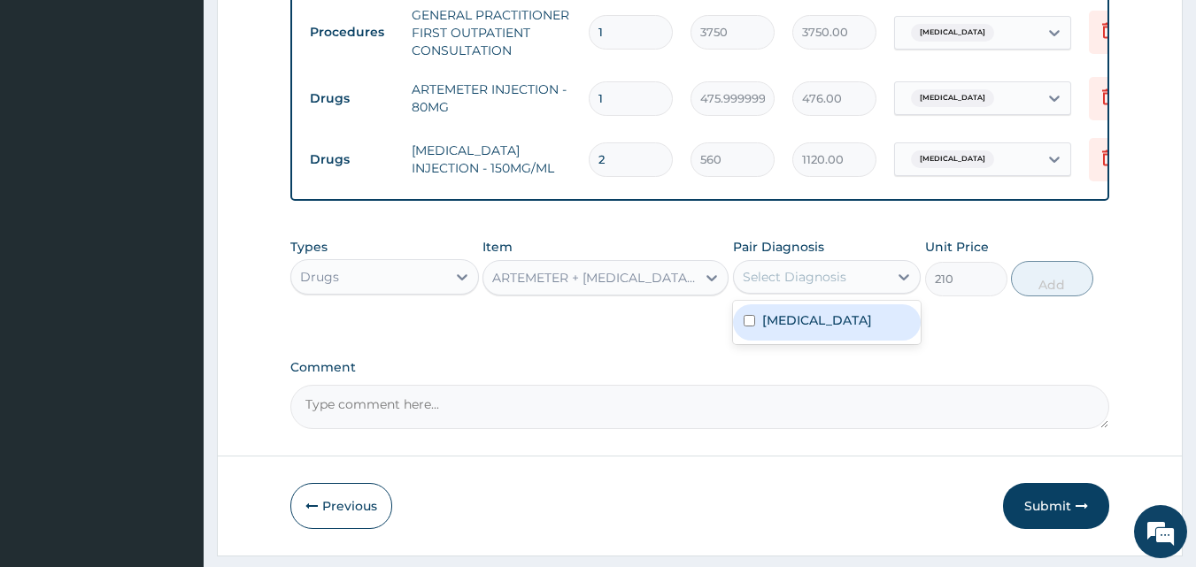
click at [817, 286] on div "Select Diagnosis" at bounding box center [795, 277] width 104 height 18
click at [798, 329] on label "[MEDICAL_DATA]" at bounding box center [817, 321] width 110 height 18
checkbox input "true"
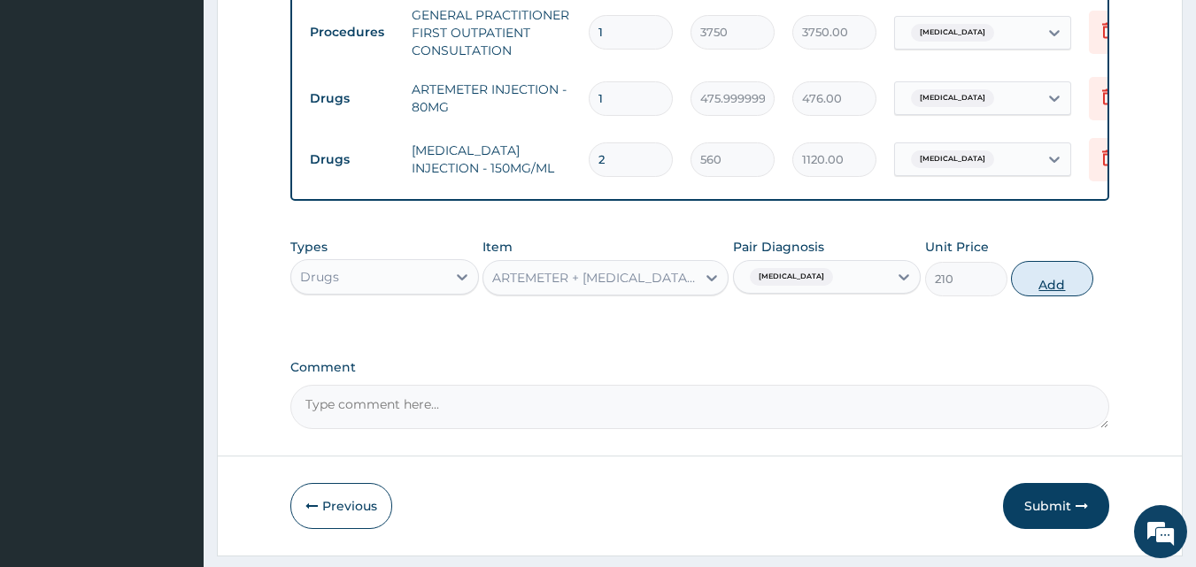
click at [1038, 297] on button "Add" at bounding box center [1052, 278] width 82 height 35
type input "0"
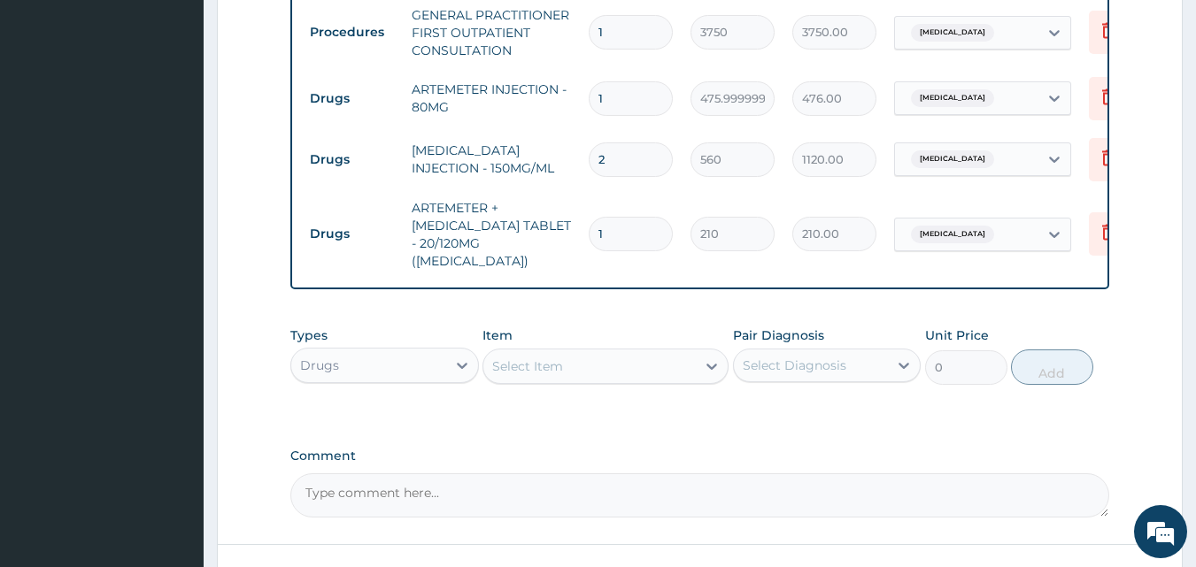
type input "12"
type input "2520.00"
type input "12"
click at [675, 357] on div "Select Item" at bounding box center [589, 366] width 212 height 28
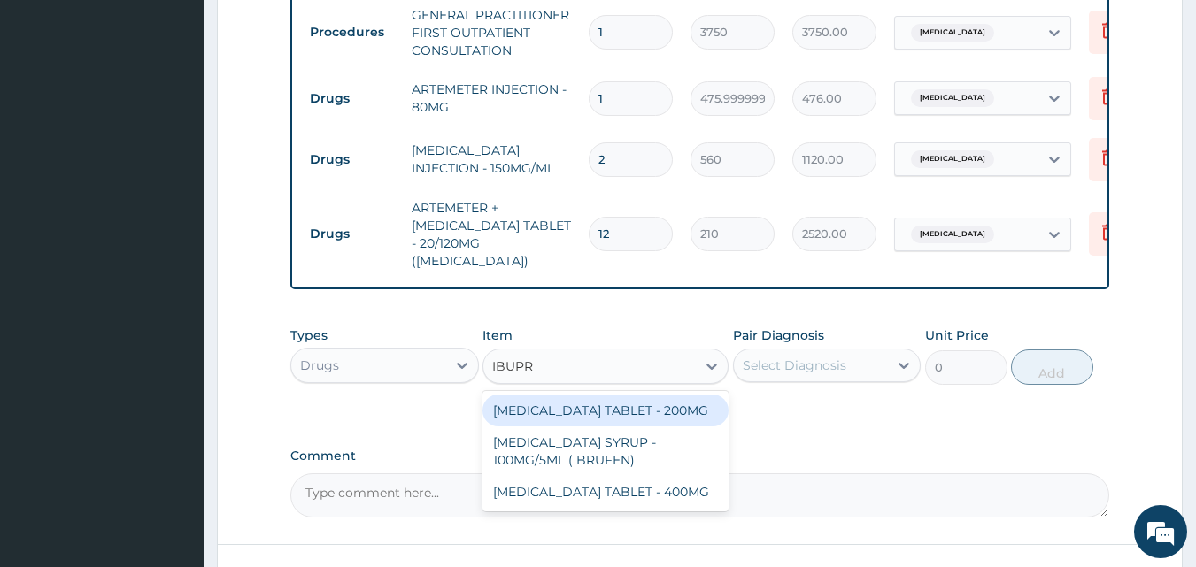
type input "IBUPRO"
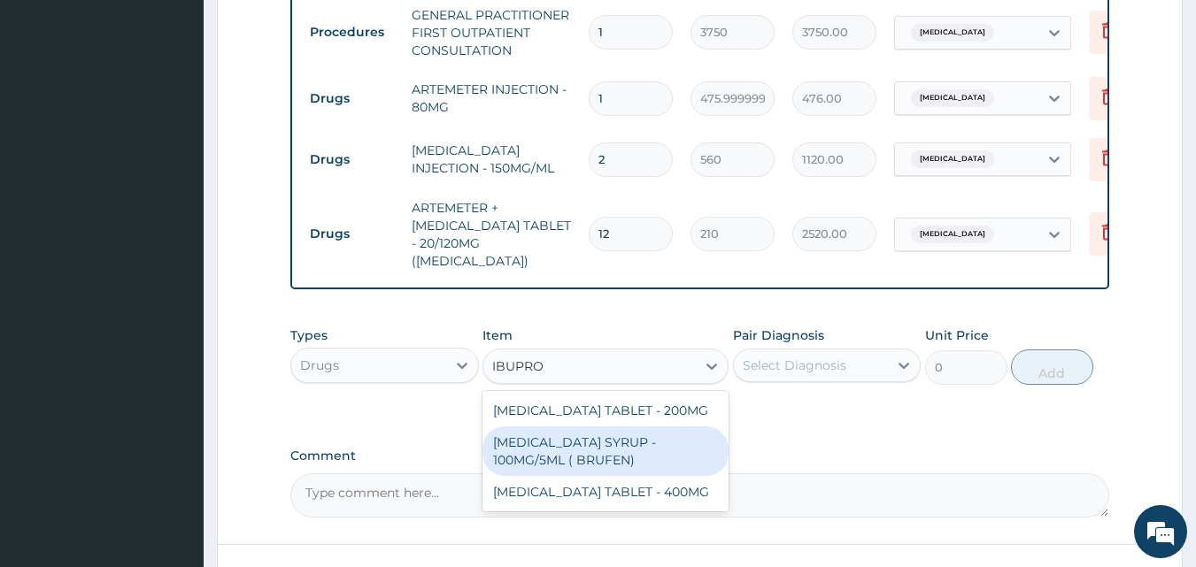
click at [537, 436] on div "[MEDICAL_DATA] SYRUP - 100MG/5ML ( BRUFEN)" at bounding box center [605, 452] width 246 height 50
type input "475.99999999999994"
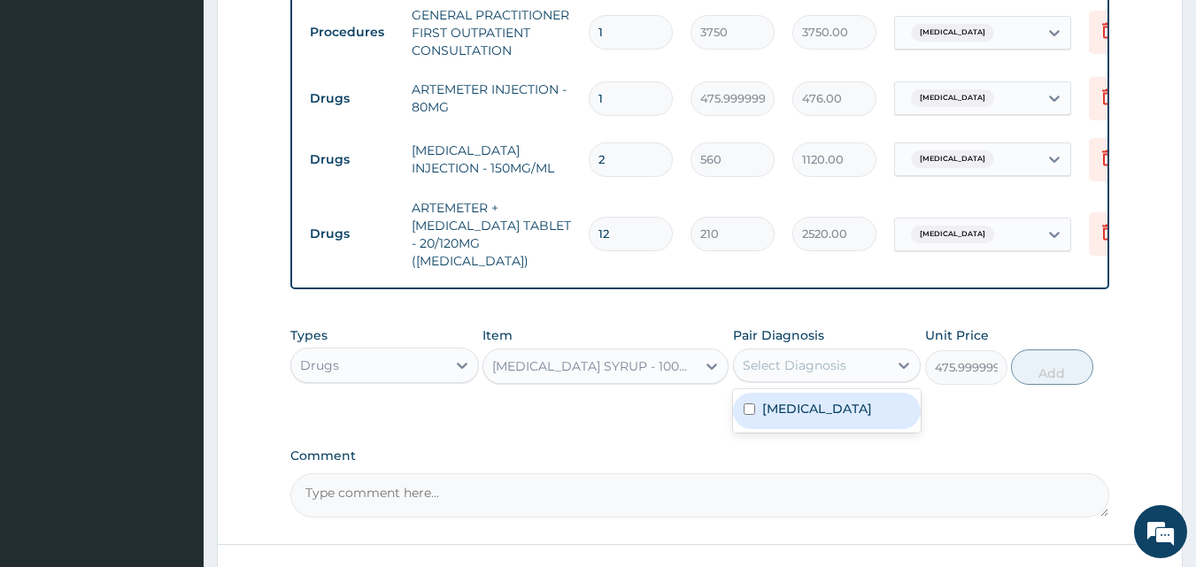
click at [799, 362] on div "Select Diagnosis" at bounding box center [795, 366] width 104 height 18
click at [783, 405] on label "[MEDICAL_DATA]" at bounding box center [817, 409] width 110 height 18
checkbox input "true"
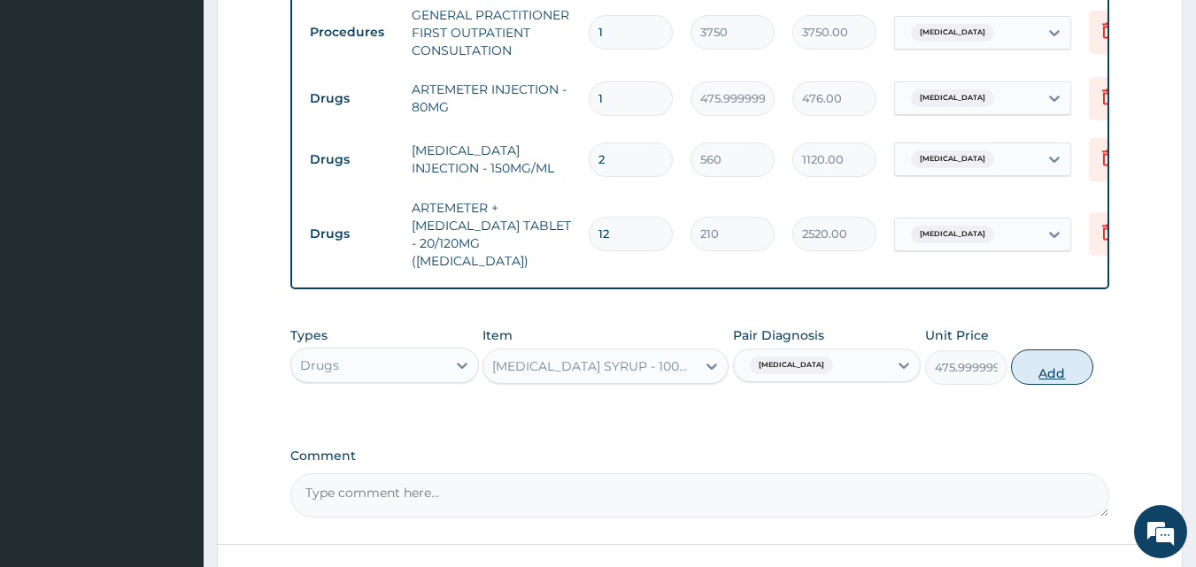
click at [1040, 363] on button "Add" at bounding box center [1052, 367] width 82 height 35
type input "0"
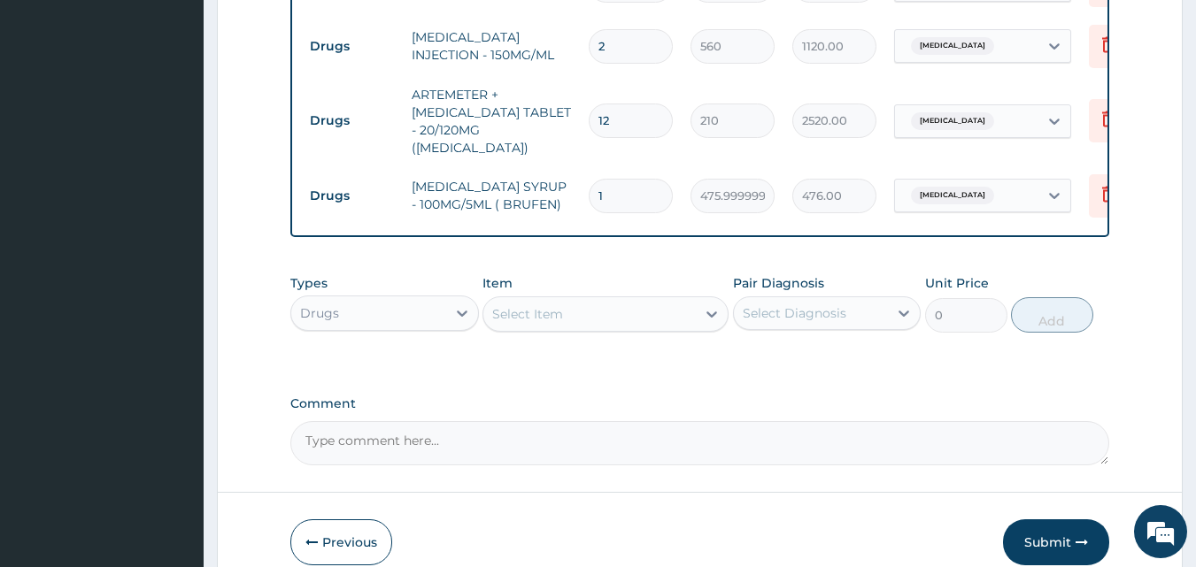
scroll to position [886, 0]
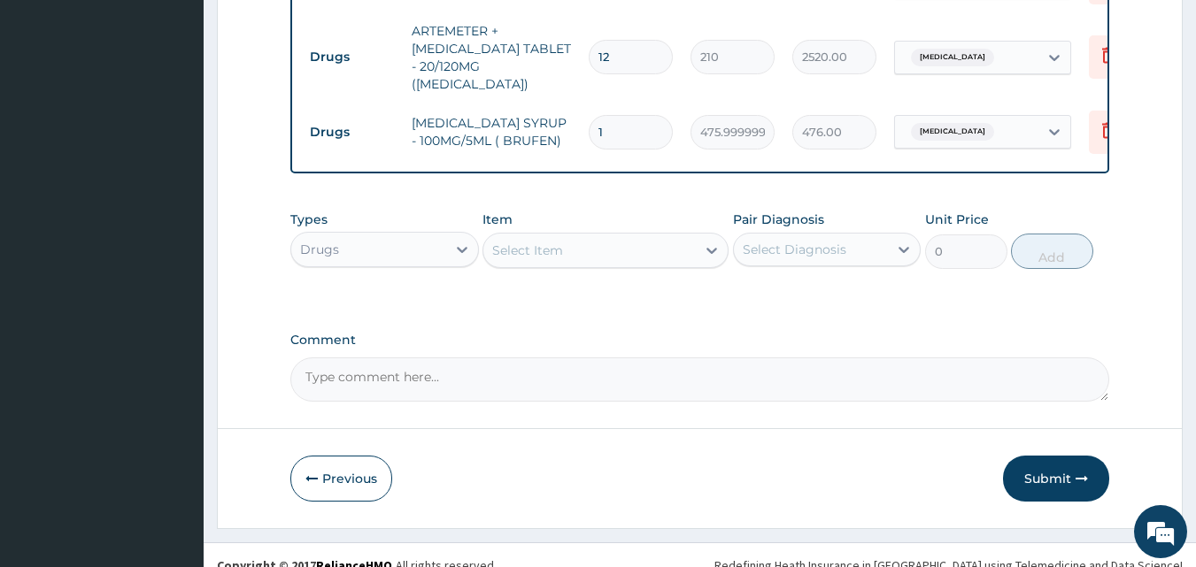
click at [355, 381] on textarea "Comment" at bounding box center [700, 380] width 820 height 44
click at [347, 380] on textarea "Comment" at bounding box center [700, 380] width 820 height 44
type textarea "DS ;- [MEDICAL_DATA]"
drag, startPoint x: 1064, startPoint y: 474, endPoint x: 771, endPoint y: 451, distance: 293.9
click at [1063, 474] on button "Submit" at bounding box center [1056, 479] width 106 height 46
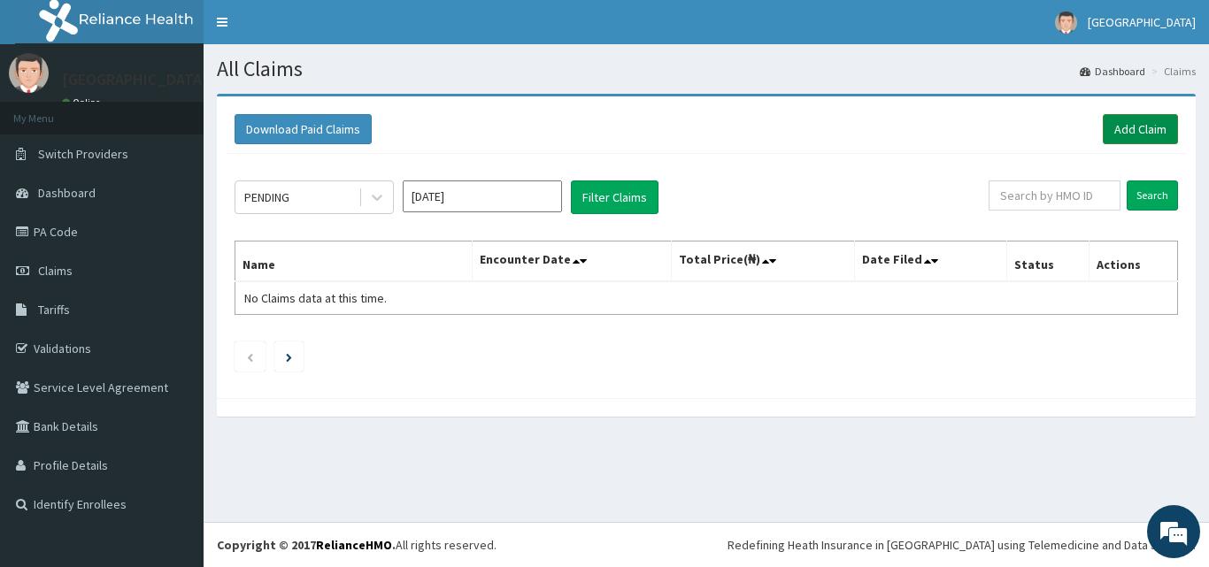
click at [1117, 125] on link "Add Claim" at bounding box center [1140, 129] width 75 height 30
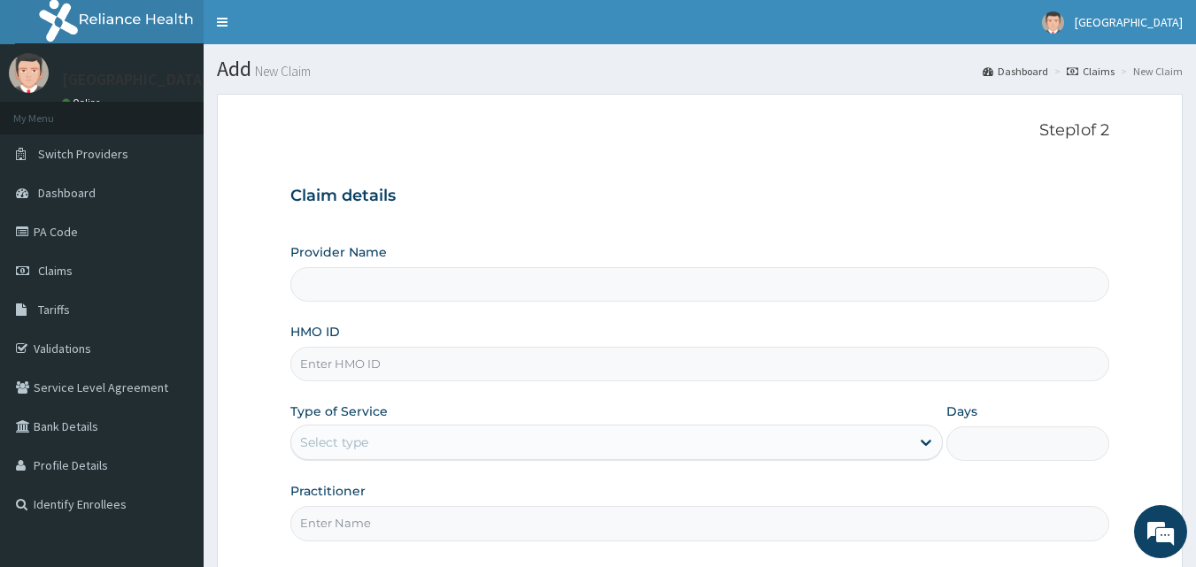
type input "[GEOGRAPHIC_DATA]"
click at [373, 370] on input "HMO ID" at bounding box center [700, 364] width 820 height 35
click at [343, 363] on input "HMO ID" at bounding box center [700, 364] width 820 height 35
click at [837, 169] on div "Claim details Provider Name [GEOGRAPHIC_DATA] HMO ID Type of Service Select typ…" at bounding box center [700, 355] width 820 height 372
click at [327, 365] on input "HMO ID" at bounding box center [700, 364] width 820 height 35
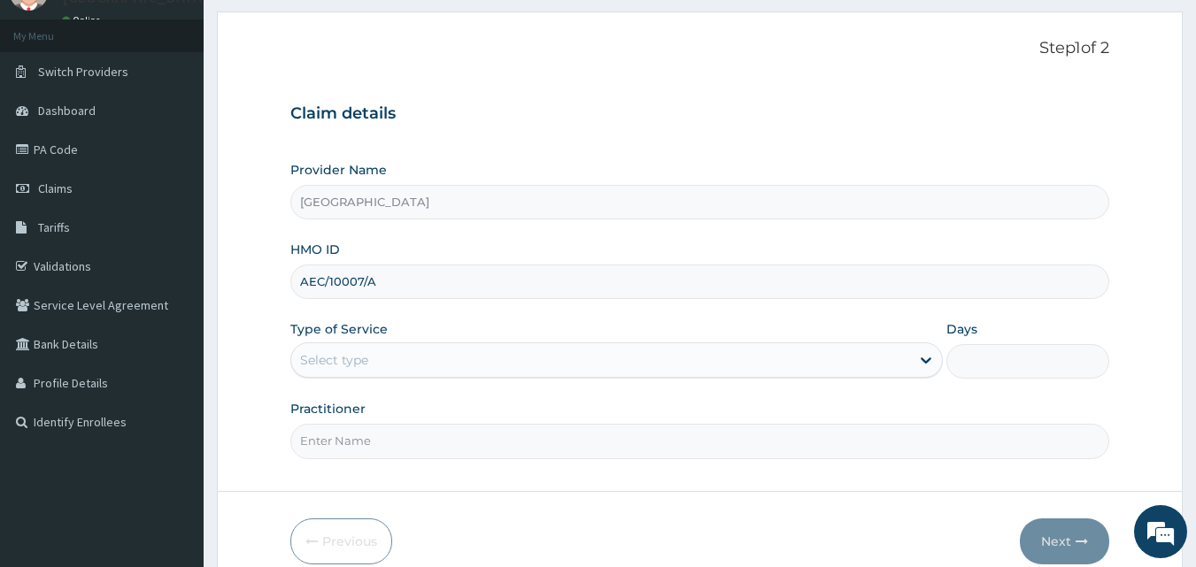
scroll to position [89, 0]
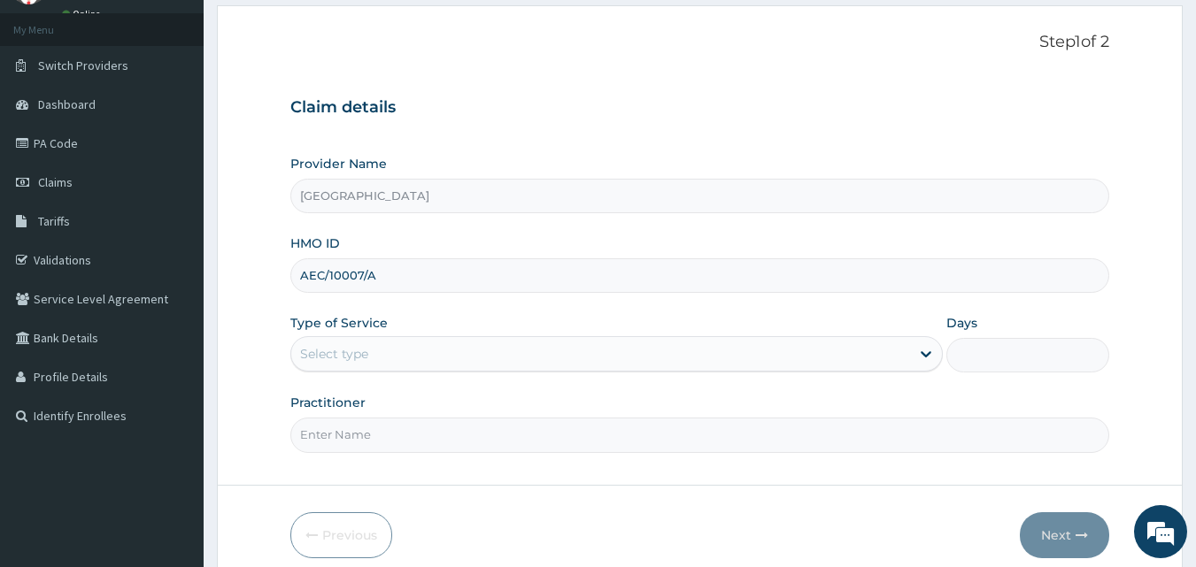
type input "AEC/10007/A"
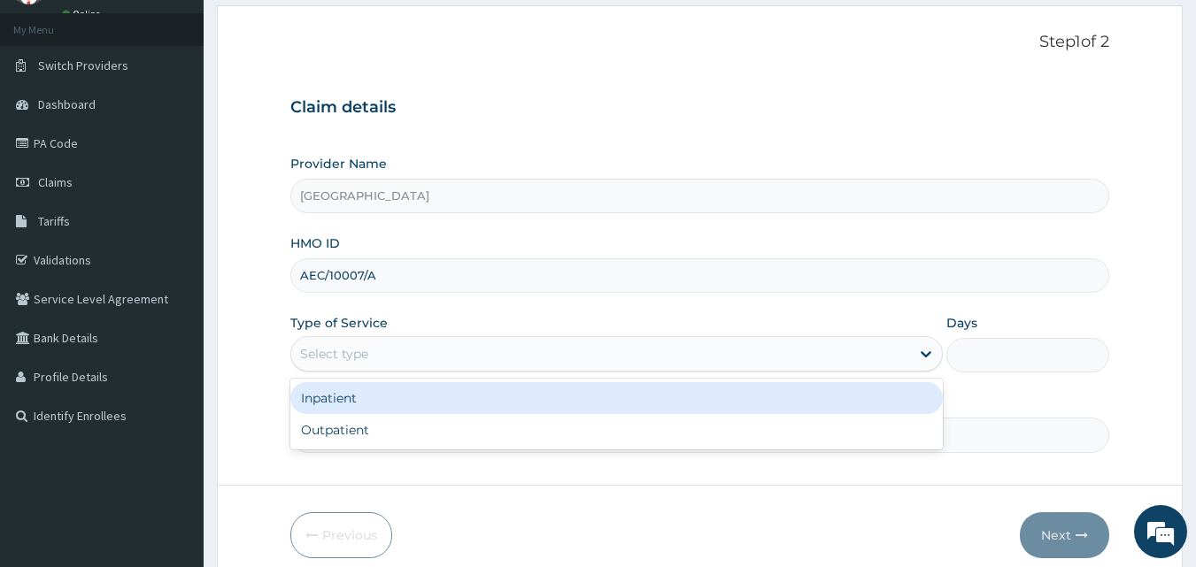
click at [472, 348] on div "Select type" at bounding box center [600, 354] width 619 height 28
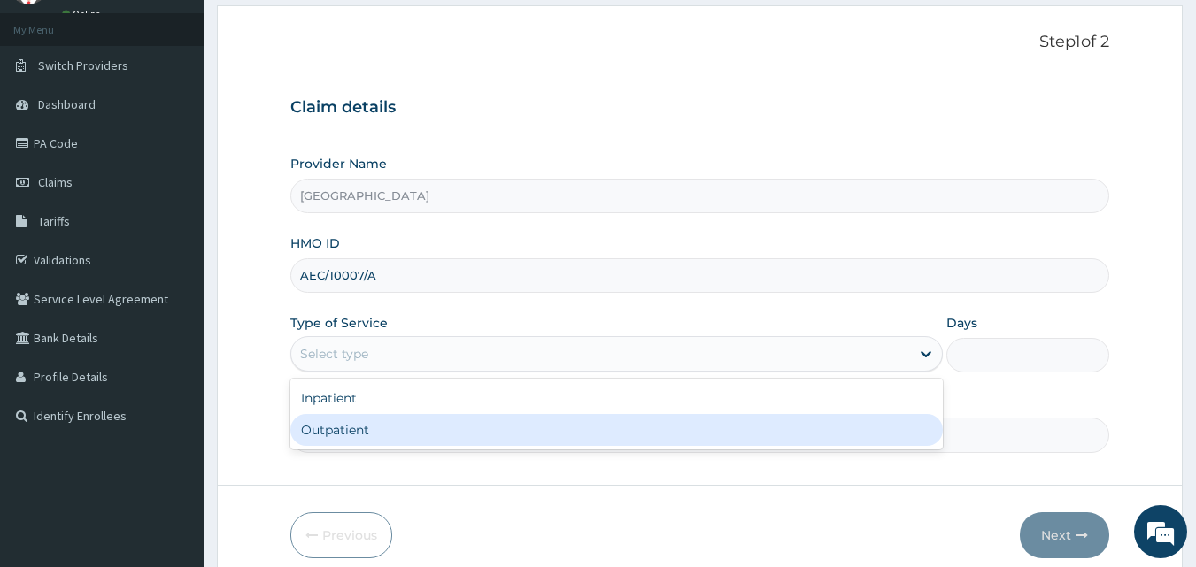
click at [370, 421] on div "Outpatient" at bounding box center [616, 430] width 652 height 32
type input "1"
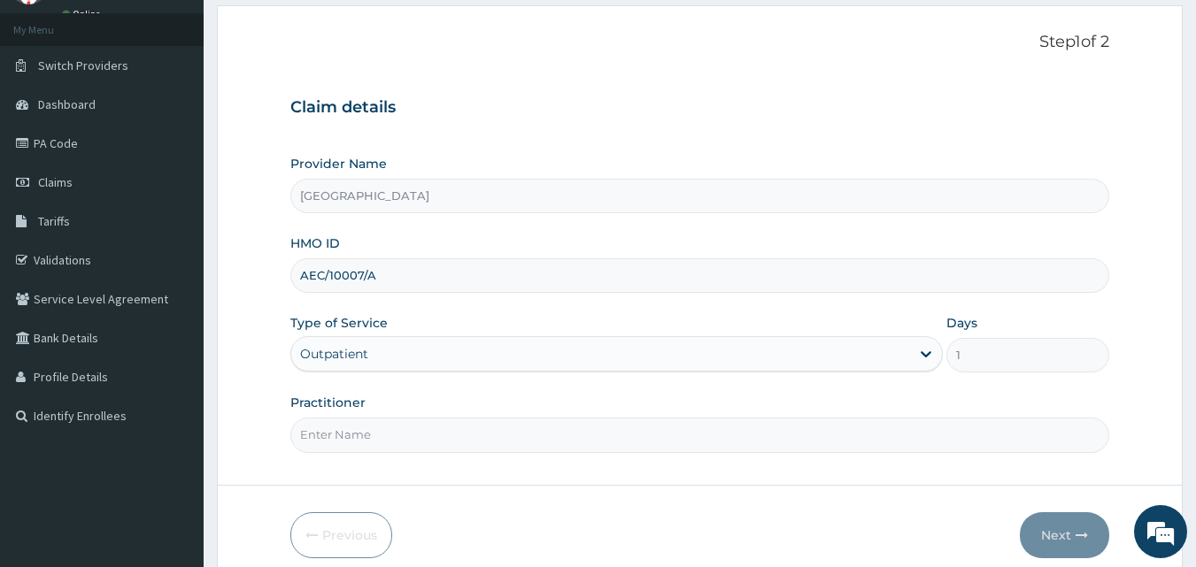
click at [367, 435] on input "Practitioner" at bounding box center [700, 435] width 820 height 35
type input "DR. [PERSON_NAME]"
click at [1056, 532] on button "Next" at bounding box center [1064, 536] width 89 height 46
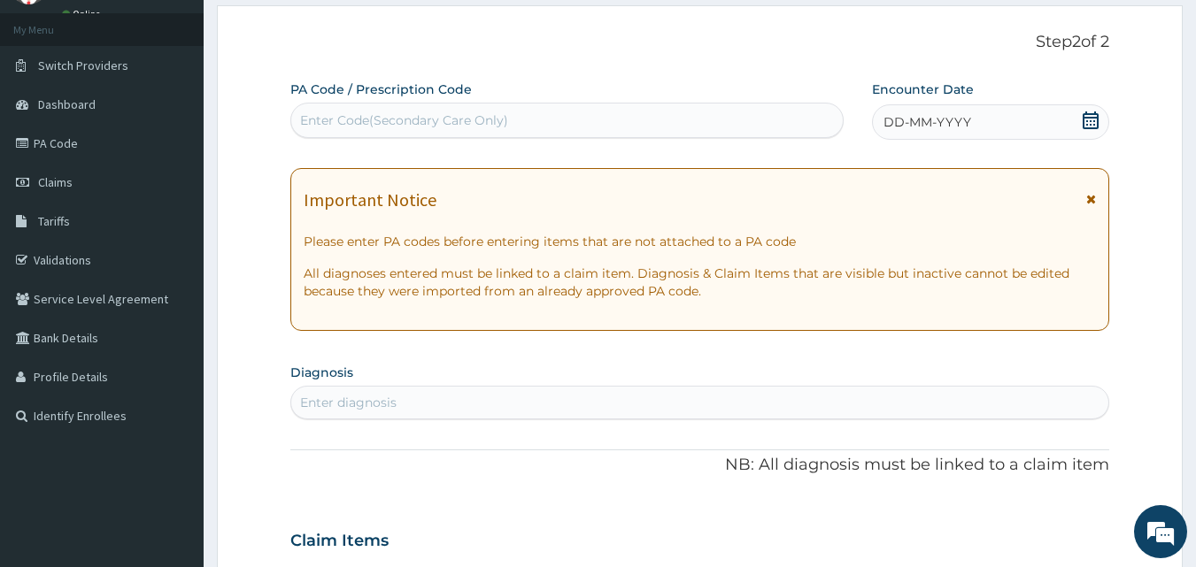
click at [1084, 118] on icon at bounding box center [1091, 121] width 16 height 18
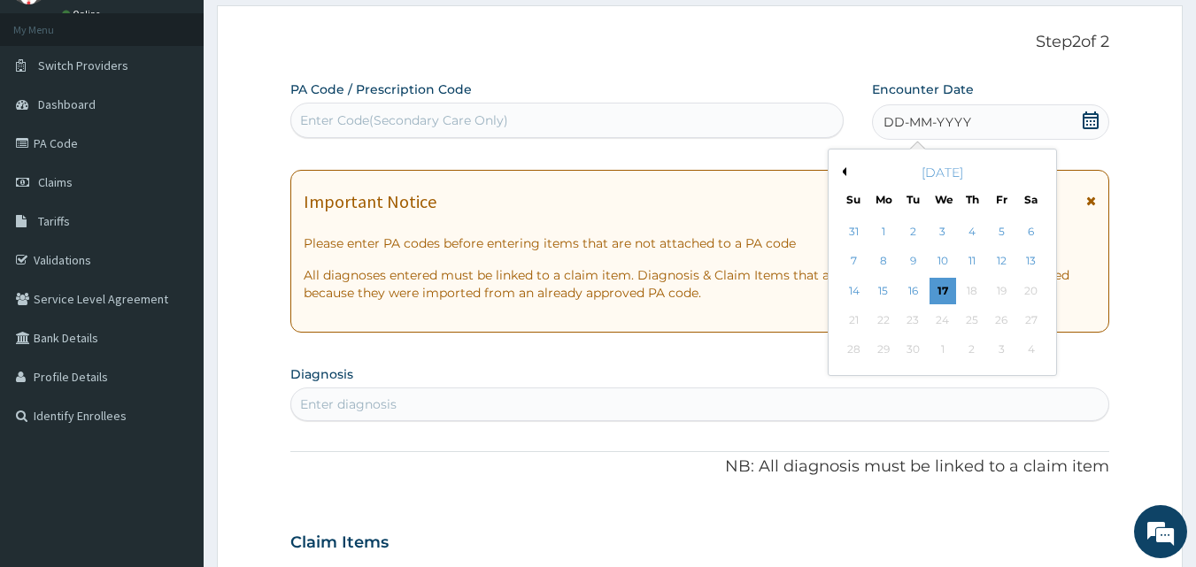
click at [845, 170] on button "Previous Month" at bounding box center [841, 171] width 9 height 9
click at [853, 376] on div "31" at bounding box center [854, 380] width 27 height 27
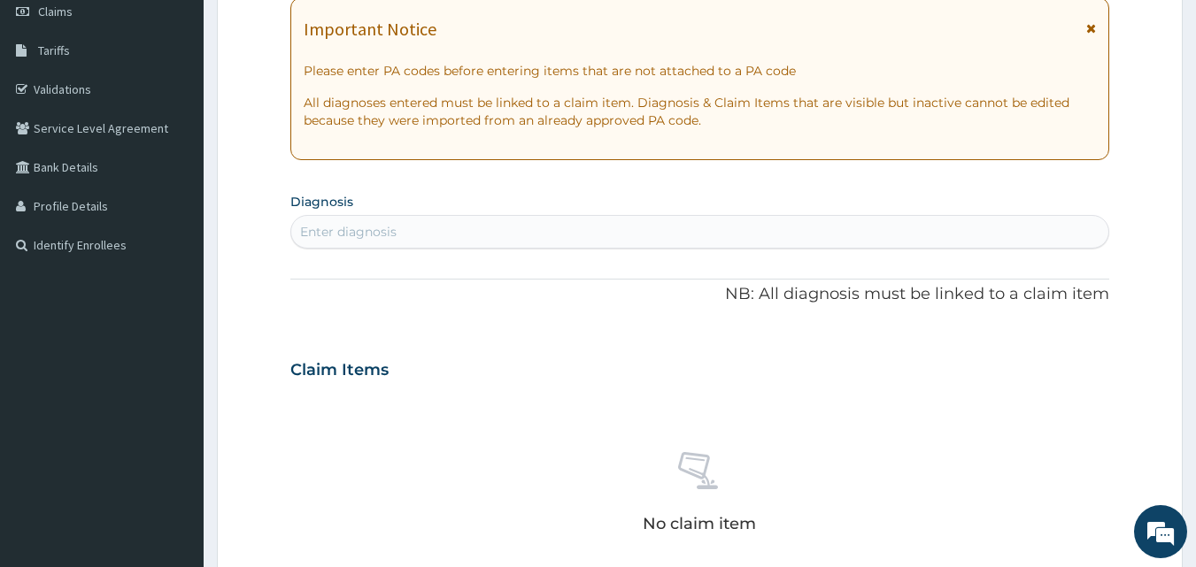
scroll to position [266, 0]
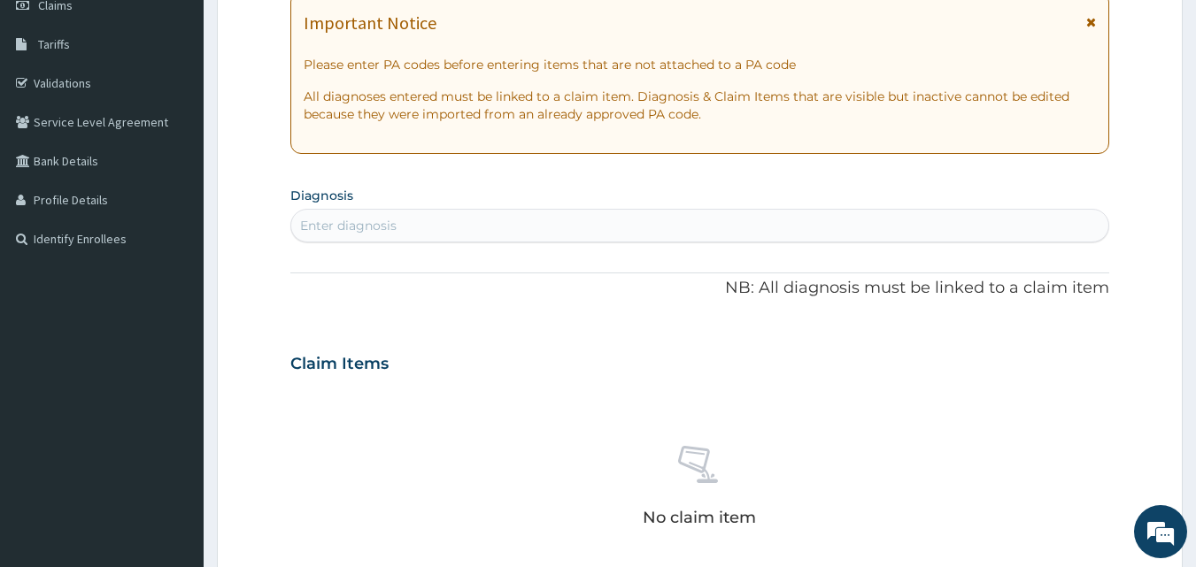
click at [366, 222] on div "Enter diagnosis" at bounding box center [348, 226] width 96 height 18
click at [313, 218] on div "Enter diagnosis" at bounding box center [348, 226] width 96 height 18
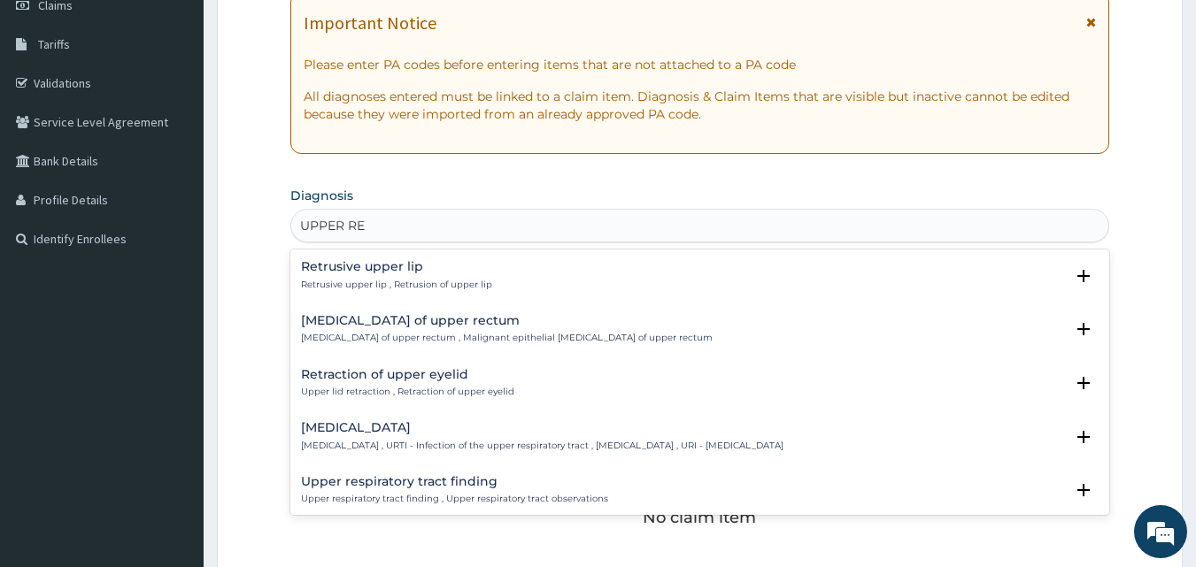
type input "UPPER RES"
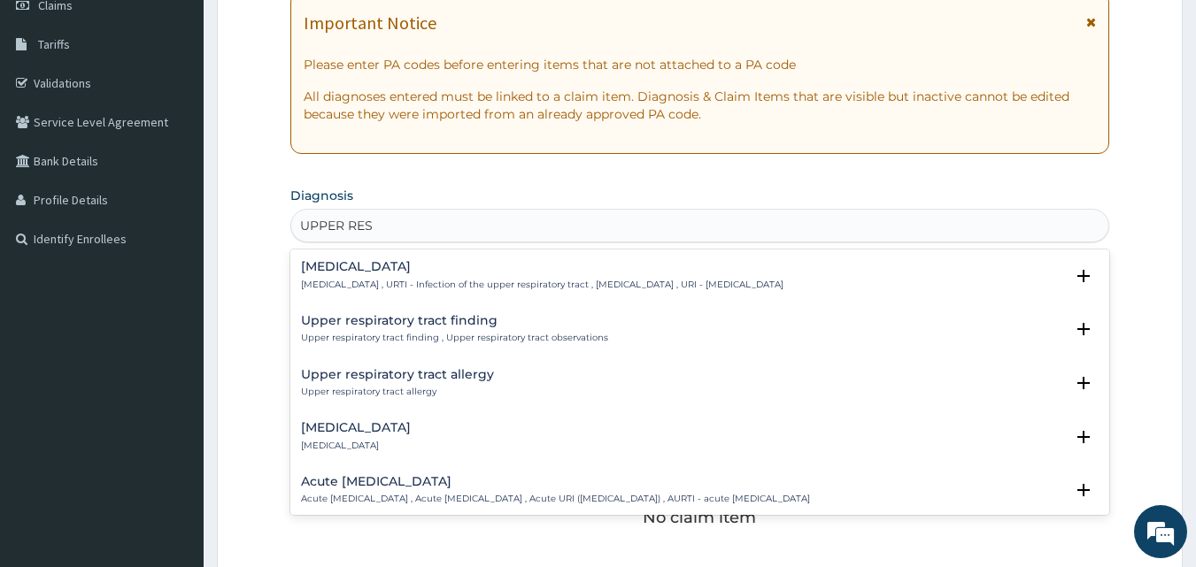
click at [376, 275] on div "Upper respiratory infection Upper respiratory infection , URTI - Infection of t…" at bounding box center [542, 275] width 482 height 31
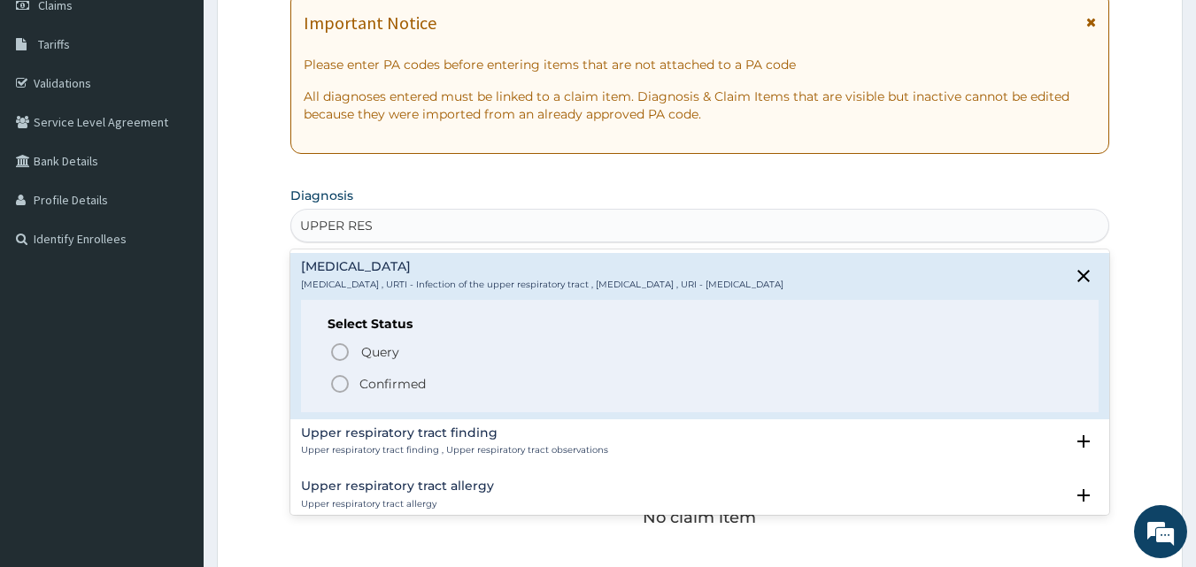
click at [339, 383] on icon "status option filled" at bounding box center [339, 384] width 21 height 21
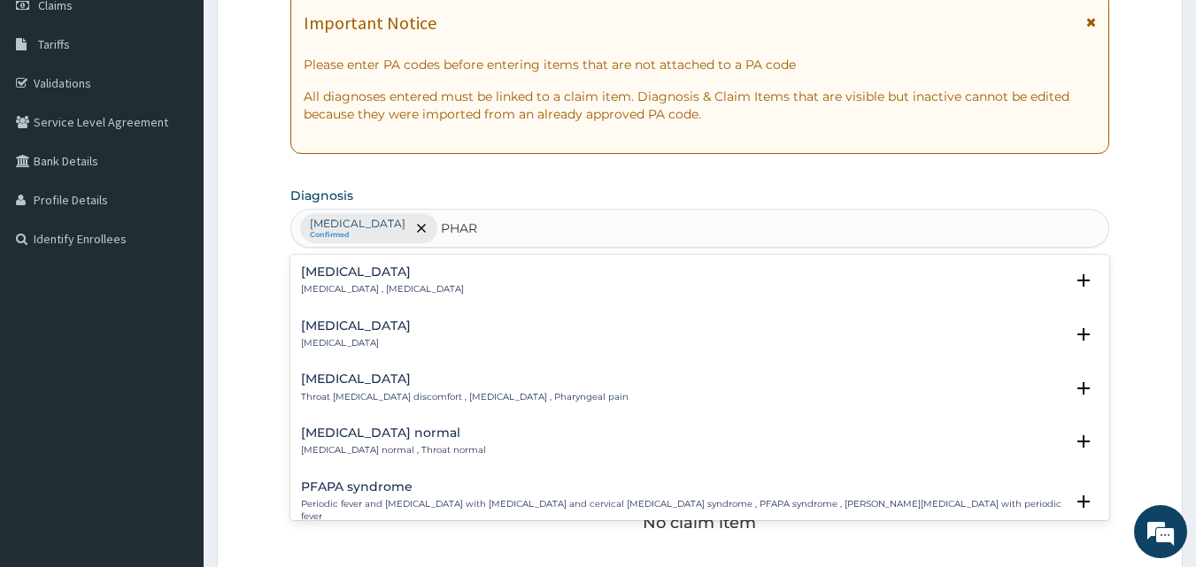
type input "PHARY"
click at [334, 332] on h4 "Pharyngitis" at bounding box center [356, 326] width 110 height 13
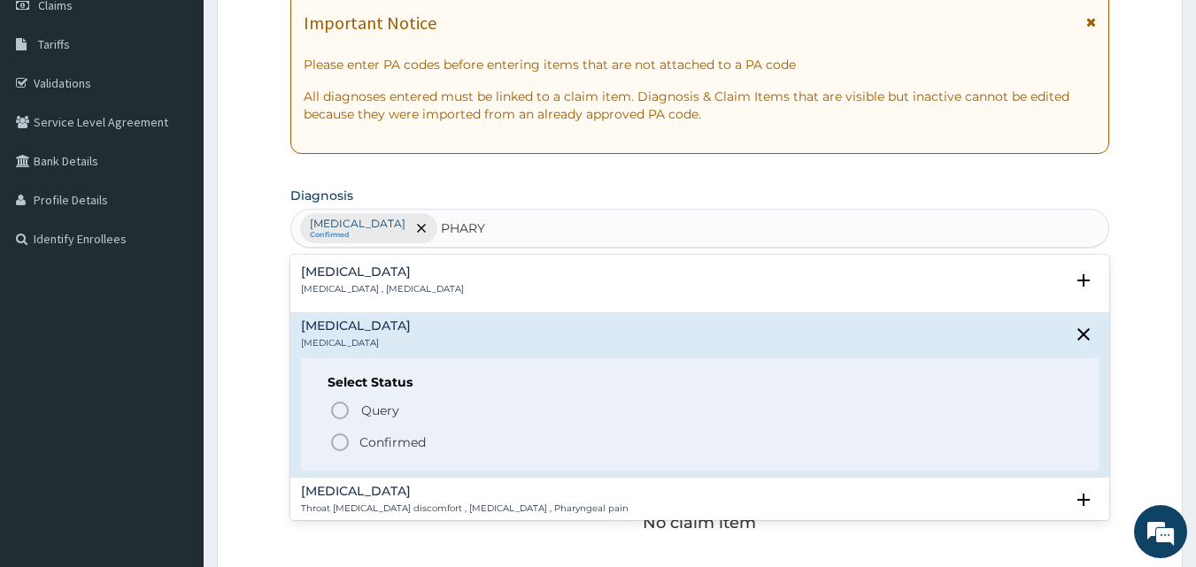
click at [336, 438] on icon "status option filled" at bounding box center [339, 442] width 21 height 21
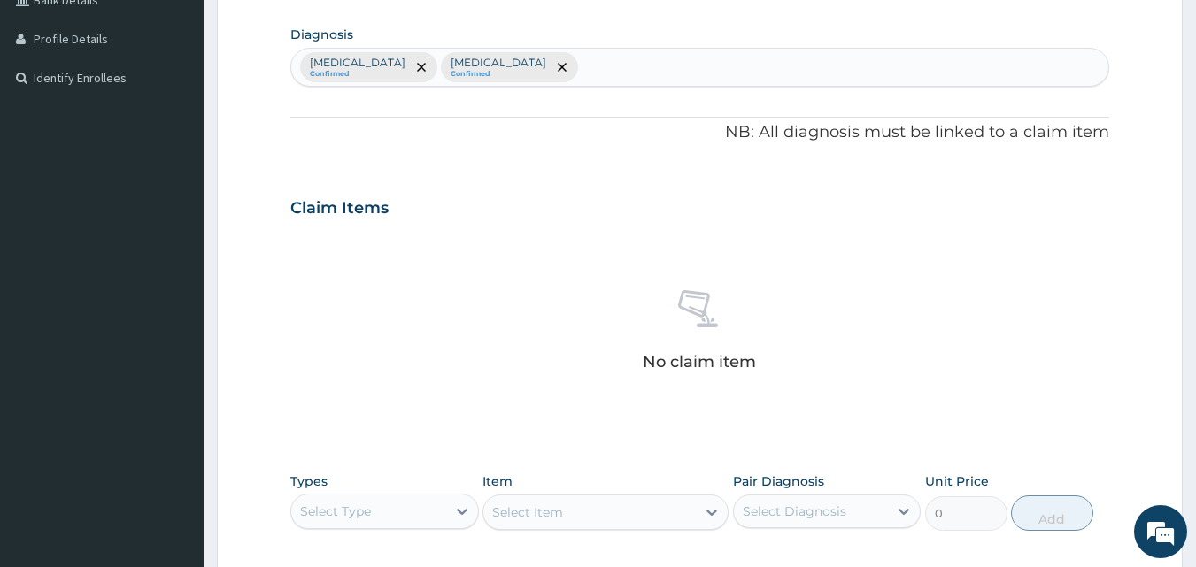
scroll to position [620, 0]
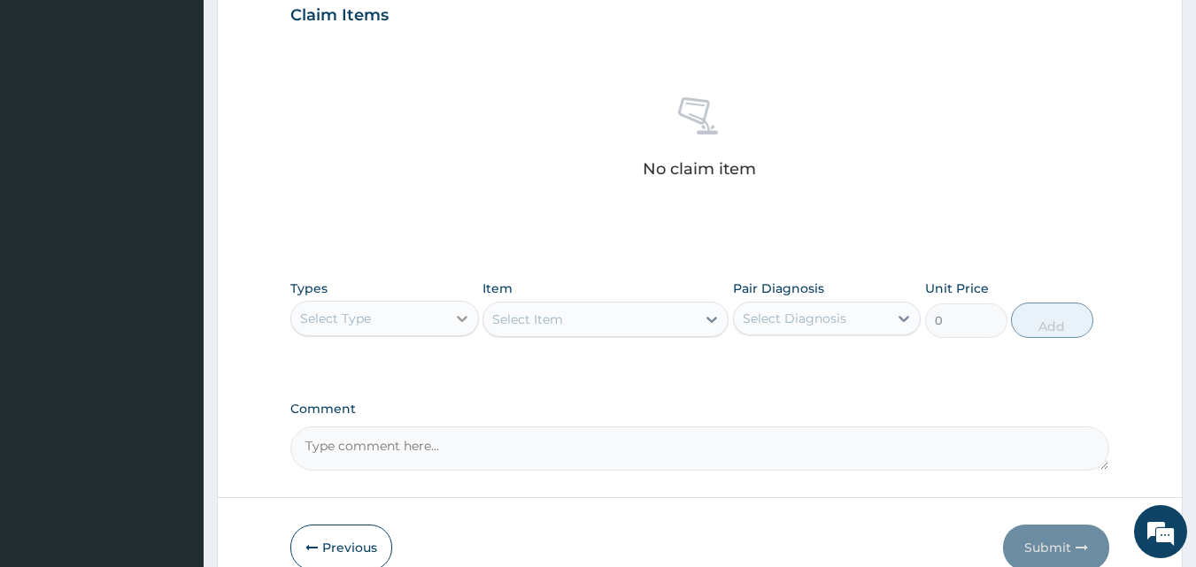
click at [454, 317] on icon at bounding box center [462, 319] width 18 height 18
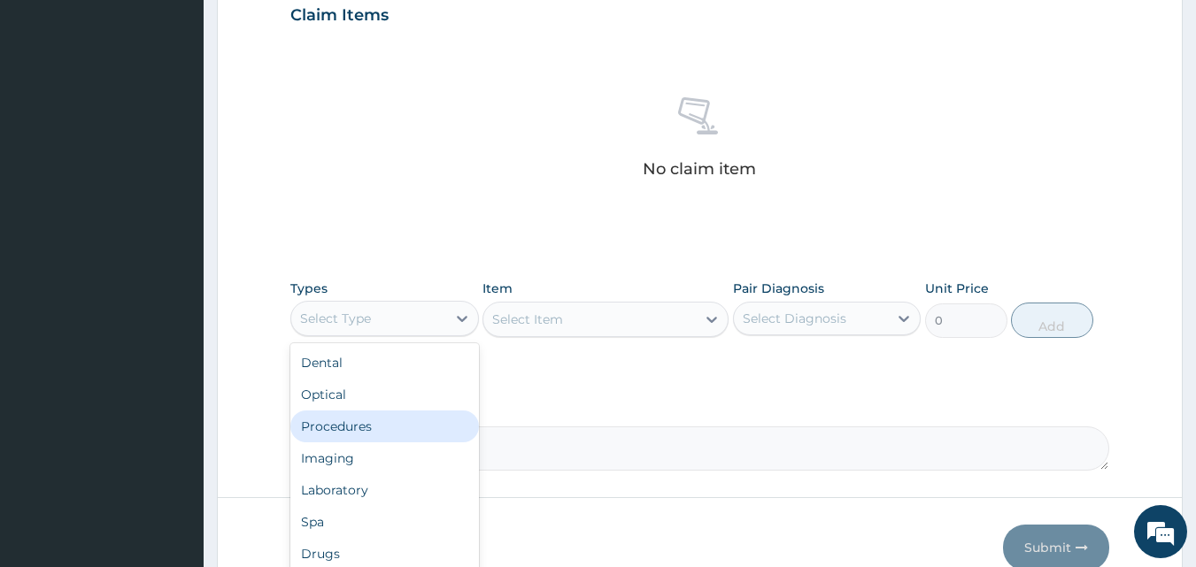
click at [365, 422] on div "Procedures" at bounding box center [384, 427] width 189 height 32
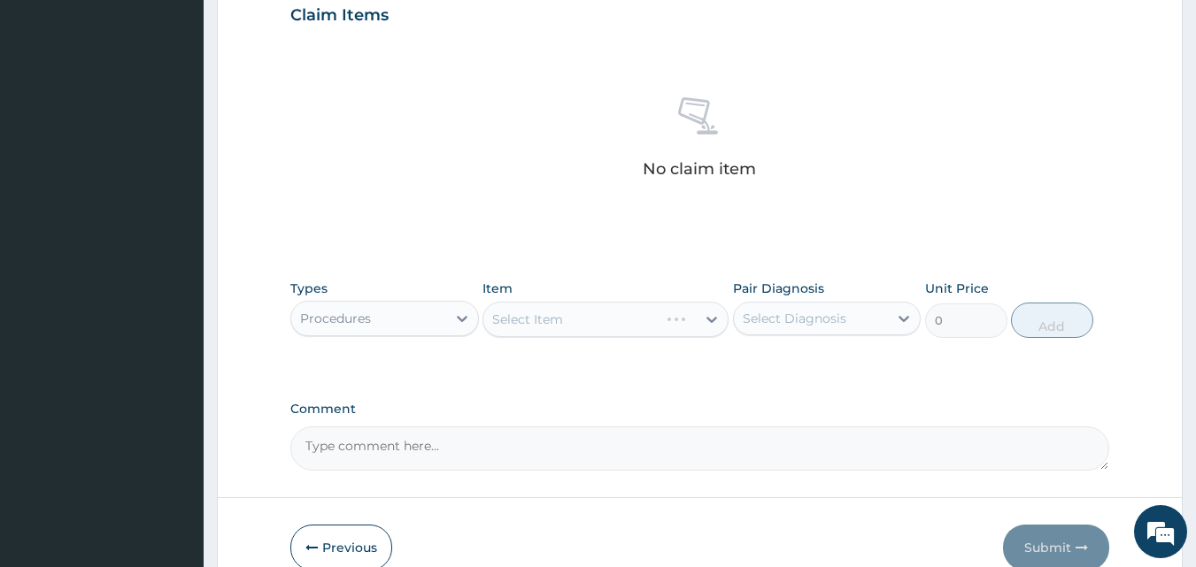
click at [681, 314] on div "Select Item" at bounding box center [605, 319] width 246 height 35
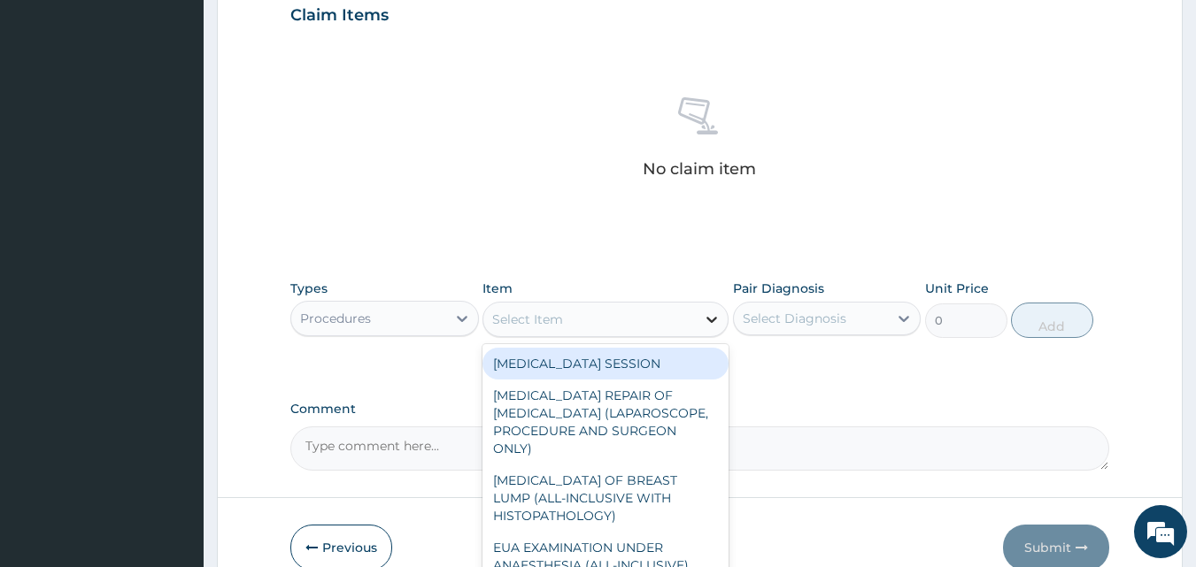
click at [708, 319] on icon at bounding box center [711, 320] width 11 height 6
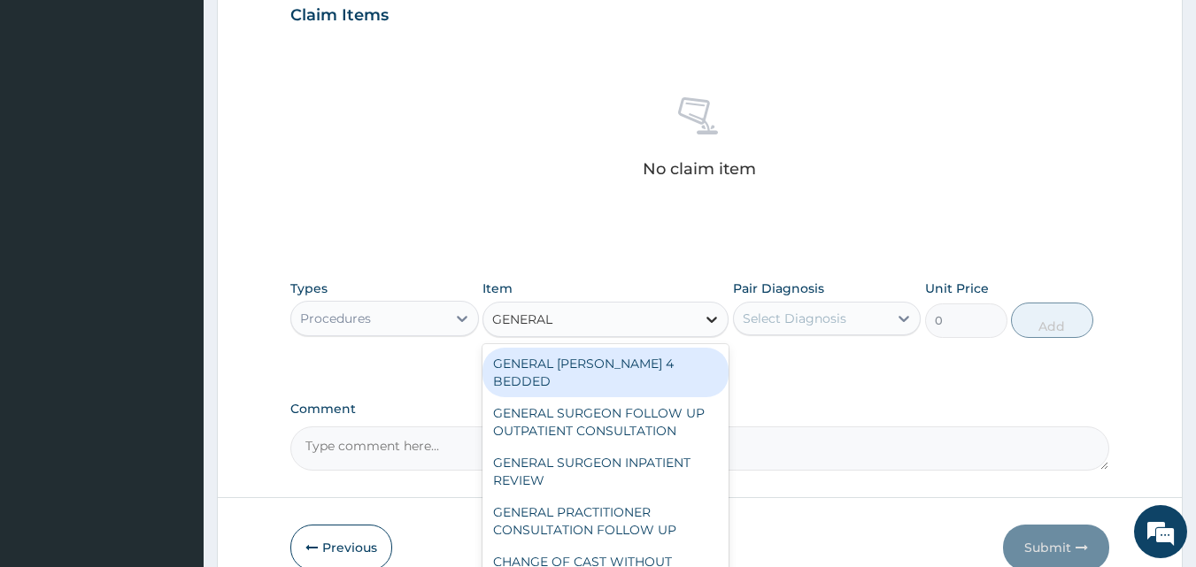
type input "GENERAL P"
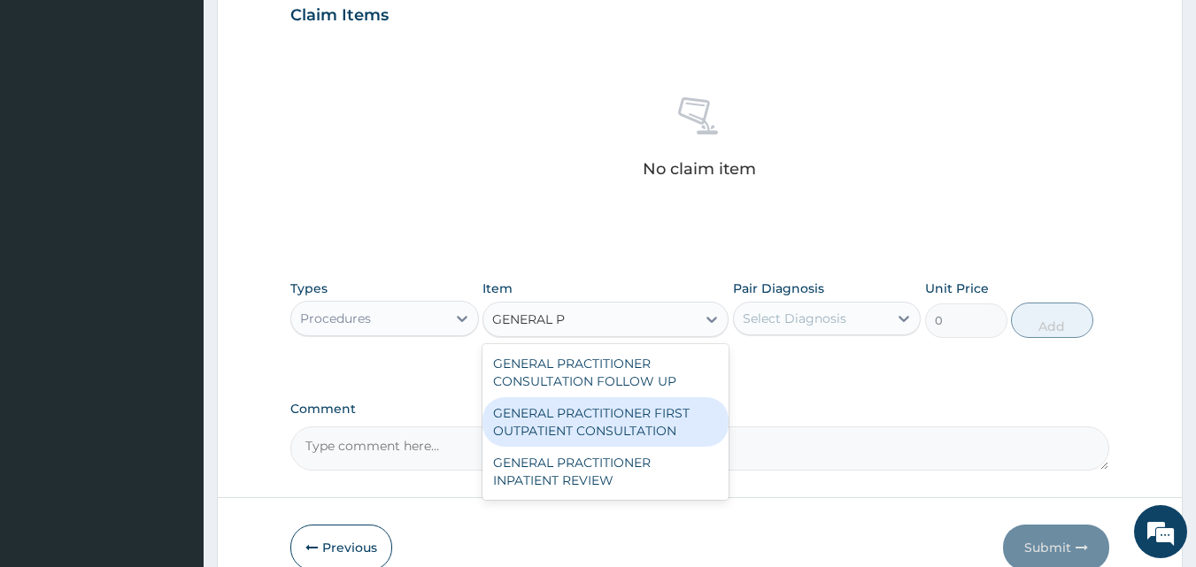
drag, startPoint x: 602, startPoint y: 428, endPoint x: 795, endPoint y: 363, distance: 203.8
click at [625, 419] on div "GENERAL PRACTITIONER FIRST OUTPATIENT CONSULTATION" at bounding box center [605, 422] width 246 height 50
type input "3750"
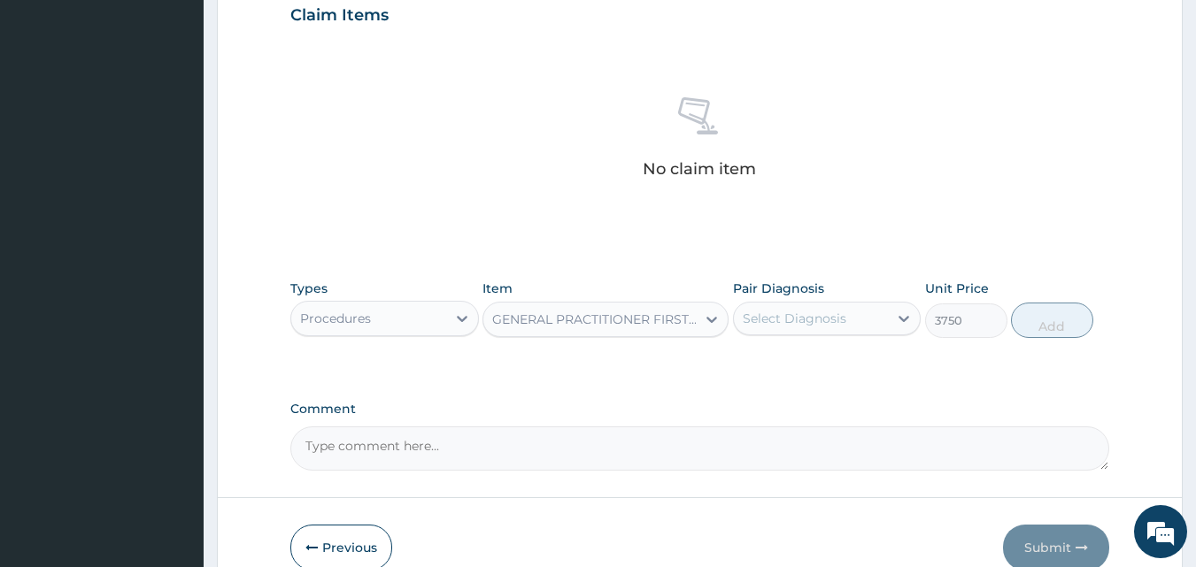
click at [864, 313] on div "Select Diagnosis" at bounding box center [811, 319] width 155 height 28
drag, startPoint x: 803, startPoint y: 360, endPoint x: 804, endPoint y: 373, distance: 12.4
click at [803, 362] on label "[MEDICAL_DATA]" at bounding box center [817, 362] width 110 height 18
checkbox input "true"
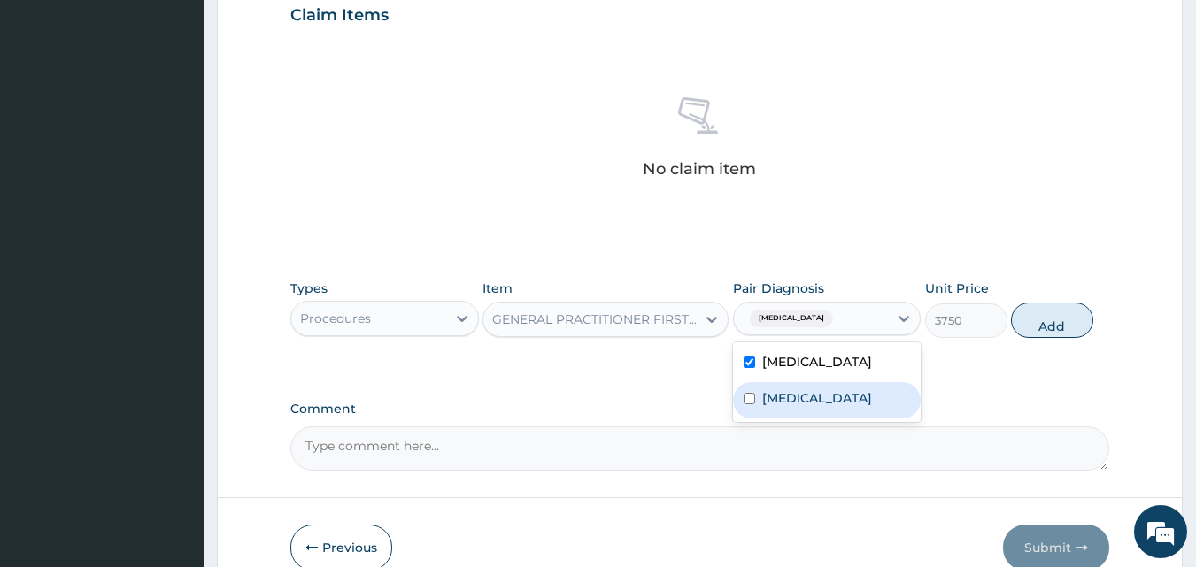
drag, startPoint x: 805, startPoint y: 416, endPoint x: 906, endPoint y: 371, distance: 110.6
click at [805, 407] on label "Pharyngitis" at bounding box center [817, 399] width 110 height 18
checkbox input "true"
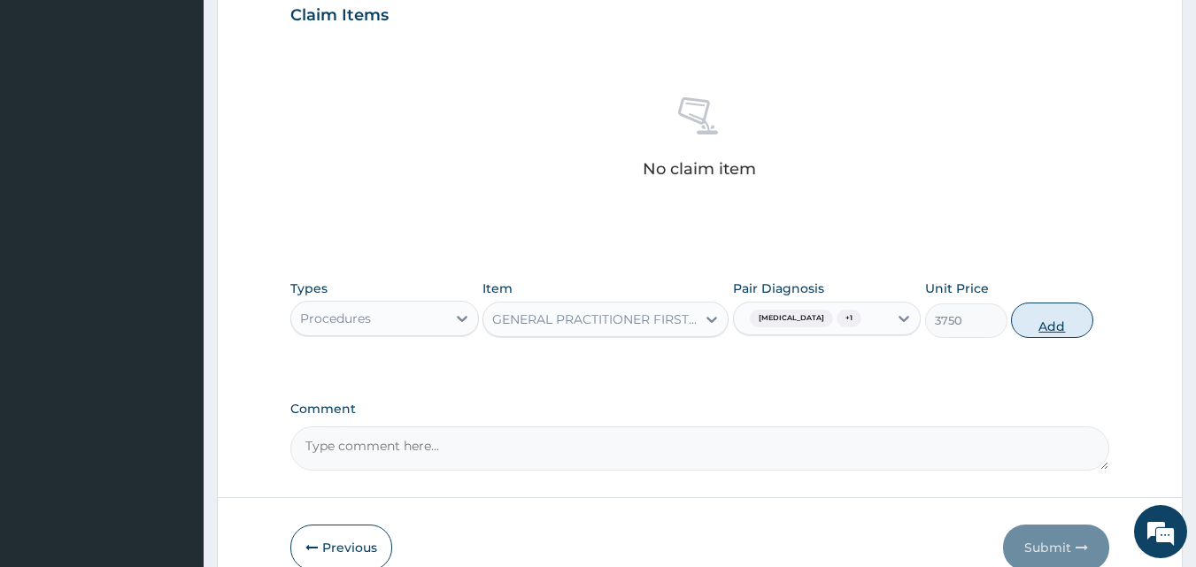
click at [1059, 336] on button "Add" at bounding box center [1052, 320] width 82 height 35
type input "0"
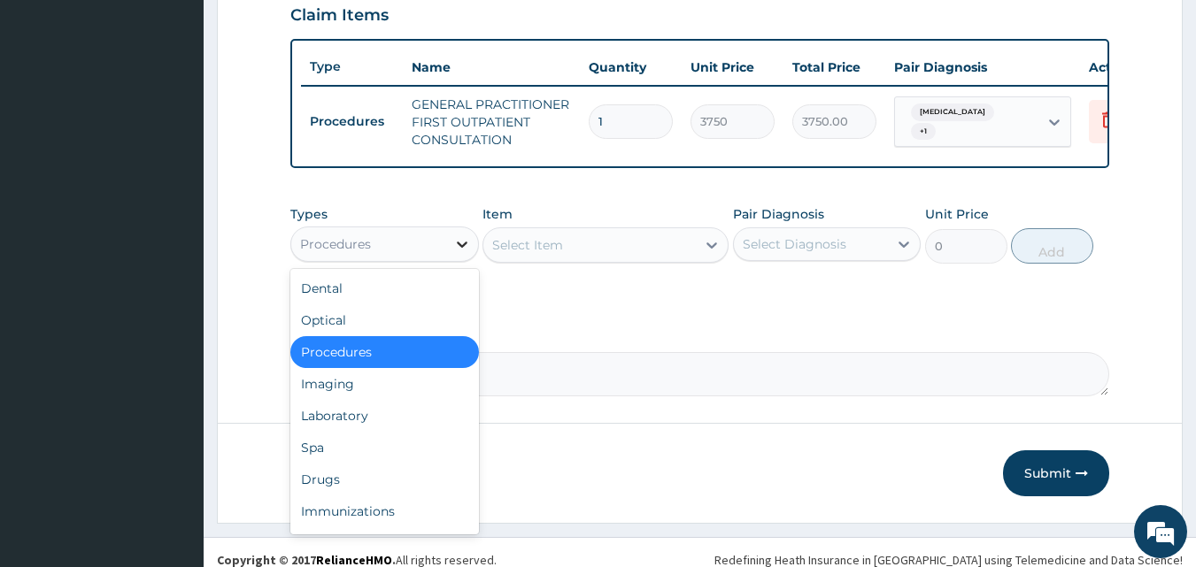
click at [456, 245] on div at bounding box center [462, 244] width 32 height 32
drag, startPoint x: 342, startPoint y: 495, endPoint x: 449, endPoint y: 431, distance: 124.6
click at [342, 491] on div "Drugs" at bounding box center [384, 480] width 189 height 32
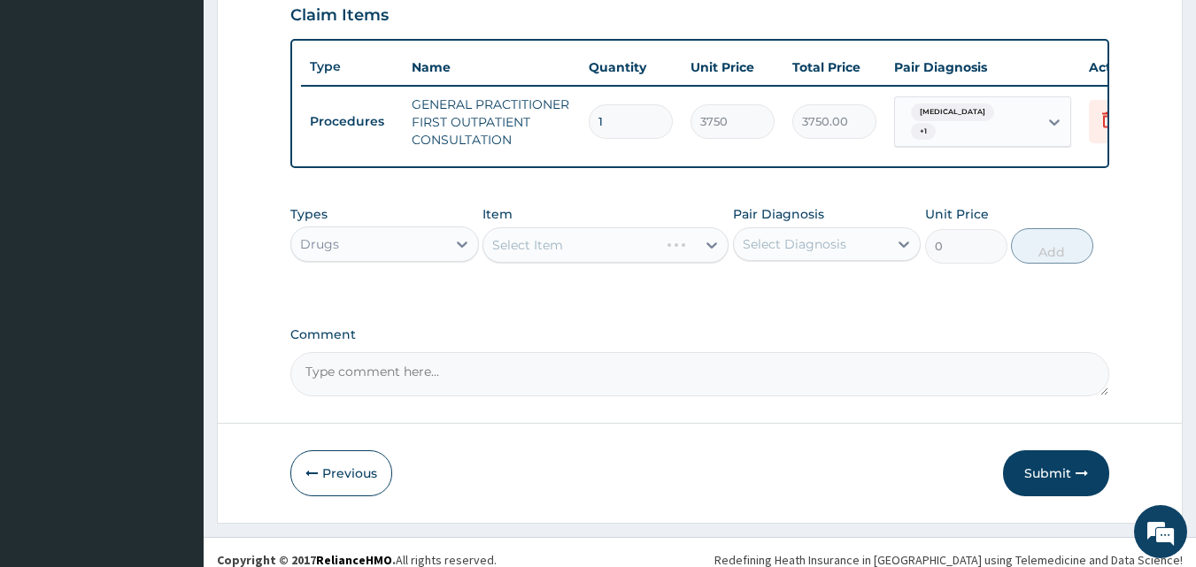
click at [701, 258] on div "Select Item" at bounding box center [605, 245] width 246 height 35
click at [706, 254] on icon at bounding box center [712, 245] width 18 height 18
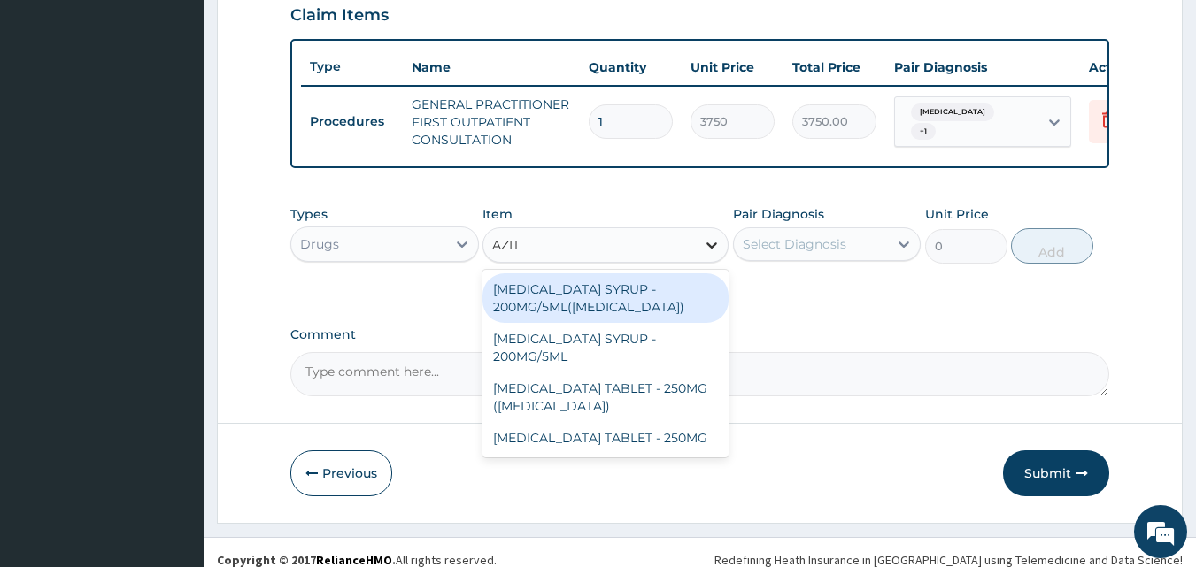
type input "AZITH"
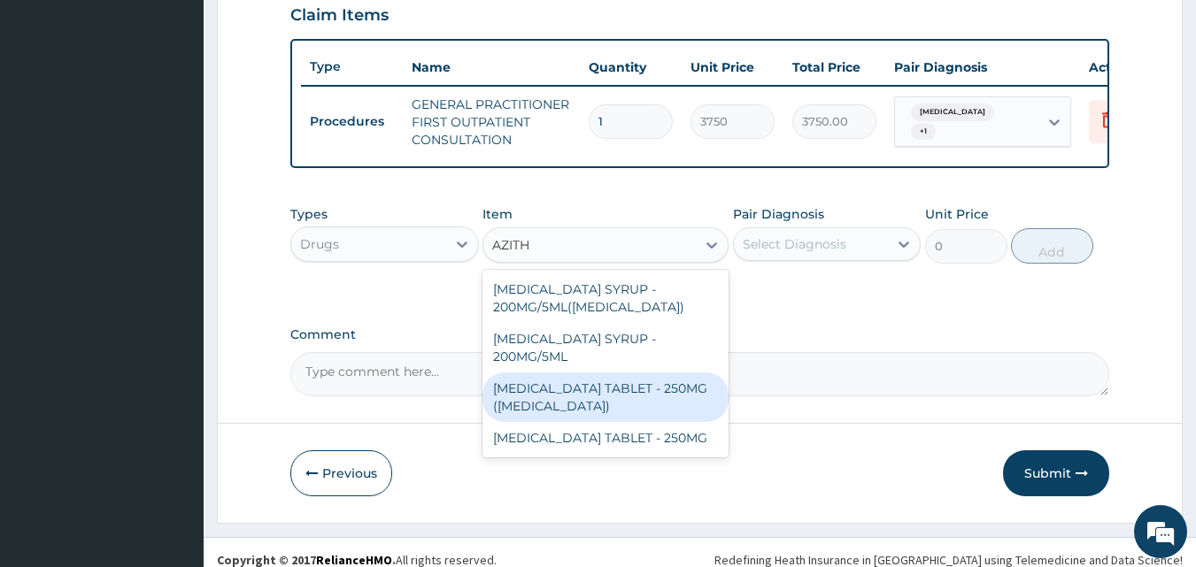
click at [629, 398] on div "AZITHROMYCIN TABLET - 250MG (ZITHROMAX)" at bounding box center [605, 398] width 246 height 50
type input "1959.9999999999998"
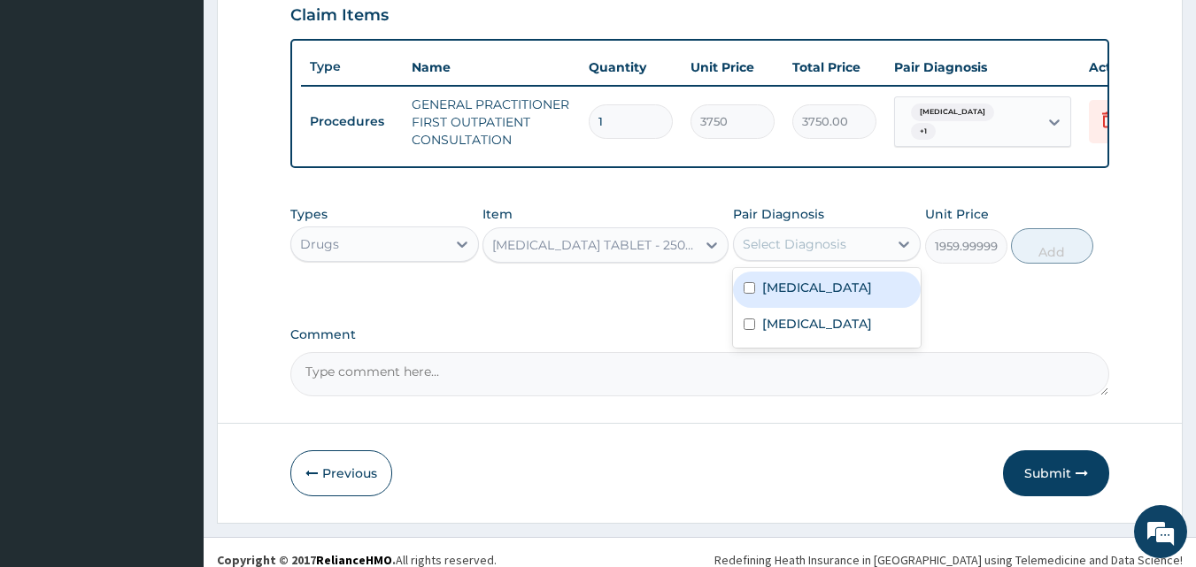
click at [799, 253] on div "Select Diagnosis" at bounding box center [795, 244] width 104 height 18
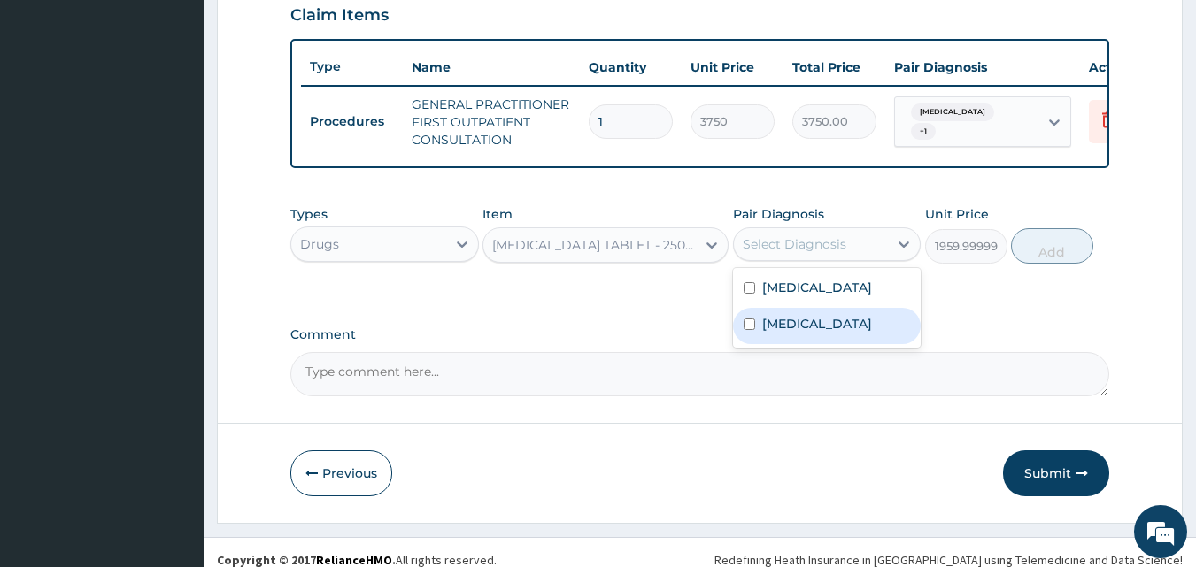
click at [796, 333] on label "Pharyngitis" at bounding box center [817, 324] width 110 height 18
checkbox input "true"
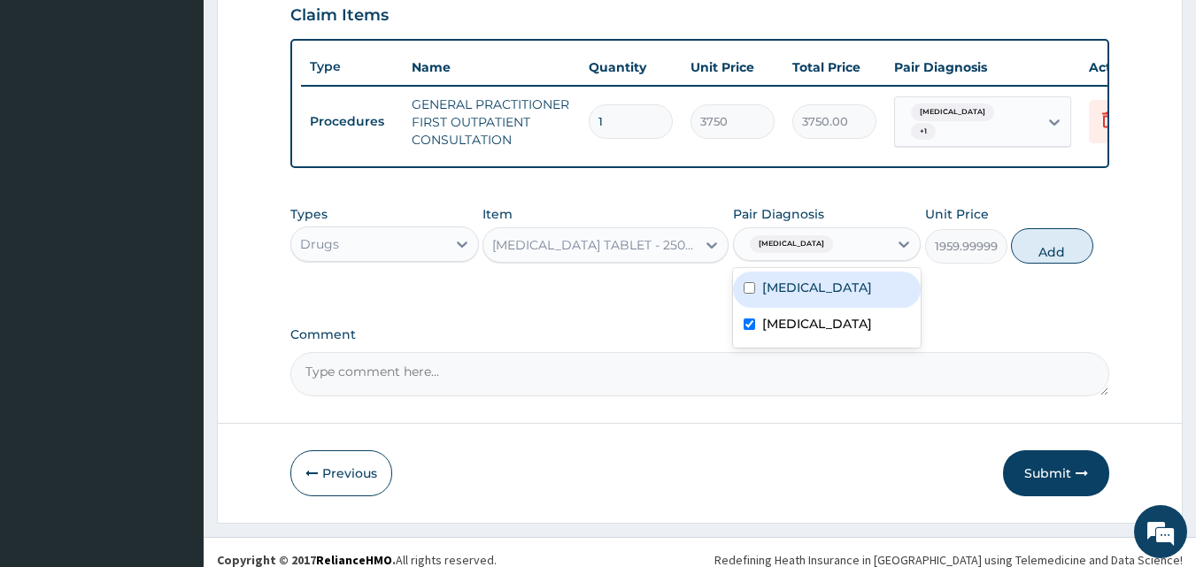
drag, startPoint x: 799, startPoint y: 307, endPoint x: 818, endPoint y: 307, distance: 18.6
click at [803, 297] on label "Upper respiratory infection" at bounding box center [817, 288] width 110 height 18
checkbox input "true"
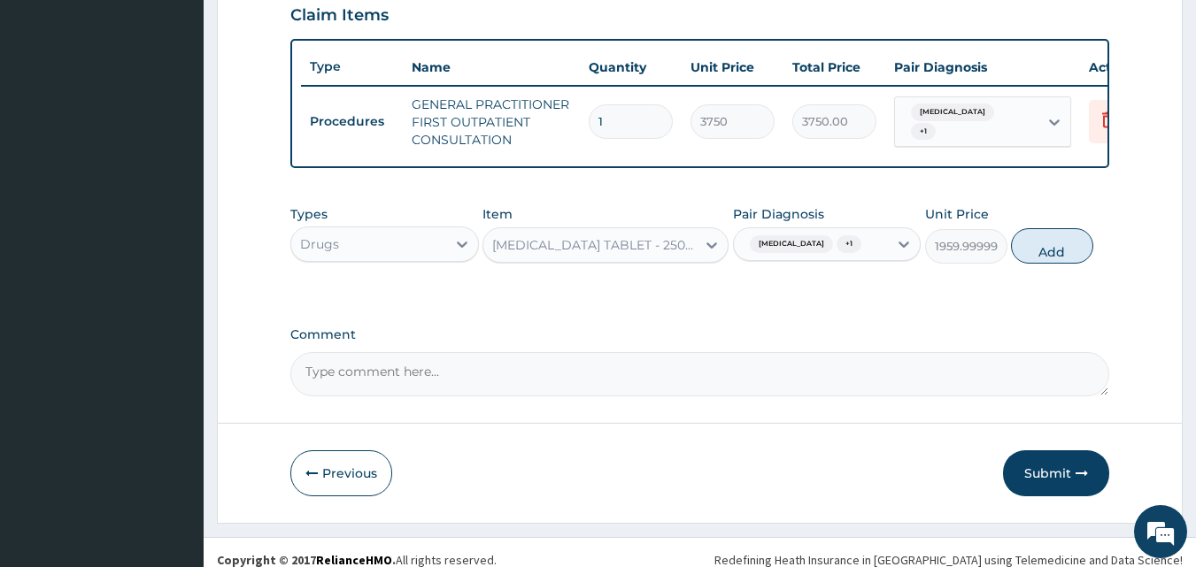
click at [1056, 257] on button "Add" at bounding box center [1052, 245] width 82 height 35
type input "0"
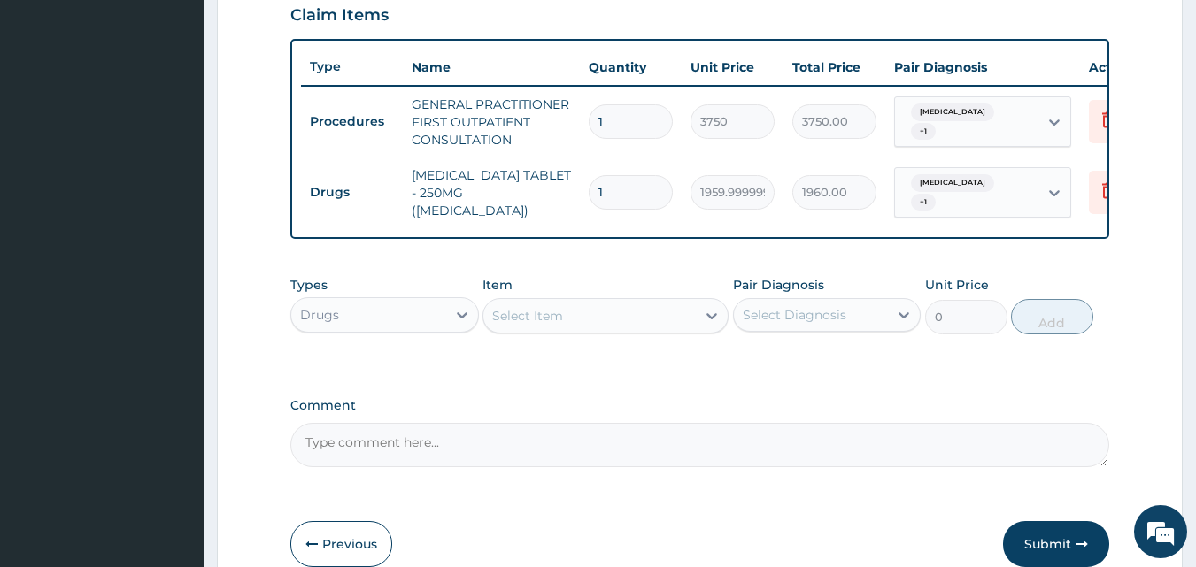
type input "0.00"
type input "2"
type input "3920.00"
type input "20"
type input "39200.00"
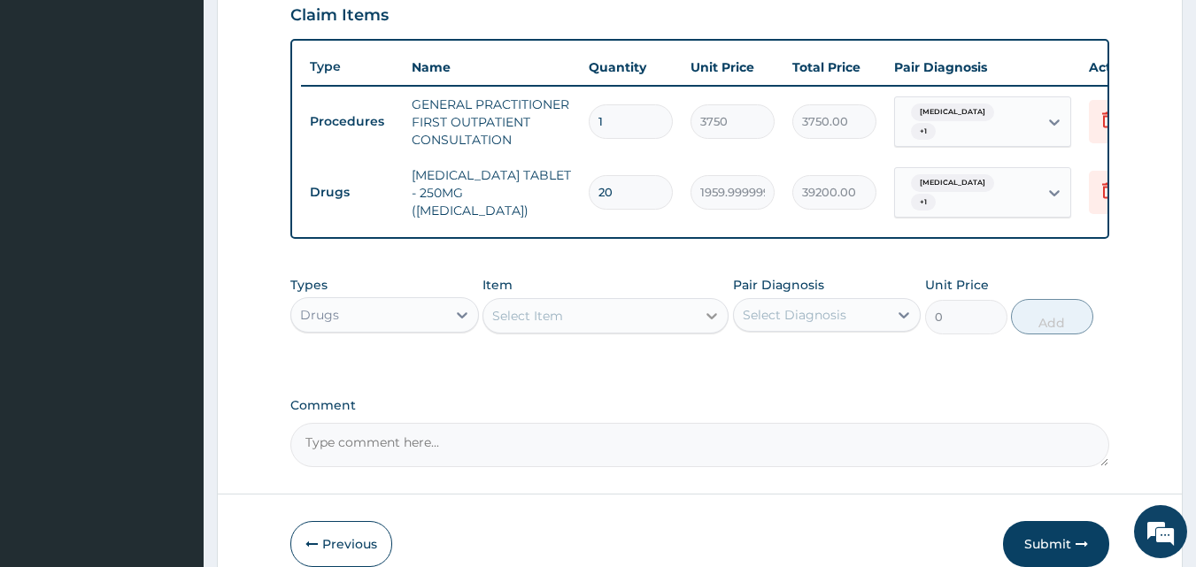
type input "20"
click at [704, 313] on icon at bounding box center [712, 316] width 18 height 18
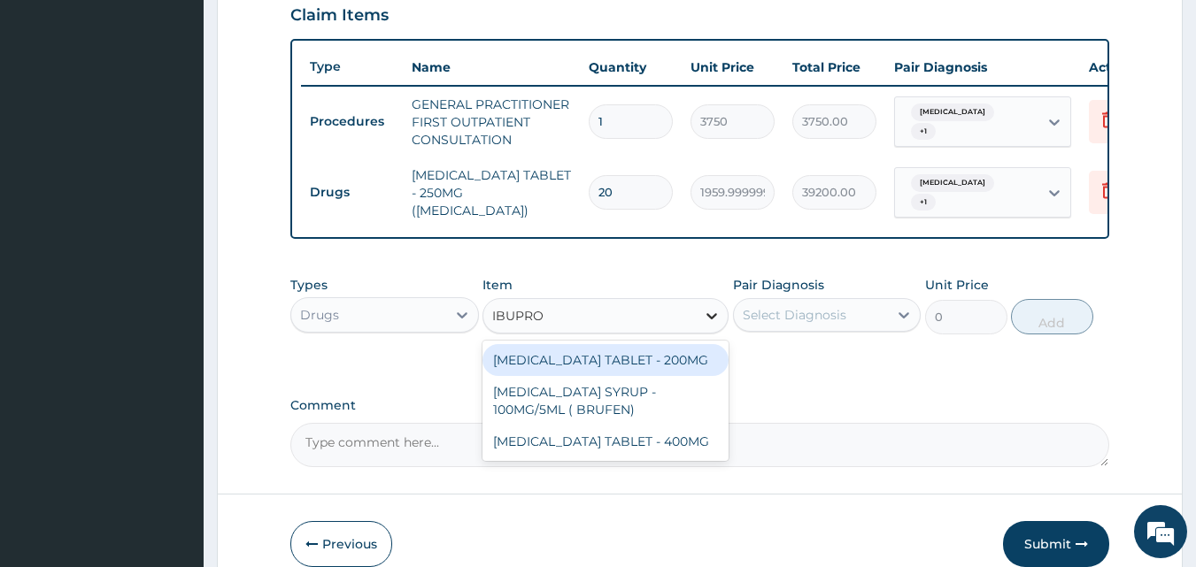
type input "IBUPROF"
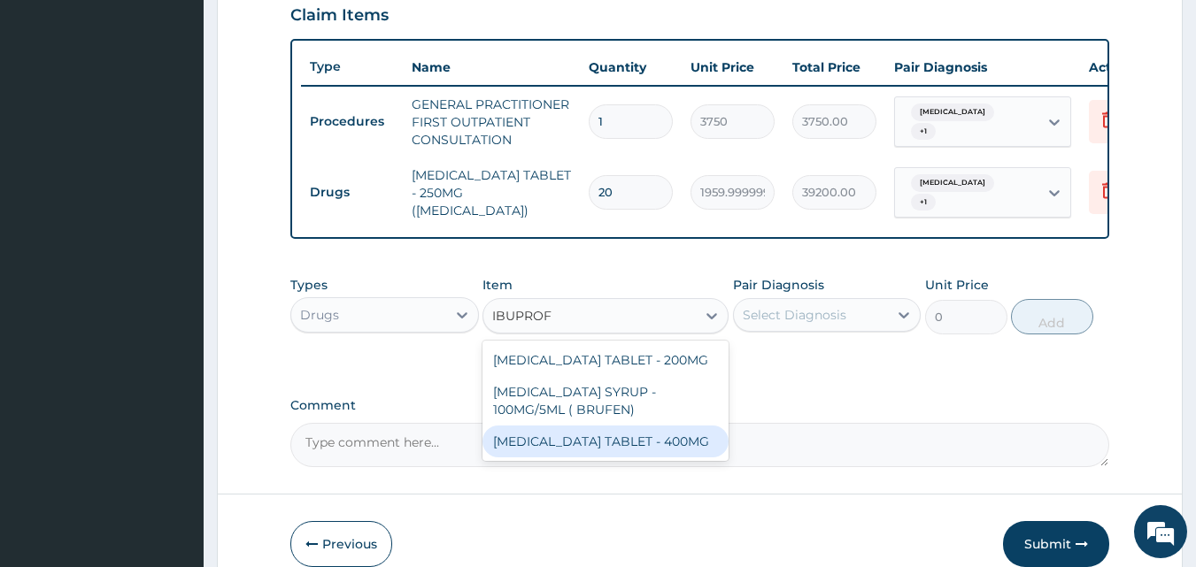
click at [644, 435] on div "IBUPROFEN TABLET - 400MG" at bounding box center [605, 442] width 246 height 32
type input "560"
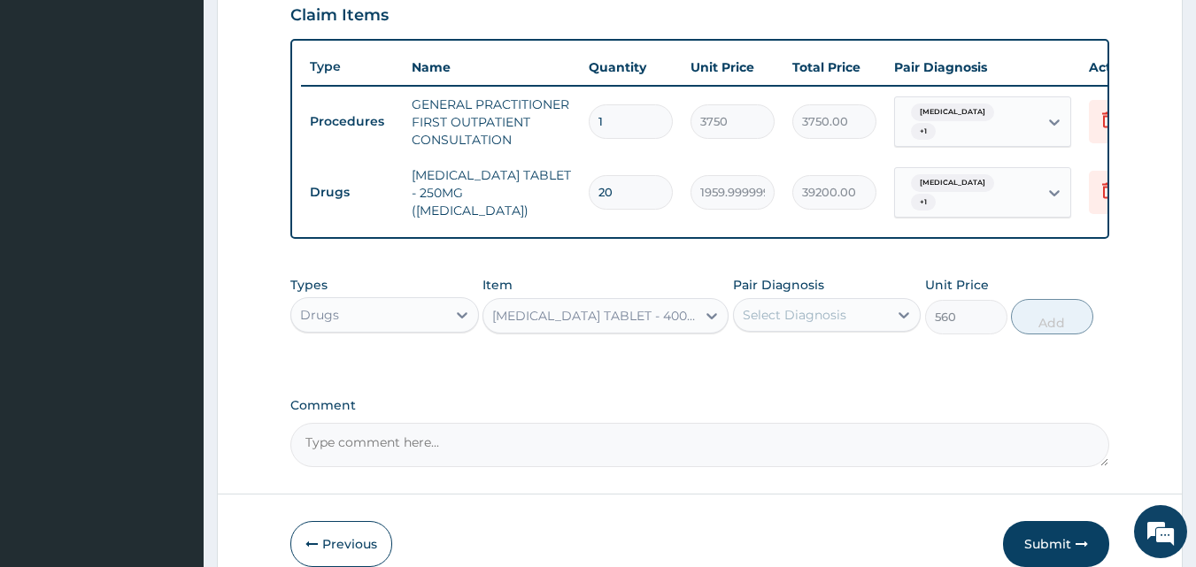
click at [883, 314] on div "Select Diagnosis" at bounding box center [811, 315] width 155 height 28
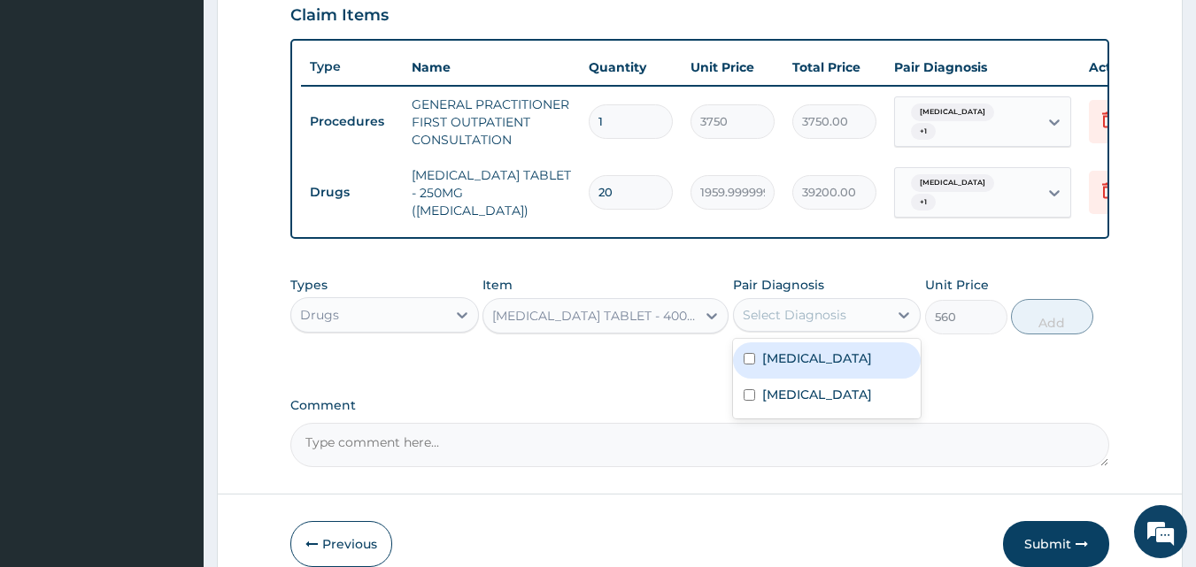
drag, startPoint x: 819, startPoint y: 372, endPoint x: 815, endPoint y: 396, distance: 24.2
click at [819, 367] on label "Upper respiratory infection" at bounding box center [817, 359] width 110 height 18
checkbox input "true"
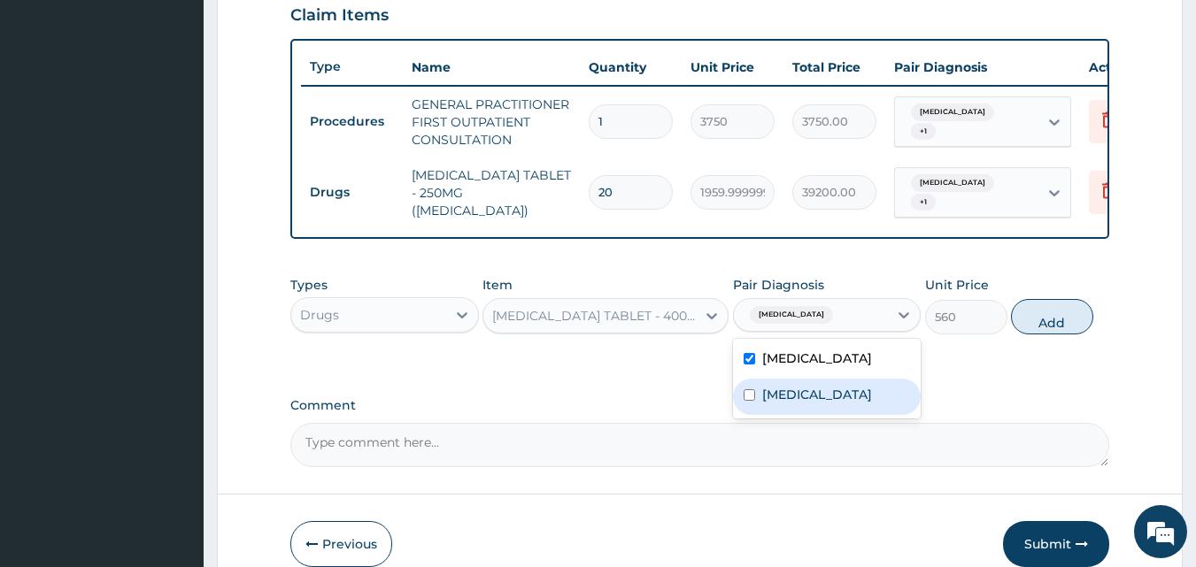
drag, startPoint x: 809, startPoint y: 409, endPoint x: 861, endPoint y: 387, distance: 56.7
click at [811, 404] on label "Pharyngitis" at bounding box center [817, 395] width 110 height 18
checkbox input "true"
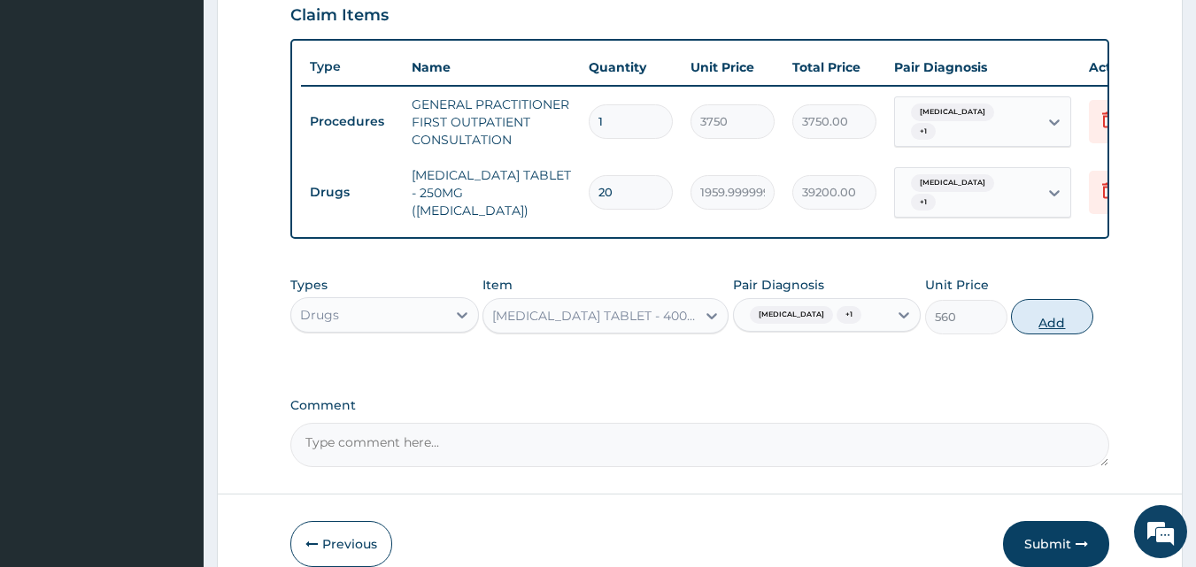
click at [1046, 334] on button "Add" at bounding box center [1052, 316] width 82 height 35
type input "0"
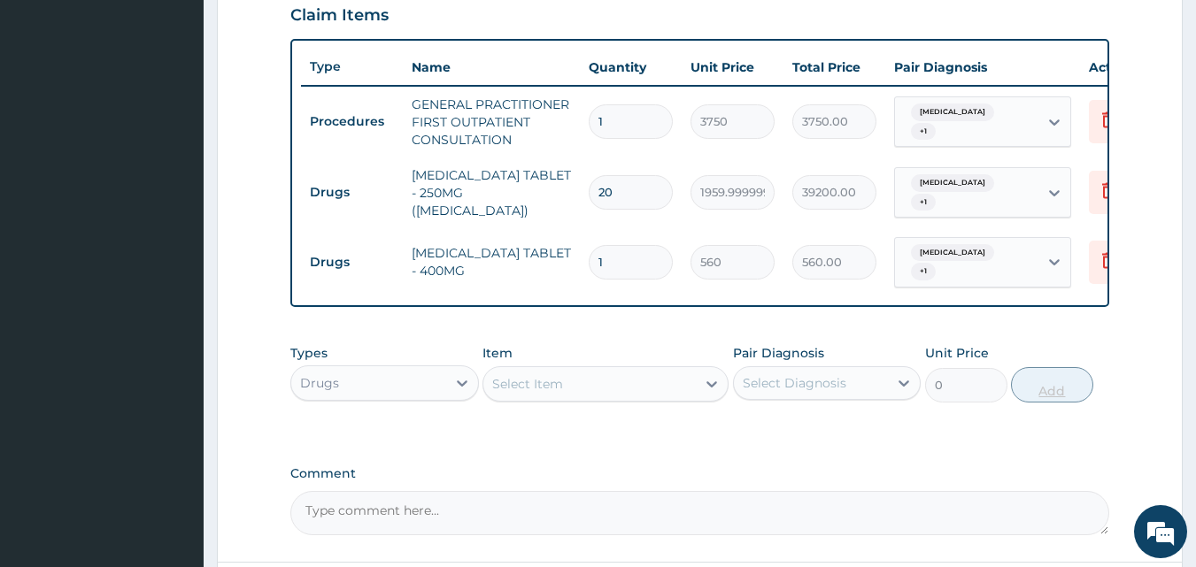
type input "10"
type input "5600.00"
type input "10"
click at [706, 385] on icon at bounding box center [712, 384] width 18 height 18
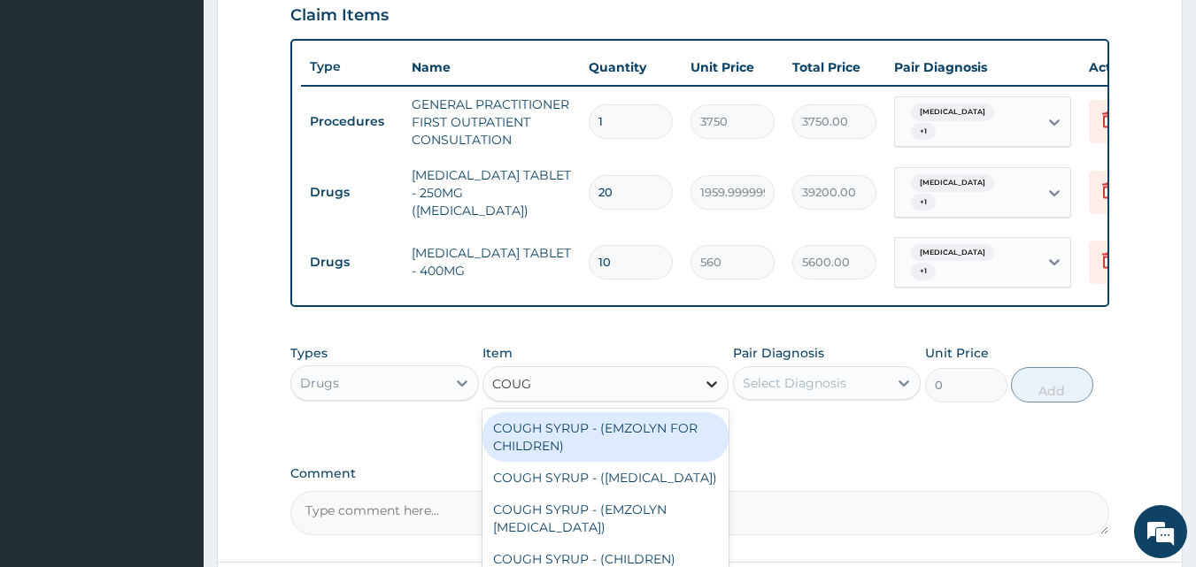
type input "COUGH"
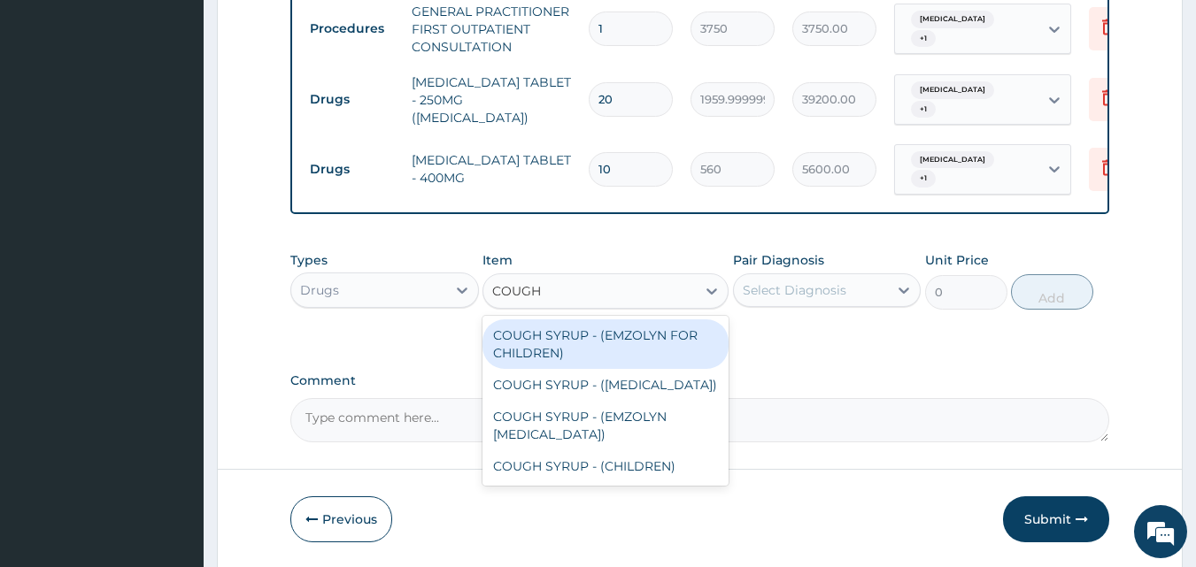
scroll to position [777, 0]
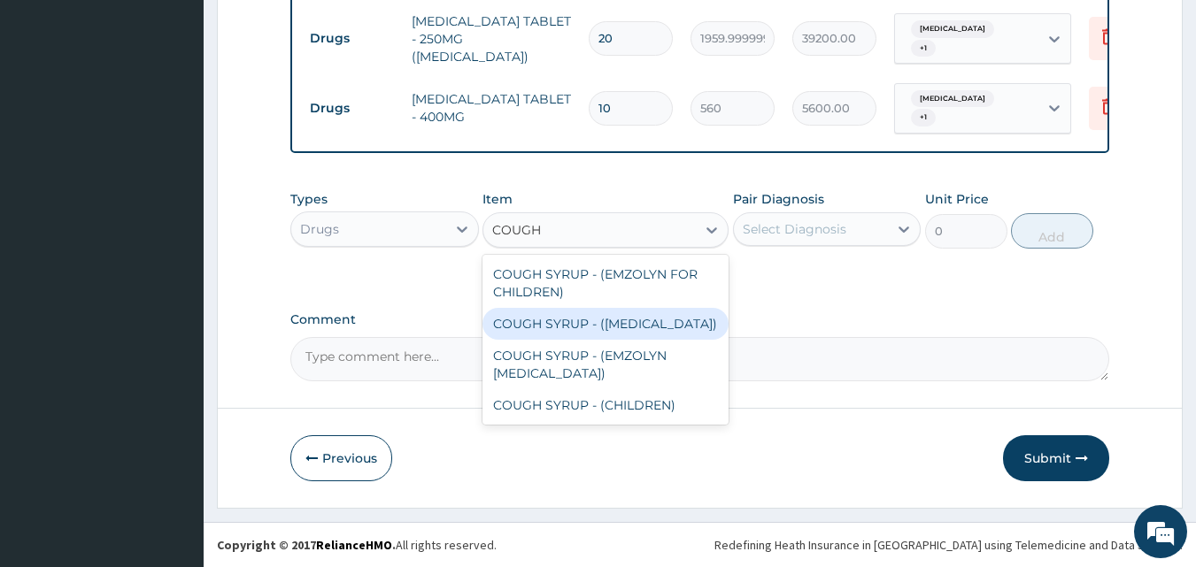
click at [652, 319] on div "COUGH SYRUP - (EXPECTORANT)" at bounding box center [605, 324] width 246 height 32
type input "1120"
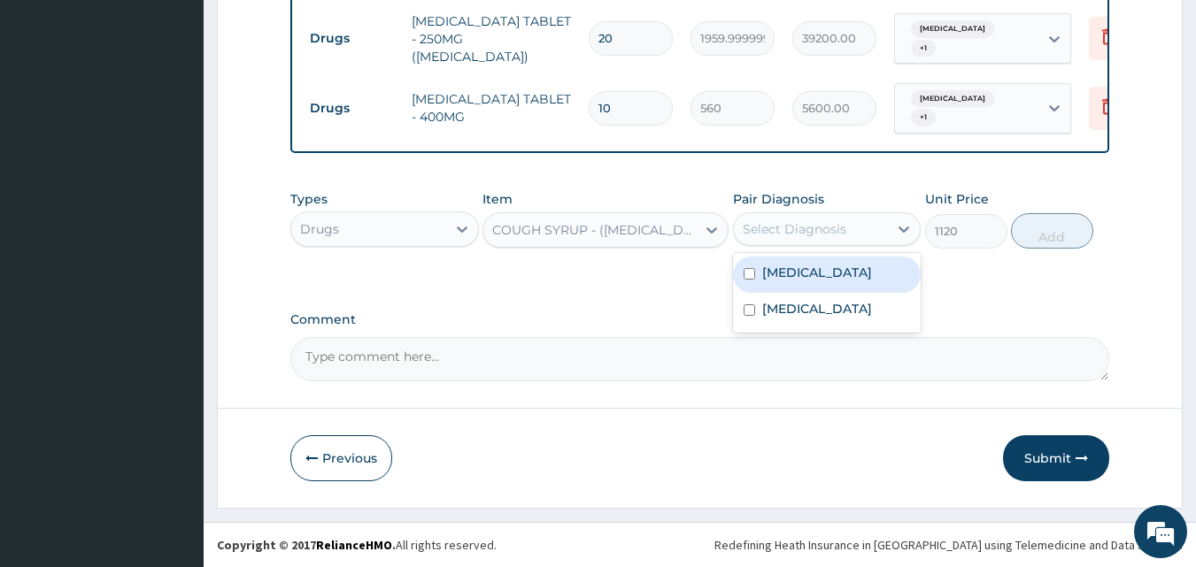
drag, startPoint x: 861, startPoint y: 228, endPoint x: 852, endPoint y: 252, distance: 26.6
click at [861, 229] on div "Select Diagnosis" at bounding box center [811, 229] width 155 height 28
click at [840, 270] on label "Upper respiratory infection" at bounding box center [817, 273] width 110 height 18
checkbox input "true"
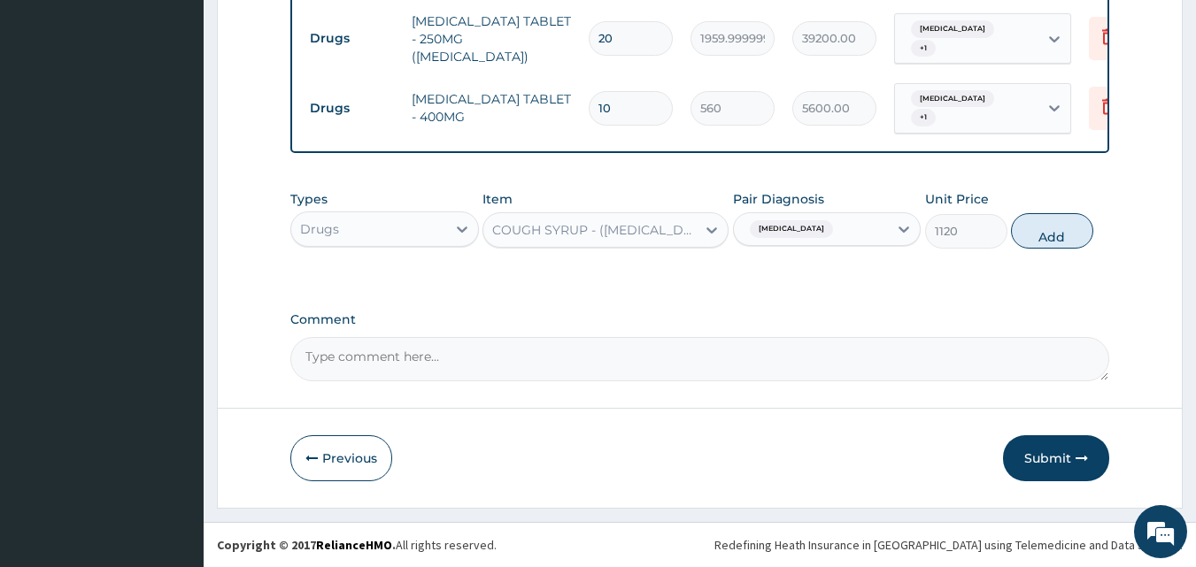
drag, startPoint x: 1068, startPoint y: 229, endPoint x: 1046, endPoint y: 234, distance: 21.7
click at [1067, 229] on button "Add" at bounding box center [1052, 230] width 82 height 35
type input "0"
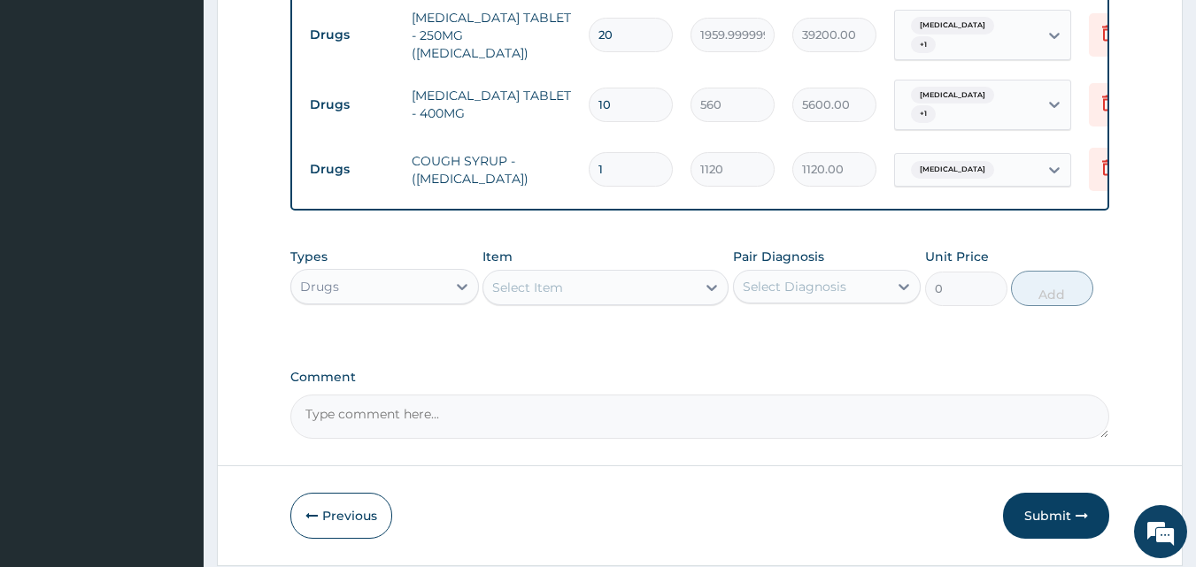
click at [673, 285] on div "Select Item" at bounding box center [589, 288] width 212 height 28
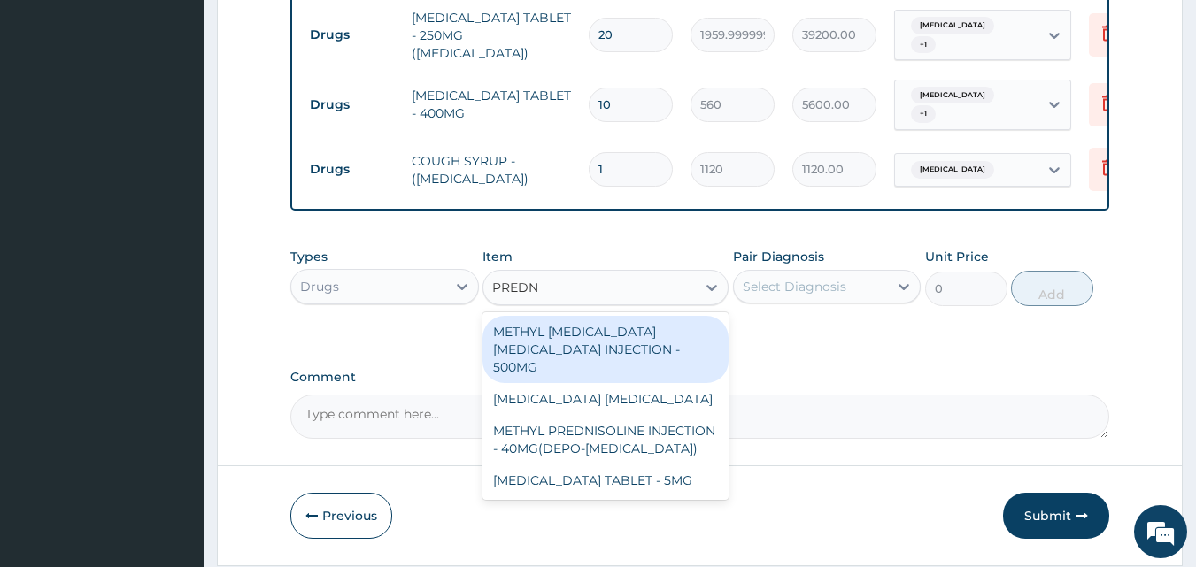
type input "PREDNI"
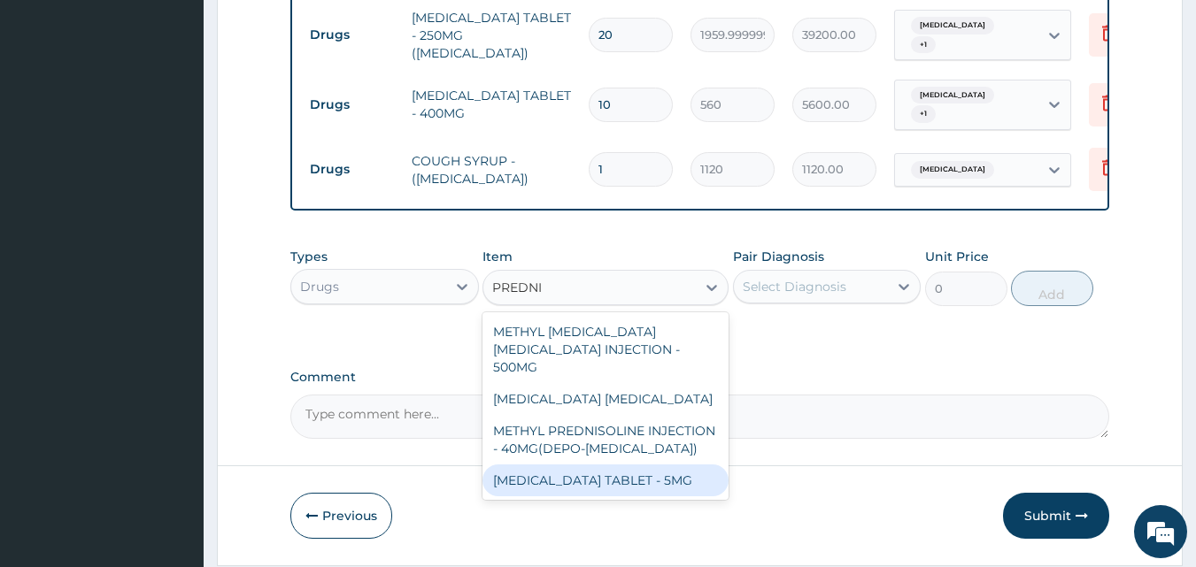
drag, startPoint x: 627, startPoint y: 463, endPoint x: 733, endPoint y: 369, distance: 141.7
click at [643, 446] on div "METHYL PREDNISOLONE SODIUM SUCCINATE INJECTION - 500MG PREDNISOLONE EYE DROP ME…" at bounding box center [605, 407] width 246 height 188
click at [664, 465] on div "PREDNISOLONE TABLET - 5MG" at bounding box center [605, 481] width 246 height 32
type input "42"
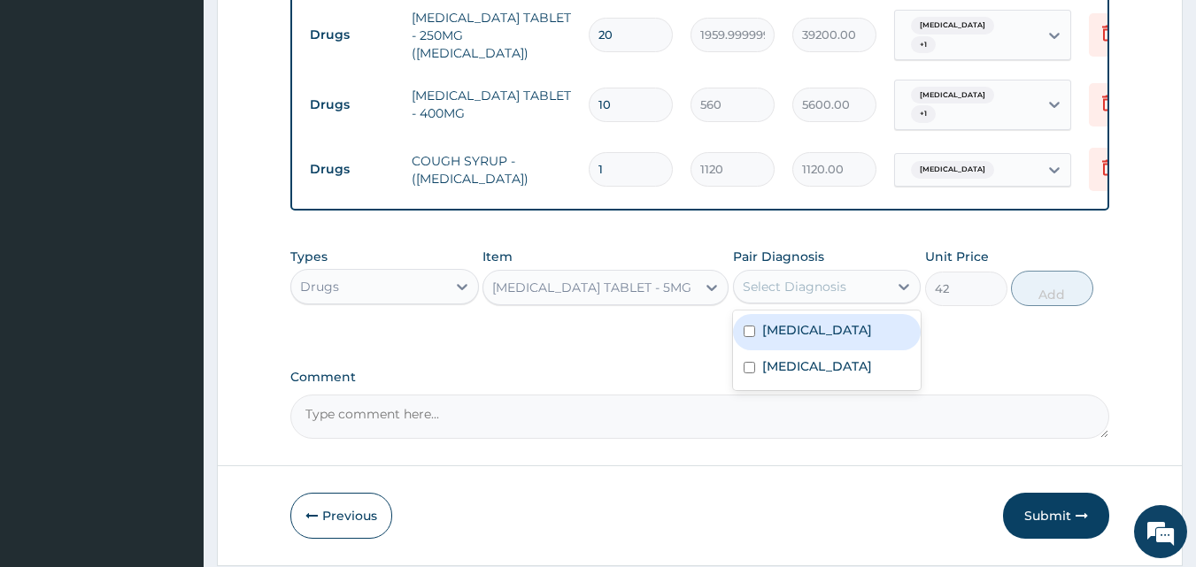
click at [882, 284] on div "Select Diagnosis" at bounding box center [811, 287] width 155 height 28
click at [836, 326] on label "Upper respiratory infection" at bounding box center [817, 330] width 110 height 18
checkbox input "true"
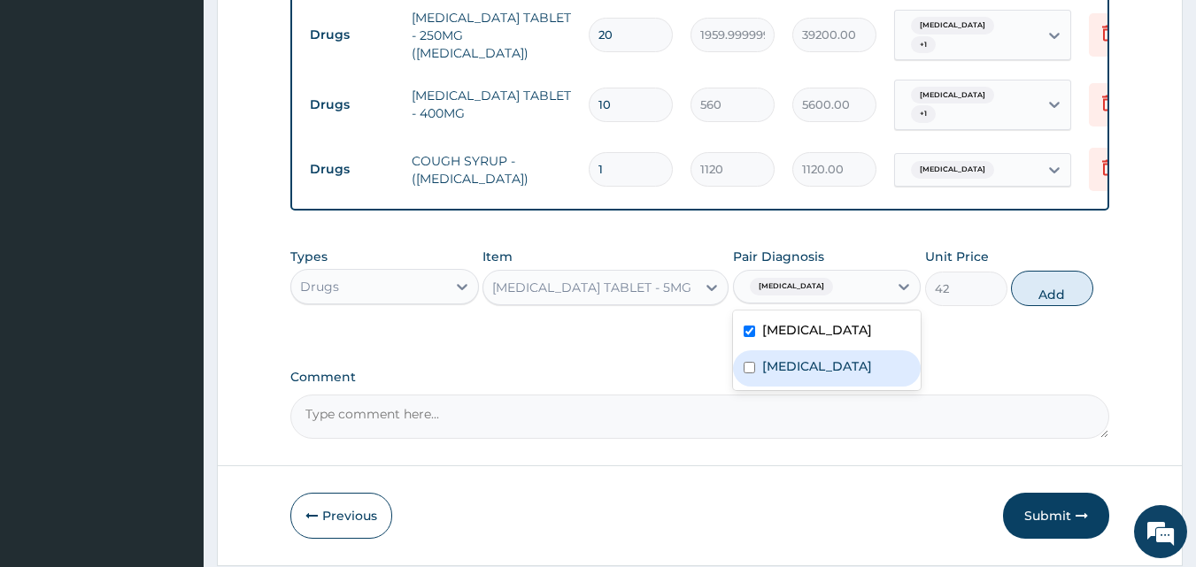
drag, startPoint x: 817, startPoint y: 389, endPoint x: 926, endPoint y: 339, distance: 119.6
click at [821, 375] on label "Pharyngitis" at bounding box center [817, 367] width 110 height 18
checkbox input "true"
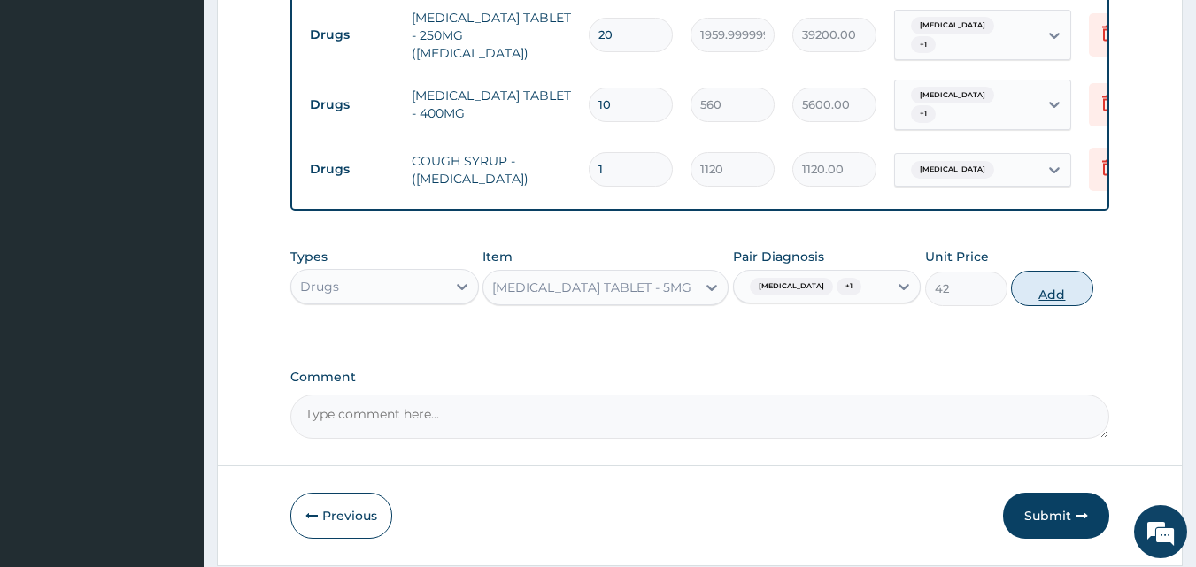
click at [1061, 303] on button "Add" at bounding box center [1052, 288] width 82 height 35
type input "0"
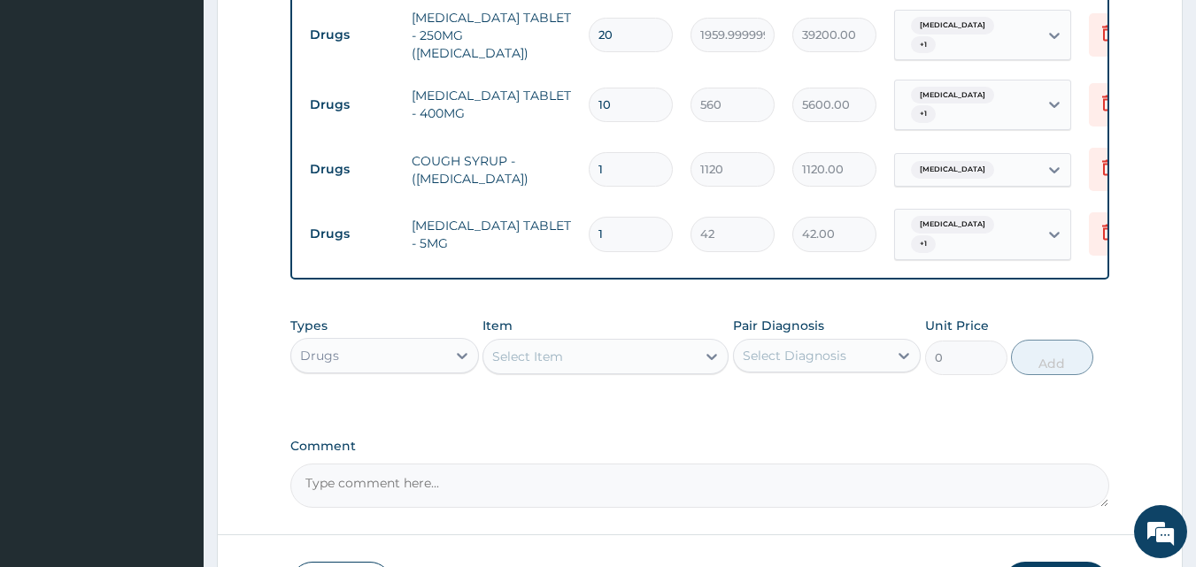
type input "10"
type input "420.00"
type input "1"
type input "42.00"
type input "0.00"
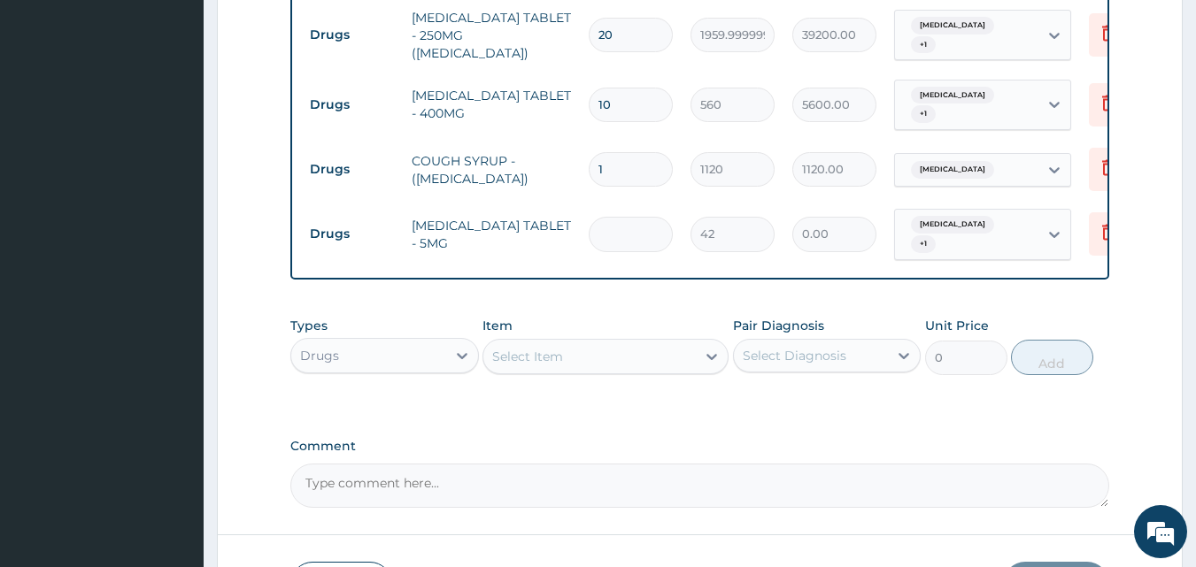
type input "2"
type input "84.00"
type input "20"
type input "840.00"
type input "20"
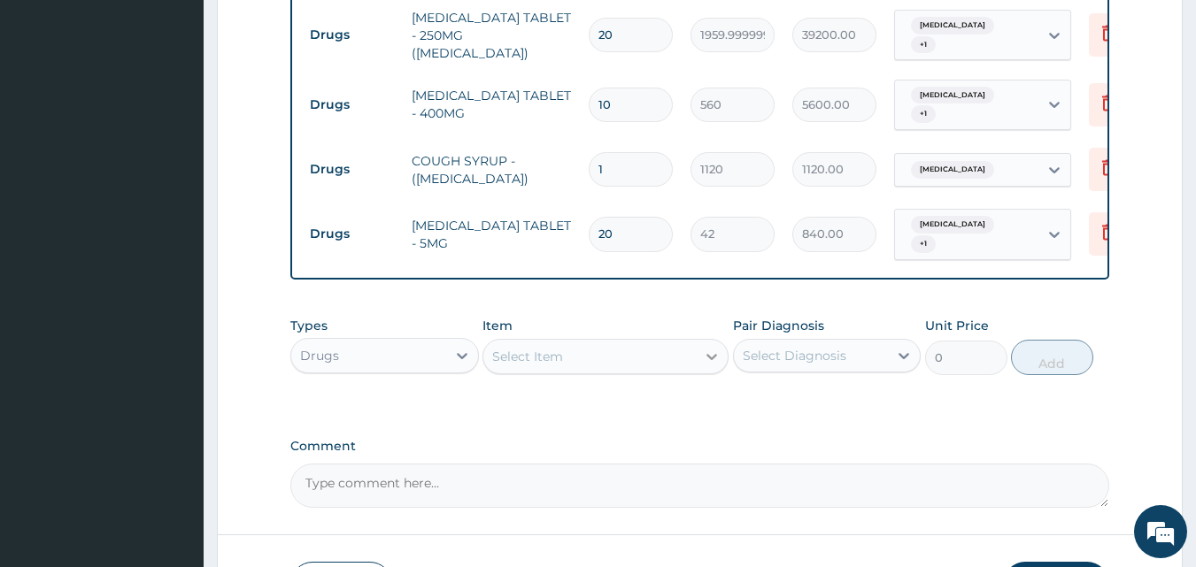
click at [699, 348] on div at bounding box center [712, 357] width 32 height 32
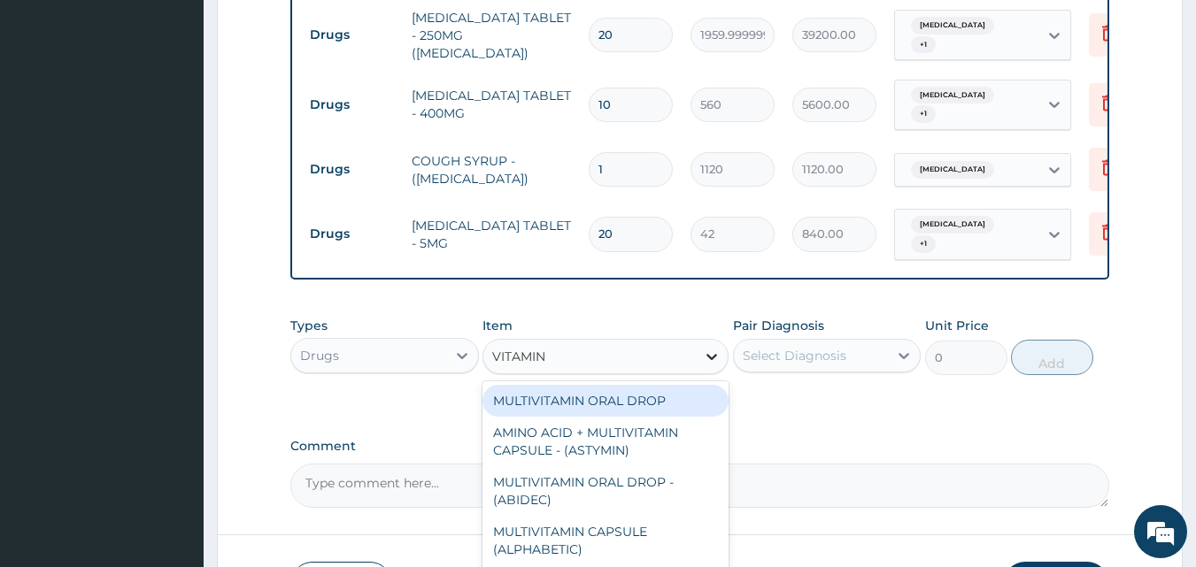
type input "VITAMIN C"
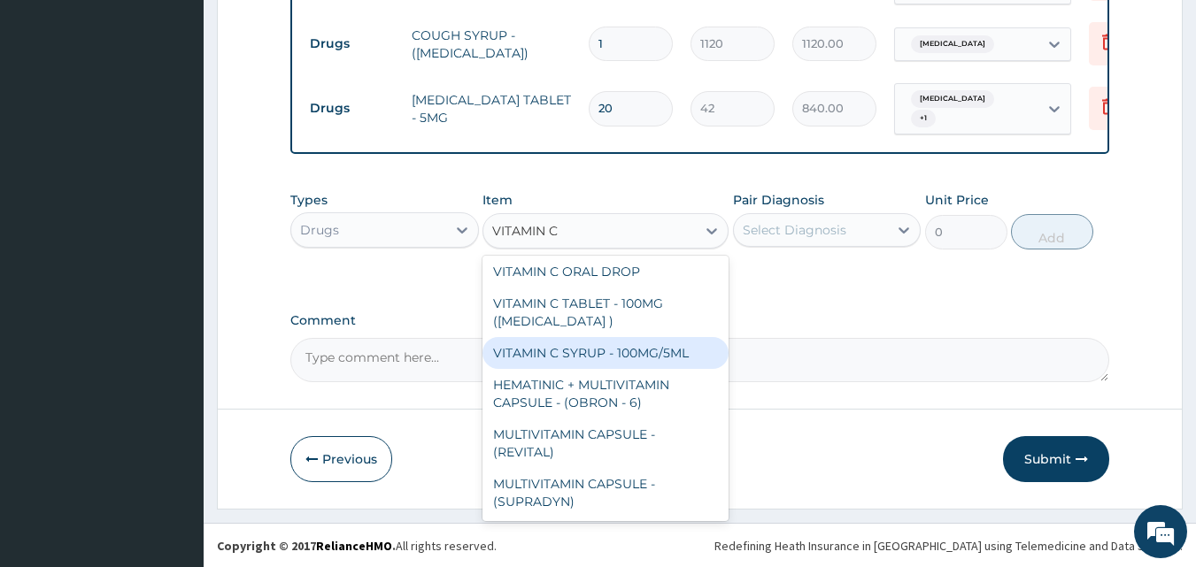
scroll to position [907, 0]
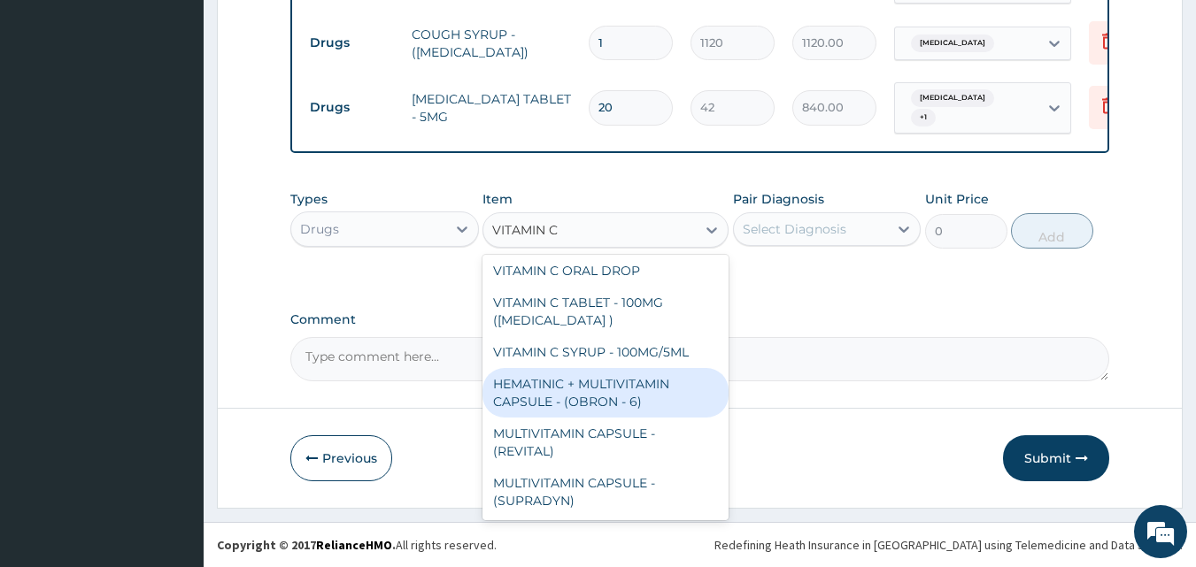
drag, startPoint x: 711, startPoint y: 397, endPoint x: 719, endPoint y: 368, distance: 29.4
click at [719, 369] on div "AMINO ACID + MULTIVITAMIN CAPSULE - (ASTYMIN) MULTIVITAMIN CAPSULE (ALPHABETIC)…" at bounding box center [605, 388] width 246 height 266
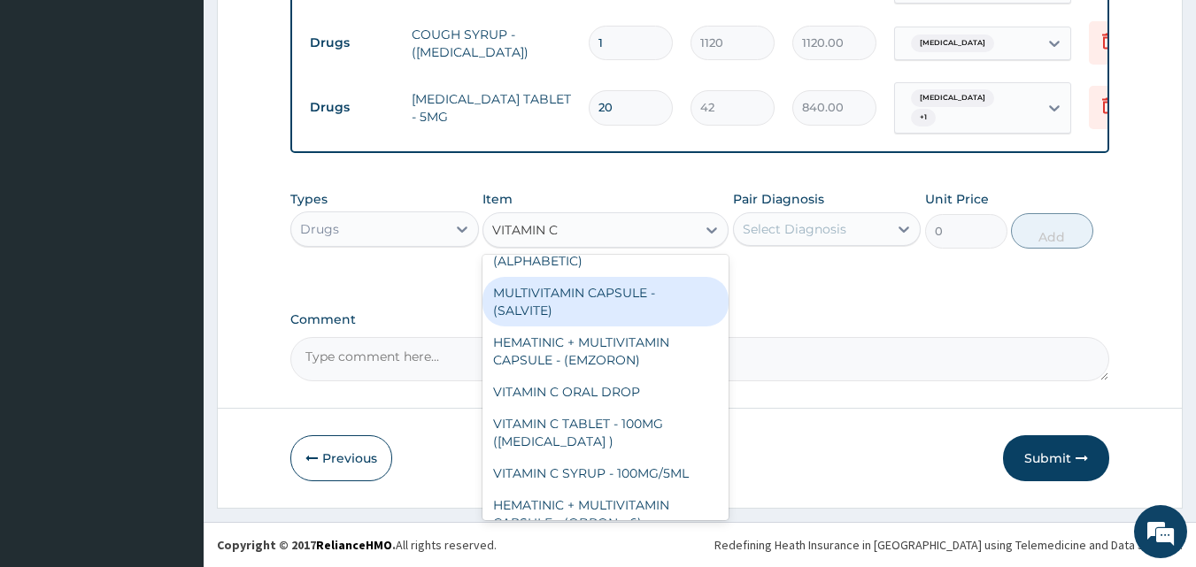
scroll to position [89, 0]
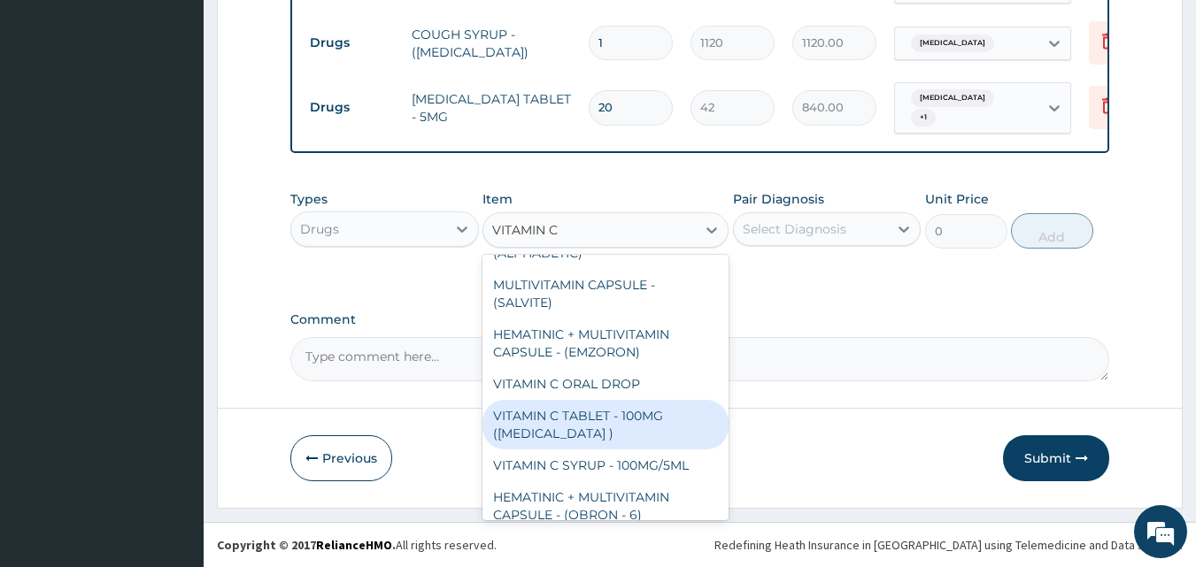
click at [616, 418] on div "VITAMIN C TABLET - 100MG (ASCORBIC ACID )" at bounding box center [605, 425] width 246 height 50
type input "16.799999999999997"
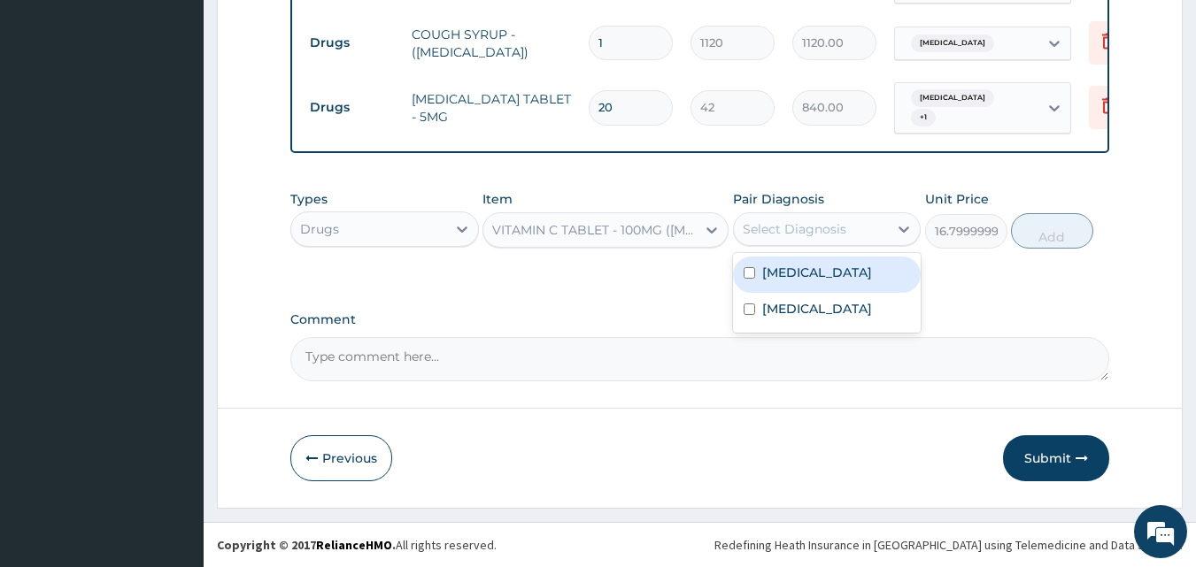
click at [849, 234] on div "Select Diagnosis" at bounding box center [811, 229] width 155 height 28
drag, startPoint x: 814, startPoint y: 281, endPoint x: 812, endPoint y: 305, distance: 24.9
click at [815, 282] on label "Upper respiratory infection" at bounding box center [817, 273] width 110 height 18
checkbox input "true"
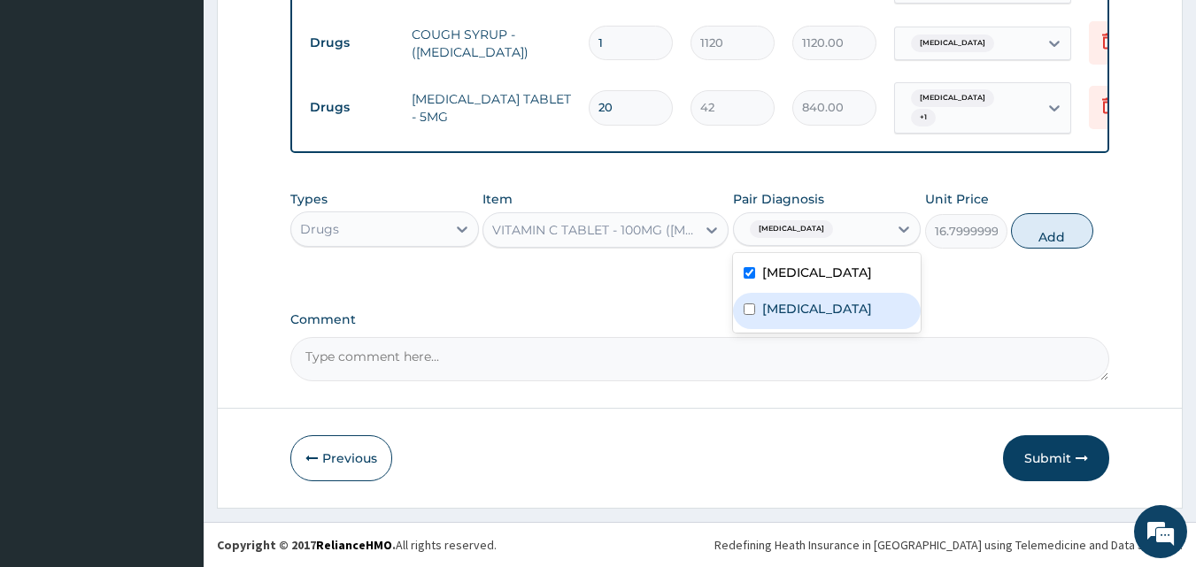
click at [806, 318] on label "Pharyngitis" at bounding box center [817, 309] width 110 height 18
checkbox input "true"
click at [1049, 245] on button "Add" at bounding box center [1052, 230] width 82 height 35
type input "0"
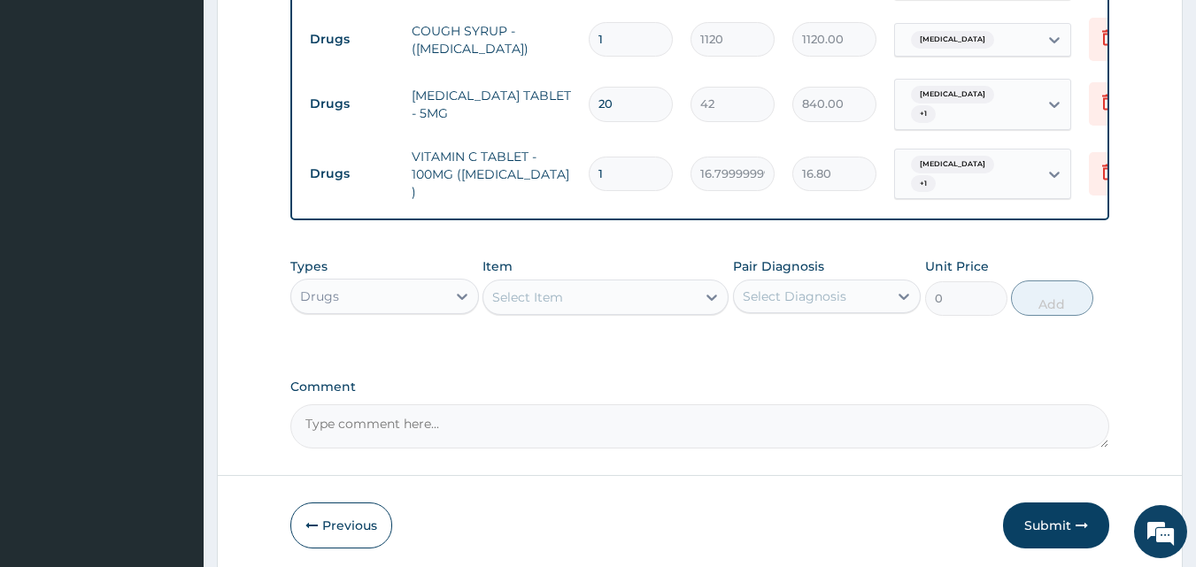
type input "10"
type input "168.00"
type input "1"
type input "16.80"
type input "0.00"
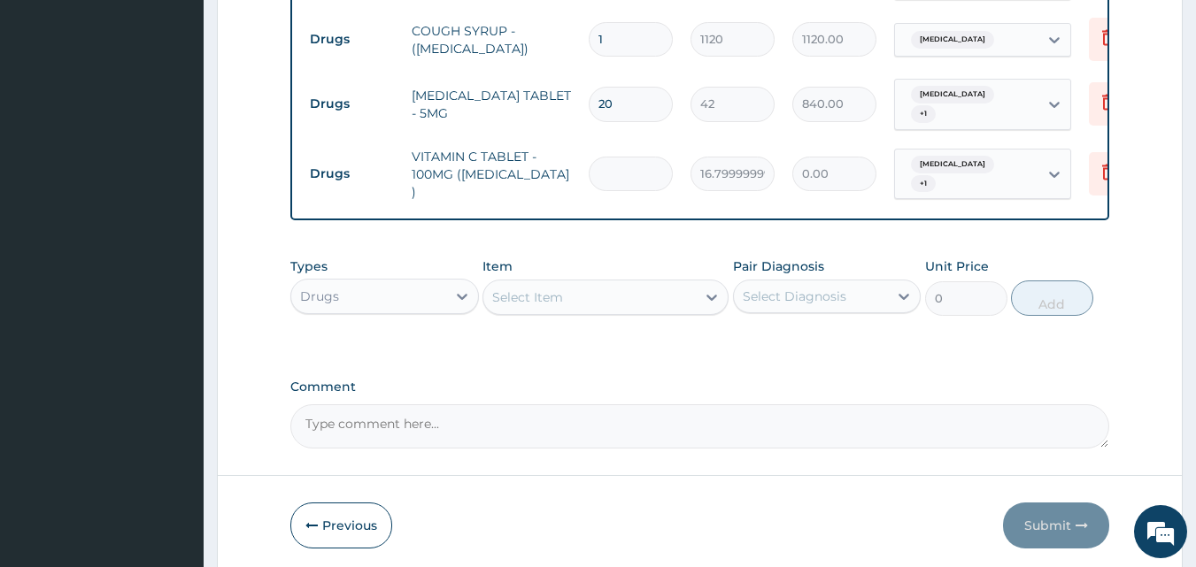
type input "3"
type input "50.40"
type input "30"
type input "504.00"
type input "30"
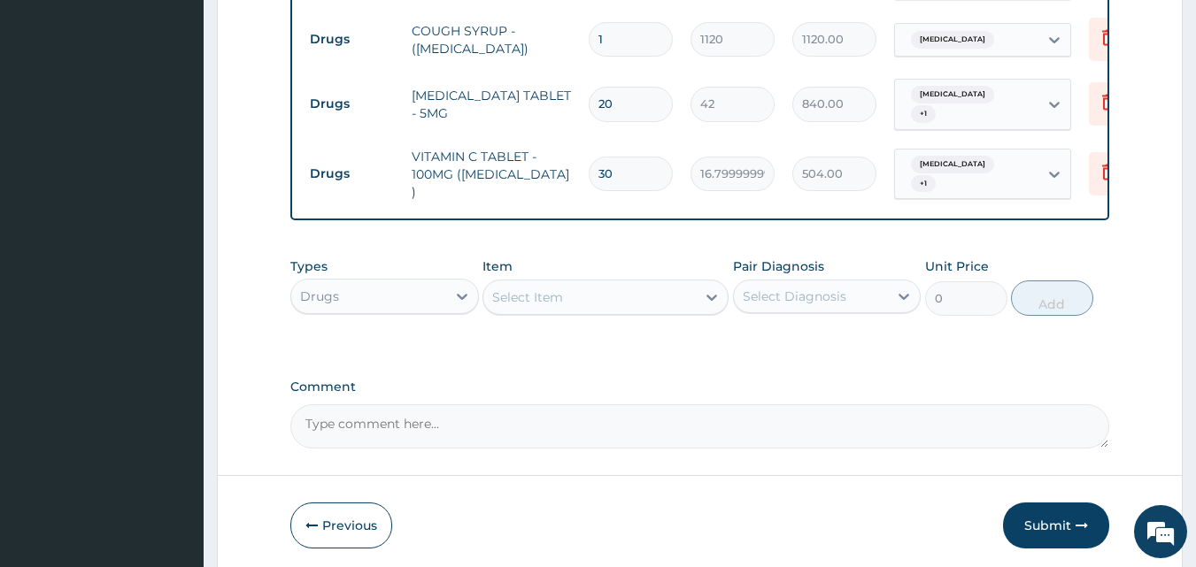
click at [416, 424] on textarea "Comment" at bounding box center [700, 427] width 820 height 44
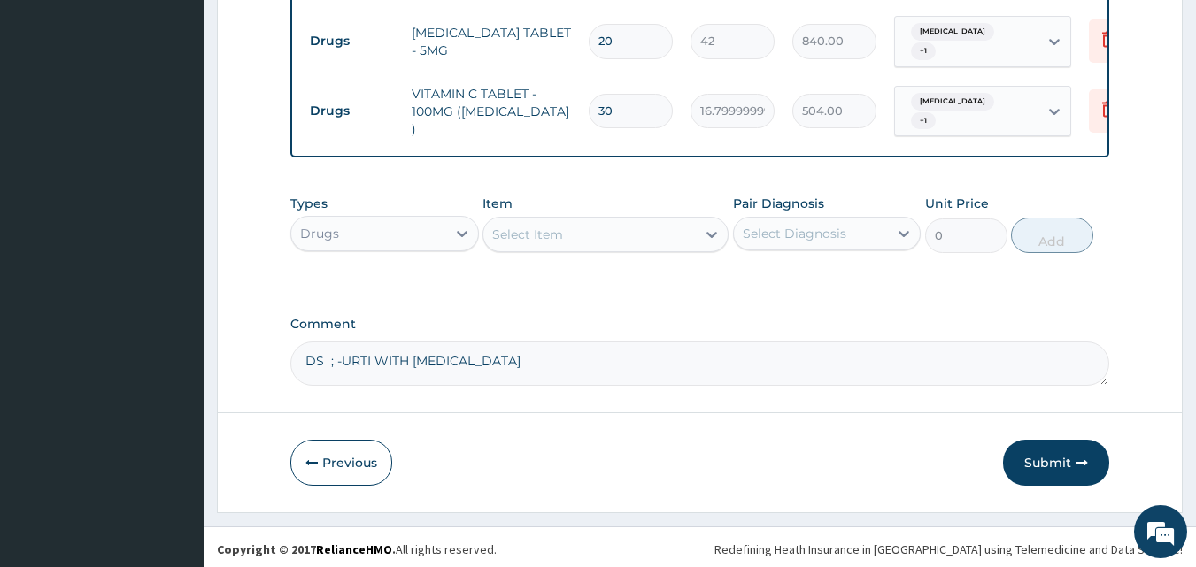
scroll to position [976, 0]
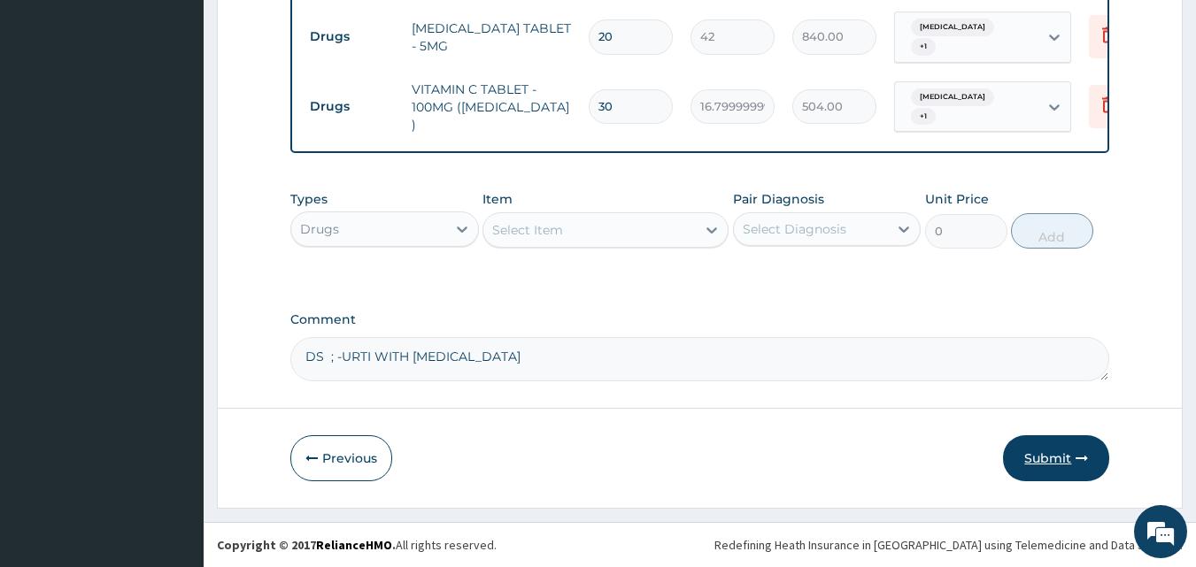
type textarea "DS ; -URTI WITH PHARYNGITIS"
click at [1046, 452] on button "Submit" at bounding box center [1056, 459] width 106 height 46
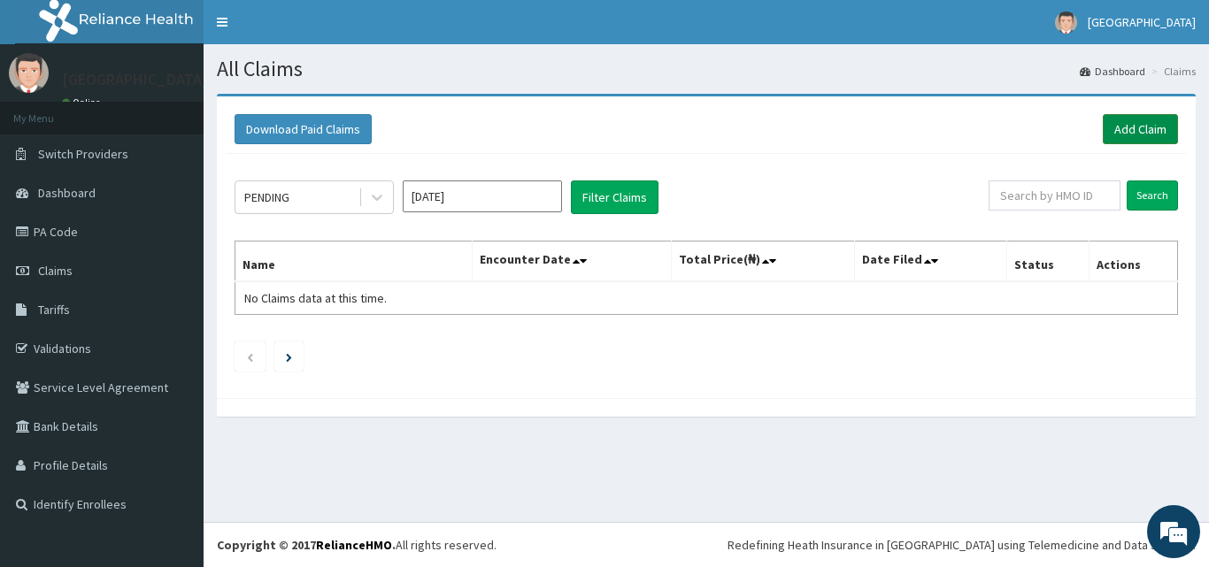
click at [1140, 129] on link "Add Claim" at bounding box center [1140, 129] width 75 height 30
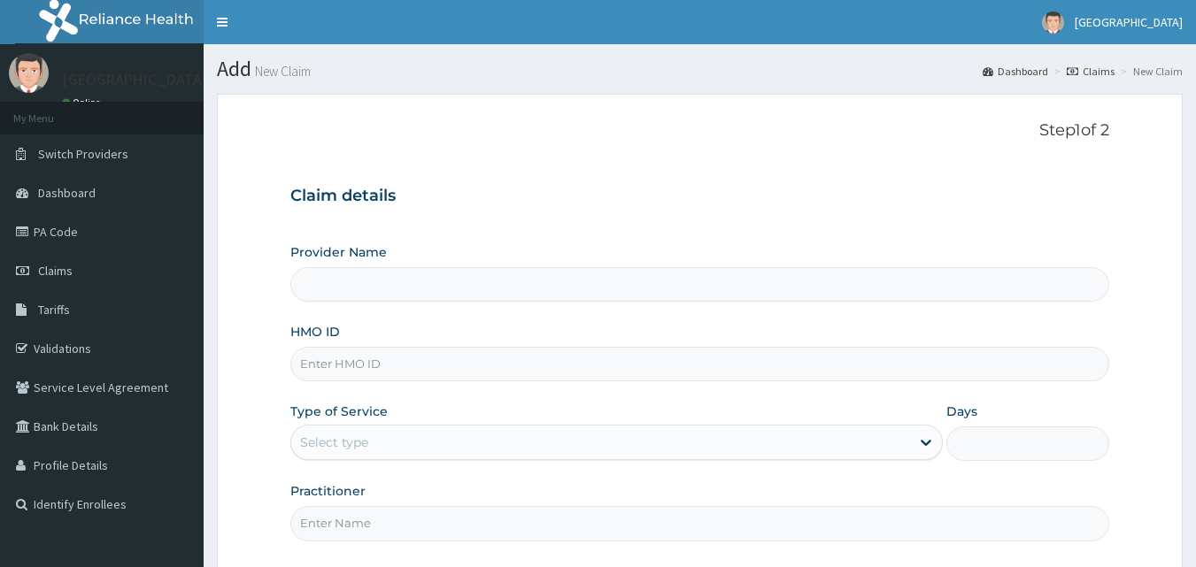
type input "[GEOGRAPHIC_DATA]"
click at [388, 365] on input "HMO ID" at bounding box center [700, 364] width 820 height 35
type input "HFI/10080/A"
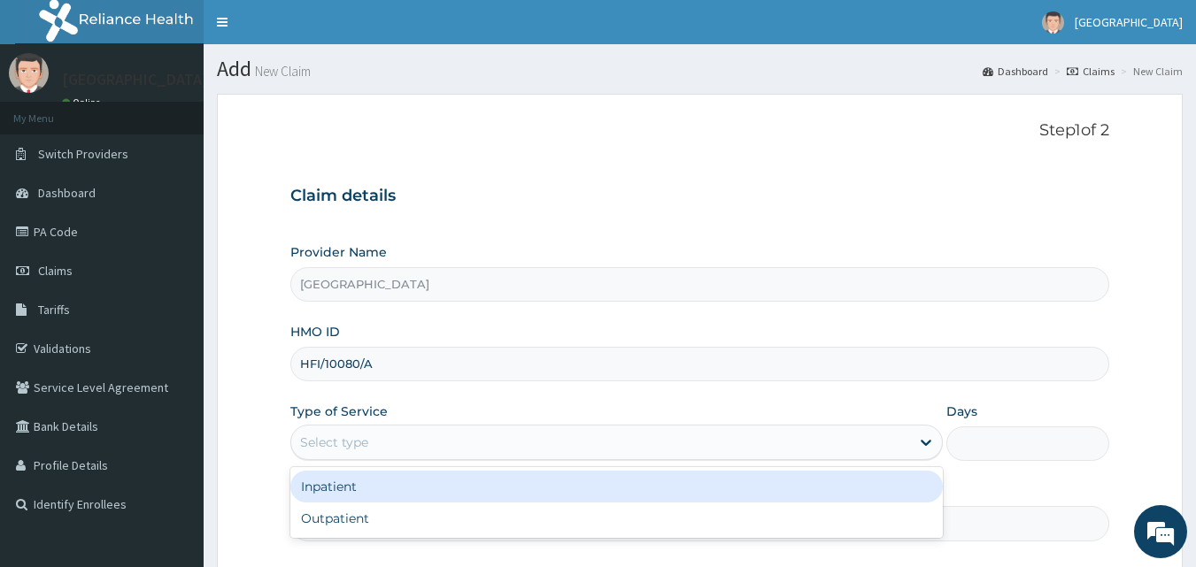
click at [379, 436] on div "Select type" at bounding box center [600, 442] width 619 height 28
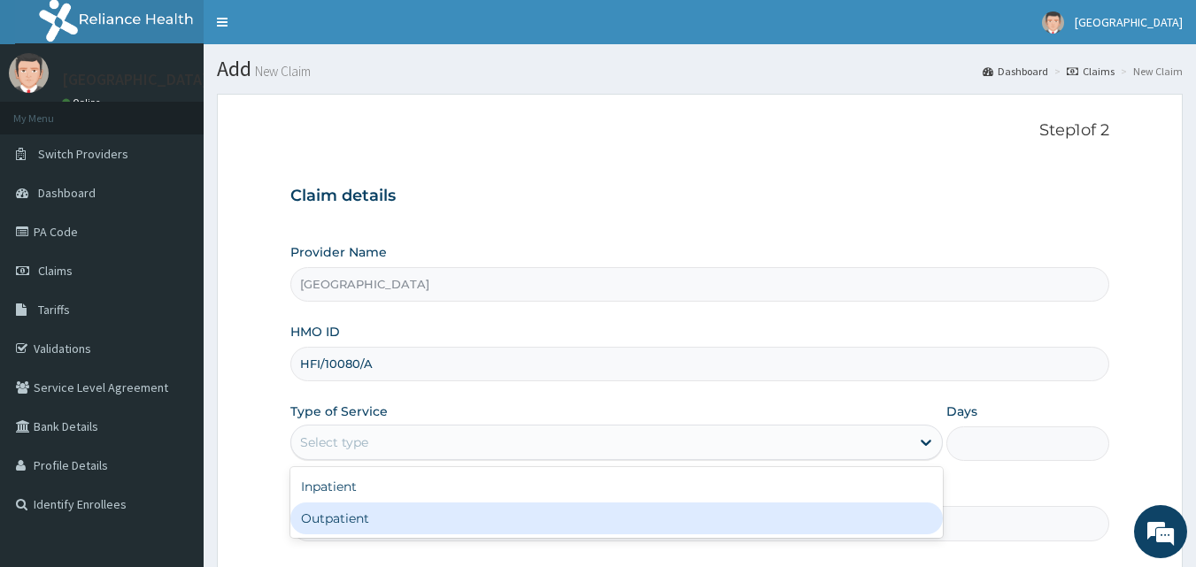
click at [358, 517] on div "Outpatient" at bounding box center [616, 519] width 652 height 32
type input "1"
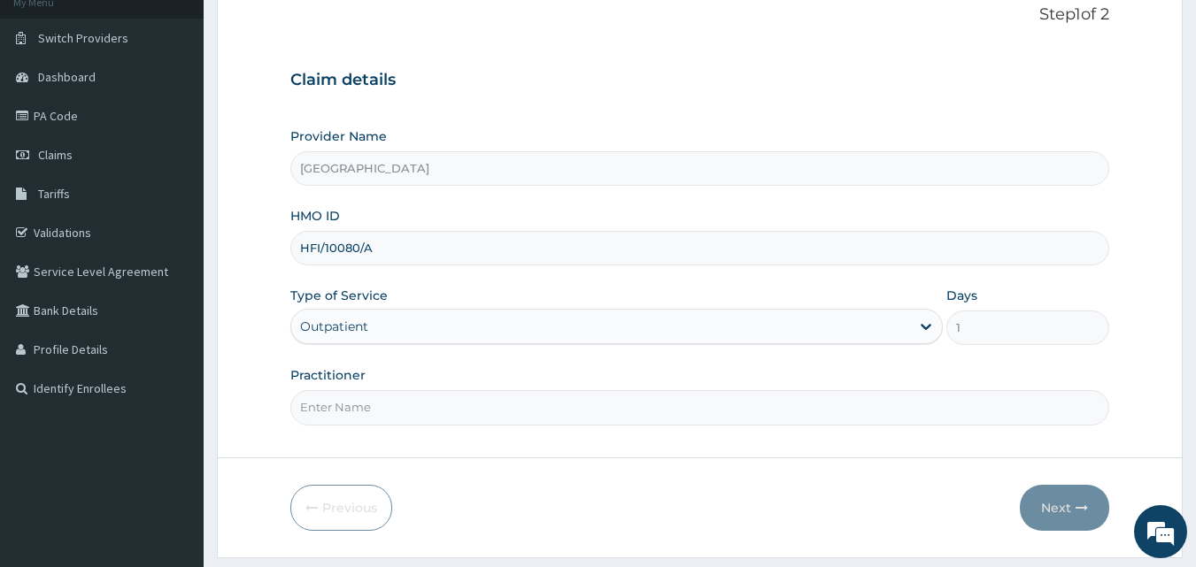
scroll to position [166, 0]
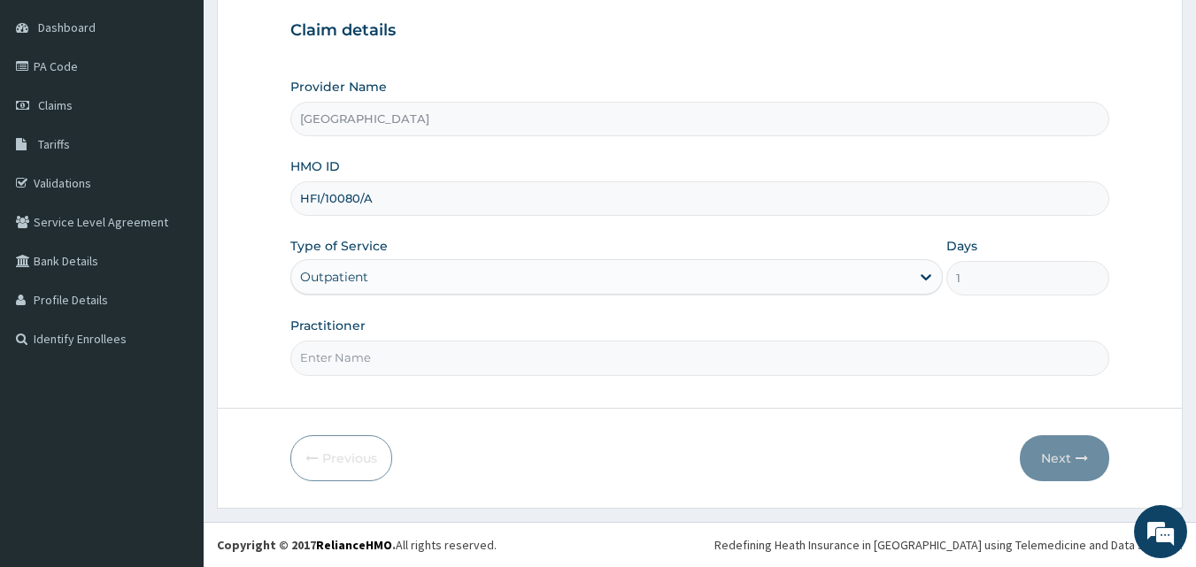
click at [527, 353] on input "Practitioner" at bounding box center [700, 358] width 820 height 35
type input "DR [PERSON_NAME]"
click at [1056, 458] on button "Next" at bounding box center [1064, 459] width 89 height 46
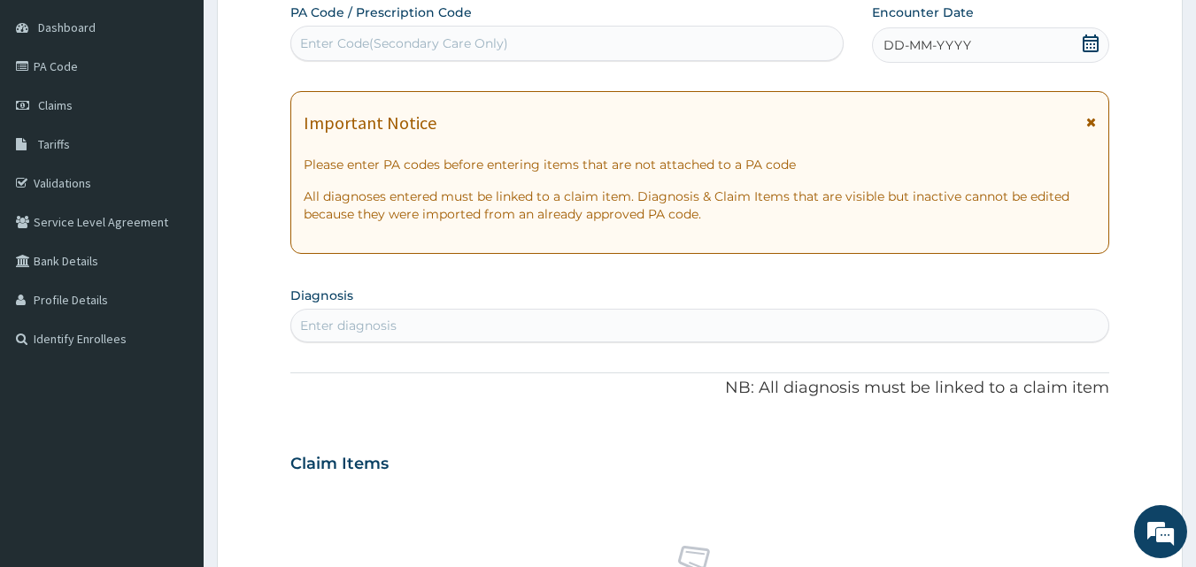
click at [1092, 42] on icon at bounding box center [1091, 44] width 18 height 18
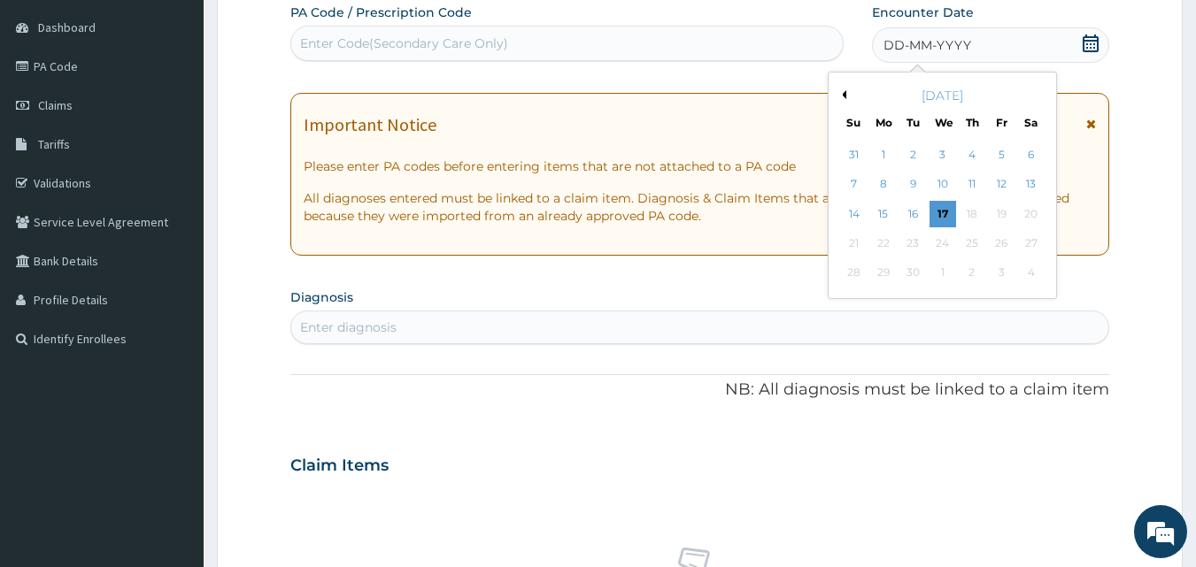
click at [846, 95] on div "[DATE]" at bounding box center [942, 96] width 213 height 18
click at [844, 91] on button "Previous Month" at bounding box center [841, 94] width 9 height 9
click at [974, 271] on div "28" at bounding box center [972, 273] width 27 height 27
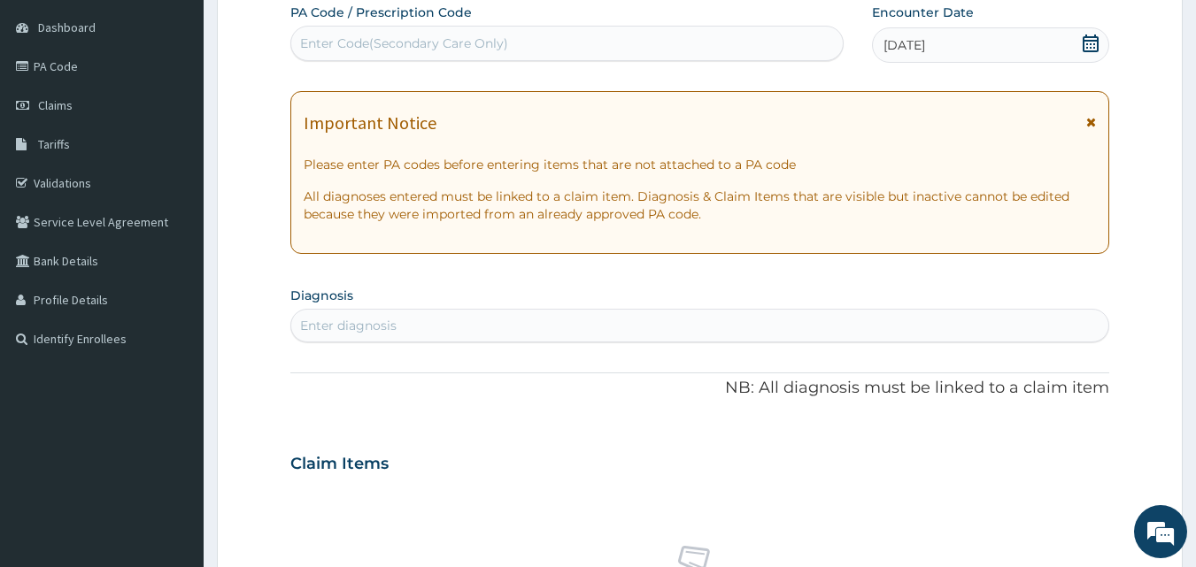
click at [320, 320] on div "Enter diagnosis" at bounding box center [348, 326] width 96 height 18
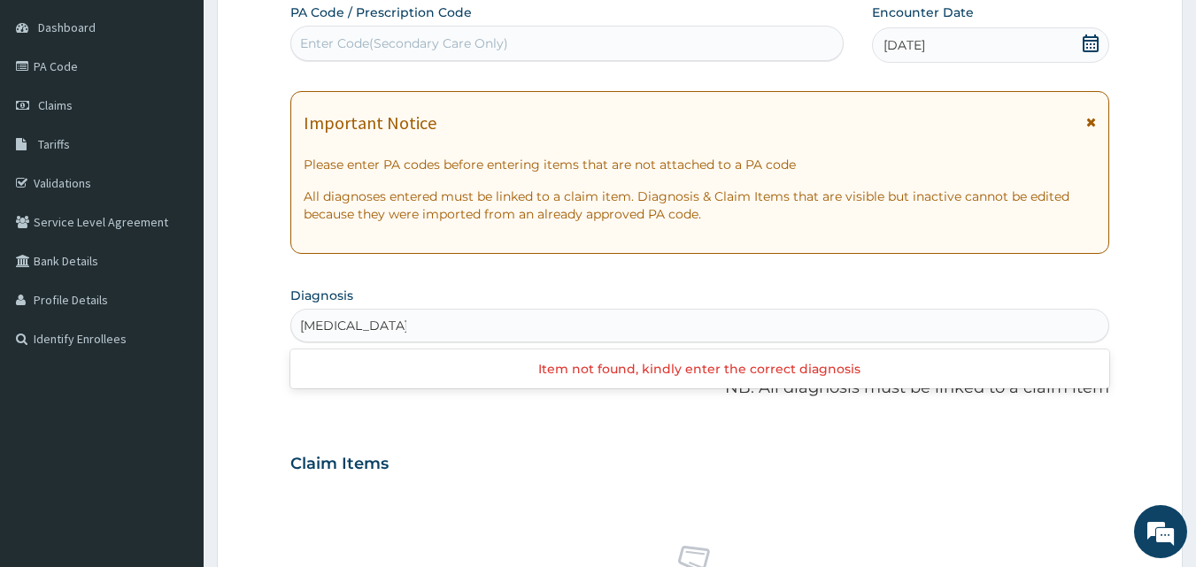
click at [341, 328] on input "[MEDICAL_DATA]" at bounding box center [353, 326] width 106 height 18
type input "[MEDICAL_DATA]"
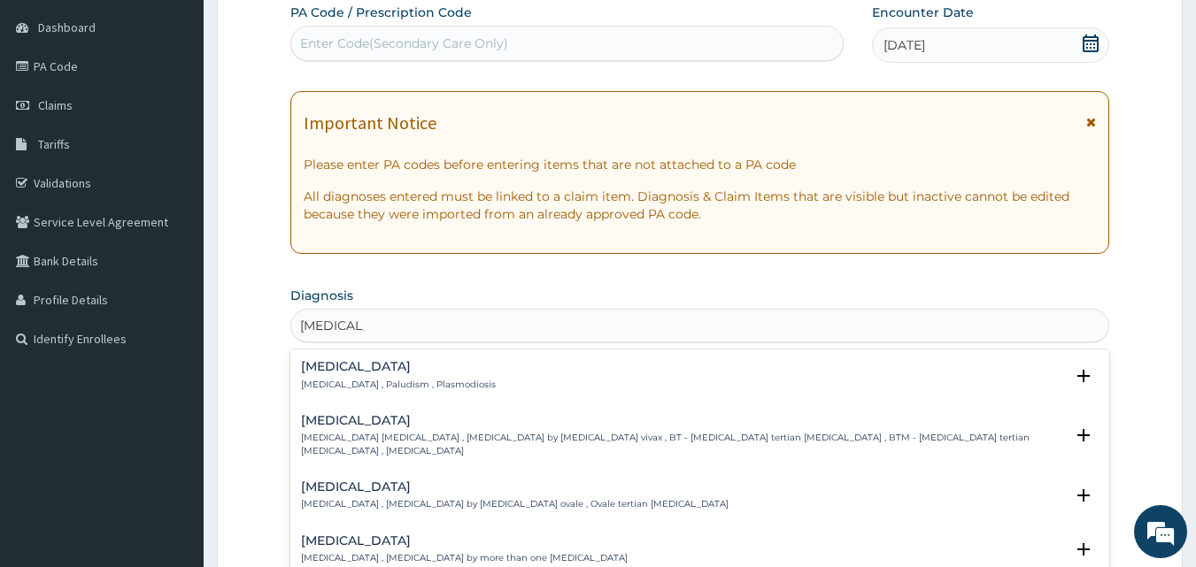
click at [318, 367] on h4 "[MEDICAL_DATA]" at bounding box center [398, 366] width 195 height 13
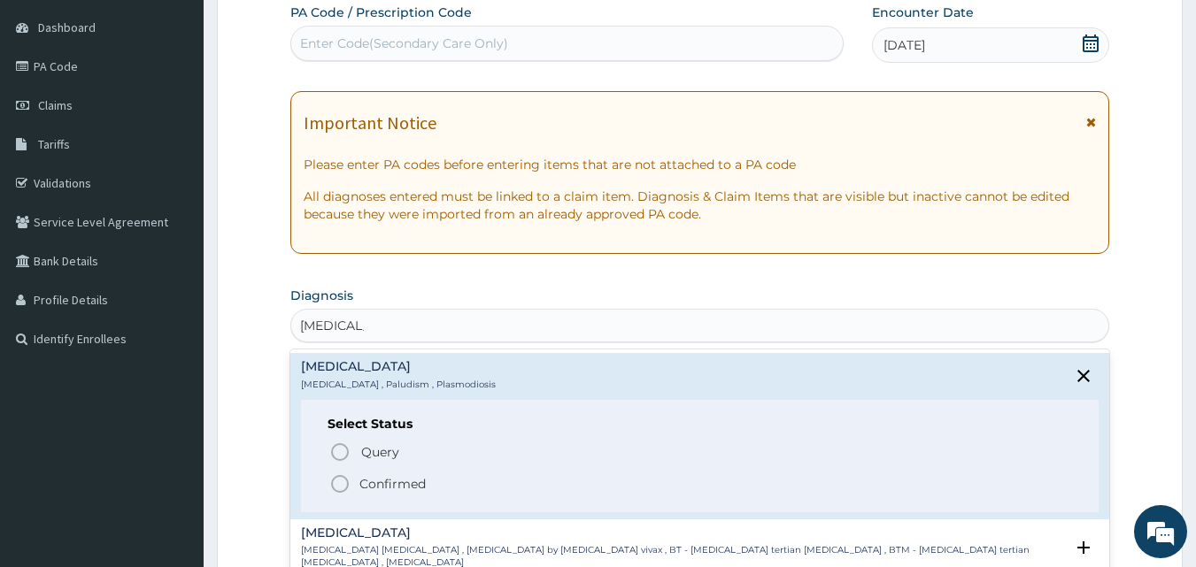
click at [336, 480] on icon "status option filled" at bounding box center [339, 484] width 21 height 21
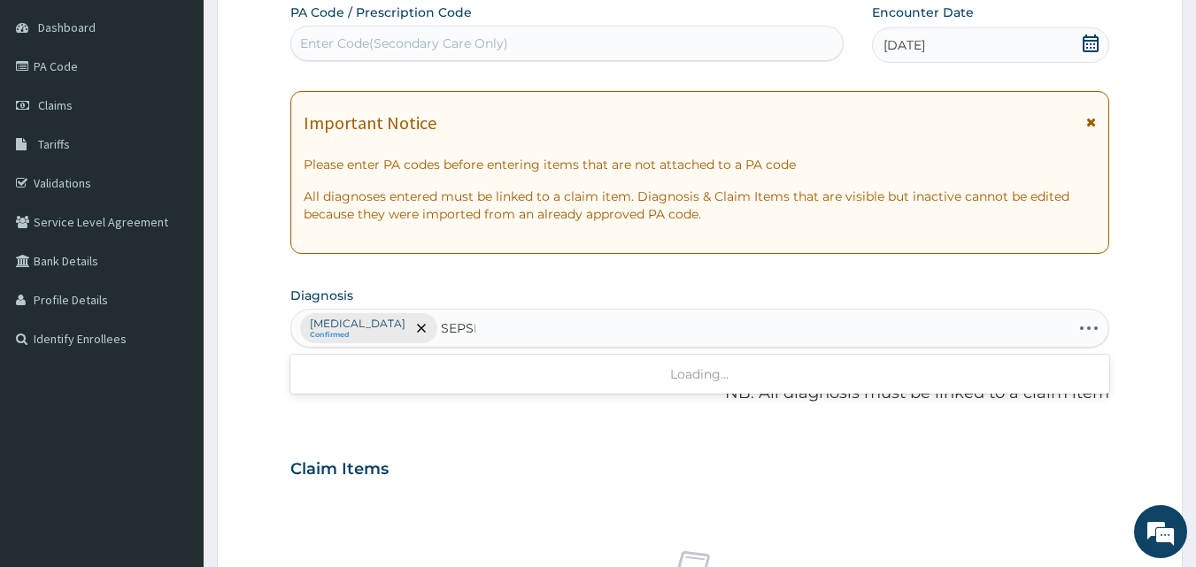
type input "[MEDICAL_DATA]"
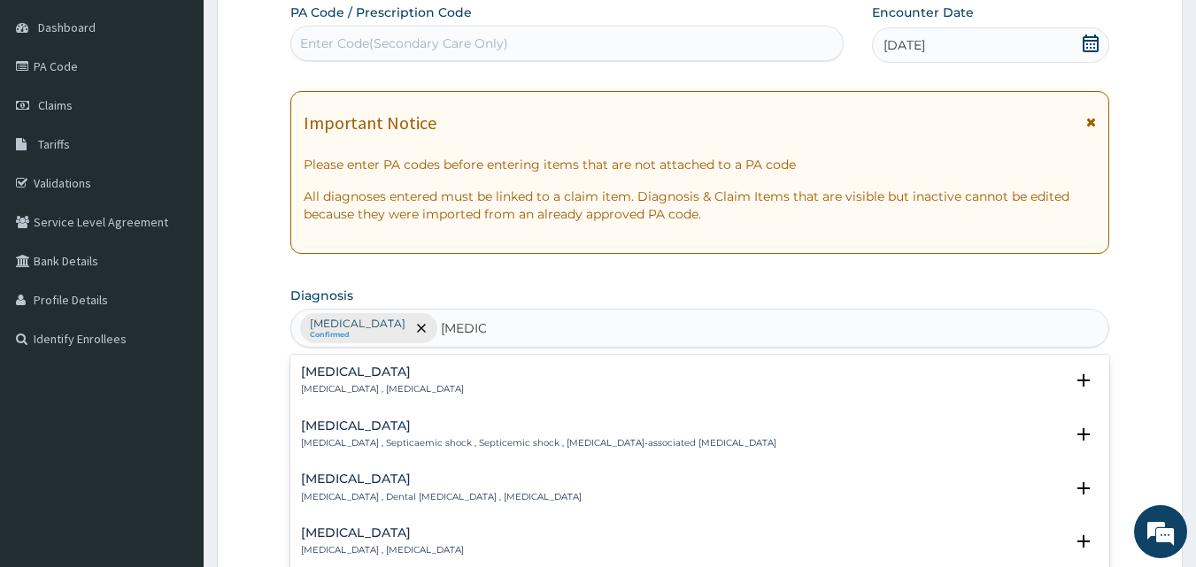
click at [324, 373] on h4 "[MEDICAL_DATA]" at bounding box center [382, 372] width 163 height 13
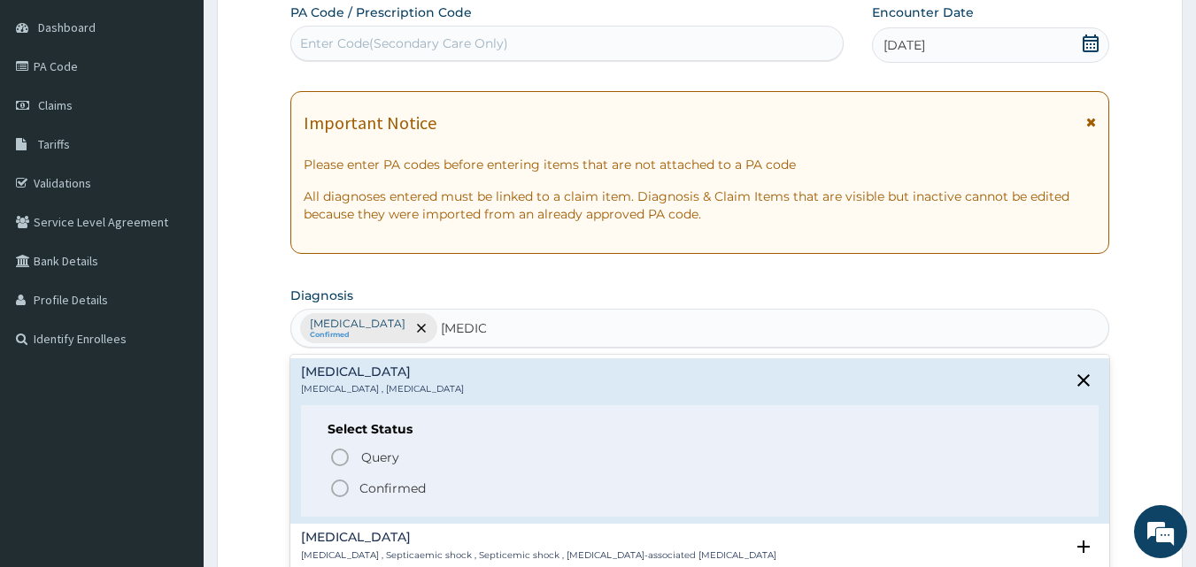
click at [343, 485] on icon "status option filled" at bounding box center [339, 488] width 21 height 21
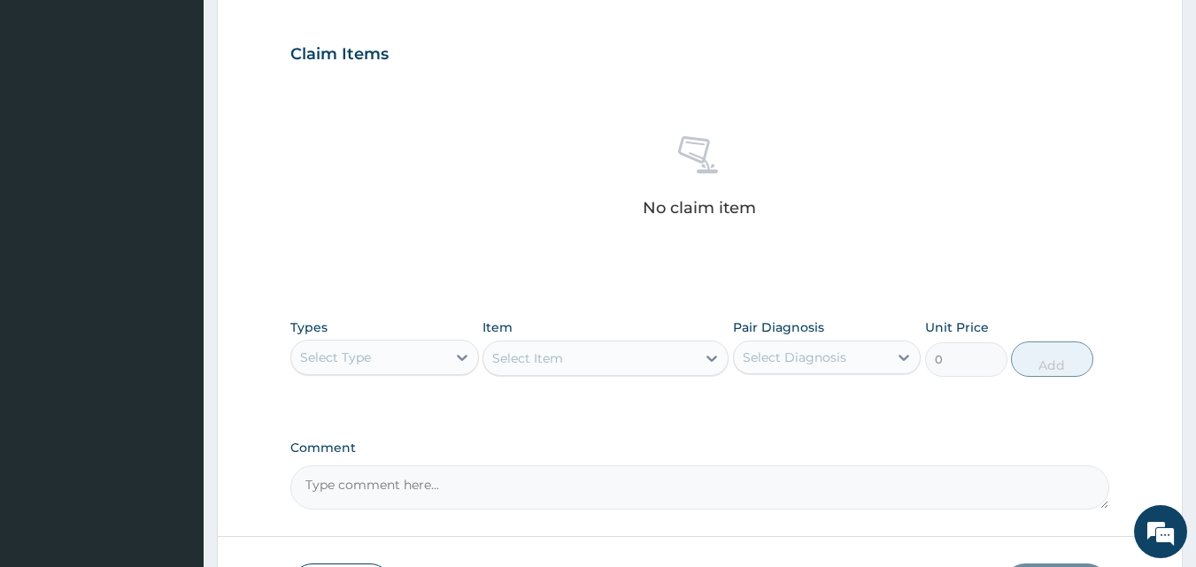
scroll to position [608, 0]
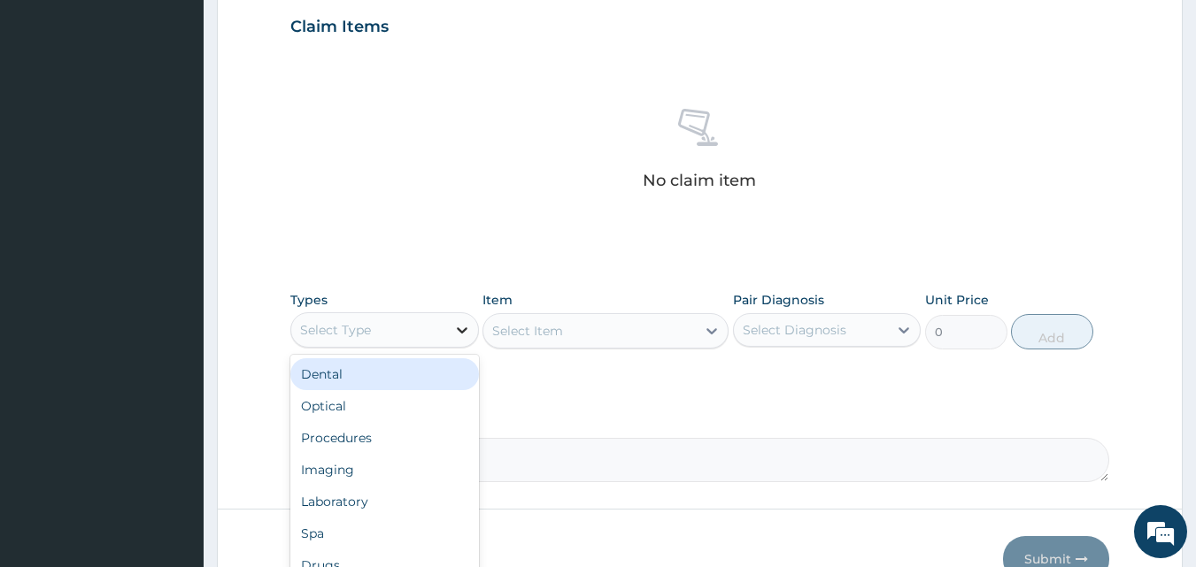
click at [446, 330] on div at bounding box center [462, 330] width 32 height 32
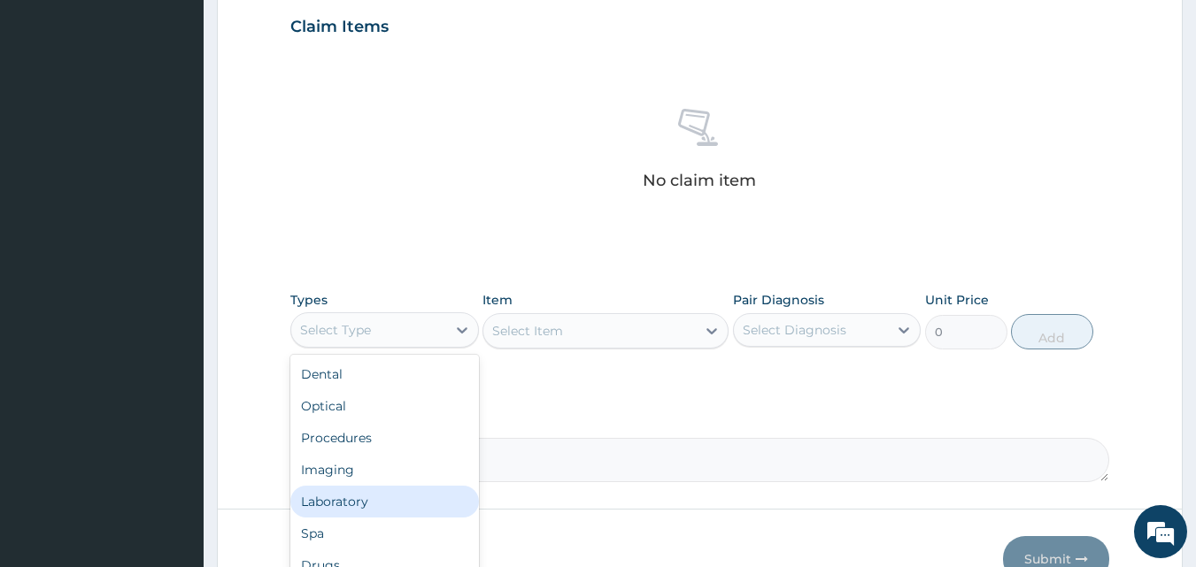
click at [346, 501] on div "Laboratory" at bounding box center [384, 502] width 189 height 32
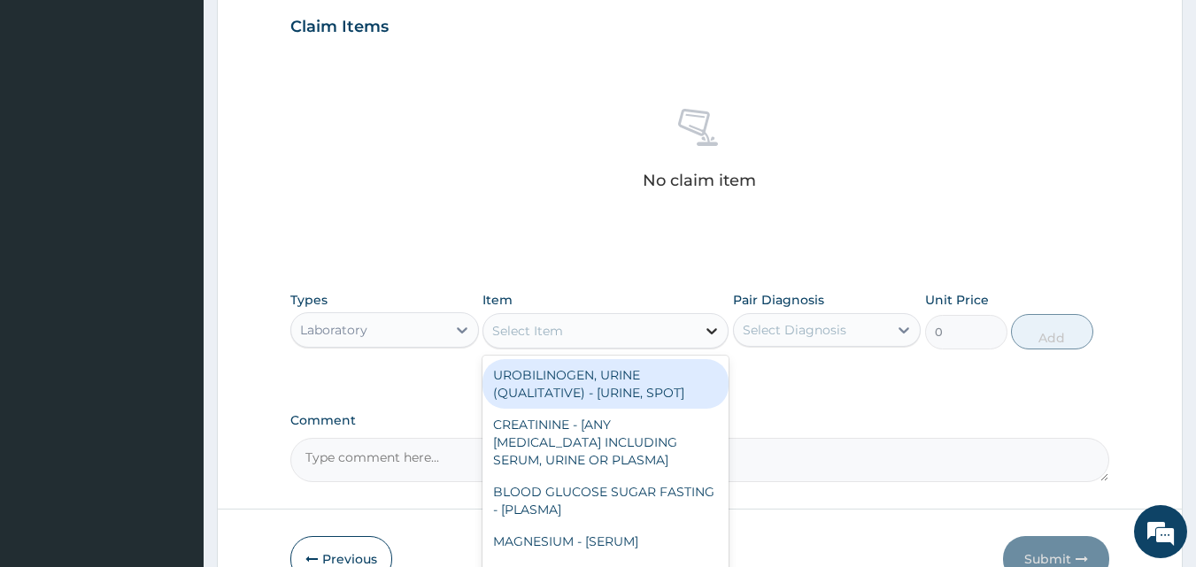
click at [697, 328] on div at bounding box center [712, 331] width 32 height 32
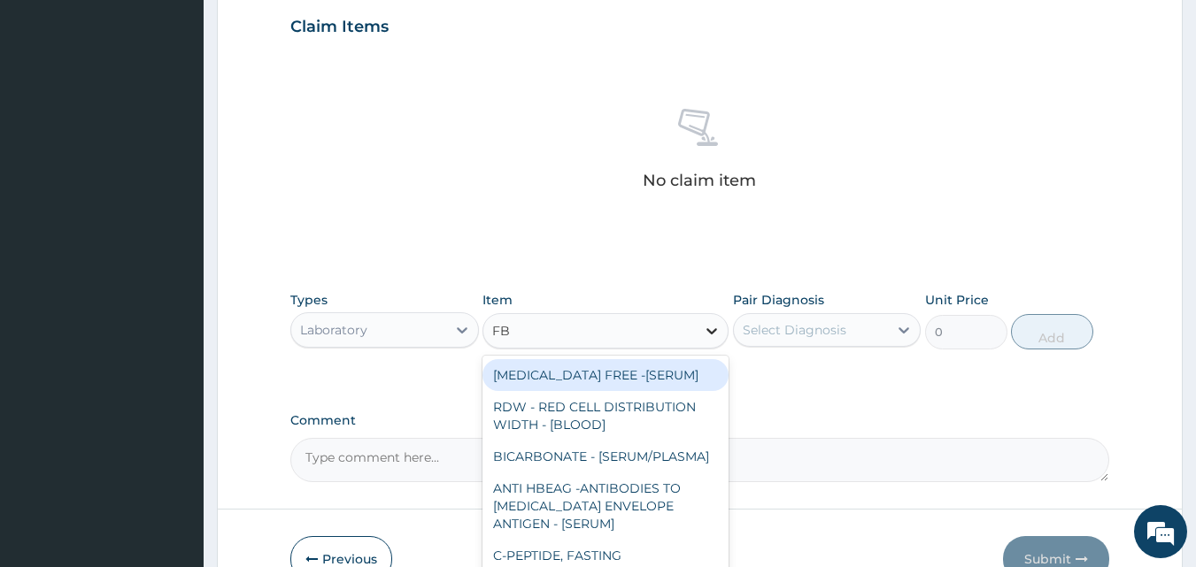
type input "FBC"
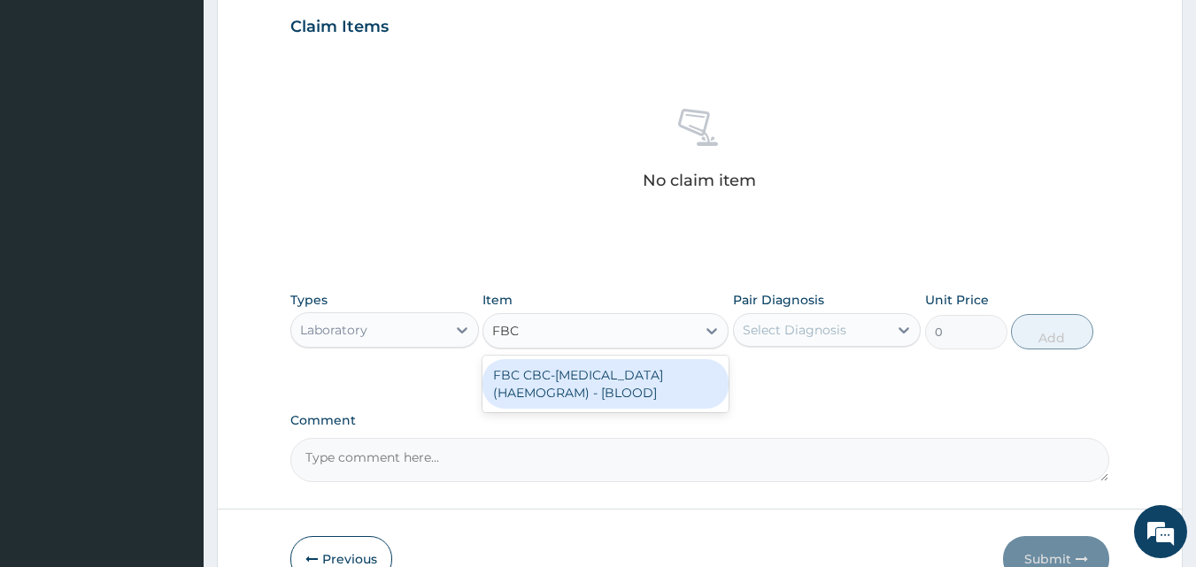
drag, startPoint x: 614, startPoint y: 377, endPoint x: 625, endPoint y: 377, distance: 10.6
click at [618, 377] on div "FBC CBC-[MEDICAL_DATA] (HAEMOGRAM) - [BLOOD]" at bounding box center [605, 384] width 246 height 50
type input "5000"
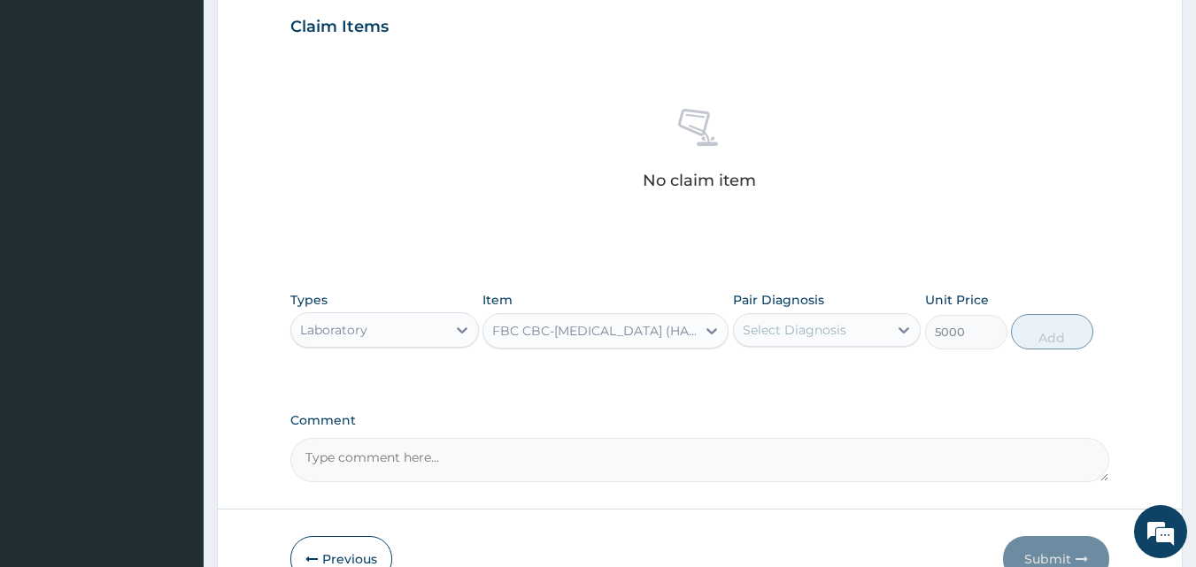
click at [833, 323] on div "Select Diagnosis" at bounding box center [795, 330] width 104 height 18
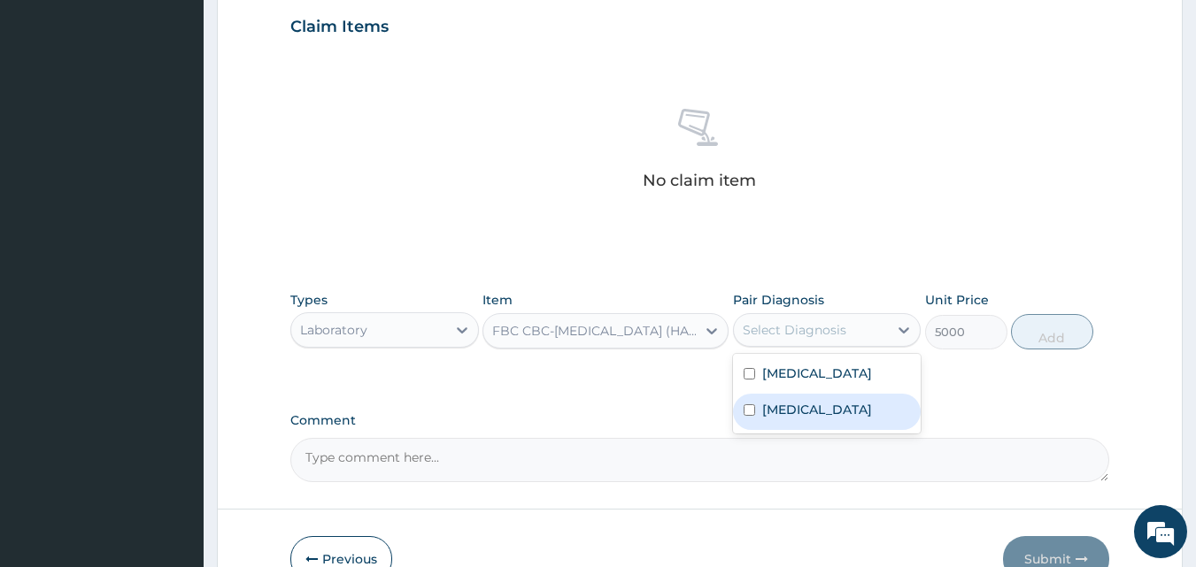
click at [817, 409] on div "[MEDICAL_DATA]" at bounding box center [827, 412] width 189 height 36
checkbox input "true"
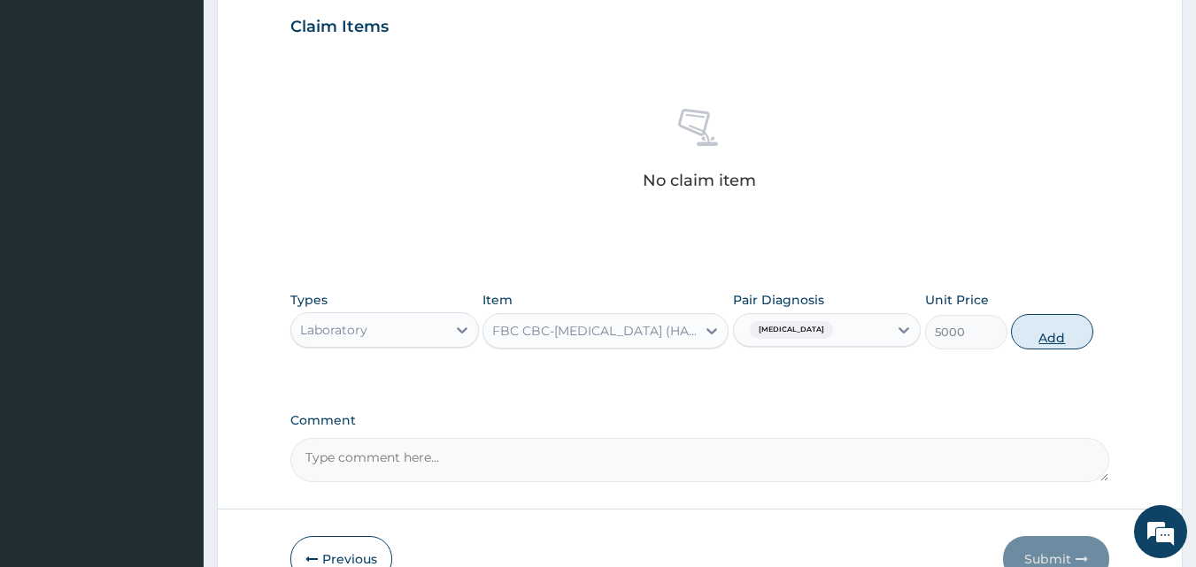
click at [1049, 323] on button "Add" at bounding box center [1052, 331] width 82 height 35
type input "0"
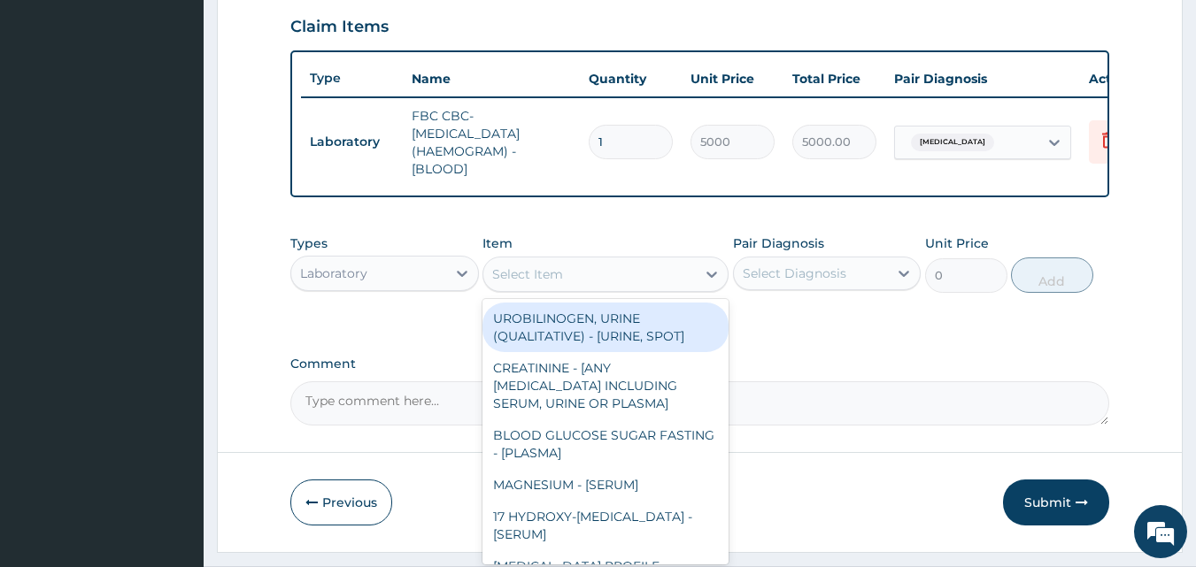
click at [612, 282] on div "Select Item" at bounding box center [589, 274] width 212 height 28
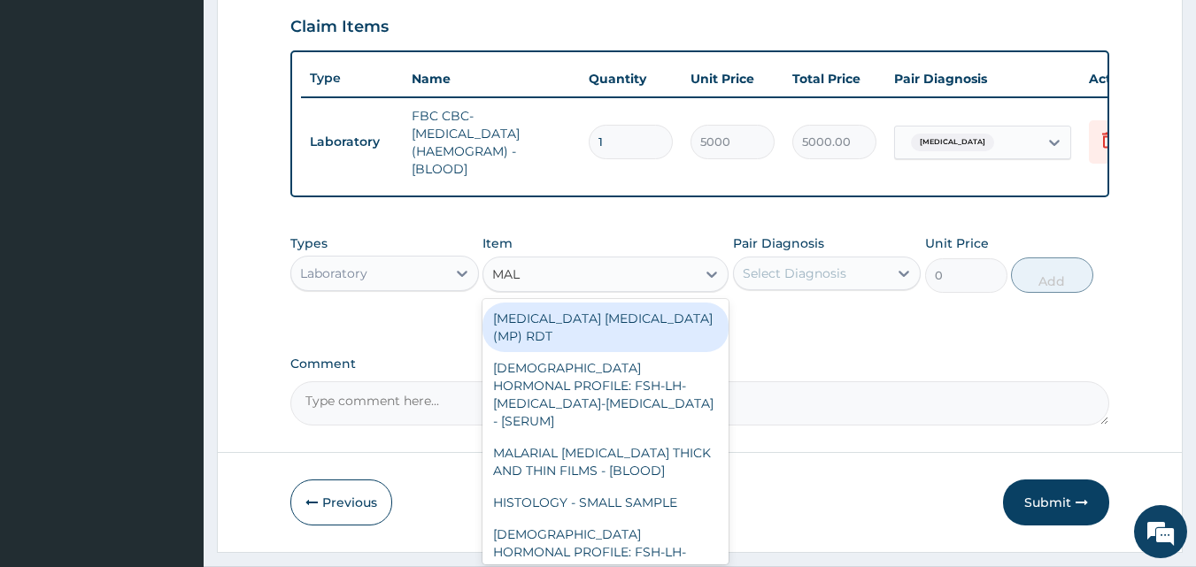
type input "MALA"
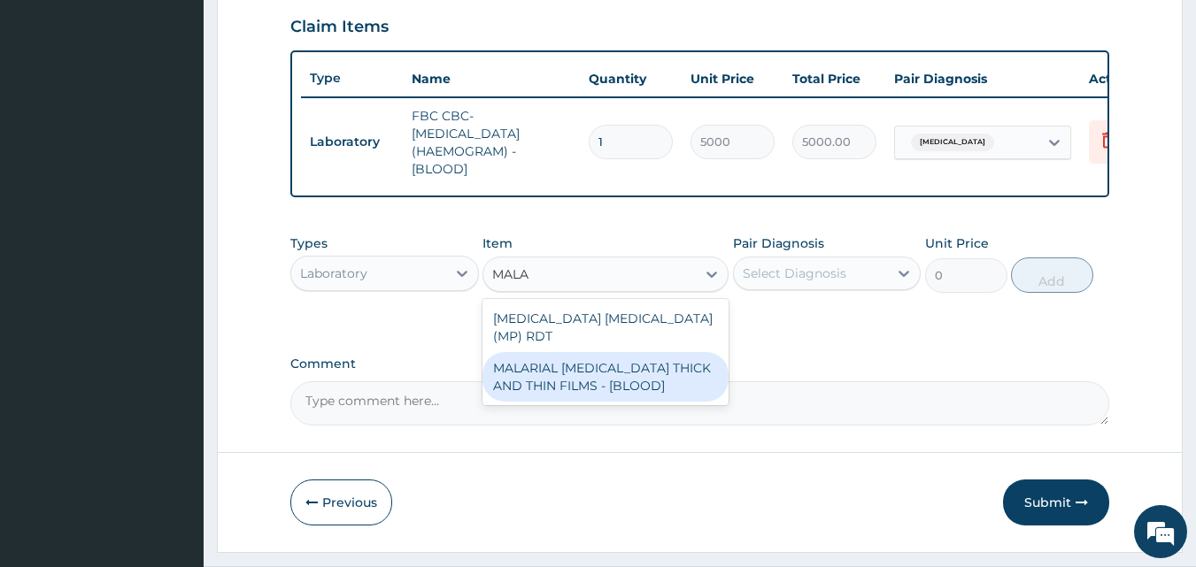
click at [583, 375] on div "MALARIAL [MEDICAL_DATA] THICK AND THIN FILMS - [BLOOD]" at bounding box center [605, 377] width 246 height 50
type input "2187.5"
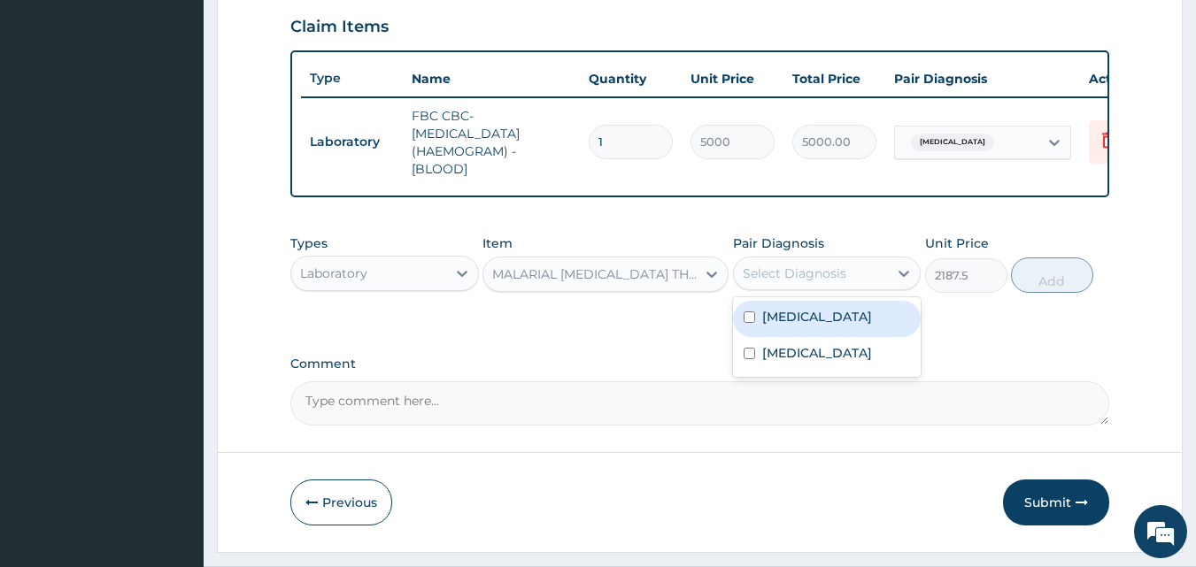
click at [769, 282] on div "Select Diagnosis" at bounding box center [795, 274] width 104 height 18
click at [774, 326] on label "[MEDICAL_DATA]" at bounding box center [817, 317] width 110 height 18
checkbox input "true"
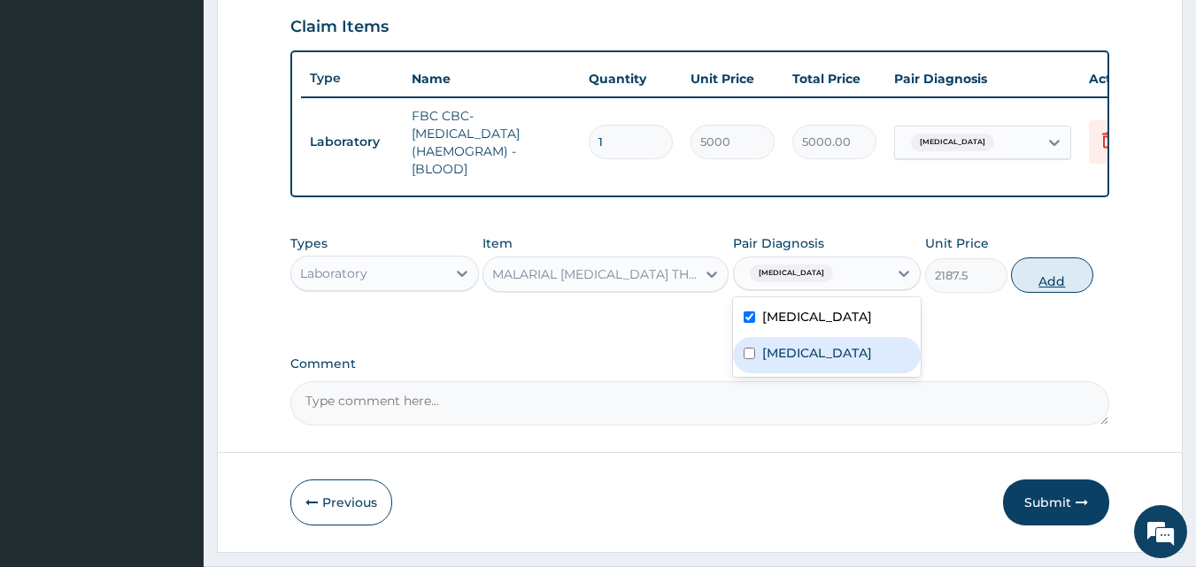
click at [1060, 293] on button "Add" at bounding box center [1052, 275] width 82 height 35
type input "0"
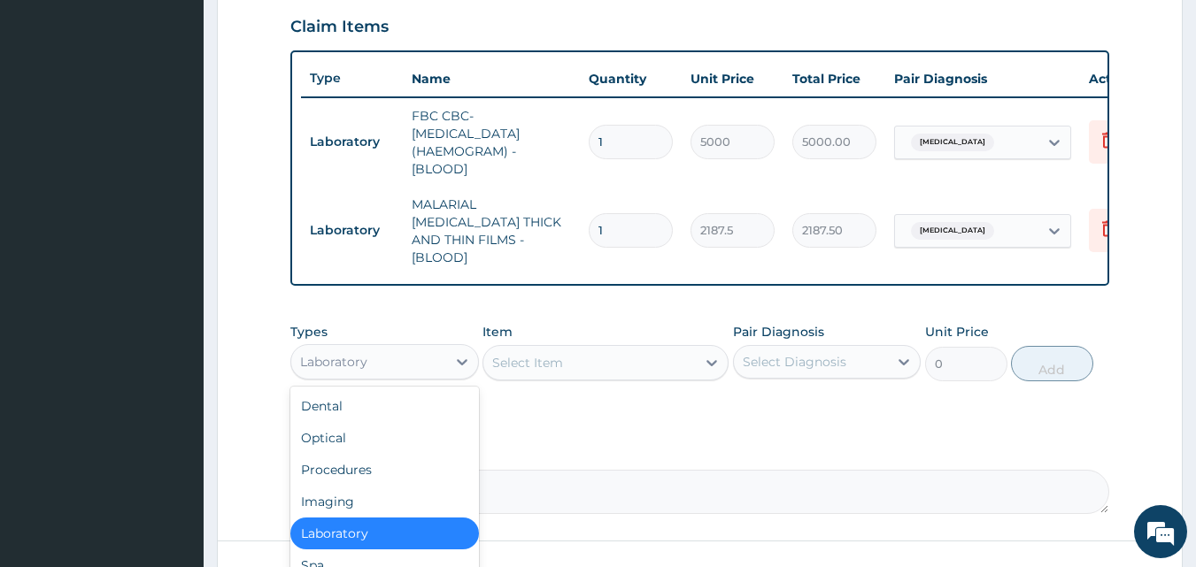
click at [440, 360] on div "Laboratory" at bounding box center [368, 362] width 155 height 28
click at [357, 466] on div "Procedures" at bounding box center [384, 470] width 189 height 32
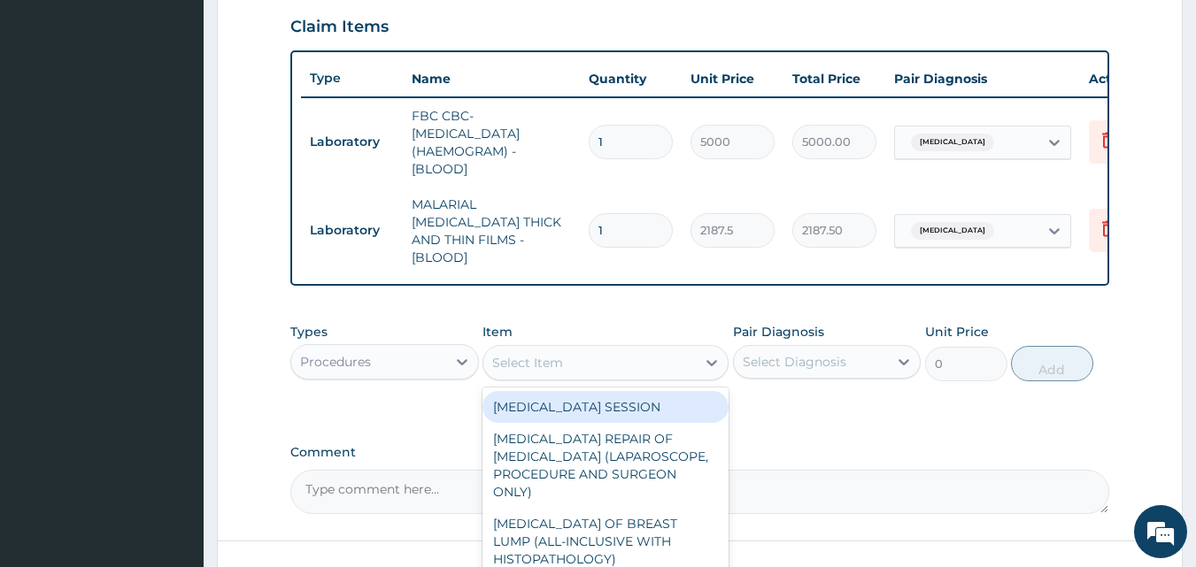
click at [686, 357] on div "Select Item" at bounding box center [589, 363] width 212 height 28
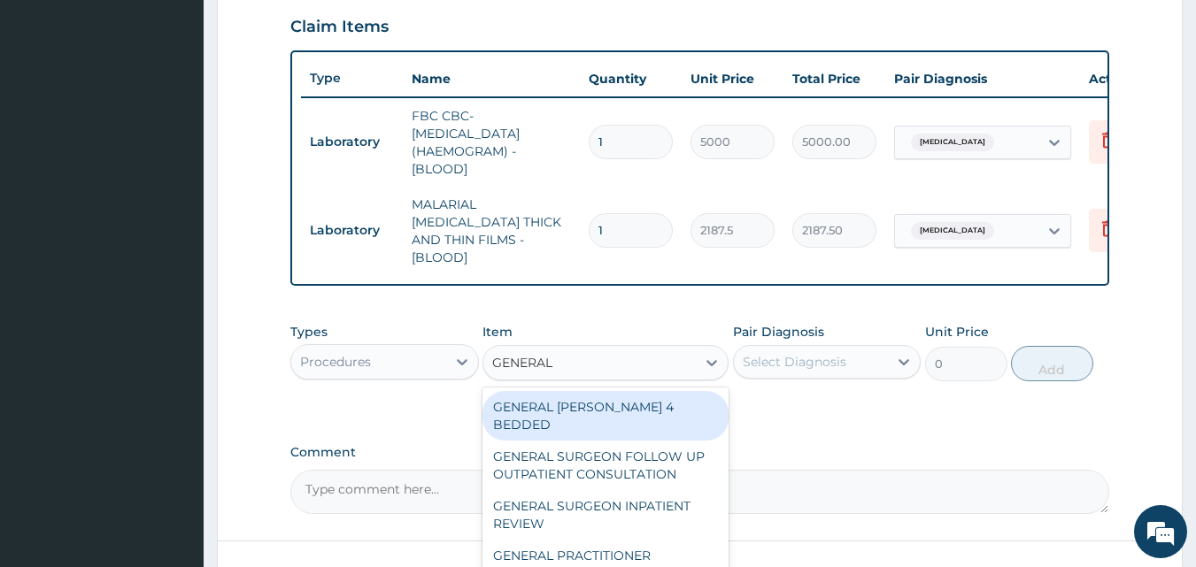
type input "GENERAL P"
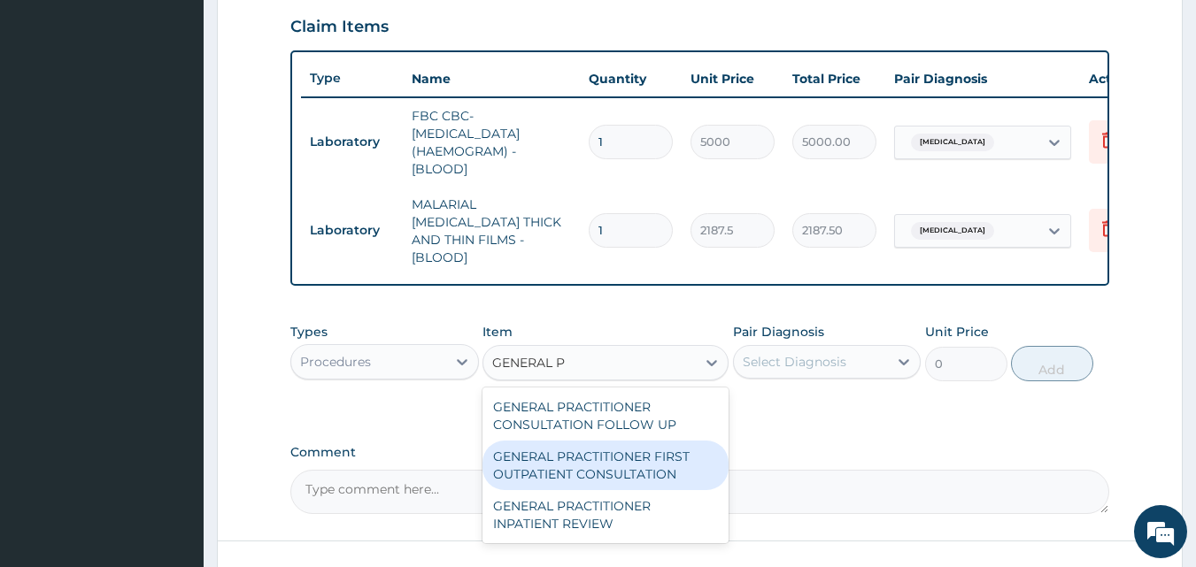
drag, startPoint x: 604, startPoint y: 452, endPoint x: 639, endPoint y: 436, distance: 38.8
click at [606, 453] on div "GENERAL PRACTITIONER FIRST OUTPATIENT CONSULTATION" at bounding box center [605, 466] width 246 height 50
type input "3750"
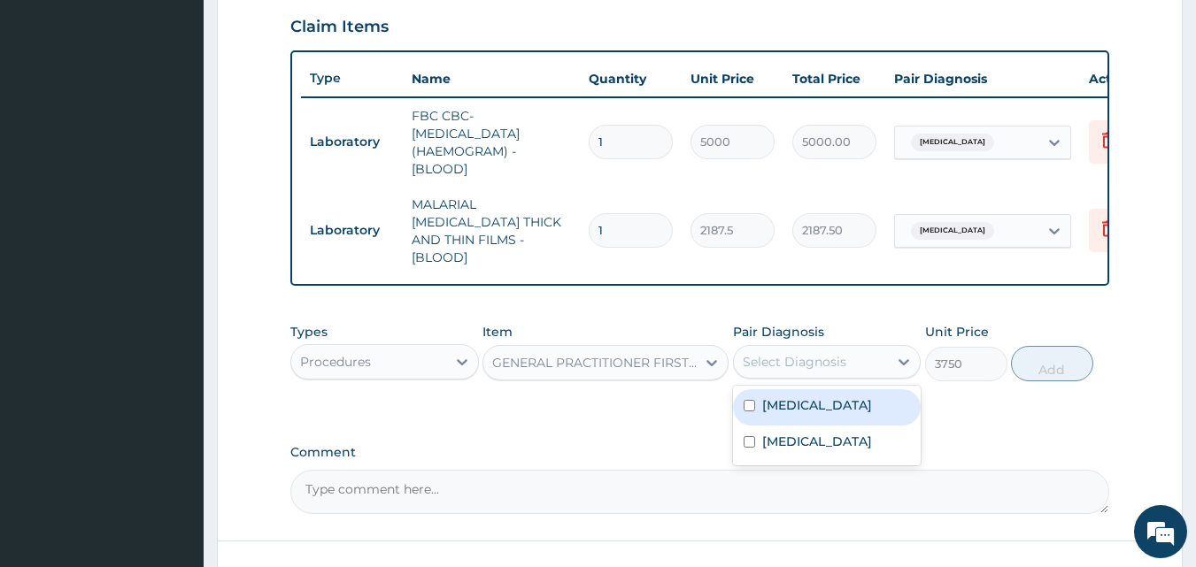
click at [810, 359] on div "Select Diagnosis" at bounding box center [795, 362] width 104 height 18
drag, startPoint x: 799, startPoint y: 397, endPoint x: 800, endPoint y: 422, distance: 24.8
click at [801, 398] on label "[MEDICAL_DATA]" at bounding box center [817, 406] width 110 height 18
checkbox input "true"
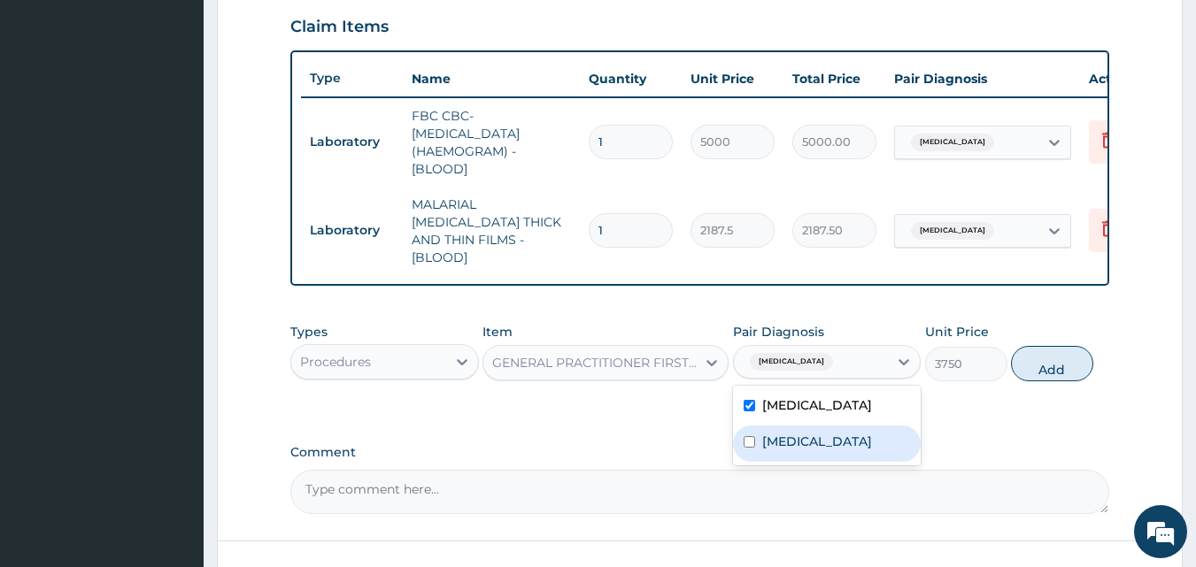
click at [799, 439] on label "[MEDICAL_DATA]" at bounding box center [817, 442] width 110 height 18
checkbox input "true"
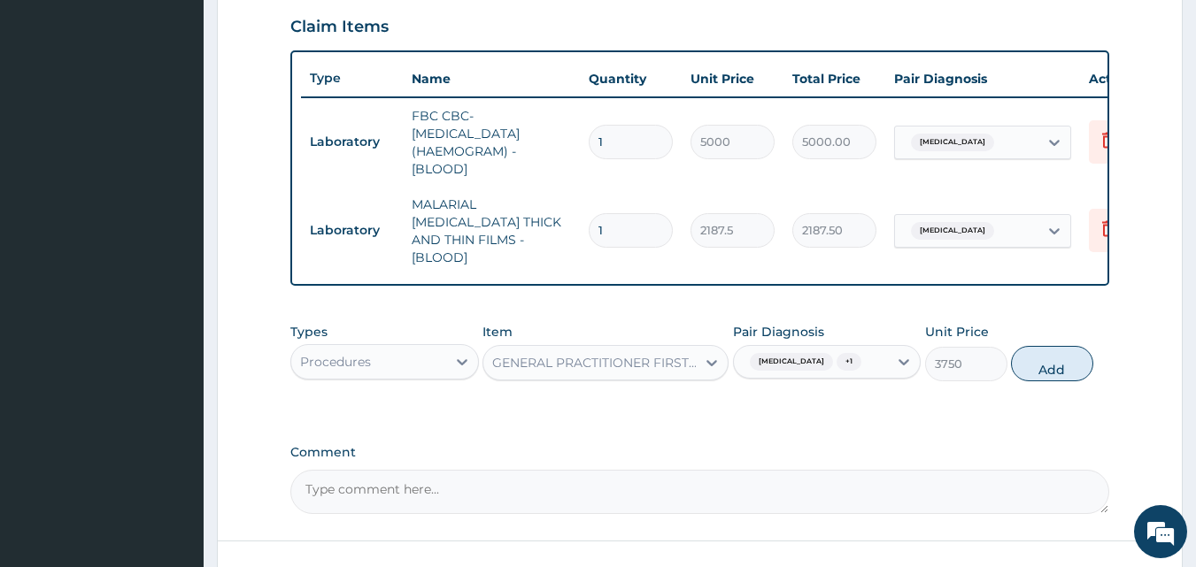
drag, startPoint x: 1060, startPoint y: 357, endPoint x: 1009, endPoint y: 375, distance: 53.8
click at [1059, 356] on button "Add" at bounding box center [1052, 363] width 82 height 35
type input "0"
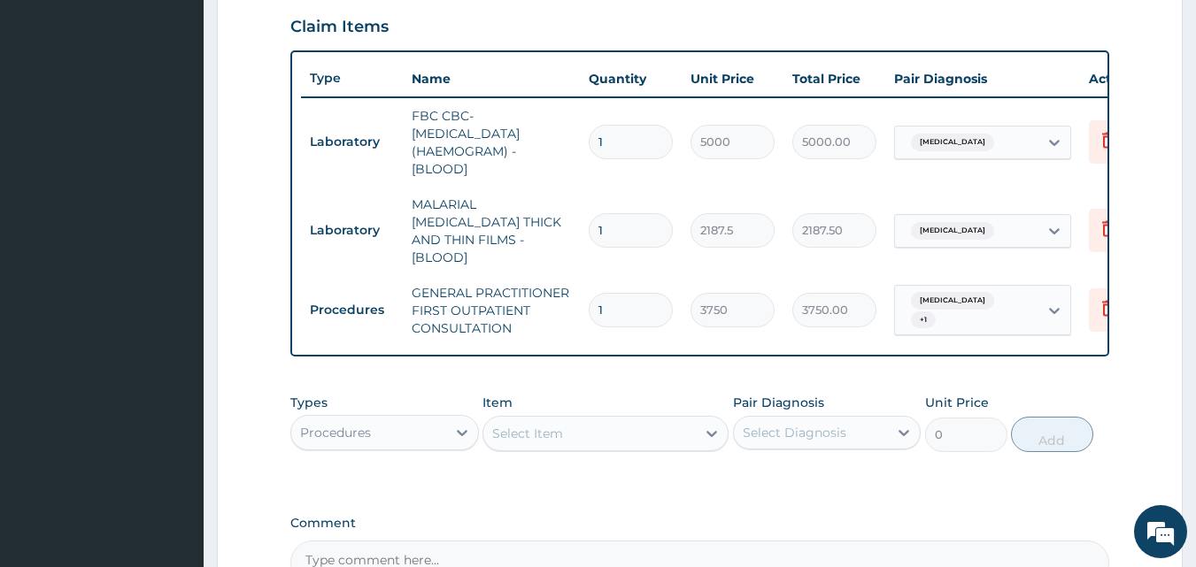
click at [436, 421] on div "Procedures" at bounding box center [368, 433] width 155 height 28
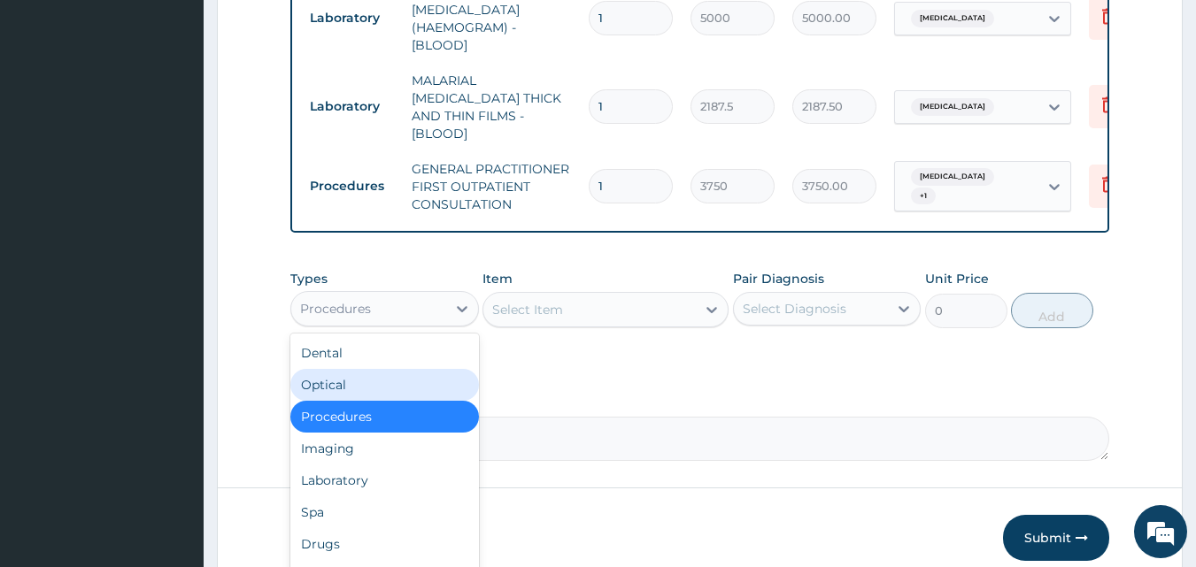
scroll to position [807, 0]
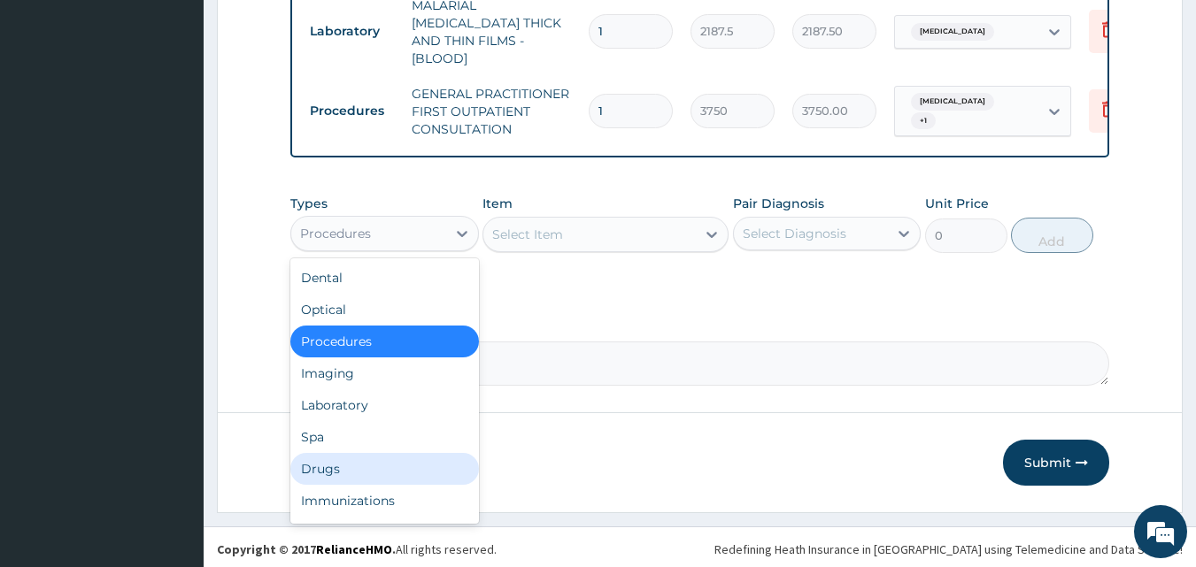
click at [302, 459] on div "Drugs" at bounding box center [384, 469] width 189 height 32
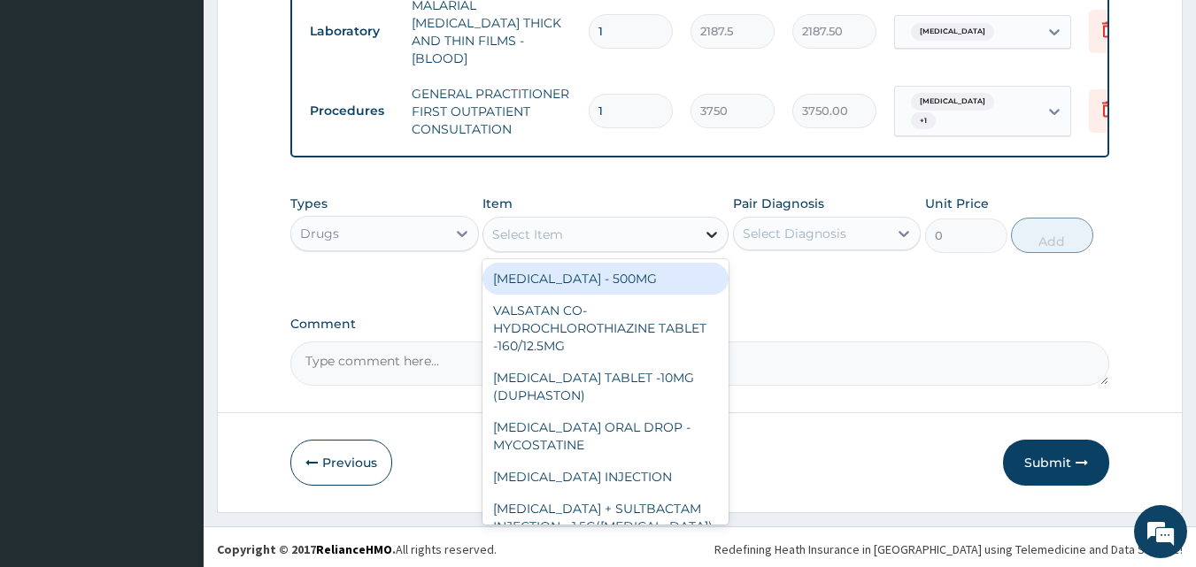
click at [704, 226] on icon at bounding box center [712, 235] width 18 height 18
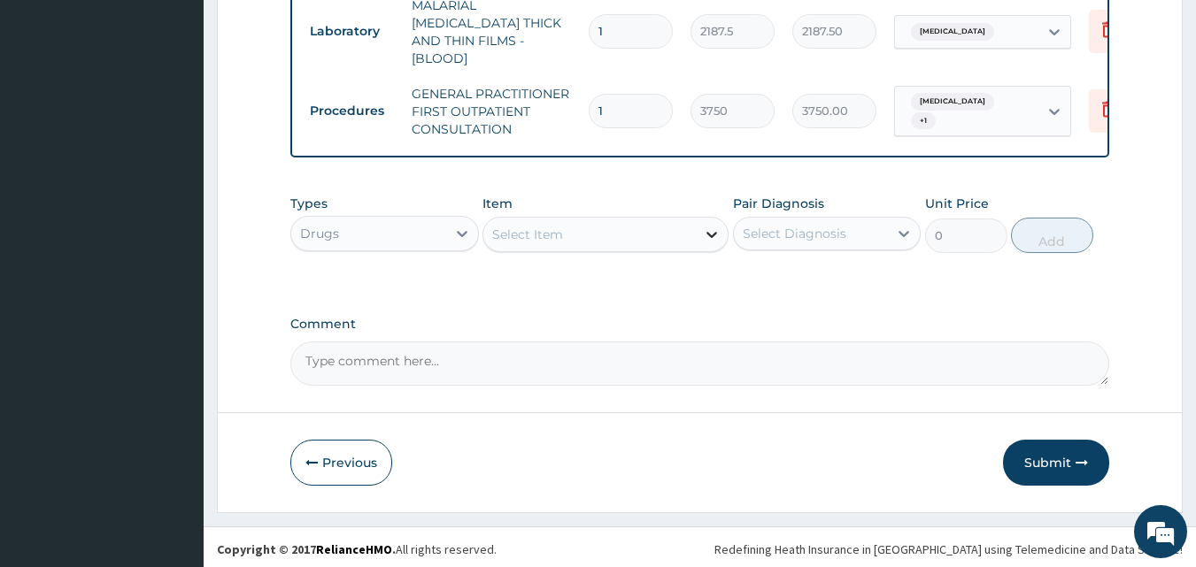
click at [706, 226] on icon at bounding box center [712, 235] width 18 height 18
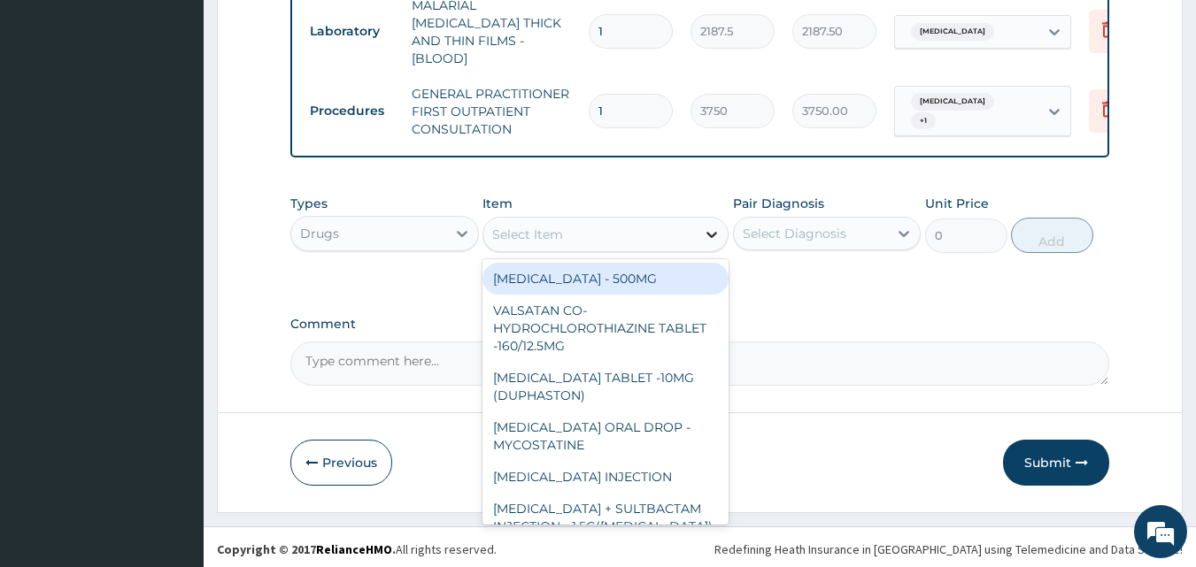
click at [706, 226] on icon at bounding box center [712, 235] width 18 height 18
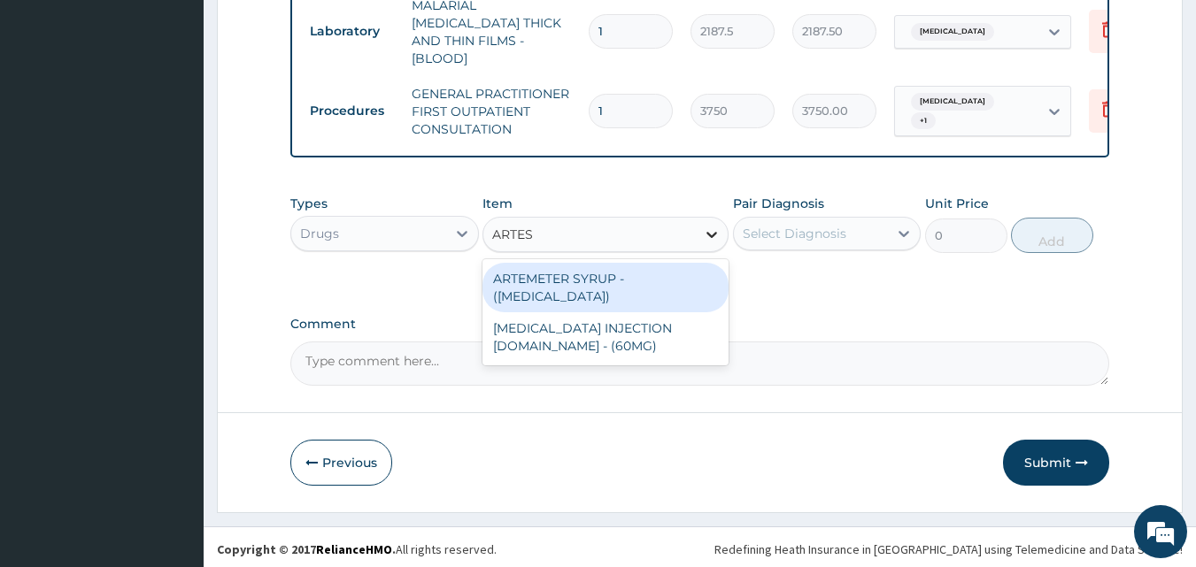
type input "ARTESU"
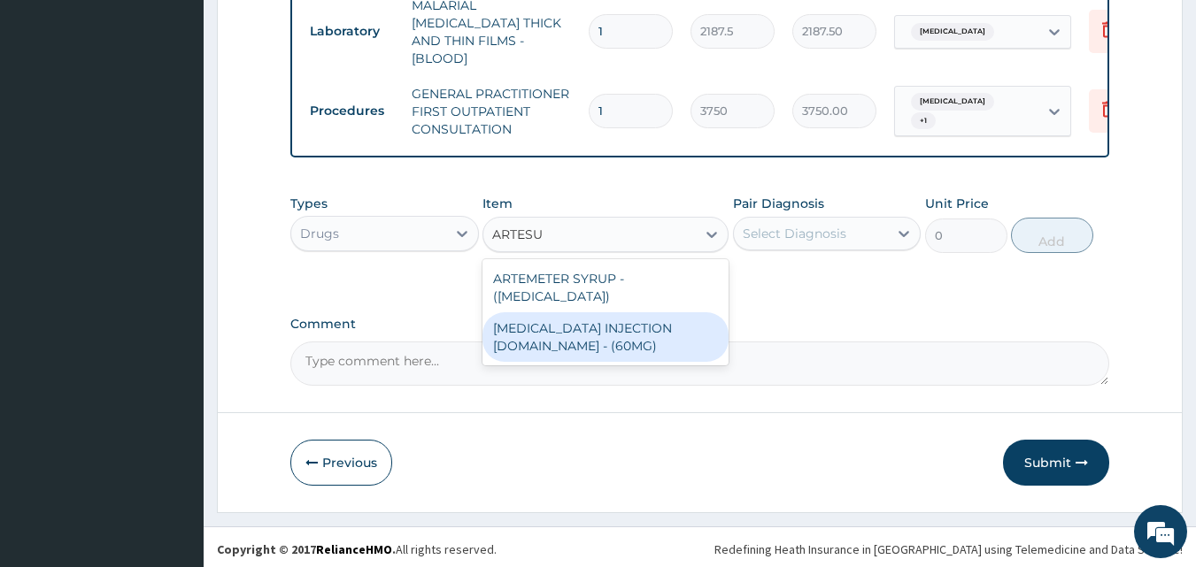
click at [628, 327] on div "[MEDICAL_DATA] INJECTION [DOMAIN_NAME] - (60MG)" at bounding box center [605, 338] width 246 height 50
type input "1596"
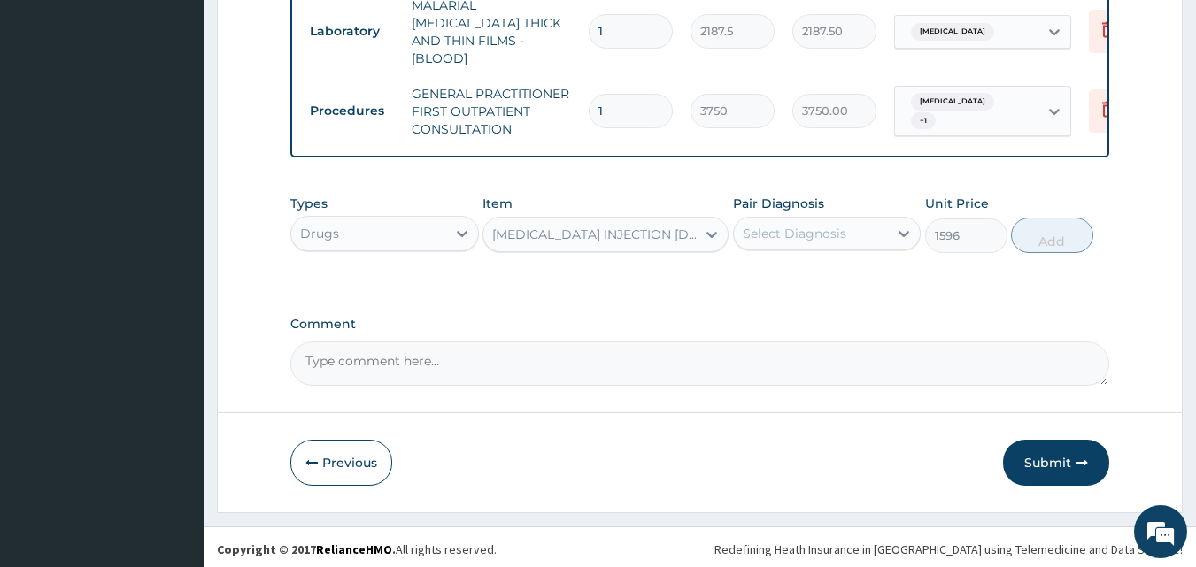
click at [842, 206] on div "Pair Diagnosis Select Diagnosis" at bounding box center [827, 224] width 189 height 58
click at [845, 237] on div "Select Diagnosis" at bounding box center [811, 234] width 155 height 28
click at [787, 268] on label "[MEDICAL_DATA]" at bounding box center [817, 277] width 110 height 18
checkbox input "true"
click at [1068, 225] on button "Add" at bounding box center [1052, 235] width 82 height 35
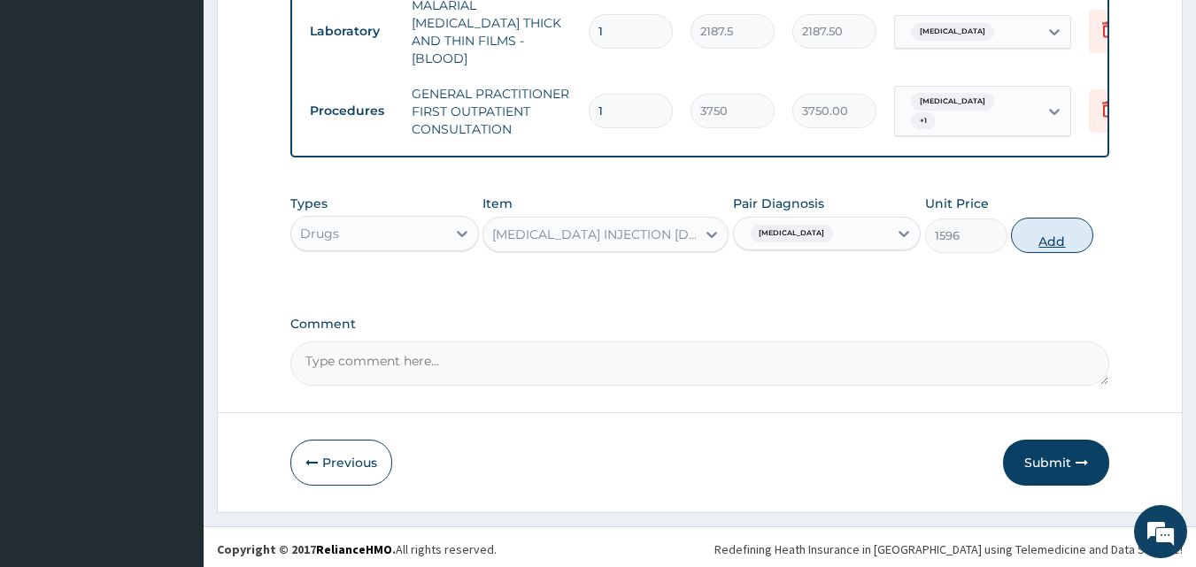
type input "0"
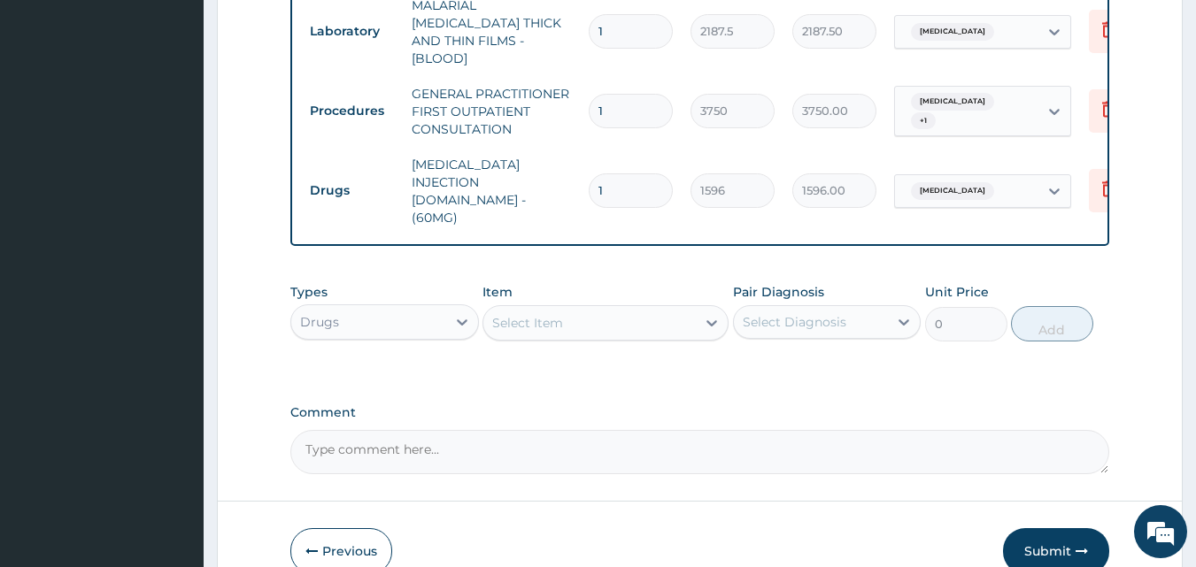
type input "0.00"
type input "6"
type input "9576.00"
type input "6"
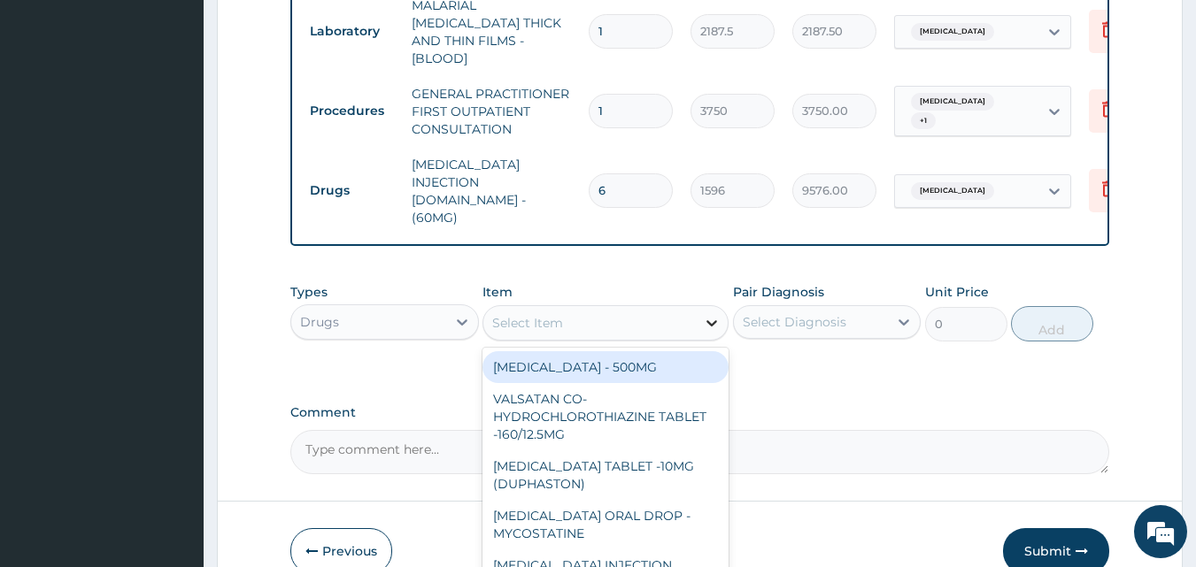
click at [699, 307] on div at bounding box center [712, 323] width 32 height 32
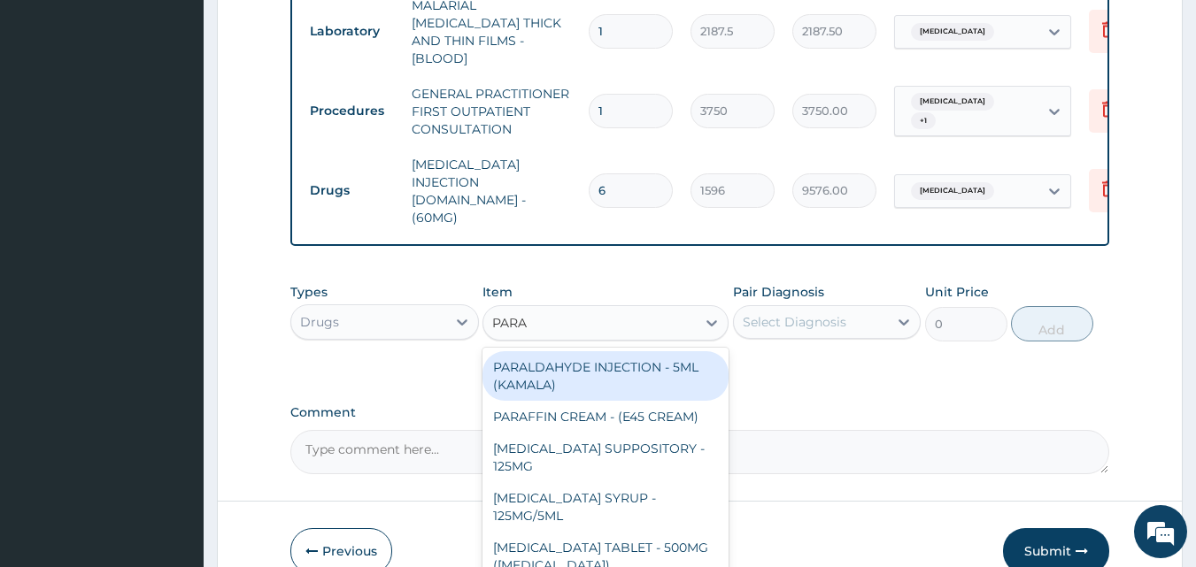
type input "PARAC"
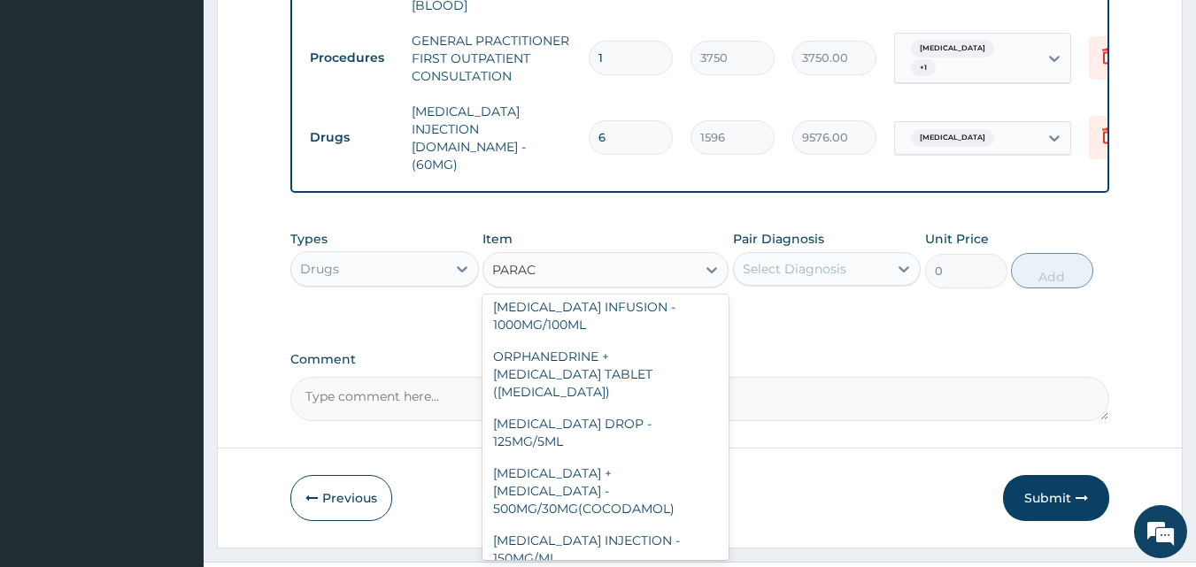
scroll to position [868, 0]
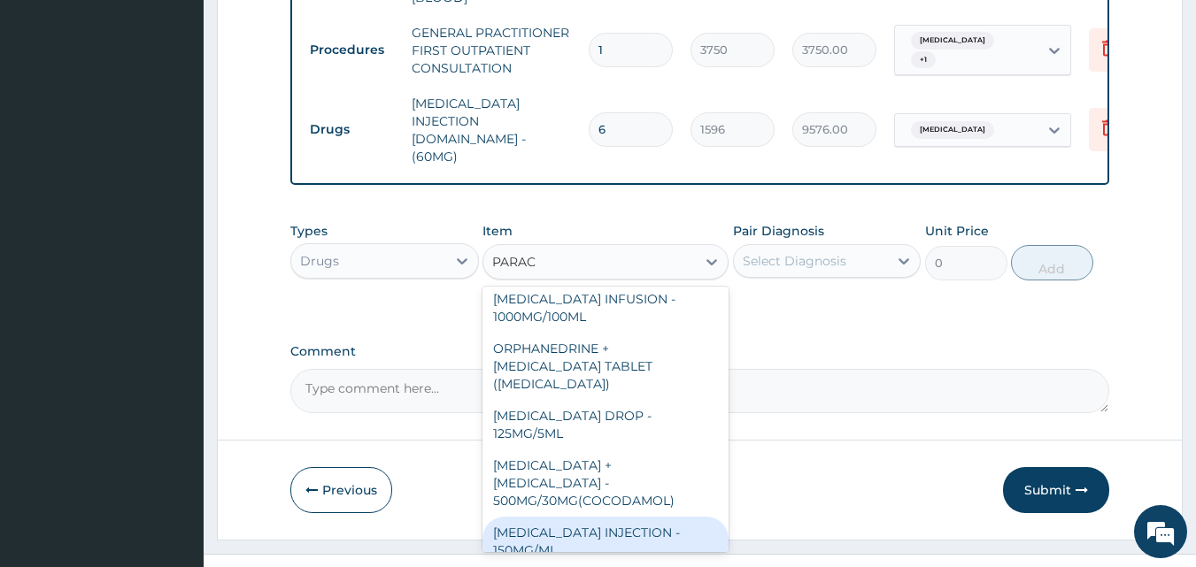
drag, startPoint x: 623, startPoint y: 487, endPoint x: 656, endPoint y: 458, distance: 43.9
click at [623, 517] on div "[MEDICAL_DATA] INJECTION - 150MG/ML" at bounding box center [605, 542] width 246 height 50
type input "560"
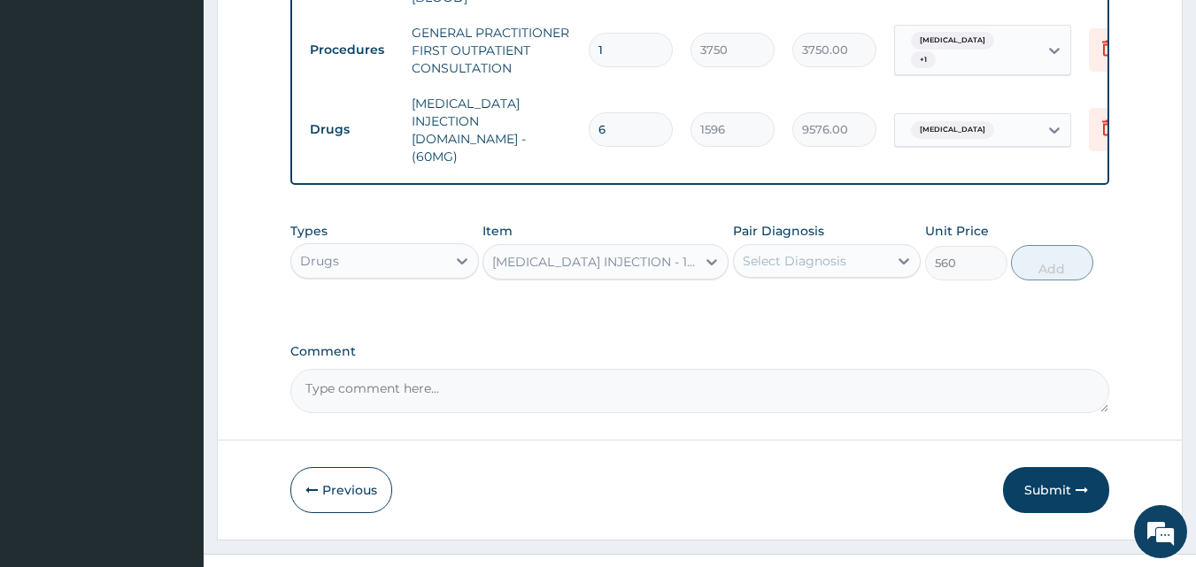
click at [881, 247] on div "Select Diagnosis" at bounding box center [811, 261] width 155 height 28
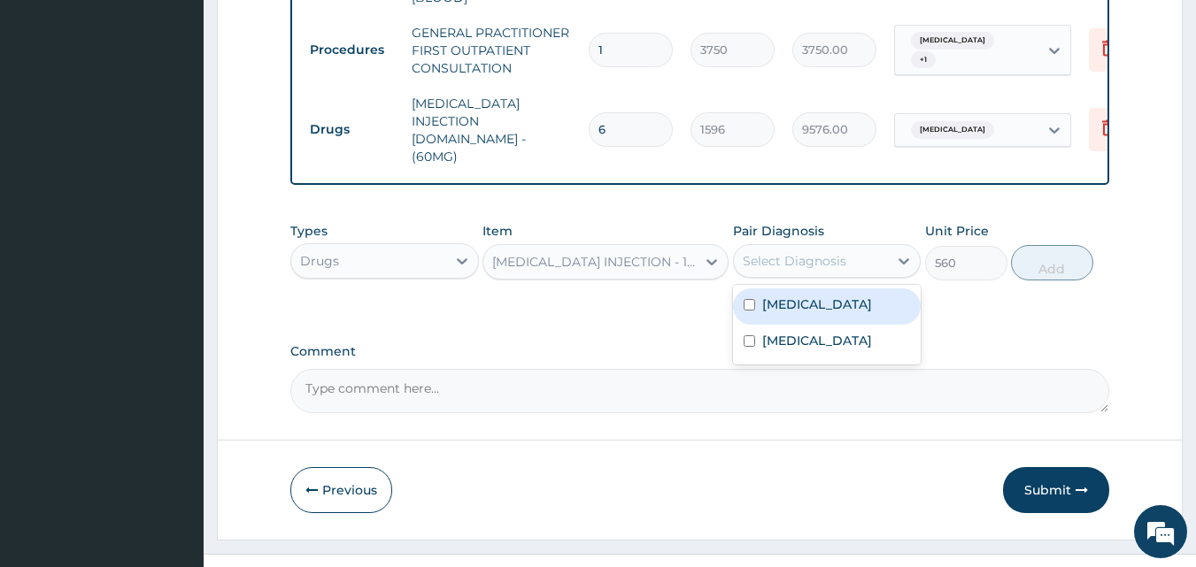
click at [814, 289] on div "[MEDICAL_DATA]" at bounding box center [827, 307] width 189 height 36
checkbox input "true"
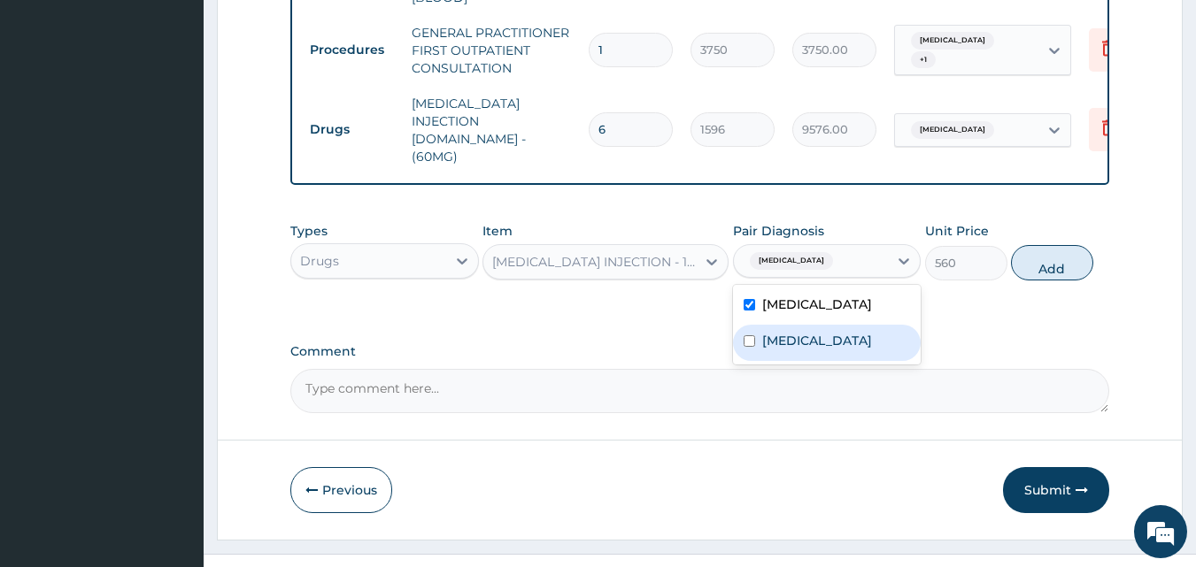
drag, startPoint x: 810, startPoint y: 303, endPoint x: 848, endPoint y: 300, distance: 38.2
click at [810, 325] on div "[MEDICAL_DATA]" at bounding box center [827, 343] width 189 height 36
checkbox input "true"
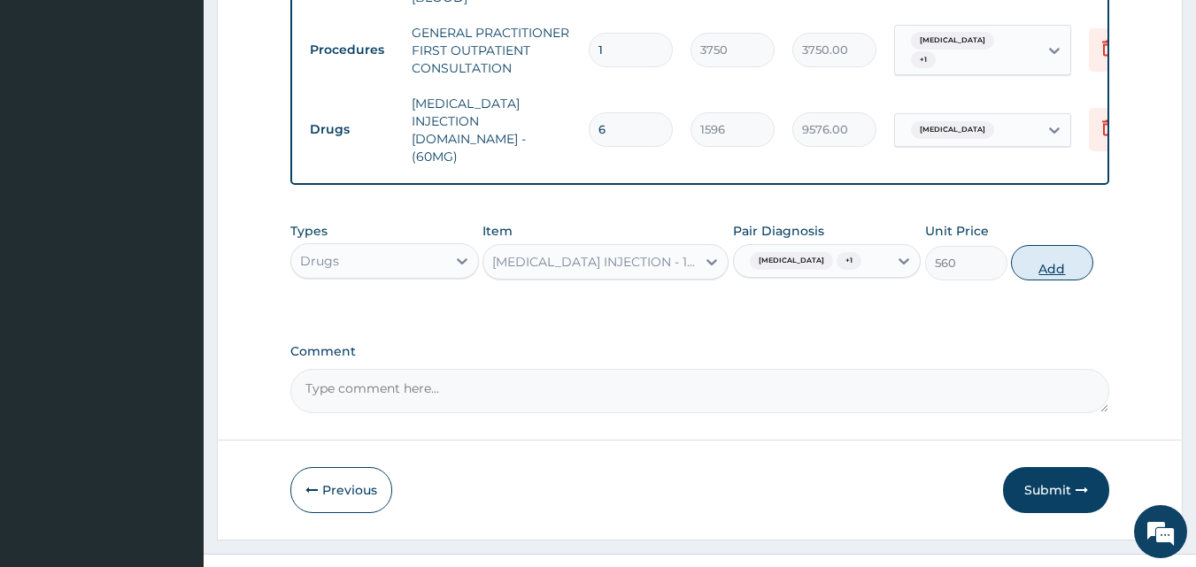
click at [1033, 245] on button "Add" at bounding box center [1052, 262] width 82 height 35
type input "0"
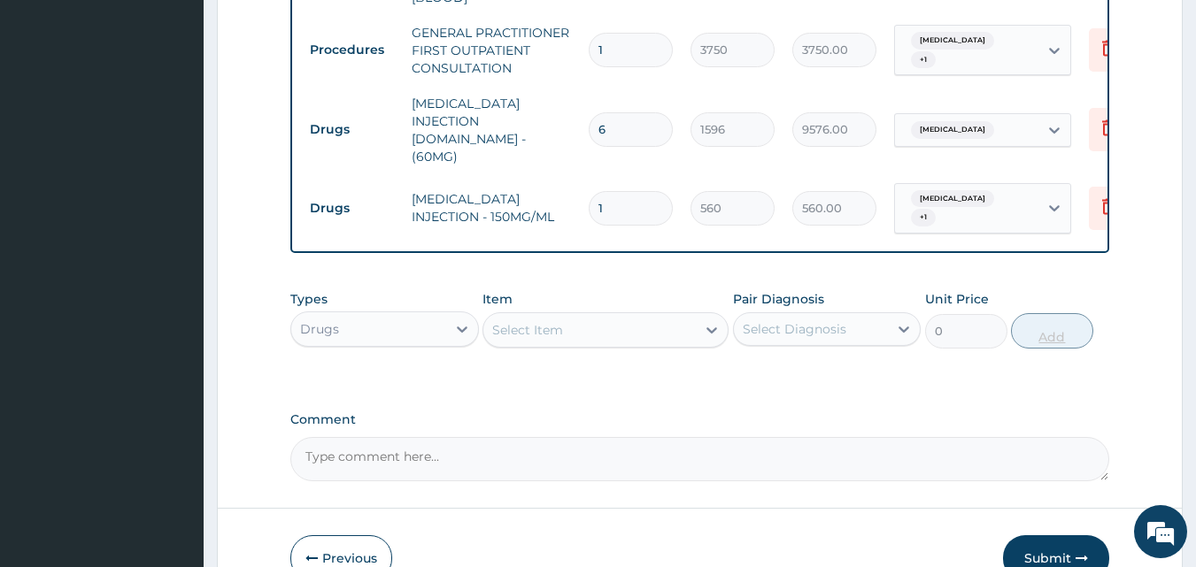
type input "0.00"
type input "4"
type input "2240.00"
type input "4"
click at [703, 321] on icon at bounding box center [712, 330] width 18 height 18
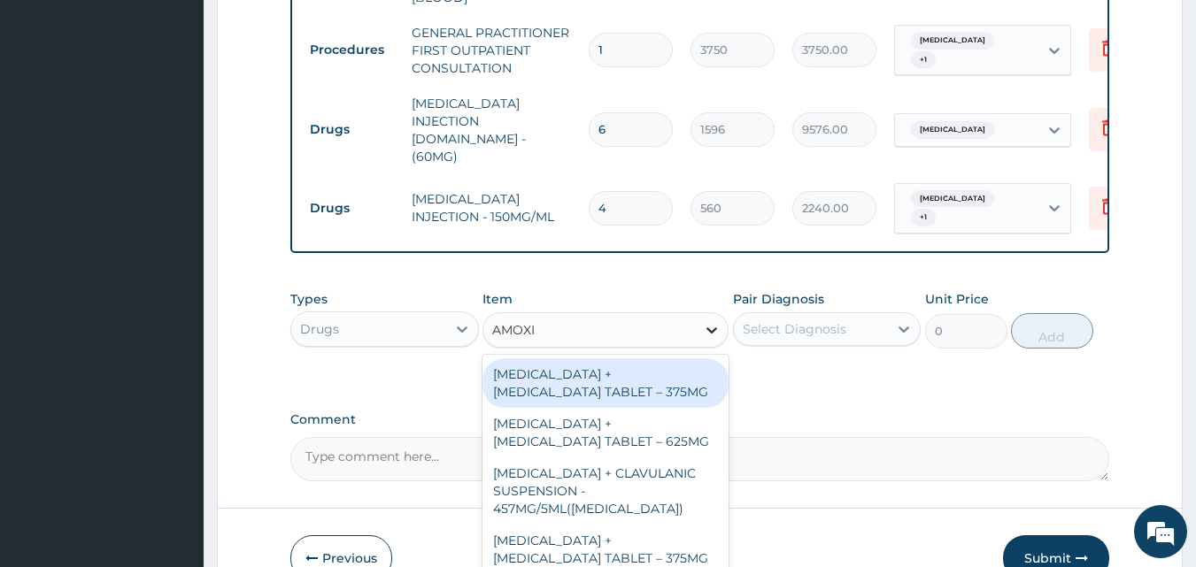
type input "AMOXIC"
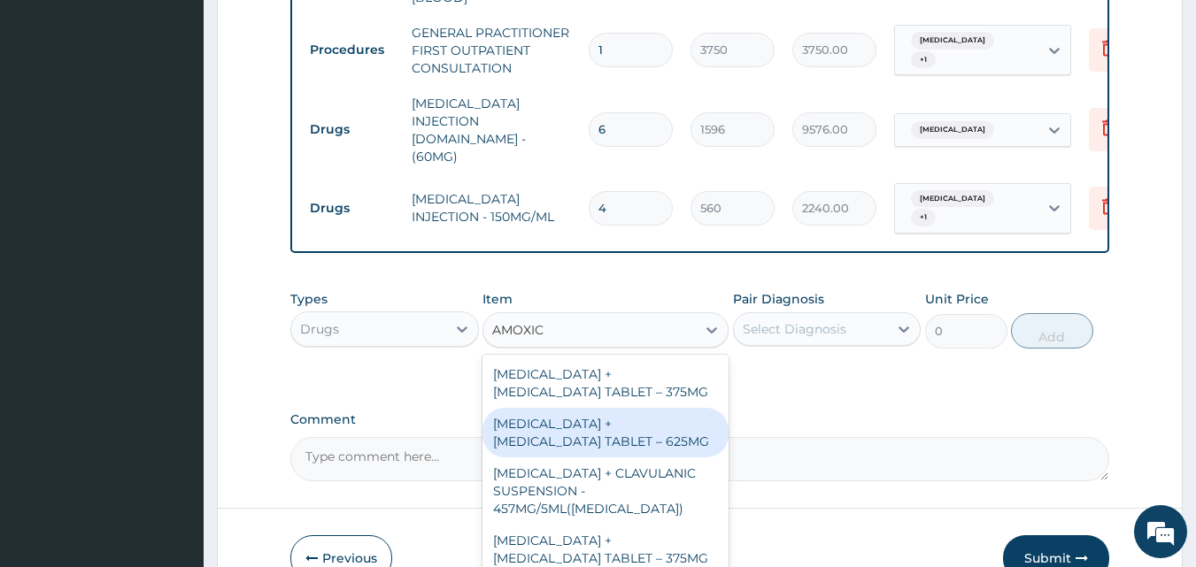
click at [606, 408] on div "[MEDICAL_DATA] + [MEDICAL_DATA] TABLET – 625MG" at bounding box center [605, 433] width 246 height 50
type input "420"
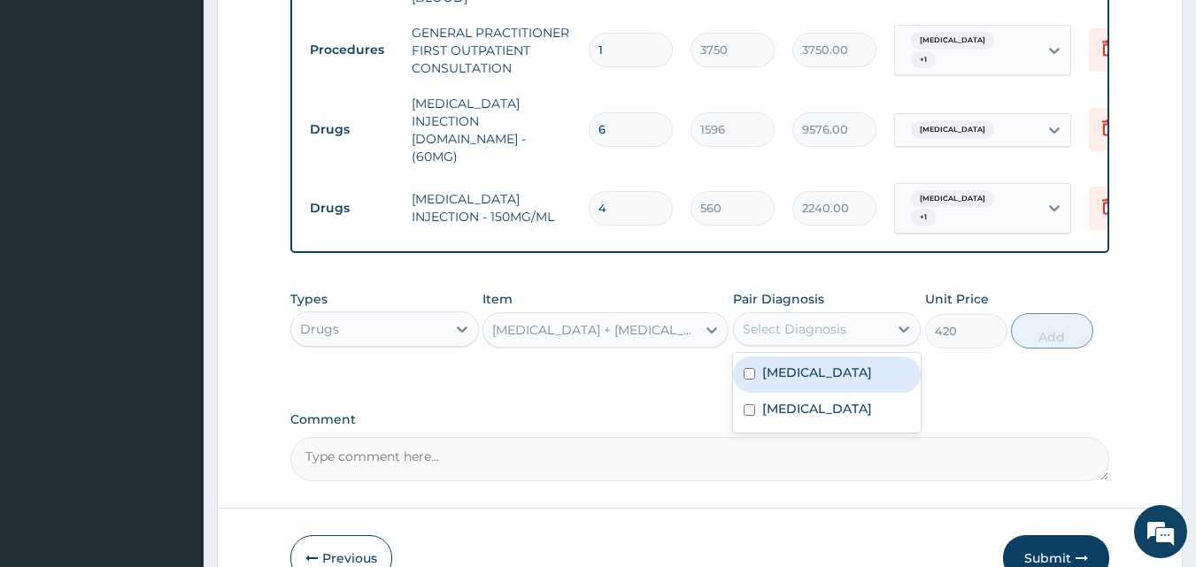
click at [761, 320] on div "Select Diagnosis" at bounding box center [795, 329] width 104 height 18
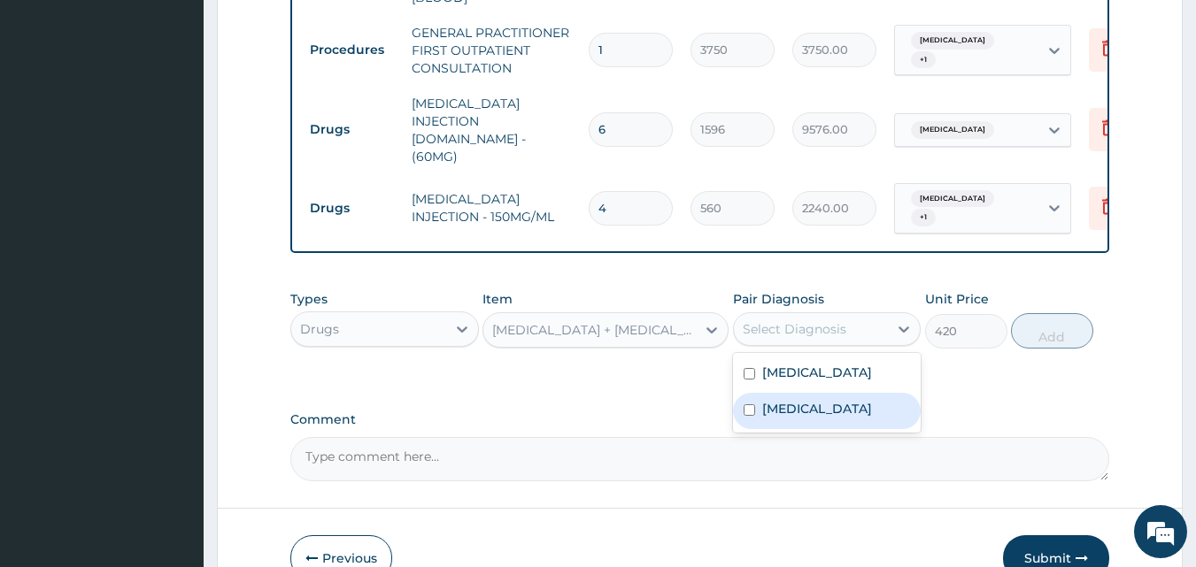
drag, startPoint x: 794, startPoint y: 373, endPoint x: 1007, endPoint y: 324, distance: 218.0
click at [794, 400] on label "Sepsis" at bounding box center [817, 409] width 110 height 18
checkbox input "true"
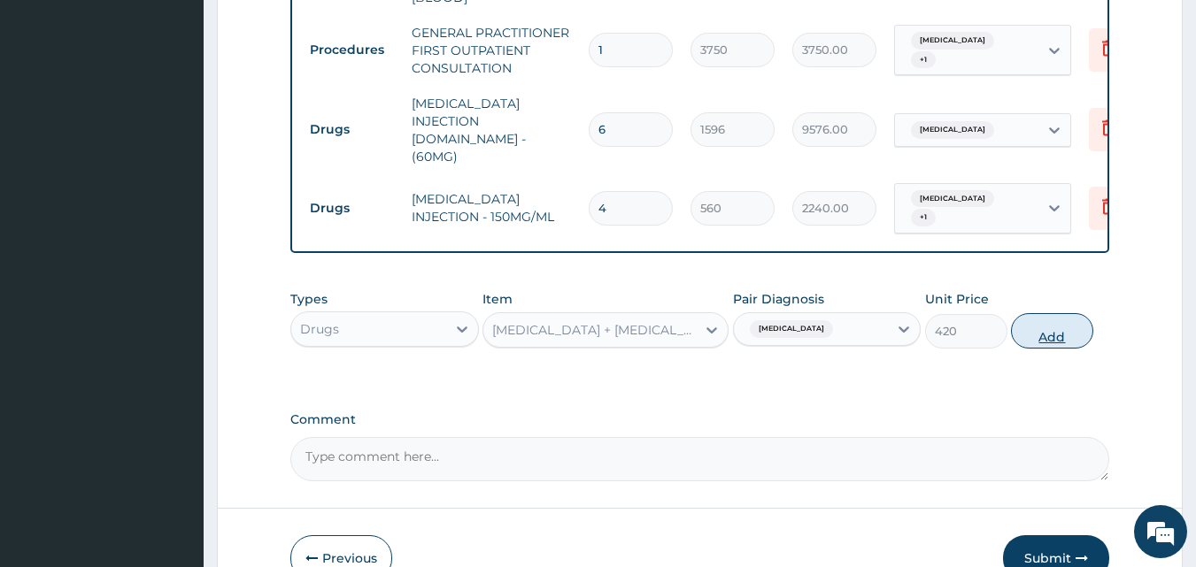
click at [1054, 313] on button "Add" at bounding box center [1052, 330] width 82 height 35
type input "0"
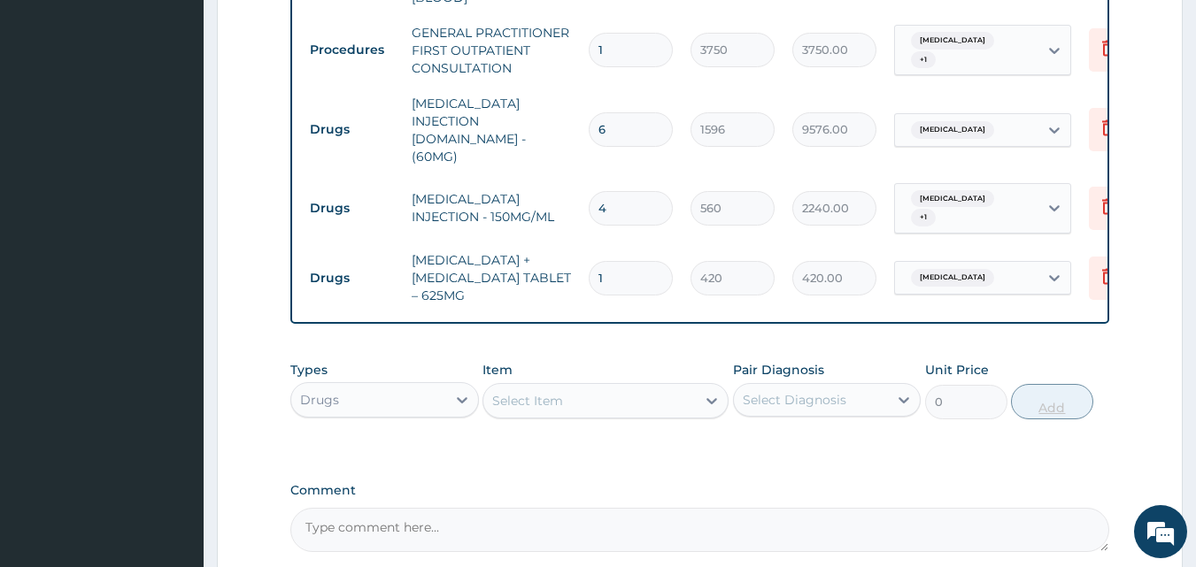
type input "14"
type input "5880.00"
type input "14"
click at [709, 398] on icon at bounding box center [711, 401] width 11 height 6
type input "CEFTRIA"
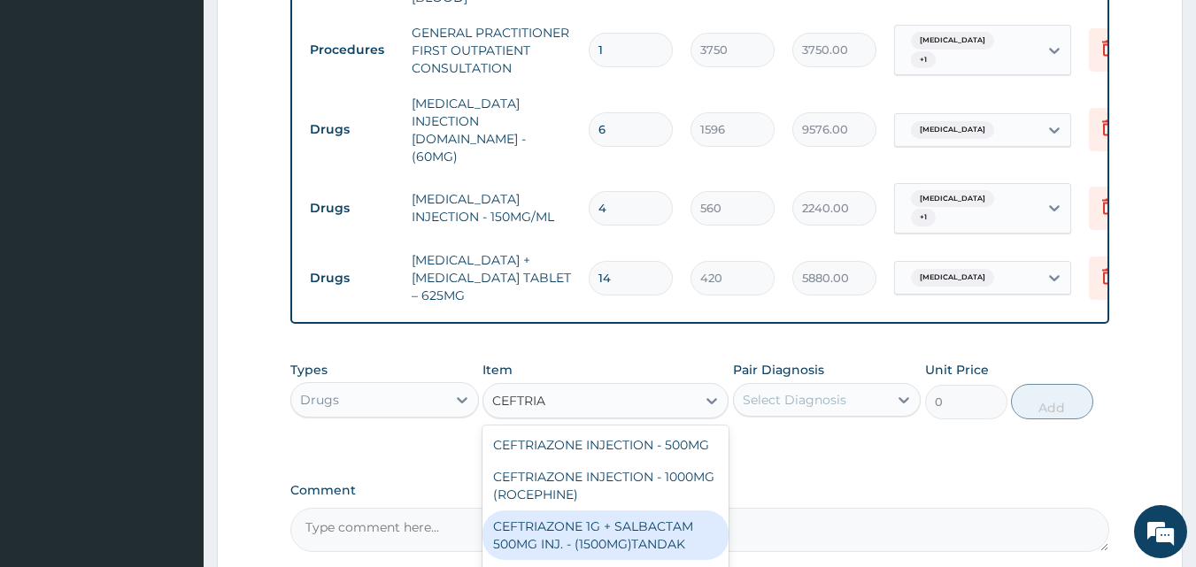
click at [564, 511] on div "CEFTRIAZONE 1G + SALBACTAM 500MG INJ. - (1500MG)TANDAK" at bounding box center [605, 536] width 246 height 50
type input "4480"
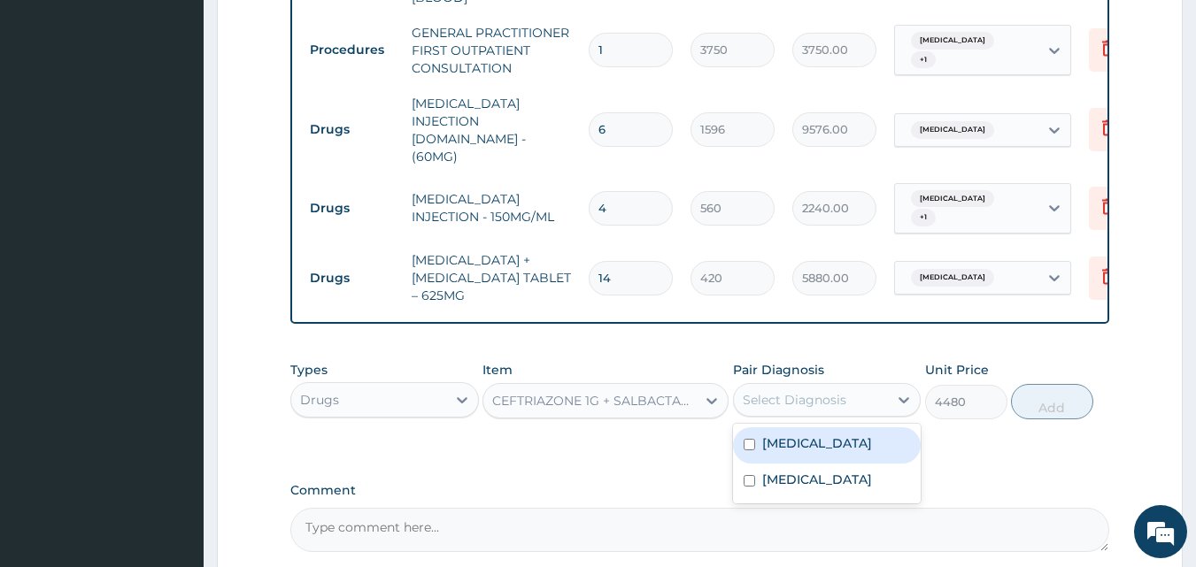
drag, startPoint x: 820, startPoint y: 354, endPoint x: 814, endPoint y: 382, distance: 28.1
click at [820, 391] on div "Select Diagnosis" at bounding box center [795, 400] width 104 height 18
click at [797, 435] on label "[MEDICAL_DATA]" at bounding box center [817, 444] width 110 height 18
checkbox input "true"
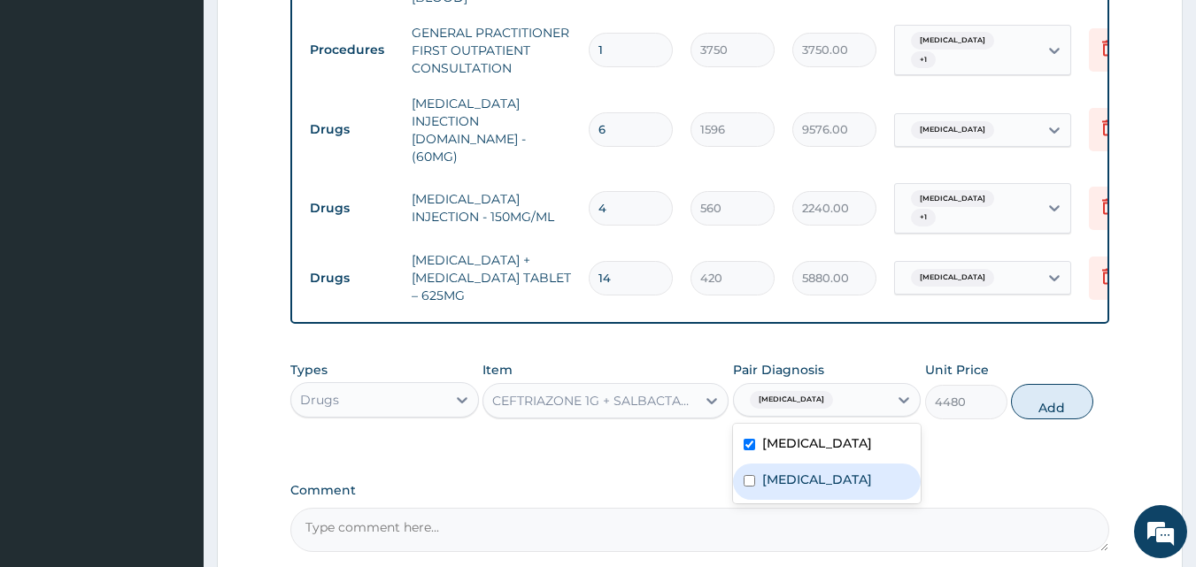
click at [777, 471] on label "Sepsis" at bounding box center [817, 480] width 110 height 18
checkbox input "true"
click at [799, 435] on label "[MEDICAL_DATA]" at bounding box center [817, 444] width 110 height 18
checkbox input "false"
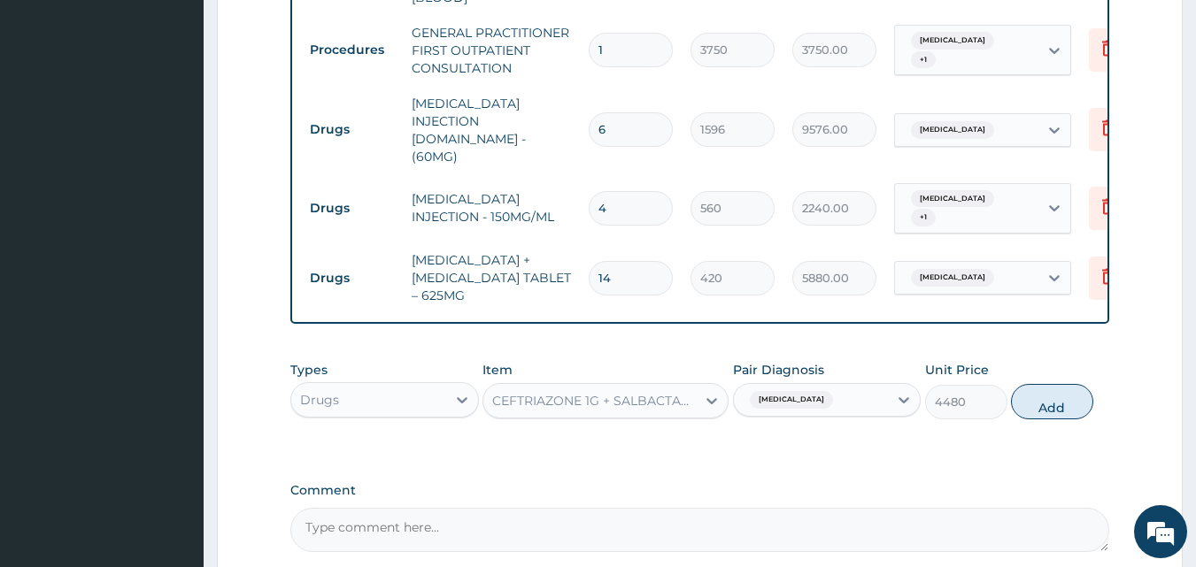
drag, startPoint x: 1046, startPoint y: 347, endPoint x: 1053, endPoint y: 358, distance: 12.3
click at [1049, 384] on button "Add" at bounding box center [1052, 401] width 82 height 35
type input "0"
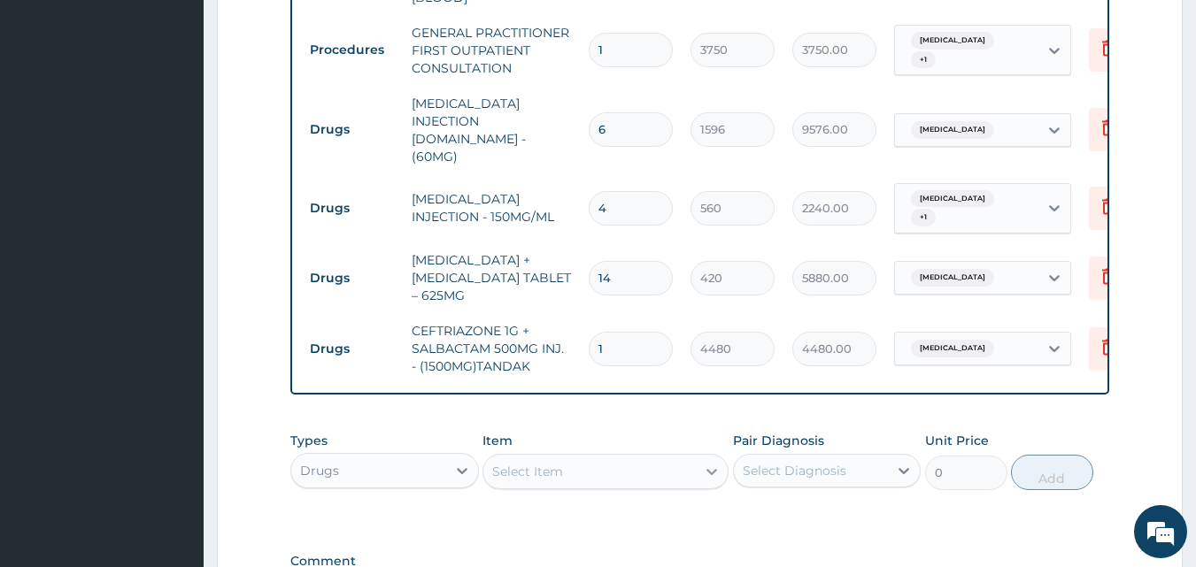
click at [722, 456] on div at bounding box center [712, 472] width 32 height 32
click at [710, 469] on icon at bounding box center [711, 472] width 11 height 6
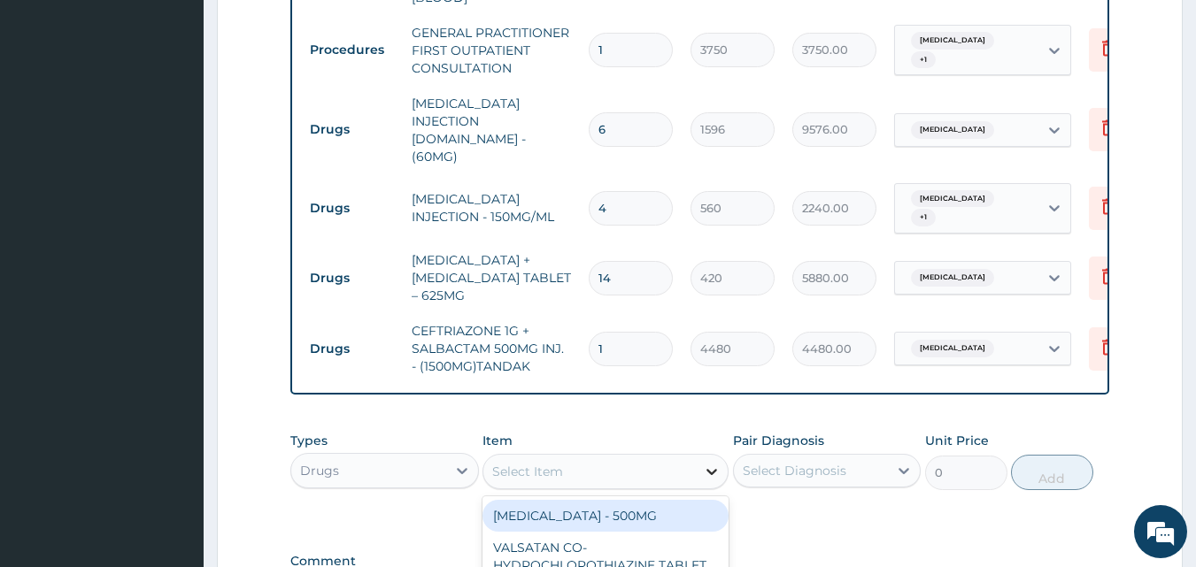
click at [710, 469] on icon at bounding box center [711, 472] width 11 height 6
type input "PARACETA"
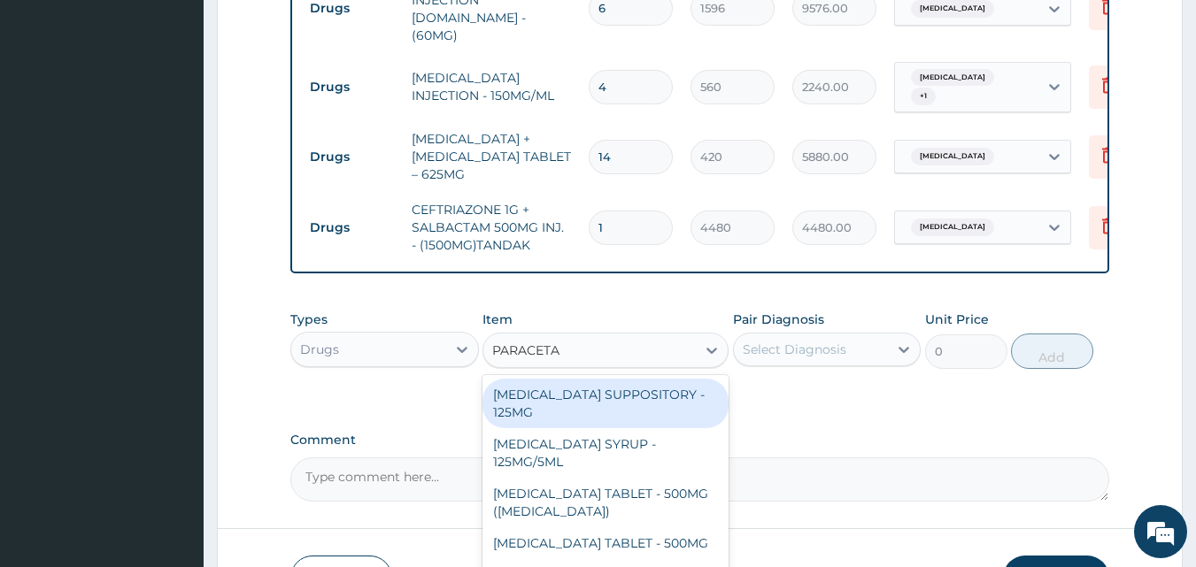
scroll to position [1046, 0]
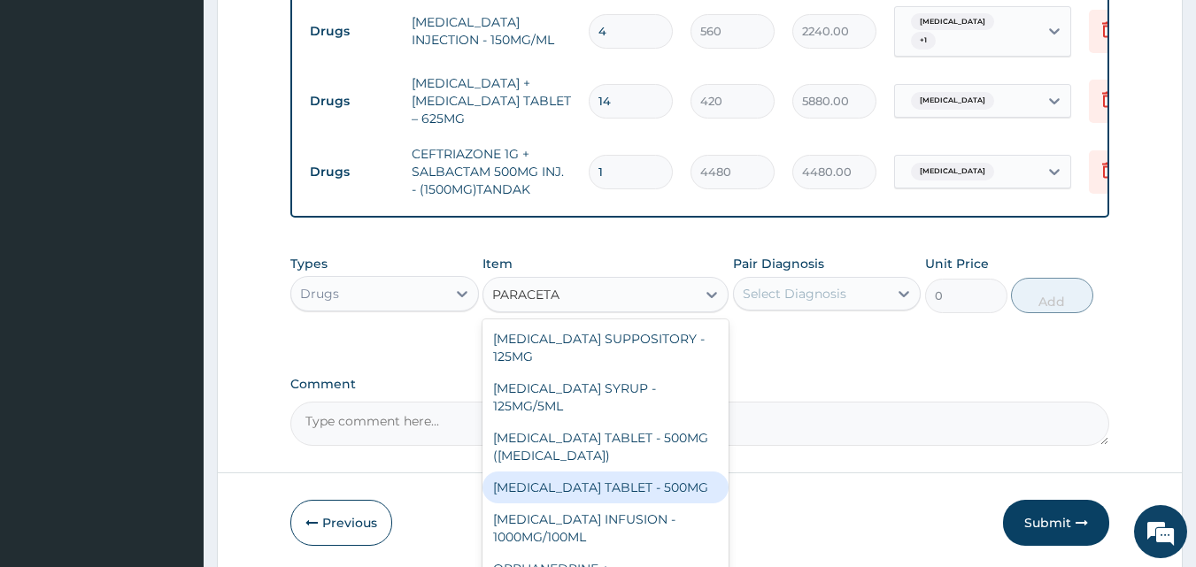
click at [640, 472] on div "[MEDICAL_DATA] TABLET - 500MG" at bounding box center [605, 488] width 246 height 32
type input "33.599999999999994"
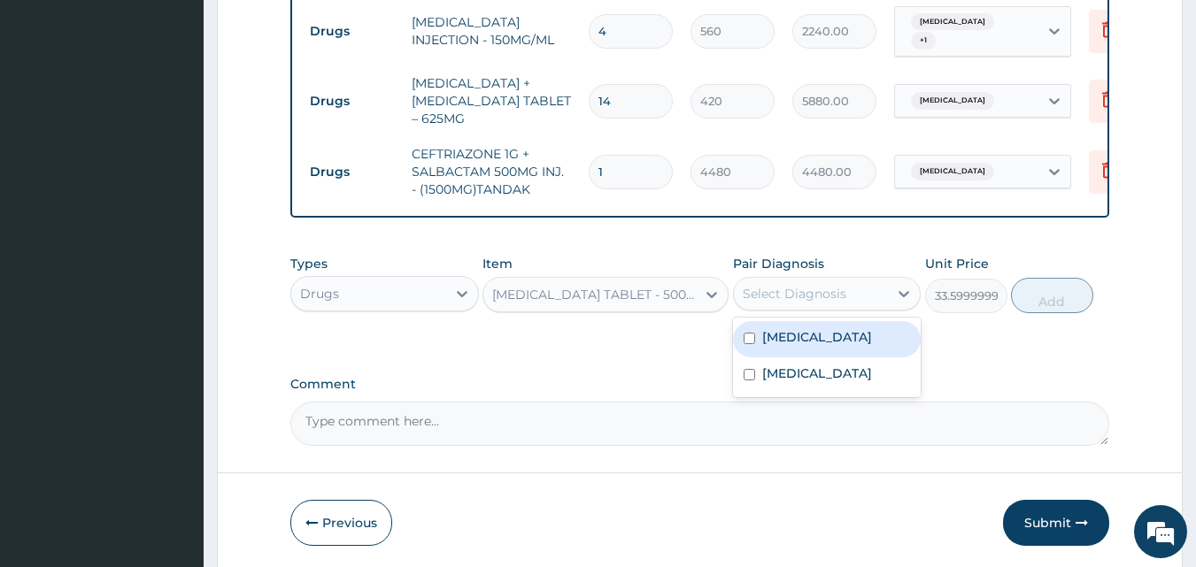
click at [814, 285] on div "Select Diagnosis" at bounding box center [795, 294] width 104 height 18
drag, startPoint x: 814, startPoint y: 298, endPoint x: 814, endPoint y: 319, distance: 20.4
click at [814, 321] on div "[MEDICAL_DATA]" at bounding box center [827, 339] width 189 height 36
checkbox input "true"
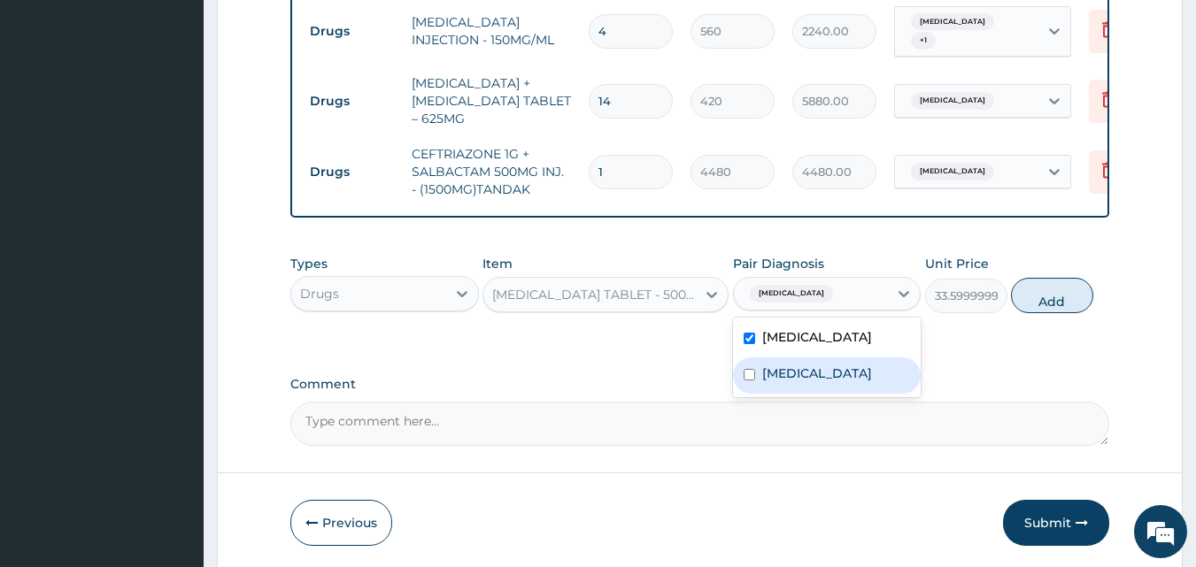
click at [816, 358] on div "Sepsis" at bounding box center [827, 376] width 189 height 36
checkbox input "true"
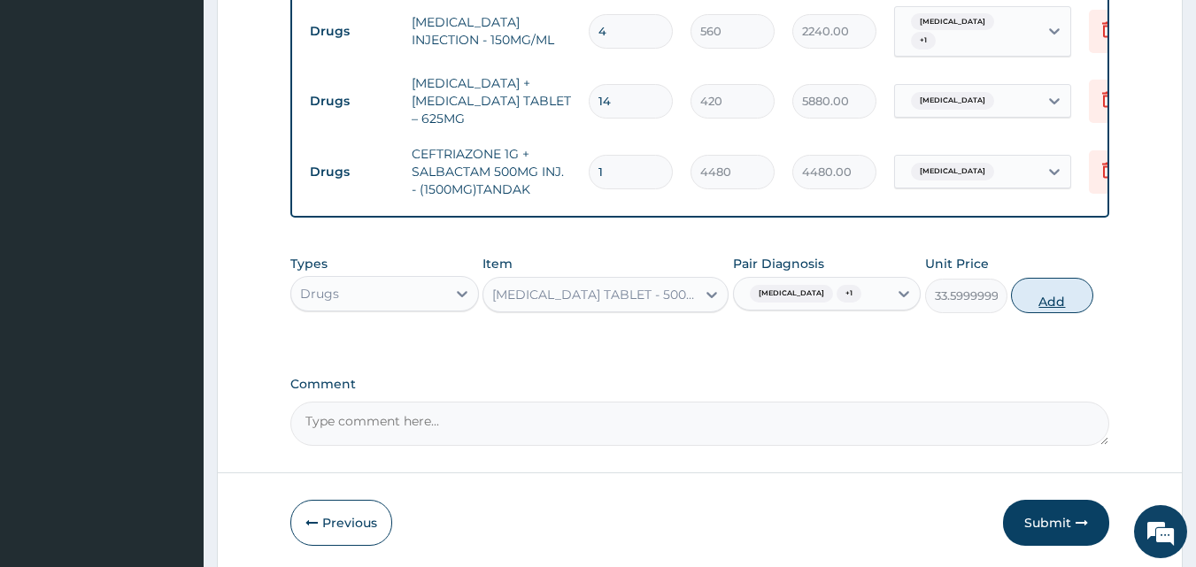
click at [1037, 278] on button "Add" at bounding box center [1052, 295] width 82 height 35
type input "0"
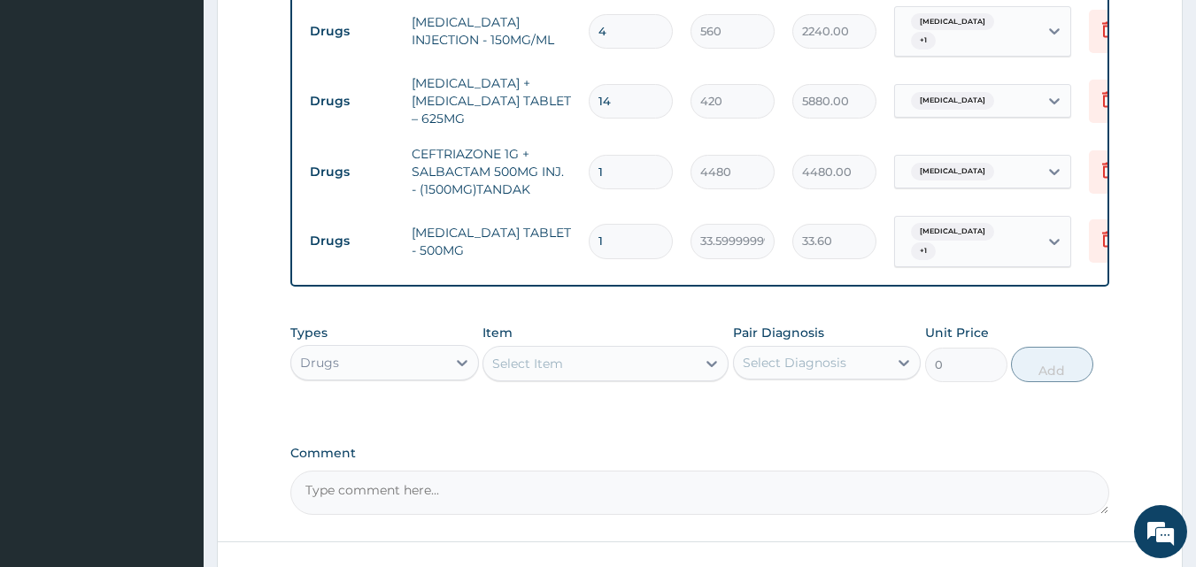
type input "18"
type input "604.80"
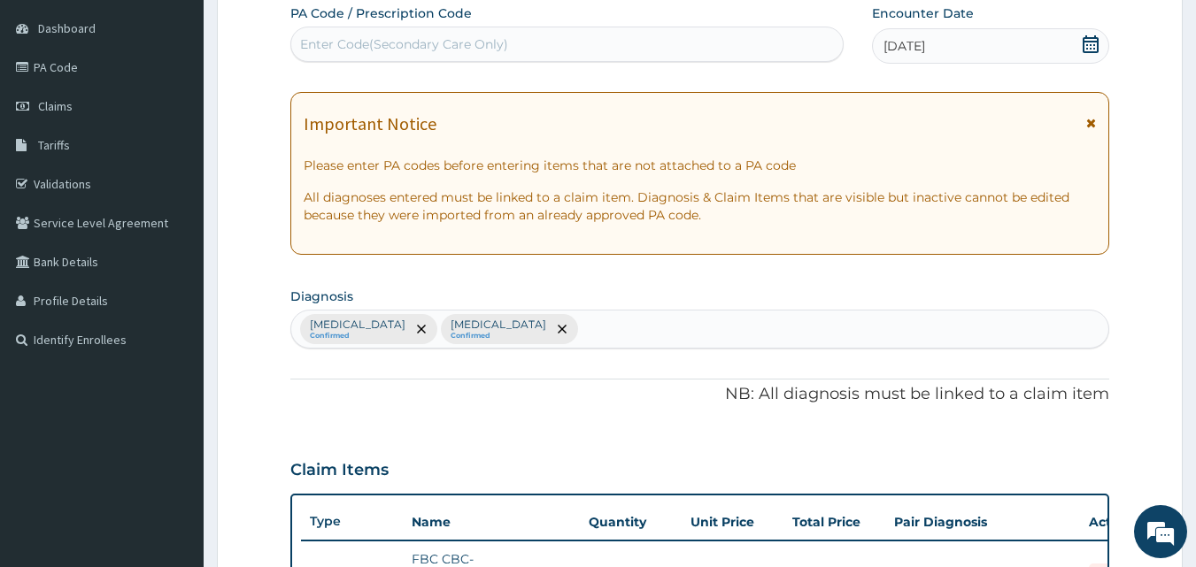
scroll to position [160, 0]
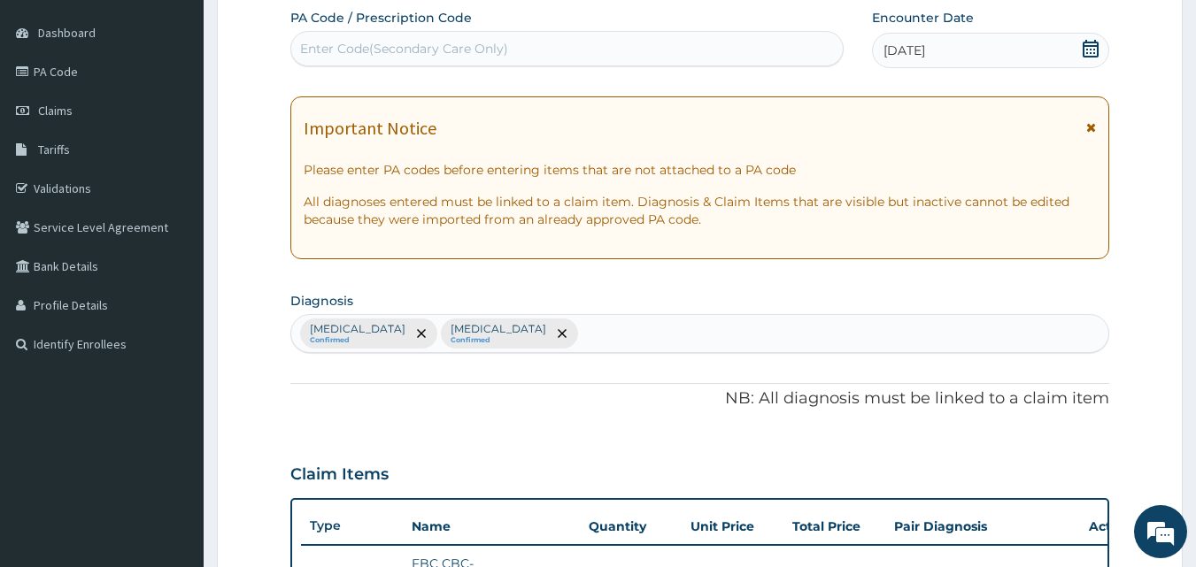
type input "18"
click at [497, 340] on div "Malaria Confirmed Sepsis Confirmed" at bounding box center [700, 333] width 818 height 37
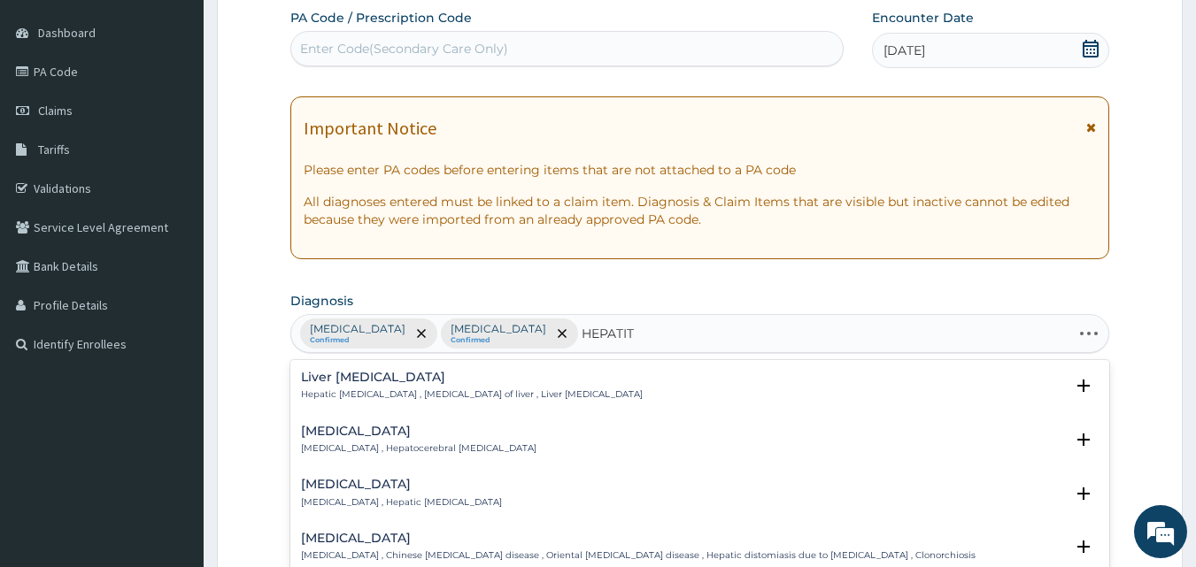
type input "HEPATITI"
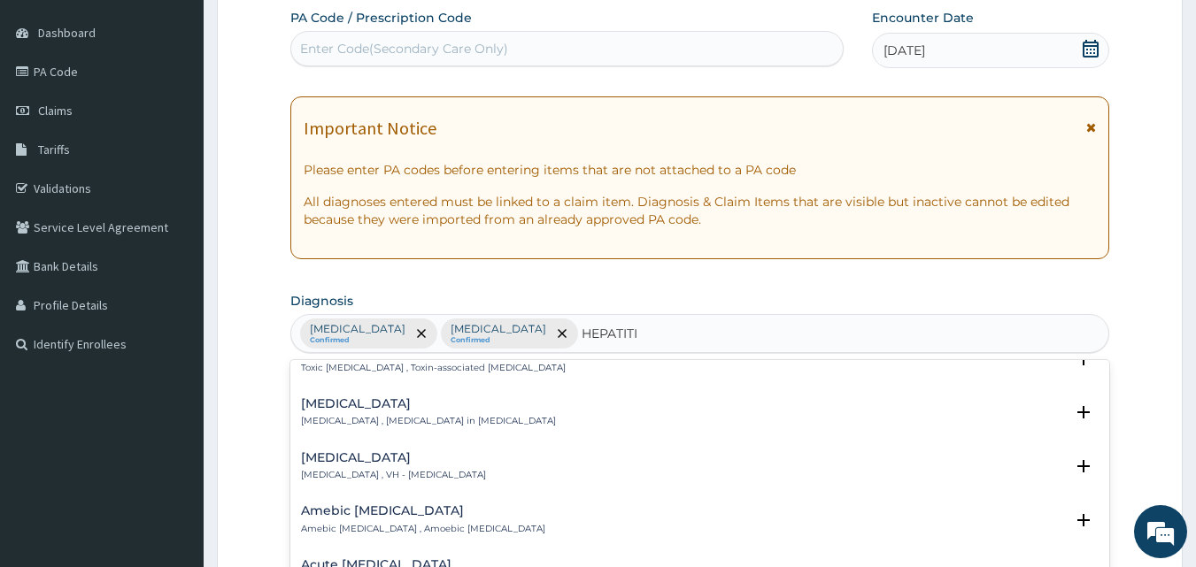
scroll to position [177, 0]
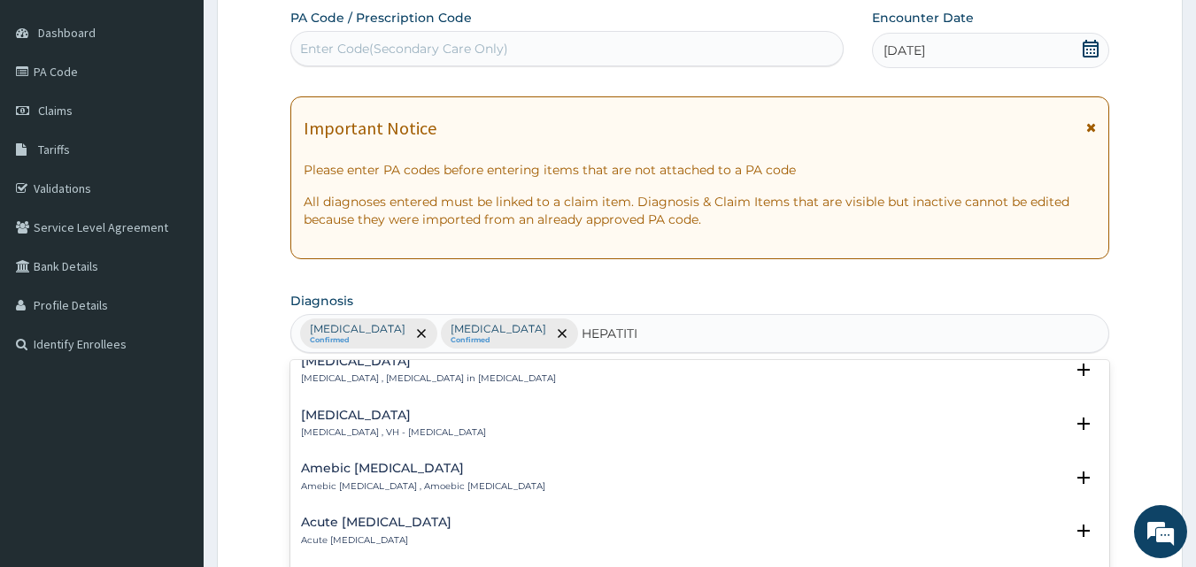
click at [370, 421] on h4 "Viral hepatitis" at bounding box center [393, 415] width 185 height 13
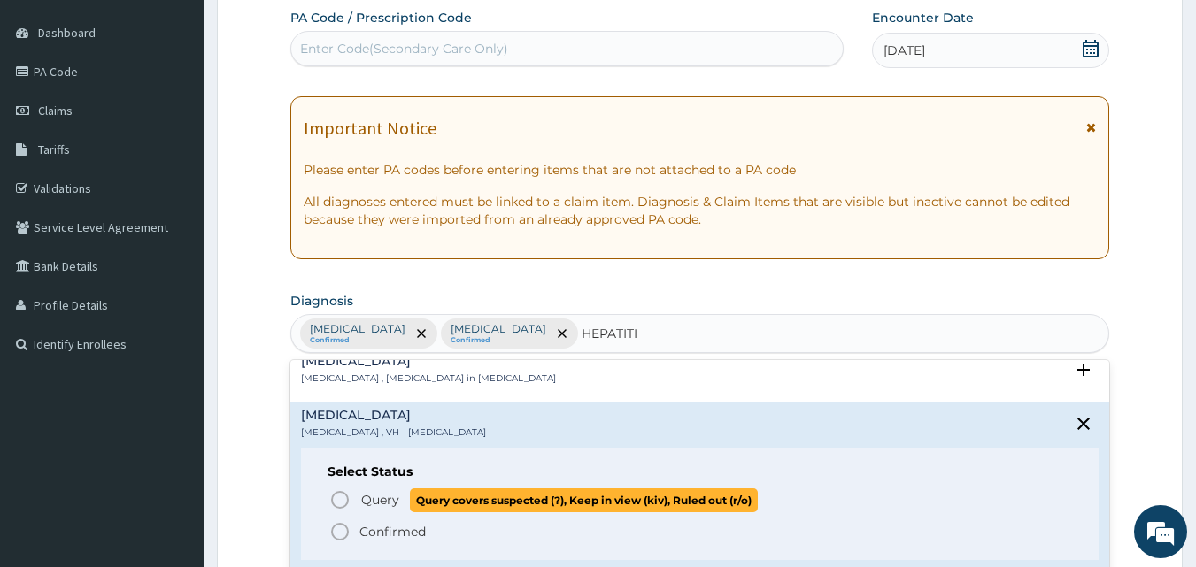
click at [339, 500] on icon "status option query" at bounding box center [339, 500] width 21 height 21
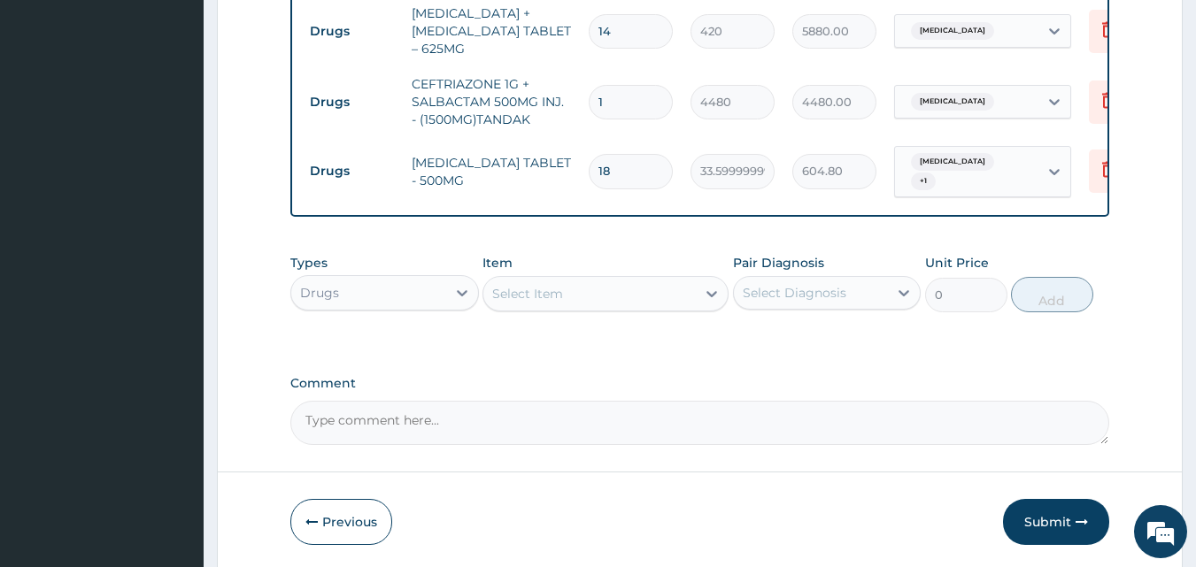
scroll to position [1132, 0]
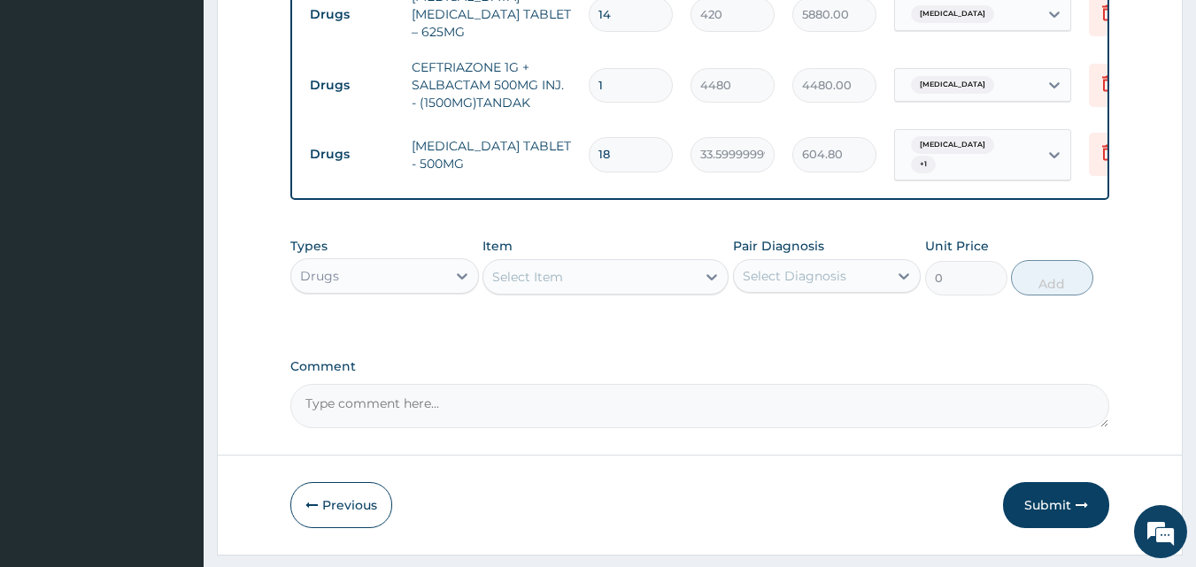
click at [660, 263] on div "Select Item" at bounding box center [589, 277] width 212 height 28
type input "LIV"
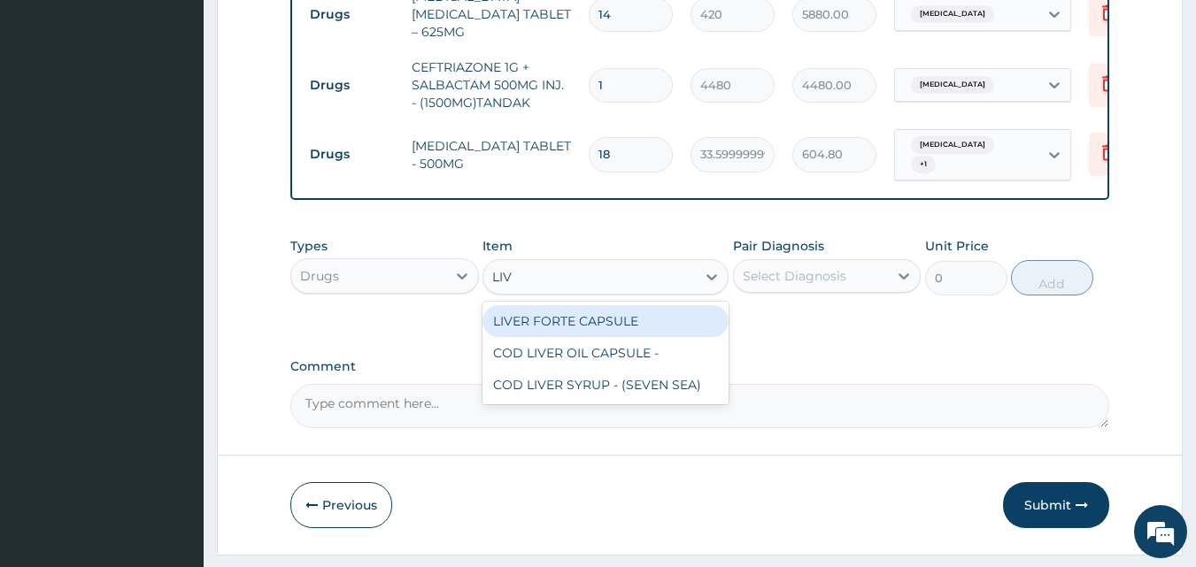
click at [618, 305] on div "LIVER FORTE CAPSULE" at bounding box center [605, 321] width 246 height 32
type input "280"
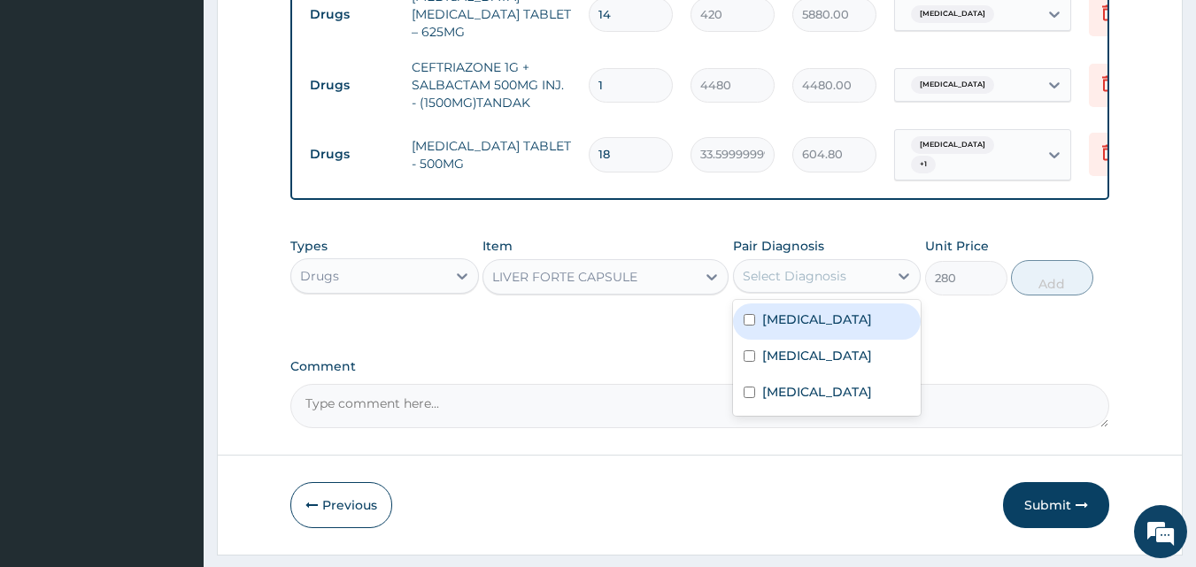
click at [862, 262] on div "Select Diagnosis" at bounding box center [811, 276] width 155 height 28
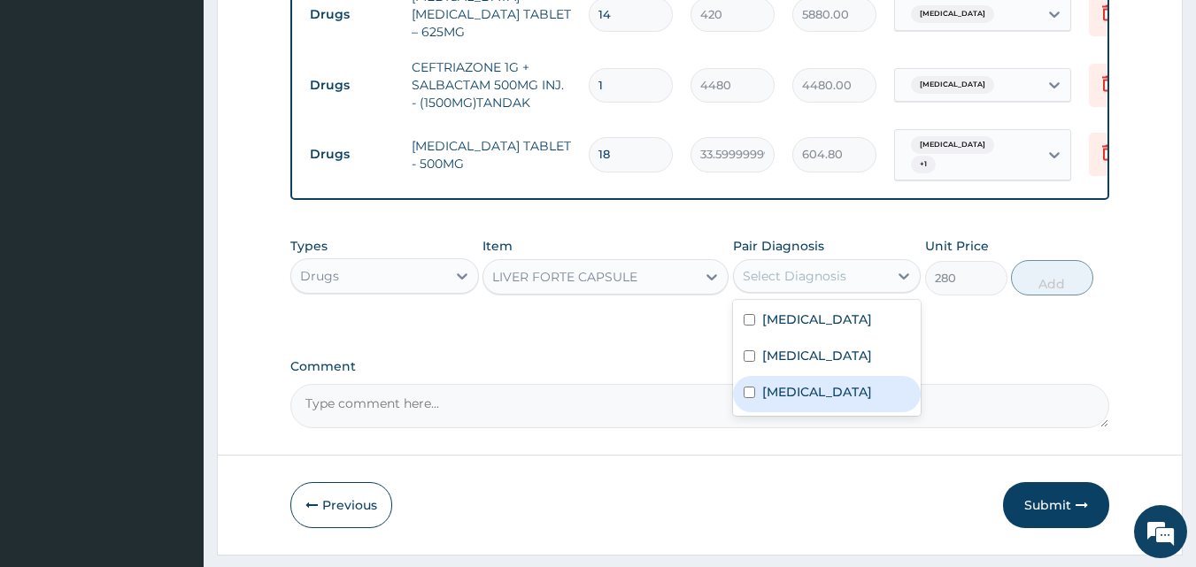
drag, startPoint x: 815, startPoint y: 341, endPoint x: 872, endPoint y: 313, distance: 63.3
click at [816, 383] on label "Viral hepatitis" at bounding box center [817, 392] width 110 height 18
checkbox input "true"
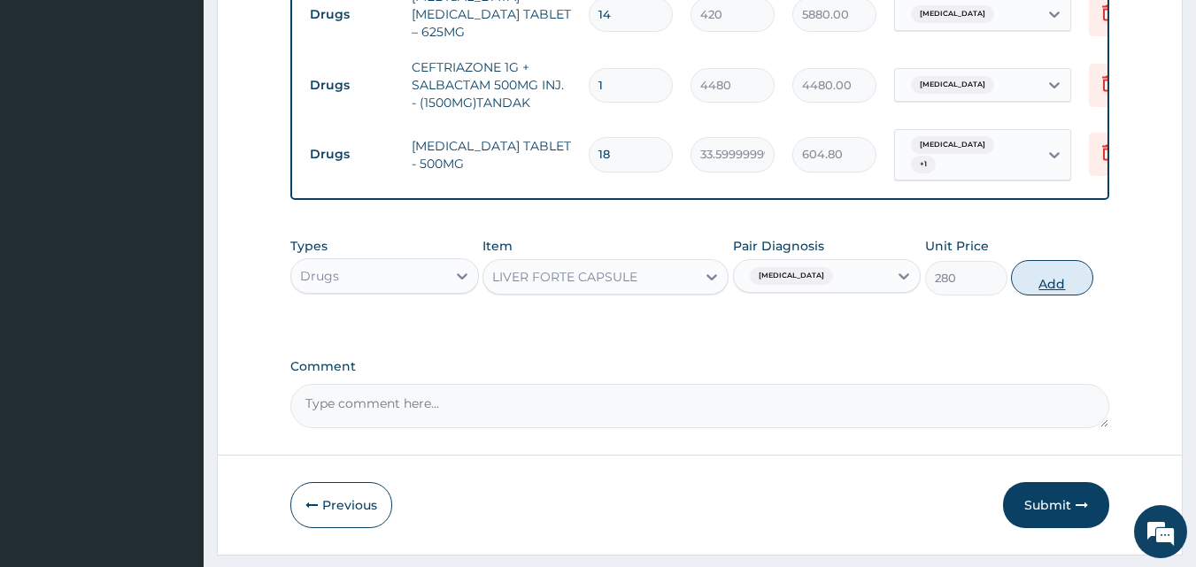
click at [1054, 260] on button "Add" at bounding box center [1052, 277] width 82 height 35
type input "0"
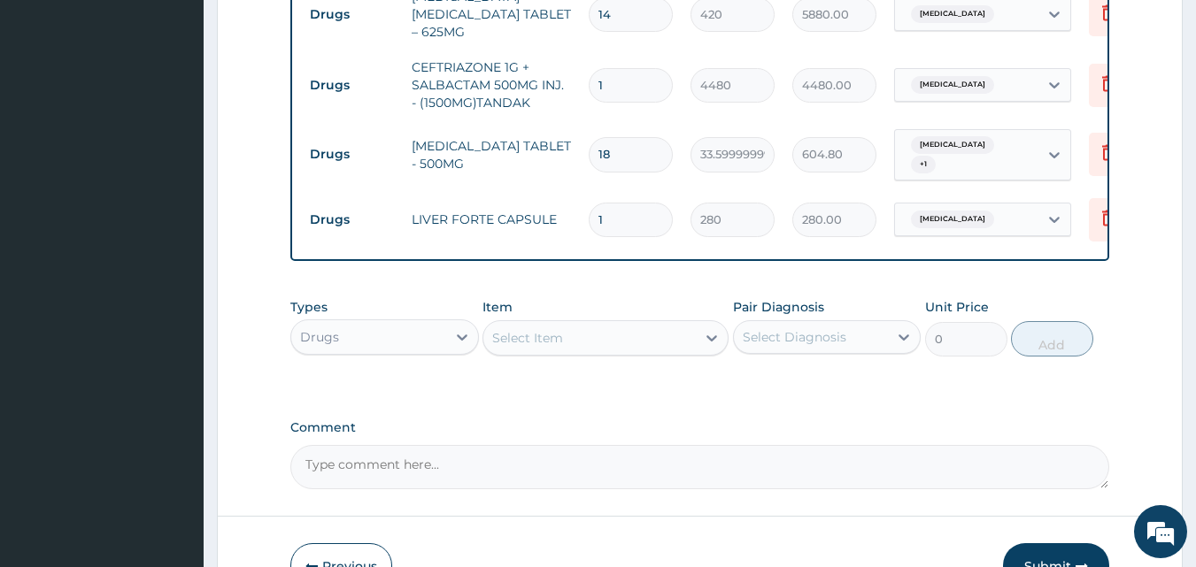
type input "0.00"
type input "3"
type input "840.00"
type input "30"
type input "8400.00"
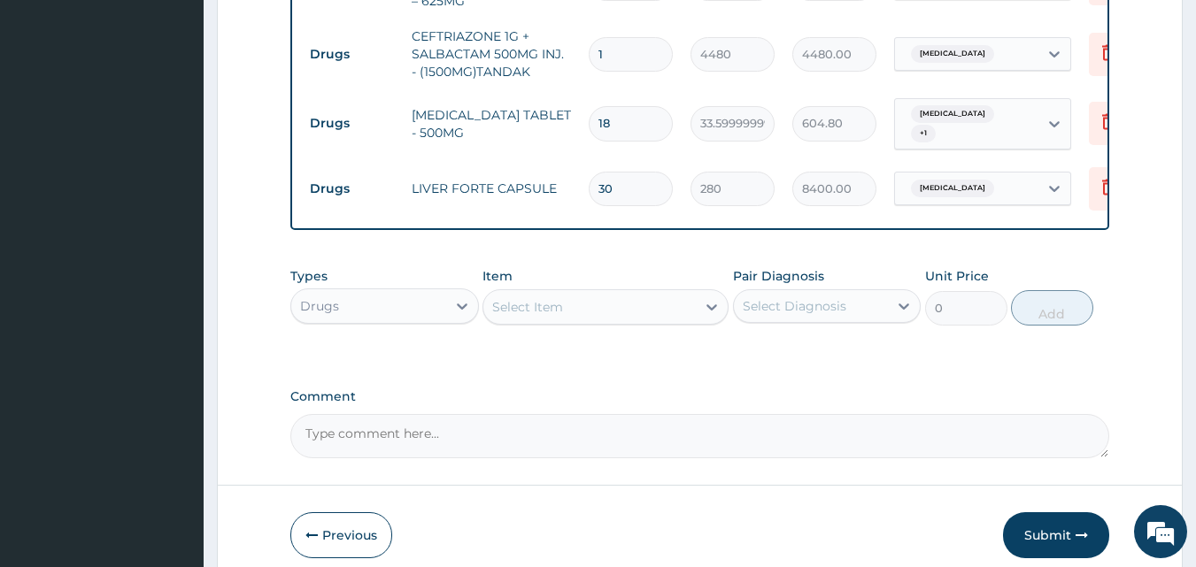
scroll to position [1193, 0]
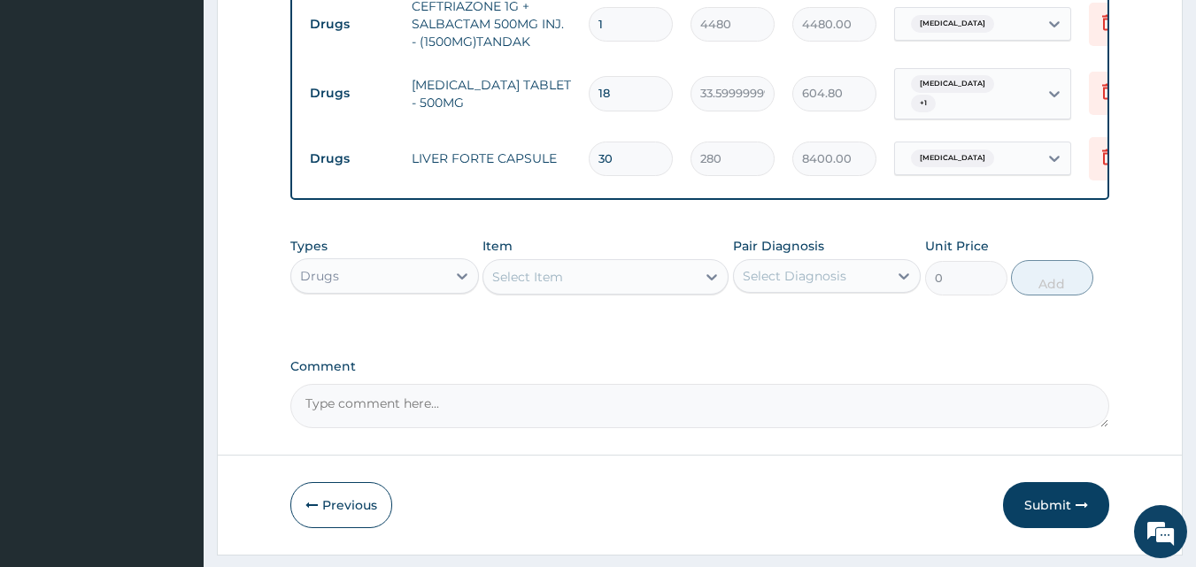
type input "30"
click at [357, 384] on textarea "Comment" at bounding box center [700, 406] width 820 height 44
type textarea "DS ;- ACUTE MALARIA, SEPSIS, ? HEPATITIS B"
click at [1044, 482] on button "Submit" at bounding box center [1056, 505] width 106 height 46
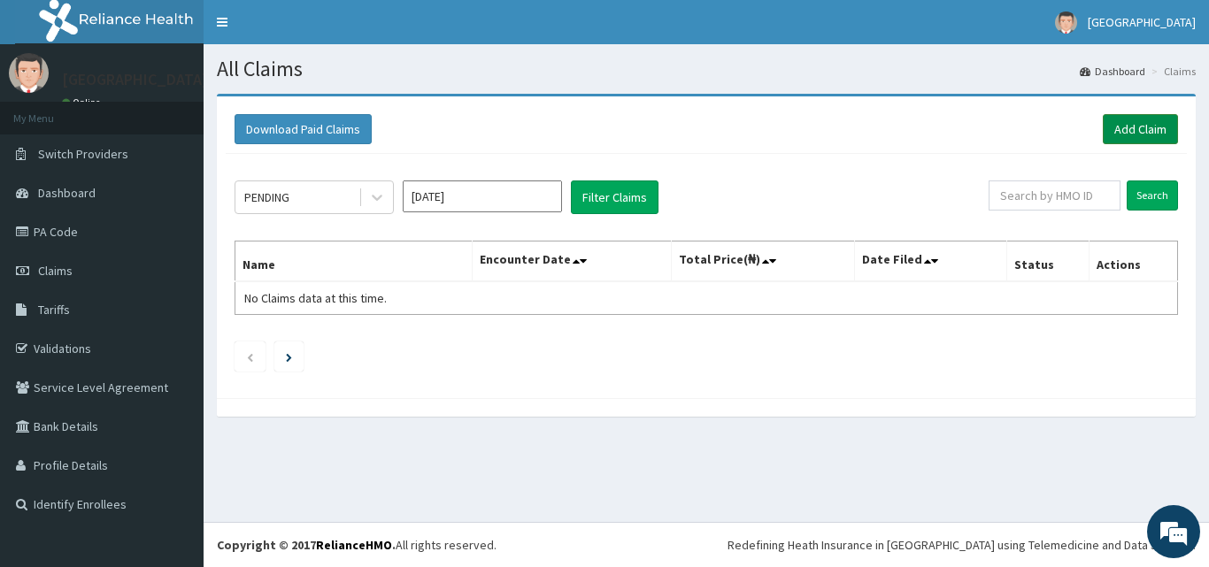
click at [1141, 127] on link "Add Claim" at bounding box center [1140, 129] width 75 height 30
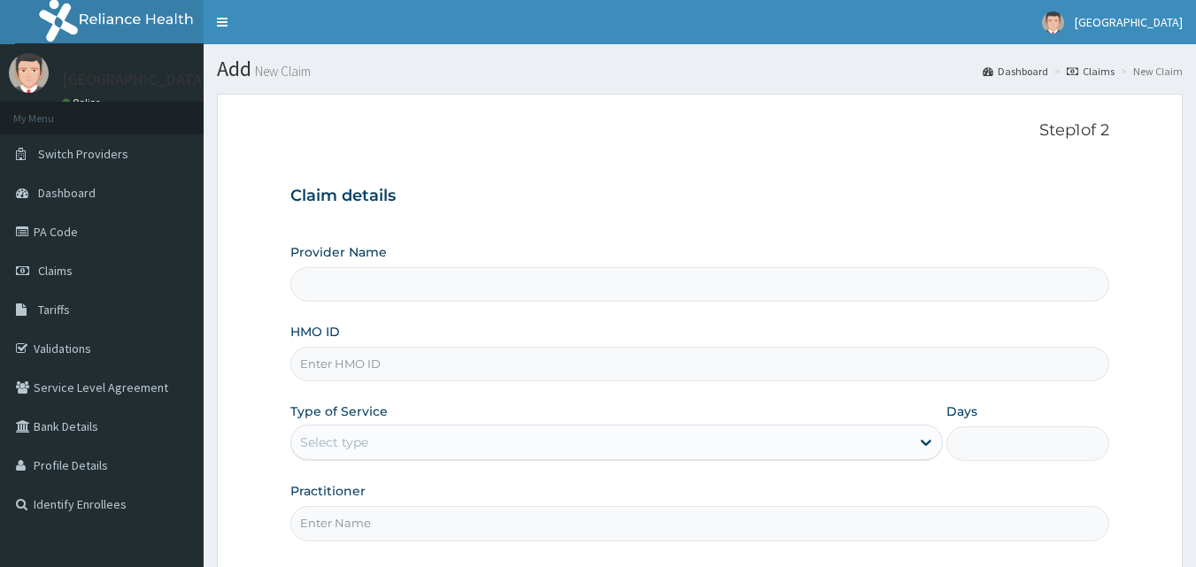
click at [336, 366] on input "HMO ID" at bounding box center [700, 364] width 820 height 35
type input "[GEOGRAPHIC_DATA]"
type input "HFI/10020/A"
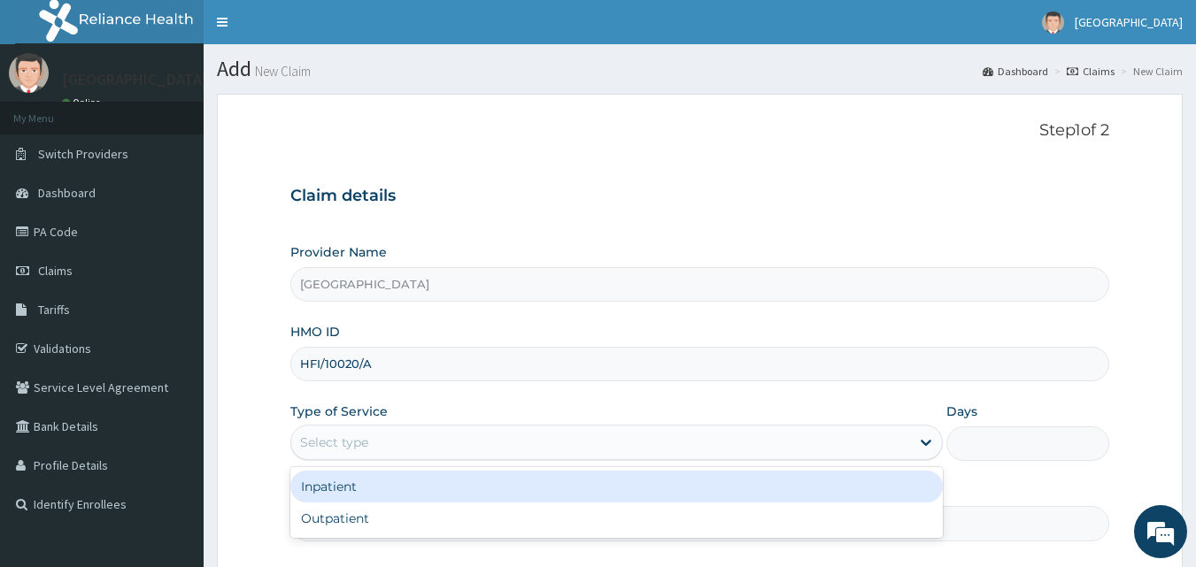
click at [363, 436] on div "Select type" at bounding box center [334, 443] width 68 height 18
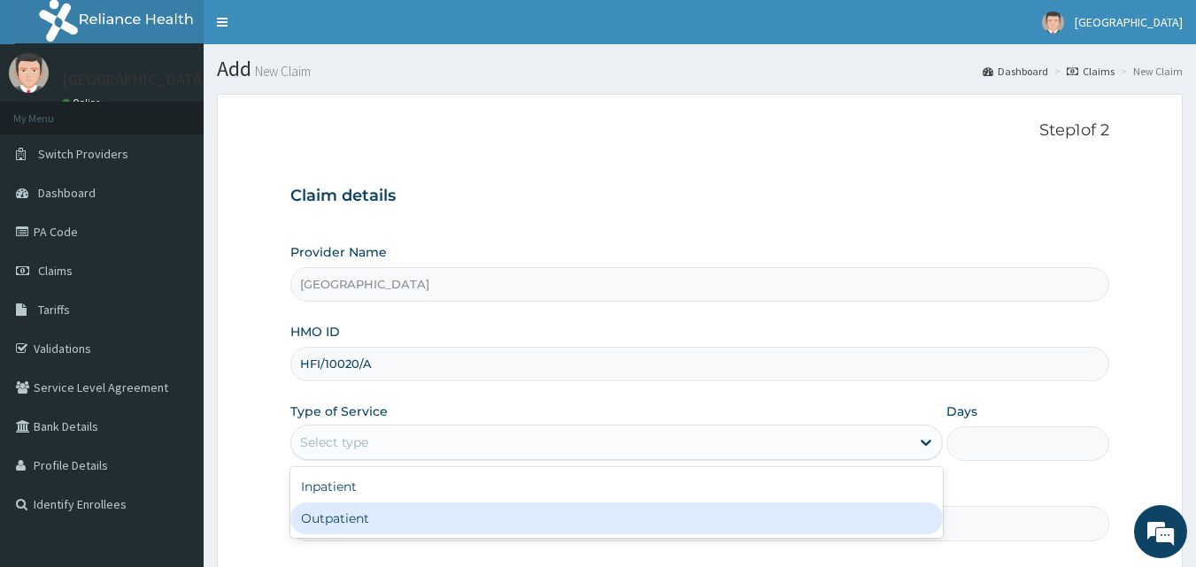
click at [363, 519] on div "Outpatient" at bounding box center [616, 519] width 652 height 32
type input "1"
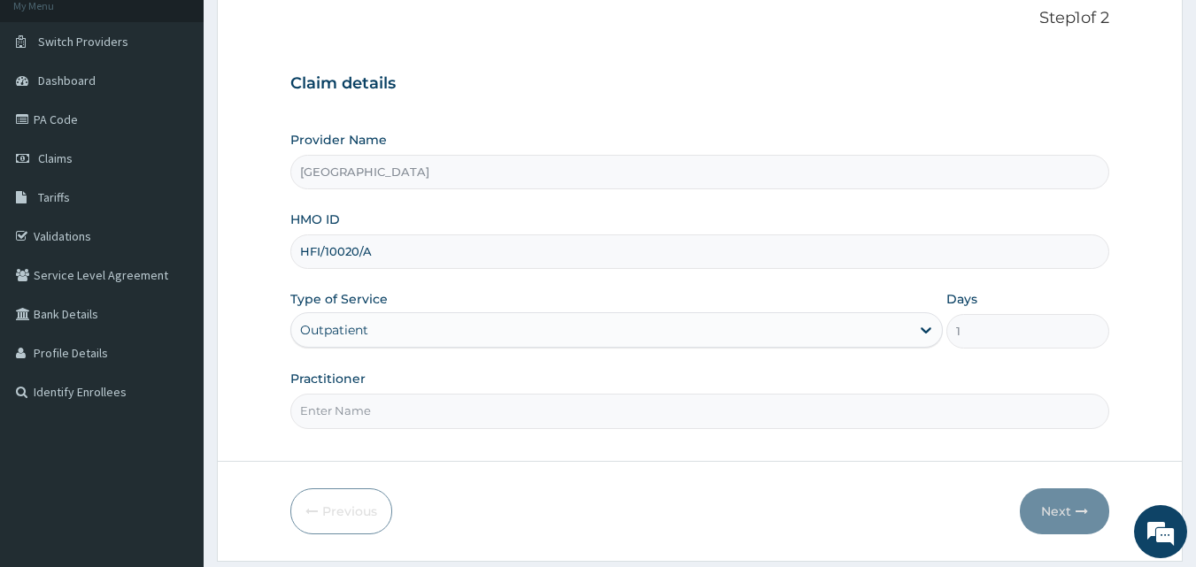
scroll to position [166, 0]
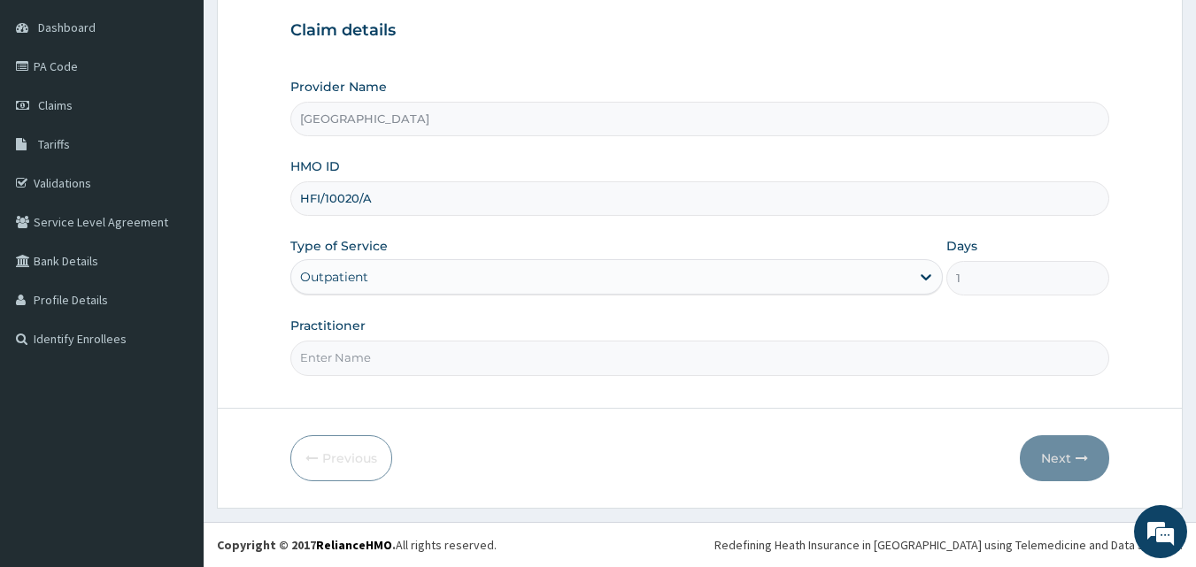
click at [431, 351] on input "Practitioner" at bounding box center [700, 358] width 820 height 35
type input "DR [PERSON_NAME]"
click at [1081, 455] on icon "button" at bounding box center [1082, 458] width 12 height 12
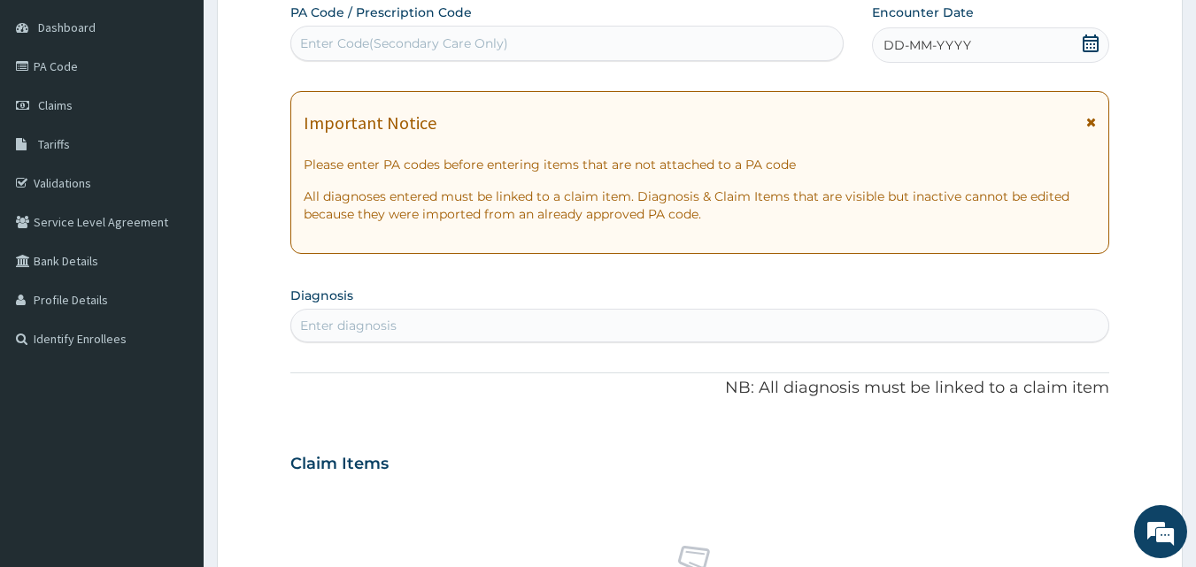
click at [1088, 40] on icon at bounding box center [1091, 44] width 16 height 18
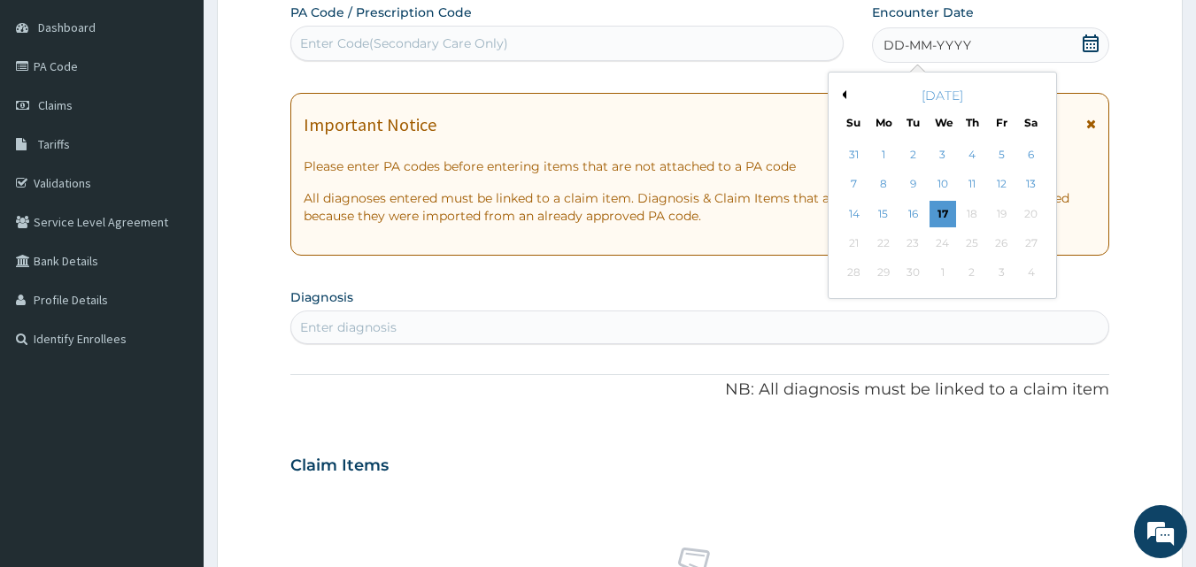
click at [845, 92] on button "Previous Month" at bounding box center [841, 94] width 9 height 9
click at [968, 272] on div "28" at bounding box center [972, 273] width 27 height 27
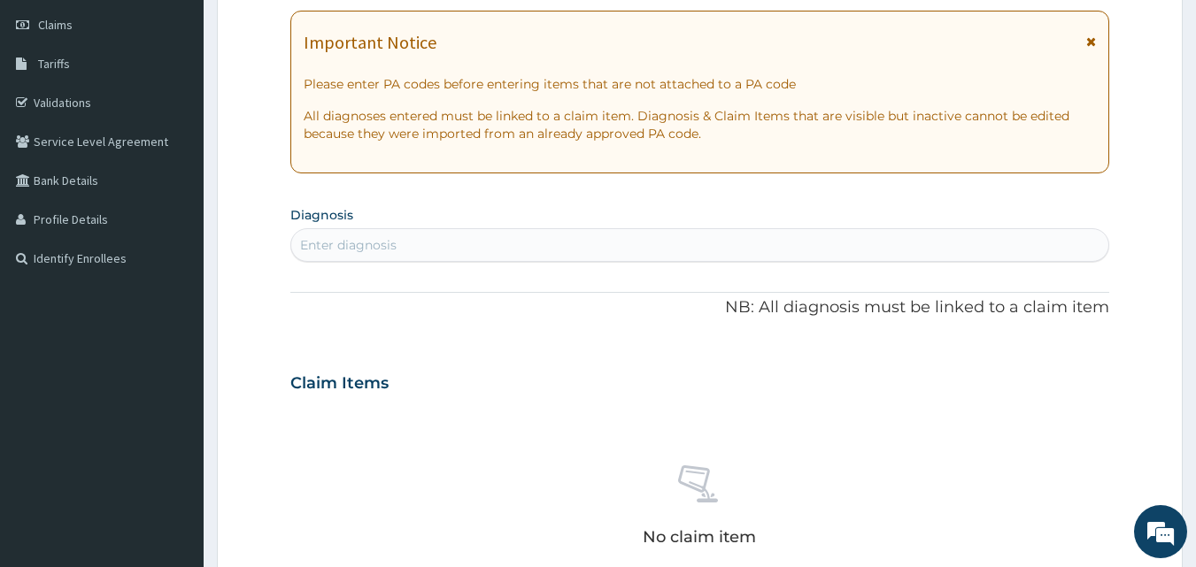
scroll to position [254, 0]
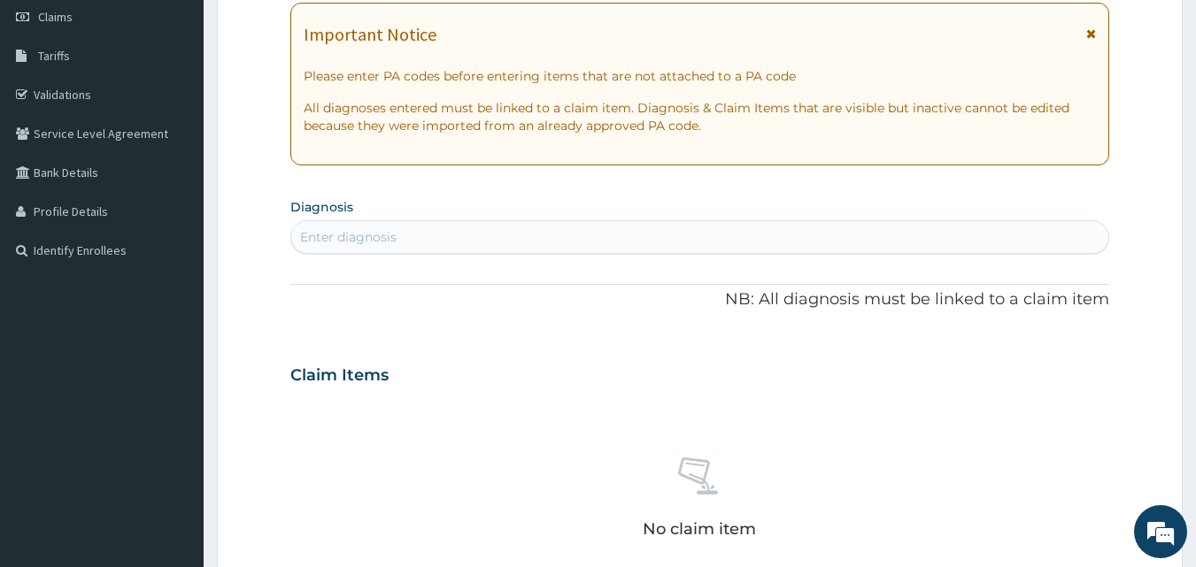
click at [359, 229] on div "Enter diagnosis" at bounding box center [348, 237] width 96 height 18
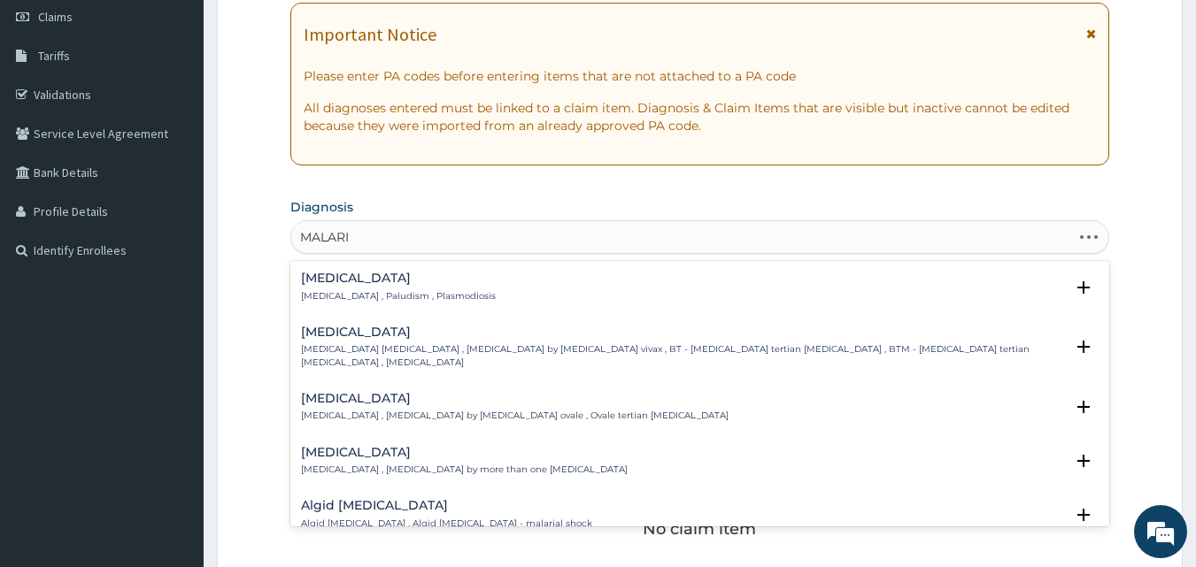
type input "[MEDICAL_DATA]"
click at [333, 291] on p "[MEDICAL_DATA] , Paludism , Plasmodiosis" at bounding box center [398, 296] width 195 height 12
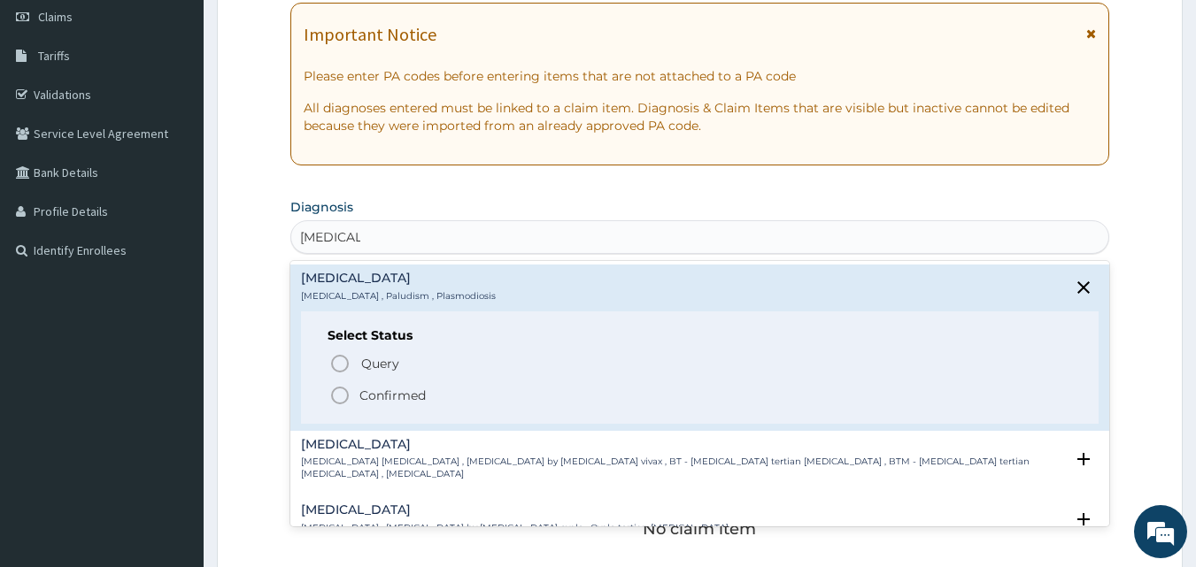
click at [338, 392] on icon "status option filled" at bounding box center [339, 395] width 21 height 21
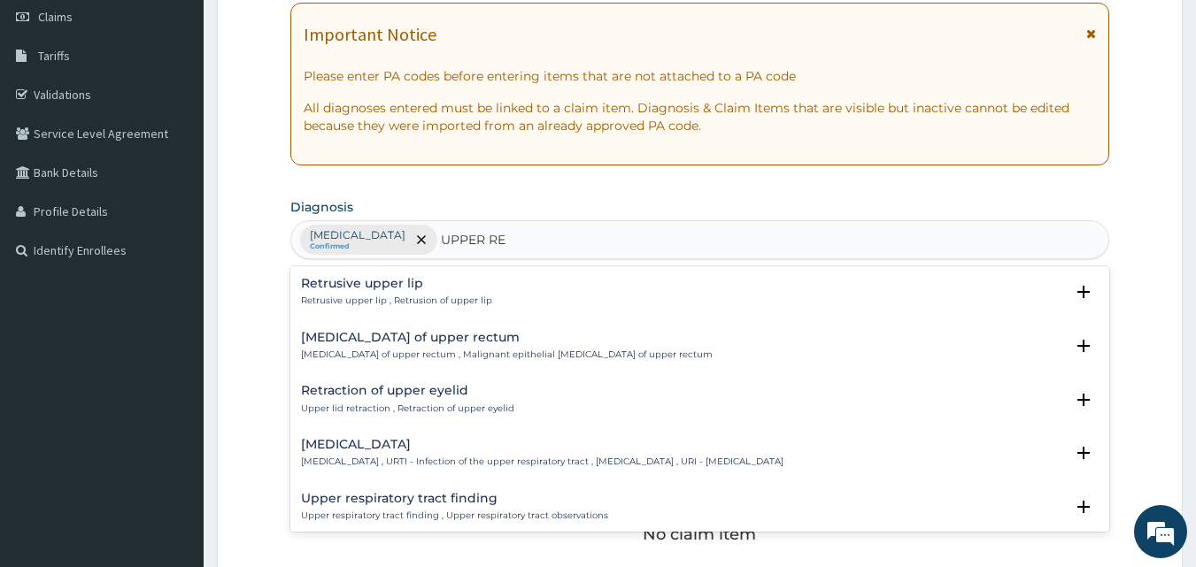
type input "UPPER RES"
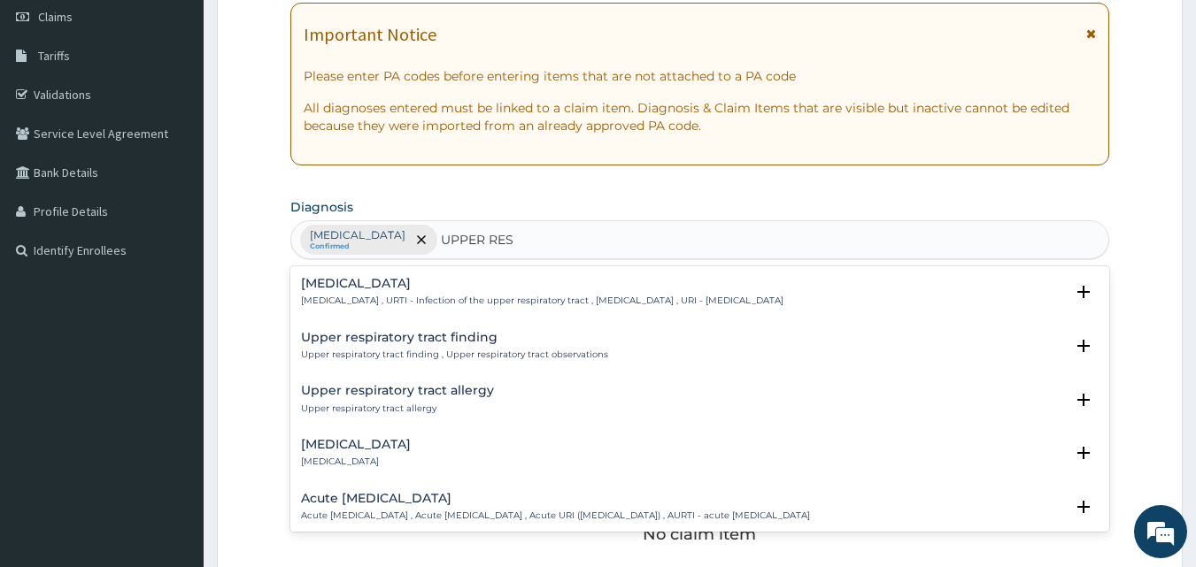
click at [318, 280] on h4 "[MEDICAL_DATA]" at bounding box center [542, 283] width 482 height 13
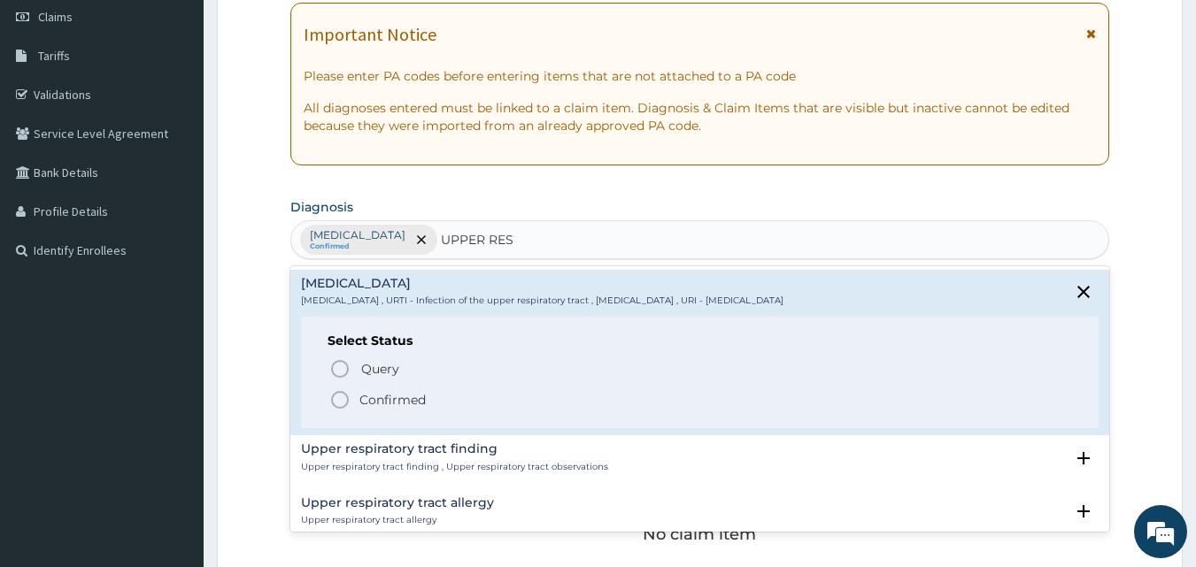
click at [338, 403] on icon "status option filled" at bounding box center [339, 400] width 21 height 21
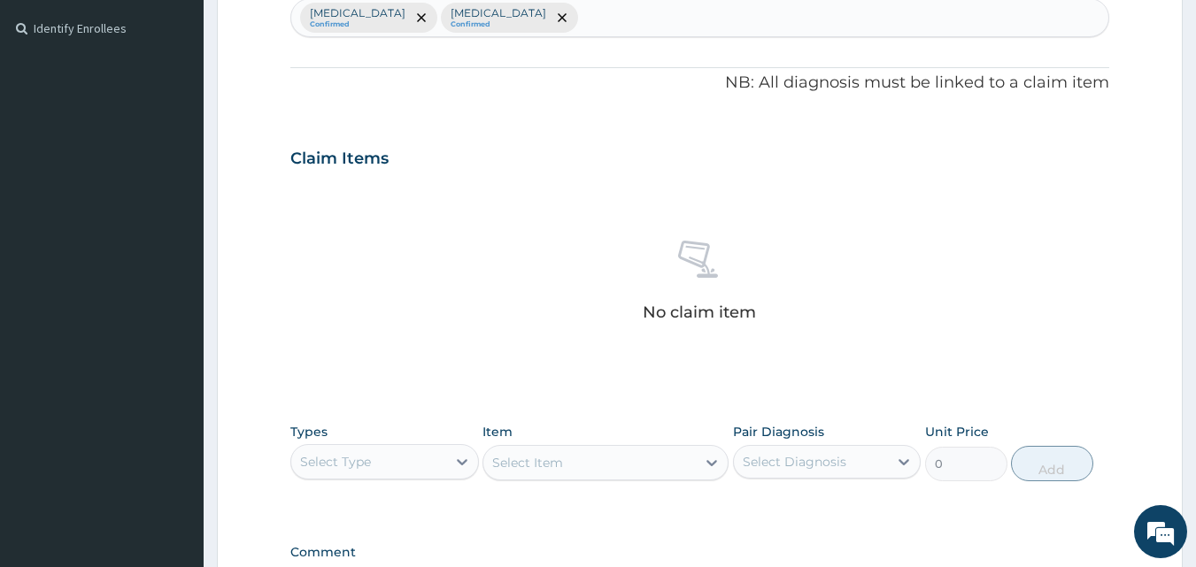
scroll to position [697, 0]
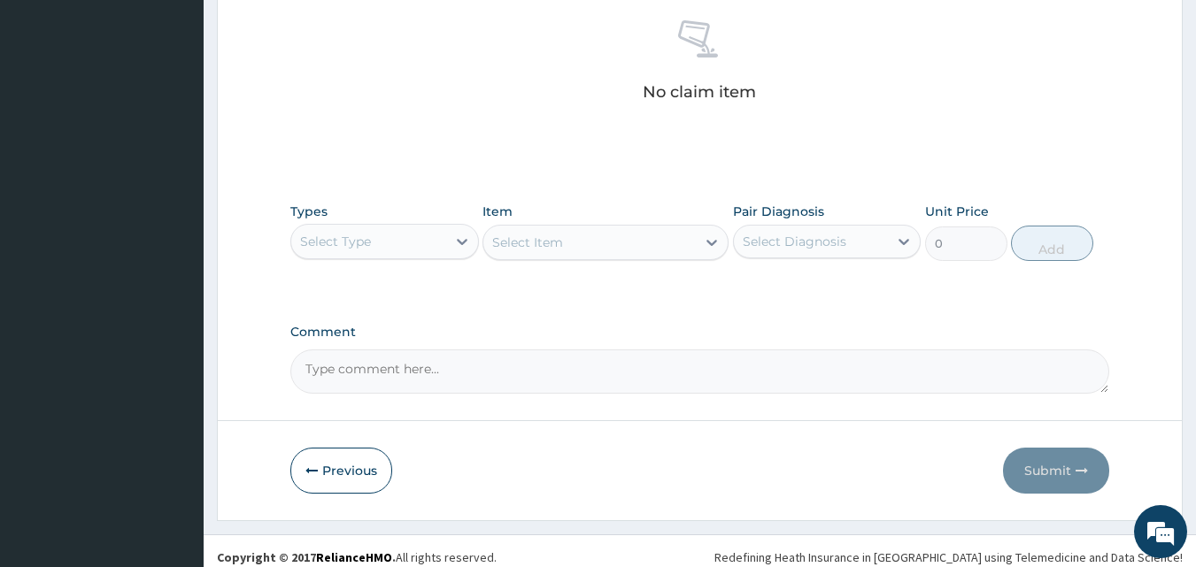
click at [430, 235] on div "Select Type" at bounding box center [368, 242] width 155 height 28
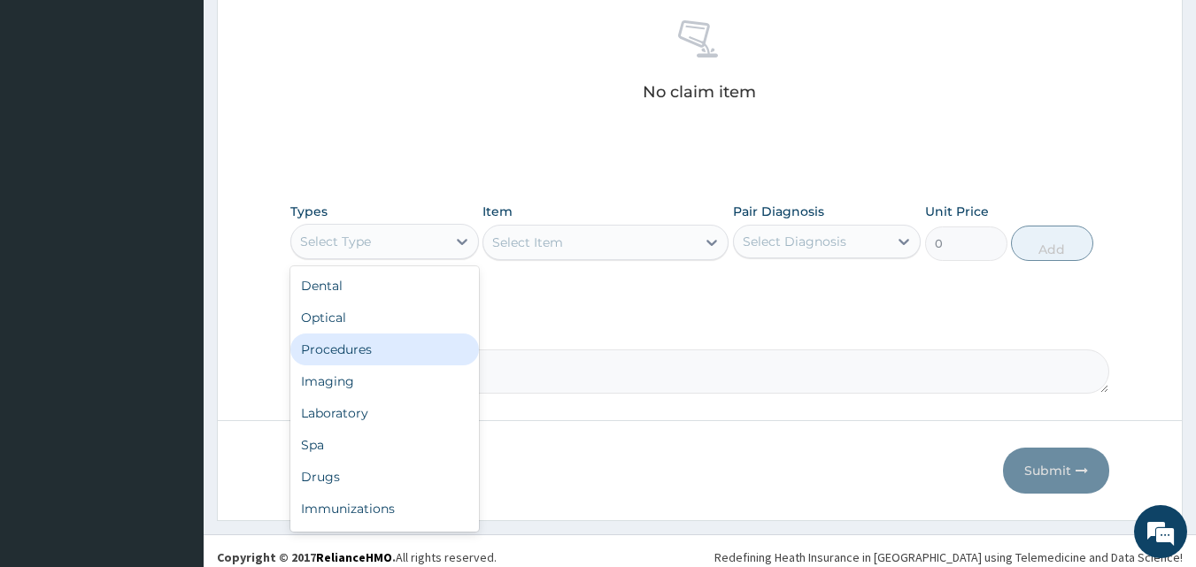
click at [374, 347] on div "Procedures" at bounding box center [384, 350] width 189 height 32
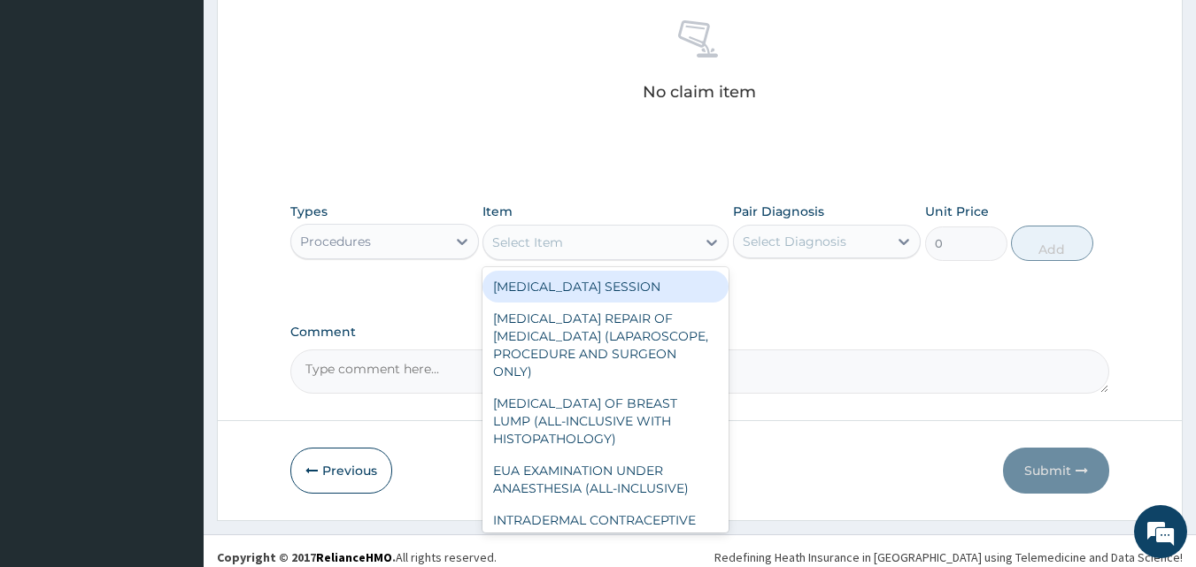
click at [701, 240] on div at bounding box center [712, 243] width 32 height 32
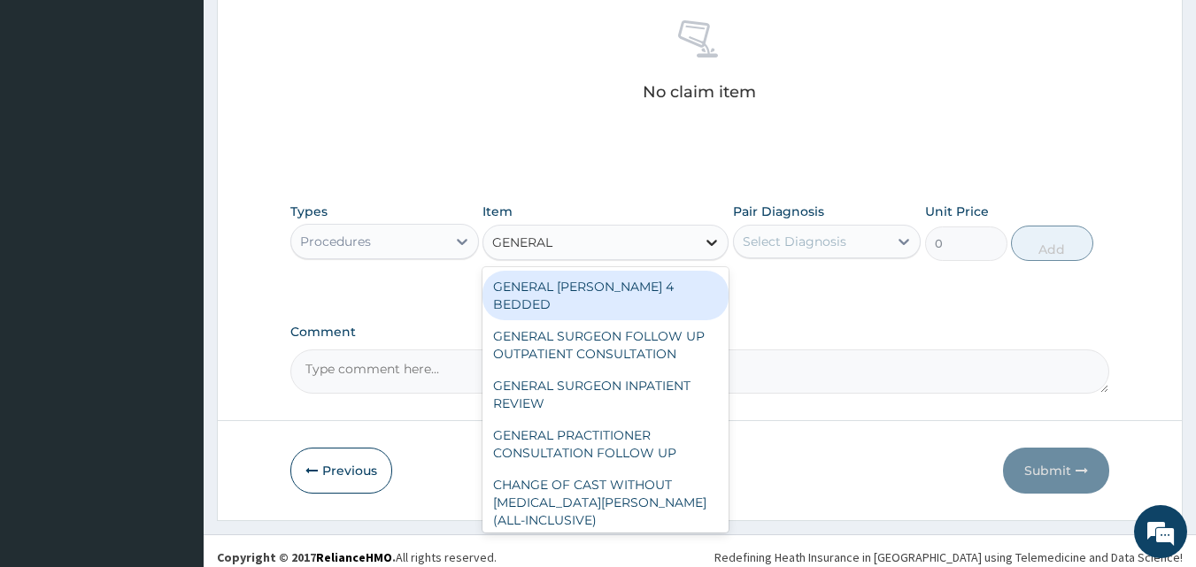
type input "GENERAL P"
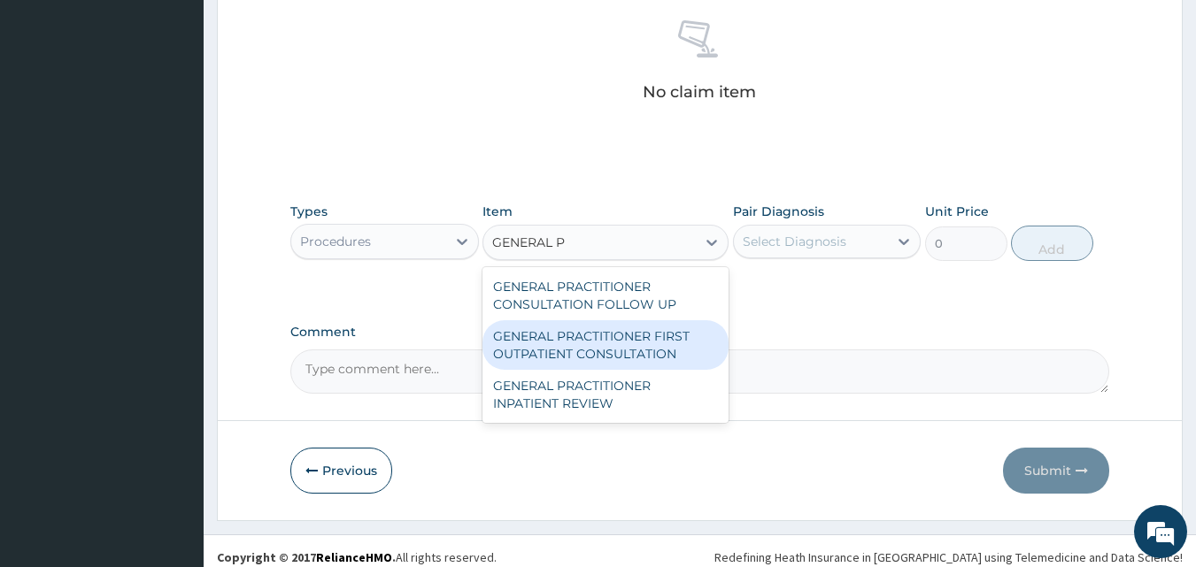
click at [596, 333] on div "GENERAL PRACTITIONER FIRST OUTPATIENT CONSULTATION" at bounding box center [605, 345] width 246 height 50
type input "3750"
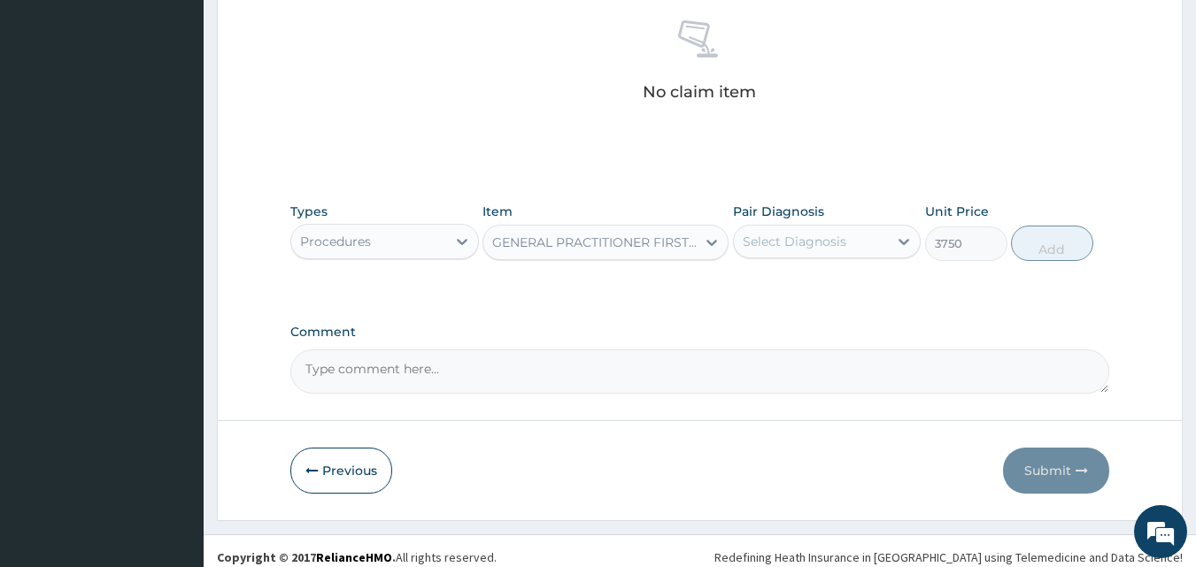
click at [802, 238] on div "Select Diagnosis" at bounding box center [795, 242] width 104 height 18
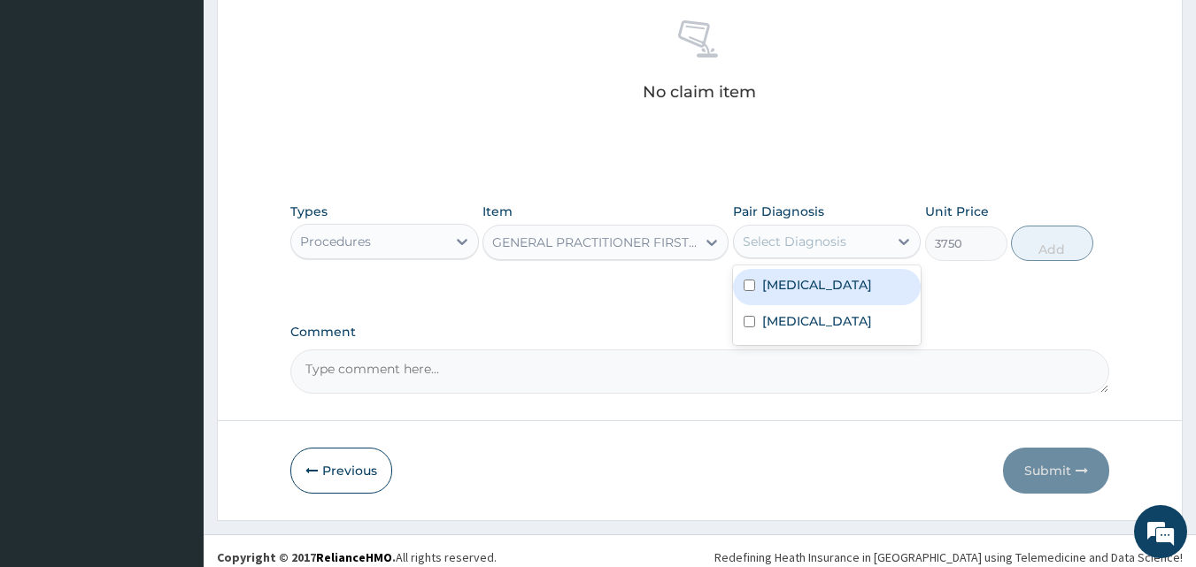
click at [751, 274] on div "[MEDICAL_DATA]" at bounding box center [827, 287] width 189 height 36
checkbox input "true"
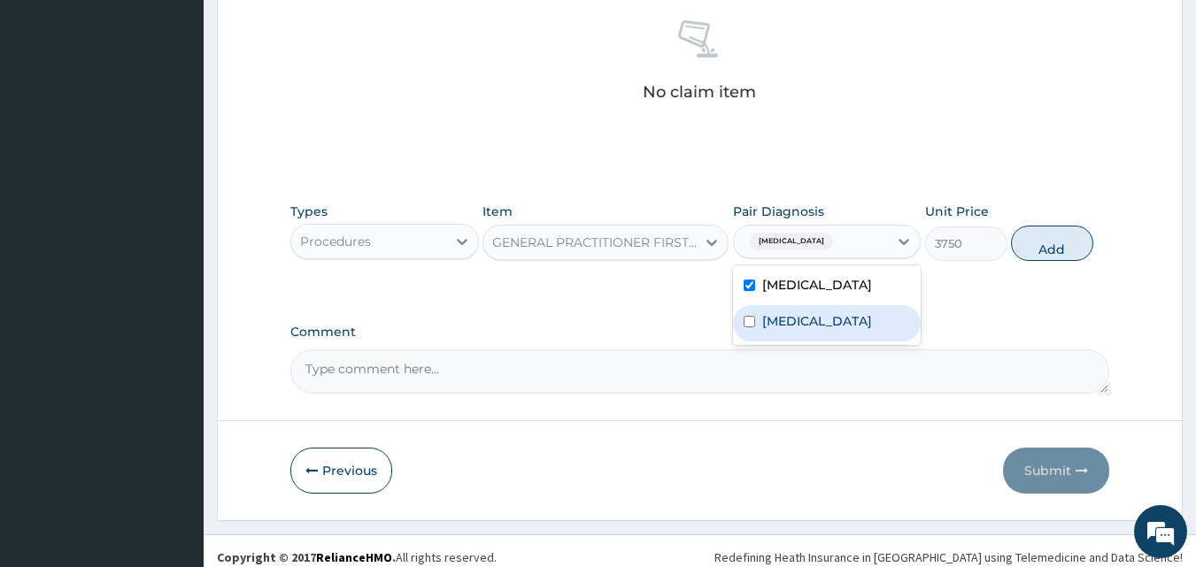
drag, startPoint x: 774, startPoint y: 337, endPoint x: 830, endPoint y: 303, distance: 65.6
click at [774, 330] on label "[MEDICAL_DATA]" at bounding box center [817, 322] width 110 height 18
checkbox input "true"
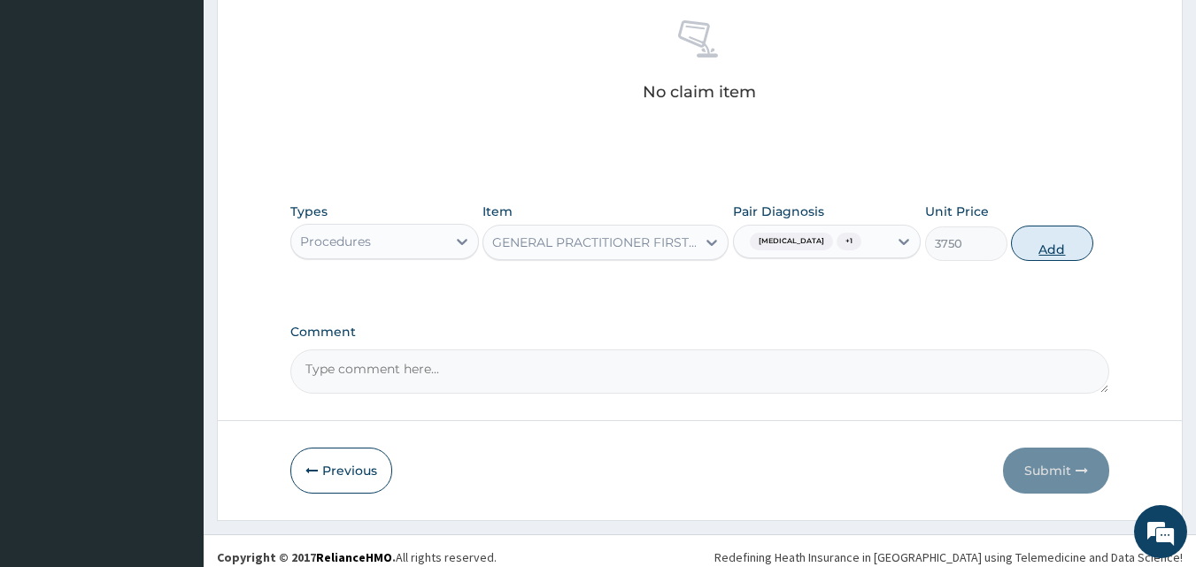
click at [1032, 247] on button "Add" at bounding box center [1052, 243] width 82 height 35
type input "0"
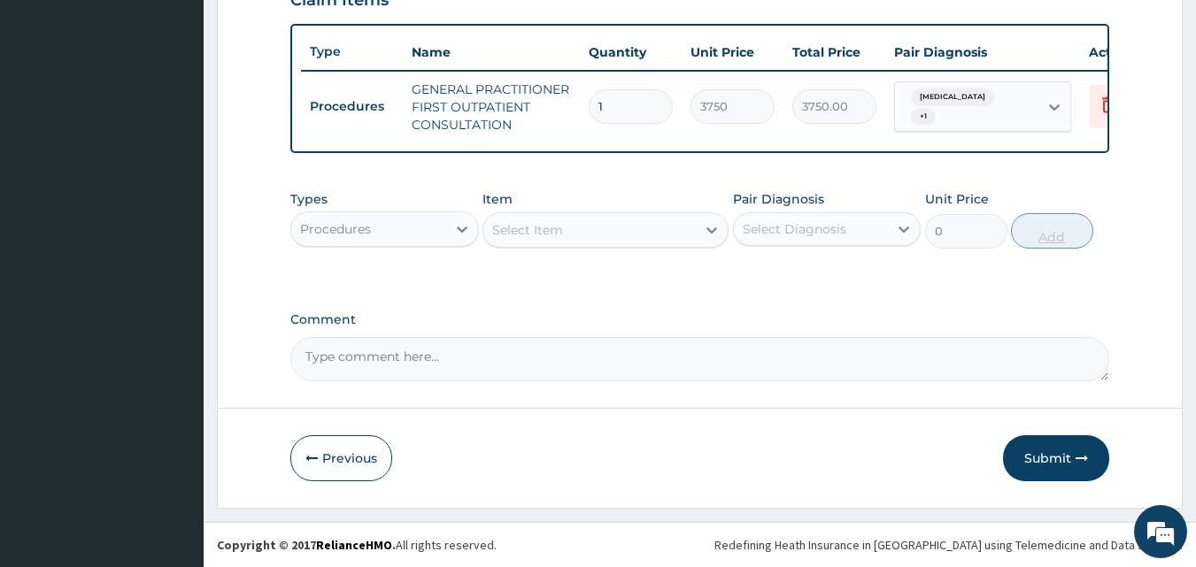
scroll to position [648, 0]
click at [433, 232] on div "Procedures" at bounding box center [368, 229] width 155 height 28
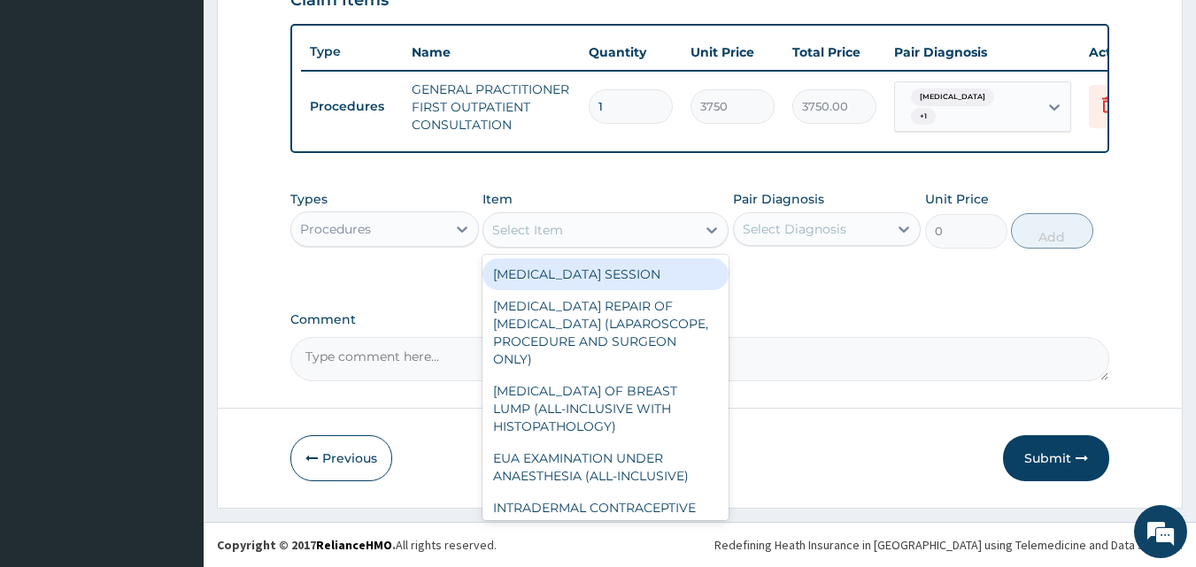
click at [664, 223] on div "Select Item" at bounding box center [589, 230] width 212 height 28
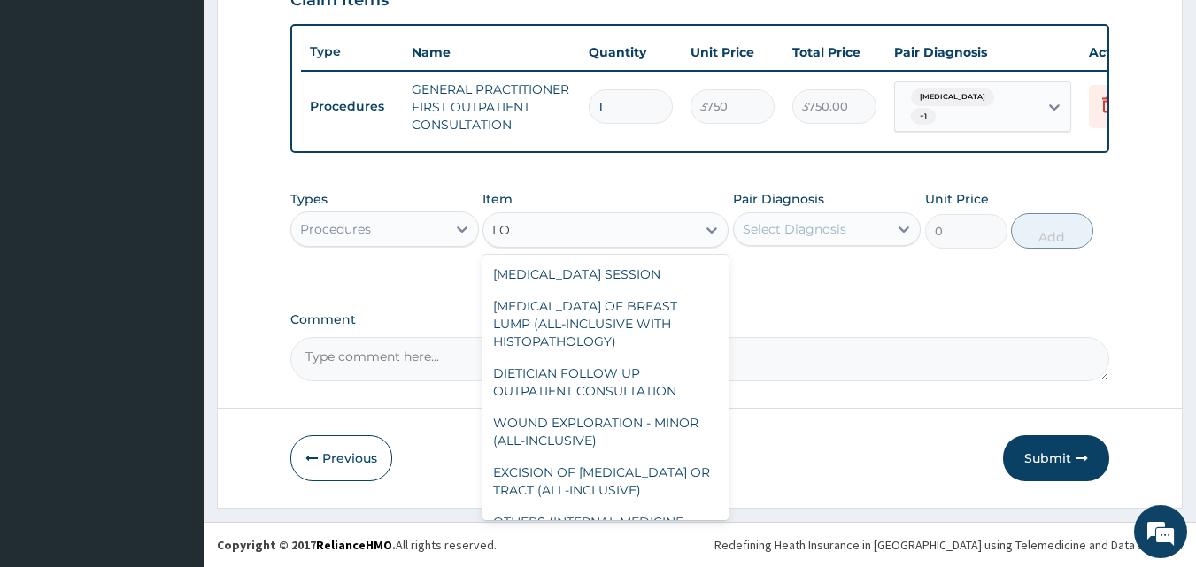
type input "L"
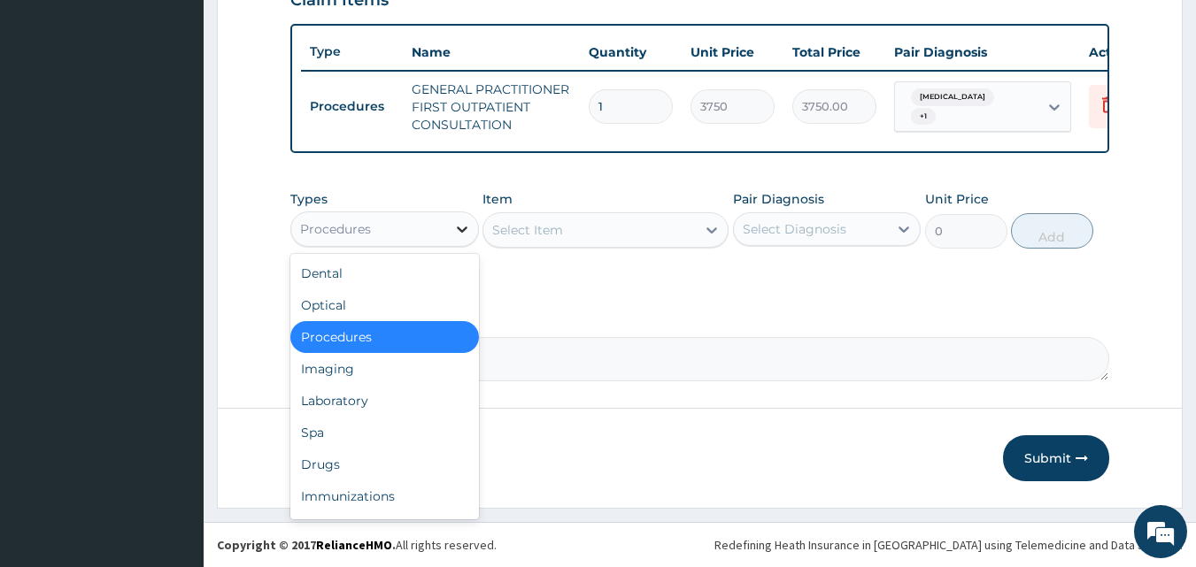
click at [447, 226] on div at bounding box center [462, 229] width 32 height 32
click at [323, 466] on div "Drugs" at bounding box center [384, 465] width 189 height 32
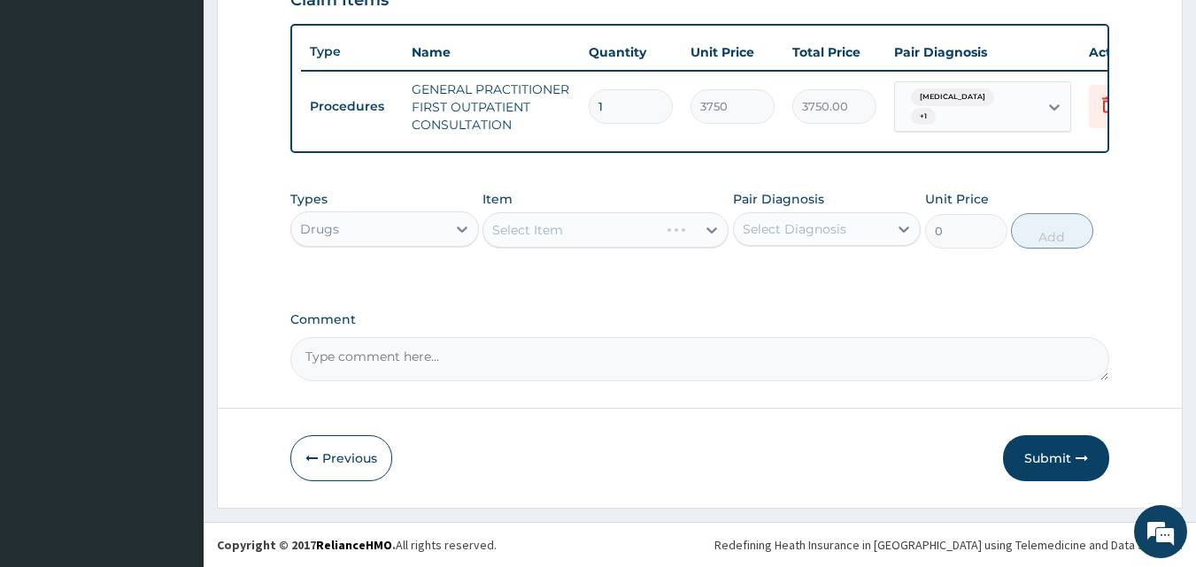
click at [703, 227] on div "Select Item" at bounding box center [605, 229] width 246 height 35
click at [703, 229] on icon at bounding box center [712, 230] width 18 height 18
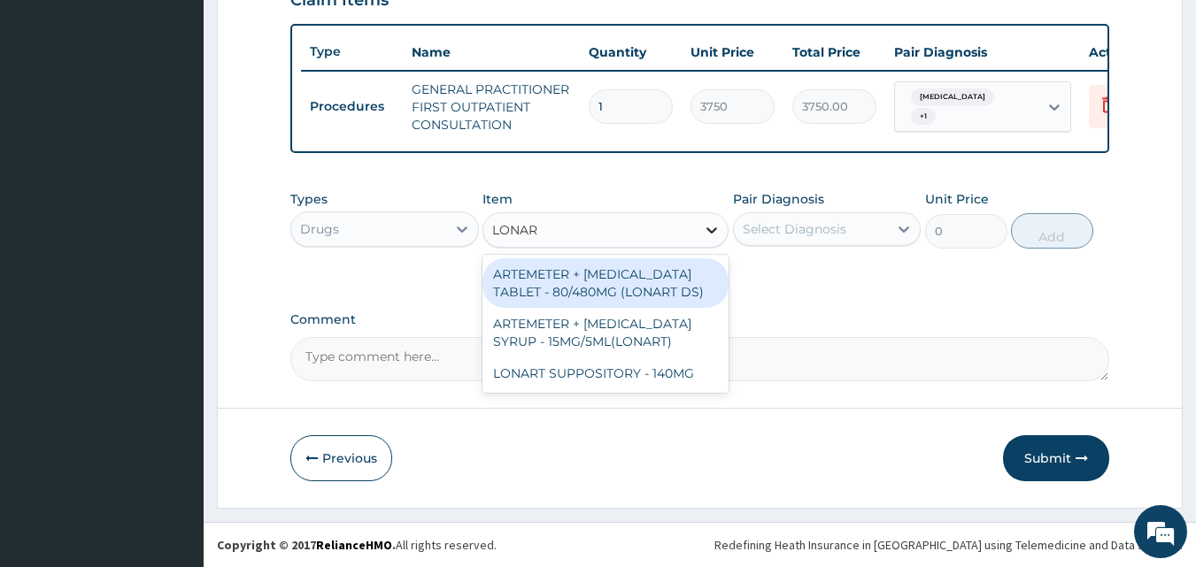
type input "LONART"
click at [626, 279] on div "ARTEMETER + [MEDICAL_DATA] TABLET - 80/480MG (LONART DS)" at bounding box center [605, 284] width 246 height 50
type input "588"
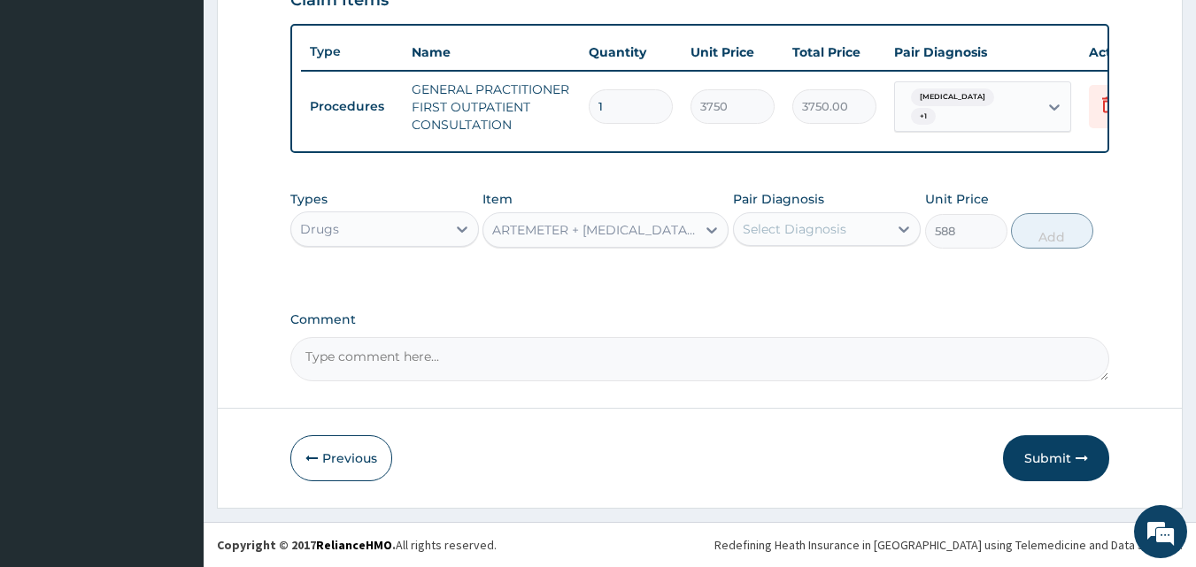
click at [768, 231] on div "Select Diagnosis" at bounding box center [795, 229] width 104 height 18
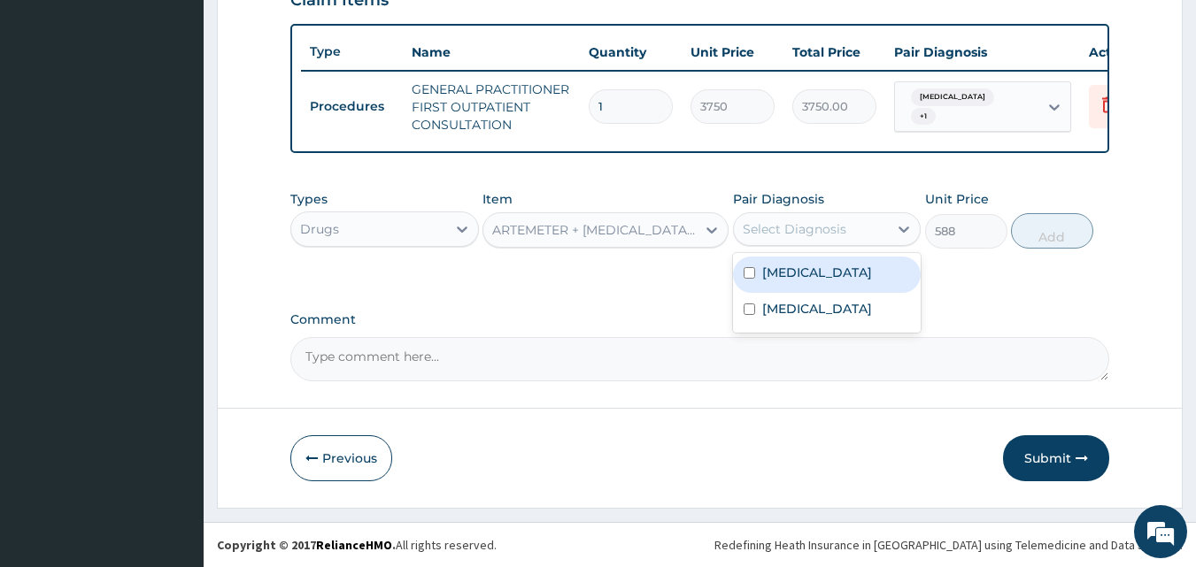
click at [762, 274] on label "[MEDICAL_DATA]" at bounding box center [817, 273] width 110 height 18
checkbox input "true"
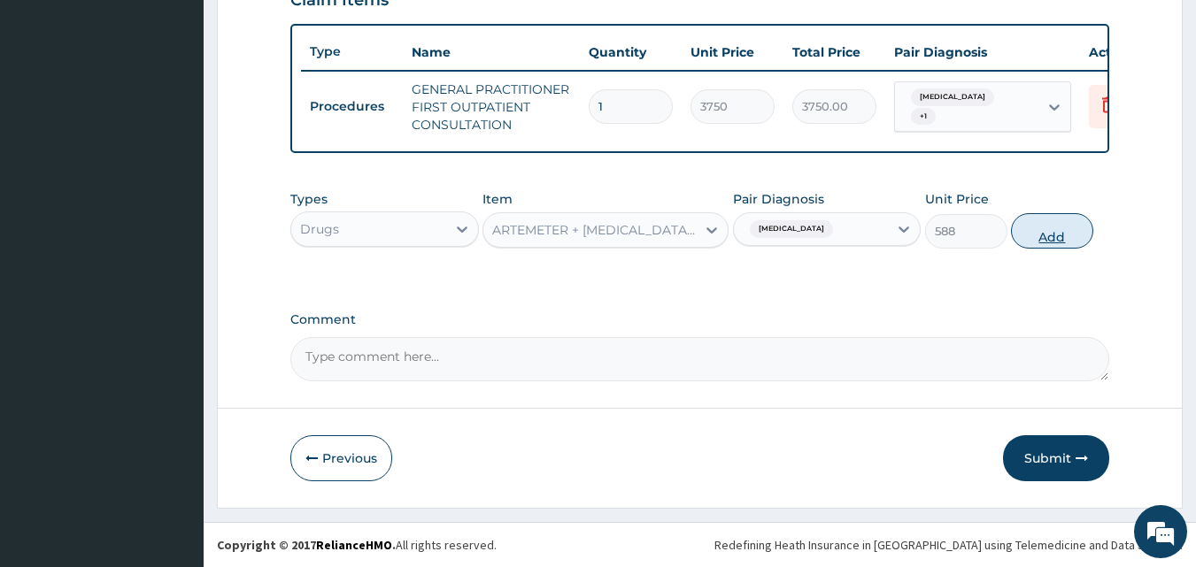
click at [1048, 234] on button "Add" at bounding box center [1052, 230] width 82 height 35
type input "0"
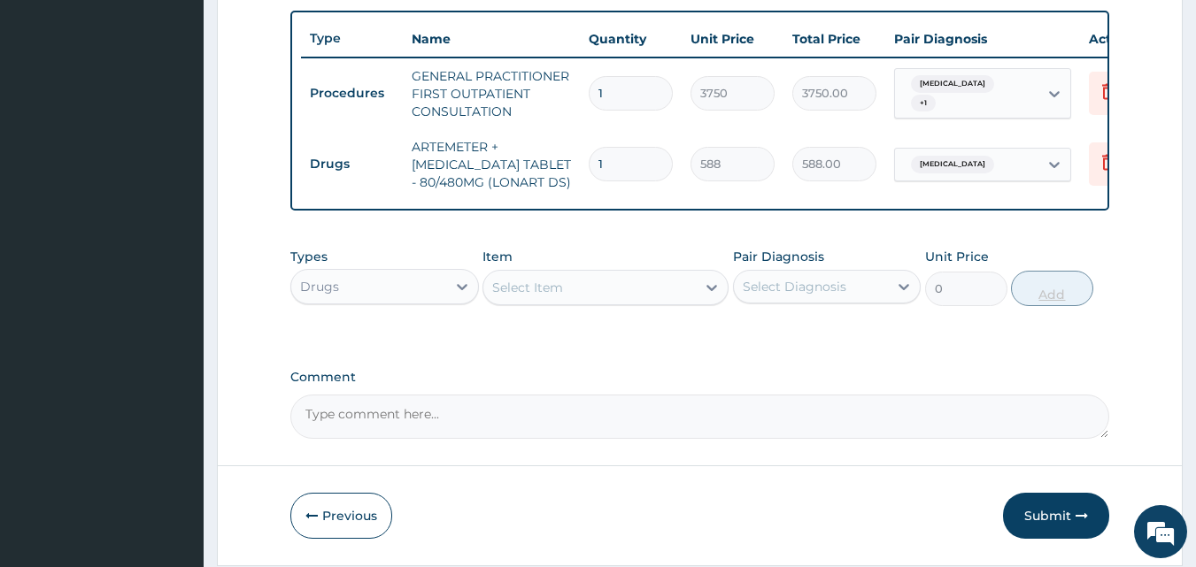
type input "0.00"
type input "6"
type input "3528.00"
type input "6"
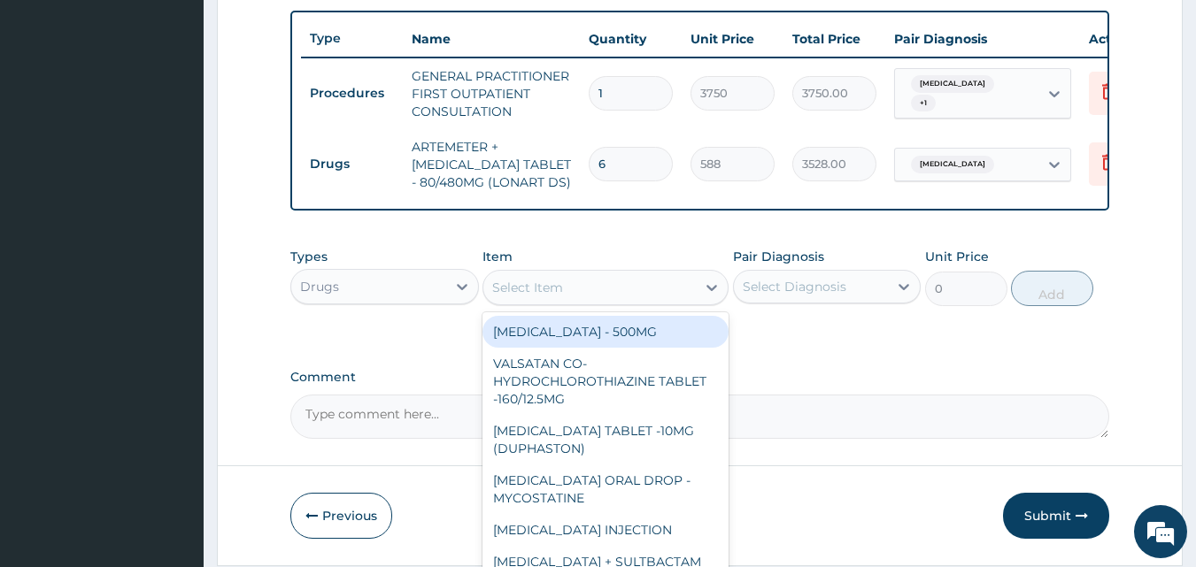
click at [672, 300] on div "Select Item" at bounding box center [589, 288] width 212 height 28
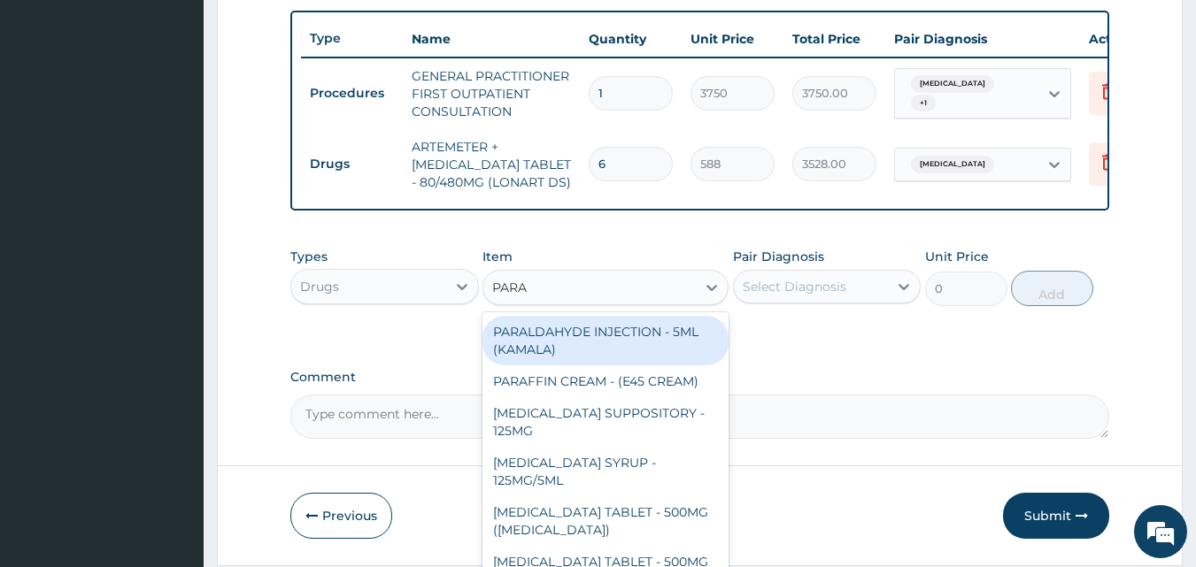
type input "PARAC"
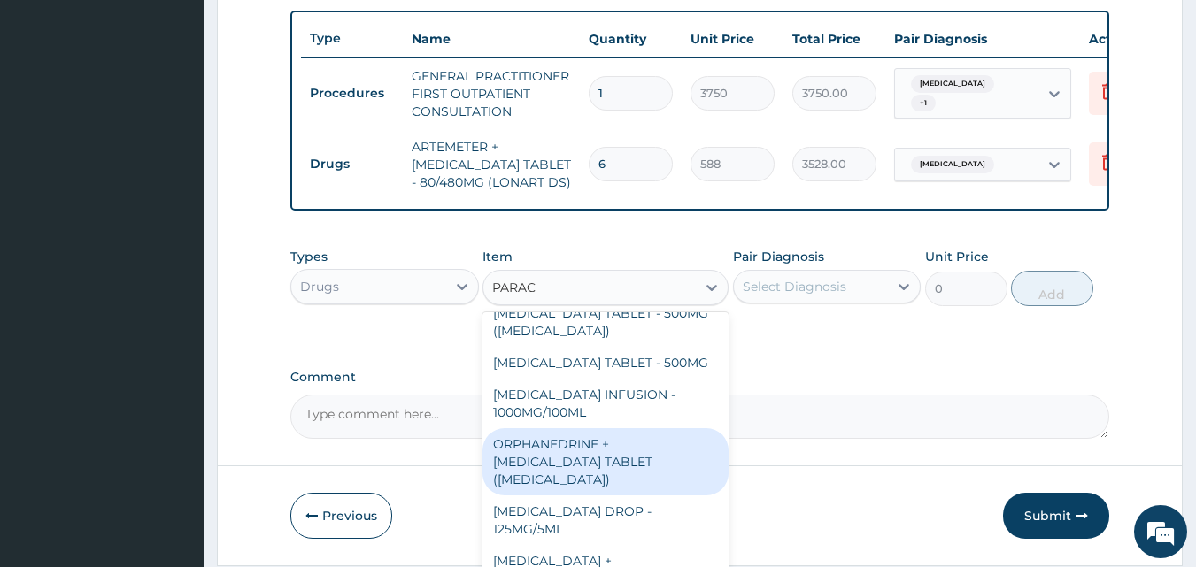
scroll to position [0, 0]
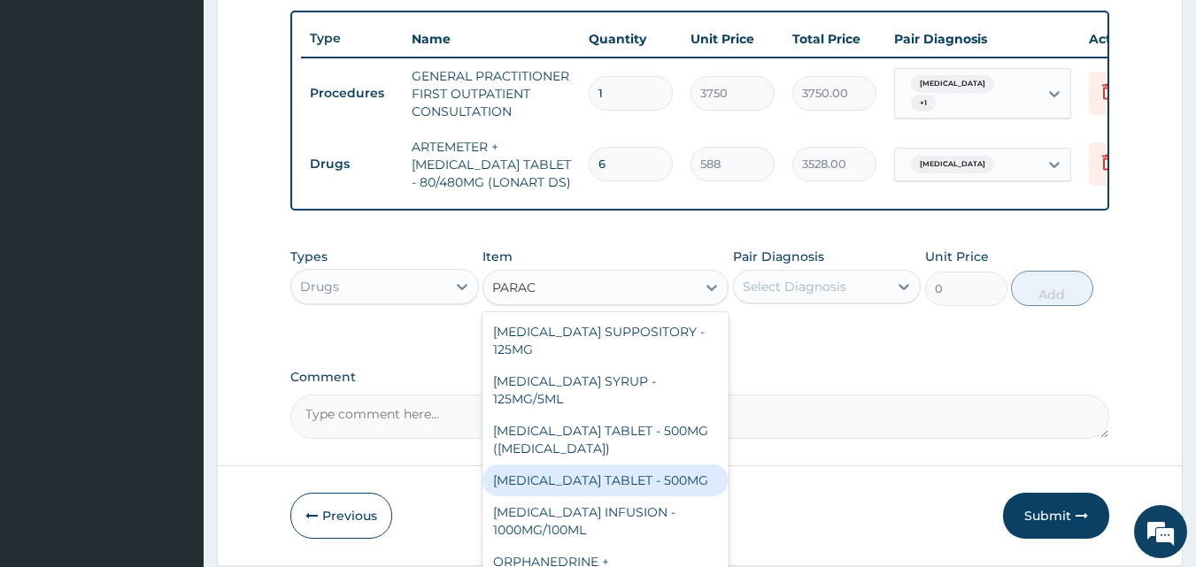
click at [611, 489] on div "[MEDICAL_DATA] TABLET - 500MG" at bounding box center [605, 481] width 246 height 32
type input "33.599999999999994"
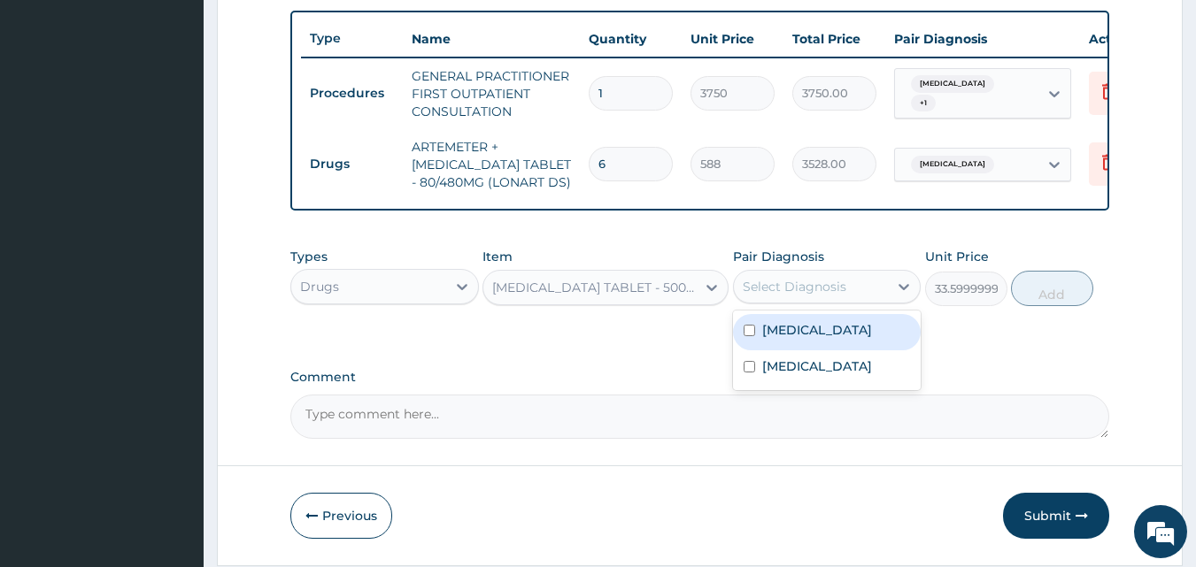
click at [857, 288] on div "Select Diagnosis" at bounding box center [811, 287] width 155 height 28
click at [808, 340] on div "[MEDICAL_DATA]" at bounding box center [827, 332] width 189 height 36
checkbox input "true"
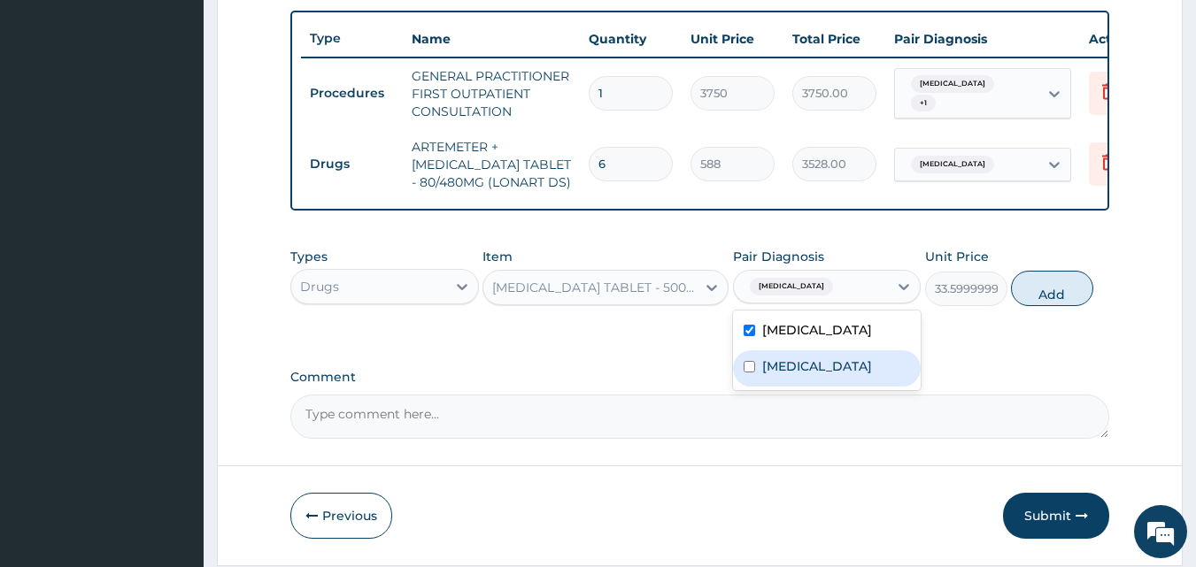
drag, startPoint x: 806, startPoint y: 377, endPoint x: 841, endPoint y: 362, distance: 37.7
click at [807, 375] on label "[MEDICAL_DATA]" at bounding box center [817, 367] width 110 height 18
checkbox input "true"
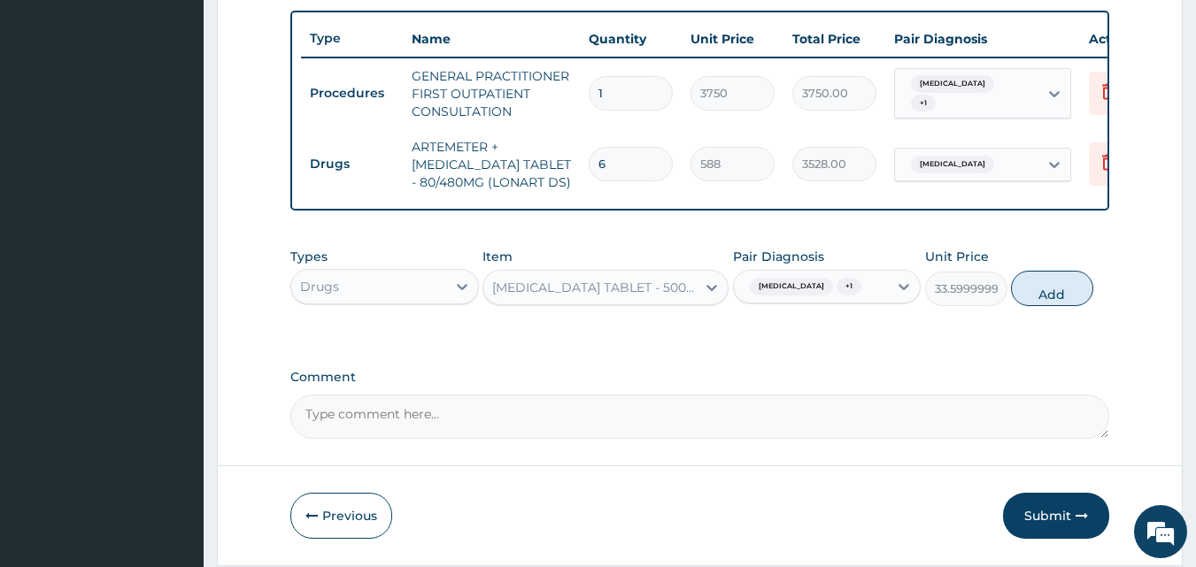
click at [1051, 306] on button "Add" at bounding box center [1052, 288] width 82 height 35
type input "0"
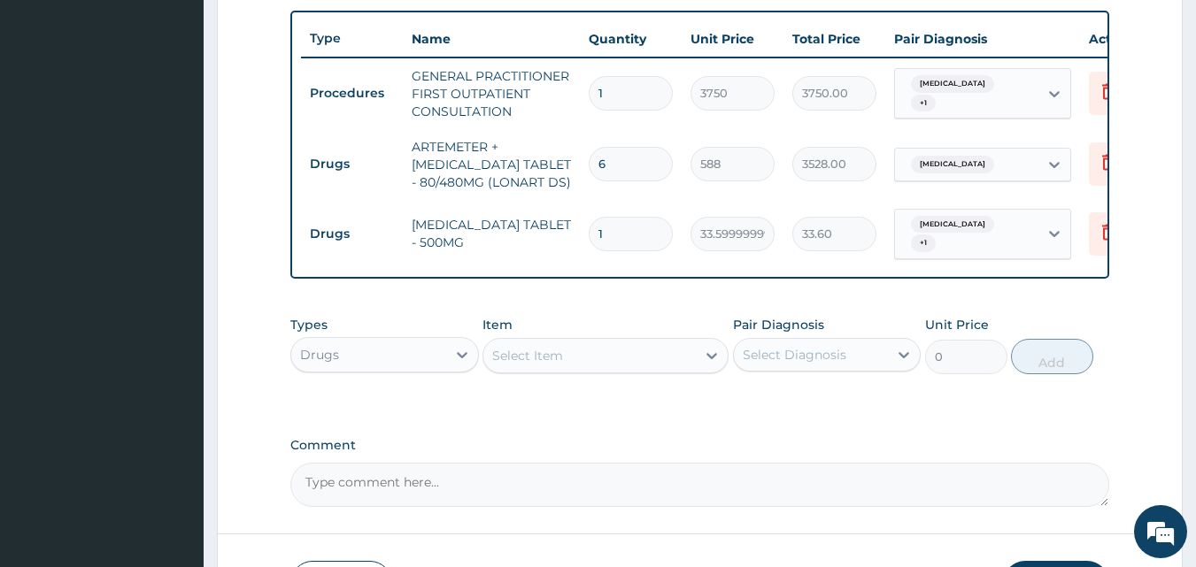
type input "18"
type input "604.80"
type input "18"
click at [709, 359] on icon at bounding box center [712, 356] width 18 height 18
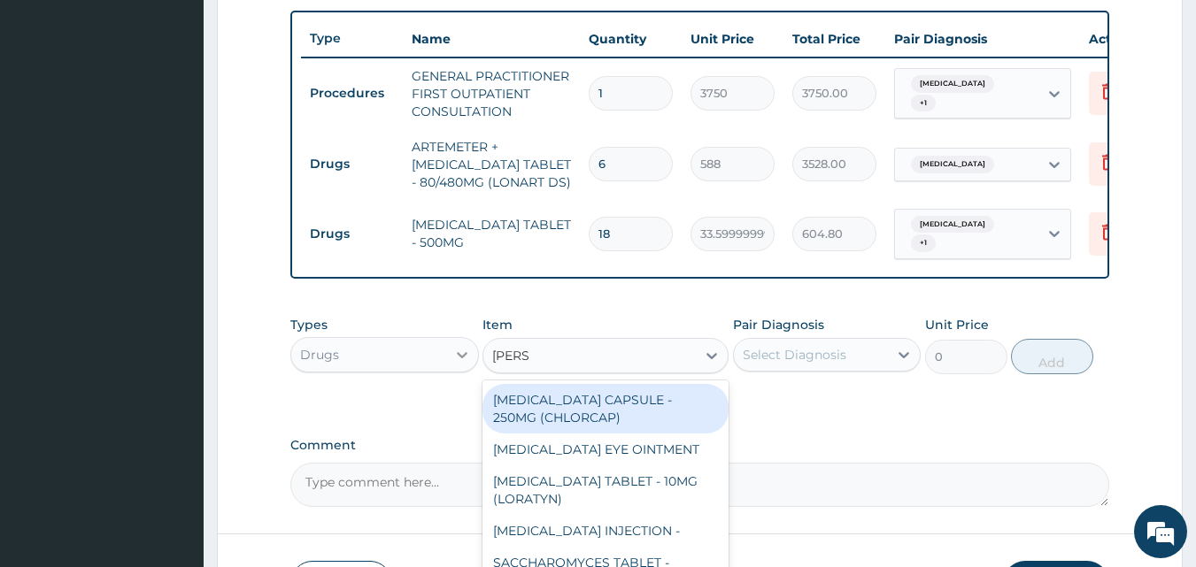
type input "LORAT"
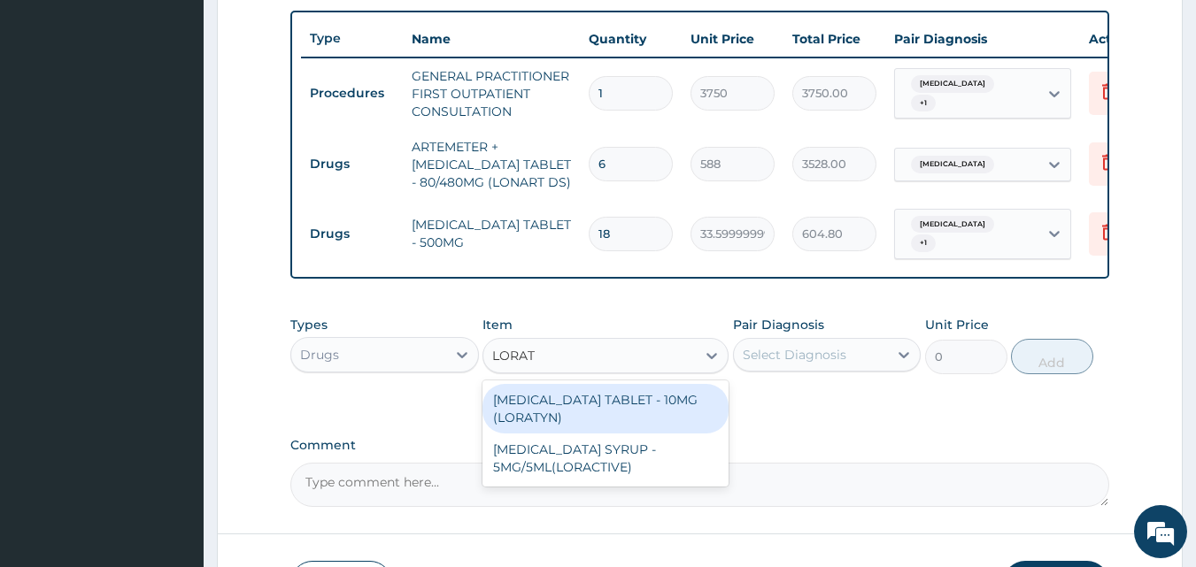
click at [621, 396] on div "[MEDICAL_DATA] TABLET - 10MG (LORATYN)" at bounding box center [605, 409] width 246 height 50
type input "98"
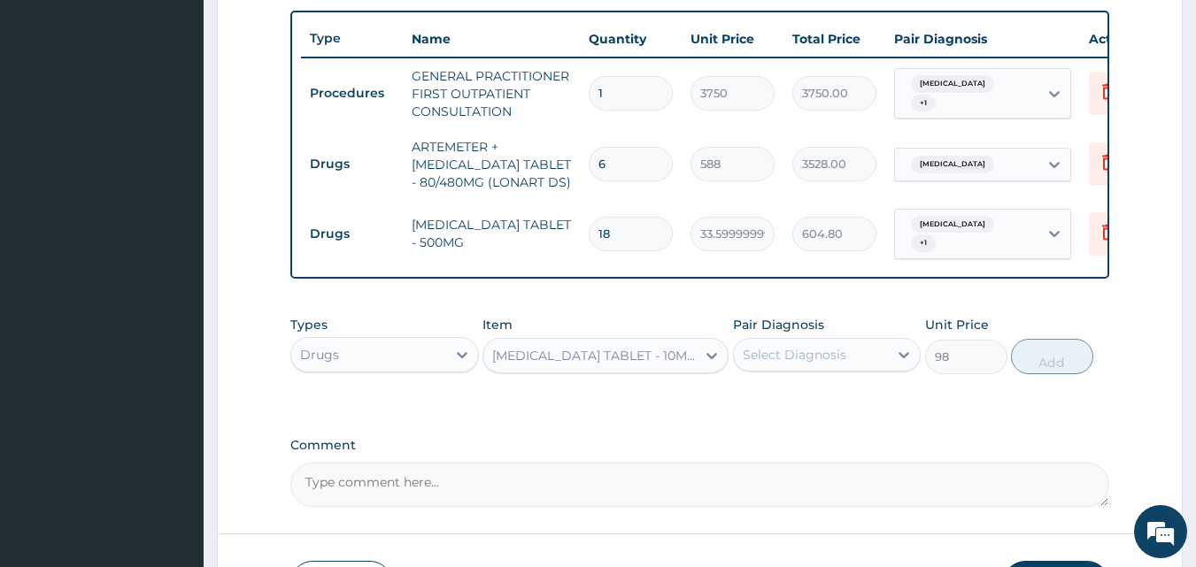
click at [795, 356] on div "Select Diagnosis" at bounding box center [795, 355] width 104 height 18
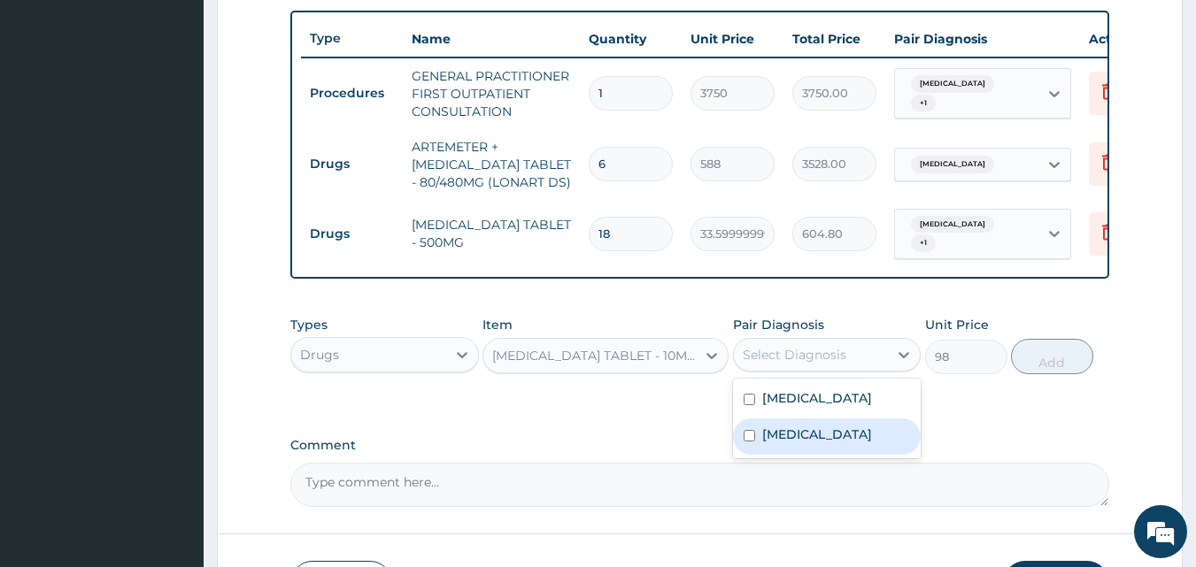
drag, startPoint x: 783, startPoint y: 434, endPoint x: 879, endPoint y: 430, distance: 96.6
click at [783, 435] on label "[MEDICAL_DATA]" at bounding box center [817, 435] width 110 height 18
checkbox input "true"
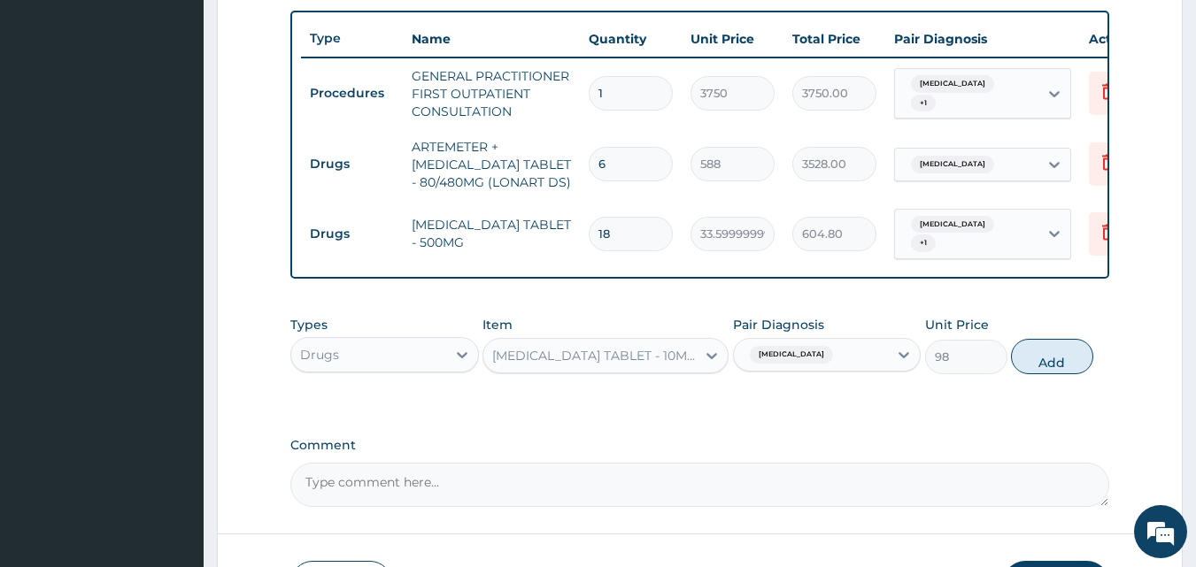
click at [1039, 360] on button "Add" at bounding box center [1052, 356] width 82 height 35
type input "0"
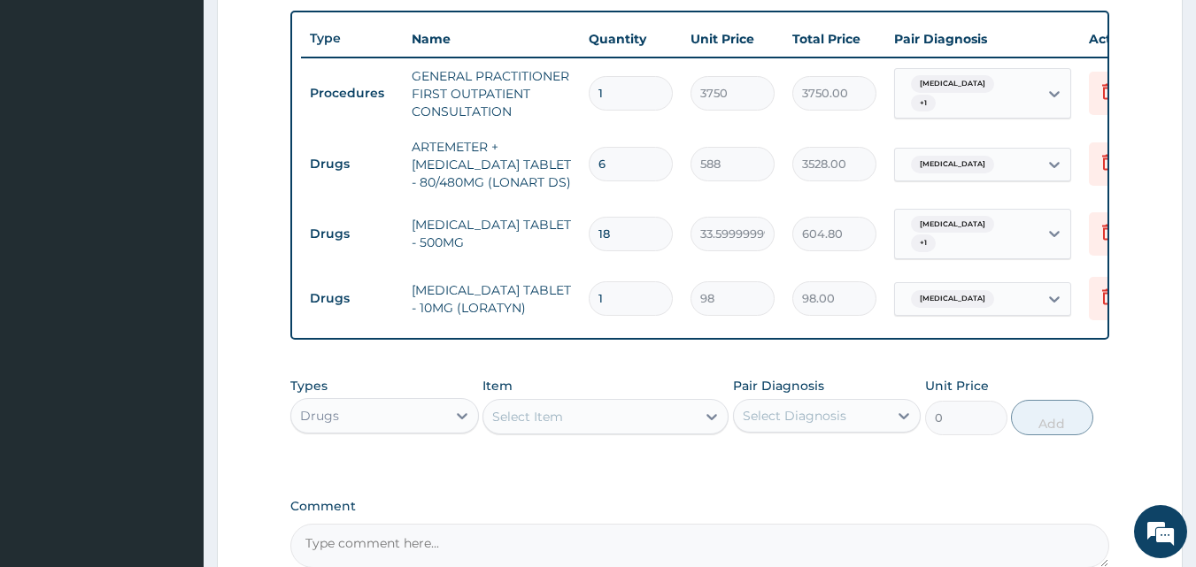
type input "10"
type input "980.00"
type input "10"
click at [687, 423] on div "Select Item" at bounding box center [589, 417] width 212 height 28
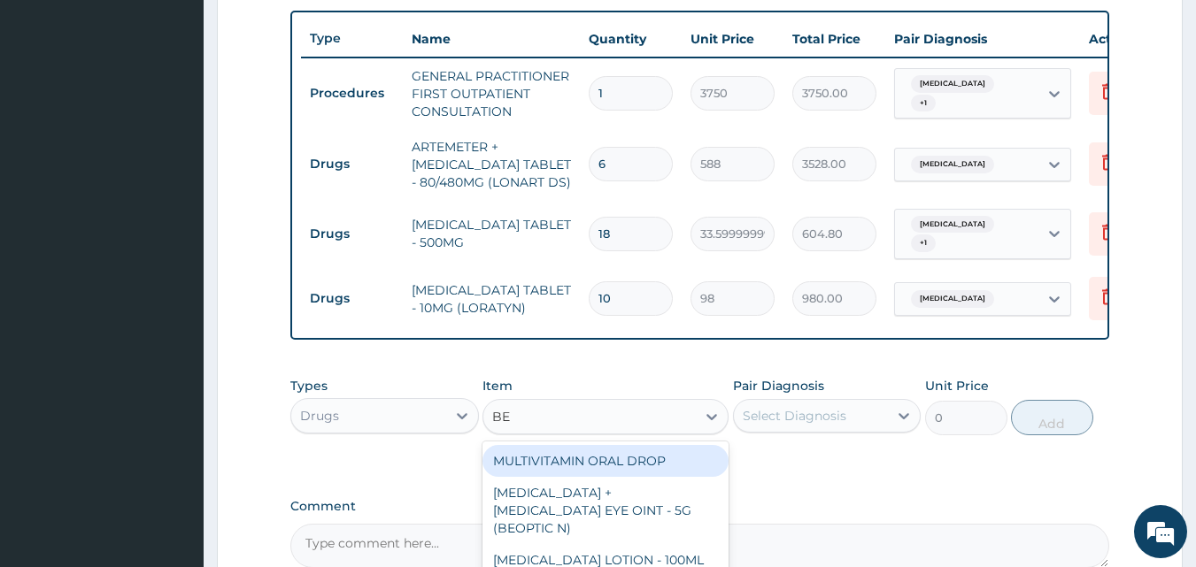
type input "BET"
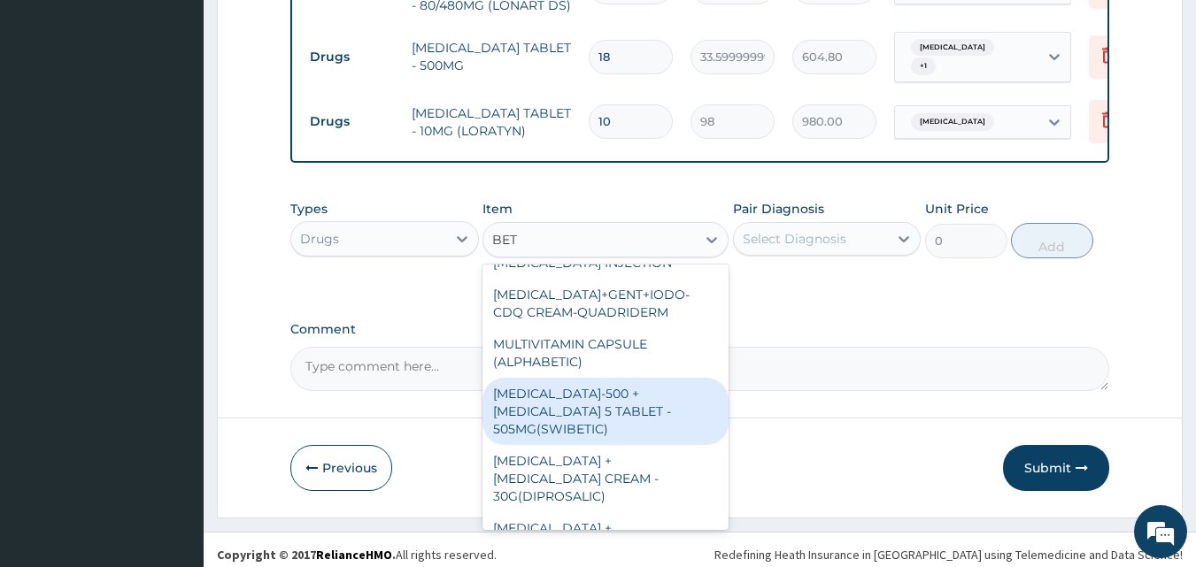
scroll to position [177, 0]
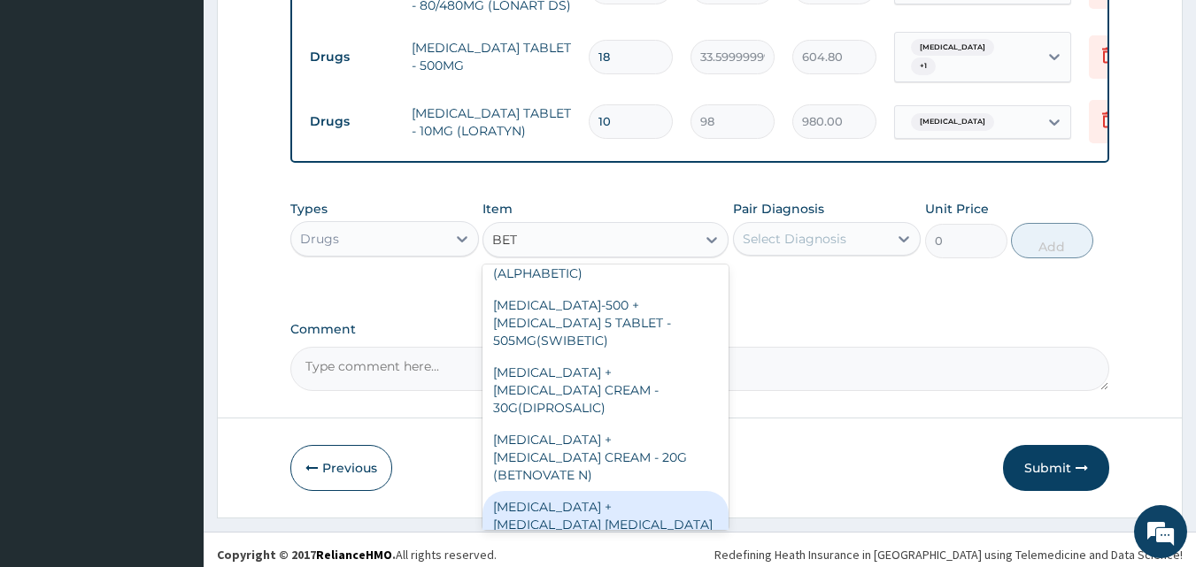
click at [596, 491] on div "[MEDICAL_DATA] + [MEDICAL_DATA] [MEDICAL_DATA] - BEOPTIC-N" at bounding box center [605, 524] width 246 height 67
type input "812"
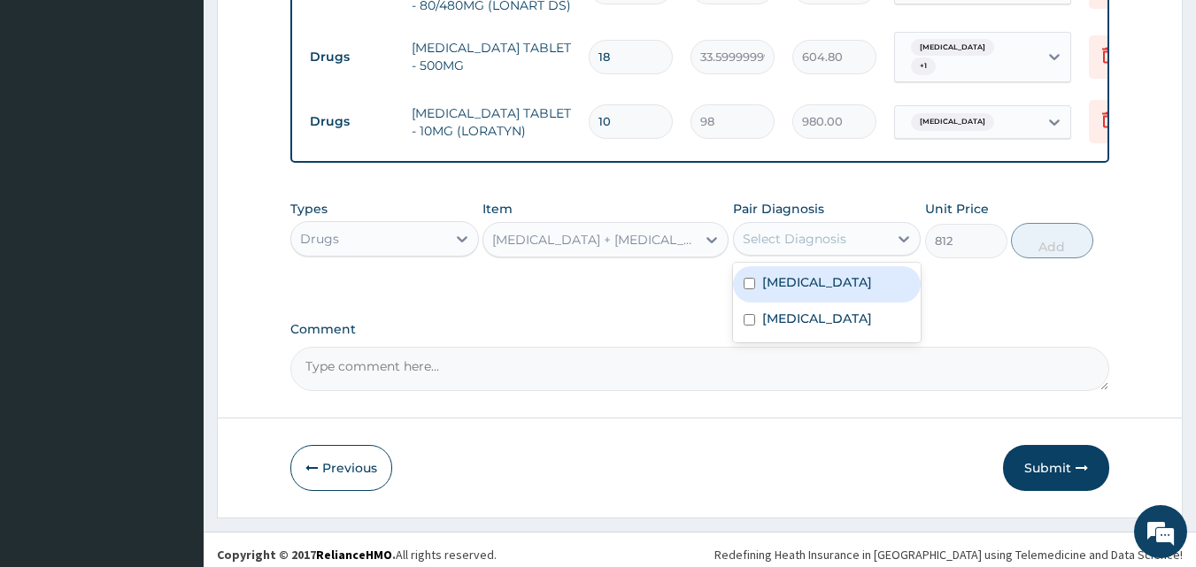
click at [760, 244] on div "Select Diagnosis" at bounding box center [795, 239] width 104 height 18
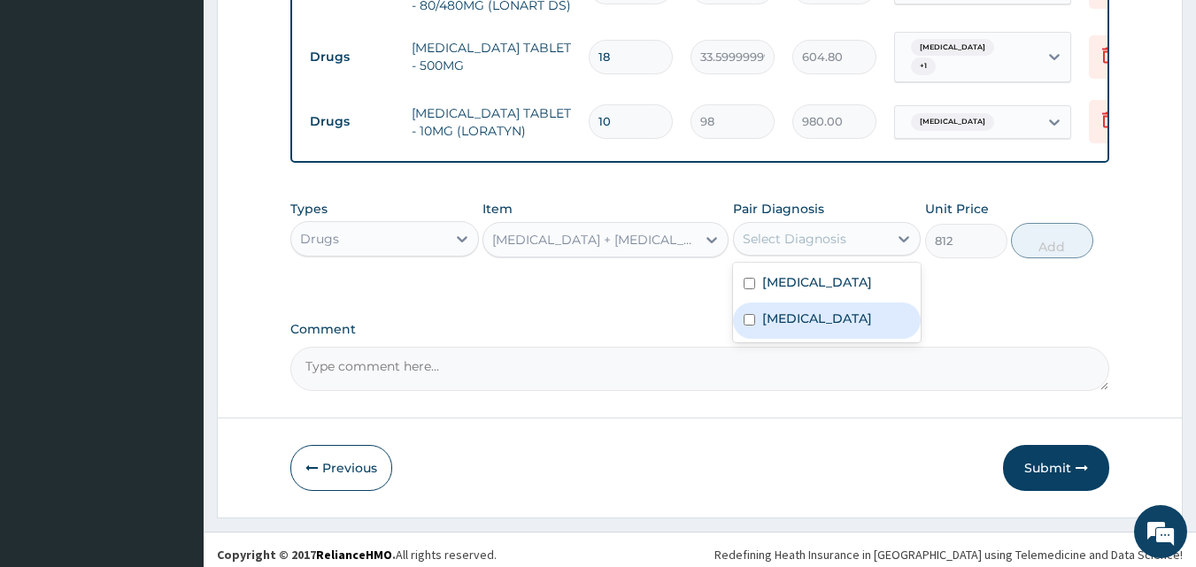
click at [798, 328] on label "[MEDICAL_DATA]" at bounding box center [817, 319] width 110 height 18
checkbox input "true"
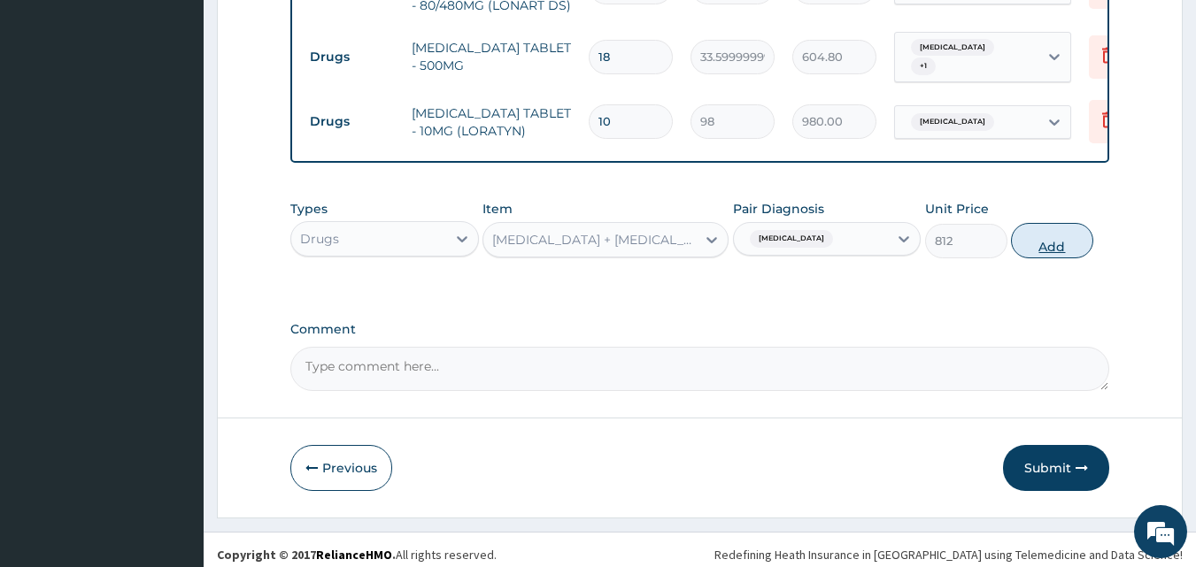
click at [1042, 252] on button "Add" at bounding box center [1052, 240] width 82 height 35
type input "0"
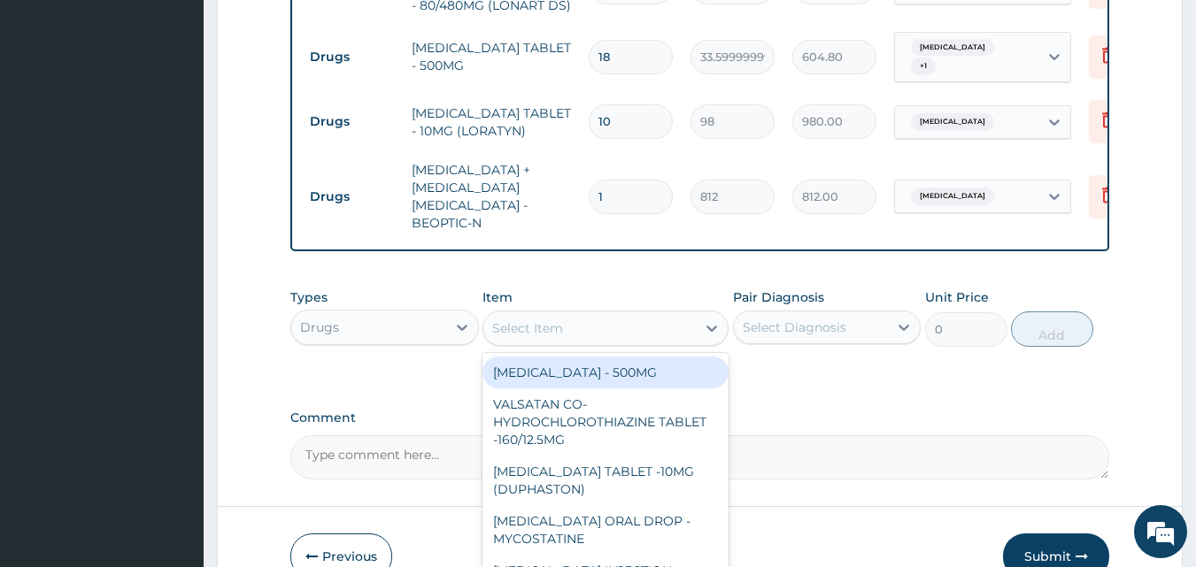
click at [676, 316] on div "Select Item" at bounding box center [589, 328] width 212 height 28
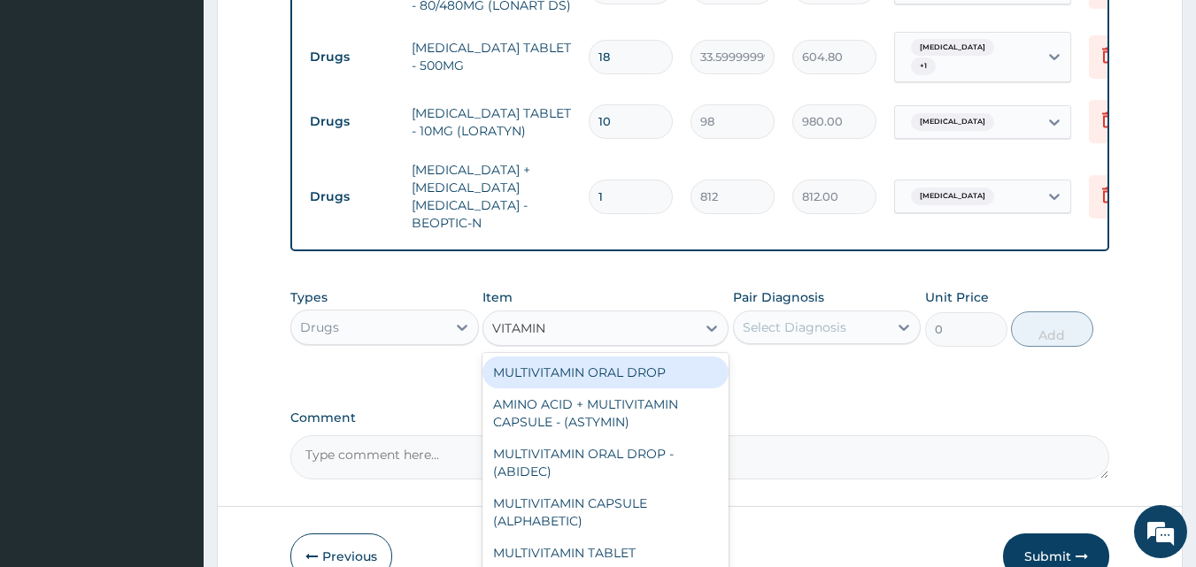
type input "VITAMIN C"
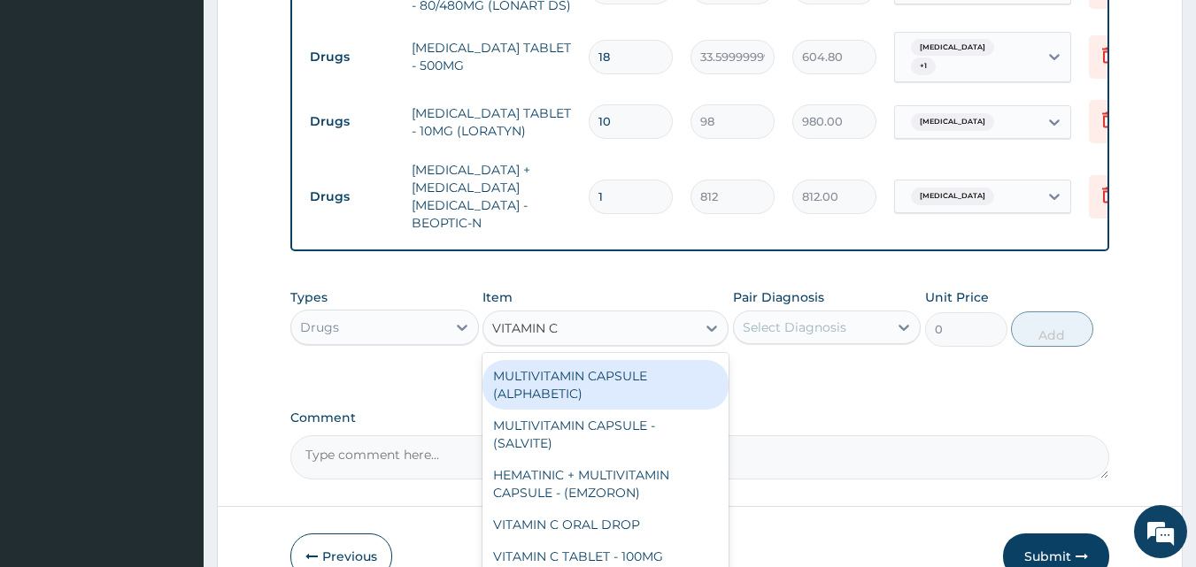
scroll to position [89, 0]
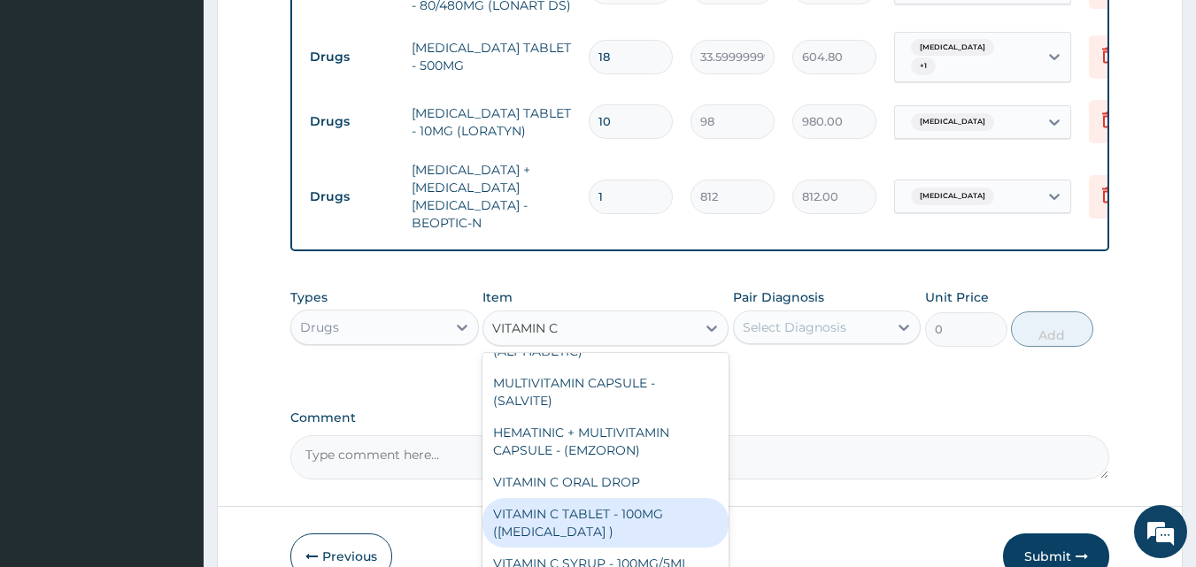
click at [635, 507] on div "VITAMIN C TABLET - 100MG (ASCORBIC ACID )" at bounding box center [605, 523] width 246 height 50
type input "16.799999999999997"
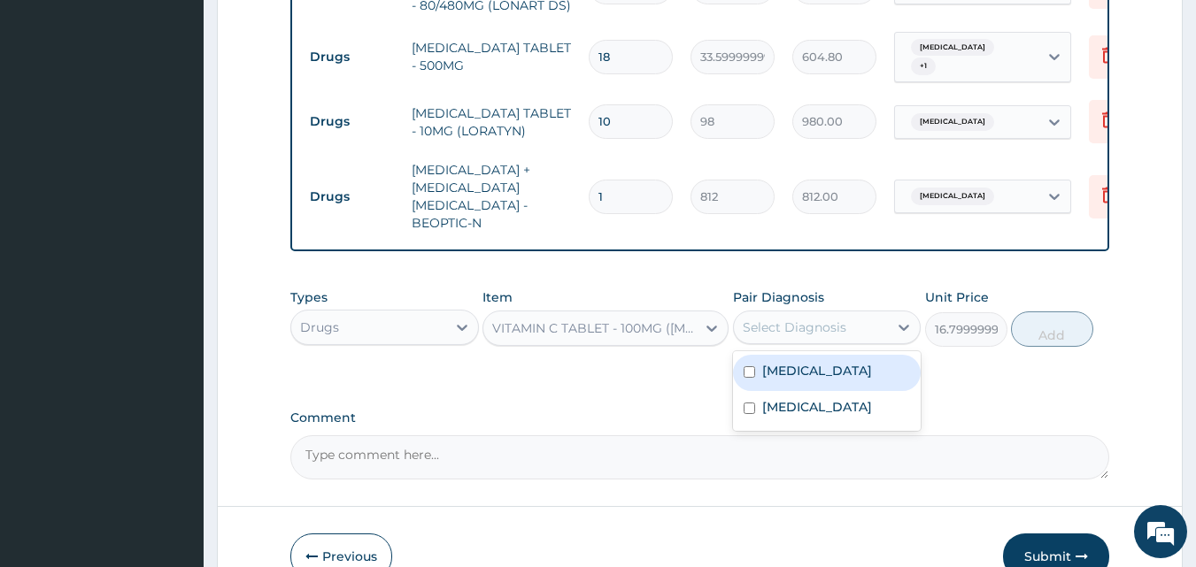
click at [799, 319] on div "Select Diagnosis" at bounding box center [795, 328] width 104 height 18
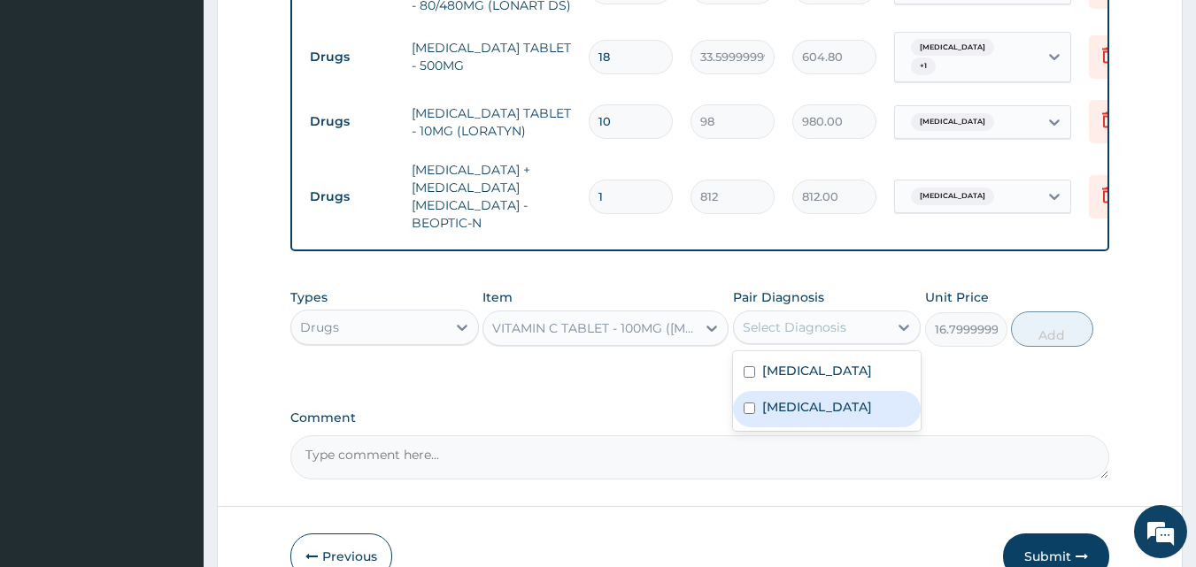
drag, startPoint x: 784, startPoint y: 403, endPoint x: 865, endPoint y: 382, distance: 83.1
click at [787, 403] on label "Upper respiratory infection" at bounding box center [817, 407] width 110 height 18
checkbox input "true"
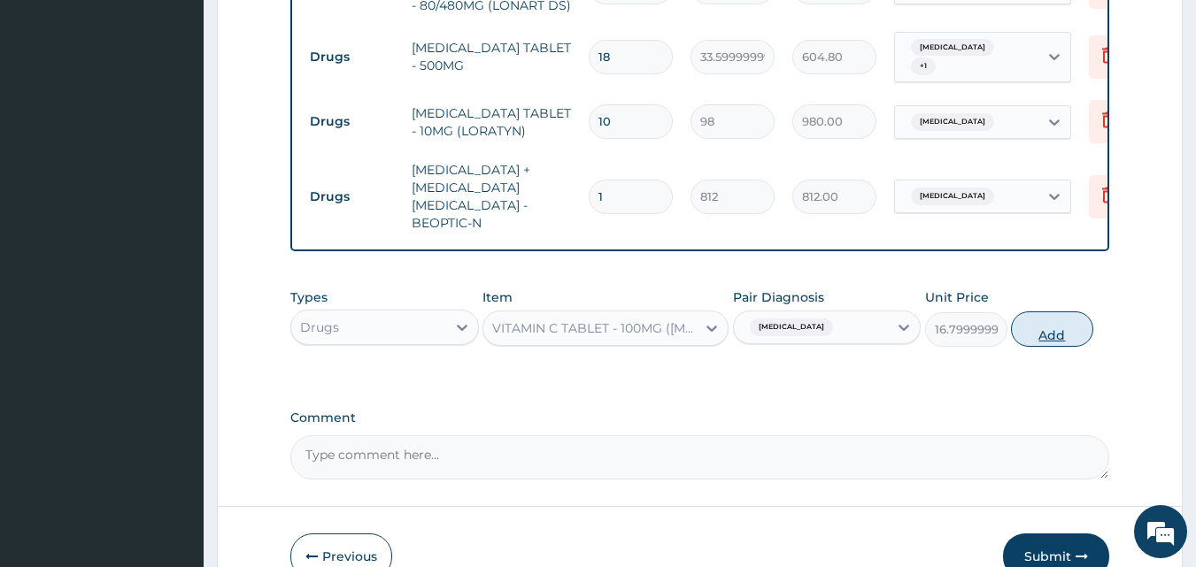
click at [1063, 323] on button "Add" at bounding box center [1052, 329] width 82 height 35
type input "0"
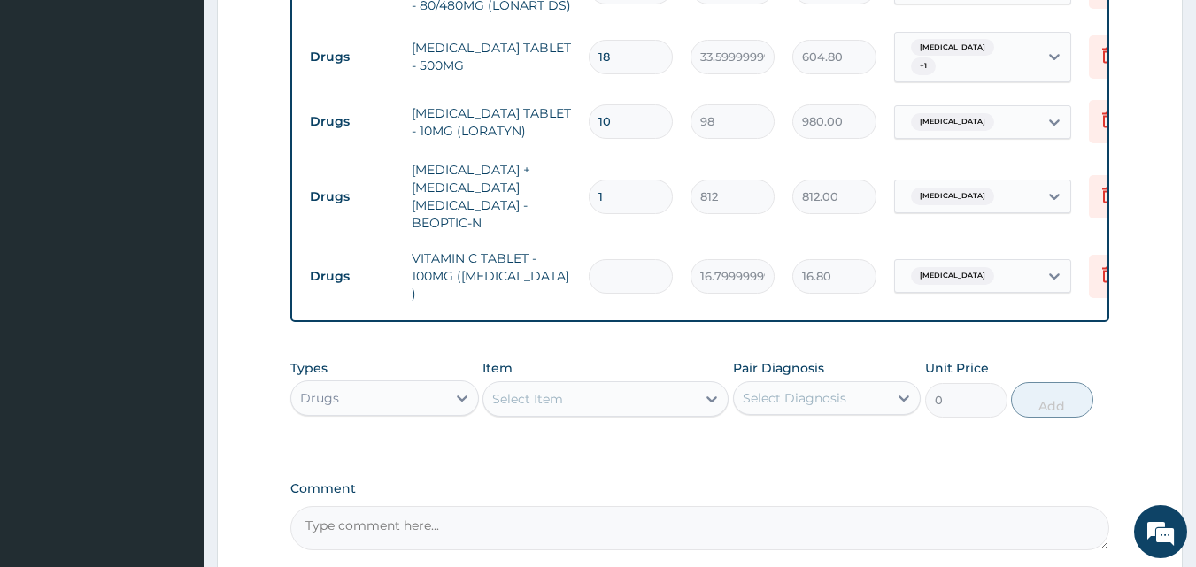
type input "0.00"
type input "3"
type input "50.40"
type input "30"
type input "504.00"
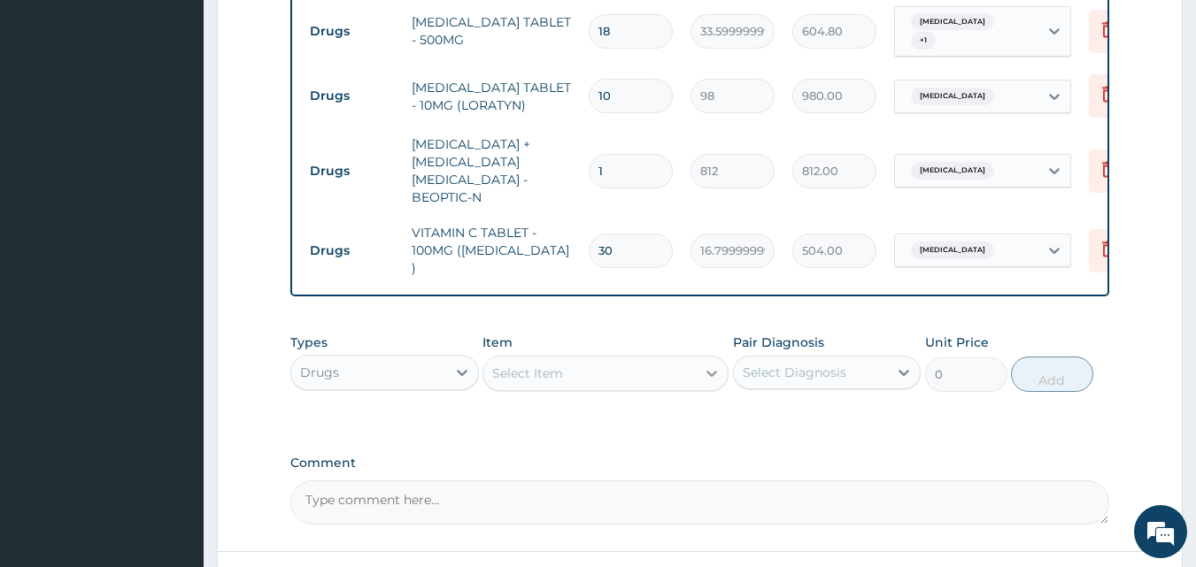
scroll to position [914, 0]
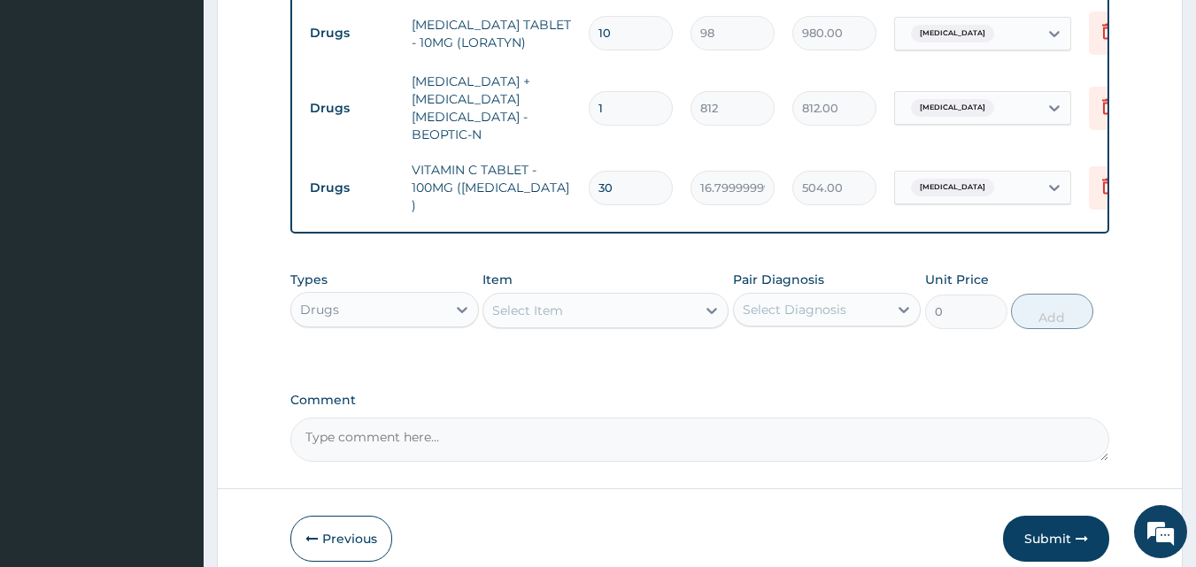
type input "30"
click at [346, 421] on textarea "Comment" at bounding box center [700, 440] width 820 height 44
type textarea "DS ;- MALARIA, URTI WITH BLOCKED NOSTRILS"
click at [1042, 516] on button "Submit" at bounding box center [1056, 539] width 106 height 46
